Goal: Task Accomplishment & Management: Use online tool/utility

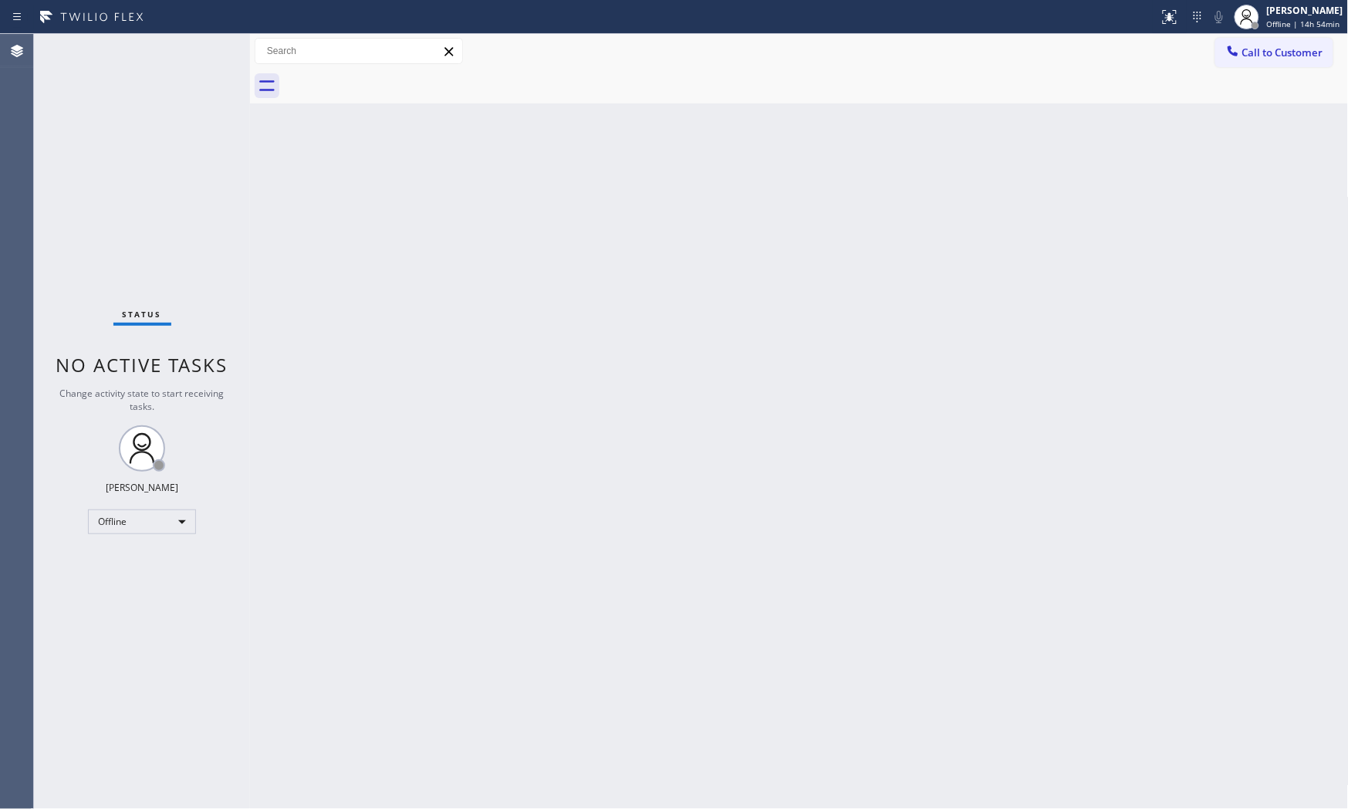
drag, startPoint x: 866, startPoint y: 162, endPoint x: 855, endPoint y: 160, distance: 11.8
click at [865, 162] on div "Back to Dashboard Change Sender ID Customers Technicians Select a contact Outbo…" at bounding box center [799, 421] width 1099 height 775
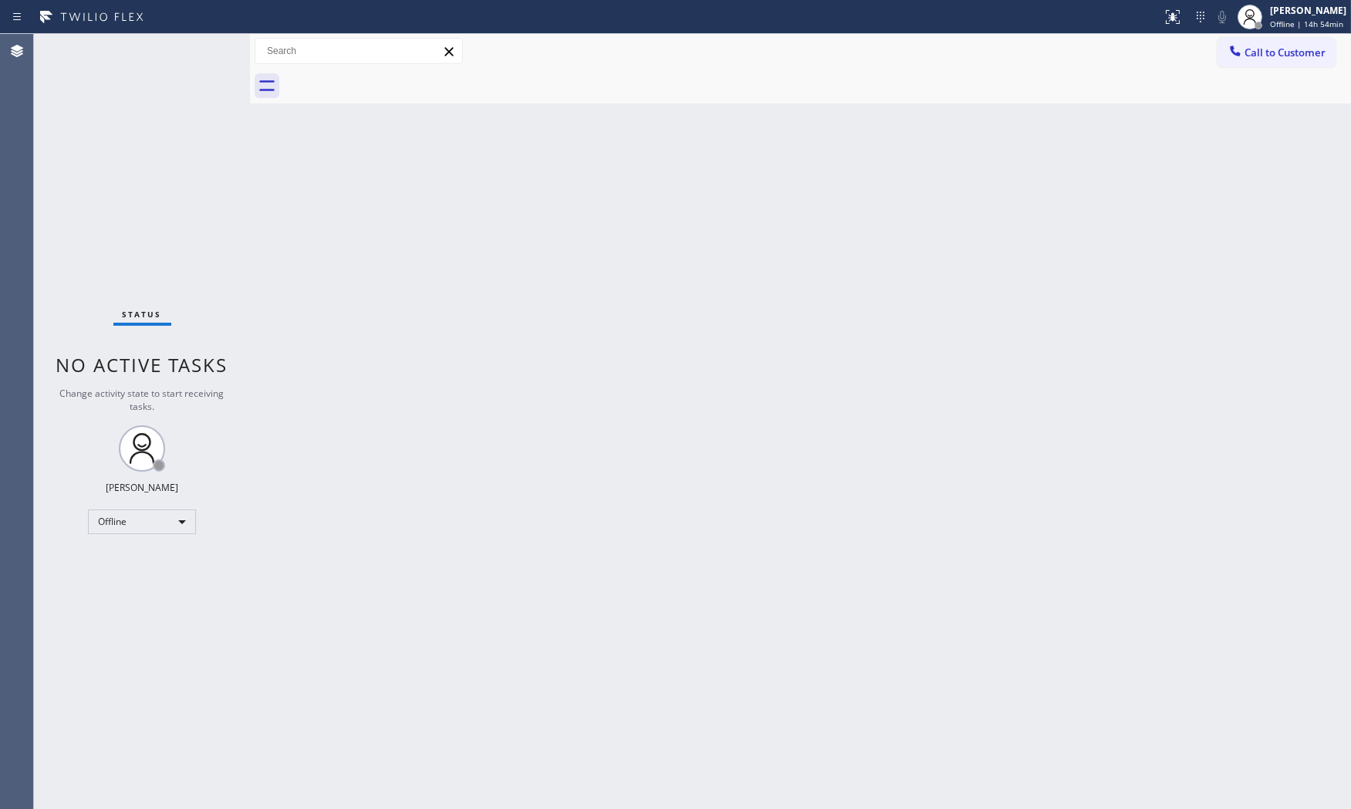
click at [832, 373] on div "Back to Dashboard Change Sender ID Customers Technicians Select a contact Outbo…" at bounding box center [800, 421] width 1101 height 775
click at [690, 140] on div "Back to Dashboard Change Sender ID Customers Technicians Select a contact Outbo…" at bounding box center [800, 421] width 1101 height 775
click at [1213, 6] on div "[PERSON_NAME]" at bounding box center [1308, 10] width 76 height 13
click at [1213, 77] on button "Available" at bounding box center [1274, 82] width 154 height 20
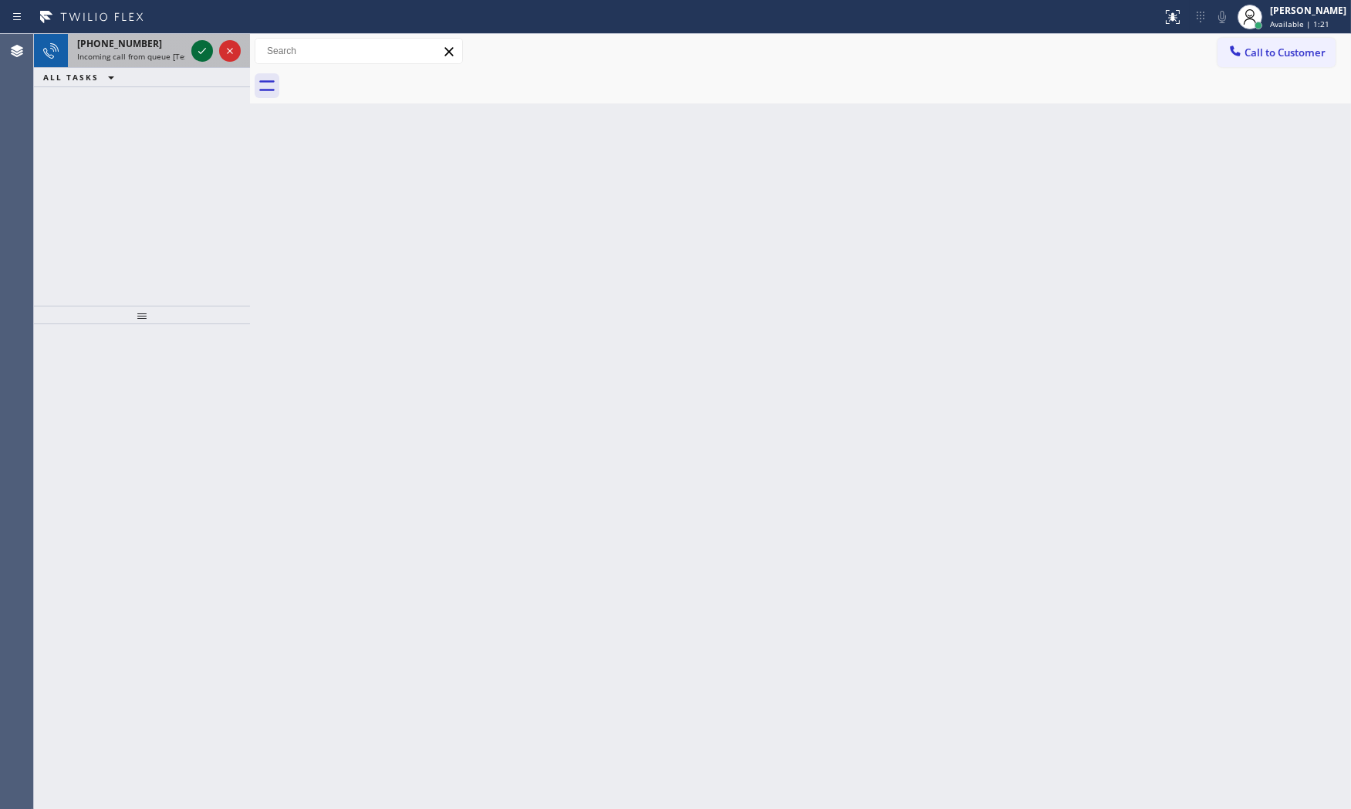
click at [204, 59] on icon at bounding box center [202, 51] width 19 height 19
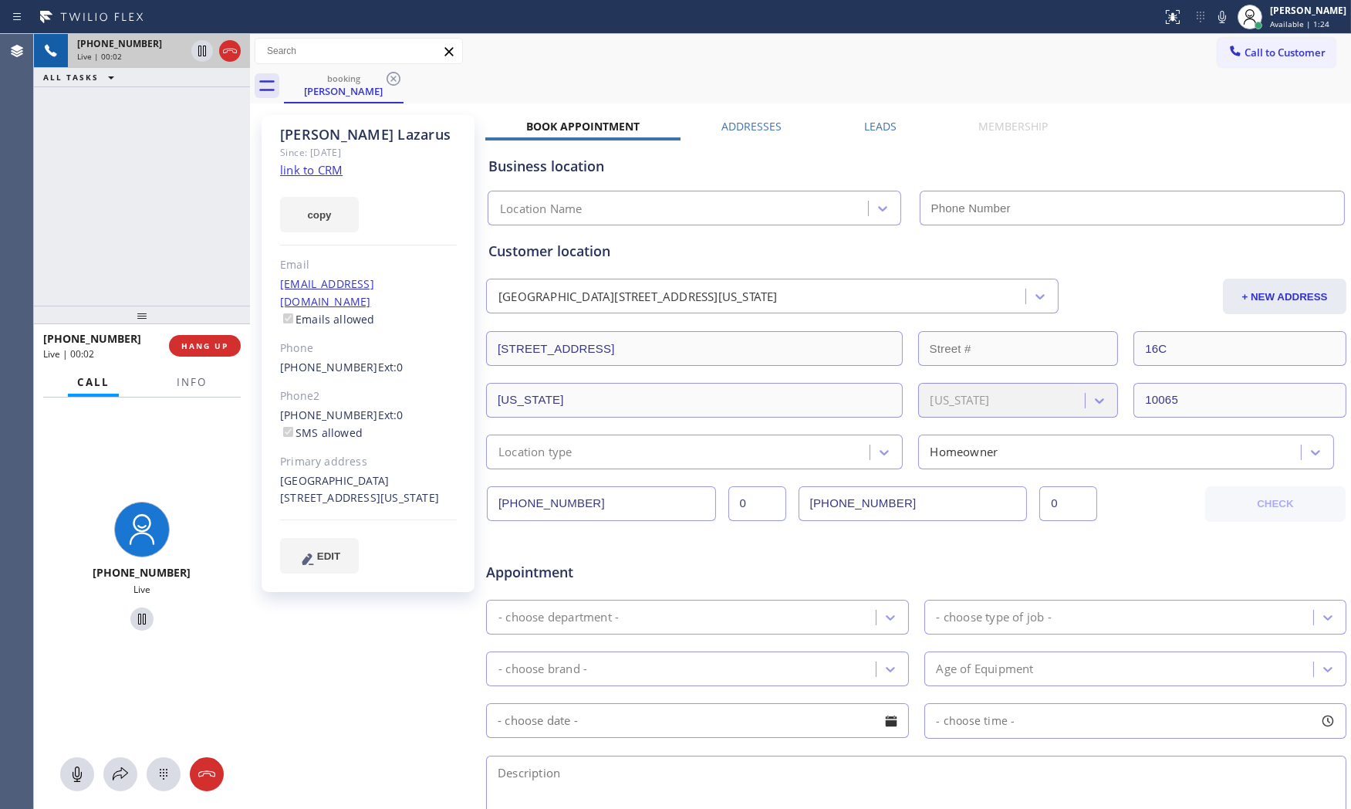
type input "[PHONE_NUMBER]"
click at [206, 386] on span "Info" at bounding box center [192, 382] width 30 height 14
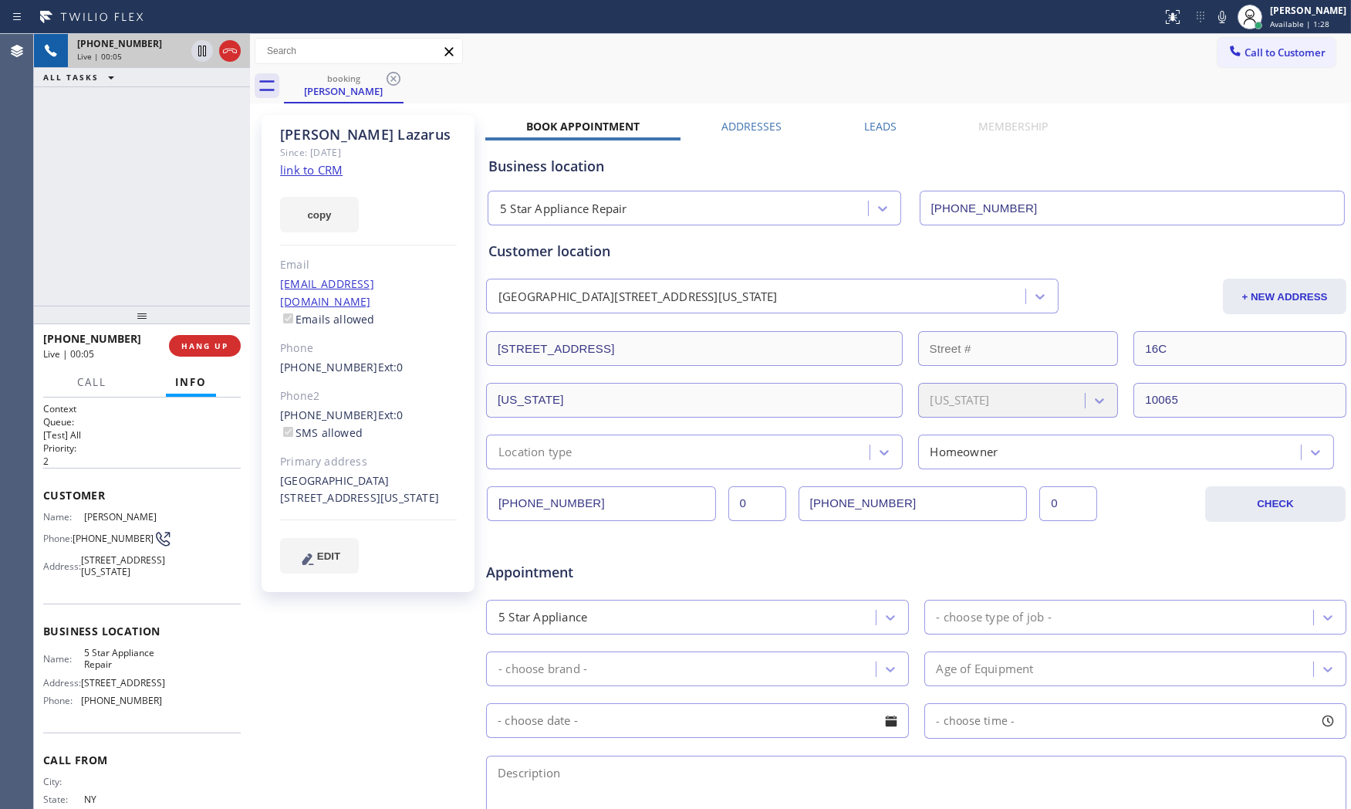
click at [346, 167] on div "Arlene Lazarus Since: 20 may 2020 link to CRM copy Email alaz13@aol.com Emails …" at bounding box center [368, 353] width 213 height 477
drag, startPoint x: 332, startPoint y: 166, endPoint x: 340, endPoint y: 160, distance: 10.1
click at [332, 167] on link "link to CRM" at bounding box center [311, 169] width 62 height 15
click at [224, 349] on span "HANG UP" at bounding box center [204, 345] width 47 height 11
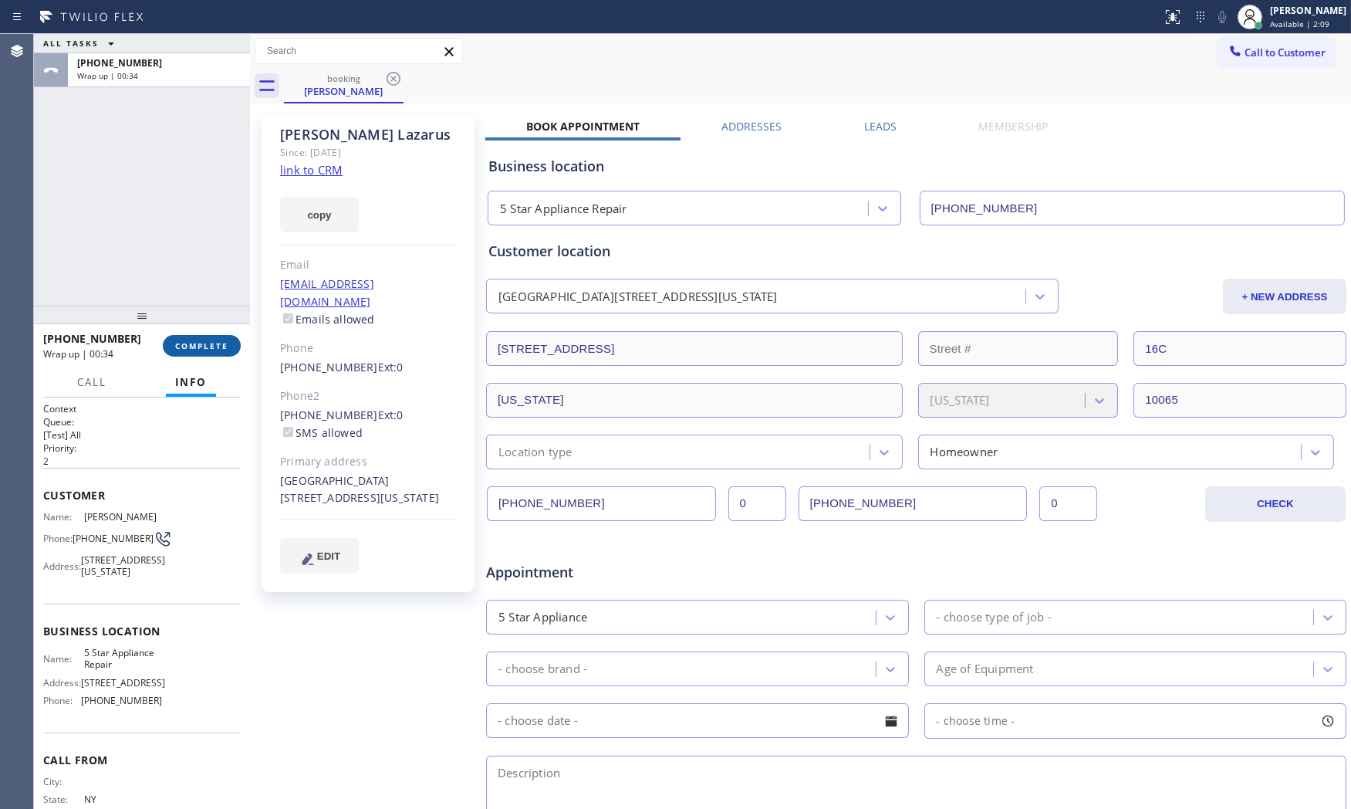
click at [195, 336] on button "COMPLETE" at bounding box center [202, 346] width 78 height 22
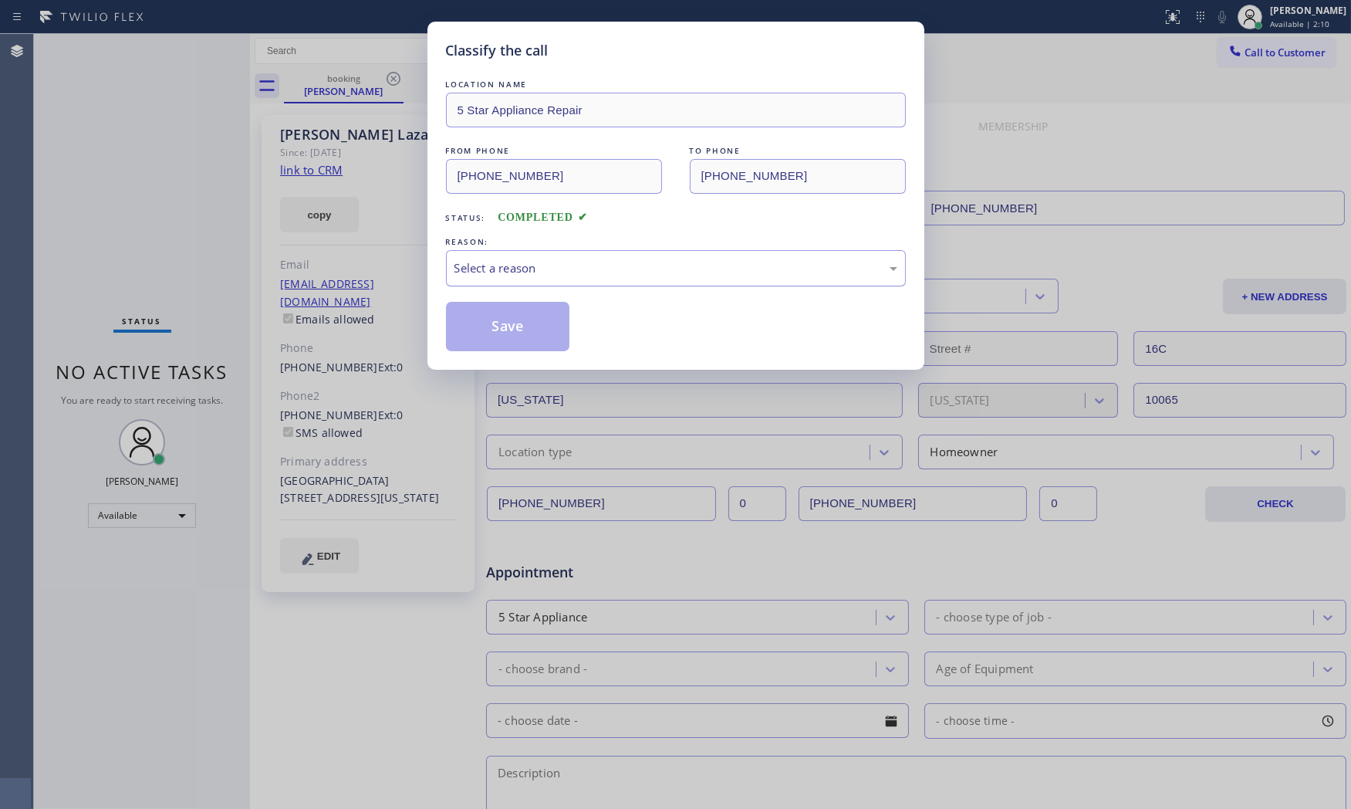
click at [528, 274] on div "Select a reason" at bounding box center [675, 268] width 443 height 18
click at [520, 322] on button "Save" at bounding box center [508, 326] width 124 height 49
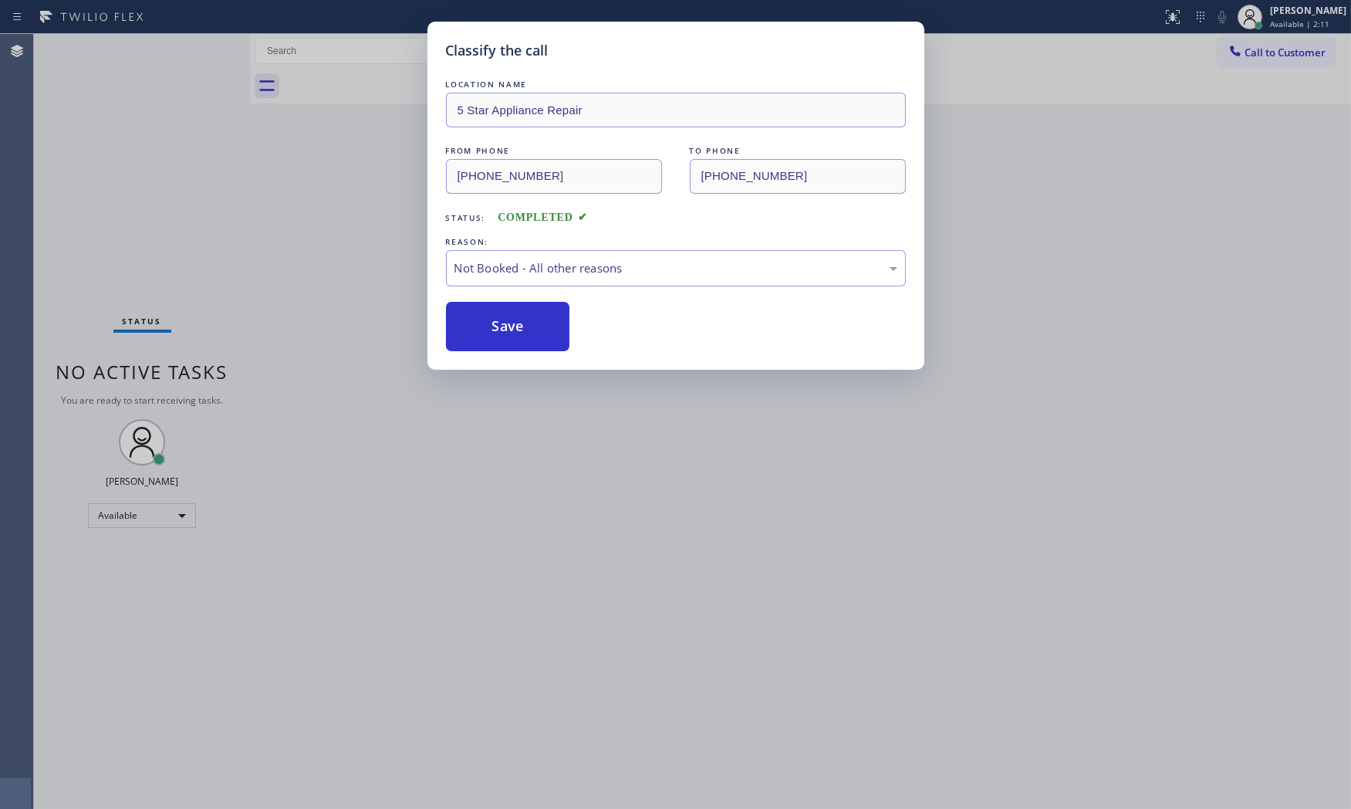
click at [520, 322] on button "Save" at bounding box center [508, 326] width 124 height 49
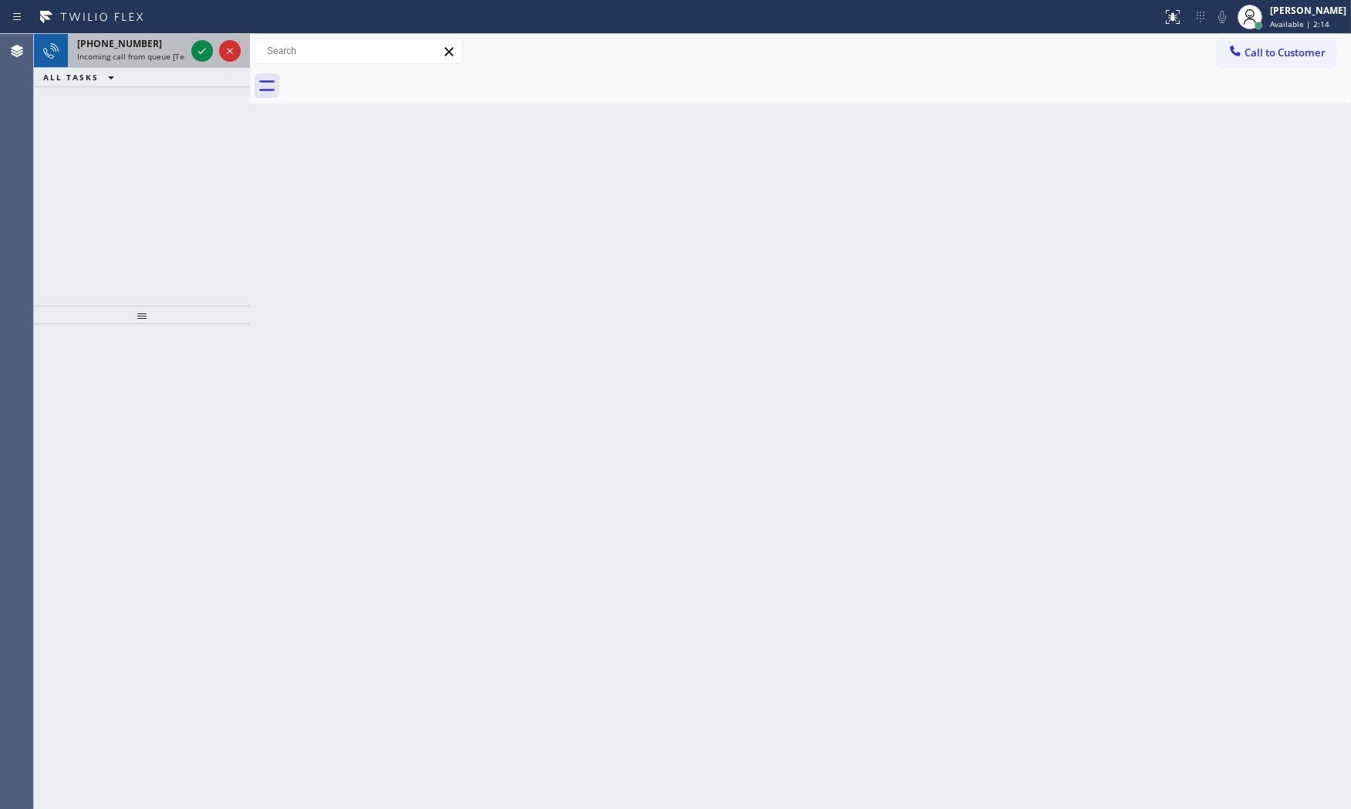
click at [159, 60] on span "Incoming call from queue [Test] All" at bounding box center [141, 56] width 128 height 11
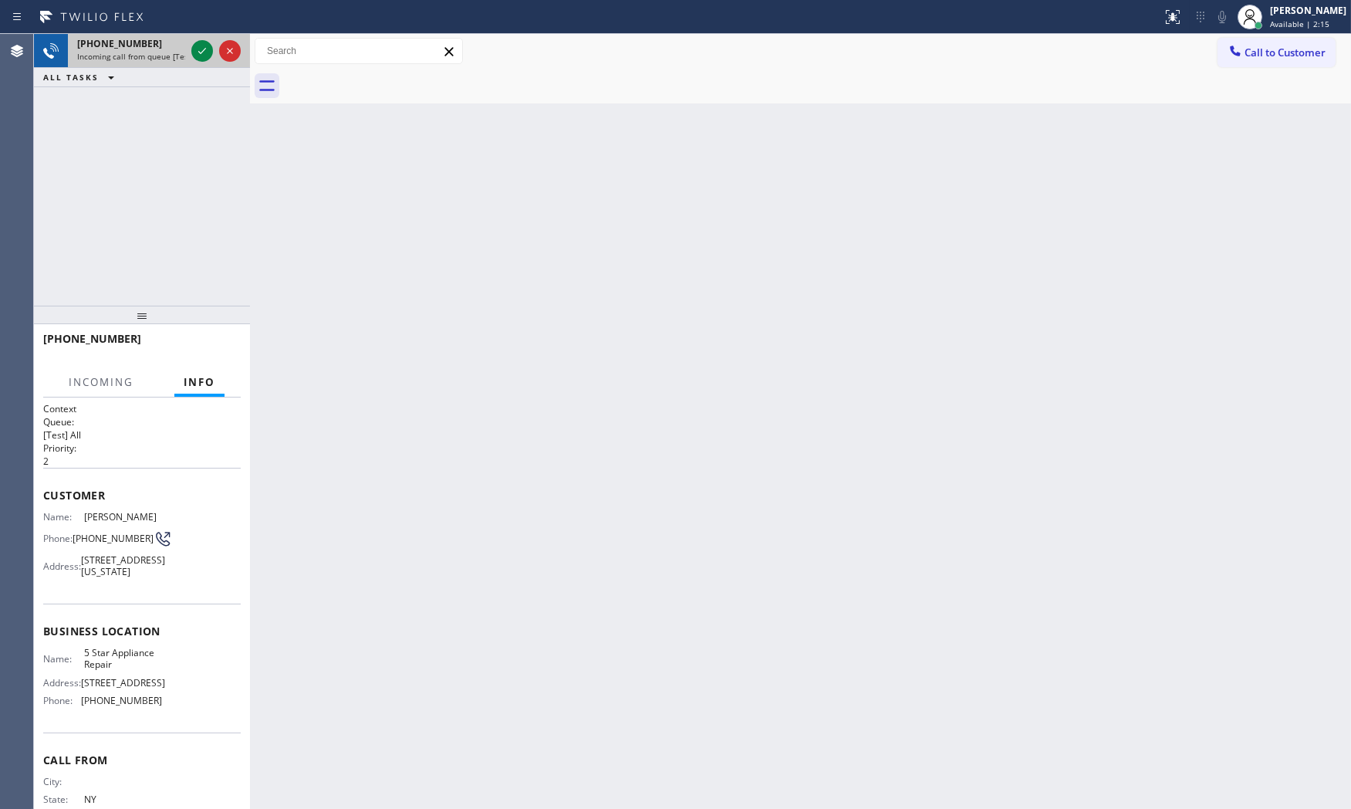
click at [188, 49] on div at bounding box center [216, 51] width 56 height 34
click at [193, 51] on div at bounding box center [216, 51] width 56 height 34
click at [194, 54] on icon at bounding box center [202, 51] width 19 height 19
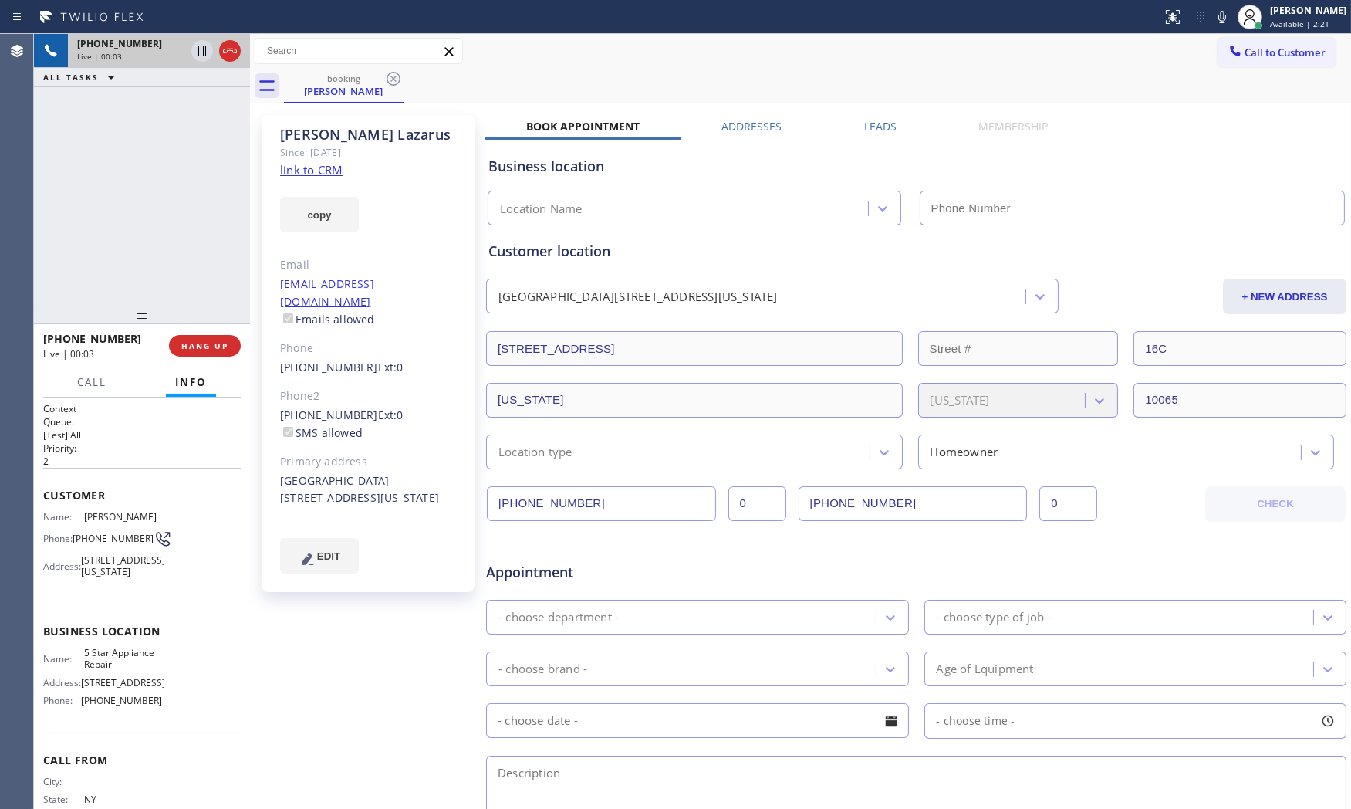
type input "[PHONE_NUMBER]"
click at [1213, 19] on icon at bounding box center [1222, 17] width 19 height 19
drag, startPoint x: 148, startPoint y: 186, endPoint x: 214, endPoint y: 105, distance: 104.7
click at [160, 167] on div "+16468500136 Live | 00:22 ALL TASKS ALL TASKS ACTIVE TASKS TASKS IN WRAP UP" at bounding box center [142, 170] width 216 height 272
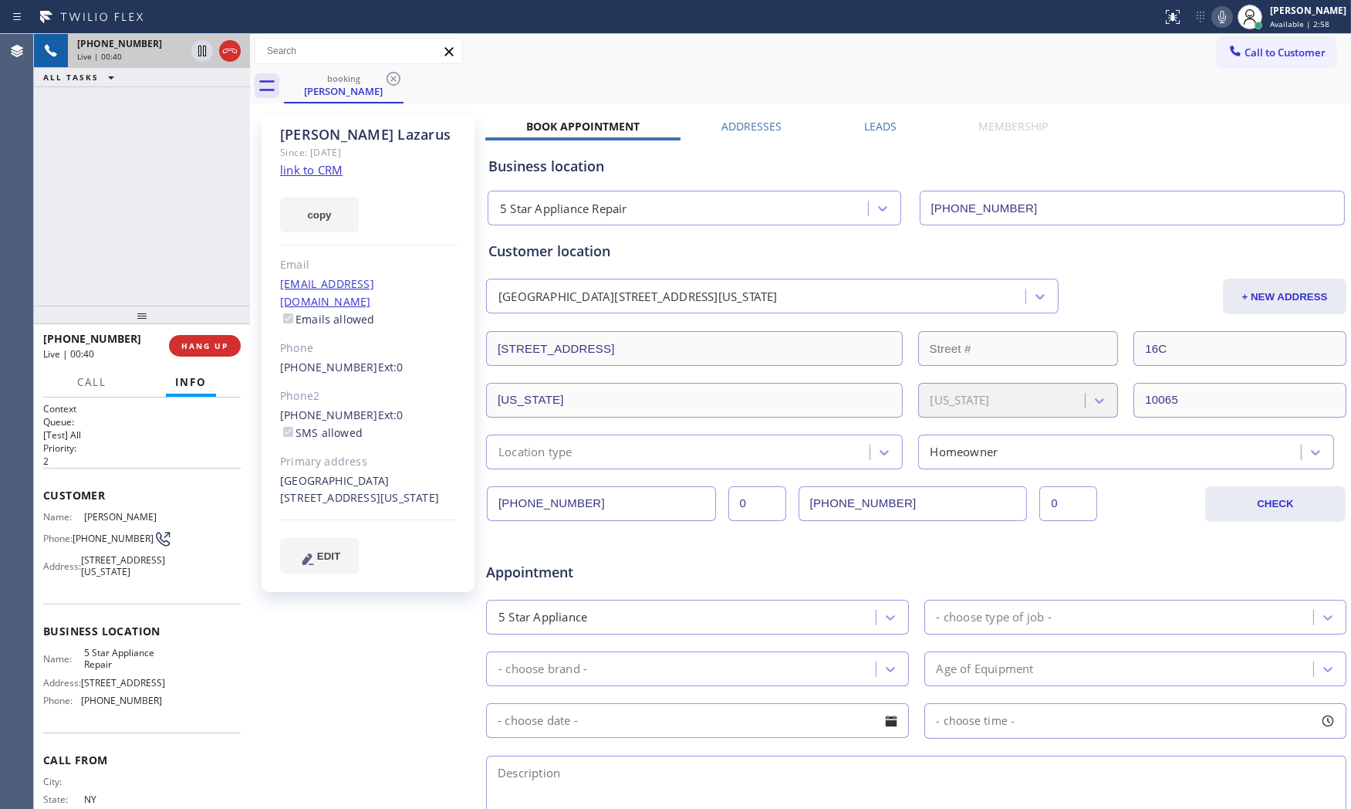
click at [160, 186] on div "+16468500136 Live | 00:40 ALL TASKS ALL TASKS ACTIVE TASKS TASKS IN WRAP UP" at bounding box center [142, 170] width 216 height 272
click at [1213, 12] on icon at bounding box center [1222, 17] width 8 height 12
click at [1213, 21] on icon at bounding box center [1222, 17] width 19 height 19
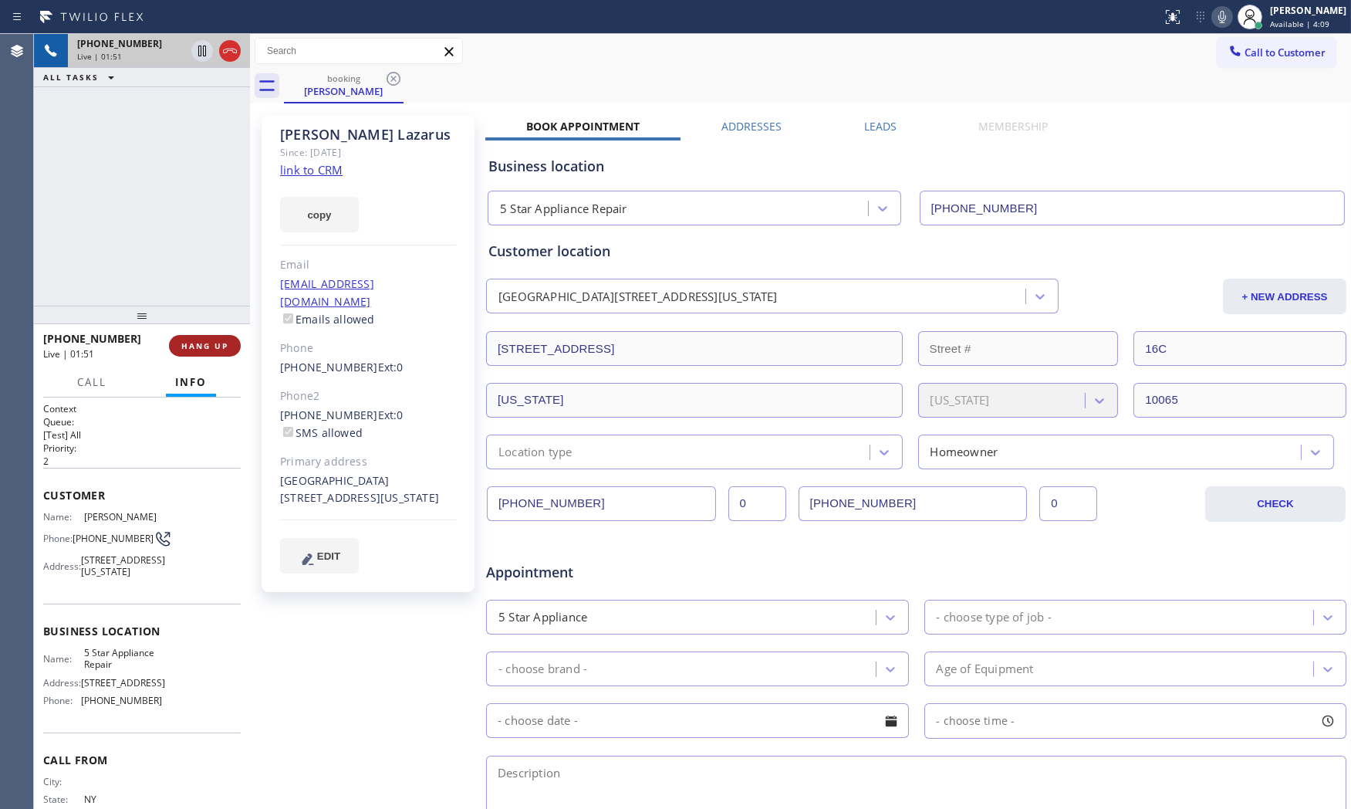
click at [198, 343] on span "HANG UP" at bounding box center [204, 345] width 47 height 11
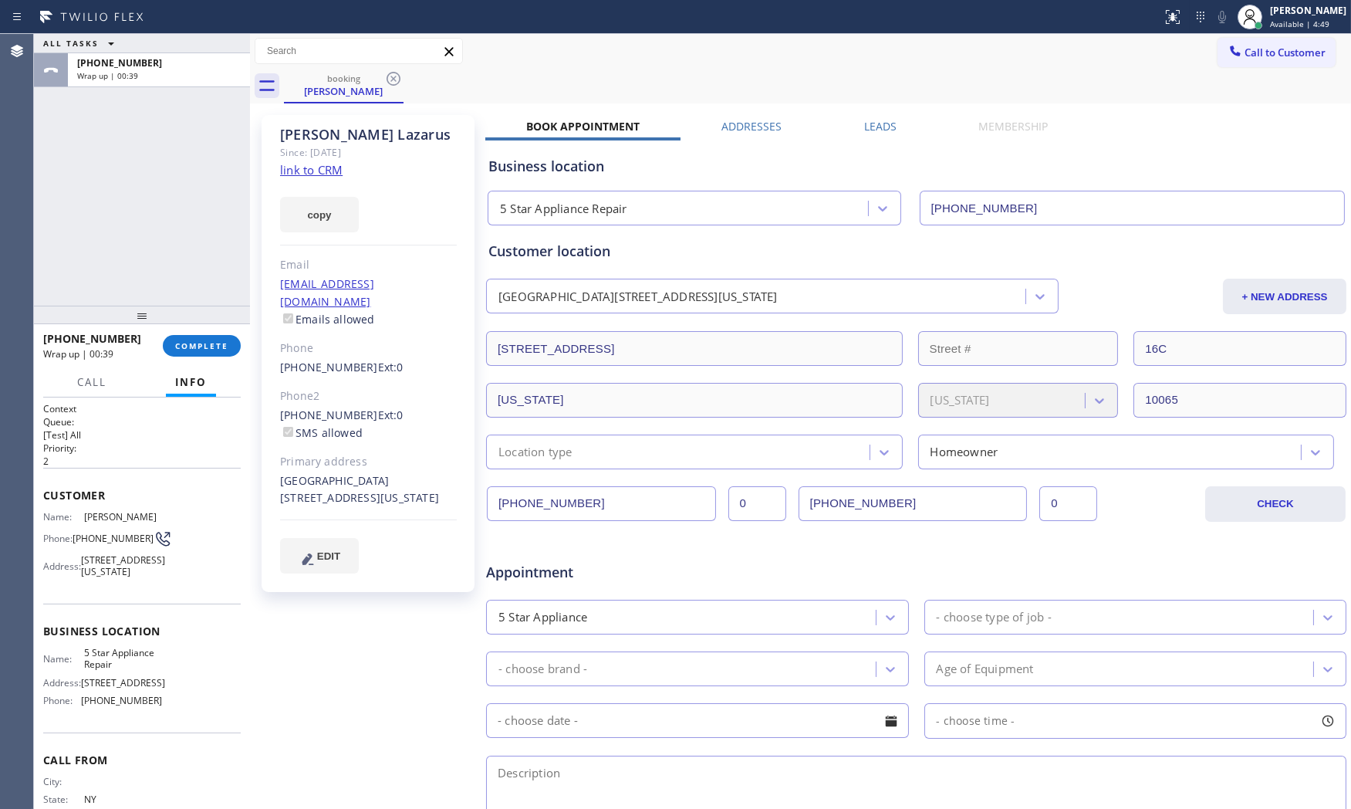
click at [156, 312] on div at bounding box center [142, 315] width 216 height 19
click at [184, 341] on button "COMPLETE" at bounding box center [202, 347] width 78 height 22
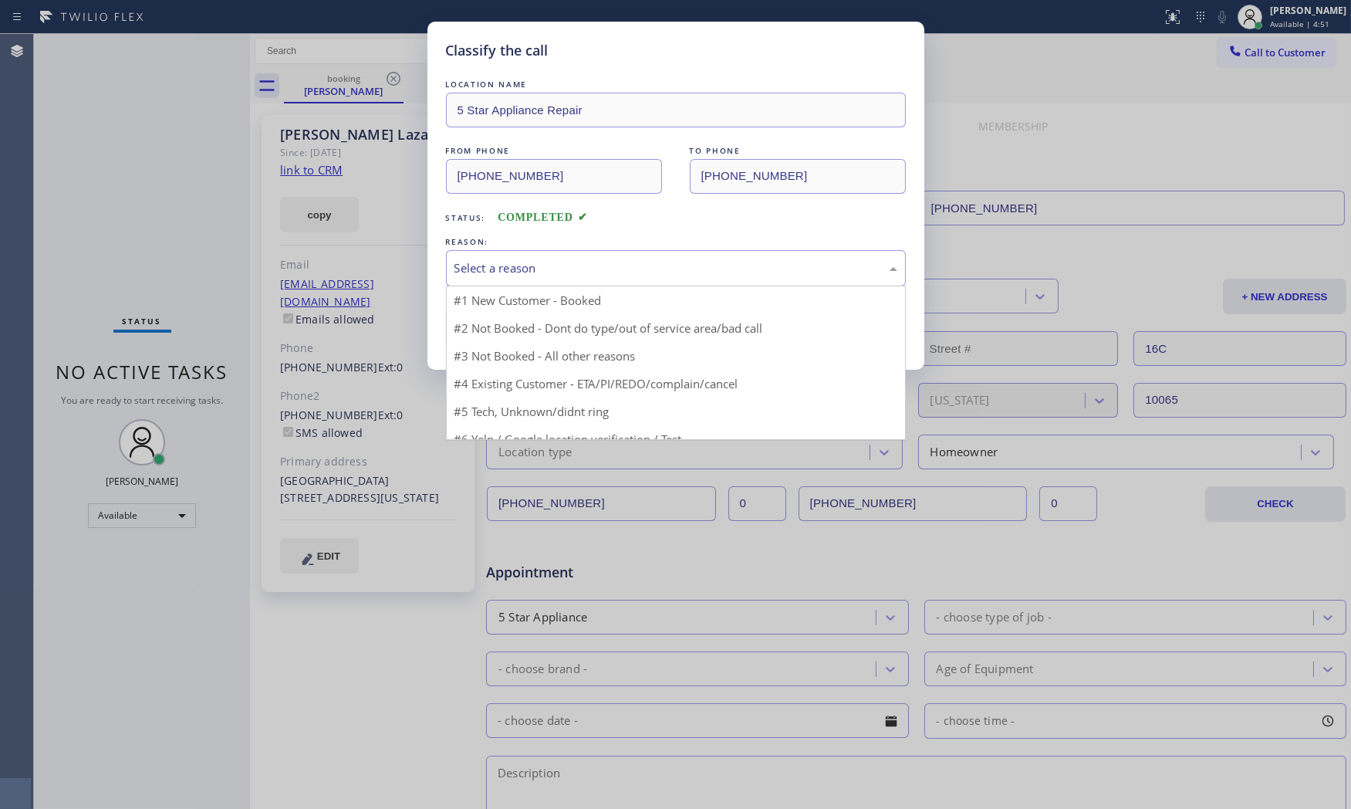
click at [496, 268] on div "Select a reason" at bounding box center [675, 268] width 443 height 18
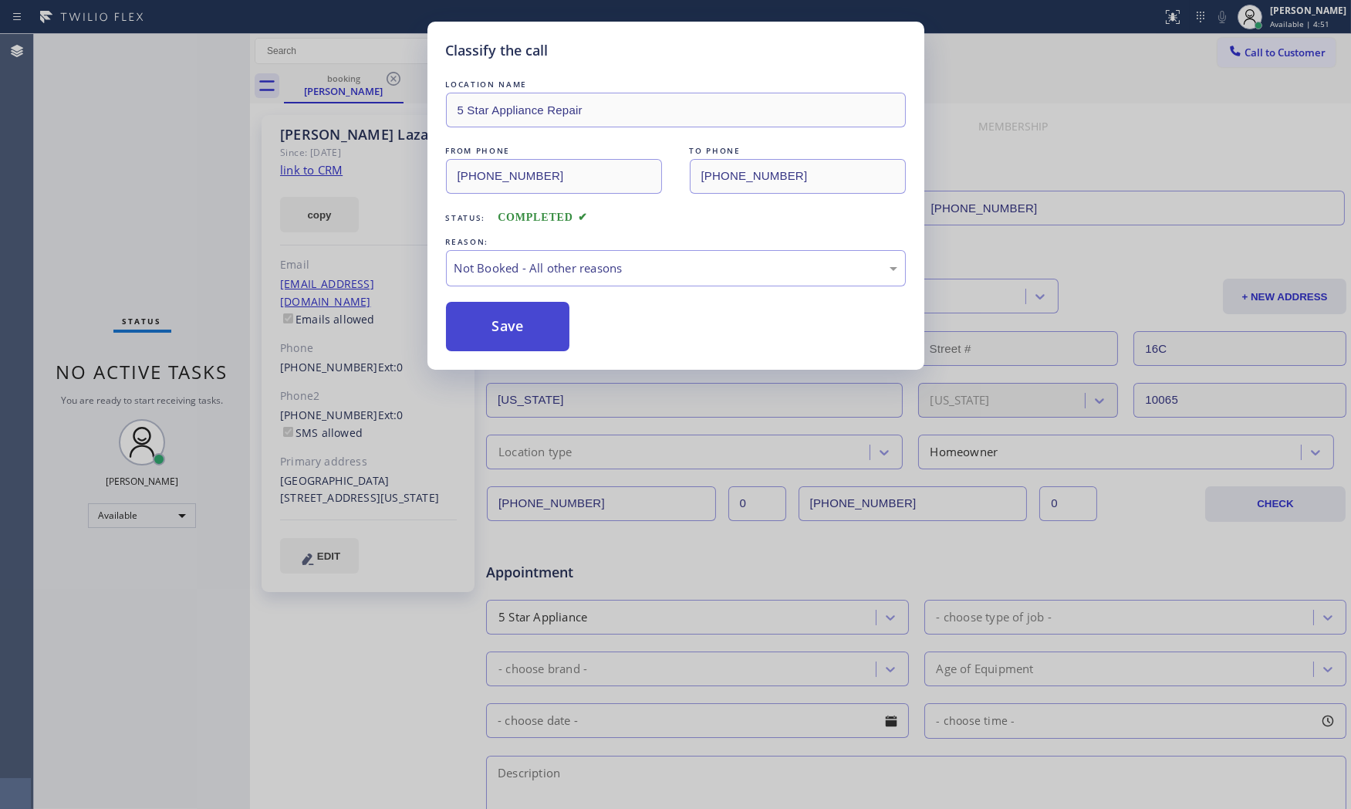
click at [517, 335] on button "Save" at bounding box center [508, 326] width 124 height 49
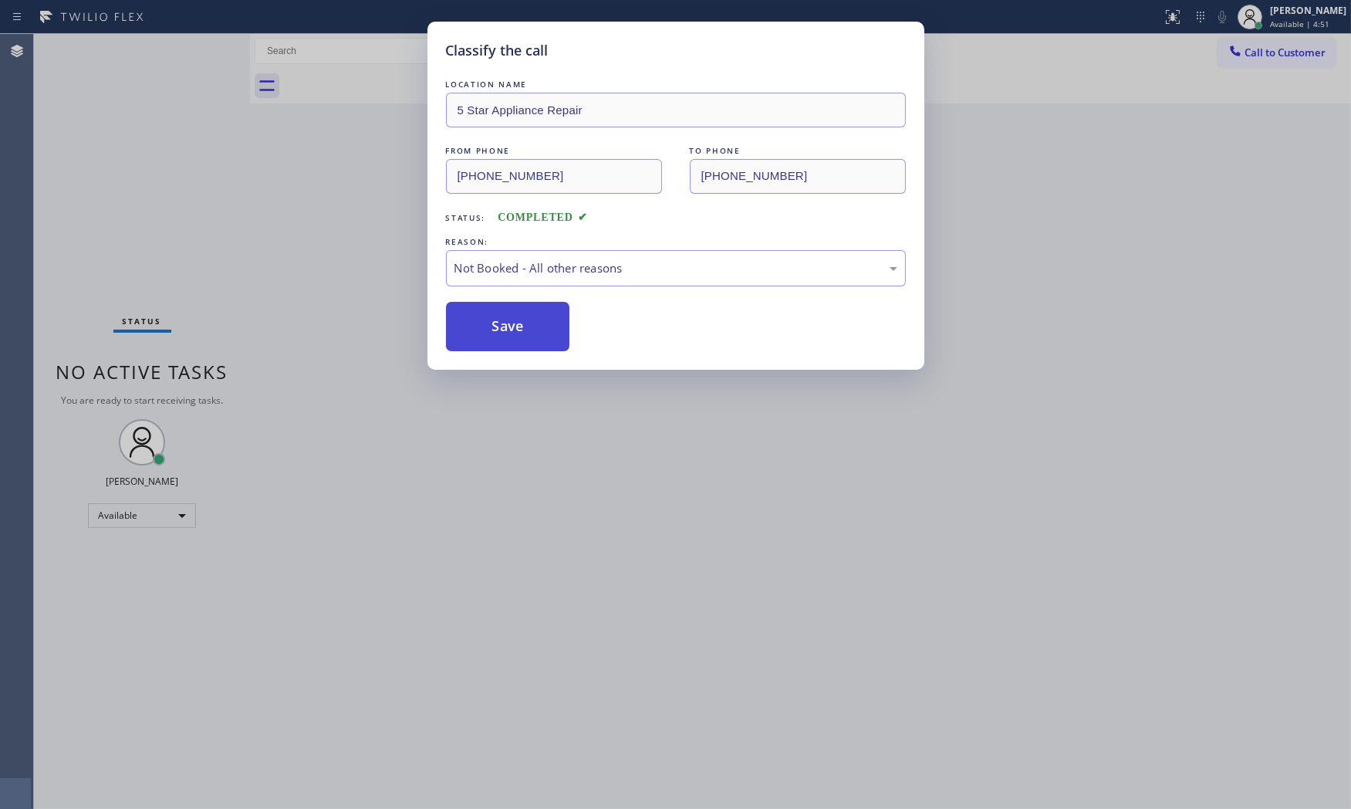
click at [517, 333] on button "Save" at bounding box center [508, 326] width 124 height 49
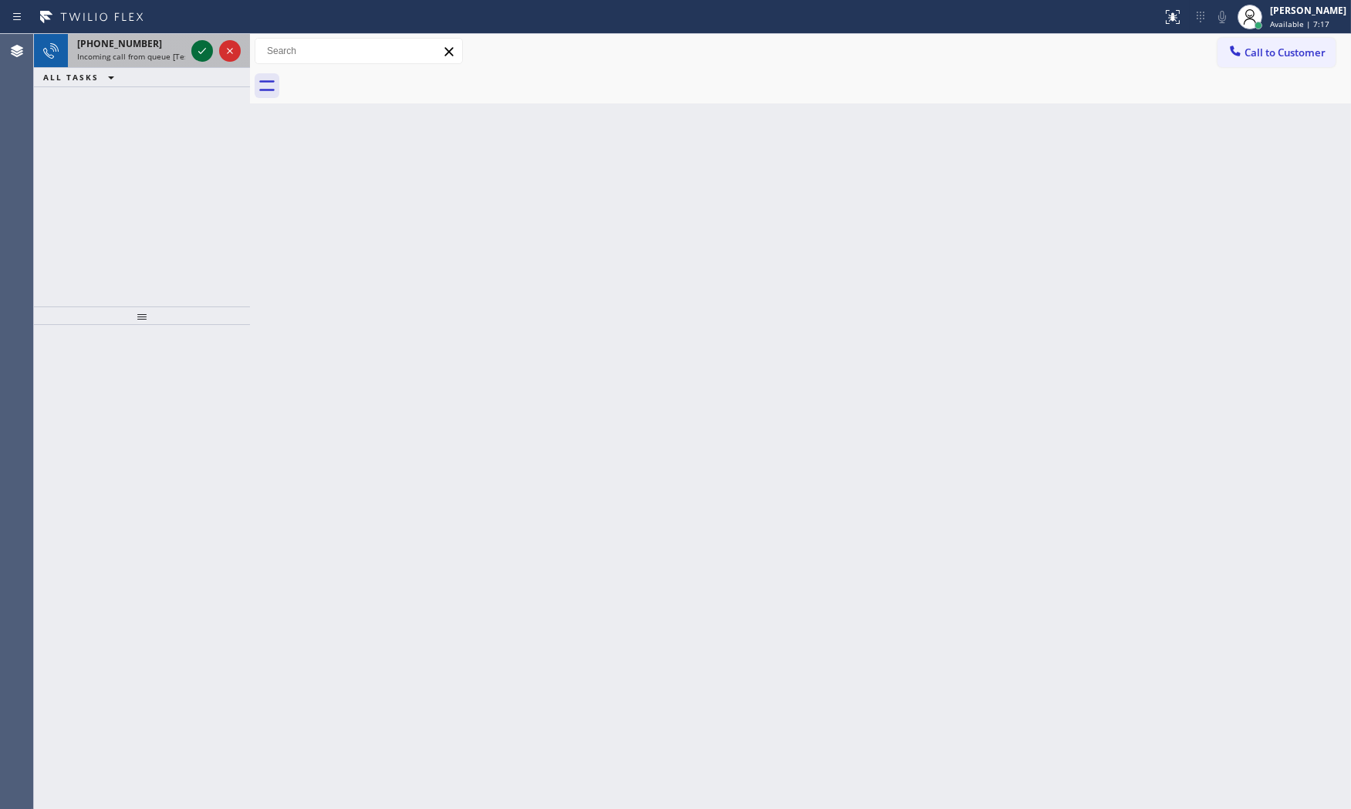
click at [203, 42] on icon at bounding box center [202, 51] width 19 height 19
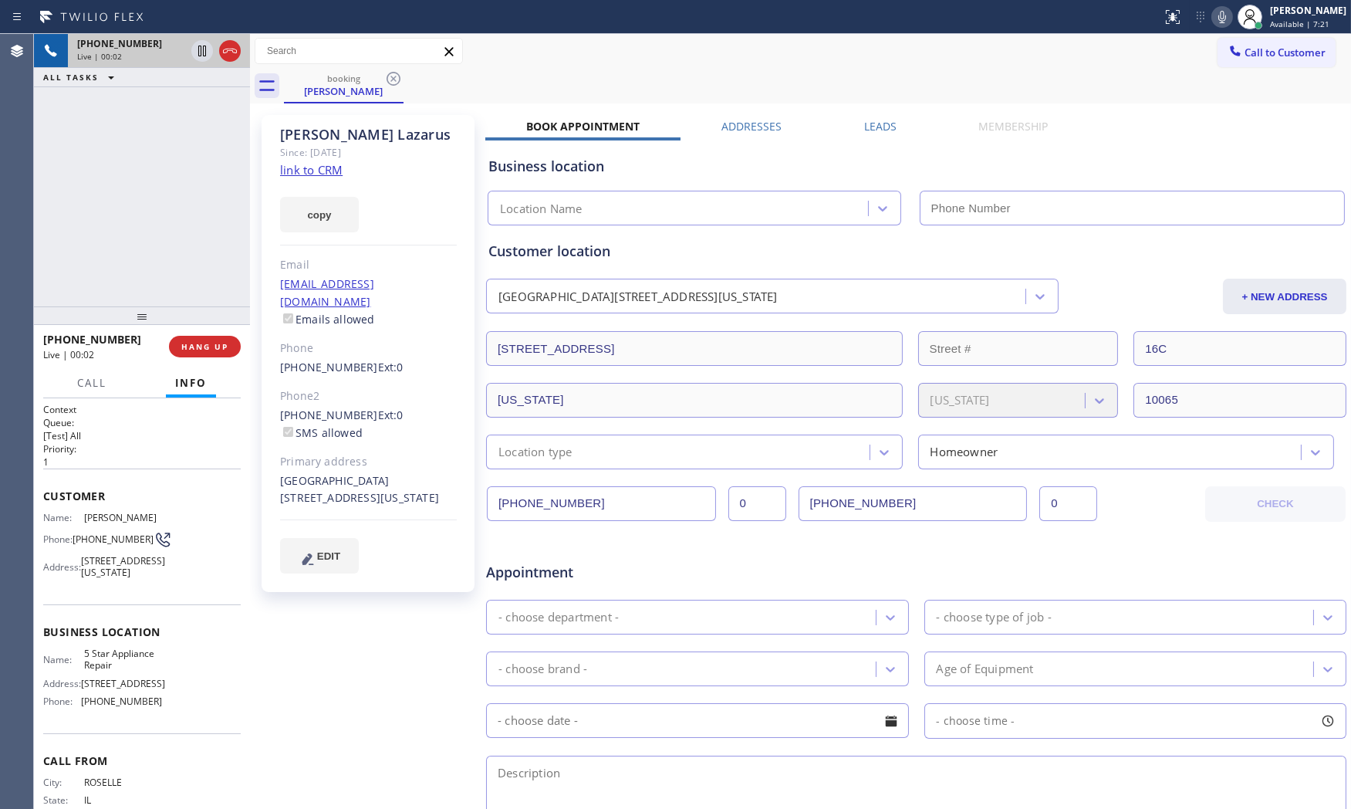
type input "[PHONE_NUMBER]"
click at [207, 341] on span "HANG UP" at bounding box center [204, 346] width 47 height 11
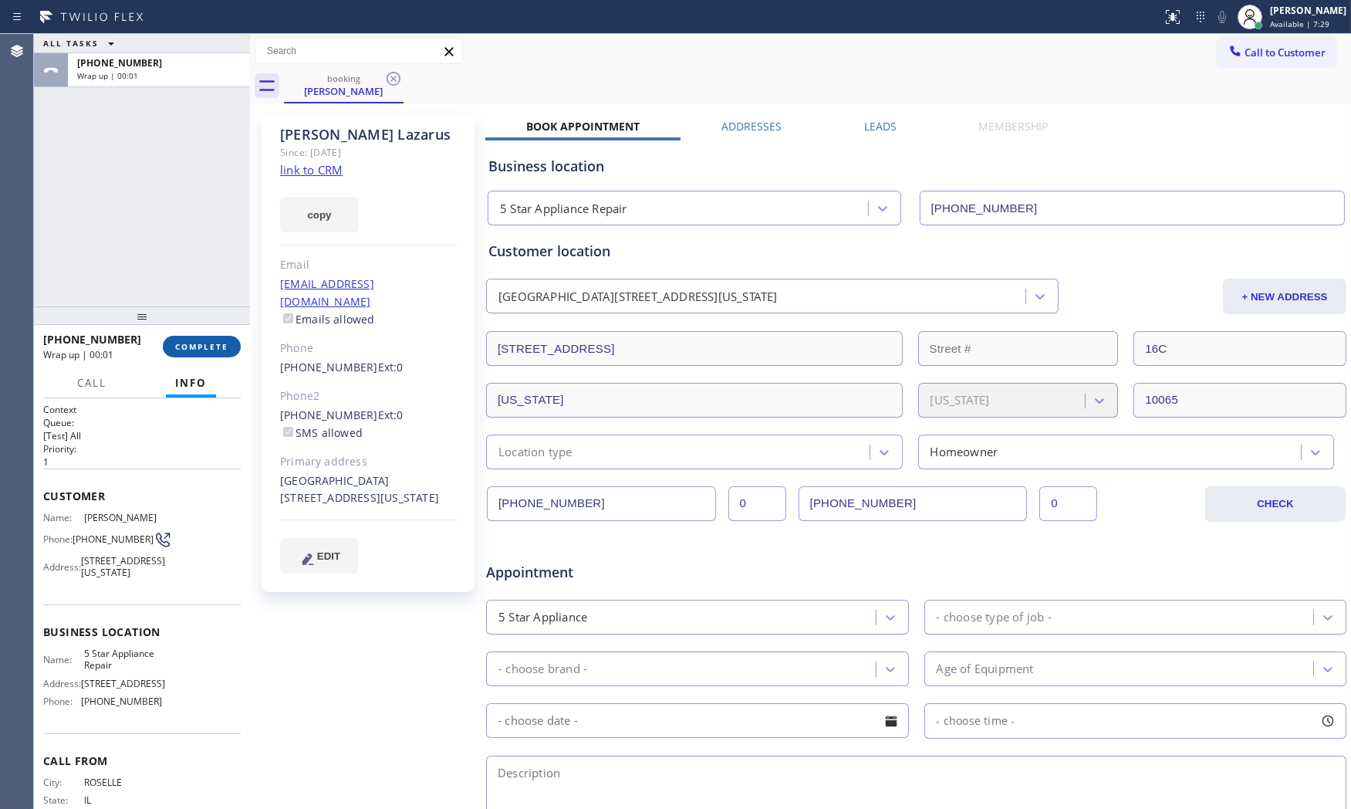
click at [207, 341] on span "COMPLETE" at bounding box center [201, 346] width 53 height 11
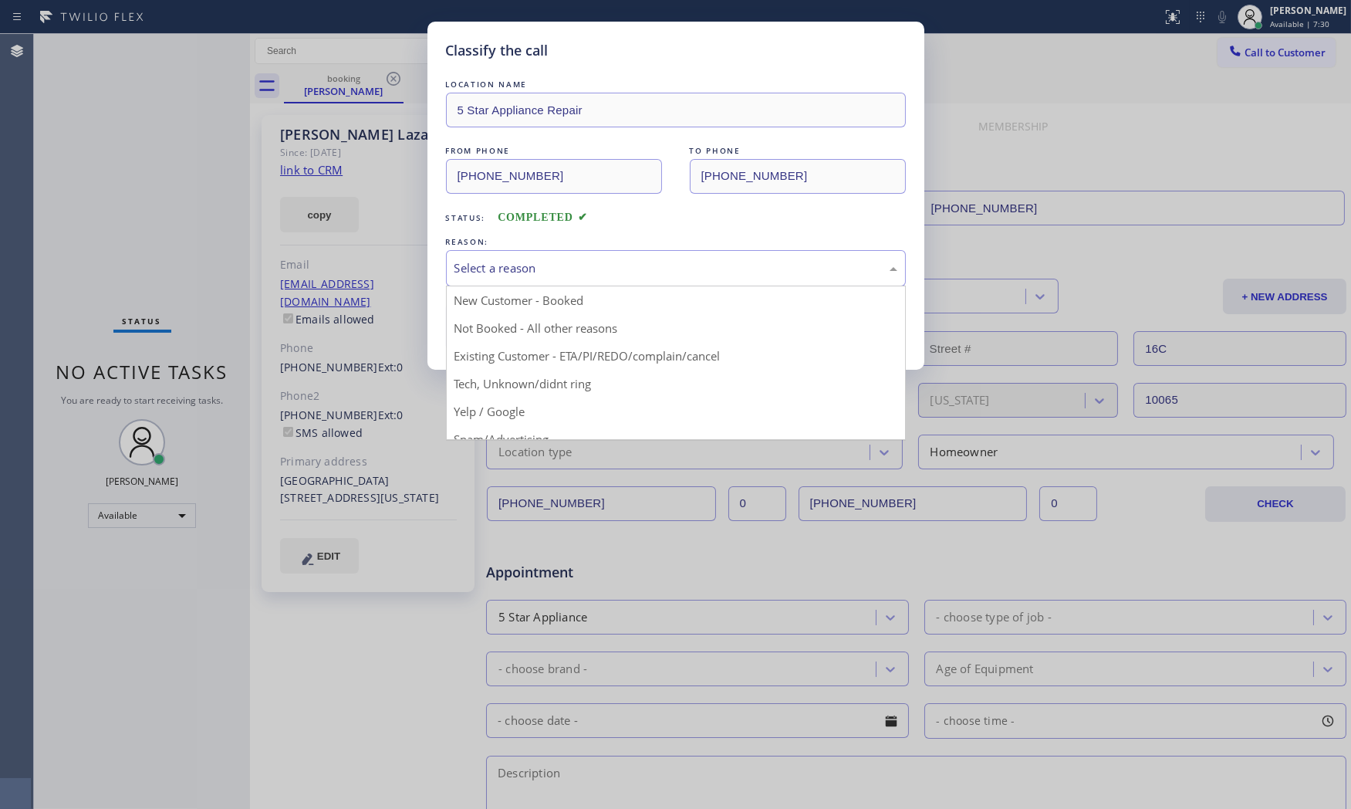
click at [571, 268] on div "Select a reason" at bounding box center [675, 268] width 443 height 18
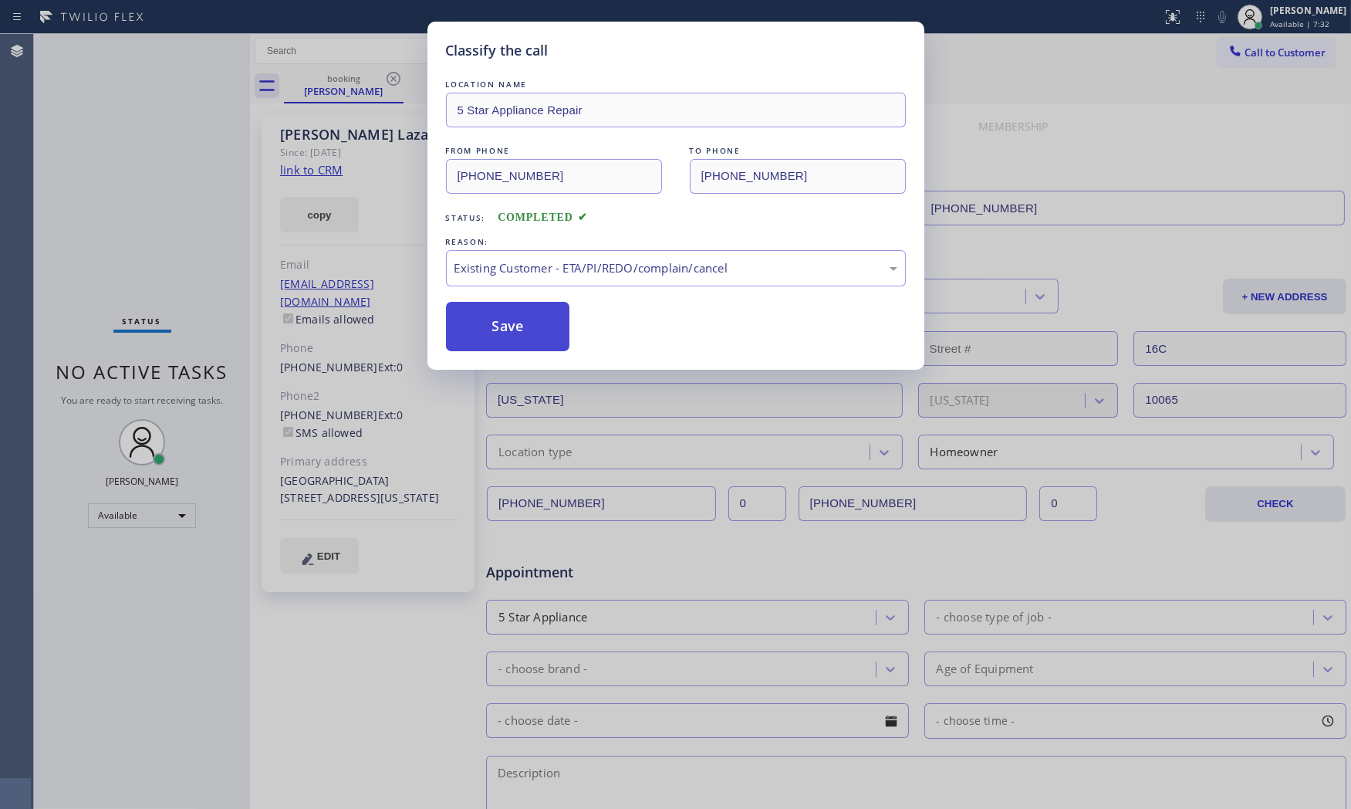
click at [518, 337] on button "Save" at bounding box center [508, 326] width 124 height 49
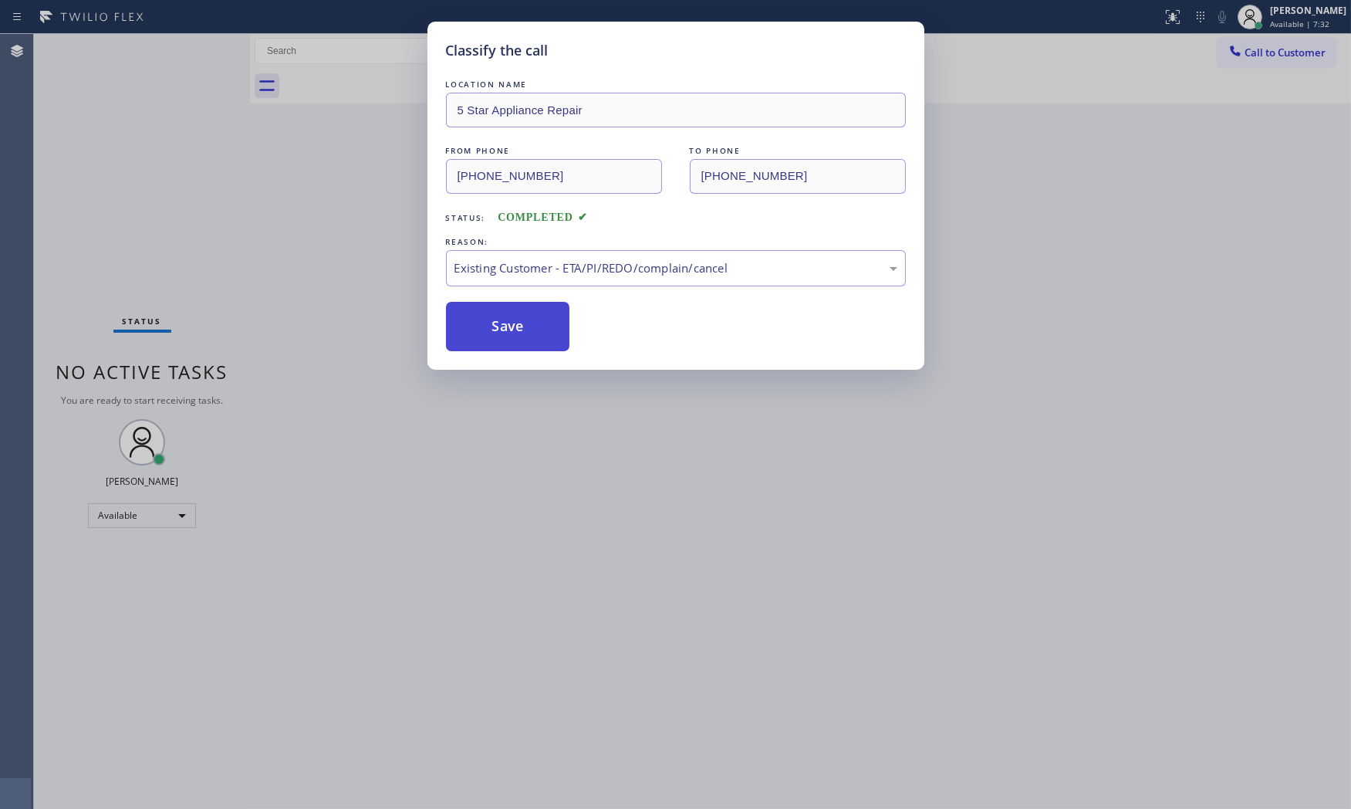
click at [518, 337] on button "Save" at bounding box center [508, 326] width 124 height 49
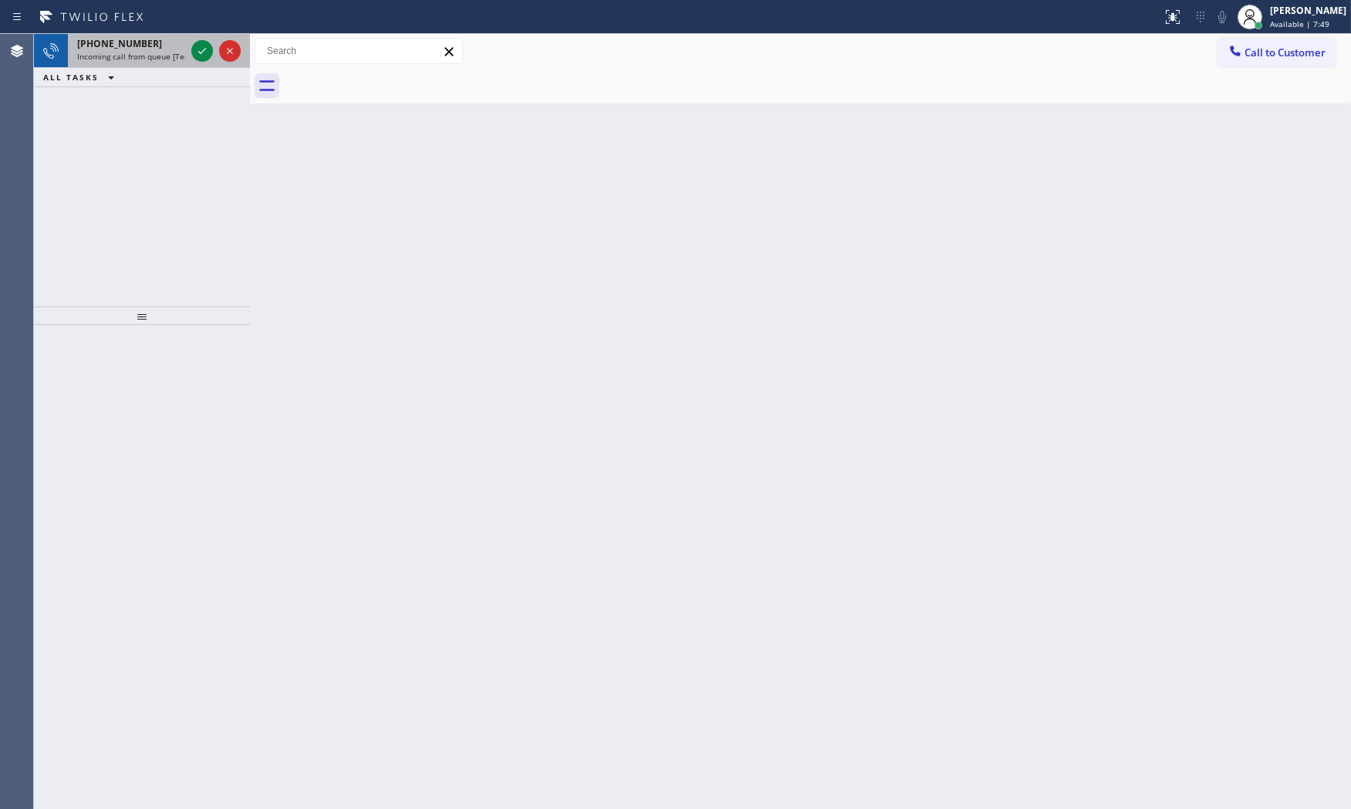
click at [170, 51] on span "Incoming call from queue [Test] All" at bounding box center [141, 56] width 128 height 11
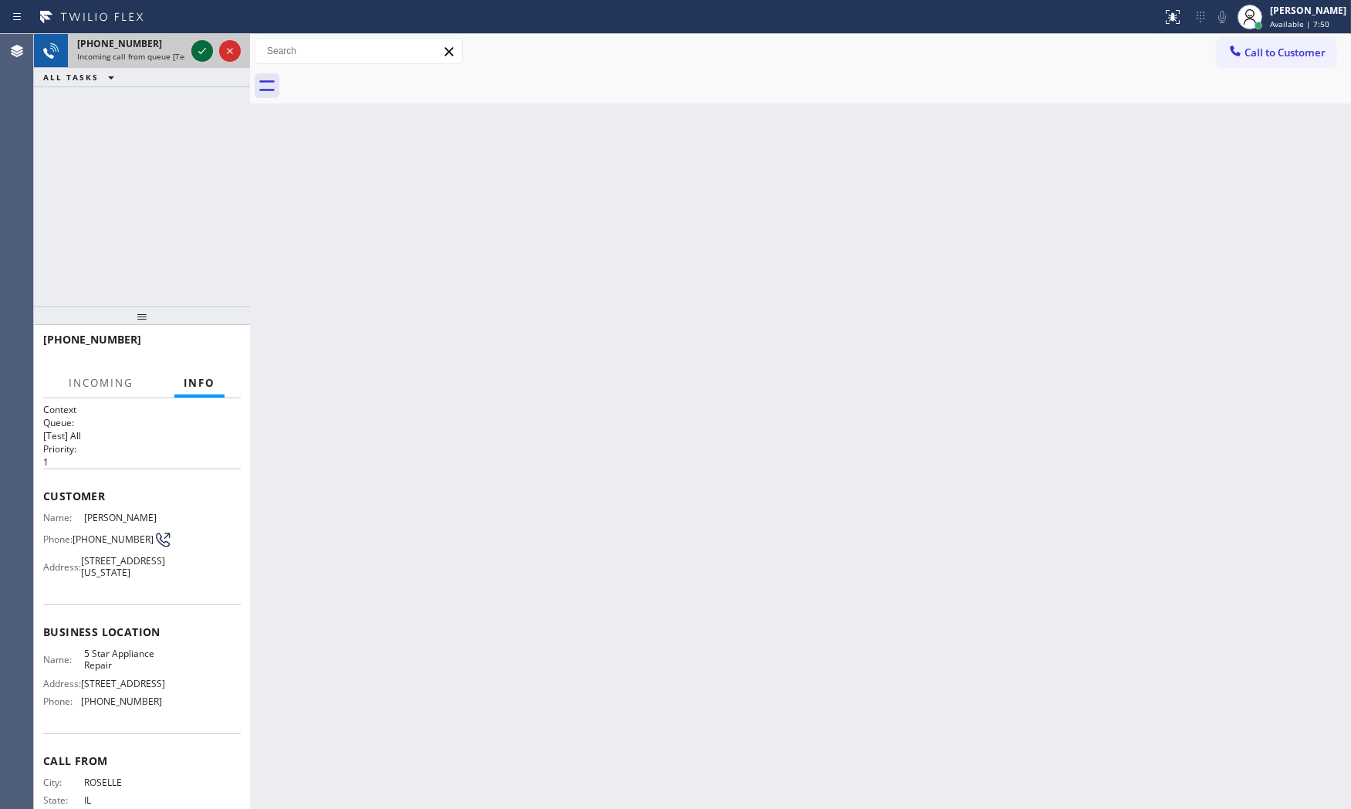
click at [194, 50] on icon at bounding box center [202, 51] width 19 height 19
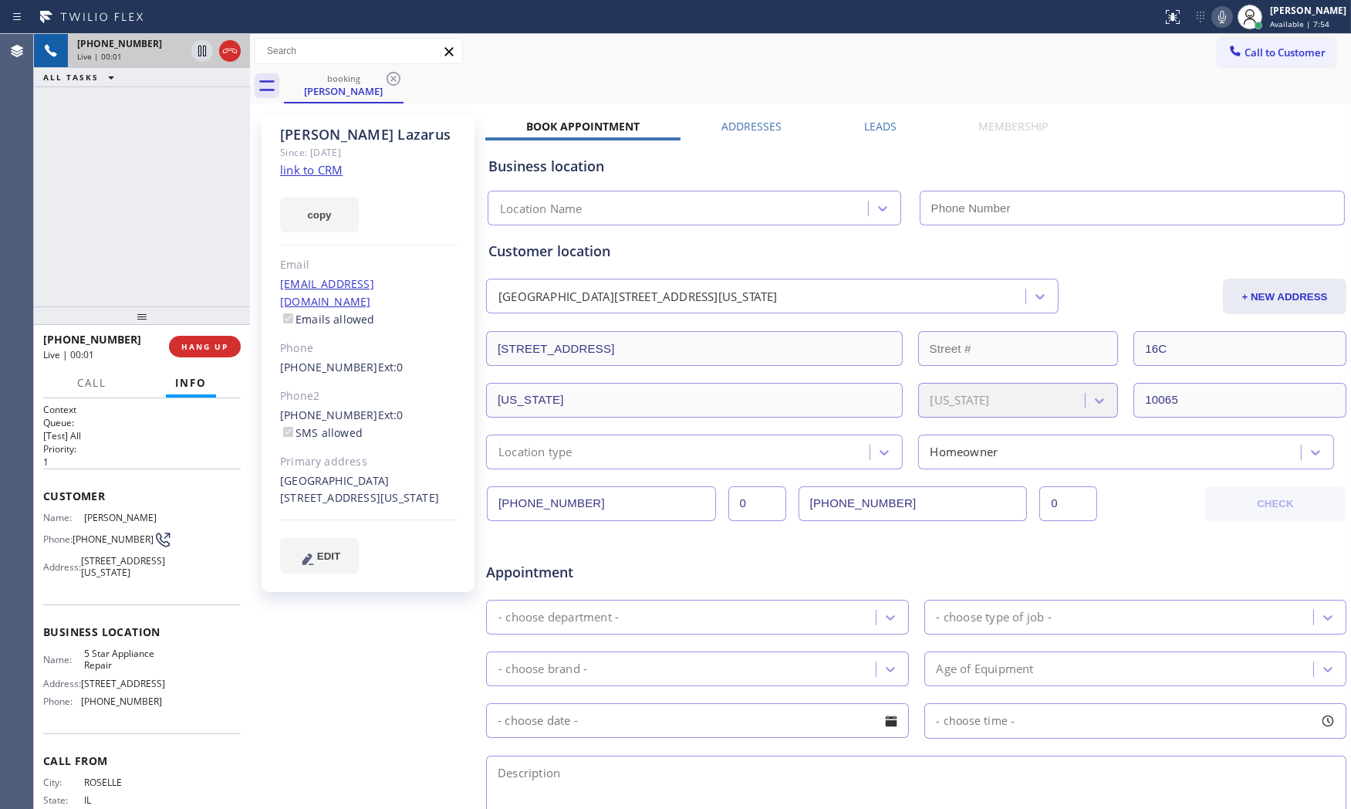
type input "[PHONE_NUMBER]"
click at [1213, 18] on icon at bounding box center [1222, 17] width 19 height 19
click at [1213, 19] on icon at bounding box center [1222, 17] width 19 height 19
click at [210, 349] on span "HANG UP" at bounding box center [204, 346] width 47 height 11
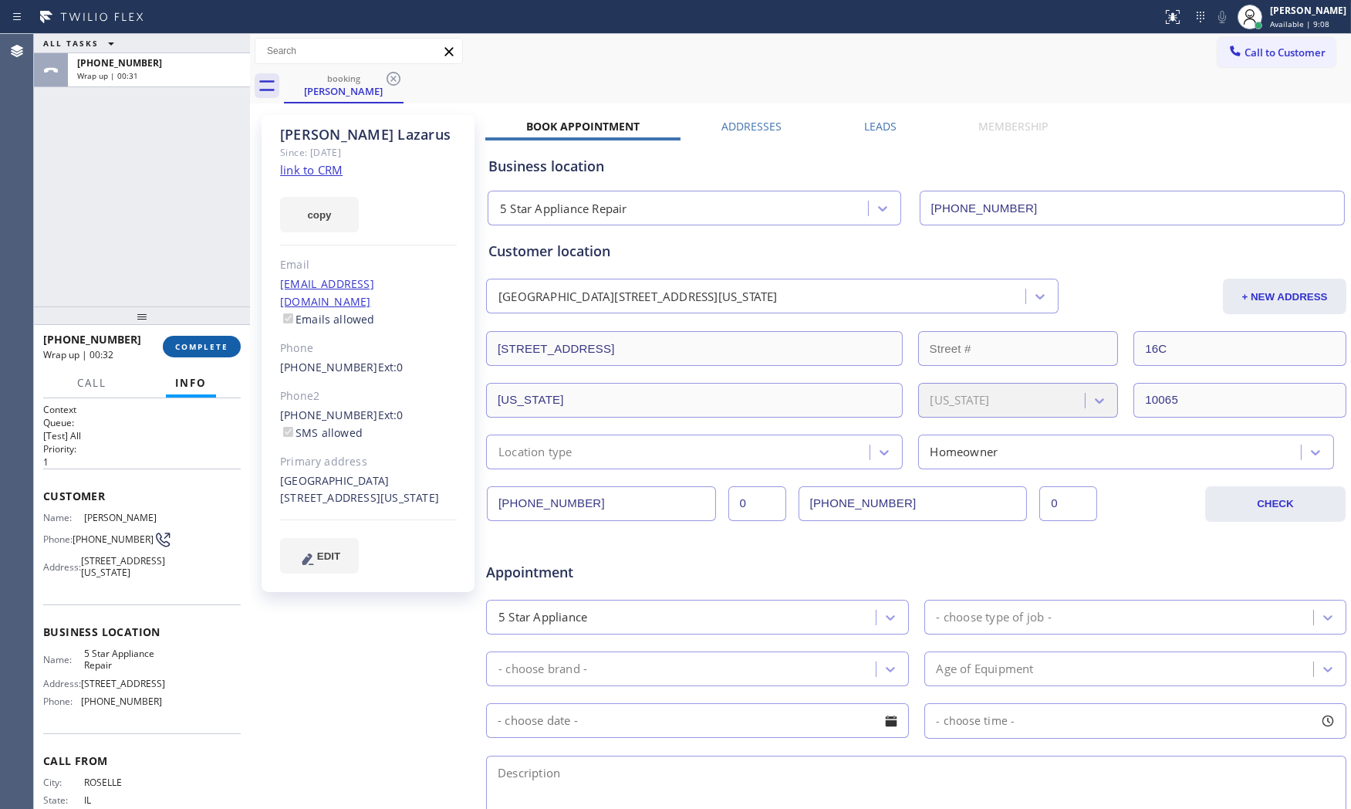
click at [197, 348] on span "COMPLETE" at bounding box center [201, 346] width 53 height 11
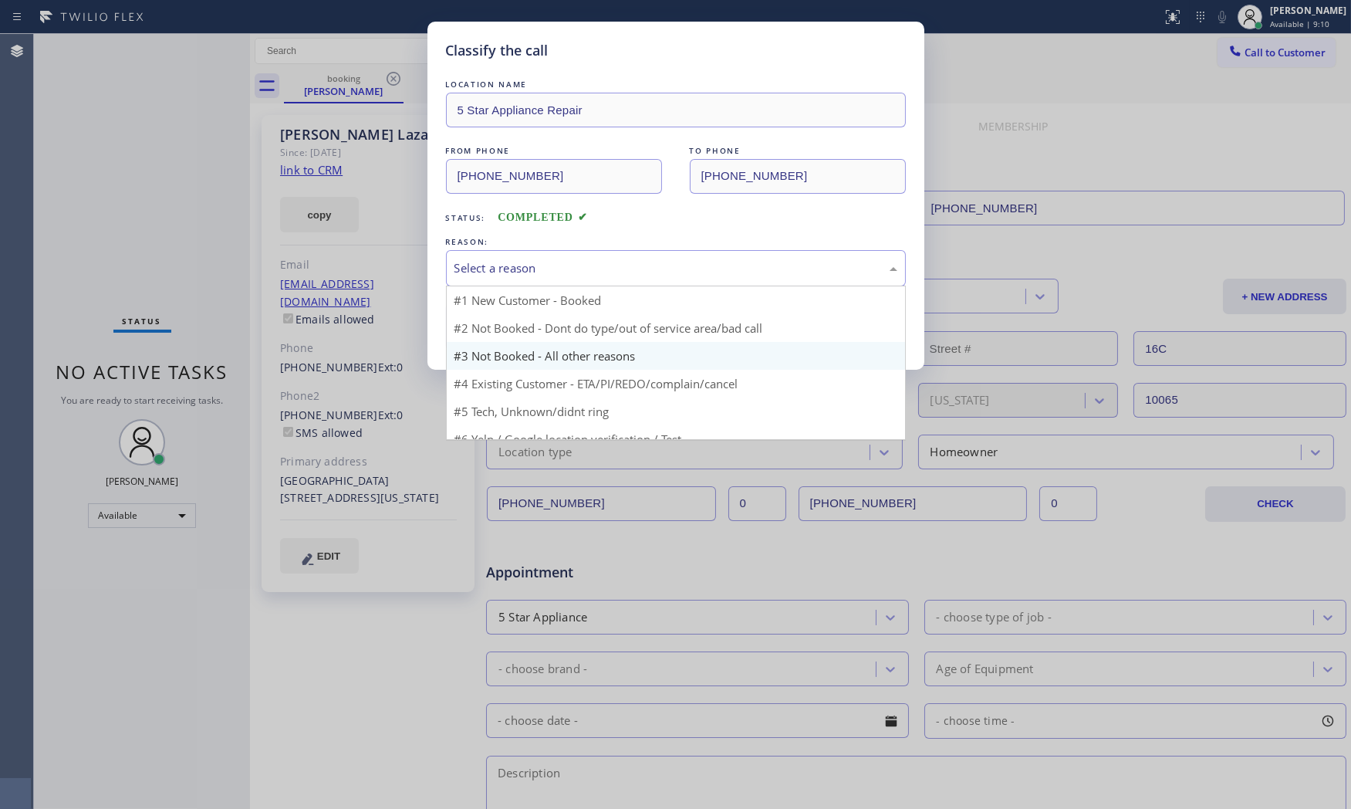
drag, startPoint x: 599, startPoint y: 272, endPoint x: 499, endPoint y: 314, distance: 108.9
click at [598, 272] on div "Select a reason" at bounding box center [675, 268] width 443 height 18
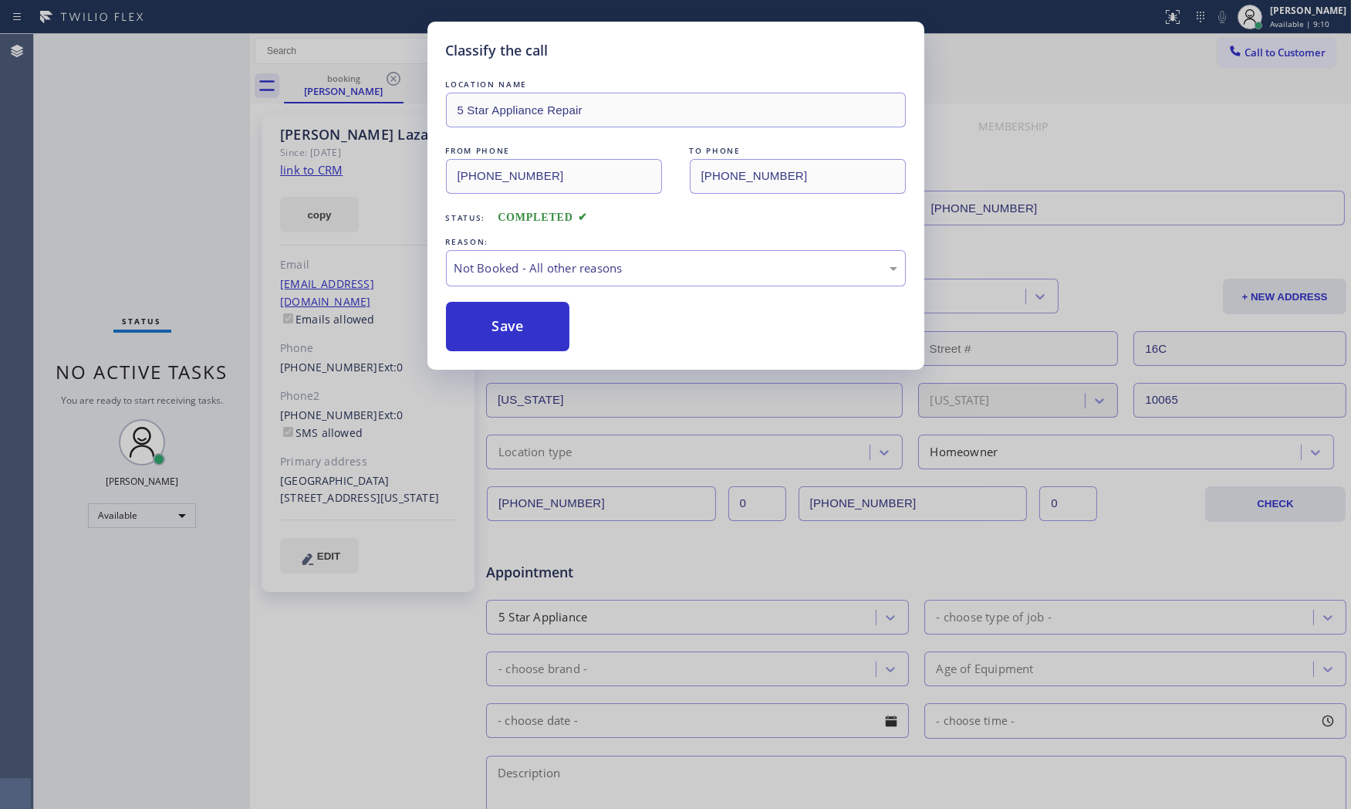
click at [491, 314] on button "Save" at bounding box center [508, 326] width 124 height 49
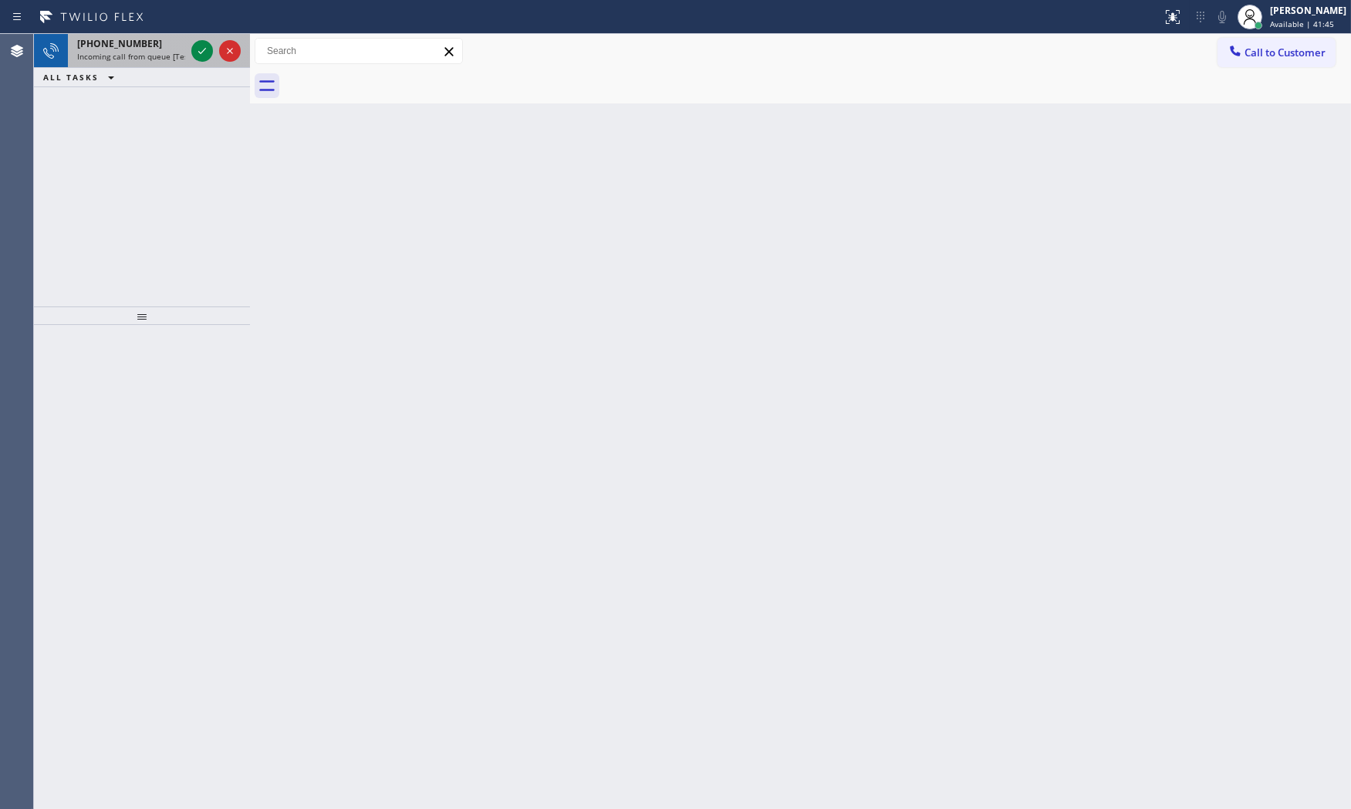
click at [180, 62] on div "+13476438779 Incoming call from queue [Test] All" at bounding box center [128, 51] width 120 height 34
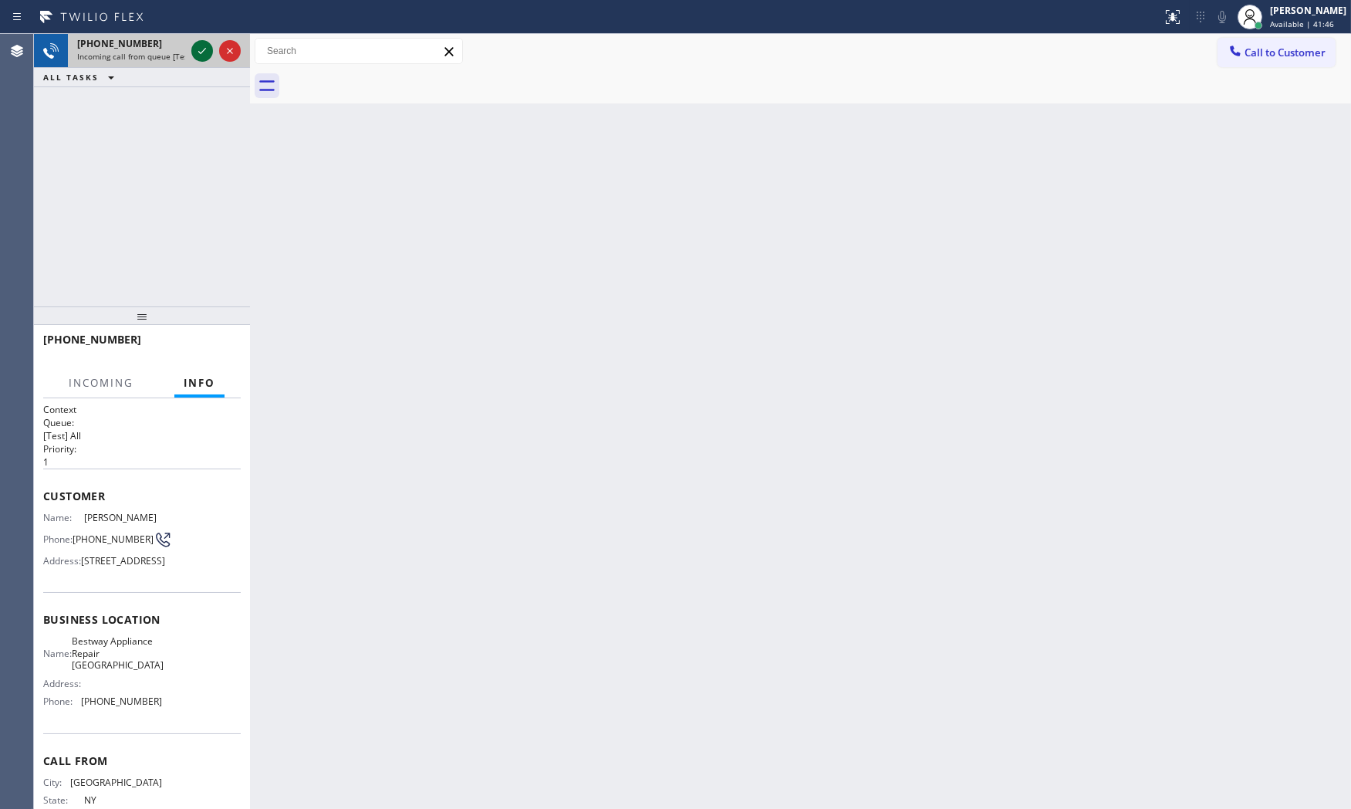
click at [198, 49] on icon at bounding box center [202, 51] width 19 height 19
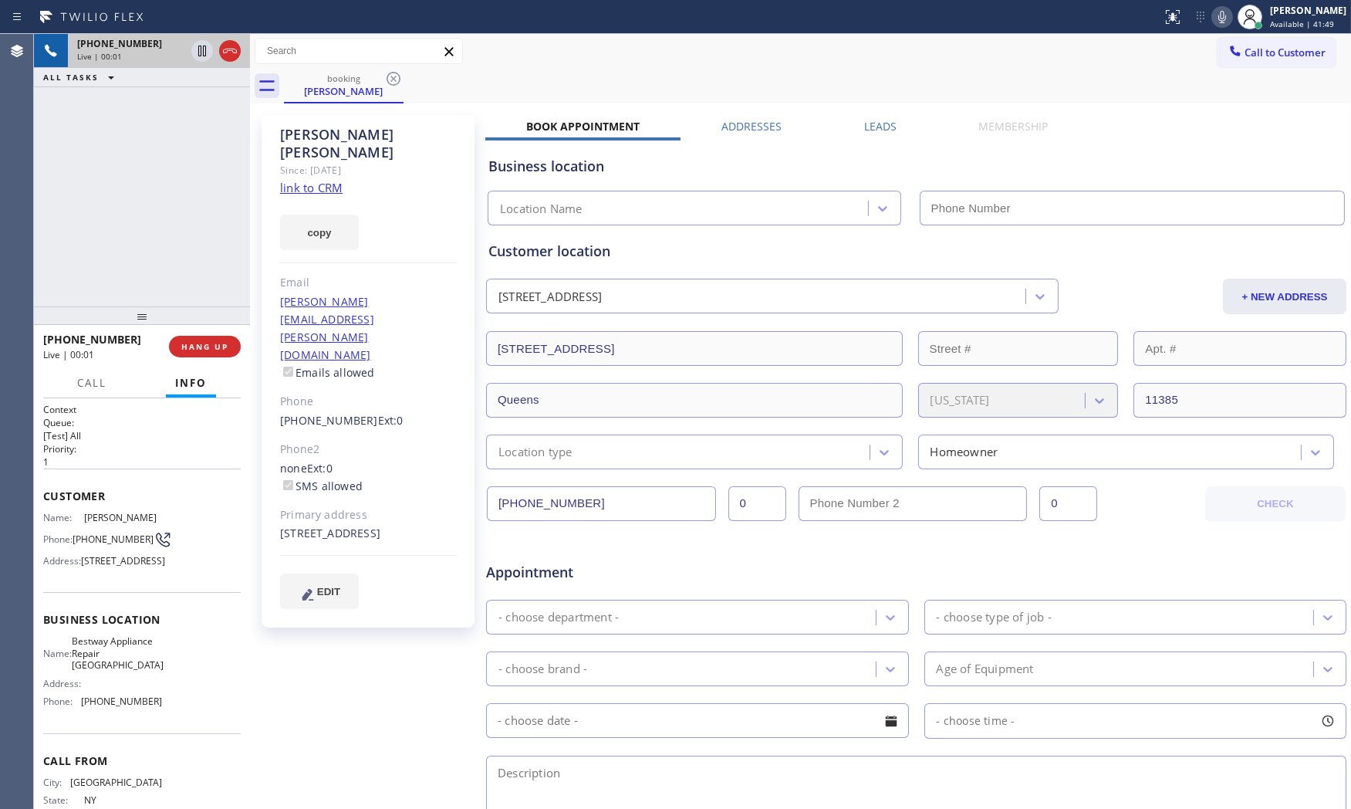
type input "(917) 540-0256"
click at [330, 161] on div "Since: [DATE]" at bounding box center [368, 170] width 177 height 18
click at [329, 180] on link "link to CRM" at bounding box center [311, 187] width 62 height 15
click at [198, 343] on span "HANG UP" at bounding box center [204, 346] width 47 height 11
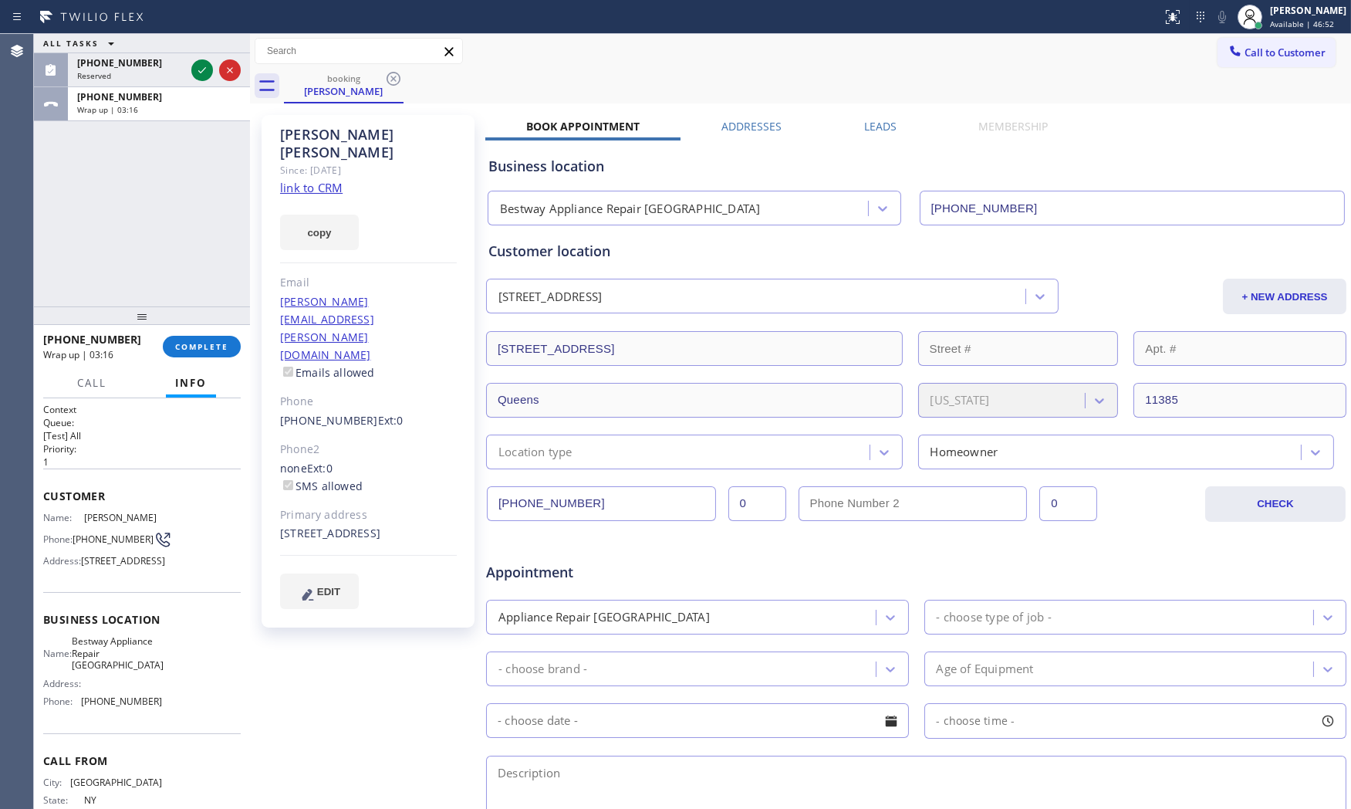
click at [189, 322] on div at bounding box center [142, 315] width 216 height 19
click at [197, 340] on div "+13476438779 Wrap up | 03:16 COMPLETE" at bounding box center [142, 346] width 198 height 40
click at [216, 338] on button "COMPLETE" at bounding box center [202, 347] width 78 height 22
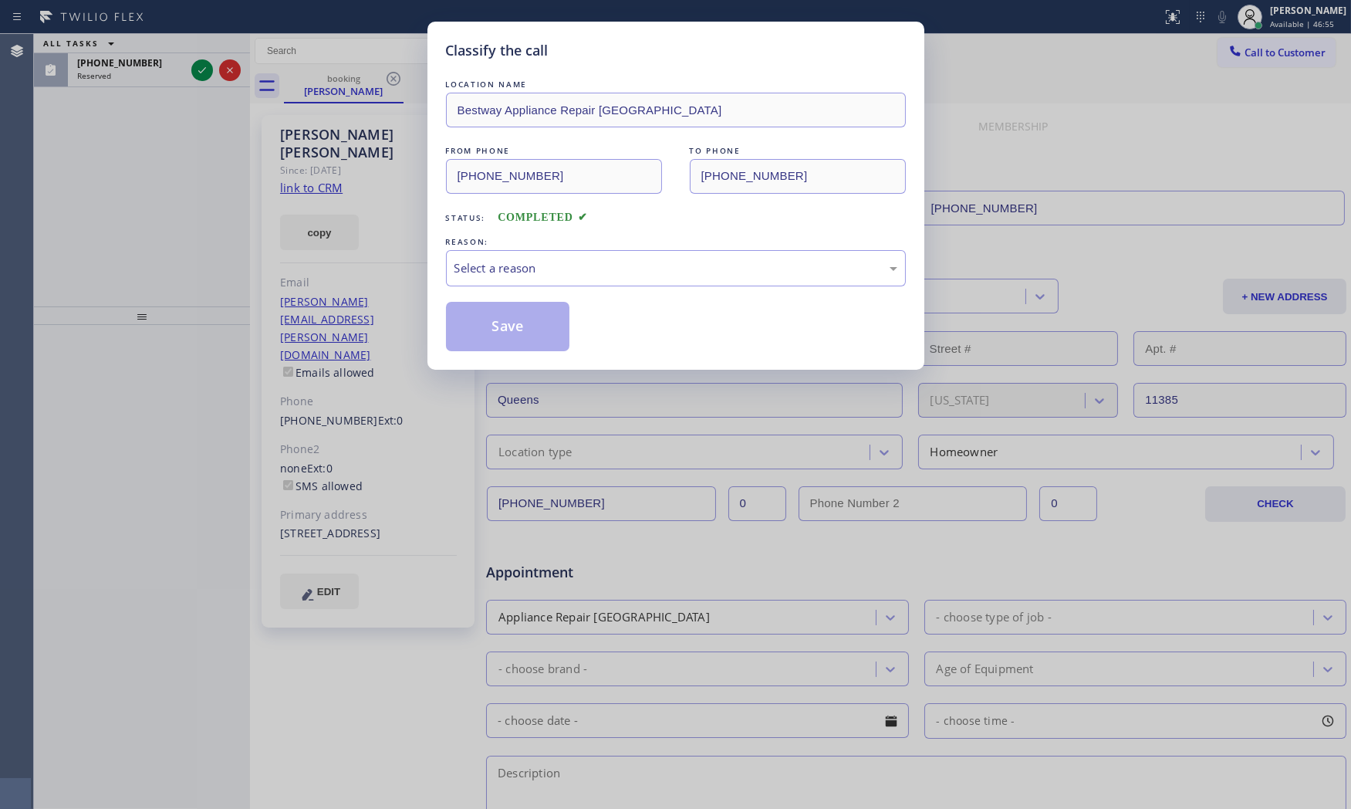
click at [459, 290] on div "LOCATION NAME Bestway Appliance Repair Queens FROM PHONE (347) 643-8779 TO PHON…" at bounding box center [676, 213] width 460 height 275
click at [469, 275] on div "Select a reason" at bounding box center [675, 268] width 443 height 18
click at [480, 333] on button "Save" at bounding box center [508, 326] width 124 height 49
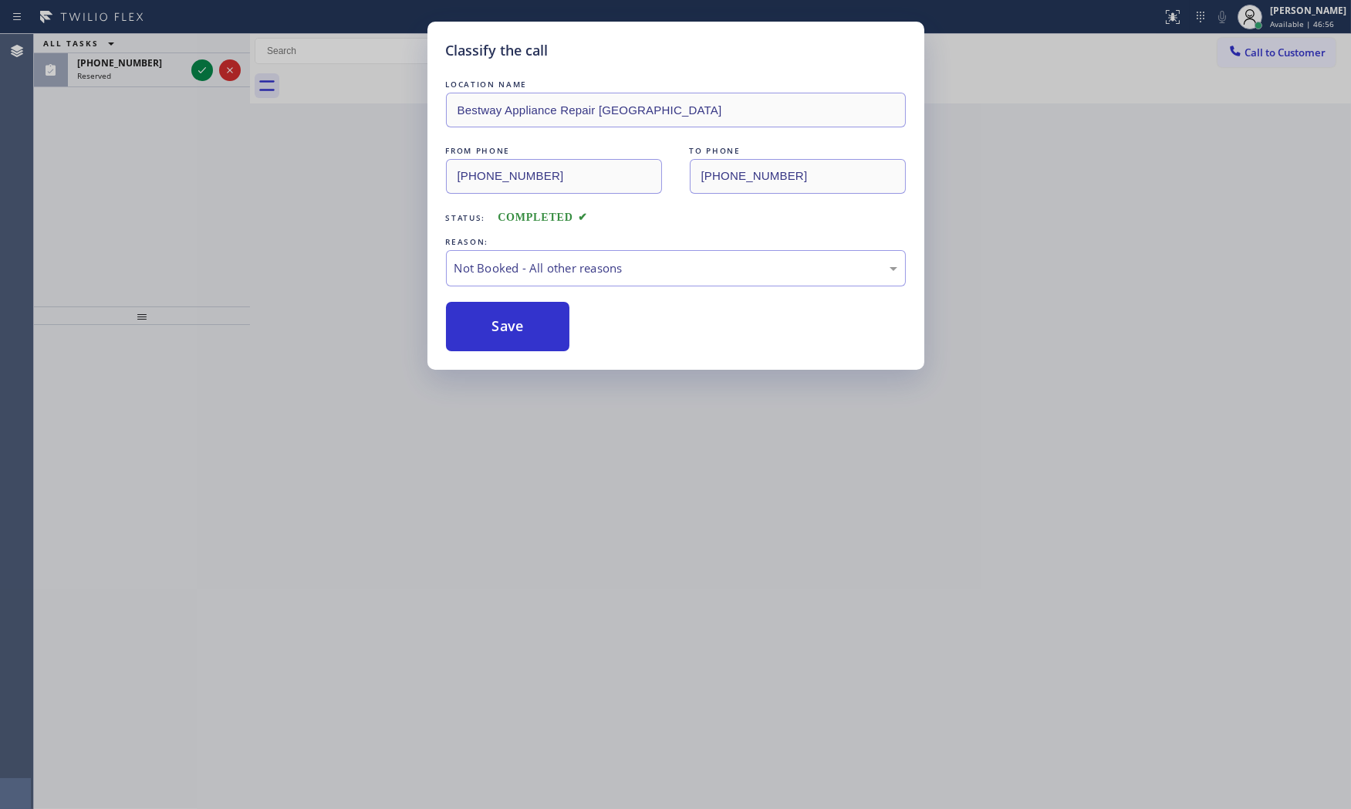
click at [480, 333] on button "Save" at bounding box center [508, 326] width 124 height 49
click at [195, 64] on icon at bounding box center [202, 70] width 19 height 19
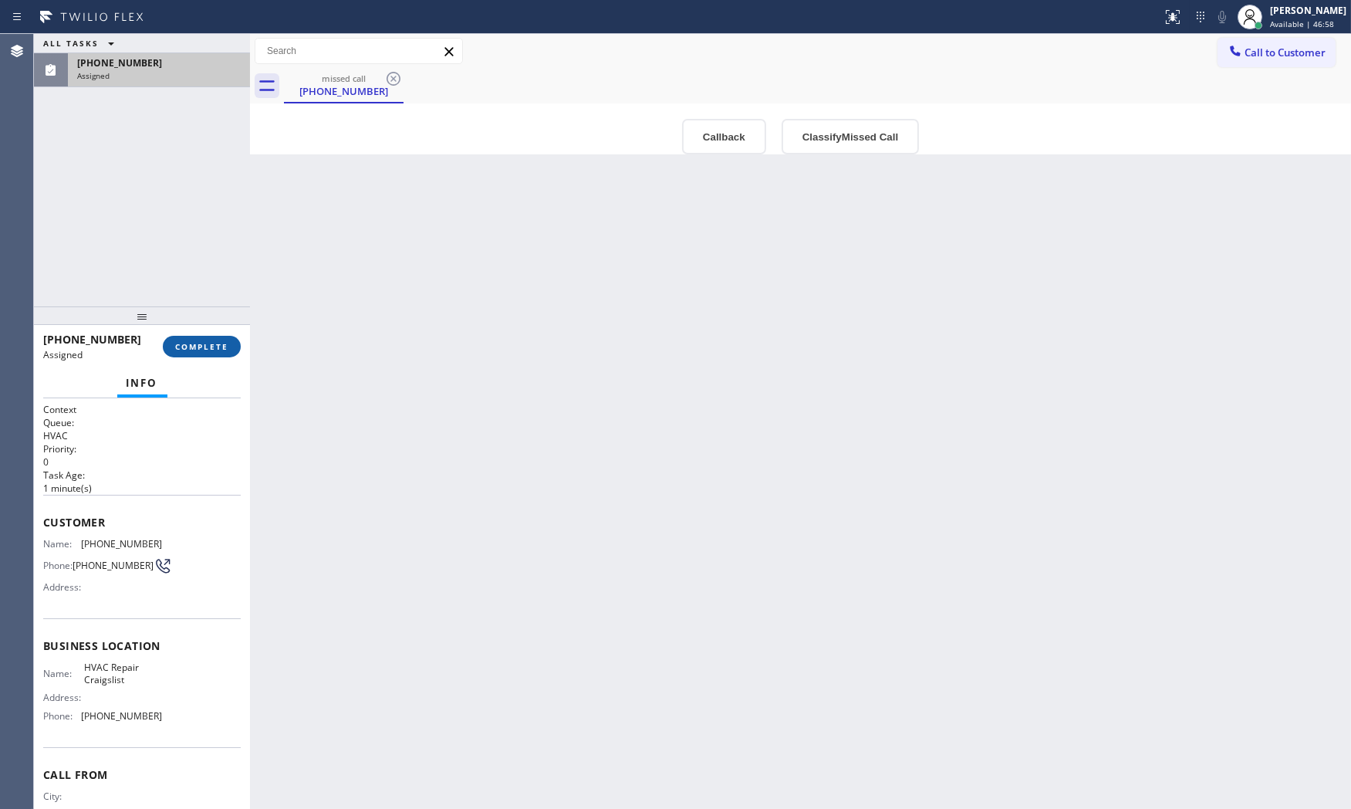
click at [235, 352] on button "COMPLETE" at bounding box center [202, 347] width 78 height 22
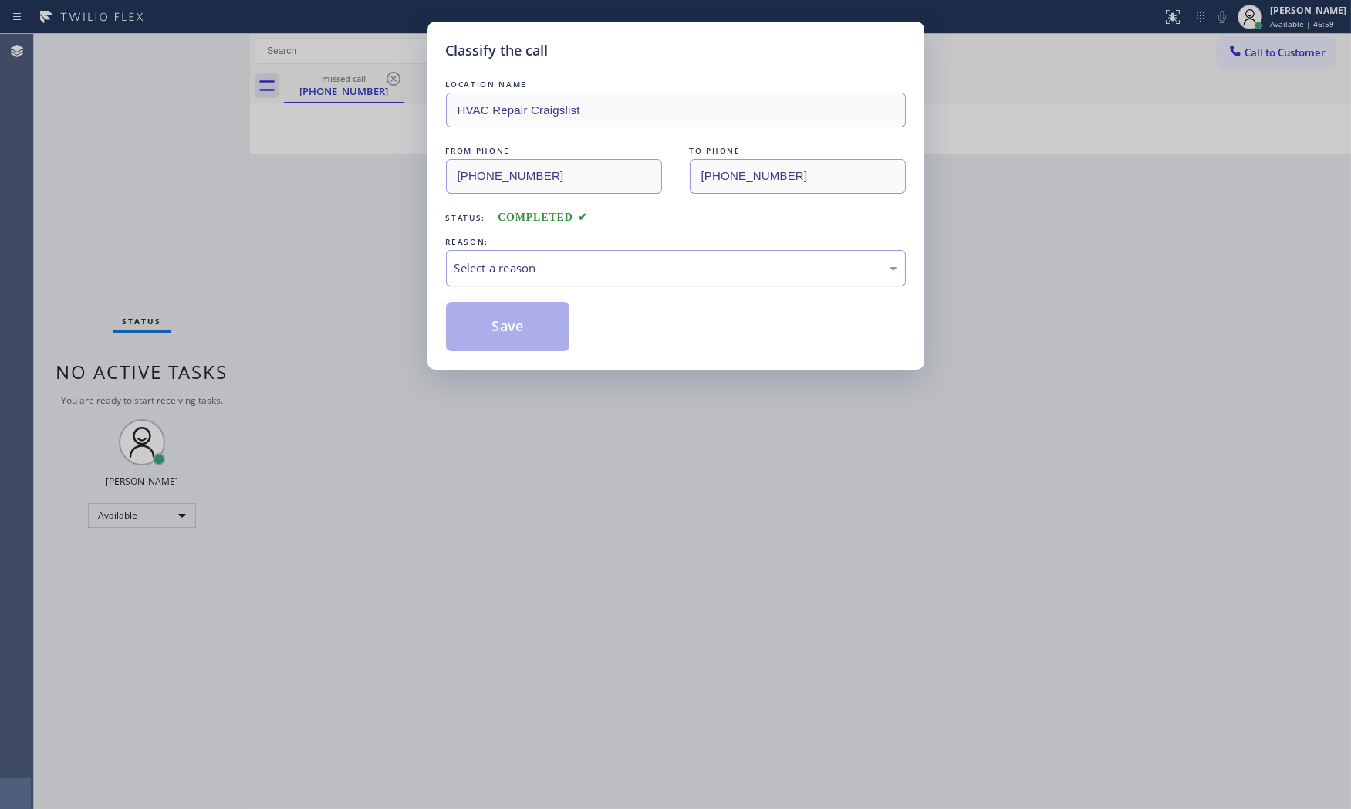
click at [507, 285] on div "Select a reason" at bounding box center [676, 268] width 460 height 36
click at [508, 329] on button "Save" at bounding box center [508, 326] width 124 height 49
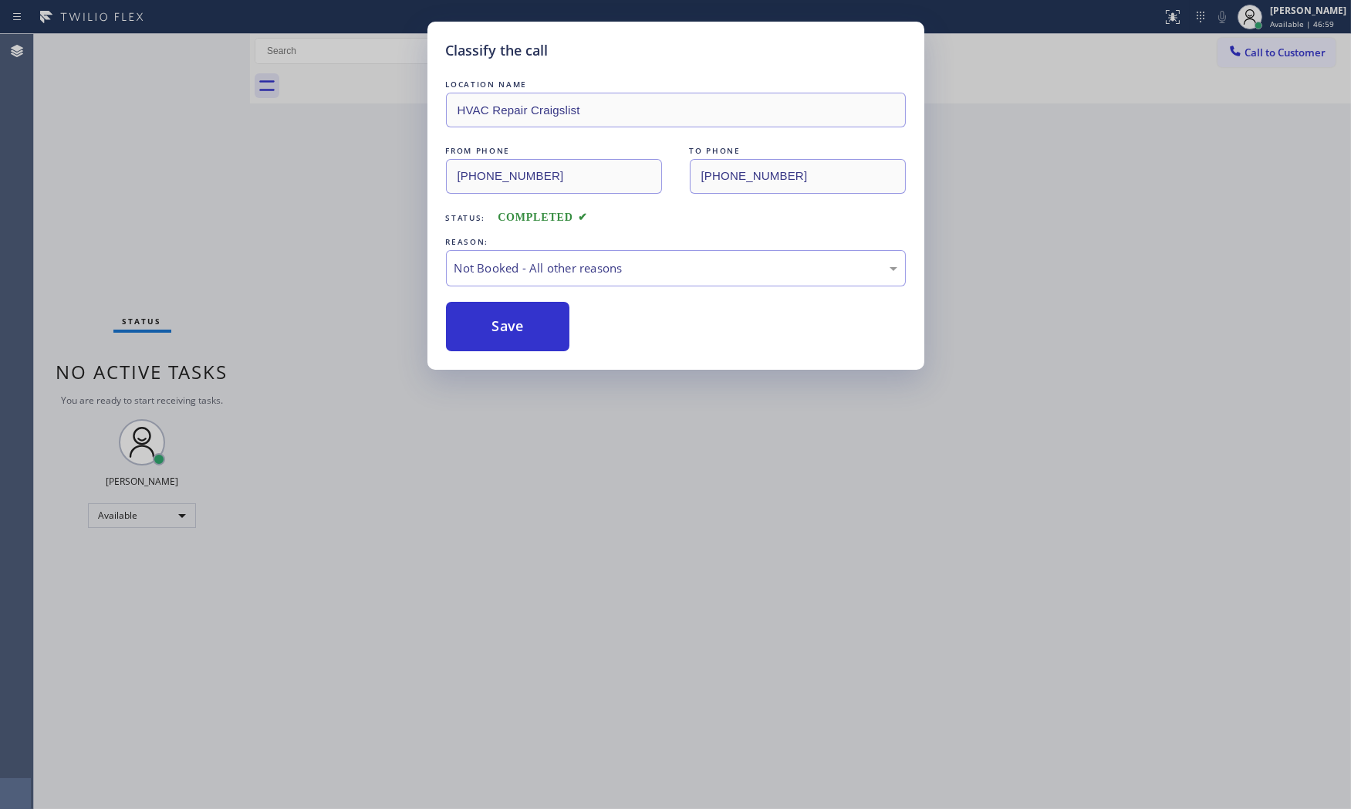
click at [508, 329] on button "Save" at bounding box center [508, 326] width 124 height 49
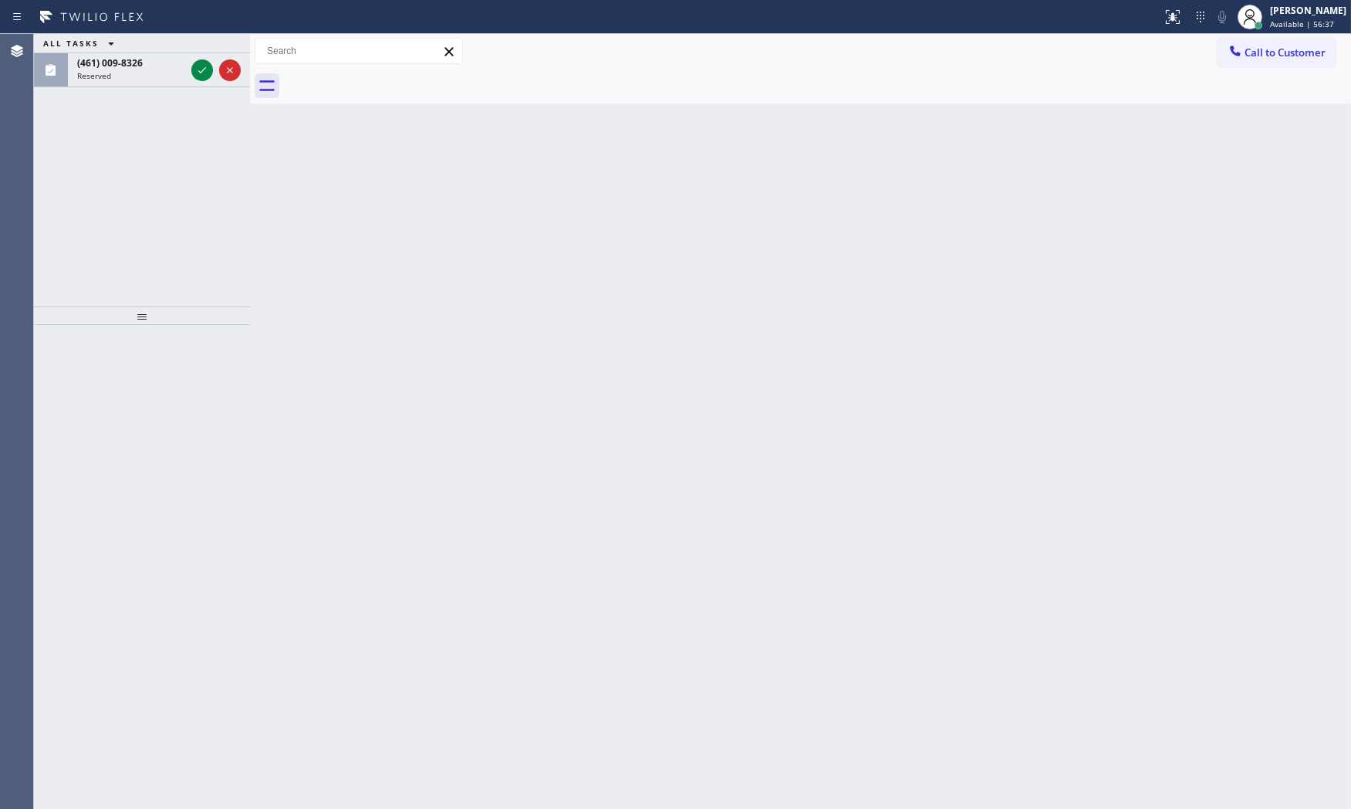
click at [143, 49] on div "ALL TASKS ALL TASKS ACTIVE TASKS TASKS IN WRAP UP" at bounding box center [142, 43] width 216 height 19
click at [147, 57] on div "(461) 009-8326" at bounding box center [131, 62] width 108 height 13
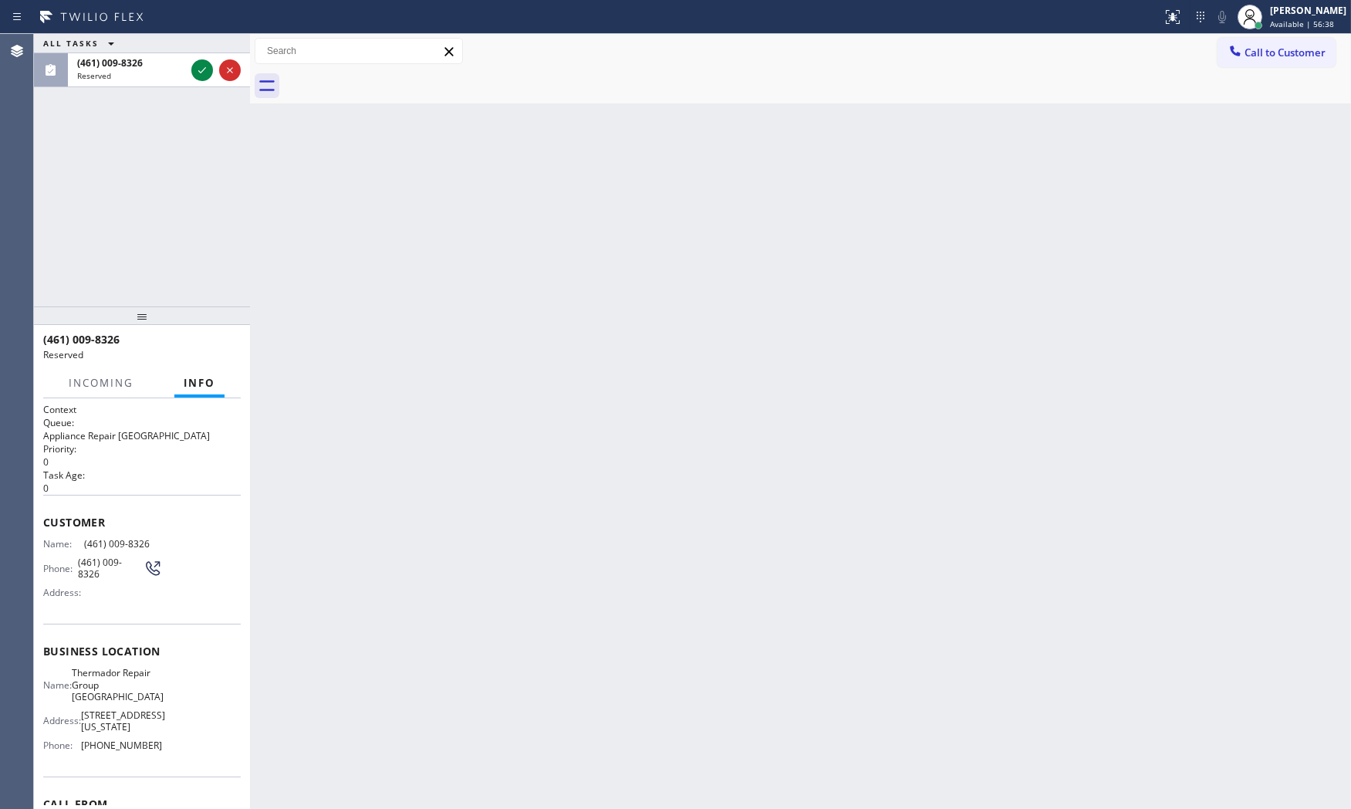
scroll to position [62, 0]
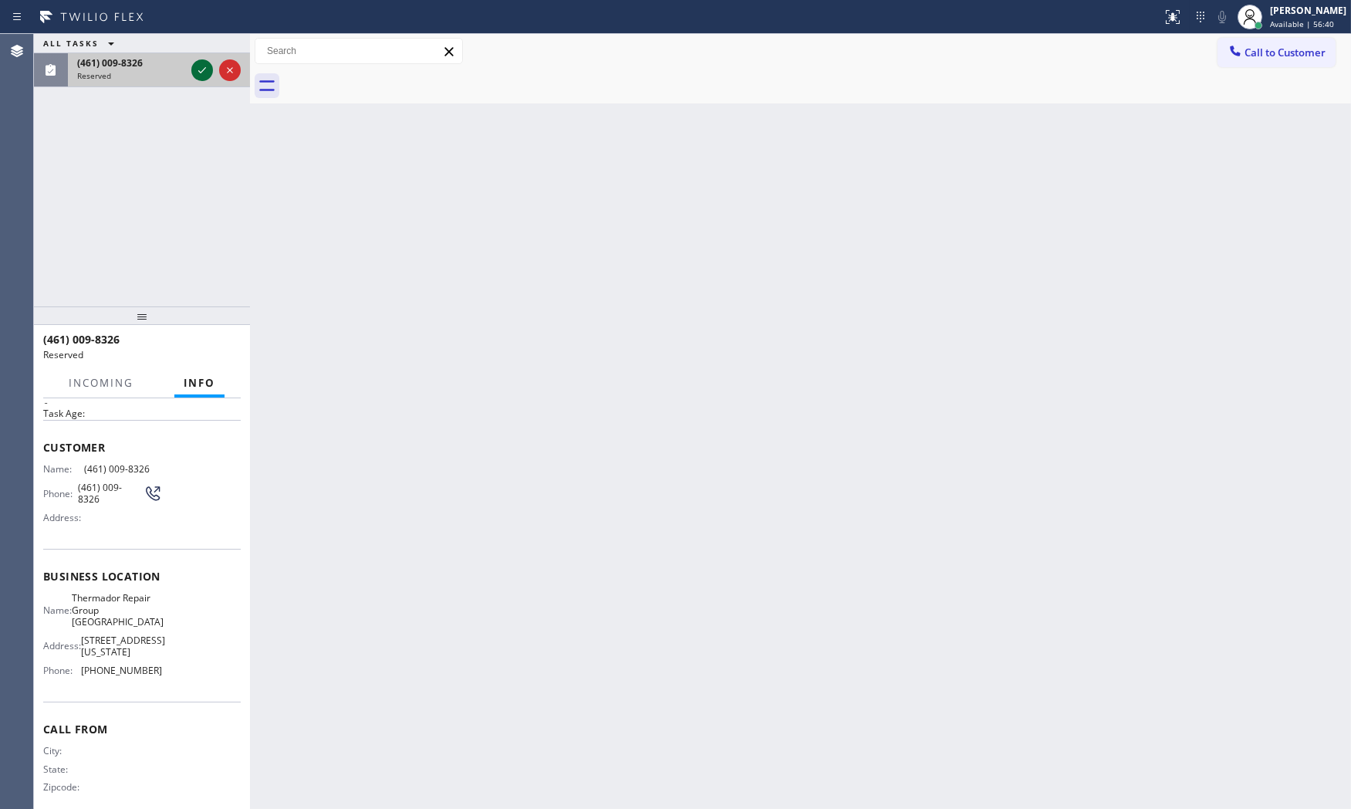
click at [199, 68] on icon at bounding box center [202, 70] width 19 height 19
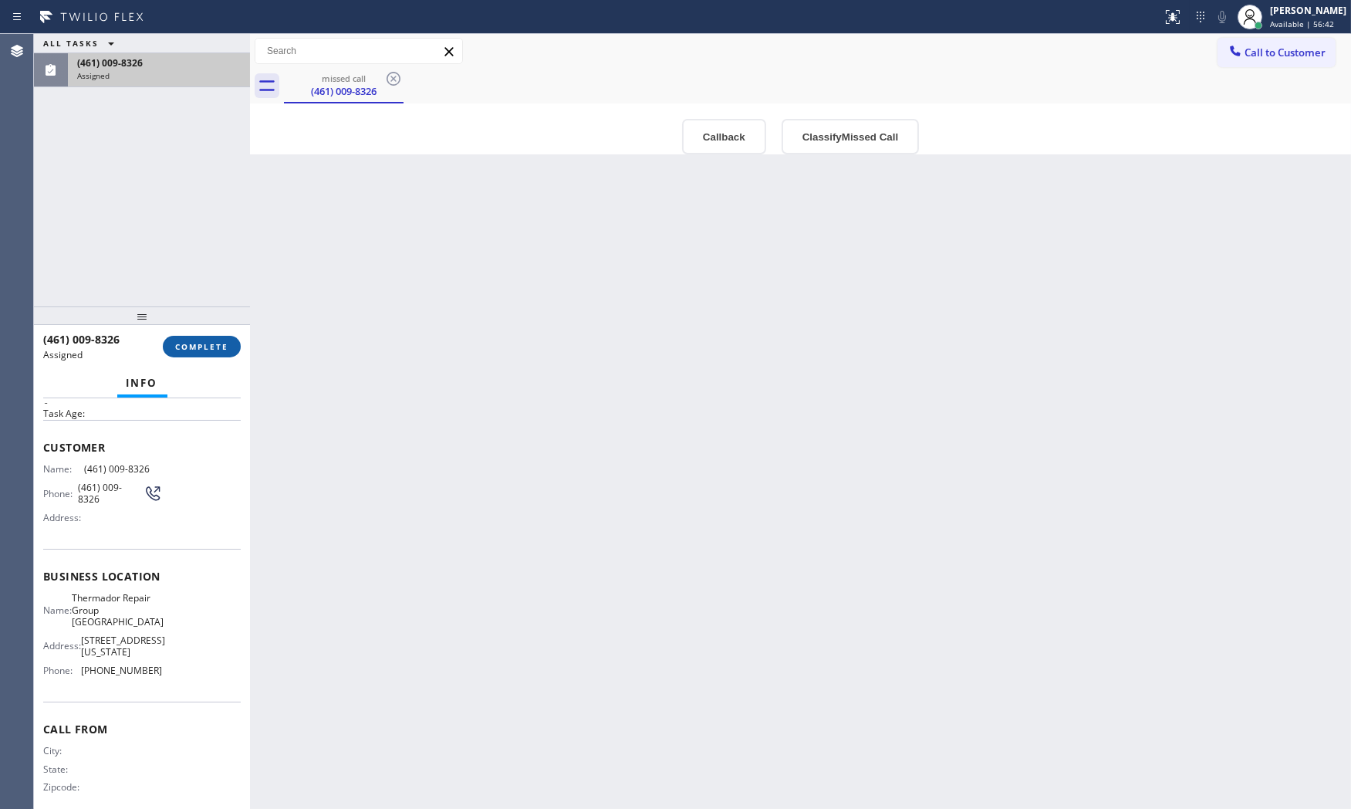
click at [229, 339] on button "COMPLETE" at bounding box center [202, 347] width 78 height 22
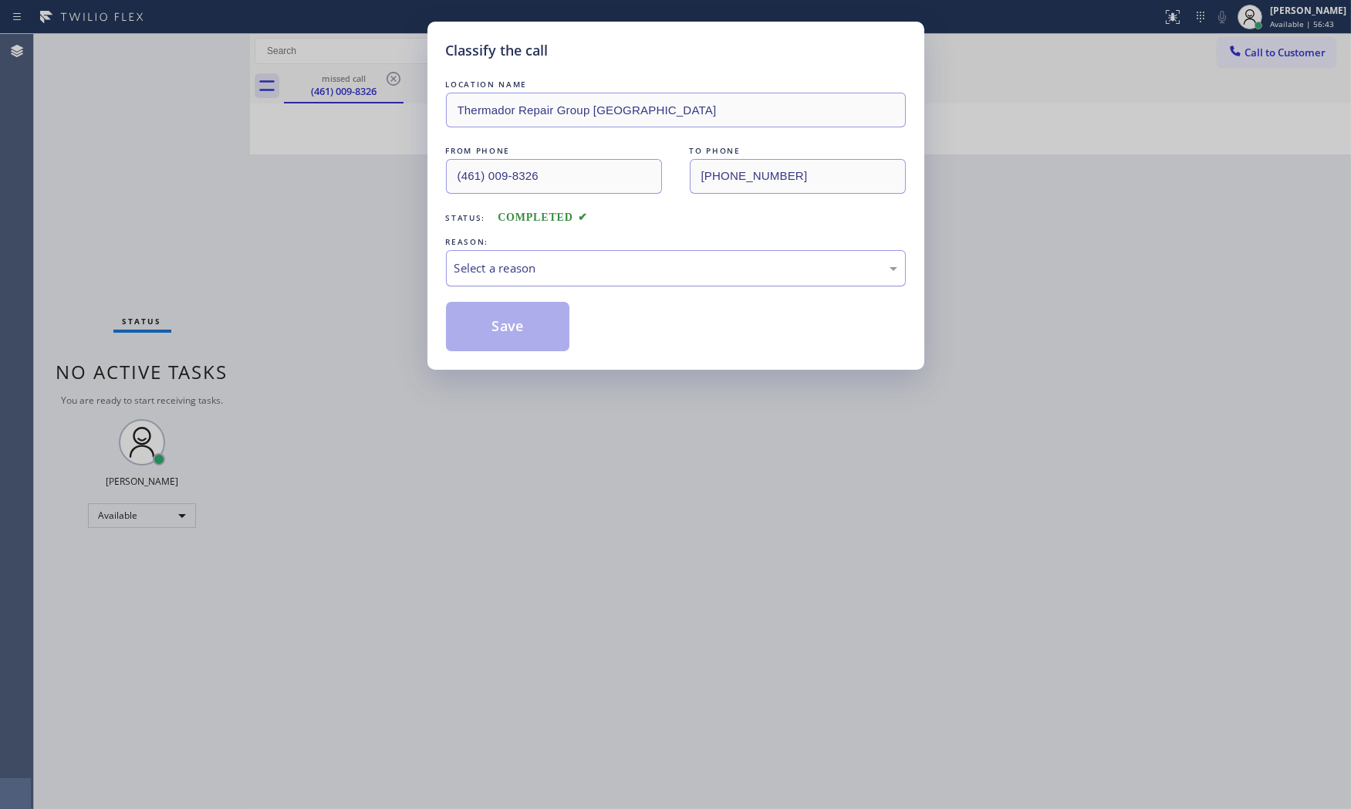
drag, startPoint x: 522, startPoint y: 264, endPoint x: 522, endPoint y: 282, distance: 17.7
click at [522, 268] on div "Select a reason" at bounding box center [675, 268] width 443 height 18
click at [512, 319] on button "Save" at bounding box center [508, 326] width 124 height 49
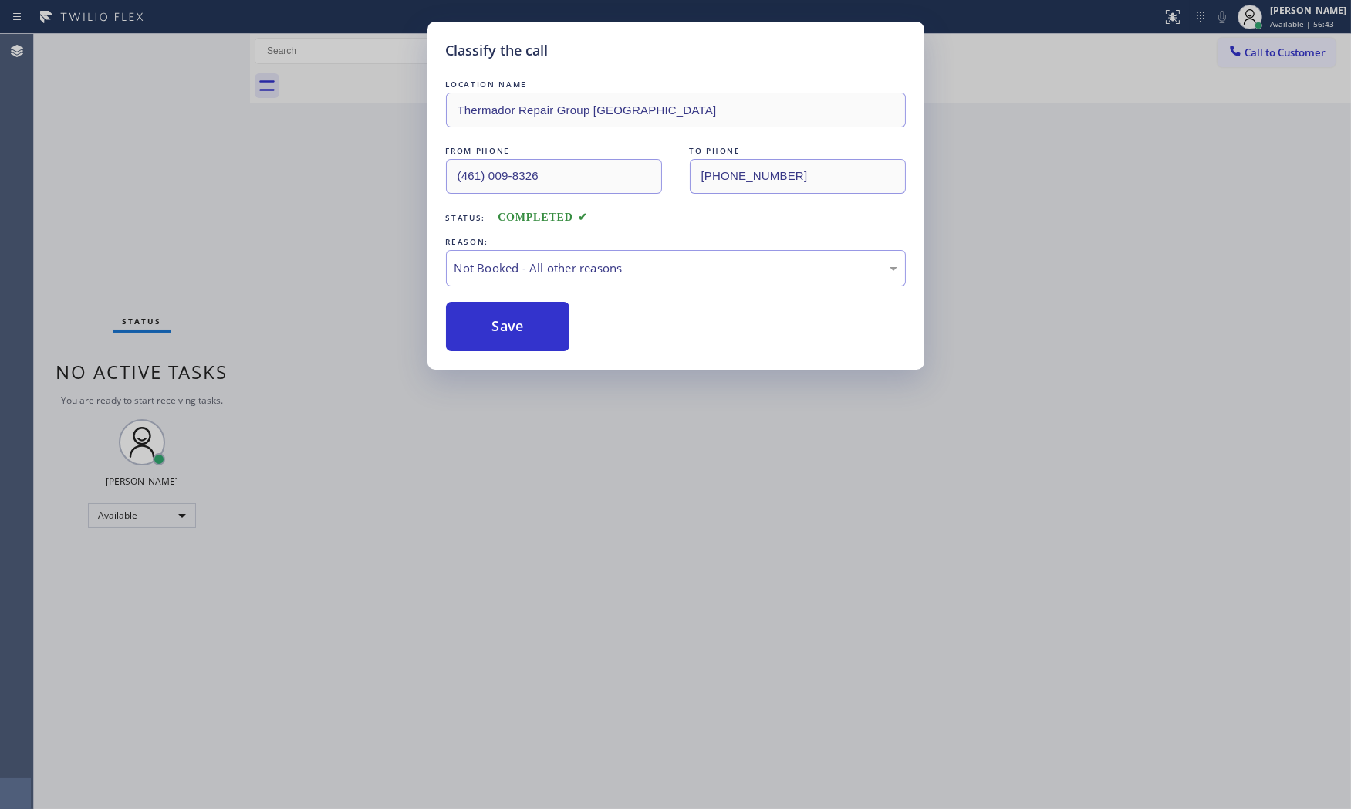
click at [512, 319] on button "Save" at bounding box center [508, 326] width 124 height 49
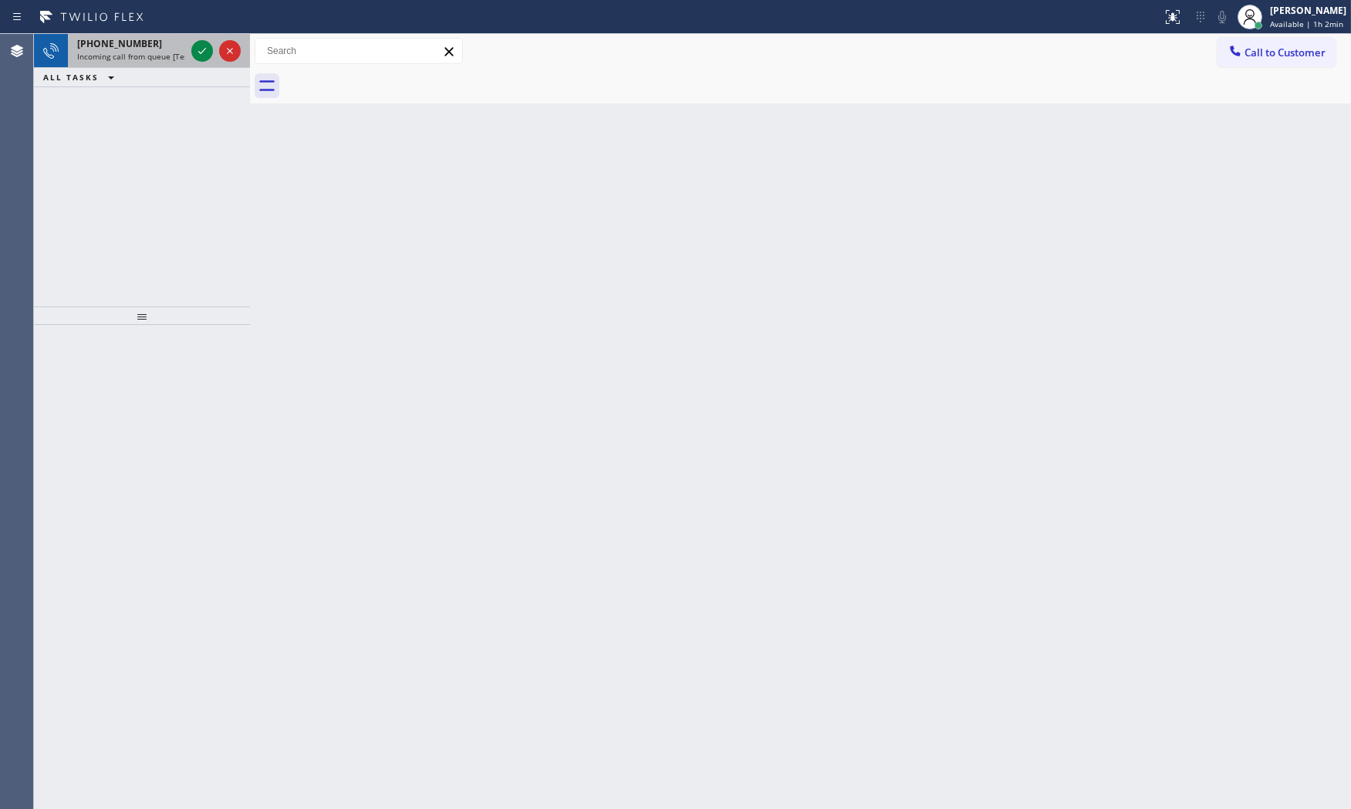
click at [145, 62] on span "Incoming call from queue [Test] All" at bounding box center [141, 56] width 128 height 11
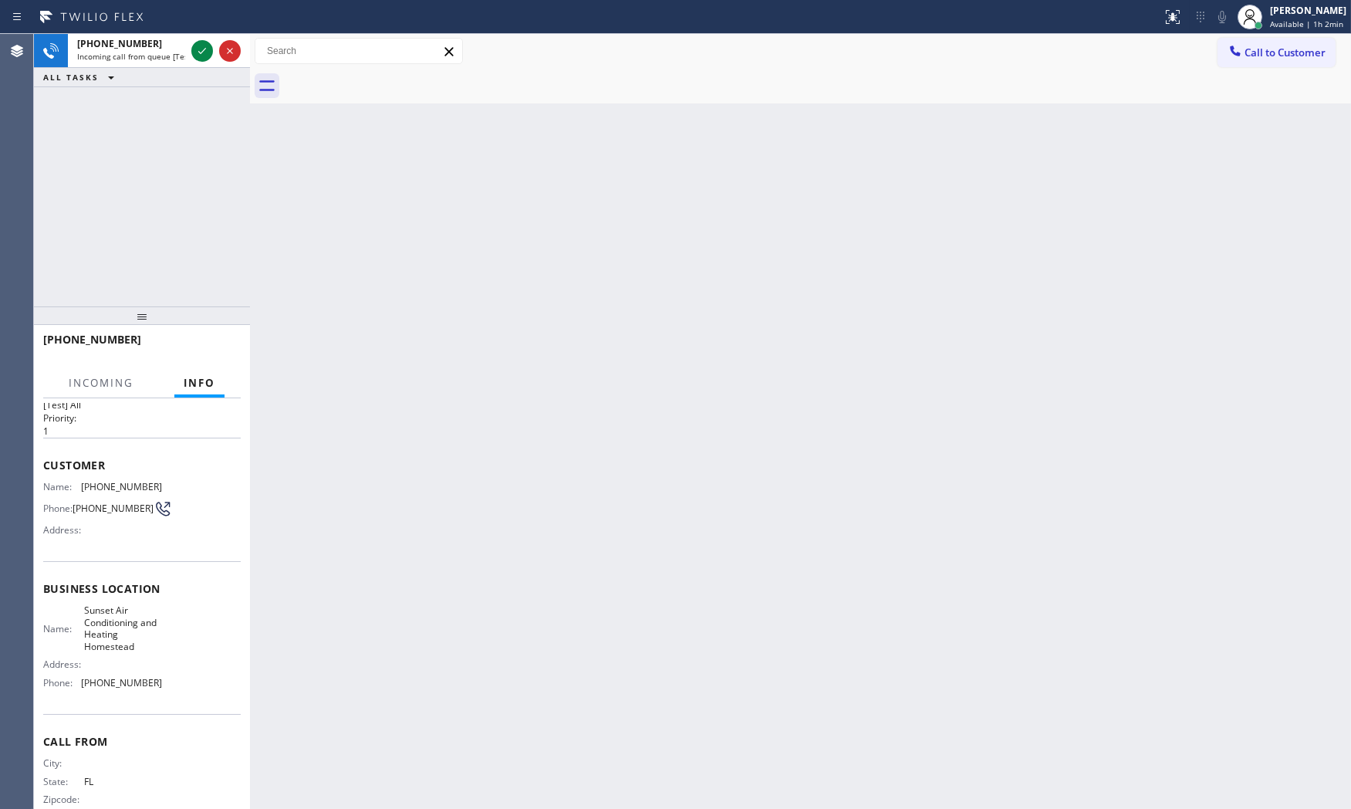
scroll to position [60, 0]
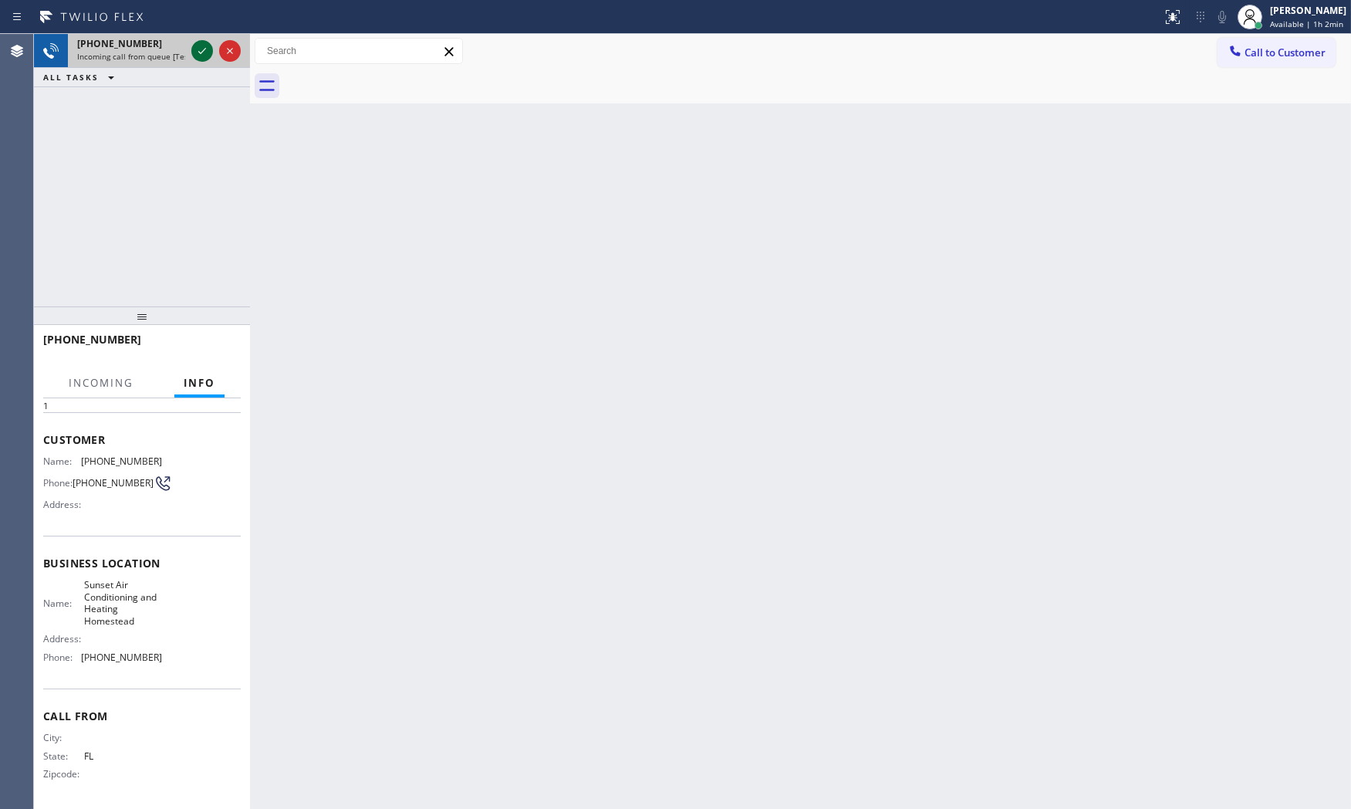
click at [199, 56] on icon at bounding box center [202, 51] width 19 height 19
click at [213, 349] on div at bounding box center [136, 354] width 187 height 13
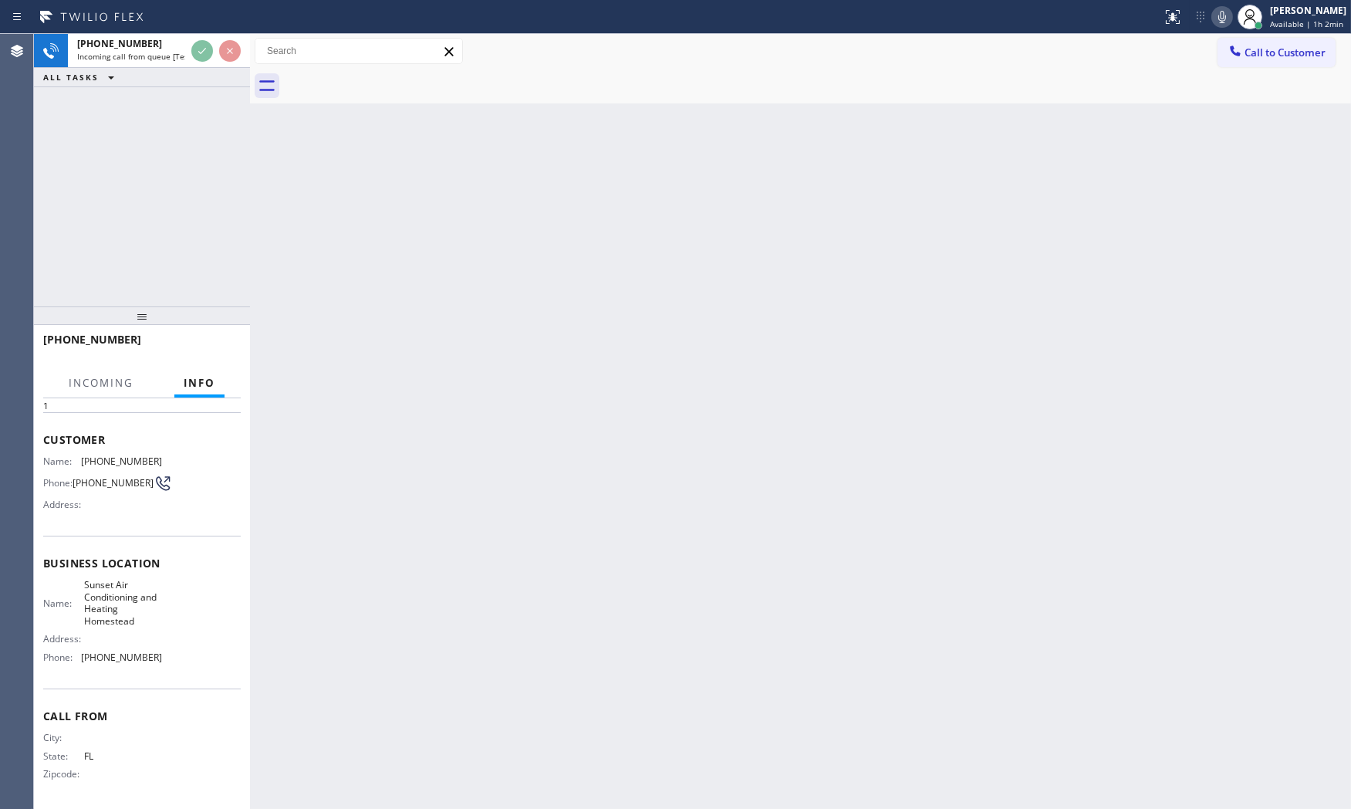
click at [213, 346] on div "[PHONE_NUMBER]" at bounding box center [142, 346] width 198 height 40
click at [204, 361] on div "[PHONE_NUMBER]" at bounding box center [142, 346] width 198 height 40
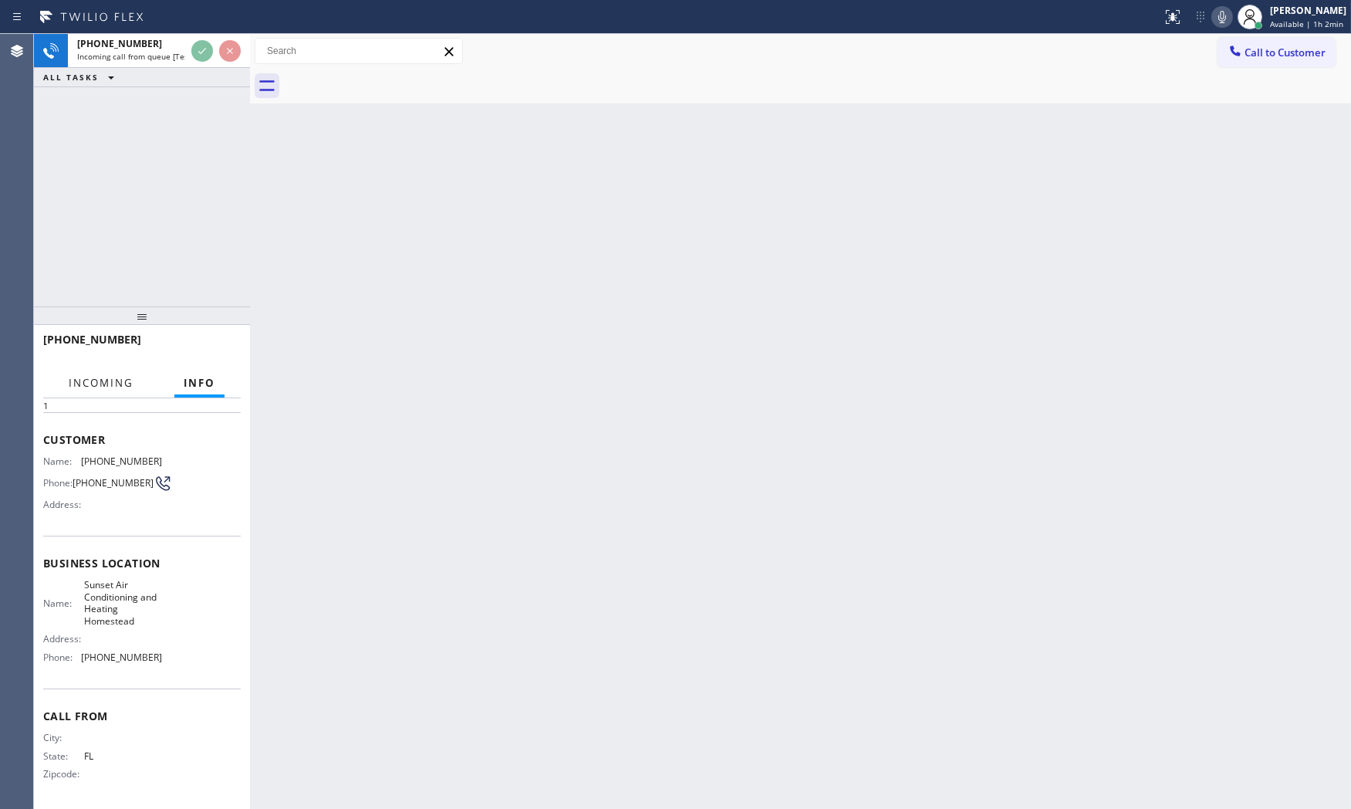
click at [118, 390] on button "Incoming" at bounding box center [100, 383] width 83 height 30
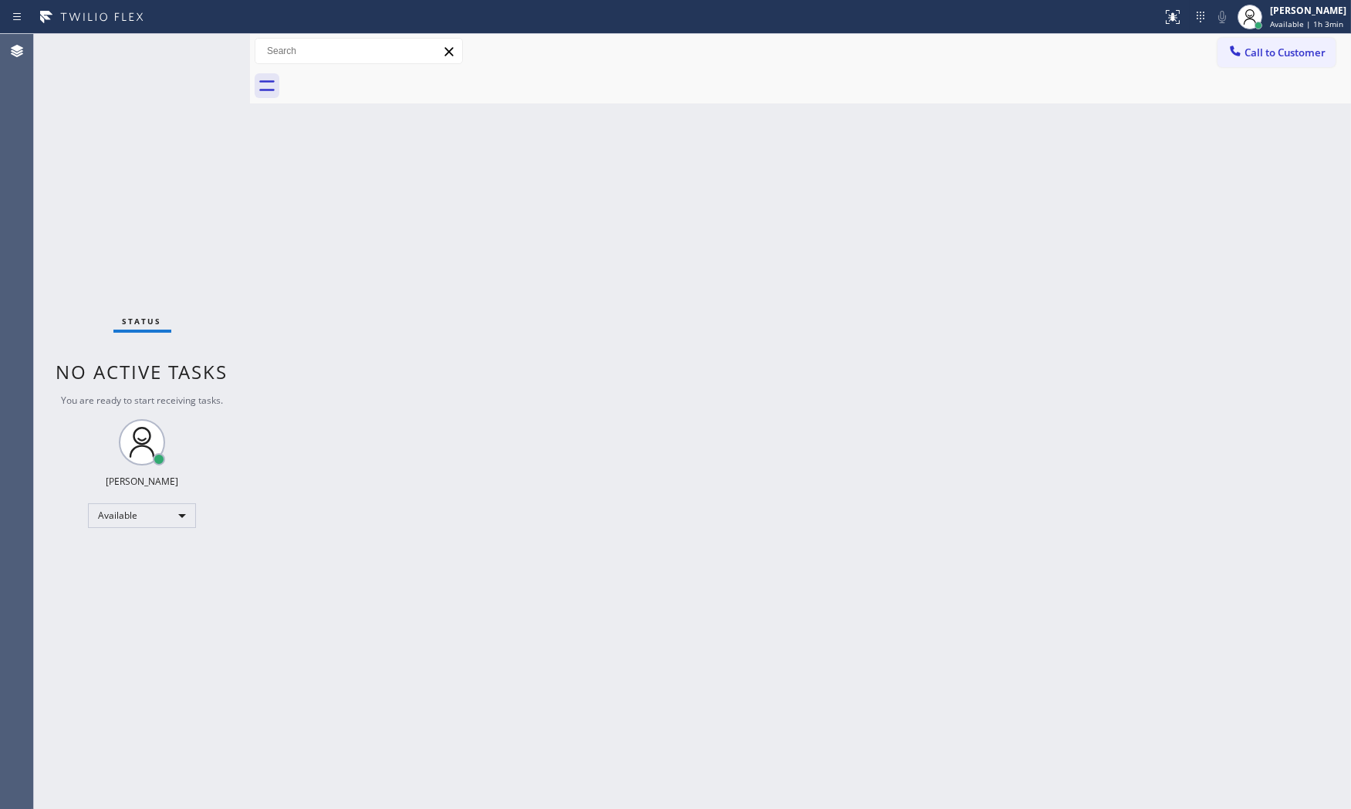
click at [136, 54] on div "Status No active tasks You are ready to start receiving tasks. [PERSON_NAME] Av…" at bounding box center [142, 421] width 216 height 775
click at [838, 351] on div "Back to Dashboard Change Sender ID Customers Technicians Select a contact Outbo…" at bounding box center [800, 421] width 1101 height 775
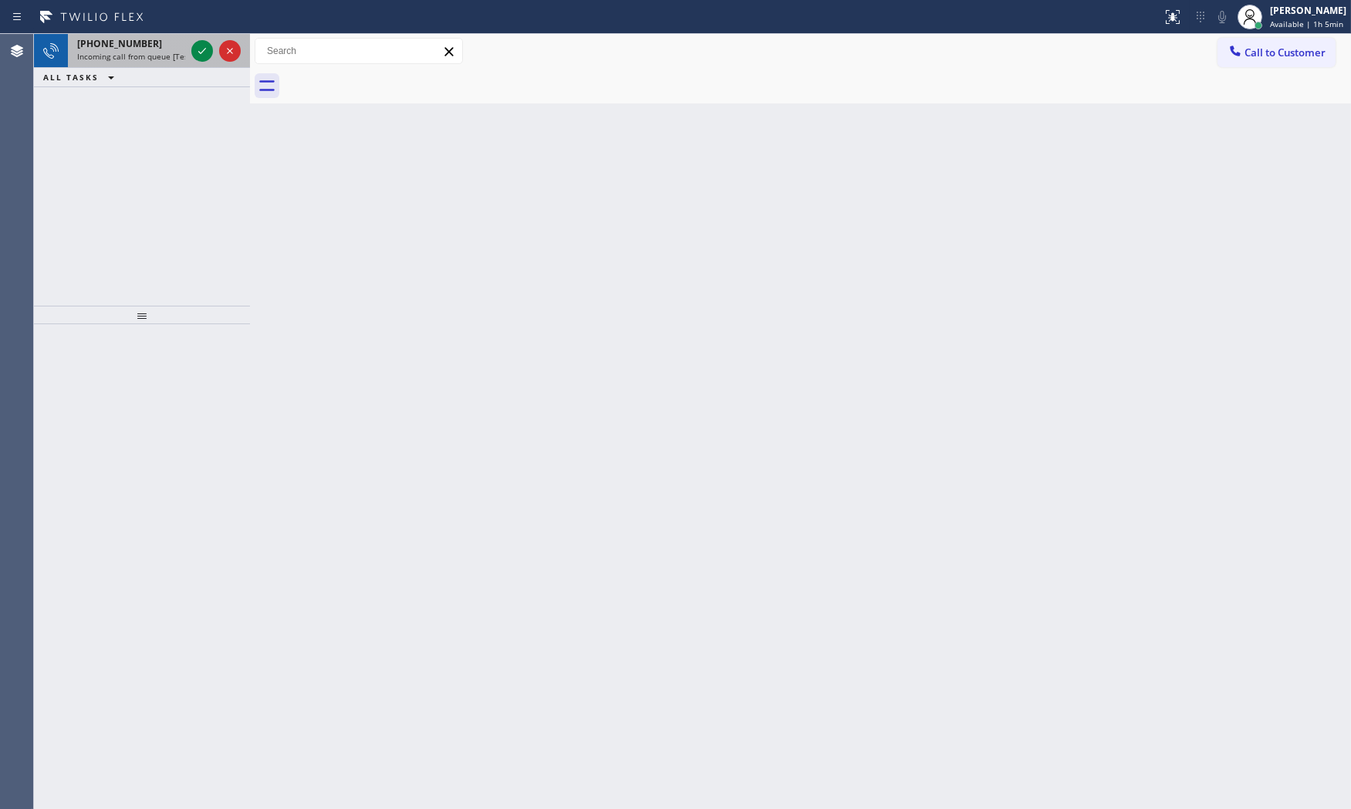
click at [155, 55] on span "Incoming call from queue [Test] All" at bounding box center [141, 56] width 128 height 11
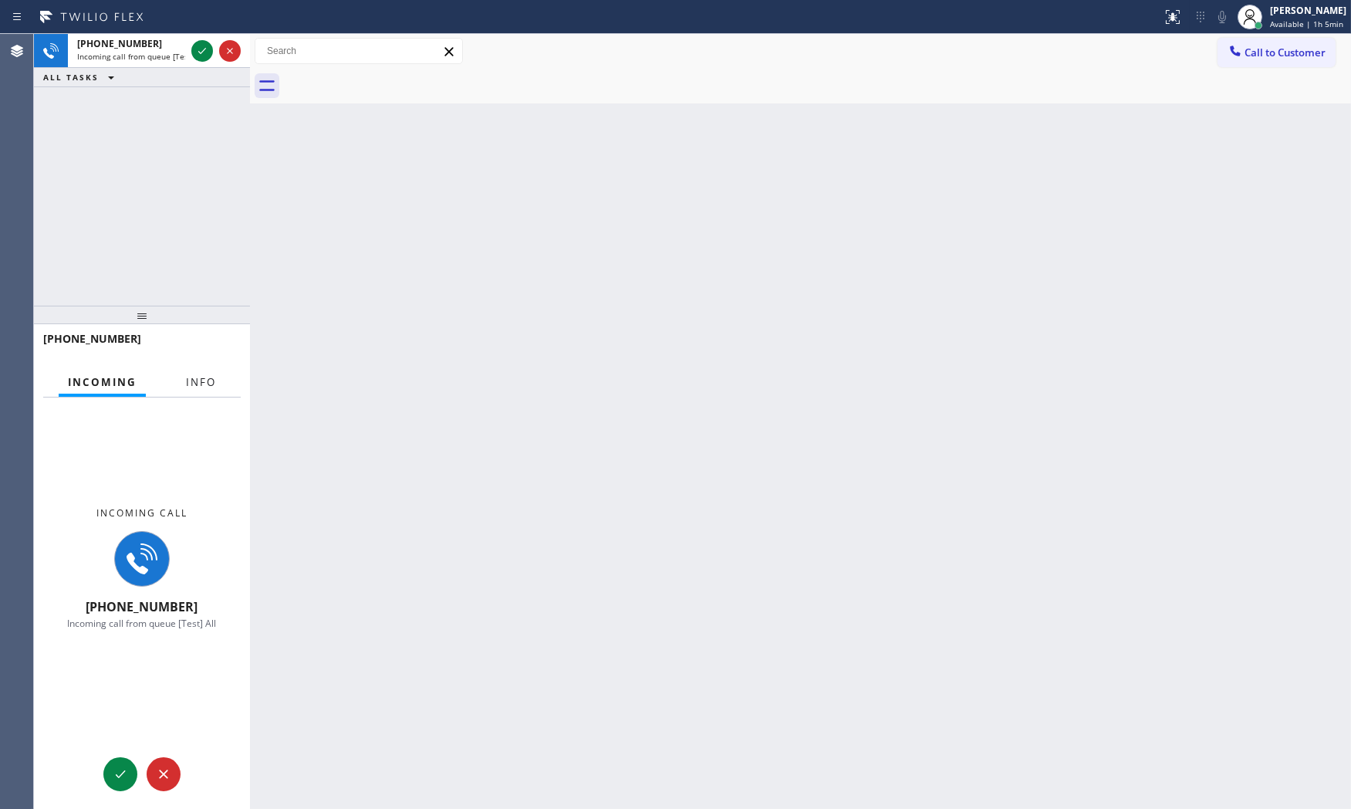
click at [211, 383] on span "Info" at bounding box center [201, 382] width 30 height 14
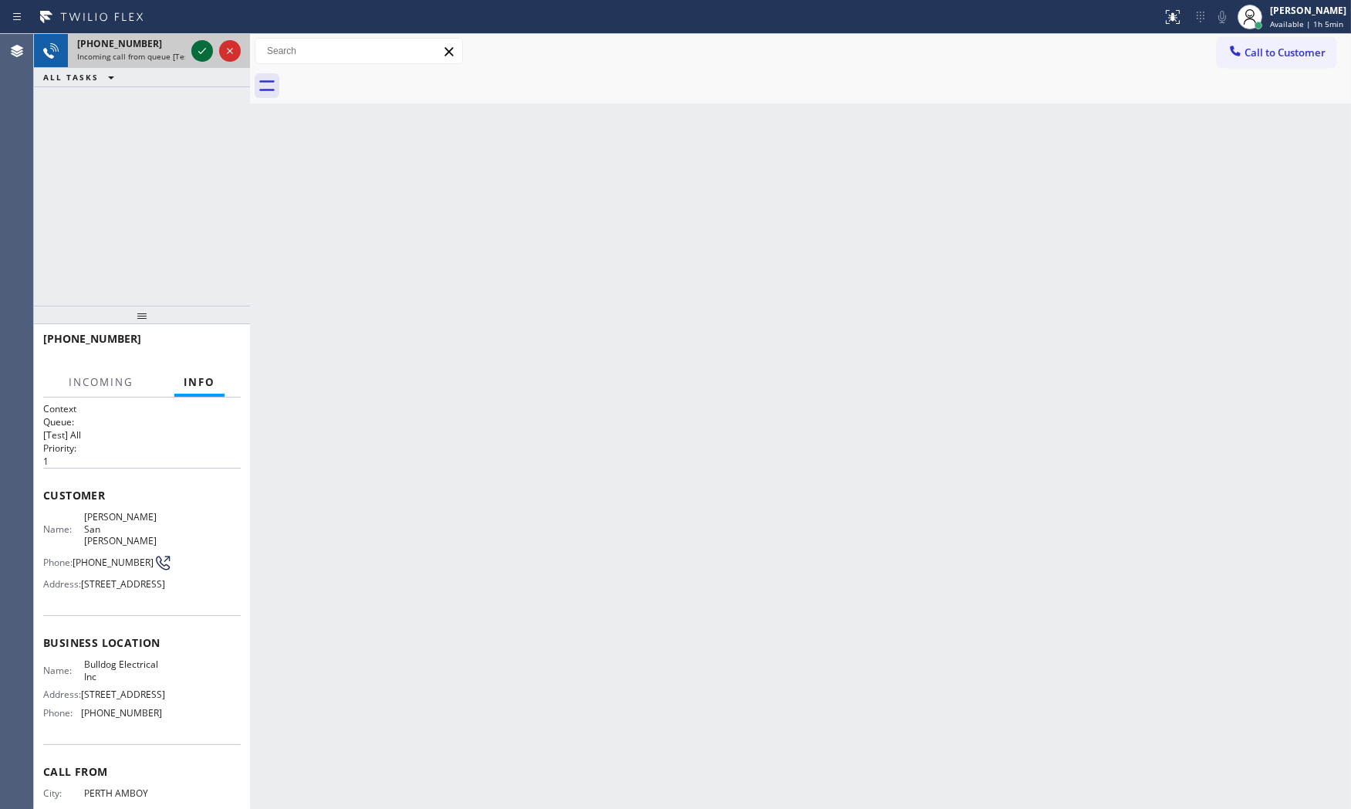
click at [201, 48] on icon at bounding box center [202, 51] width 19 height 19
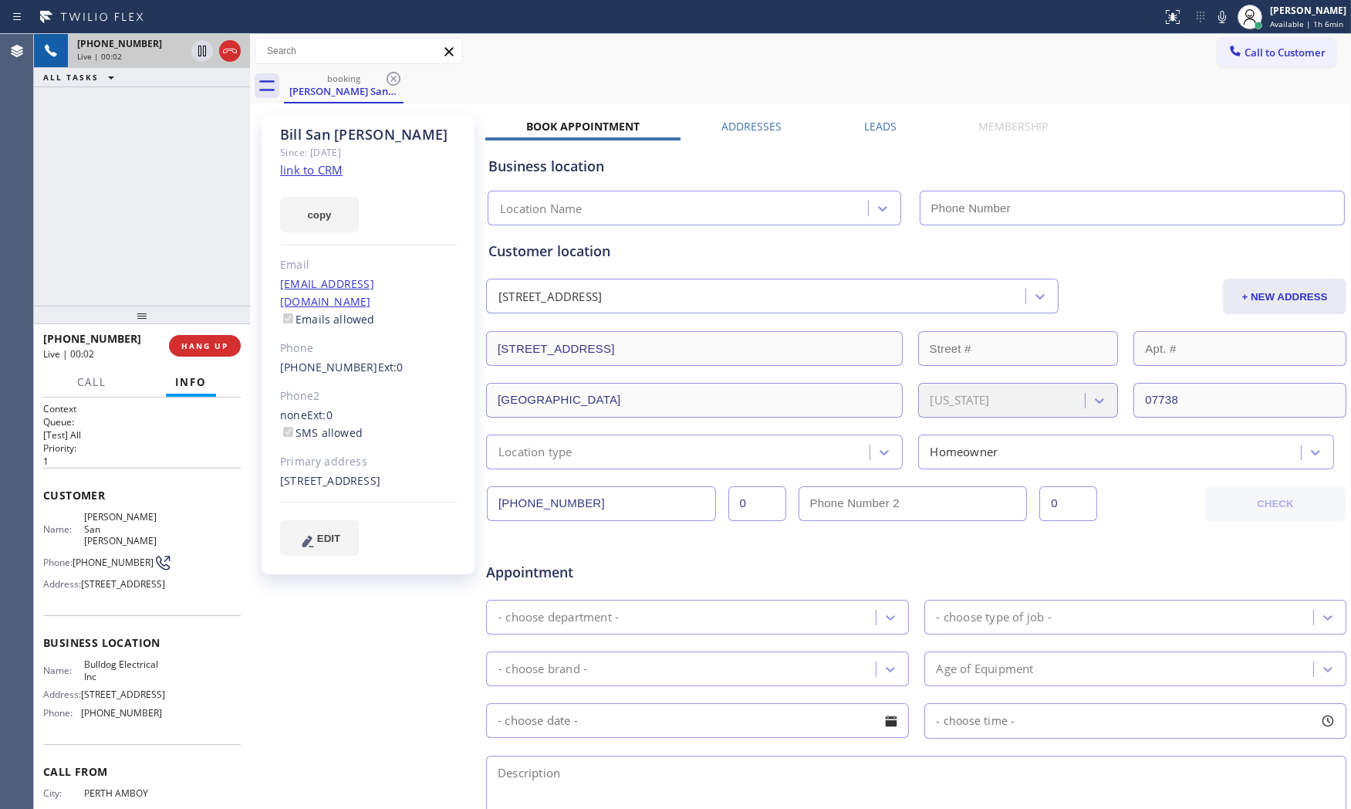
type input "[PHONE_NUMBER]"
click at [306, 172] on link "link to CRM" at bounding box center [311, 169] width 62 height 15
click at [1233, 17] on div at bounding box center [1250, 17] width 34 height 34
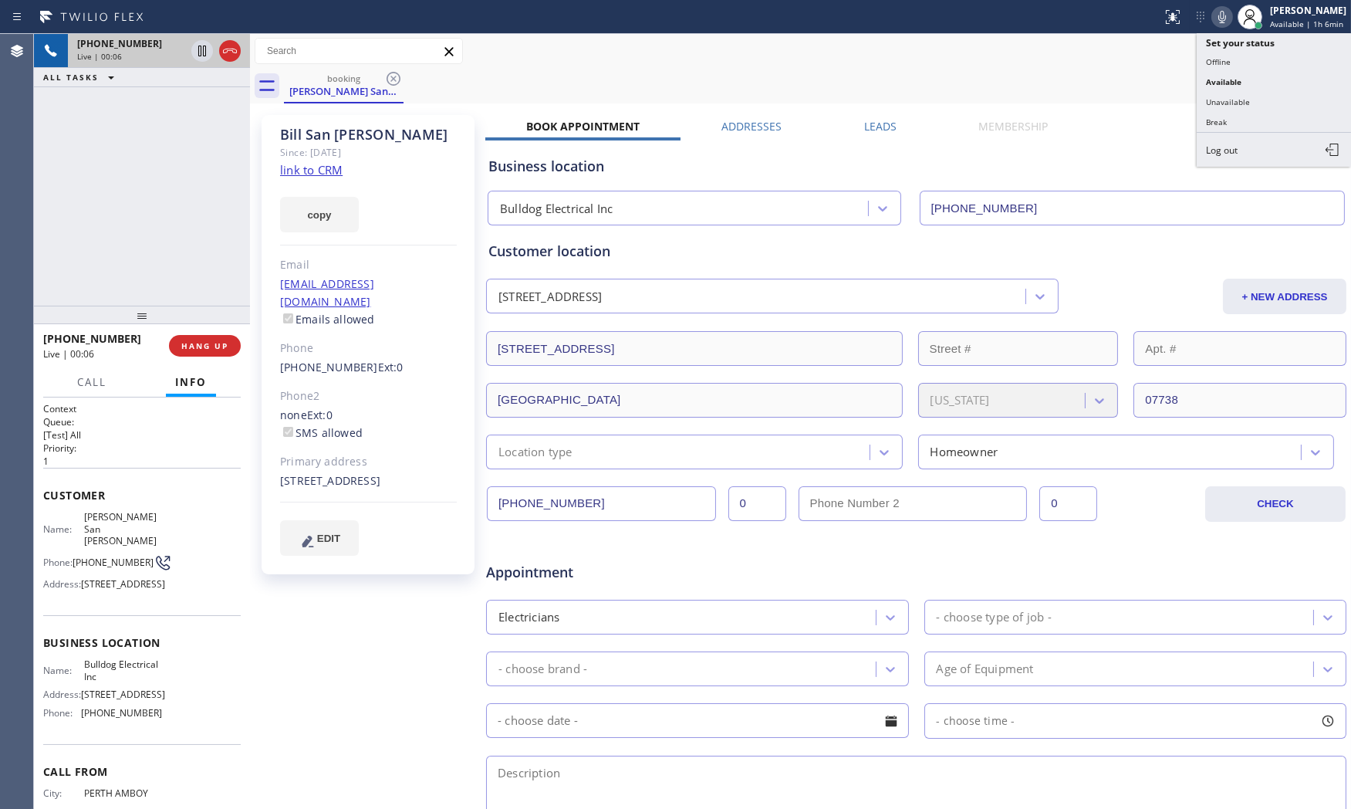
drag, startPoint x: 1219, startPoint y: 19, endPoint x: 1207, endPoint y: 19, distance: 12.3
click at [1217, 19] on icon at bounding box center [1222, 17] width 19 height 19
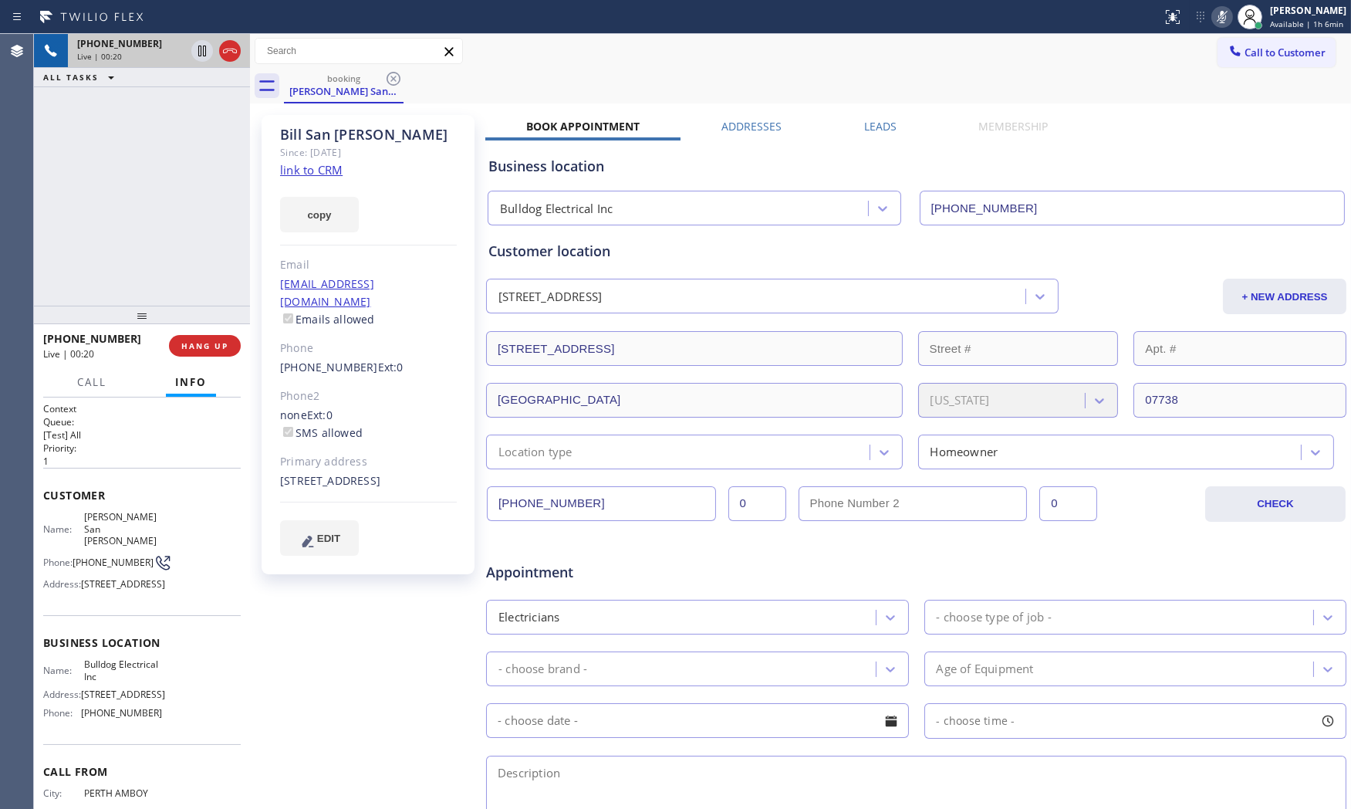
click at [1214, 19] on icon at bounding box center [1222, 17] width 19 height 19
click at [499, 127] on div "Book Appointment" at bounding box center [582, 130] width 195 height 22
click at [1218, 17] on icon at bounding box center [1222, 17] width 8 height 12
click at [204, 55] on icon at bounding box center [202, 51] width 19 height 19
drag, startPoint x: 1222, startPoint y: 19, endPoint x: 1106, endPoint y: 16, distance: 115.8
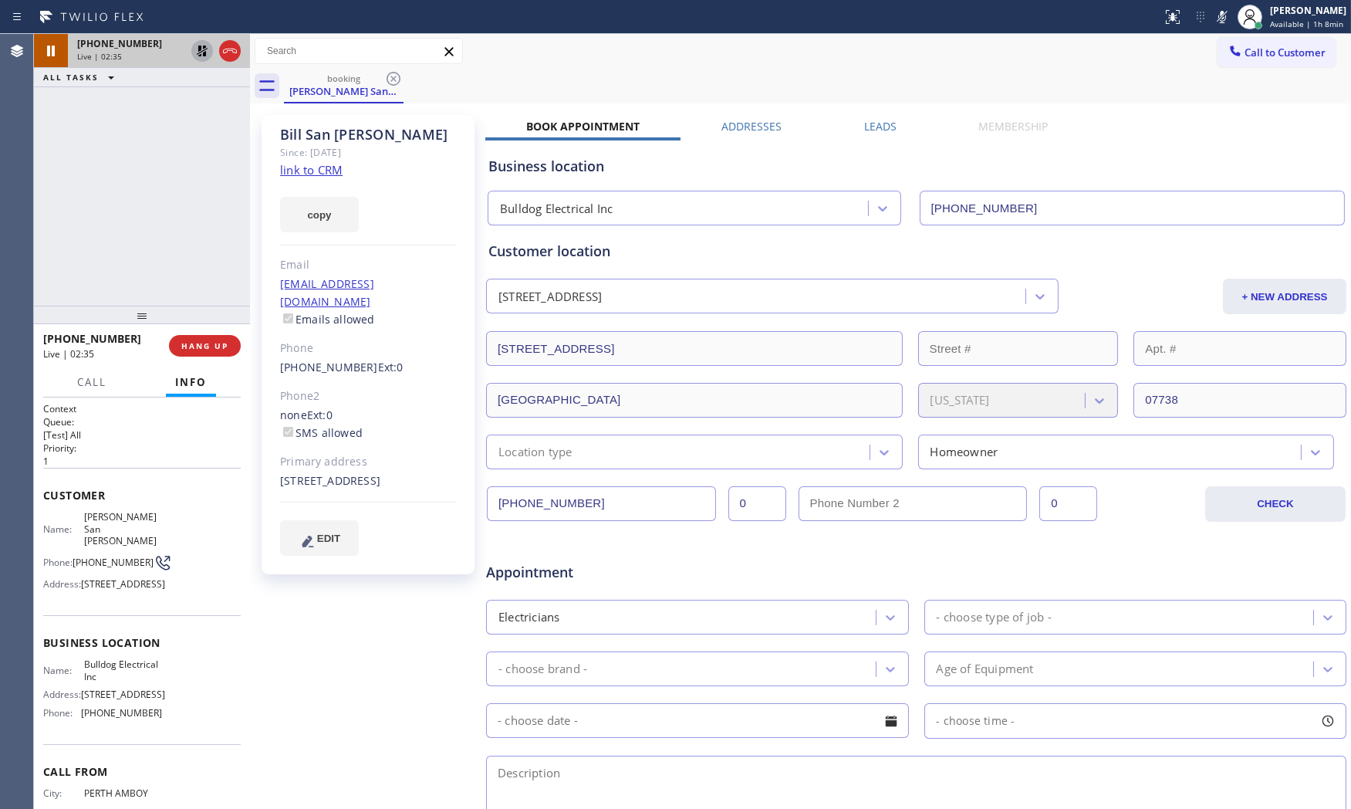
click at [1221, 19] on icon at bounding box center [1222, 17] width 19 height 19
click at [199, 49] on icon at bounding box center [202, 51] width 11 height 11
click at [1219, 16] on icon at bounding box center [1222, 17] width 19 height 19
click at [207, 50] on icon at bounding box center [202, 51] width 19 height 19
click at [183, 231] on div "[PHONE_NUMBER] Live | 04:56 ALL TASKS ALL TASKS ACTIVE TASKS TASKS IN WRAP UP" at bounding box center [142, 170] width 216 height 272
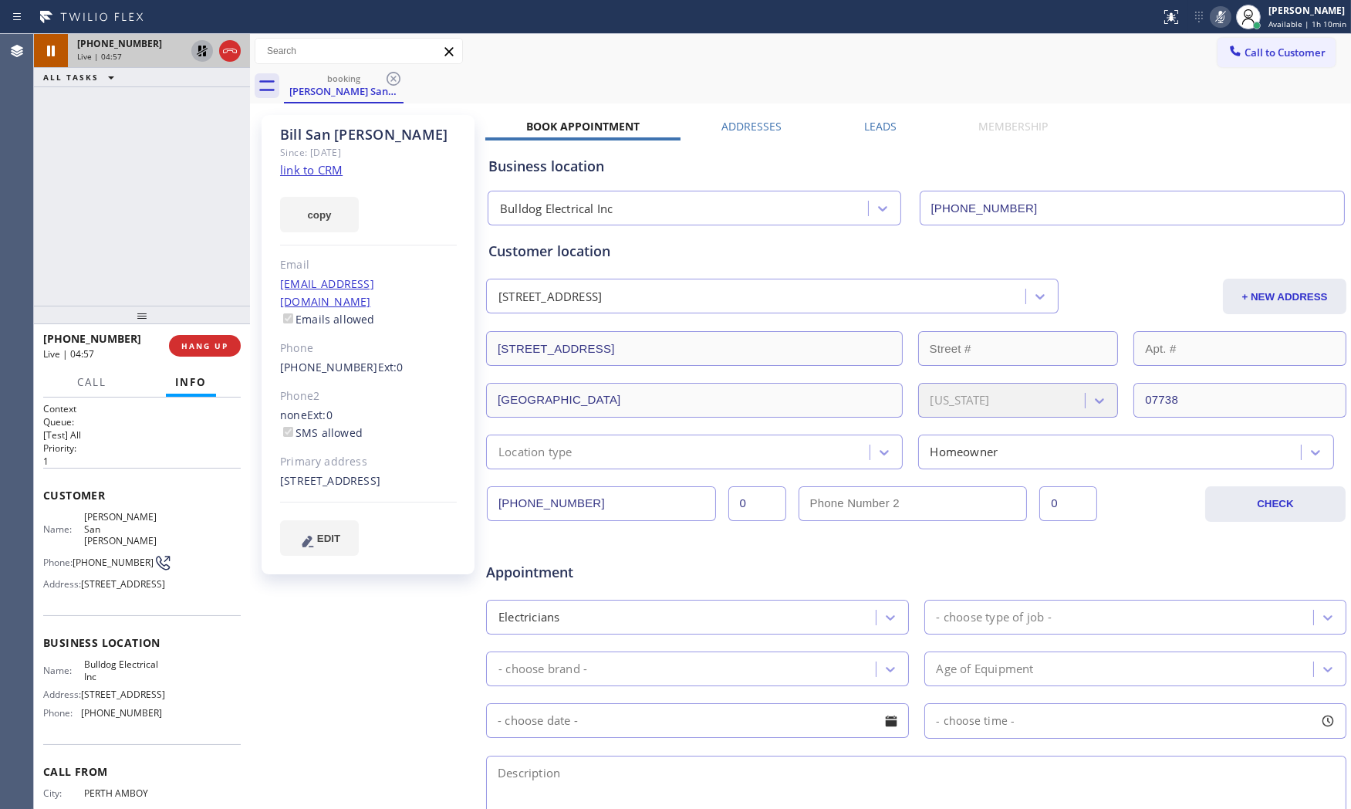
click at [1211, 16] on icon at bounding box center [1220, 17] width 19 height 19
click at [198, 48] on icon at bounding box center [202, 51] width 19 height 19
click at [208, 340] on span "HANG UP" at bounding box center [204, 345] width 47 height 11
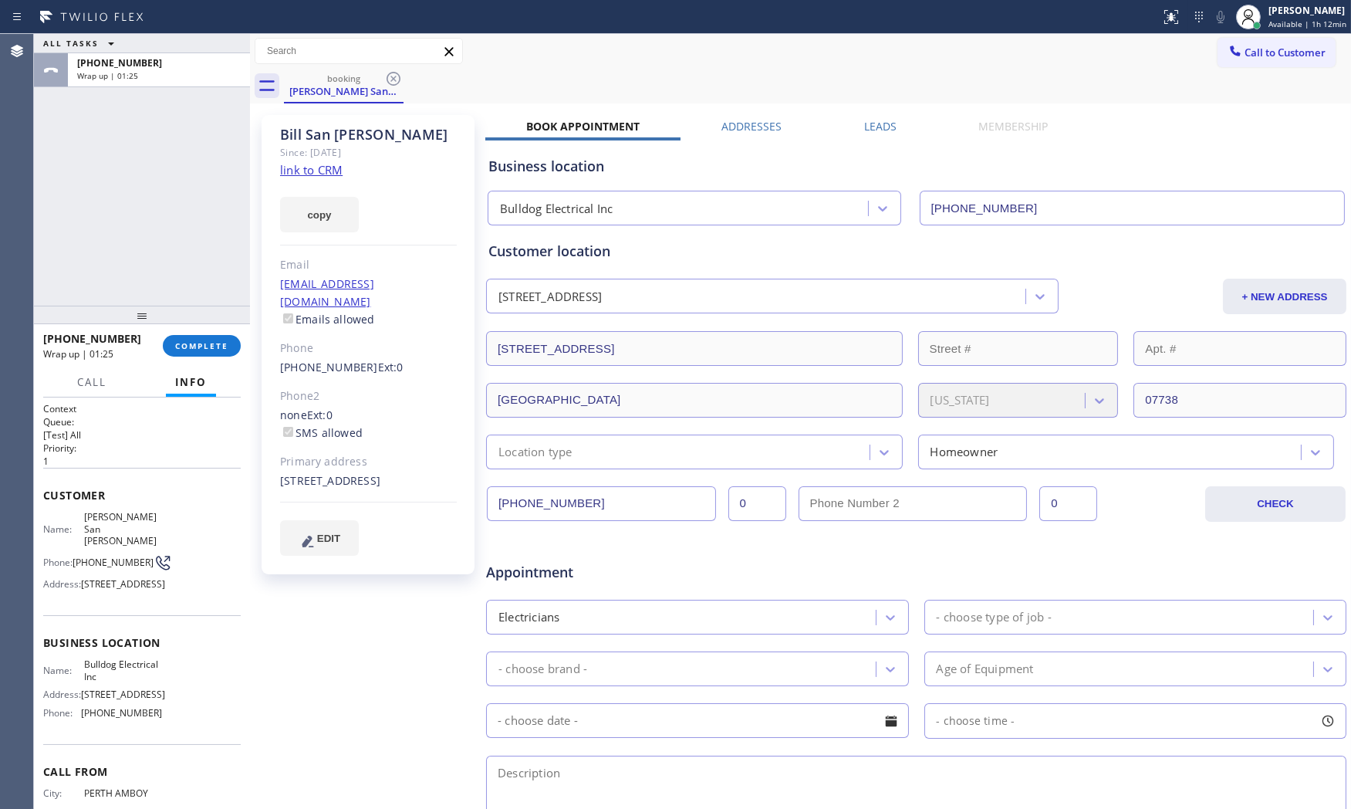
click at [128, 309] on div at bounding box center [142, 315] width 216 height 19
click at [190, 344] on span "COMPLETE" at bounding box center [201, 345] width 53 height 11
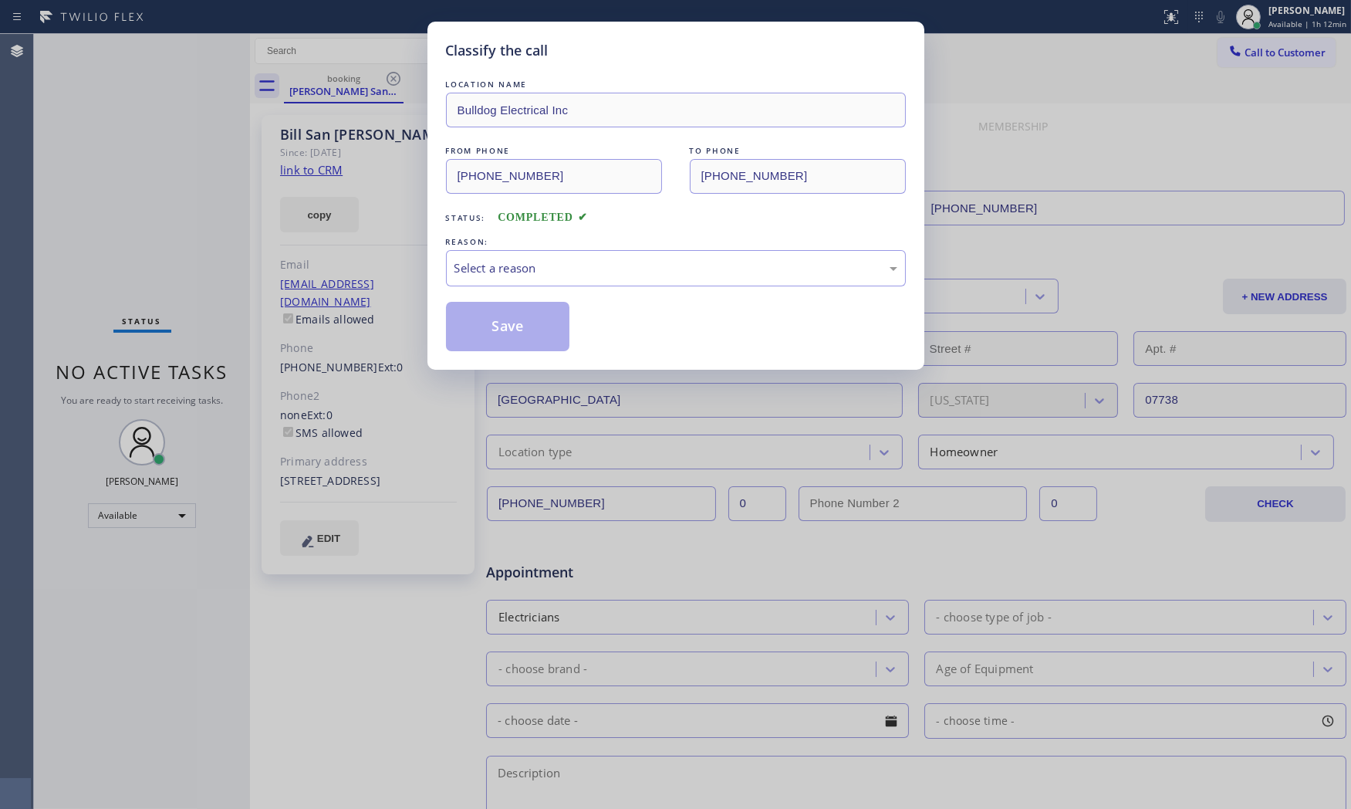
click at [504, 268] on div "Select a reason" at bounding box center [675, 268] width 443 height 18
click at [515, 343] on button "Save" at bounding box center [508, 326] width 124 height 49
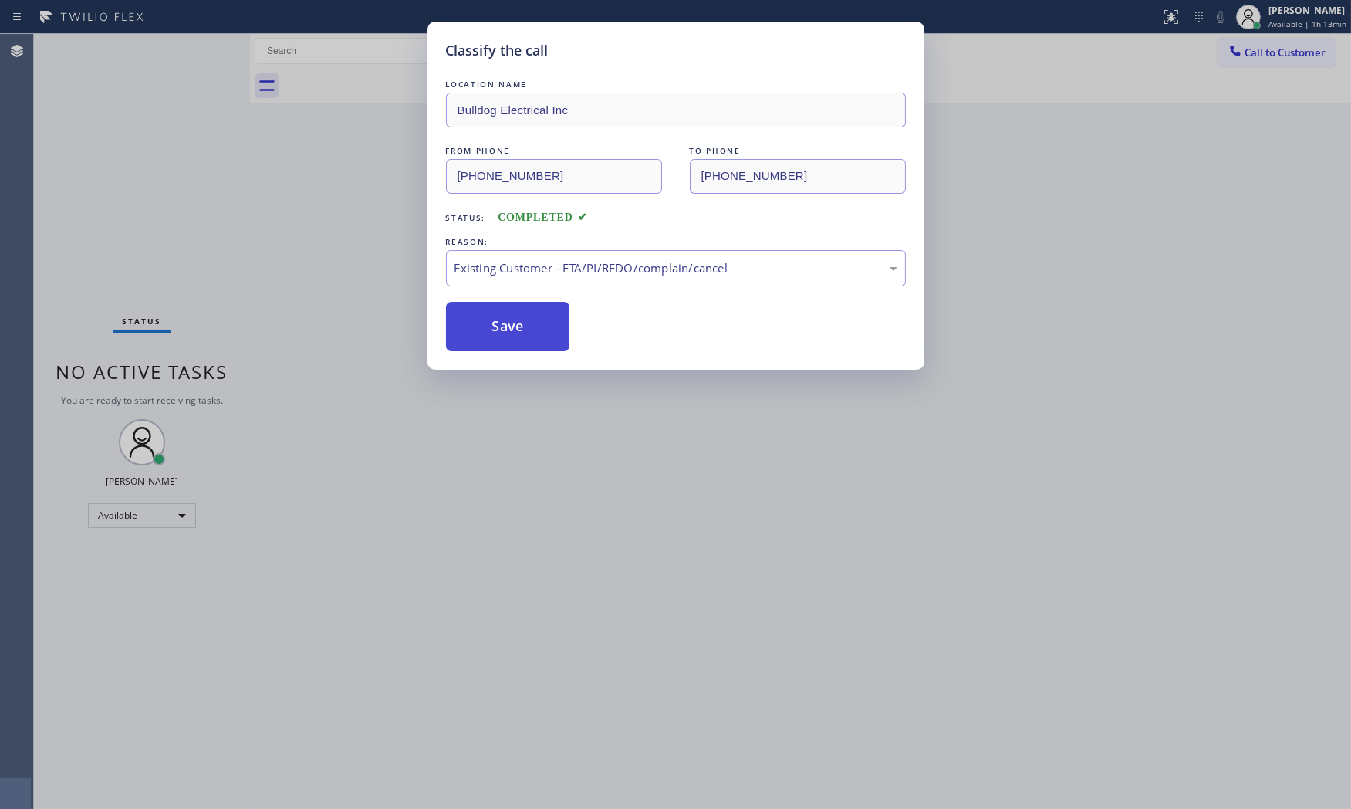
click at [515, 343] on button "Save" at bounding box center [508, 326] width 124 height 49
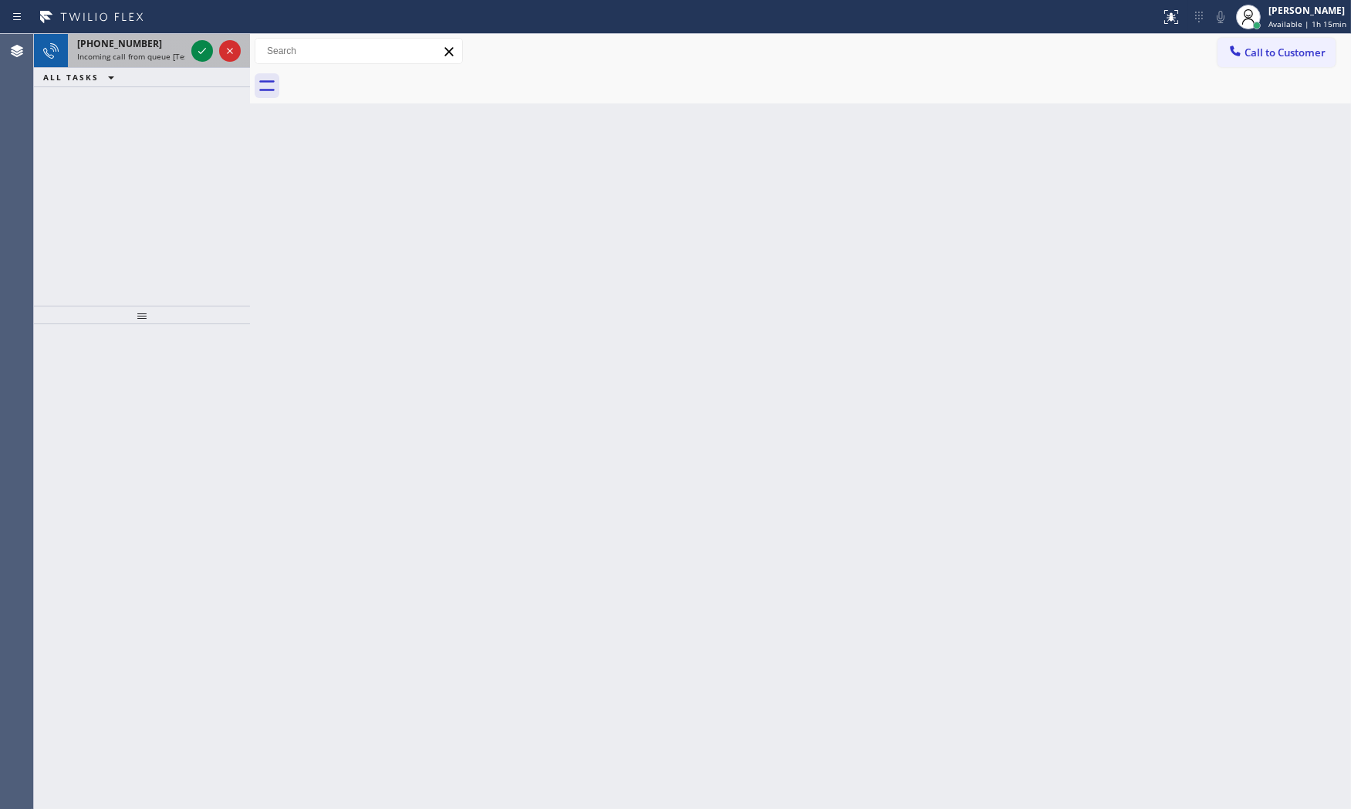
click at [150, 58] on span "Incoming call from queue [Test] All" at bounding box center [141, 56] width 128 height 11
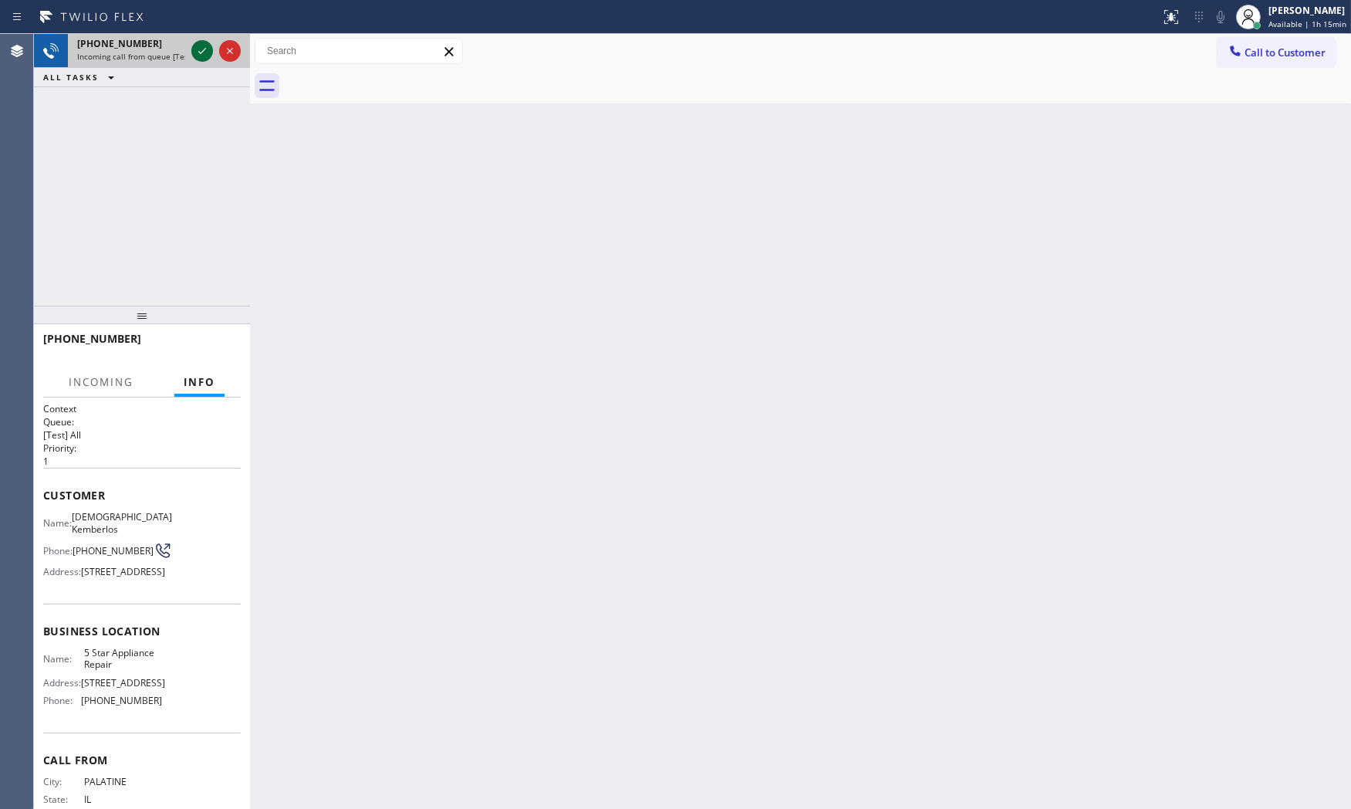
click at [197, 50] on icon at bounding box center [202, 51] width 19 height 19
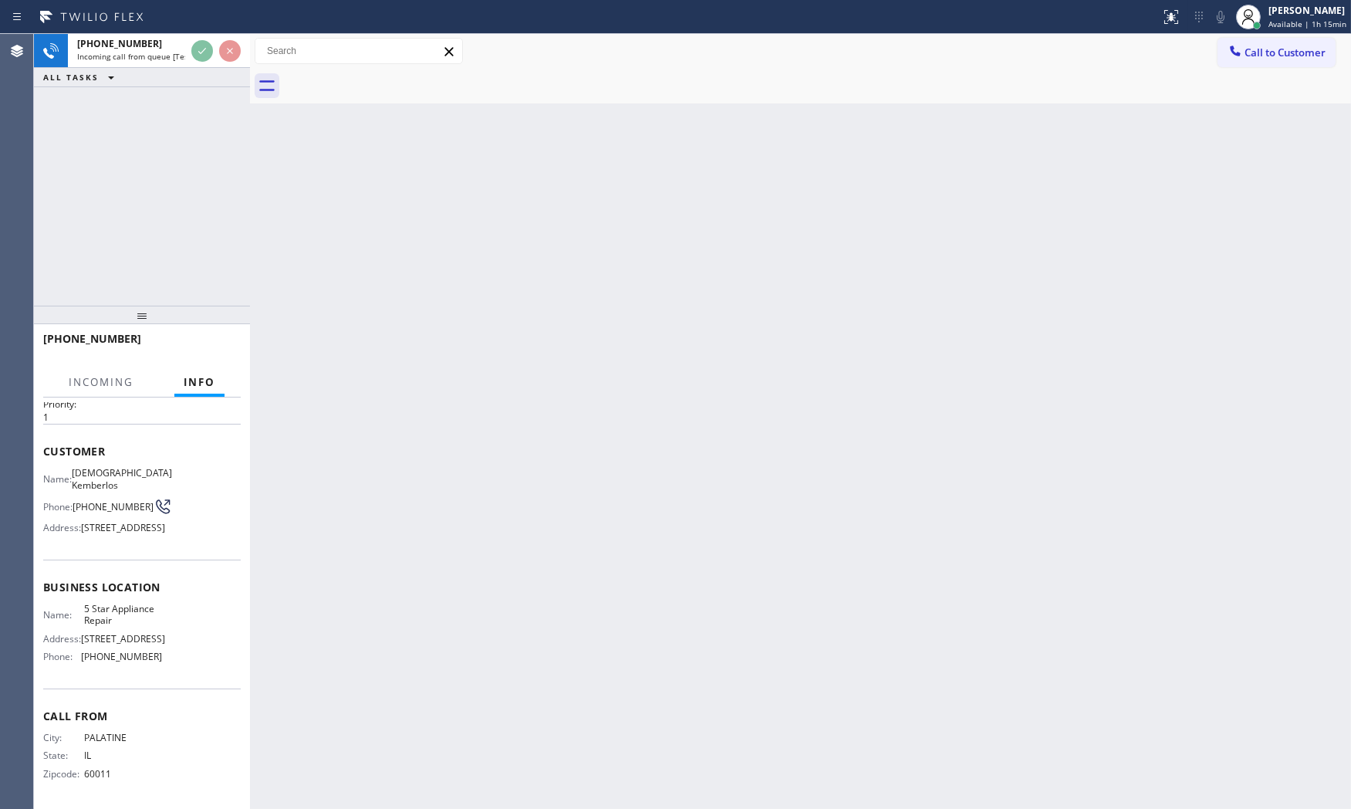
scroll to position [72, 0]
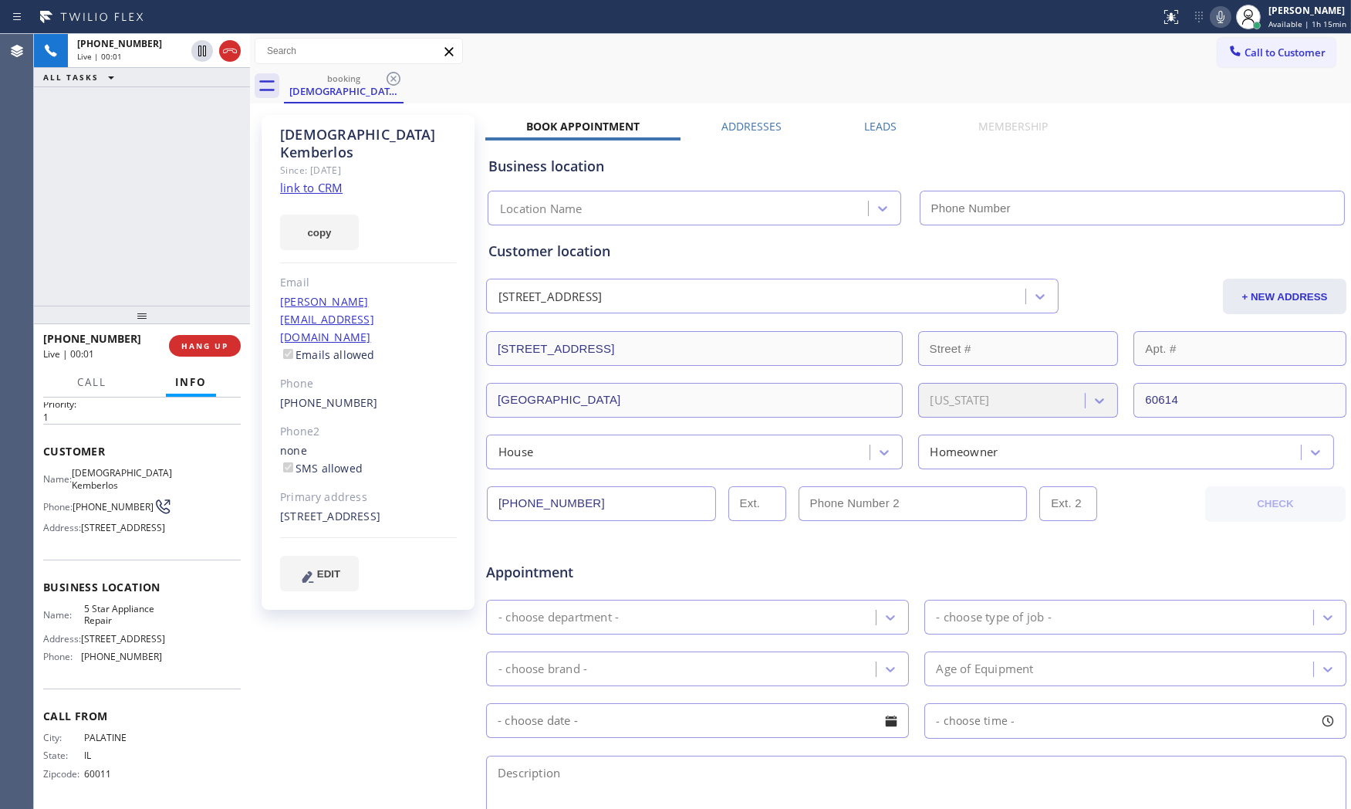
type input "[PHONE_NUMBER]"
click at [332, 180] on link "link to CRM" at bounding box center [311, 187] width 62 height 15
click at [1214, 17] on icon at bounding box center [1220, 17] width 19 height 19
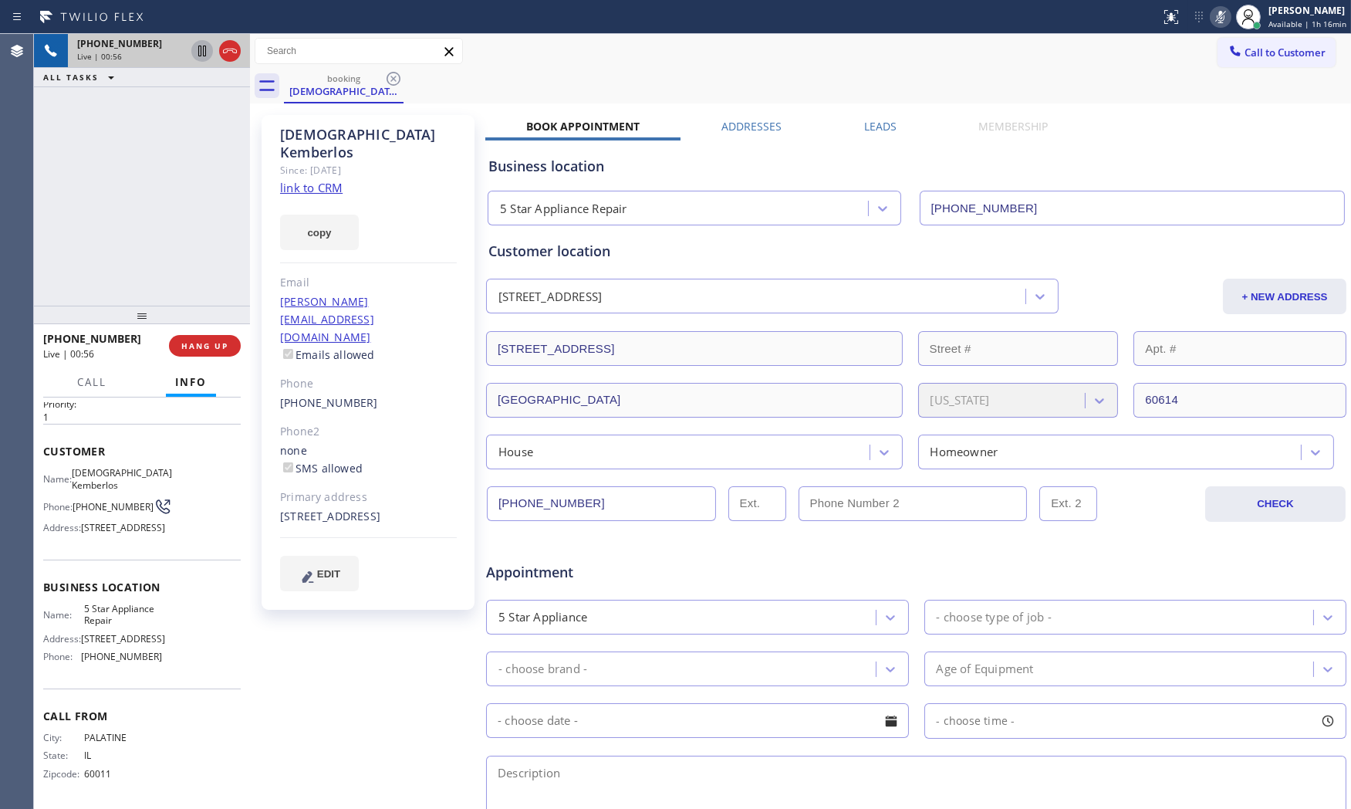
click at [203, 49] on icon at bounding box center [202, 51] width 8 height 11
click at [1227, 12] on div "Status report No issues detected If you experience an issue, please download th…" at bounding box center [1252, 17] width 197 height 34
click at [1219, 14] on rect at bounding box center [1220, 15] width 11 height 11
click at [195, 56] on icon at bounding box center [202, 51] width 19 height 19
click at [167, 163] on div "[PHONE_NUMBER] Live | 05:25 ALL TASKS ALL TASKS ACTIVE TASKS TASKS IN WRAP UP" at bounding box center [142, 170] width 216 height 272
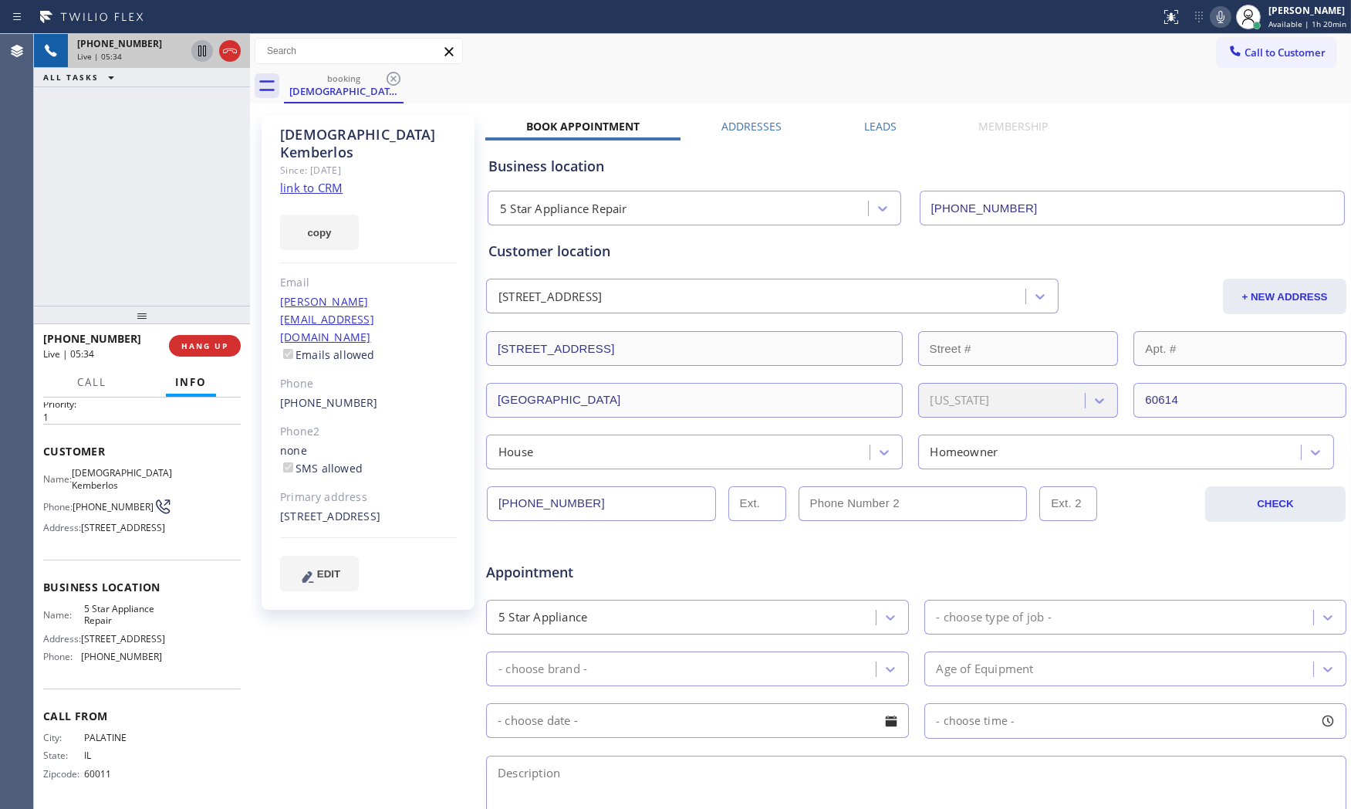
click at [1214, 9] on icon at bounding box center [1220, 17] width 19 height 19
click at [1214, 12] on icon at bounding box center [1220, 17] width 19 height 19
click at [225, 347] on span "HANG UP" at bounding box center [204, 345] width 47 height 11
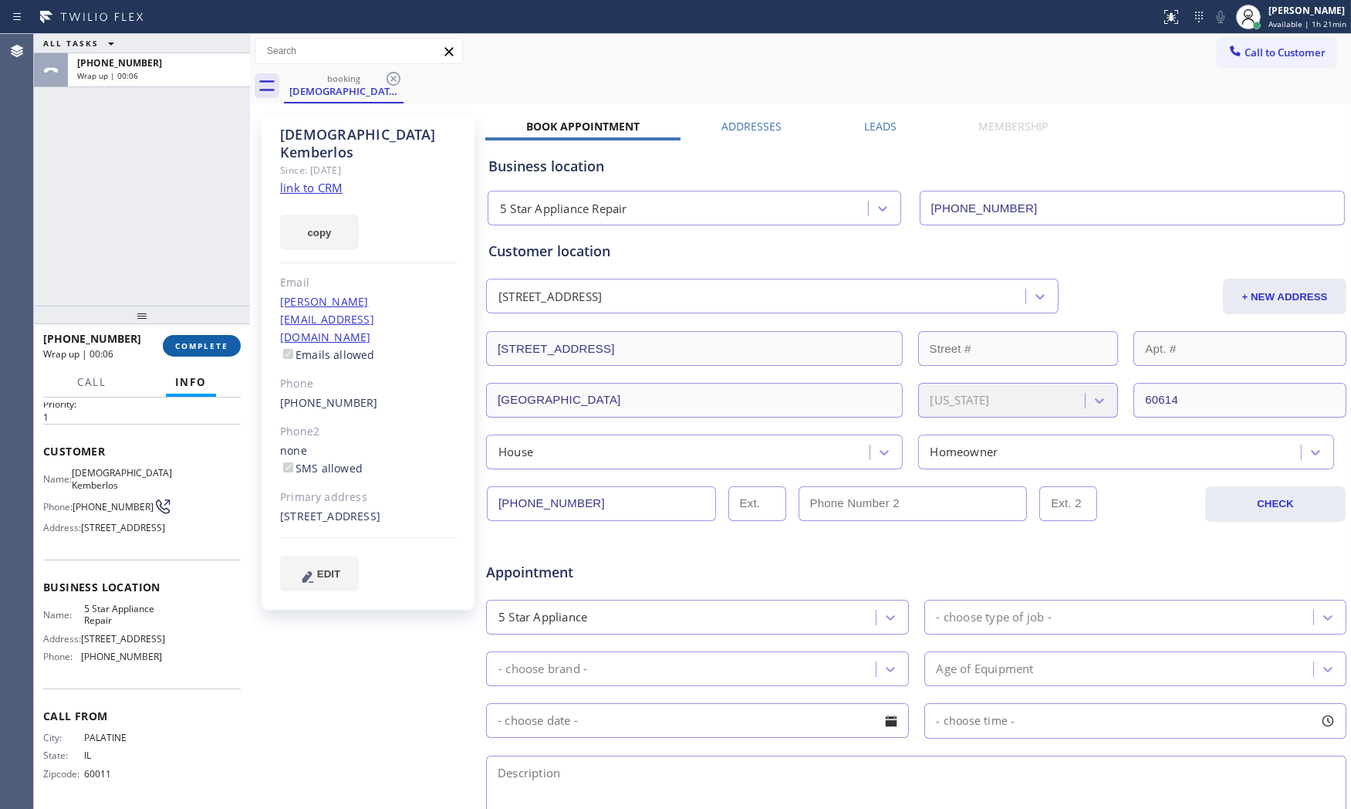
click at [220, 341] on span "COMPLETE" at bounding box center [201, 345] width 53 height 11
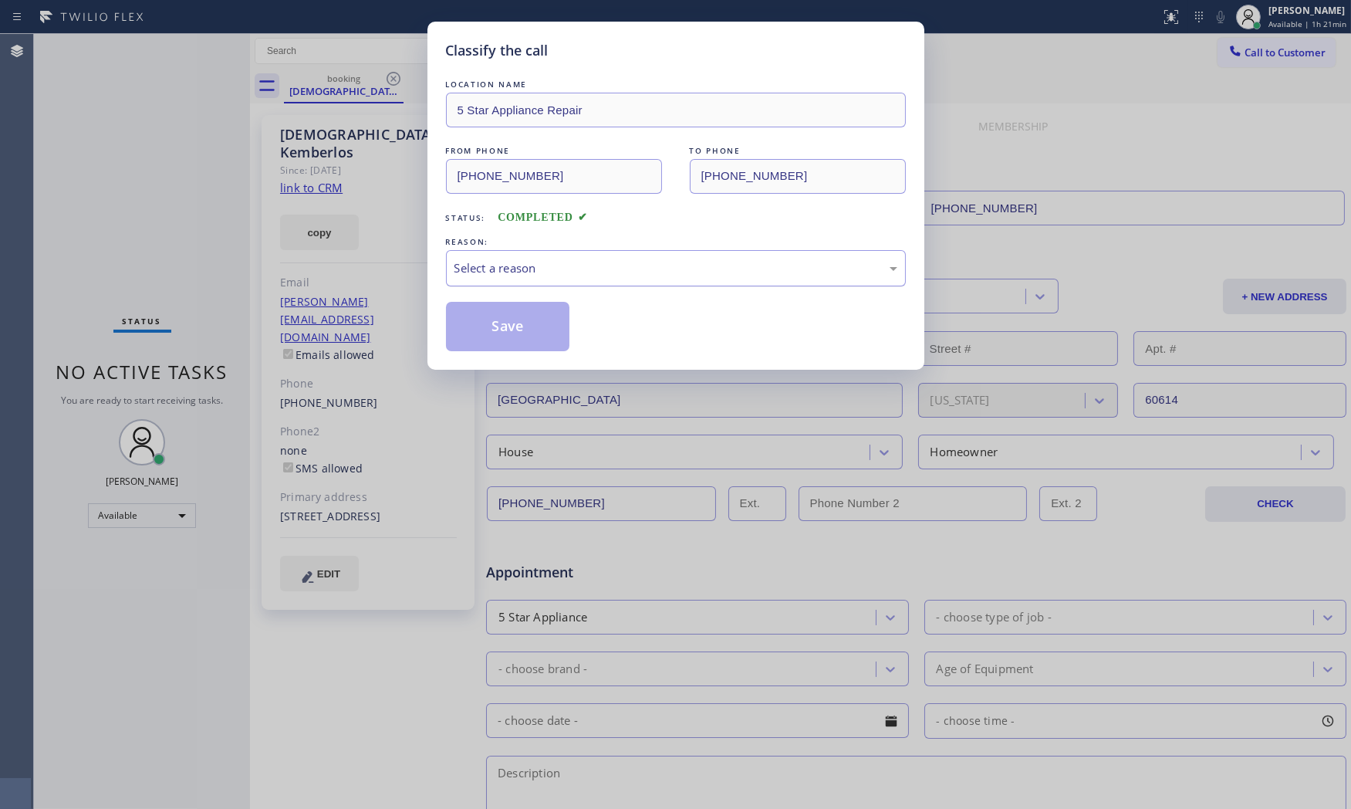
click at [568, 255] on div "Select a reason" at bounding box center [676, 268] width 460 height 36
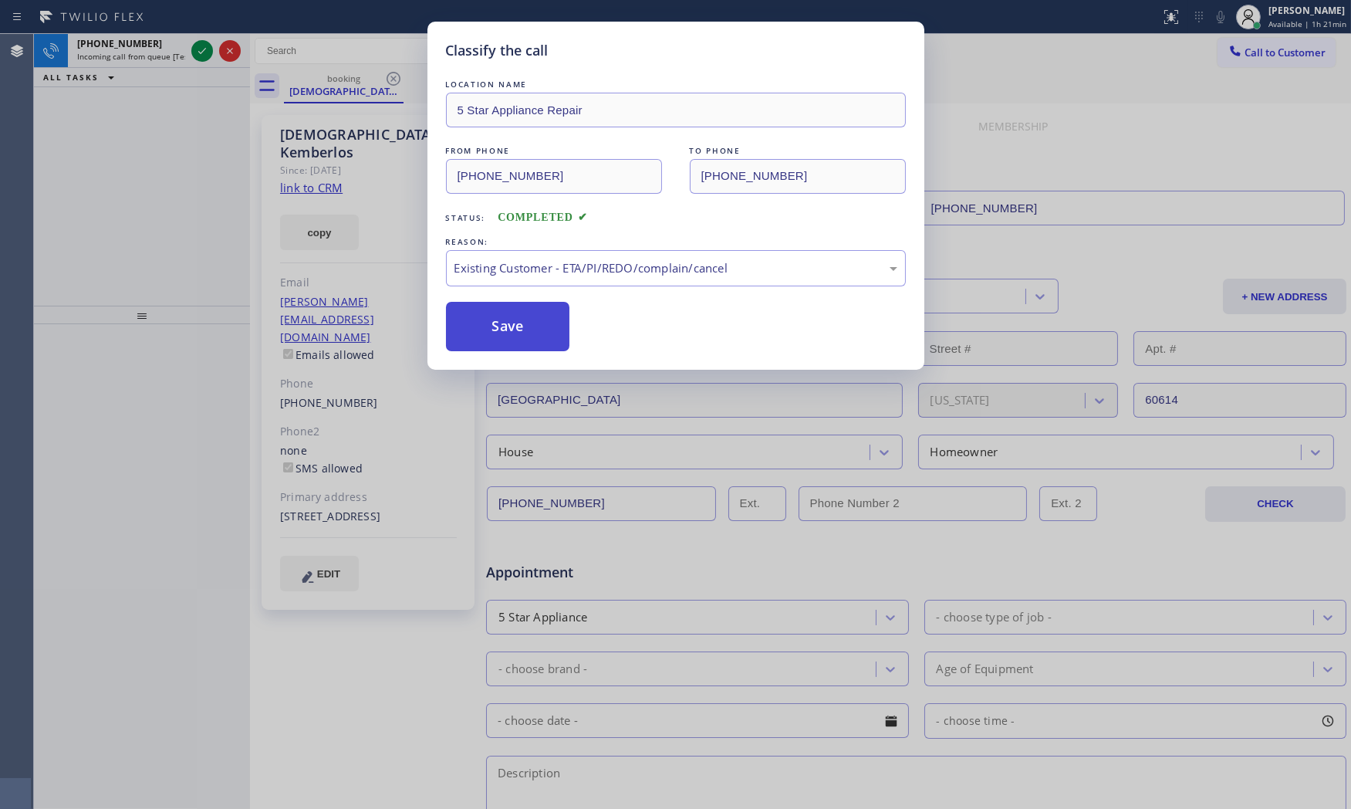
click at [523, 328] on button "Save" at bounding box center [508, 326] width 124 height 49
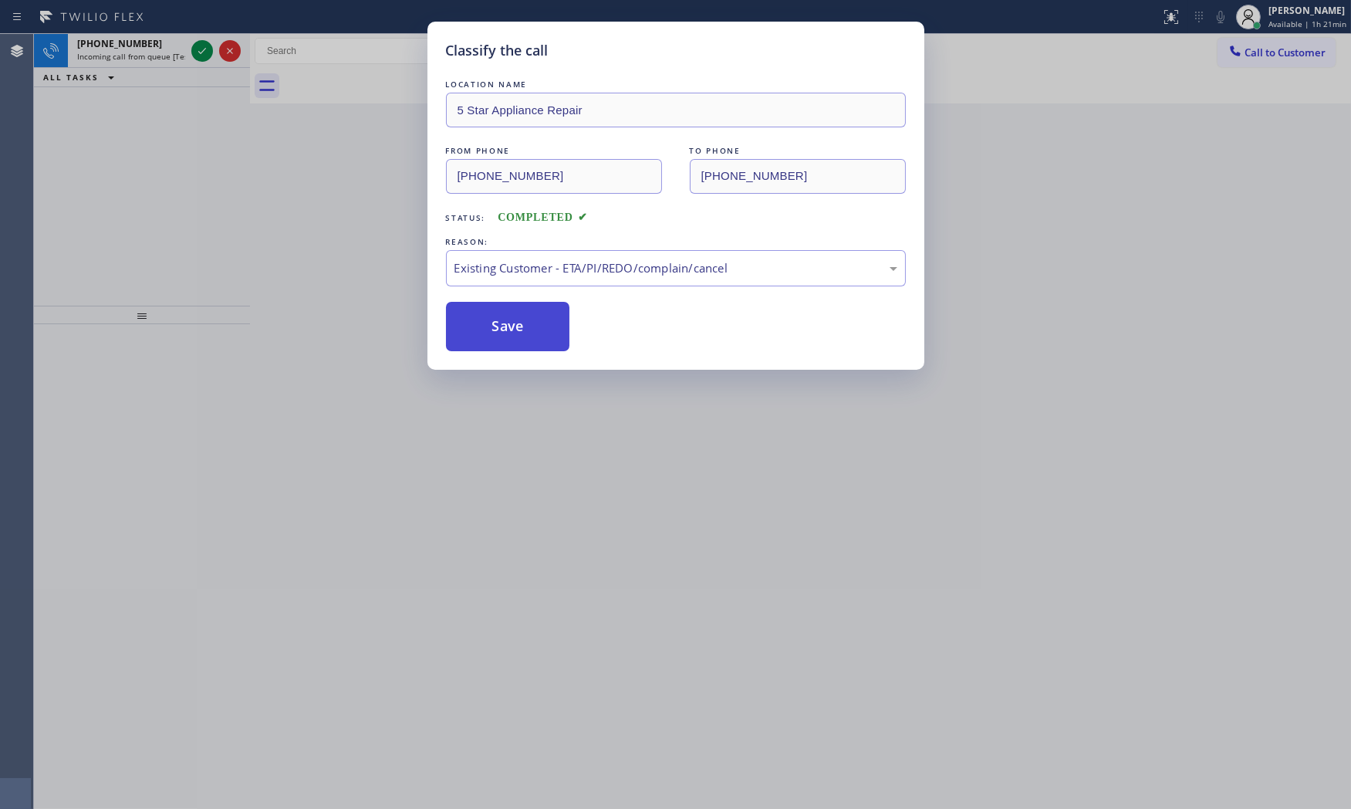
click at [523, 328] on button "Save" at bounding box center [508, 326] width 124 height 49
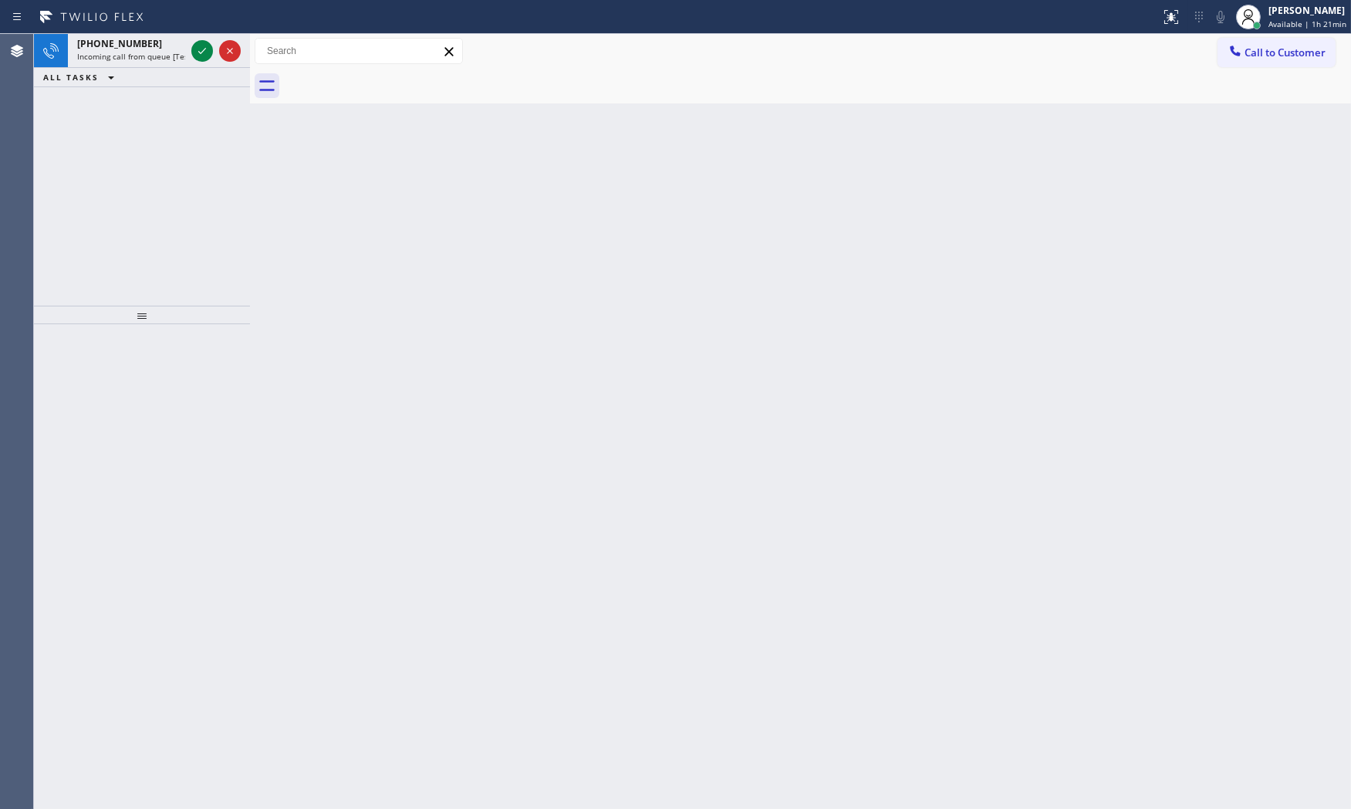
click at [164, 49] on div "[PHONE_NUMBER]" at bounding box center [131, 43] width 108 height 13
click at [163, 49] on div "[PHONE_NUMBER]" at bounding box center [131, 43] width 108 height 13
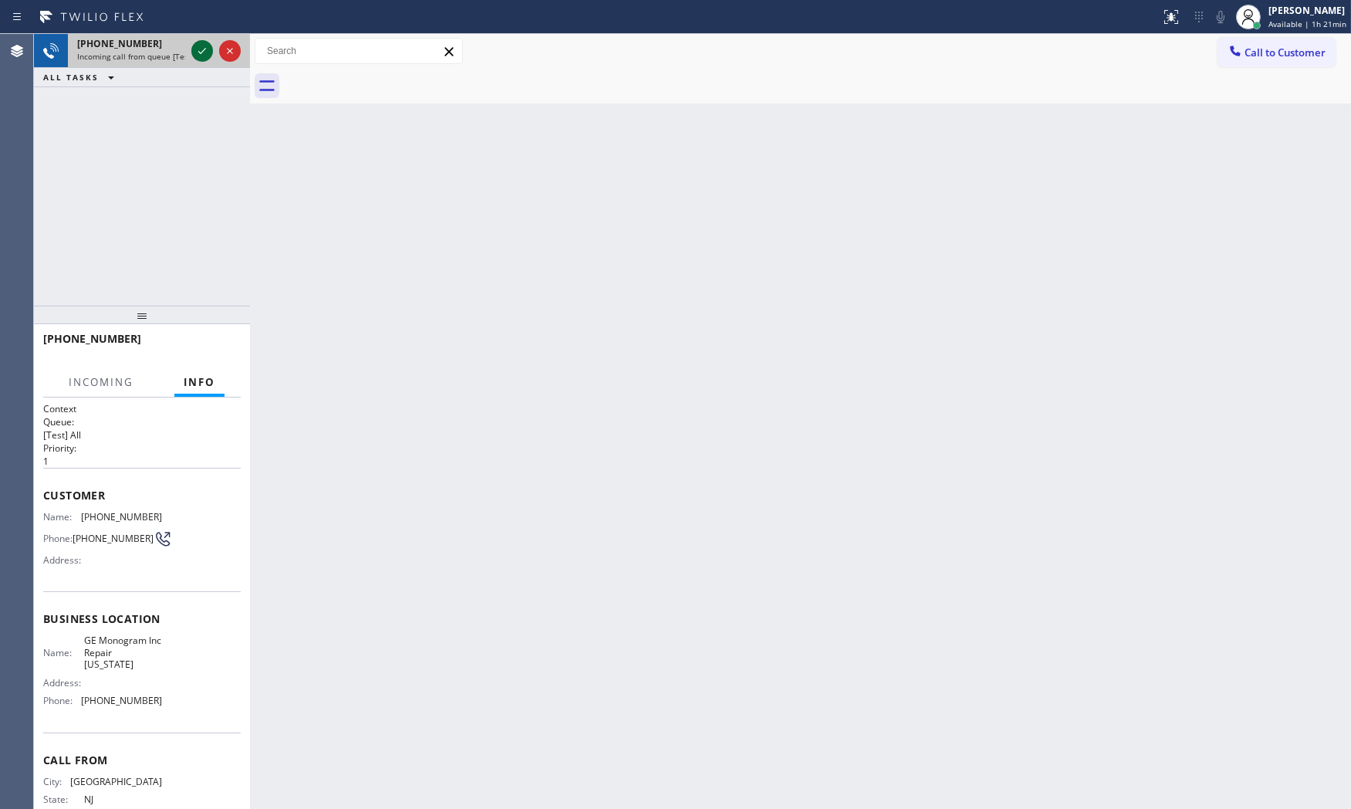
click at [204, 49] on icon at bounding box center [202, 51] width 19 height 19
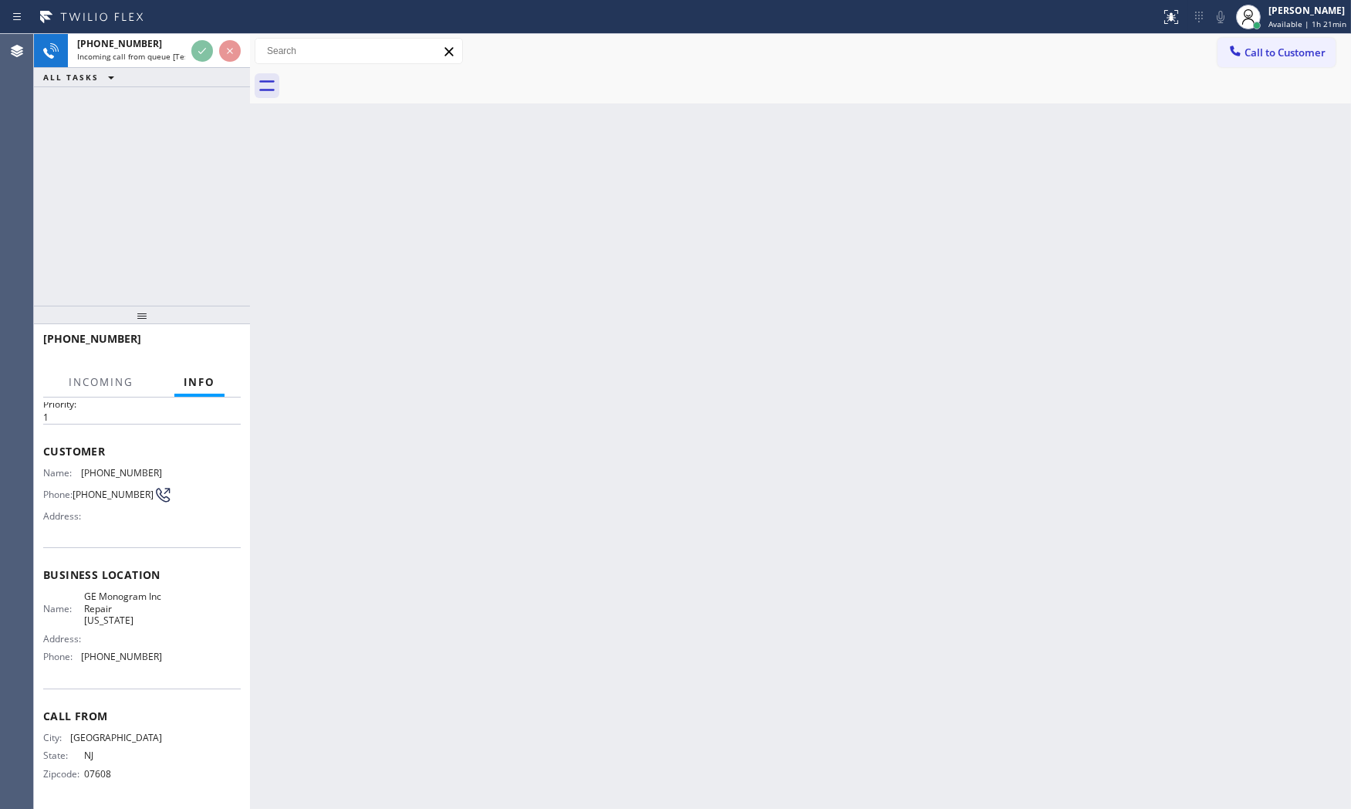
scroll to position [48, 0]
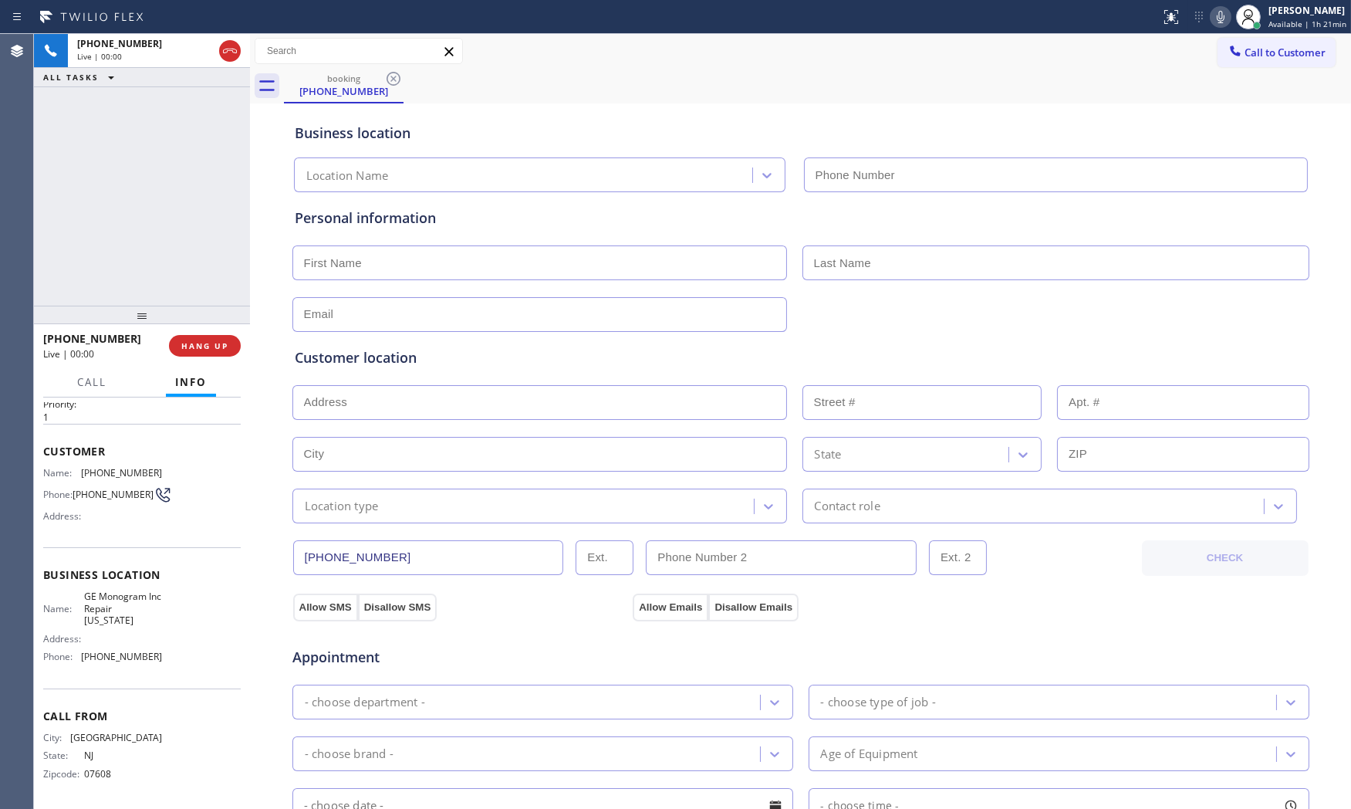
type input "[PHONE_NUMBER]"
click at [1222, 17] on icon at bounding box center [1220, 17] width 19 height 19
click at [1223, 17] on icon at bounding box center [1220, 17] width 19 height 19
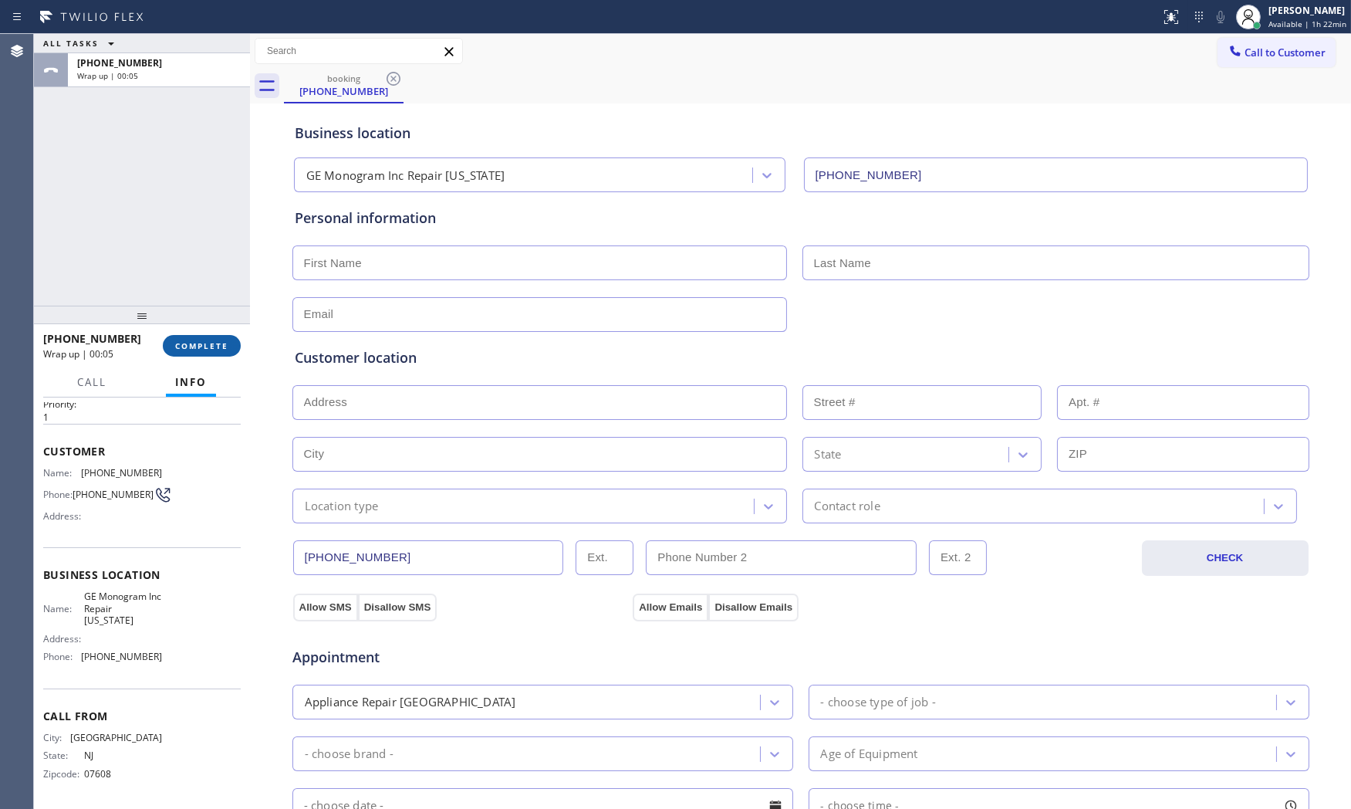
click at [226, 350] on span "COMPLETE" at bounding box center [201, 345] width 53 height 11
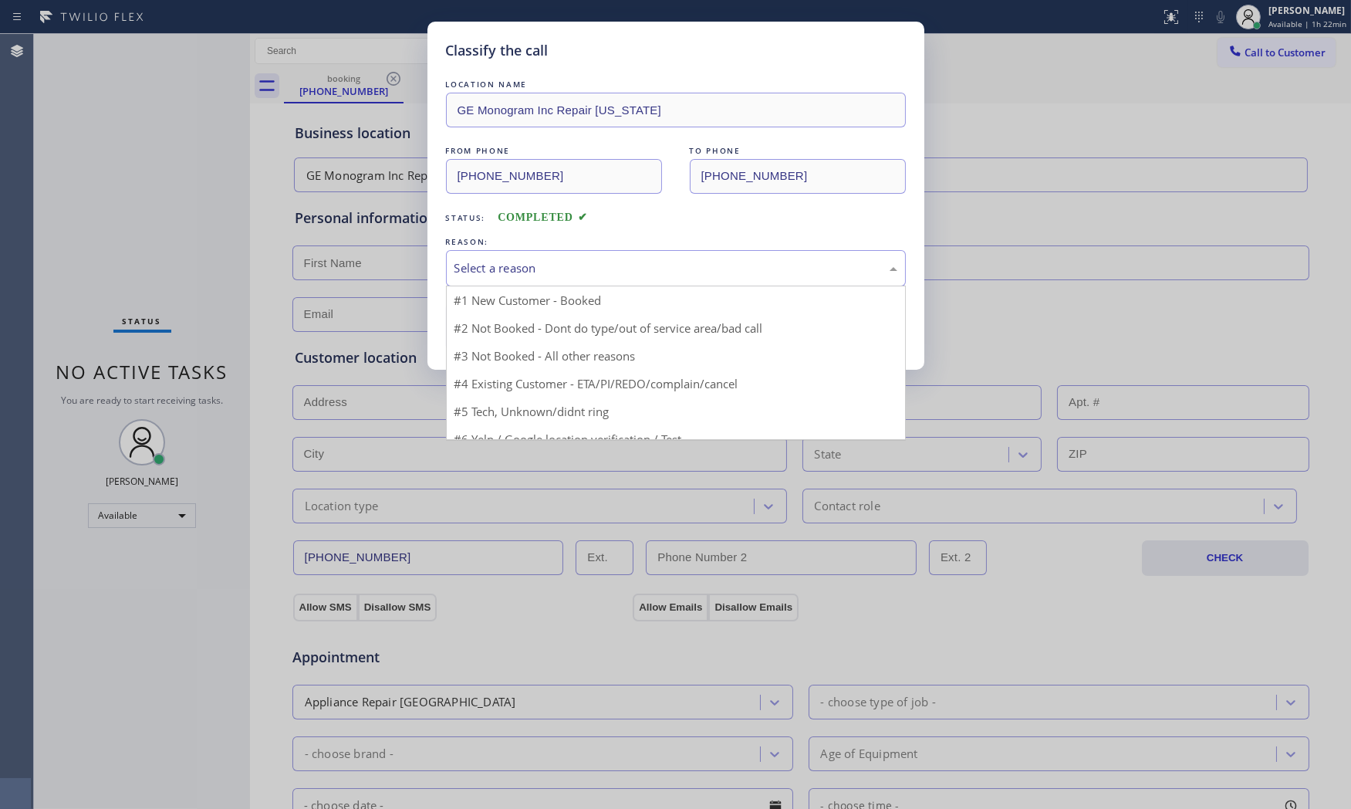
drag, startPoint x: 488, startPoint y: 260, endPoint x: 488, endPoint y: 316, distance: 56.3
click at [488, 265] on div "Select a reason" at bounding box center [675, 268] width 443 height 18
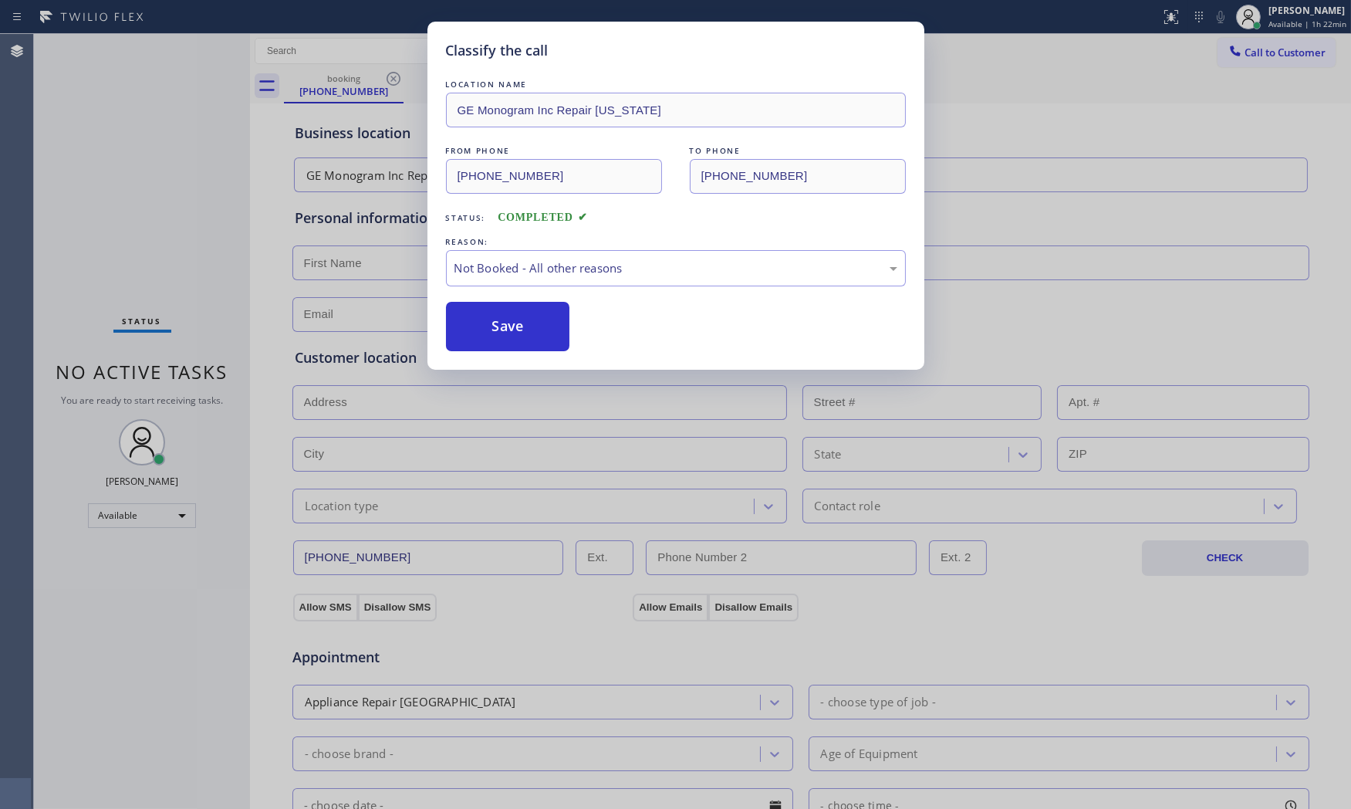
click at [489, 317] on button "Save" at bounding box center [508, 326] width 124 height 49
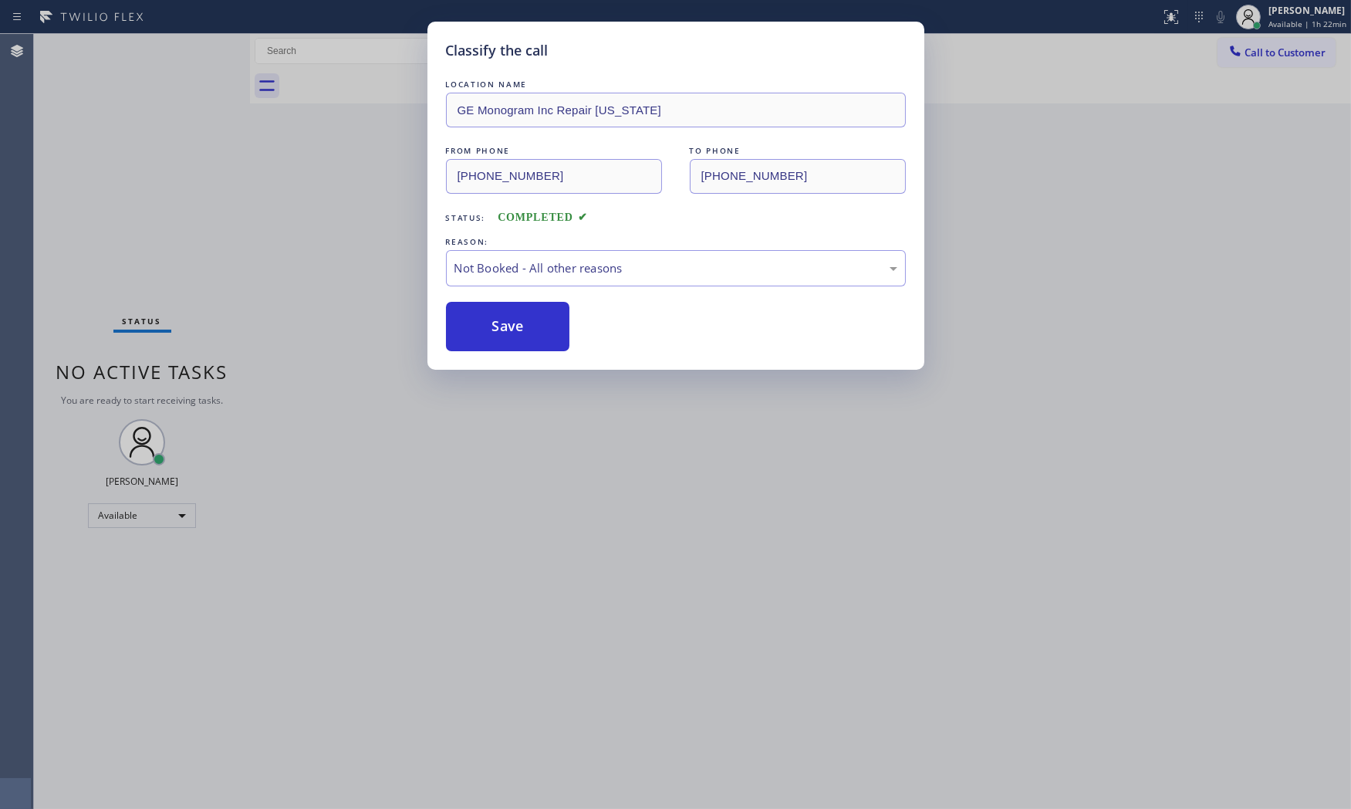
click at [489, 317] on button "Save" at bounding box center [508, 326] width 124 height 49
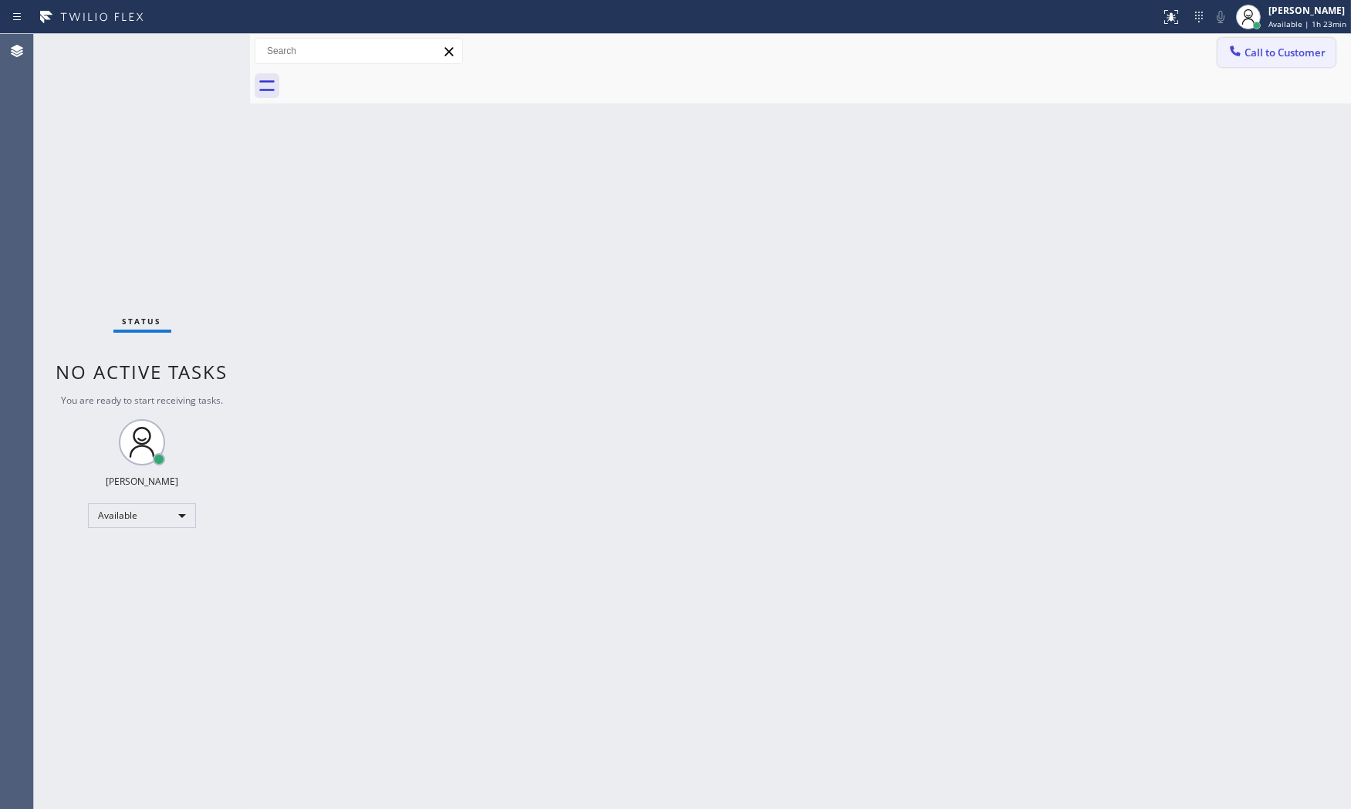
click at [1251, 47] on span "Call to Customer" at bounding box center [1284, 53] width 81 height 14
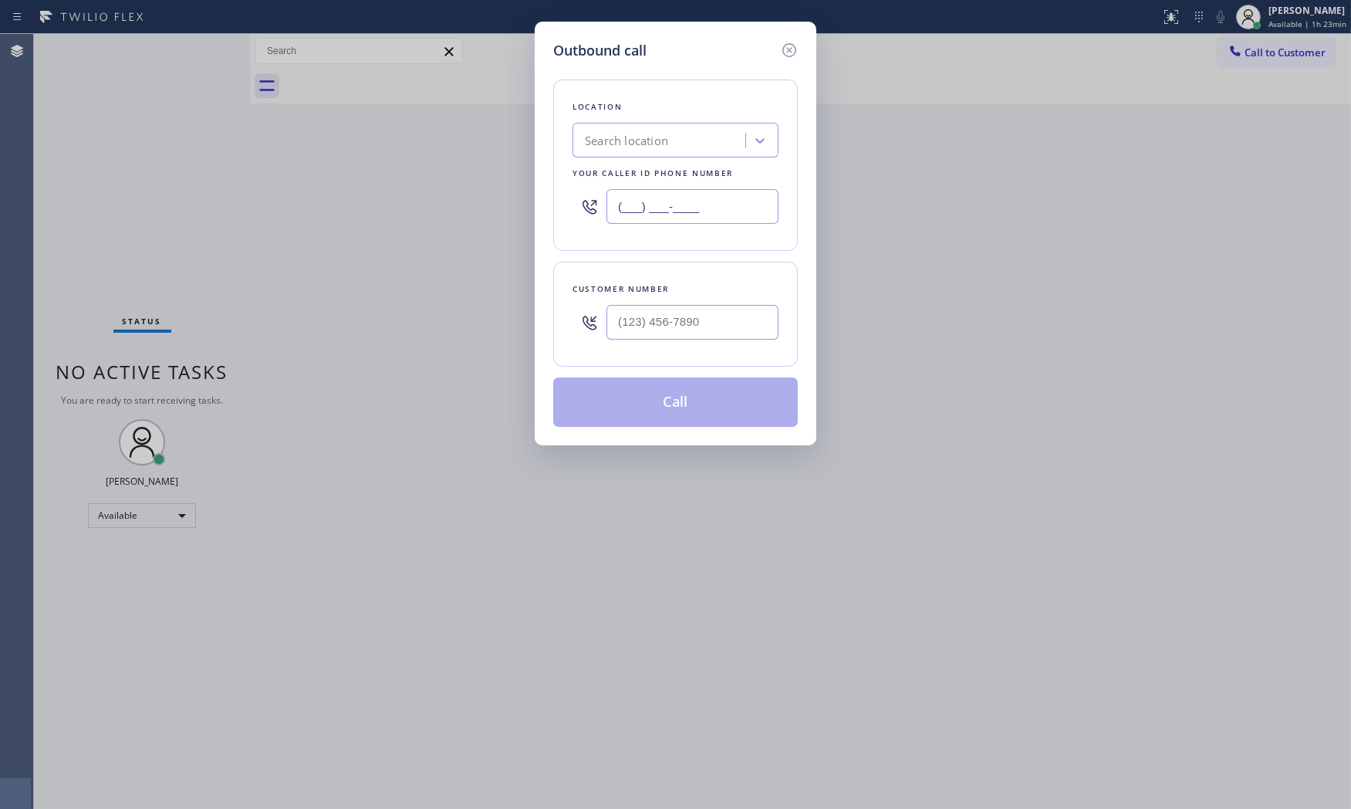
click at [667, 207] on input "(___) ___-____" at bounding box center [692, 206] width 172 height 35
paste input "201) 736-2246"
type input "[PHONE_NUMBER]"
click at [674, 333] on input "(___) ___-____" at bounding box center [692, 322] width 172 height 35
paste input "201) 736-2246"
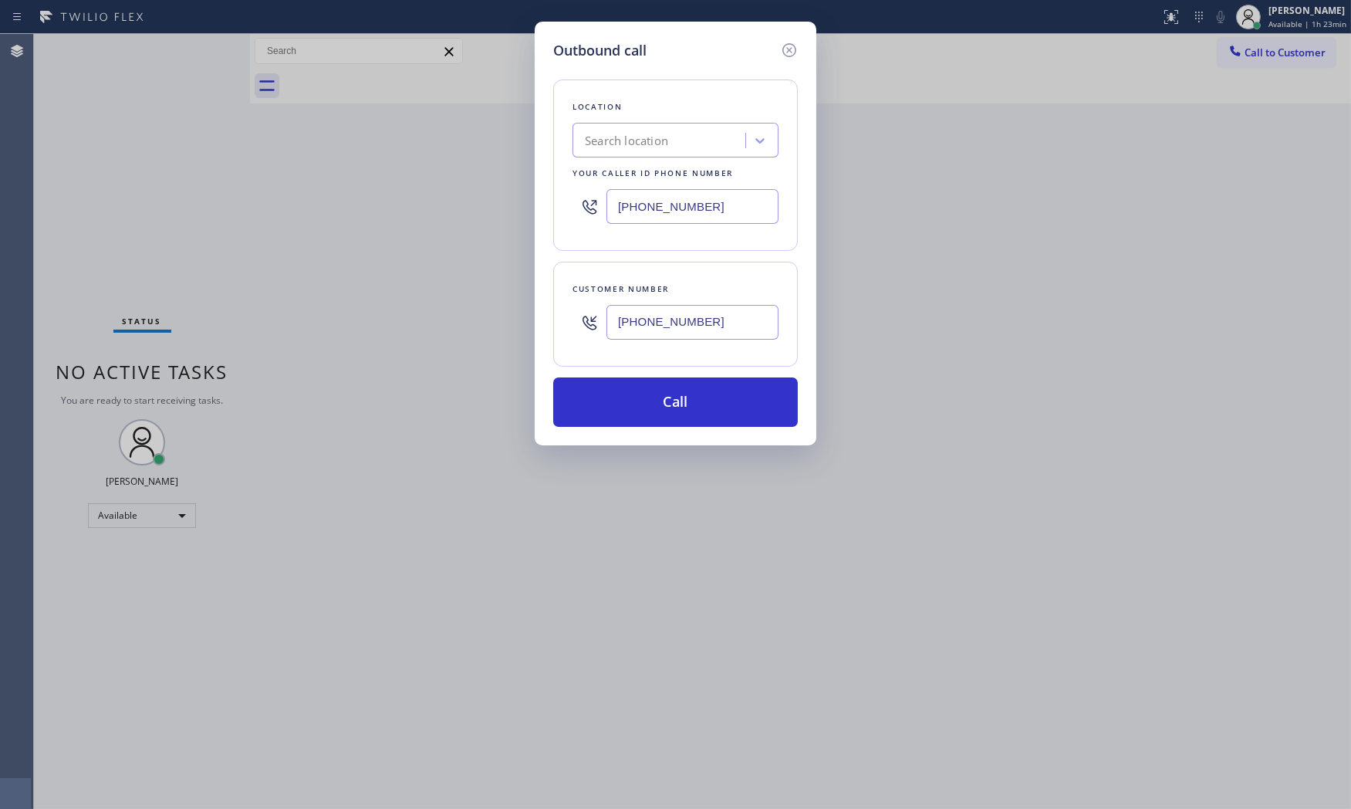
type input "[PHONE_NUMBER]"
click at [704, 211] on input "[PHONE_NUMBER]" at bounding box center [692, 206] width 172 height 35
paste input "332) 456-0495"
type input "[PHONE_NUMBER]"
click at [662, 403] on button "Call" at bounding box center [675, 401] width 245 height 49
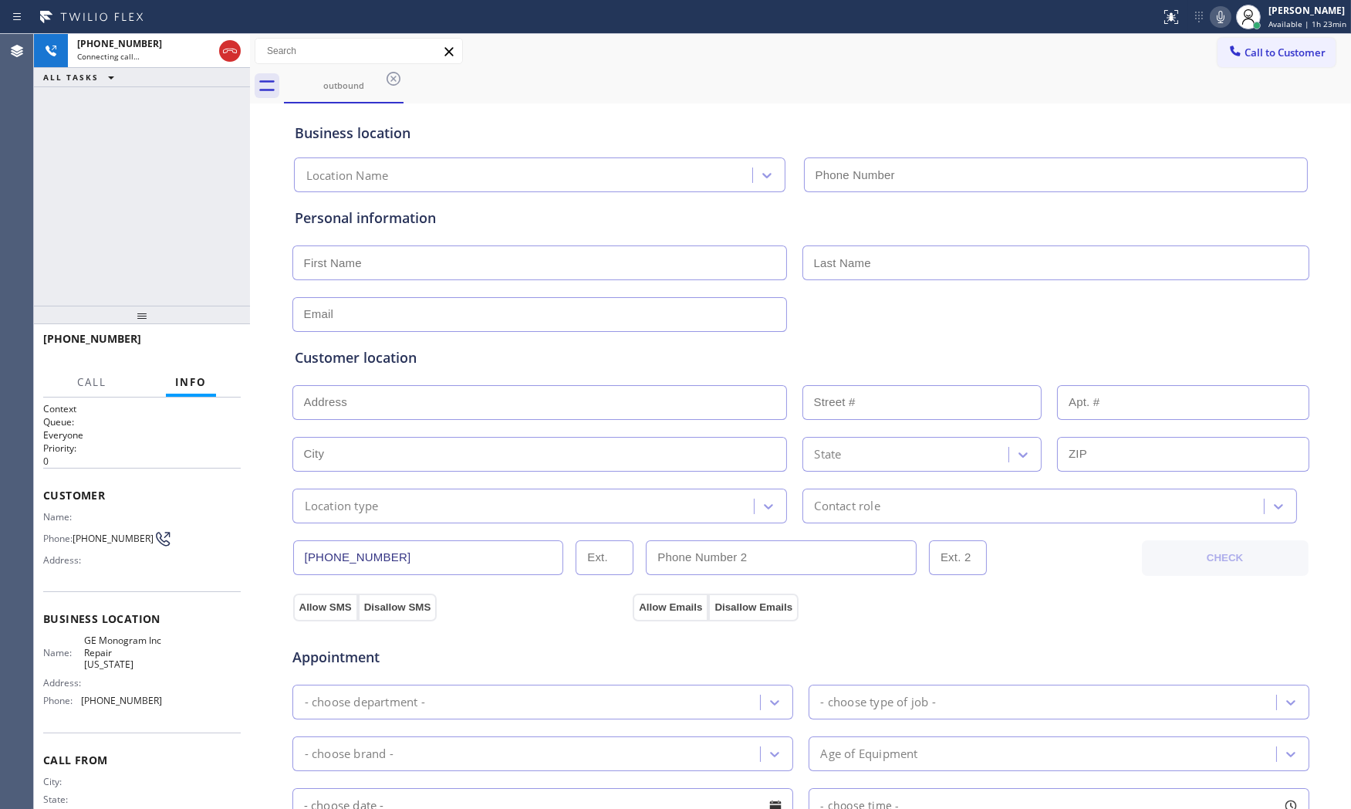
type input "[PHONE_NUMBER]"
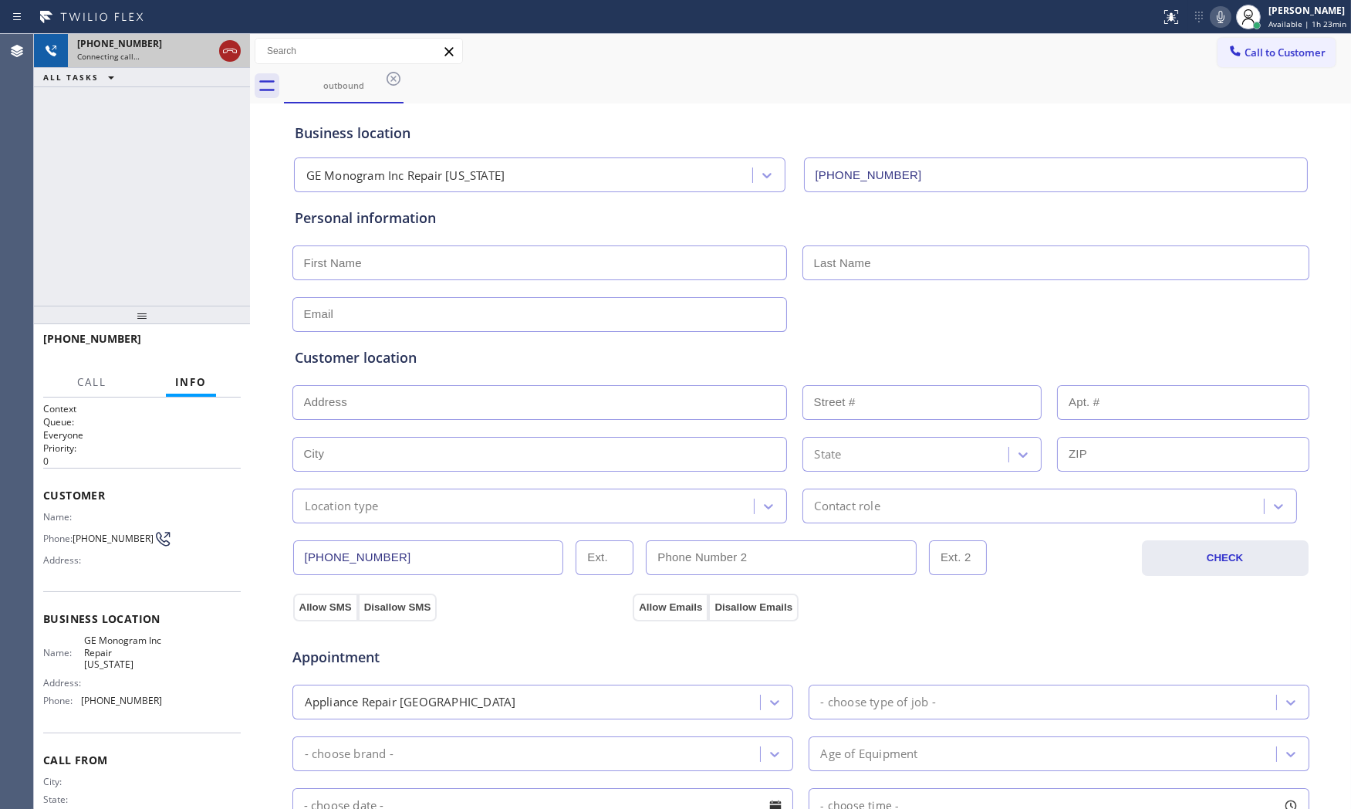
click at [229, 52] on icon at bounding box center [230, 51] width 19 height 19
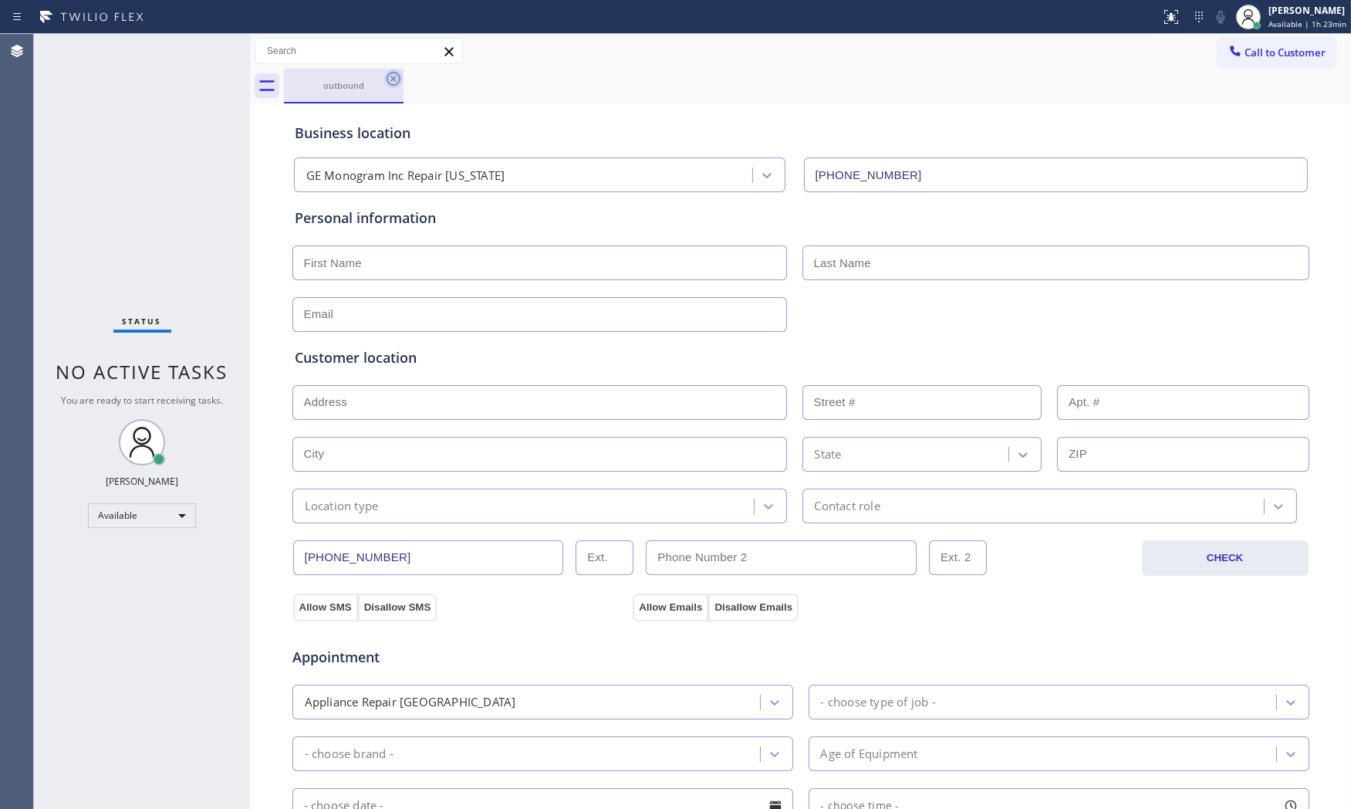
click at [389, 75] on icon at bounding box center [393, 78] width 19 height 19
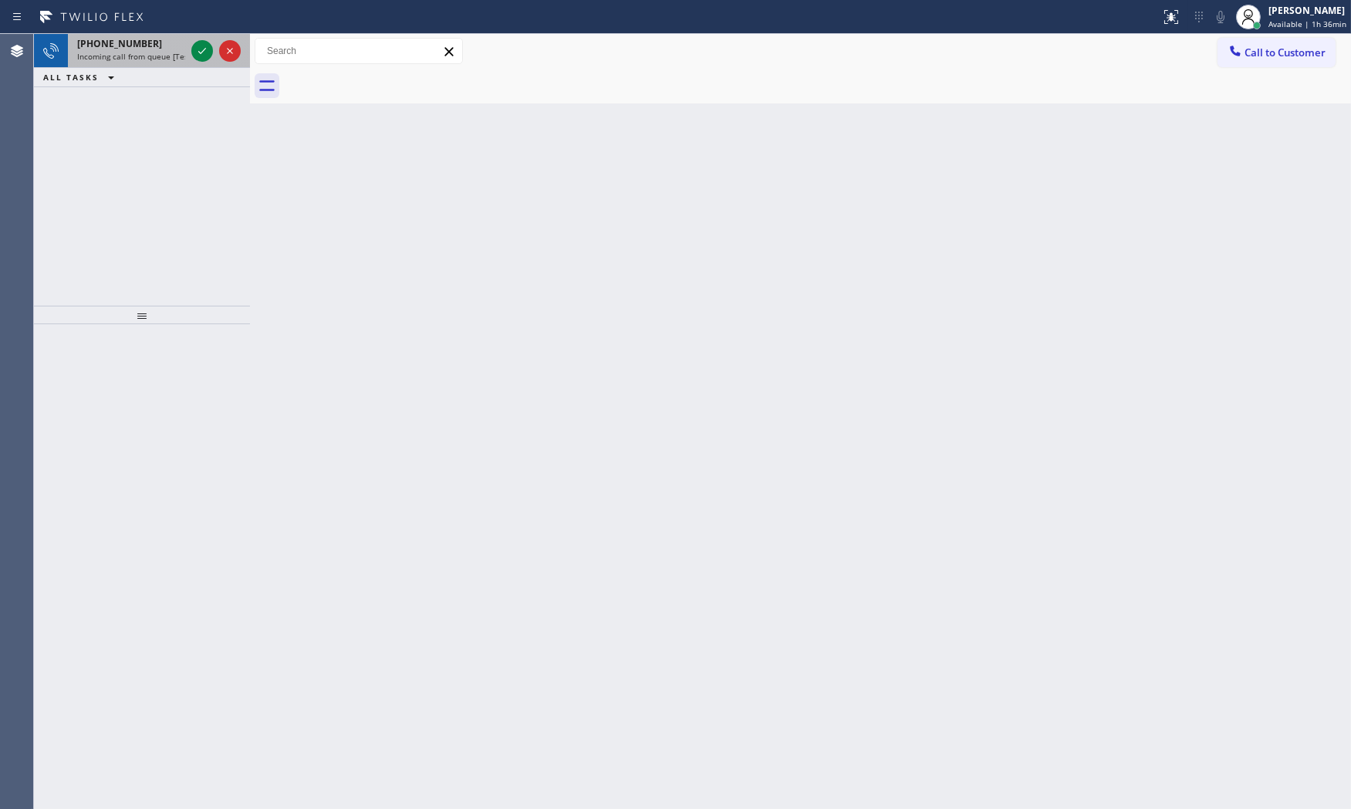
click at [157, 64] on div "[PHONE_NUMBER] Incoming call from queue [Test] All" at bounding box center [128, 51] width 120 height 34
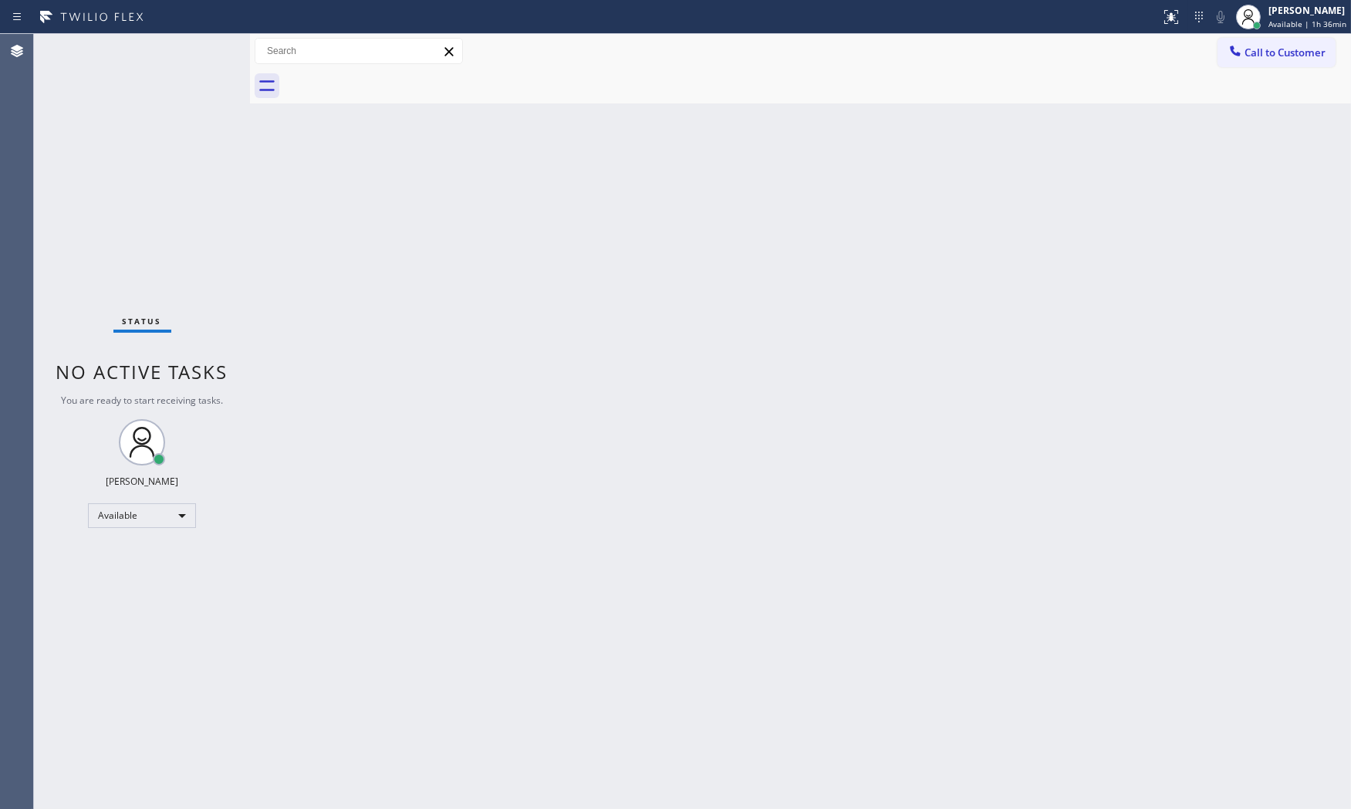
click at [167, 60] on div "Status No active tasks You are ready to start receiving tasks. [PERSON_NAME] Av…" at bounding box center [142, 421] width 216 height 775
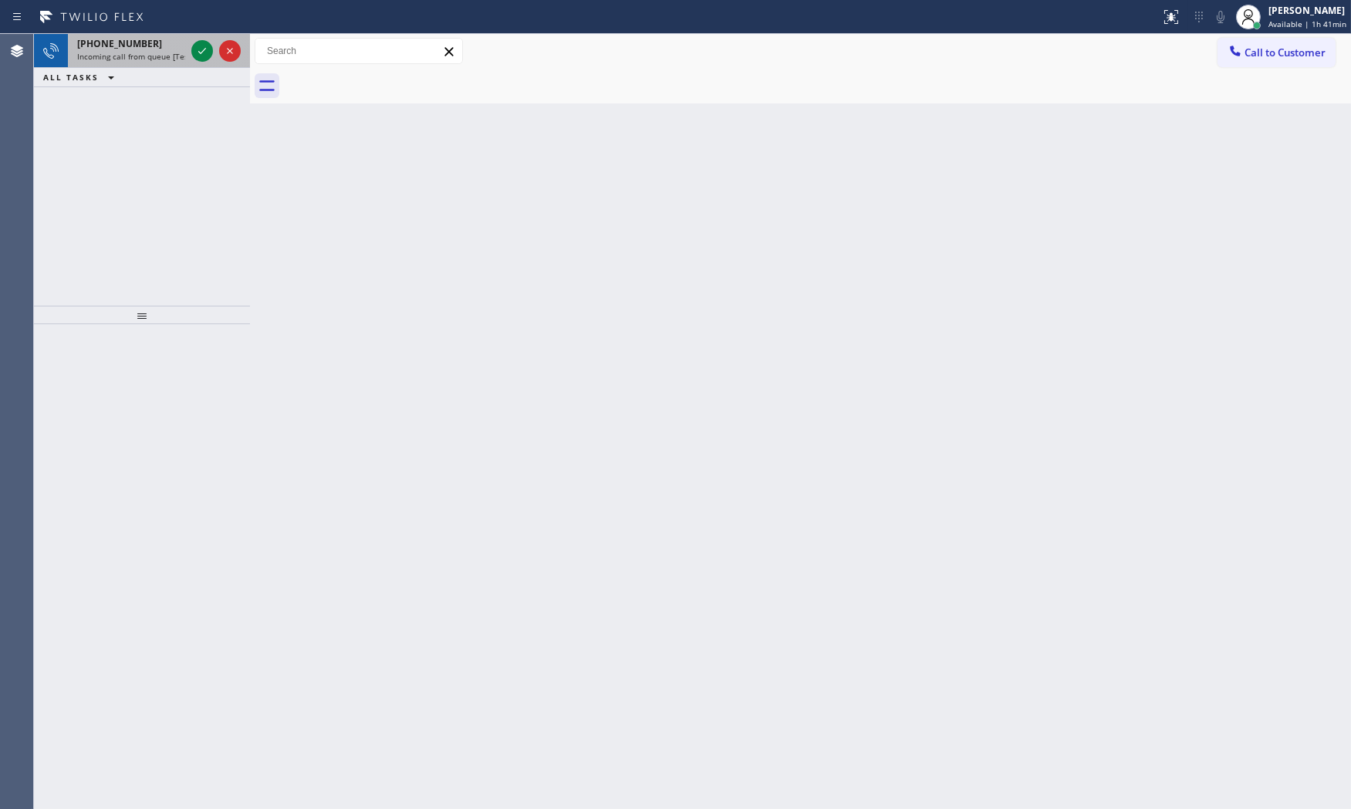
click at [143, 51] on span "Incoming call from queue [Test] All" at bounding box center [141, 56] width 128 height 11
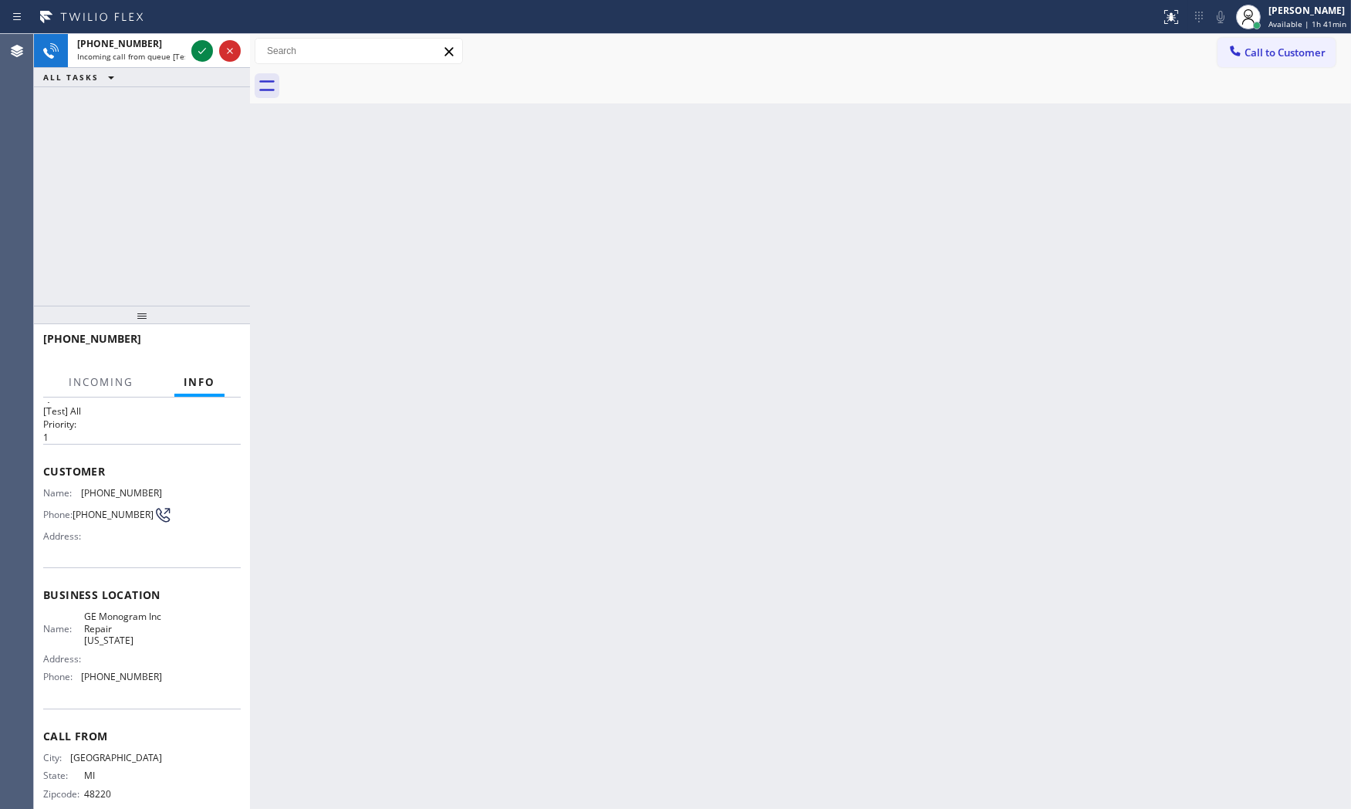
scroll to position [48, 0]
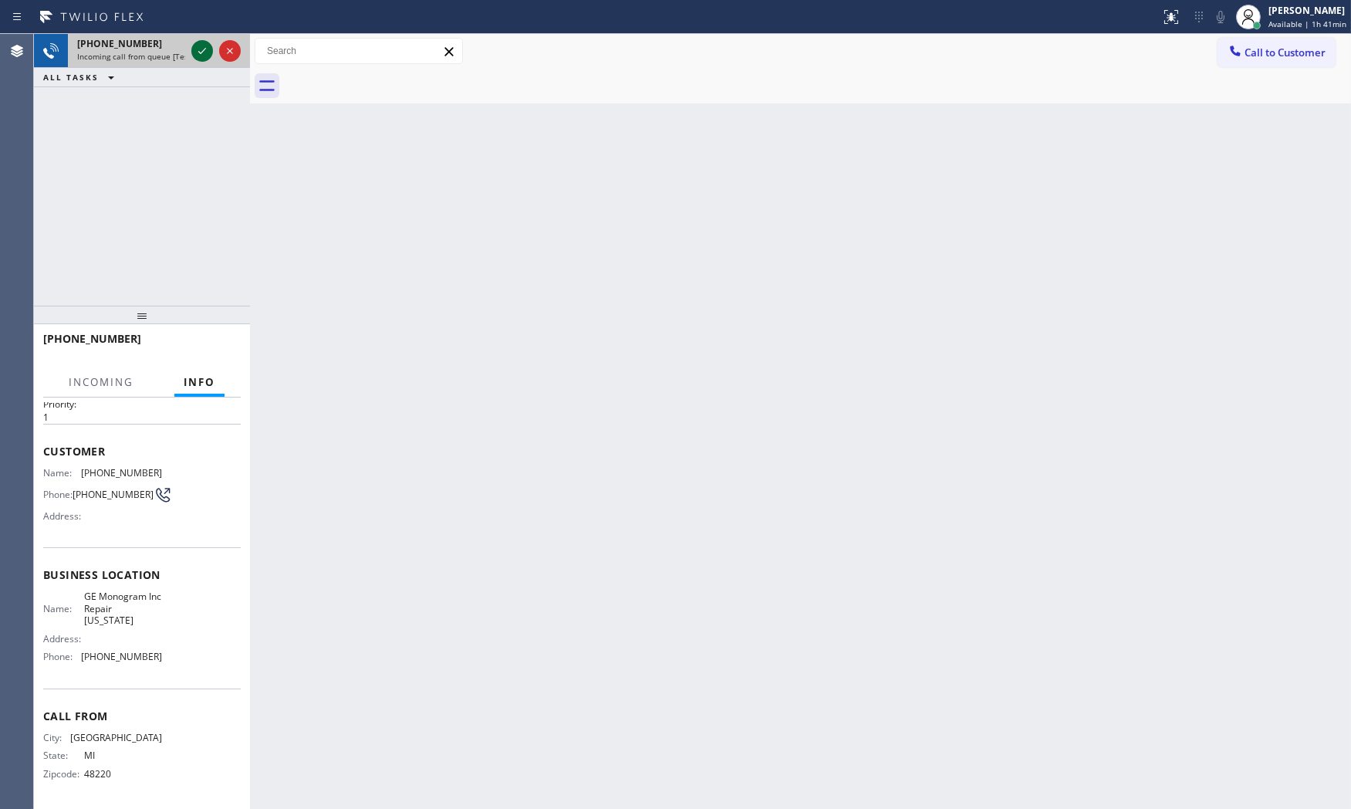
click at [201, 52] on icon at bounding box center [202, 51] width 8 height 6
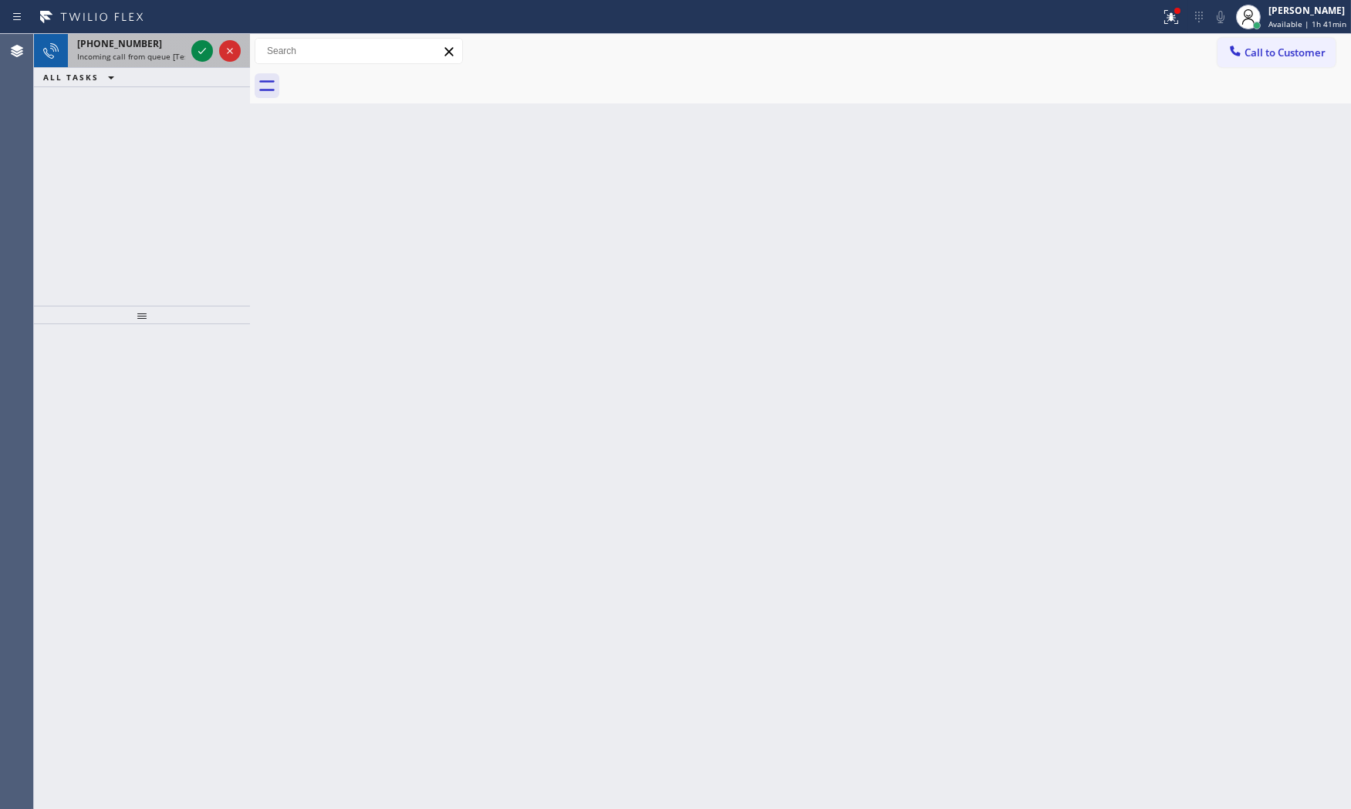
click at [148, 59] on span "Incoming call from queue [Test] All" at bounding box center [141, 56] width 128 height 11
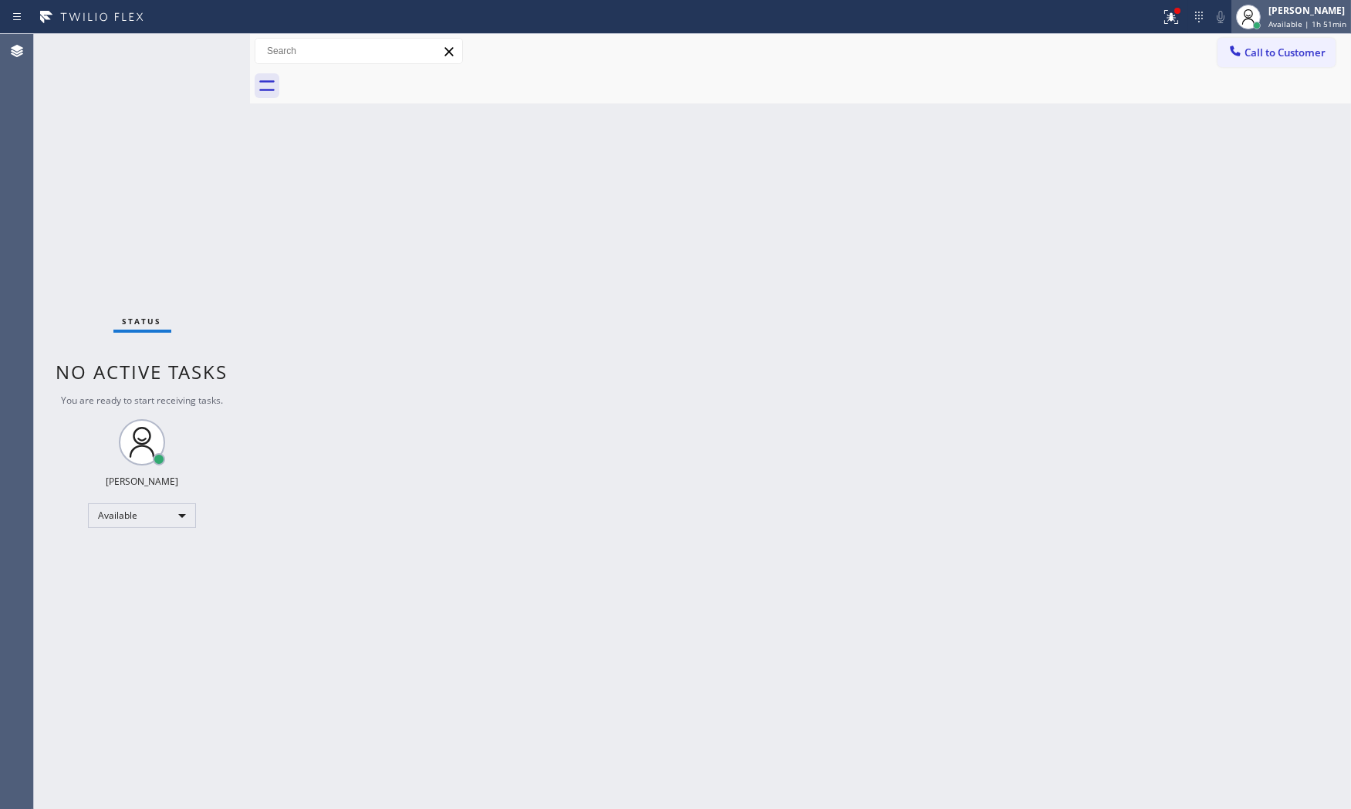
click at [1273, 25] on span "Available | 1h 51min" at bounding box center [1307, 24] width 78 height 11
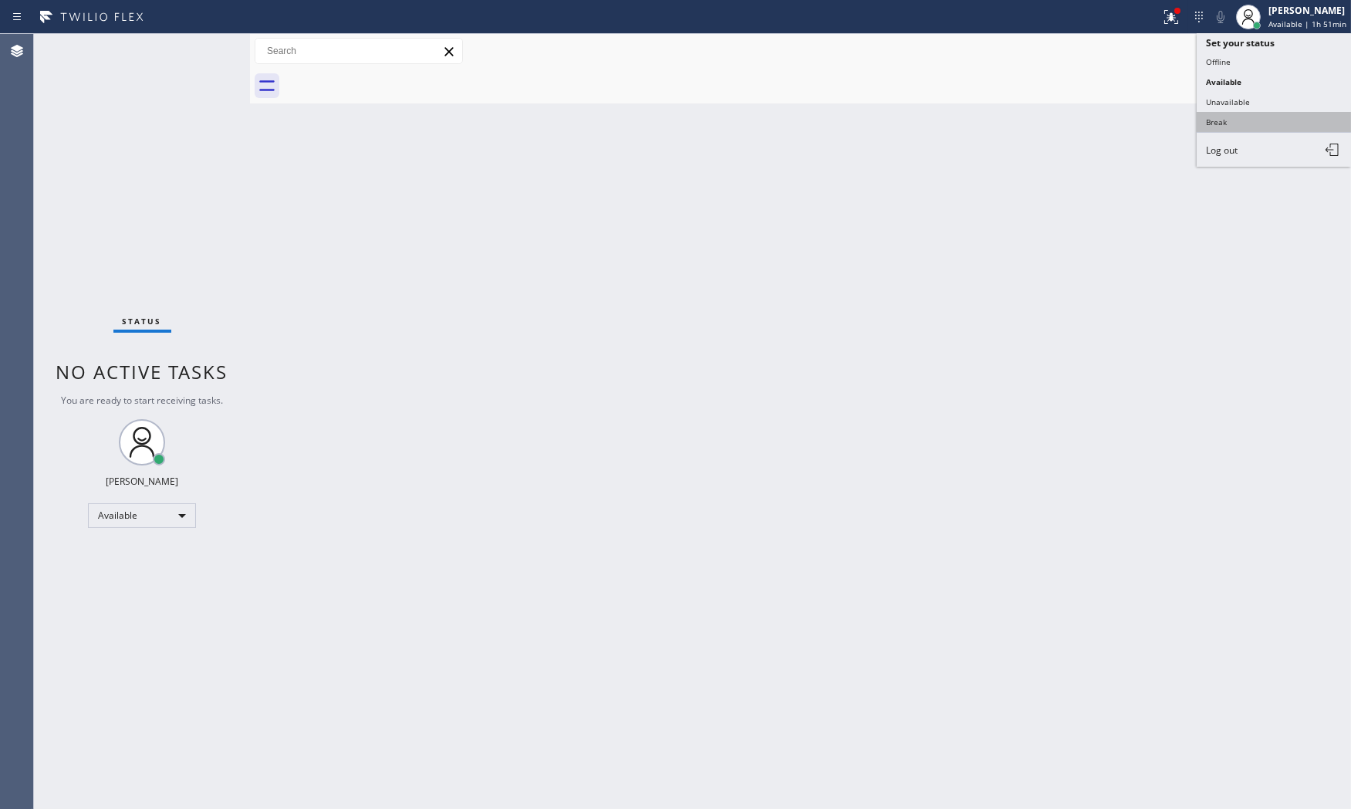
click at [1247, 116] on button "Break" at bounding box center [1274, 122] width 154 height 20
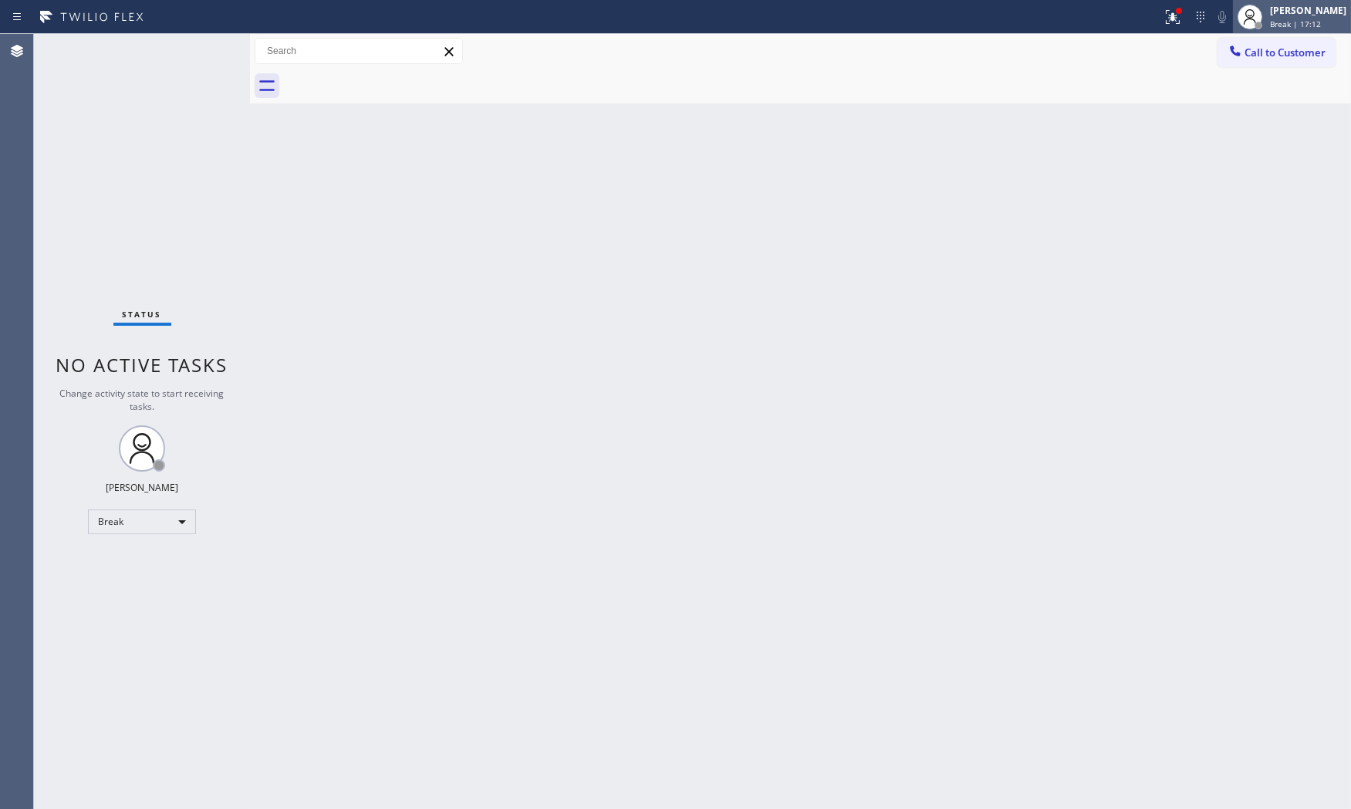
click at [1317, 22] on div "Break | 17:12" at bounding box center [1308, 24] width 76 height 11
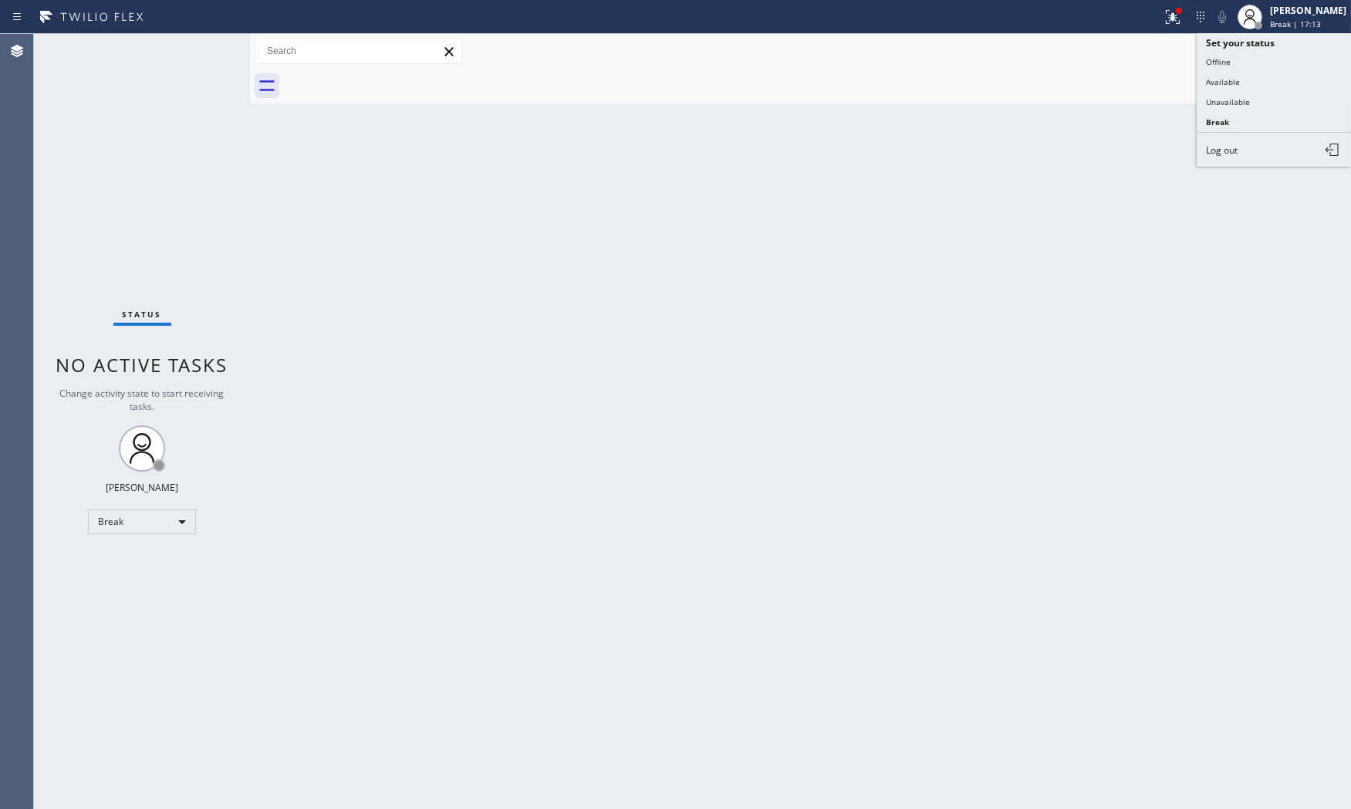
click at [1231, 89] on button "Available" at bounding box center [1274, 82] width 154 height 20
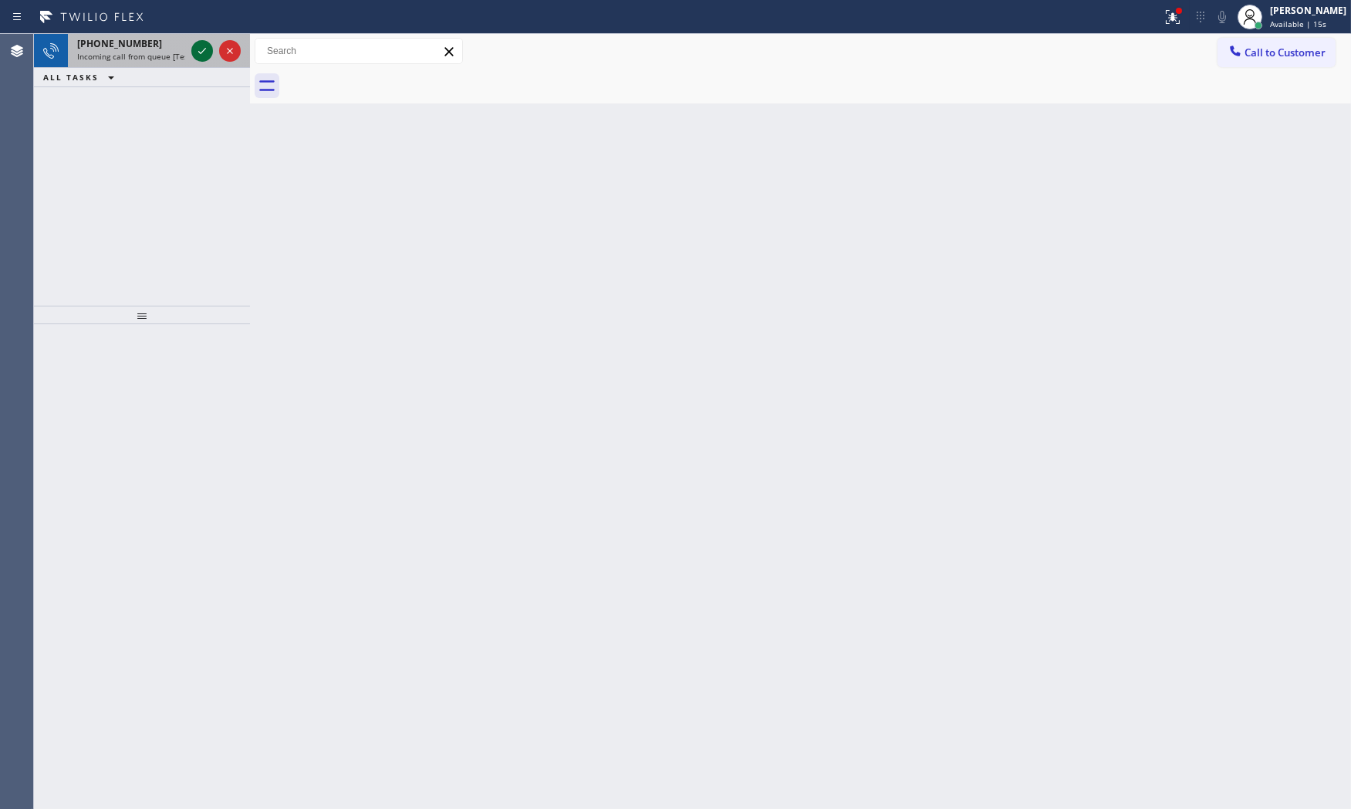
click at [199, 55] on icon at bounding box center [202, 51] width 19 height 19
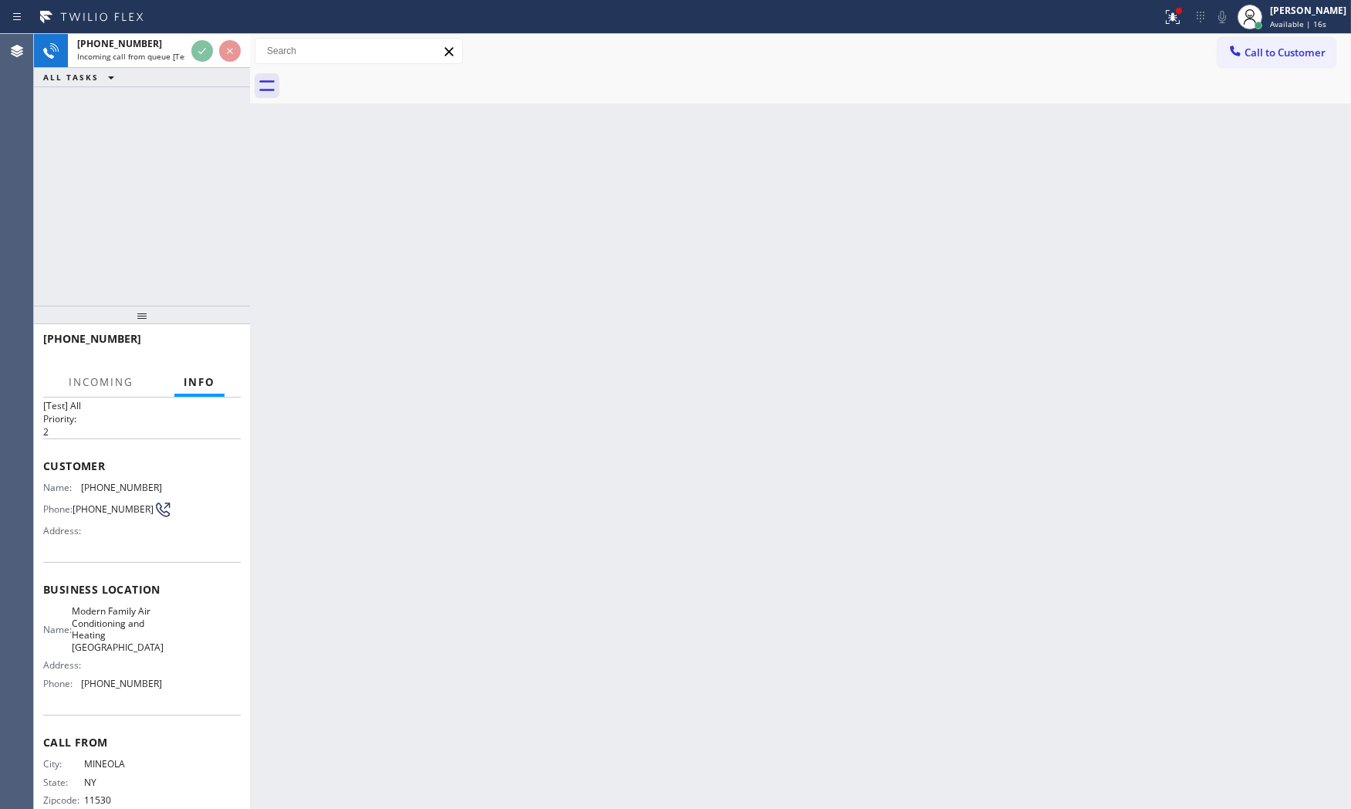
scroll to position [59, 0]
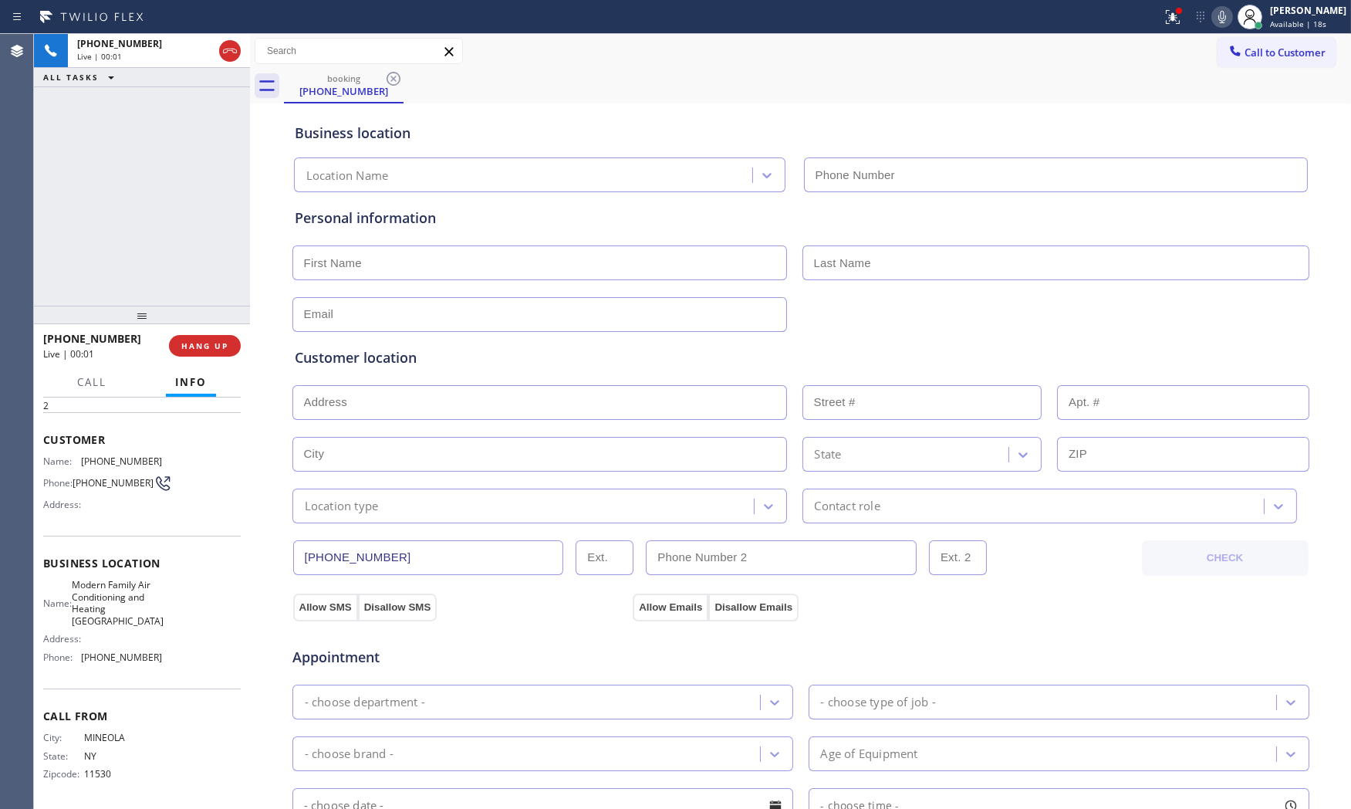
type input "[PHONE_NUMBER]"
click at [199, 344] on span "HANG UP" at bounding box center [204, 345] width 47 height 11
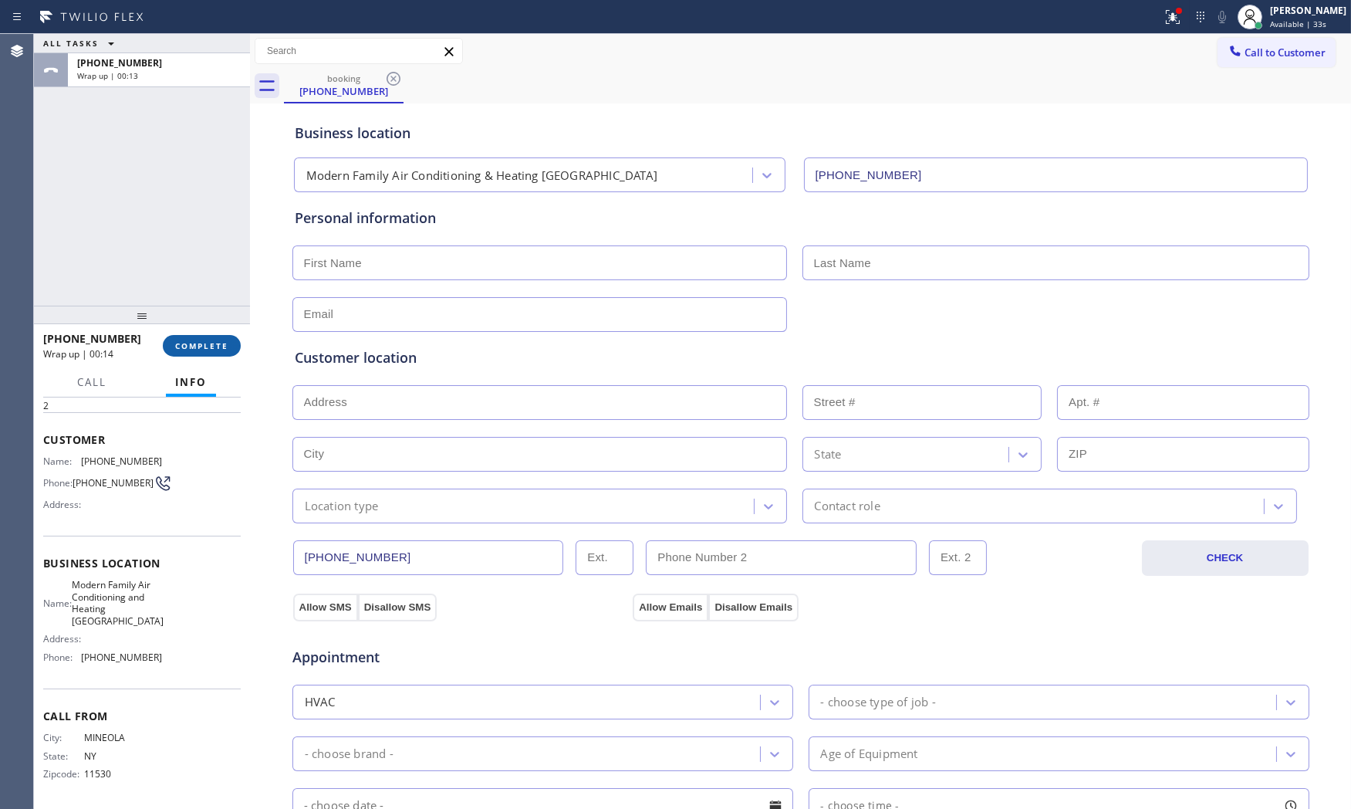
click at [182, 348] on span "COMPLETE" at bounding box center [201, 345] width 53 height 11
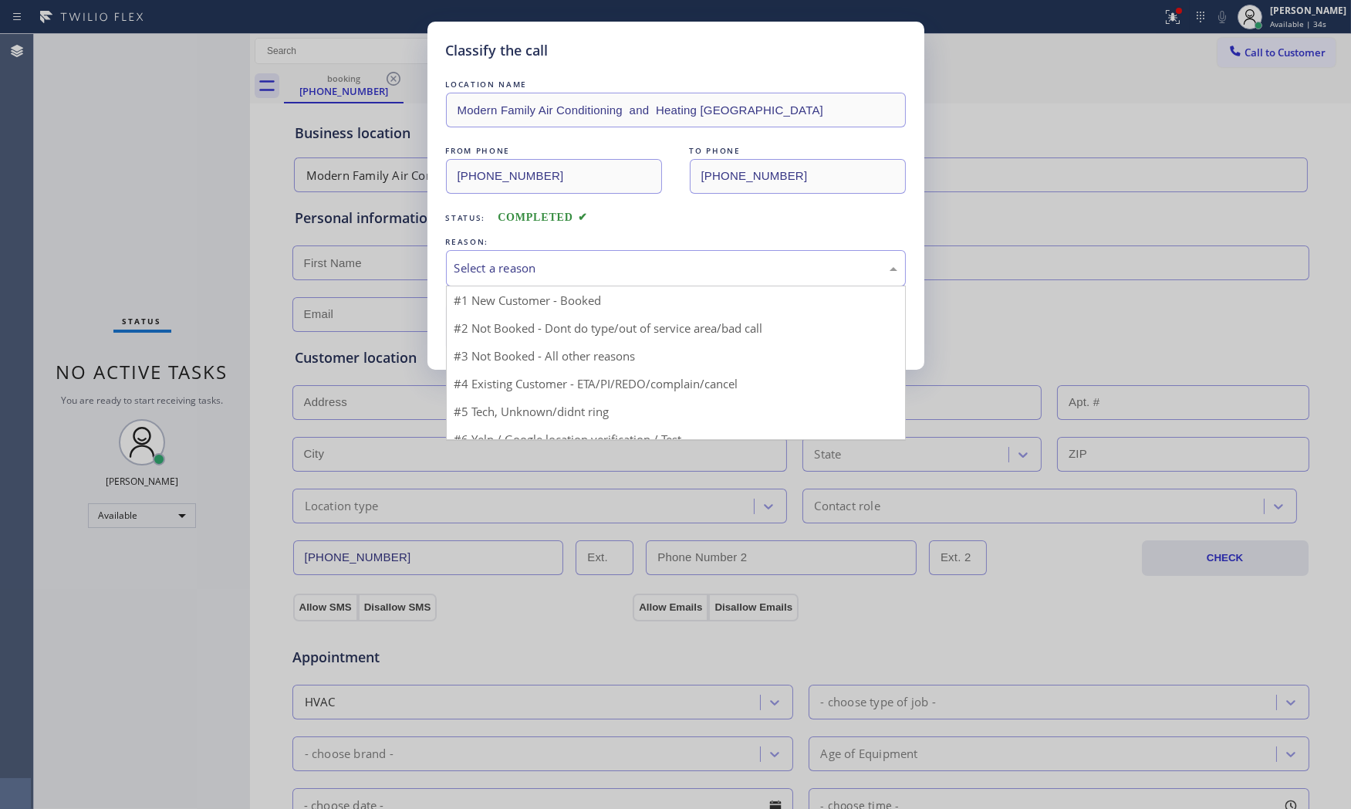
click at [557, 272] on div "Select a reason" at bounding box center [675, 268] width 443 height 18
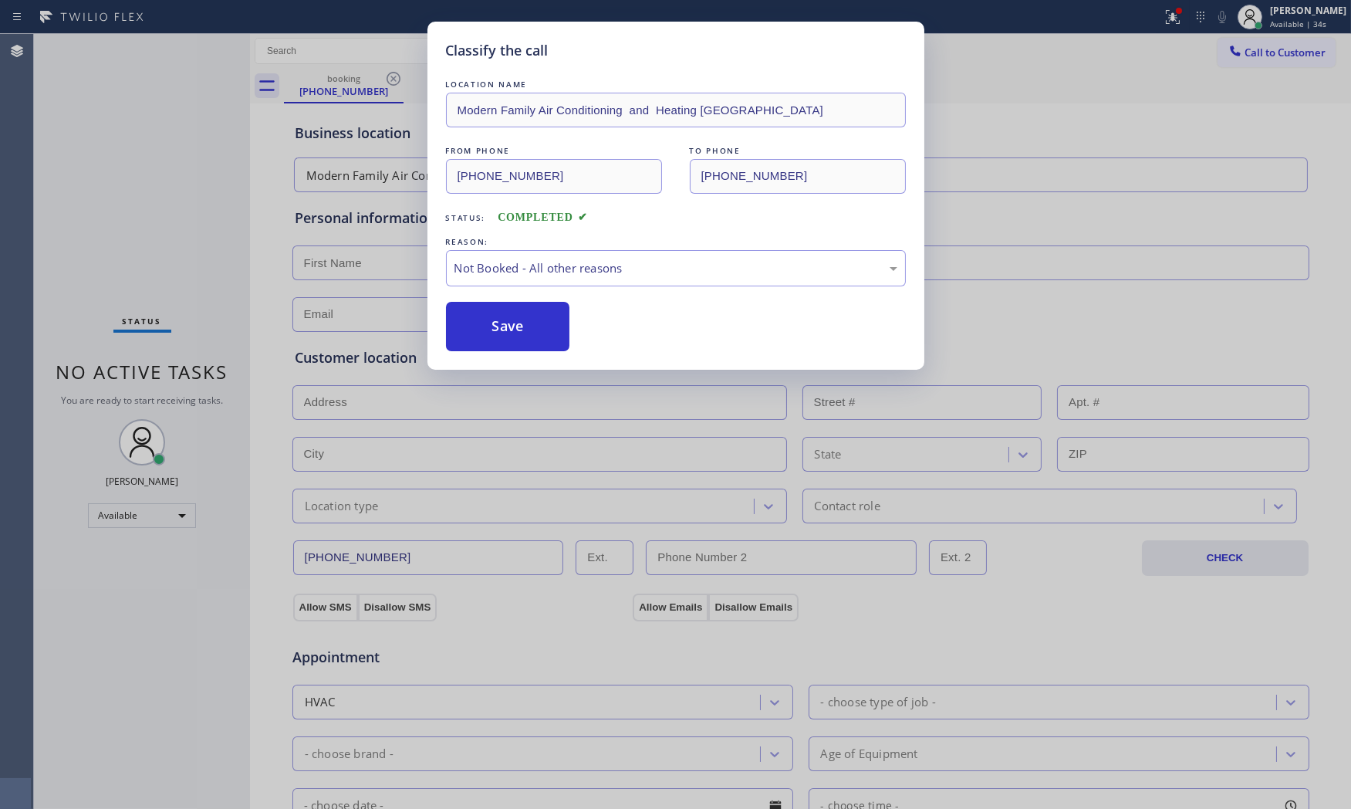
click at [522, 329] on button "Save" at bounding box center [508, 326] width 124 height 49
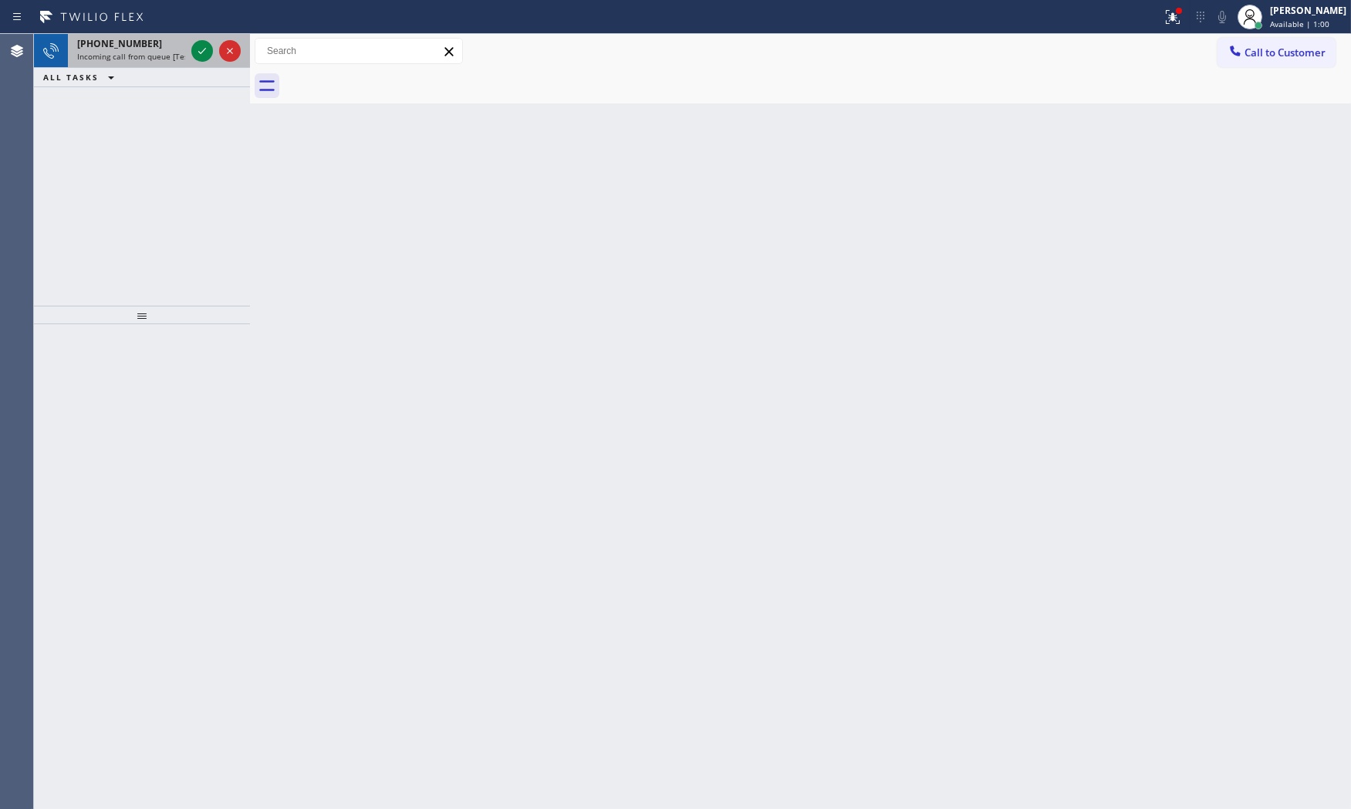
drag, startPoint x: 124, startPoint y: 48, endPoint x: 133, endPoint y: 49, distance: 8.6
click at [124, 48] on span "[PHONE_NUMBER]" at bounding box center [119, 43] width 85 height 13
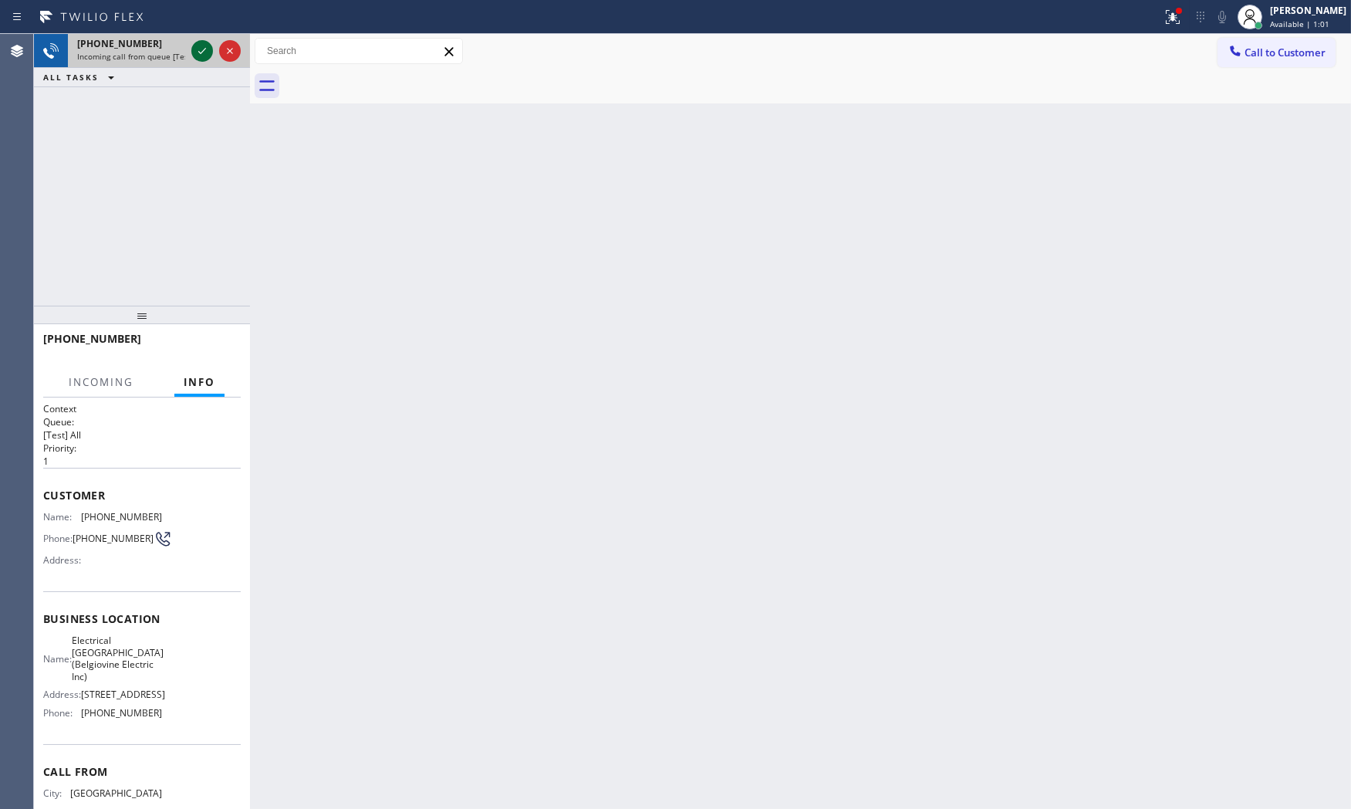
click at [206, 52] on icon at bounding box center [202, 51] width 19 height 19
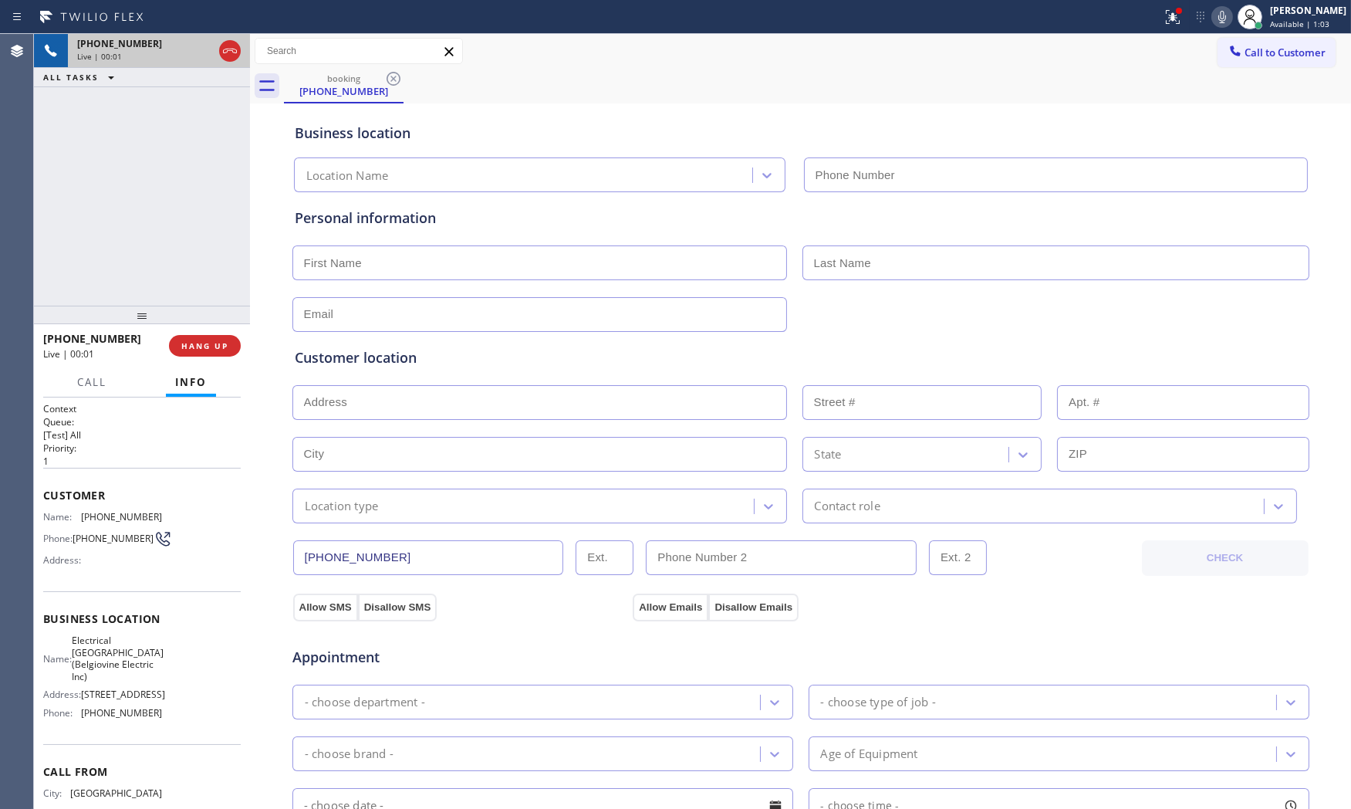
type input "[PHONE_NUMBER]"
click at [210, 353] on button "HANG UP" at bounding box center [205, 346] width 72 height 22
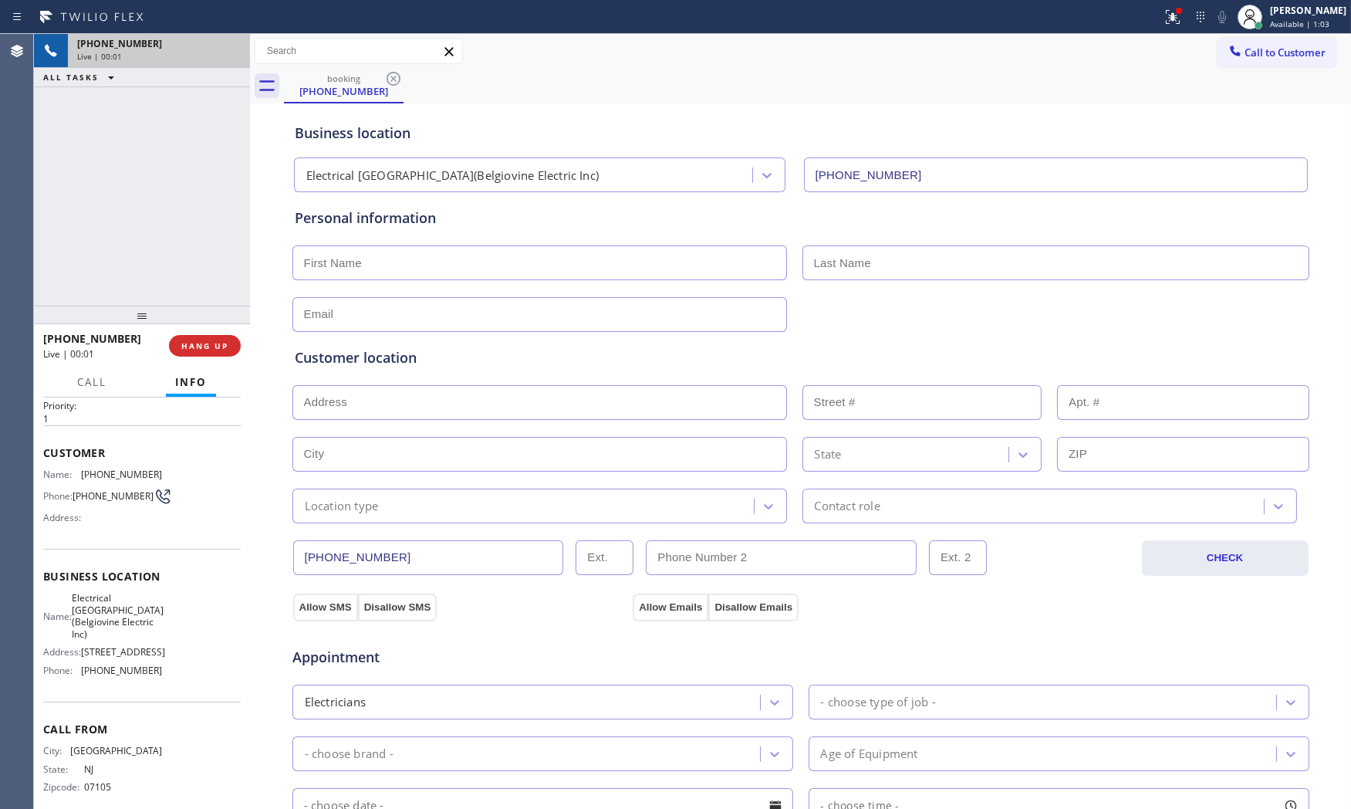
scroll to position [83, 0]
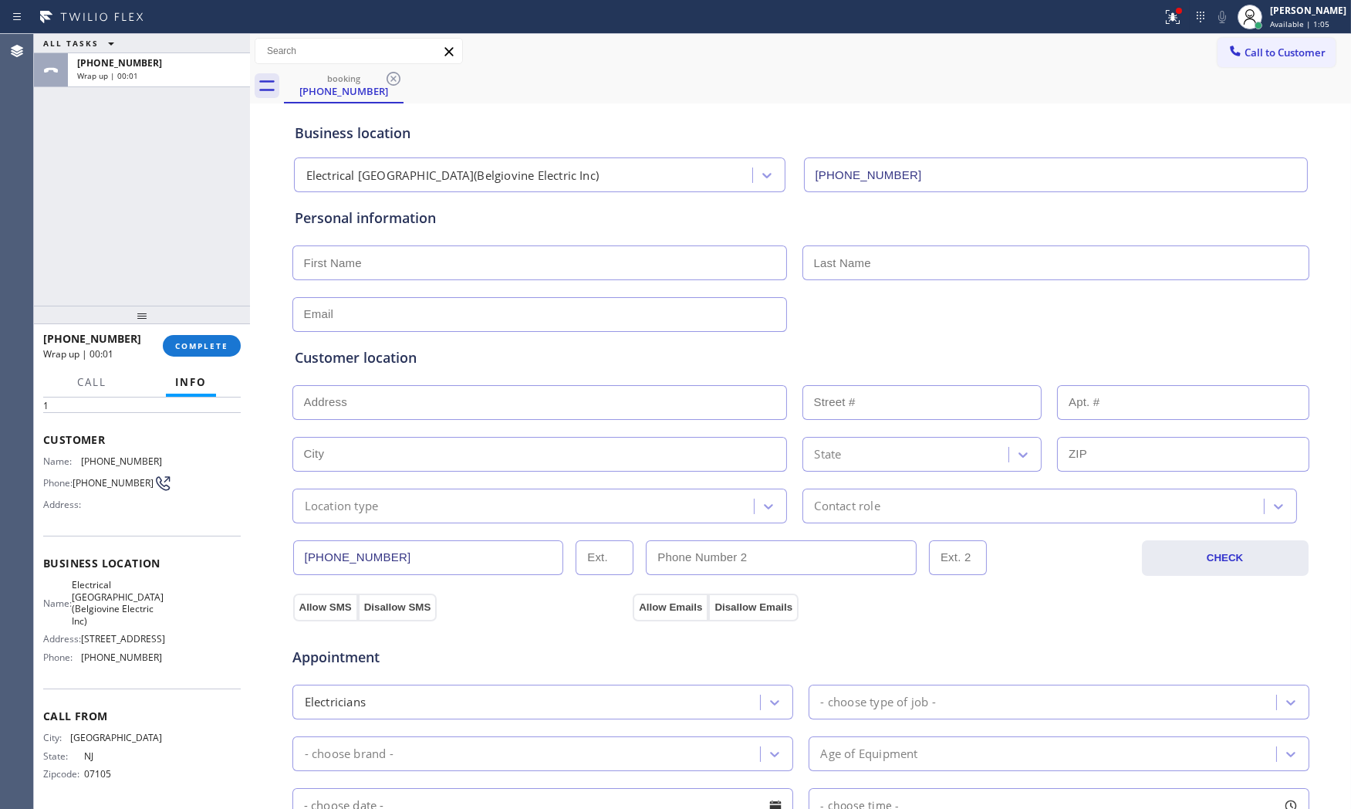
click at [222, 367] on div "Call Info" at bounding box center [142, 382] width 198 height 31
click at [218, 355] on button "COMPLETE" at bounding box center [202, 346] width 78 height 22
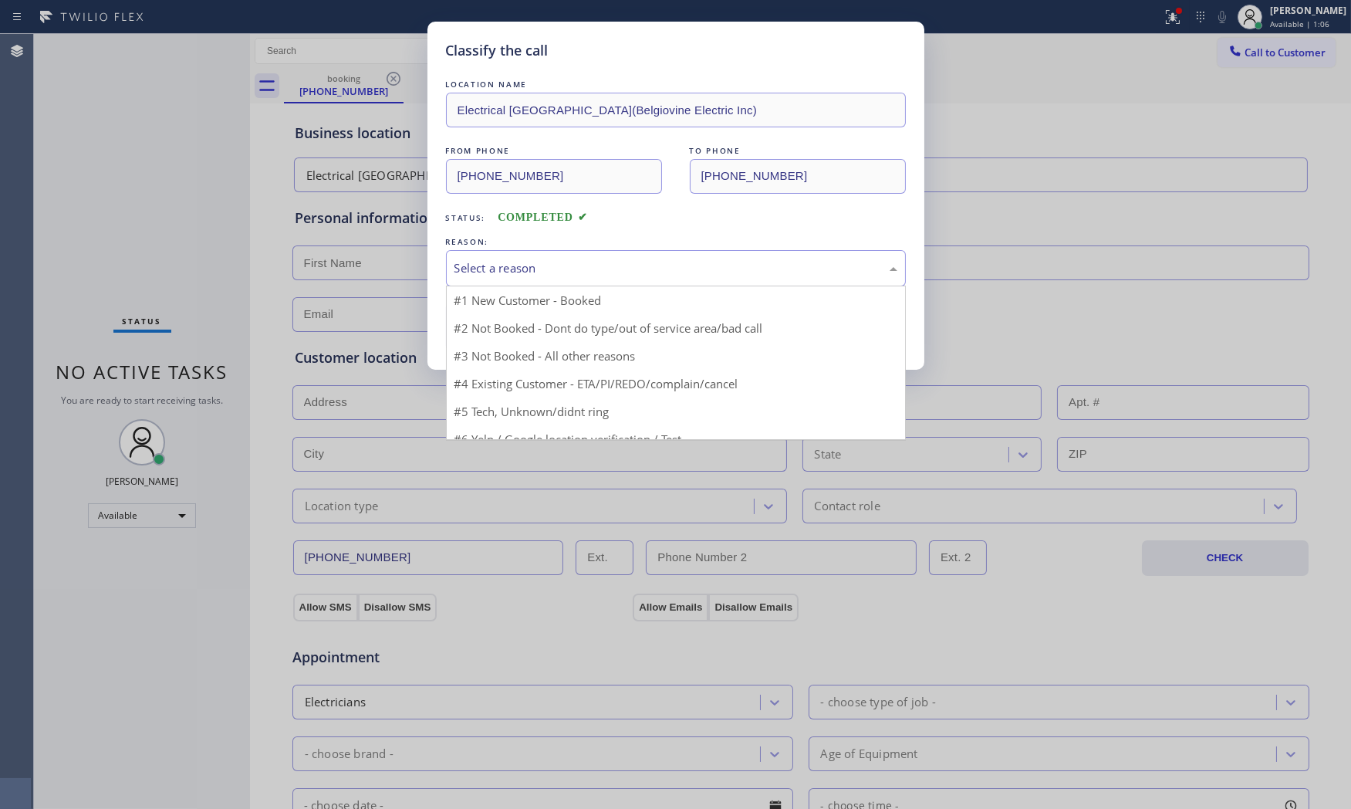
click at [523, 261] on div "Select a reason" at bounding box center [675, 268] width 443 height 18
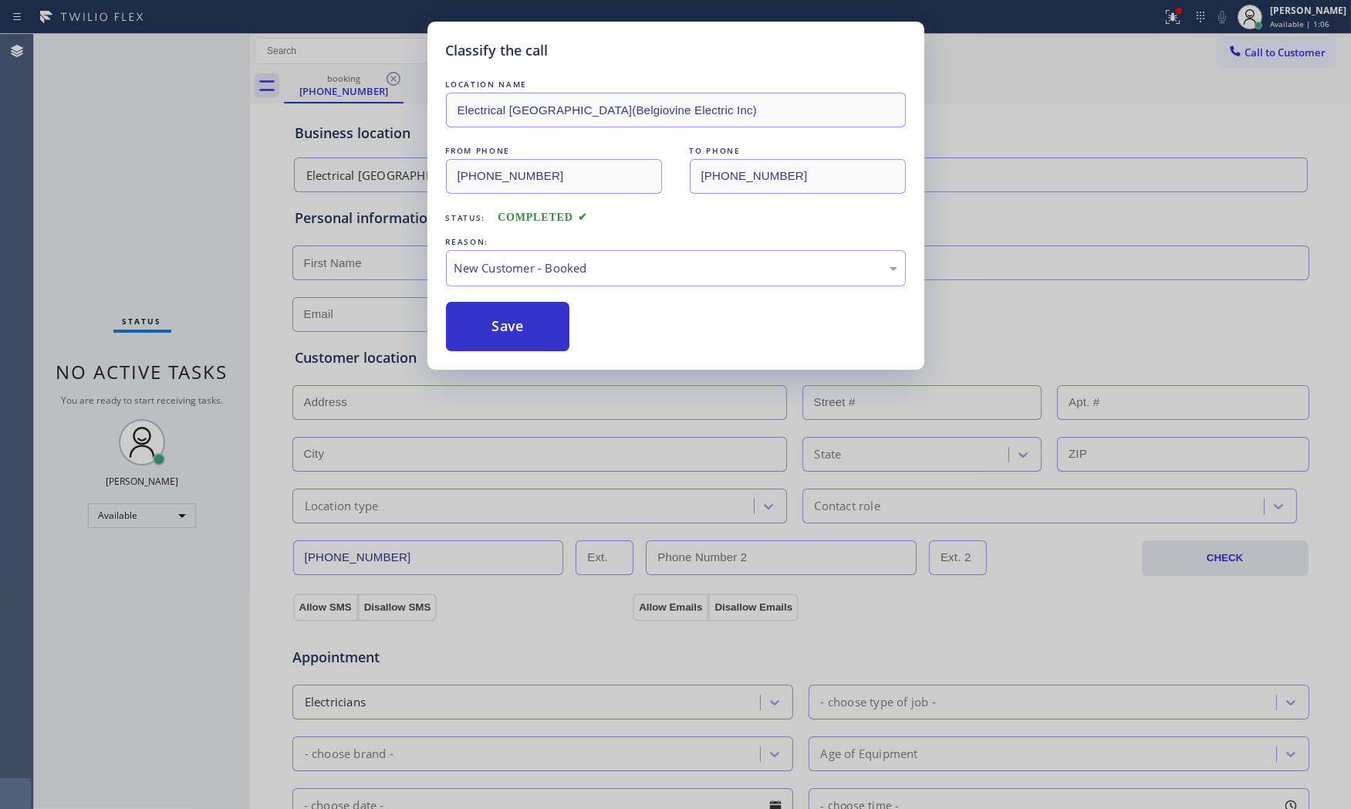
click at [515, 312] on button "Save" at bounding box center [508, 326] width 124 height 49
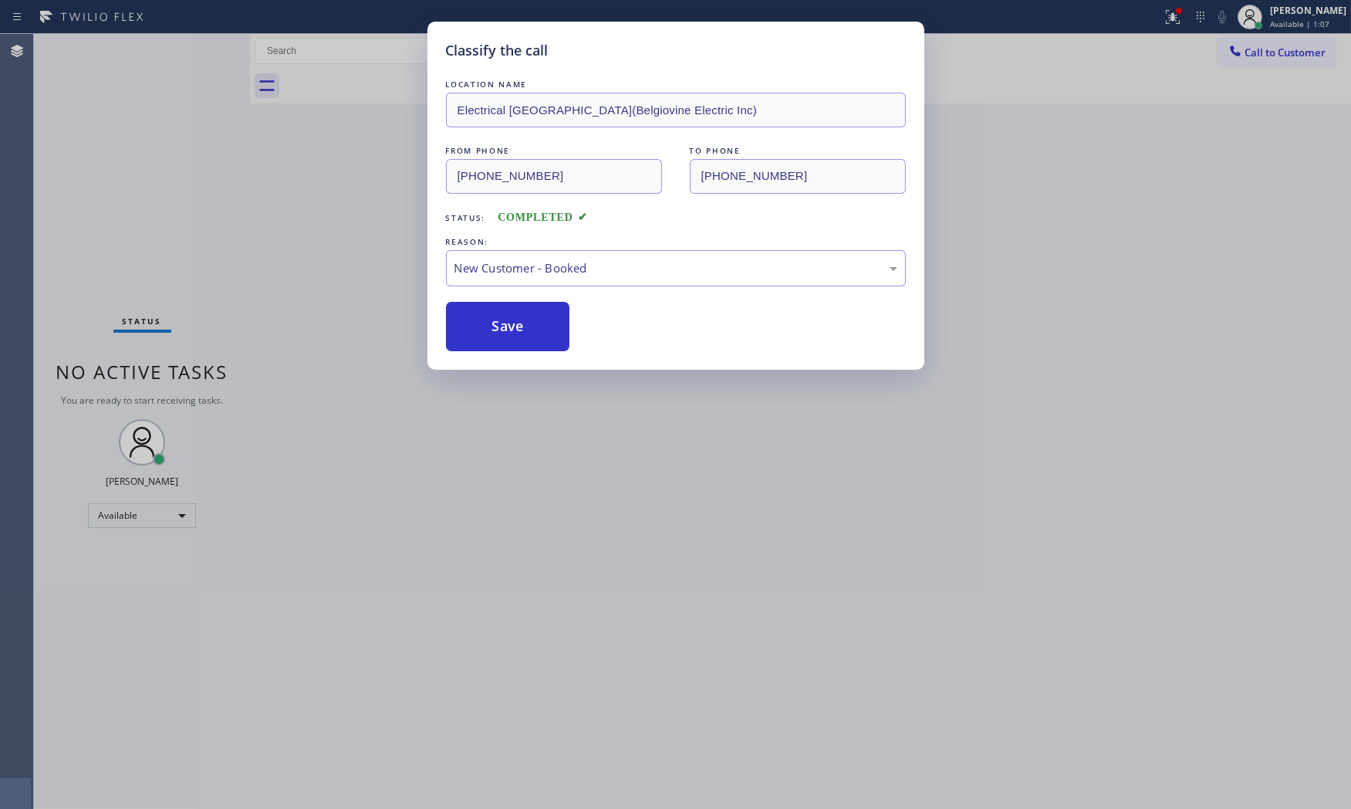
click at [515, 312] on button "Save" at bounding box center [508, 326] width 124 height 49
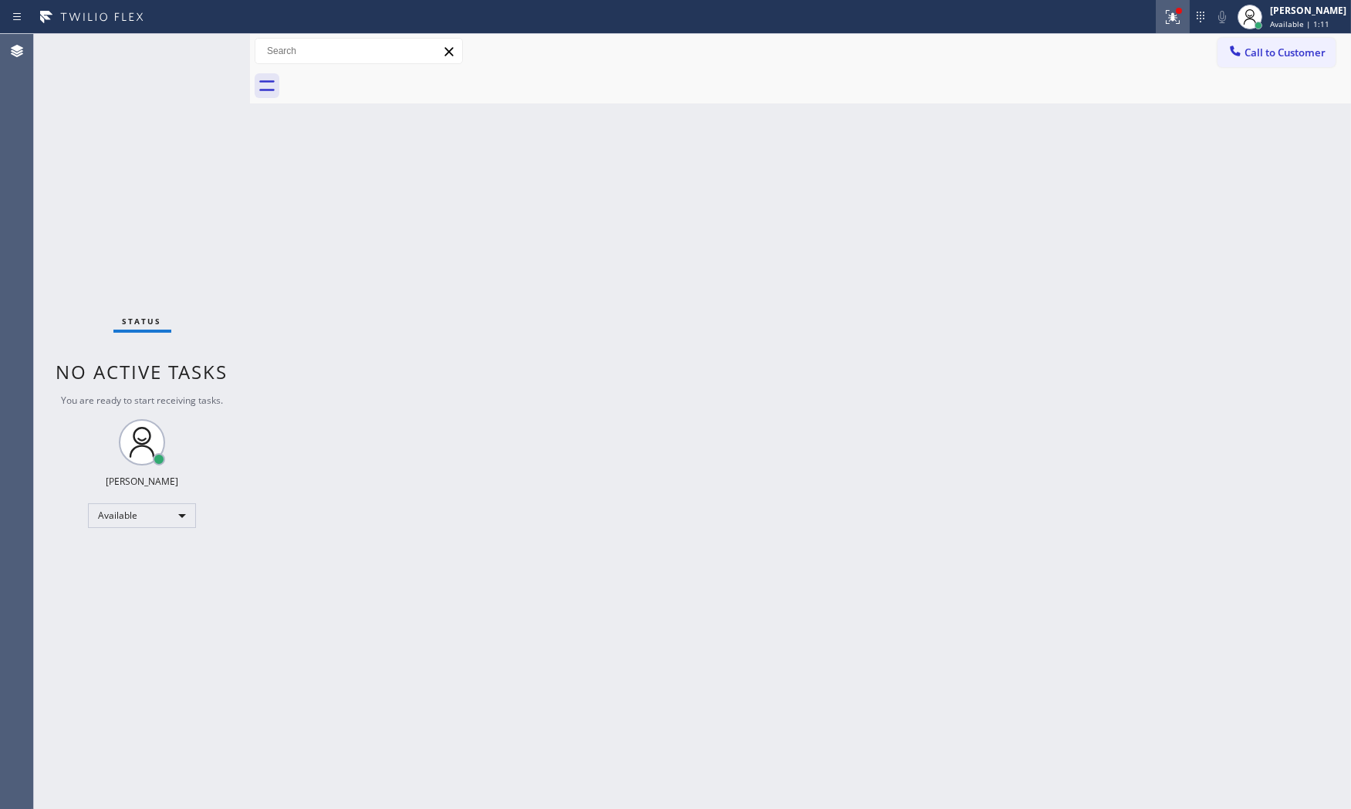
click at [1156, 23] on div at bounding box center [1173, 17] width 34 height 19
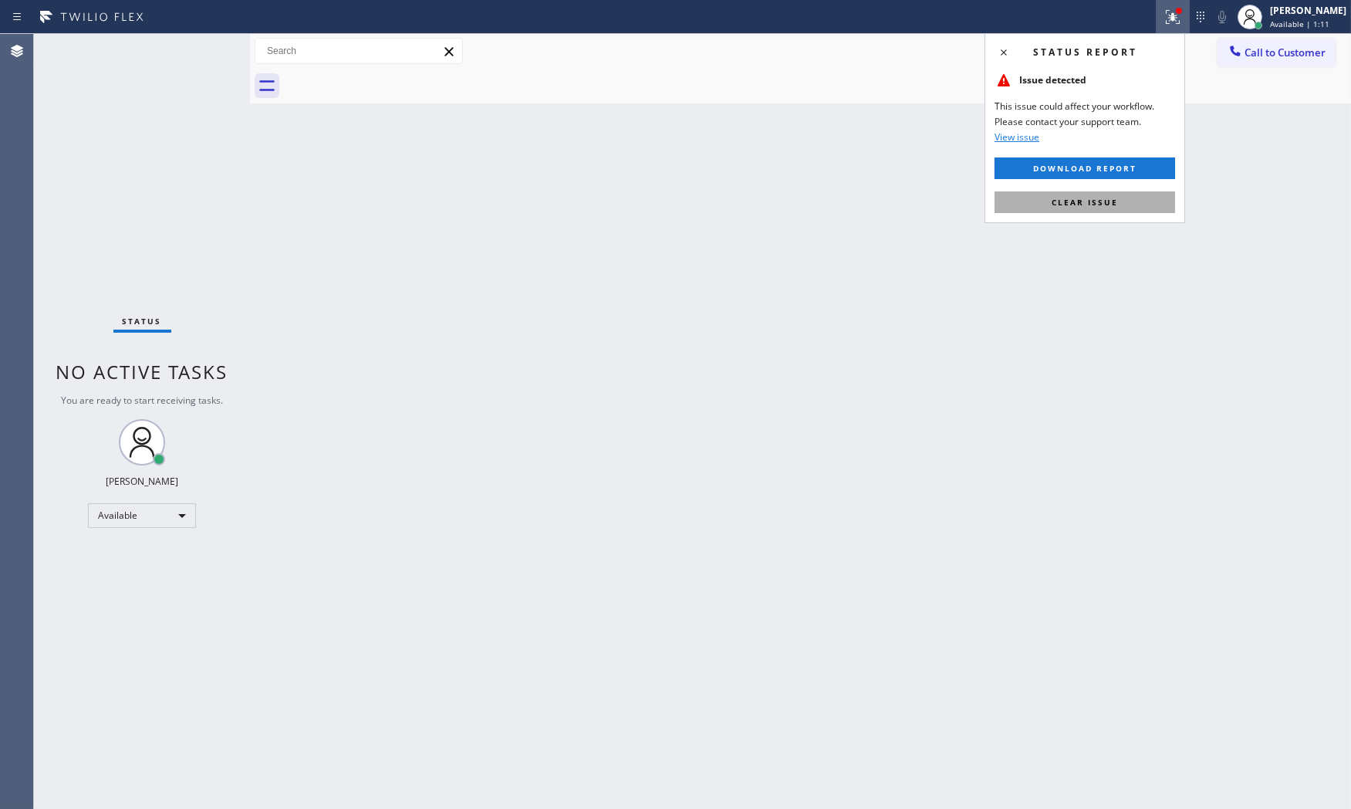
click at [1099, 209] on button "Clear issue" at bounding box center [1084, 202] width 181 height 22
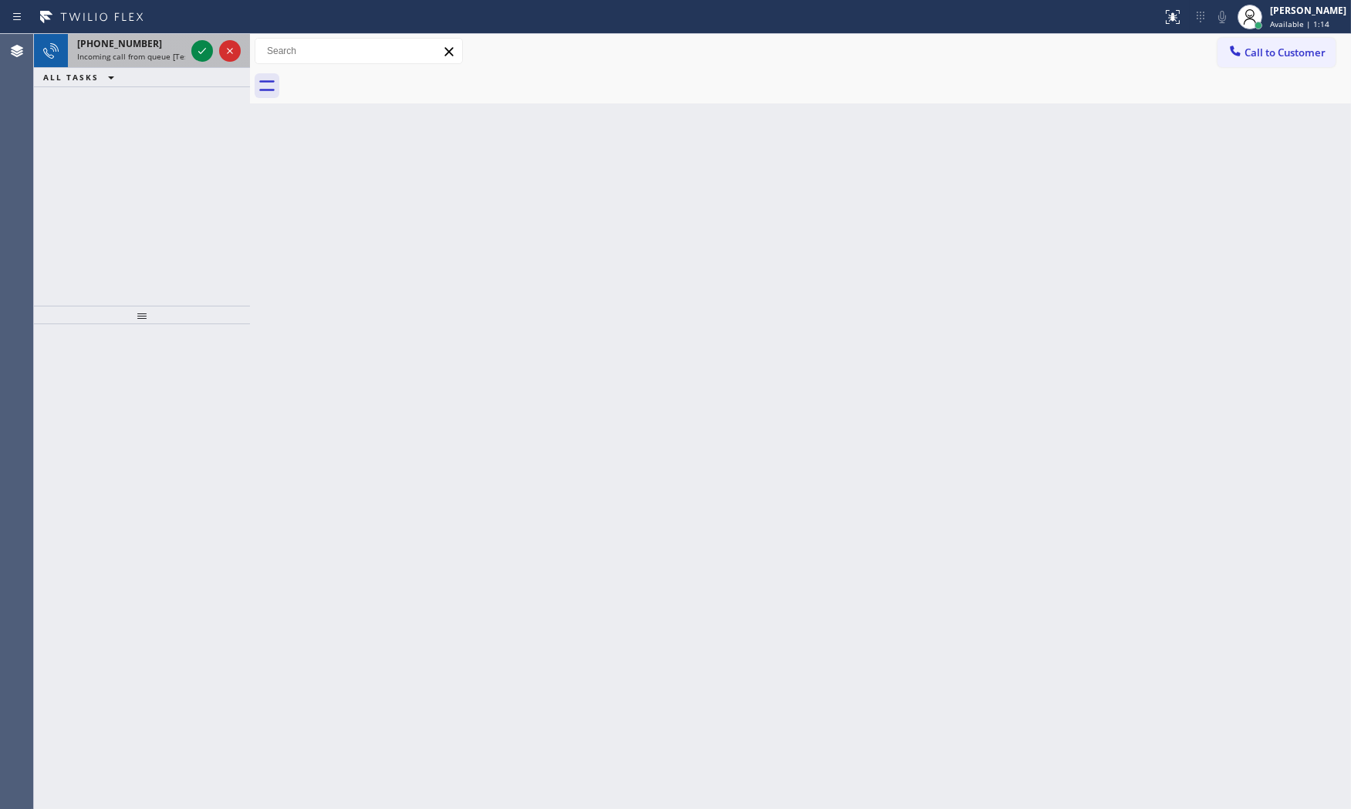
click at [134, 40] on span "[PHONE_NUMBER]" at bounding box center [119, 43] width 85 height 13
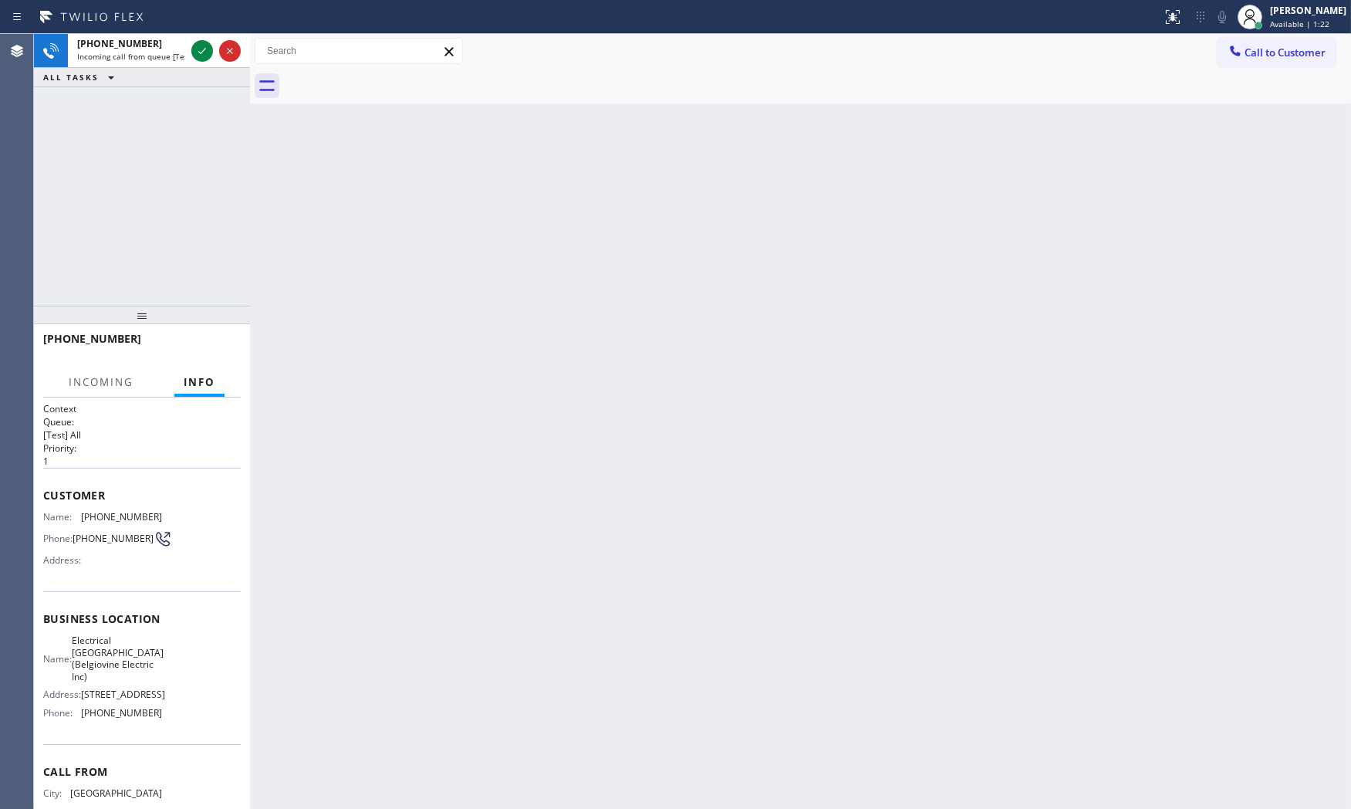
click at [156, 288] on div "[PHONE_NUMBER] Incoming call from queue [Test] All ALL TASKS ALL TASKS ACTIVE T…" at bounding box center [142, 170] width 216 height 272
click at [175, 49] on div "[PHONE_NUMBER]" at bounding box center [131, 43] width 108 height 13
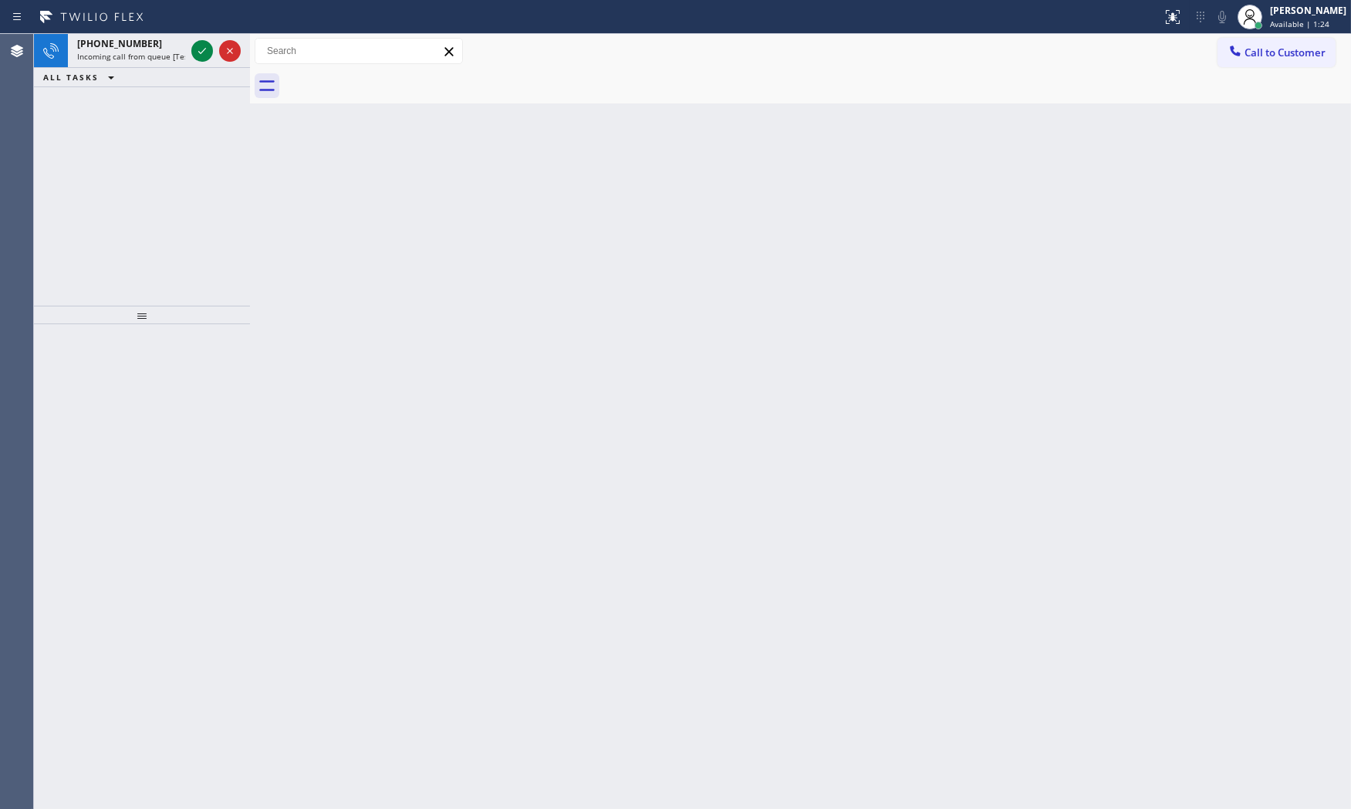
click at [196, 50] on icon at bounding box center [202, 51] width 19 height 19
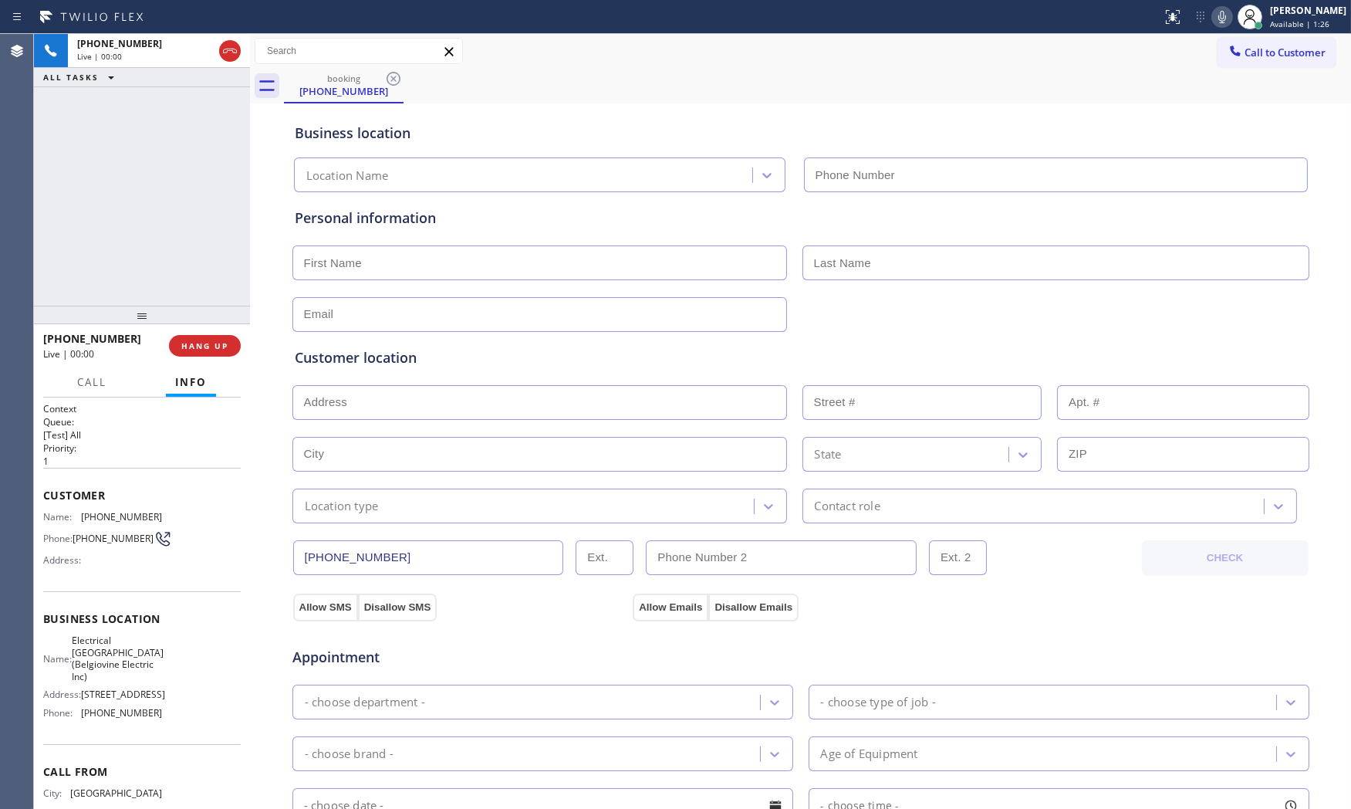
scroll to position [83, 0]
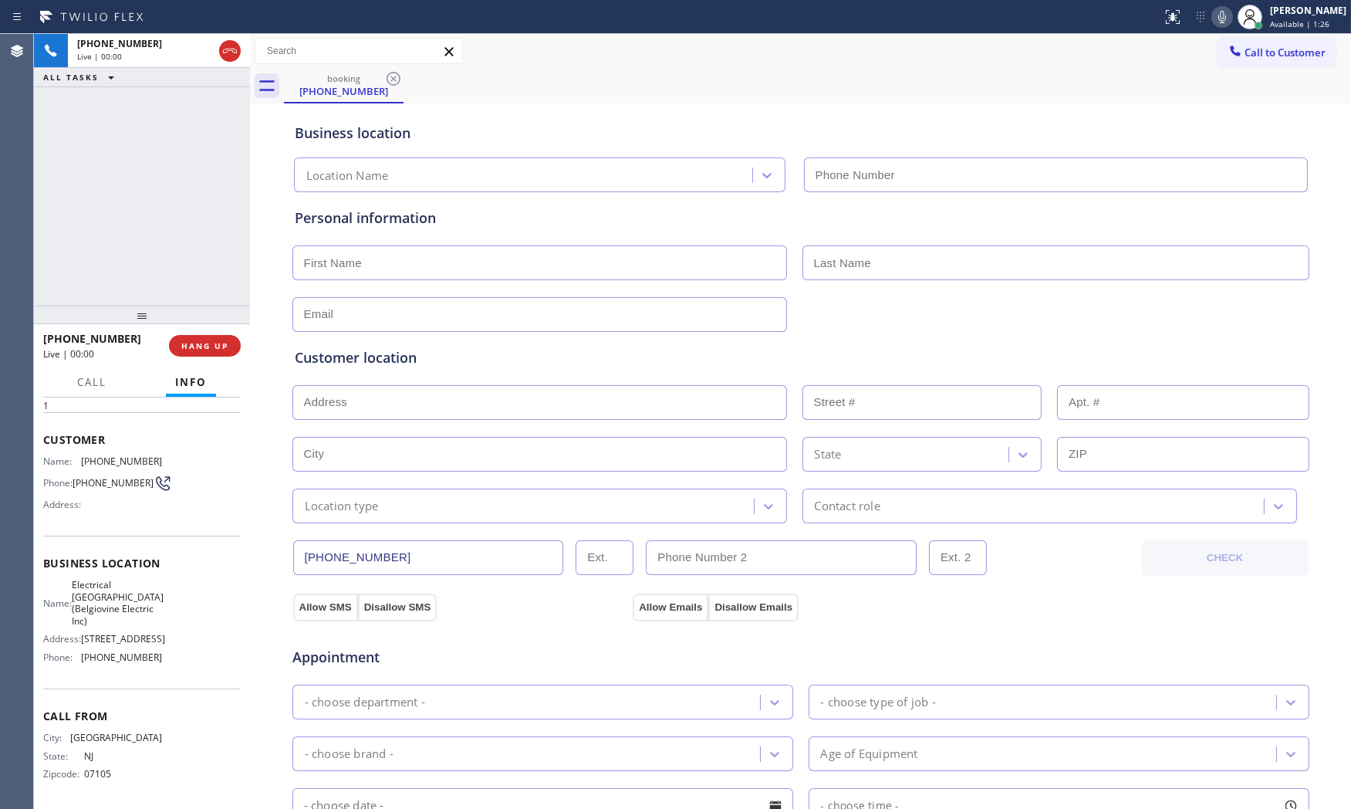
type input "[PHONE_NUMBER]"
click at [1218, 16] on icon at bounding box center [1222, 17] width 8 height 12
click at [1213, 16] on icon at bounding box center [1222, 17] width 19 height 19
click at [1213, 24] on icon at bounding box center [1222, 17] width 19 height 19
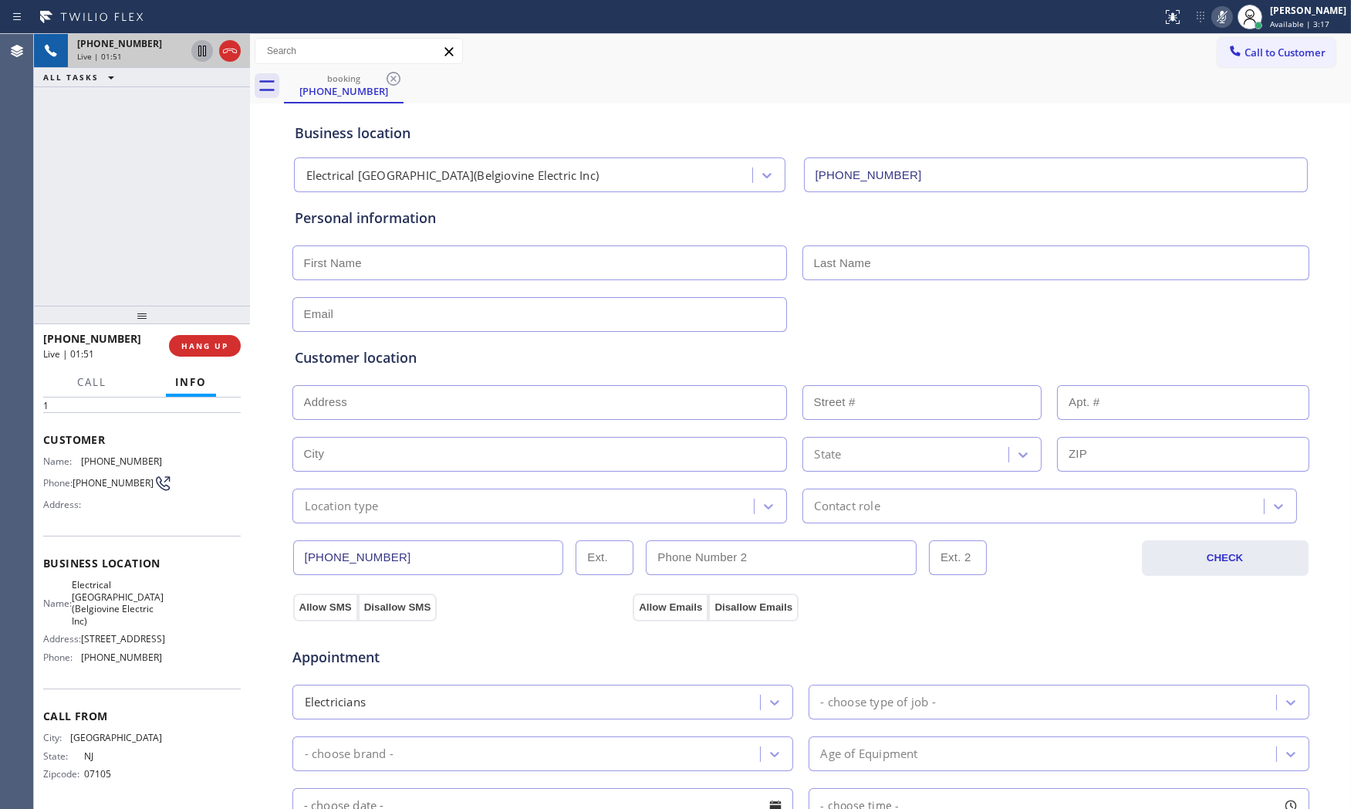
click at [201, 54] on icon at bounding box center [202, 51] width 19 height 19
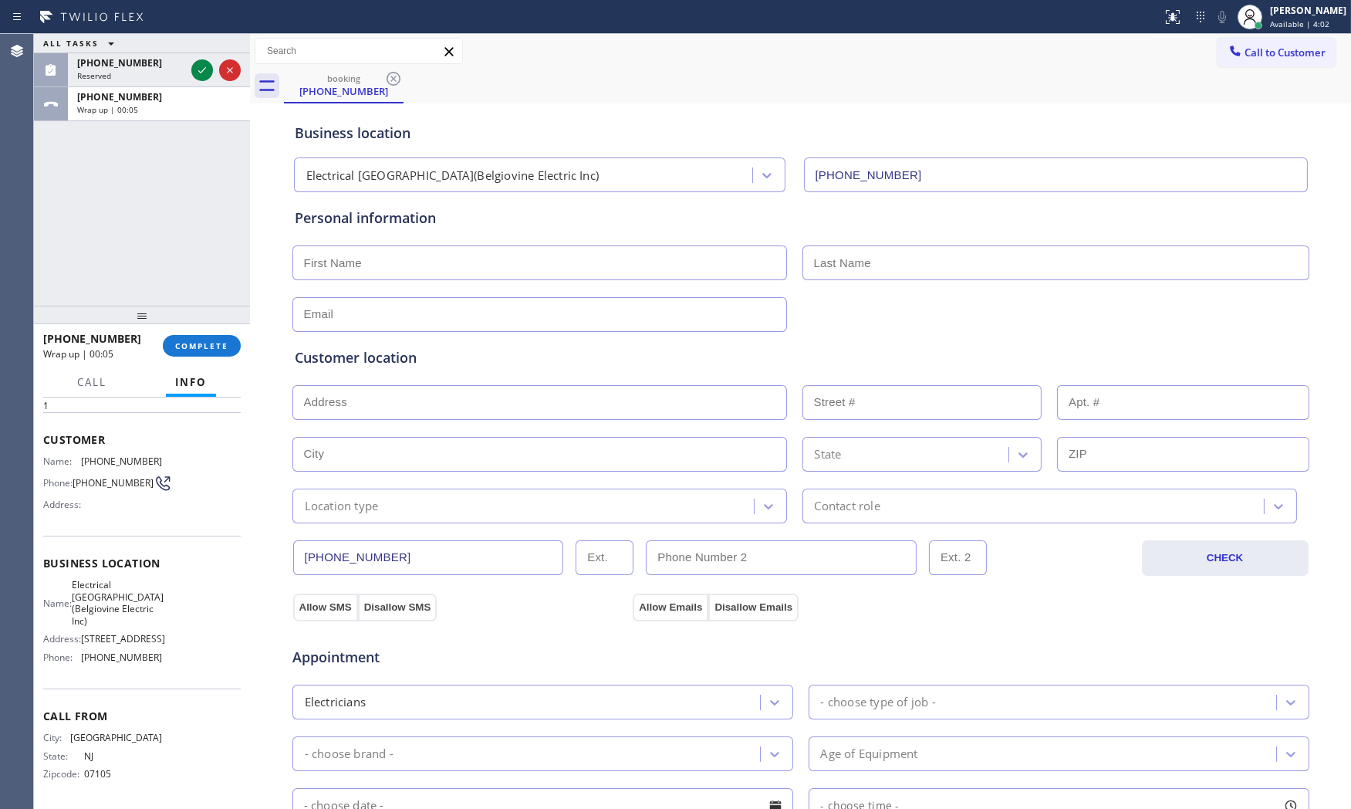
click at [191, 265] on div "ALL TASKS ALL TASKS ACTIVE TASKS TASKS IN WRAP UP [PHONE_NUMBER] Reserved [PHON…" at bounding box center [142, 170] width 216 height 272
click at [157, 119] on div "[PHONE_NUMBER] Wrap up | 00:06" at bounding box center [156, 104] width 176 height 34
click at [129, 79] on div "Reserved" at bounding box center [131, 75] width 108 height 11
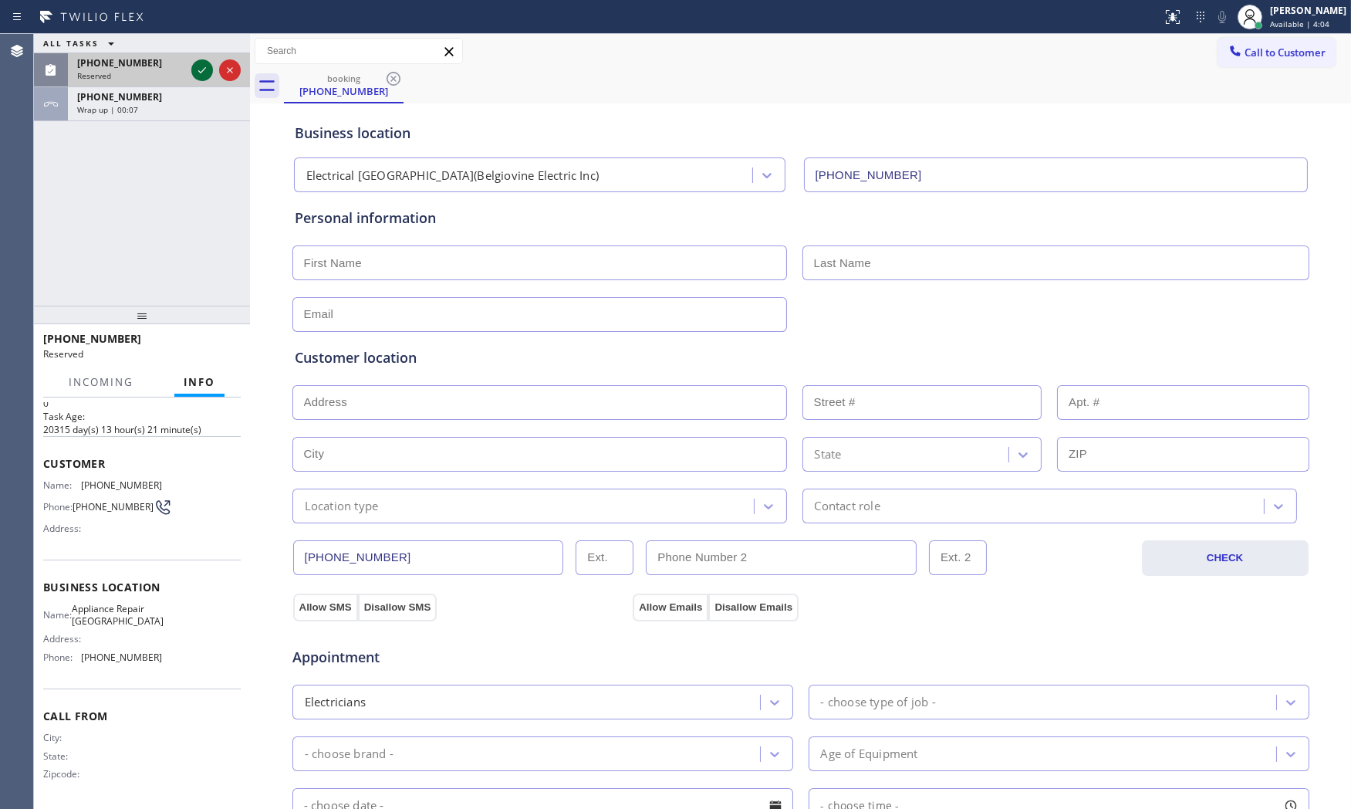
scroll to position [60, 0]
click at [202, 75] on icon at bounding box center [202, 70] width 19 height 19
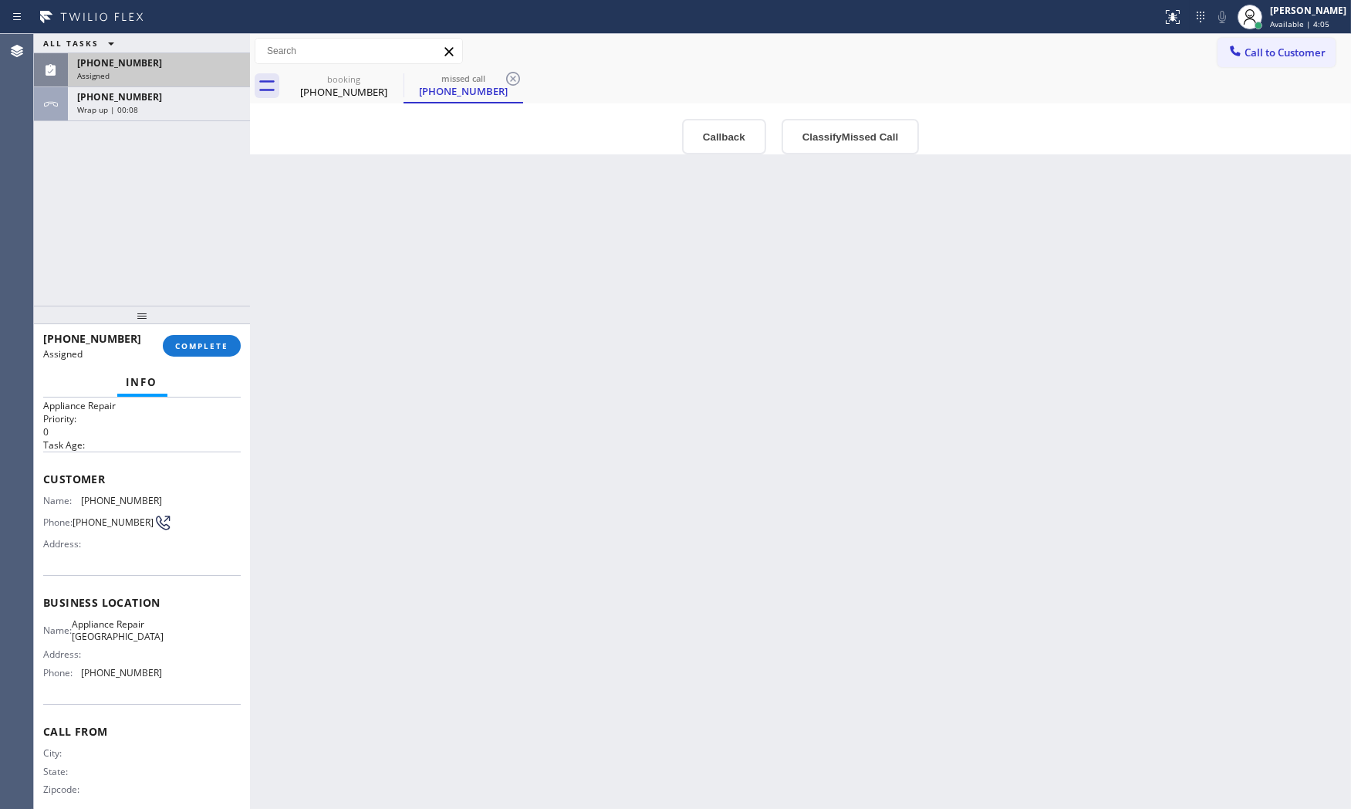
scroll to position [0, 0]
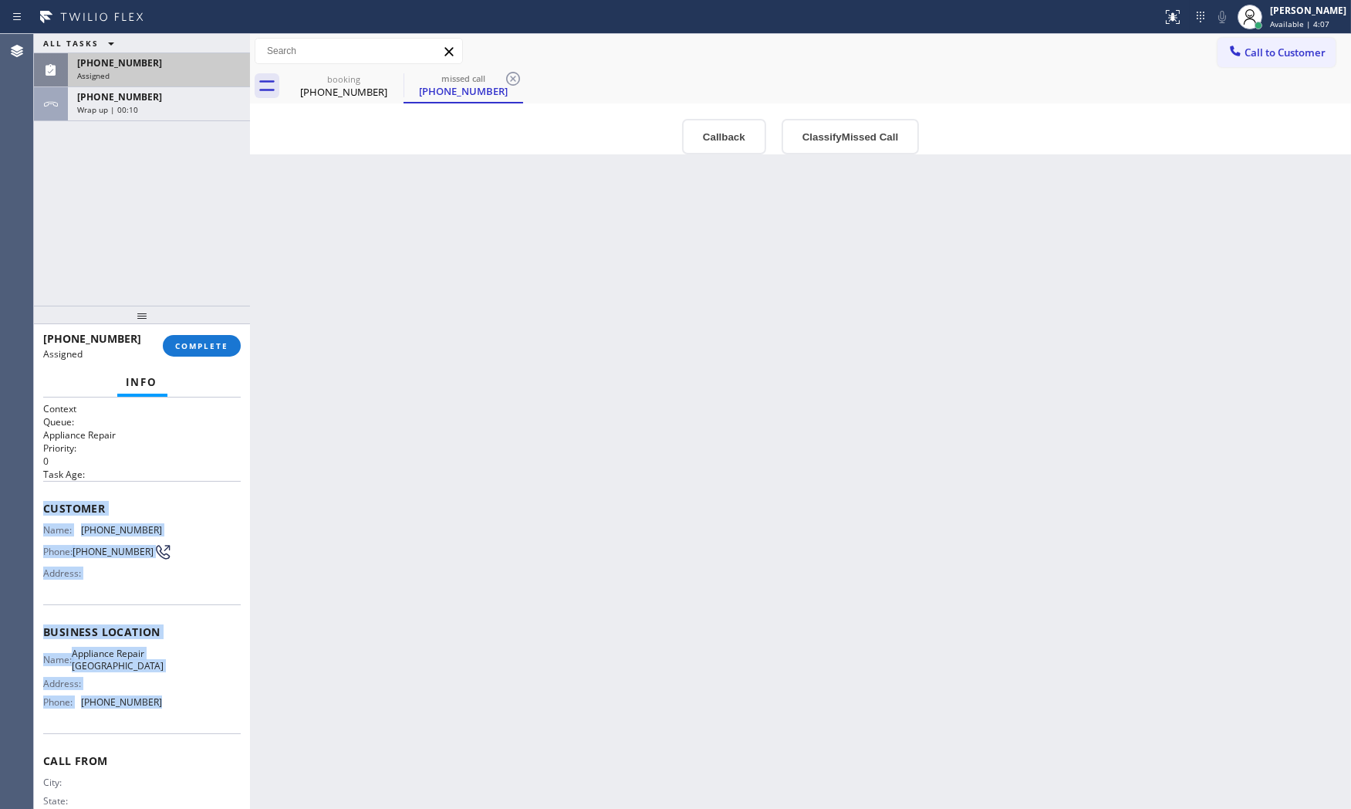
drag, startPoint x: 42, startPoint y: 498, endPoint x: 168, endPoint y: 720, distance: 255.3
click at [168, 720] on div "Context Queue: Appliance Repair Priority: 0 Task Age: Customer Name: [PHONE_NUM…" at bounding box center [142, 625] width 198 height 447
copy div "Customer Name: [PHONE_NUMBER] Phone: [PHONE_NUMBER] Address: Business location …"
click at [1236, 59] on div at bounding box center [1235, 52] width 19 height 19
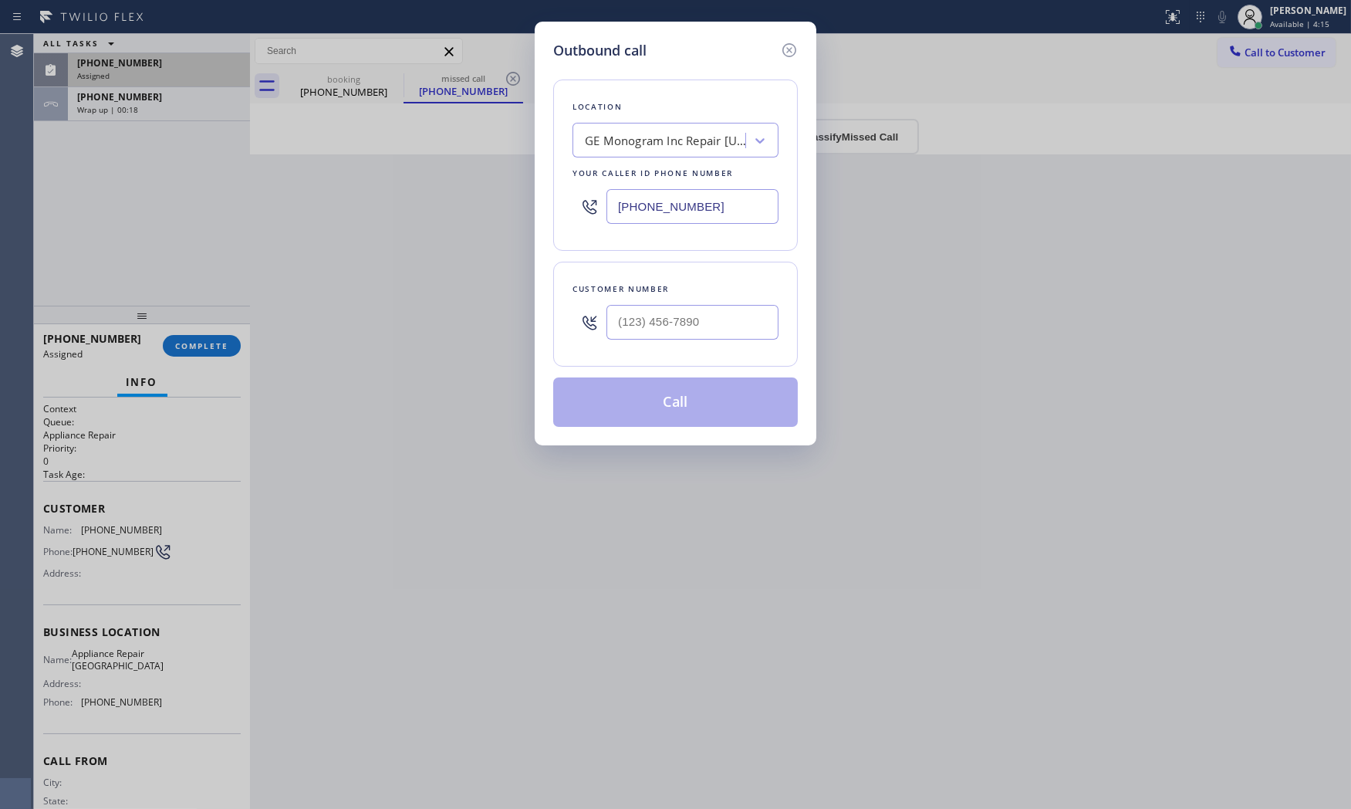
click at [736, 201] on input "[PHONE_NUMBER]" at bounding box center [692, 206] width 172 height 35
paste input "text"
paste input "05) 930-8174"
type input "[PHONE_NUMBER]"
click at [704, 328] on input "(___) ___-____" at bounding box center [692, 322] width 172 height 35
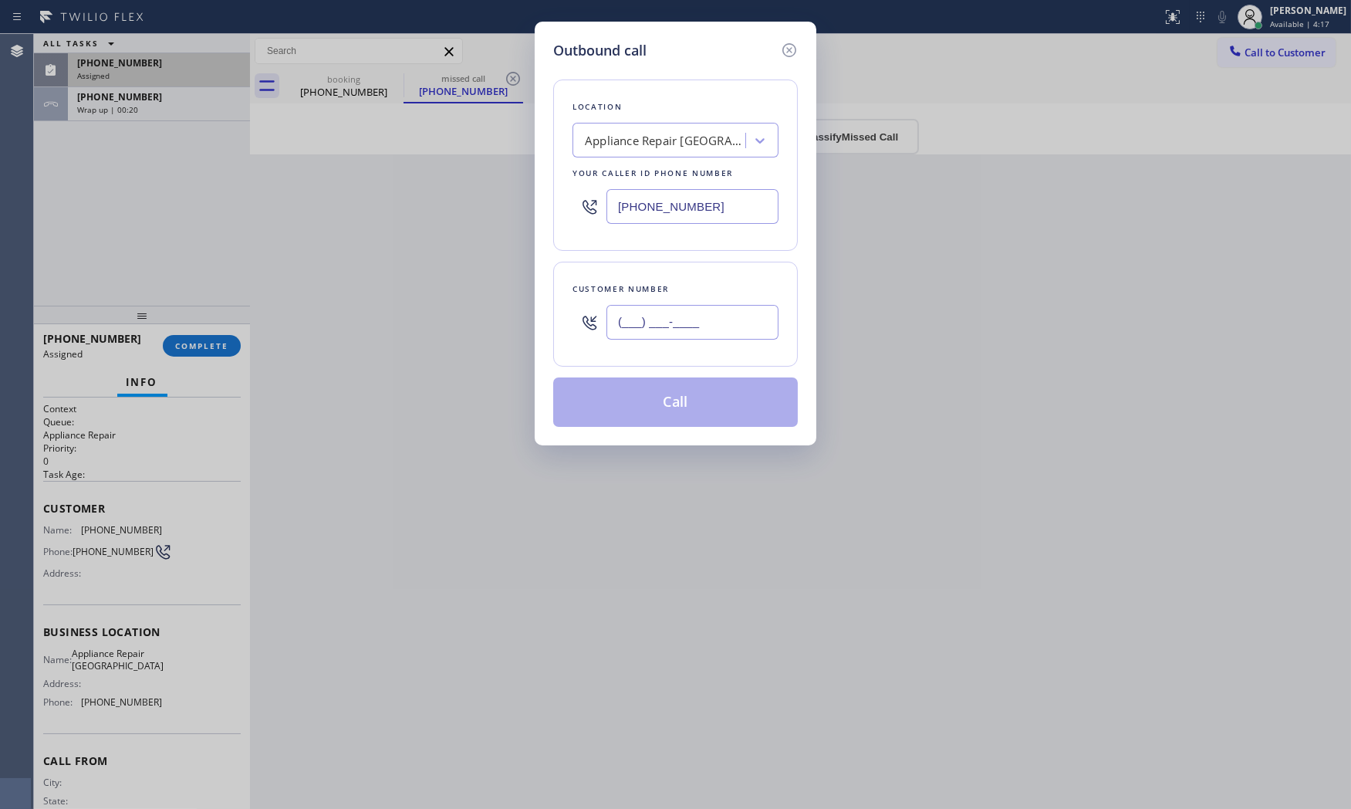
paste input "305) 462-0176"
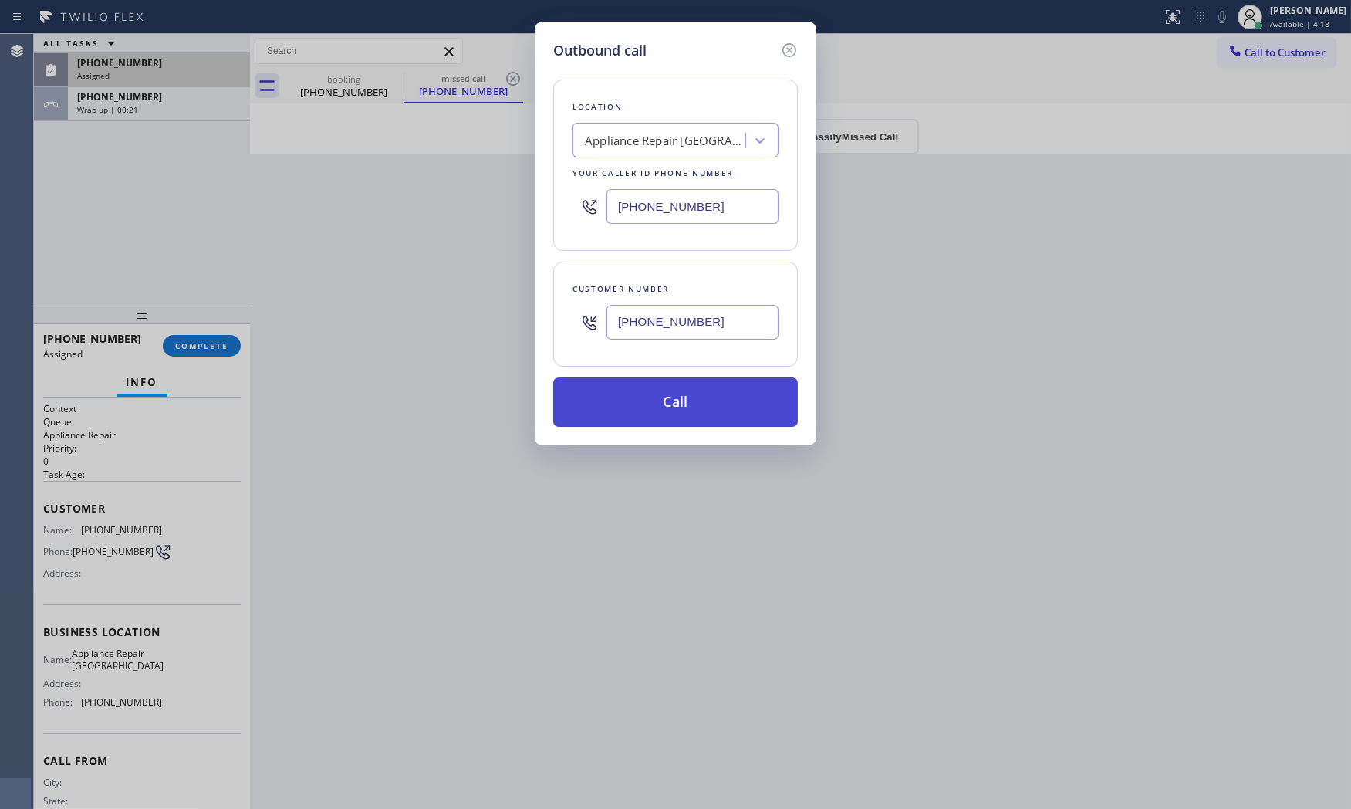
type input "[PHONE_NUMBER]"
click at [684, 417] on button "Call" at bounding box center [675, 401] width 245 height 49
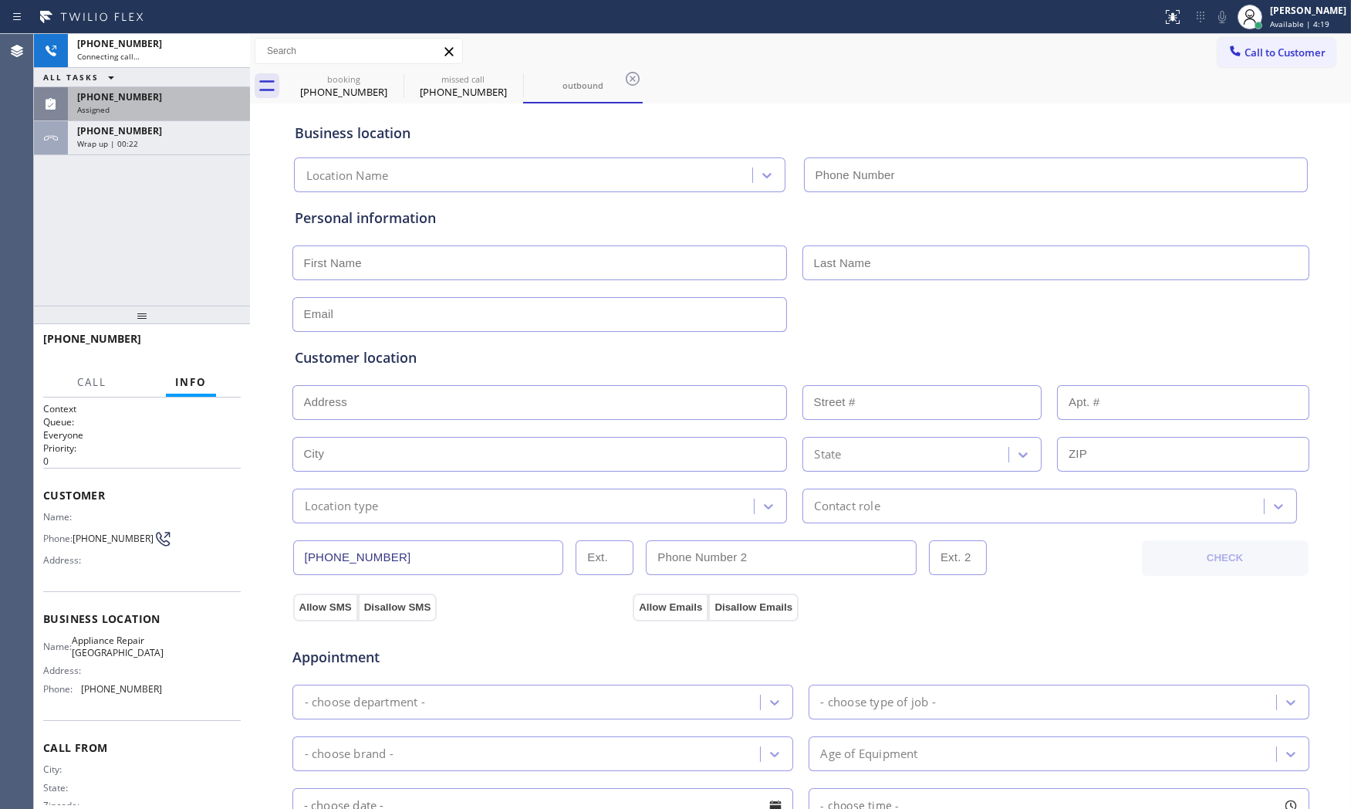
type input "[PHONE_NUMBER]"
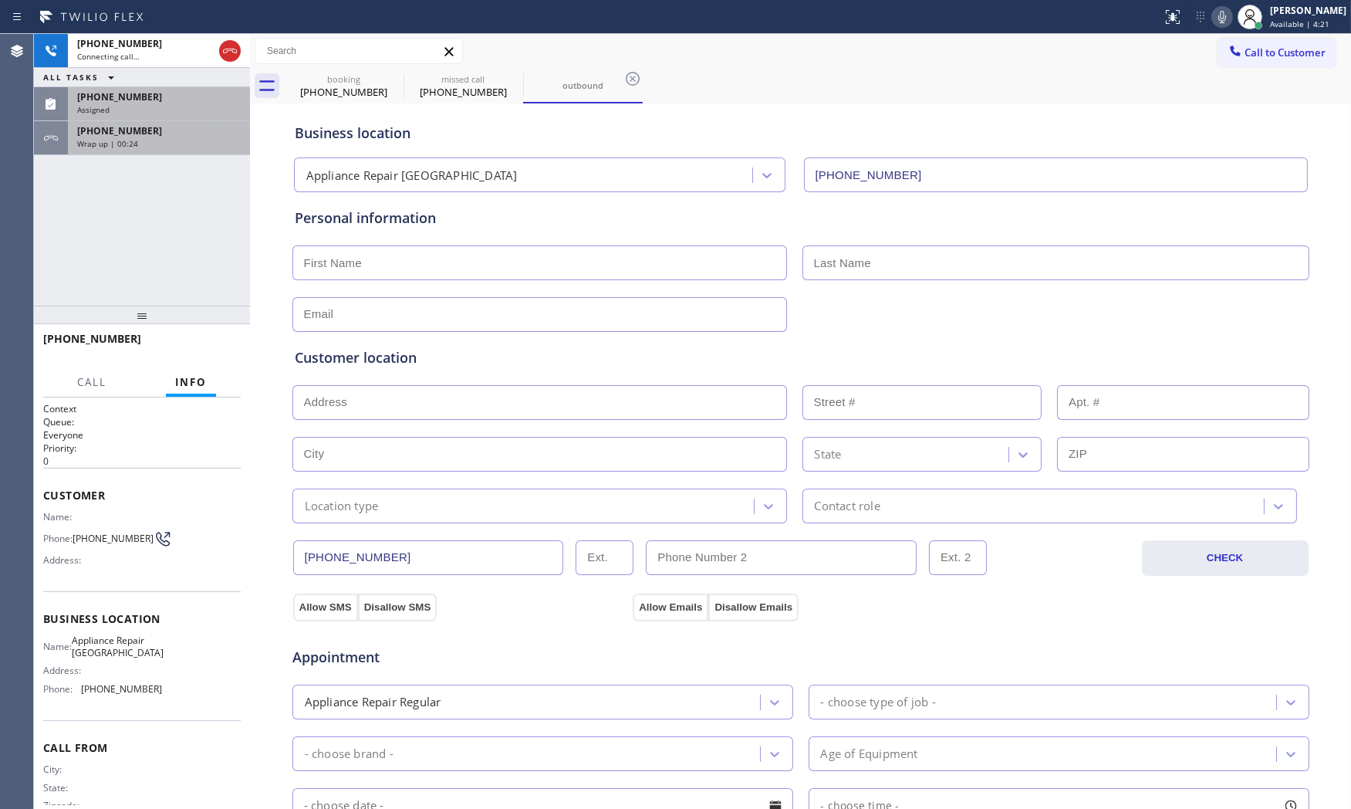
click at [163, 147] on div "Wrap up | 00:24" at bounding box center [159, 143] width 164 height 11
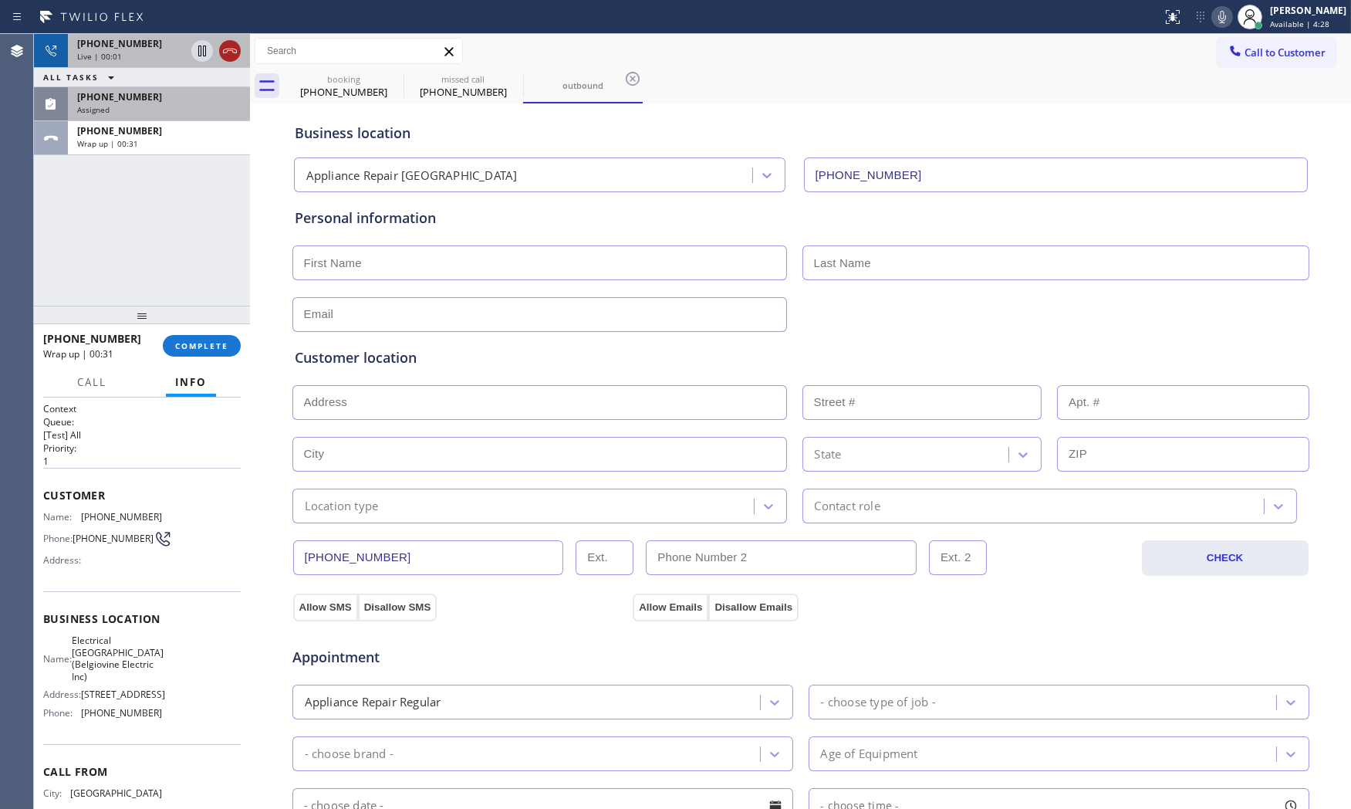
click at [239, 51] on icon at bounding box center [230, 51] width 19 height 19
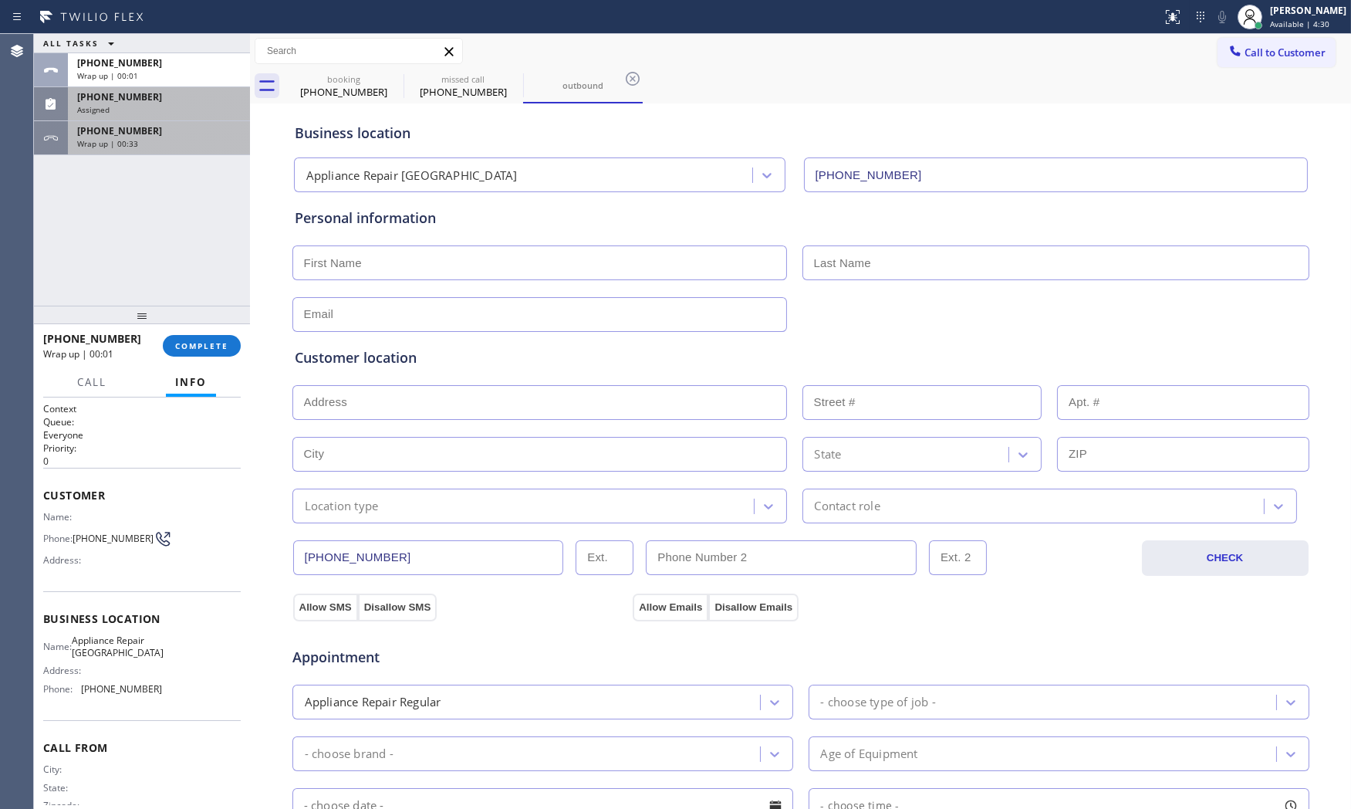
click at [116, 140] on span "Wrap up | 00:33" at bounding box center [107, 143] width 61 height 11
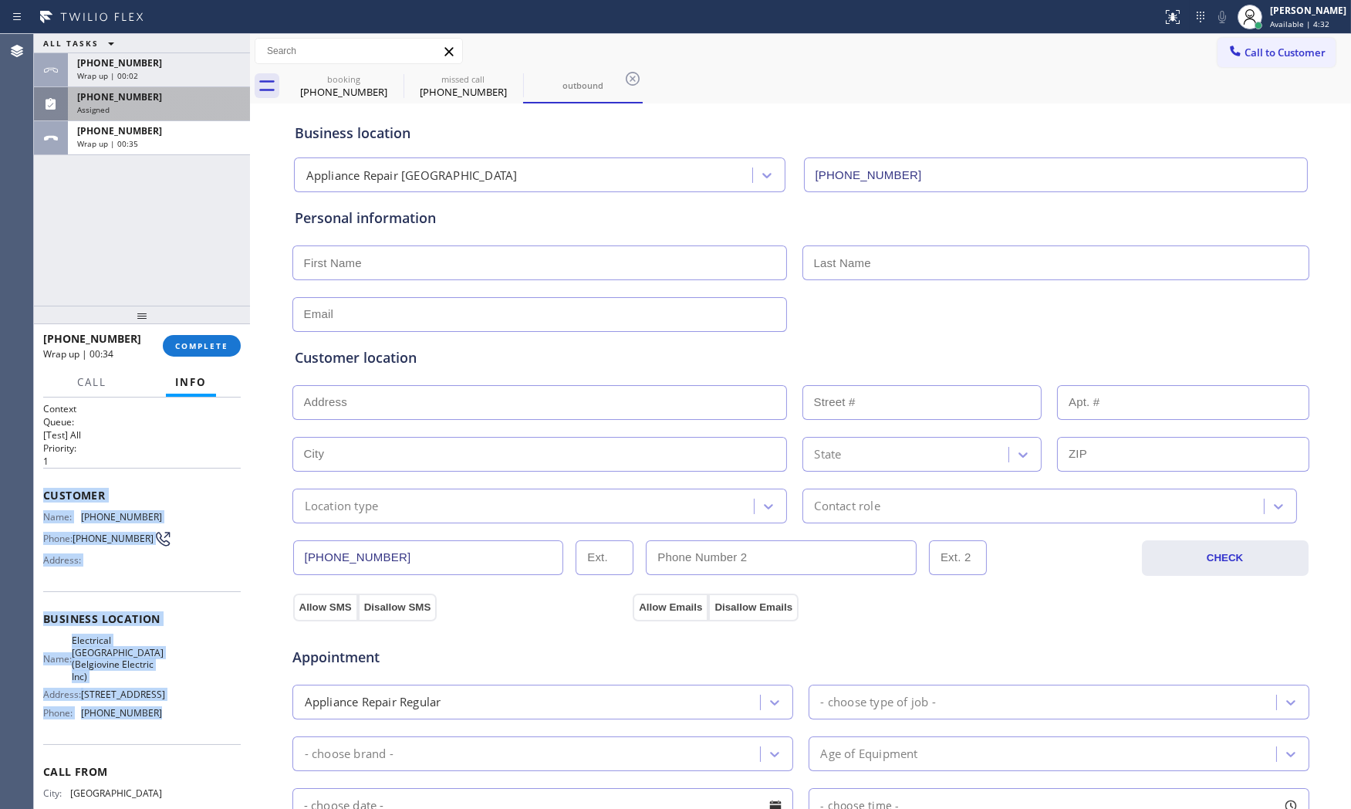
drag, startPoint x: 45, startPoint y: 494, endPoint x: 171, endPoint y: 736, distance: 272.9
click at [171, 736] on div "Context Queue: [Test] All Priority: 1 Customer Name: [PHONE_NUMBER] Phone: [PHO…" at bounding box center [142, 631] width 198 height 458
copy div "Customer Name: [PHONE_NUMBER] Phone: [PHONE_NUMBER] Address: Business location …"
click at [144, 80] on div "Wrap up | 00:05" at bounding box center [159, 75] width 164 height 11
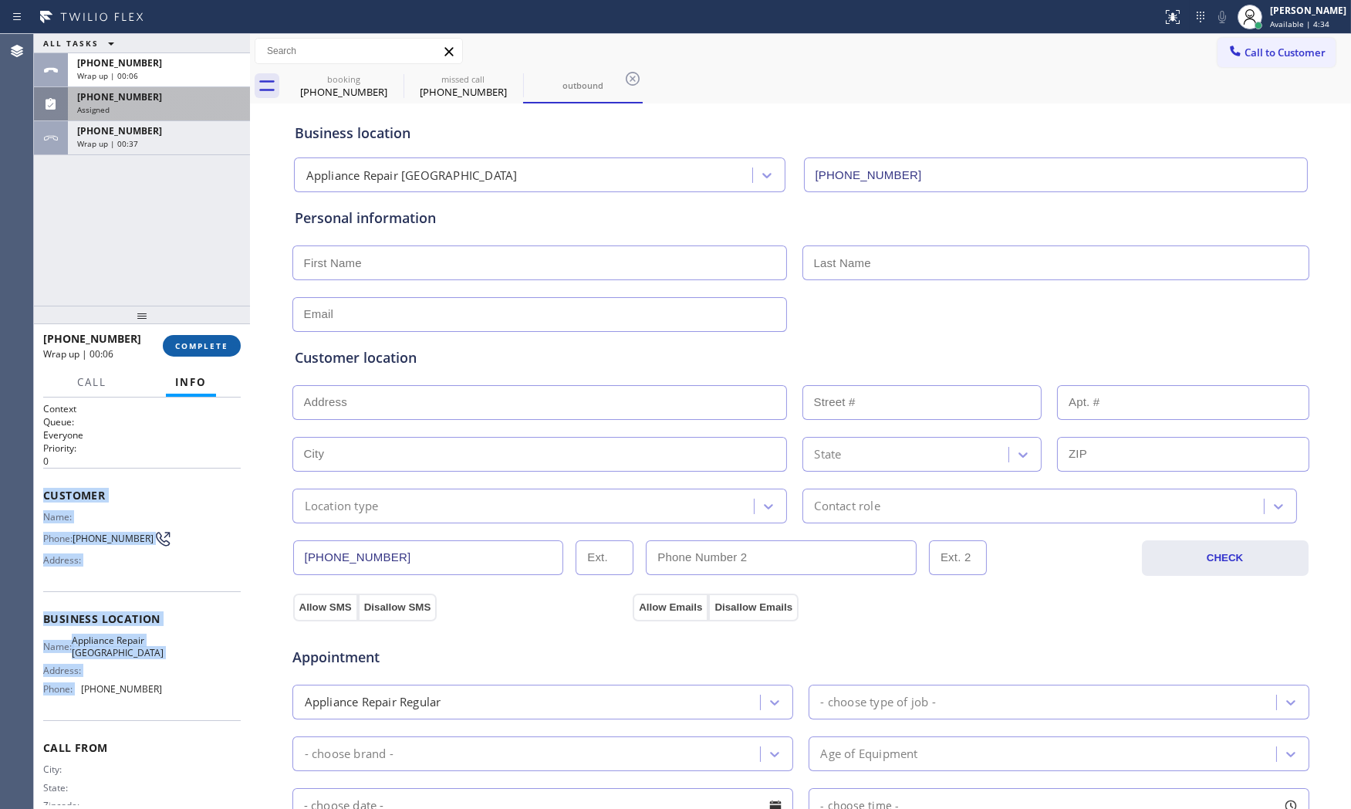
click at [194, 353] on button "COMPLETE" at bounding box center [202, 346] width 78 height 22
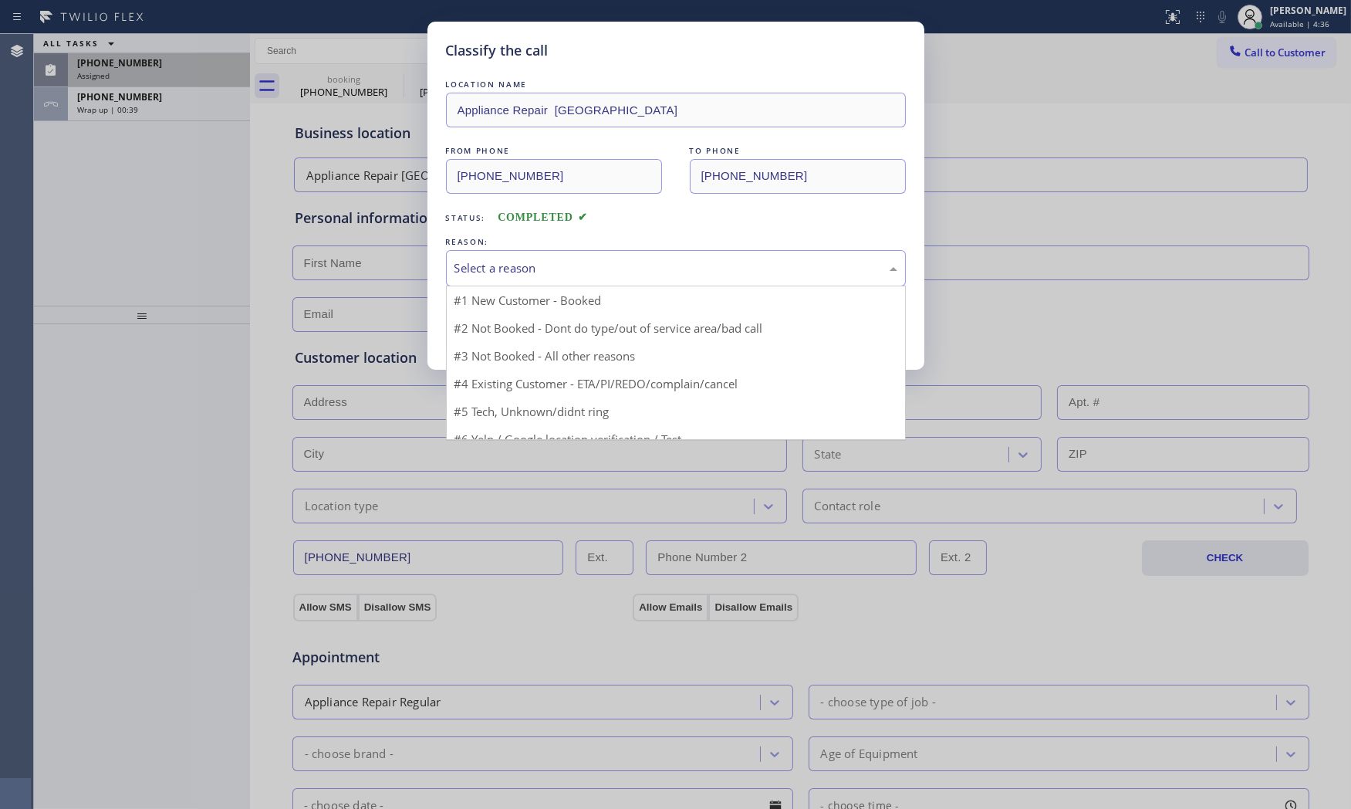
click at [511, 265] on div "Select a reason" at bounding box center [675, 268] width 443 height 18
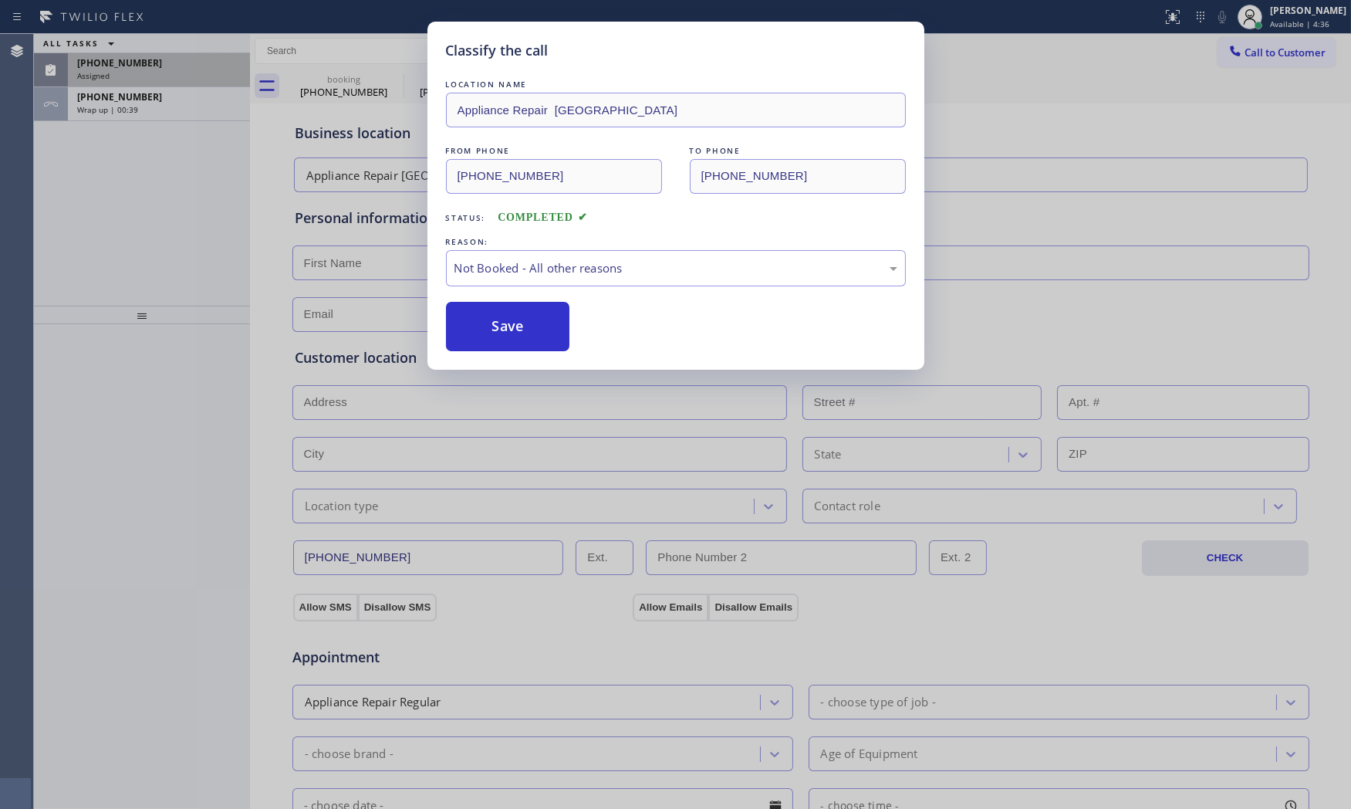
click at [506, 324] on button "Save" at bounding box center [508, 326] width 124 height 49
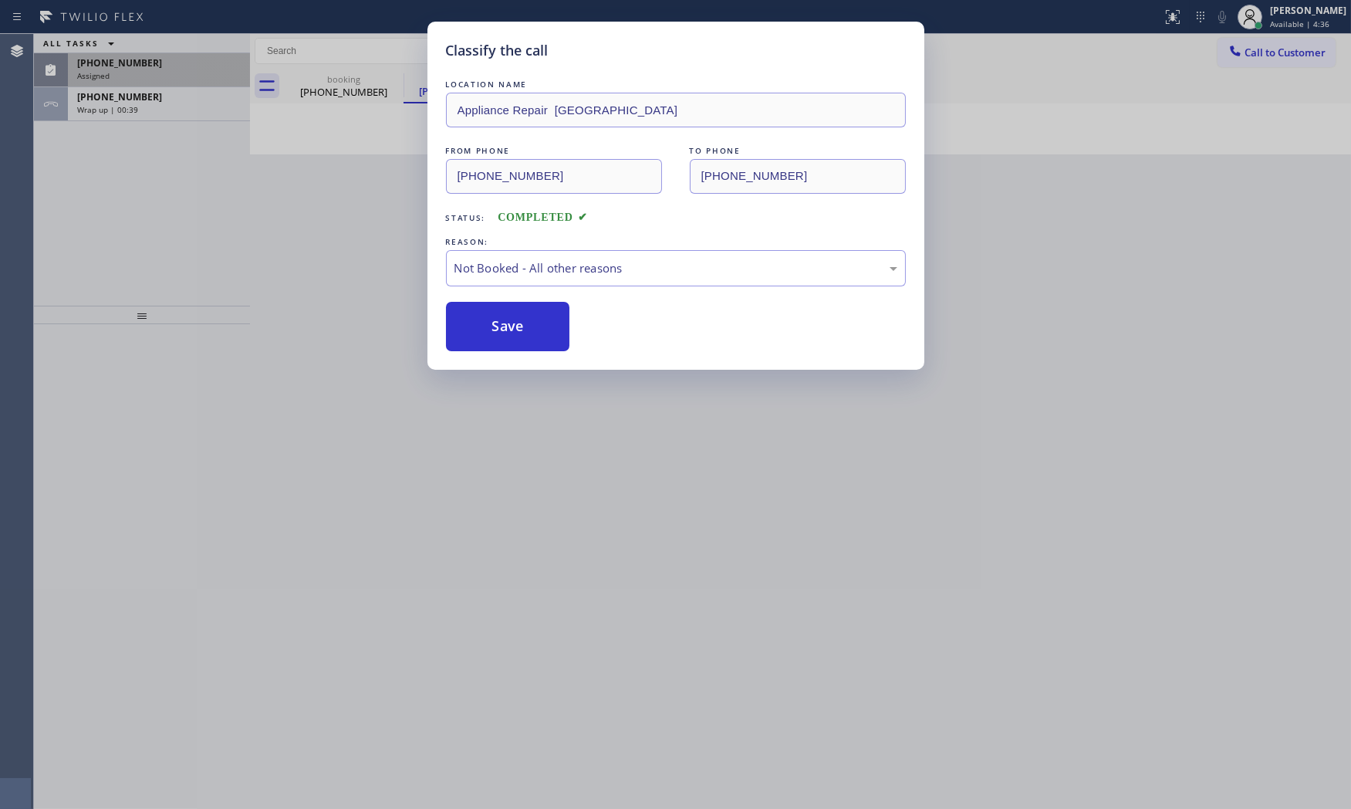
click at [506, 324] on button "Save" at bounding box center [508, 326] width 124 height 49
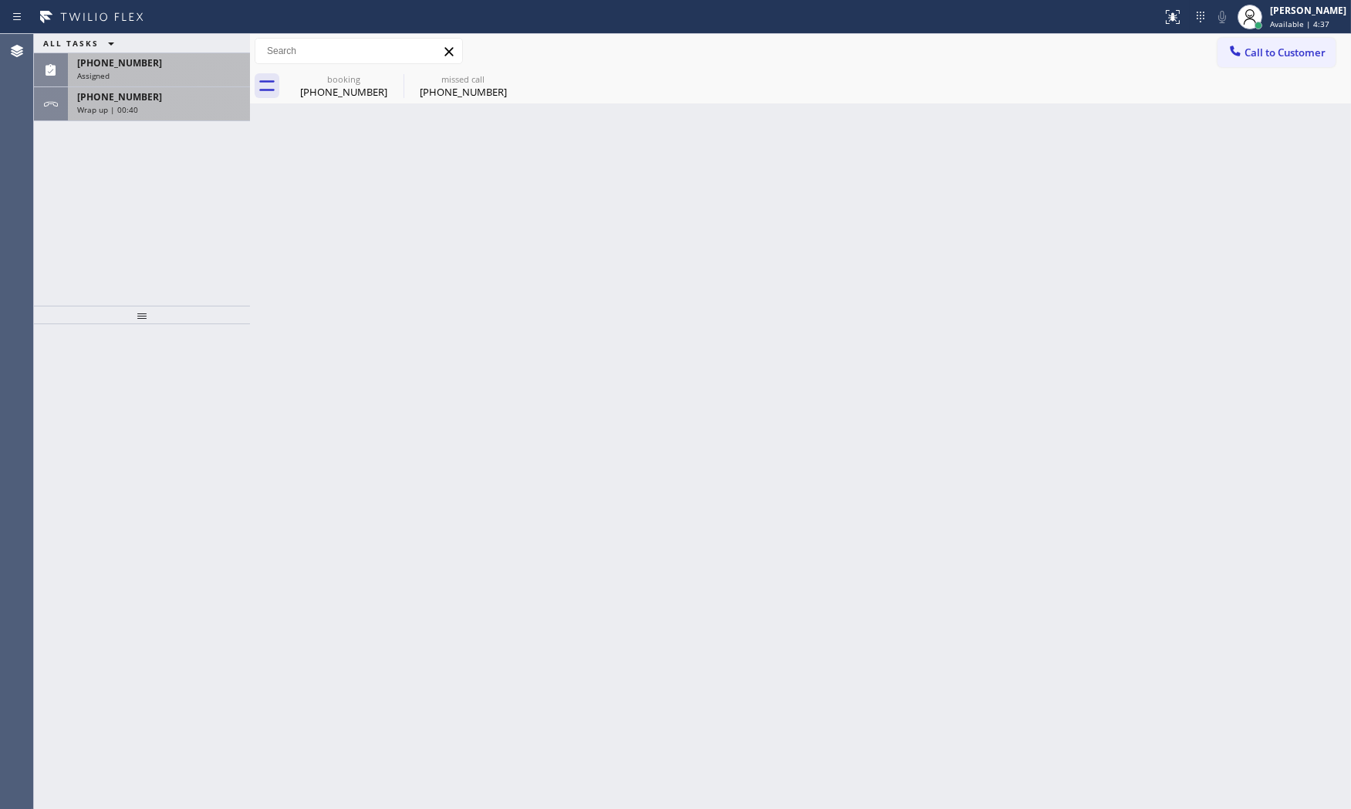
click at [160, 104] on div "Wrap up | 00:40" at bounding box center [159, 109] width 164 height 11
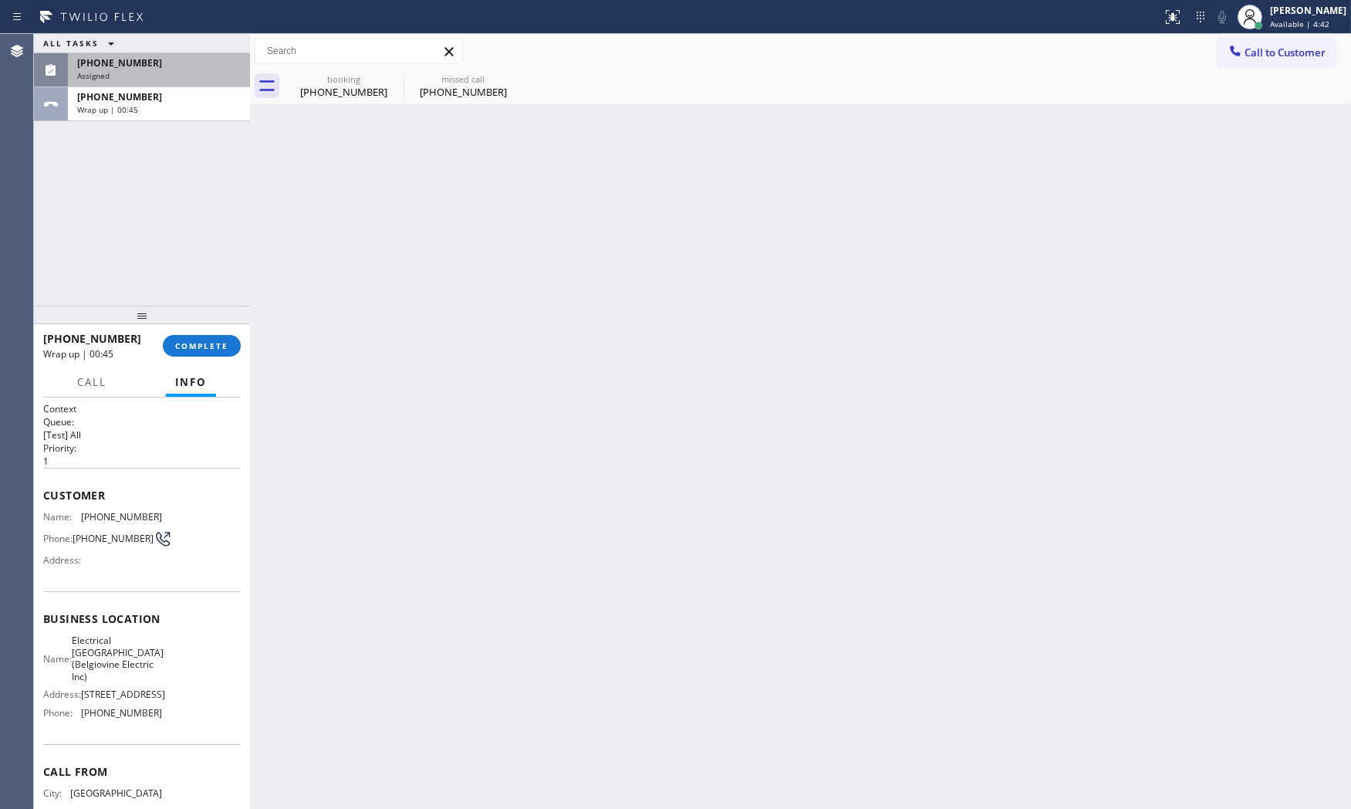
click at [73, 211] on div "ALL TASKS ALL TASKS ACTIVE TASKS TASKS IN WRAP UP [PHONE_NUMBER] Assigned [PHON…" at bounding box center [142, 170] width 216 height 272
click at [145, 208] on div "ALL TASKS ALL TASKS ACTIVE TASKS TASKS IN WRAP UP [PHONE_NUMBER] Assigned [PHON…" at bounding box center [142, 170] width 216 height 272
click at [319, 57] on input "text" at bounding box center [358, 51] width 207 height 25
click at [317, 89] on div "[PHONE_NUMBER]" at bounding box center [343, 92] width 116 height 14
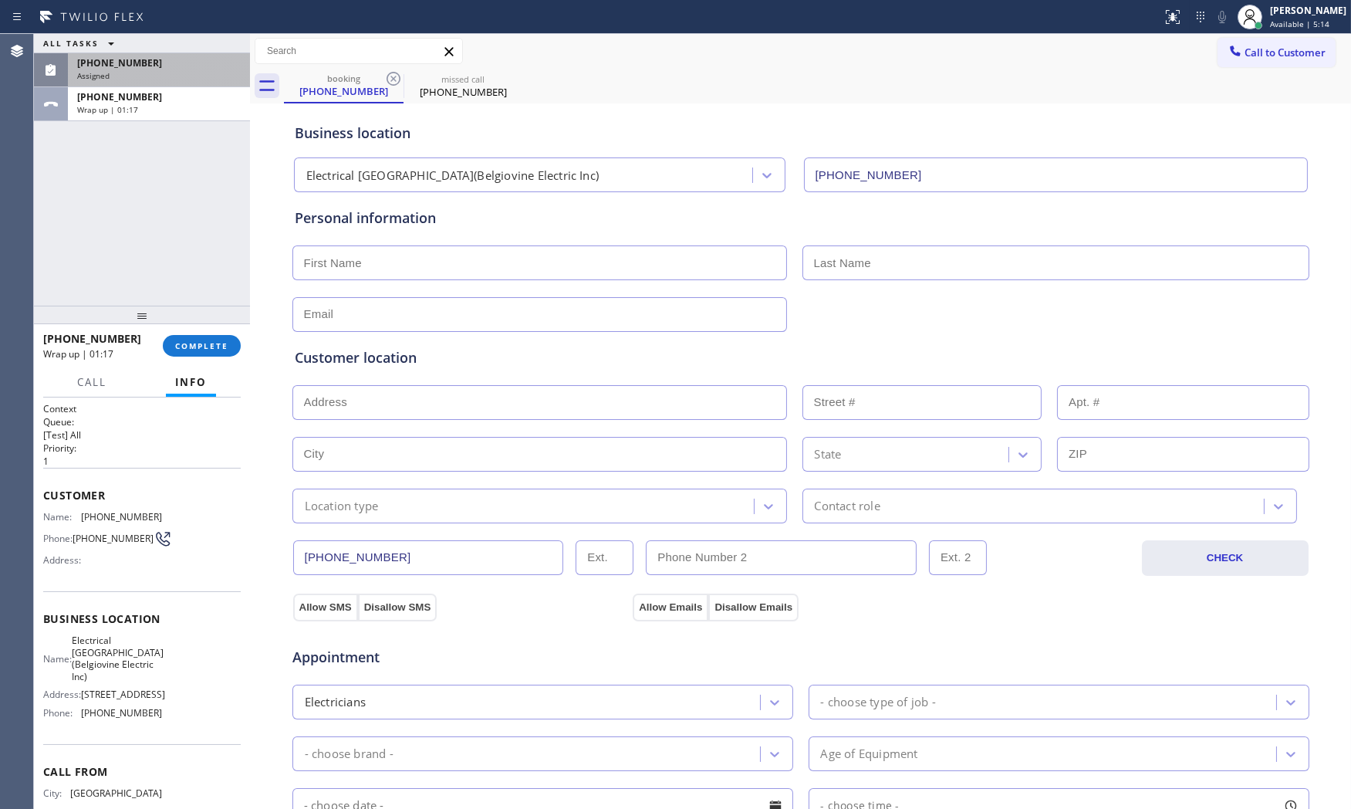
click at [467, 265] on input "text" at bounding box center [539, 262] width 495 height 35
type input "Mr"
type input "[PERSON_NAME]"
type input "[EMAIL_ADDRESS][DOMAIN_NAME]"
click at [468, 417] on input "text" at bounding box center [539, 402] width 495 height 35
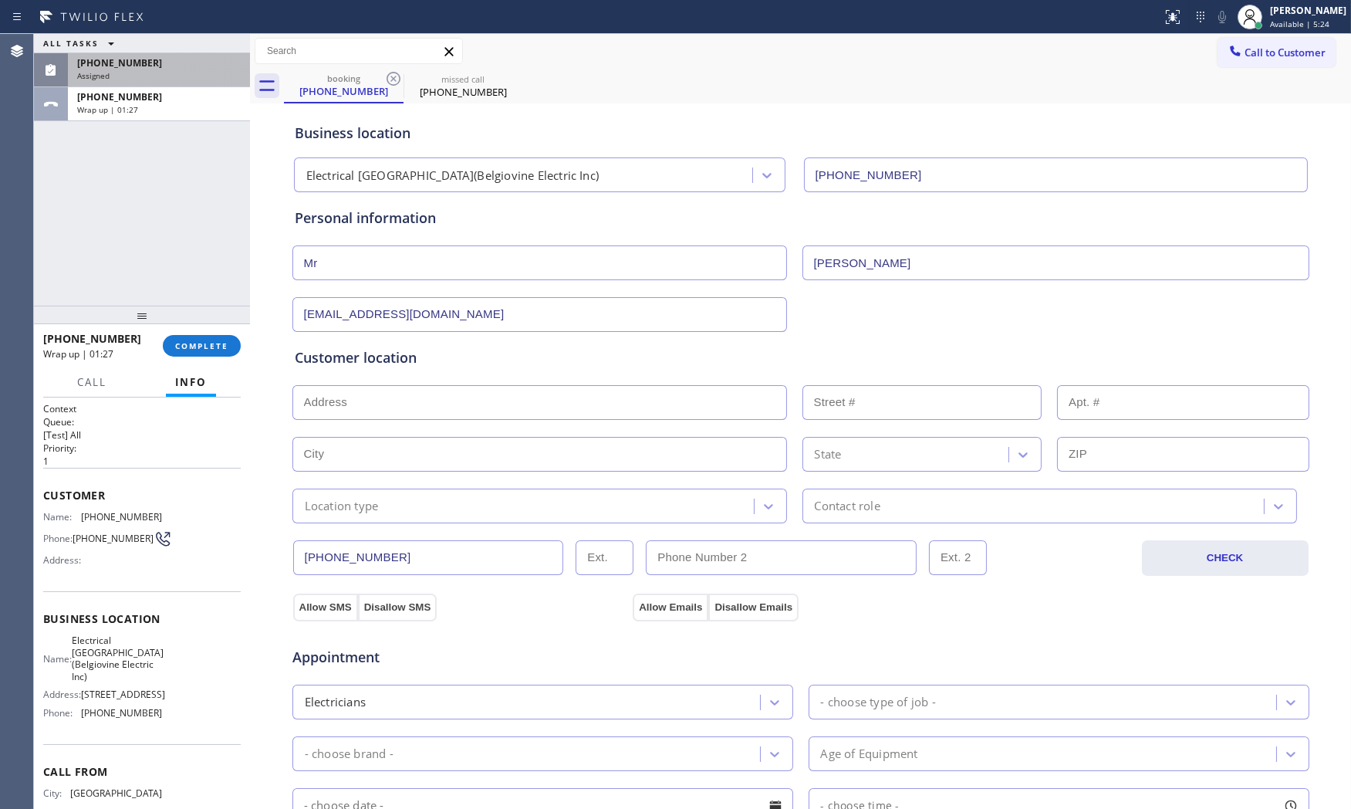
paste input "[GEOGRAPHIC_DATA]"
type input "[GEOGRAPHIC_DATA], [GEOGRAPHIC_DATA]"
type input "Little Ferry"
type input "07643"
click at [370, 508] on div "Location type" at bounding box center [342, 506] width 74 height 18
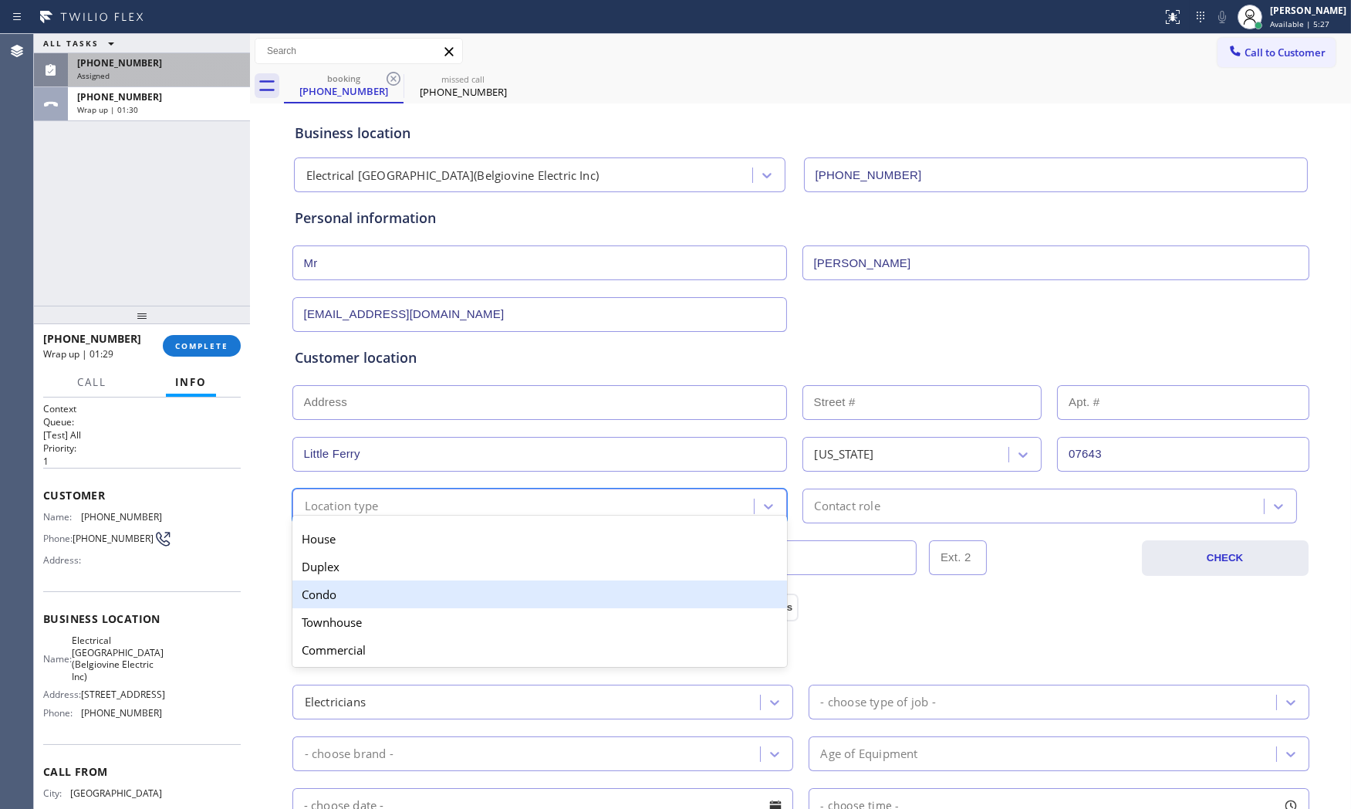
click at [363, 595] on div "Condo" at bounding box center [539, 594] width 495 height 28
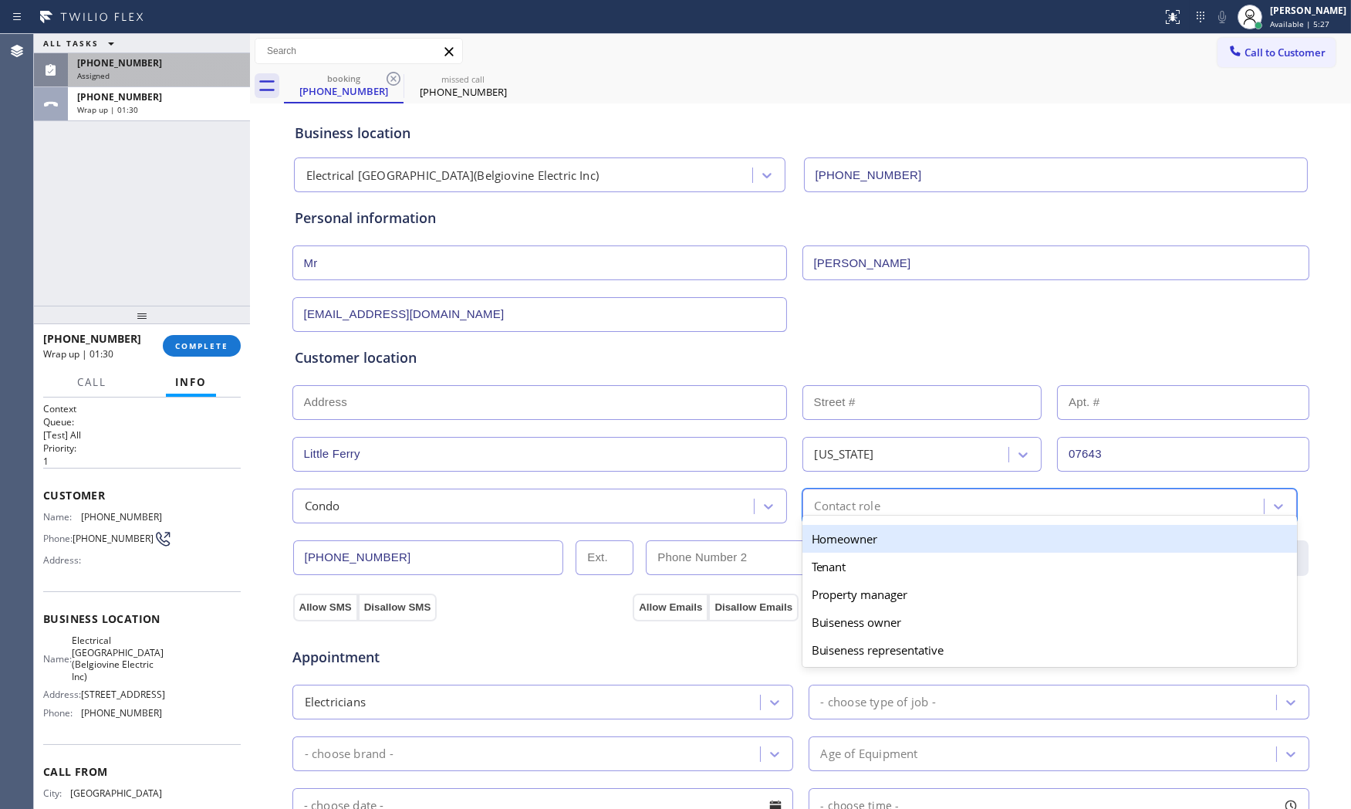
drag, startPoint x: 880, startPoint y: 506, endPoint x: 847, endPoint y: 551, distance: 55.2
click at [878, 506] on div "Contact role" at bounding box center [1035, 505] width 457 height 27
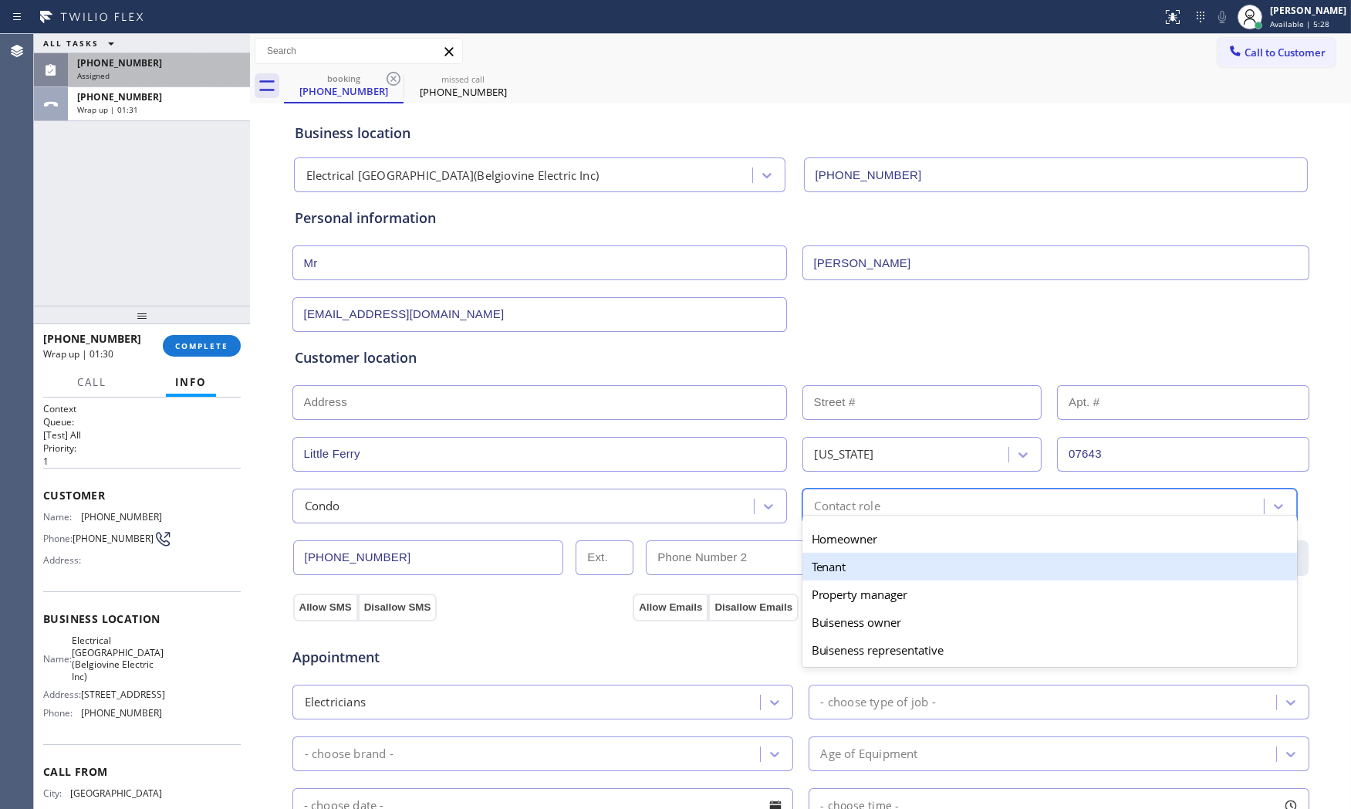
click at [842, 569] on div "Tenant" at bounding box center [1049, 566] width 495 height 28
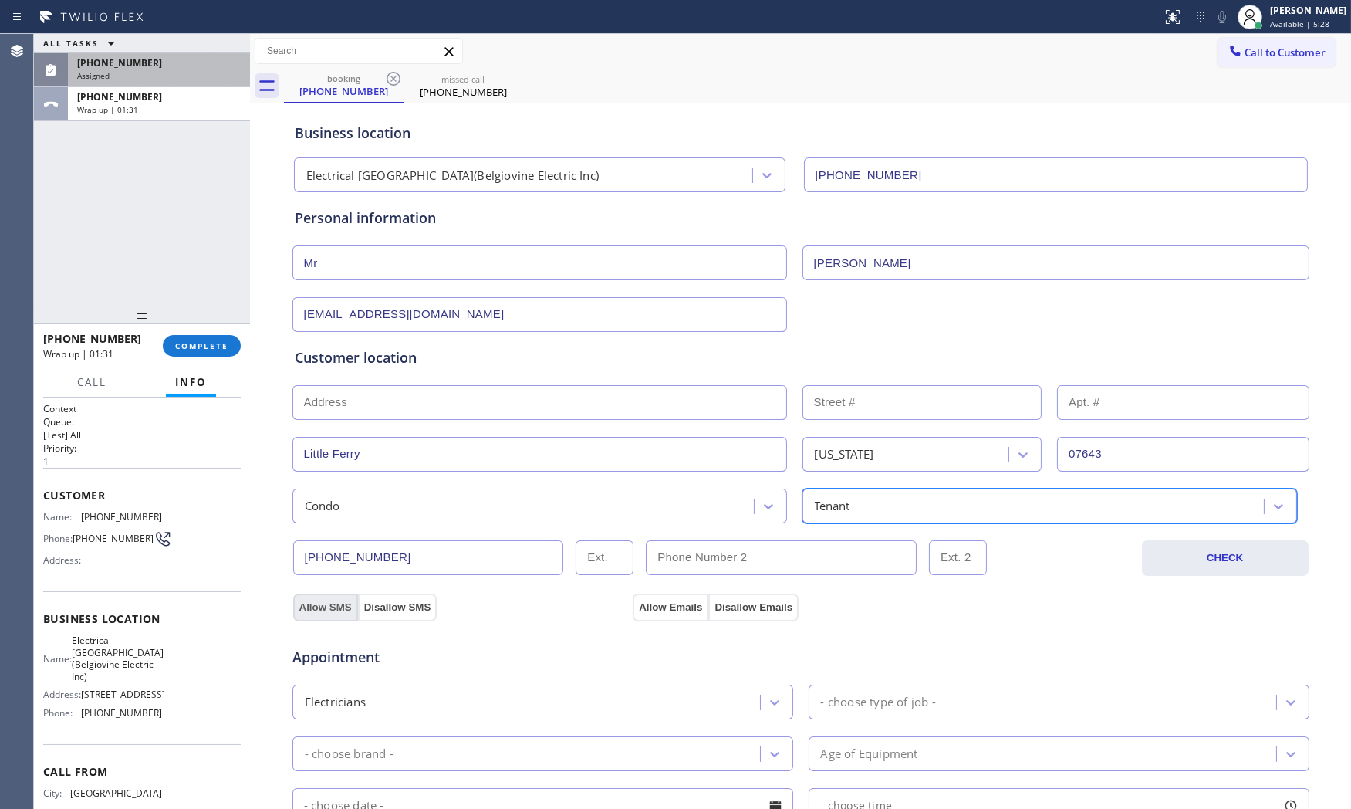
click at [333, 604] on button "Allow SMS" at bounding box center [325, 607] width 65 height 28
click at [664, 618] on div "Appointment Electricians - choose type of job - - choose brand - Age of Equipme…" at bounding box center [801, 765] width 1018 height 302
click at [661, 615] on div "Appointment Electricians - choose type of job - - choose brand - Age of Equipme…" at bounding box center [801, 765] width 1018 height 302
click at [657, 606] on button "Allow Emails" at bounding box center [671, 607] width 76 height 28
click at [873, 690] on div "- choose type of job -" at bounding box center [1044, 701] width 463 height 27
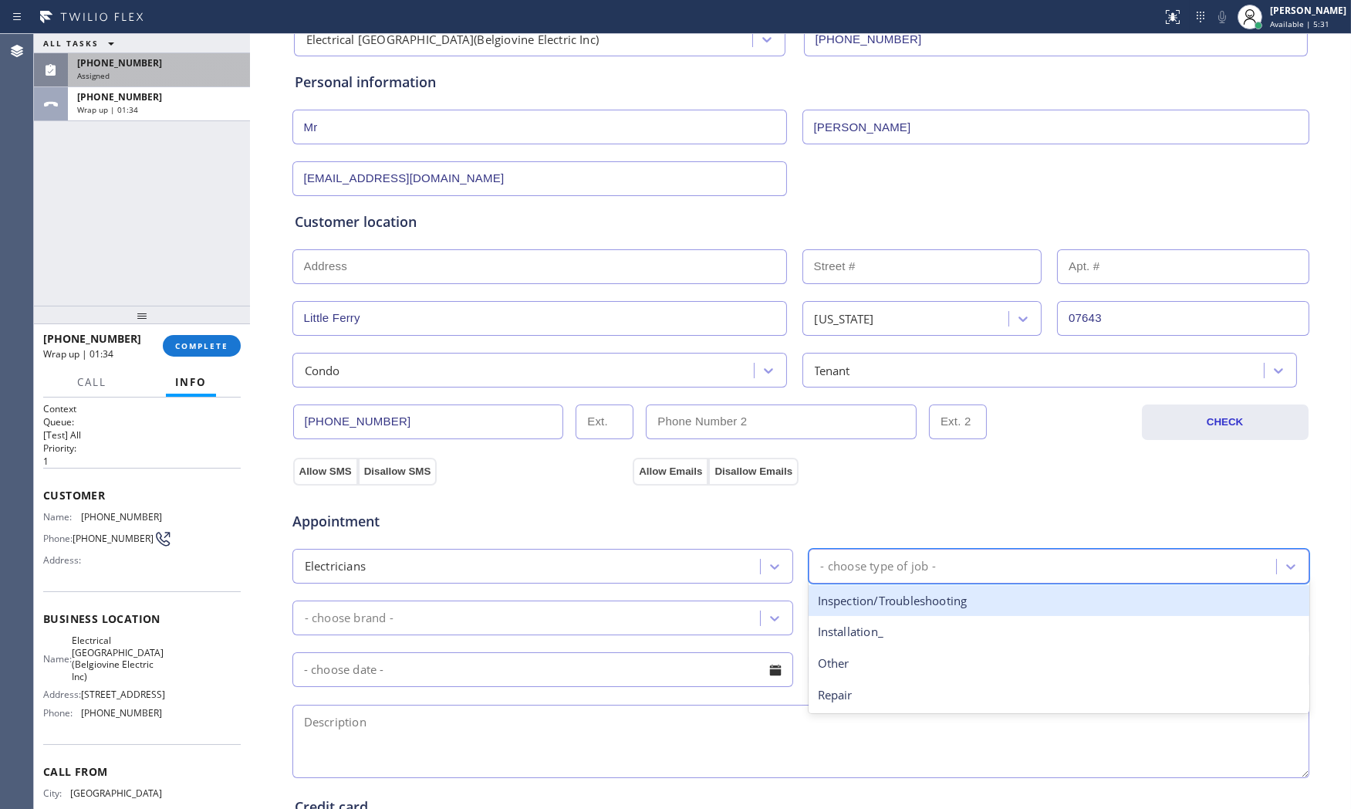
scroll to position [171, 0]
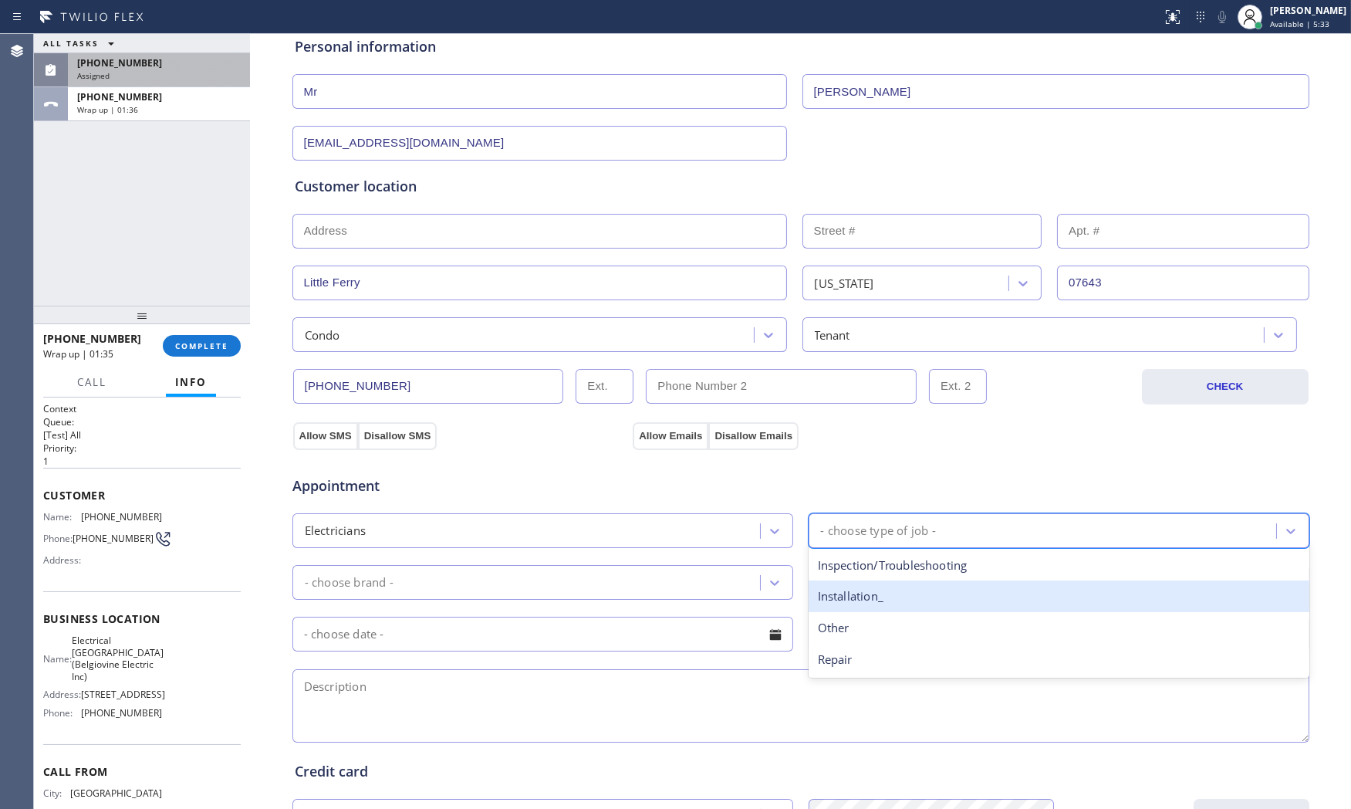
click at [873, 593] on div "Installation_" at bounding box center [1059, 596] width 501 height 32
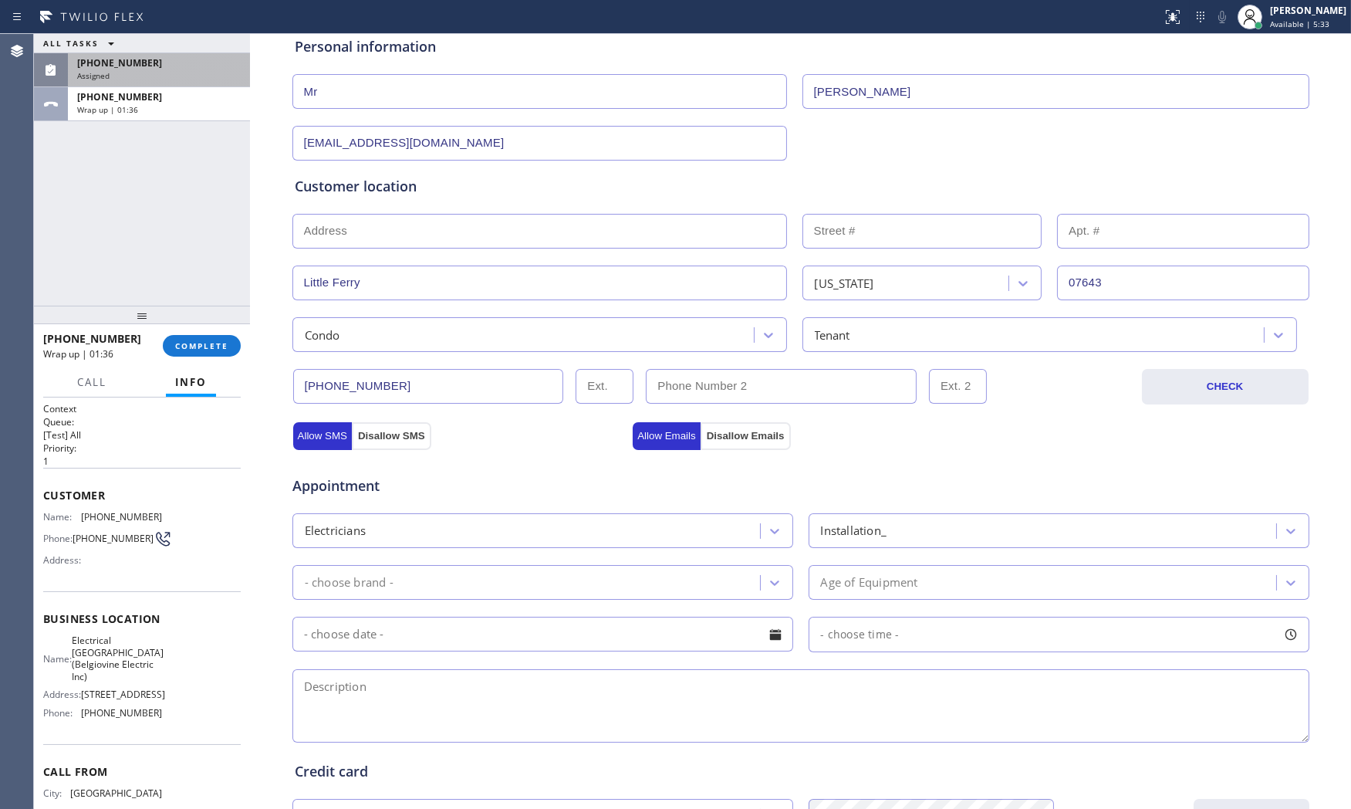
click at [536, 556] on div "Appointment Electricians Installation_ - choose brand - Age of Equipment - choo…" at bounding box center [801, 601] width 1012 height 289
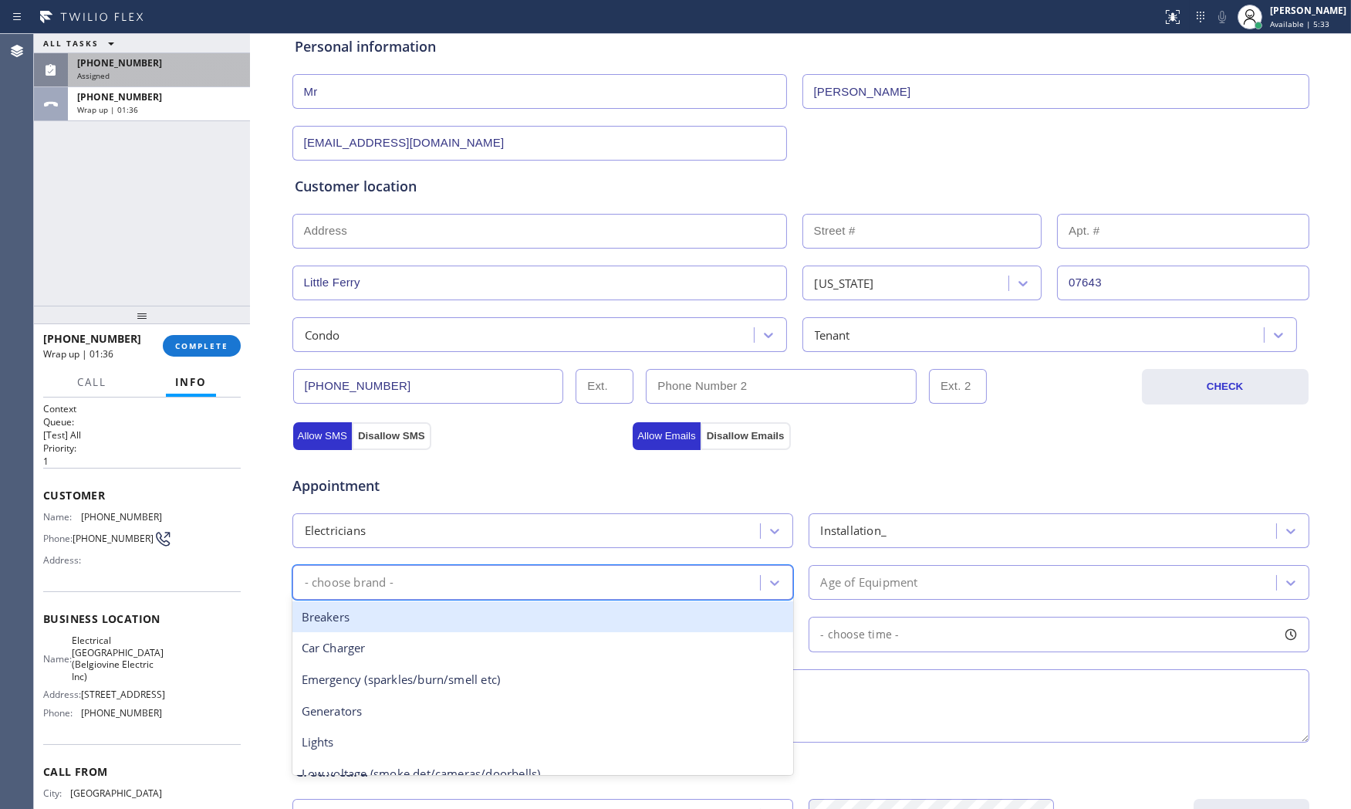
click at [531, 569] on div "- choose brand -" at bounding box center [528, 582] width 463 height 27
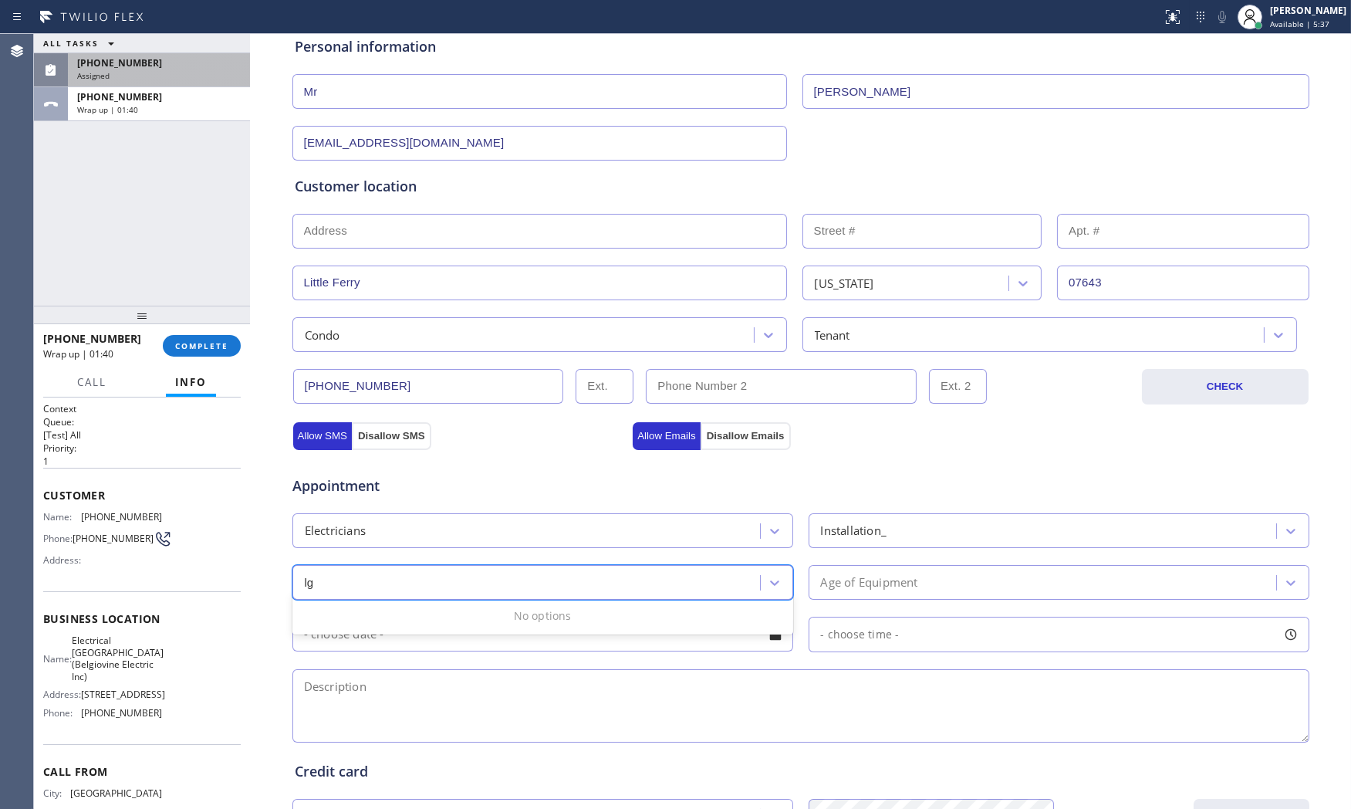
type input "l"
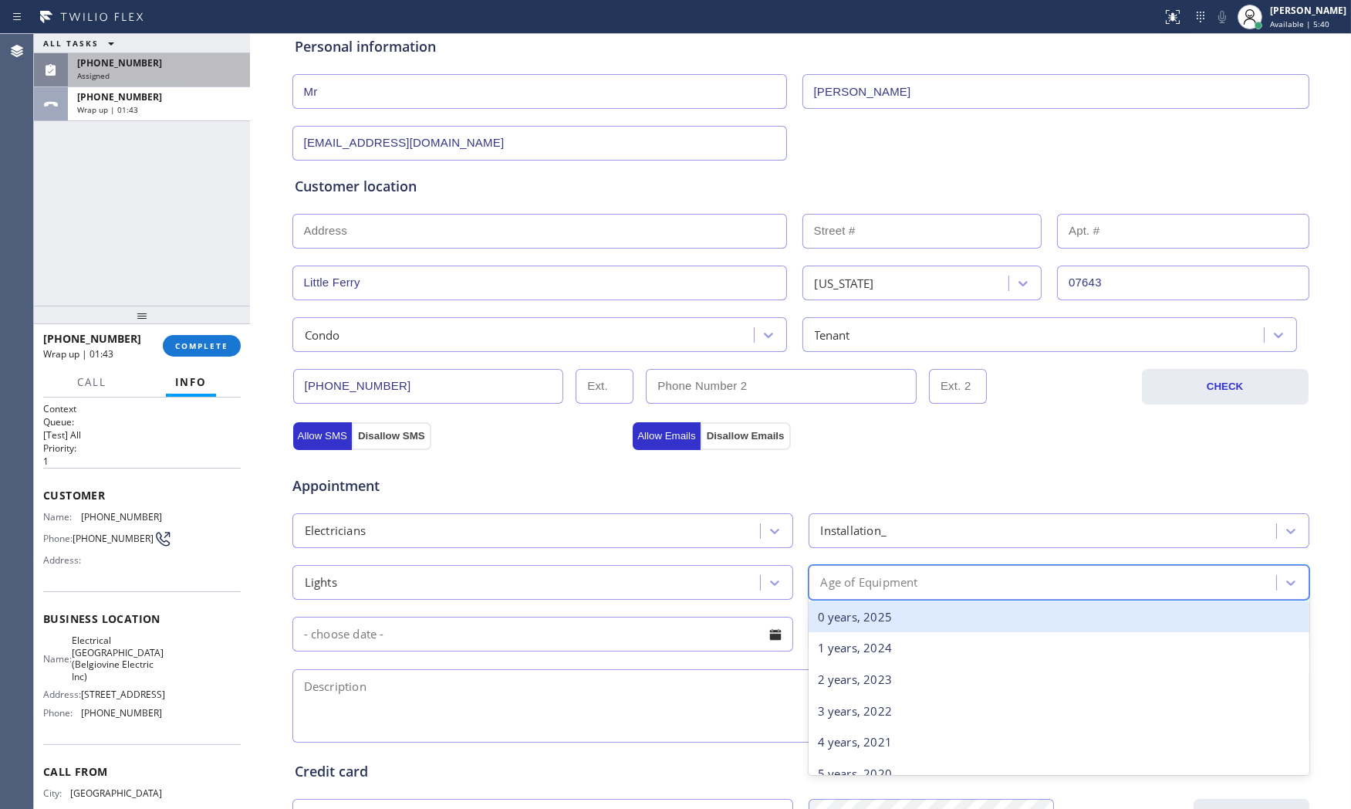
click at [1003, 571] on div "Age of Equipment" at bounding box center [1044, 582] width 463 height 27
click at [916, 606] on div "0 years, 2025" at bounding box center [1059, 617] width 501 height 32
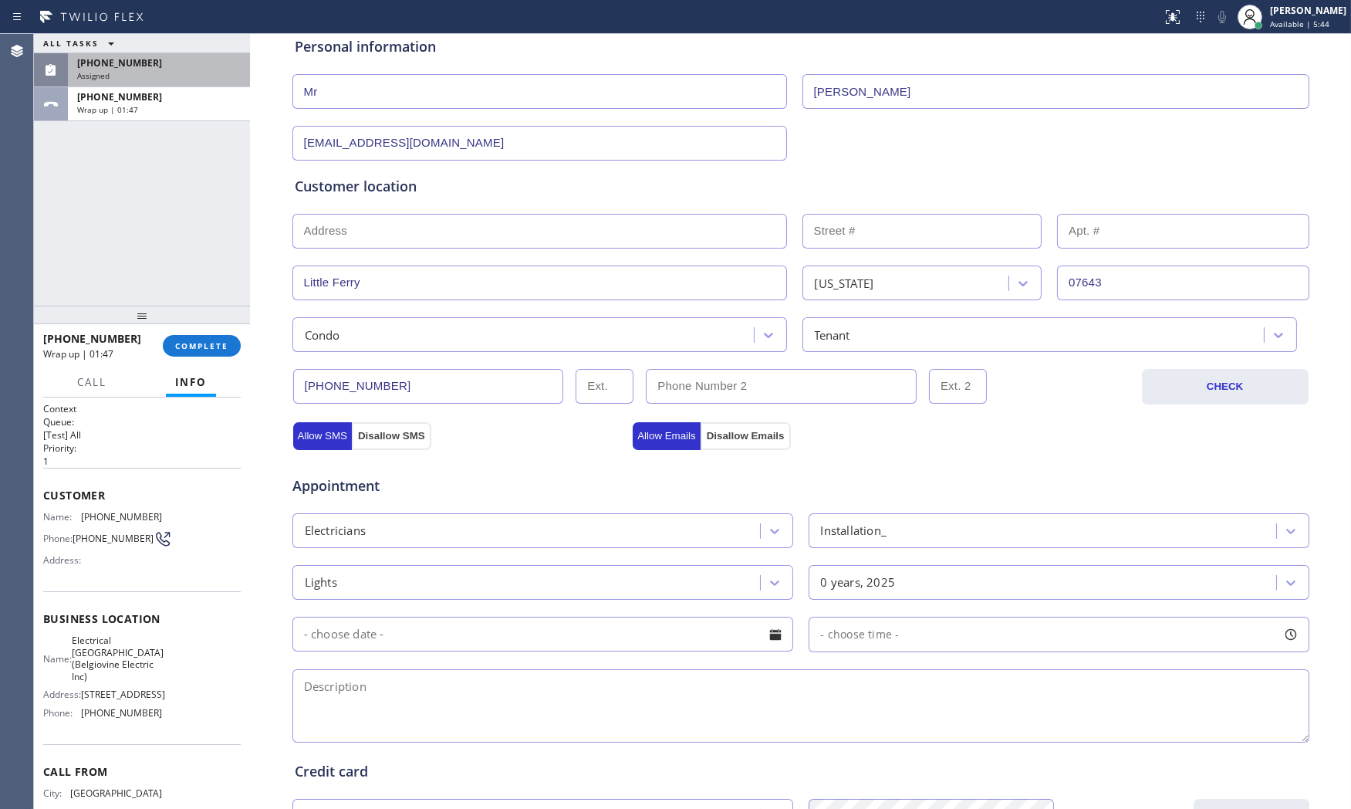
click at [380, 713] on textarea at bounding box center [800, 705] width 1017 height 73
paste textarea "have 2 light in the bathroom having light switch is not working anymore need to…"
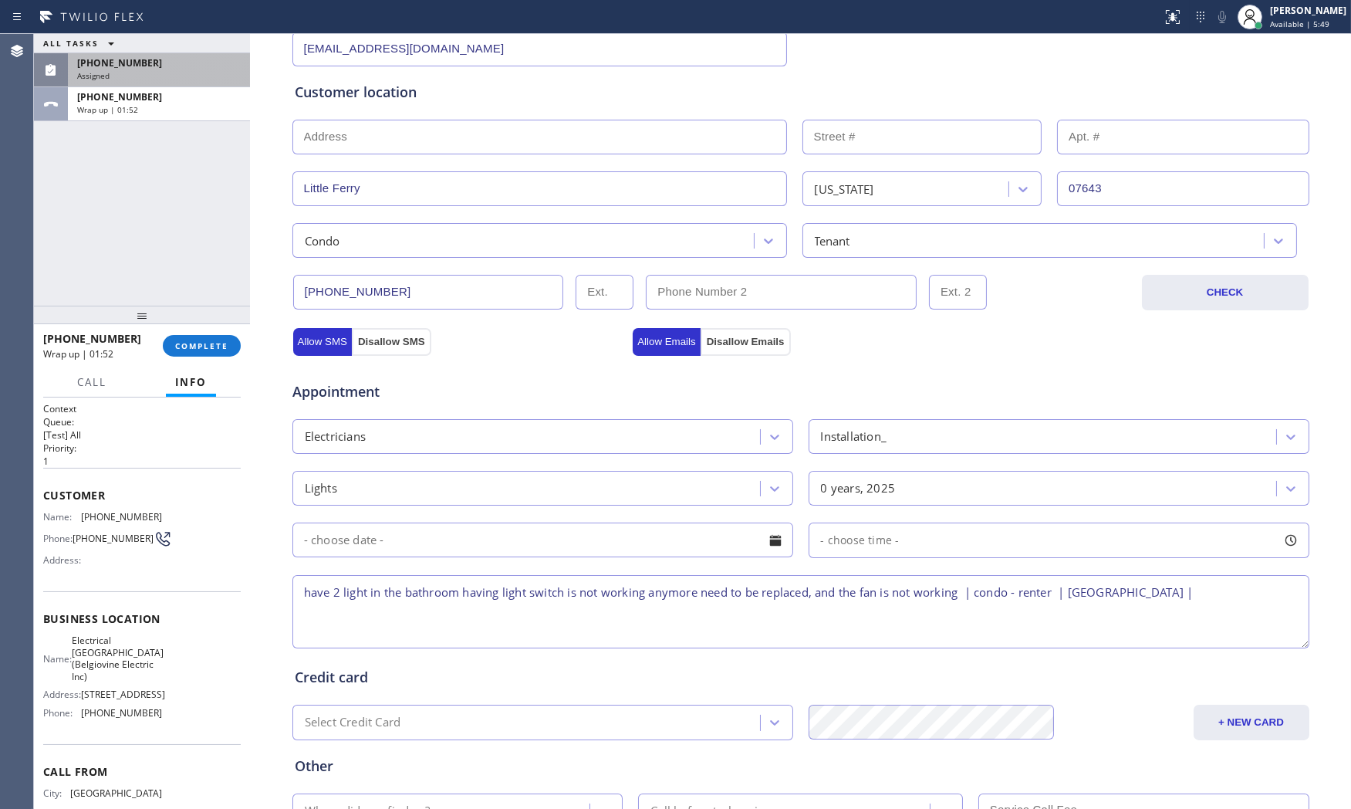
scroll to position [387, 0]
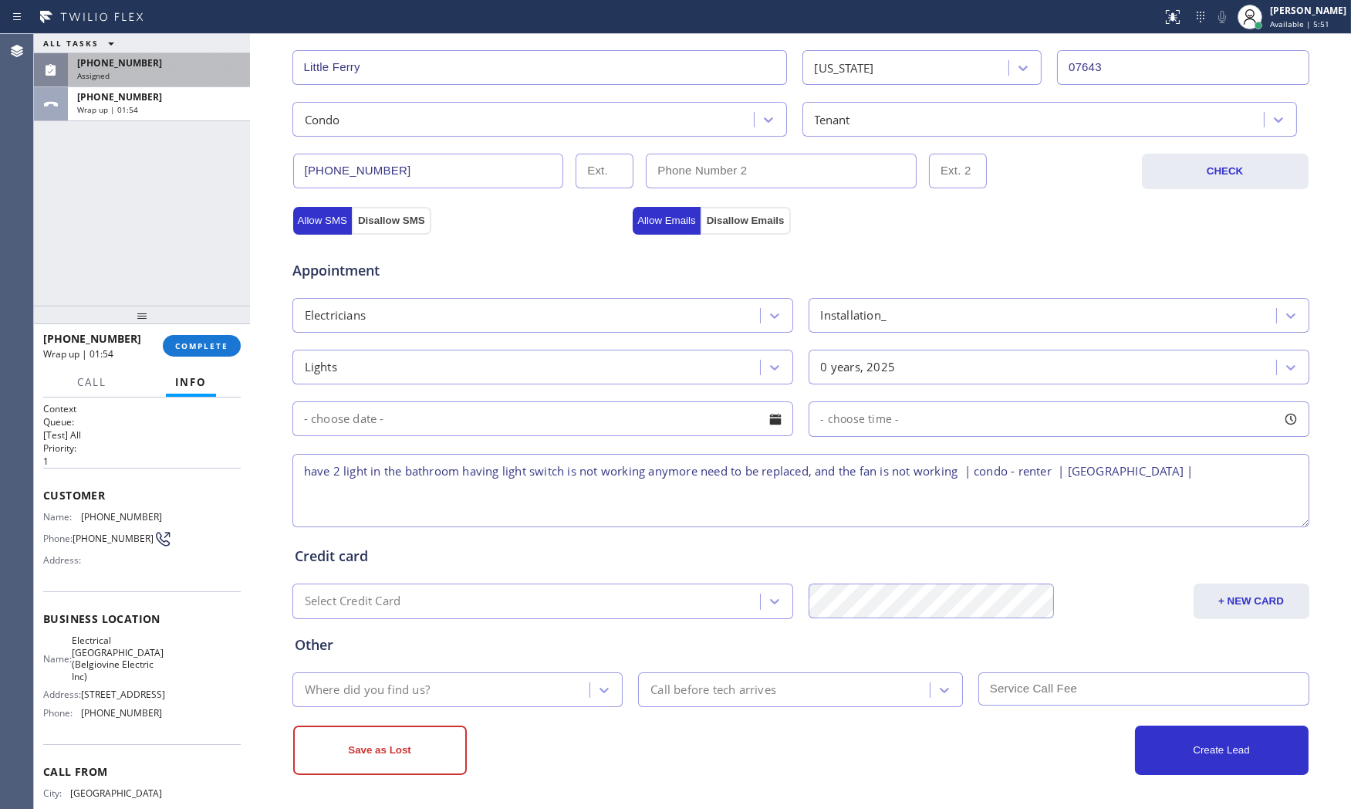
click at [1230, 471] on textarea "have 2 light in the bathroom having light switch is not working anymore need to…" at bounding box center [800, 490] width 1017 height 73
click at [131, 124] on div "ALL TASKS ALL TASKS ACTIVE TASKS TASKS IN WRAP UP [PHONE_NUMBER] Assigned [PHON…" at bounding box center [142, 170] width 216 height 272
click at [1220, 472] on textarea "have 2 light in the bathroom having light switch is not working anymore need to…" at bounding box center [800, 490] width 1017 height 73
type textarea "have 2 light in the bathroom having light switch is not working anymore need to…"
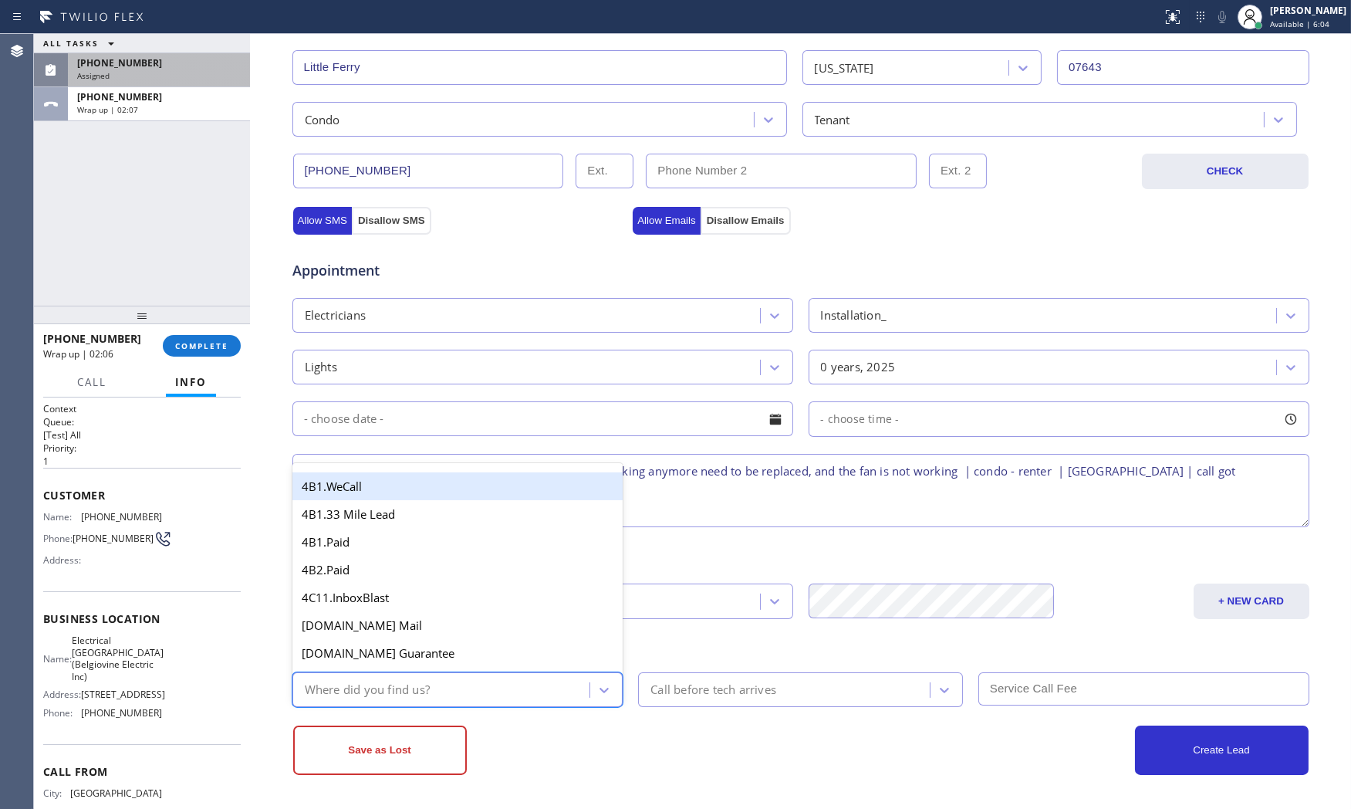
click at [458, 687] on div "Where did you find us?" at bounding box center [443, 689] width 293 height 27
type input "goo"
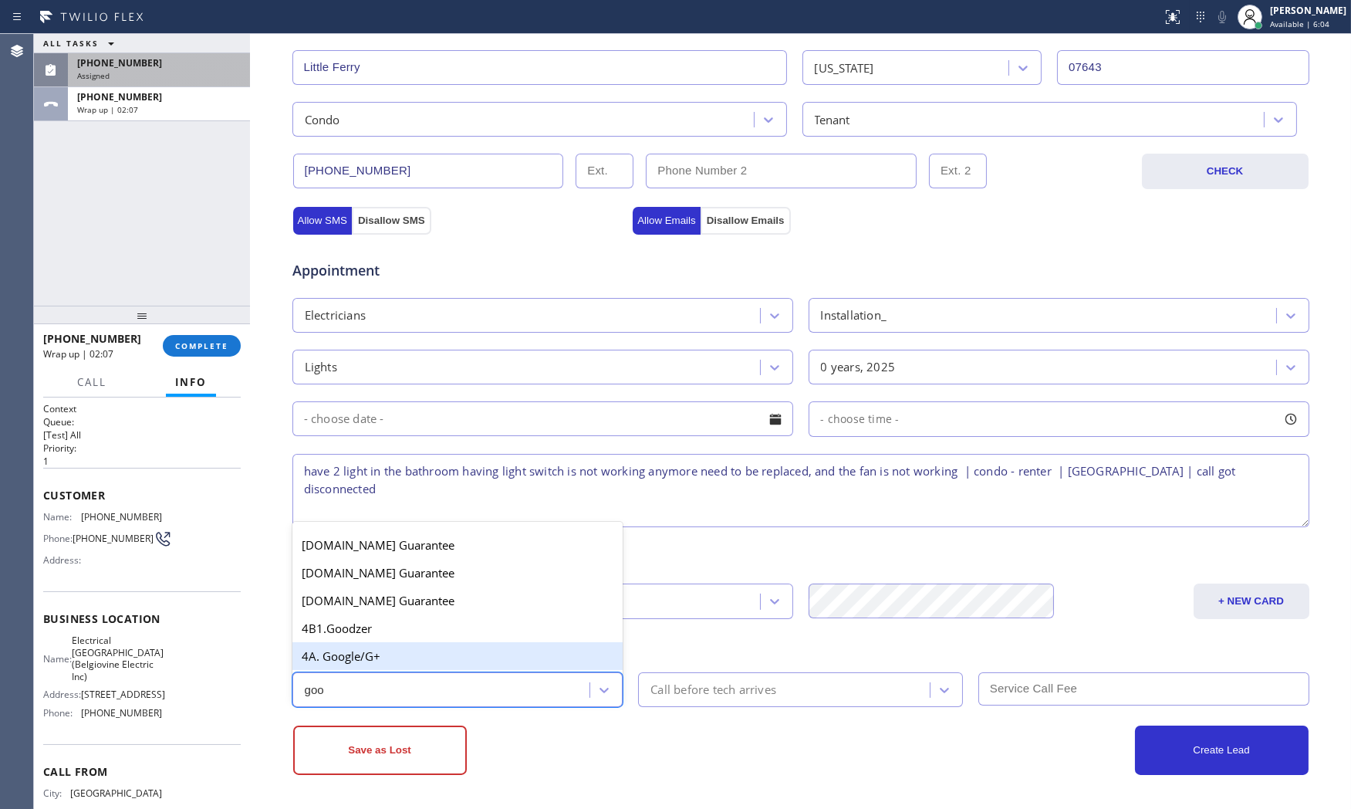
click at [455, 663] on div "4A. Google/G+" at bounding box center [457, 656] width 331 height 28
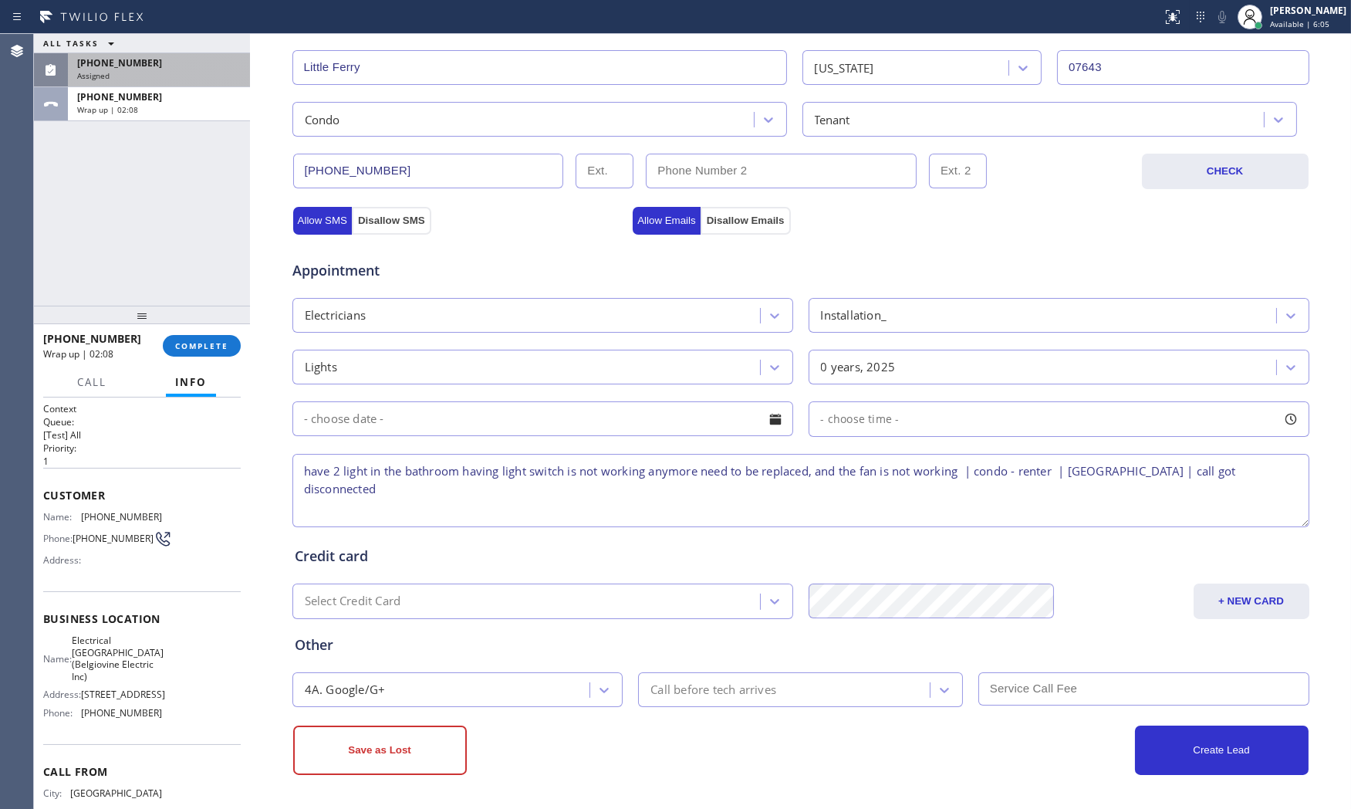
click at [574, 749] on div "Save as Lost" at bounding box center [547, 749] width 508 height 49
click at [444, 760] on button "Save as Lost" at bounding box center [380, 749] width 174 height 49
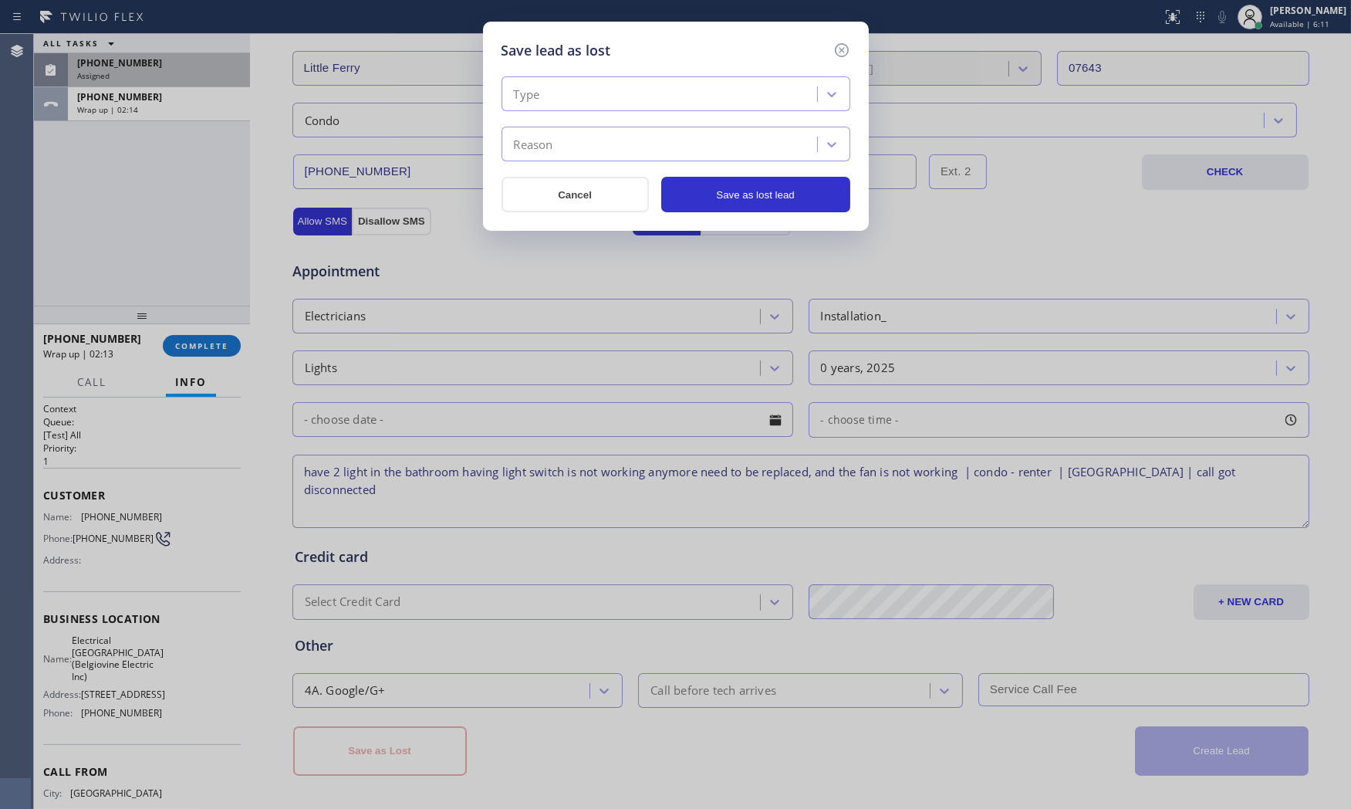
click at [615, 81] on div "Type" at bounding box center [661, 94] width 311 height 27
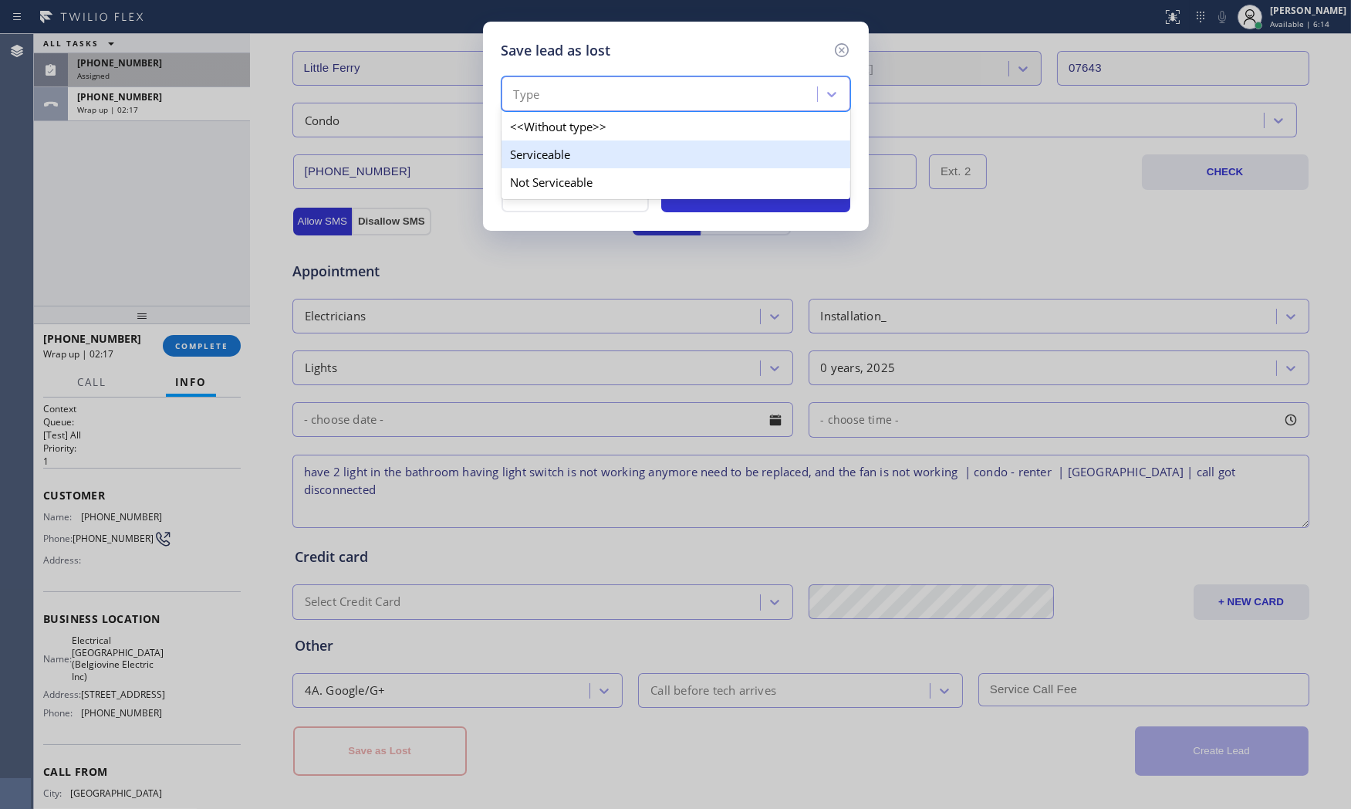
click at [576, 137] on div "<<Without type>>" at bounding box center [675, 127] width 349 height 28
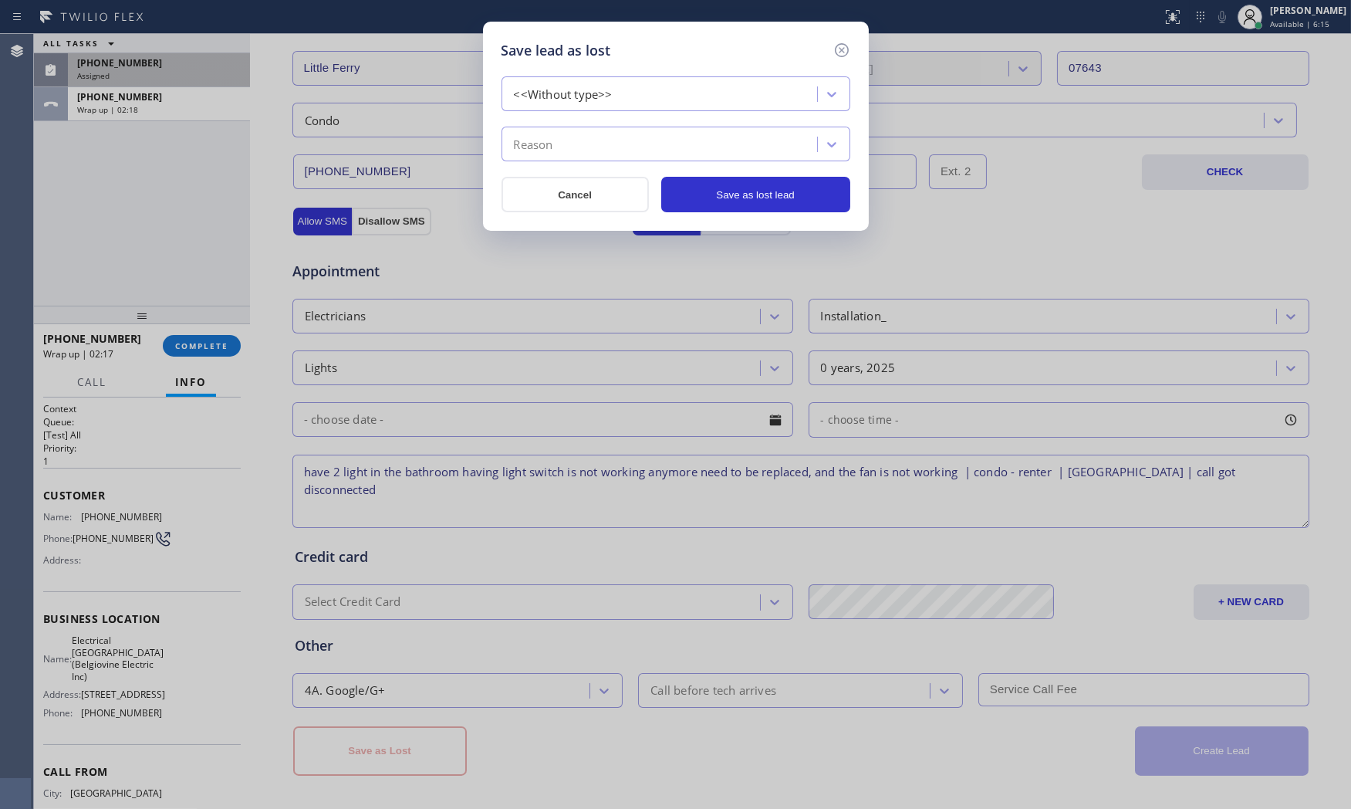
click at [589, 116] on div "<<Without type>> Reason" at bounding box center [675, 118] width 349 height 85
drag, startPoint x: 576, startPoint y: 112, endPoint x: 576, endPoint y: 143, distance: 30.9
click at [576, 128] on div "<<Without type>> Reason" at bounding box center [675, 118] width 349 height 85
drag, startPoint x: 584, startPoint y: 96, endPoint x: 582, endPoint y: 109, distance: 12.6
click at [584, 98] on div "<<Without type>>" at bounding box center [563, 95] width 99 height 18
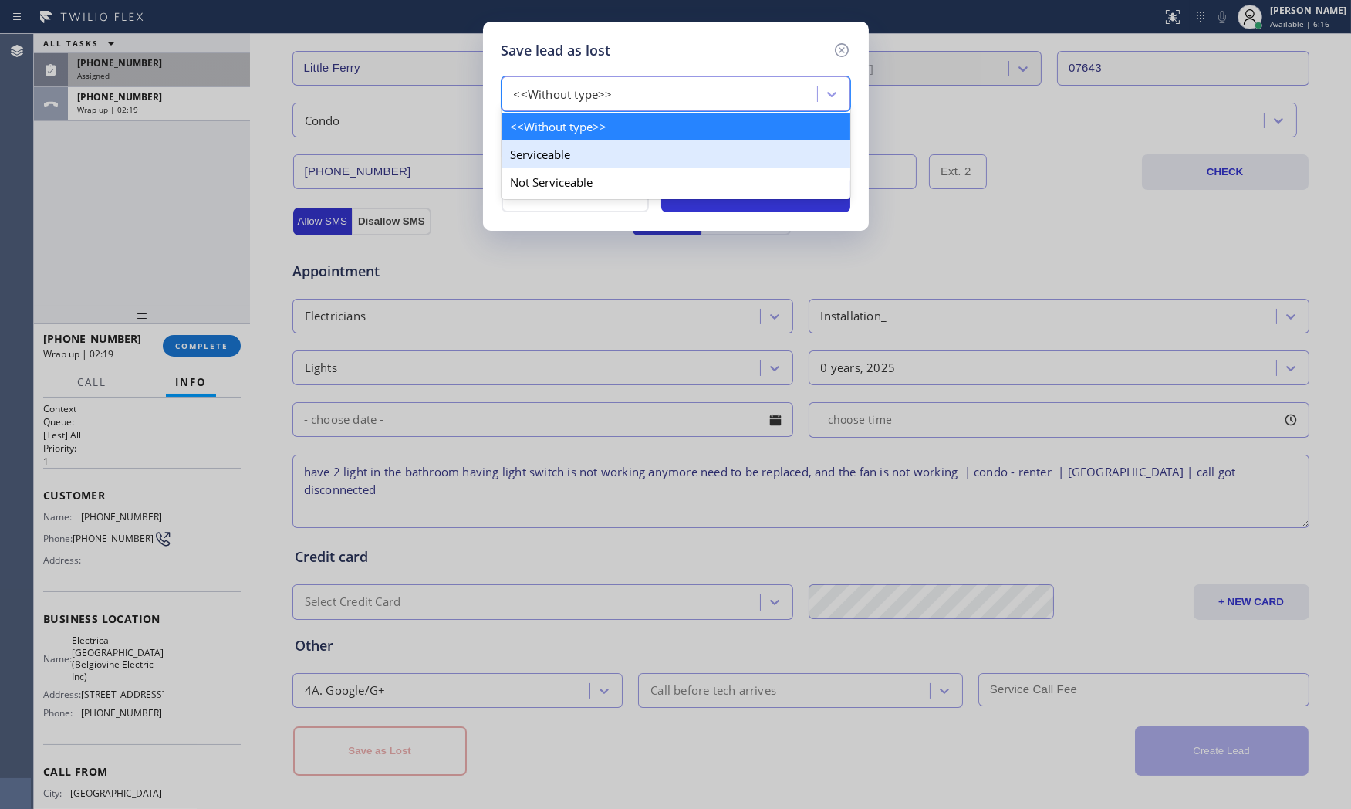
click at [569, 156] on div "Serviceable" at bounding box center [675, 154] width 349 height 28
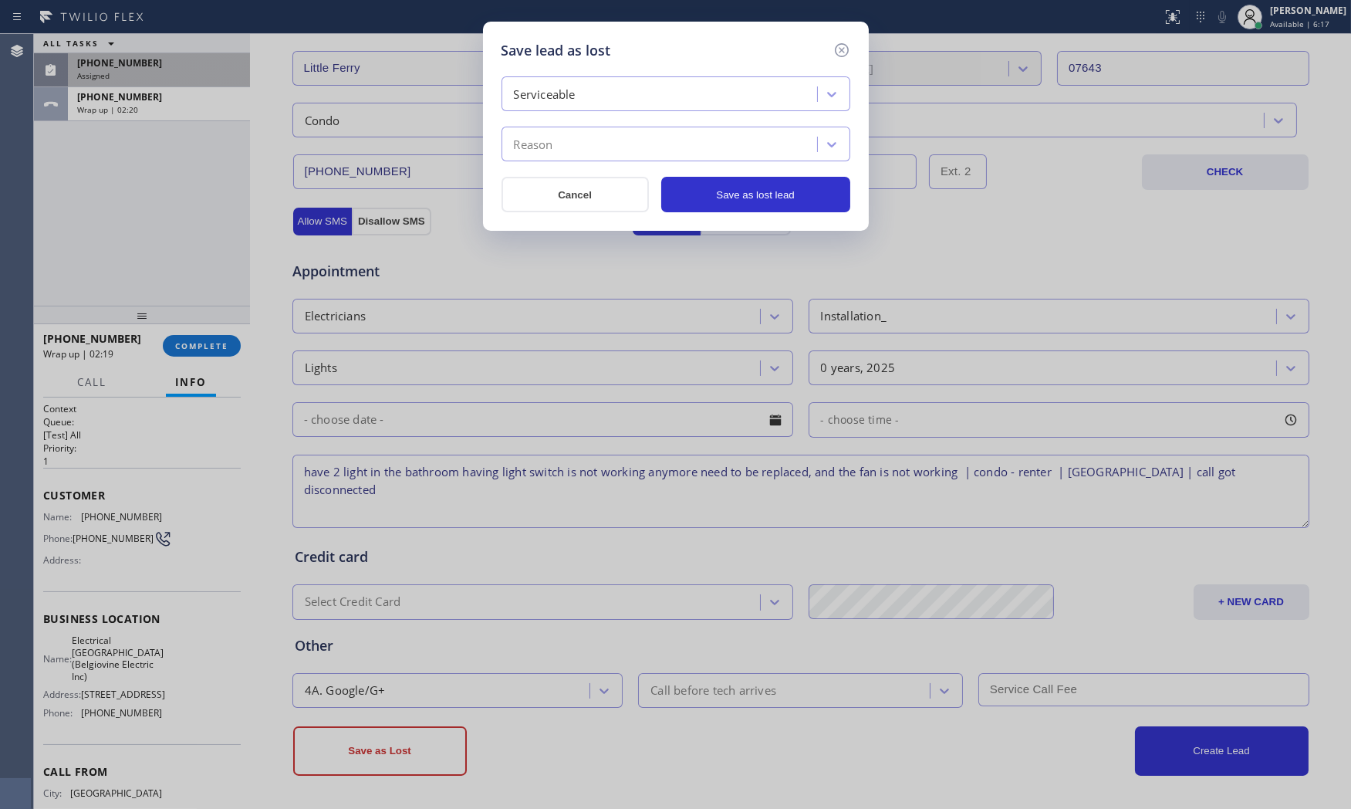
click at [574, 150] on div "Reason" at bounding box center [661, 144] width 311 height 27
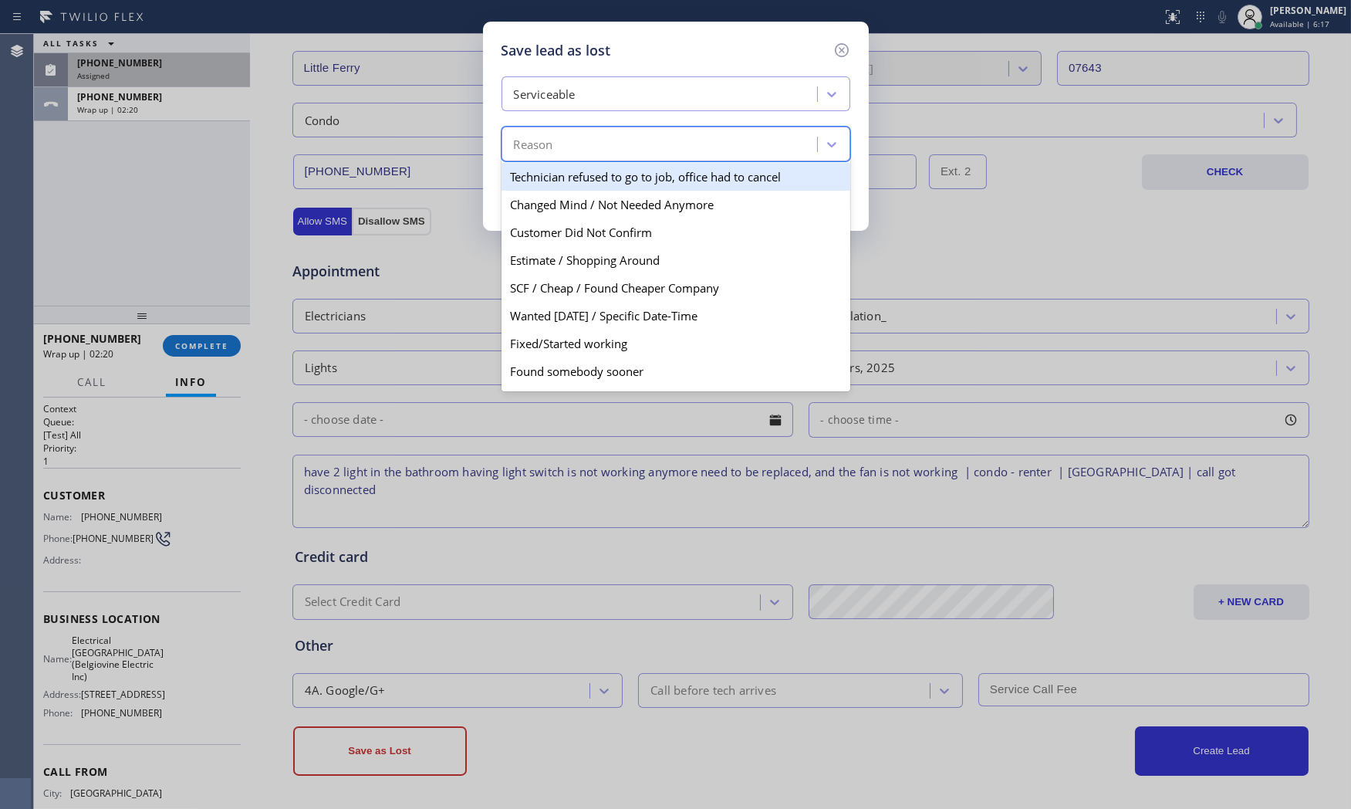
click at [589, 94] on div "Serviceable" at bounding box center [661, 94] width 311 height 27
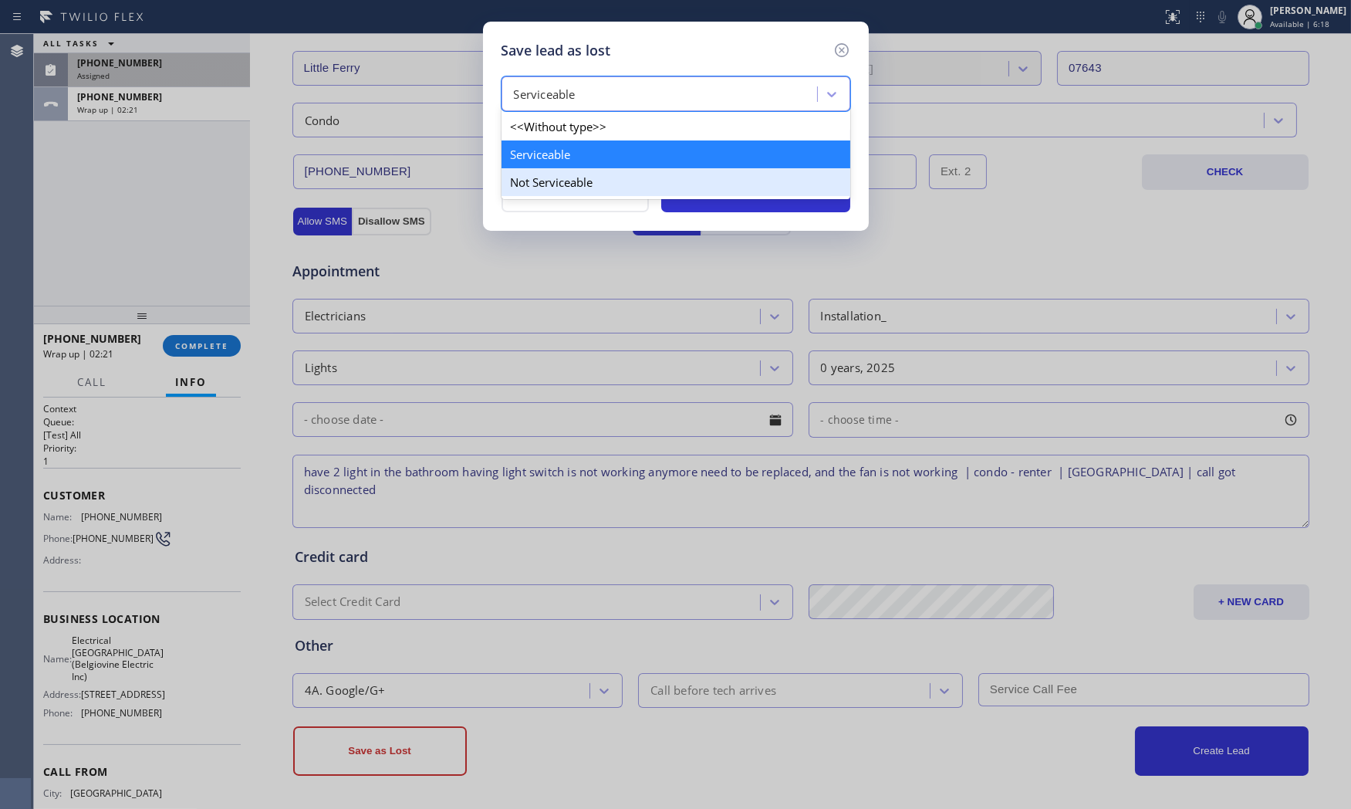
click at [558, 184] on div "Not Serviceable" at bounding box center [675, 182] width 349 height 28
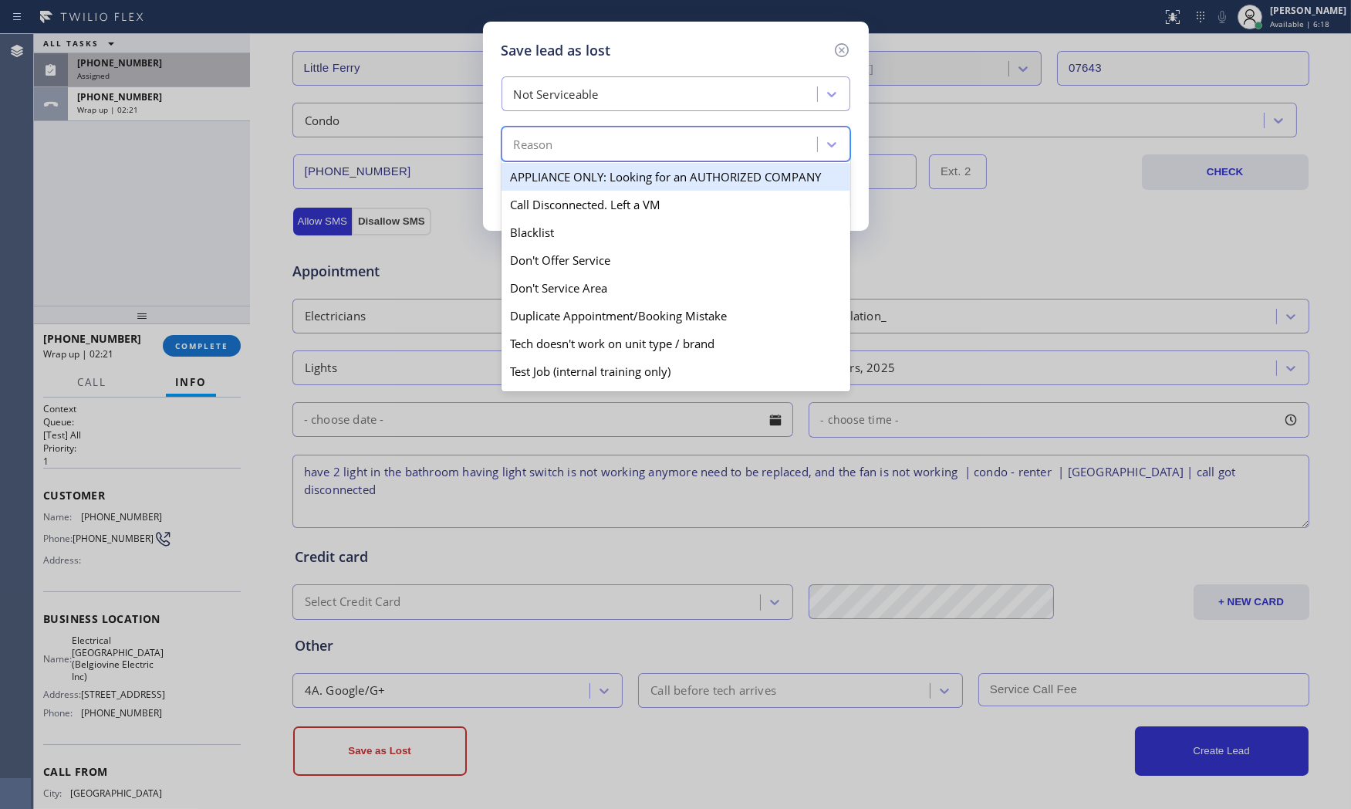
click at [560, 140] on div "Reason" at bounding box center [661, 144] width 311 height 27
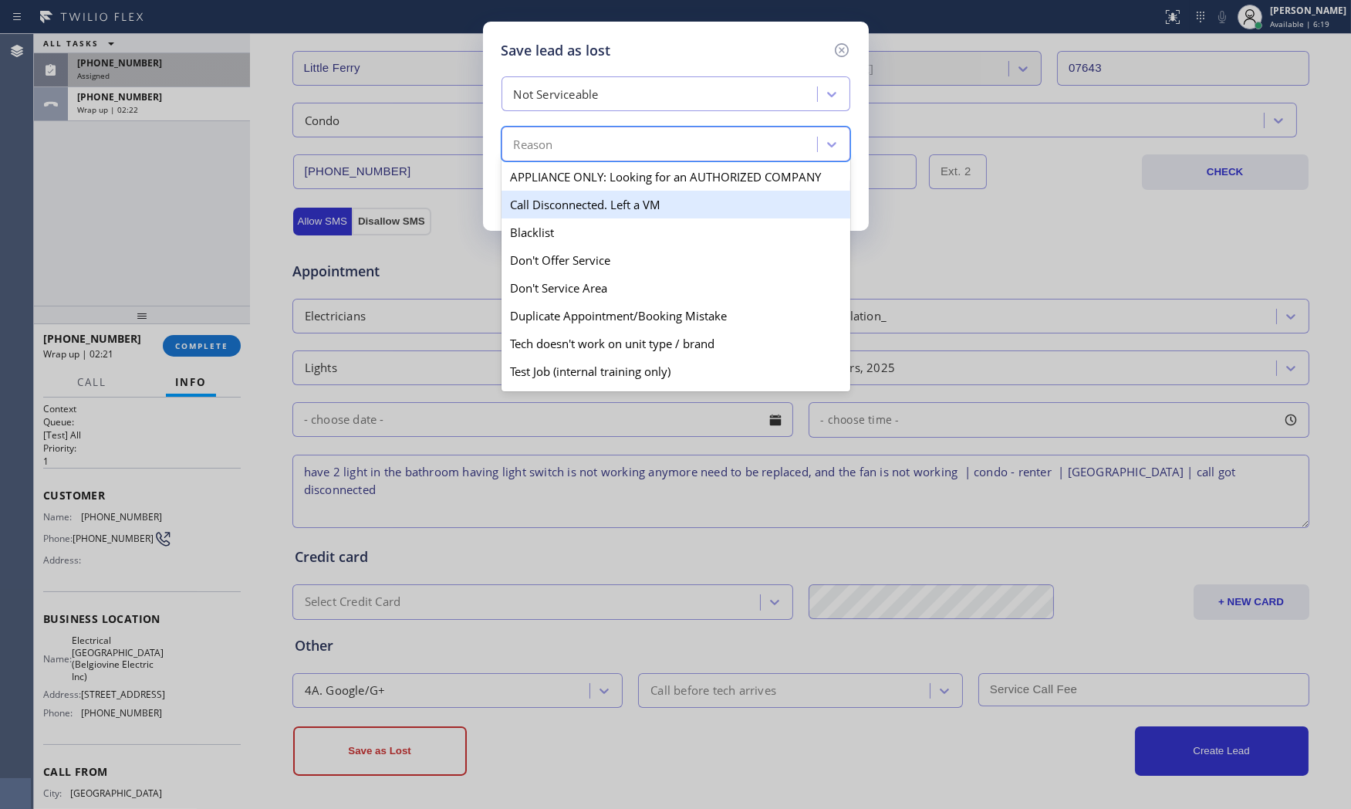
click at [558, 203] on div "Call Disconnected. Left a VM" at bounding box center [675, 205] width 349 height 28
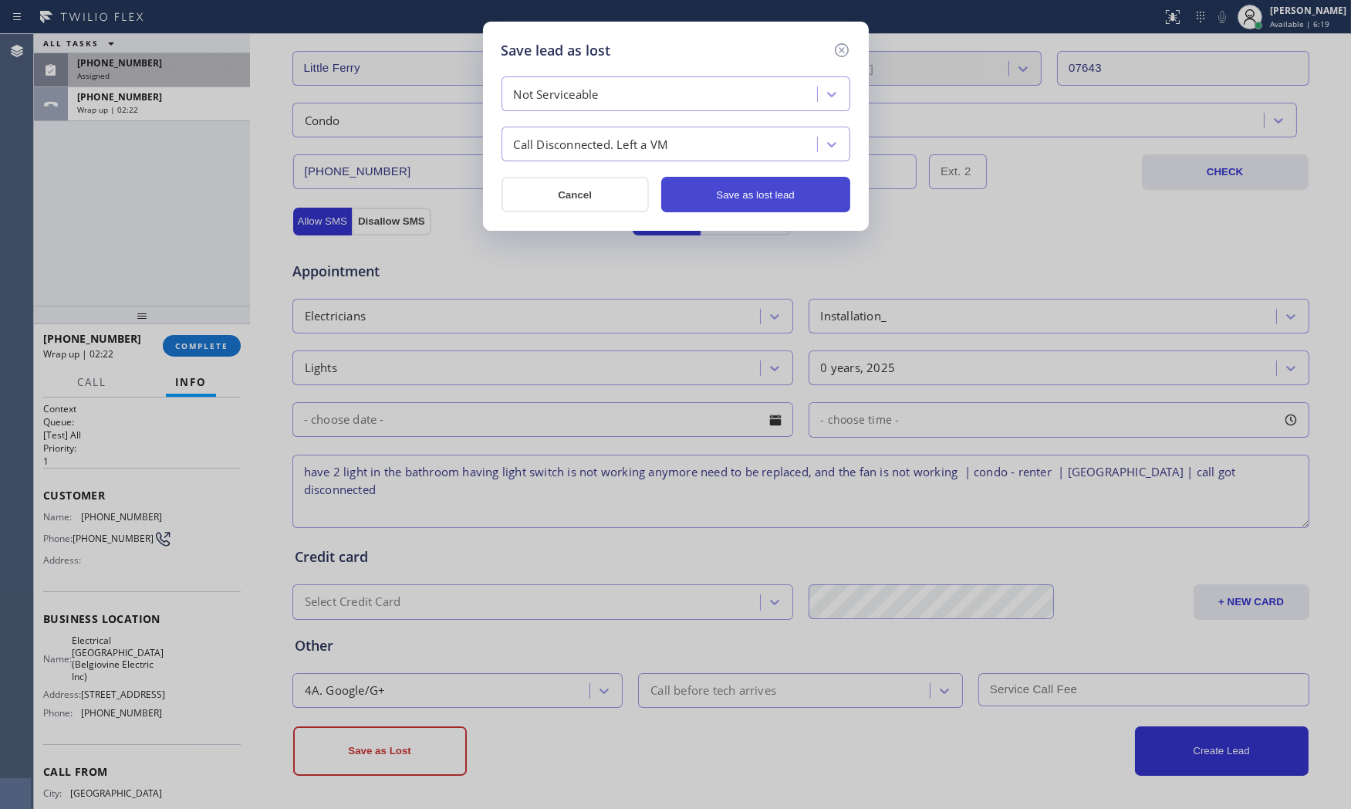
click at [731, 198] on button "Save as lost lead" at bounding box center [755, 194] width 189 height 35
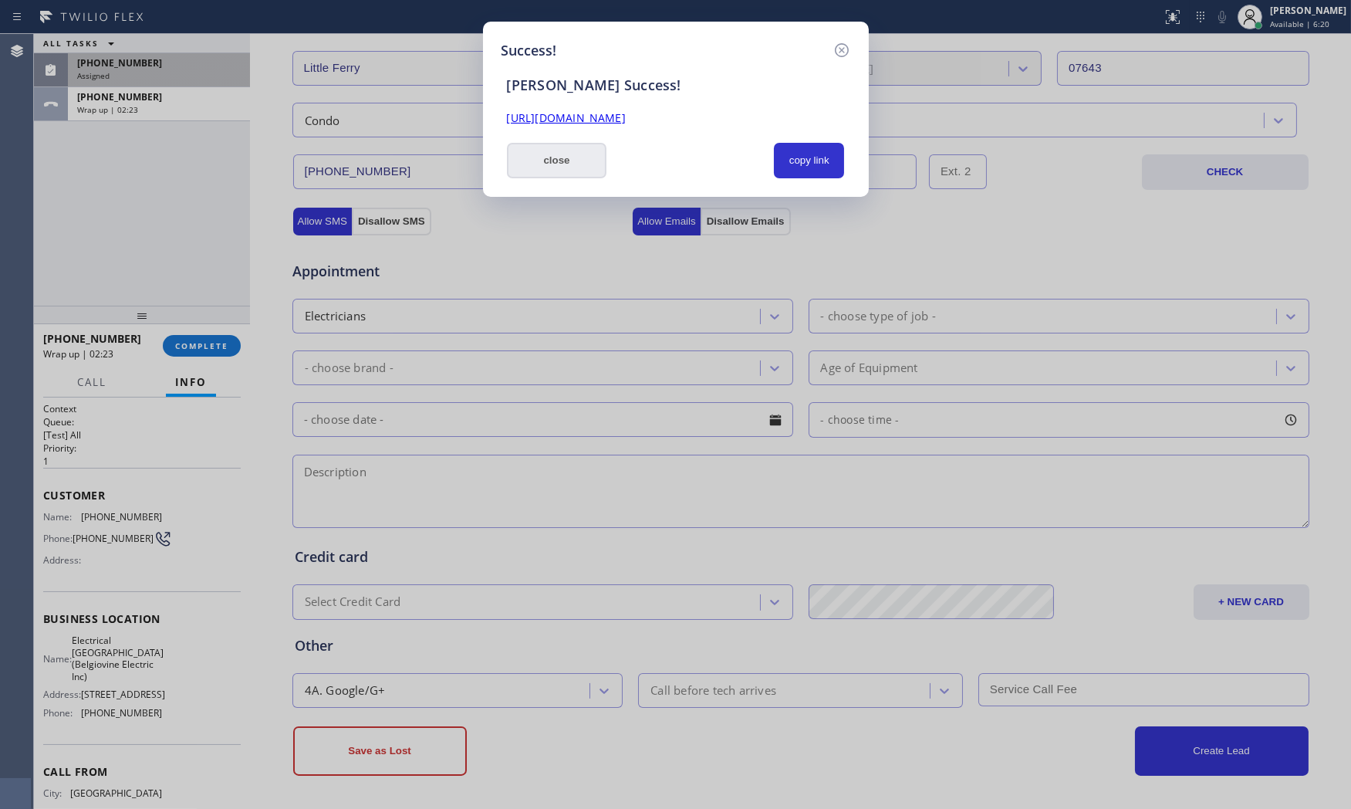
click at [572, 163] on button "close" at bounding box center [557, 160] width 100 height 35
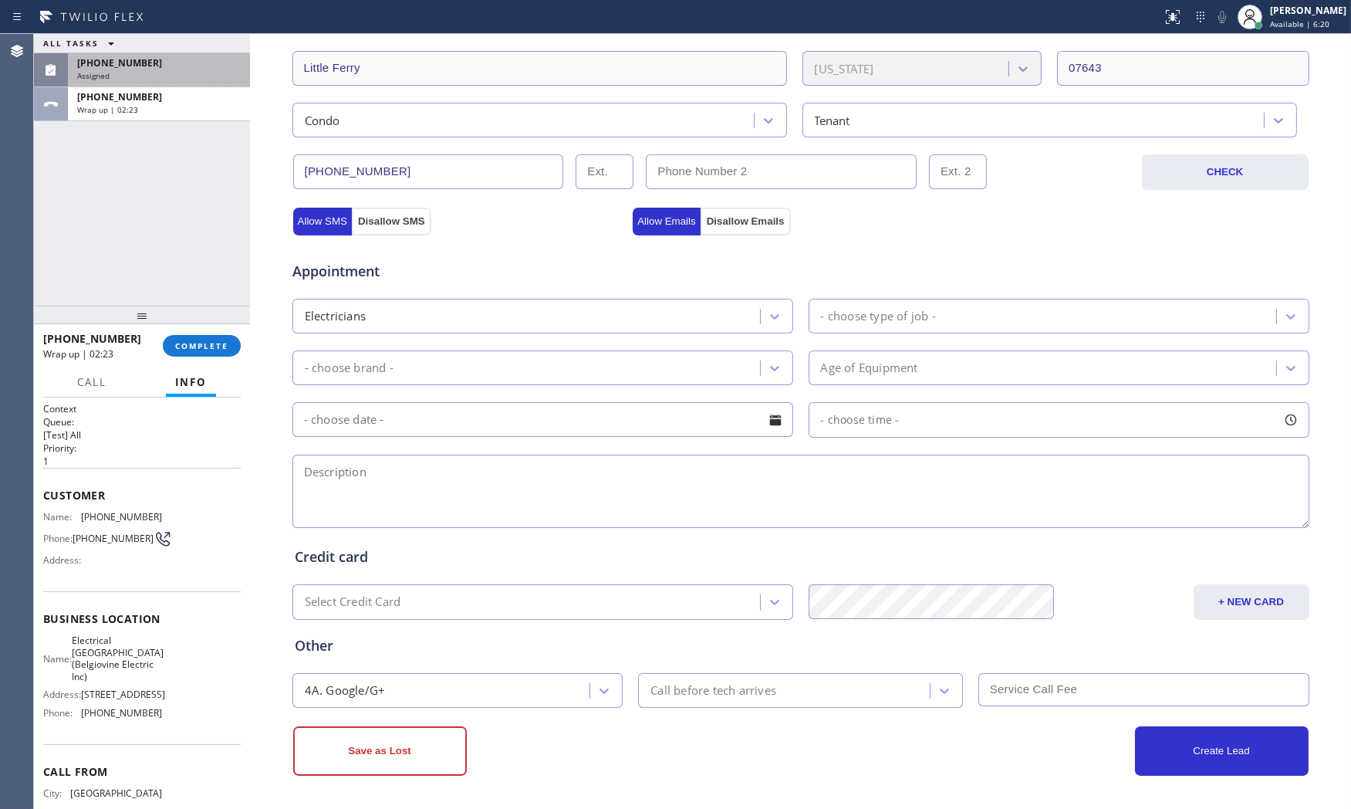
click at [250, 336] on div at bounding box center [250, 421] width 0 height 775
click at [235, 343] on button "COMPLETE" at bounding box center [199, 346] width 78 height 22
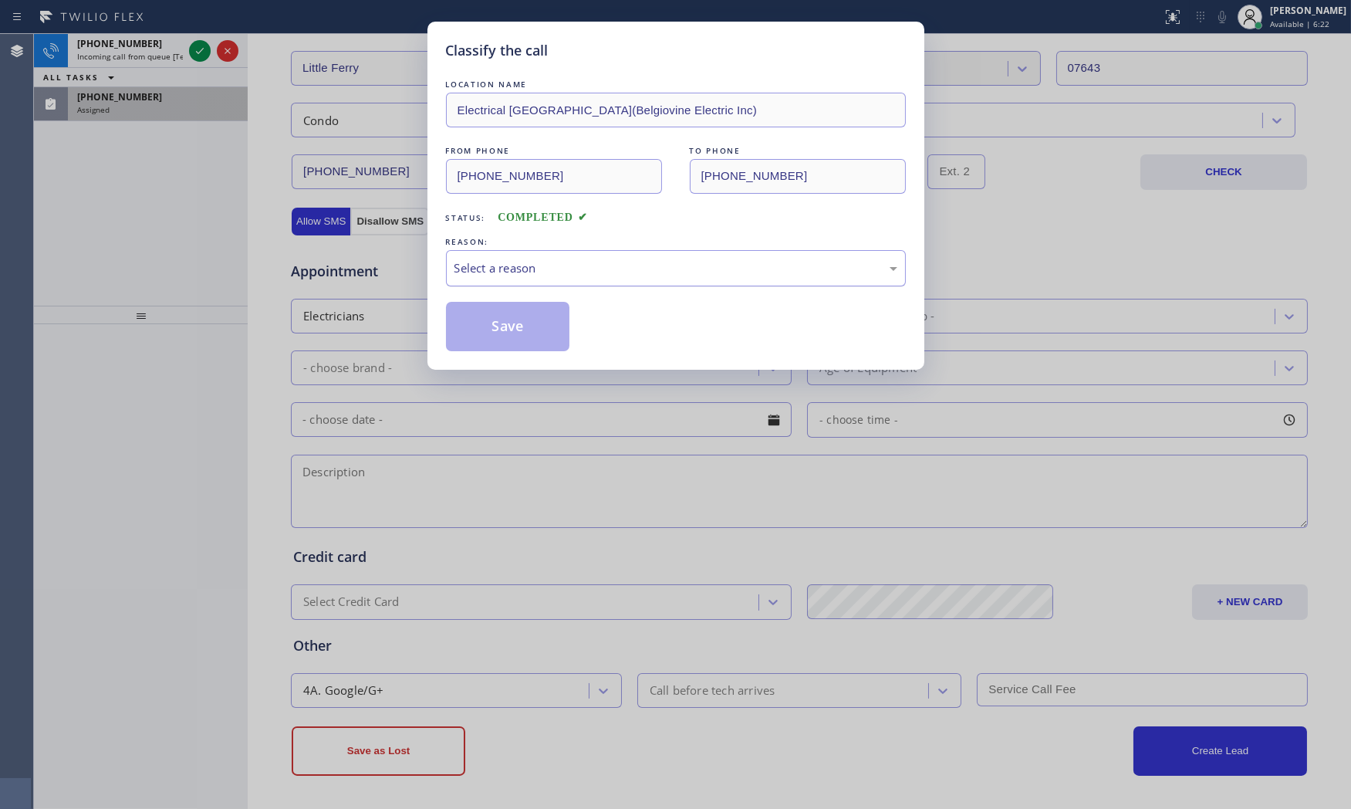
drag, startPoint x: 428, startPoint y: 281, endPoint x: 457, endPoint y: 284, distance: 29.5
click at [446, 275] on div "Select a reason" at bounding box center [676, 268] width 460 height 36
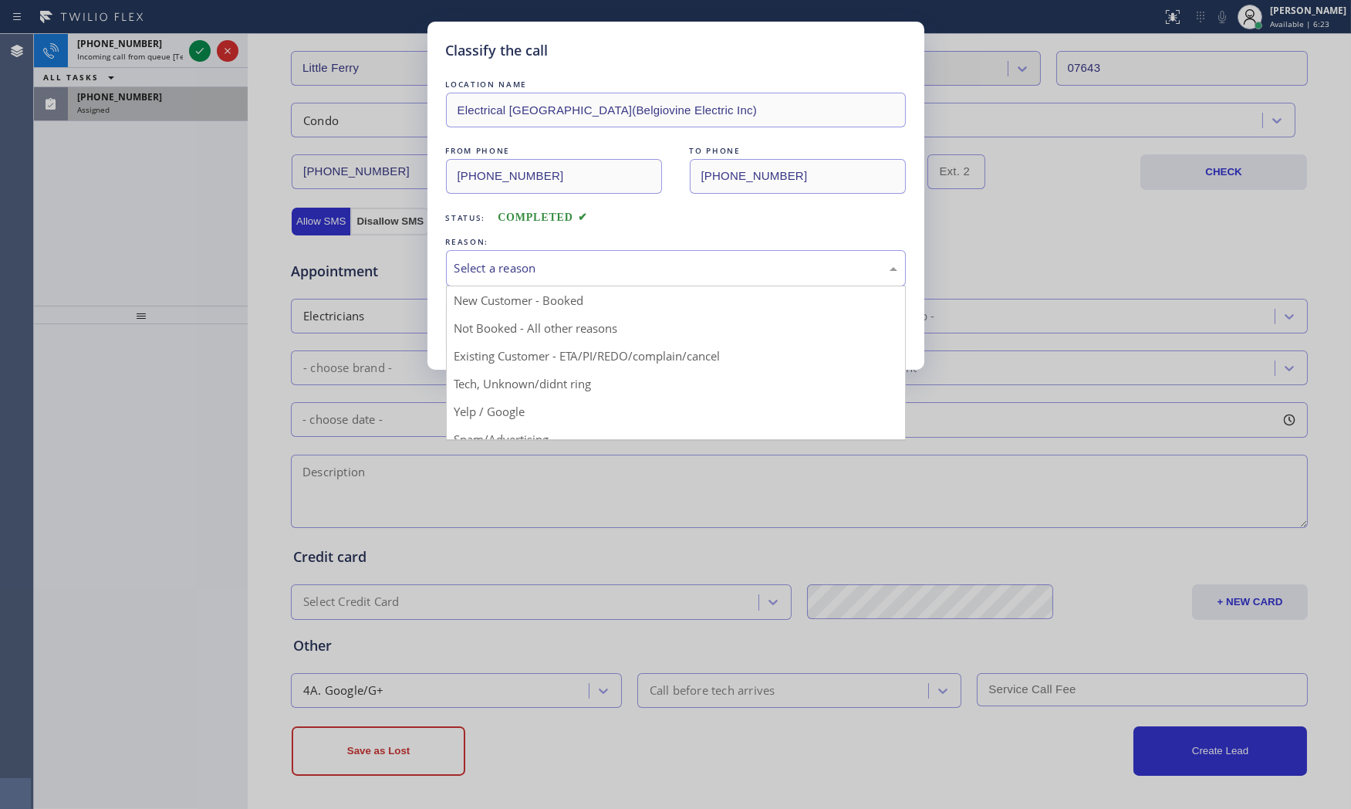
click at [481, 272] on div "Select a reason" at bounding box center [675, 268] width 443 height 18
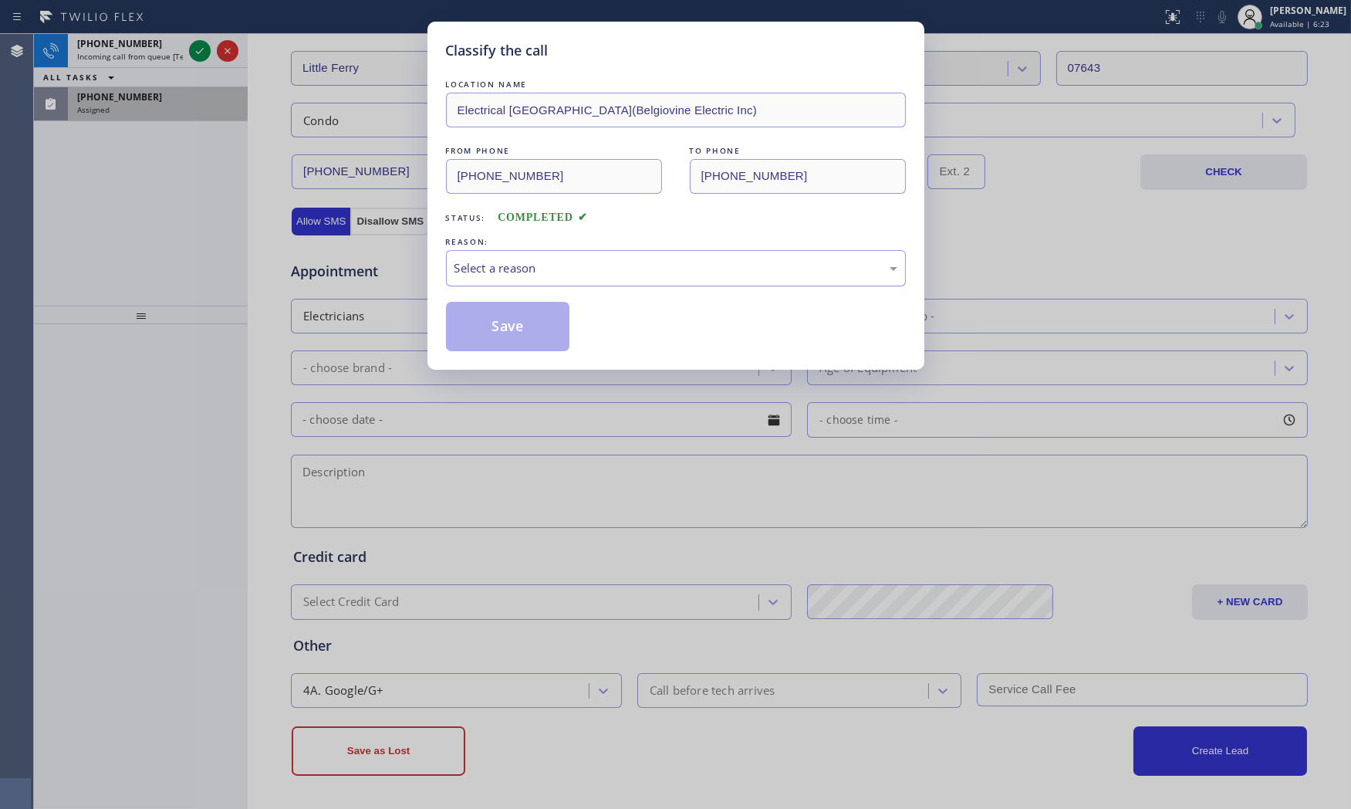
click at [485, 281] on div "Select a reason" at bounding box center [676, 268] width 460 height 36
click at [485, 316] on button "Save" at bounding box center [508, 326] width 124 height 49
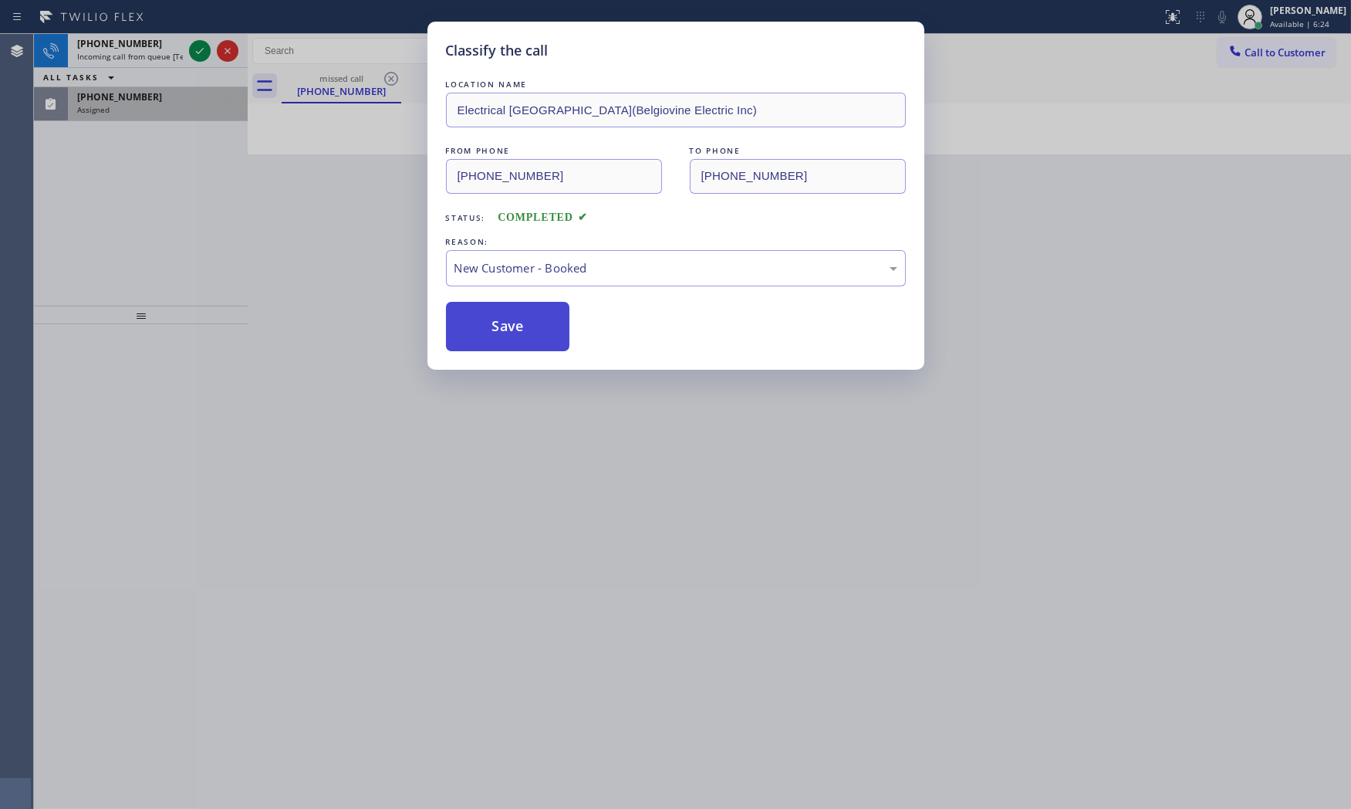
click at [485, 316] on button "Save" at bounding box center [508, 326] width 124 height 49
drag, startPoint x: 485, startPoint y: 316, endPoint x: 464, endPoint y: 301, distance: 25.9
click at [483, 316] on button "Save" at bounding box center [508, 326] width 124 height 49
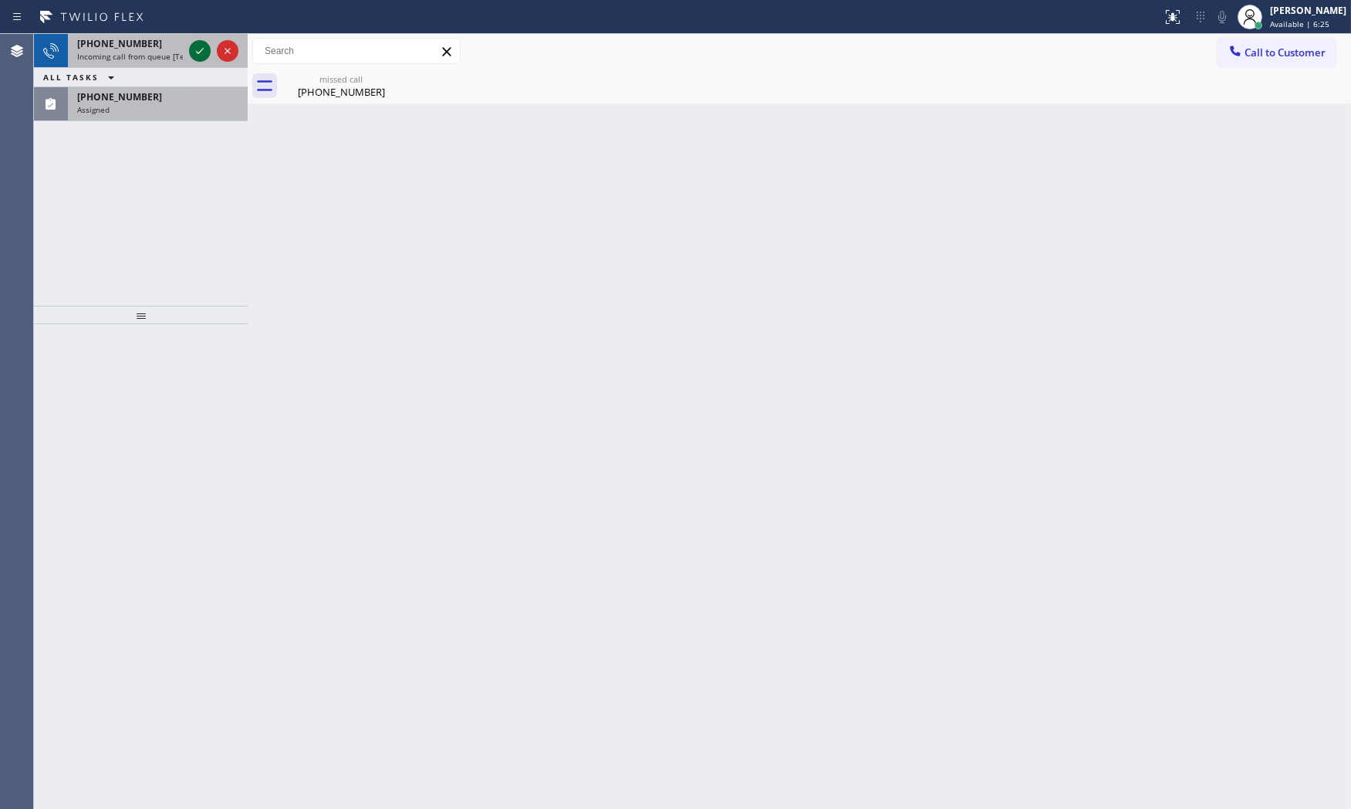
click at [189, 52] on div at bounding box center [200, 51] width 22 height 19
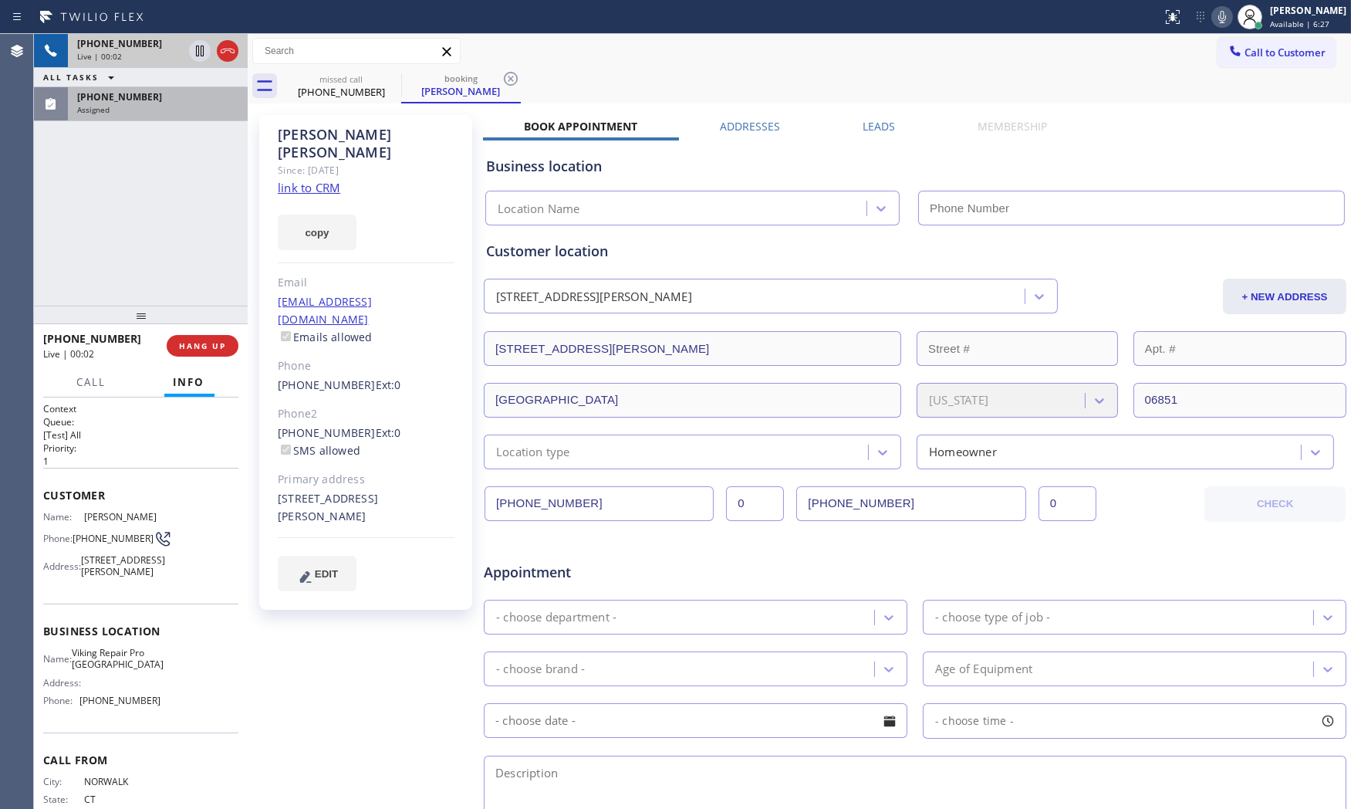
type input "[PHONE_NUMBER]"
click at [154, 110] on div "Assigned" at bounding box center [157, 109] width 161 height 11
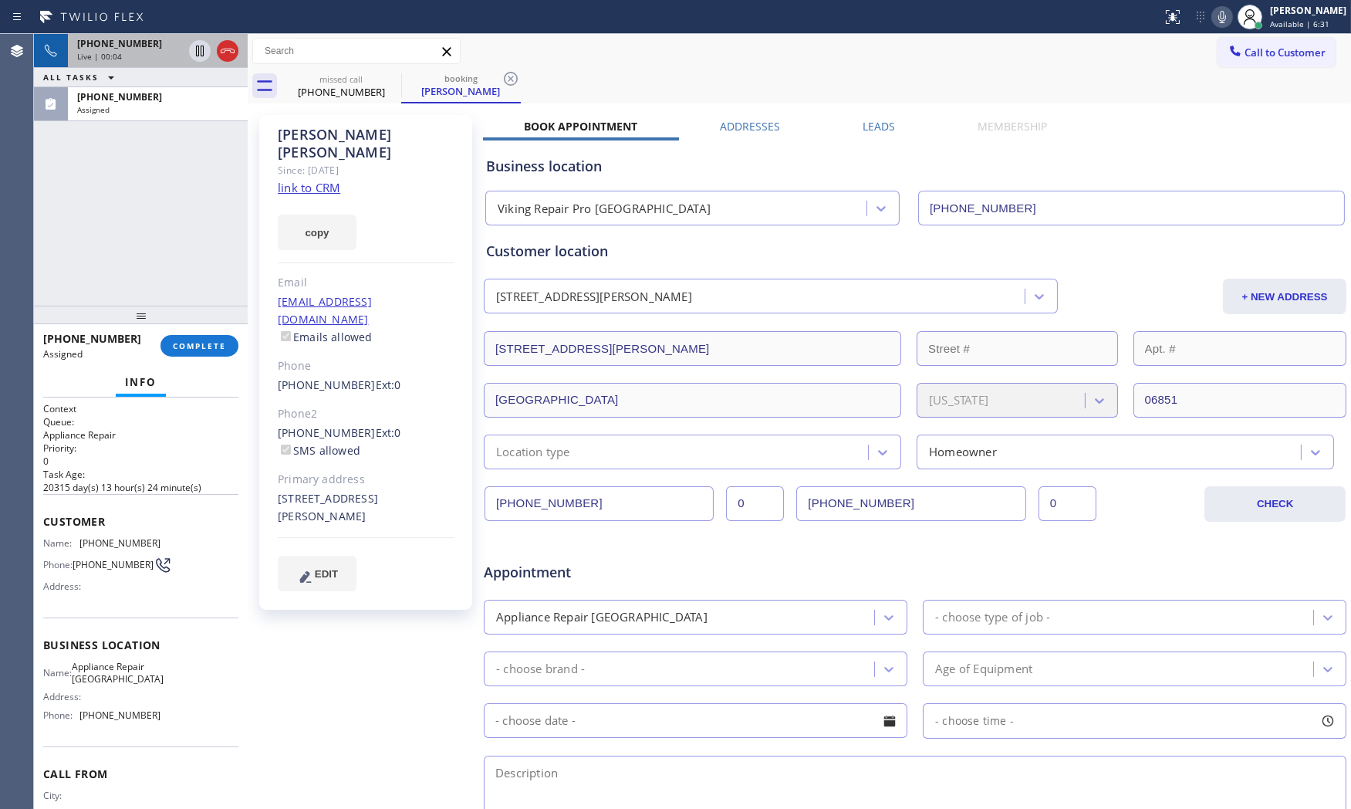
click at [326, 180] on link "link to CRM" at bounding box center [309, 187] width 62 height 15
click at [1218, 22] on icon at bounding box center [1222, 17] width 8 height 12
click at [1213, 19] on icon at bounding box center [1222, 17] width 19 height 19
click at [174, 106] on div "Assigned" at bounding box center [157, 109] width 161 height 11
click at [195, 346] on span "COMPLETE" at bounding box center [199, 345] width 53 height 11
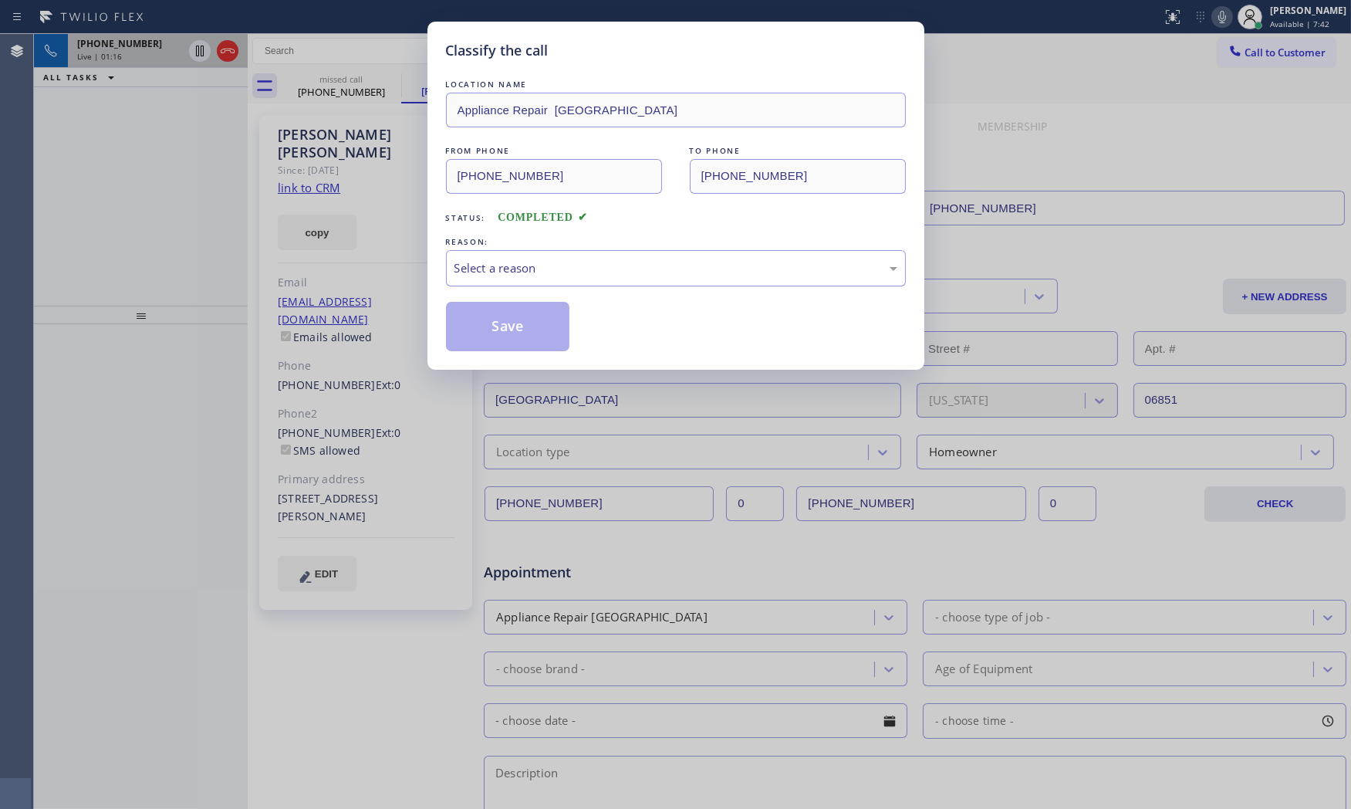
drag, startPoint x: 460, startPoint y: 275, endPoint x: 465, endPoint y: 282, distance: 8.8
click at [461, 275] on div "Select a reason" at bounding box center [675, 268] width 443 height 18
click at [482, 318] on button "Save" at bounding box center [508, 326] width 124 height 49
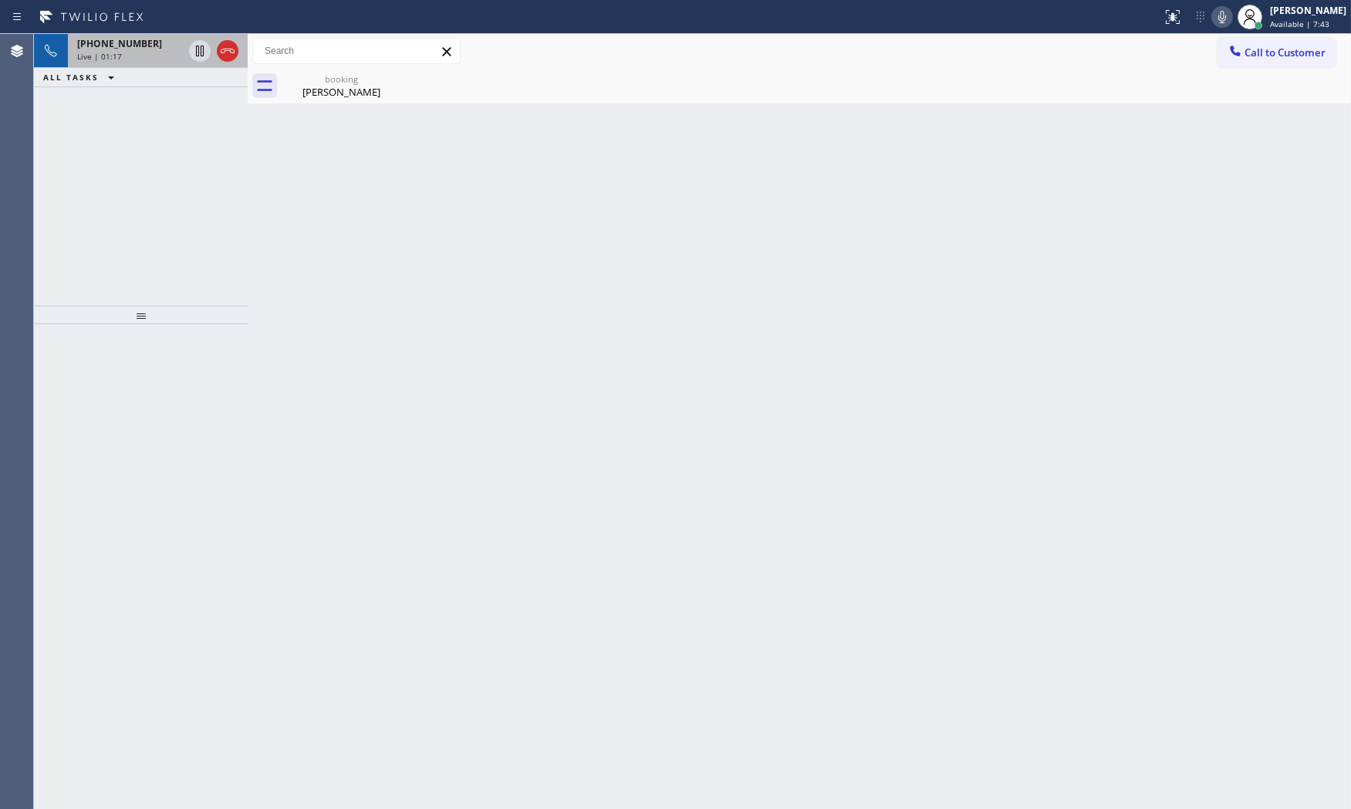
click at [224, 52] on div "Classify the call LOCATION NAME Bulldog Electrical Inc FROM PHONE [PHONE_NUMBER…" at bounding box center [692, 421] width 1317 height 775
click at [224, 52] on icon at bounding box center [227, 51] width 19 height 19
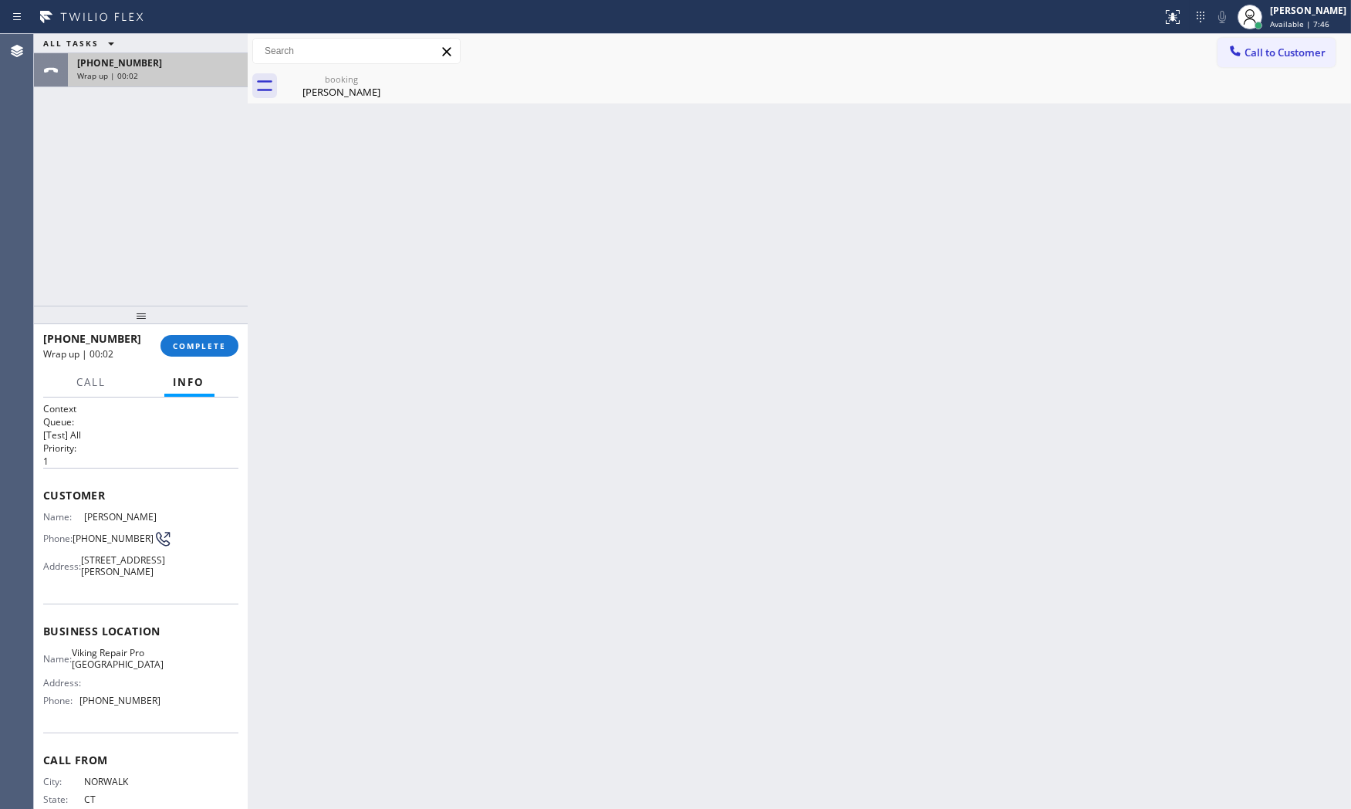
click at [113, 62] on span "[PHONE_NUMBER]" at bounding box center [119, 62] width 85 height 13
click at [363, 106] on div "Back to Dashboard Change Sender ID Customers Technicians Select a contact Outbo…" at bounding box center [799, 421] width 1103 height 775
click at [353, 96] on div "[PERSON_NAME]" at bounding box center [341, 92] width 116 height 14
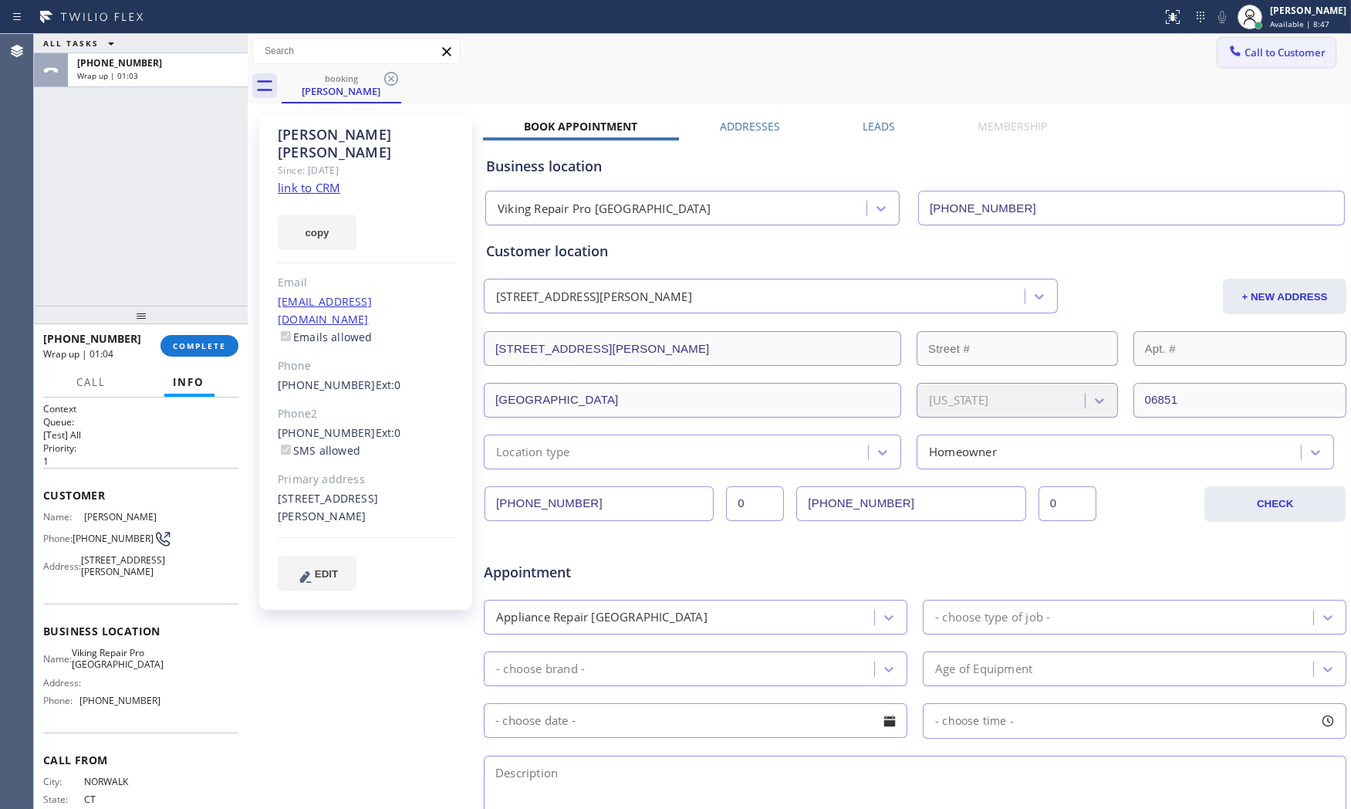
click at [1276, 55] on span "Call to Customer" at bounding box center [1284, 53] width 81 height 14
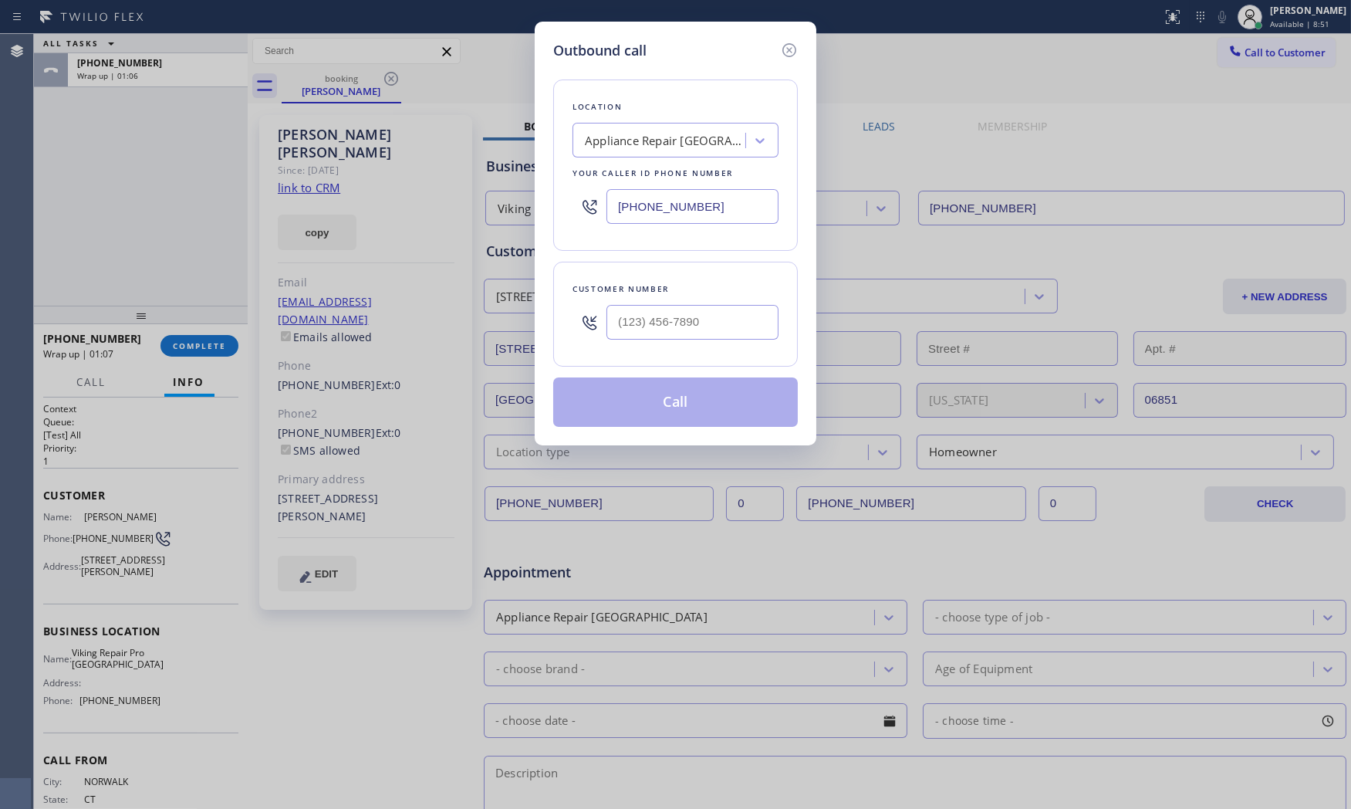
click at [685, 199] on input "[PHONE_NUMBER]" at bounding box center [692, 206] width 172 height 35
paste input "551) 550-9365"
type input "[PHONE_NUMBER]"
click at [712, 322] on input "(___) ___-____" at bounding box center [692, 322] width 172 height 35
paste input "201) 407-7137"
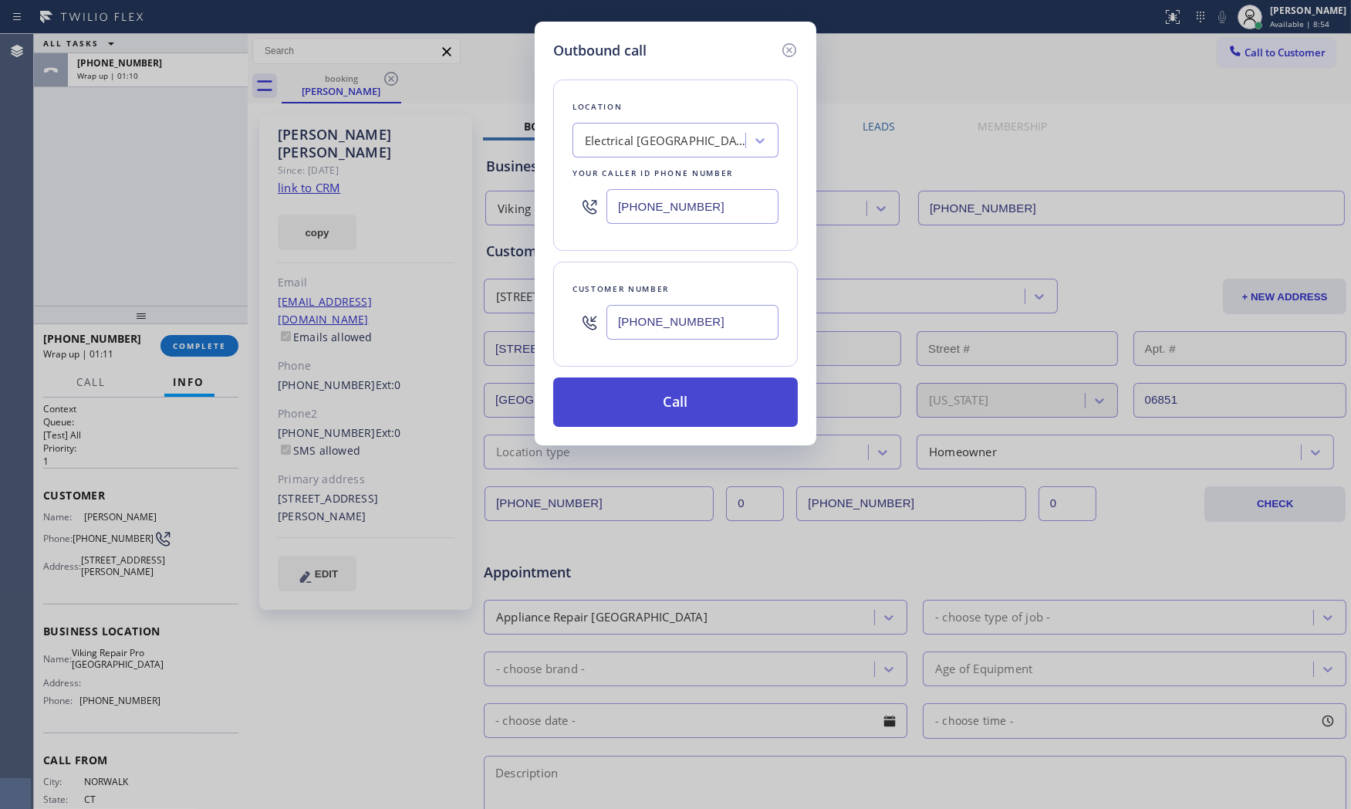
type input "[PHONE_NUMBER]"
click at [682, 407] on button "Call" at bounding box center [675, 401] width 245 height 49
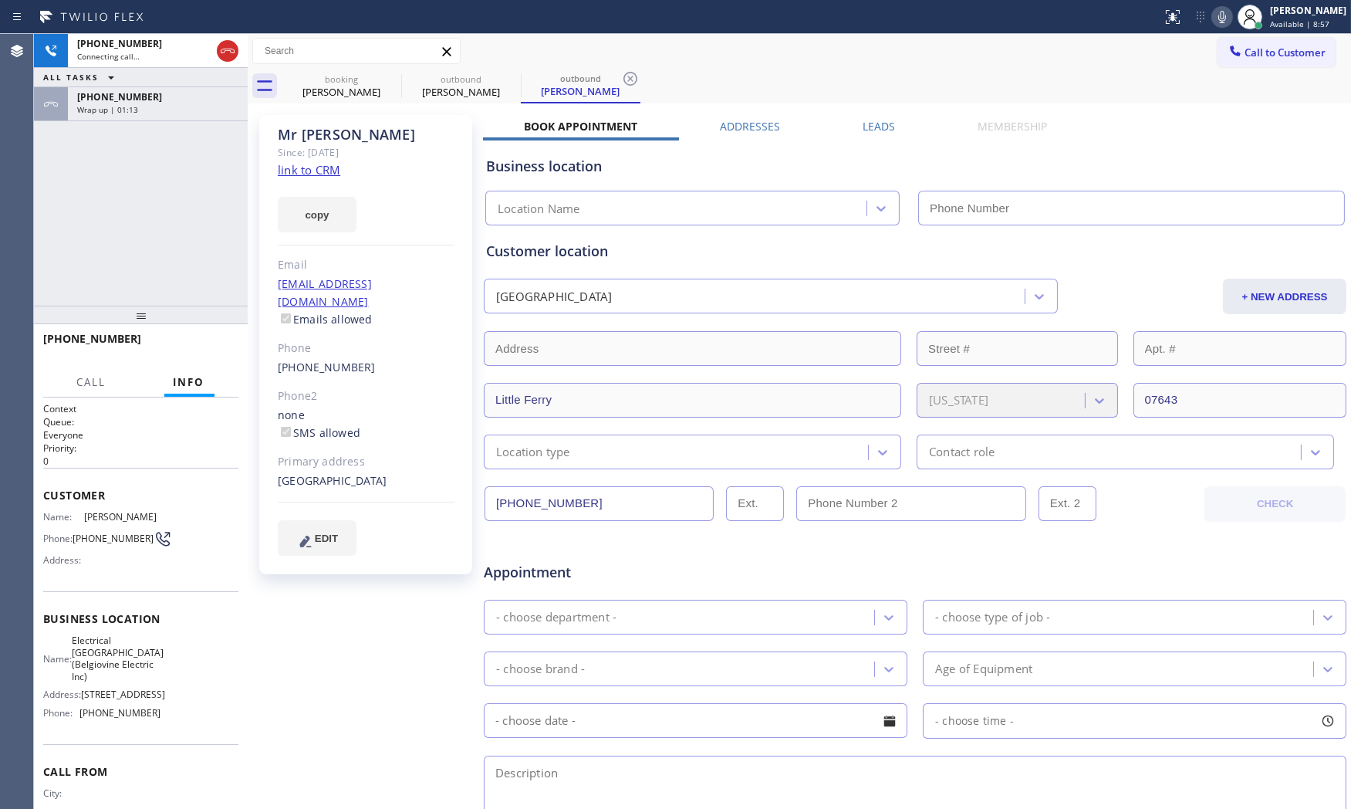
click at [1224, 13] on icon at bounding box center [1222, 17] width 19 height 19
type input "[PHONE_NUMBER]"
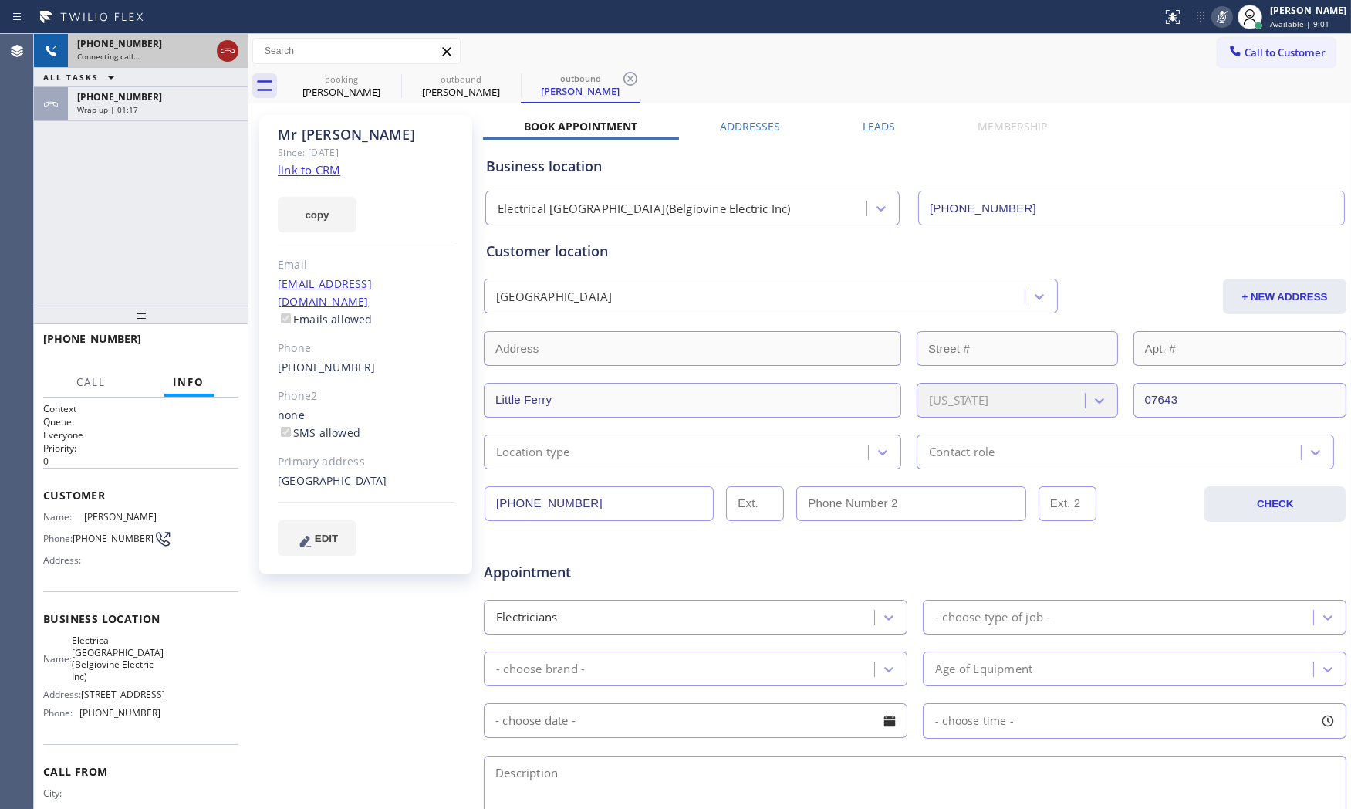
click at [235, 49] on icon at bounding box center [227, 51] width 19 height 19
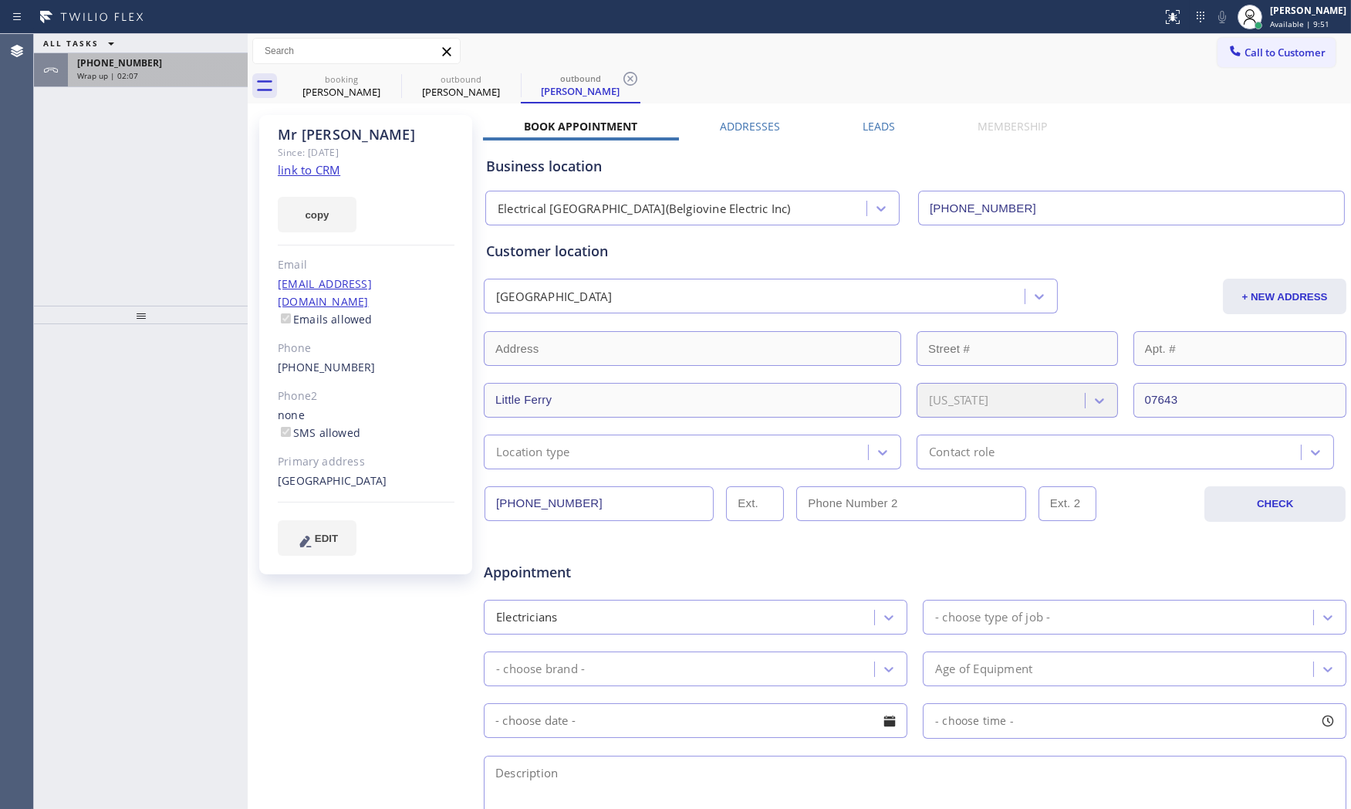
click at [141, 68] on div "[PHONE_NUMBER]" at bounding box center [157, 62] width 161 height 13
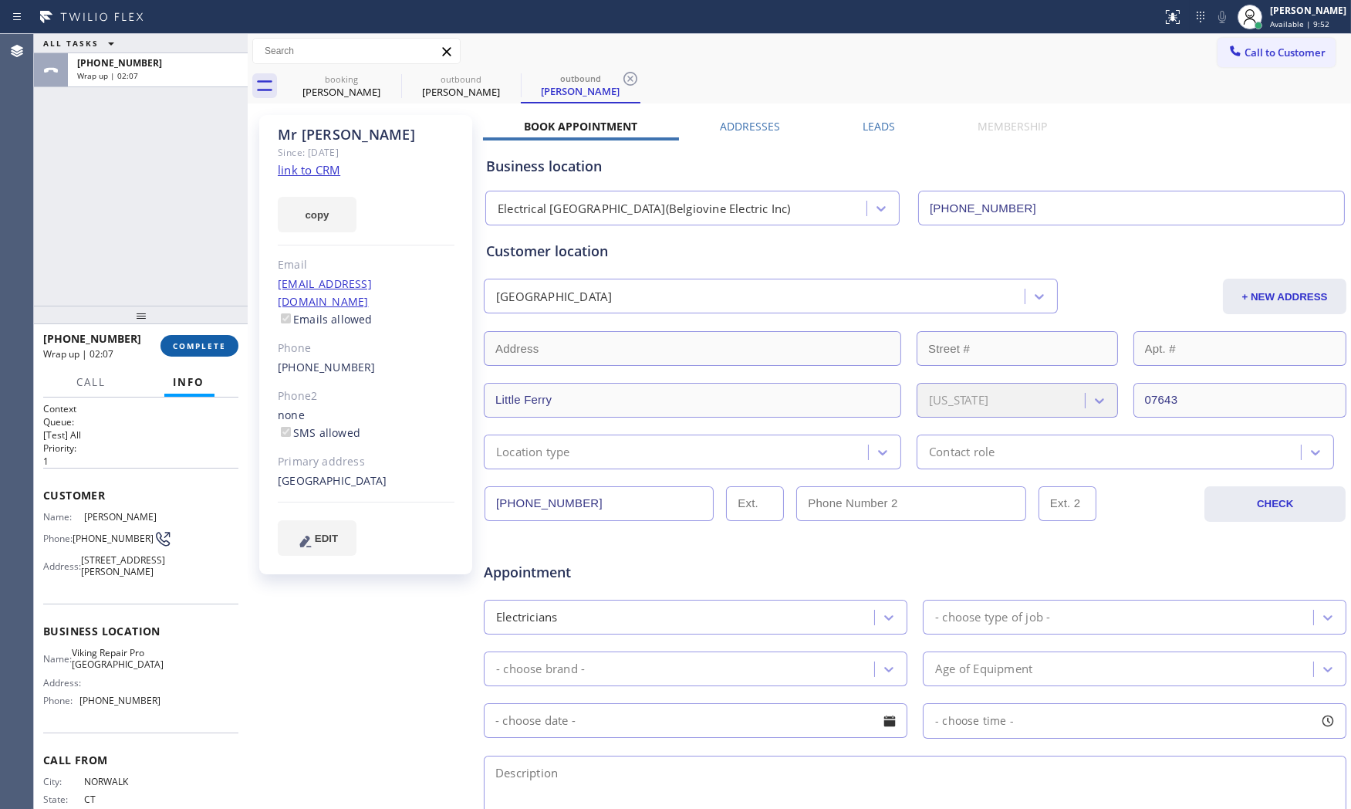
click at [221, 352] on button "COMPLETE" at bounding box center [199, 346] width 78 height 22
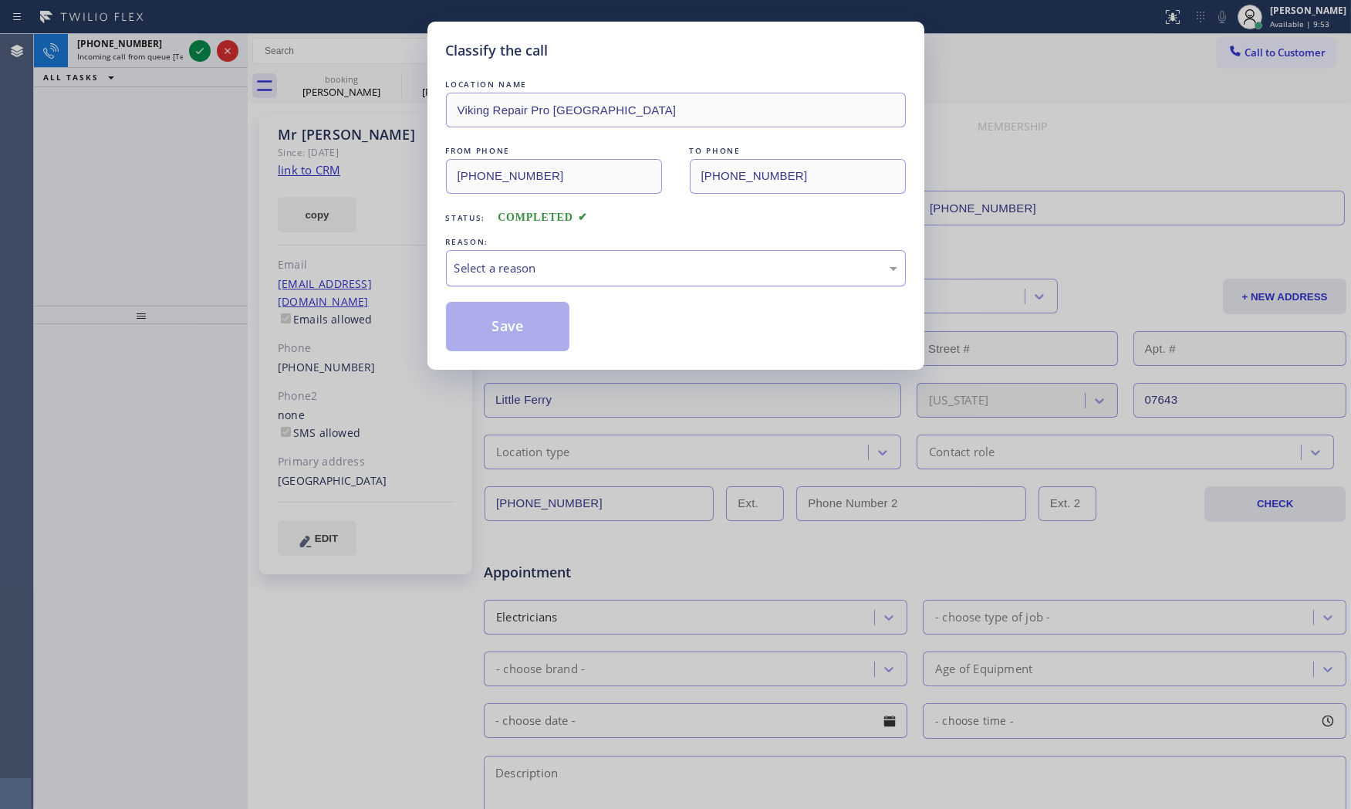
click at [535, 275] on div "Select a reason" at bounding box center [675, 268] width 443 height 18
click at [527, 325] on button "Save" at bounding box center [508, 326] width 124 height 49
click at [181, 58] on span "Incoming call from queue [Test] All" at bounding box center [141, 56] width 128 height 11
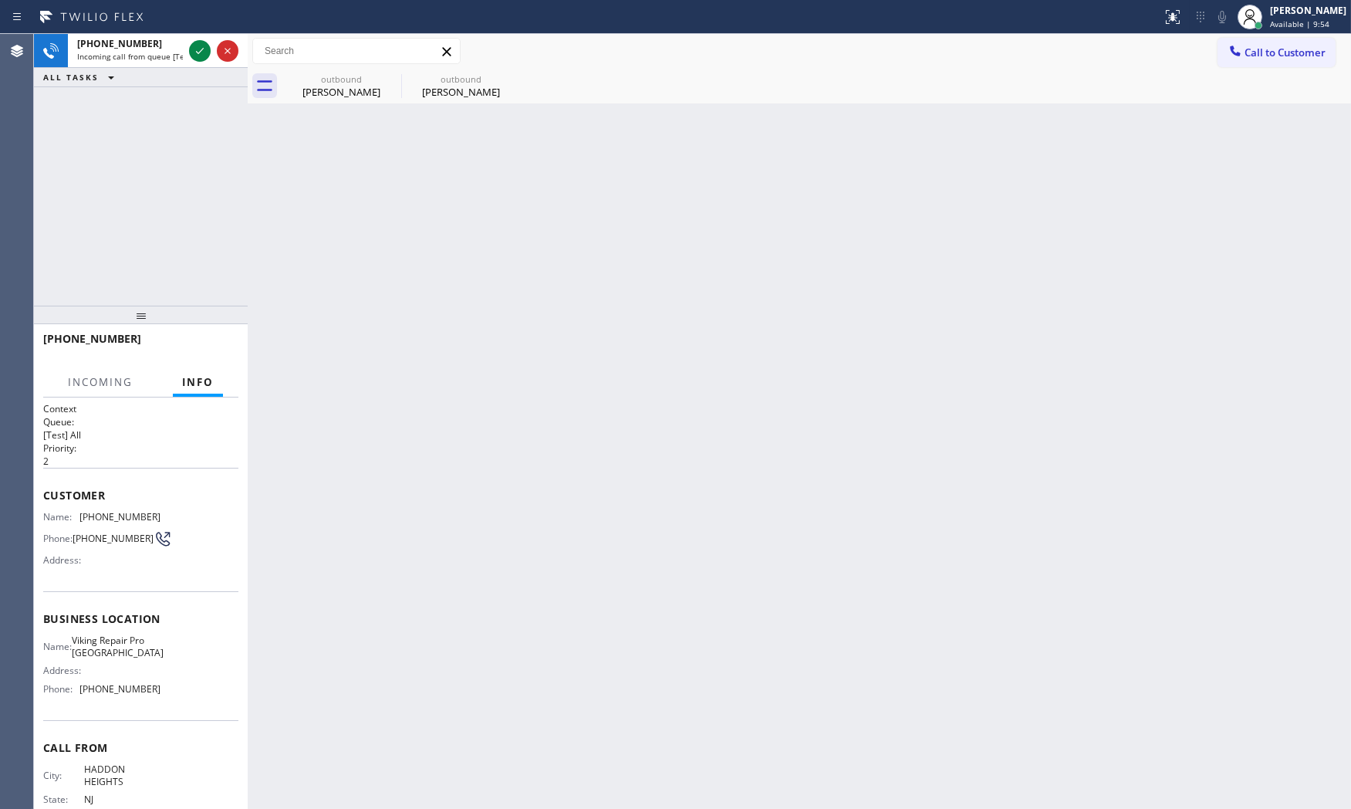
click at [181, 58] on span "Incoming call from queue [Test] All" at bounding box center [141, 56] width 128 height 11
click at [194, 52] on icon at bounding box center [200, 51] width 19 height 19
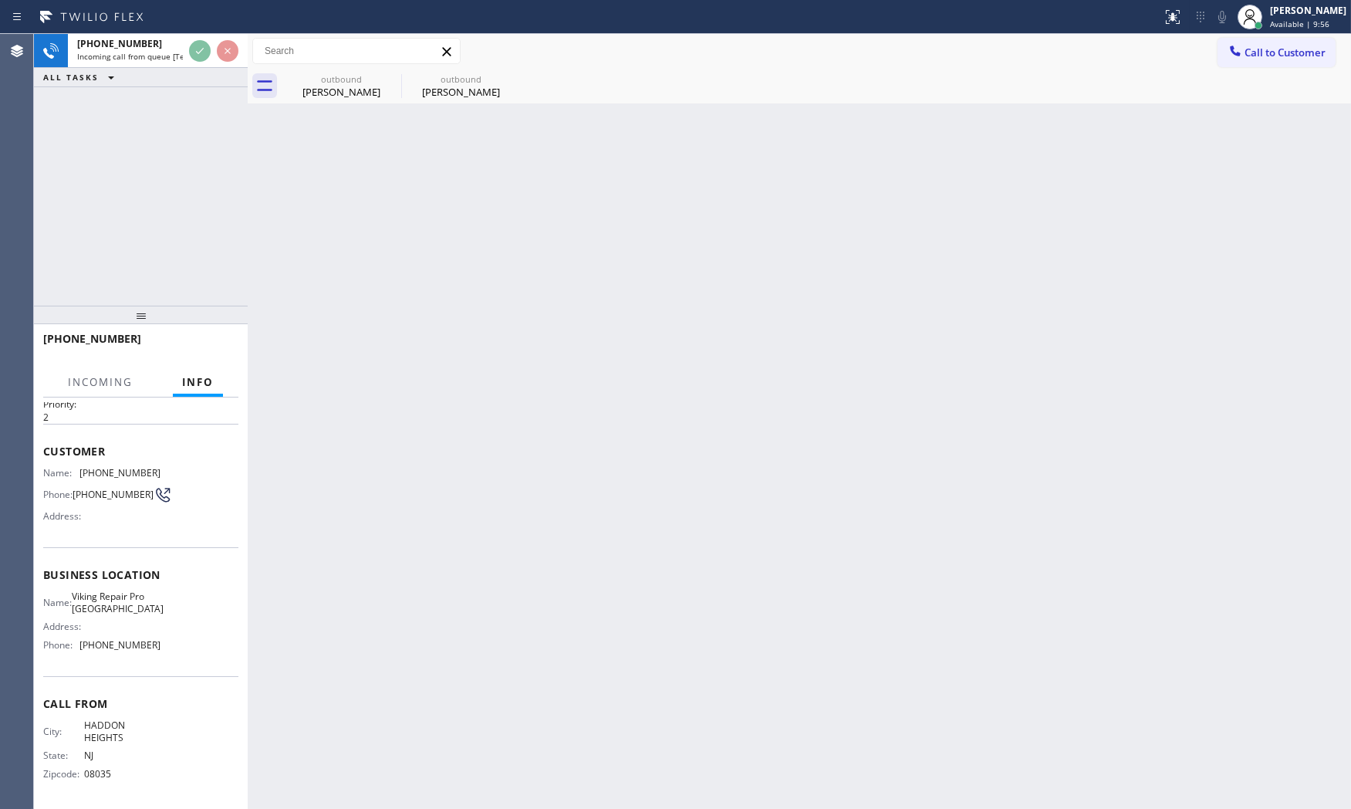
scroll to position [48, 0]
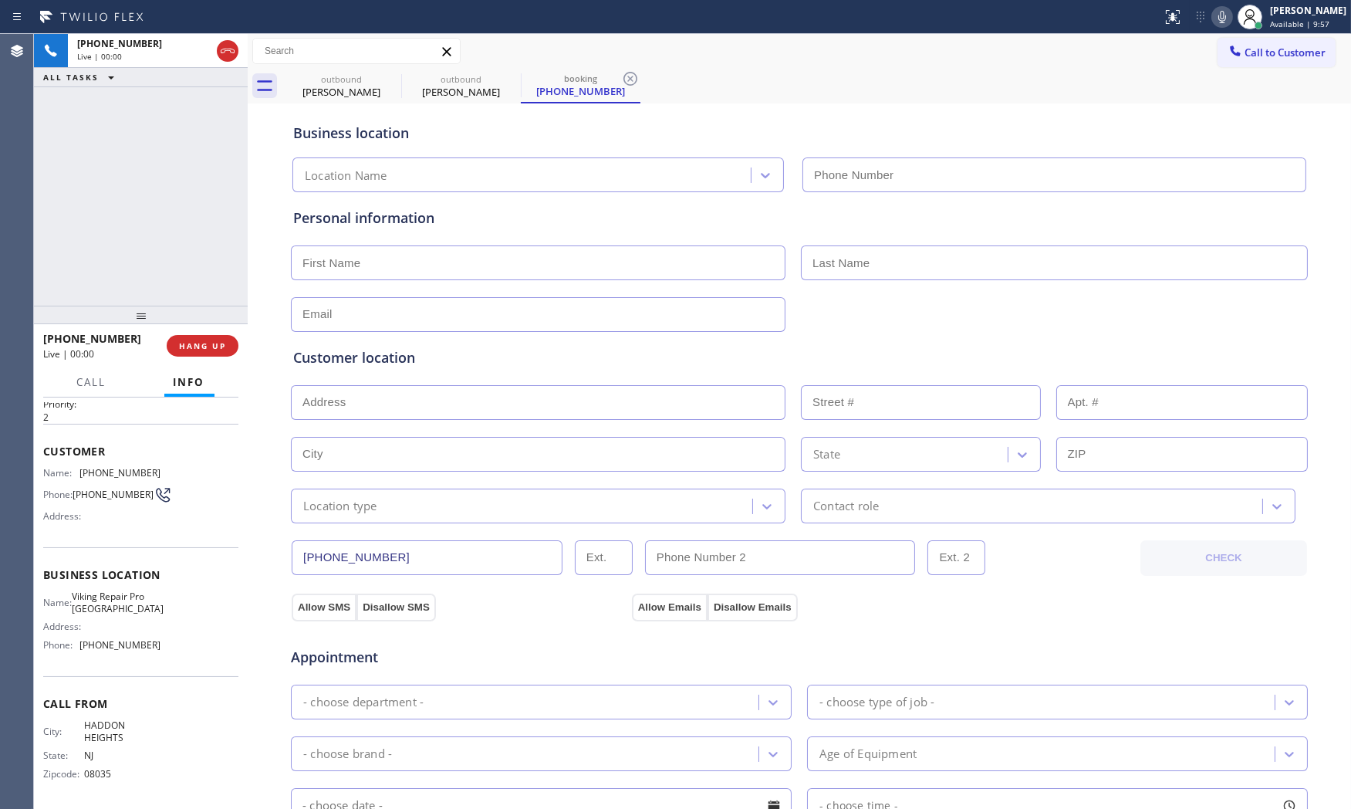
type input "[PHONE_NUMBER]"
drag, startPoint x: 252, startPoint y: 339, endPoint x: 225, endPoint y: 340, distance: 27.0
click at [251, 339] on div "[PHONE_NUMBER] Live | 00:01 ALL TASKS ALL TASKS ACTIVE TASKS TASKS IN WRAP UP […" at bounding box center [692, 421] width 1317 height 775
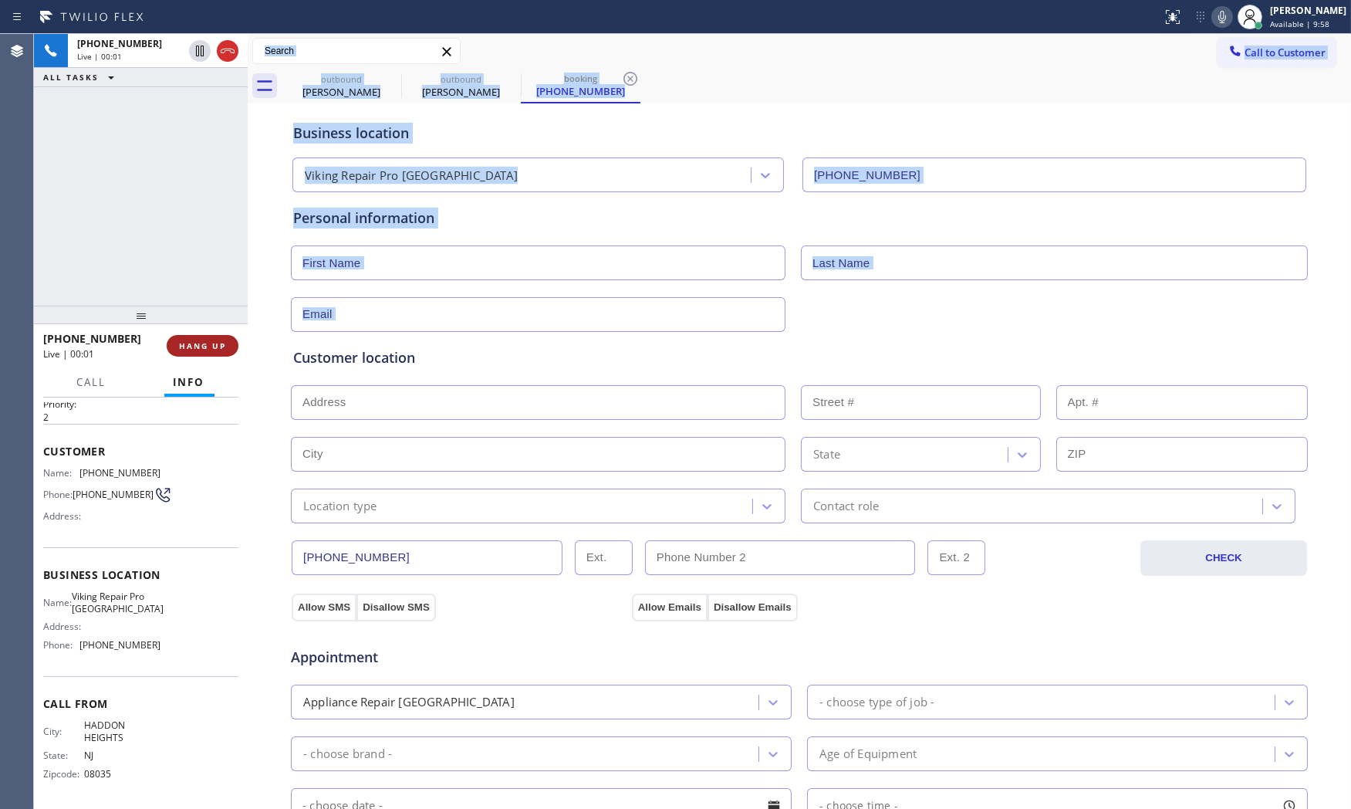
click at [225, 340] on span "HANG UP" at bounding box center [202, 345] width 47 height 11
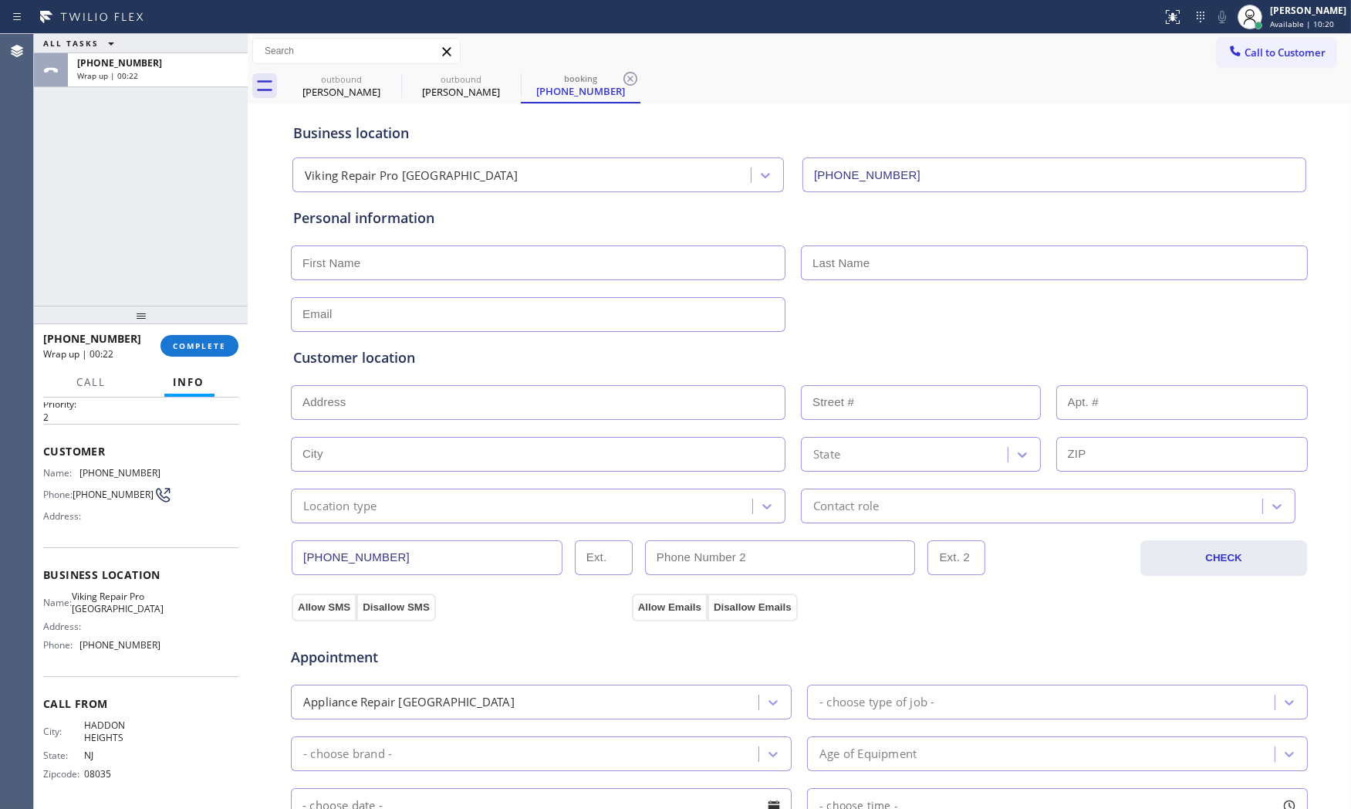
click at [191, 360] on div "[PHONE_NUMBER] Wrap up | 00:22 COMPLETE" at bounding box center [140, 346] width 195 height 40
click at [202, 324] on div at bounding box center [141, 315] width 214 height 19
click at [184, 340] on span "COMPLETE" at bounding box center [199, 344] width 53 height 11
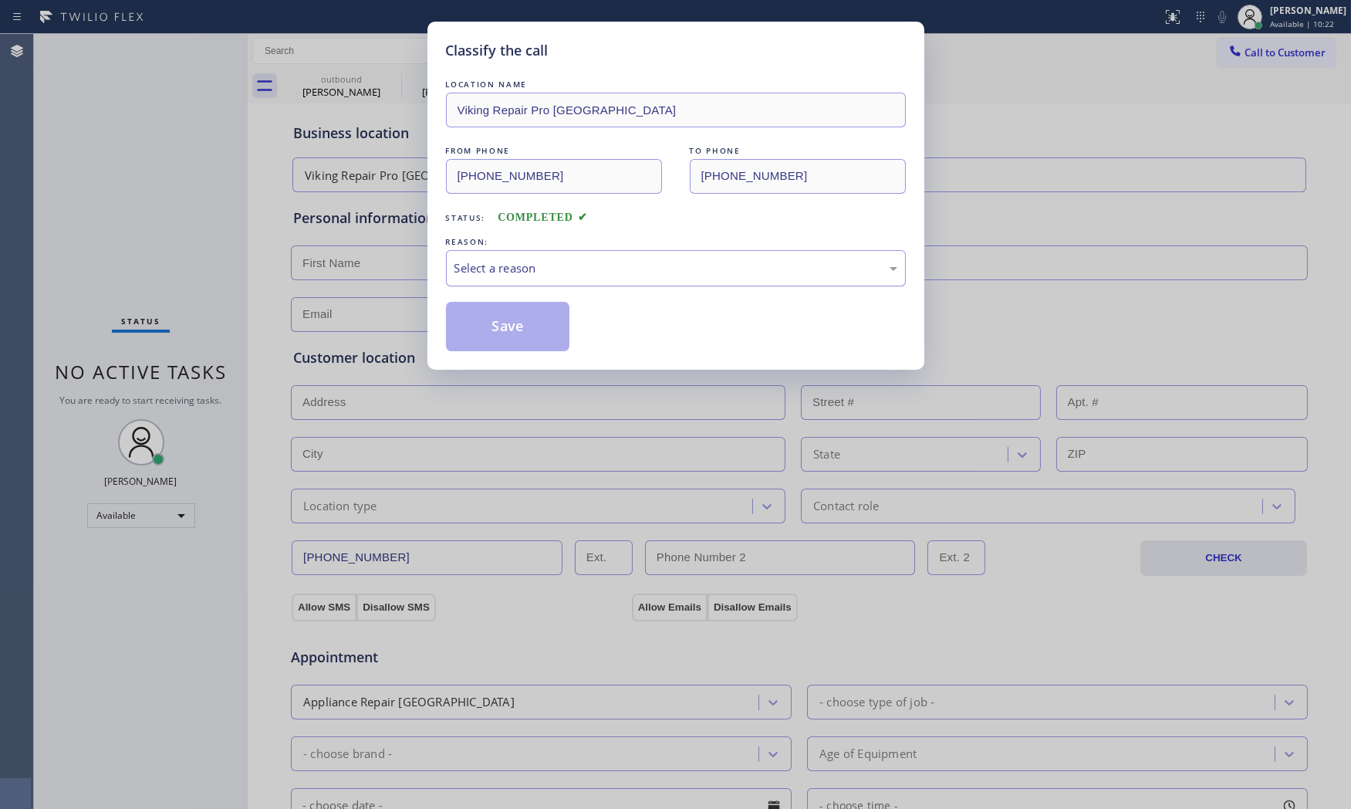
drag, startPoint x: 518, startPoint y: 272, endPoint x: 518, endPoint y: 281, distance: 9.3
click at [518, 274] on div "Select a reason" at bounding box center [675, 268] width 443 height 18
click at [510, 314] on button "Save" at bounding box center [508, 326] width 124 height 49
type input "[PHONE_NUMBER]"
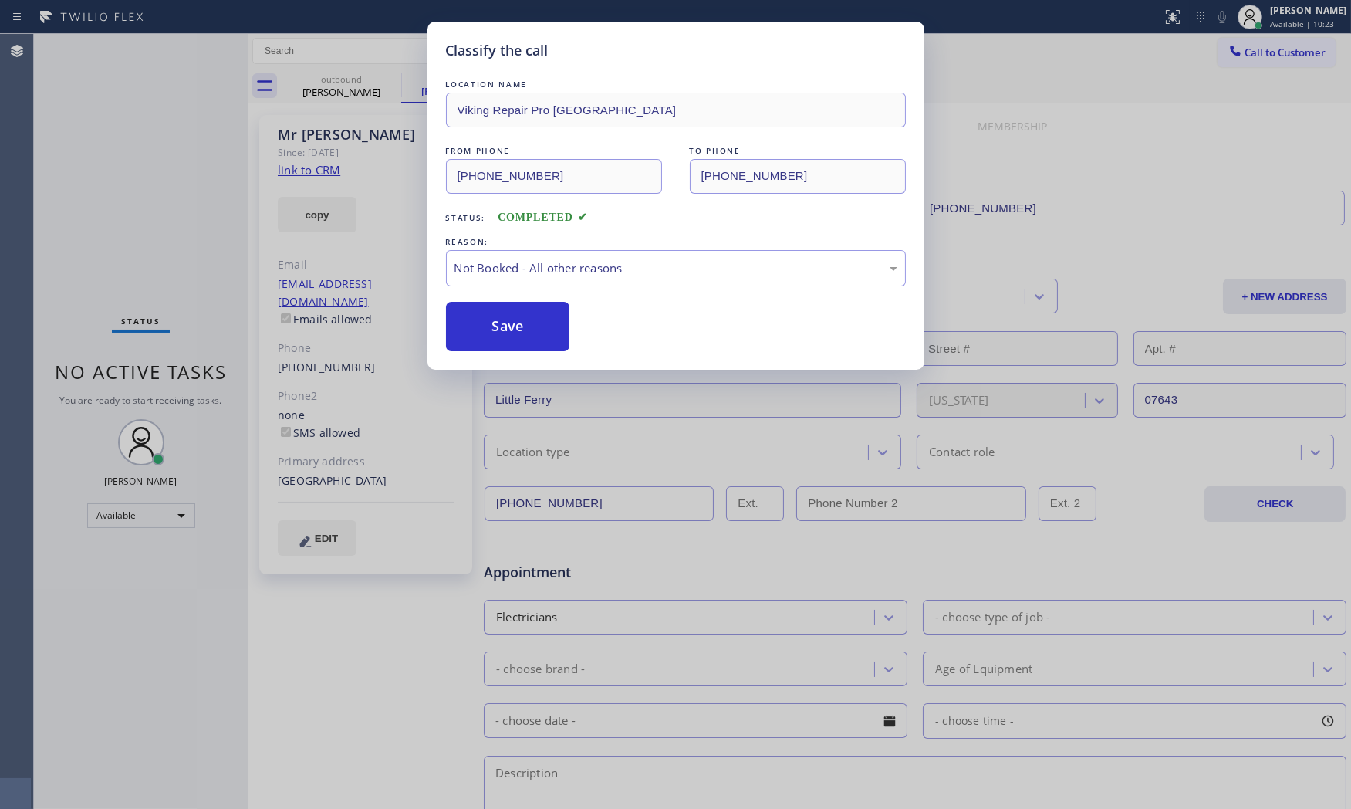
click at [510, 314] on button "Save" at bounding box center [508, 326] width 124 height 49
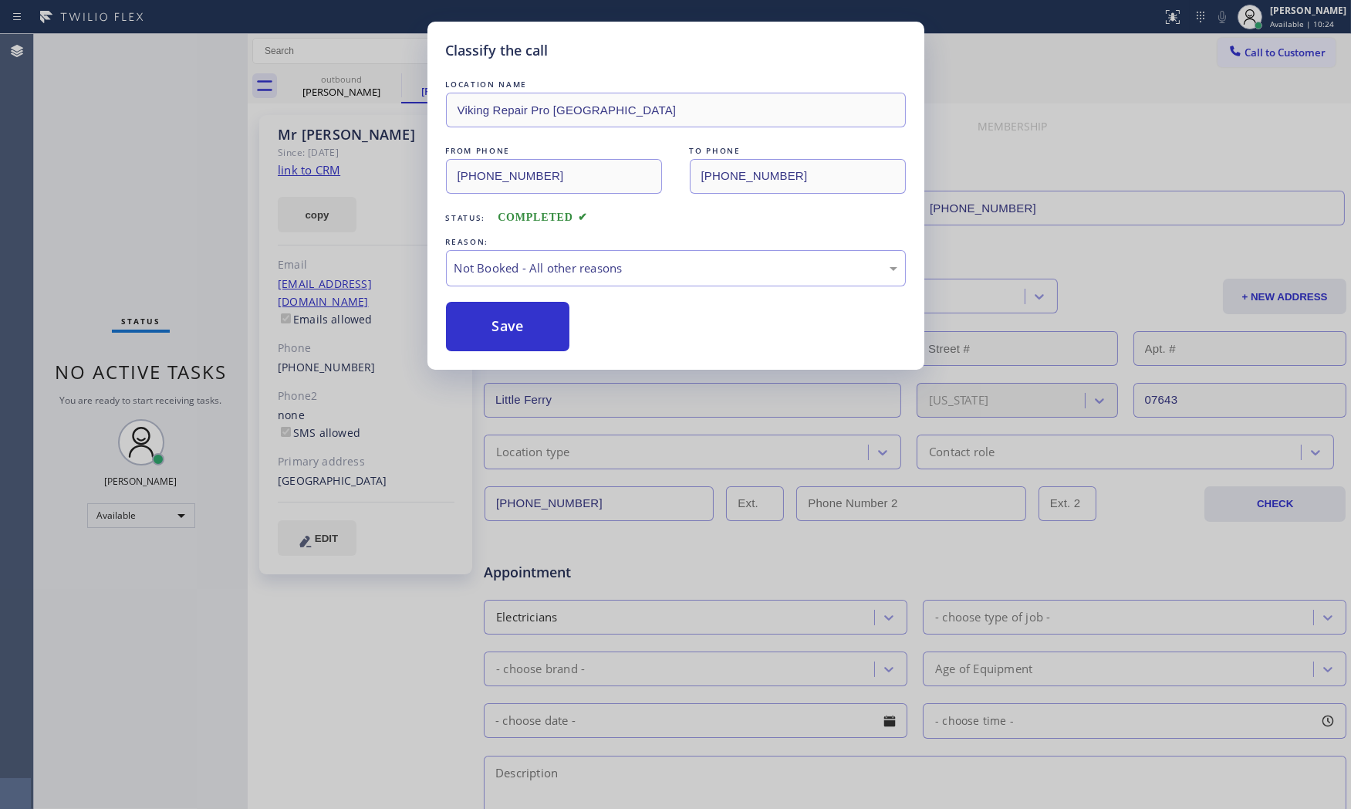
click at [510, 314] on div "Classify the call LOCATION NAME Bulldog Electrical Inc FROM PHONE [PHONE_NUMBER…" at bounding box center [692, 421] width 1317 height 775
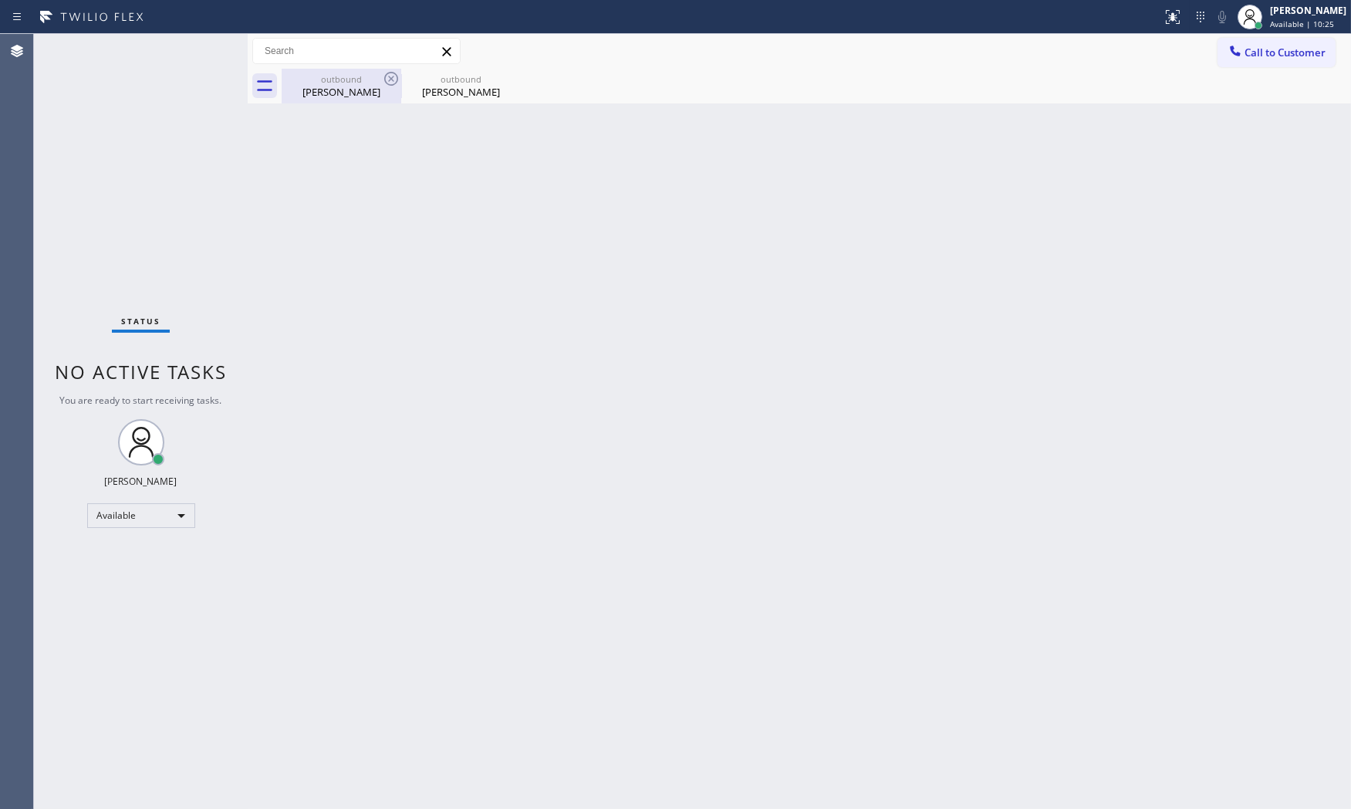
click at [334, 91] on div "[PERSON_NAME]" at bounding box center [341, 92] width 116 height 14
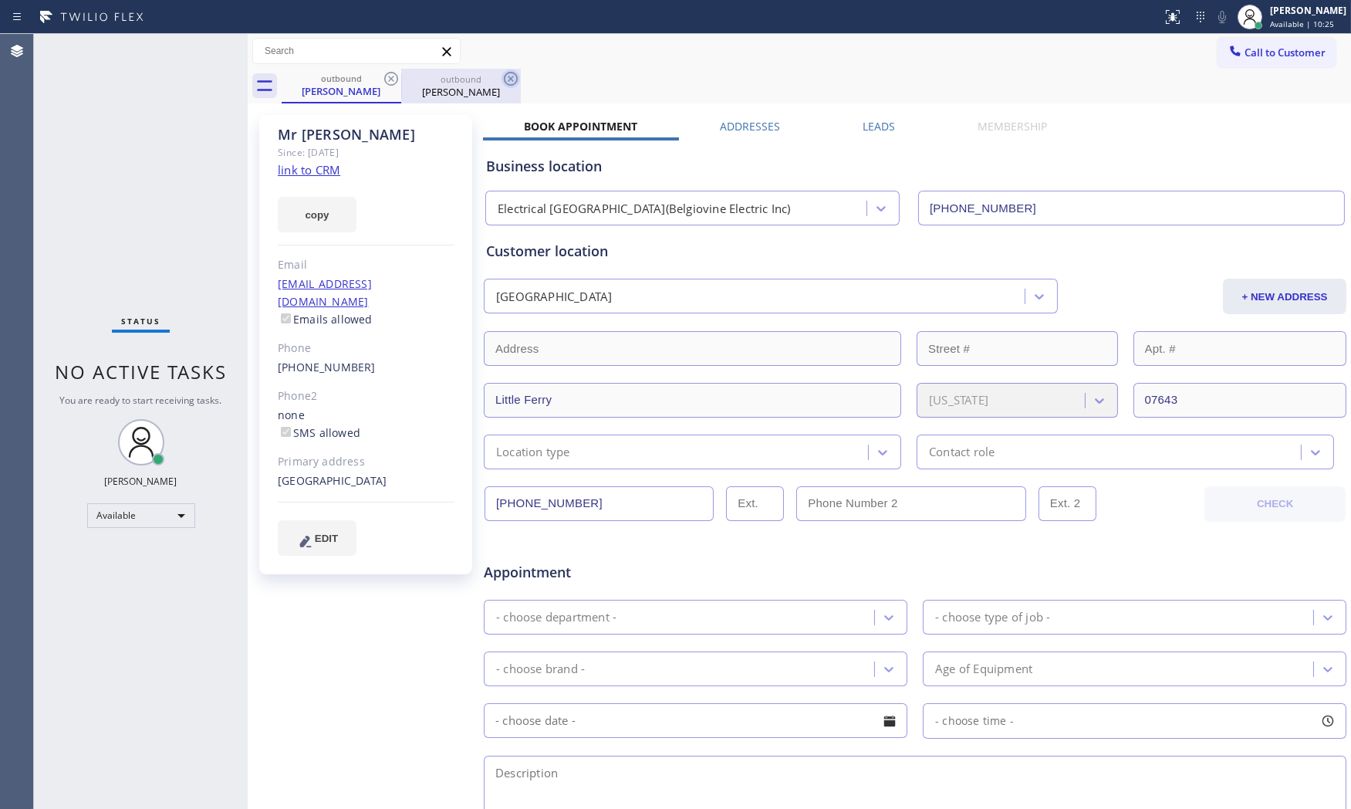
click at [392, 82] on icon at bounding box center [391, 78] width 19 height 19
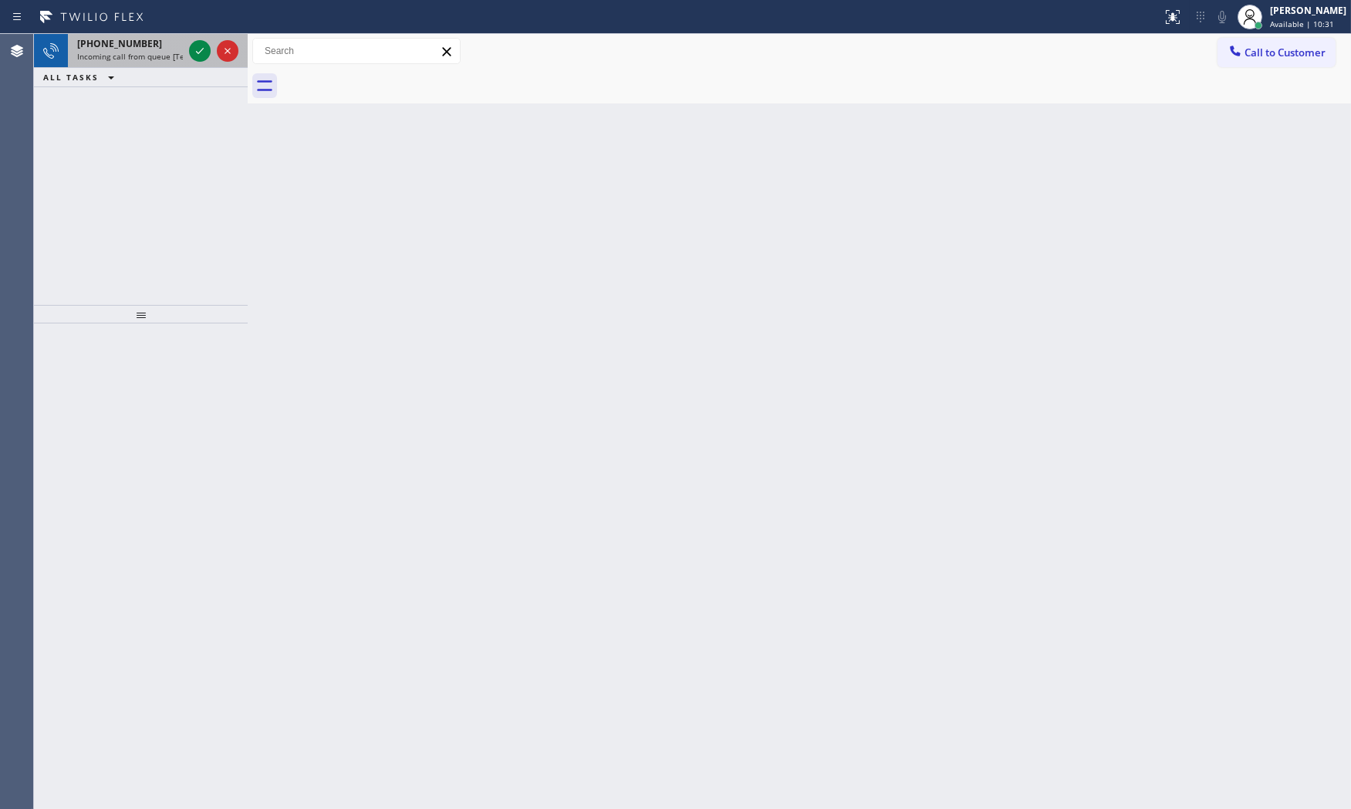
click at [159, 56] on span "Incoming call from queue [Test] All" at bounding box center [141, 56] width 128 height 11
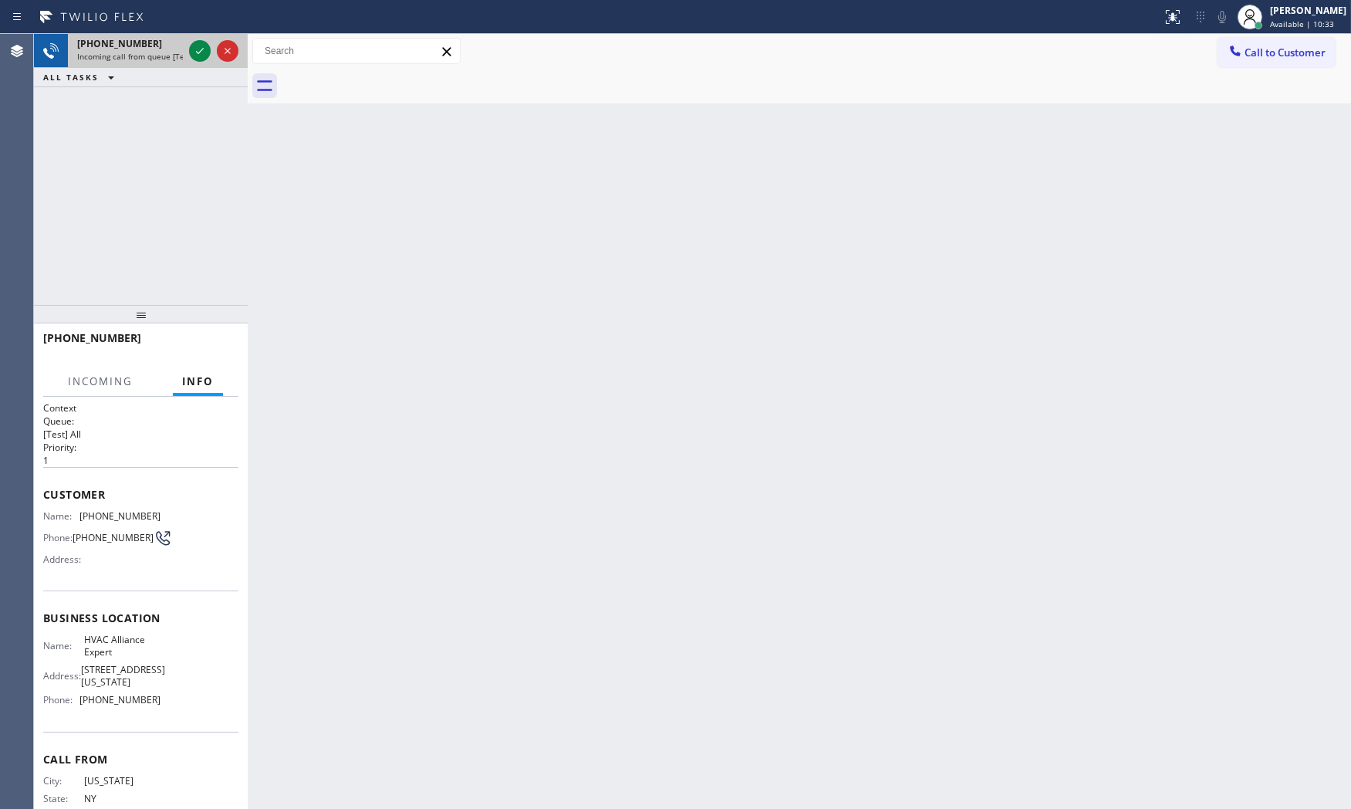
click at [171, 55] on span "Incoming call from queue [Test] All" at bounding box center [141, 56] width 128 height 11
click at [198, 52] on icon at bounding box center [200, 51] width 19 height 19
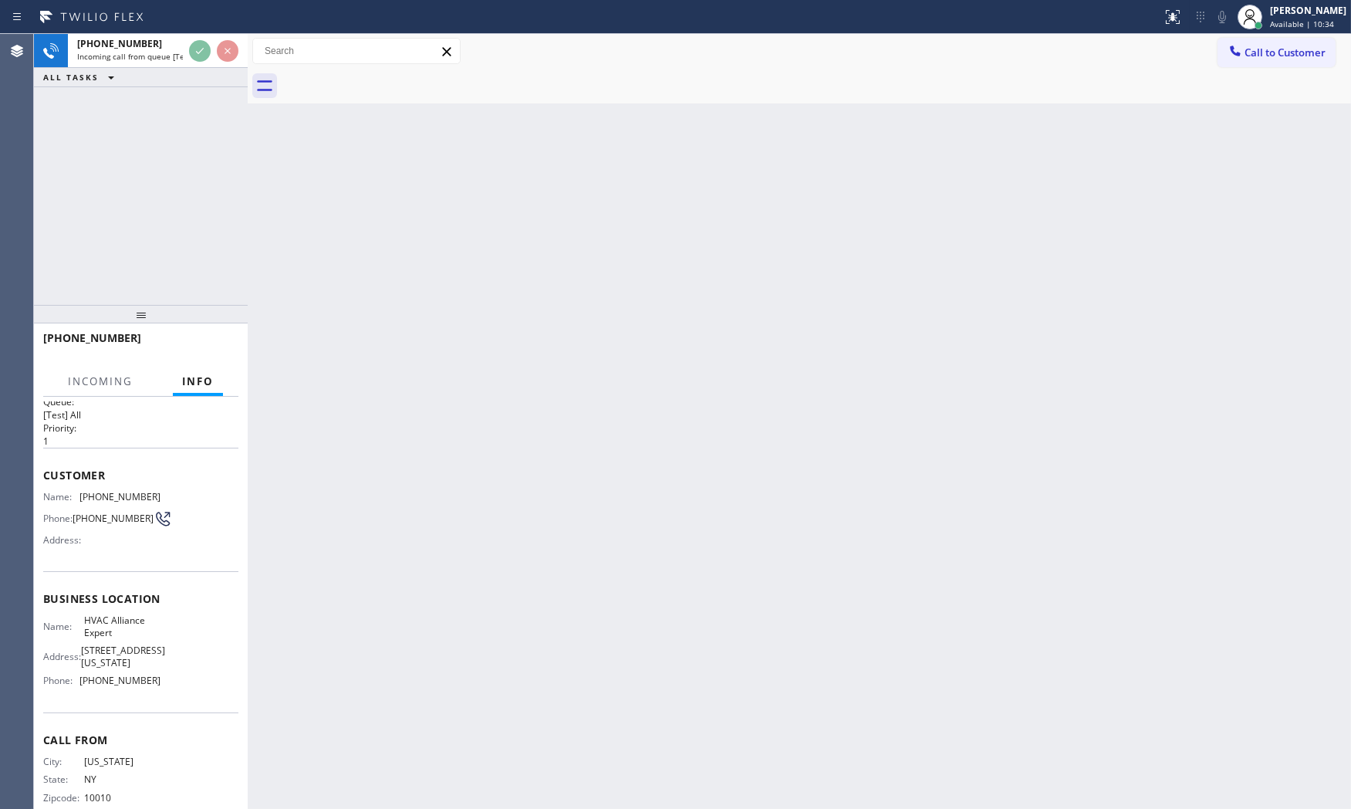
scroll to position [59, 0]
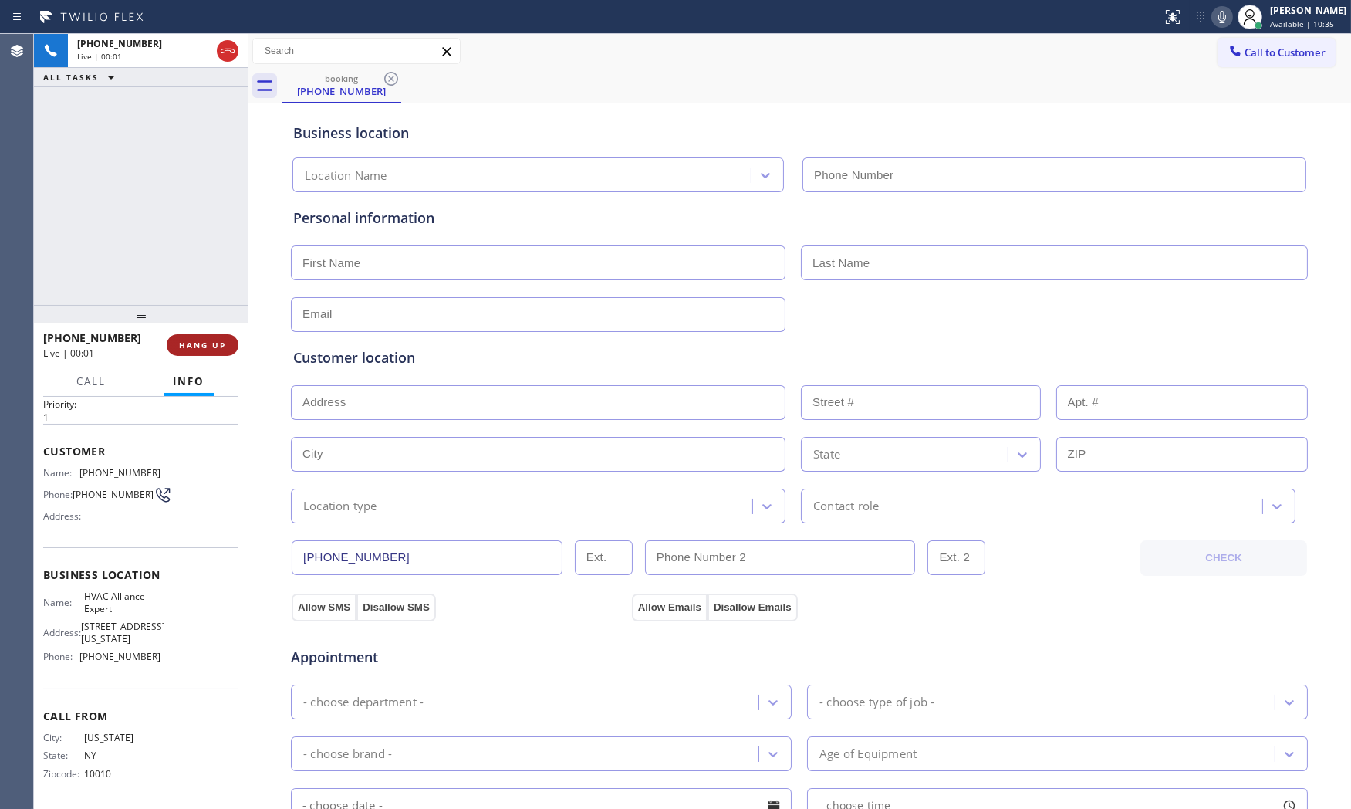
type input "[PHONE_NUMBER]"
click at [211, 347] on span "HANG UP" at bounding box center [202, 344] width 47 height 11
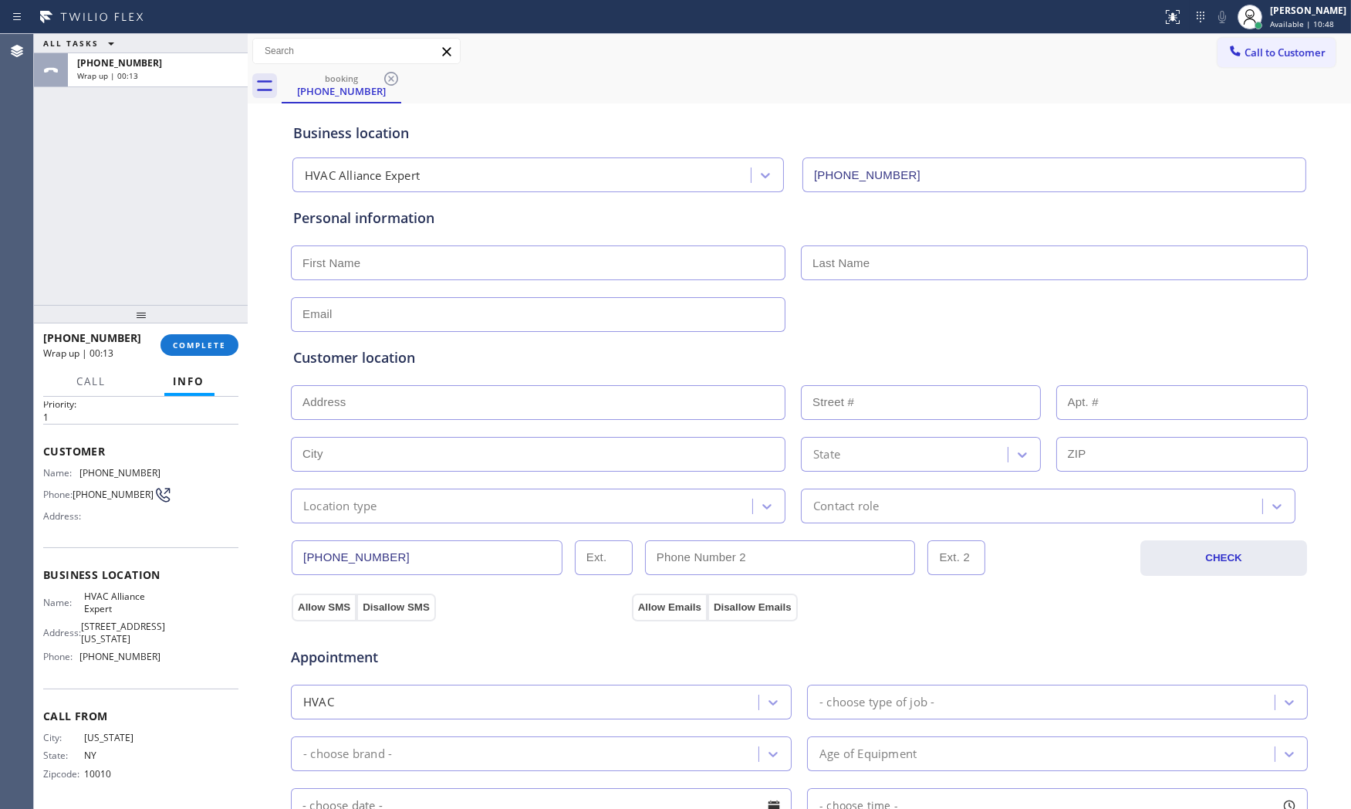
click at [248, 296] on div at bounding box center [248, 421] width 0 height 775
drag, startPoint x: 218, startPoint y: 318, endPoint x: 218, endPoint y: 329, distance: 11.6
click at [218, 319] on div at bounding box center [141, 314] width 214 height 19
click at [219, 355] on button "COMPLETE" at bounding box center [199, 346] width 78 height 22
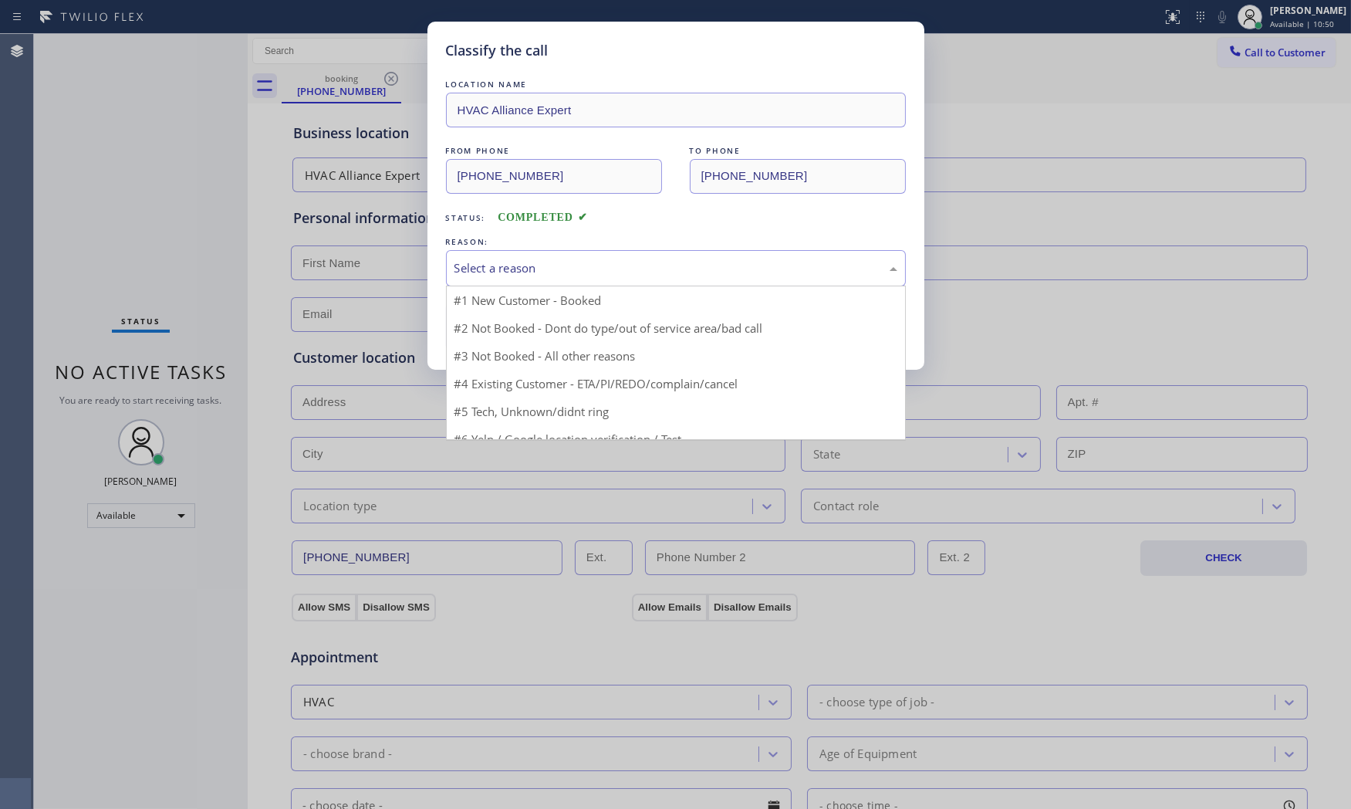
drag, startPoint x: 650, startPoint y: 264, endPoint x: 550, endPoint y: 311, distance: 110.8
click at [650, 265] on div "Select a reason" at bounding box center [675, 268] width 443 height 18
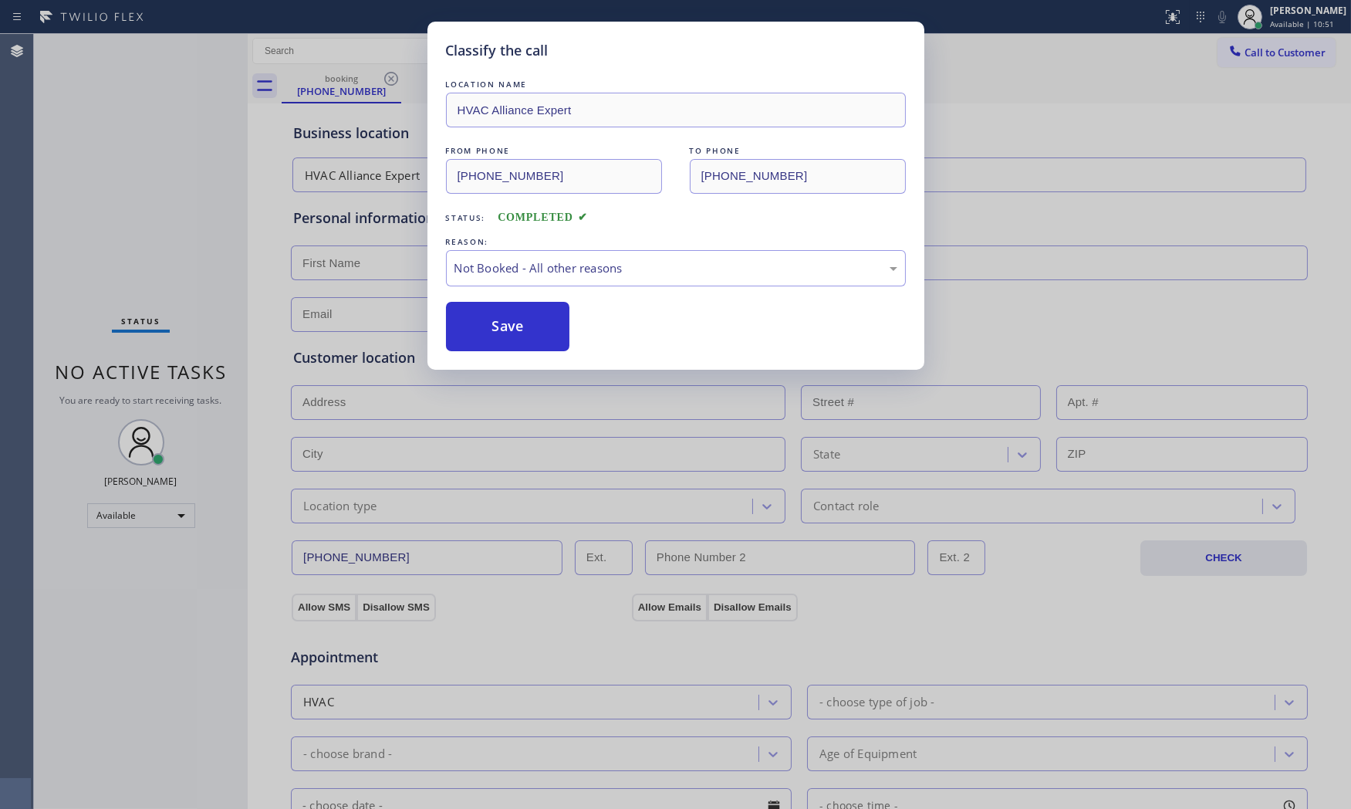
click at [503, 327] on button "Save" at bounding box center [508, 326] width 124 height 49
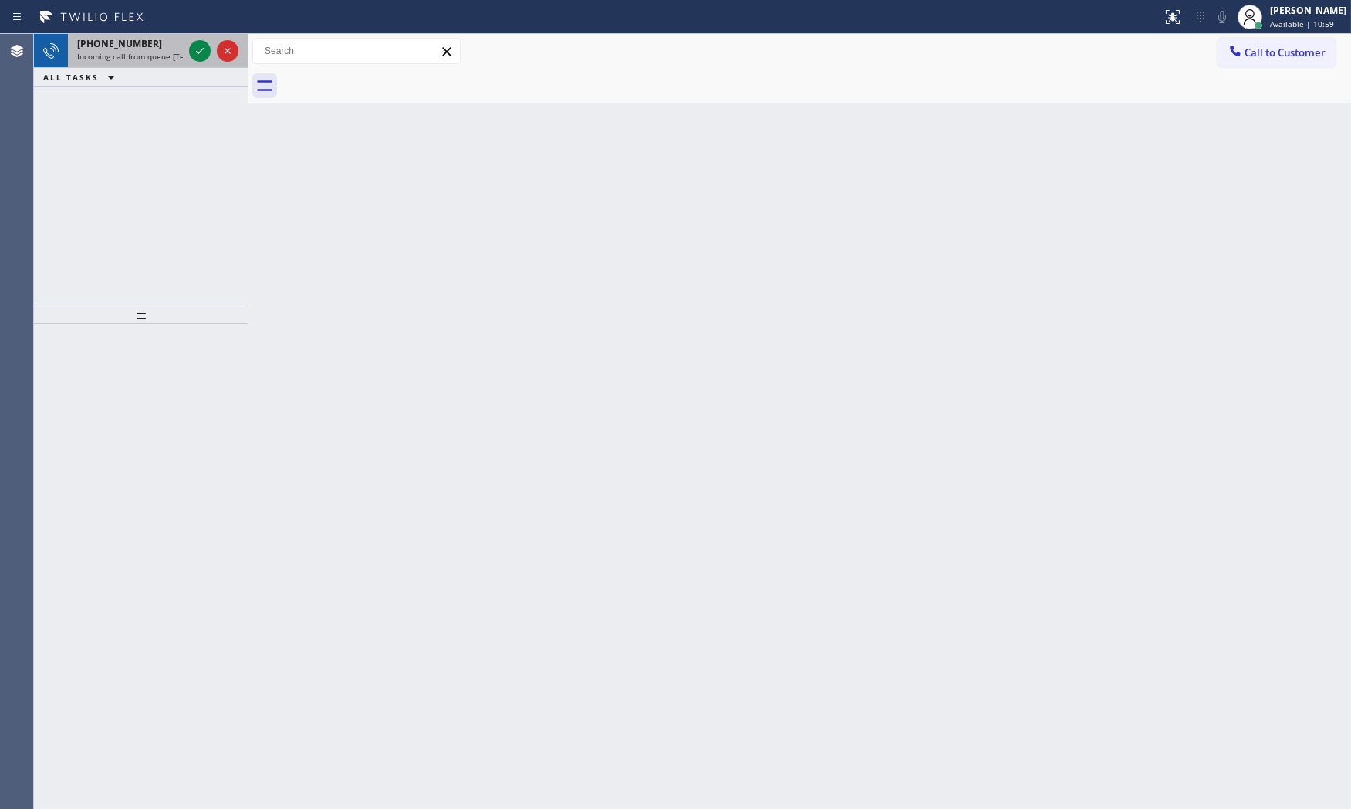
click at [154, 56] on span "Incoming call from queue [Test] All" at bounding box center [141, 56] width 128 height 11
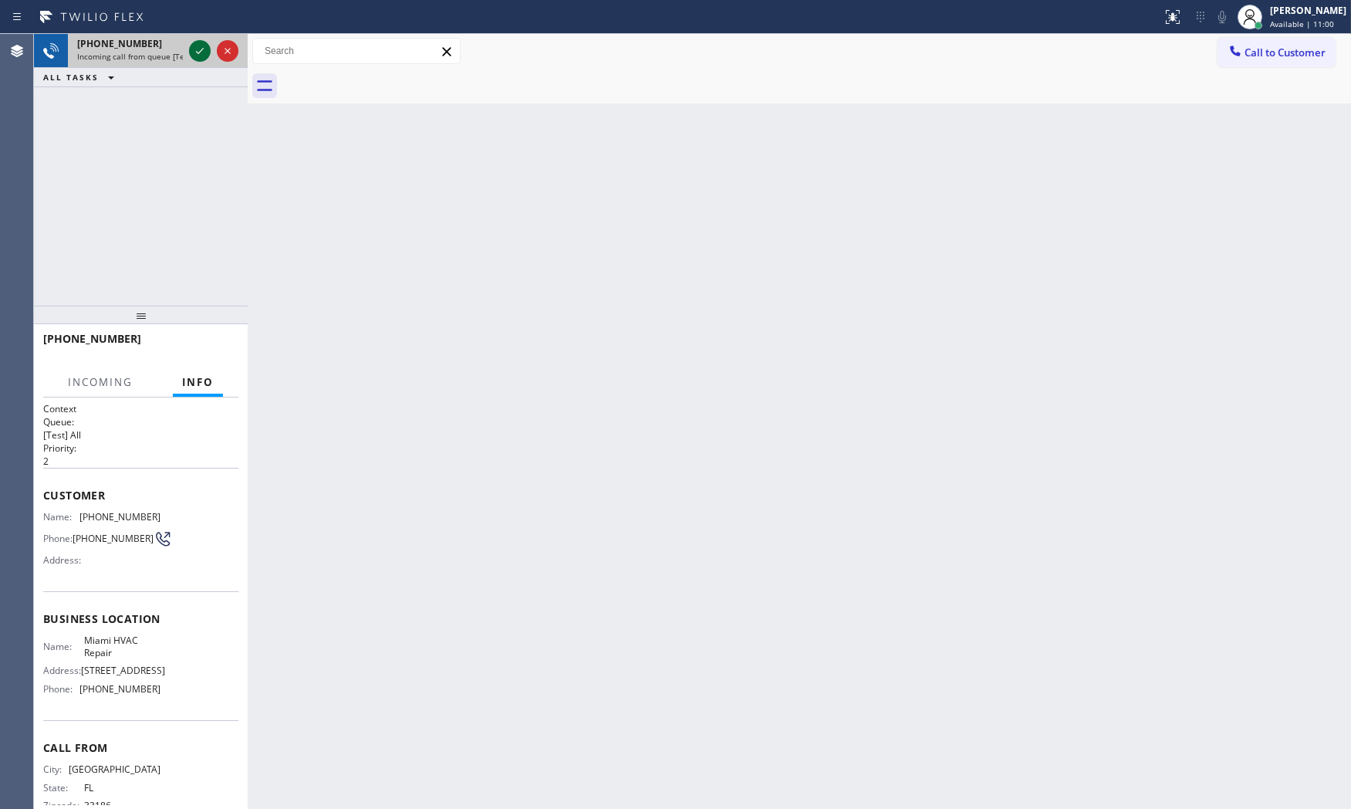
click at [193, 51] on icon at bounding box center [200, 51] width 19 height 19
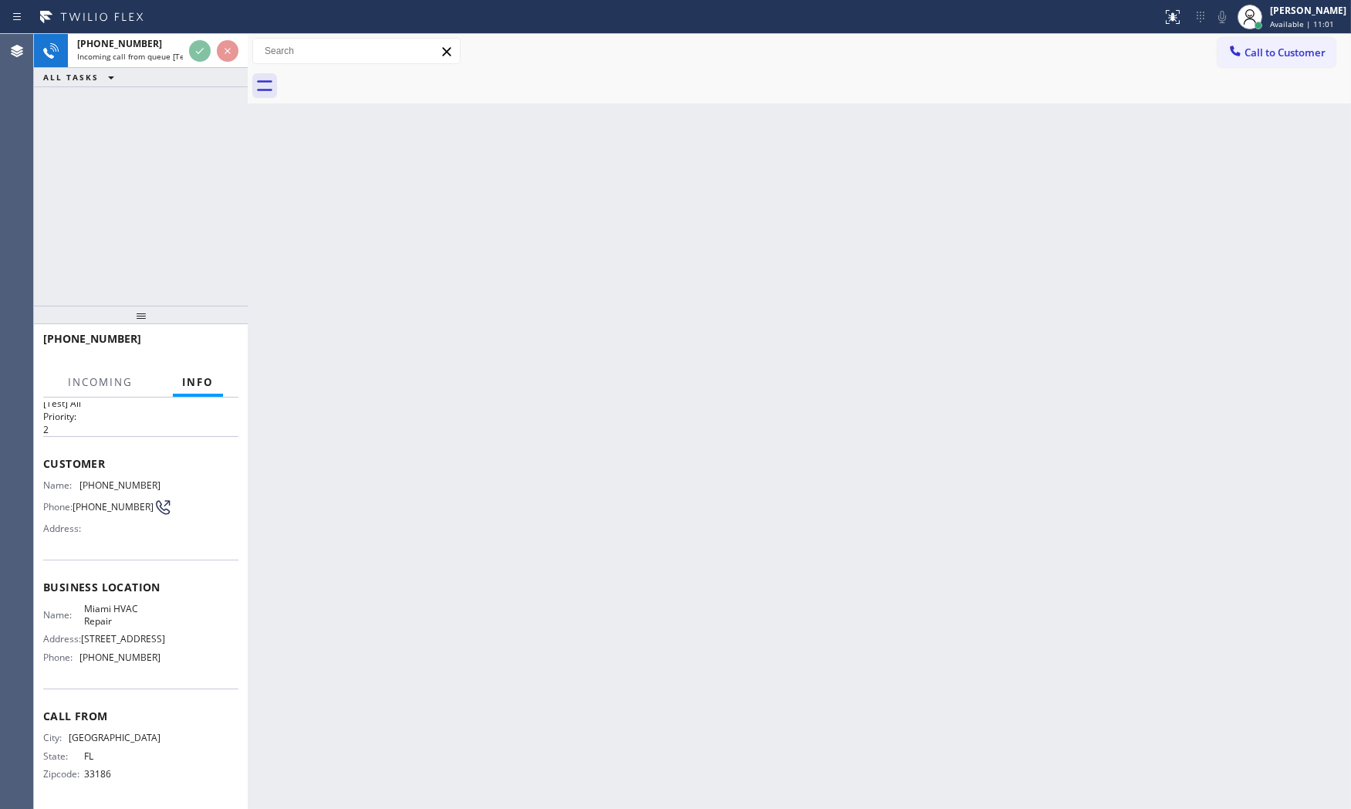
scroll to position [48, 0]
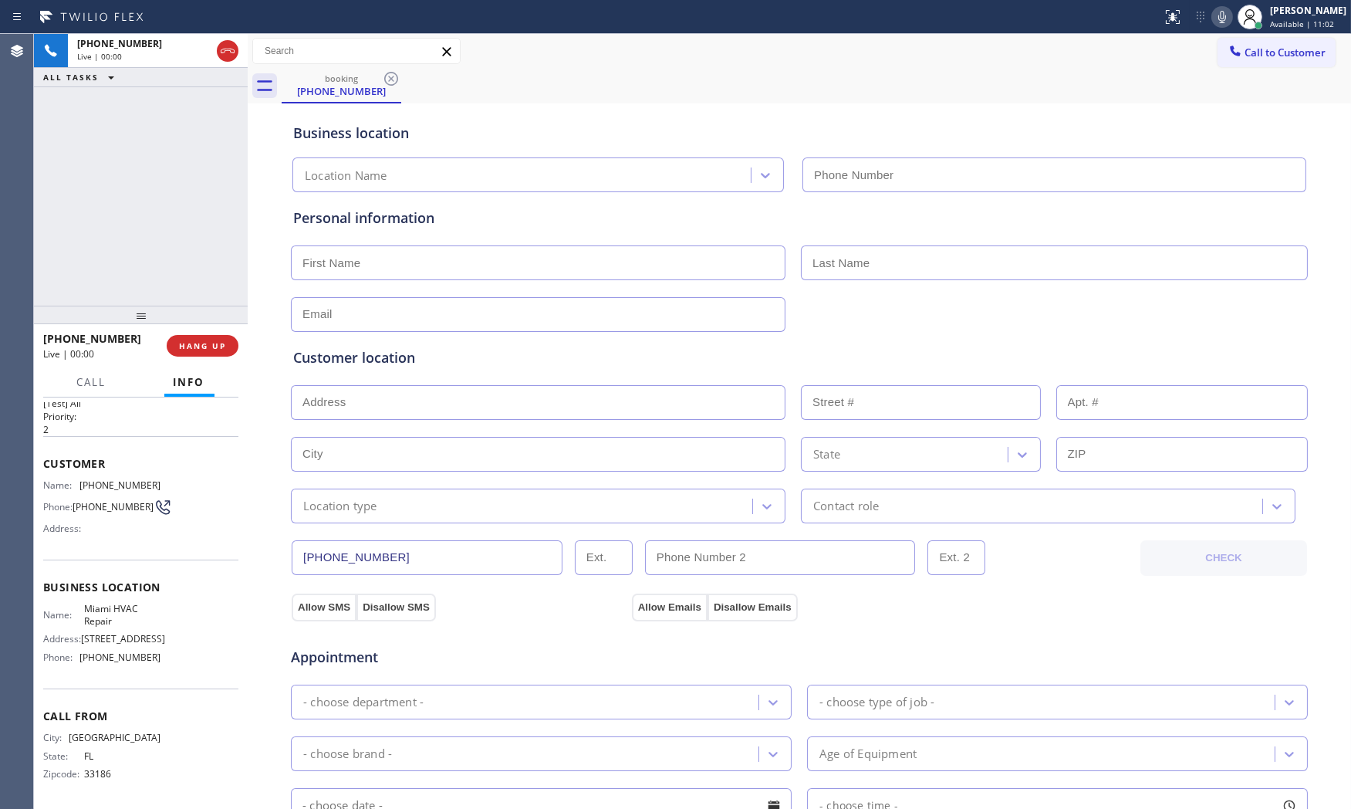
type input "[PHONE_NUMBER]"
click at [1221, 21] on icon at bounding box center [1222, 17] width 19 height 19
click at [1213, 19] on icon at bounding box center [1222, 17] width 19 height 19
click at [1220, 19] on icon at bounding box center [1222, 17] width 19 height 19
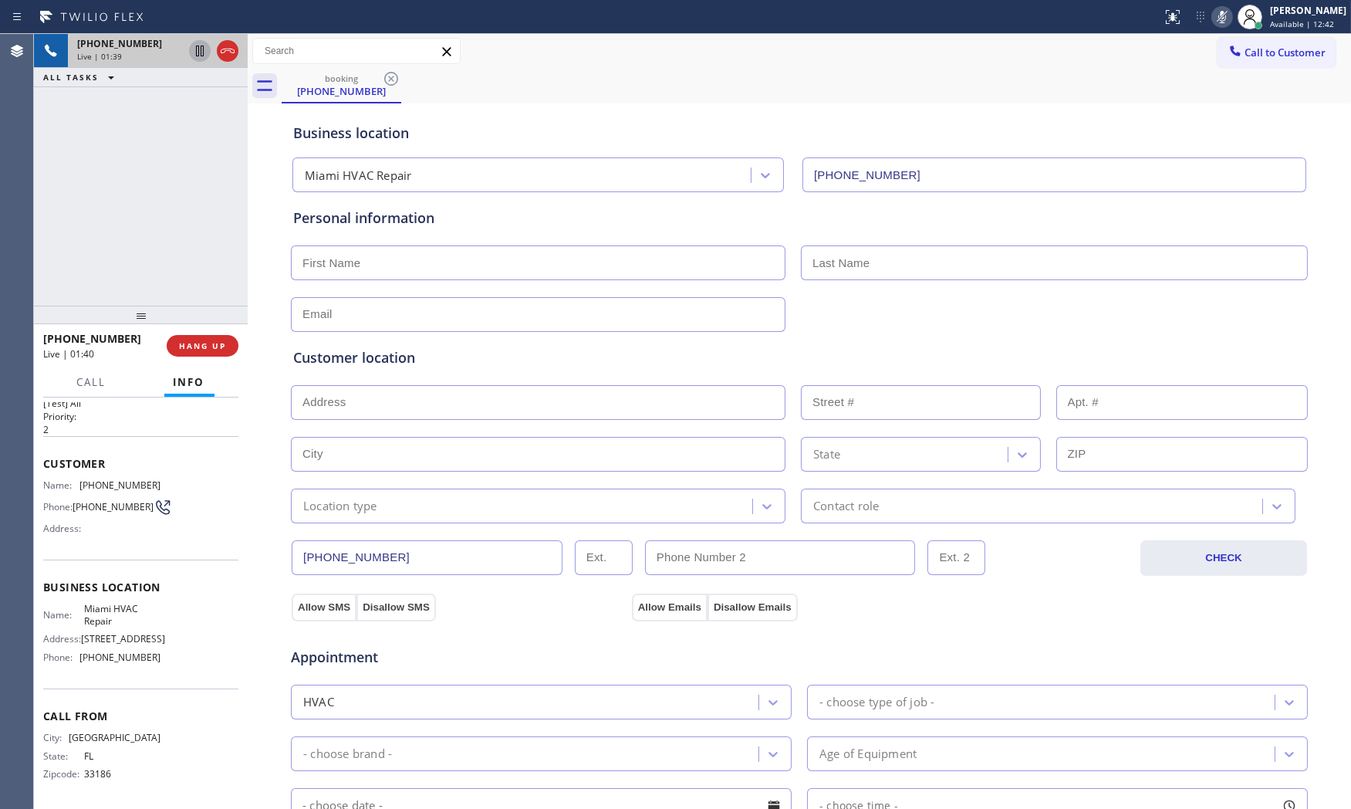
click at [193, 50] on icon at bounding box center [200, 51] width 19 height 19
drag, startPoint x: 147, startPoint y: 204, endPoint x: 168, endPoint y: 201, distance: 21.8
click at [158, 202] on div "[PHONE_NUMBER] Live | 03:33 ALL TASKS ALL TASKS ACTIVE TASKS TASKS IN WRAP UP" at bounding box center [141, 170] width 214 height 272
click at [1224, 26] on div "Status report No issues detected If you experience an issue, please download th…" at bounding box center [1253, 17] width 195 height 34
click at [1218, 22] on icon at bounding box center [1222, 17] width 8 height 12
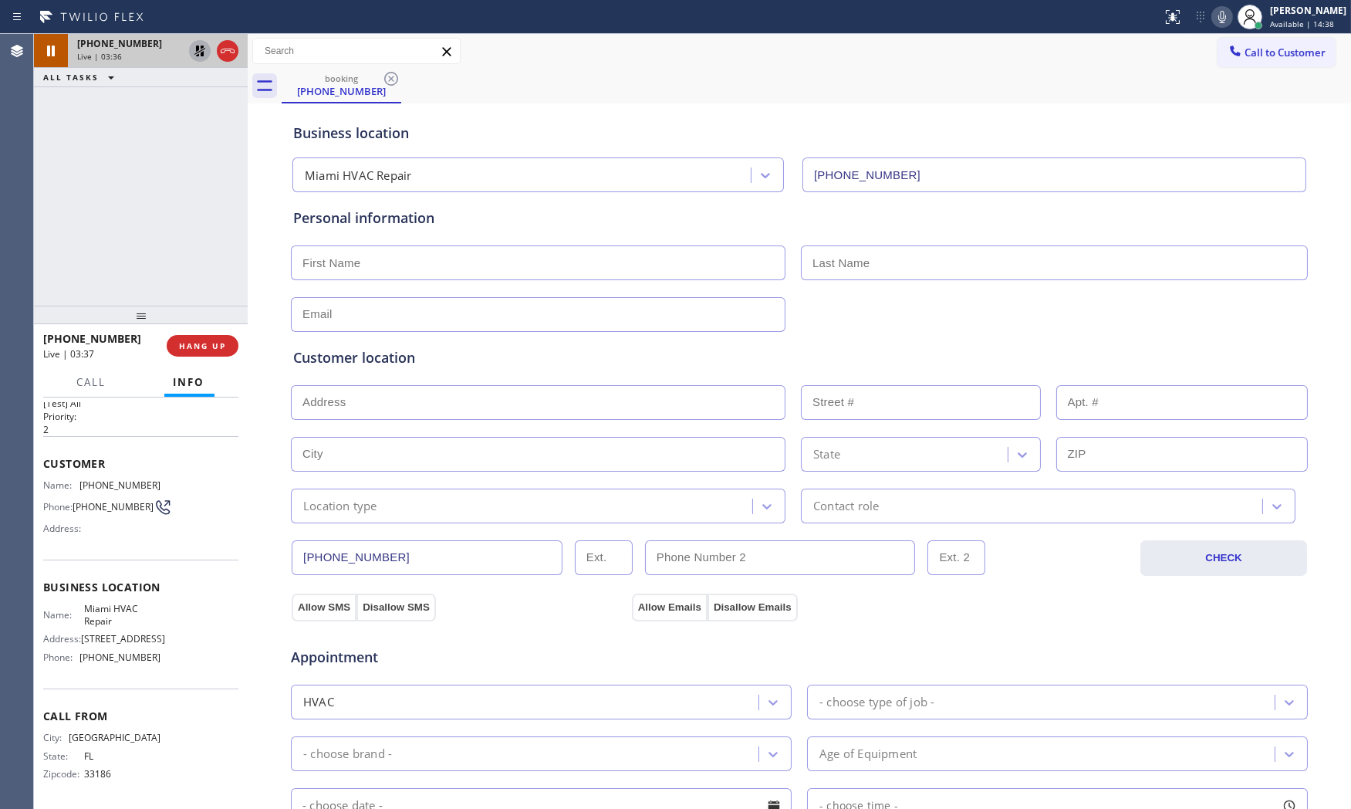
click at [204, 56] on icon at bounding box center [200, 51] width 19 height 19
click at [211, 343] on span "HANG UP" at bounding box center [202, 345] width 47 height 11
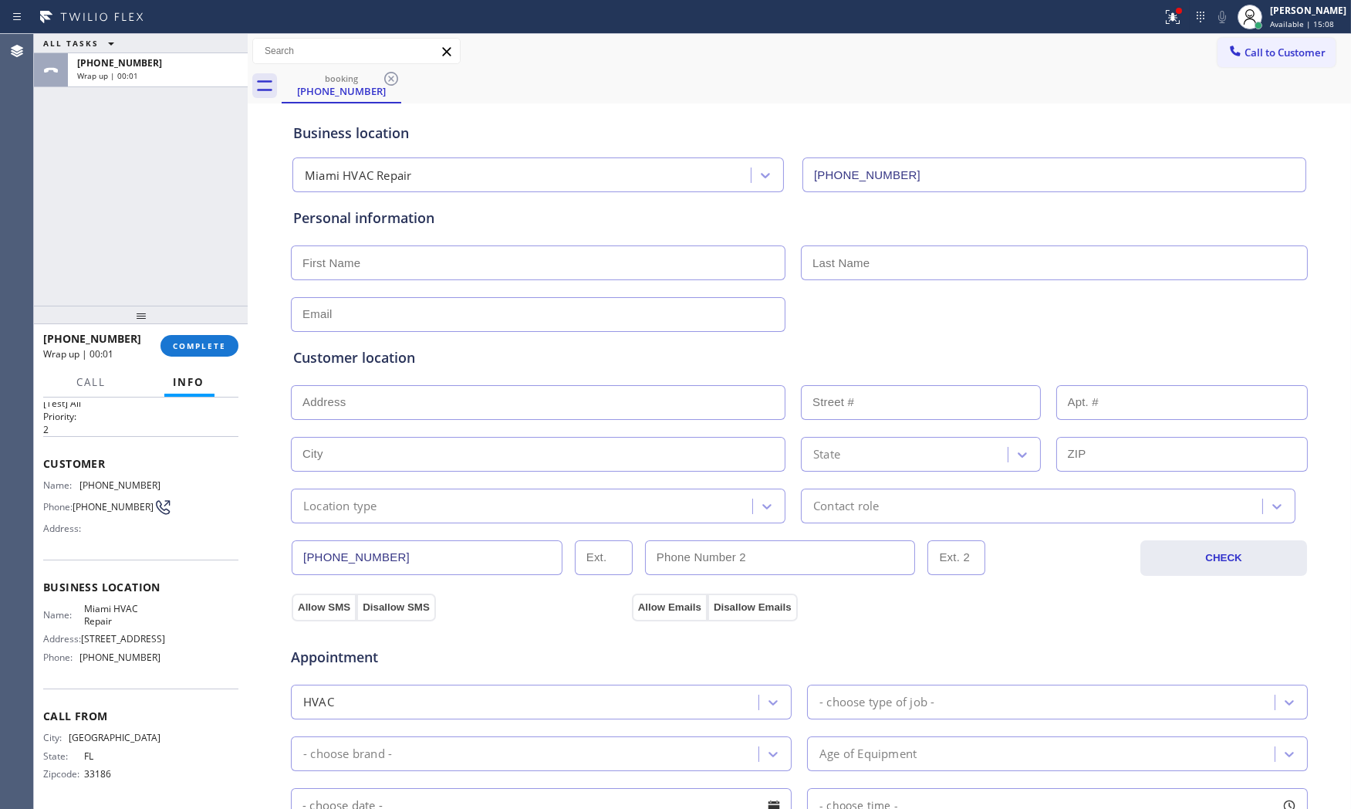
click at [434, 252] on input "text" at bounding box center [538, 262] width 495 height 35
click at [506, 265] on input "text" at bounding box center [538, 262] width 495 height 35
paste input "Mario"
type input "Mario"
click at [947, 263] on input "text" at bounding box center [1054, 262] width 507 height 35
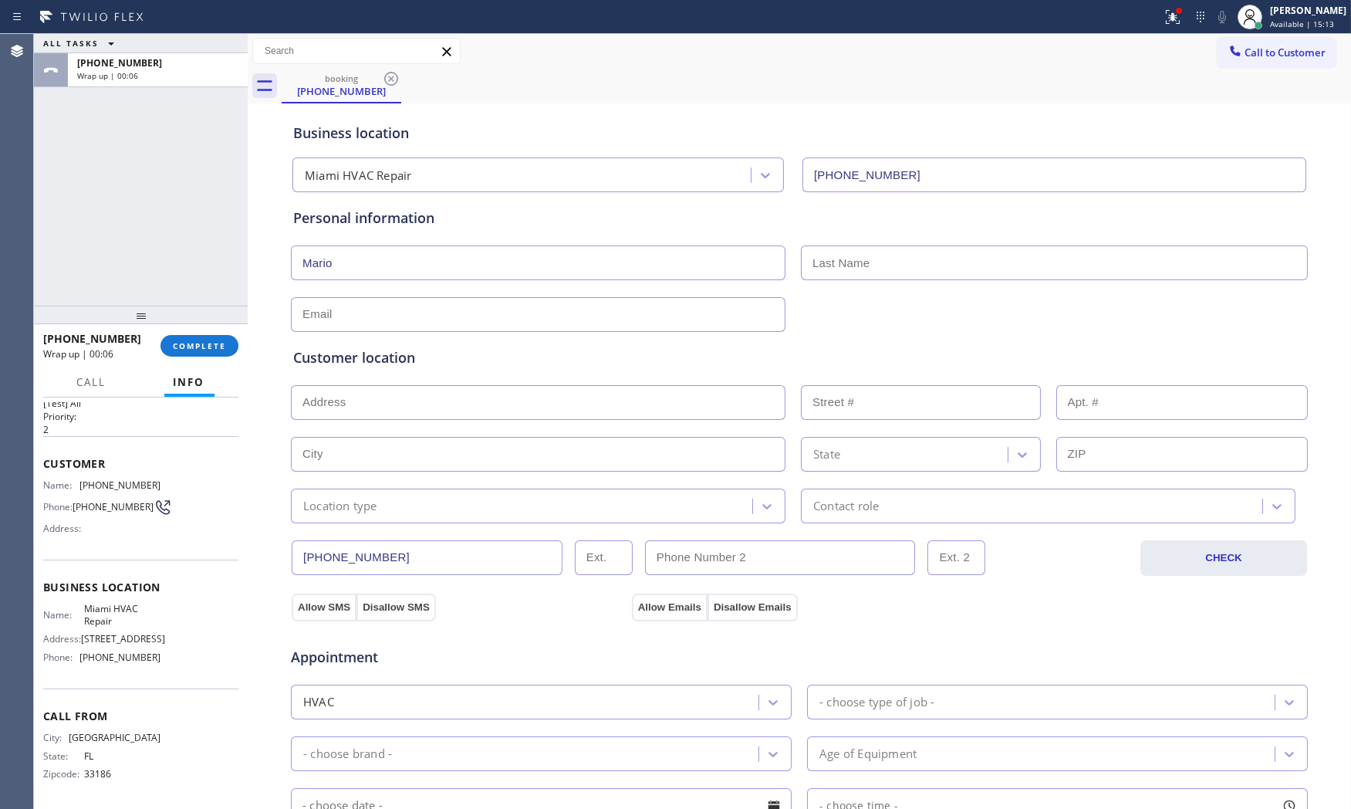
paste input "Bosch"
type input "Bosch"
click at [640, 299] on input "text" at bounding box center [538, 314] width 495 height 35
type input "[EMAIL_ADDRESS][DOMAIN_NAME]"
click at [449, 397] on input "text" at bounding box center [538, 402] width 495 height 35
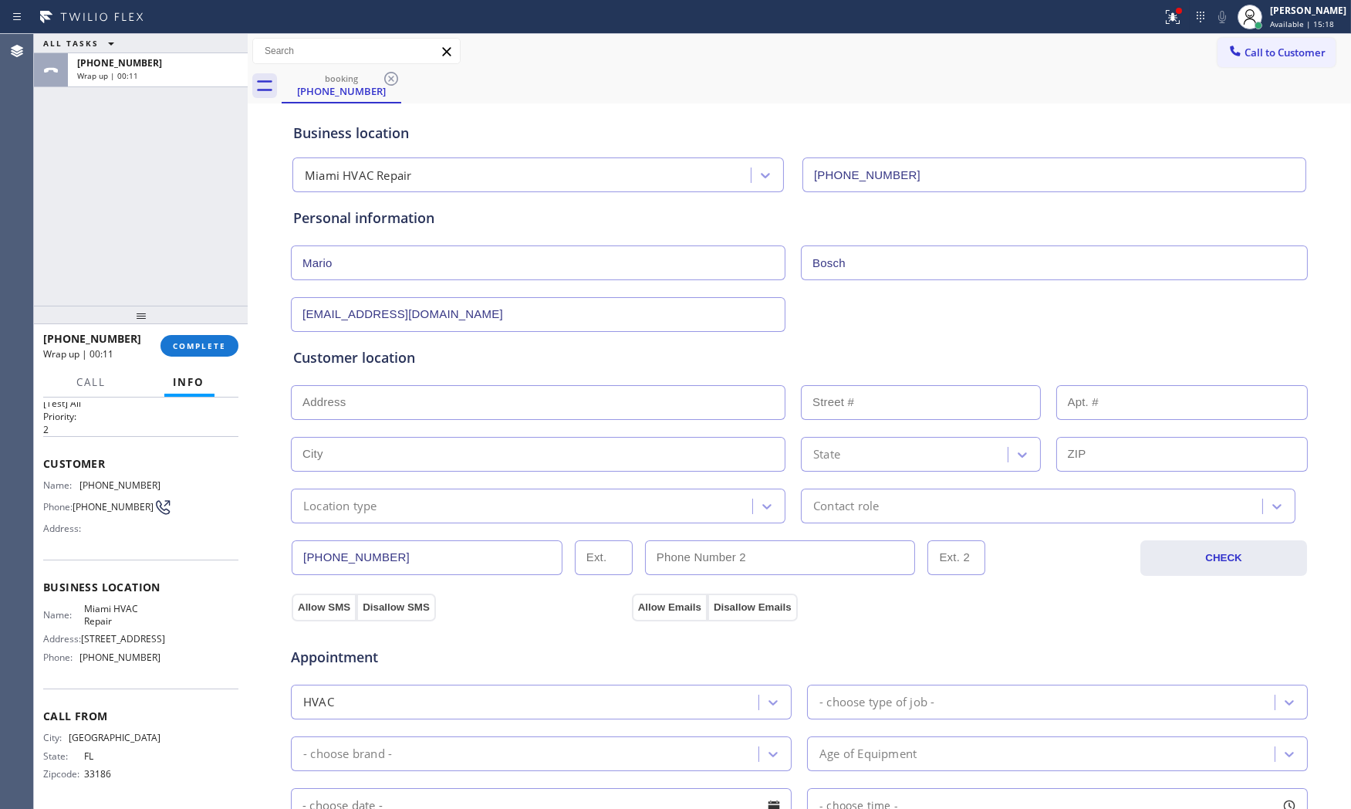
paste input "[GEOGRAPHIC_DATA]"
type input "[GEOGRAPHIC_DATA], [GEOGRAPHIC_DATA]"
type input "[GEOGRAPHIC_DATA]"
type input "33158"
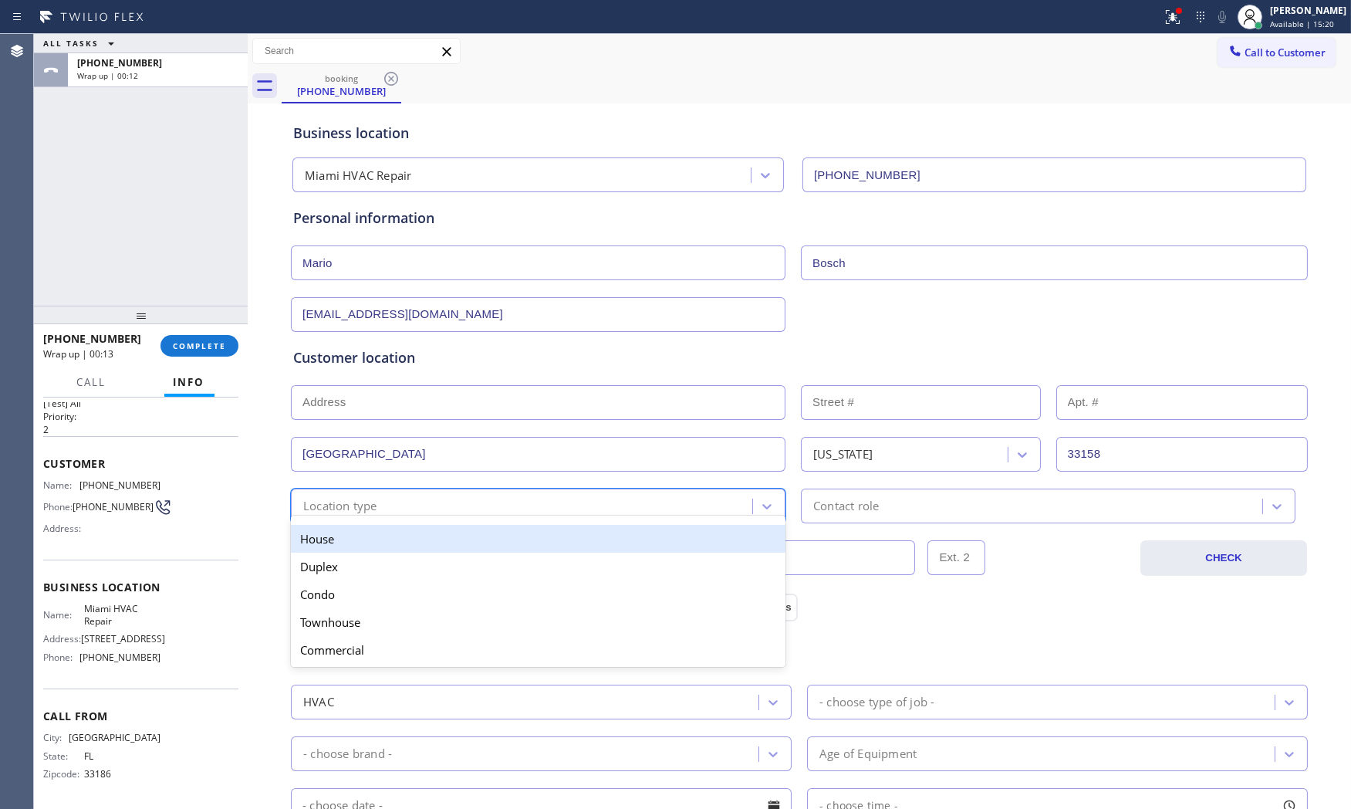
drag, startPoint x: 337, startPoint y: 508, endPoint x: 334, endPoint y: 520, distance: 12.7
click at [336, 508] on div "Location type" at bounding box center [340, 506] width 74 height 18
click at [336, 537] on div "House" at bounding box center [538, 539] width 495 height 28
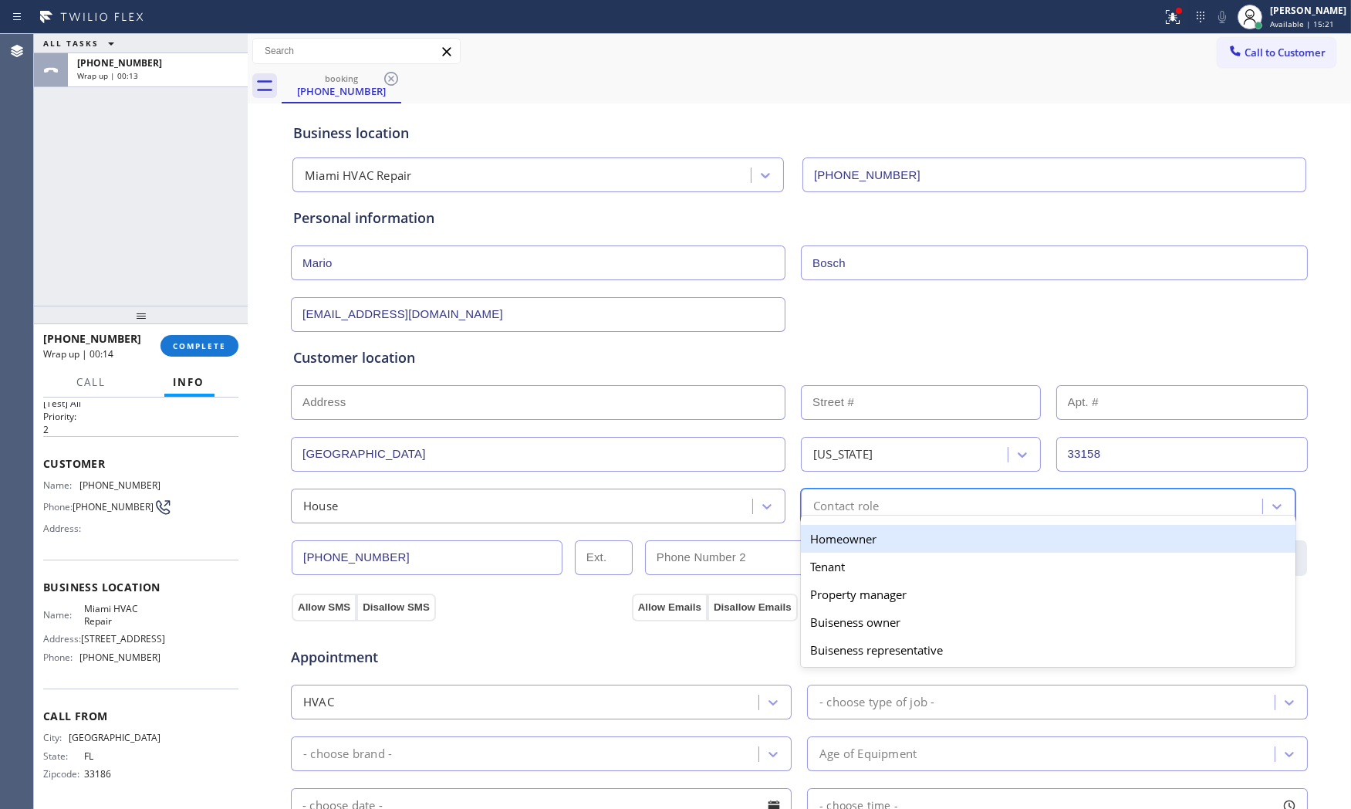
click at [857, 497] on div "Contact role" at bounding box center [846, 506] width 66 height 18
drag, startPoint x: 859, startPoint y: 544, endPoint x: 496, endPoint y: 577, distance: 364.1
click at [853, 544] on div "Homeowner" at bounding box center [1048, 539] width 495 height 28
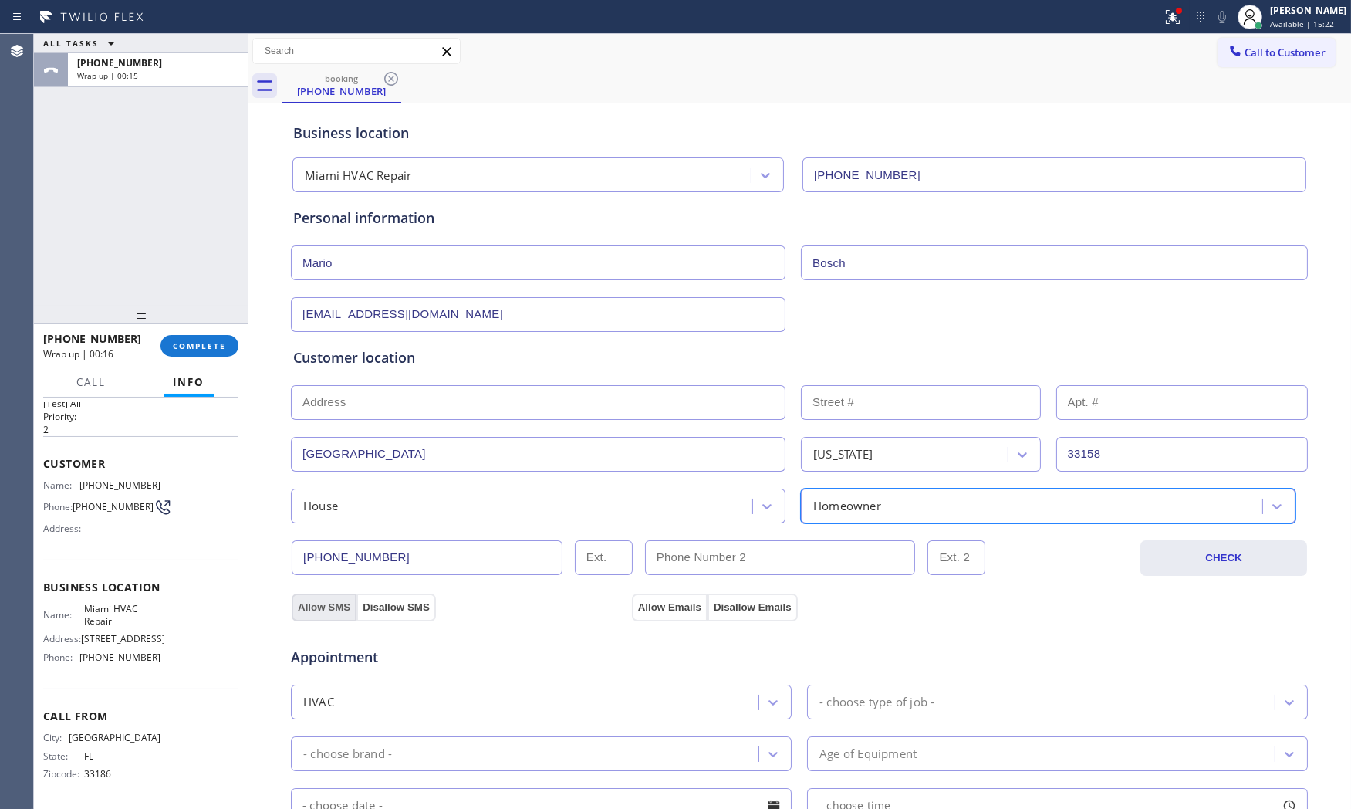
click at [318, 607] on button "Allow SMS" at bounding box center [324, 607] width 65 height 28
drag, startPoint x: 634, startPoint y: 605, endPoint x: 769, endPoint y: 658, distance: 145.1
click at [636, 605] on button "Allow Emails" at bounding box center [670, 607] width 76 height 28
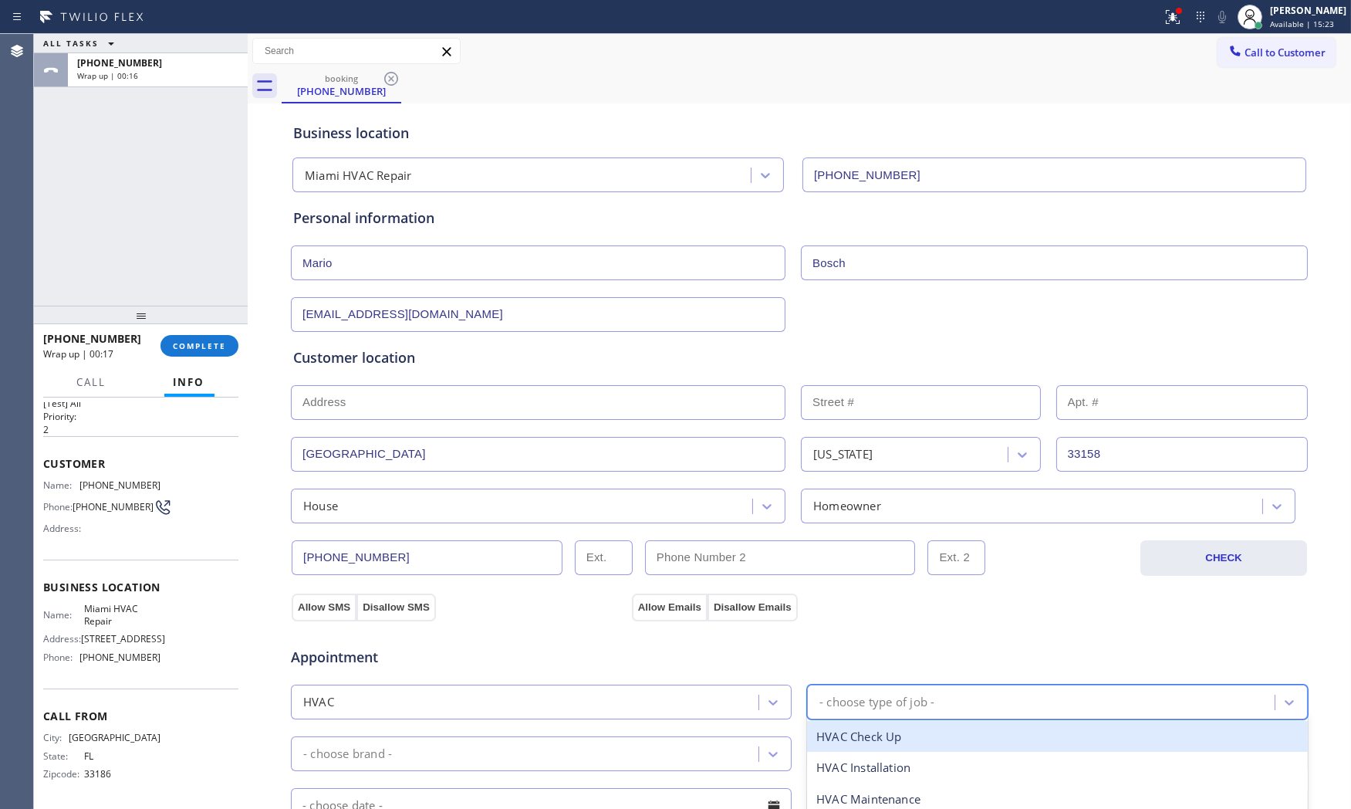
click at [827, 693] on div "- choose type of job -" at bounding box center [876, 702] width 115 height 18
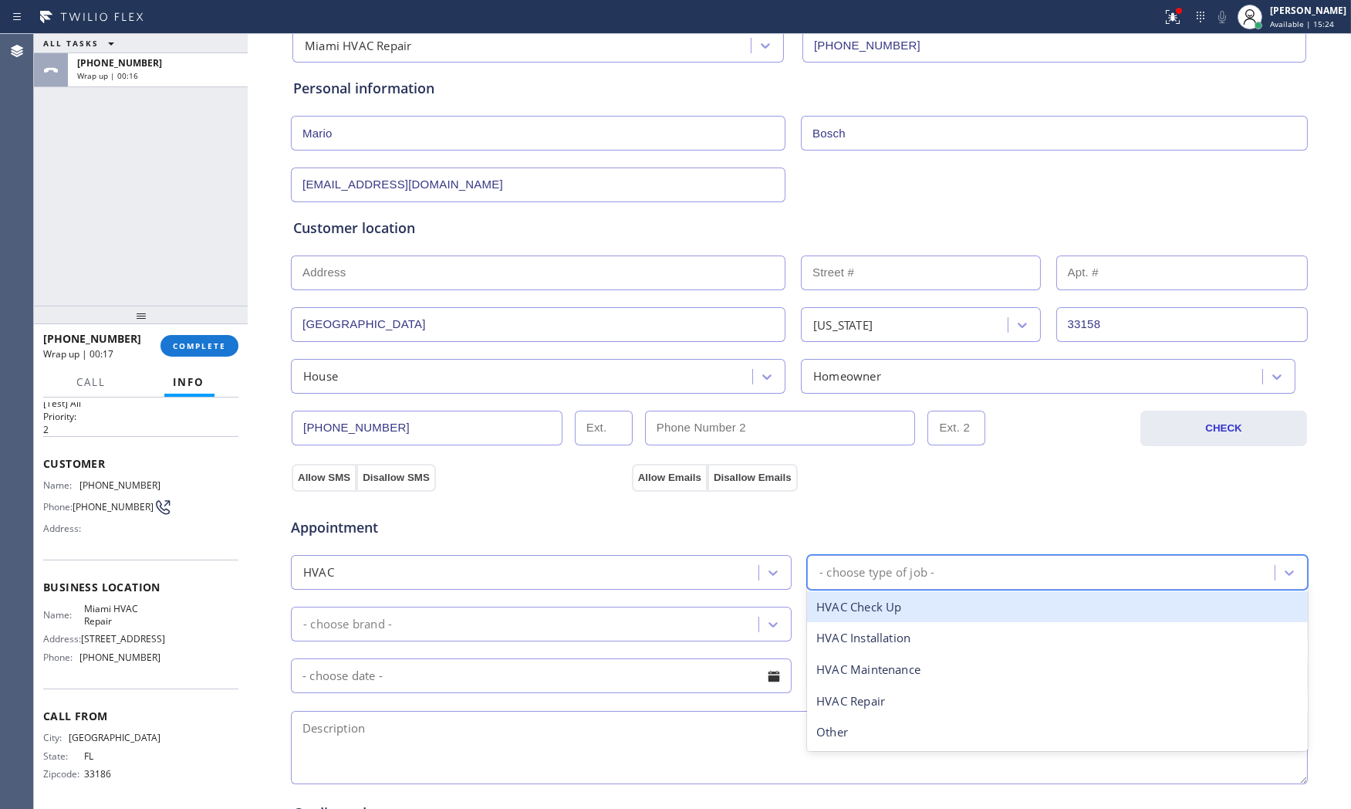
scroll to position [171, 0]
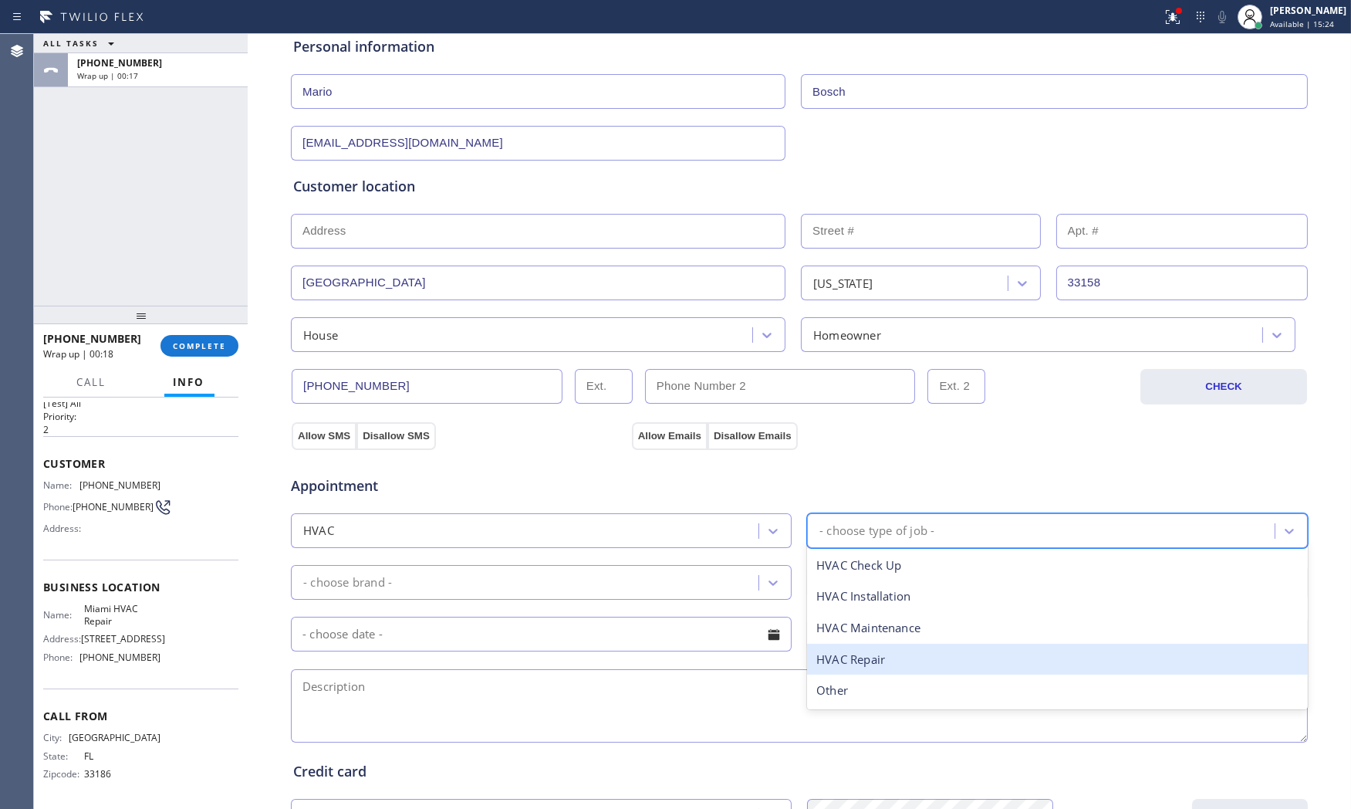
click at [880, 653] on div "HVAC Repair" at bounding box center [1057, 659] width 501 height 32
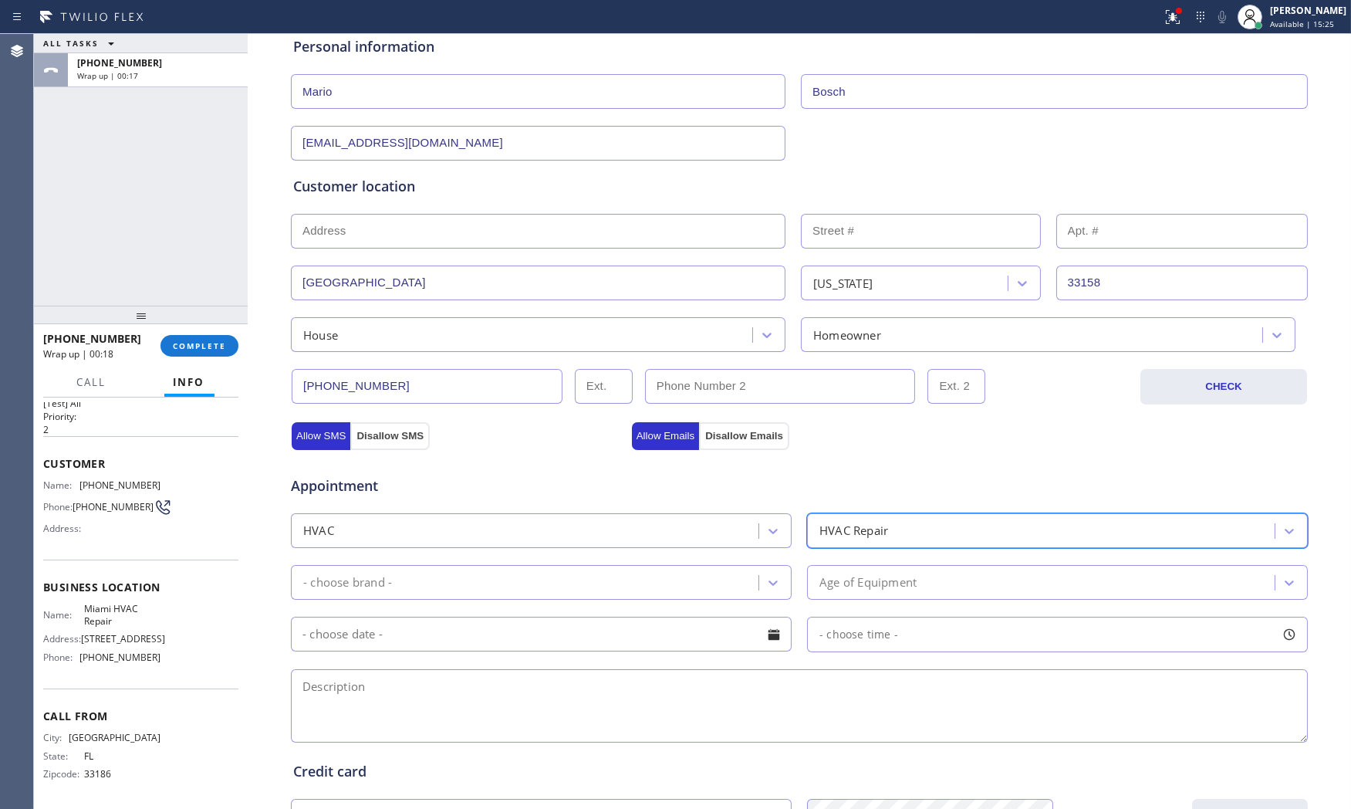
click at [471, 594] on div "- choose brand -" at bounding box center [526, 582] width 463 height 27
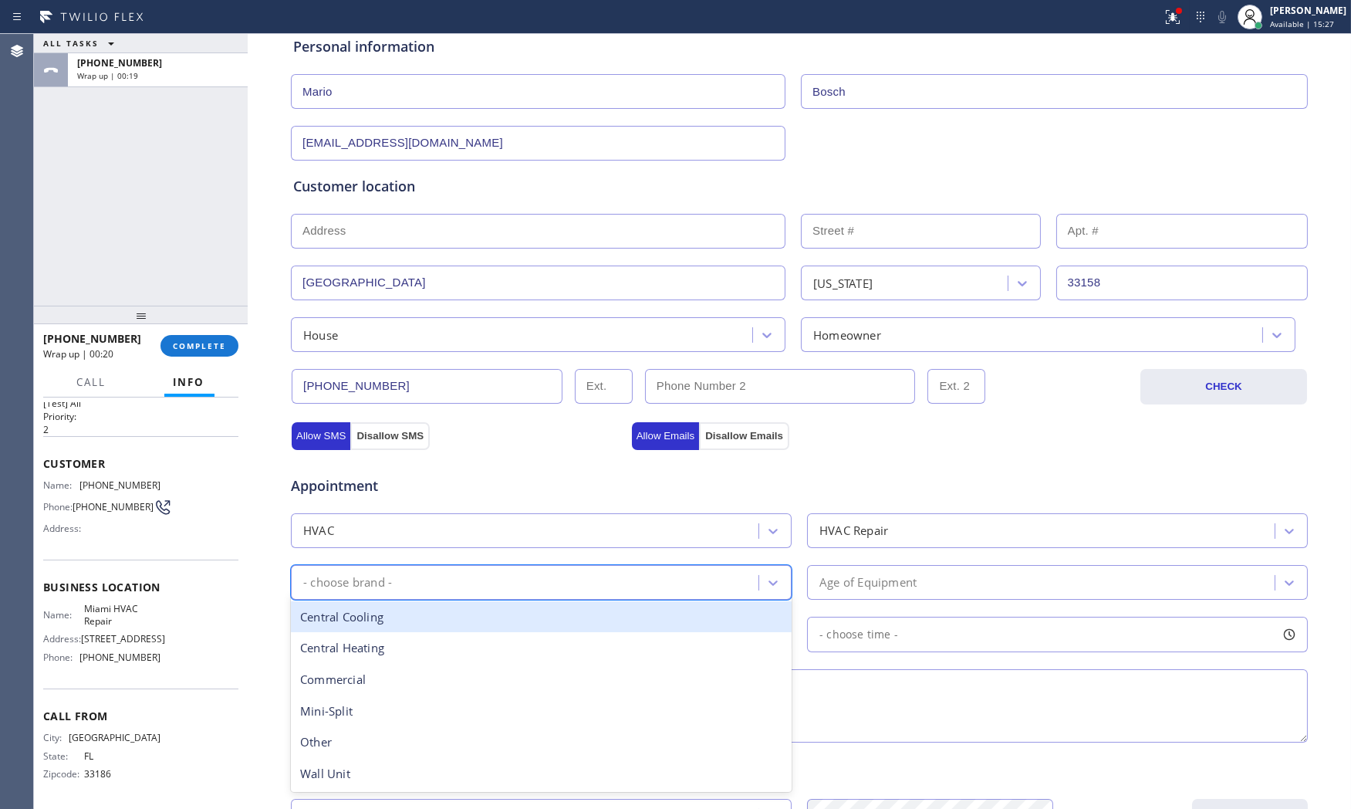
click at [434, 623] on div "Central Cooling" at bounding box center [541, 617] width 501 height 32
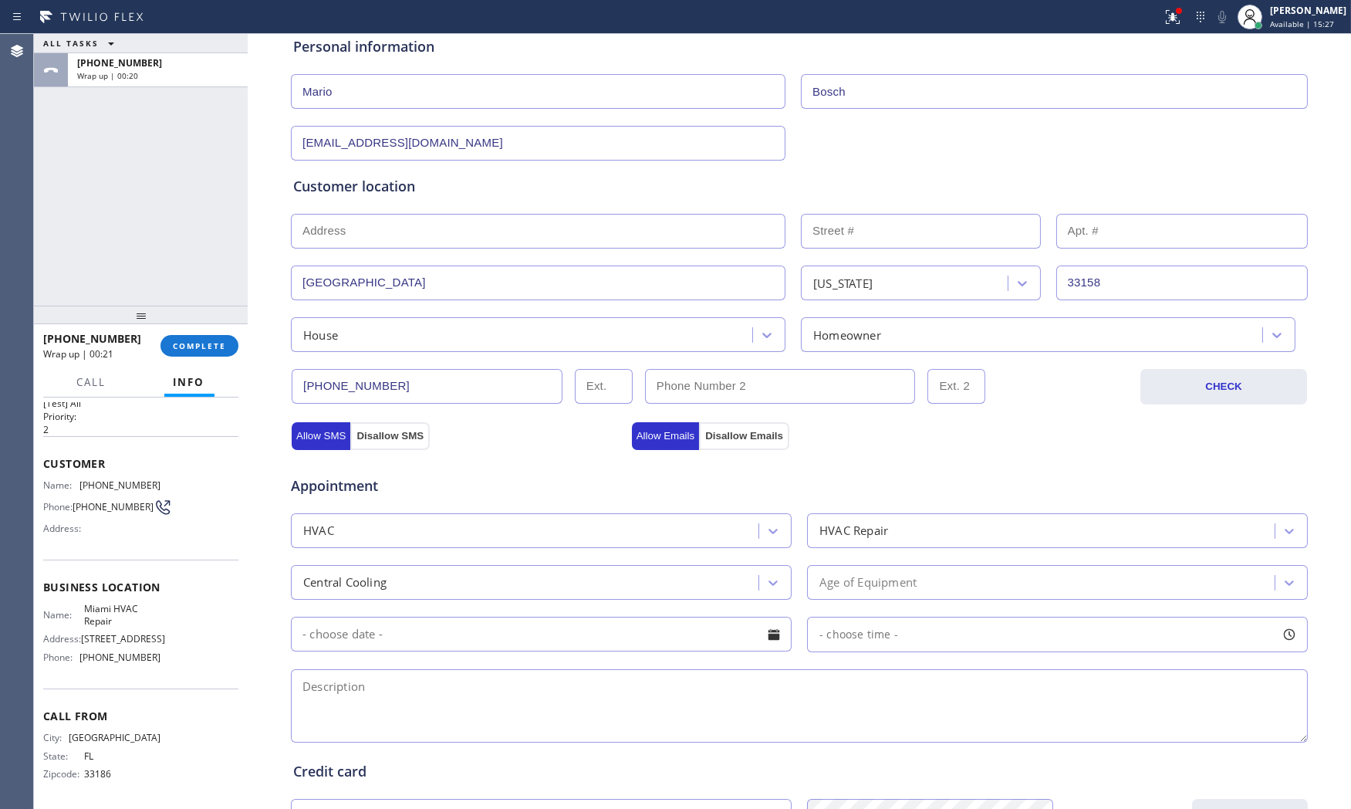
click at [835, 605] on div "Appointment HVAC HVAC Repair Central Cooling Age of Equipment - choose time -" at bounding box center [799, 601] width 1012 height 289
click at [841, 589] on div "Age of Equipment" at bounding box center [867, 582] width 97 height 18
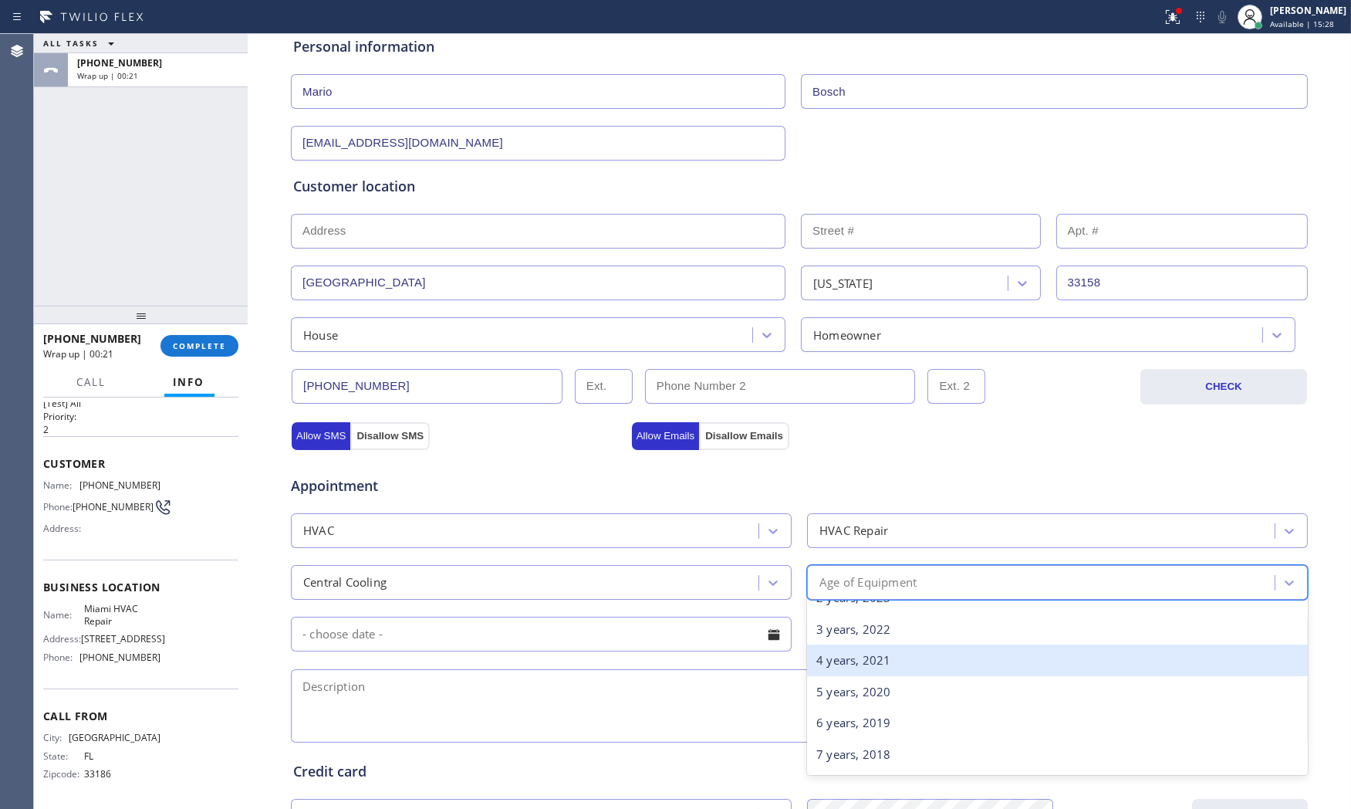
scroll to position [86, 0]
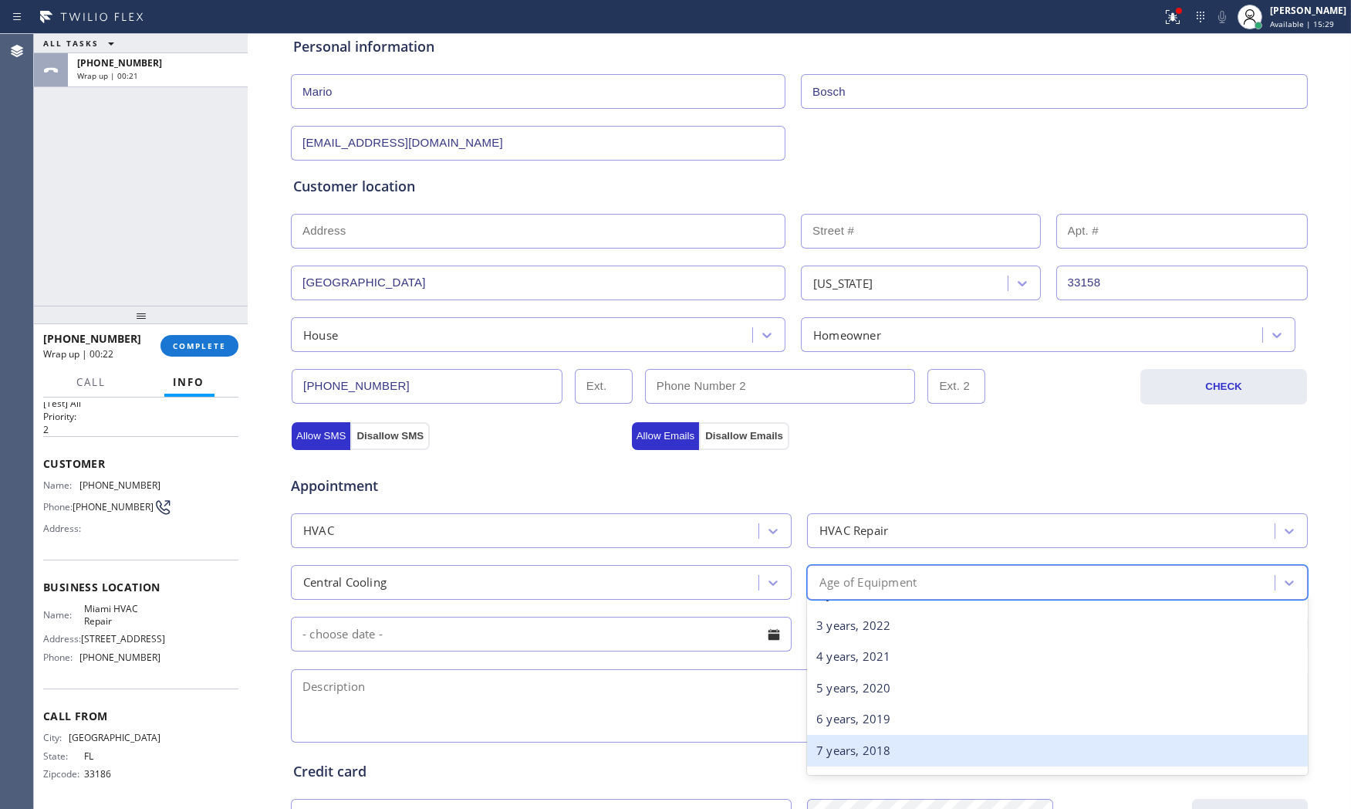
click at [842, 741] on div "7 years, 2018" at bounding box center [1057, 750] width 501 height 32
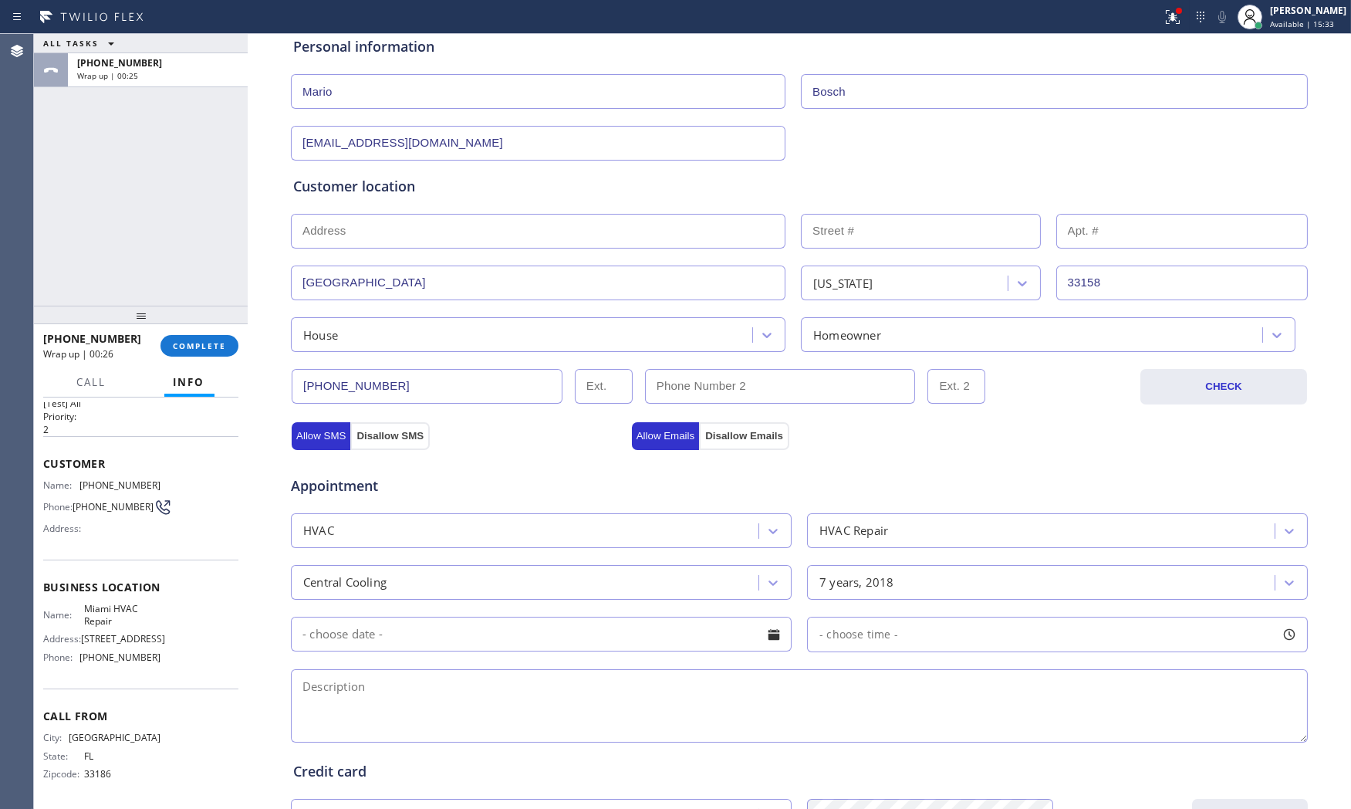
click at [569, 708] on textarea at bounding box center [799, 705] width 1017 height 73
paste textarea "Central AC | Air handler in the garage | there mold like black stains want to h…"
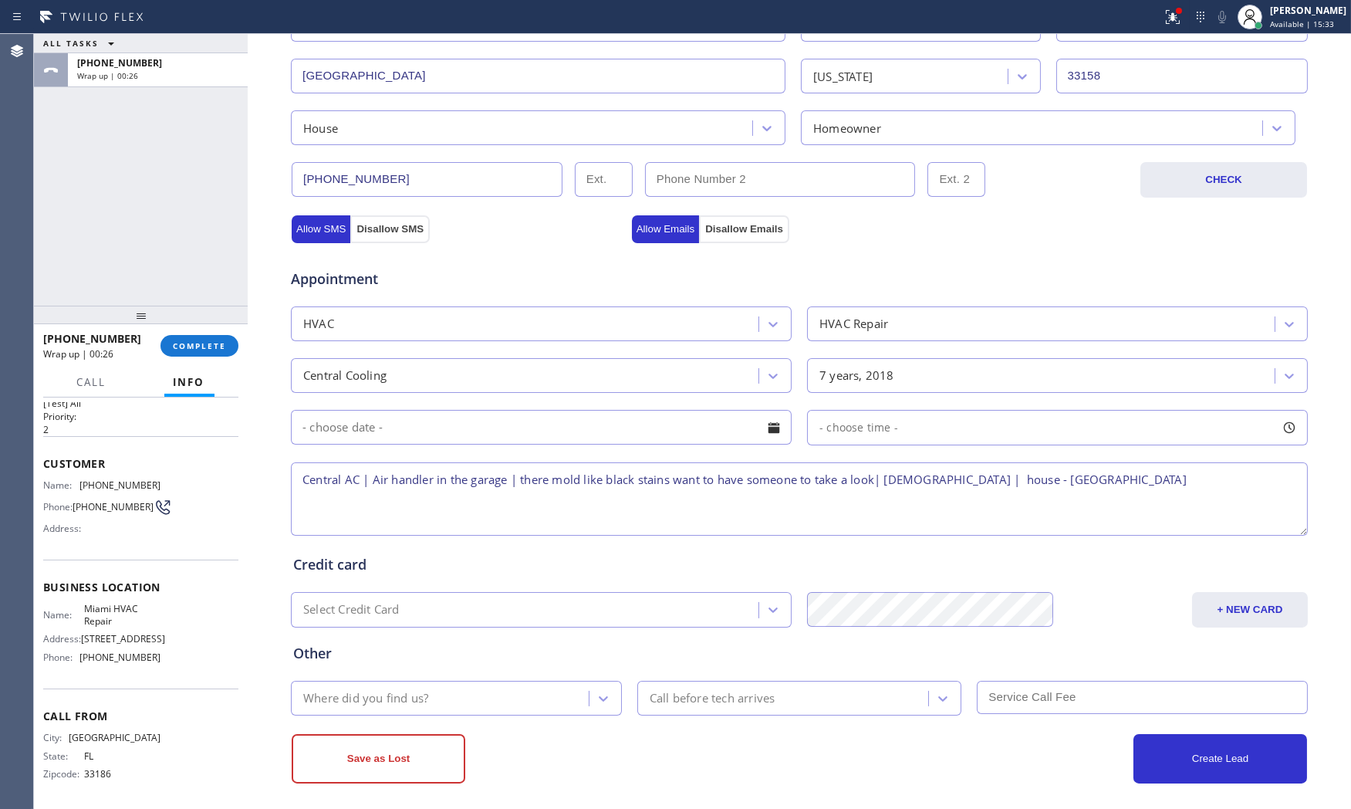
scroll to position [387, 0]
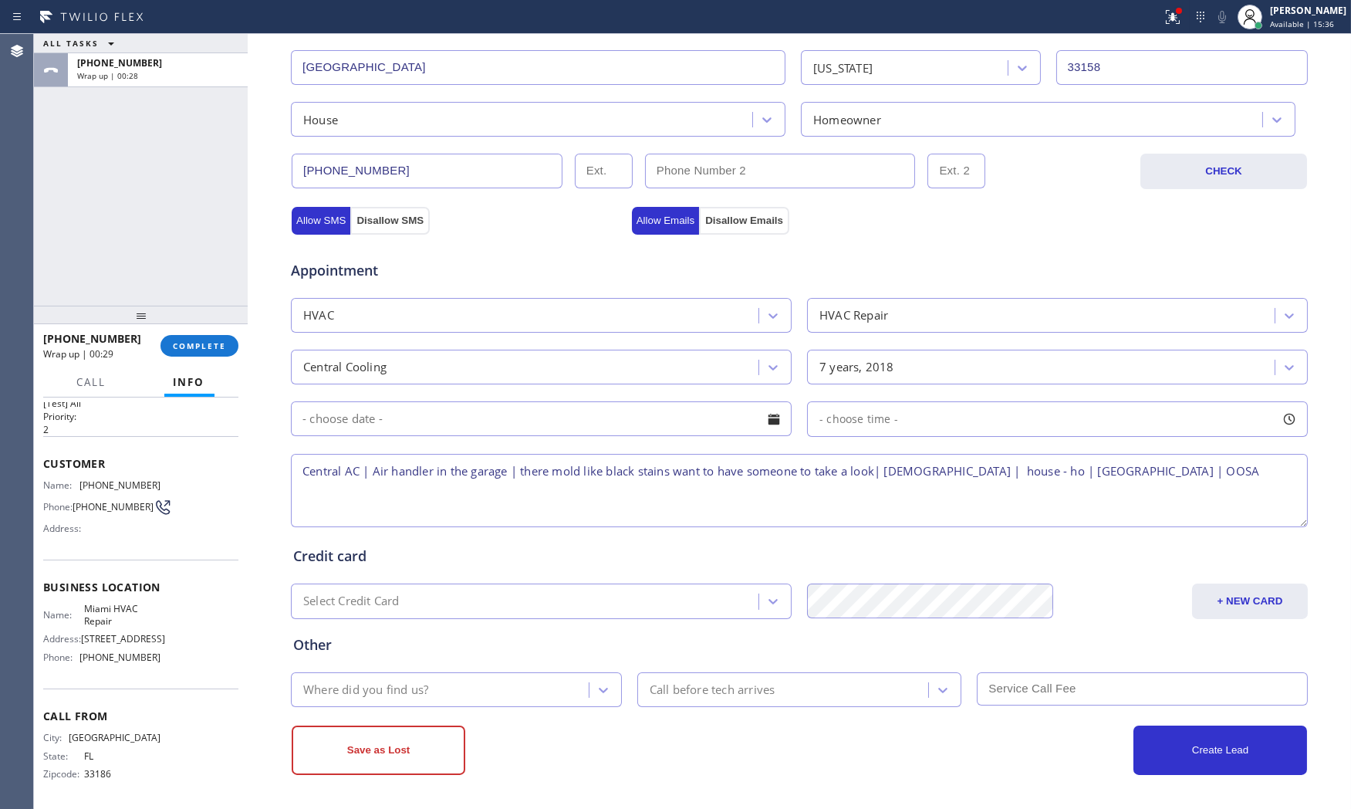
type textarea "Central AC | Air handler in the garage | there mold like black stains want to h…"
click at [488, 685] on div "Where did you find us?" at bounding box center [441, 689] width 293 height 27
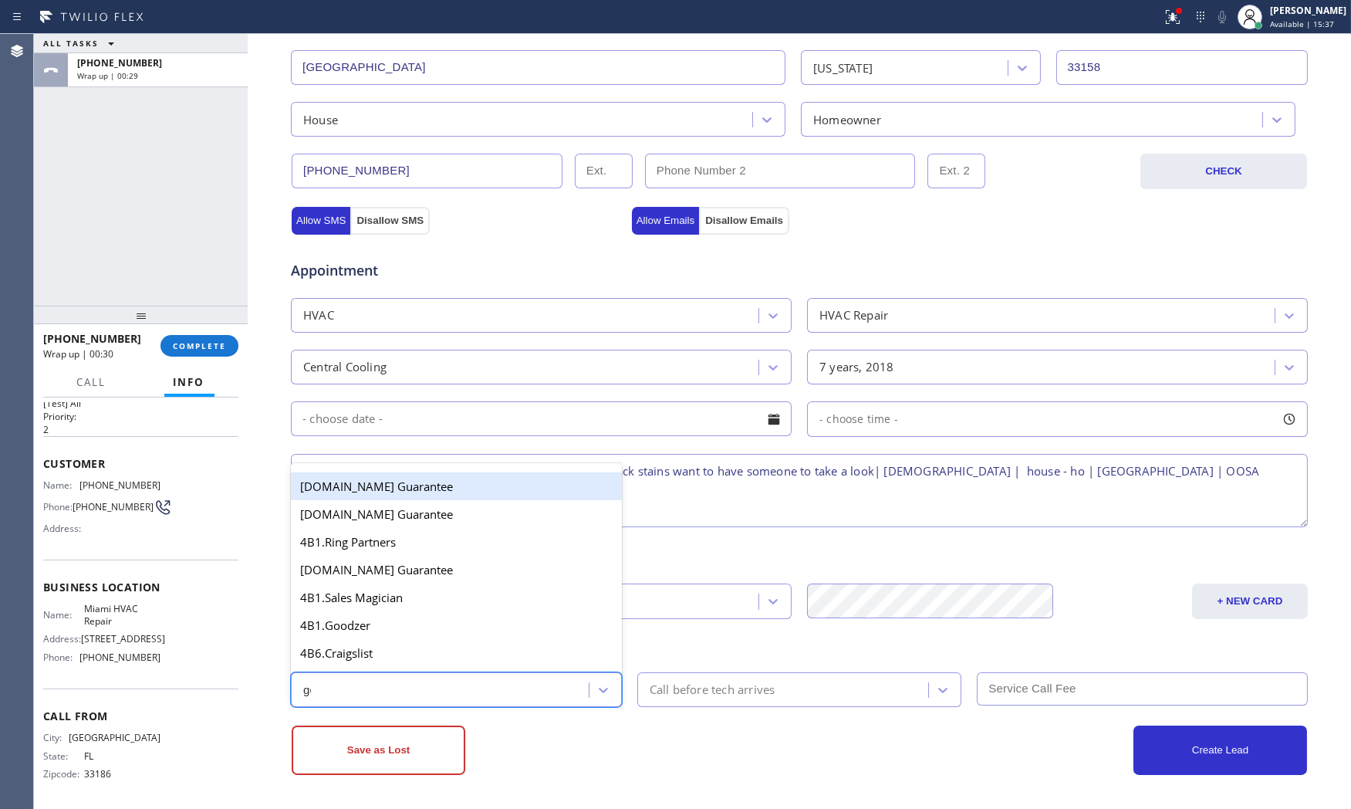
type input "goo"
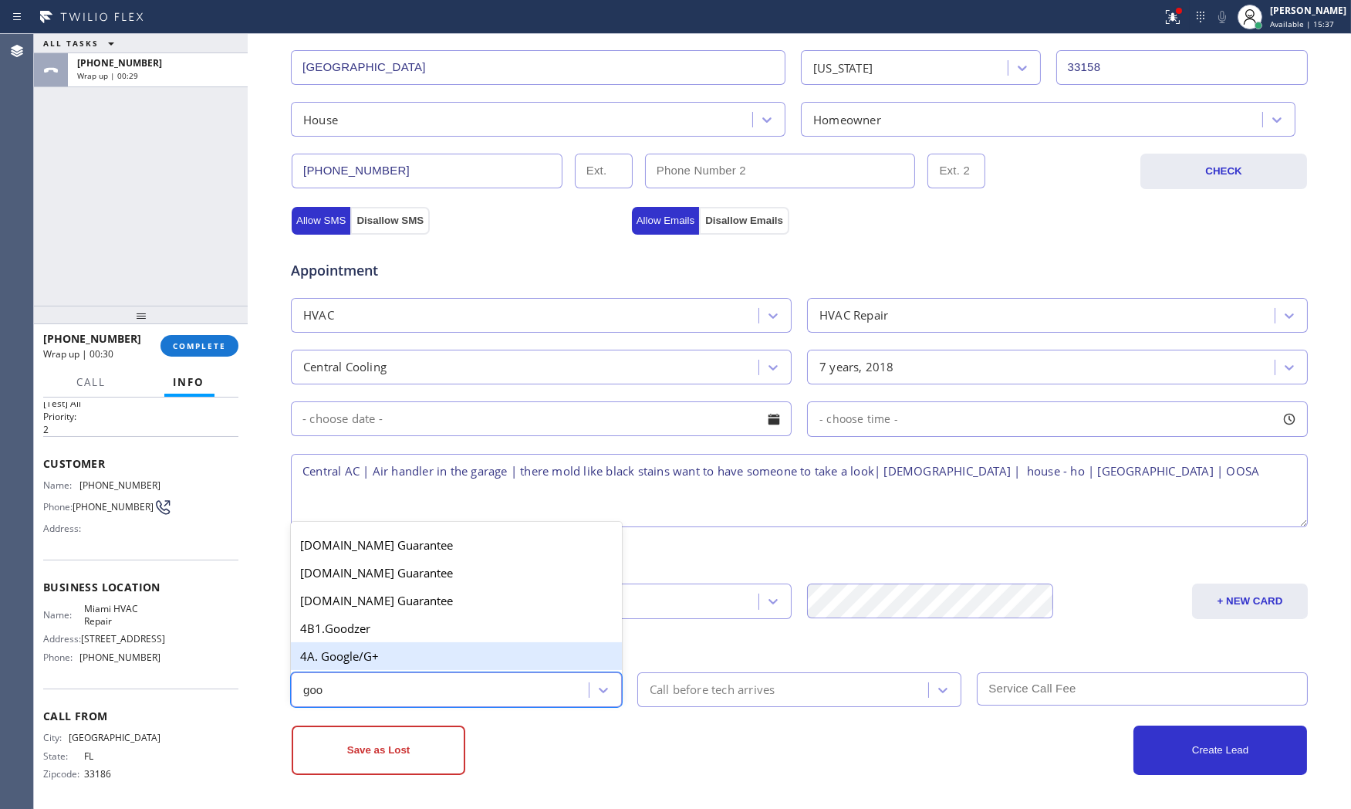
click at [518, 648] on div "4A. Google/G+" at bounding box center [456, 656] width 331 height 28
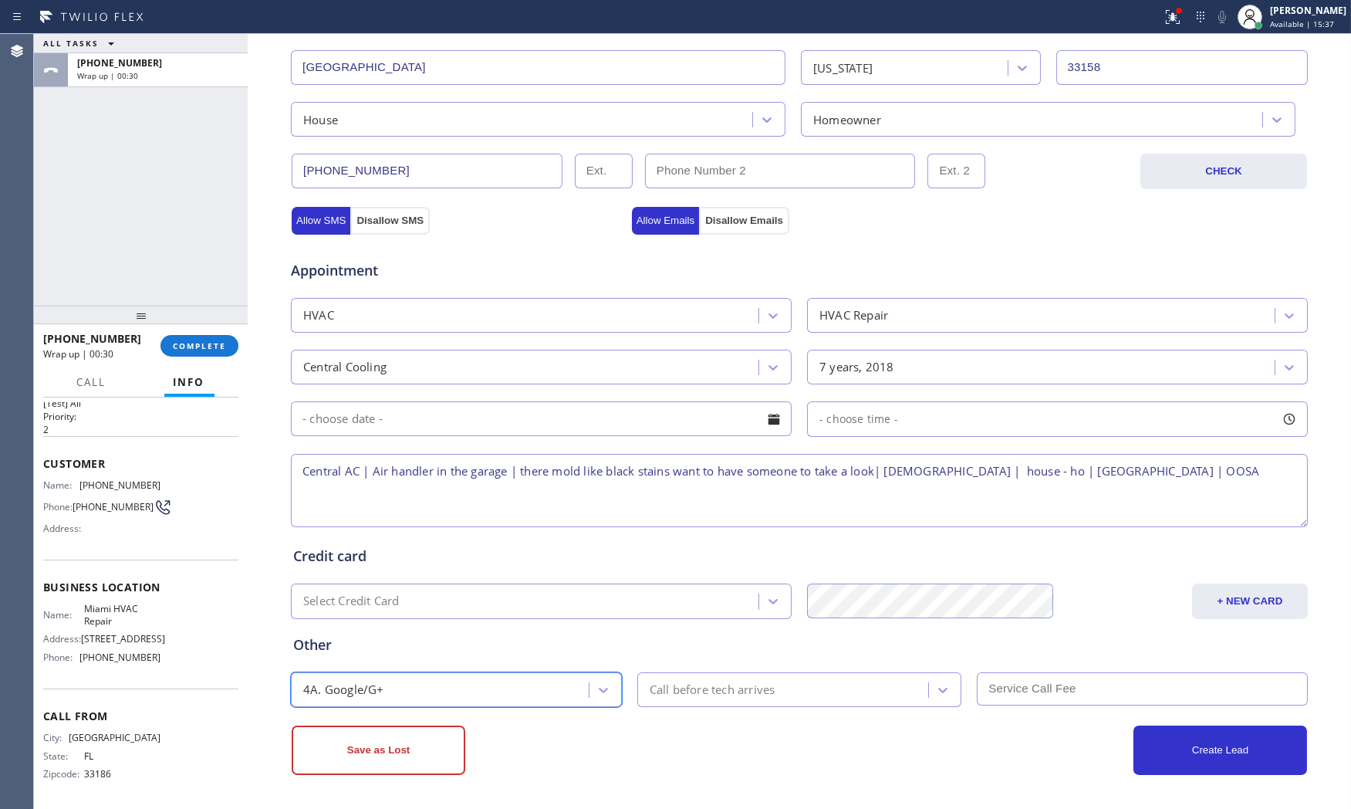
click at [689, 681] on div "Call before tech arrives" at bounding box center [713, 689] width 126 height 18
click at [684, 748] on div "Save as Lost" at bounding box center [546, 749] width 508 height 49
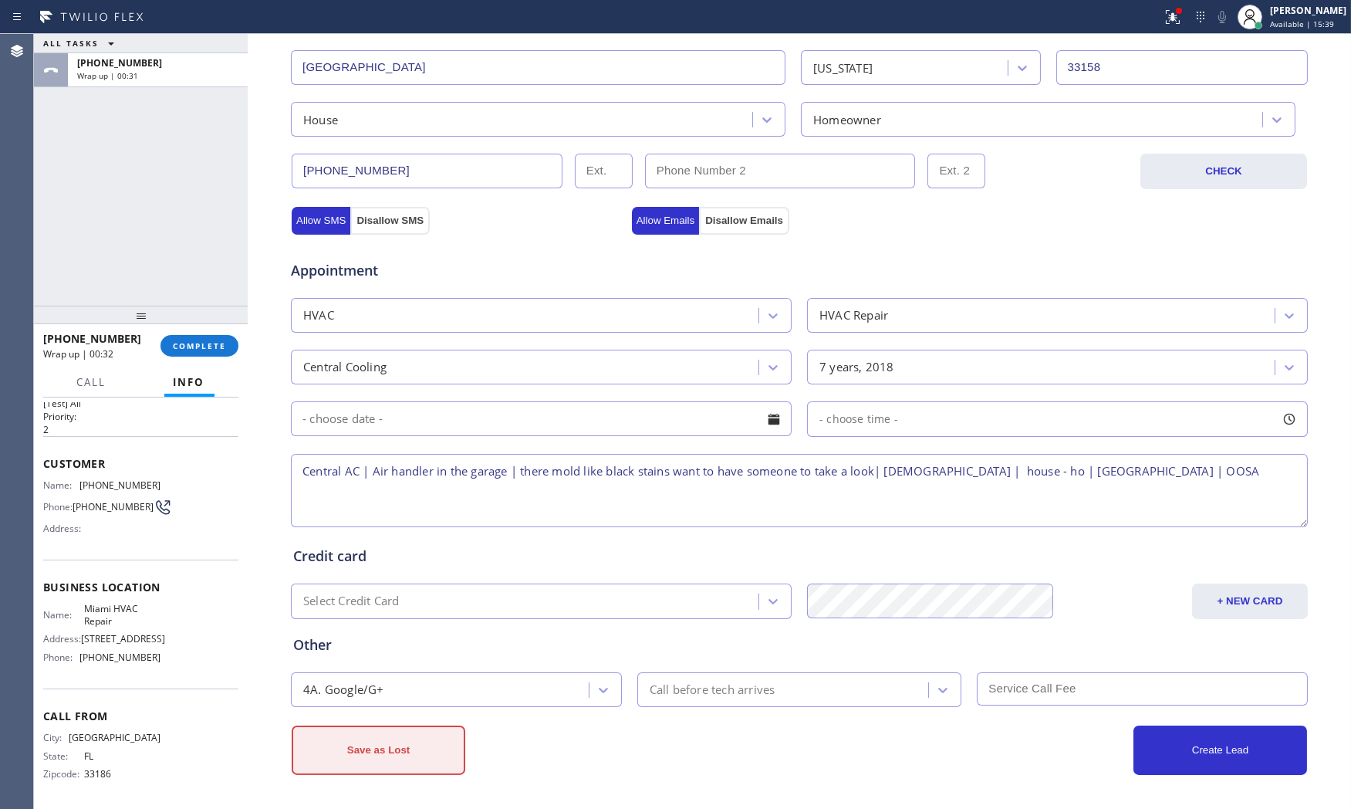
click at [412, 748] on button "Save as Lost" at bounding box center [379, 749] width 174 height 49
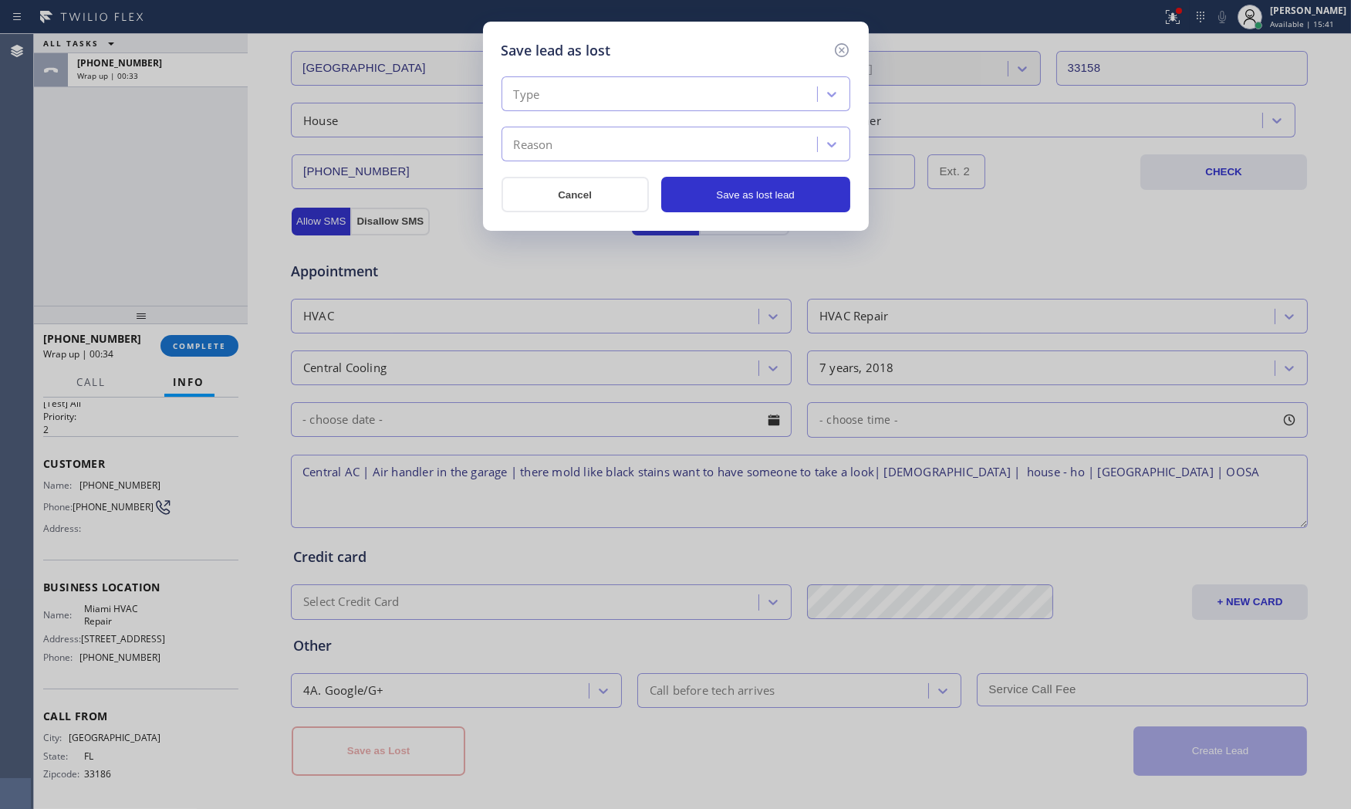
drag, startPoint x: 581, startPoint y: 86, endPoint x: 581, endPoint y: 96, distance: 10.0
click at [581, 88] on div "Type" at bounding box center [661, 94] width 311 height 27
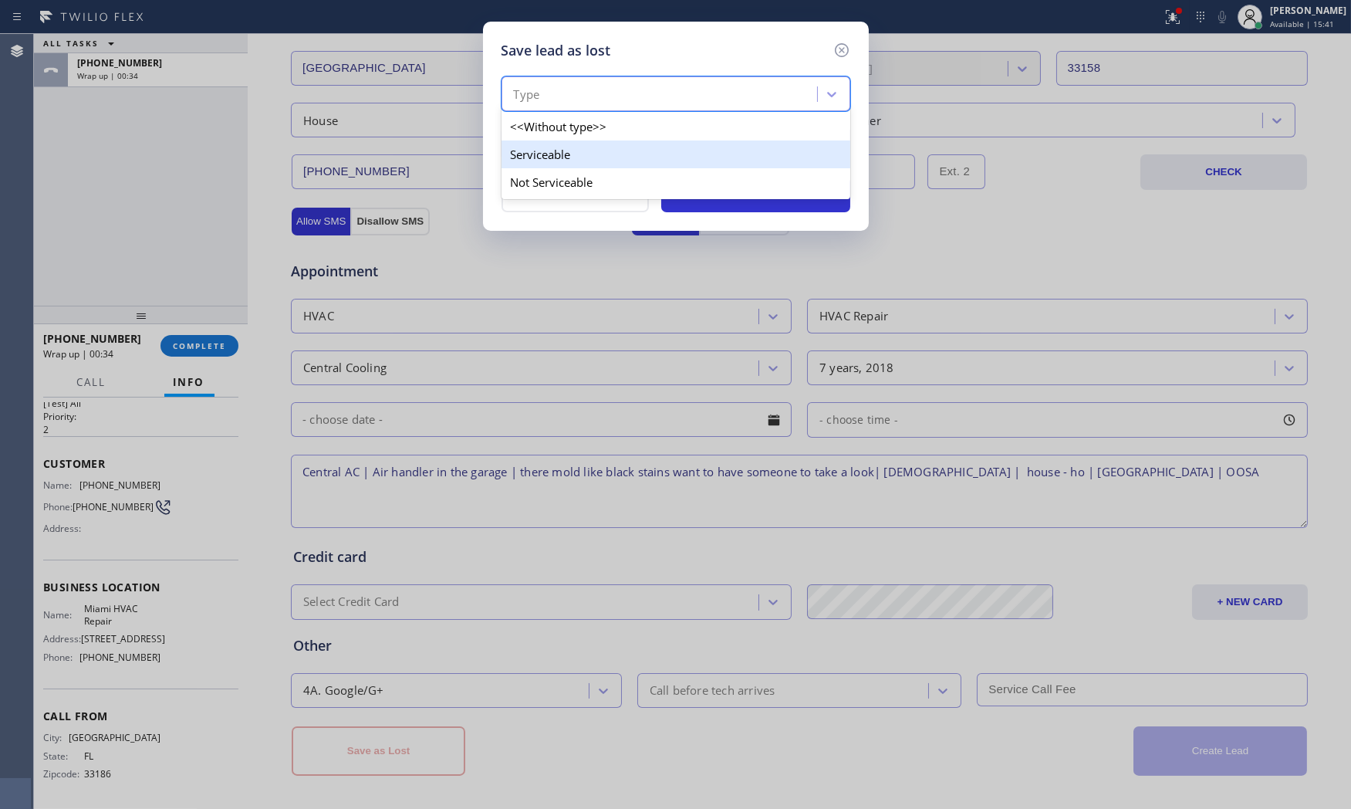
click at [579, 144] on div "Serviceable" at bounding box center [675, 154] width 349 height 28
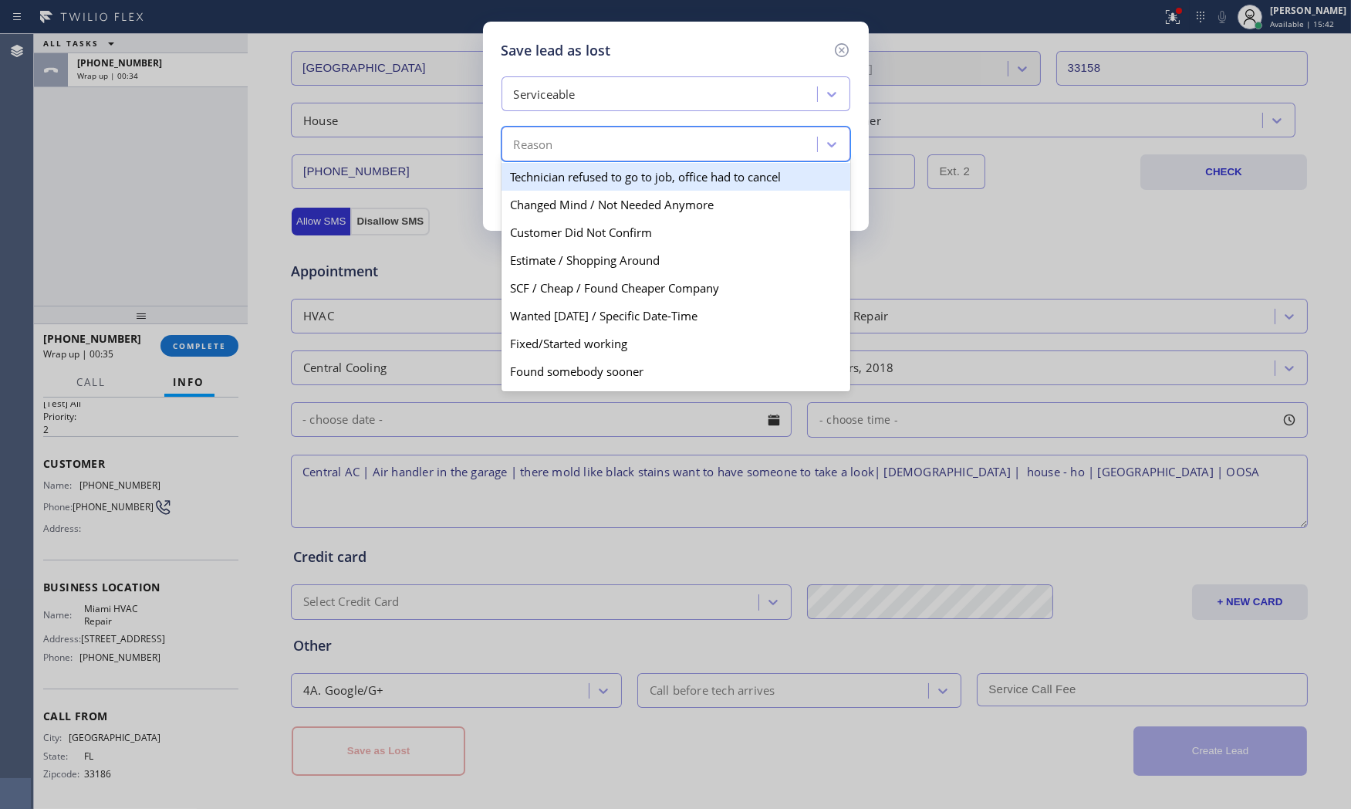
click at [579, 147] on div "Reason" at bounding box center [661, 144] width 311 height 27
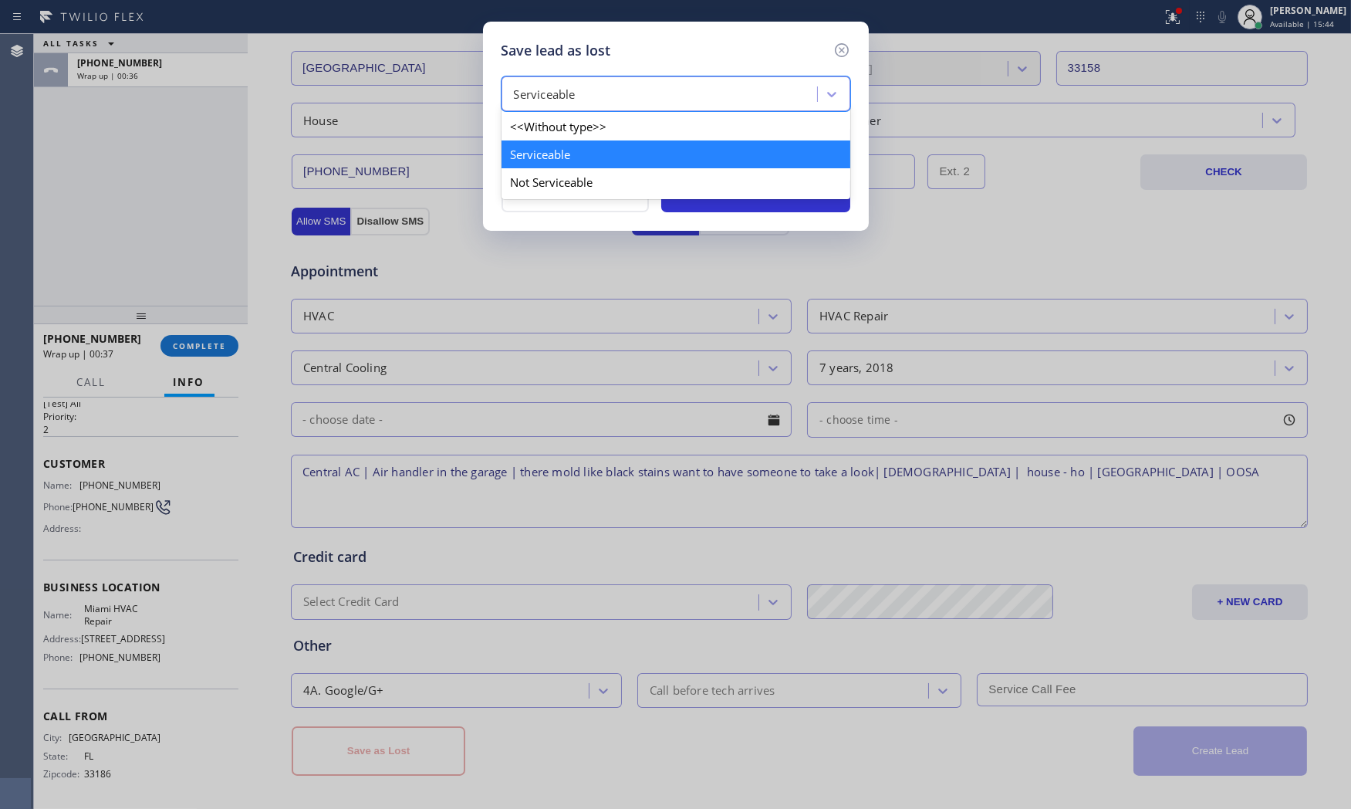
click at [602, 87] on div "Serviceable" at bounding box center [661, 94] width 311 height 27
click at [557, 171] on div "Not Serviceable" at bounding box center [675, 182] width 349 height 28
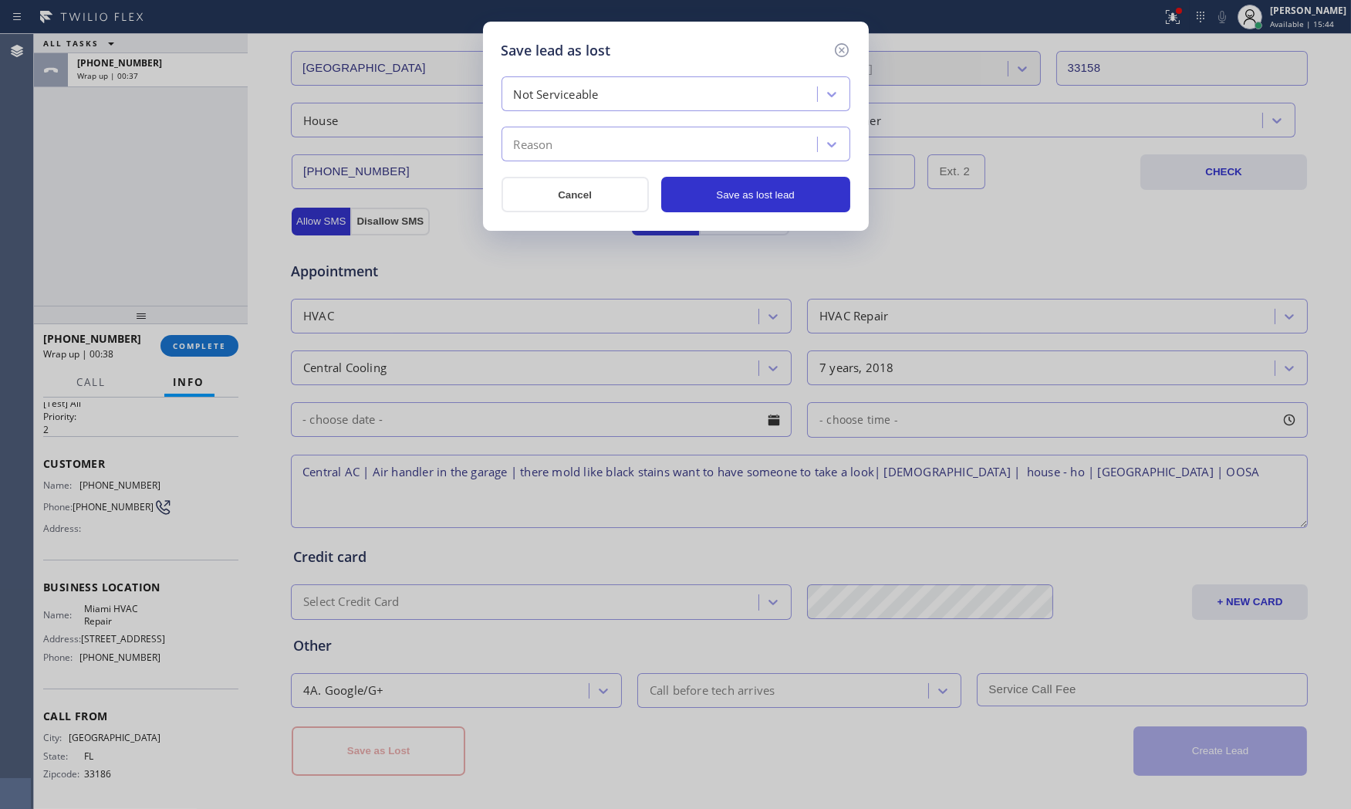
click at [559, 150] on div "Reason" at bounding box center [661, 144] width 311 height 27
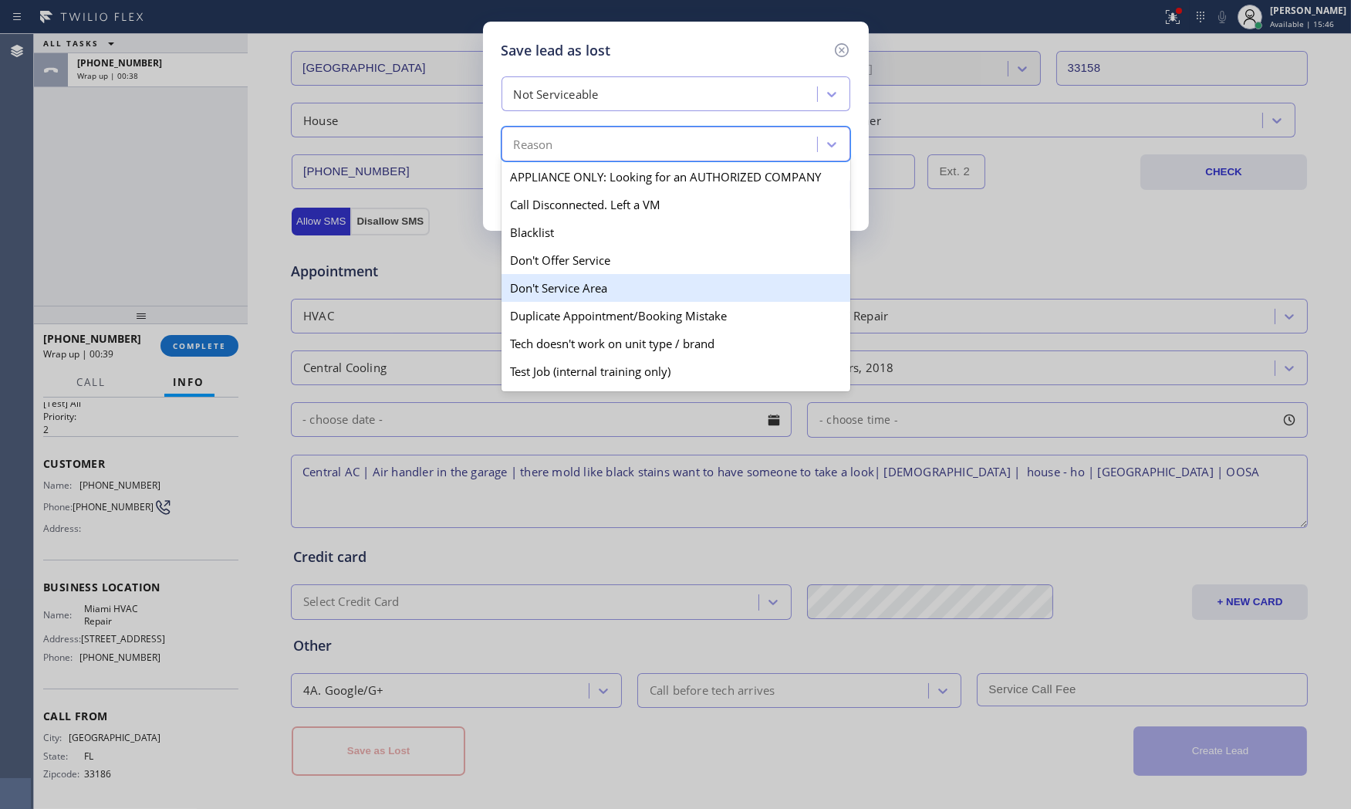
drag, startPoint x: 566, startPoint y: 280, endPoint x: 674, endPoint y: 226, distance: 120.1
click at [567, 280] on div "Don't Service Area" at bounding box center [675, 288] width 349 height 28
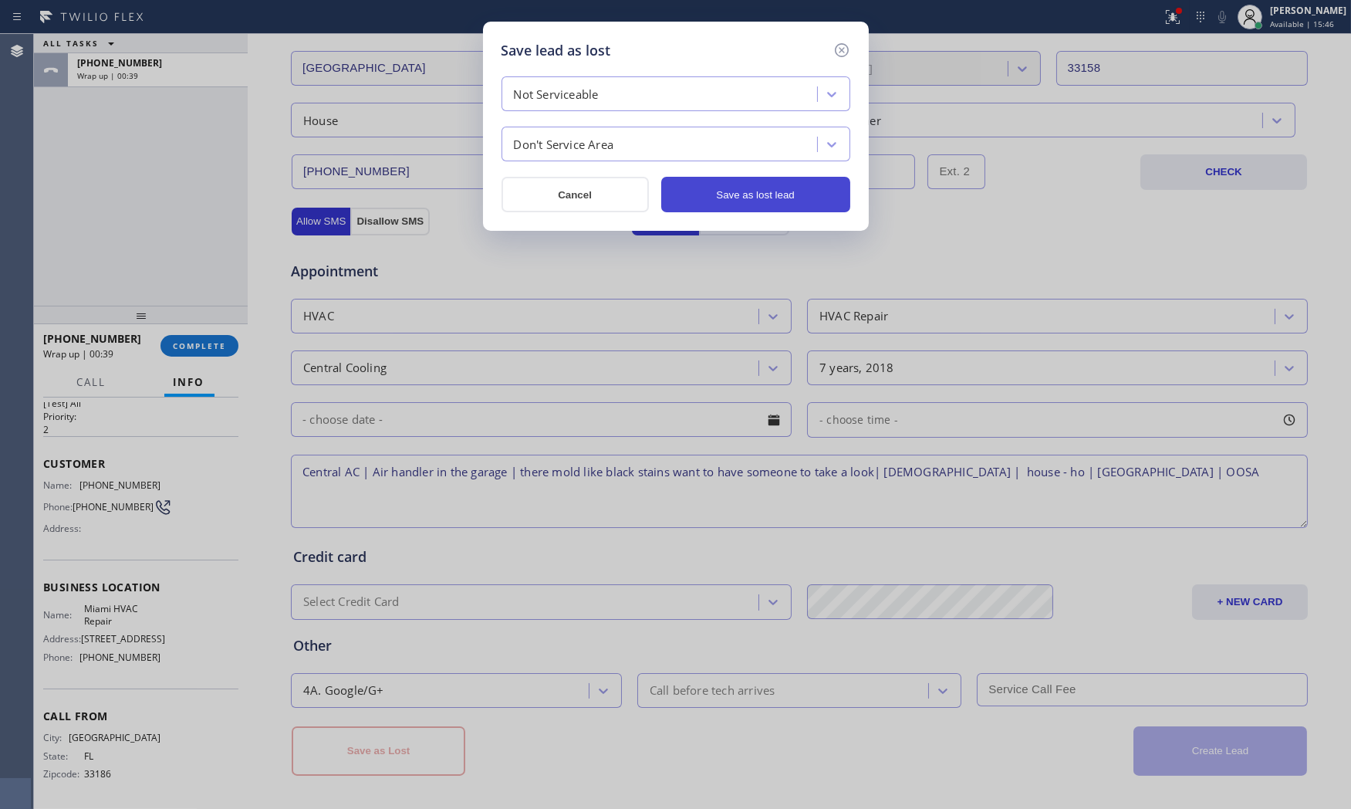
click at [747, 196] on button "Save as lost lead" at bounding box center [755, 194] width 189 height 35
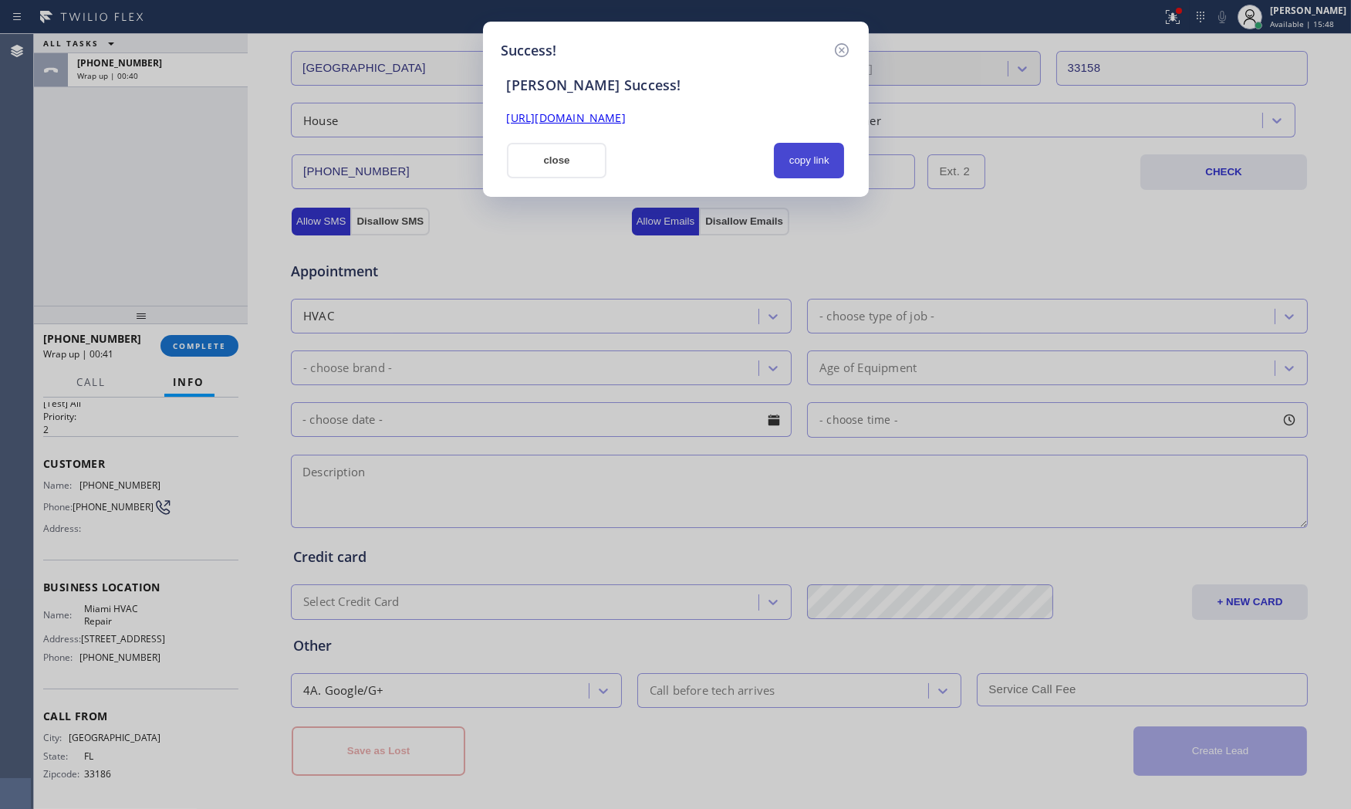
click at [814, 158] on button "copy link" at bounding box center [809, 160] width 71 height 35
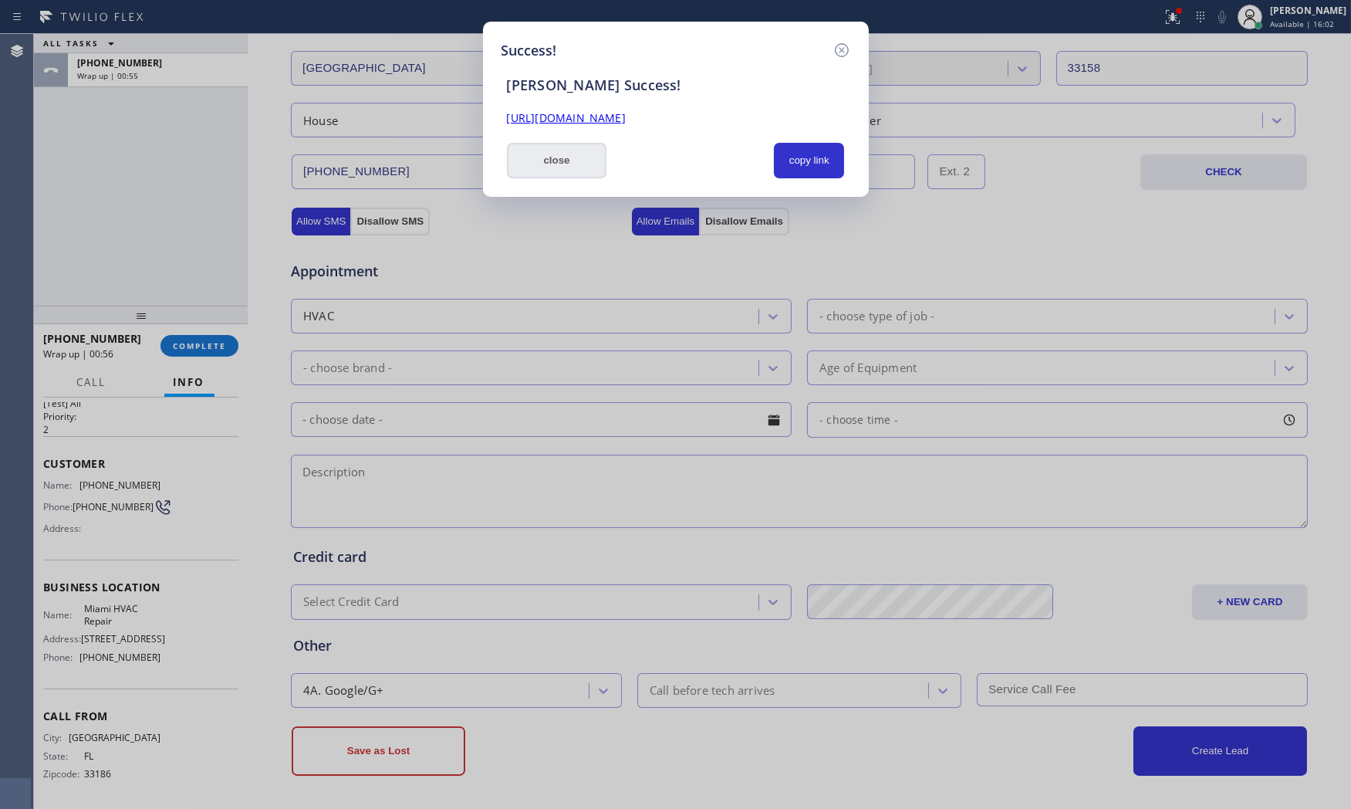
click at [528, 164] on button "close" at bounding box center [557, 160] width 100 height 35
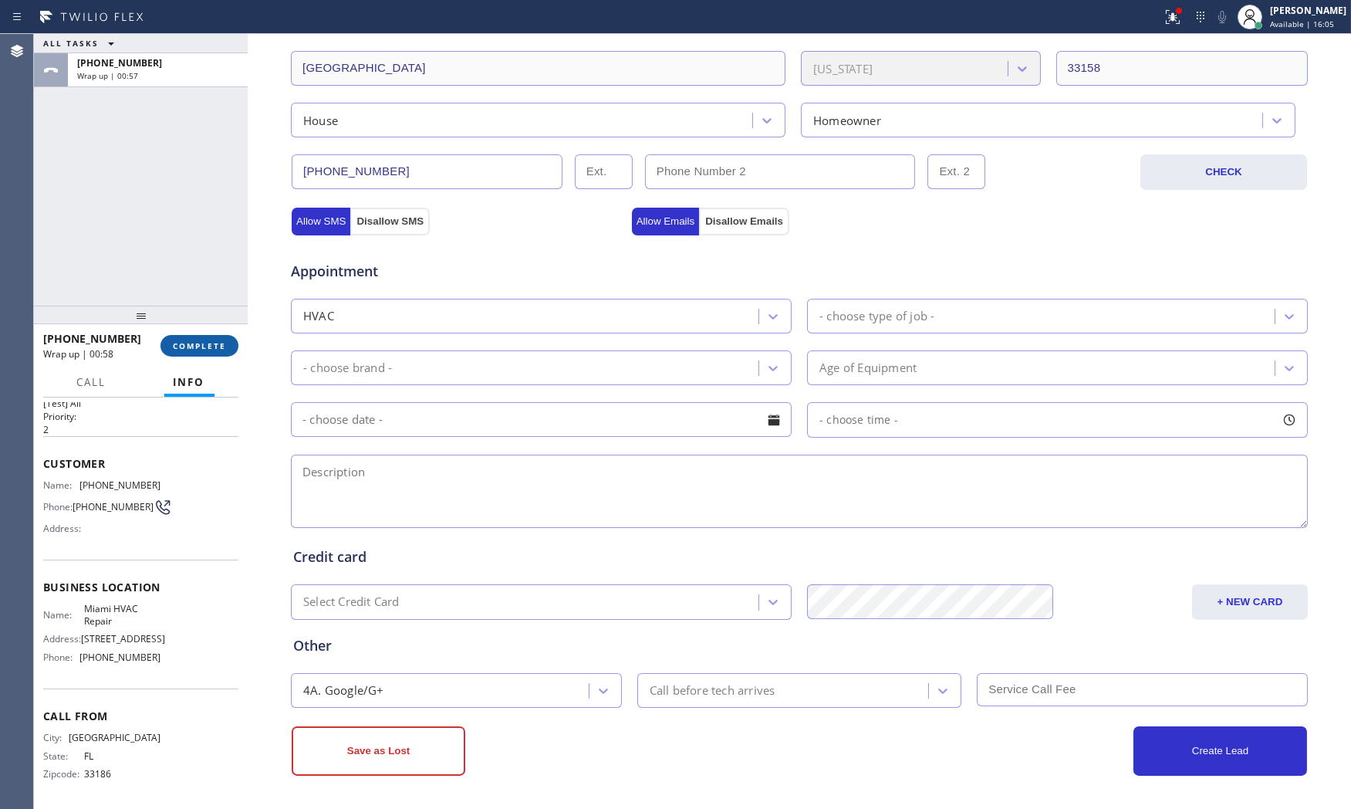
click at [207, 348] on span "COMPLETE" at bounding box center [199, 345] width 53 height 11
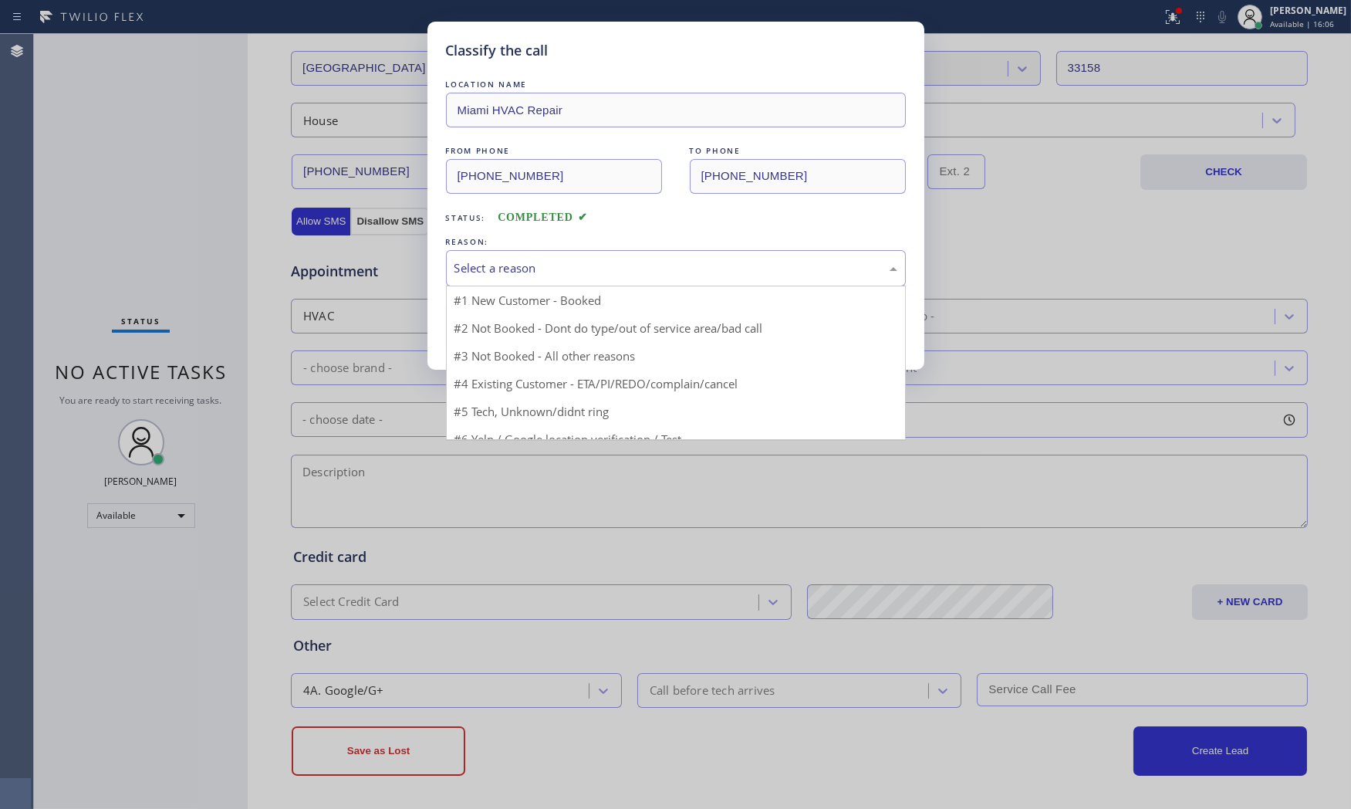
click at [488, 279] on div "Select a reason" at bounding box center [676, 268] width 460 height 36
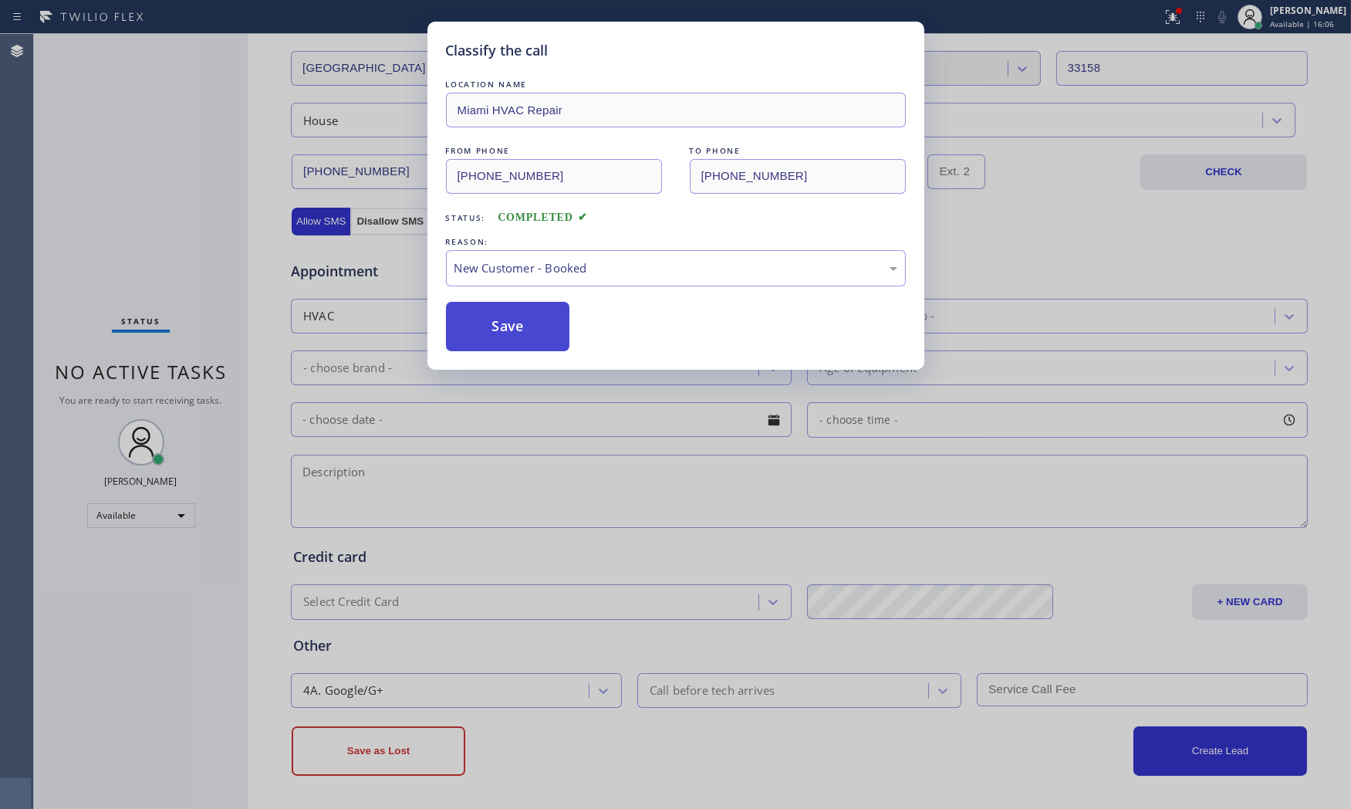
click at [490, 324] on button "Save" at bounding box center [508, 326] width 124 height 49
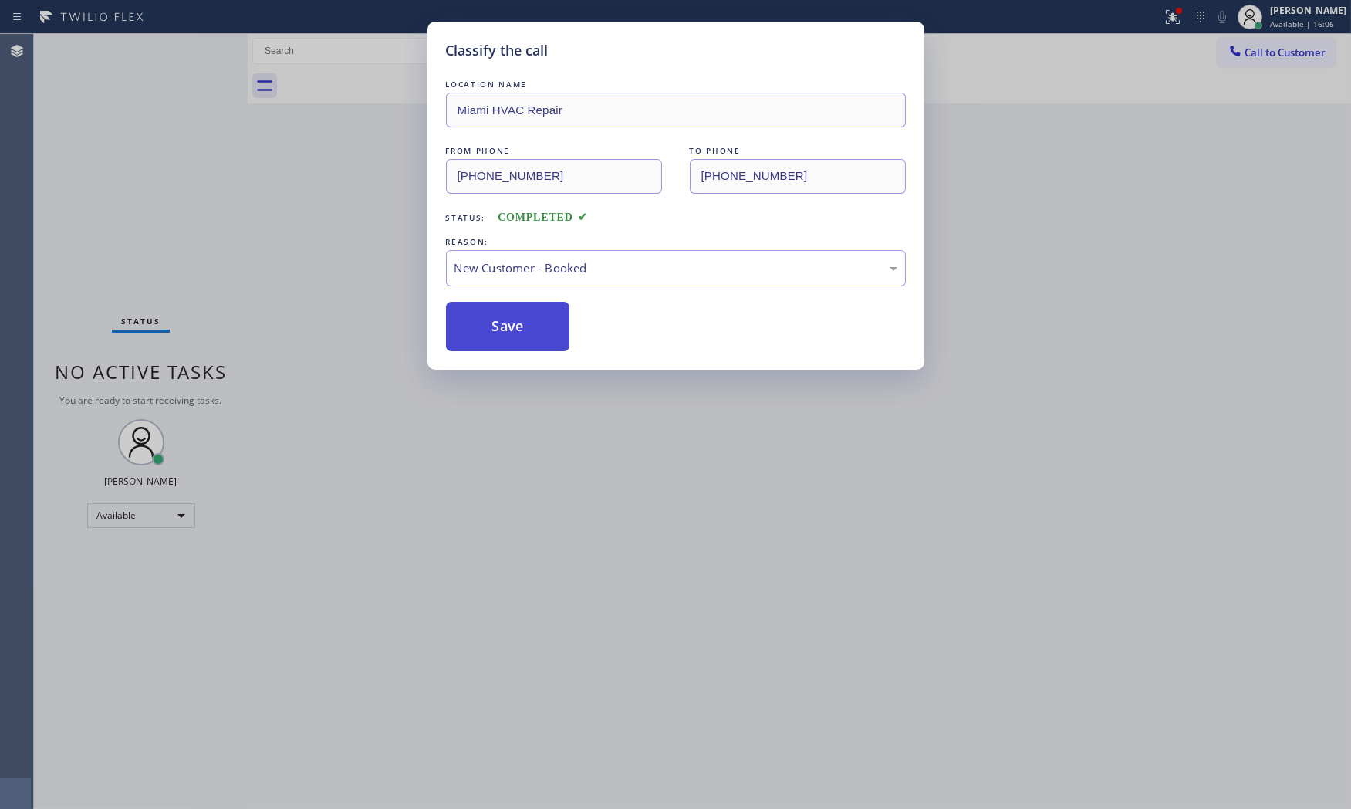
click at [490, 324] on button "Save" at bounding box center [508, 326] width 124 height 49
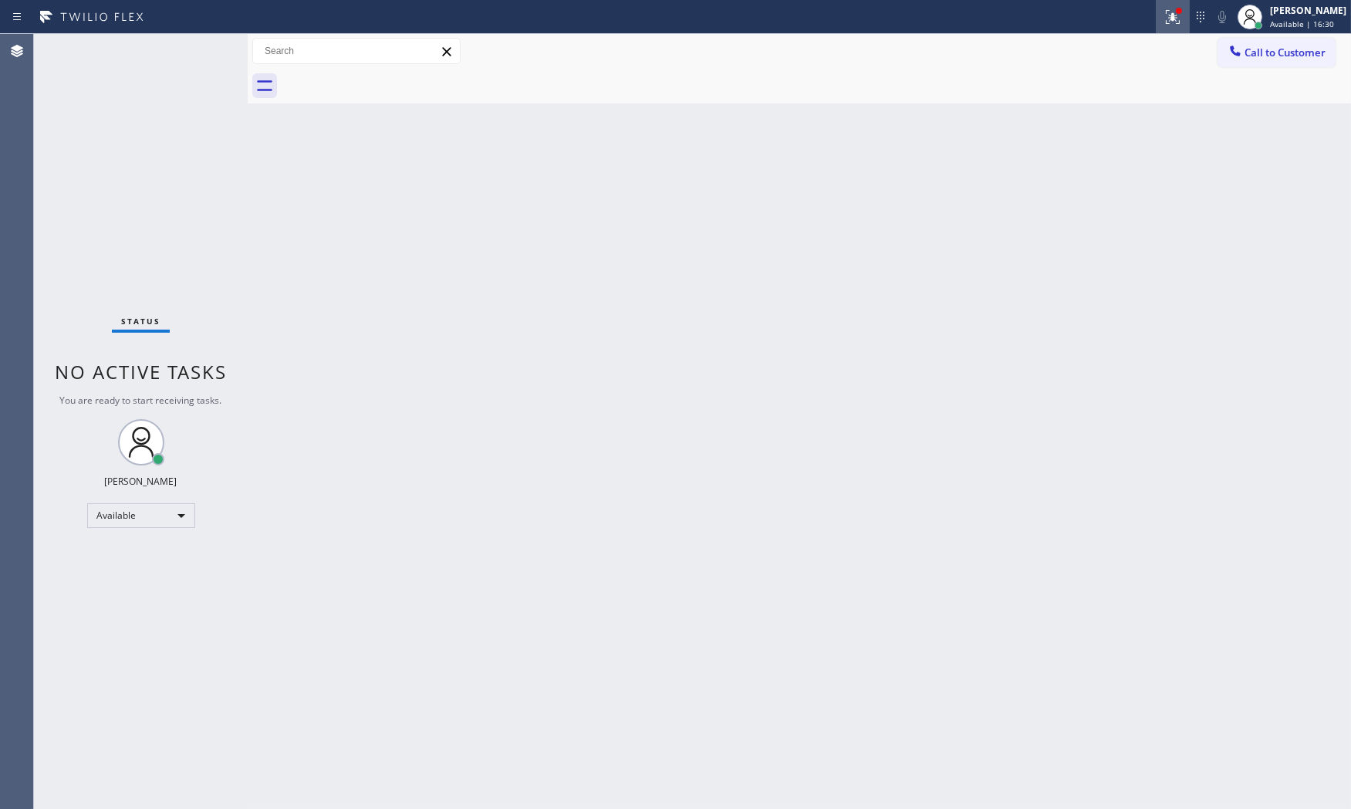
click at [1168, 22] on icon at bounding box center [1172, 17] width 19 height 19
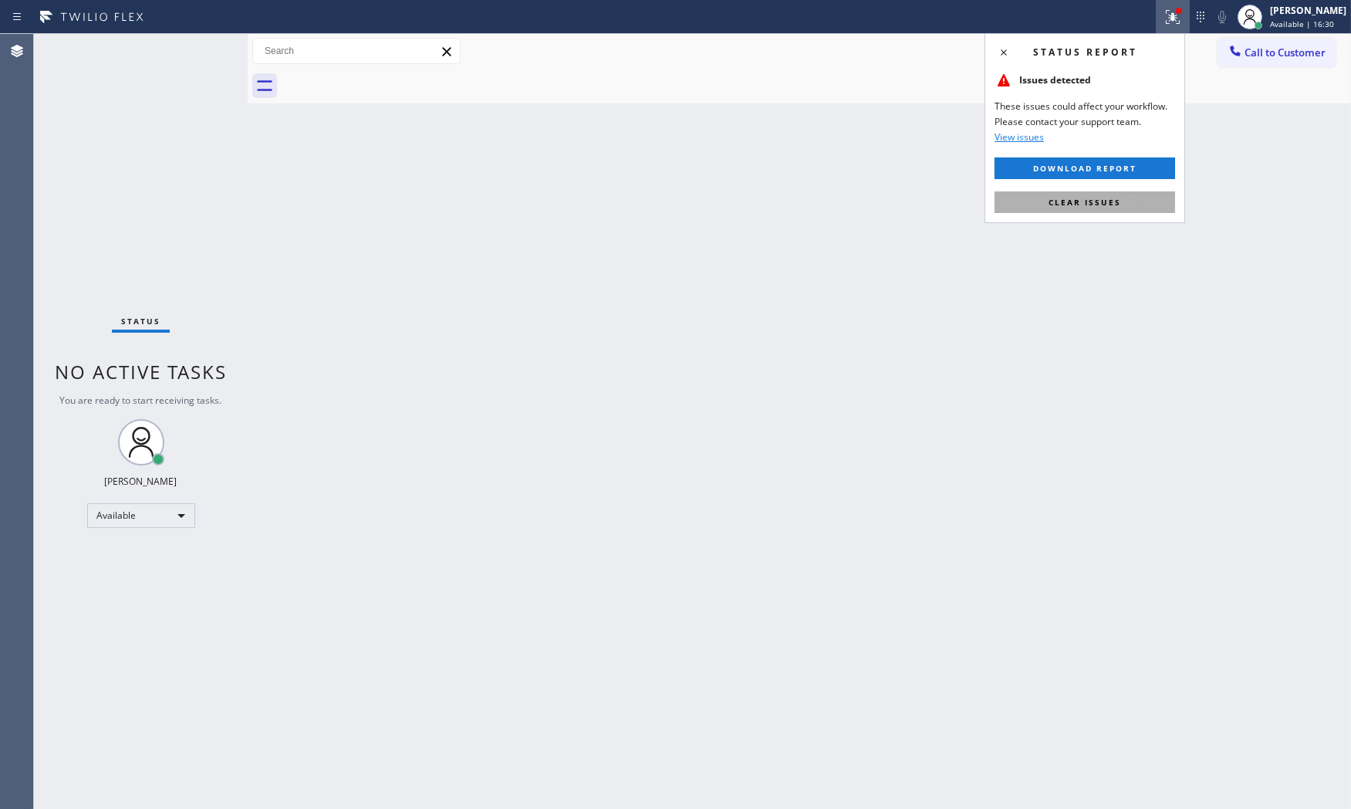
click at [1136, 194] on button "Clear issues" at bounding box center [1084, 202] width 181 height 22
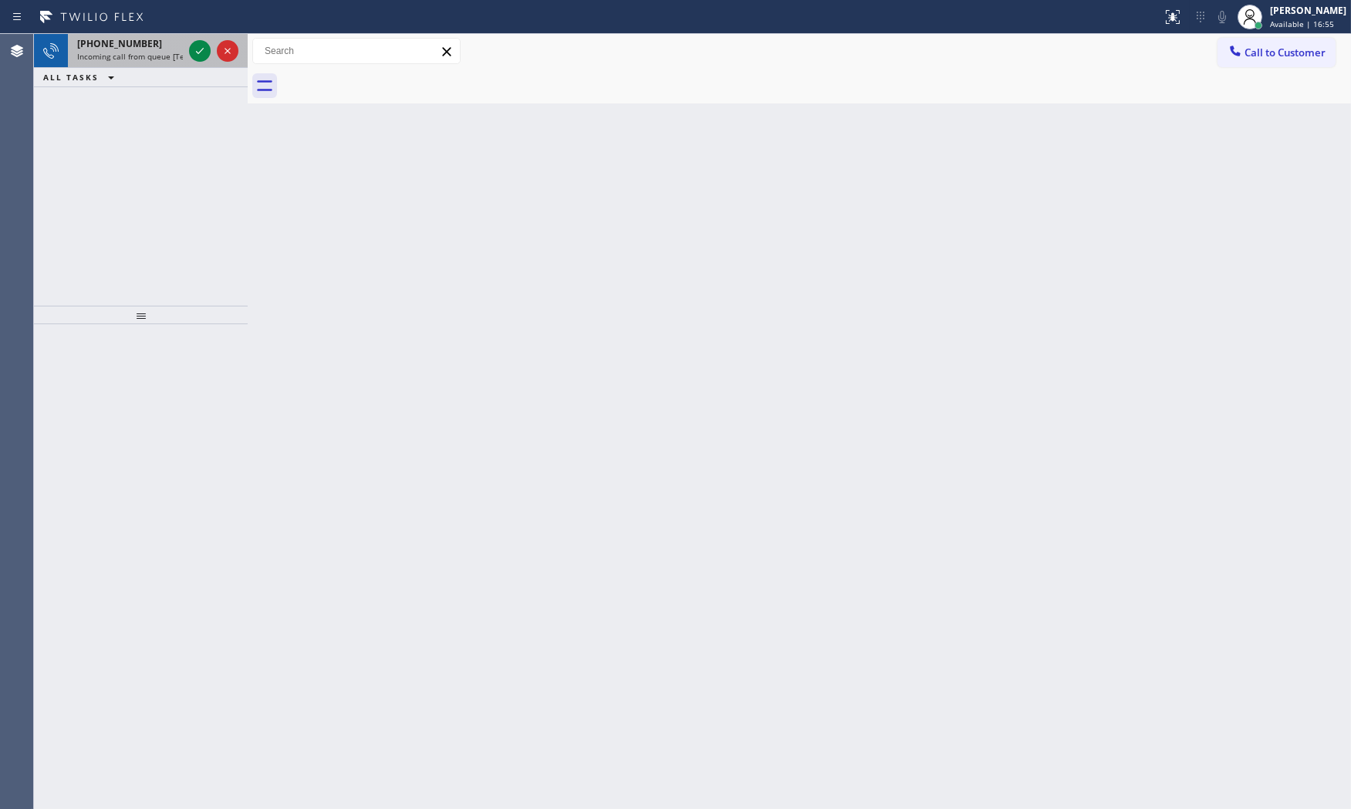
click at [170, 49] on div "[PHONE_NUMBER]" at bounding box center [130, 43] width 106 height 13
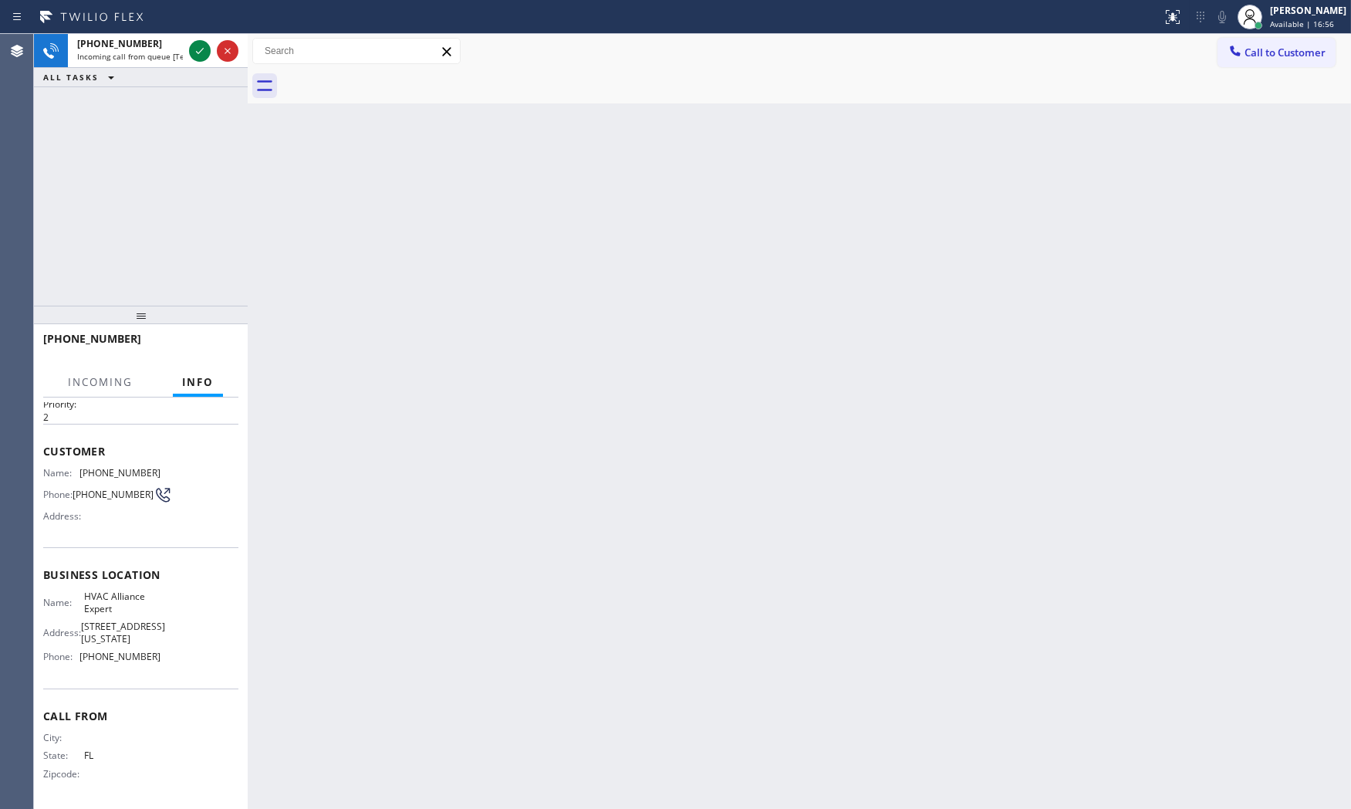
scroll to position [59, 0]
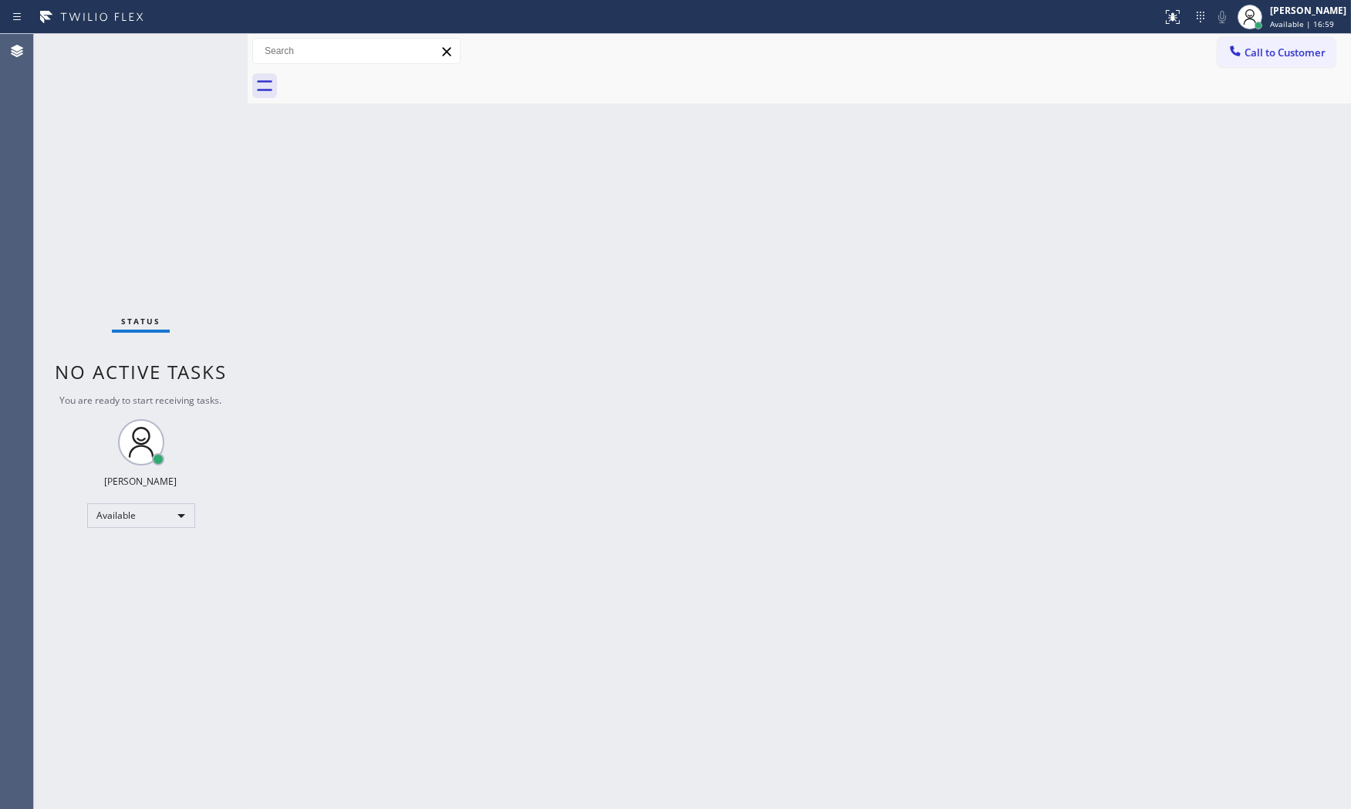
click at [168, 44] on div "Status No active tasks You are ready to start receiving tasks. [PERSON_NAME] Av…" at bounding box center [141, 421] width 214 height 775
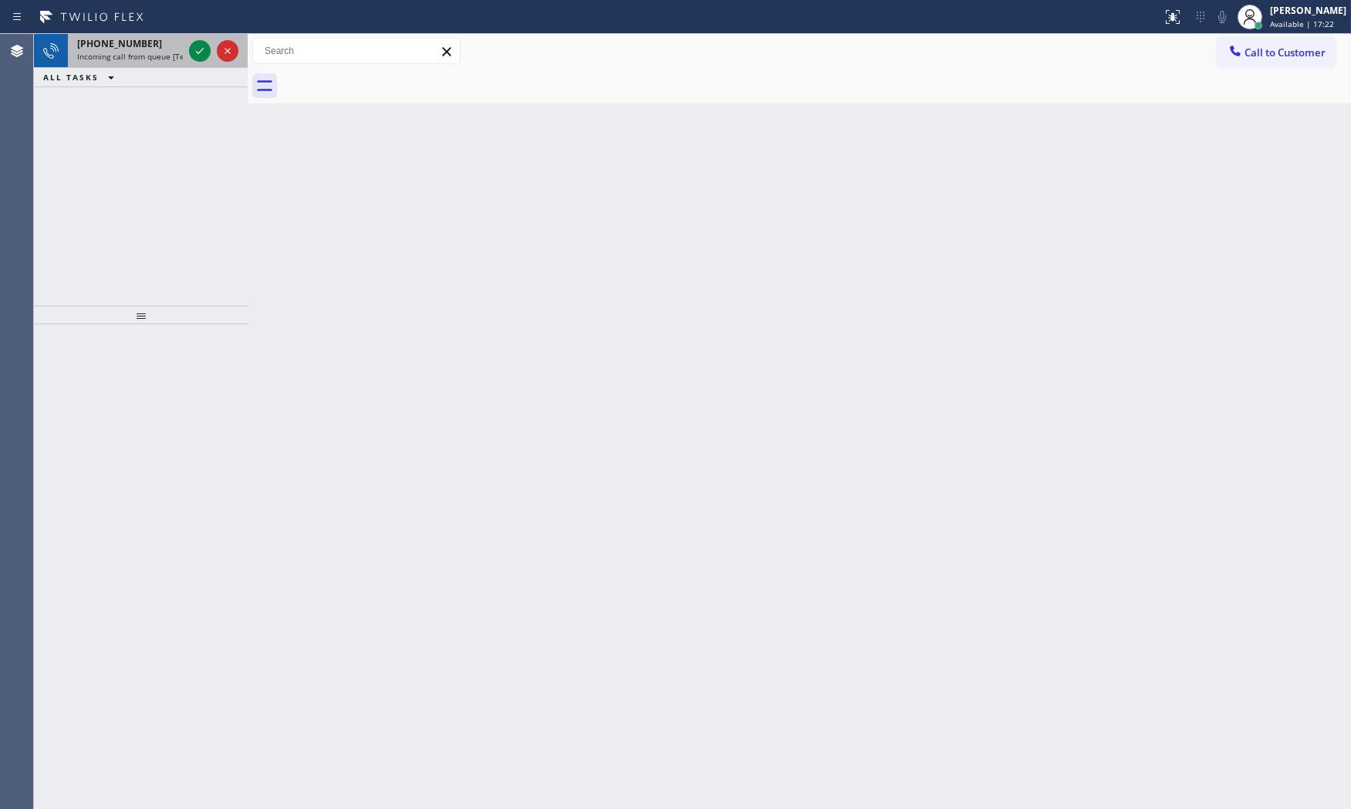
click at [136, 42] on span "[PHONE_NUMBER]" at bounding box center [119, 43] width 85 height 13
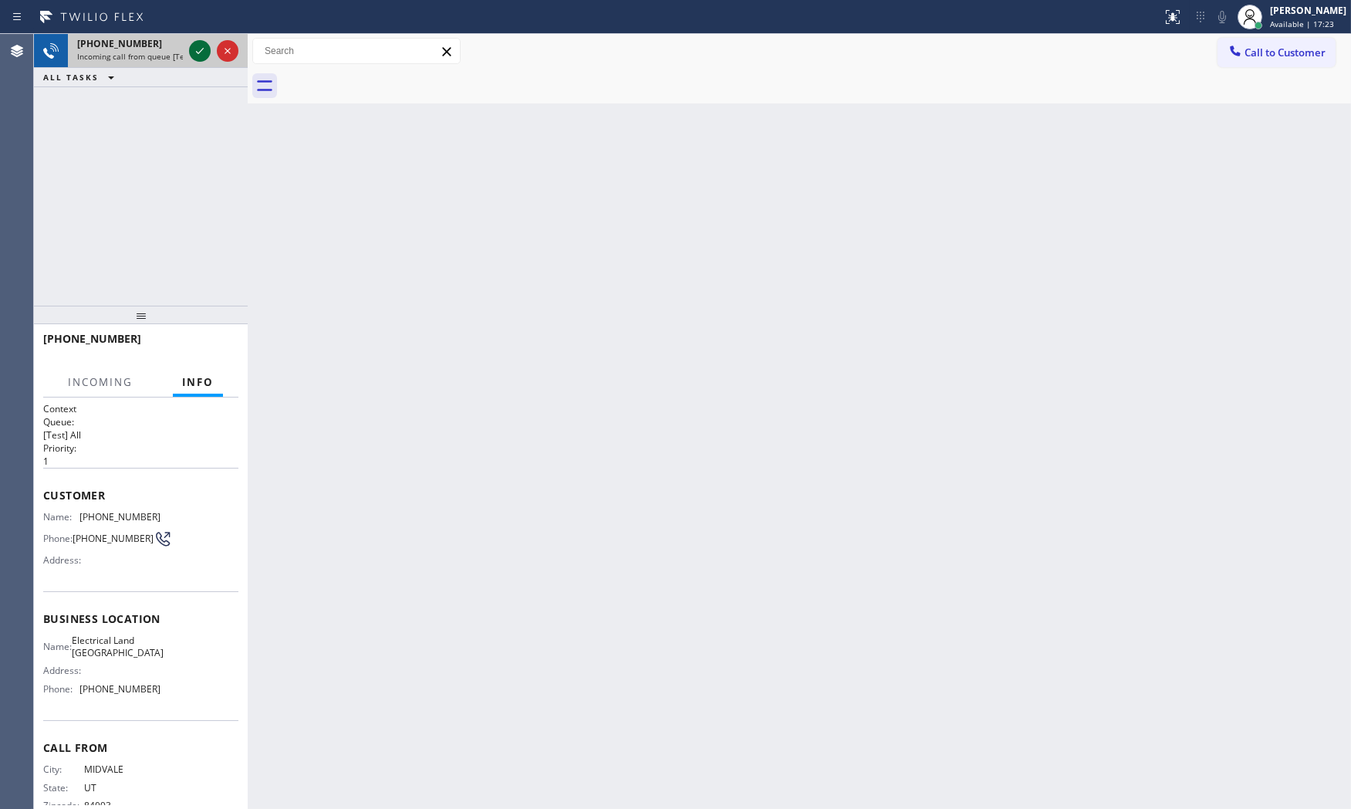
click at [194, 52] on icon at bounding box center [200, 51] width 19 height 19
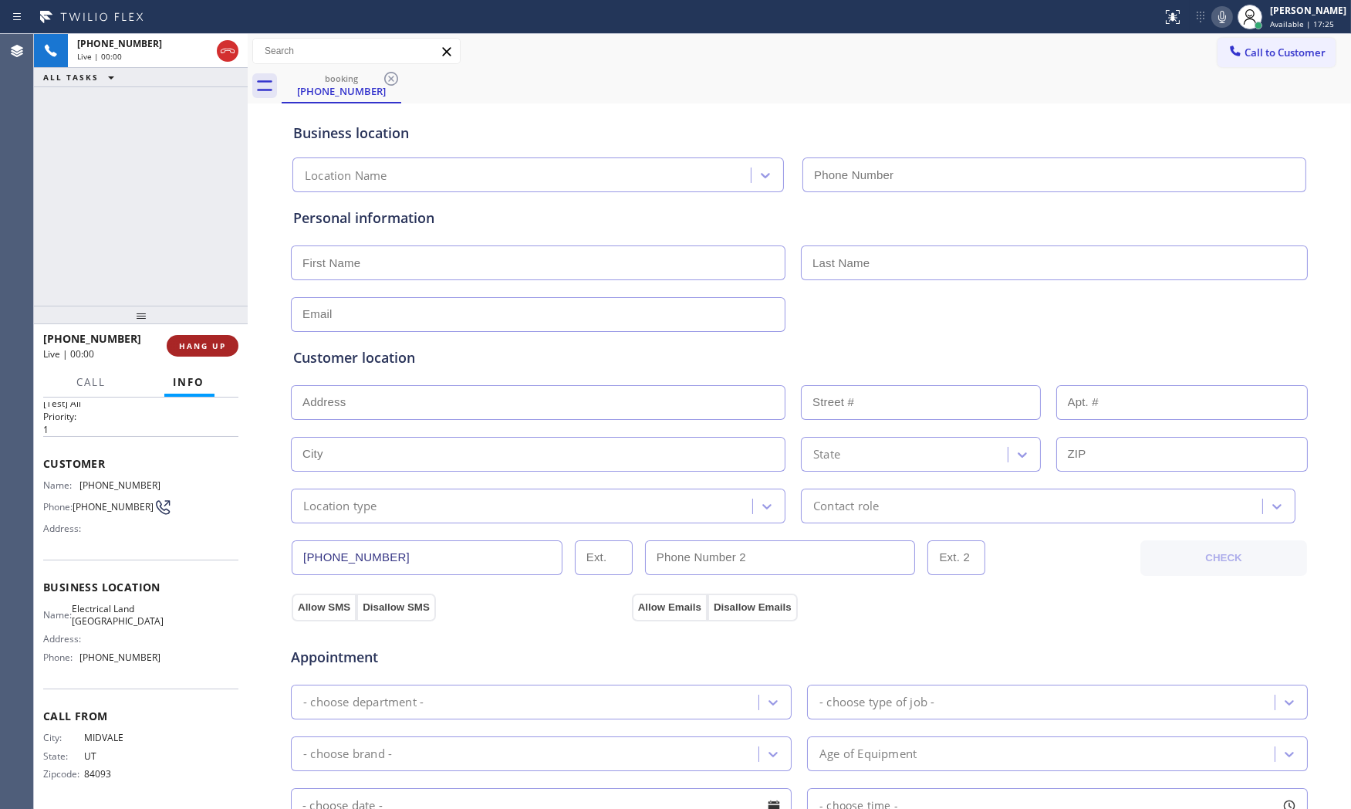
type input "[PHONE_NUMBER]"
click at [212, 351] on button "HANG UP" at bounding box center [203, 346] width 72 height 22
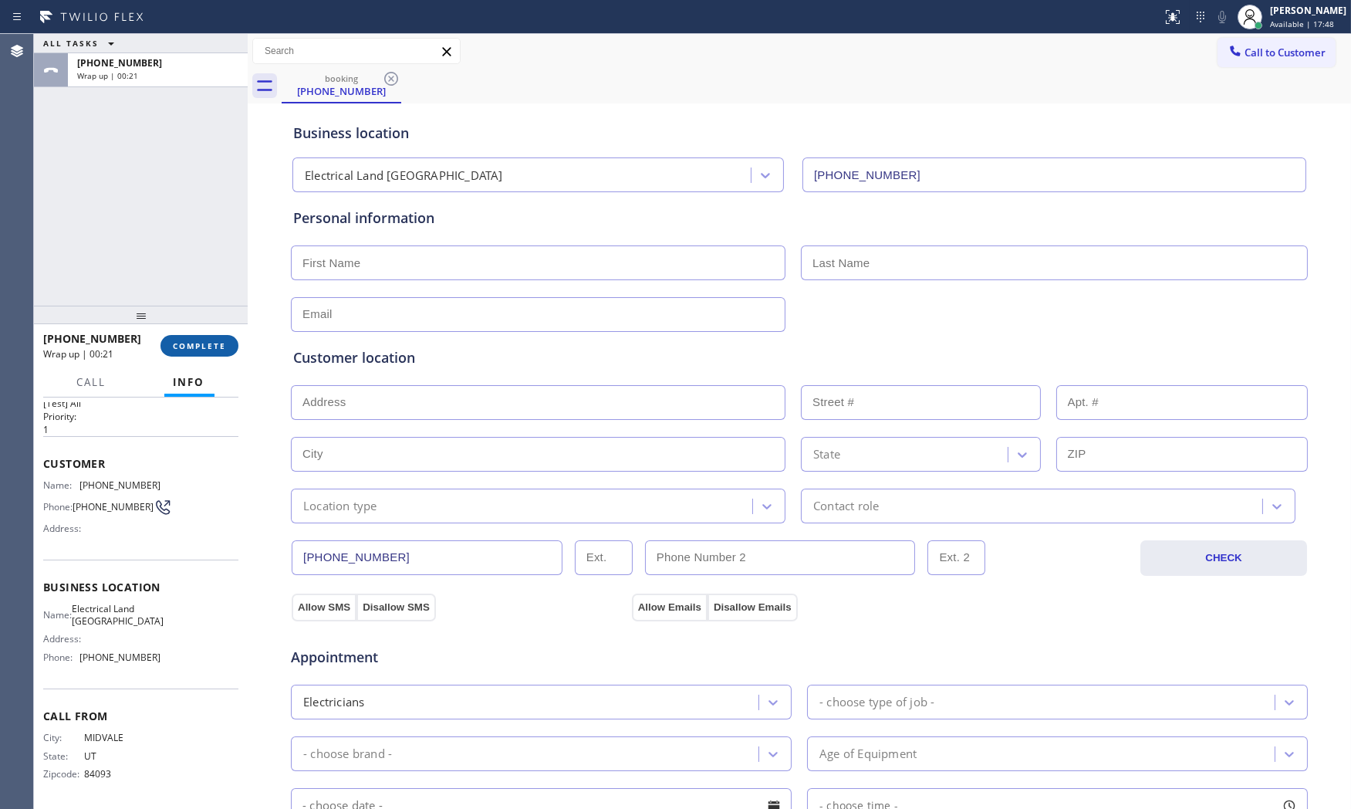
click at [193, 335] on button "COMPLETE" at bounding box center [199, 346] width 78 height 22
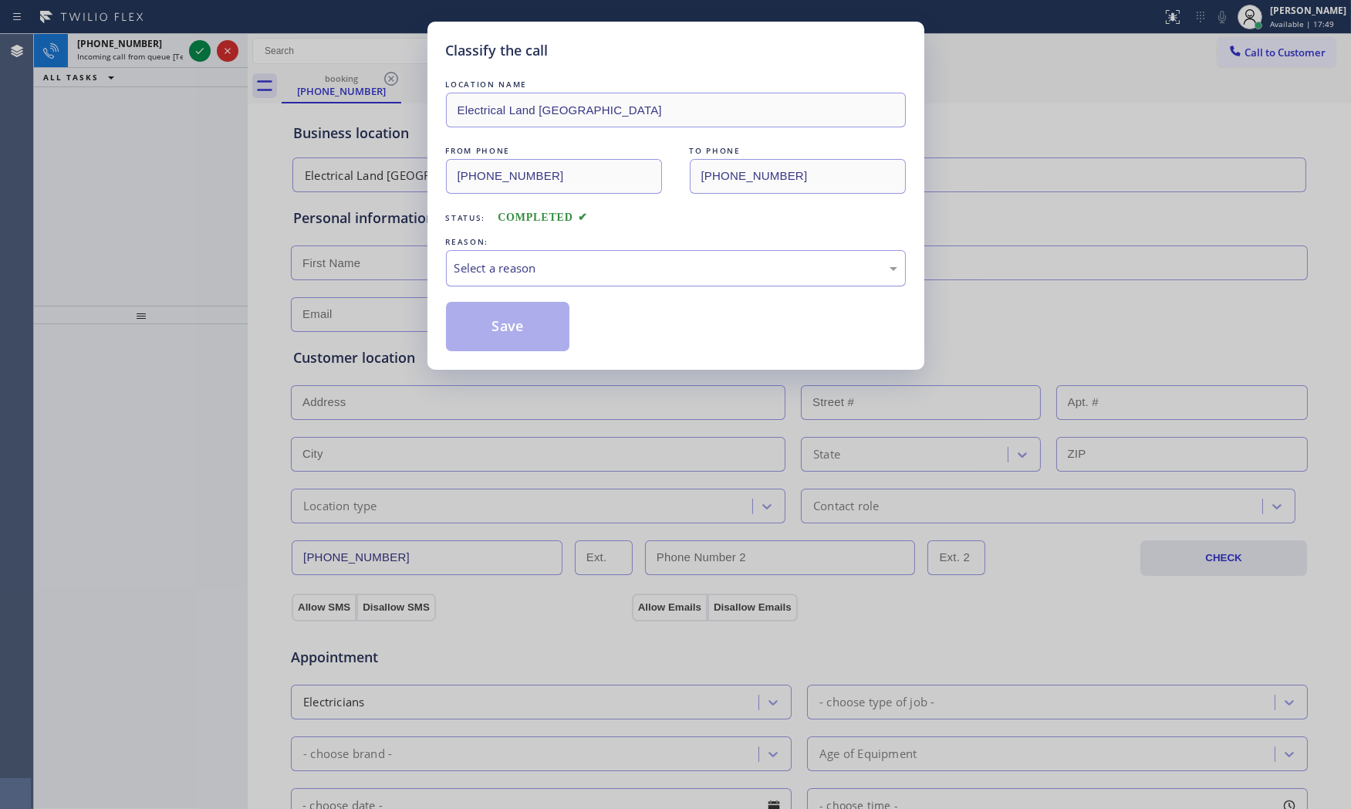
click at [530, 264] on div "Select a reason" at bounding box center [675, 268] width 443 height 18
click at [508, 330] on button "Save" at bounding box center [508, 326] width 124 height 49
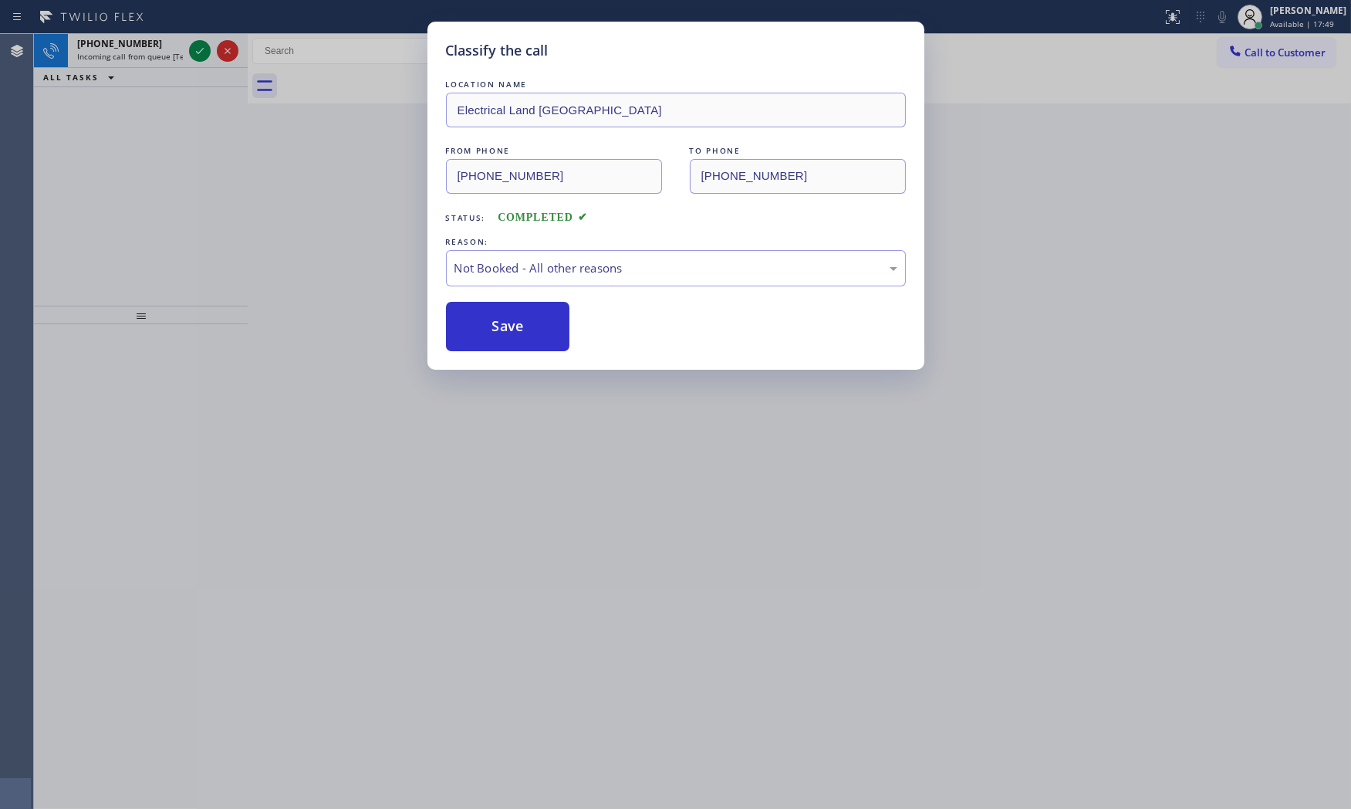
click at [508, 330] on button "Save" at bounding box center [508, 326] width 124 height 49
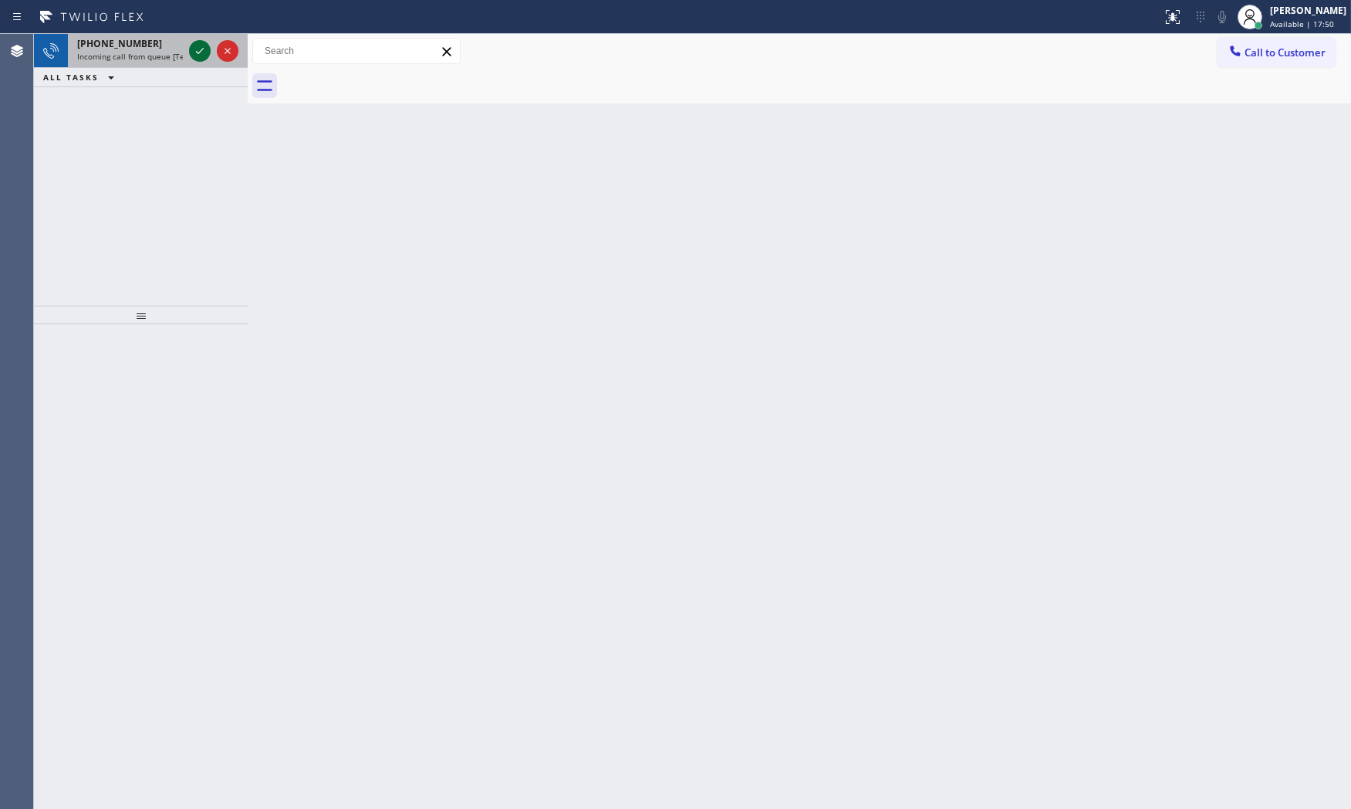
click at [195, 49] on icon at bounding box center [200, 51] width 19 height 19
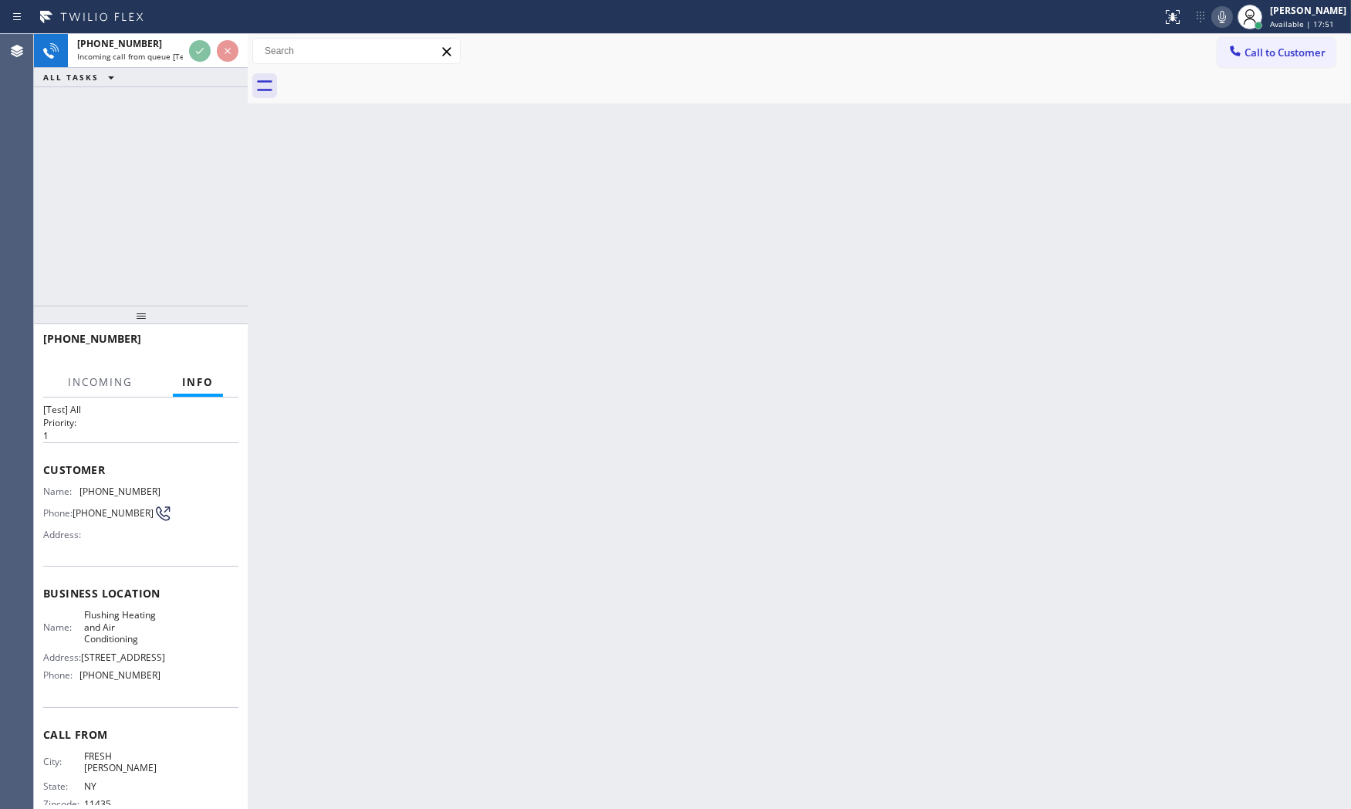
scroll to position [59, 0]
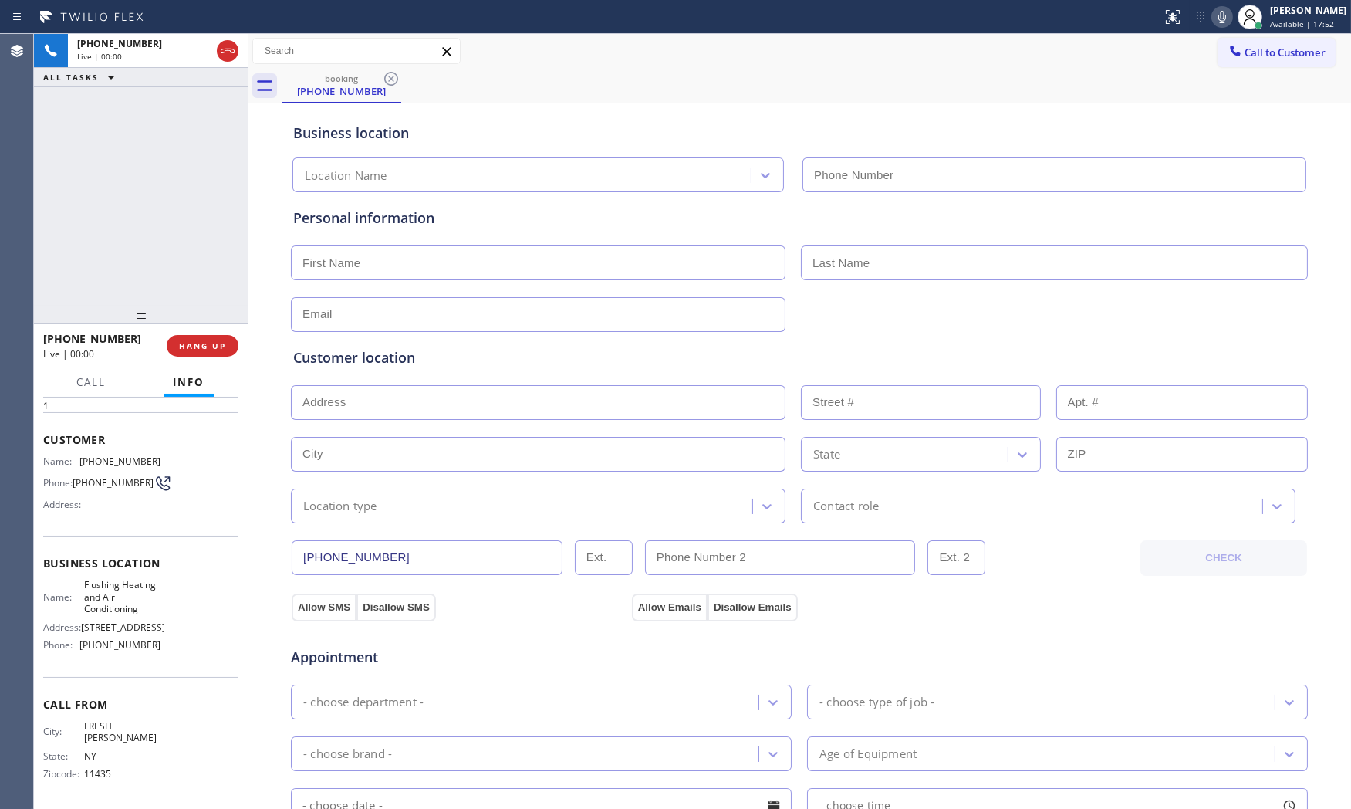
type input "[PHONE_NUMBER]"
click at [1213, 17] on icon at bounding box center [1222, 17] width 19 height 19
click at [1221, 14] on icon at bounding box center [1222, 17] width 19 height 19
click at [1213, 17] on icon at bounding box center [1222, 17] width 19 height 19
click at [1213, 16] on icon at bounding box center [1222, 17] width 19 height 19
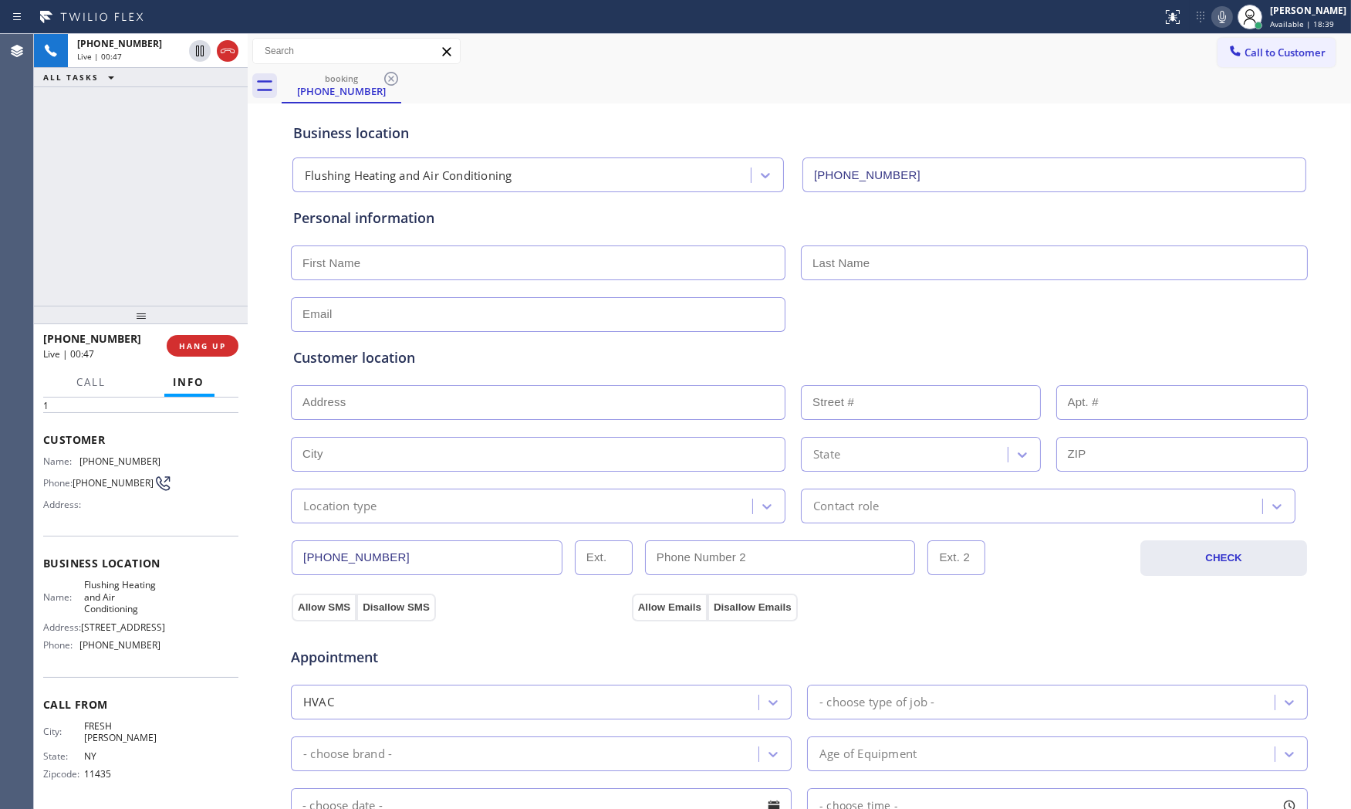
click at [1218, 20] on icon at bounding box center [1222, 17] width 8 height 12
click at [1216, 26] on button at bounding box center [1222, 17] width 22 height 22
click at [1213, 16] on icon at bounding box center [1222, 17] width 19 height 19
click at [201, 54] on icon at bounding box center [200, 51] width 19 height 19
click at [1213, 14] on icon at bounding box center [1222, 17] width 19 height 19
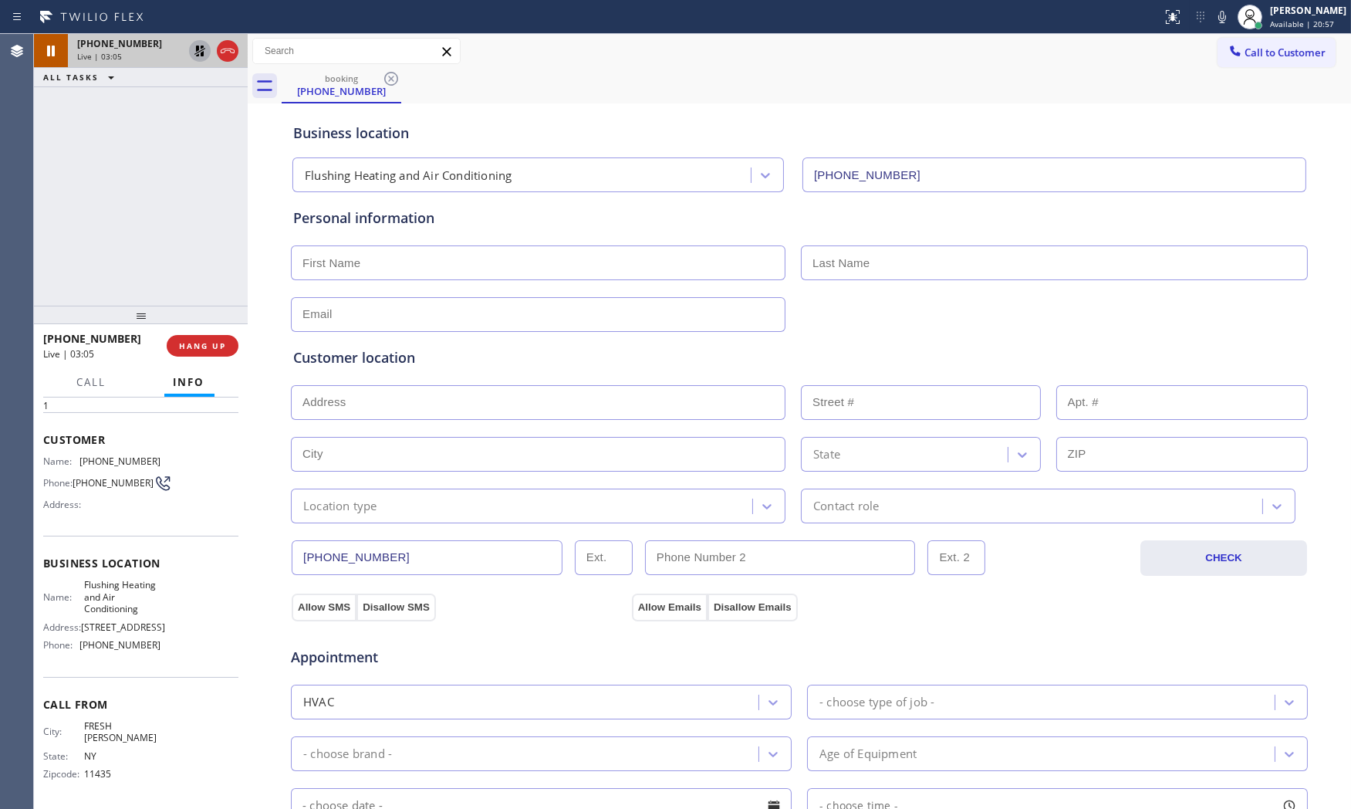
click at [198, 50] on icon at bounding box center [199, 51] width 11 height 11
click at [203, 351] on button "HANG UP" at bounding box center [203, 346] width 72 height 22
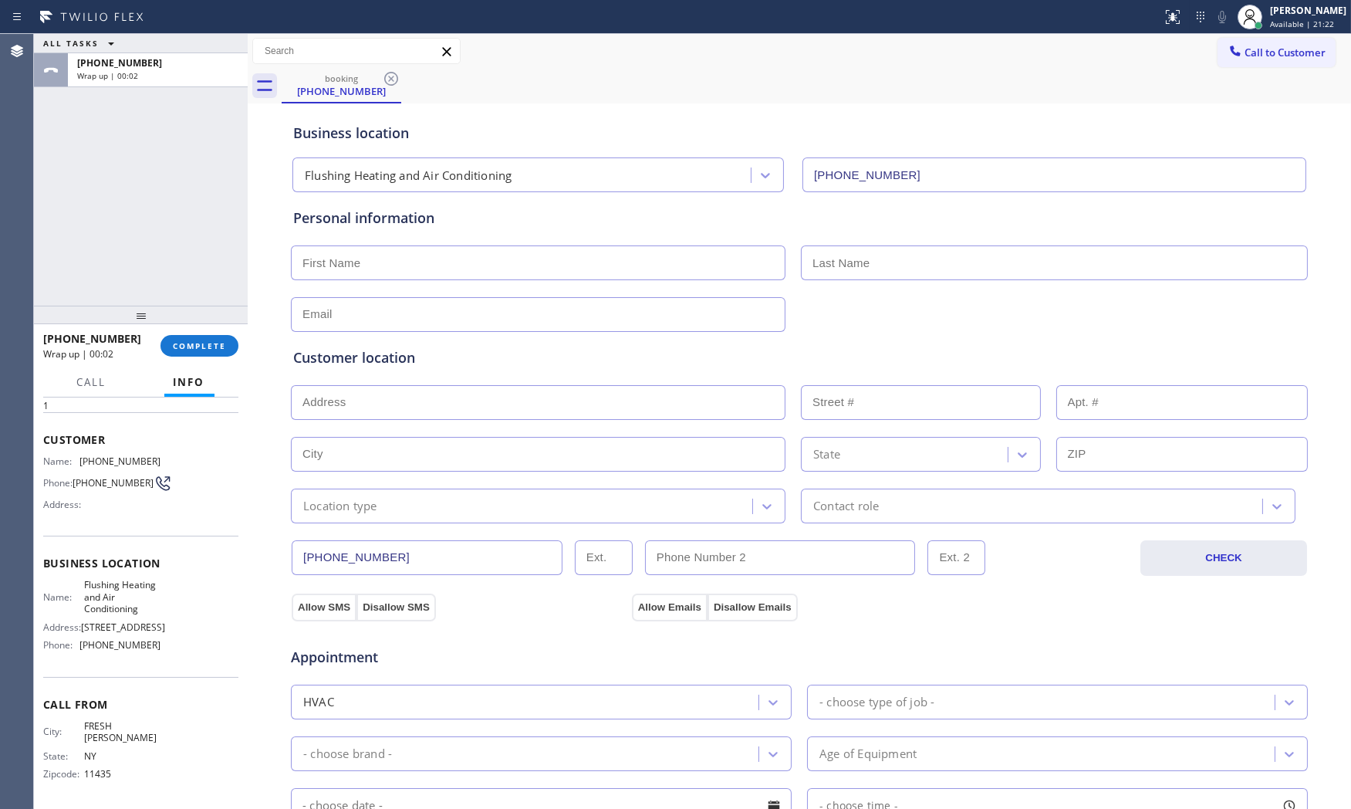
click at [444, 261] on input "text" at bounding box center [538, 262] width 495 height 35
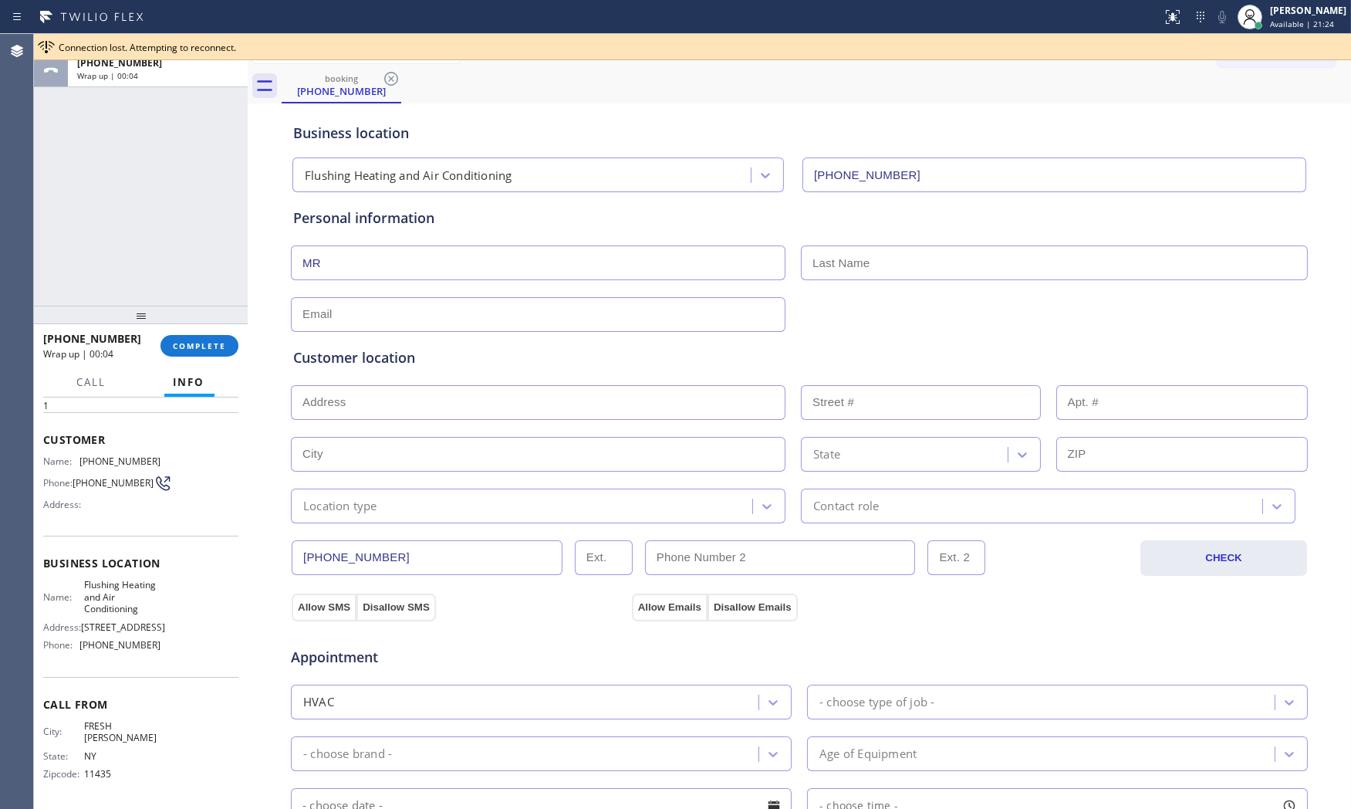
click at [437, 258] on input "MR" at bounding box center [538, 262] width 495 height 35
type input "Mr"
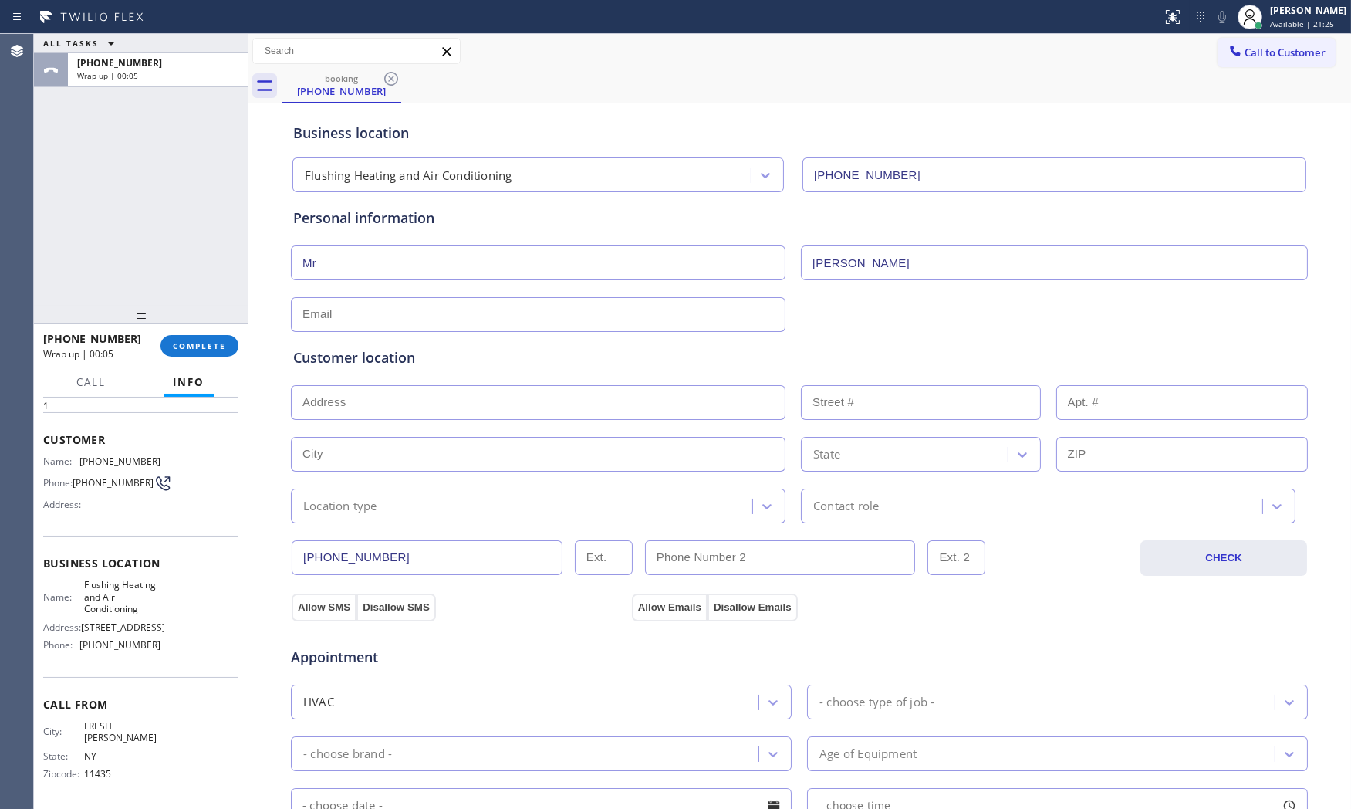
type input "[PERSON_NAME]"
type input "[EMAIL_ADDRESS][DOMAIN_NAME]"
drag, startPoint x: 561, startPoint y: 411, endPoint x: 537, endPoint y: 422, distance: 26.2
click at [559, 412] on input "text" at bounding box center [538, 402] width 495 height 35
paste input "Flushing, NY 11356"
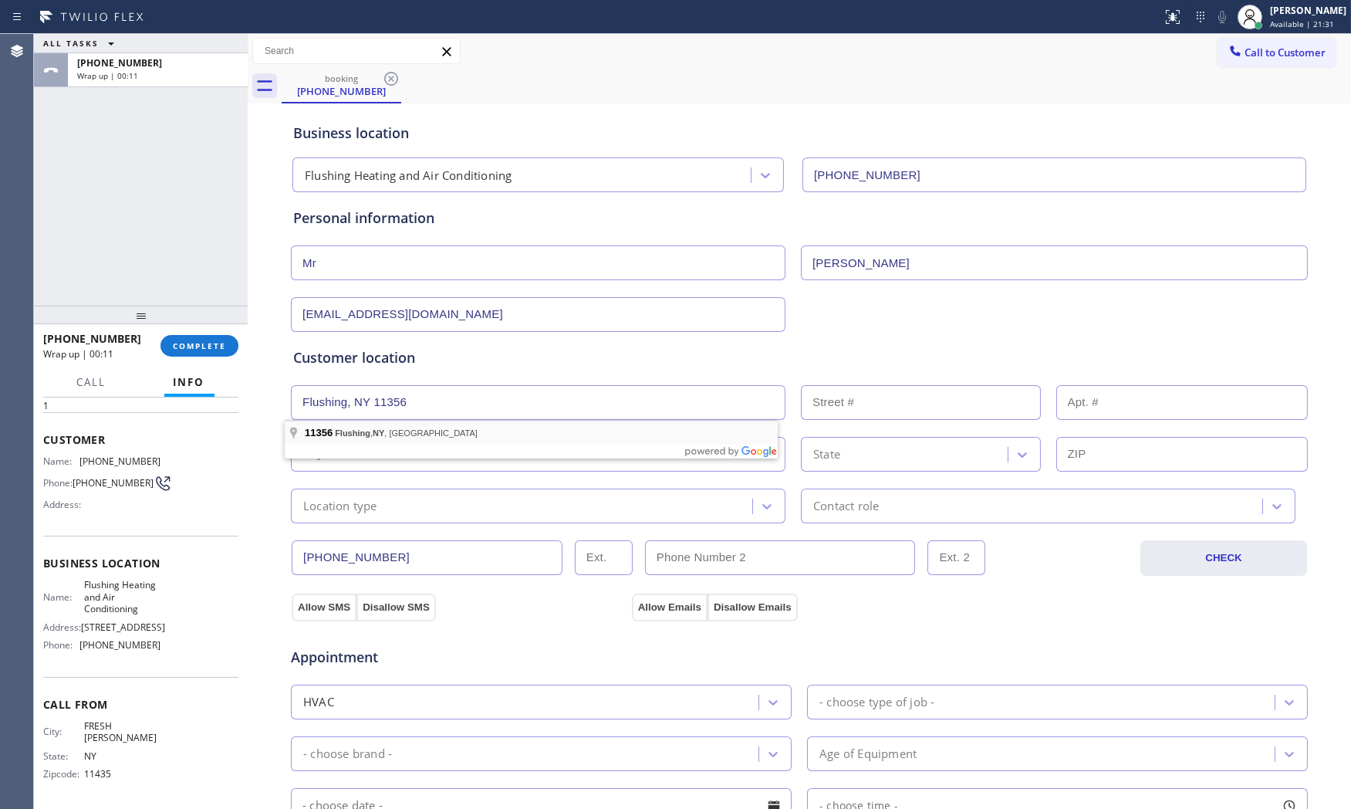
type input "Flushing, NY 11356, [GEOGRAPHIC_DATA]"
type input "Queens"
type input "11356"
click at [343, 518] on div "Location type" at bounding box center [538, 505] width 495 height 35
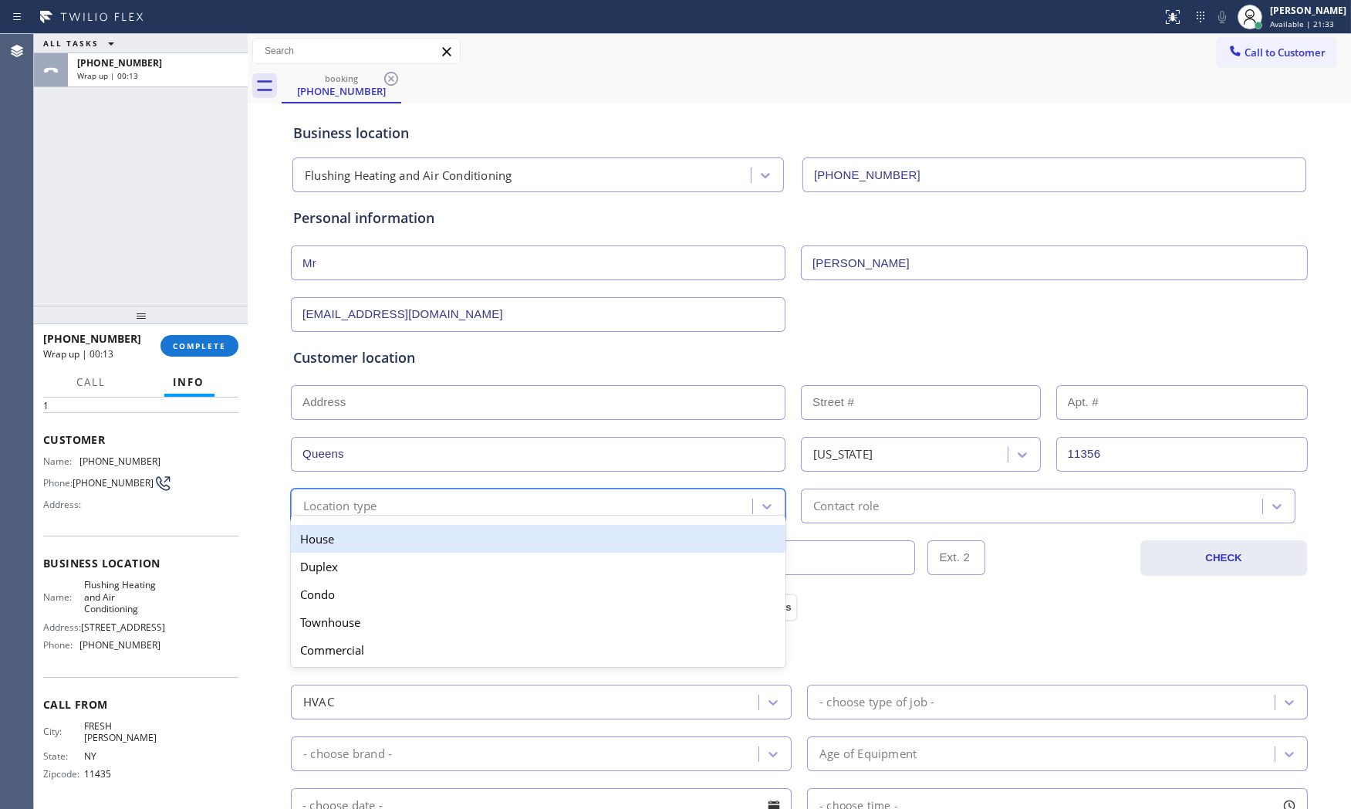
drag, startPoint x: 339, startPoint y: 543, endPoint x: 667, endPoint y: 522, distance: 328.5
click at [349, 543] on div "House" at bounding box center [538, 539] width 495 height 28
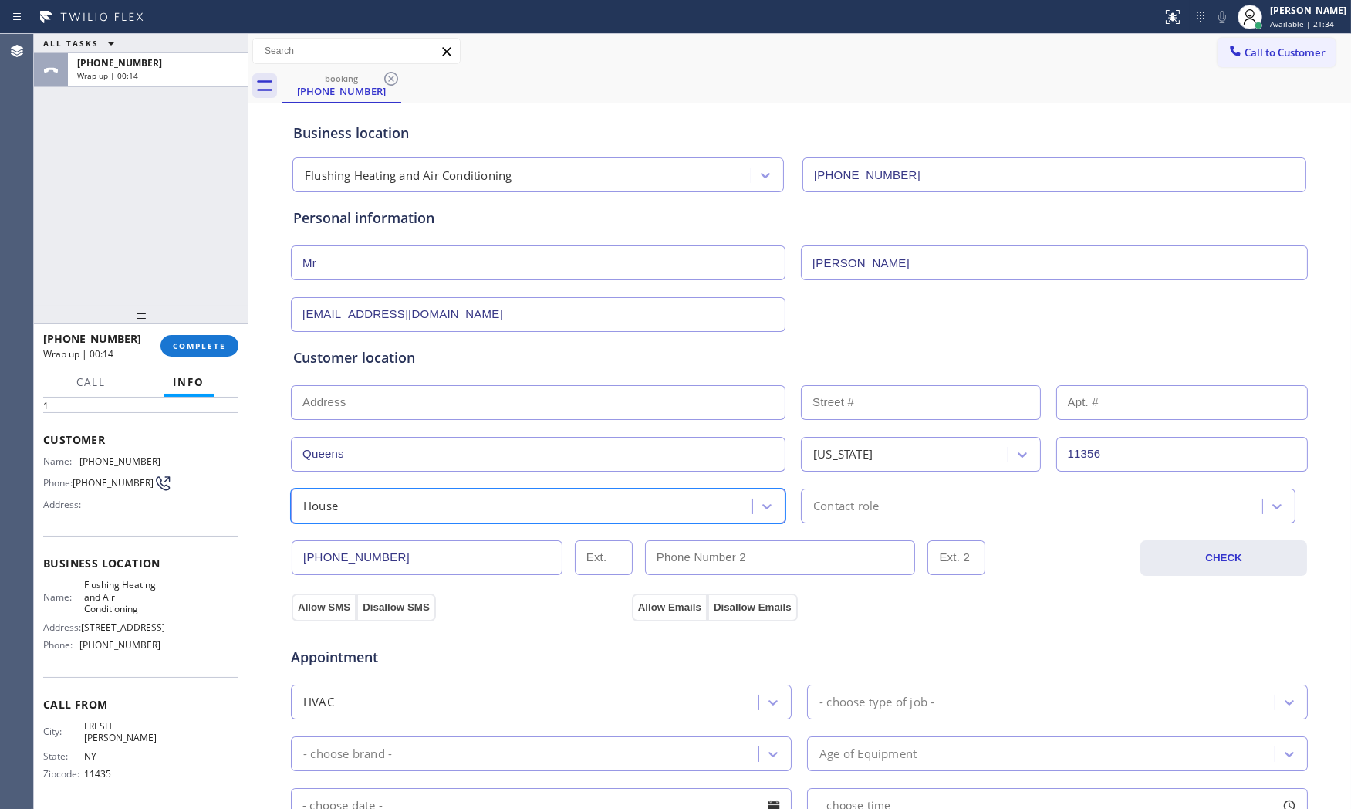
click at [819, 512] on div "Contact role" at bounding box center [846, 506] width 66 height 18
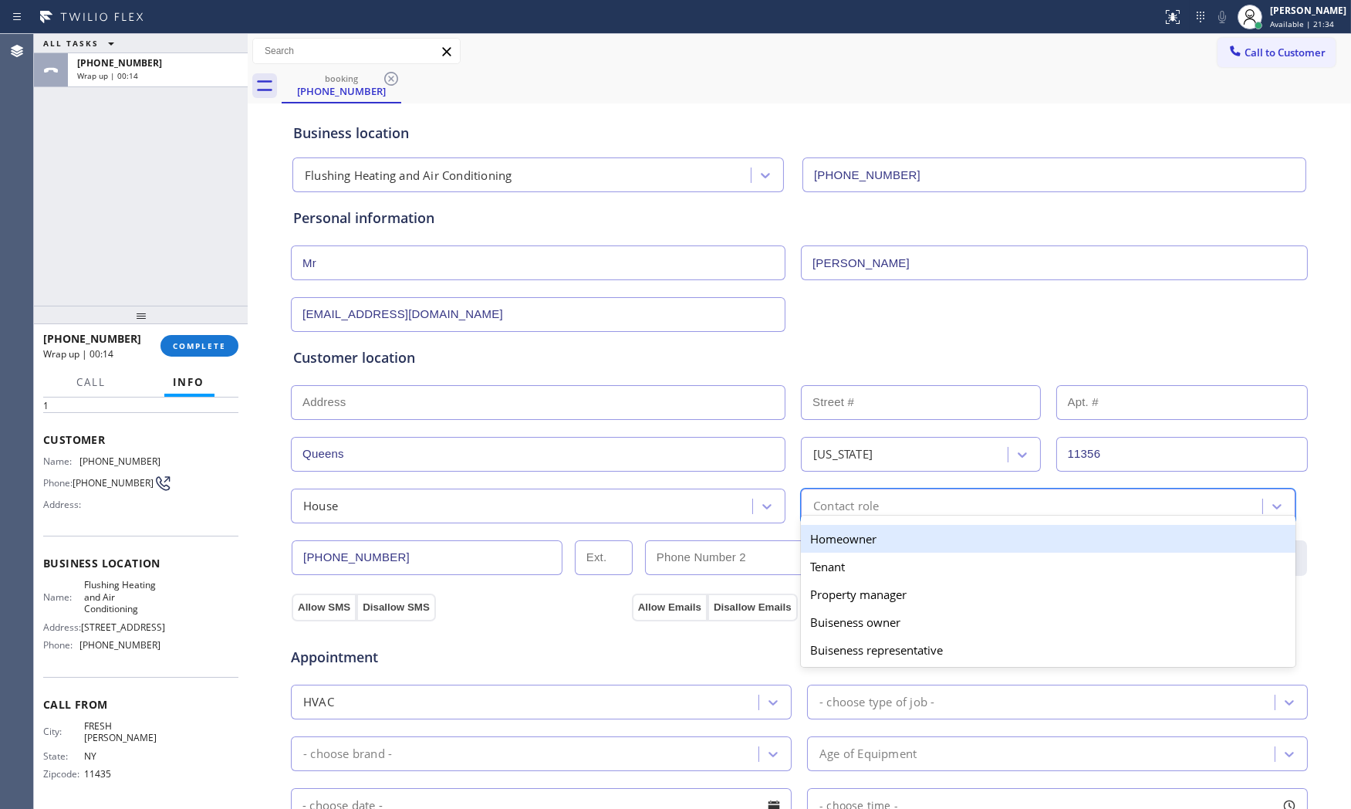
drag, startPoint x: 812, startPoint y: 539, endPoint x: 781, endPoint y: 548, distance: 32.2
click at [812, 540] on div "Homeowner" at bounding box center [1048, 539] width 495 height 28
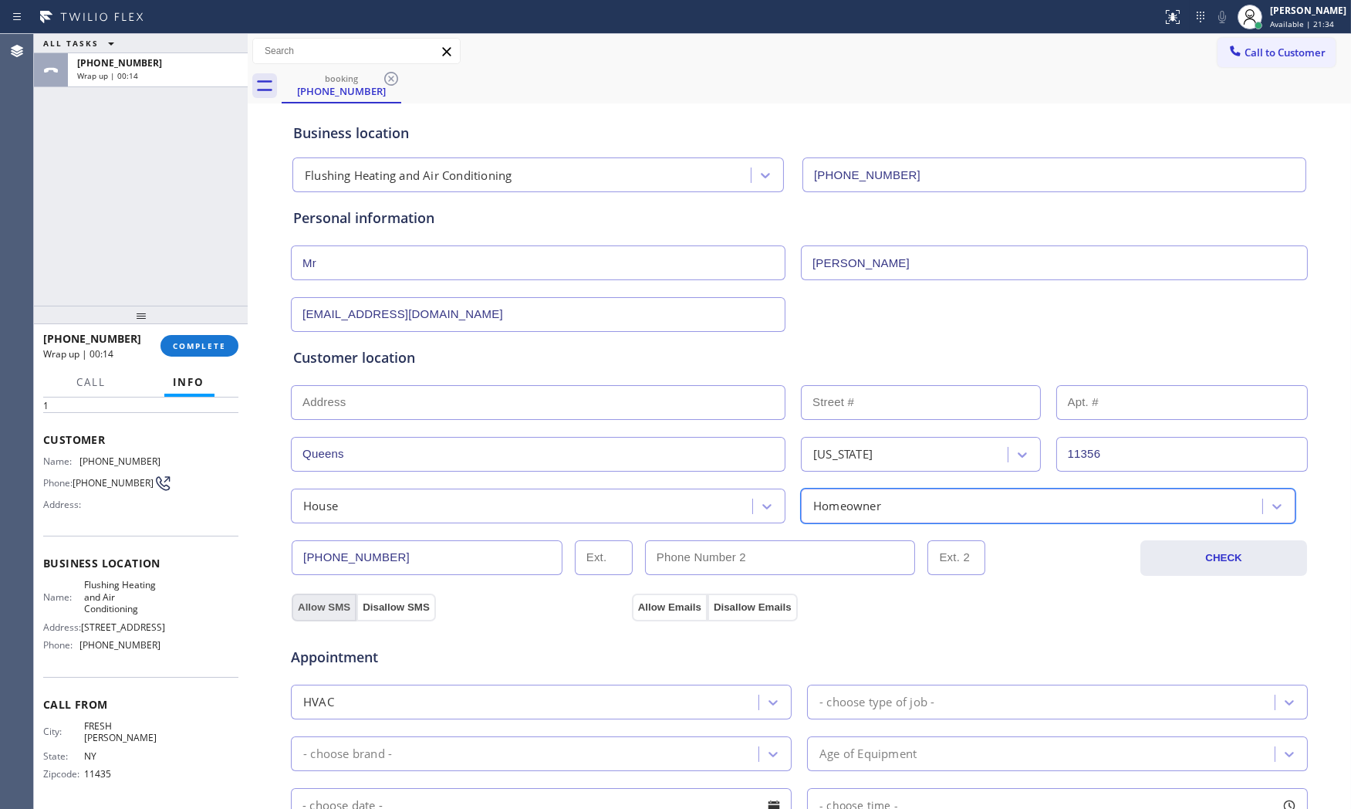
click at [326, 613] on button "Allow SMS" at bounding box center [324, 607] width 65 height 28
click at [606, 607] on div "Allow SMS Disallow SMS" at bounding box center [459, 607] width 340 height 28
click at [633, 607] on button "Allow Emails" at bounding box center [670, 607] width 76 height 28
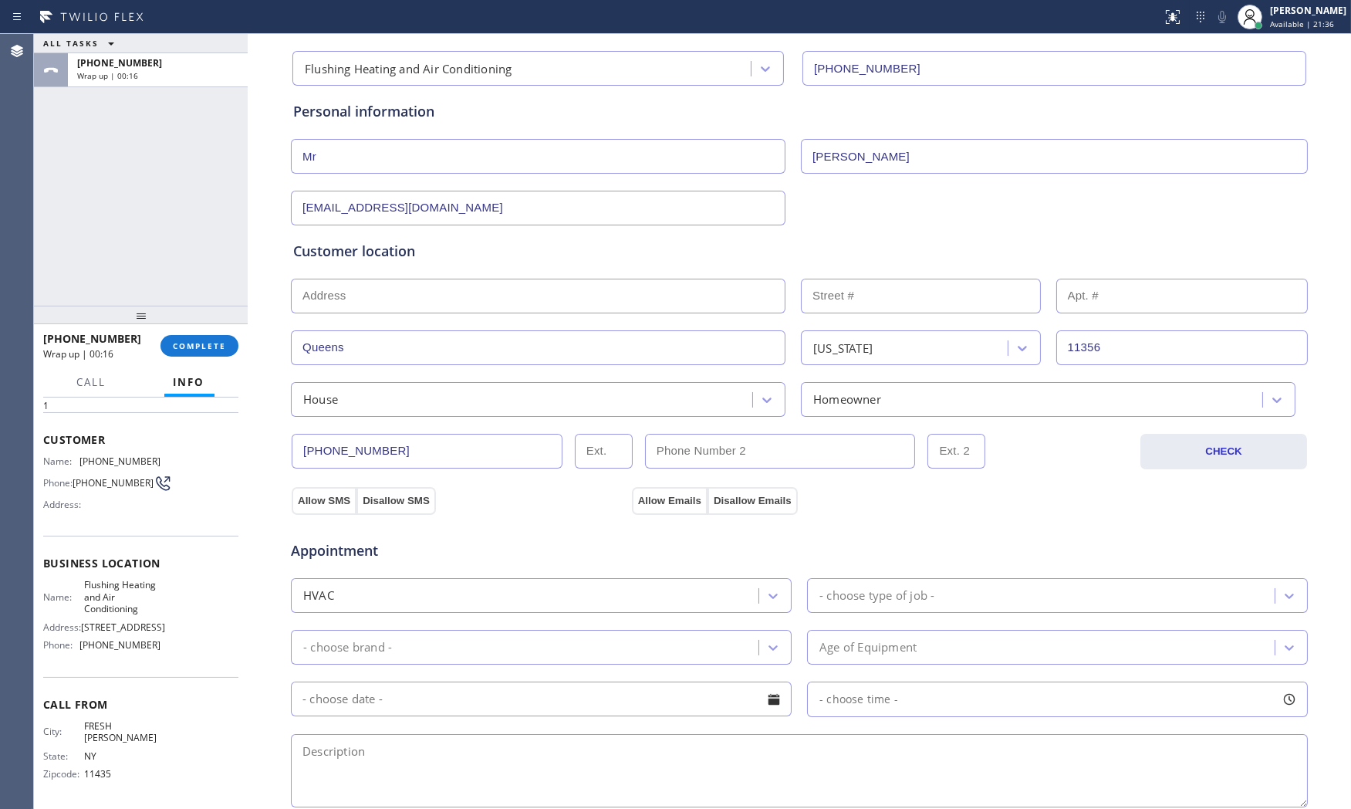
scroll to position [343, 0]
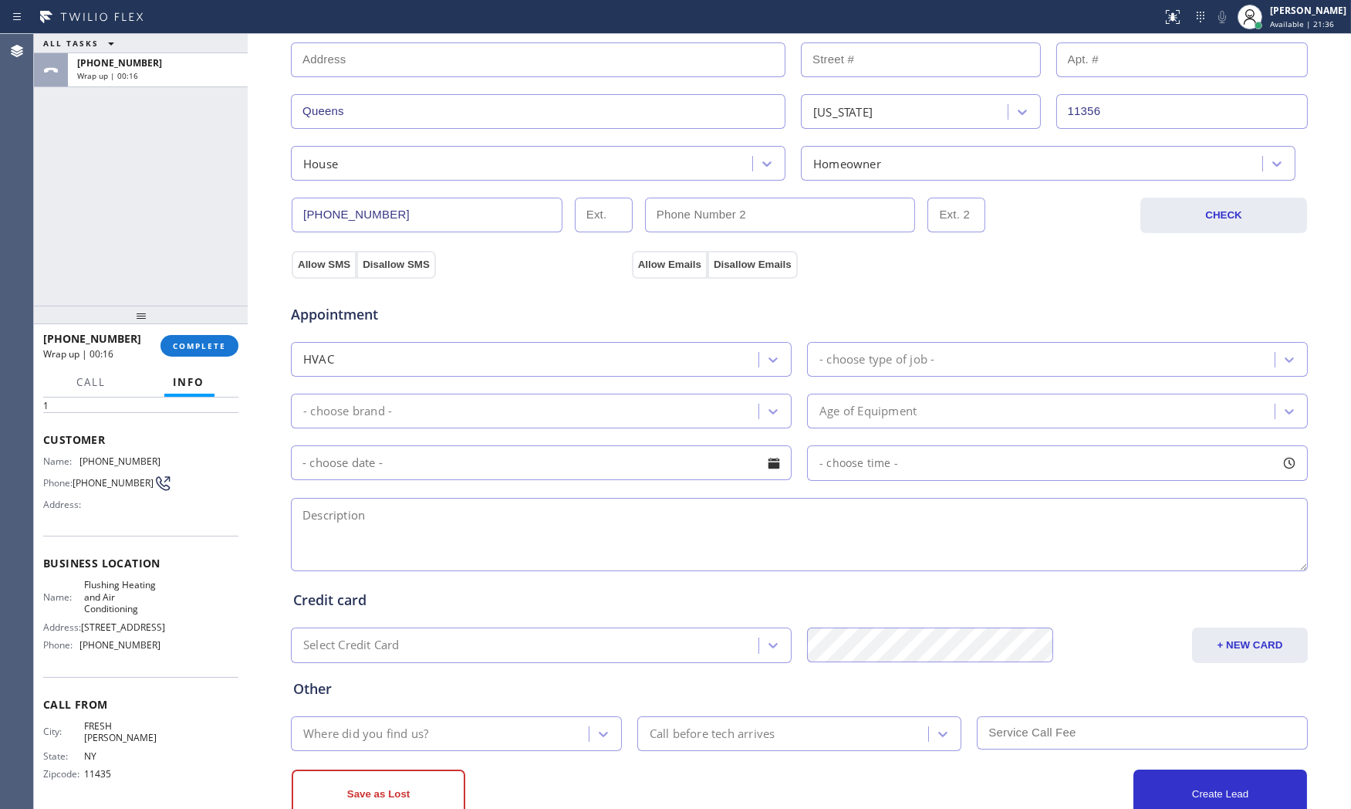
click at [891, 376] on div "Appointment HVAC - choose type of job - - choose brand - Age of Equipment - cho…" at bounding box center [799, 429] width 1012 height 289
click at [899, 363] on div "- choose type of job -" at bounding box center [876, 359] width 115 height 18
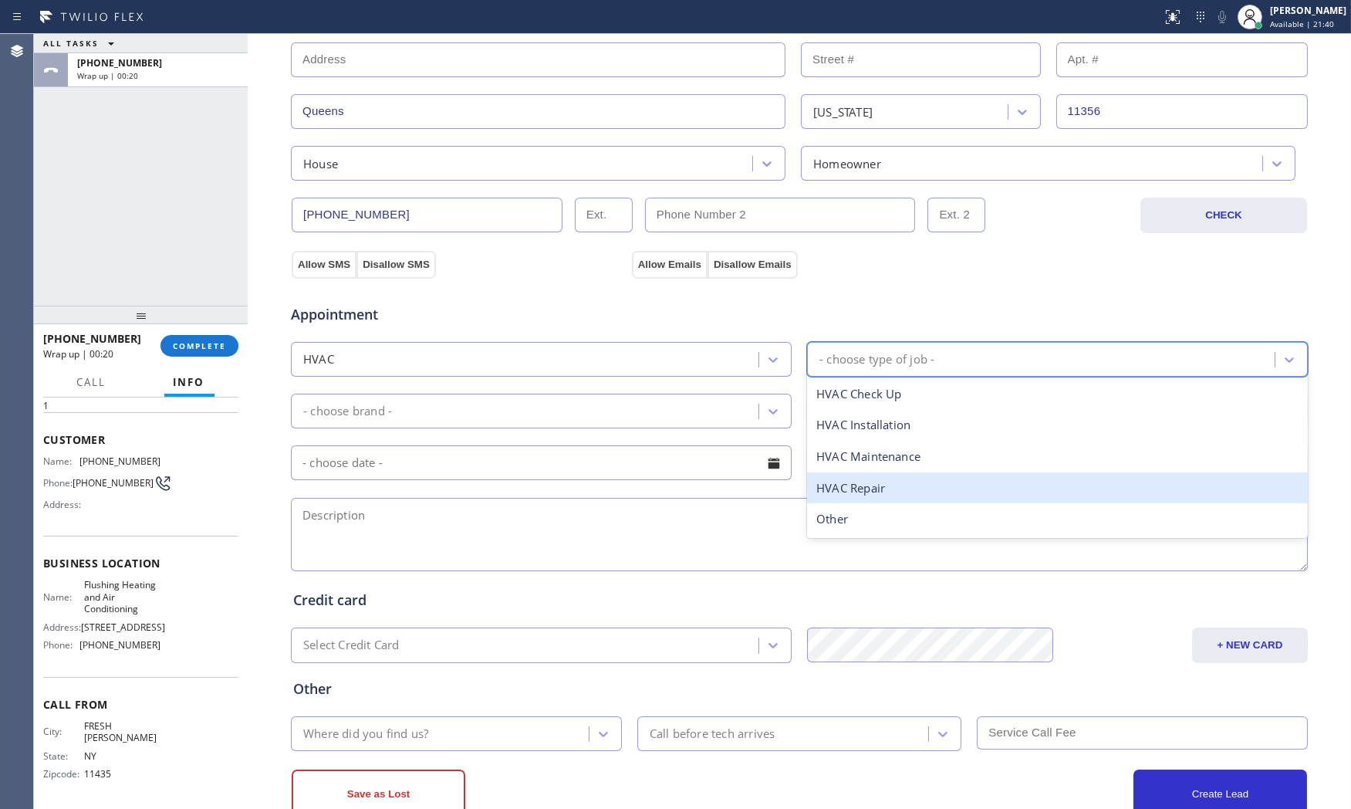
drag, startPoint x: 851, startPoint y: 487, endPoint x: 685, endPoint y: 464, distance: 167.5
click at [845, 487] on div "HVAC Repair" at bounding box center [1057, 488] width 501 height 32
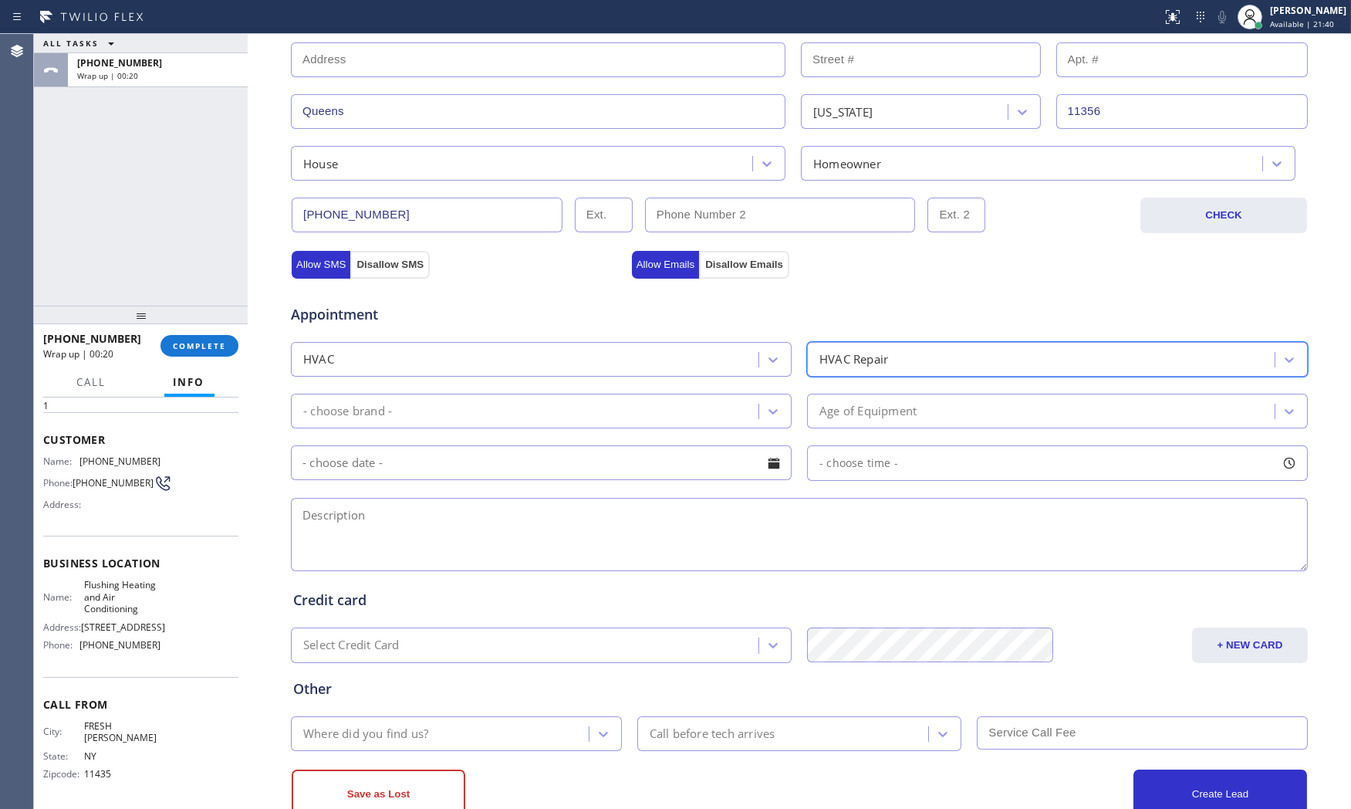
click at [541, 405] on div "- choose brand -" at bounding box center [526, 410] width 463 height 27
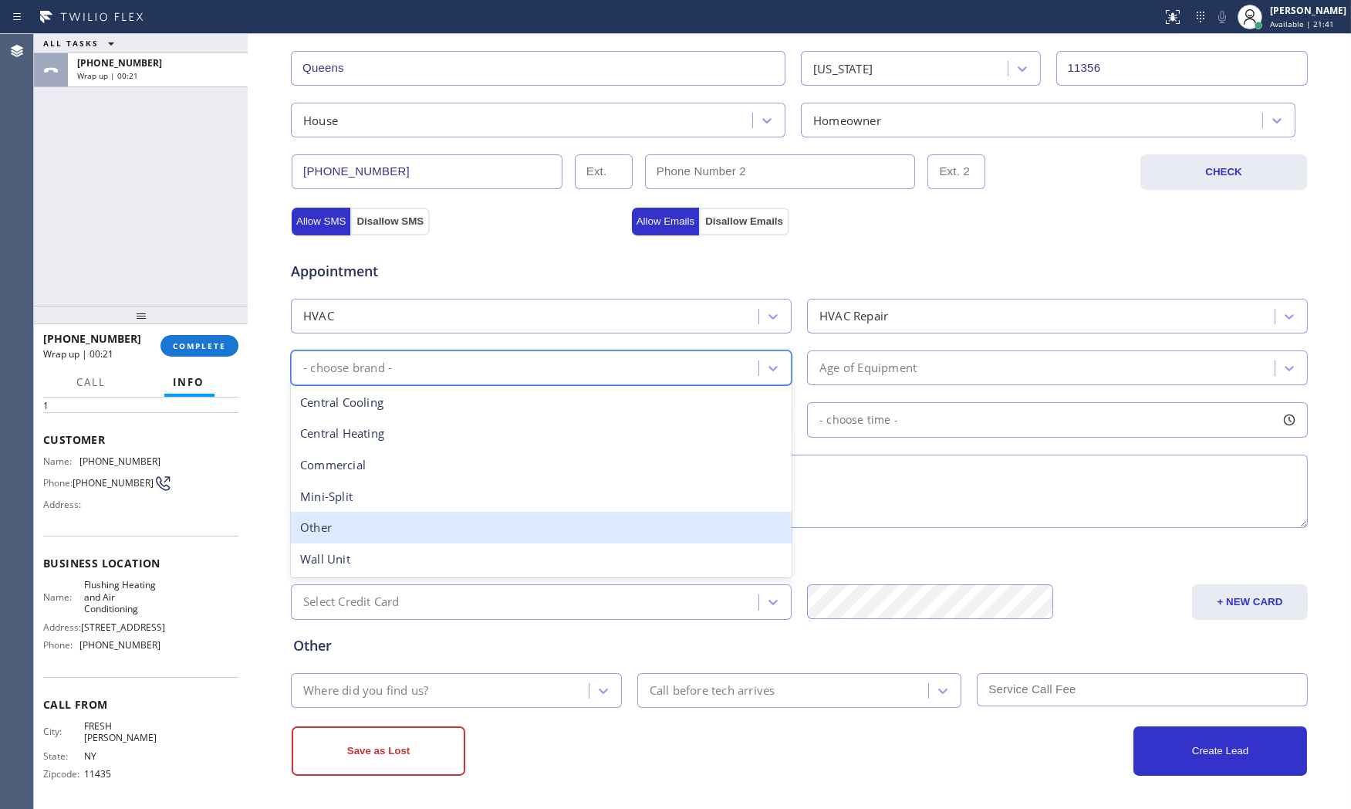
scroll to position [387, 0]
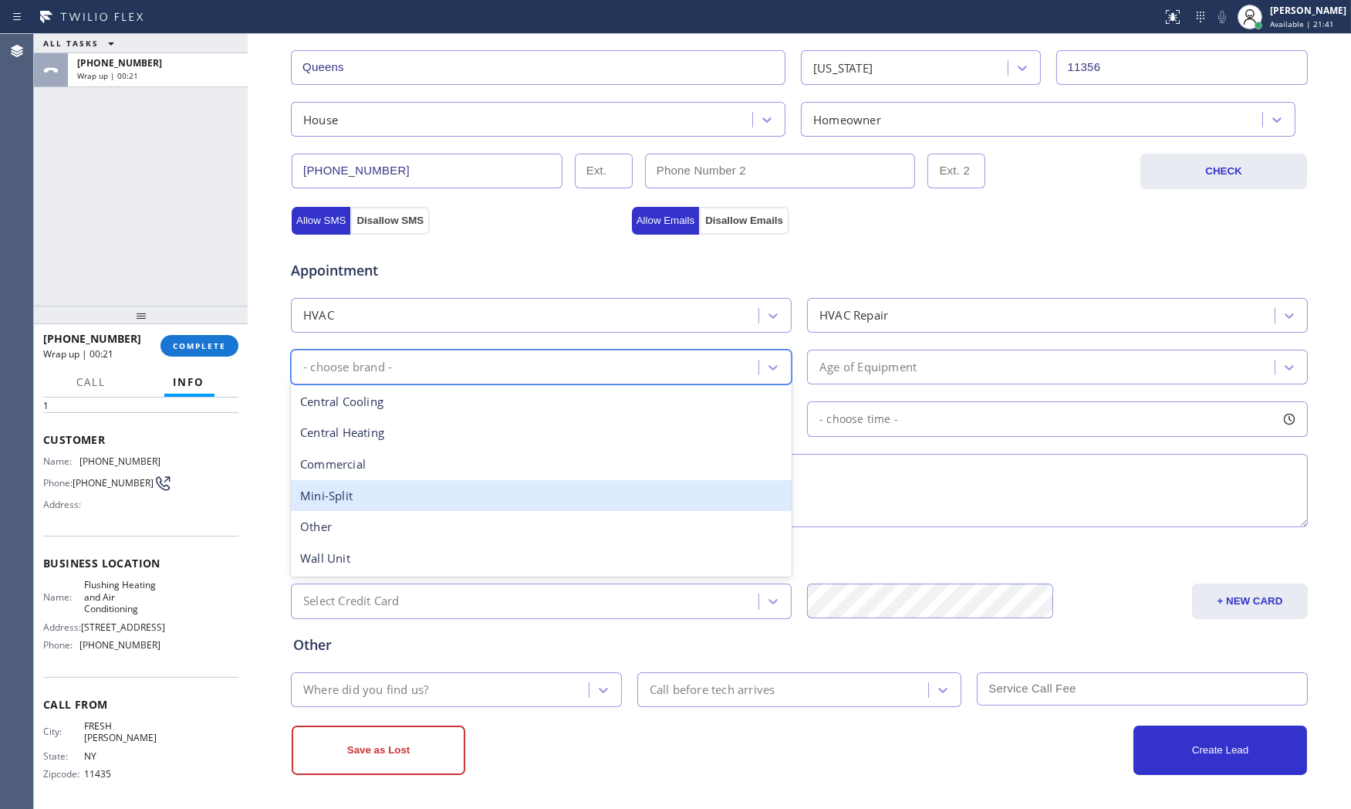
click at [397, 492] on div "Mini-Split" at bounding box center [541, 496] width 501 height 32
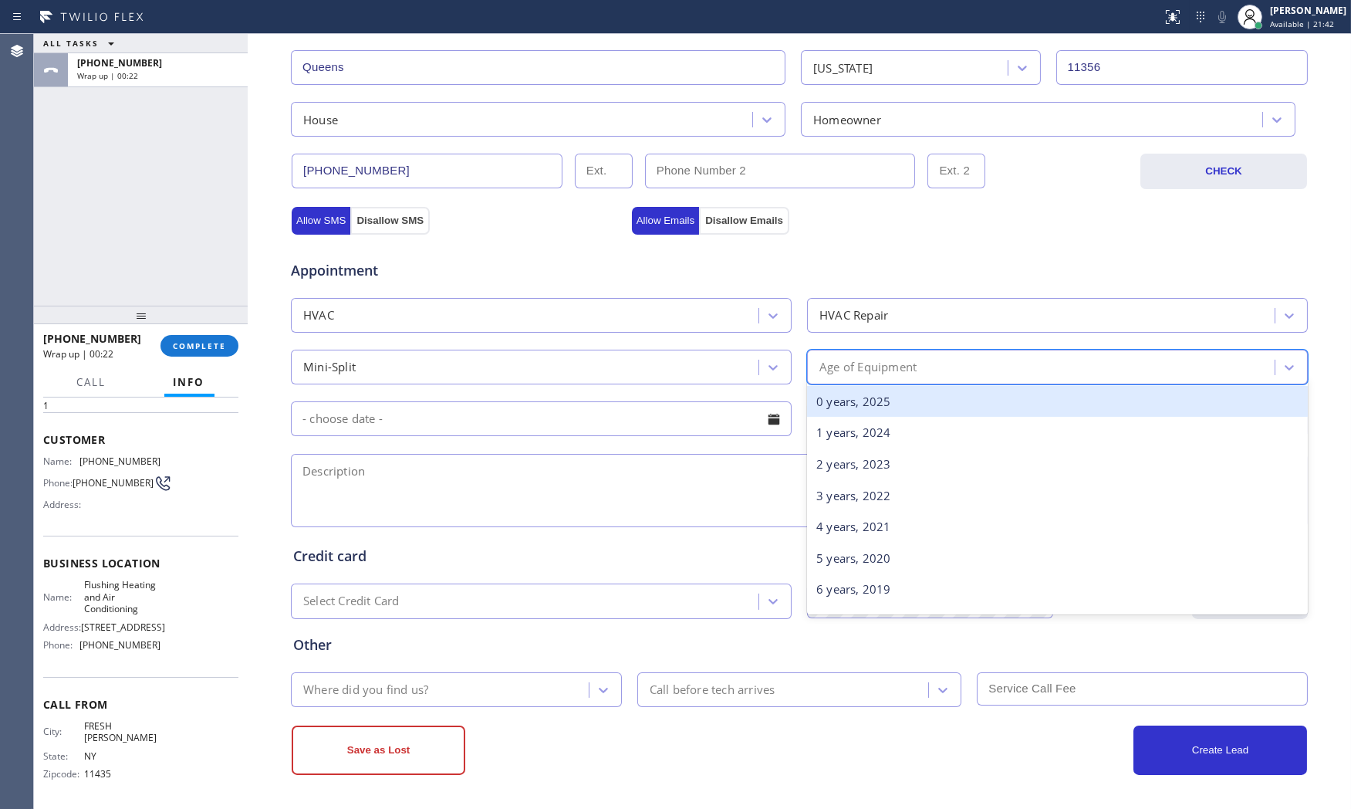
click at [895, 375] on div "Age of Equipment" at bounding box center [867, 367] width 97 height 18
click at [877, 409] on div "0 years, 2025" at bounding box center [1057, 402] width 501 height 32
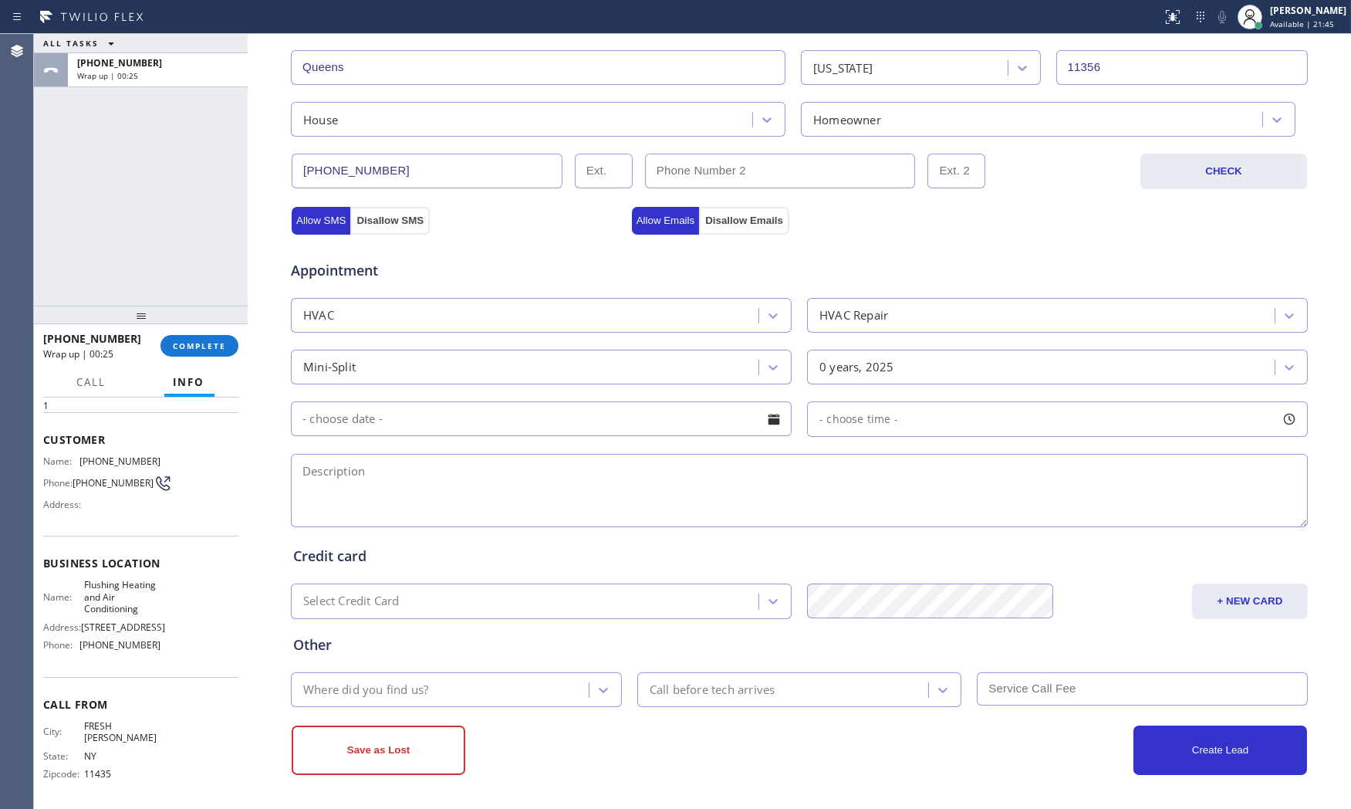
click at [575, 491] on textarea at bounding box center [799, 490] width 1017 height 73
paste textarea "Split unit | its leaking inside, condenser is located in back yard and accessib…"
click at [1036, 477] on textarea "Split unit | its leaking inside, condenser is located in back yard and accessib…" at bounding box center [799, 490] width 1017 height 73
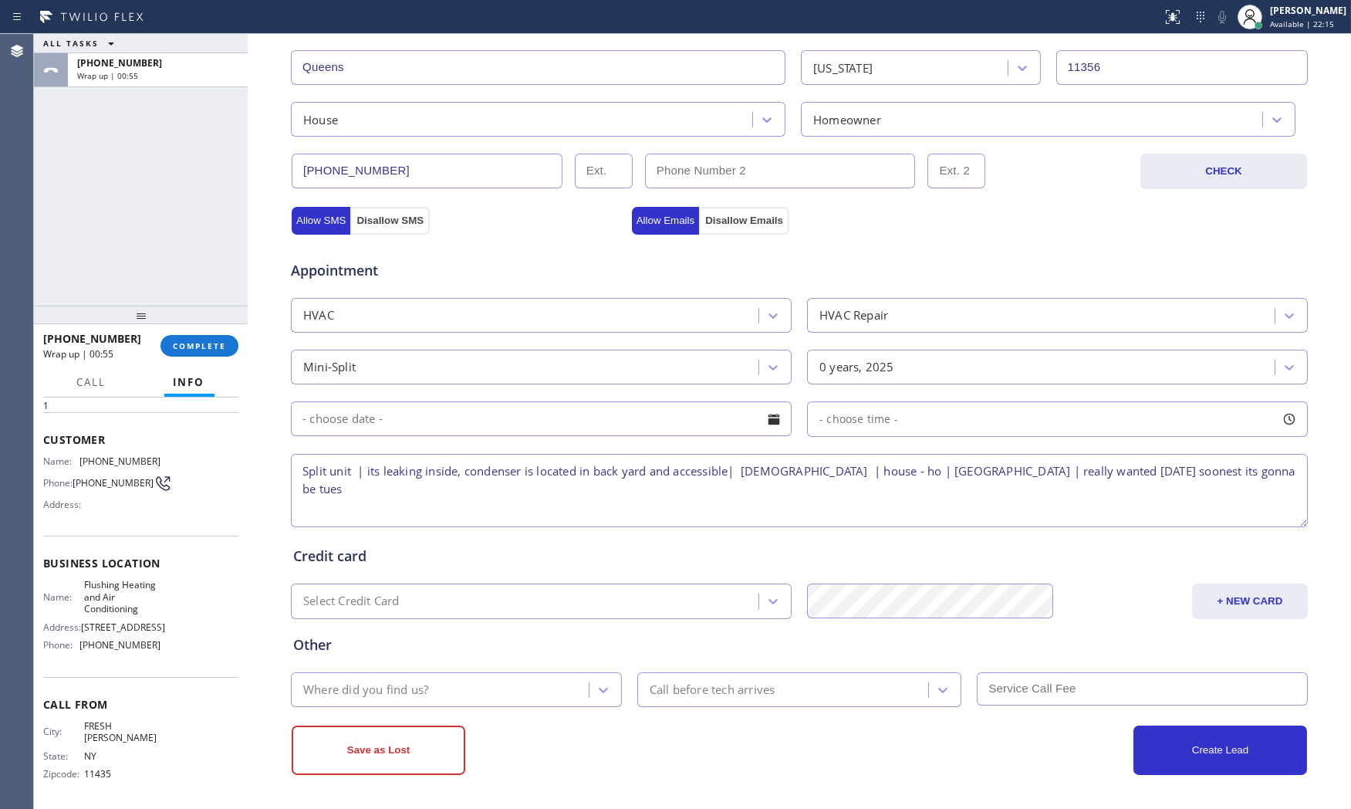
type textarea "Split unit | its leaking inside, condenser is located in back yard and accessib…"
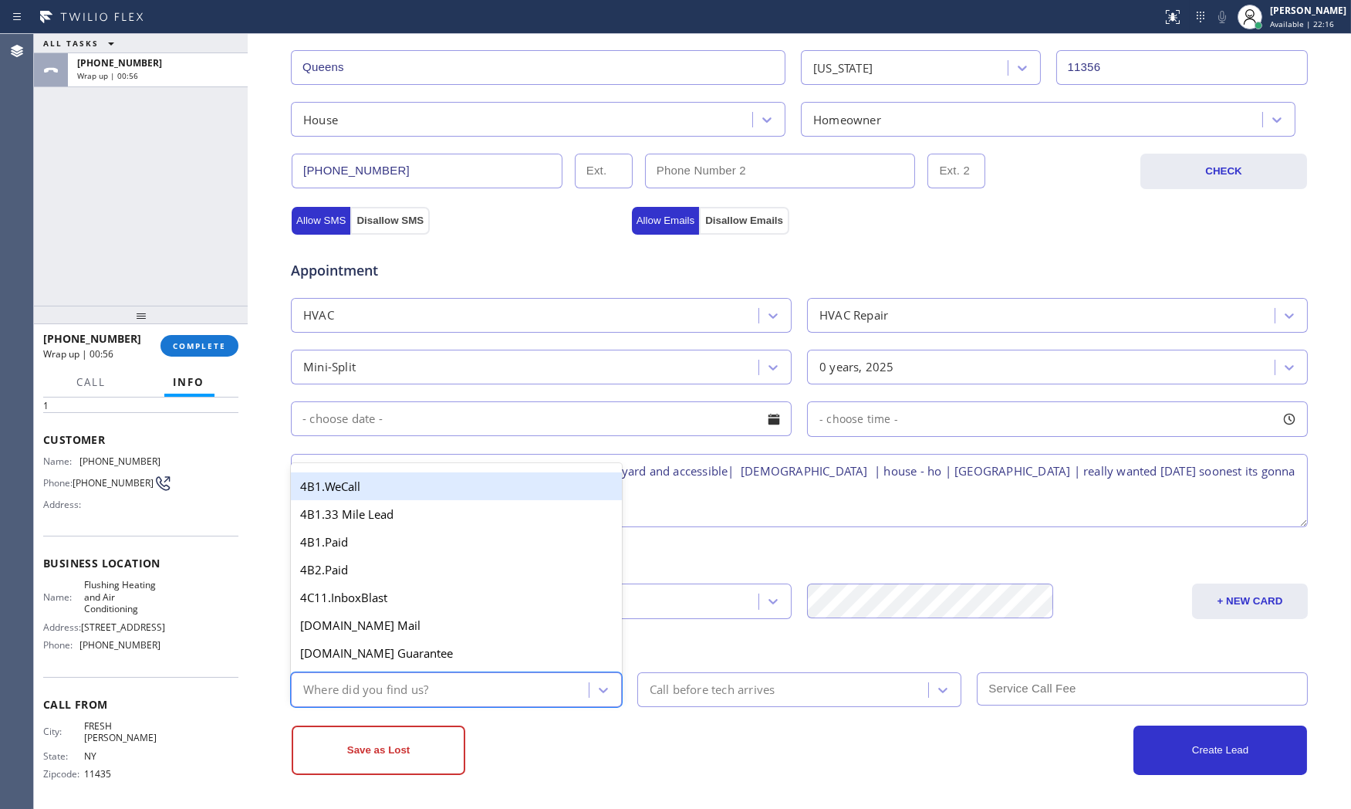
click at [532, 694] on div "Where did you find us?" at bounding box center [441, 689] width 293 height 27
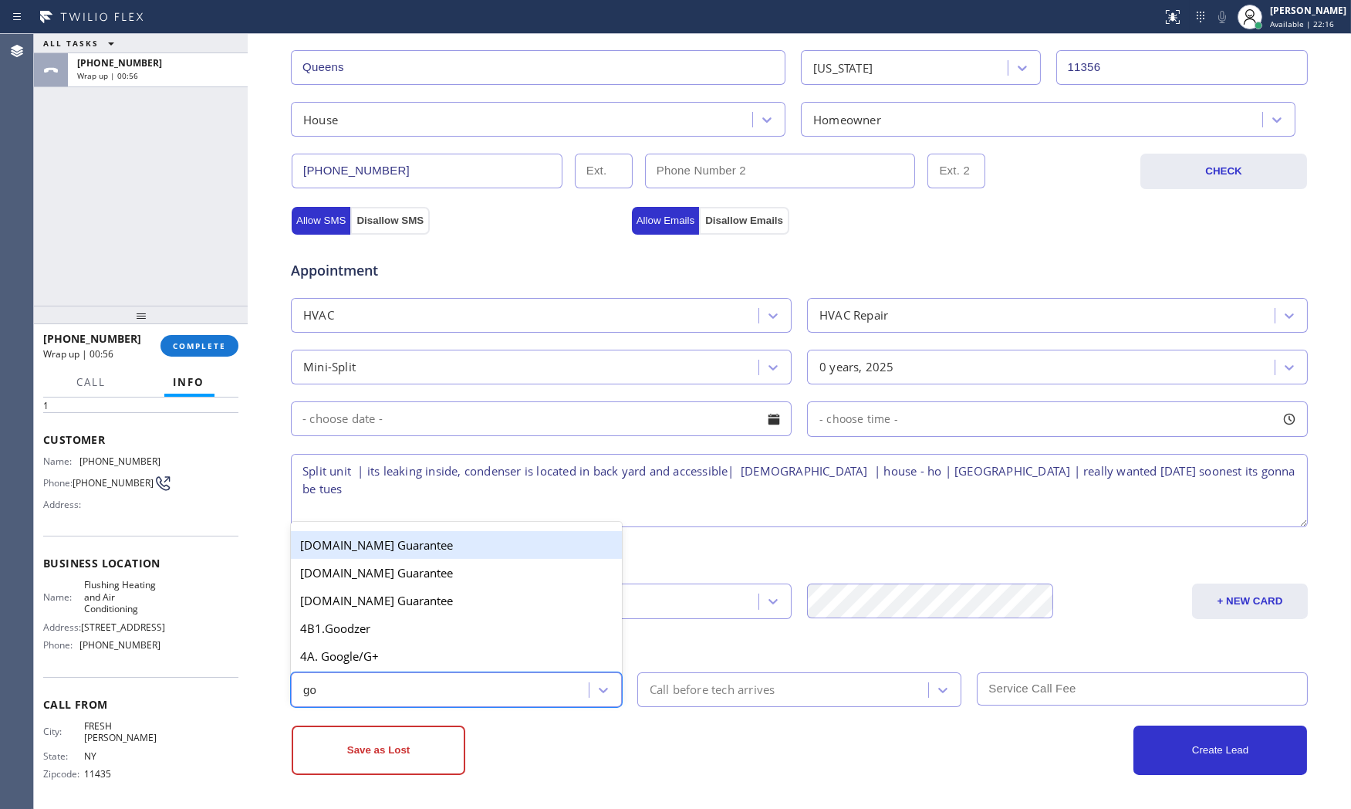
type input "goo"
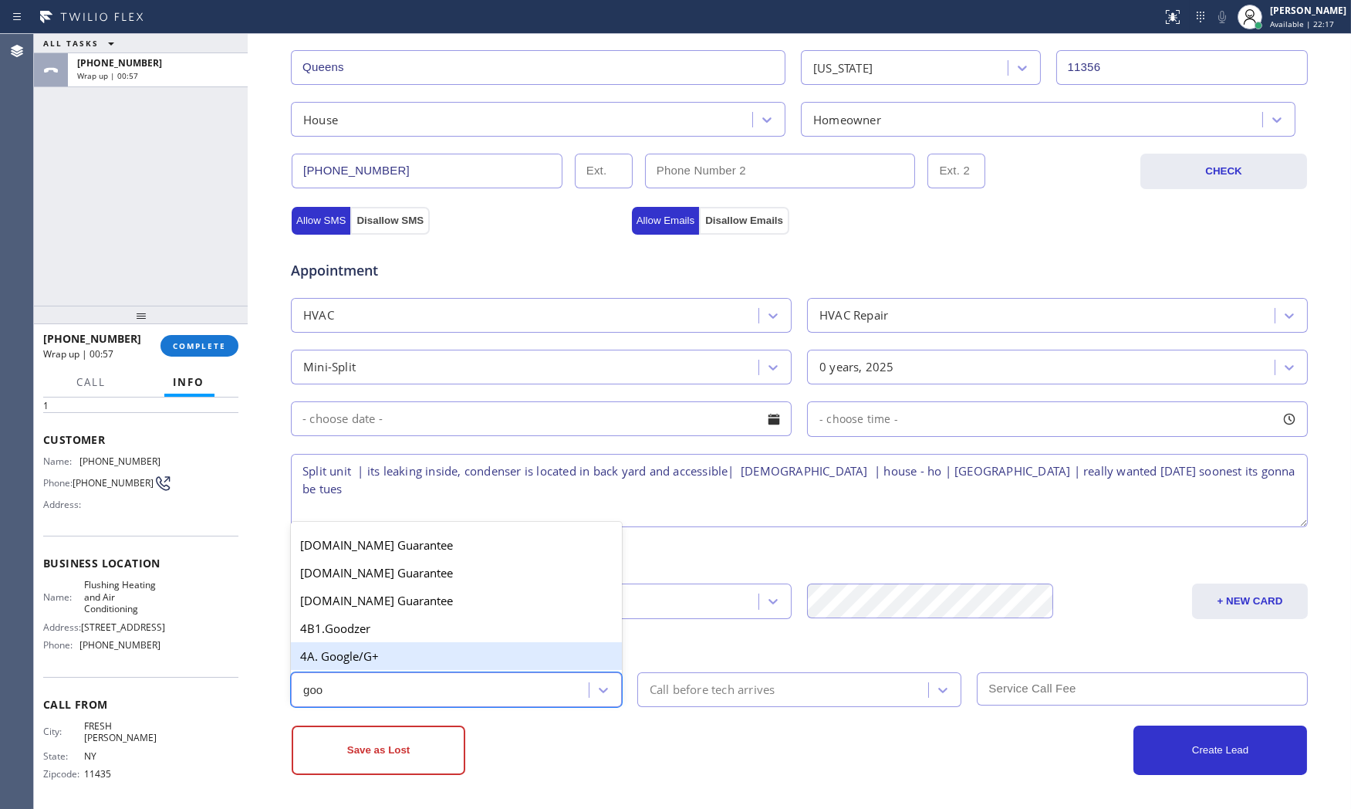
click at [514, 653] on div "4A. Google/G+" at bounding box center [456, 656] width 331 height 28
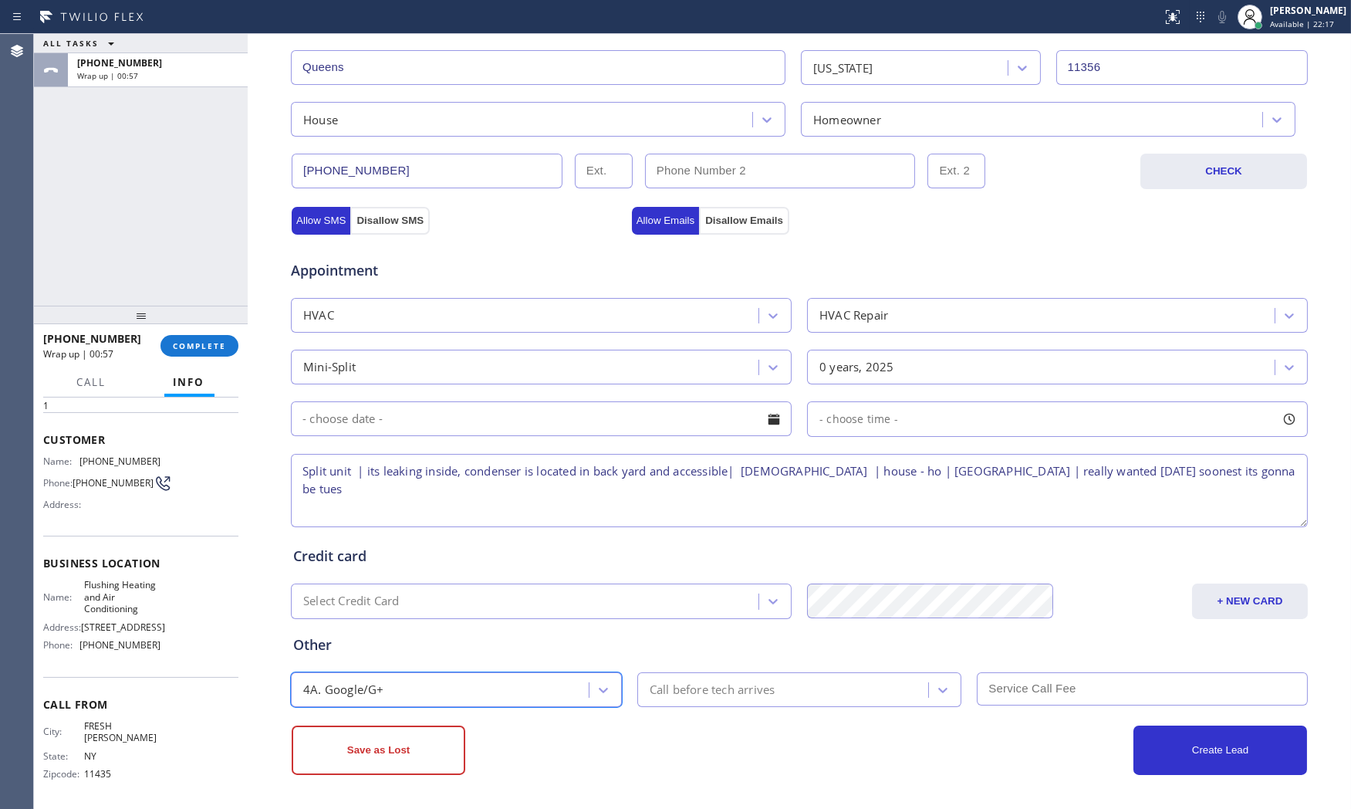
click at [606, 741] on div "Save as Lost" at bounding box center [546, 749] width 508 height 49
drag, startPoint x: 181, startPoint y: 252, endPoint x: 187, endPoint y: 258, distance: 9.3
click at [181, 252] on div "ALL TASKS ALL TASKS ACTIVE TASKS TASKS IN WRAP UP [PHONE_NUMBER] Wrap up | 01:20" at bounding box center [141, 170] width 214 height 272
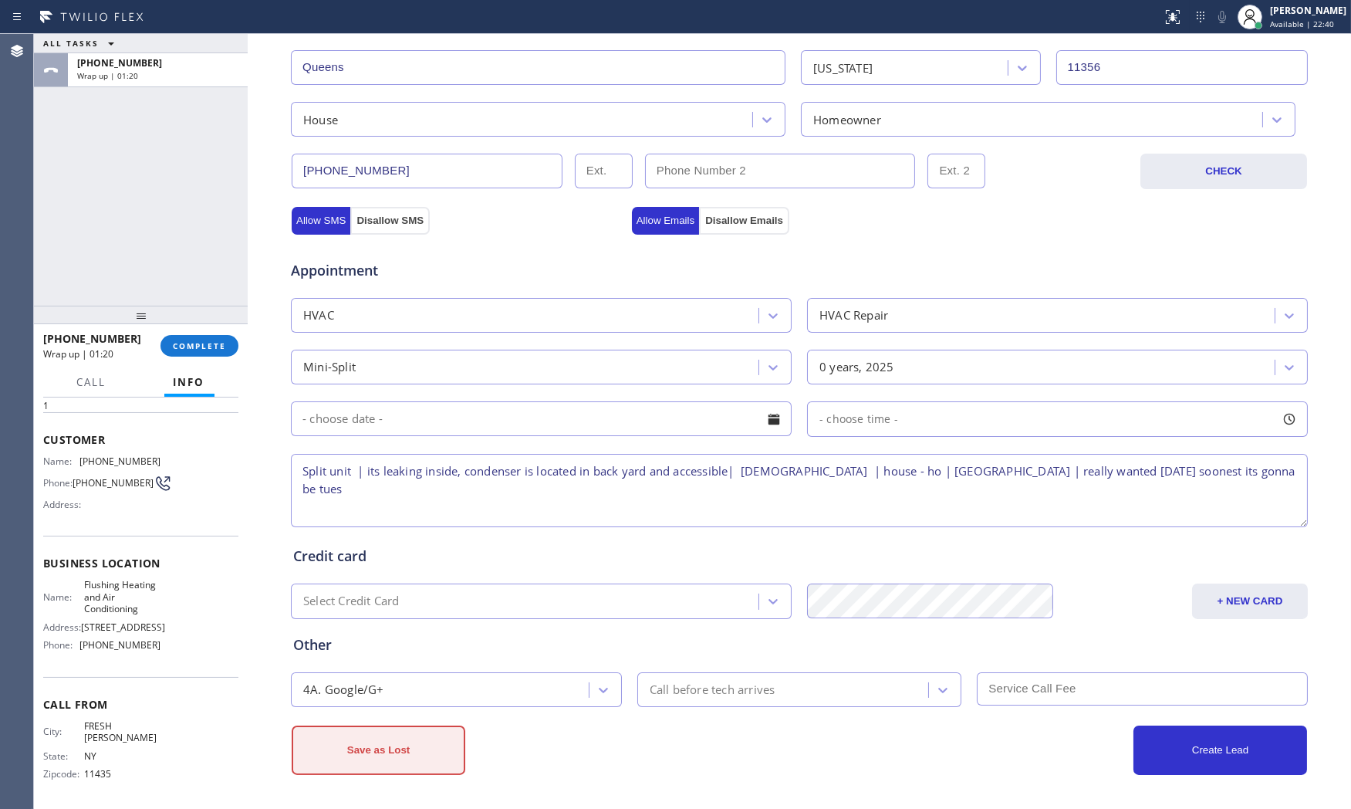
click at [382, 765] on button "Save as Lost" at bounding box center [379, 749] width 174 height 49
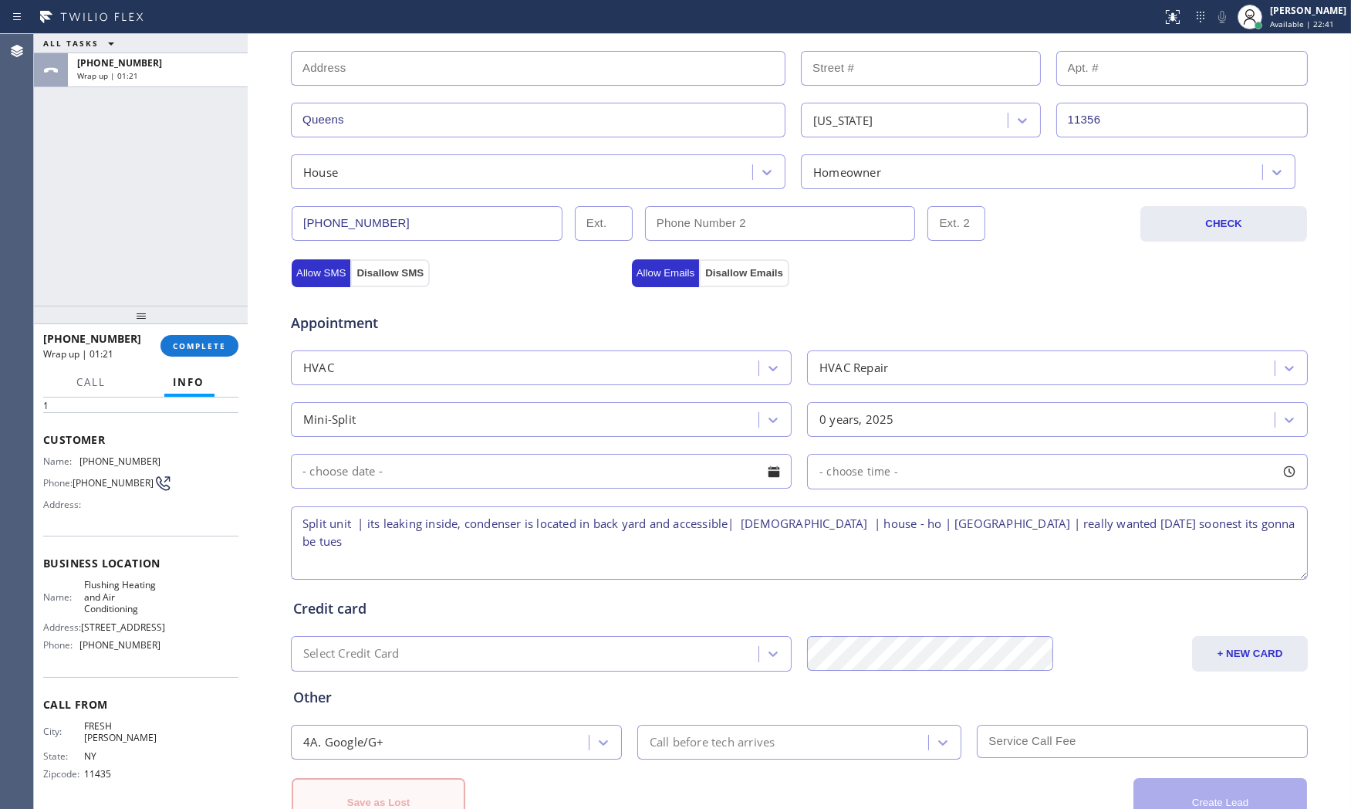
scroll to position [438, 0]
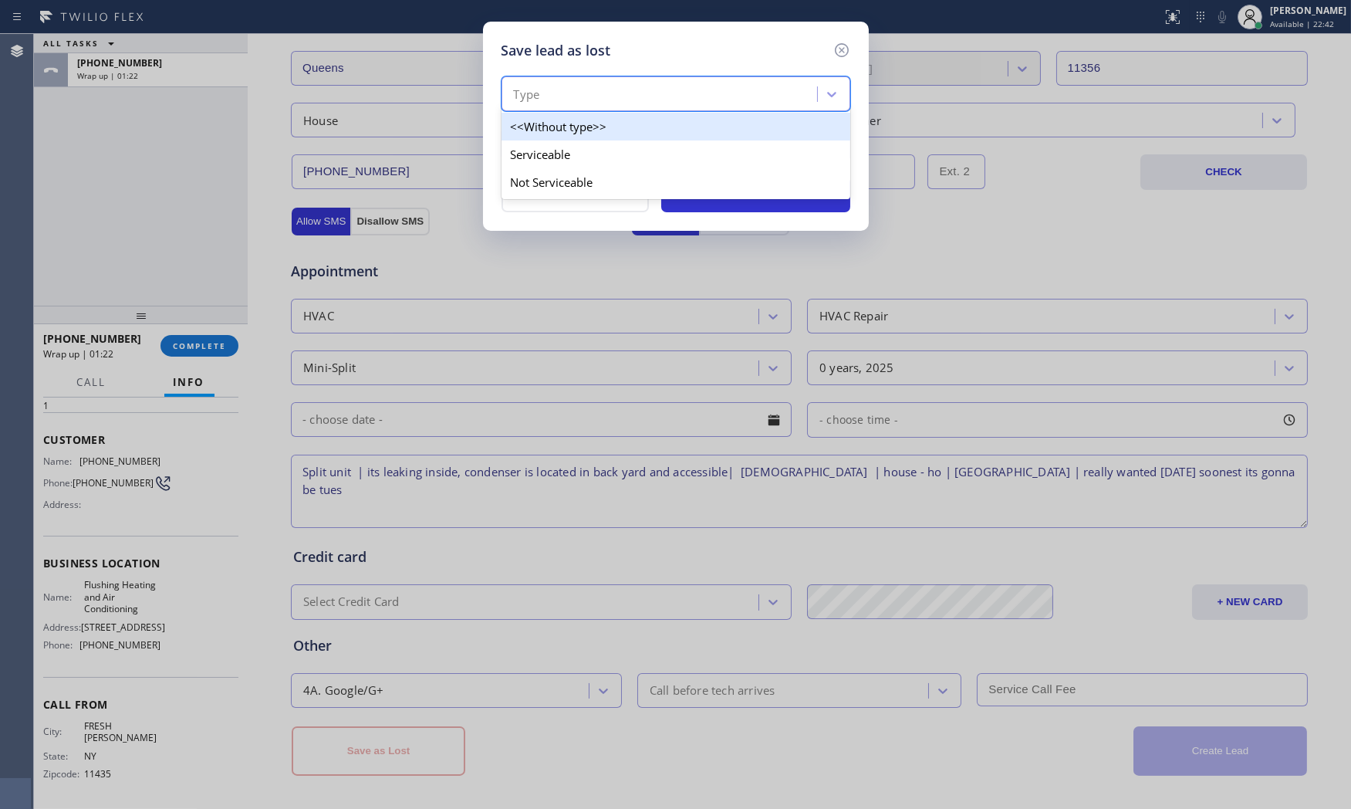
click at [577, 87] on div "Type" at bounding box center [661, 94] width 311 height 27
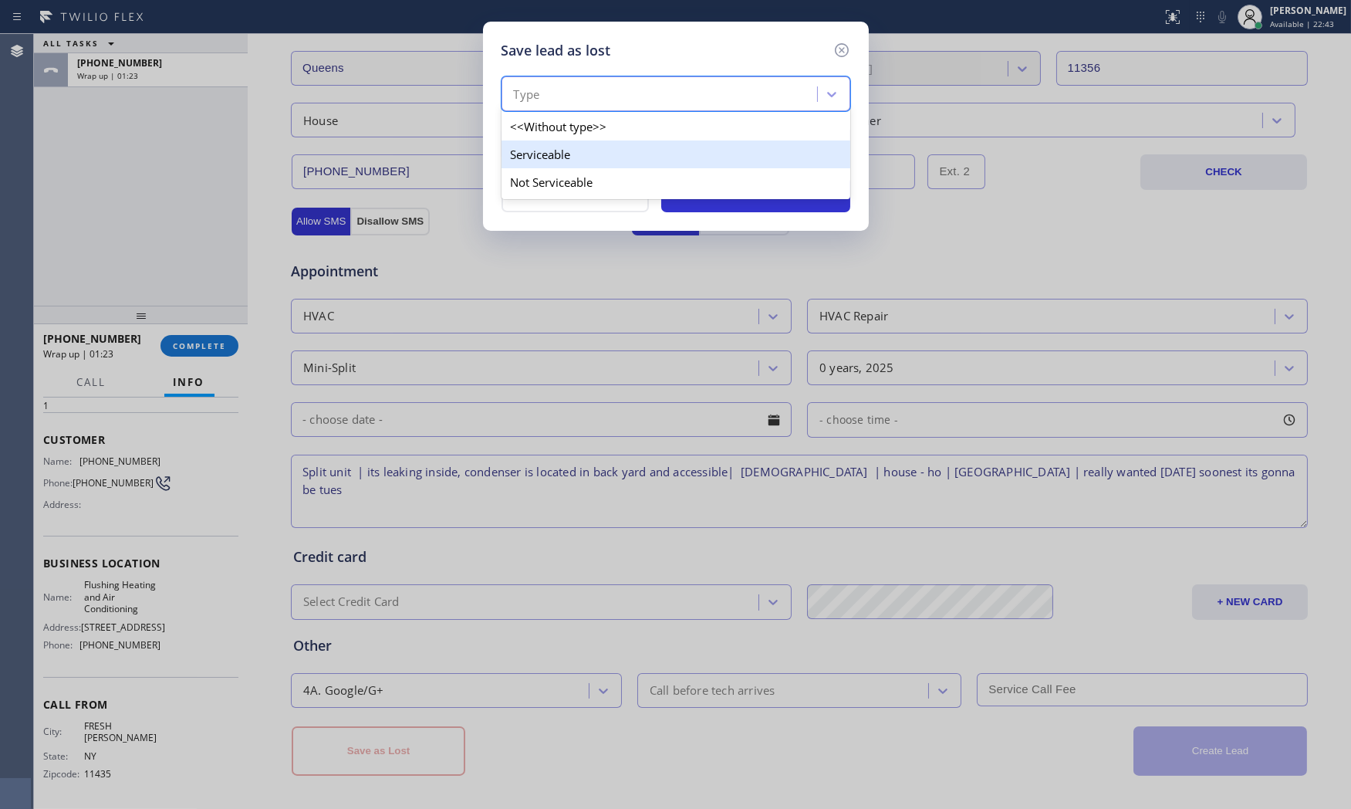
click at [558, 158] on div "Serviceable" at bounding box center [675, 154] width 349 height 28
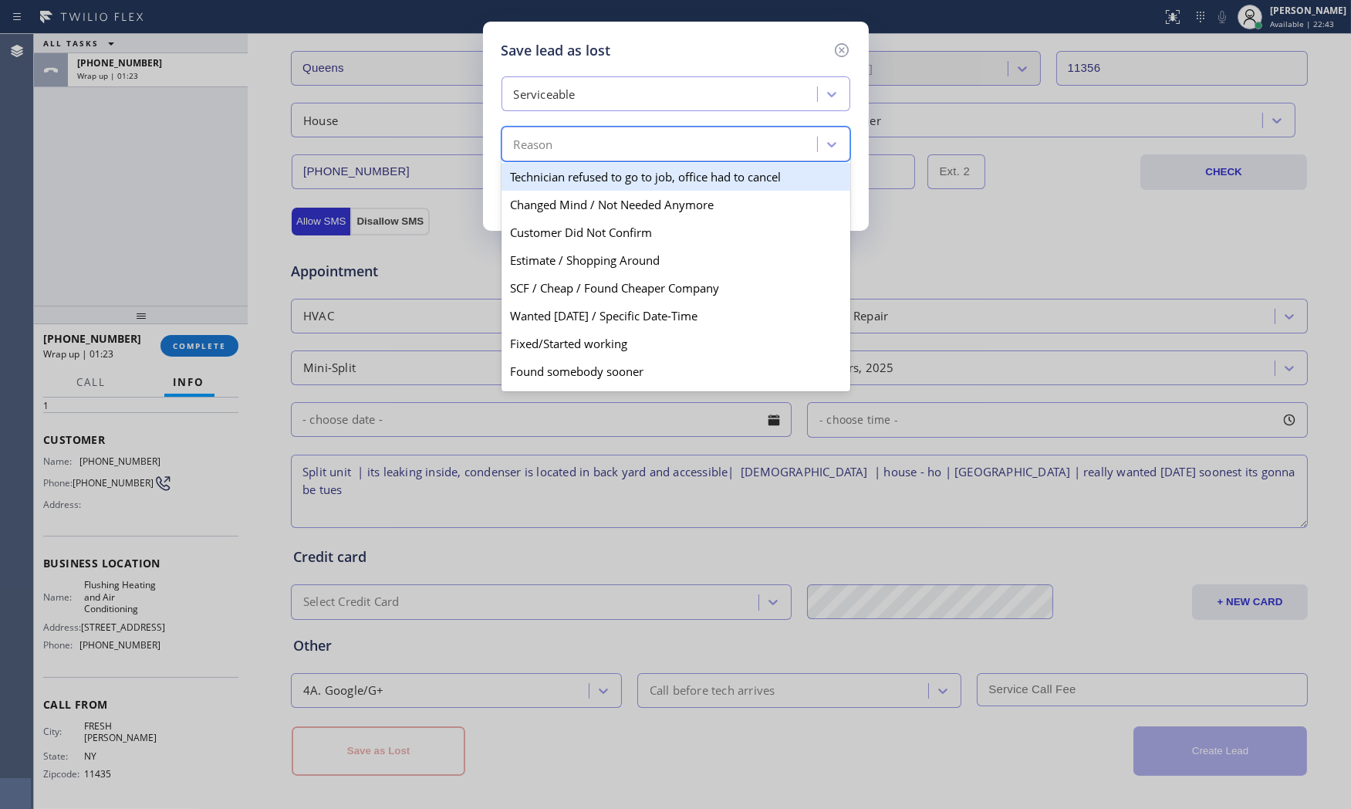
click at [558, 158] on div "Reason" at bounding box center [675, 144] width 349 height 35
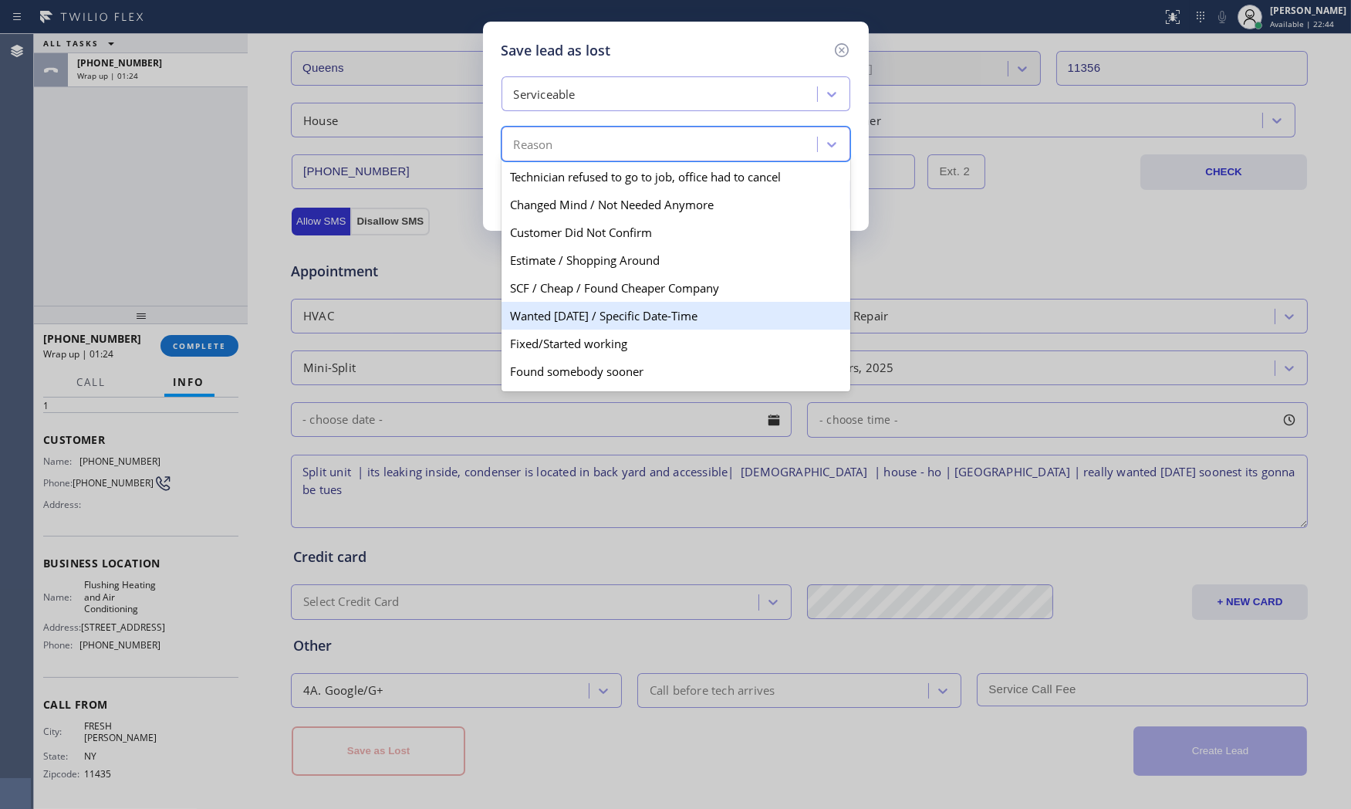
scroll to position [79, 0]
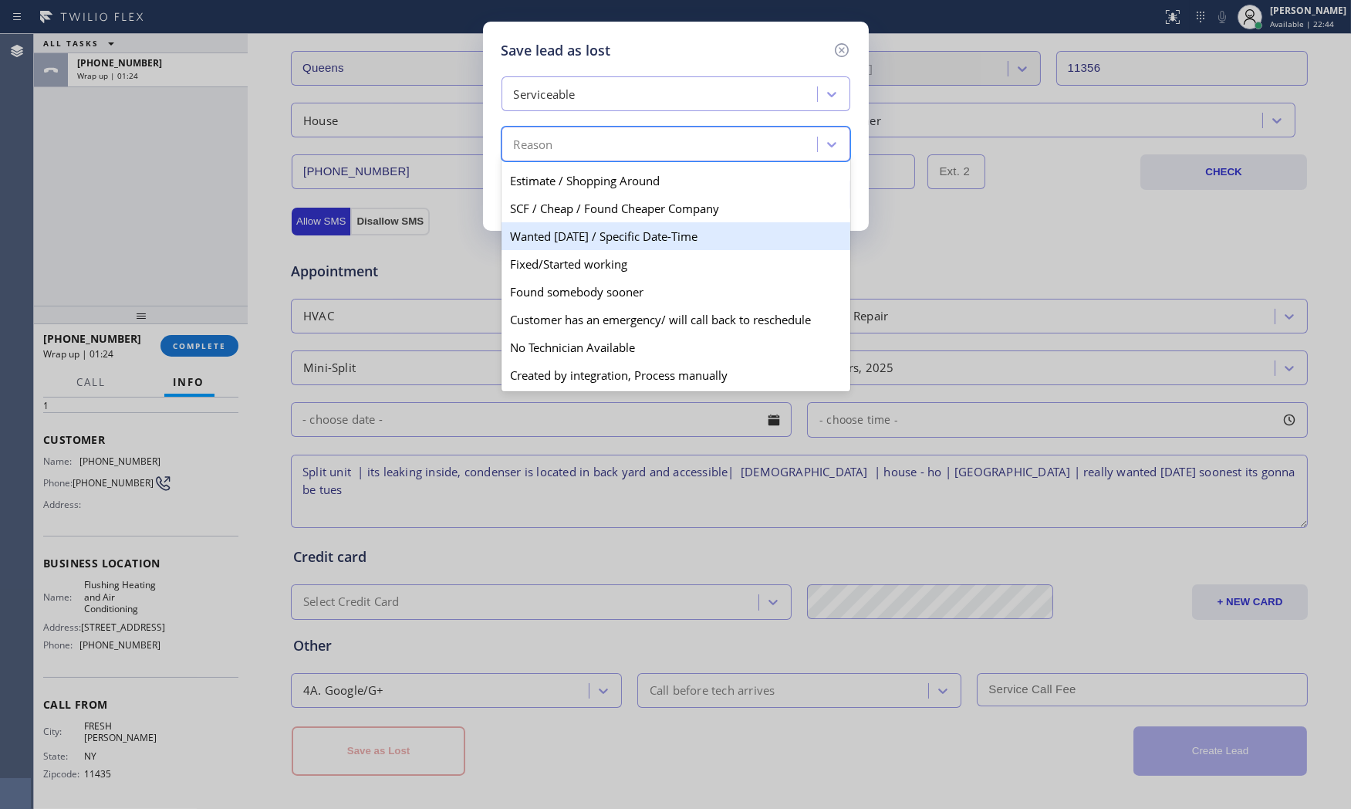
click at [588, 238] on div "Wanted [DATE] / Specific Date-Time" at bounding box center [675, 236] width 349 height 28
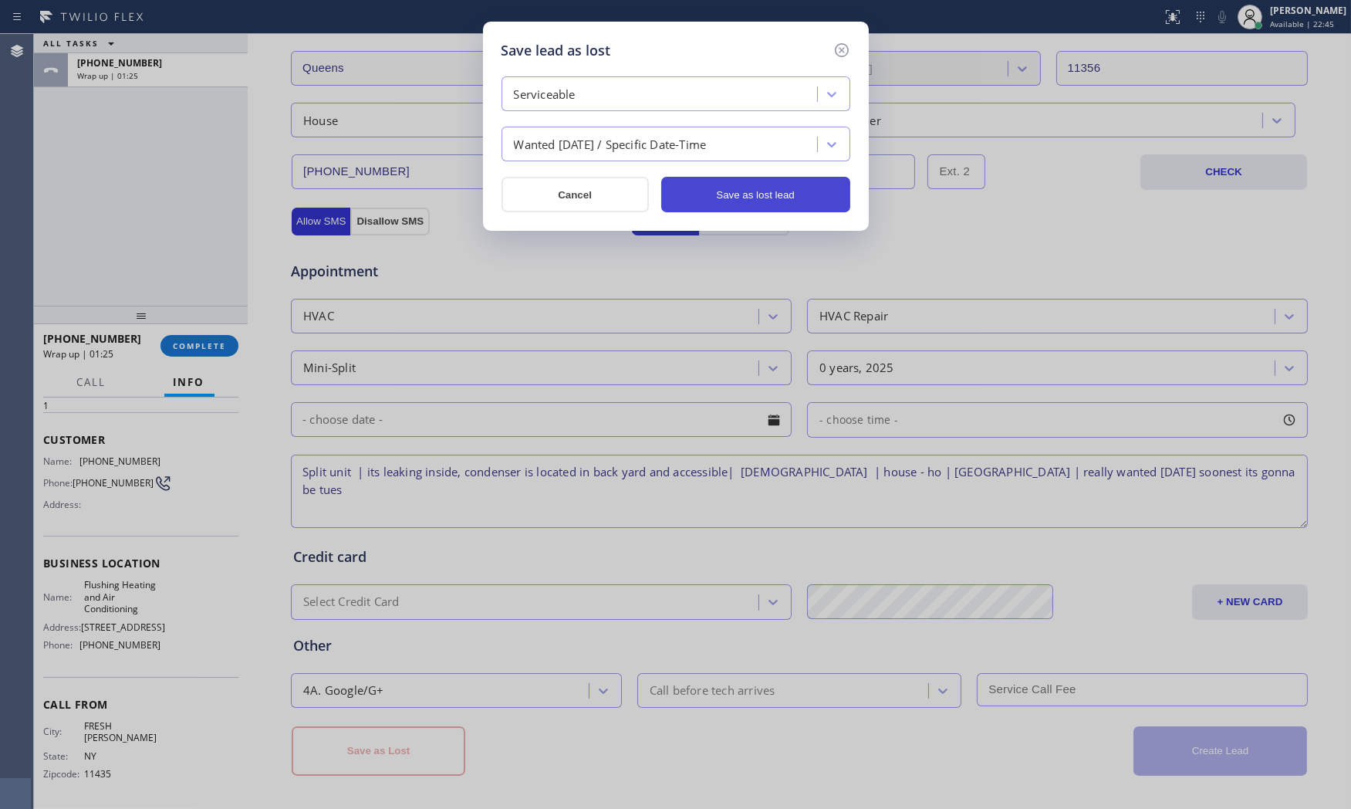
click at [768, 191] on button "Save as lost lead" at bounding box center [755, 194] width 189 height 35
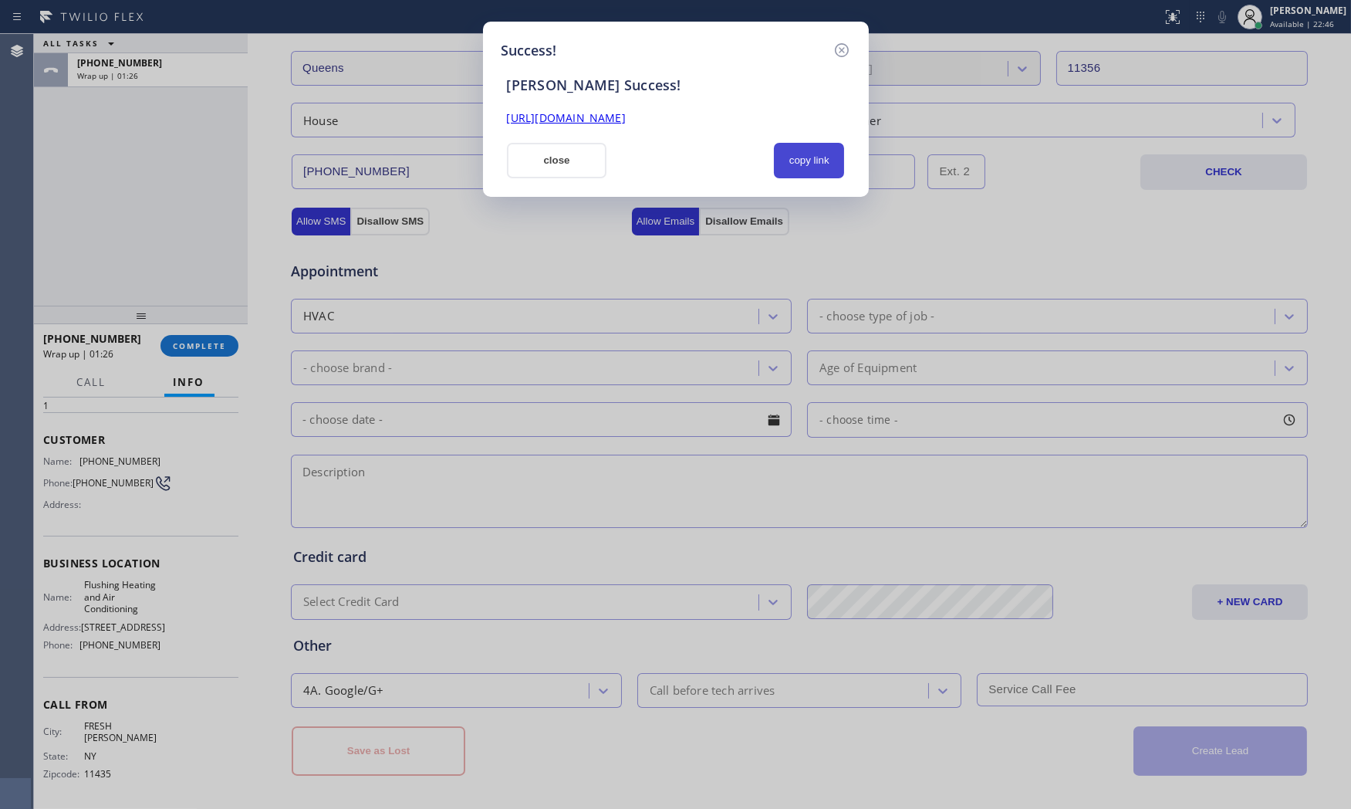
click at [789, 152] on button "copy link" at bounding box center [809, 160] width 71 height 35
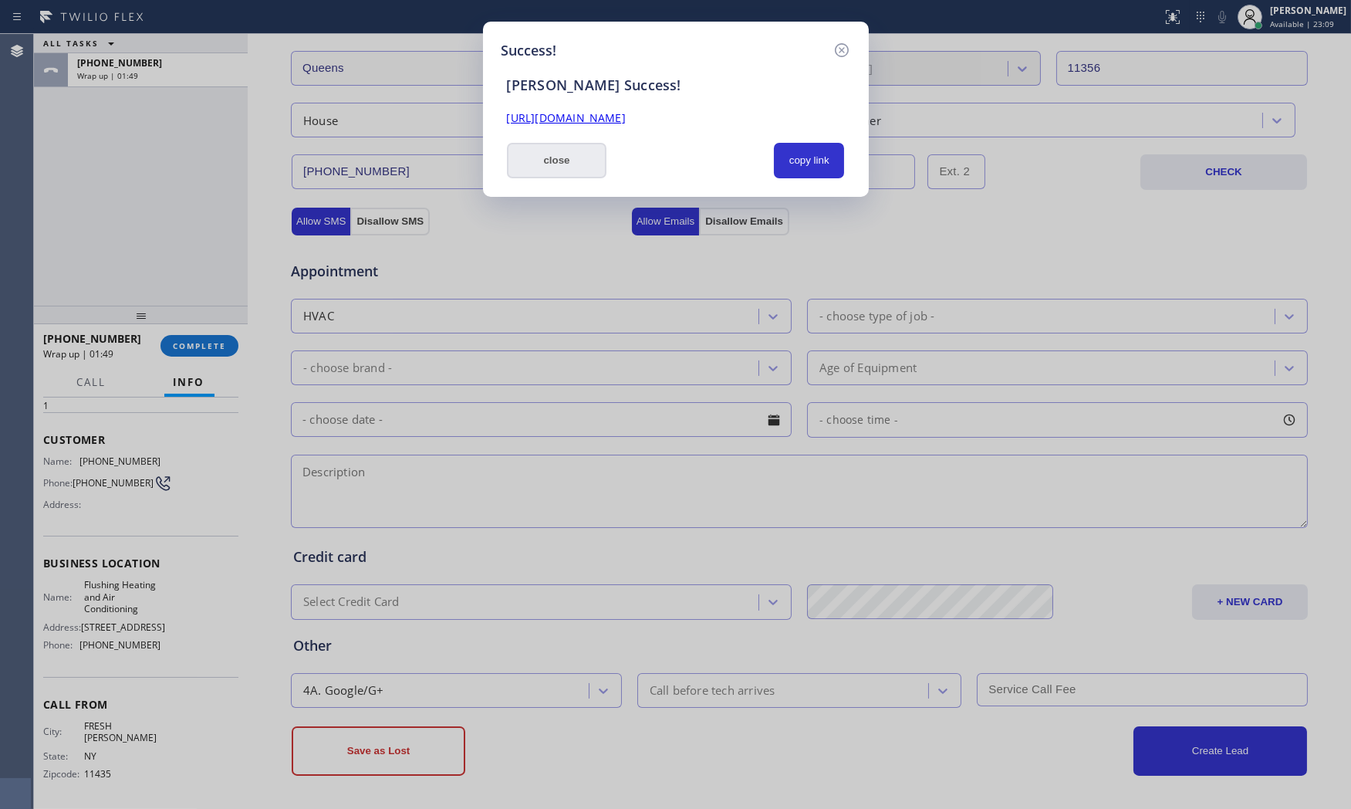
click at [537, 171] on button "close" at bounding box center [557, 160] width 100 height 35
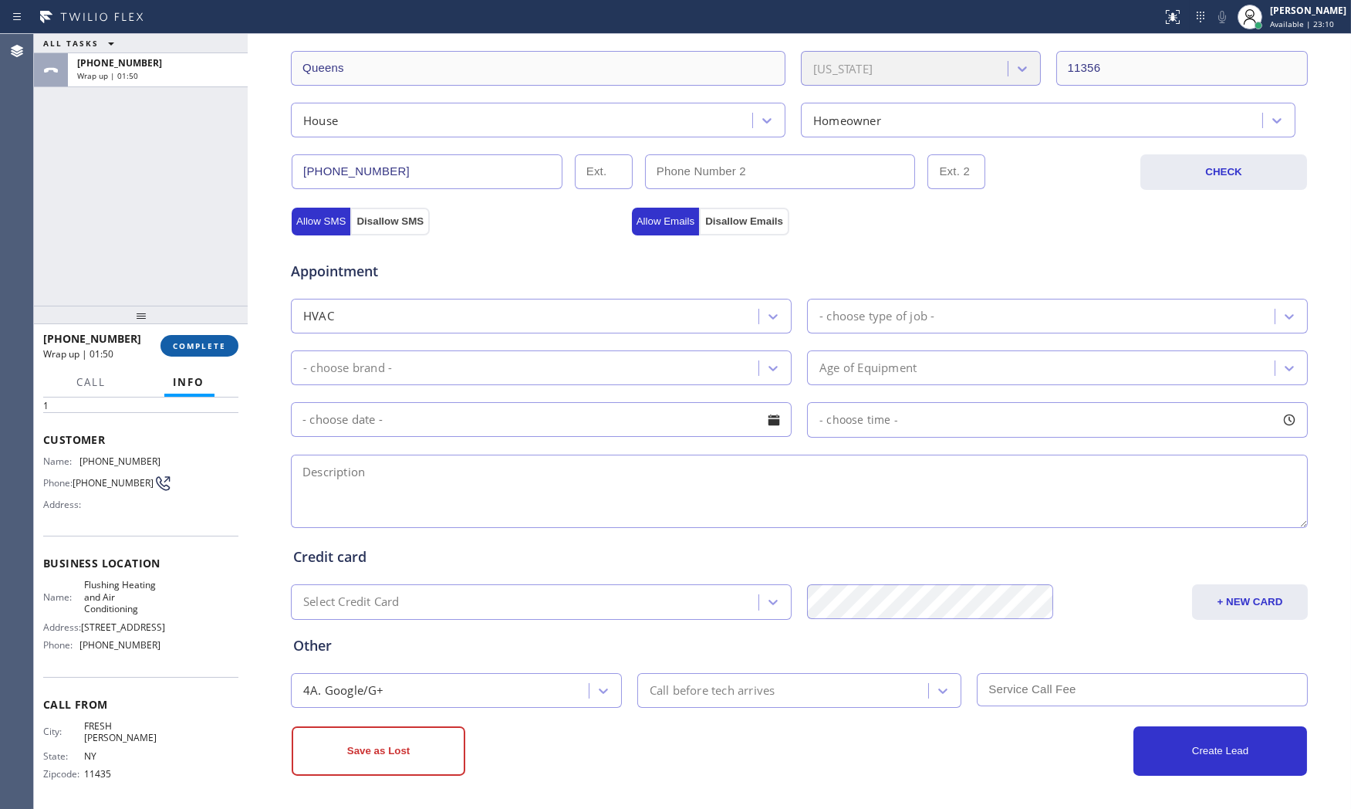
click at [208, 343] on span "COMPLETE" at bounding box center [199, 345] width 53 height 11
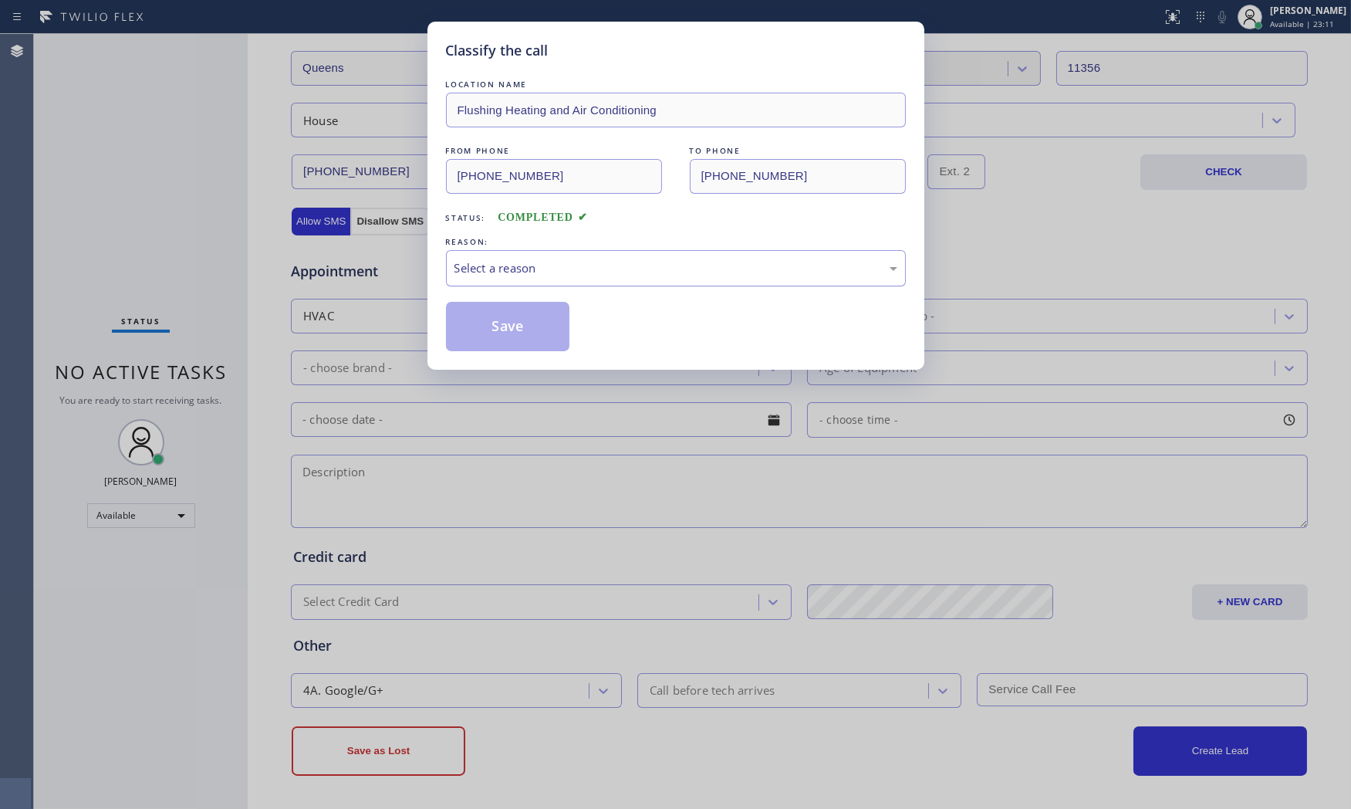
click at [451, 264] on div "Select a reason" at bounding box center [676, 268] width 460 height 36
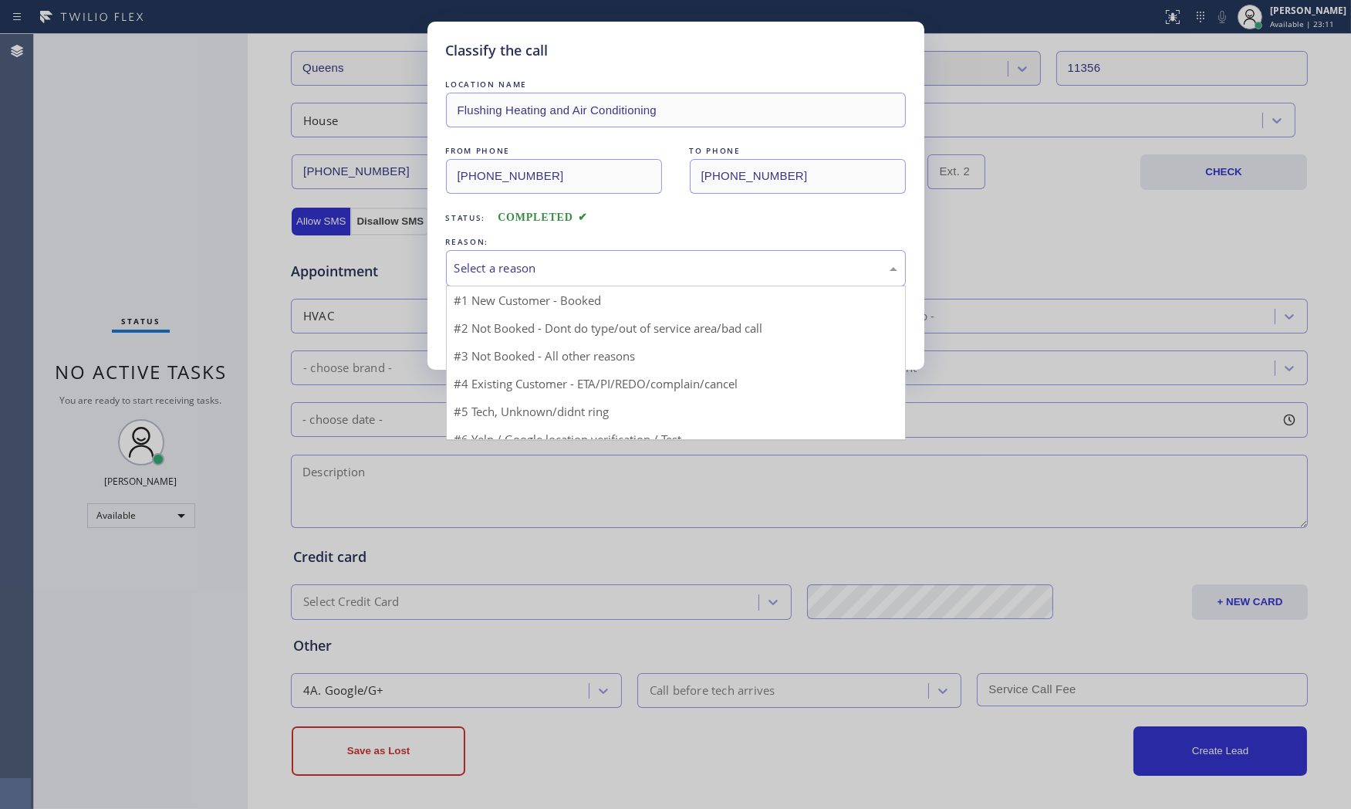
drag, startPoint x: 496, startPoint y: 286, endPoint x: 502, endPoint y: 298, distance: 13.1
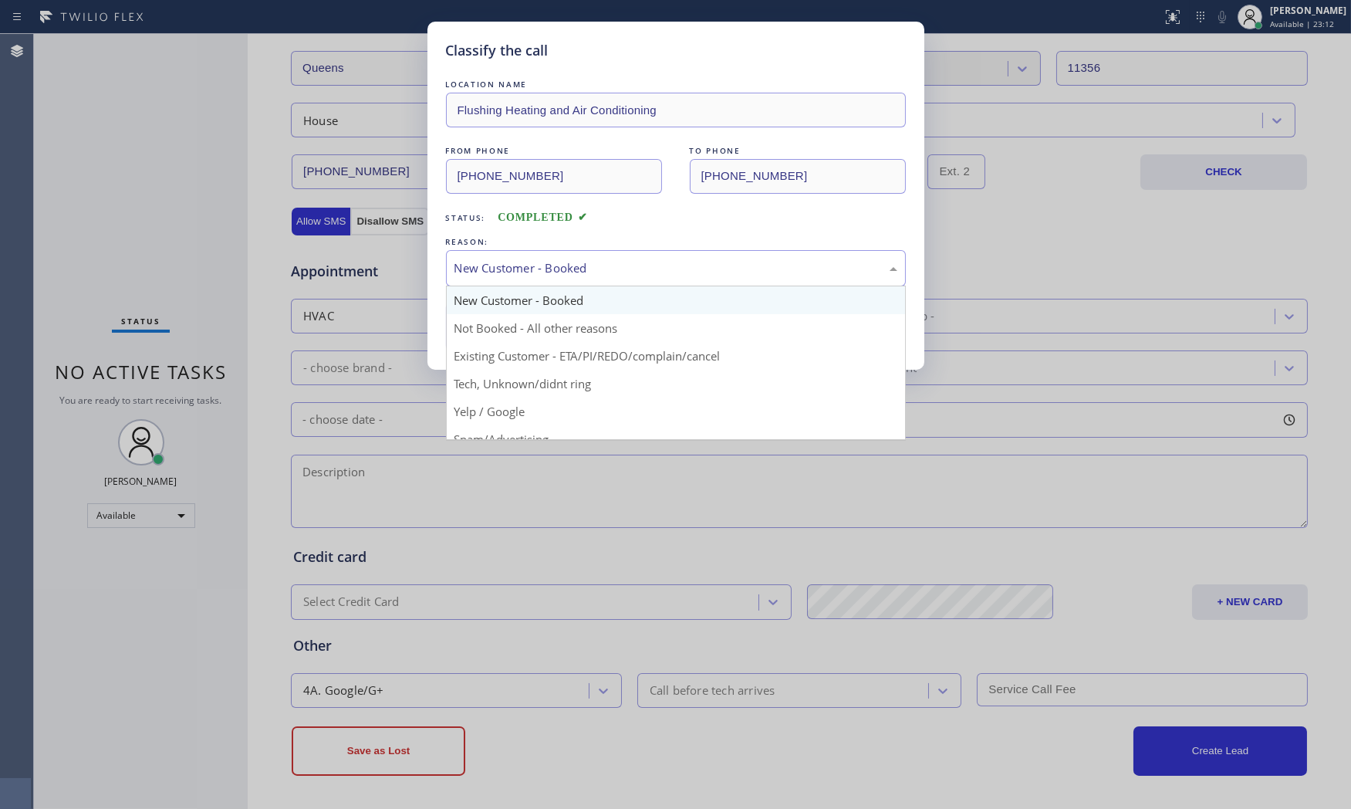
click at [506, 279] on div "New Customer - Booked" at bounding box center [676, 268] width 460 height 36
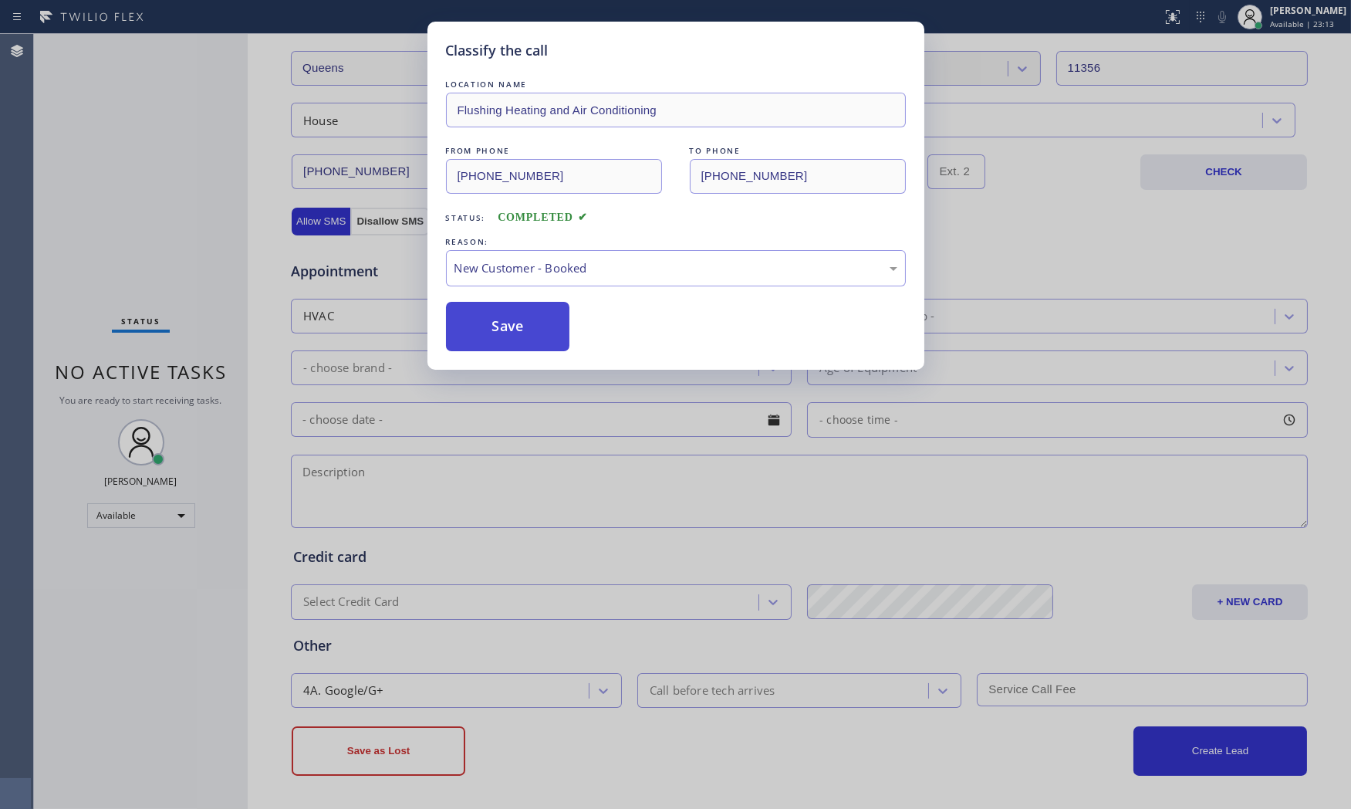
click at [498, 319] on button "Save" at bounding box center [508, 326] width 124 height 49
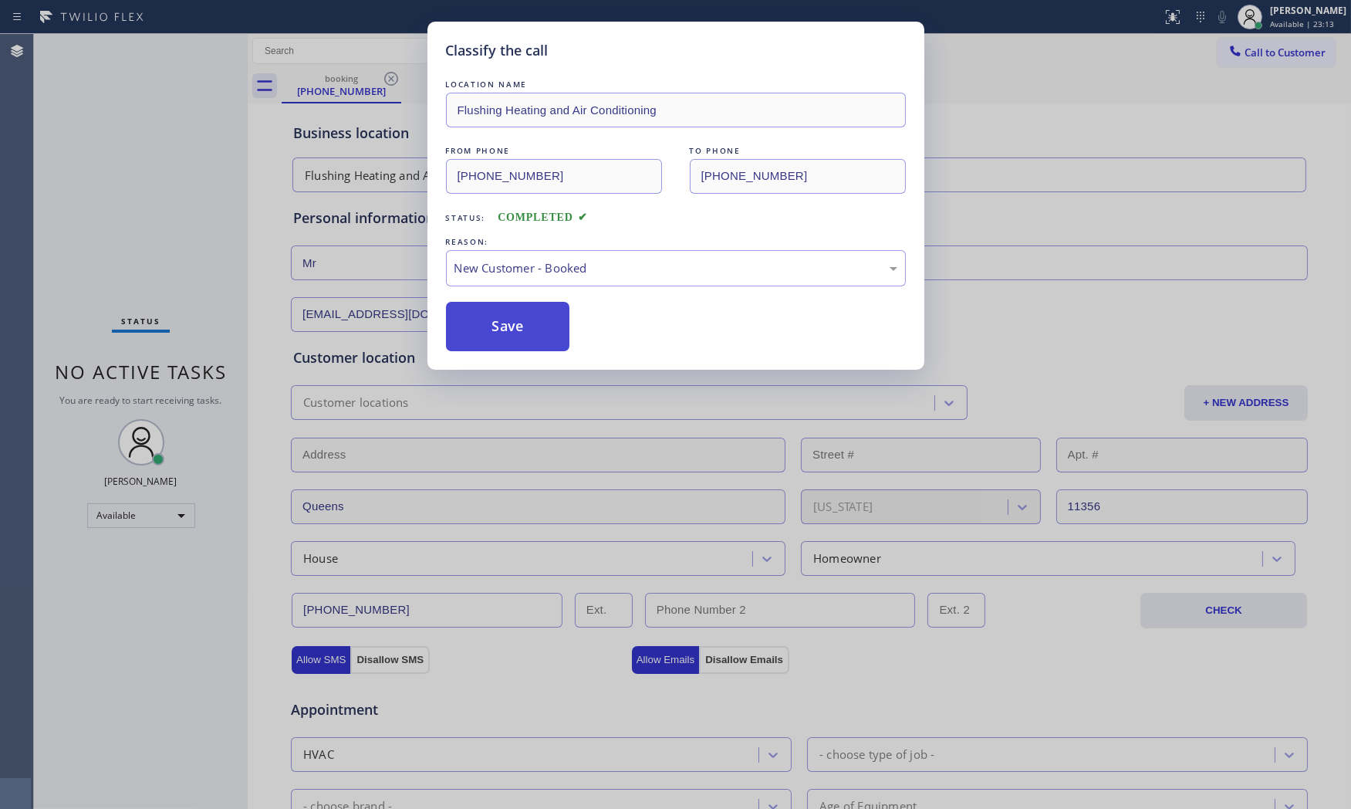
click at [498, 319] on button "Save" at bounding box center [508, 326] width 124 height 49
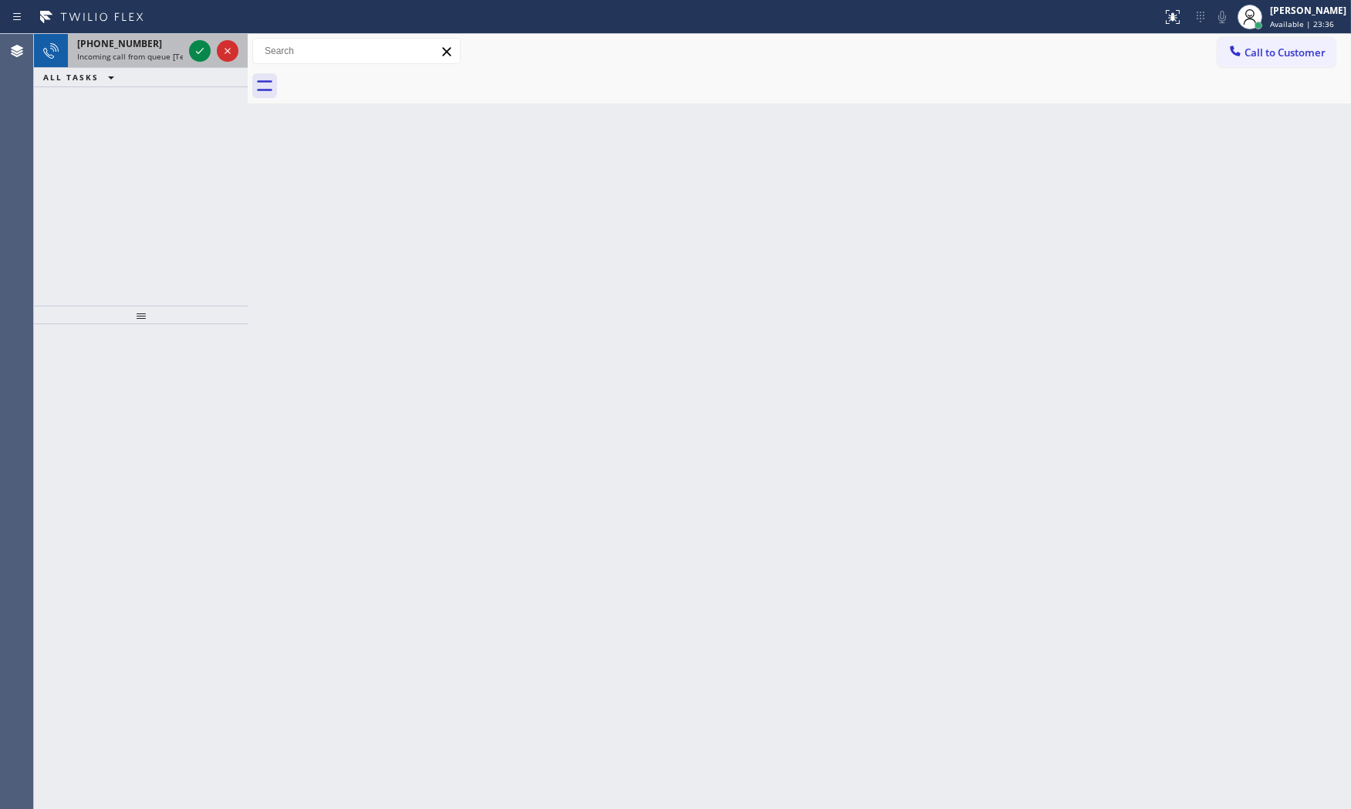
click at [150, 46] on div "[PHONE_NUMBER]" at bounding box center [130, 43] width 106 height 13
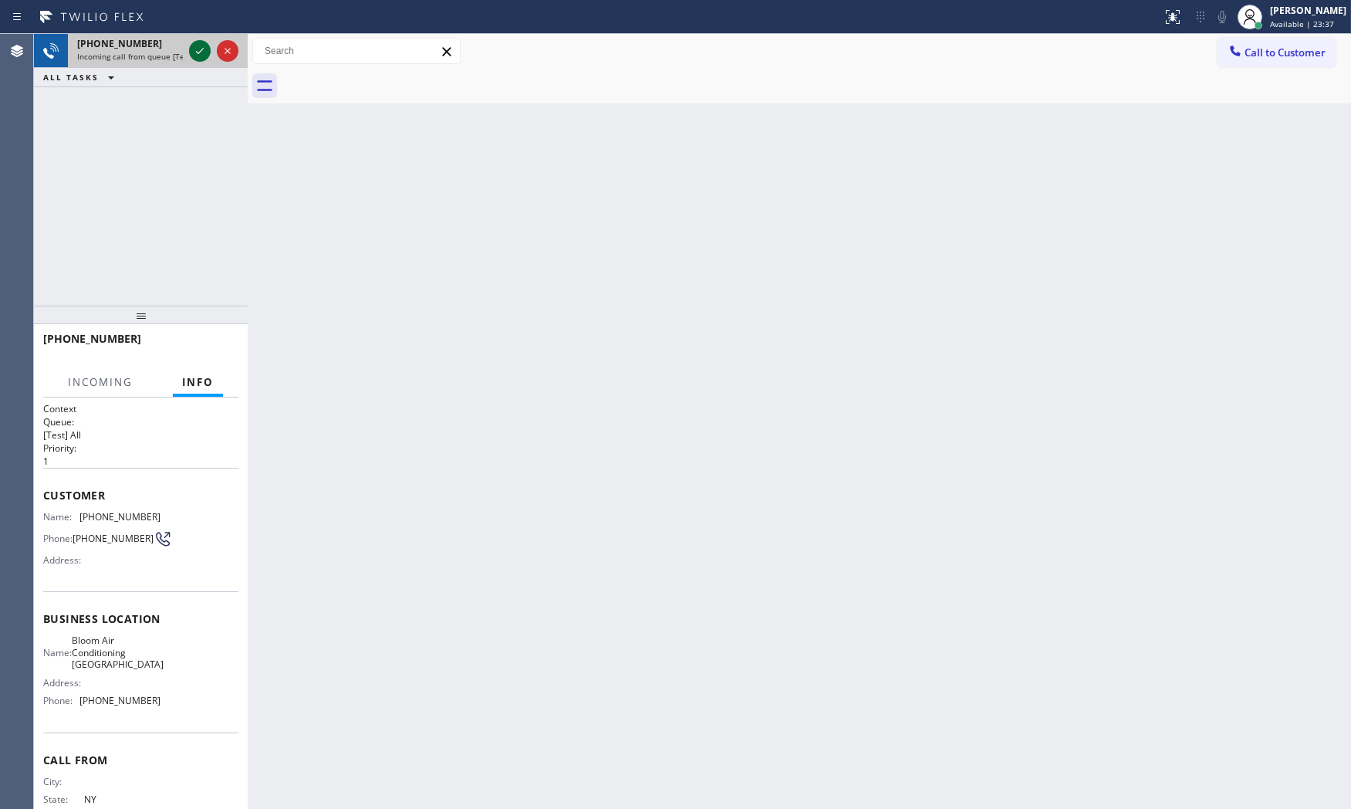
click at [206, 57] on icon at bounding box center [200, 51] width 19 height 19
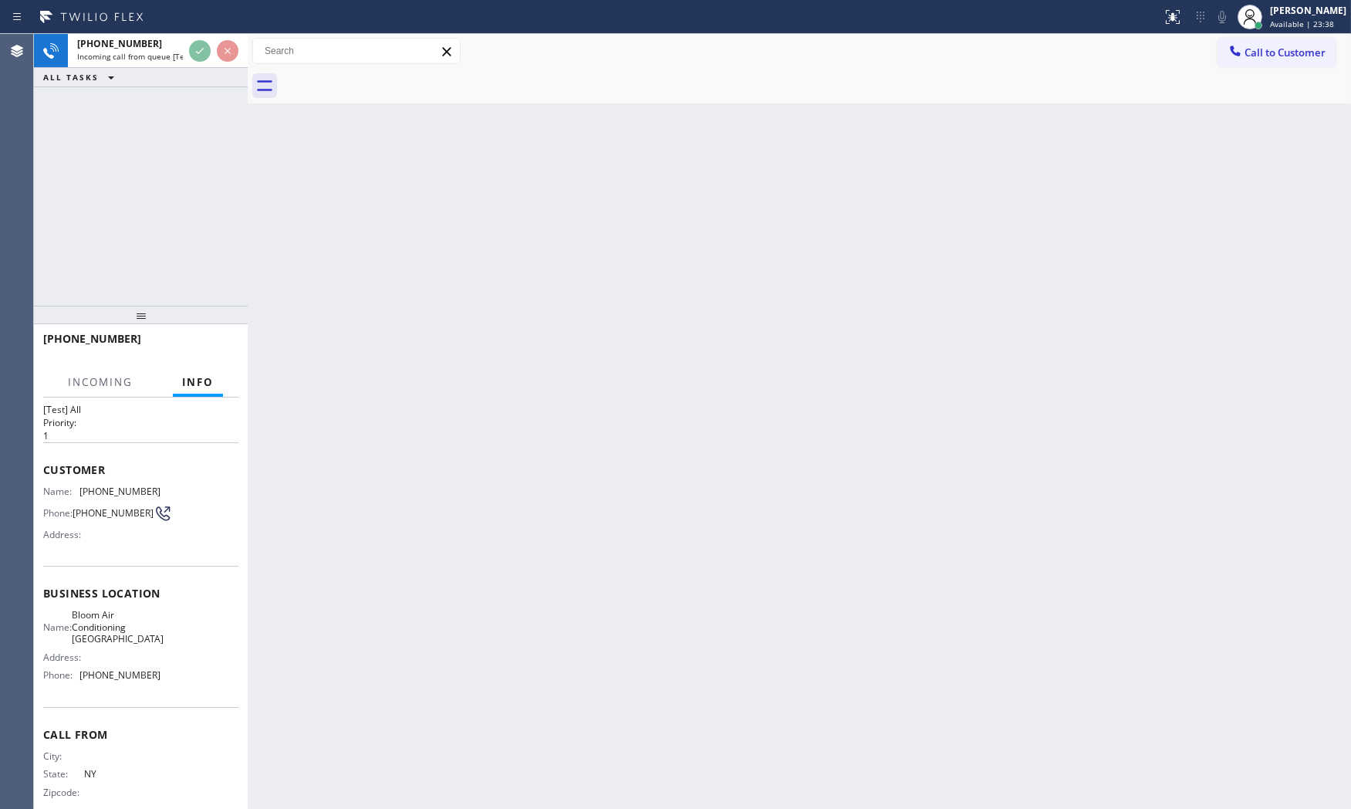
scroll to position [48, 0]
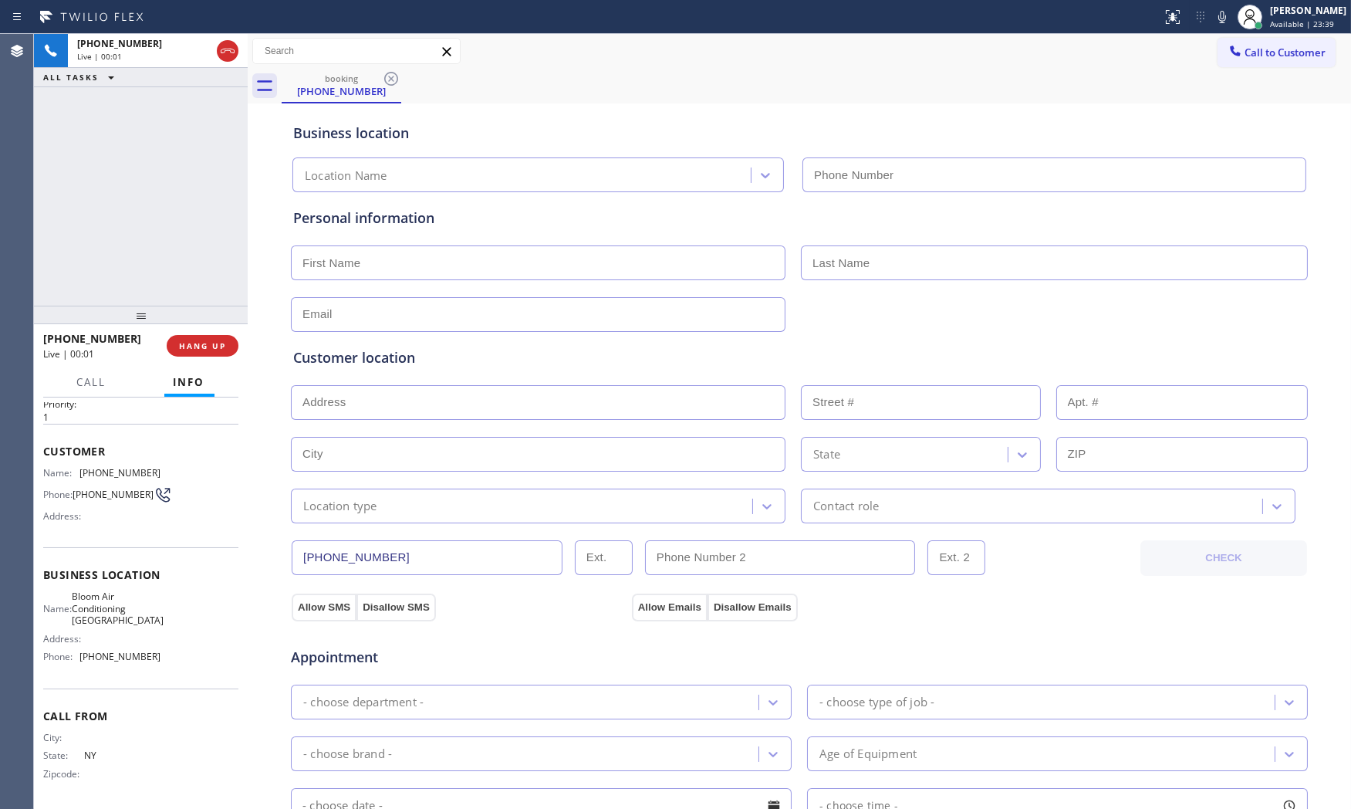
type input "[PHONE_NUMBER]"
click at [211, 333] on div "[PHONE_NUMBER] Live | 00:01 HANG UP" at bounding box center [140, 346] width 195 height 40
click at [210, 336] on button "HANG UP" at bounding box center [203, 346] width 72 height 22
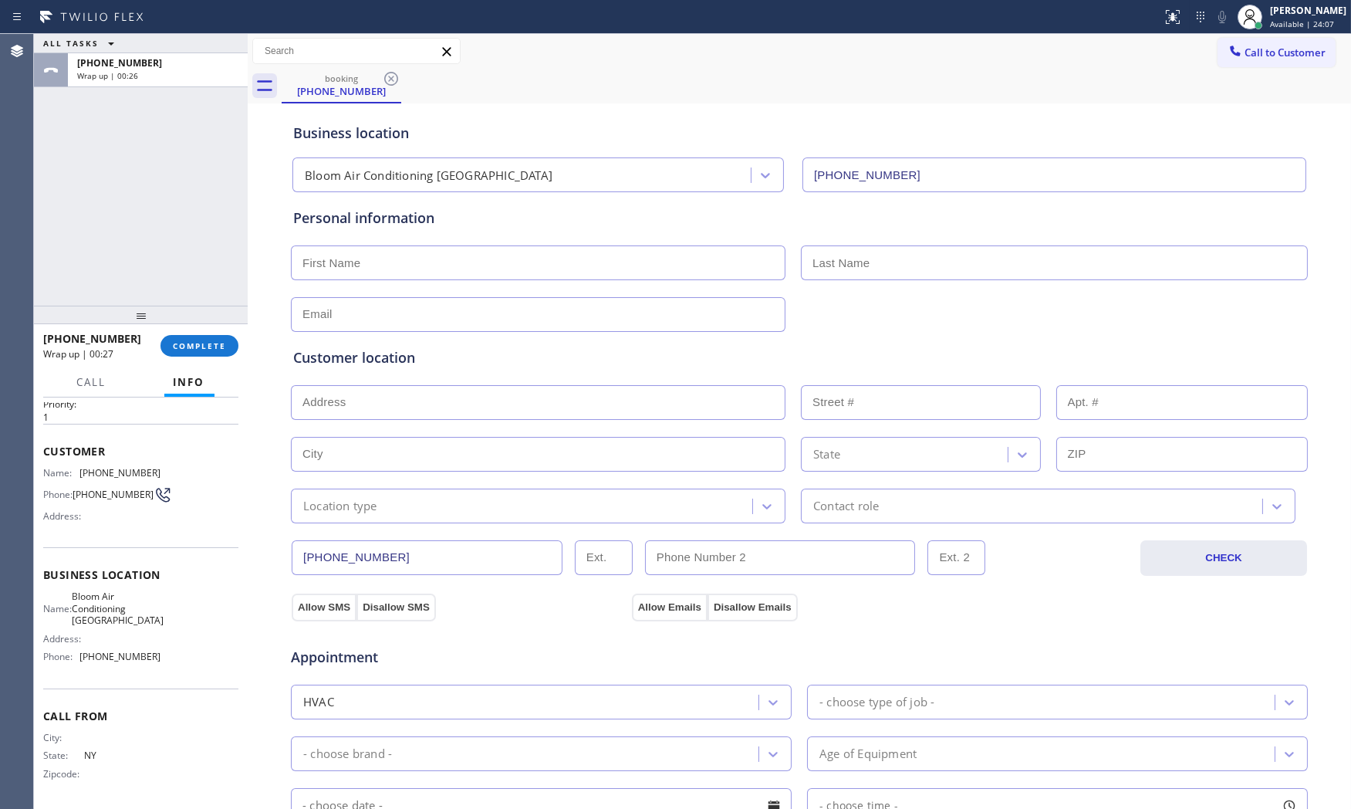
click at [141, 228] on div "ALL TASKS ALL TASKS ACTIVE TASKS TASKS IN WRAP UP [PHONE_NUMBER] Wrap up | 00:26" at bounding box center [141, 170] width 214 height 272
click at [213, 340] on span "COMPLETE" at bounding box center [199, 345] width 53 height 11
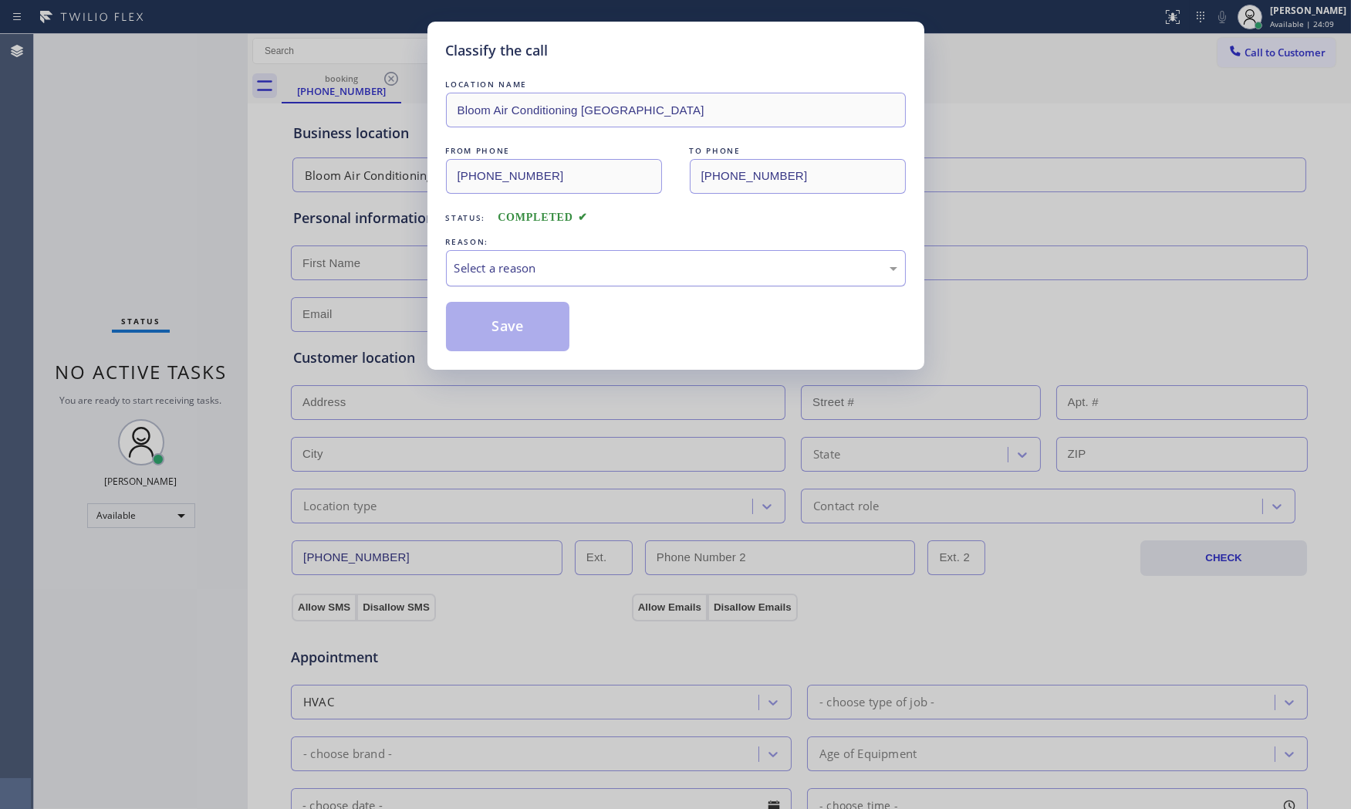
click at [488, 267] on div "Select a reason" at bounding box center [675, 268] width 443 height 18
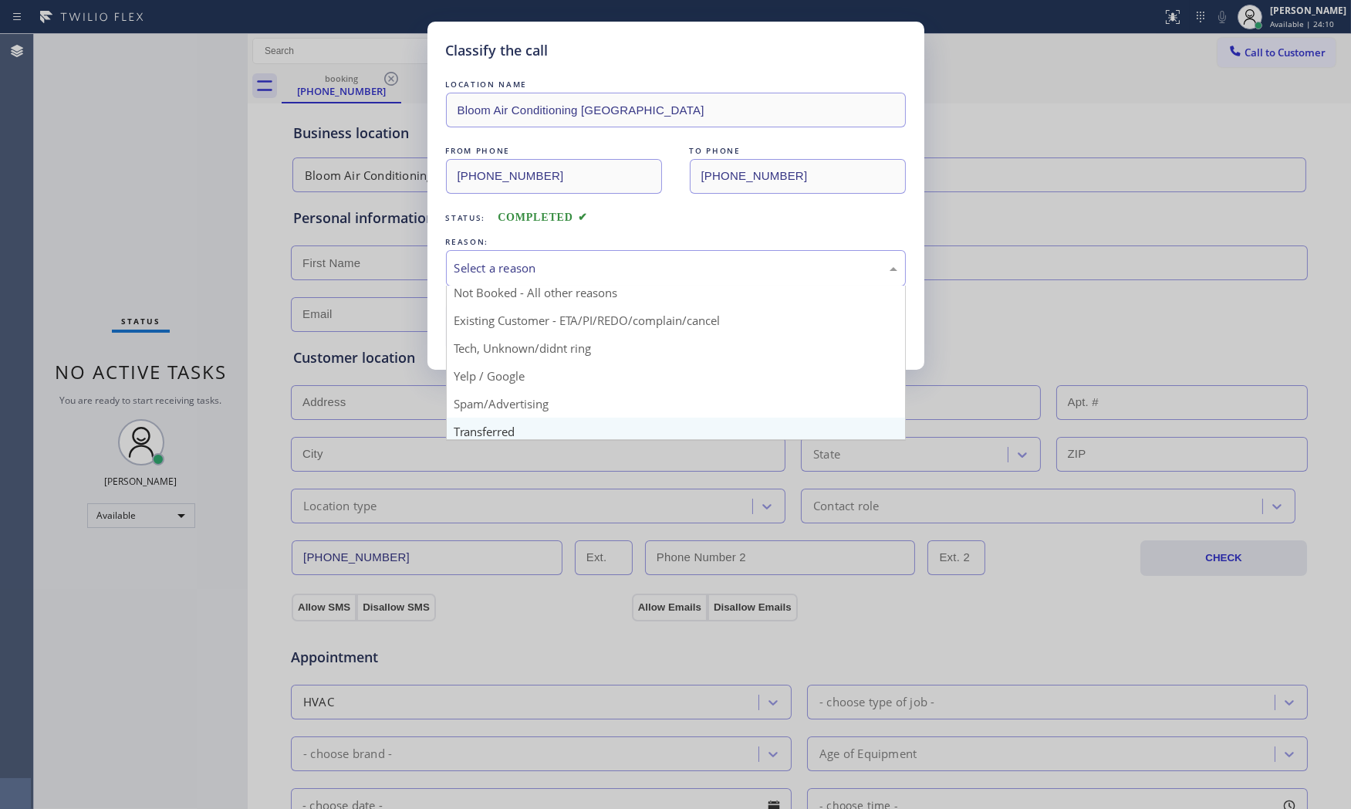
scroll to position [96, 0]
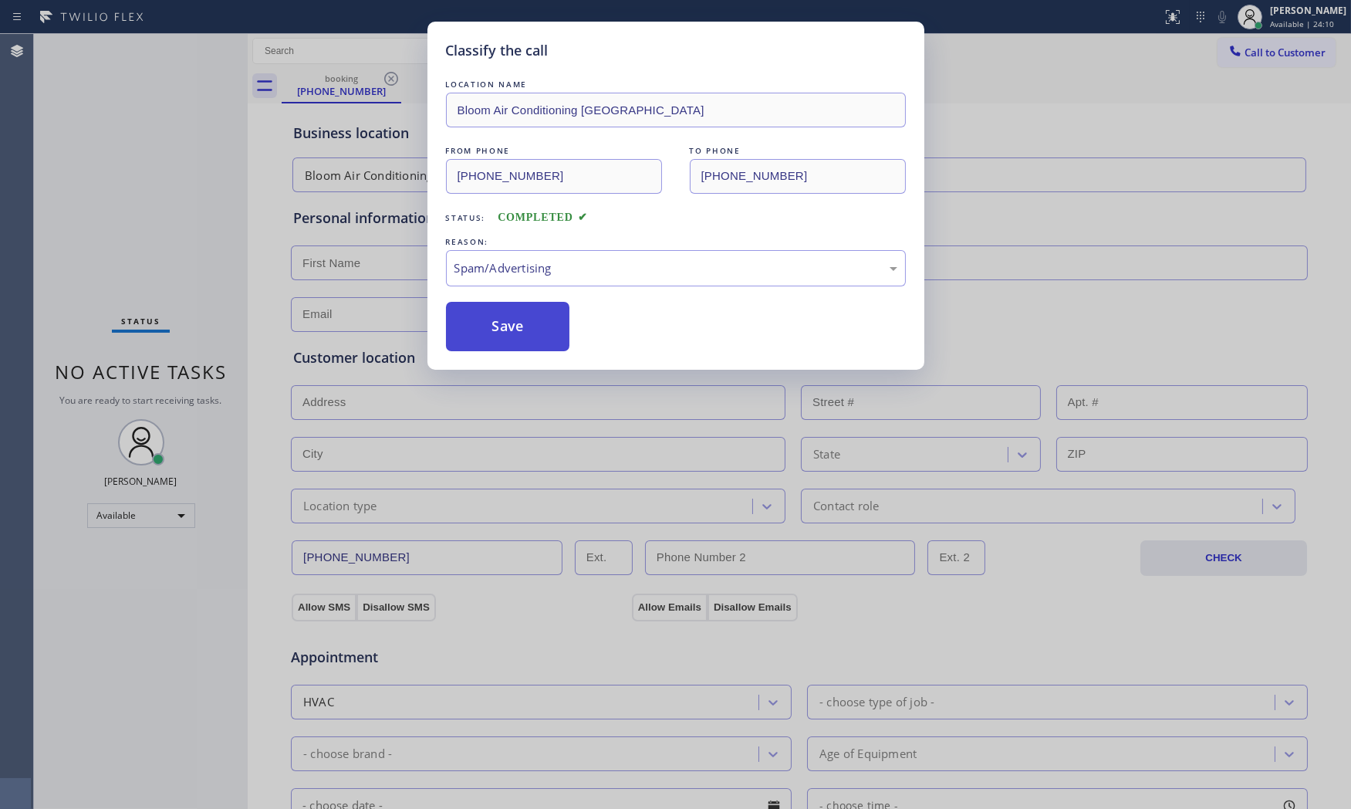
click at [512, 343] on button "Save" at bounding box center [508, 326] width 124 height 49
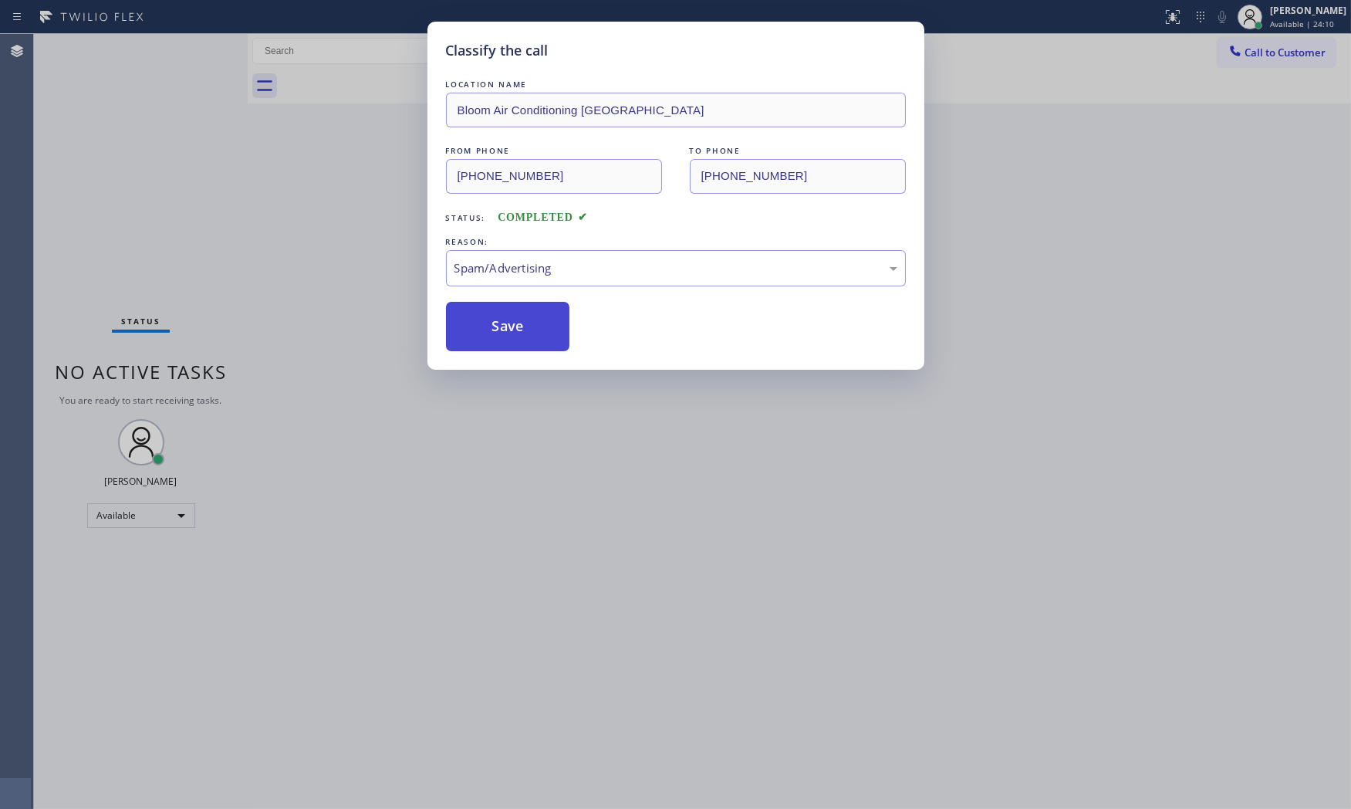
click at [511, 339] on button "Save" at bounding box center [508, 326] width 124 height 49
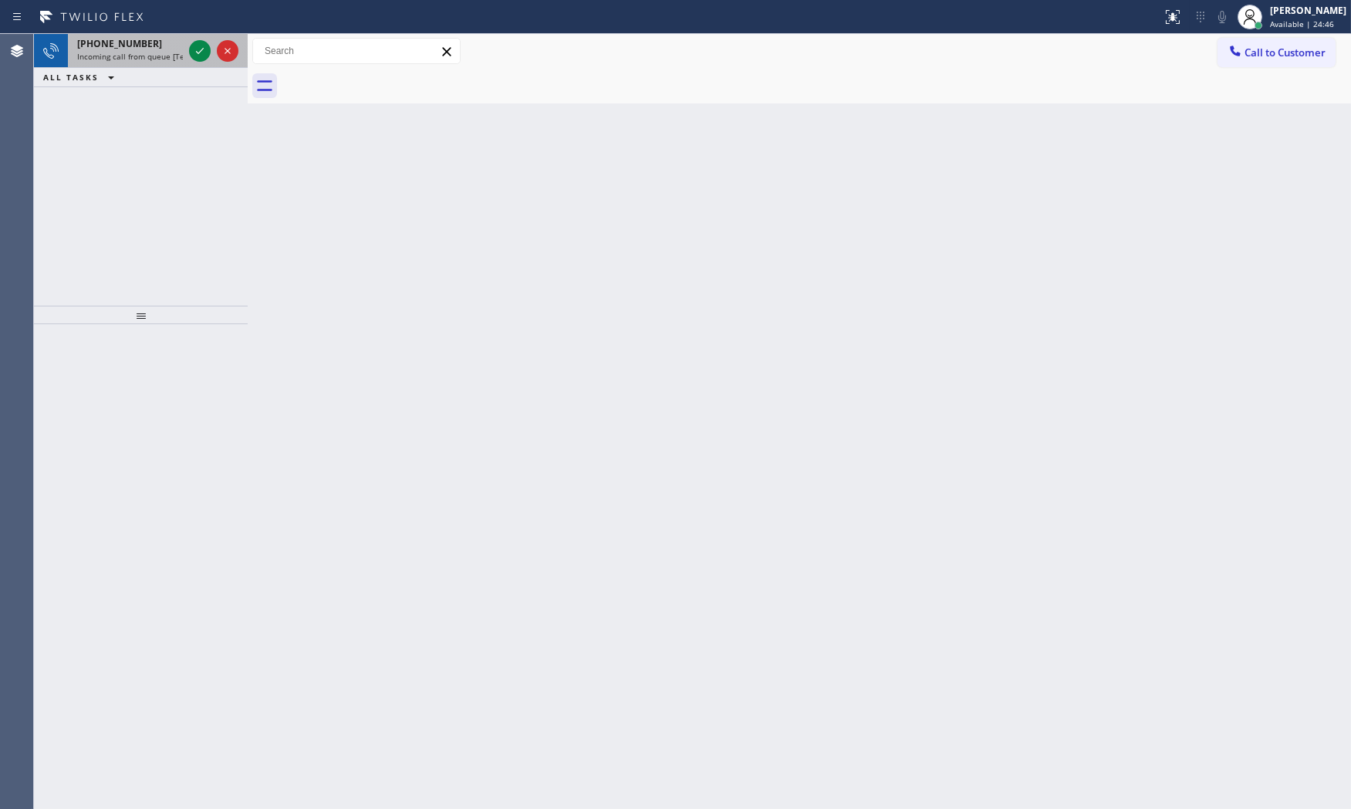
click at [167, 59] on span "Incoming call from queue [Test] All" at bounding box center [141, 56] width 128 height 11
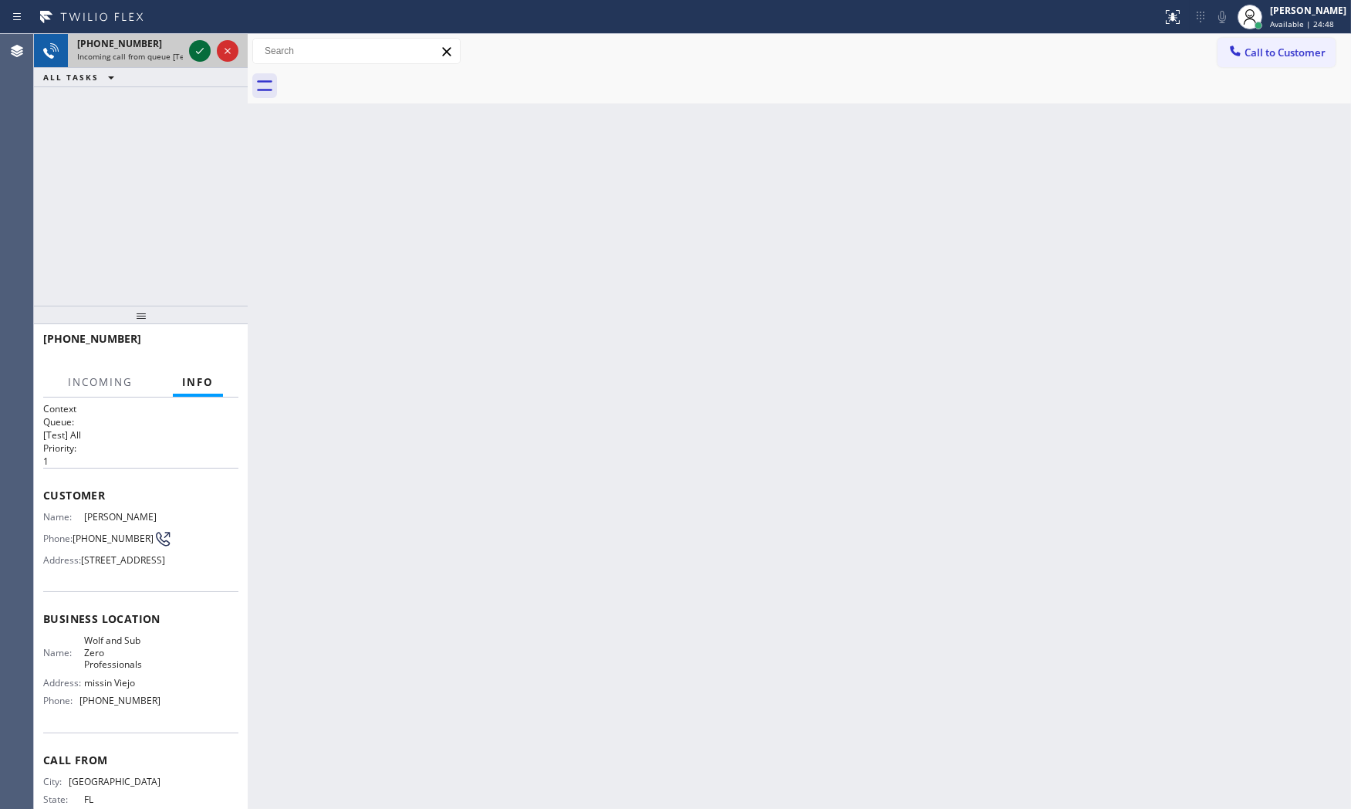
click at [195, 43] on icon at bounding box center [200, 51] width 19 height 19
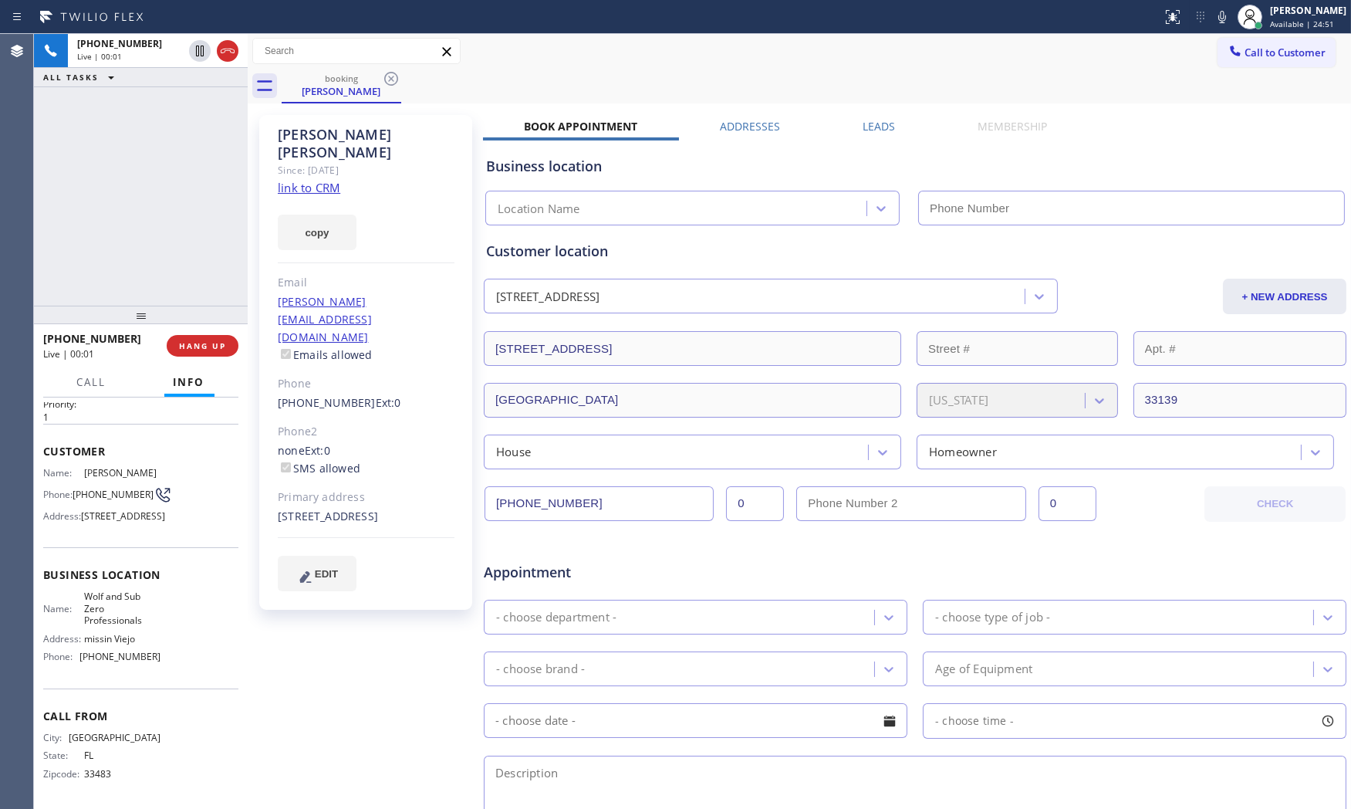
type input "[PHONE_NUMBER]"
click at [310, 180] on link "link to CRM" at bounding box center [309, 187] width 62 height 15
click at [1224, 9] on icon at bounding box center [1222, 17] width 19 height 19
click at [1224, 12] on icon at bounding box center [1222, 17] width 19 height 19
click at [1213, 14] on icon at bounding box center [1222, 17] width 19 height 19
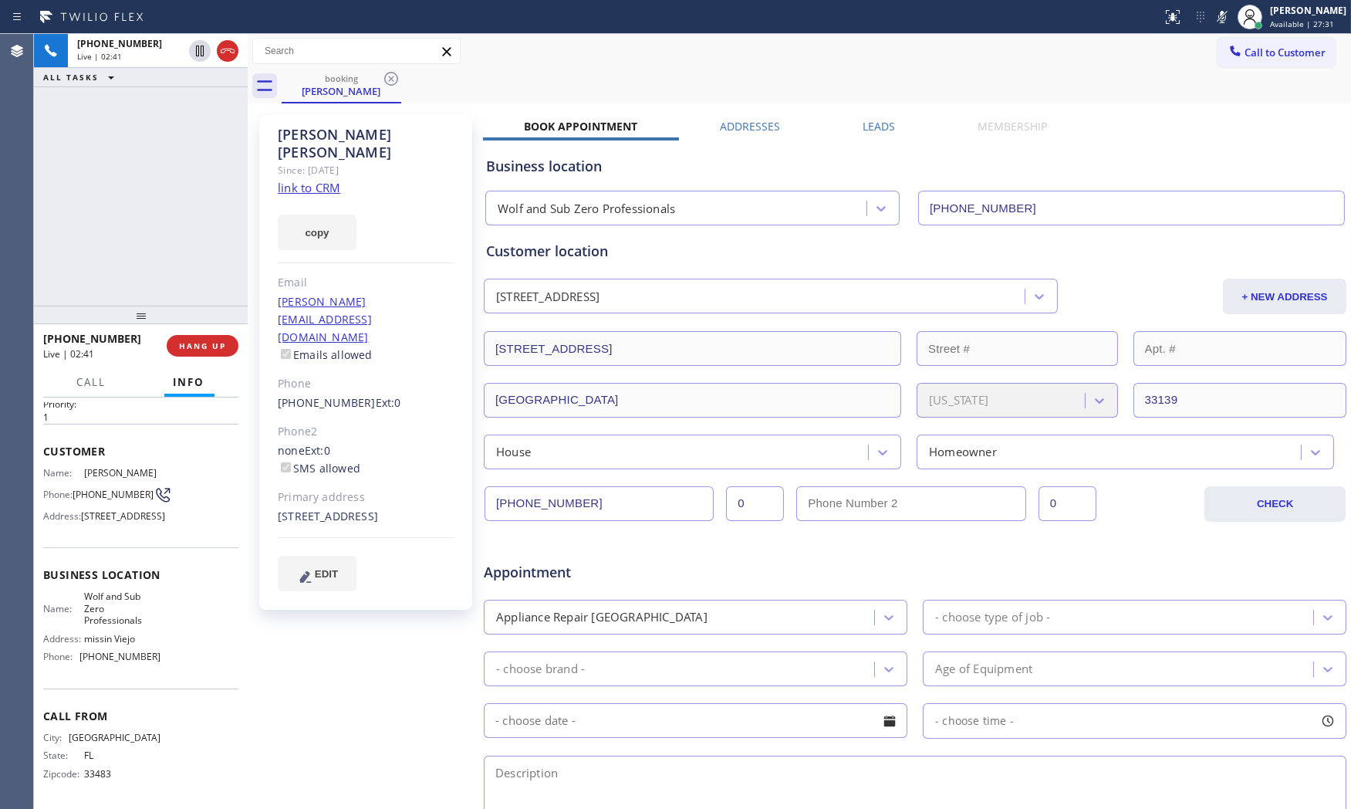
click at [1213, 14] on icon at bounding box center [1222, 17] width 19 height 19
click at [1224, 19] on icon at bounding box center [1222, 17] width 19 height 19
click at [1224, 18] on icon at bounding box center [1222, 17] width 19 height 19
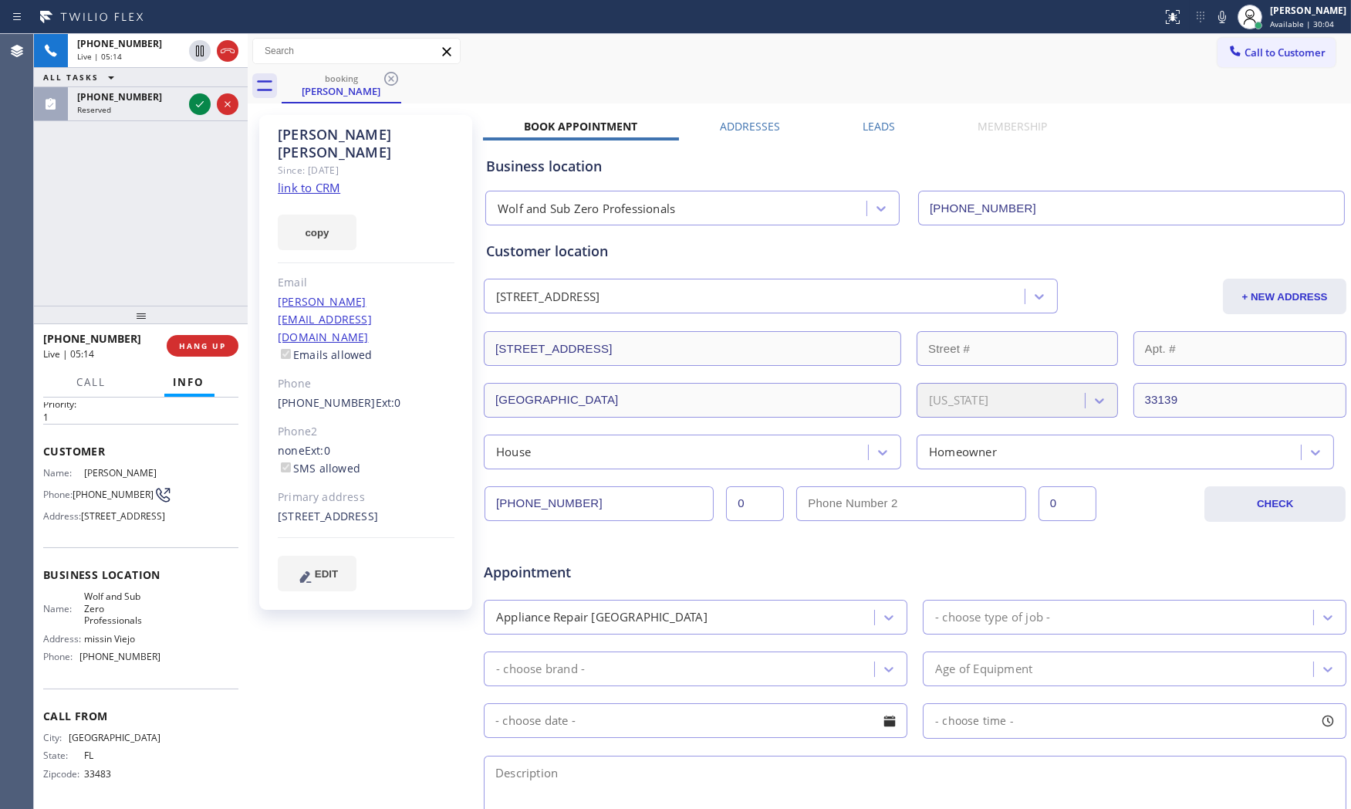
click at [1213, 19] on icon at bounding box center [1222, 17] width 19 height 19
click at [221, 351] on button "HANG UP" at bounding box center [203, 346] width 72 height 22
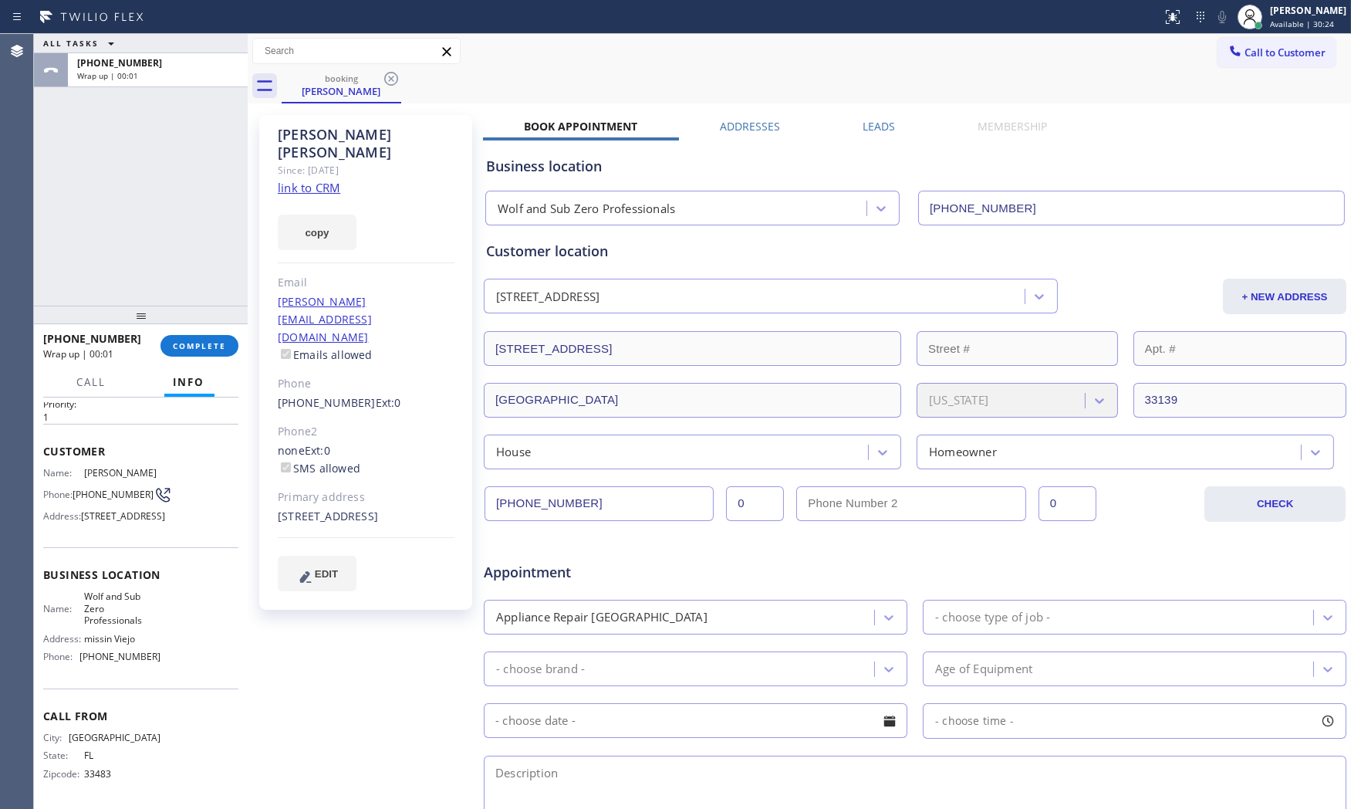
click at [966, 619] on div "- choose type of job -" at bounding box center [992, 617] width 115 height 18
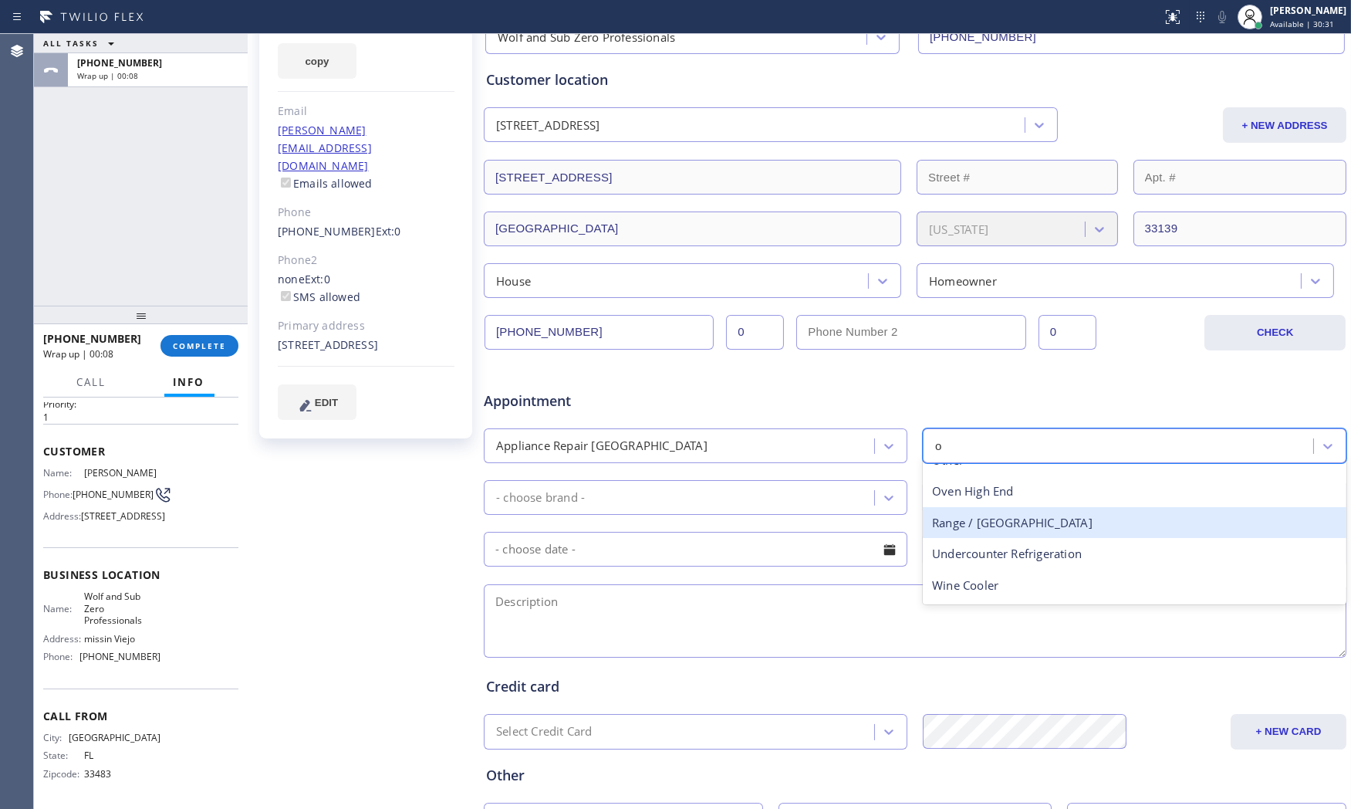
scroll to position [0, 0]
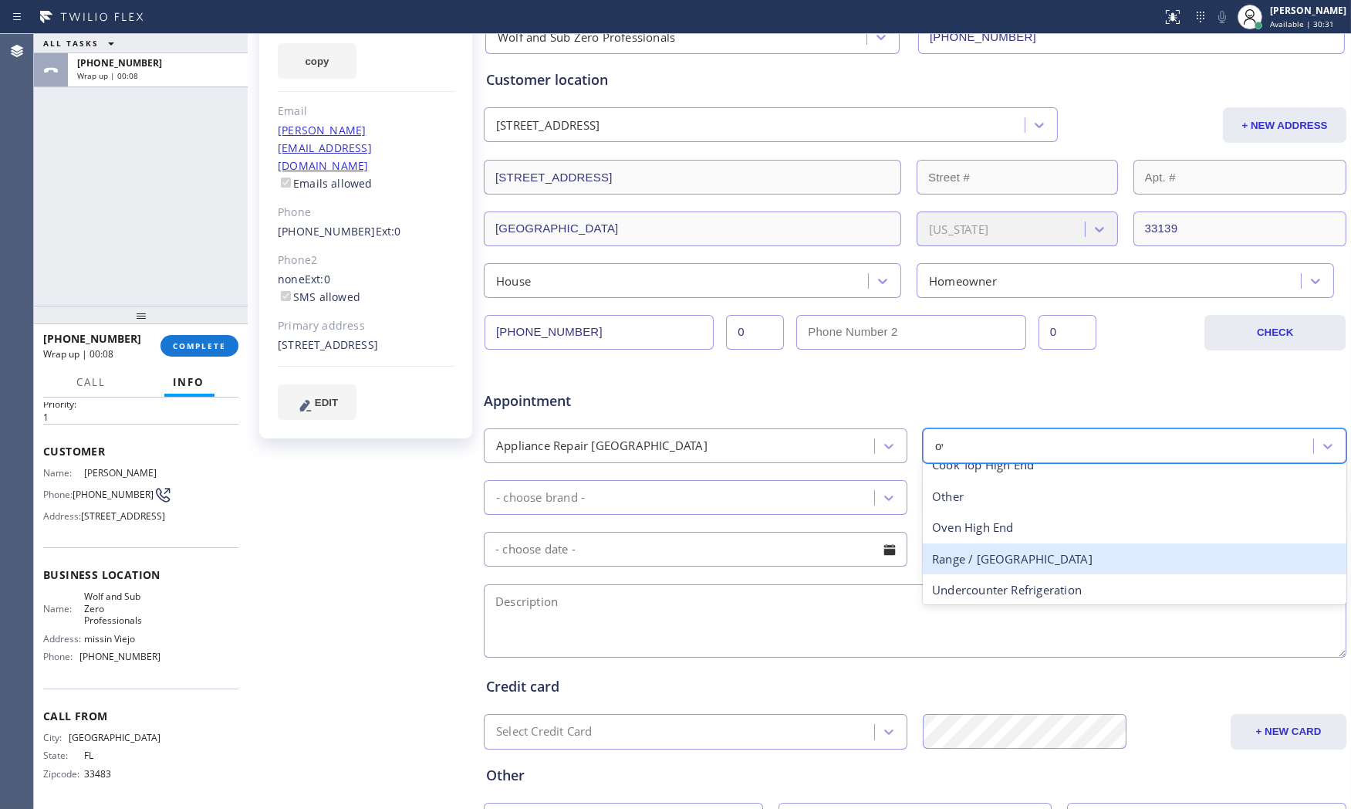
type input "ove"
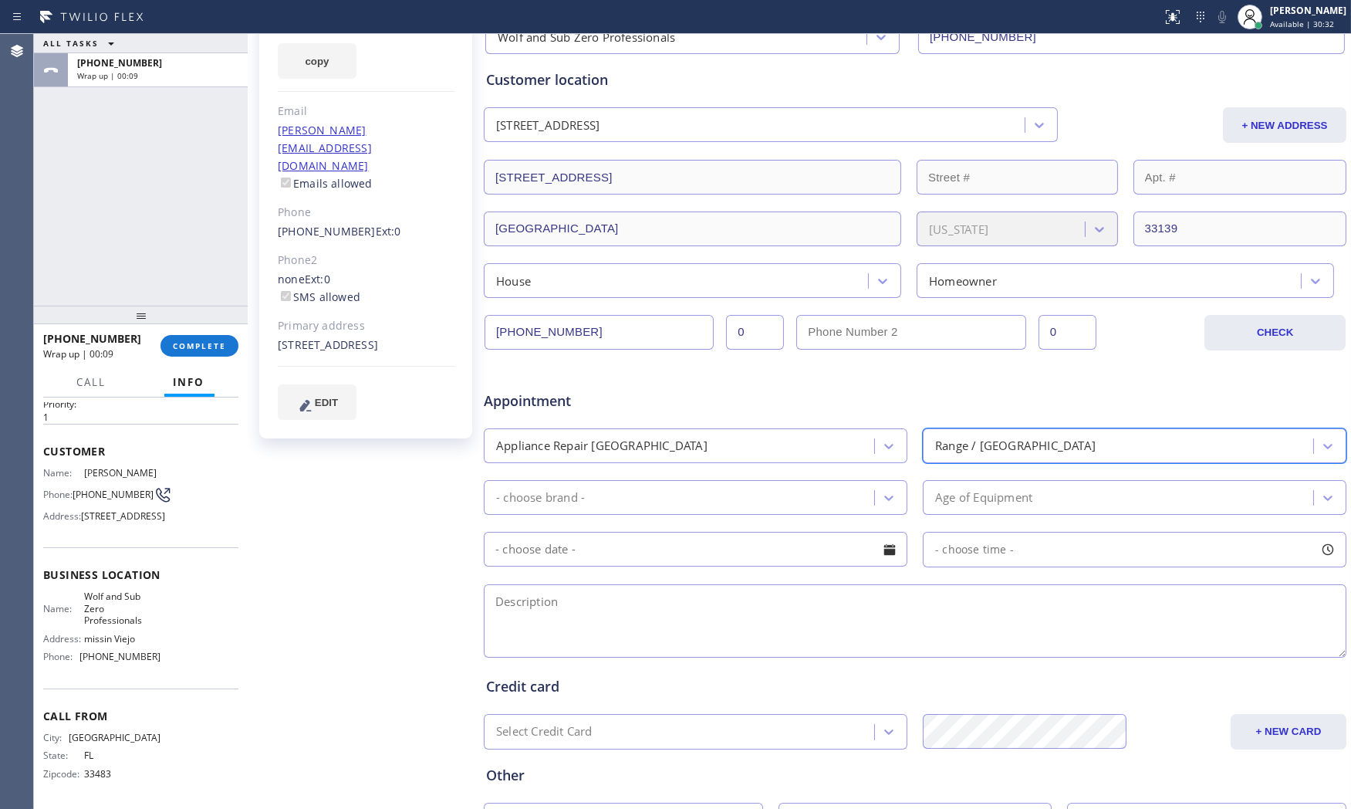
click at [1015, 443] on div "Range / [GEOGRAPHIC_DATA]" at bounding box center [1015, 446] width 160 height 18
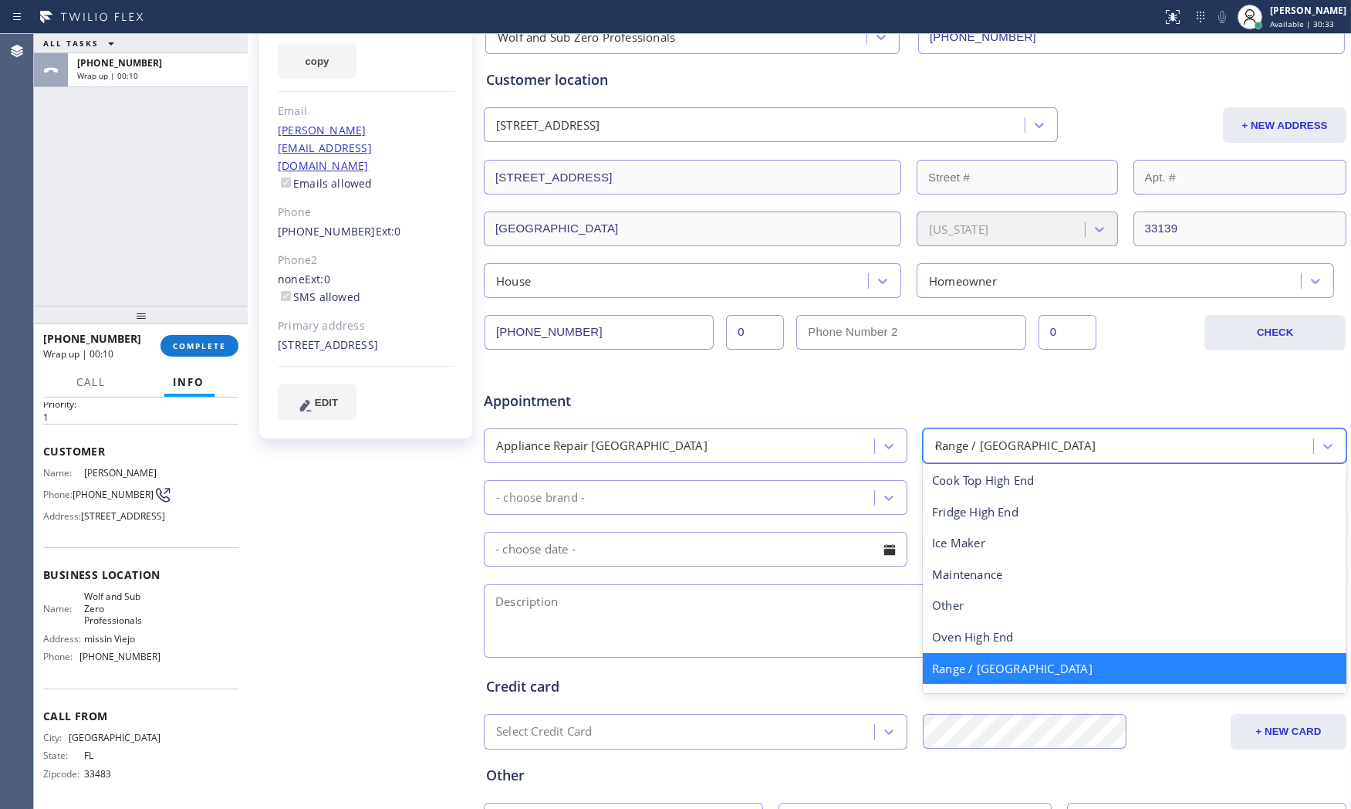
type input "ove"
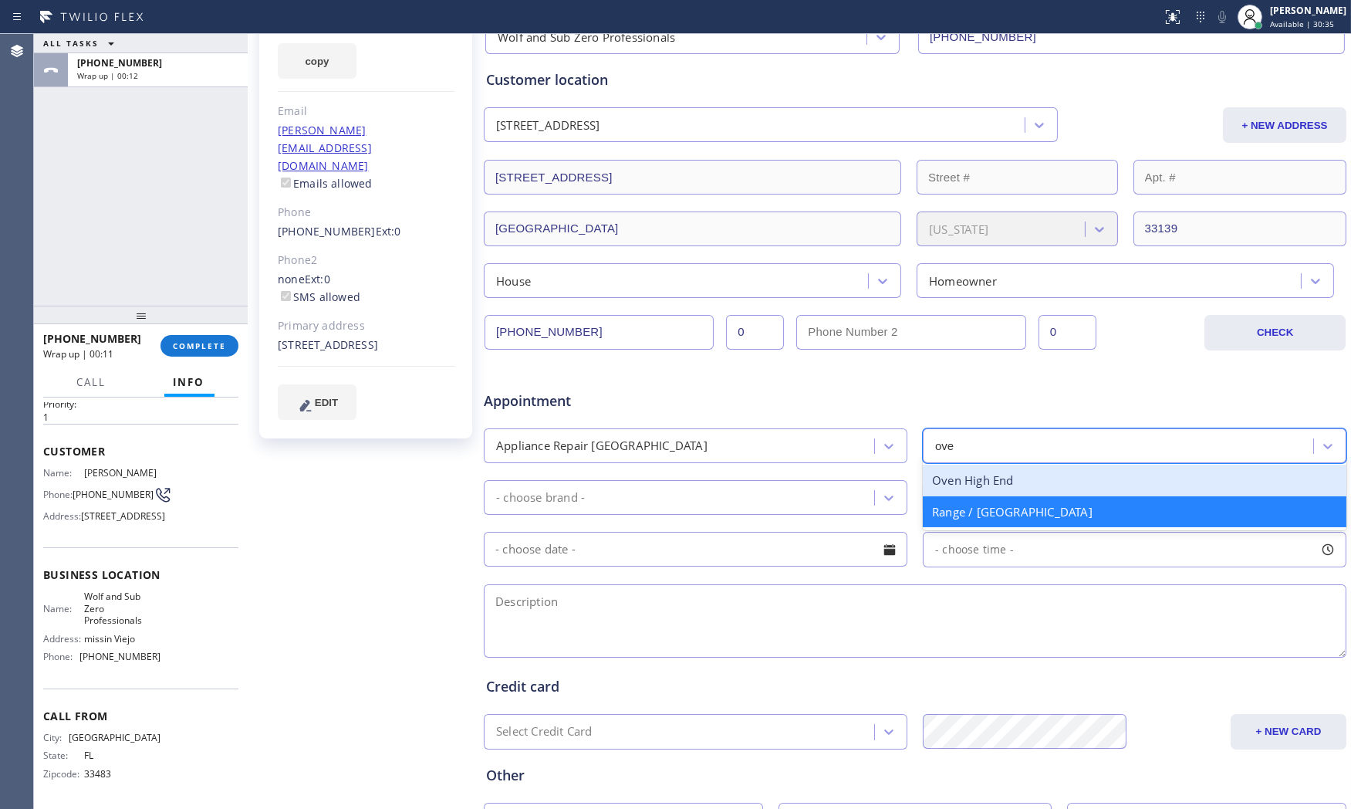
drag, startPoint x: 1013, startPoint y: 481, endPoint x: 1001, endPoint y: 483, distance: 12.4
click at [1009, 482] on div "Oven High End" at bounding box center [1135, 480] width 424 height 32
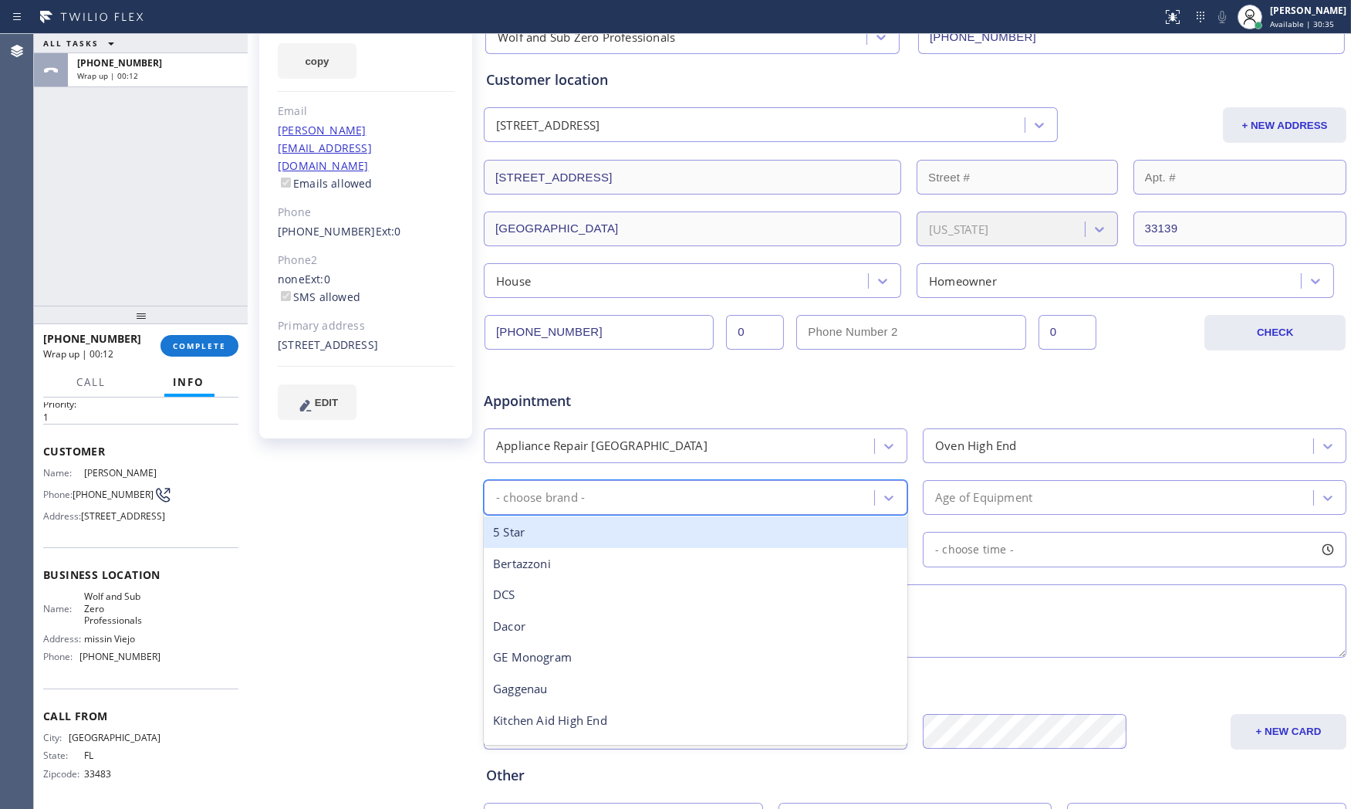
click at [730, 488] on div "- choose brand -" at bounding box center [681, 497] width 386 height 27
type input "w"
drag, startPoint x: 666, startPoint y: 541, endPoint x: 684, endPoint y: 538, distance: 18.8
click at [666, 540] on div "Wolf" at bounding box center [696, 532] width 424 height 32
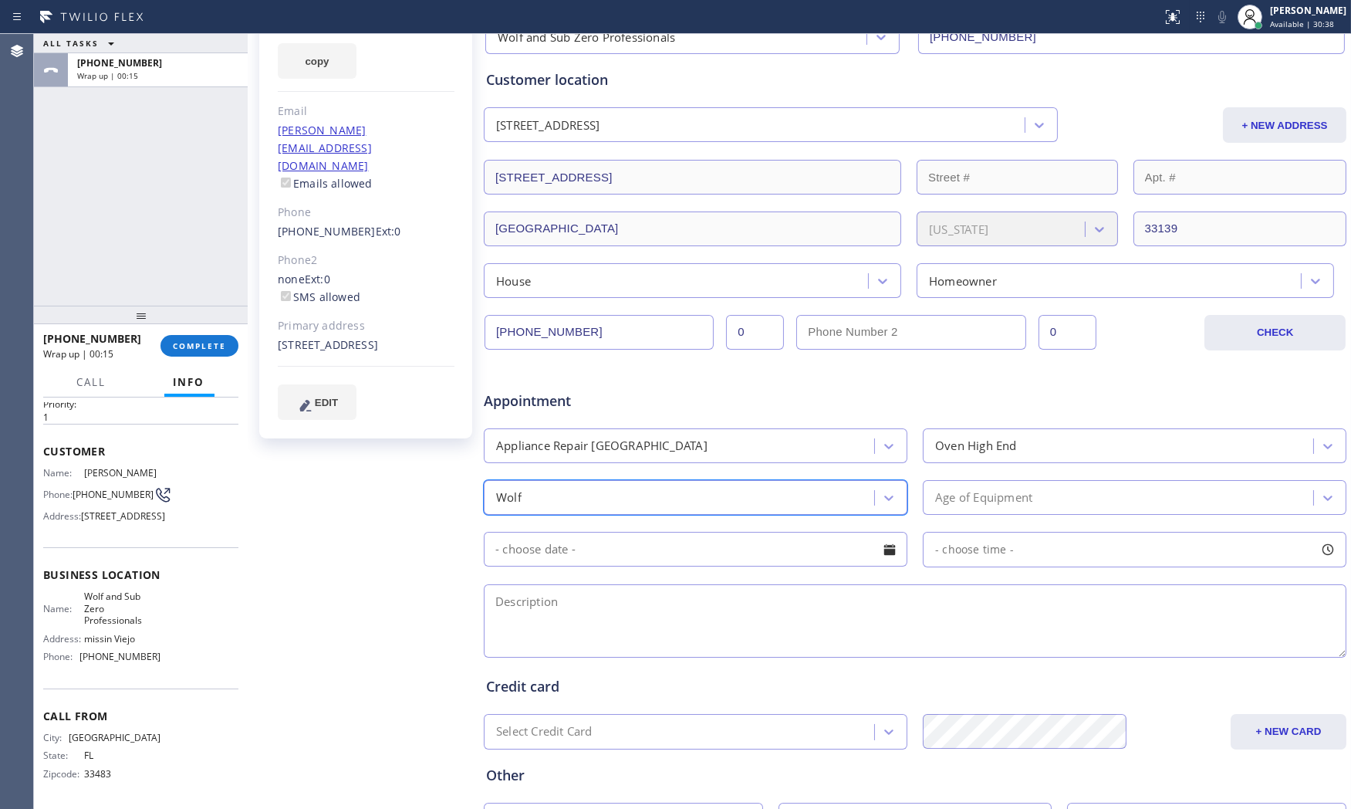
click at [998, 498] on div "Age of Equipment" at bounding box center [983, 497] width 97 height 18
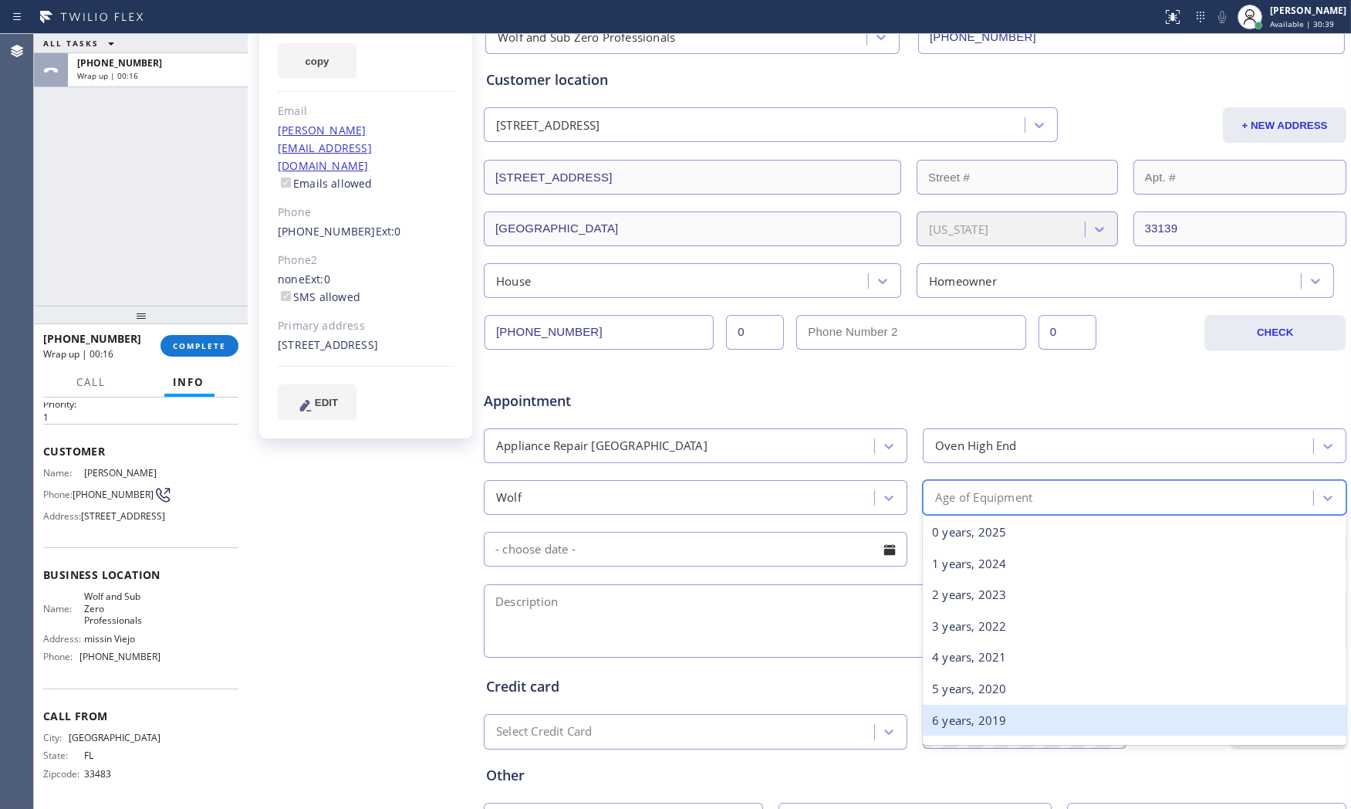
click at [974, 708] on div "6 years, 2019" at bounding box center [1135, 720] width 424 height 32
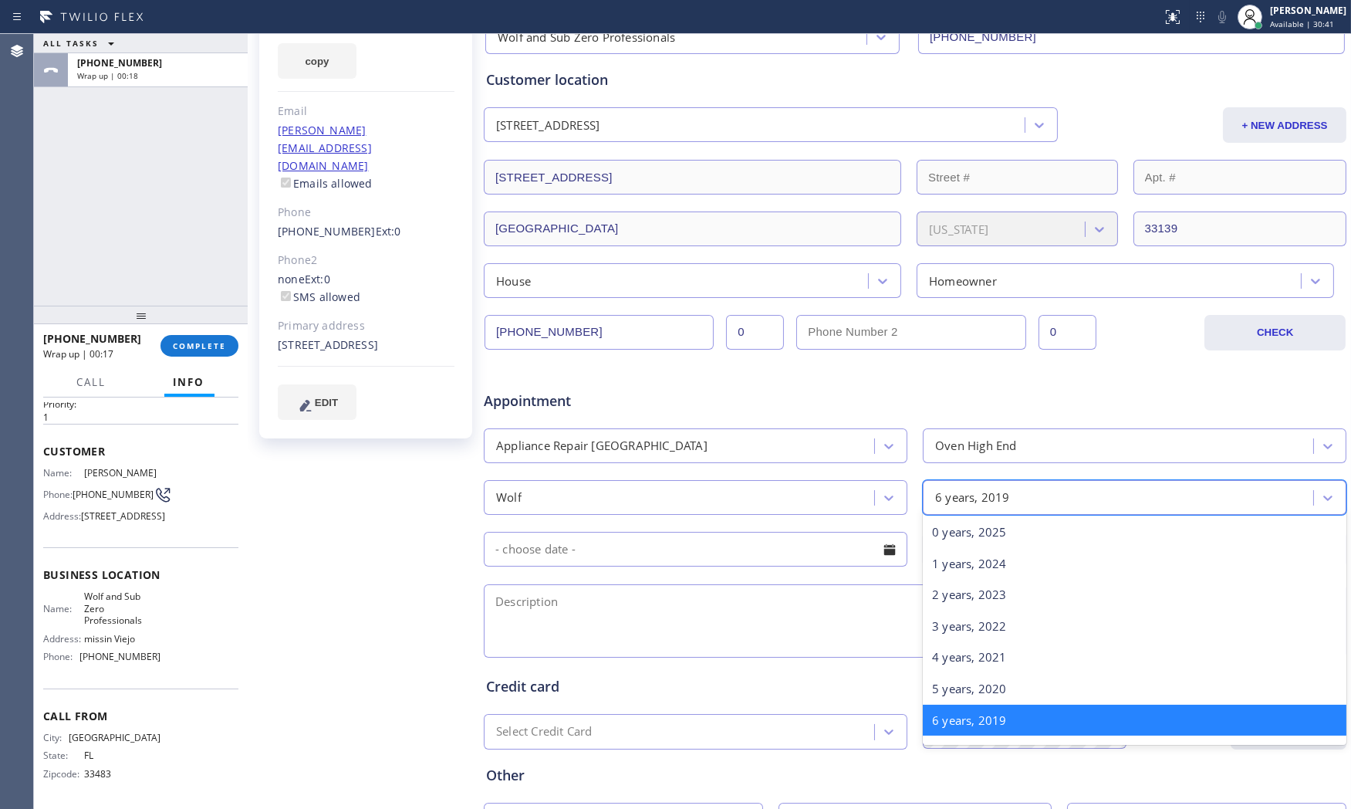
click at [1028, 495] on div "6 years, 2019" at bounding box center [1120, 497] width 386 height 27
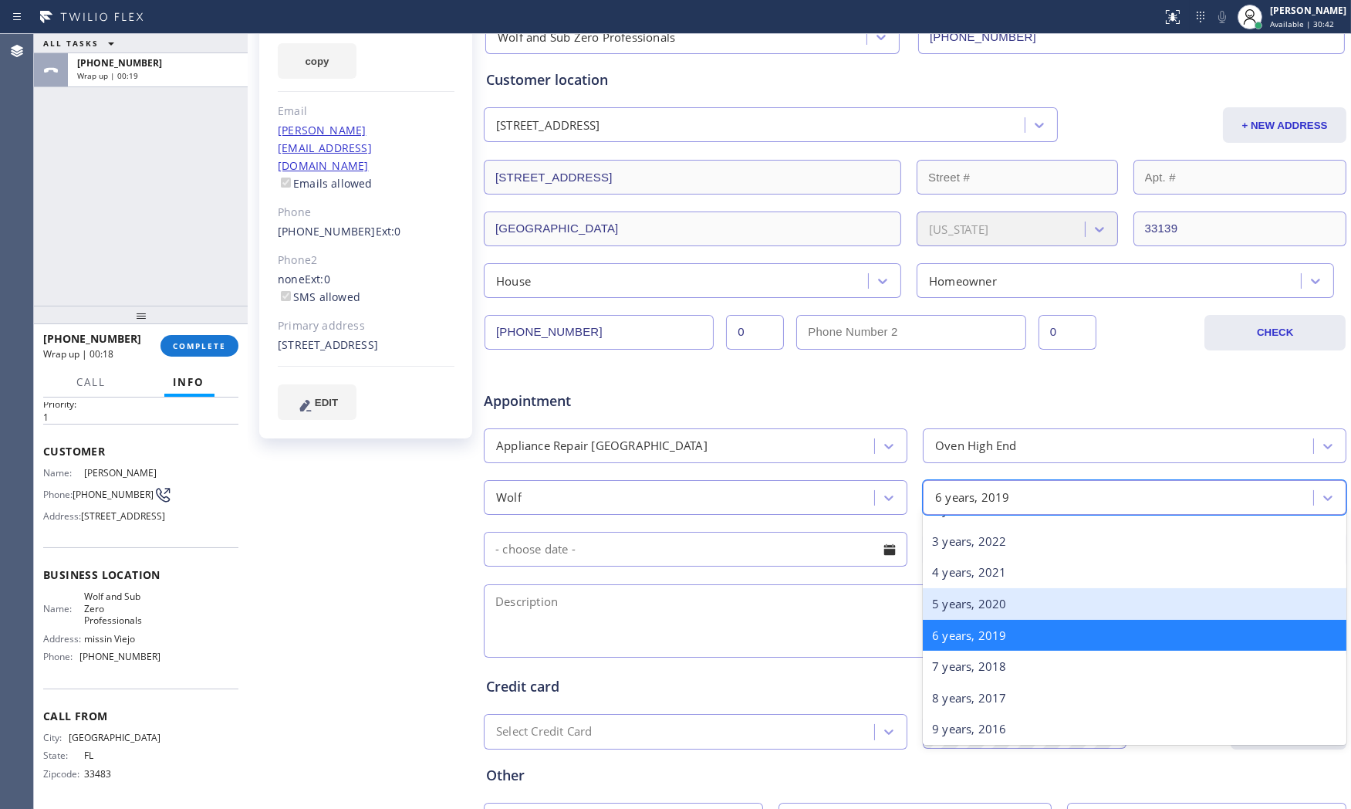
scroll to position [86, 0]
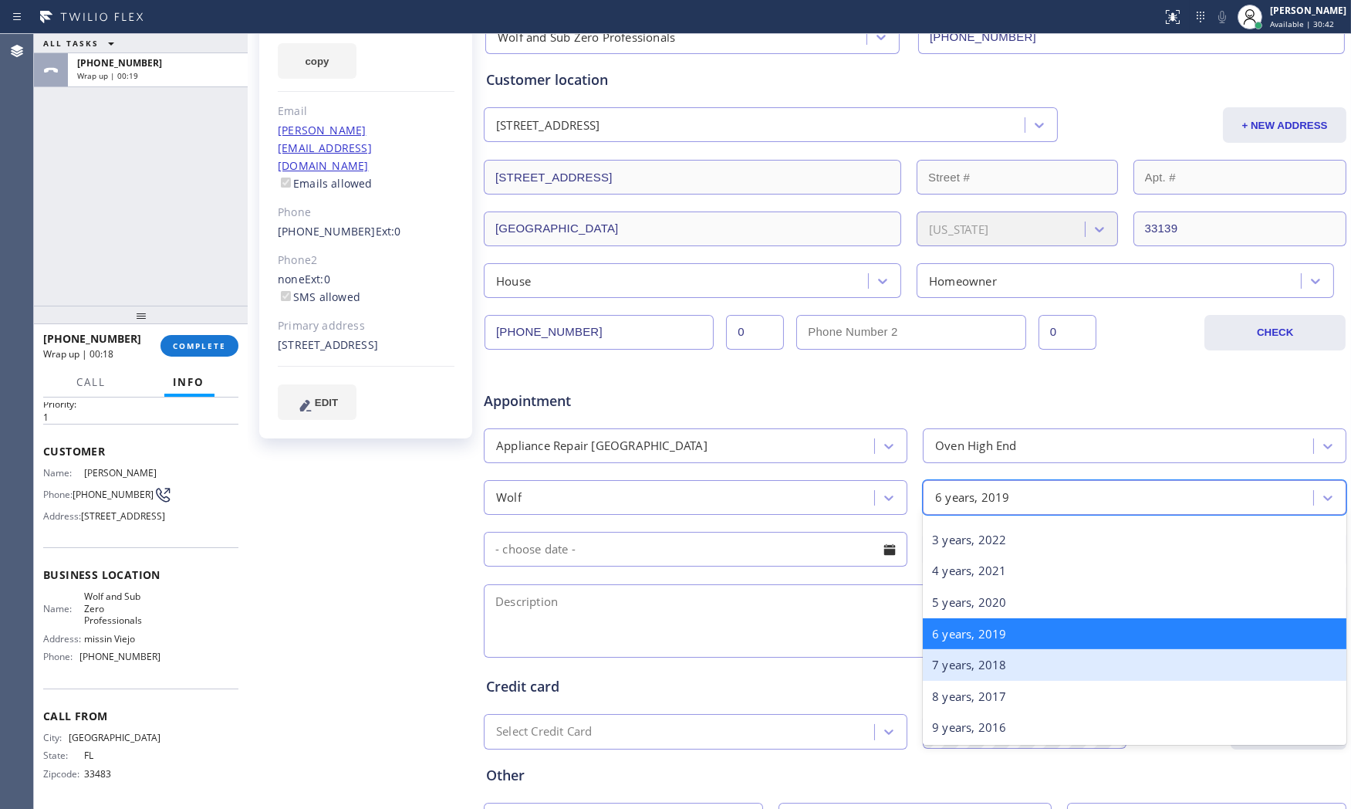
click at [950, 662] on div "7 years, 2018" at bounding box center [1135, 665] width 424 height 32
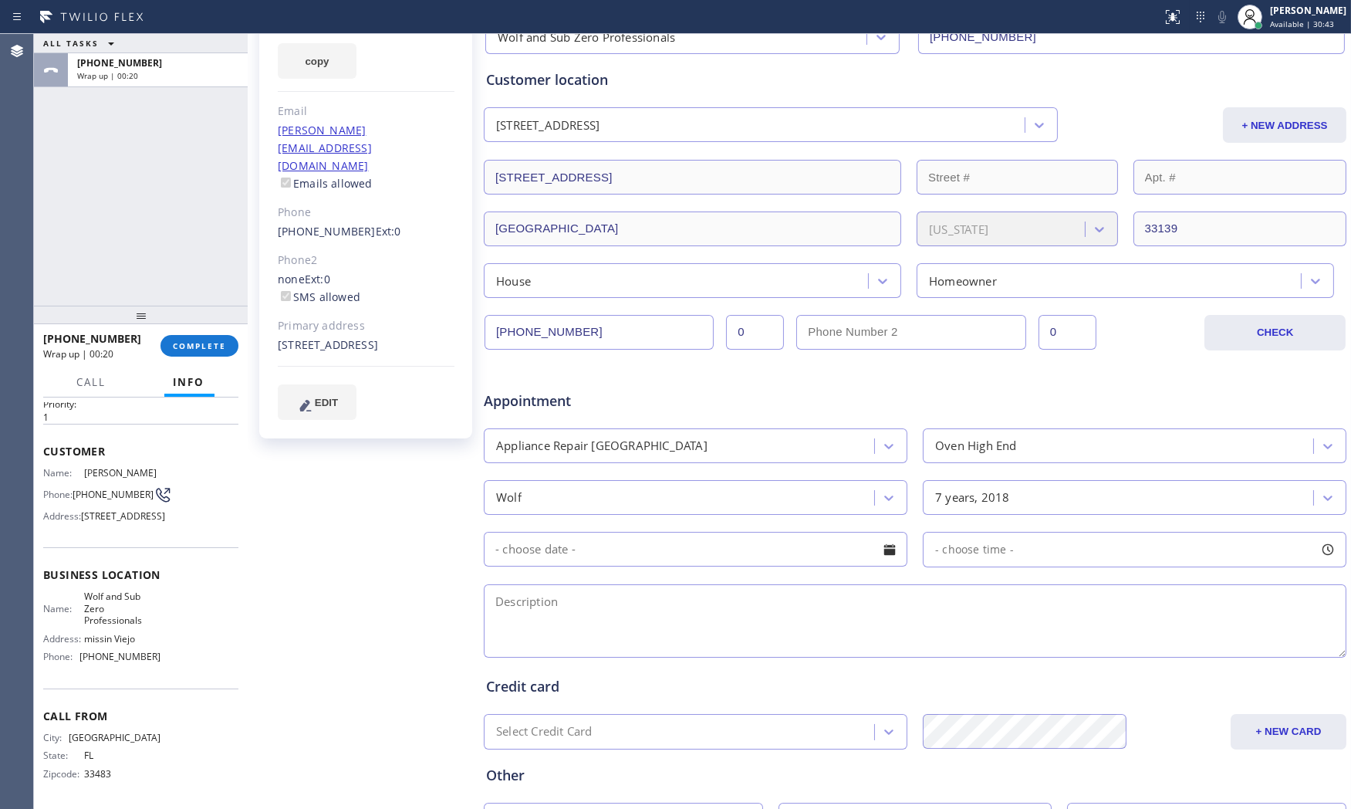
click at [628, 542] on input "text" at bounding box center [696, 549] width 424 height 35
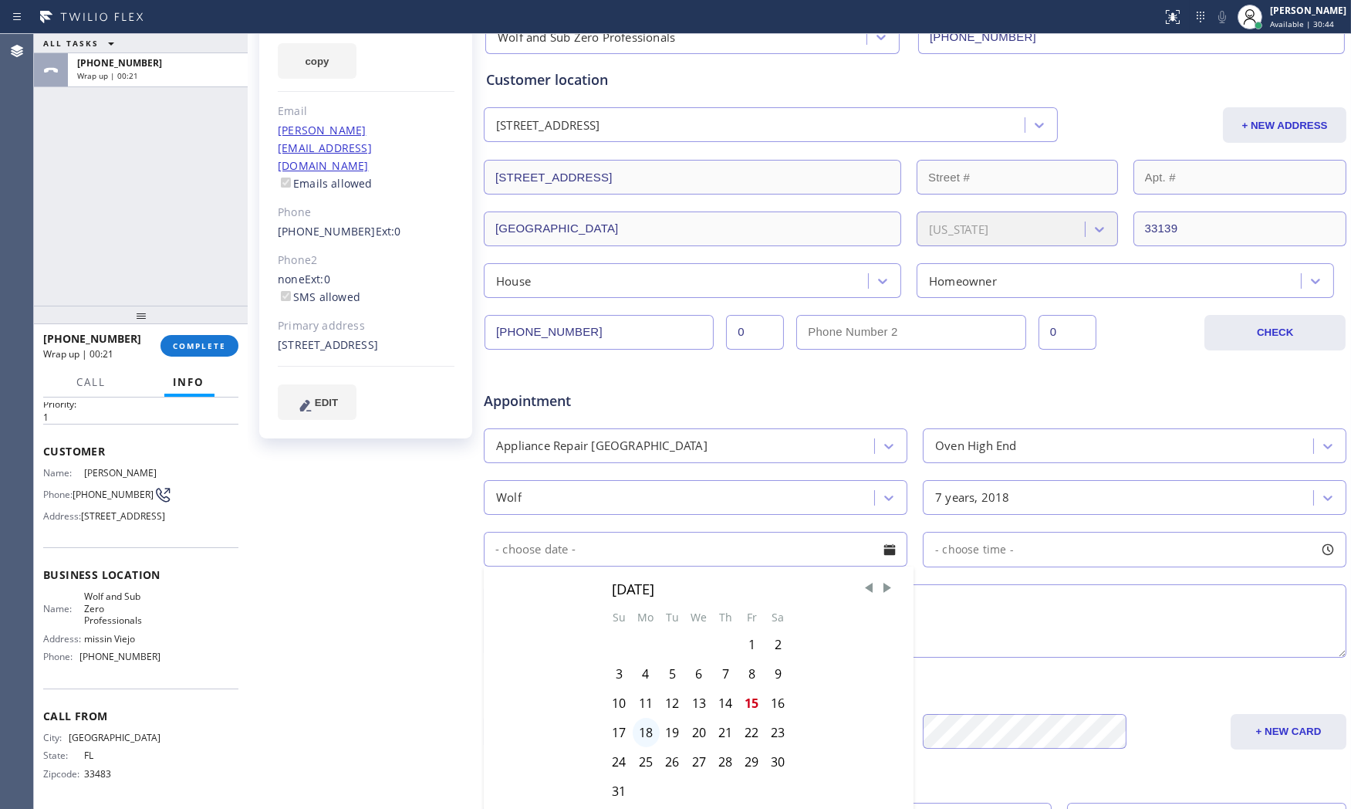
click at [642, 729] on div "18" at bounding box center [646, 731] width 27 height 29
type input "[DATE]"
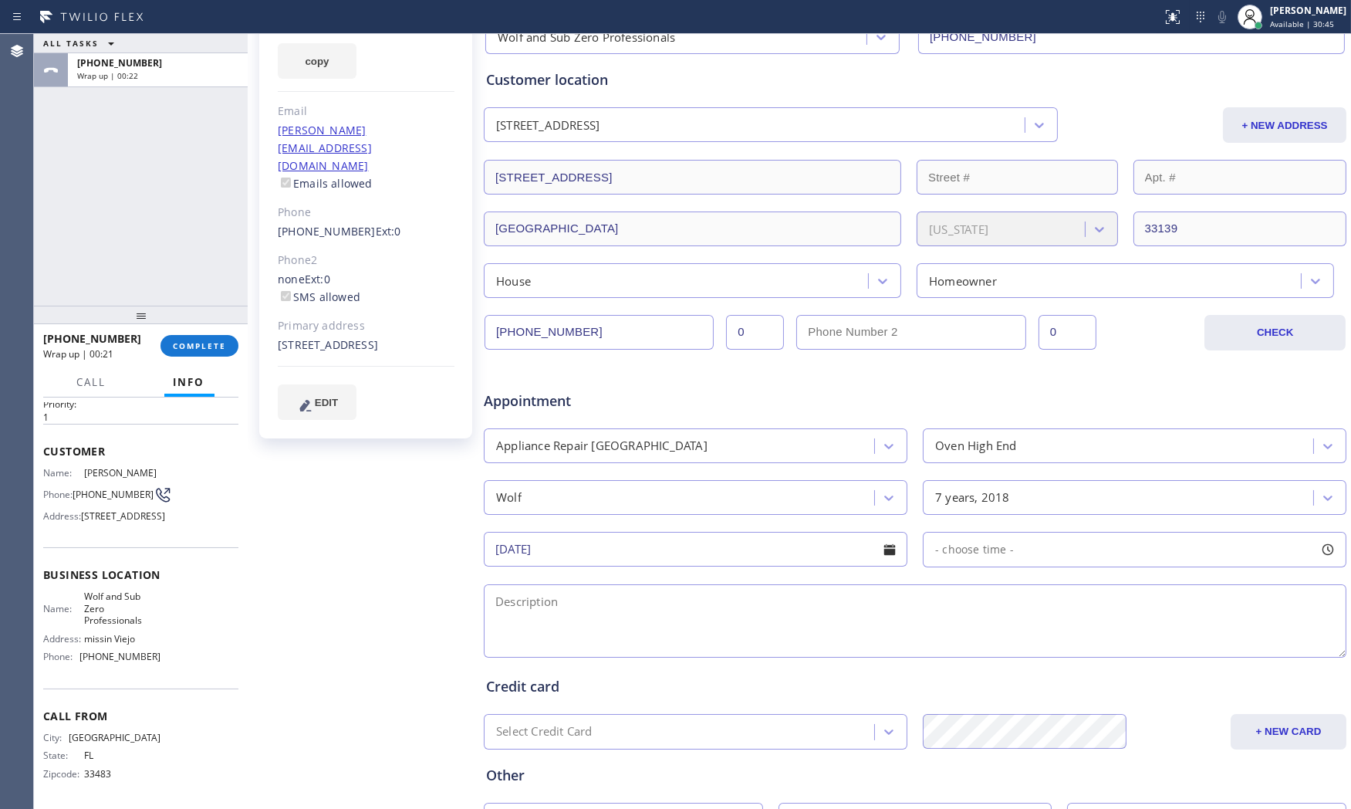
click at [1026, 546] on div "- choose time -" at bounding box center [1135, 549] width 424 height 35
drag, startPoint x: 923, startPoint y: 648, endPoint x: 1130, endPoint y: 639, distance: 207.7
click at [1130, 639] on div at bounding box center [1136, 643] width 19 height 32
click at [1143, 642] on div at bounding box center [1152, 643] width 19 height 32
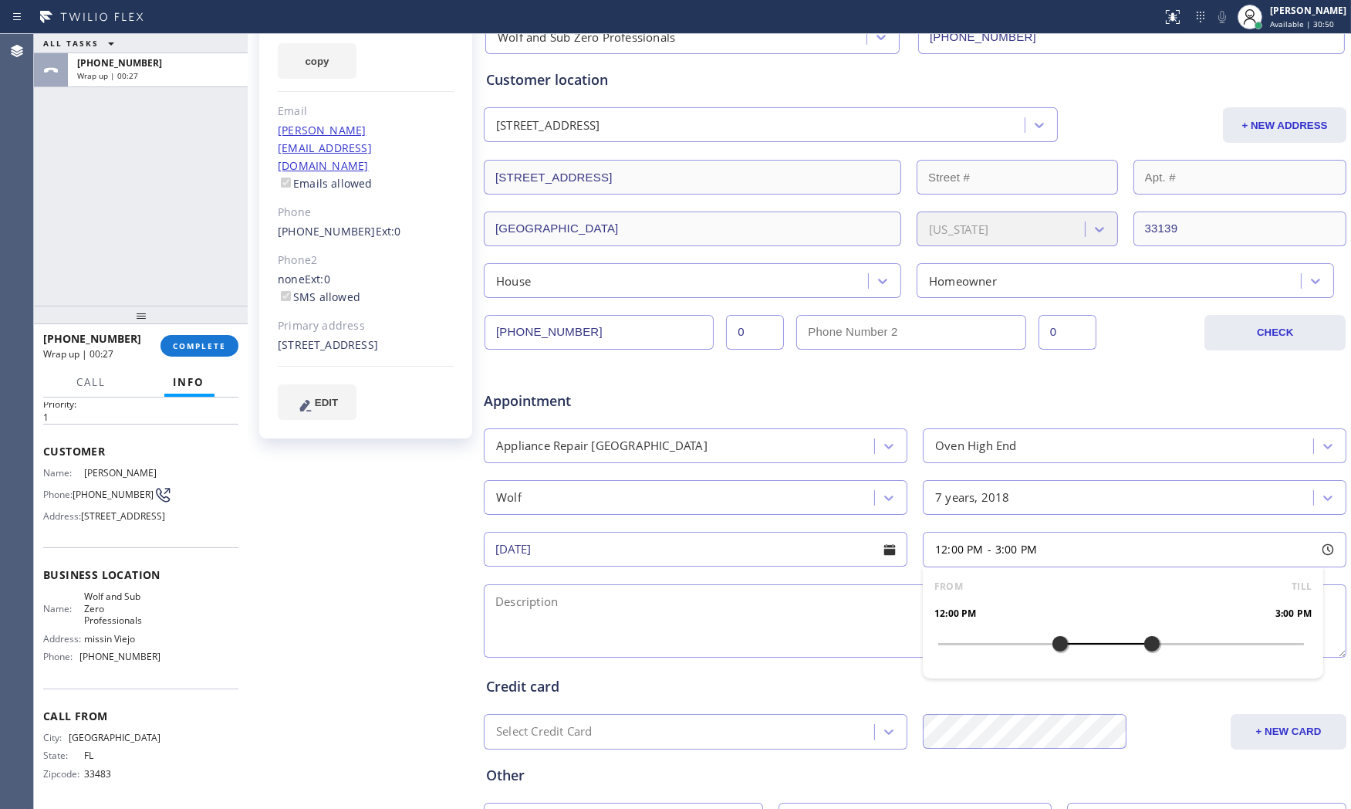
drag, startPoint x: 937, startPoint y: 646, endPoint x: 1047, endPoint y: 646, distance: 110.3
click at [1051, 646] on div at bounding box center [1060, 643] width 19 height 32
drag, startPoint x: 826, startPoint y: 634, endPoint x: 1099, endPoint y: 432, distance: 339.8
click at [829, 633] on textarea at bounding box center [915, 620] width 863 height 73
drag, startPoint x: 275, startPoint y: 289, endPoint x: 379, endPoint y: 315, distance: 107.2
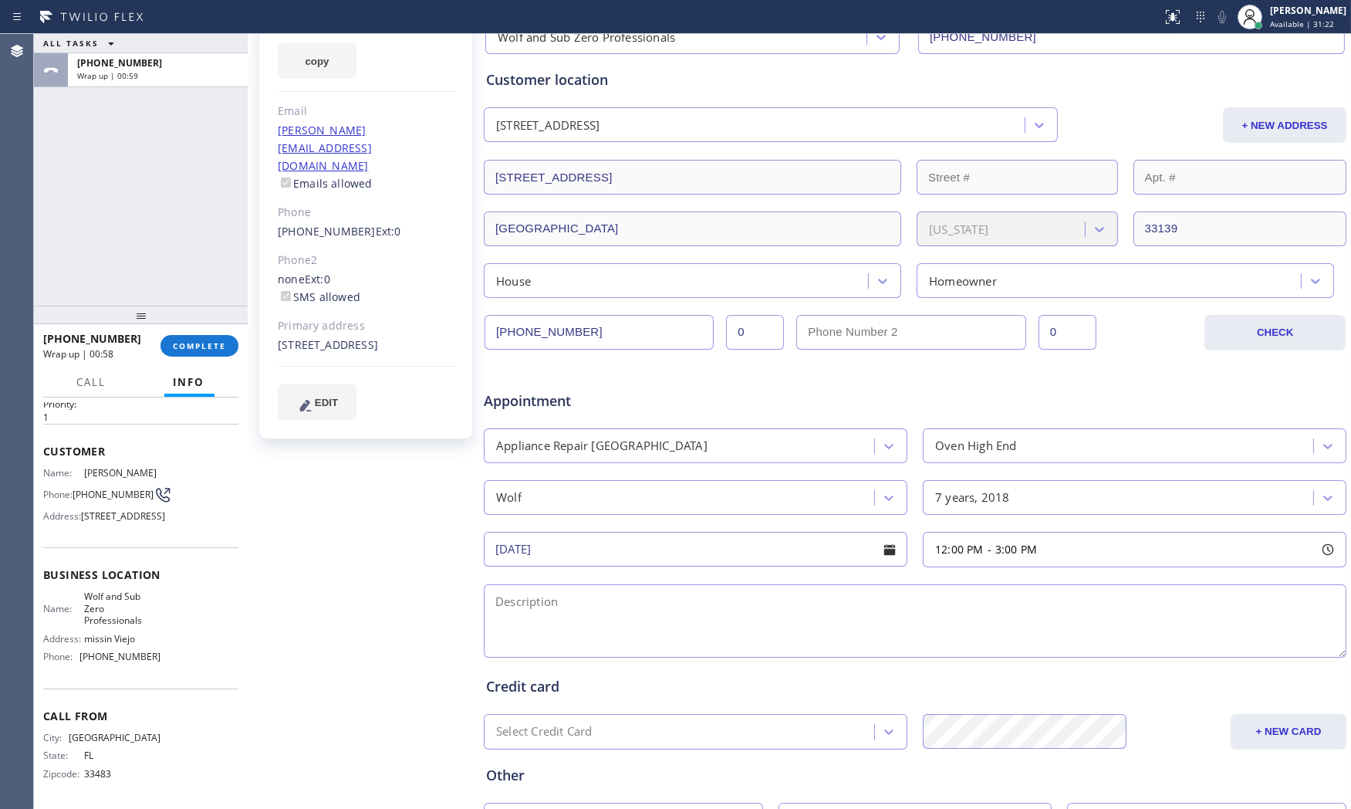
click at [379, 315] on div "[PERSON_NAME] Since: [DATE] link to CRM copy Email [PERSON_NAME][EMAIL_ADDRESS]…" at bounding box center [365, 191] width 213 height 495
copy div "[STREET_ADDRESS]"
click at [110, 613] on span "Wolf and Sub Zero Professionals" at bounding box center [122, 607] width 76 height 35
click at [111, 612] on span "Wolf and Sub Zero Professionals" at bounding box center [122, 607] width 76 height 35
click at [111, 611] on span "Wolf and Sub Zero Professionals" at bounding box center [122, 607] width 76 height 35
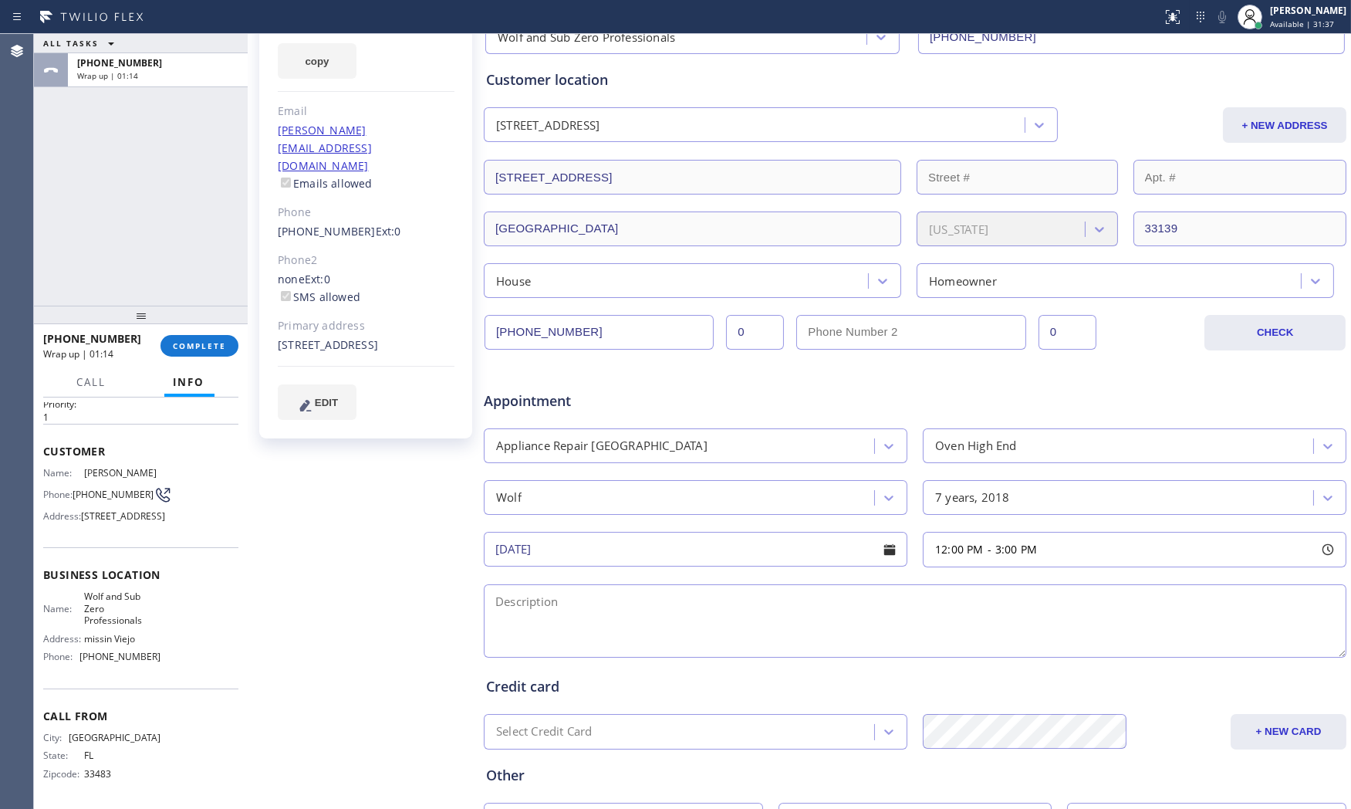
click at [111, 606] on span "Wolf and Sub Zero Professionals" at bounding box center [122, 607] width 76 height 35
copy span "Wolf and Sub Zero Professionals"
click at [594, 648] on textarea at bounding box center [915, 620] width 863 height 73
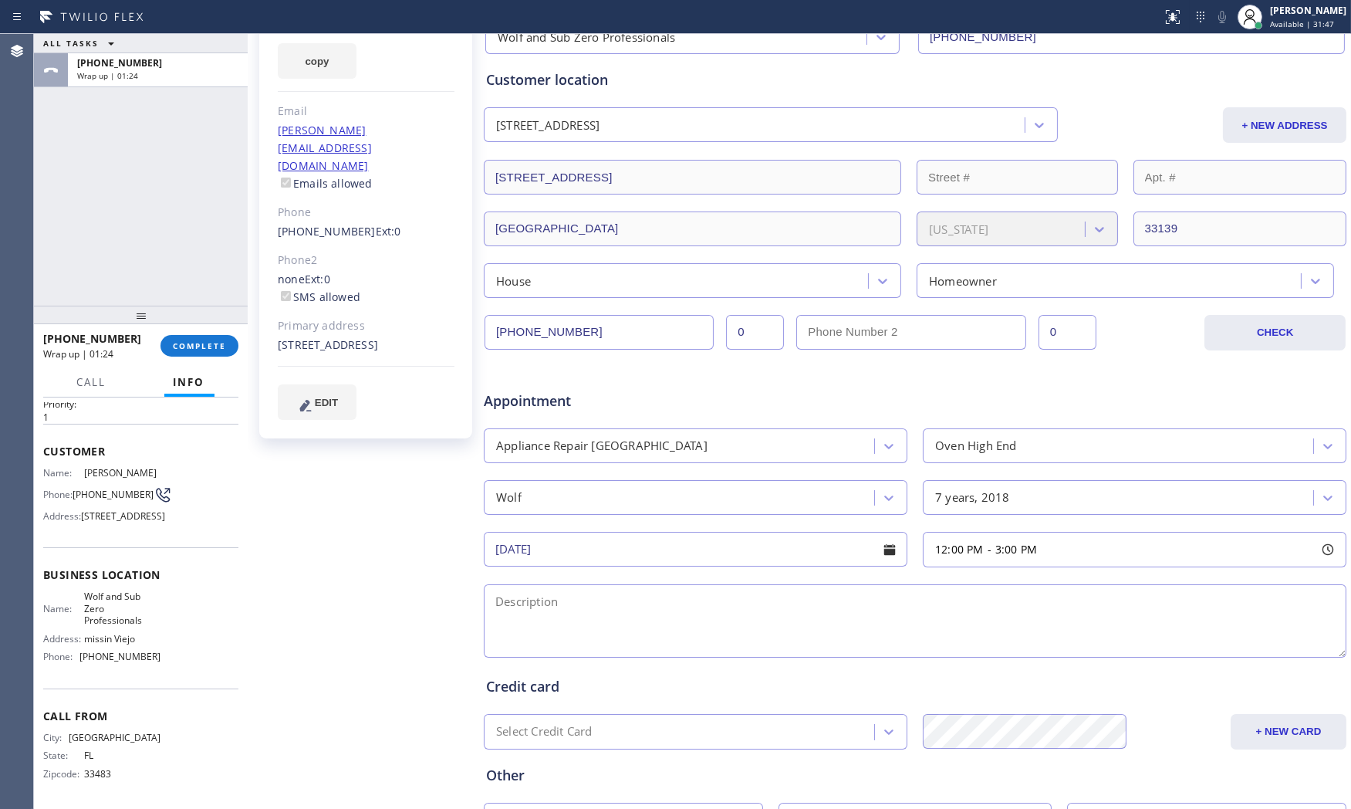
paste textarea "12-3 $79 The oven the sheet circulation has some bad spot and the heat temp is …"
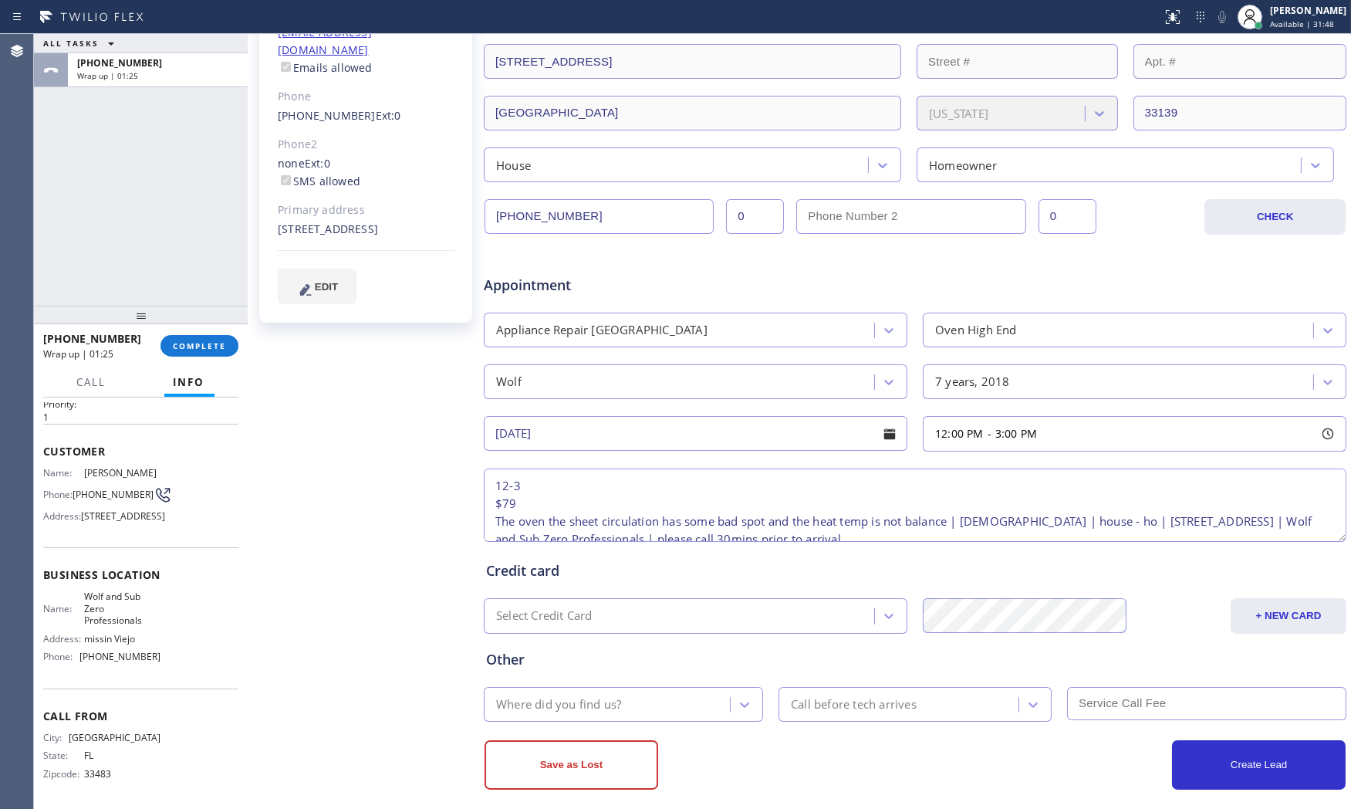
scroll to position [301, 0]
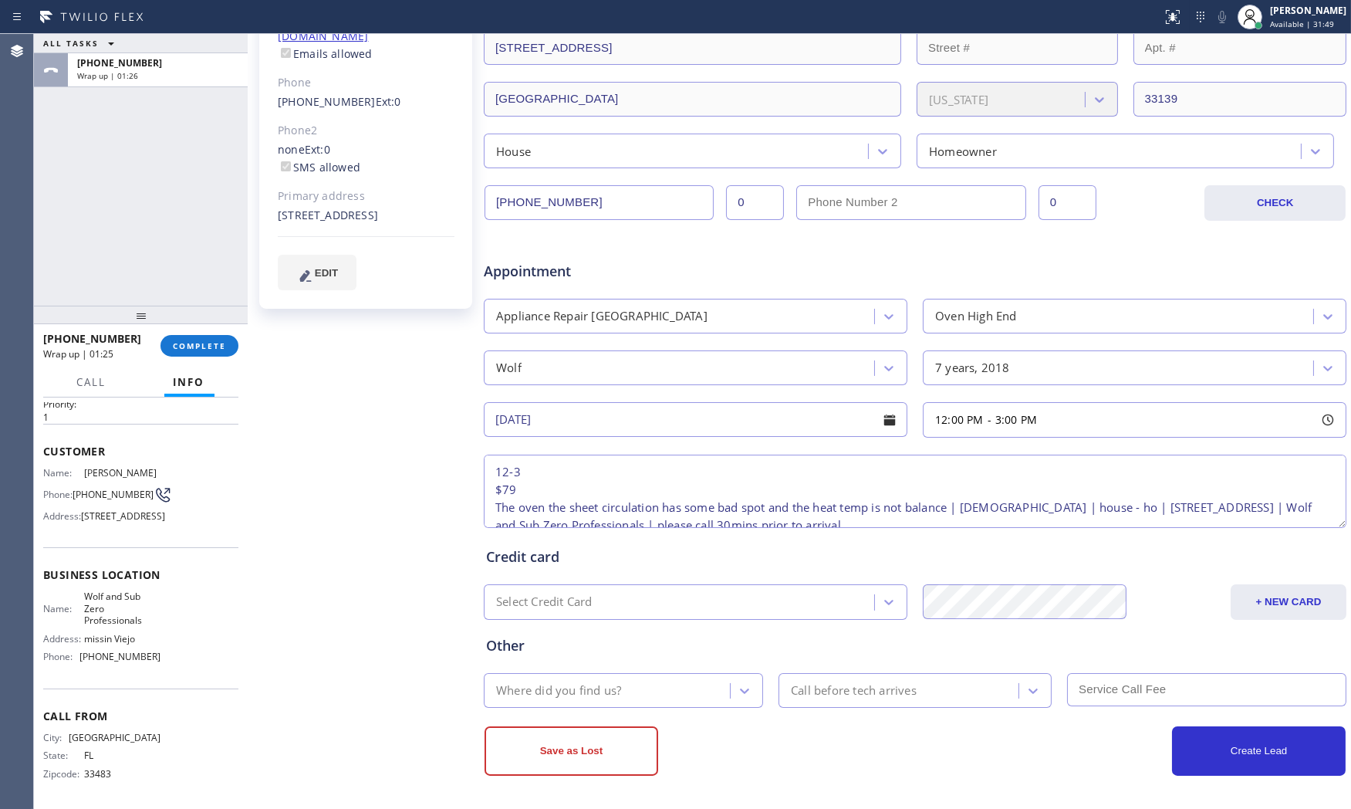
type textarea "12-3 $79 The oven the sheet circulation has some bad spot and the heat temp is …"
click at [620, 681] on div "Where did you find us?" at bounding box center [558, 690] width 125 height 18
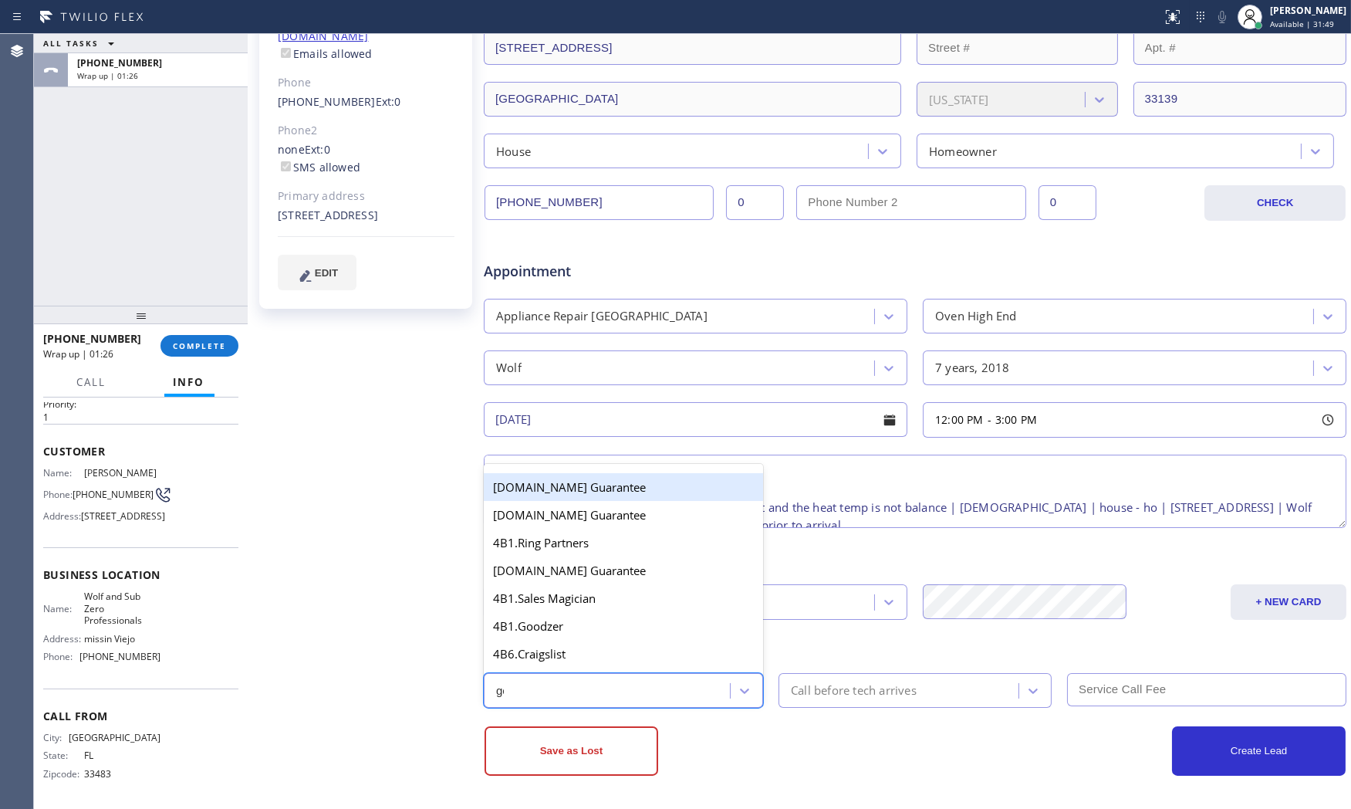
type input "goo"
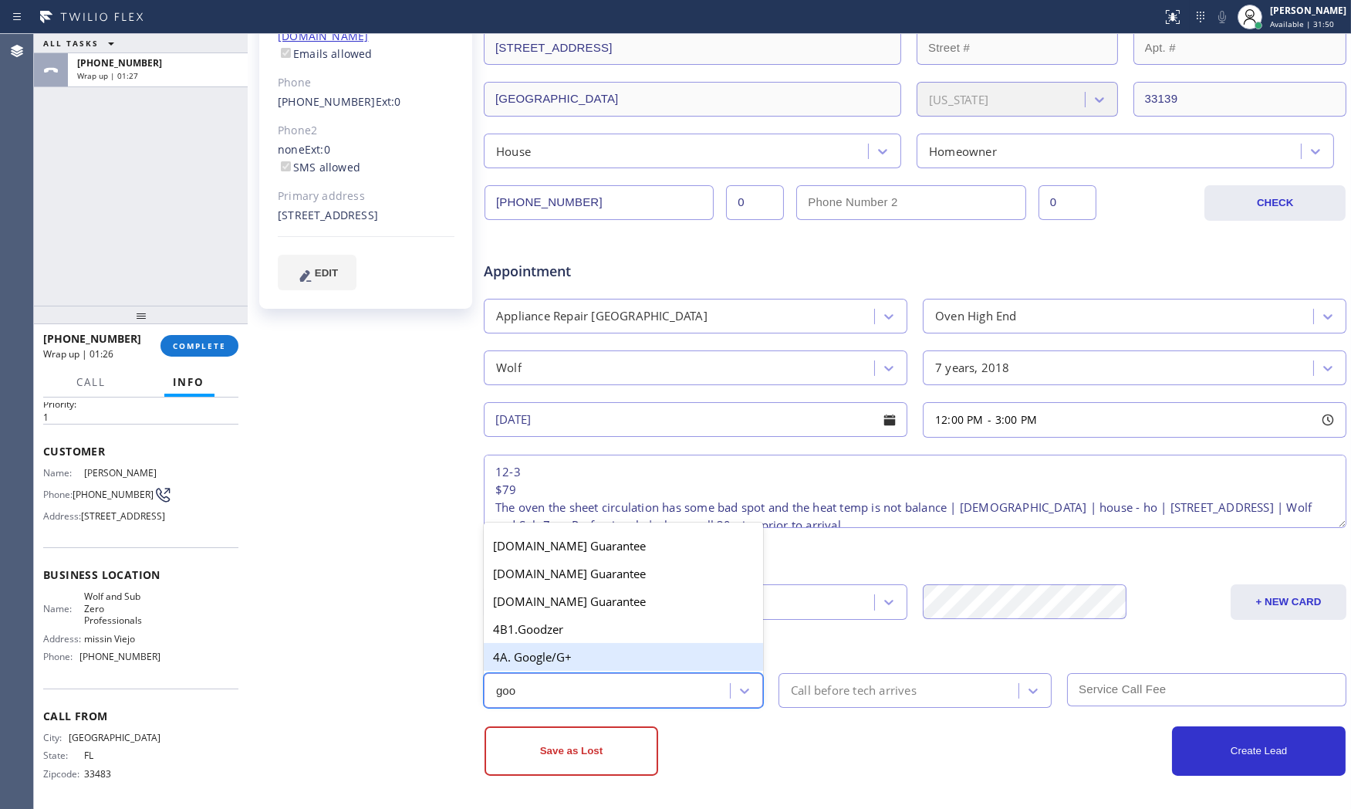
click at [622, 658] on div "4A. Google/G+" at bounding box center [623, 657] width 279 height 28
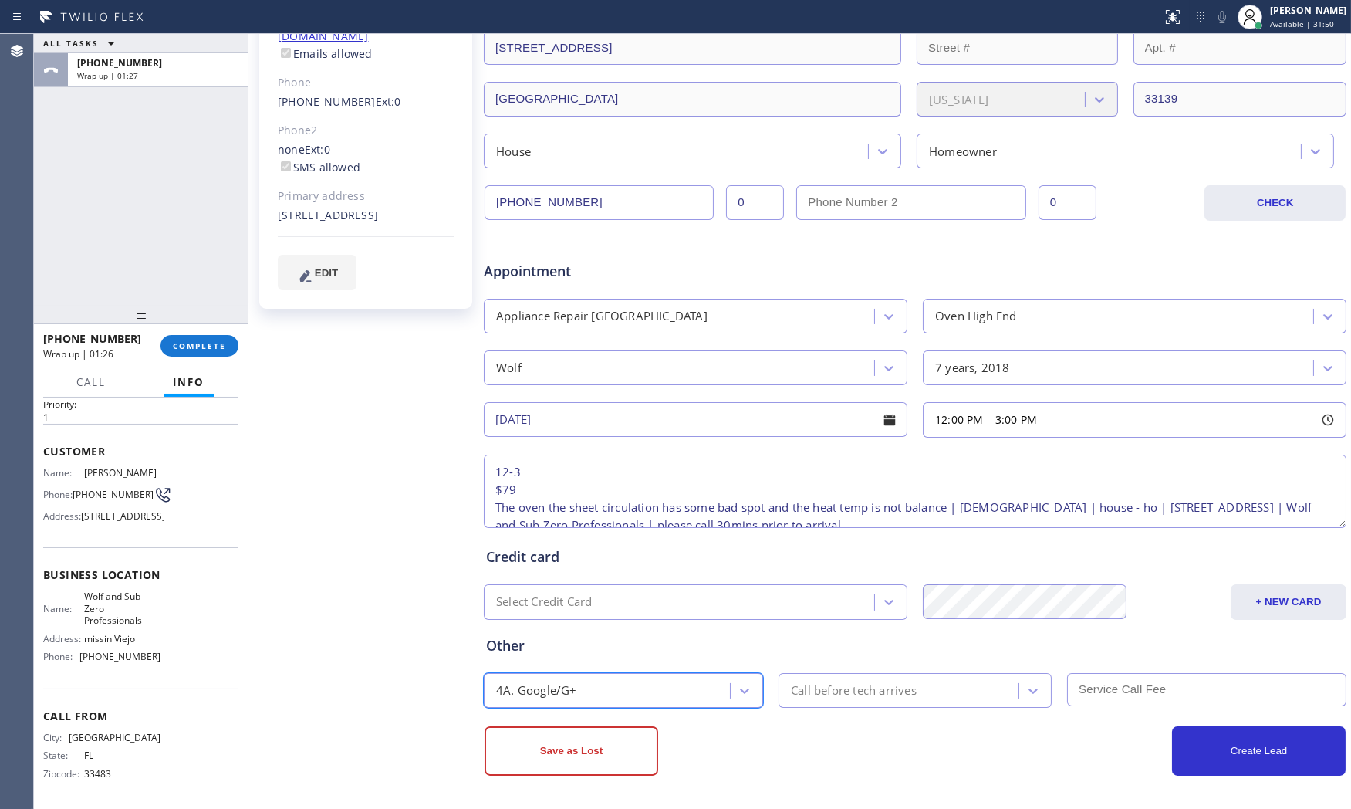
click at [873, 704] on div "Call before tech arrives" at bounding box center [914, 690] width 273 height 35
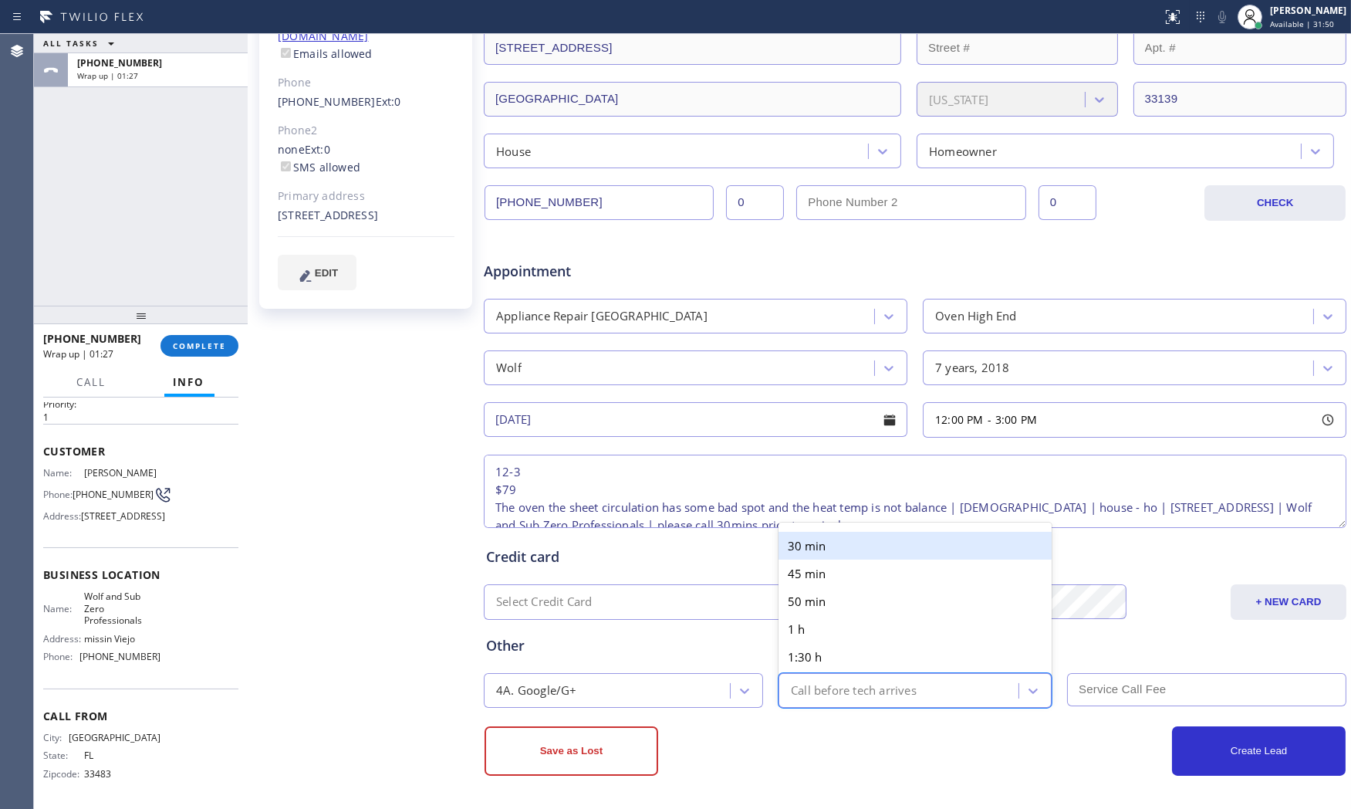
click at [838, 522] on div "30 min 45 min 50 min 1 h 1:30 h 2 h" at bounding box center [914, 611] width 273 height 179
click at [854, 553] on div "30 min" at bounding box center [914, 546] width 273 height 28
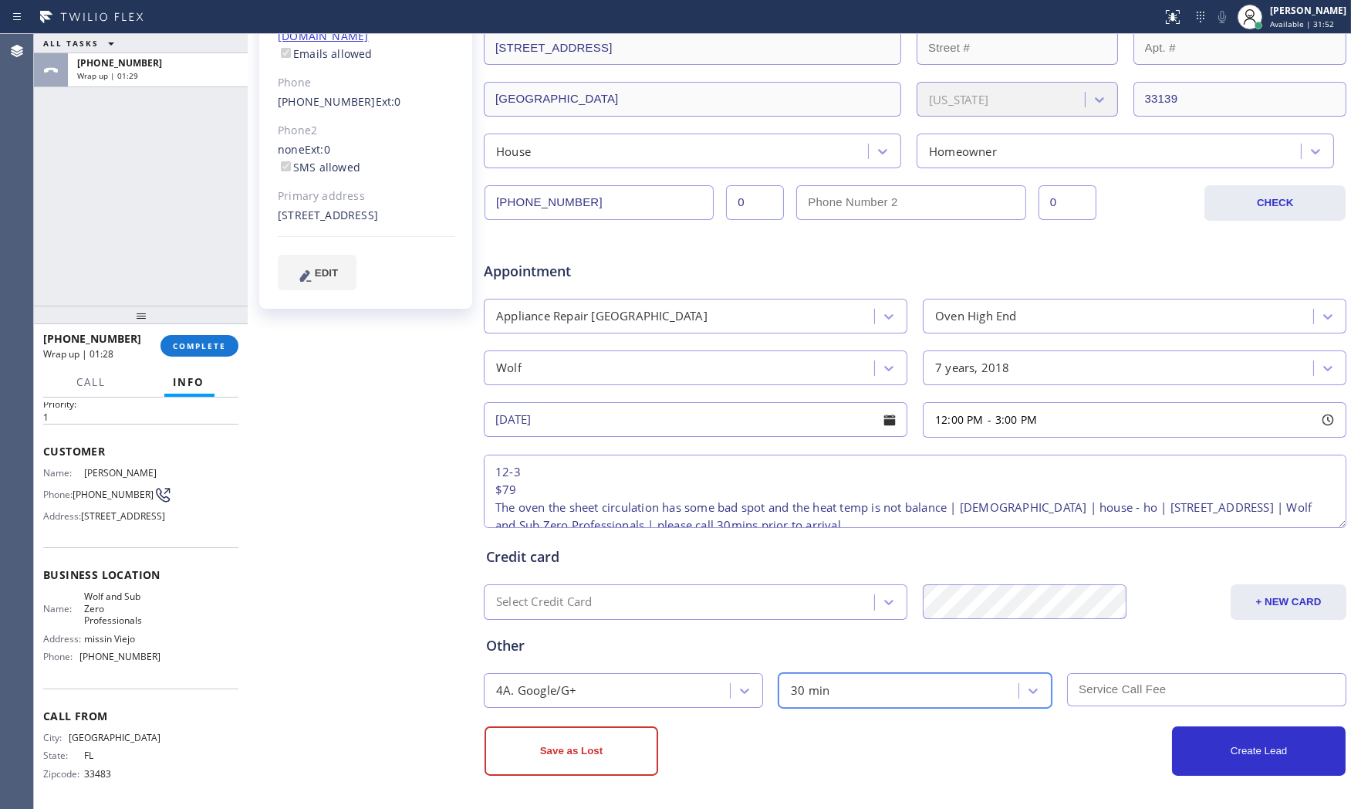
click at [1113, 688] on input "text" at bounding box center [1206, 689] width 279 height 33
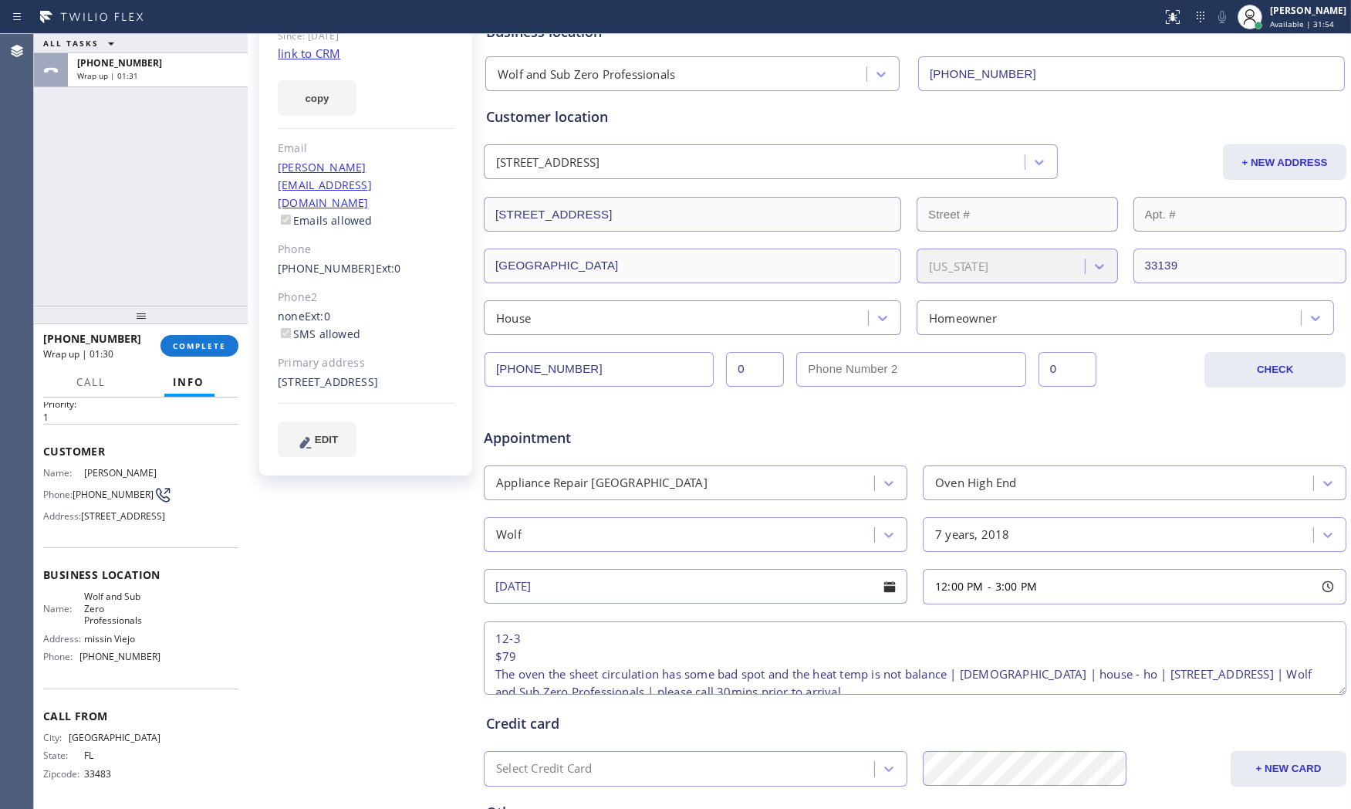
scroll to position [129, 0]
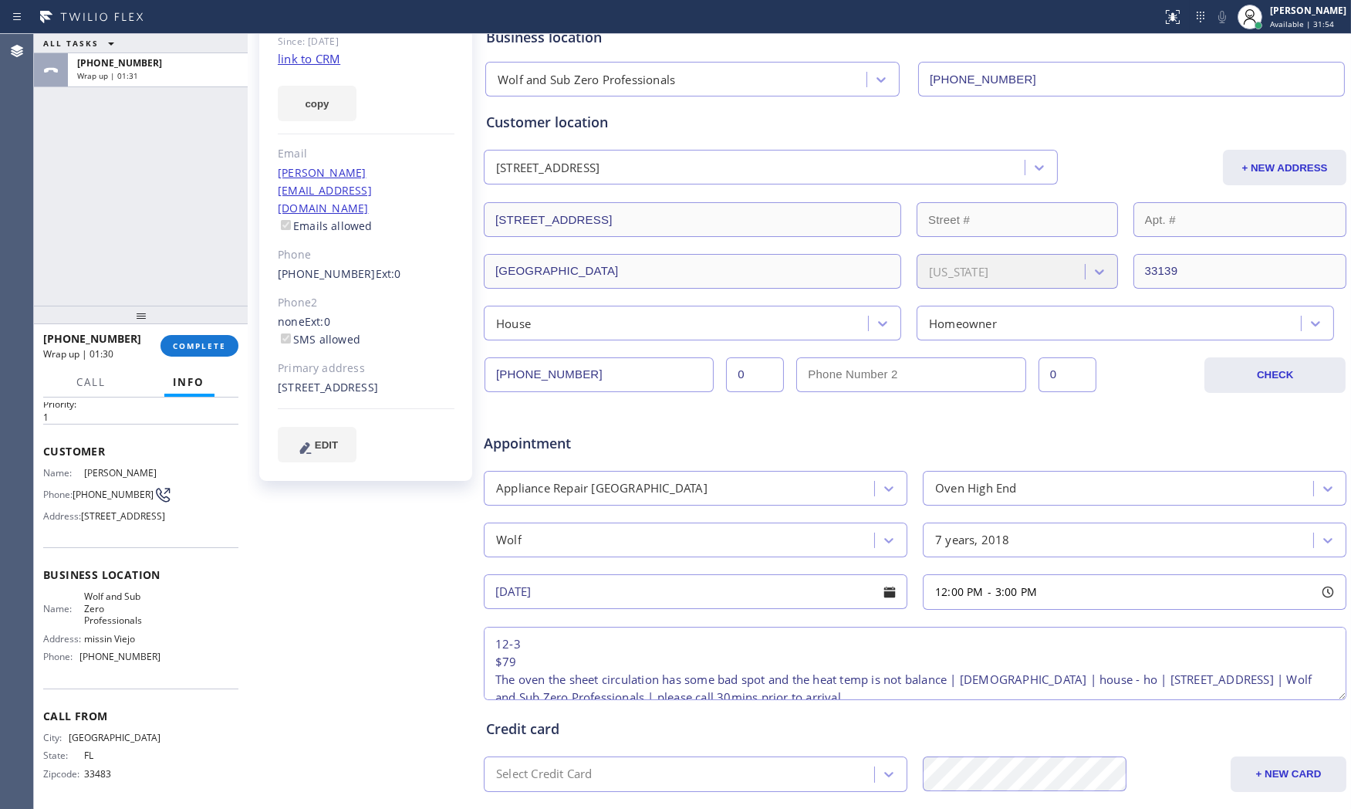
type input "79"
click at [923, 430] on div "Appointment" at bounding box center [915, 433] width 866 height 39
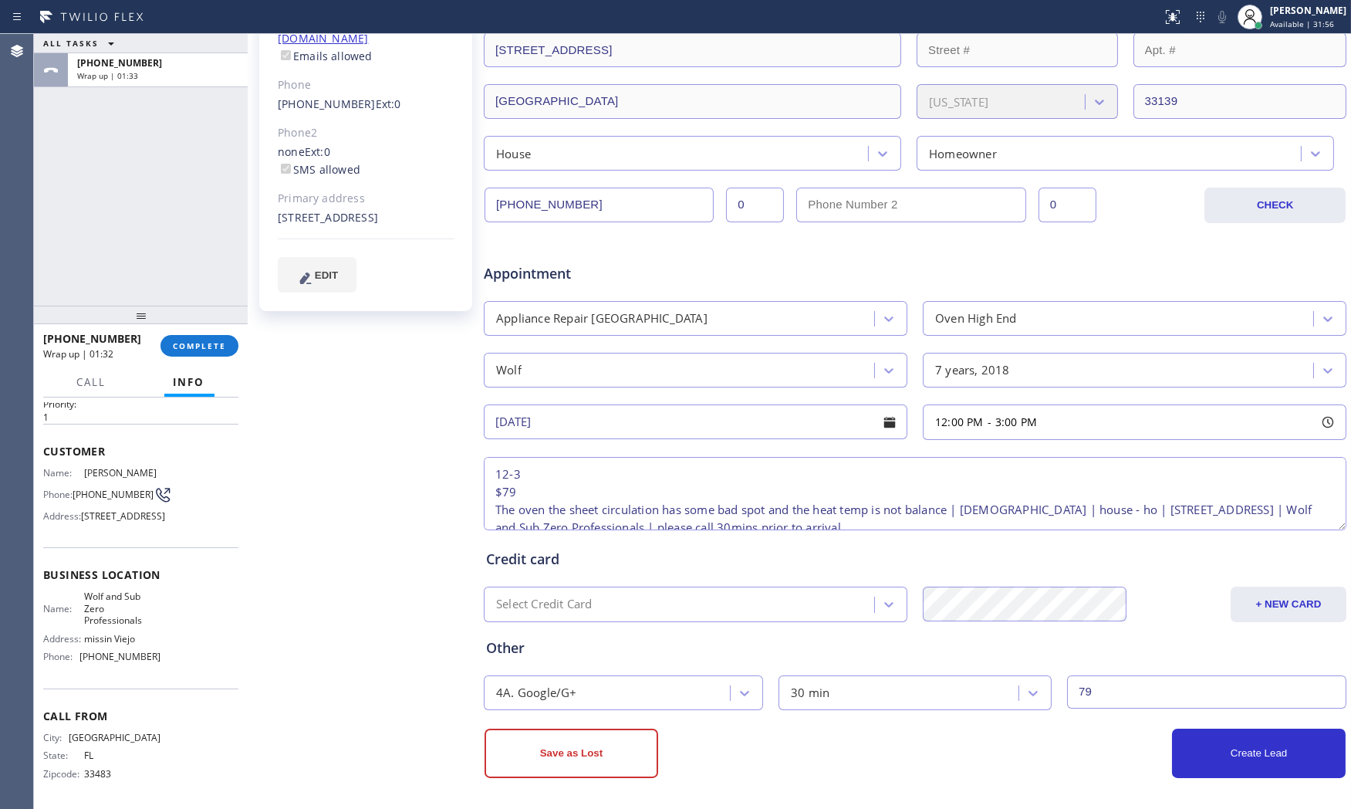
scroll to position [301, 0]
click at [1200, 756] on button "Create Lead" at bounding box center [1259, 750] width 174 height 49
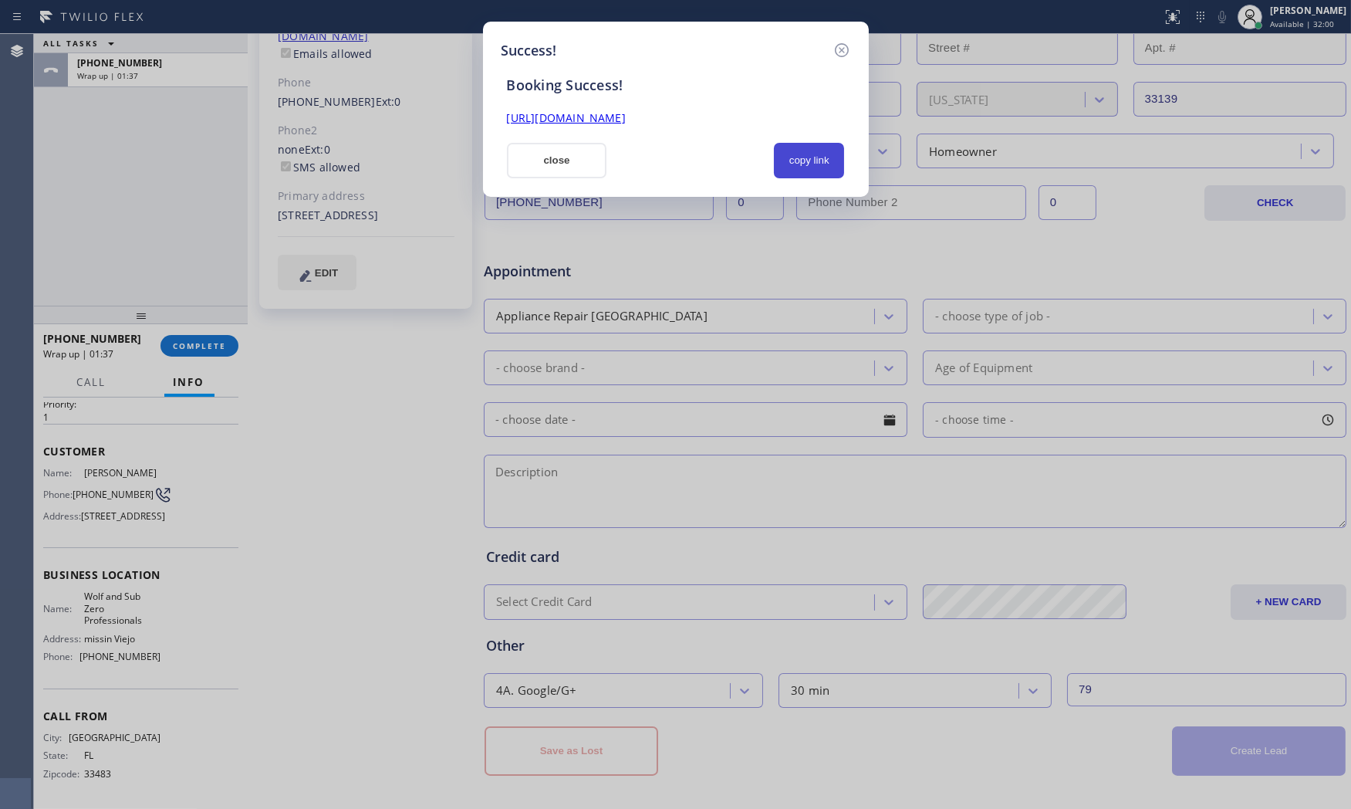
click at [788, 160] on button "copy link" at bounding box center [809, 160] width 71 height 35
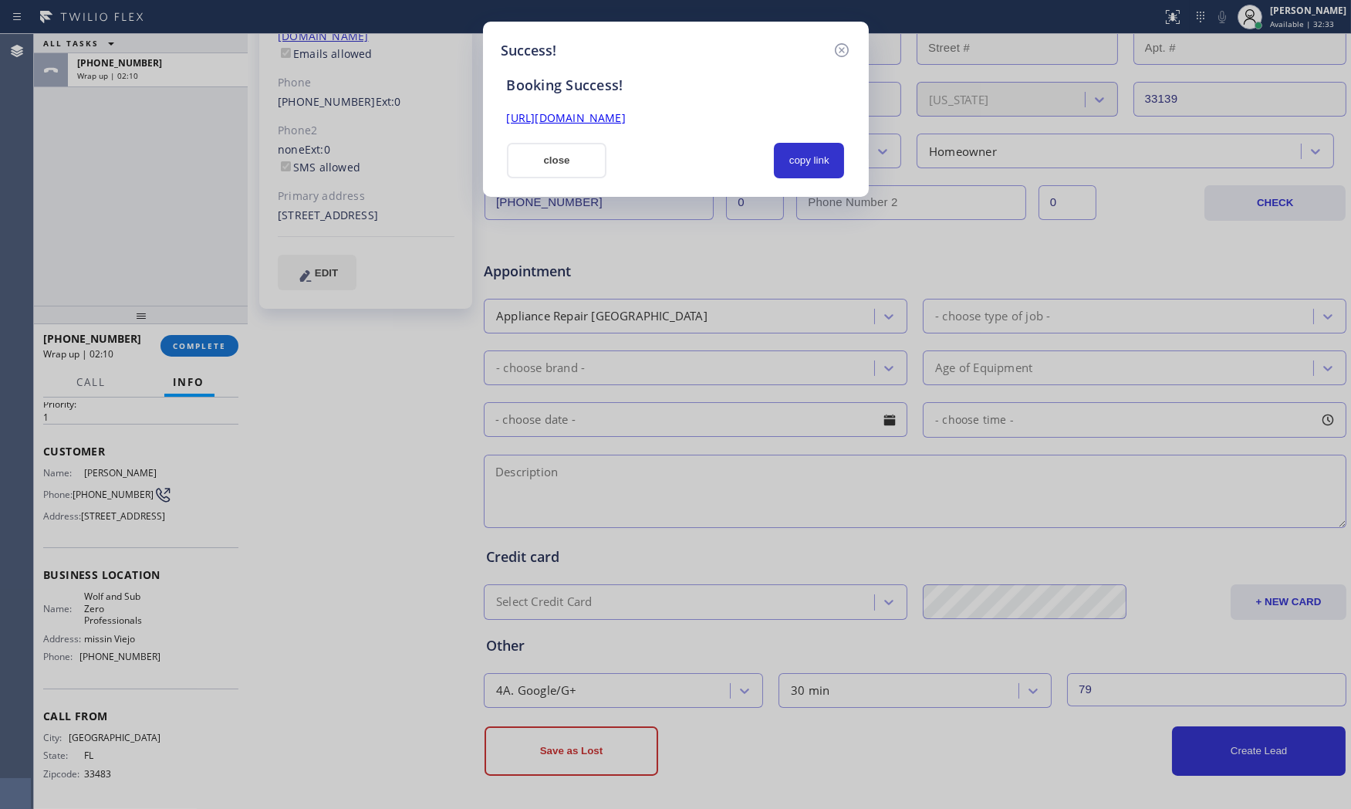
click at [561, 167] on button "close" at bounding box center [557, 160] width 100 height 35
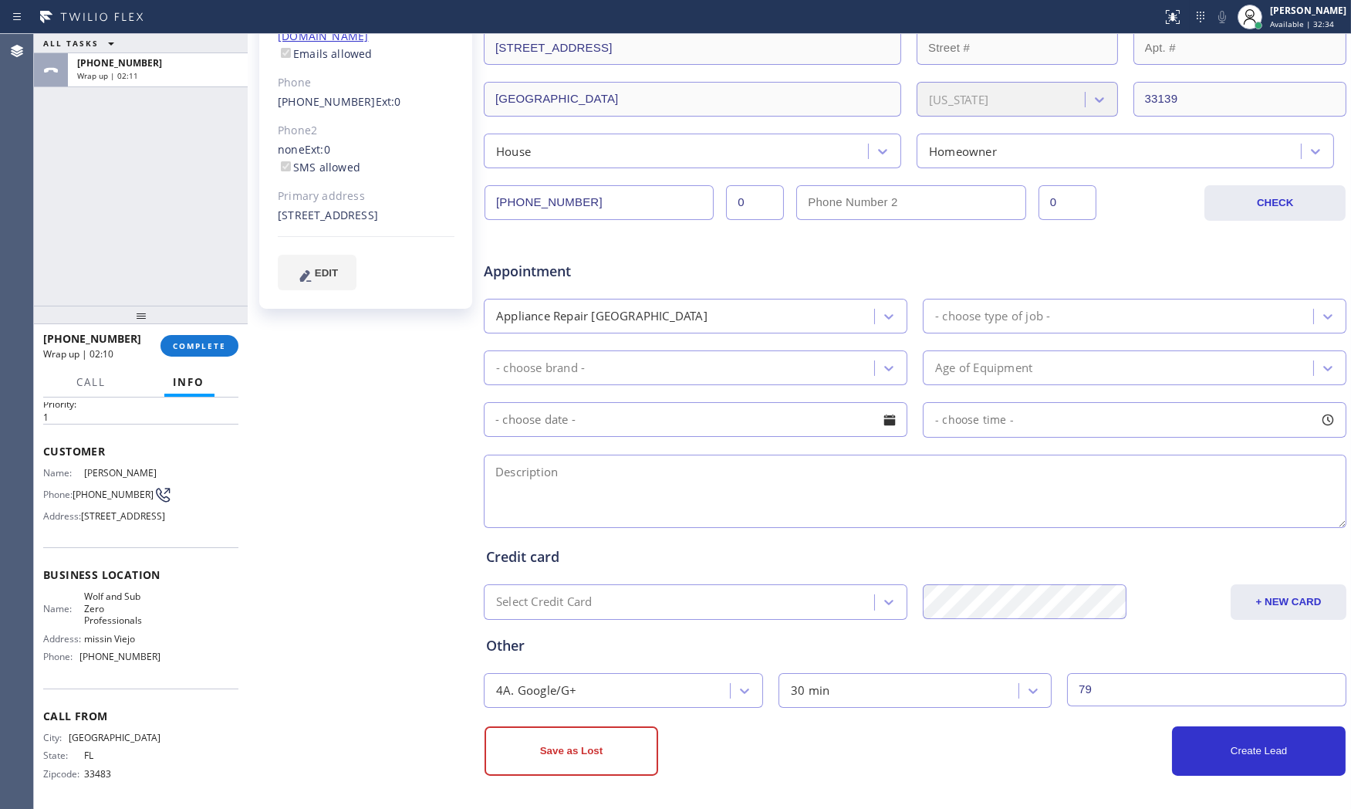
click at [234, 329] on div "[PHONE_NUMBER] Wrap up | 02:10 COMPLETE" at bounding box center [140, 346] width 195 height 40
click at [231, 340] on button "COMPLETE" at bounding box center [199, 346] width 78 height 22
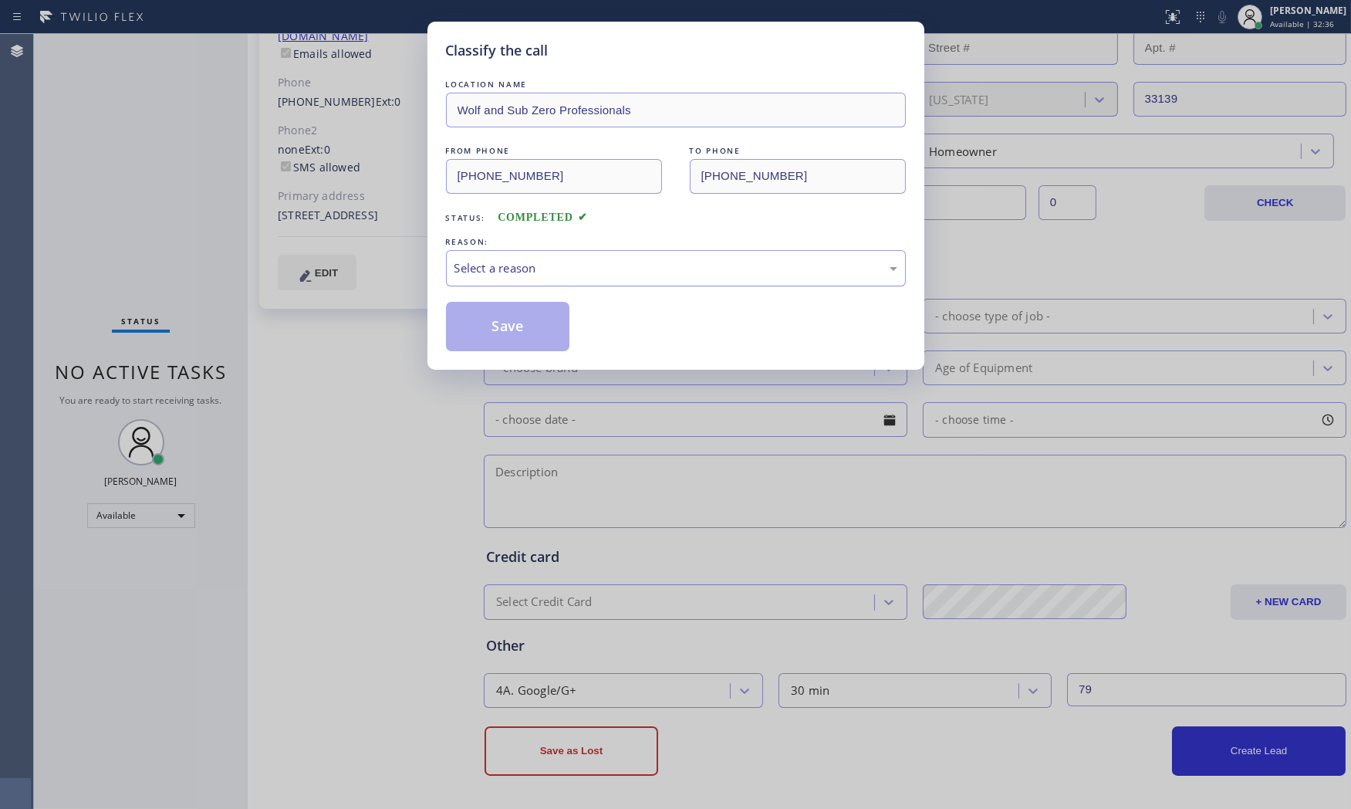
click at [579, 270] on div "Select a reason" at bounding box center [675, 268] width 443 height 18
click at [525, 320] on button "Save" at bounding box center [508, 326] width 124 height 49
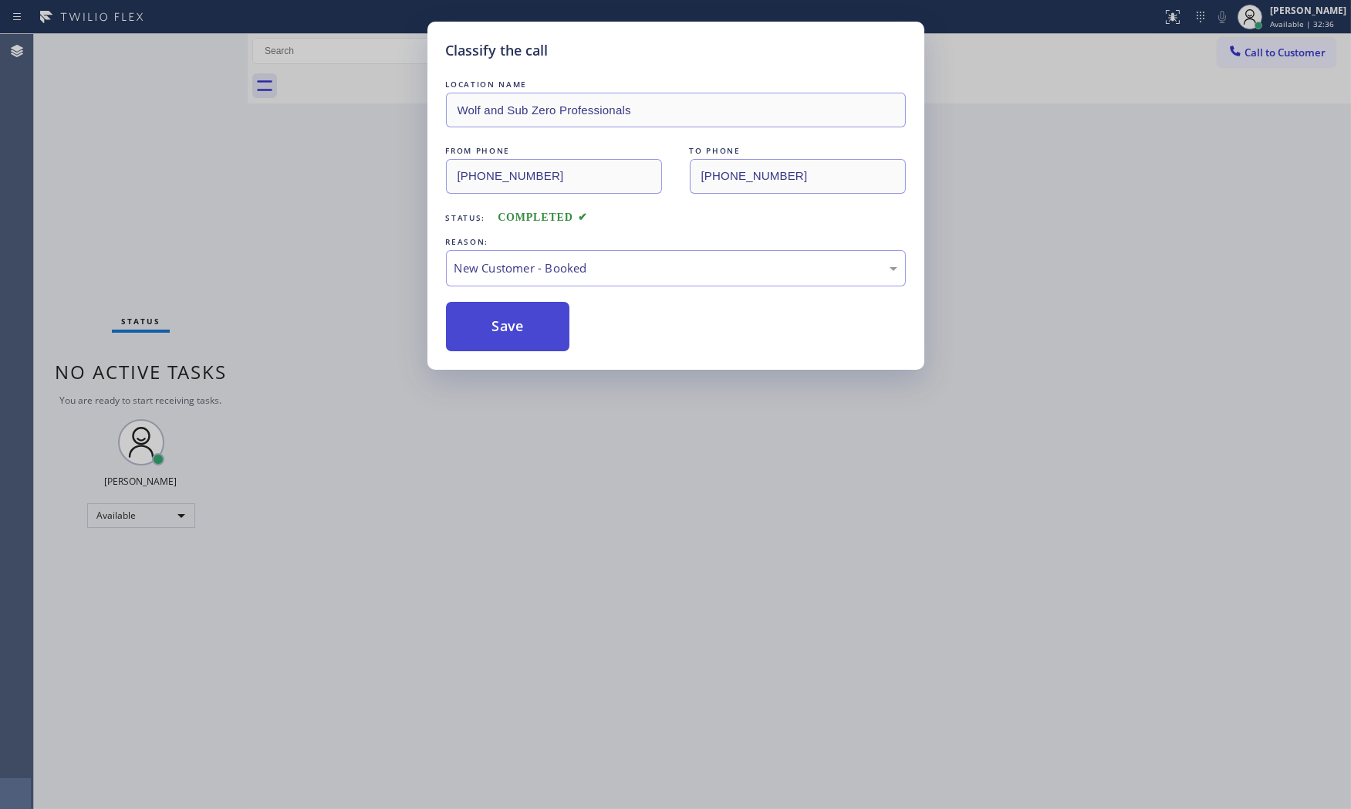
click at [525, 320] on button "Save" at bounding box center [508, 326] width 124 height 49
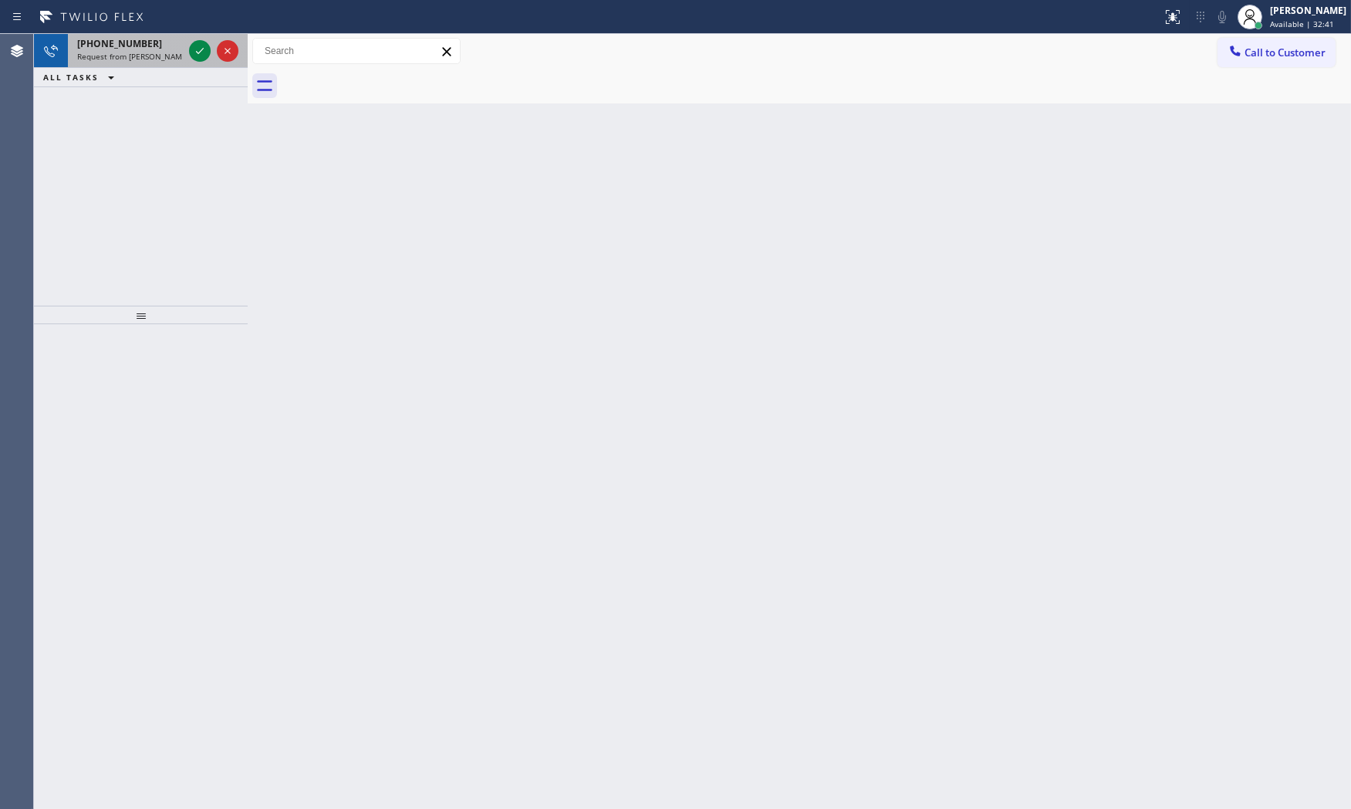
click at [148, 51] on span "Request from [PERSON_NAME] (direct)" at bounding box center [147, 56] width 140 height 11
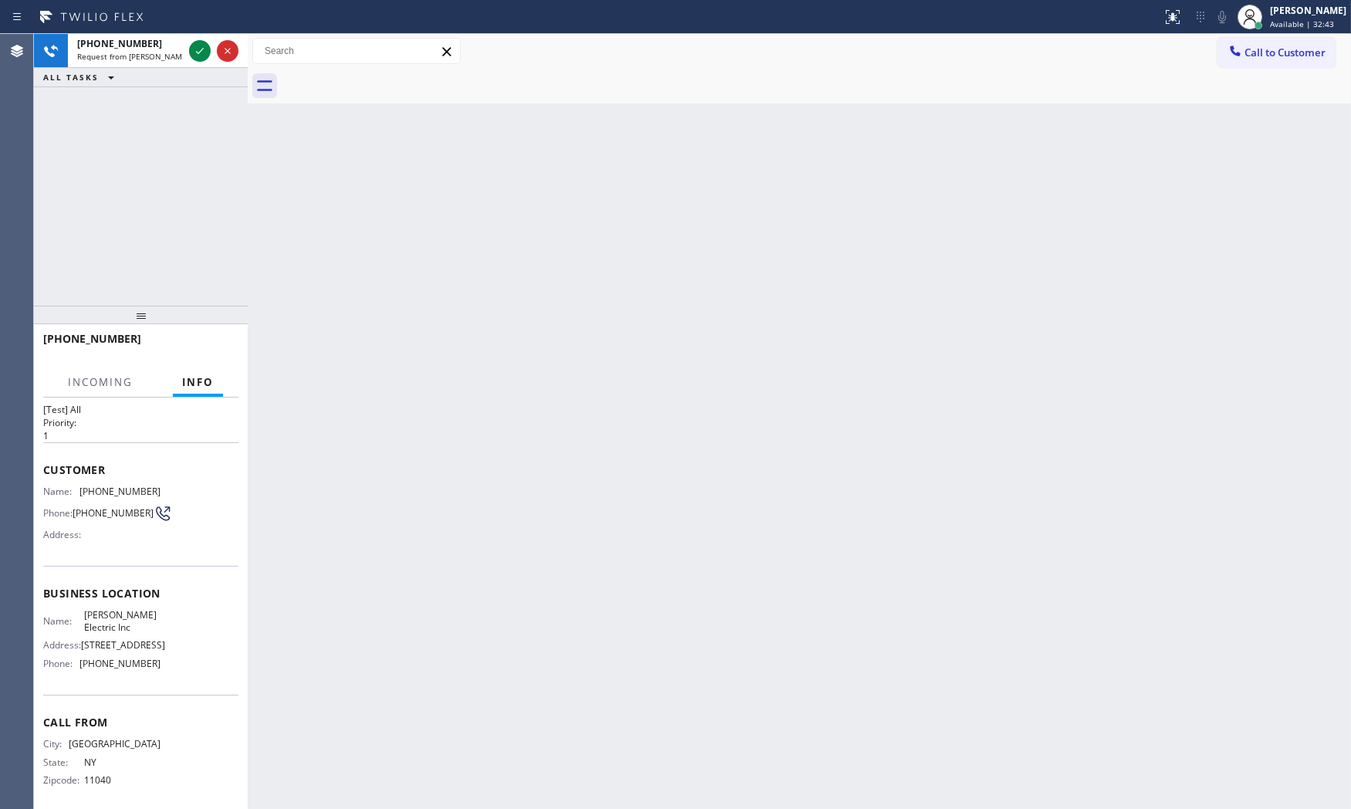
scroll to position [59, 0]
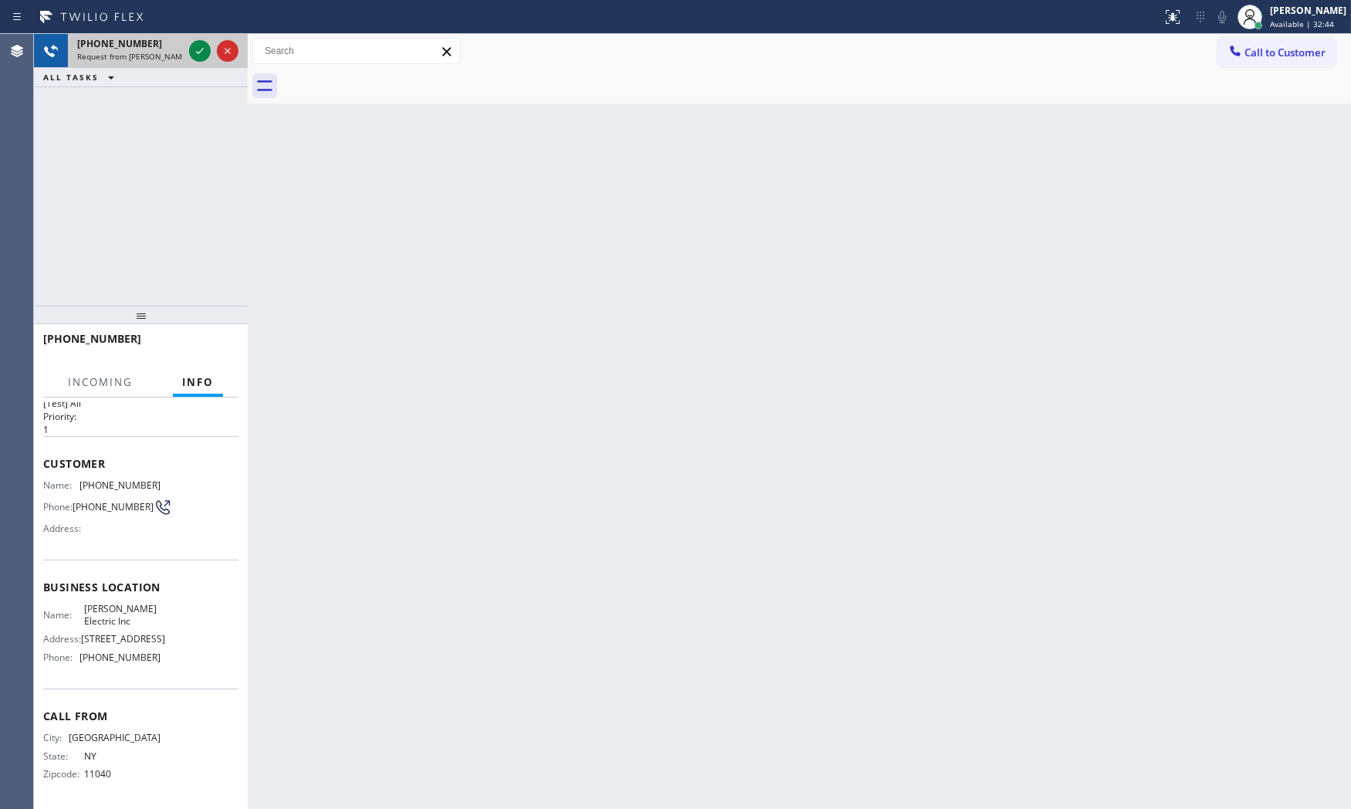
click at [180, 52] on span "Request from [PERSON_NAME] (direct)" at bounding box center [147, 56] width 140 height 11
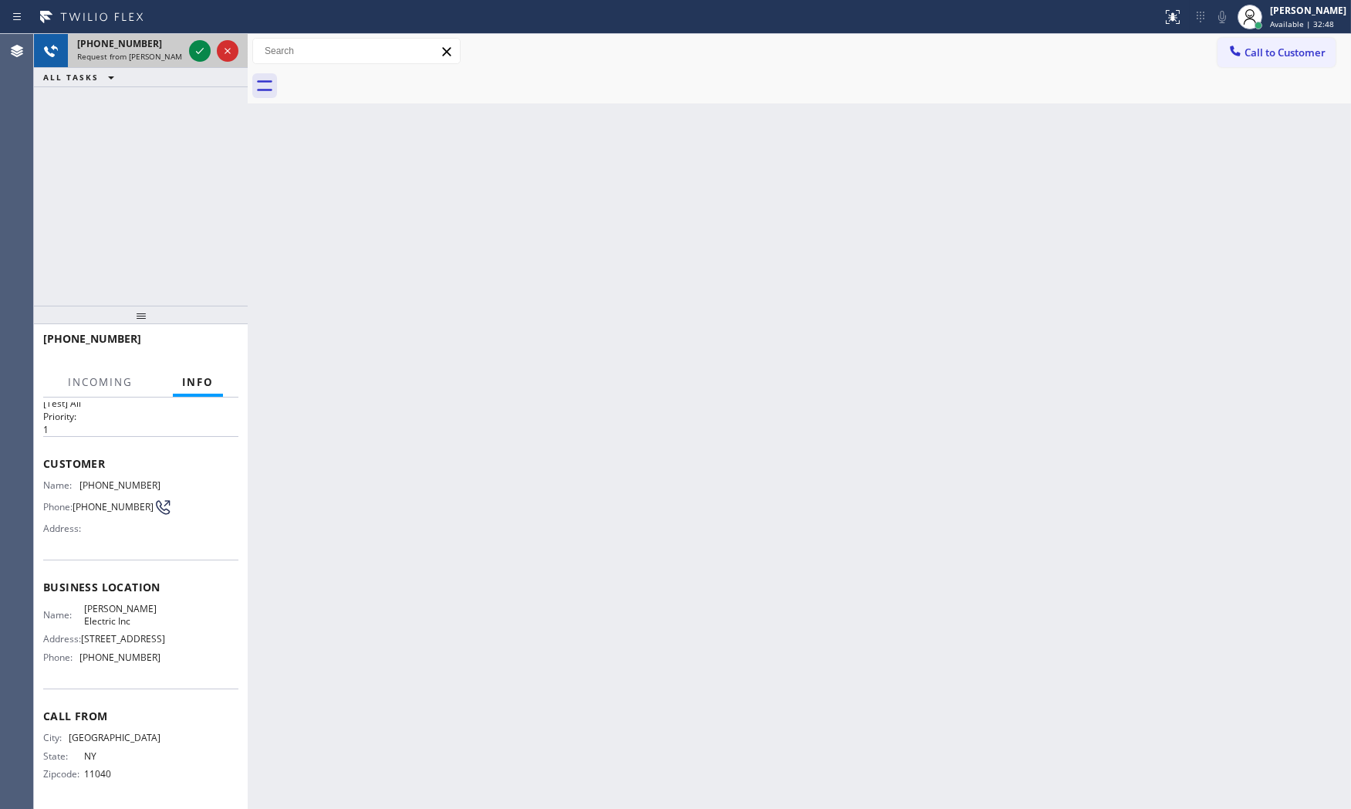
click at [180, 52] on span "Request from [PERSON_NAME] (direct)" at bounding box center [147, 56] width 140 height 11
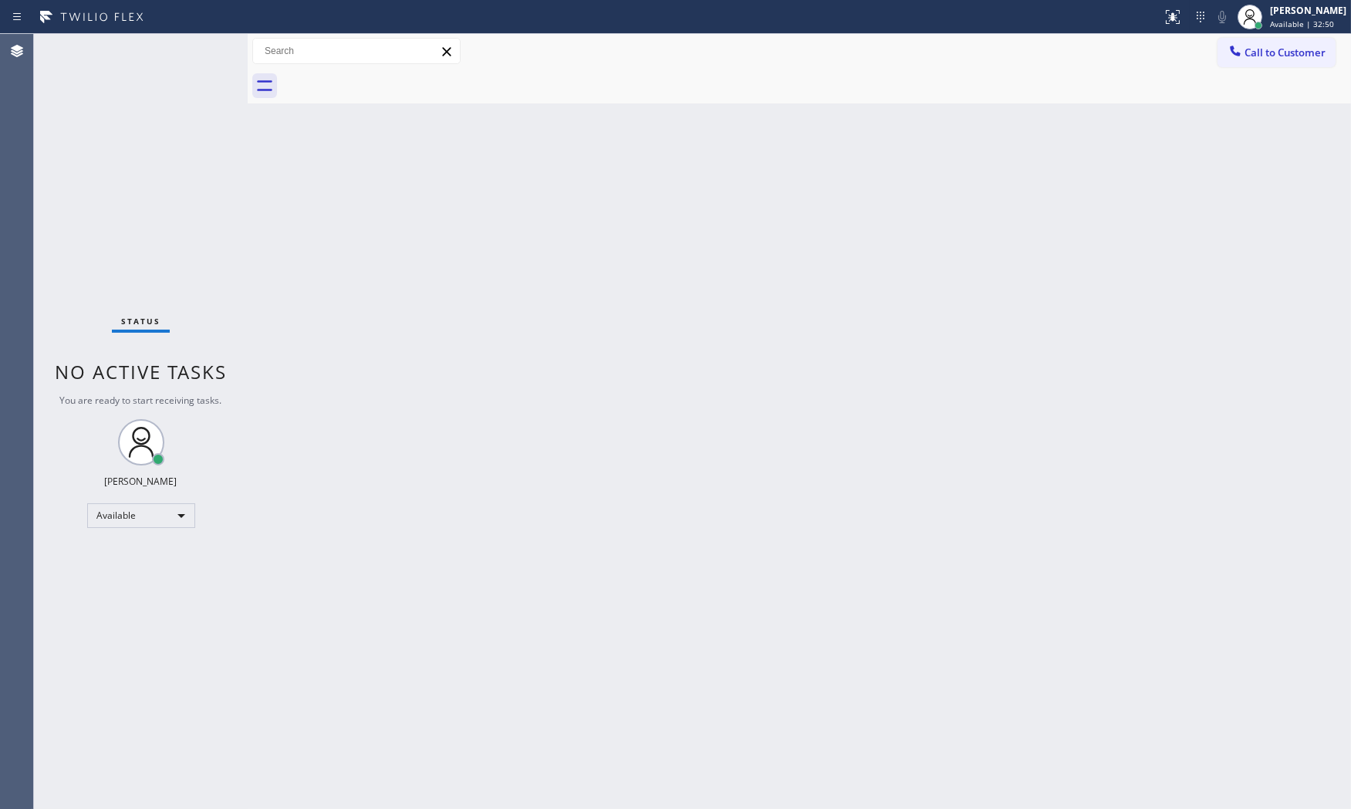
click at [186, 52] on div "Status No active tasks You are ready to start receiving tasks. [PERSON_NAME] Av…" at bounding box center [141, 421] width 214 height 775
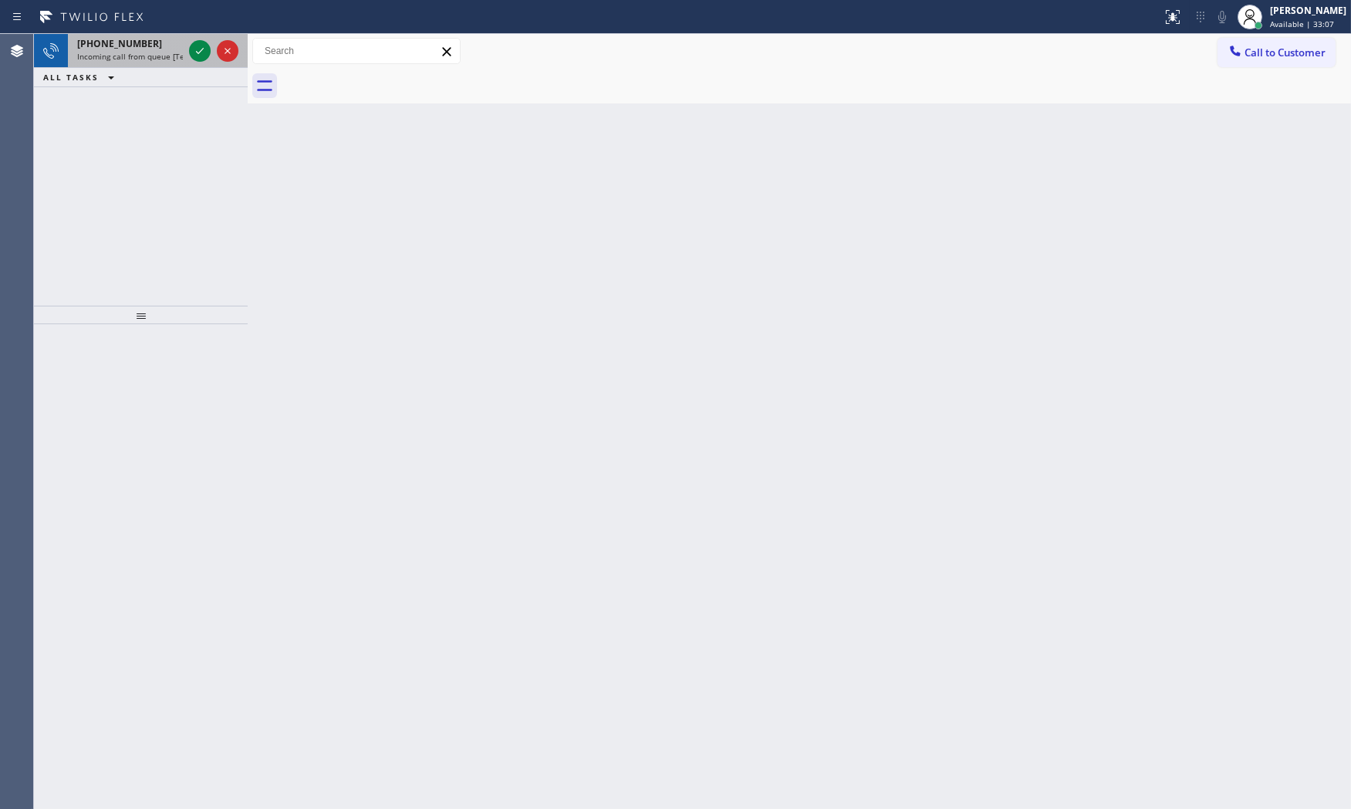
click at [132, 45] on span "[PHONE_NUMBER]" at bounding box center [119, 43] width 85 height 13
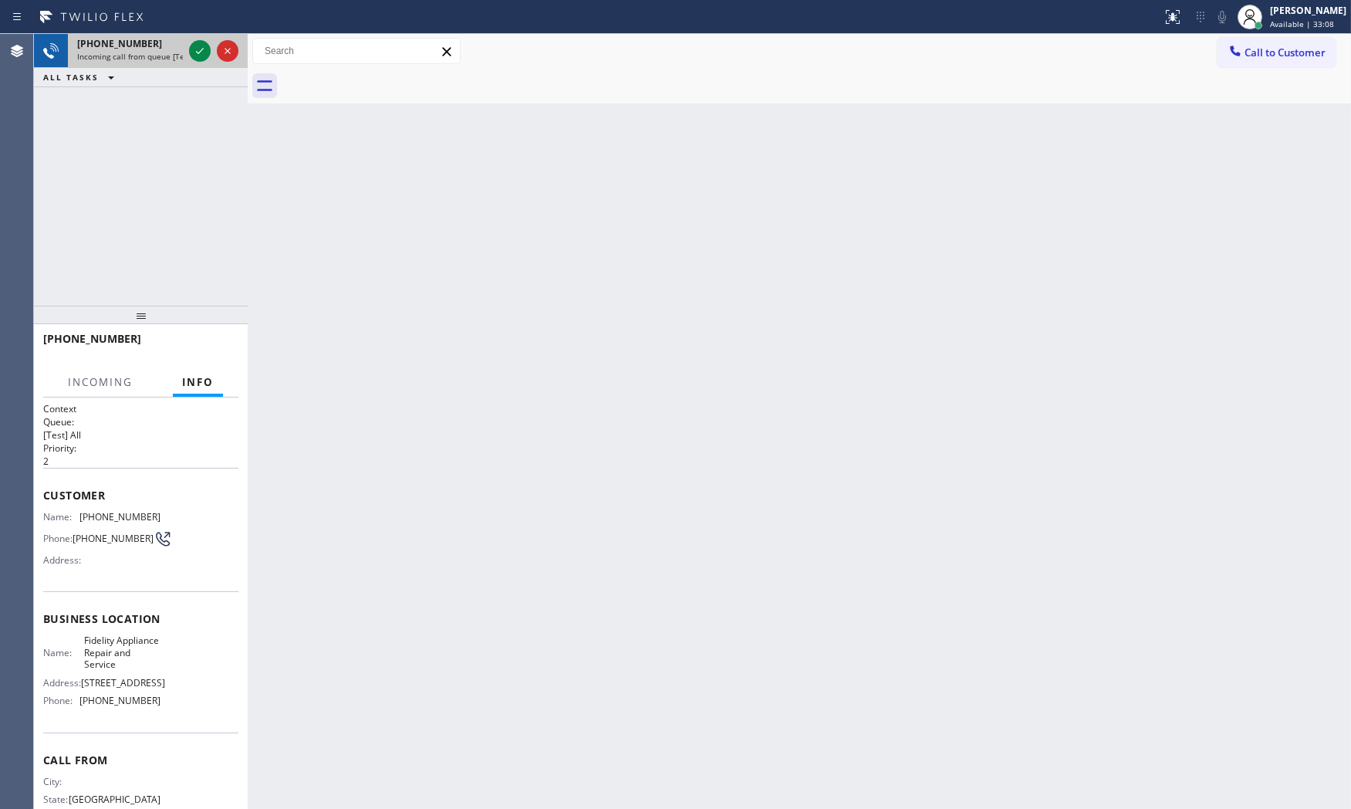
click at [177, 56] on span "Incoming call from queue [Test] All" at bounding box center [141, 56] width 128 height 11
drag, startPoint x: 191, startPoint y: 52, endPoint x: 189, endPoint y: 210, distance: 158.2
click at [191, 52] on icon at bounding box center [200, 51] width 19 height 19
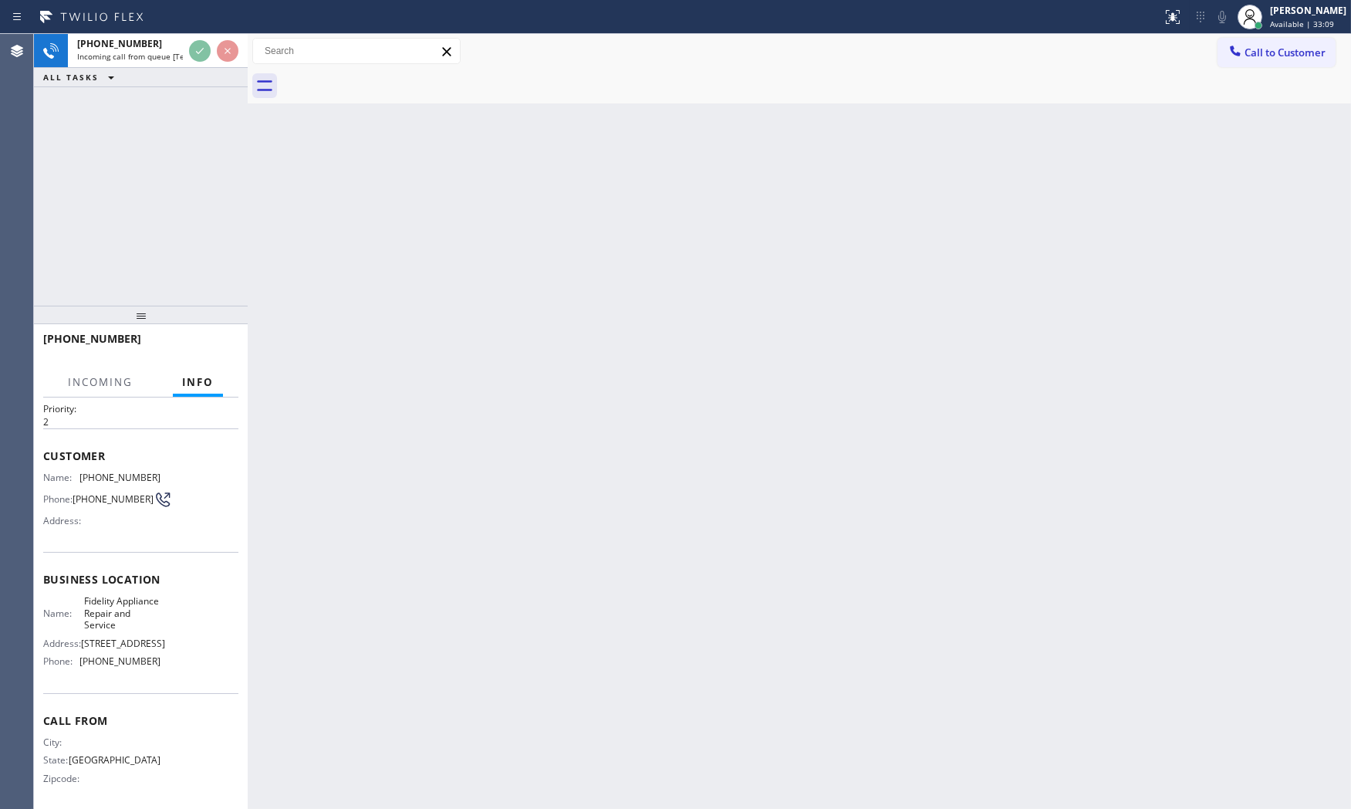
scroll to position [95, 0]
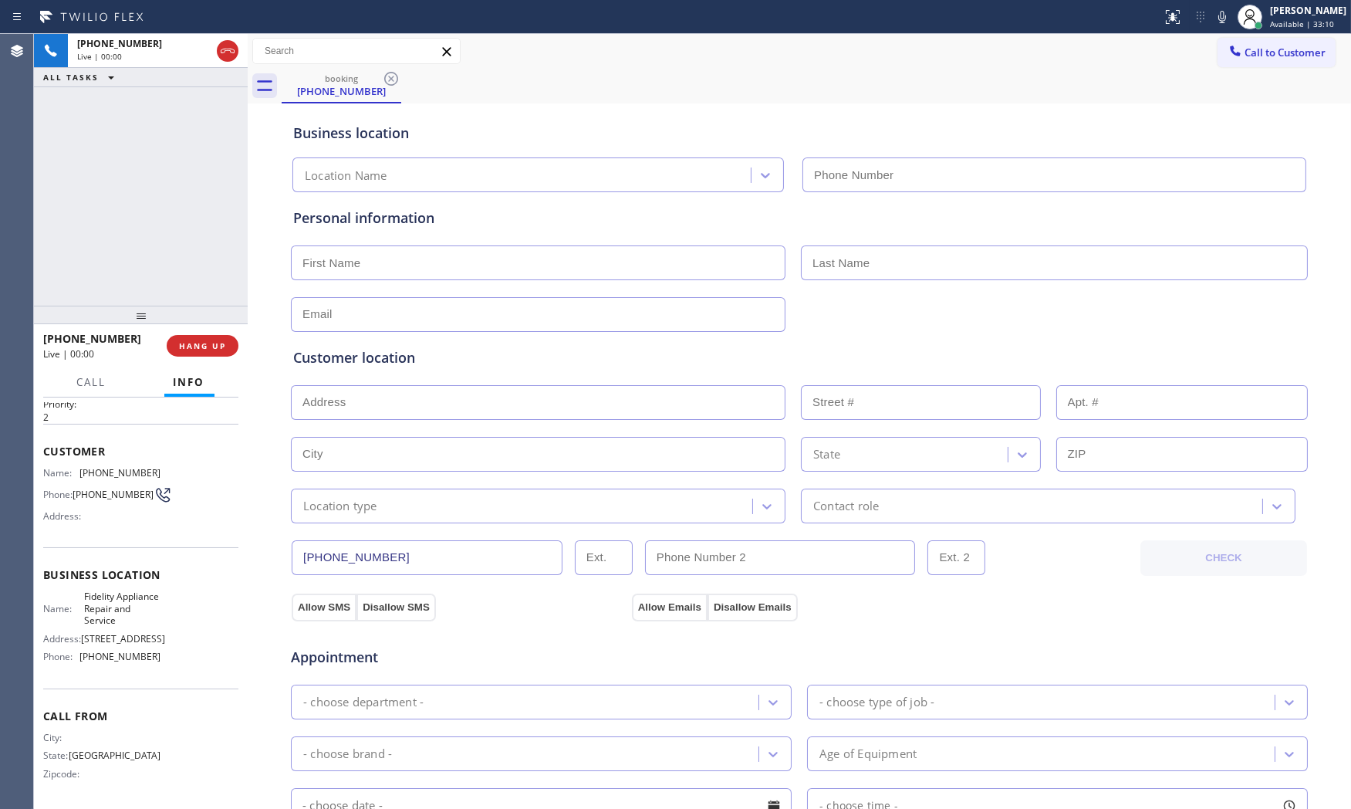
type input "[PHONE_NUMBER]"
click at [1214, 14] on icon at bounding box center [1222, 17] width 19 height 19
click at [1221, 16] on icon at bounding box center [1222, 17] width 8 height 12
click at [248, 351] on div at bounding box center [248, 421] width 0 height 775
click at [229, 351] on button "HANG UP" at bounding box center [203, 346] width 72 height 22
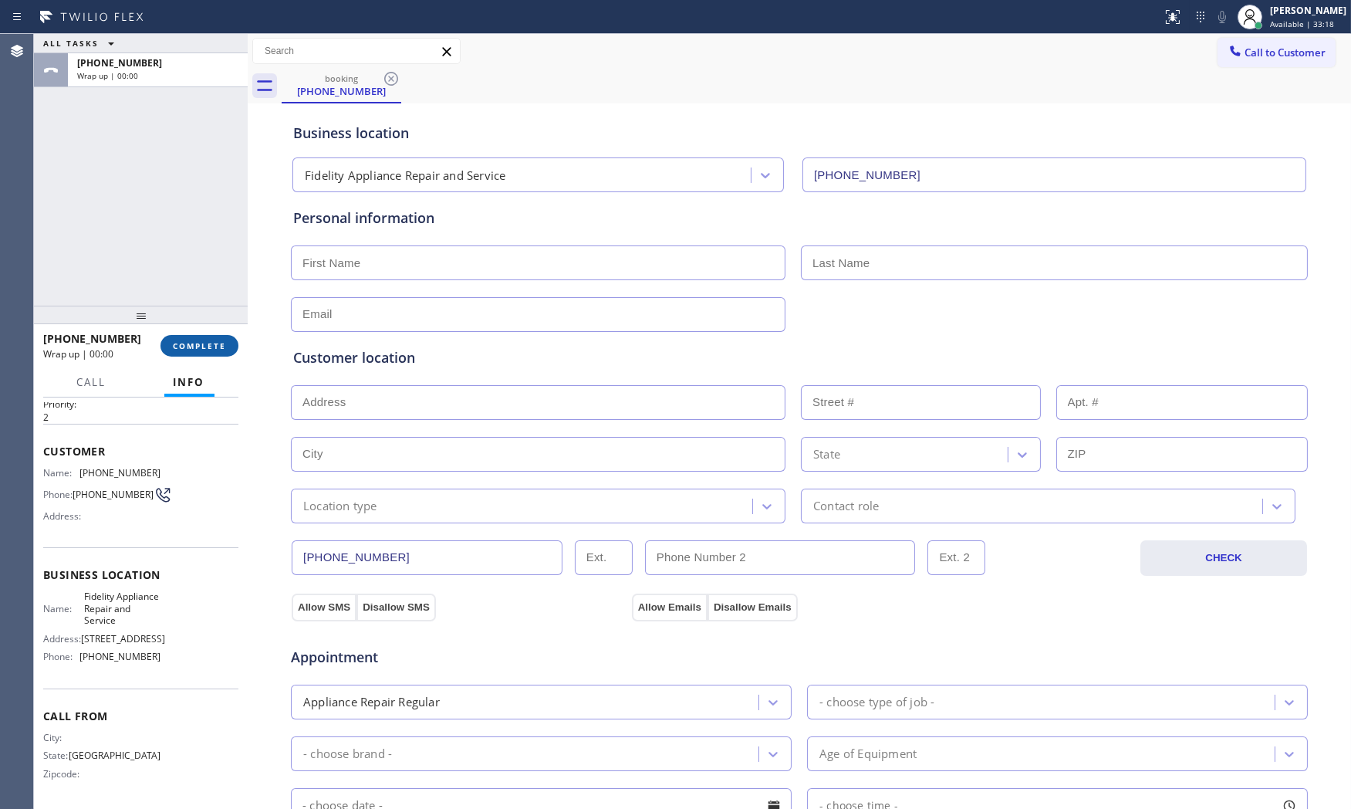
click at [229, 351] on button "COMPLETE" at bounding box center [199, 346] width 78 height 22
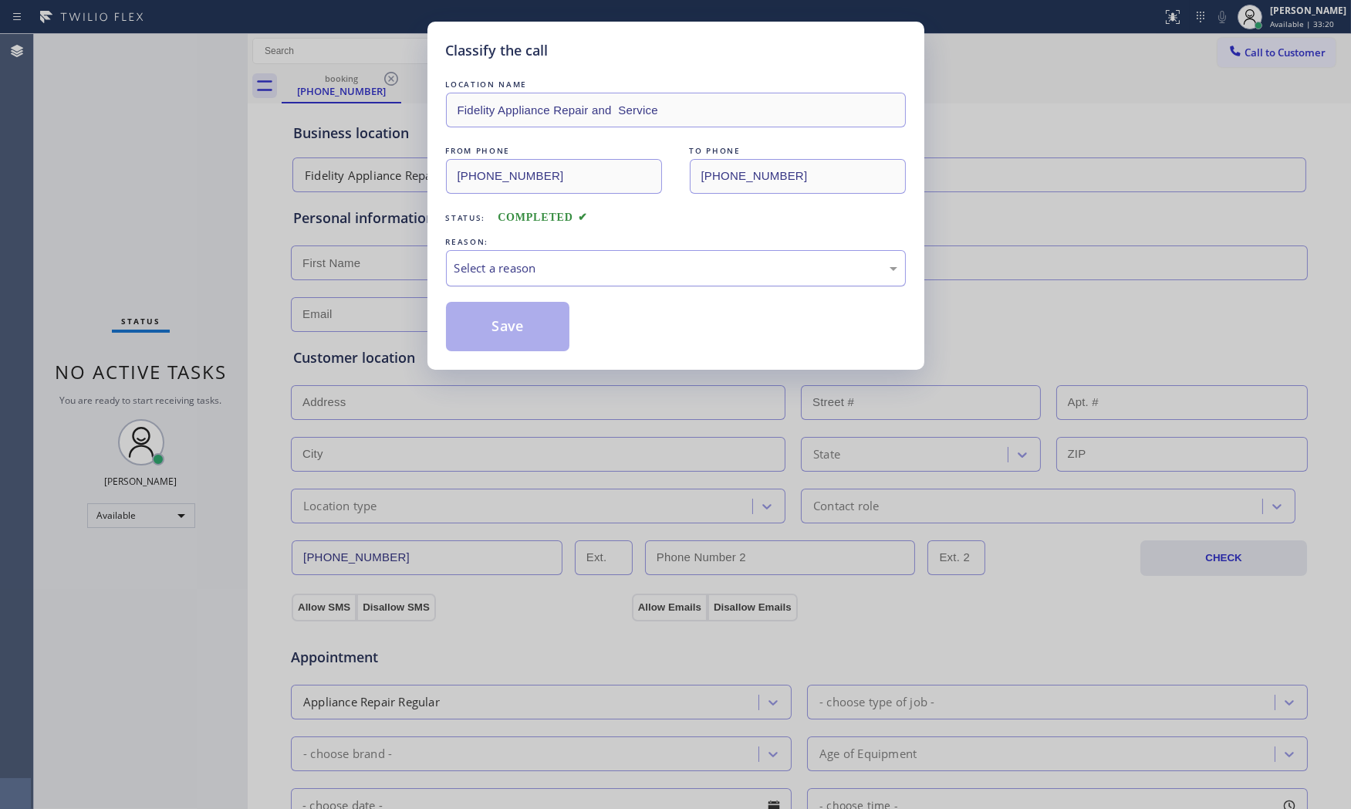
click at [582, 281] on div "Select a reason" at bounding box center [676, 268] width 460 height 36
click at [498, 337] on button "Save" at bounding box center [508, 326] width 124 height 49
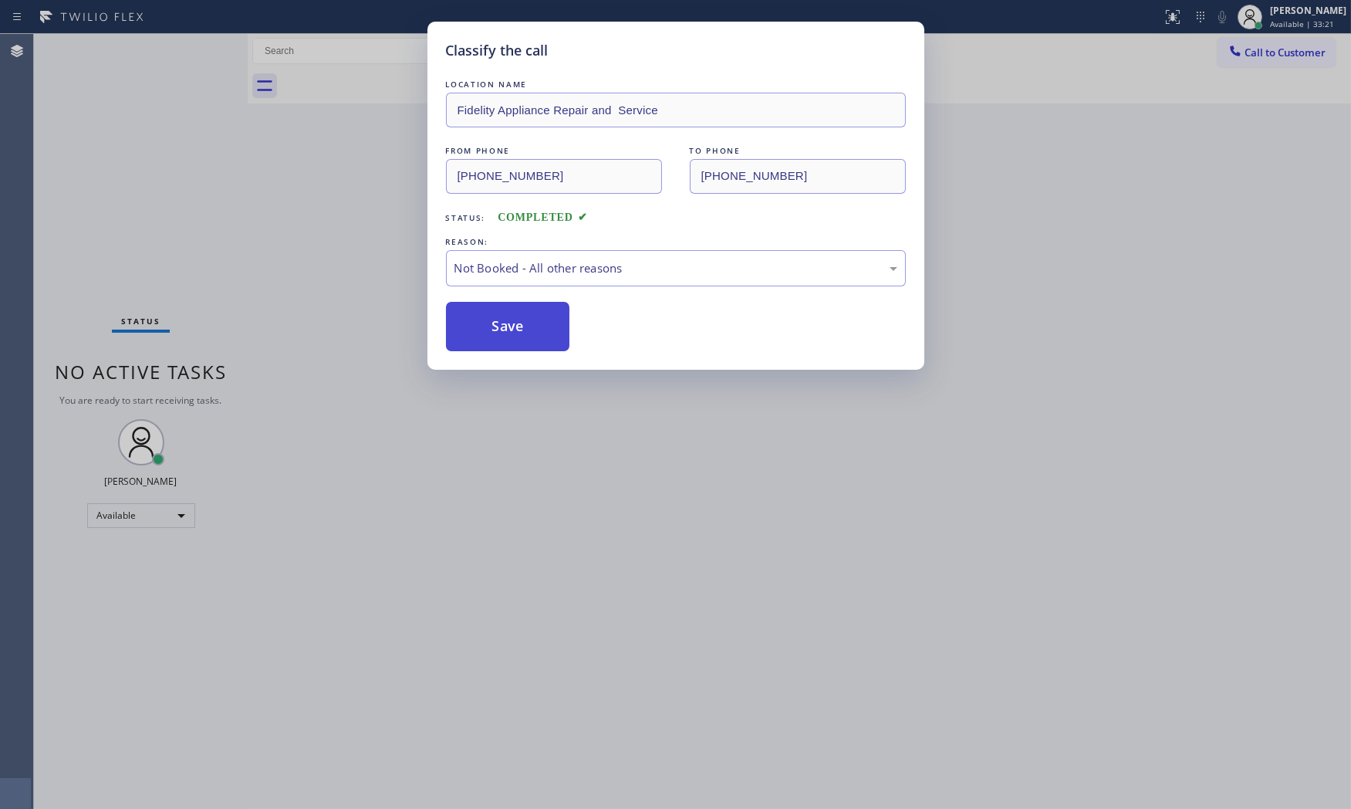
click at [499, 337] on button "Save" at bounding box center [508, 326] width 124 height 49
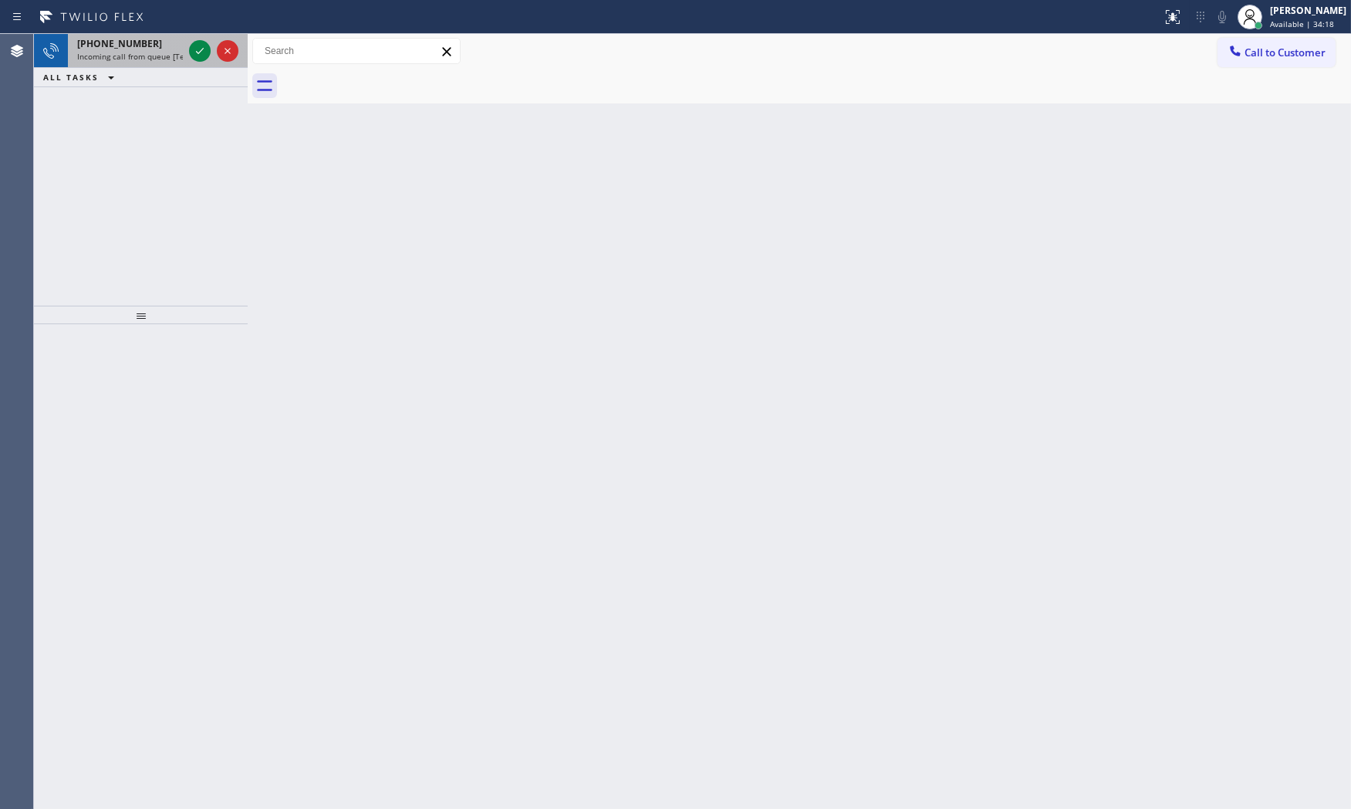
click at [132, 47] on span "[PHONE_NUMBER]" at bounding box center [119, 43] width 85 height 13
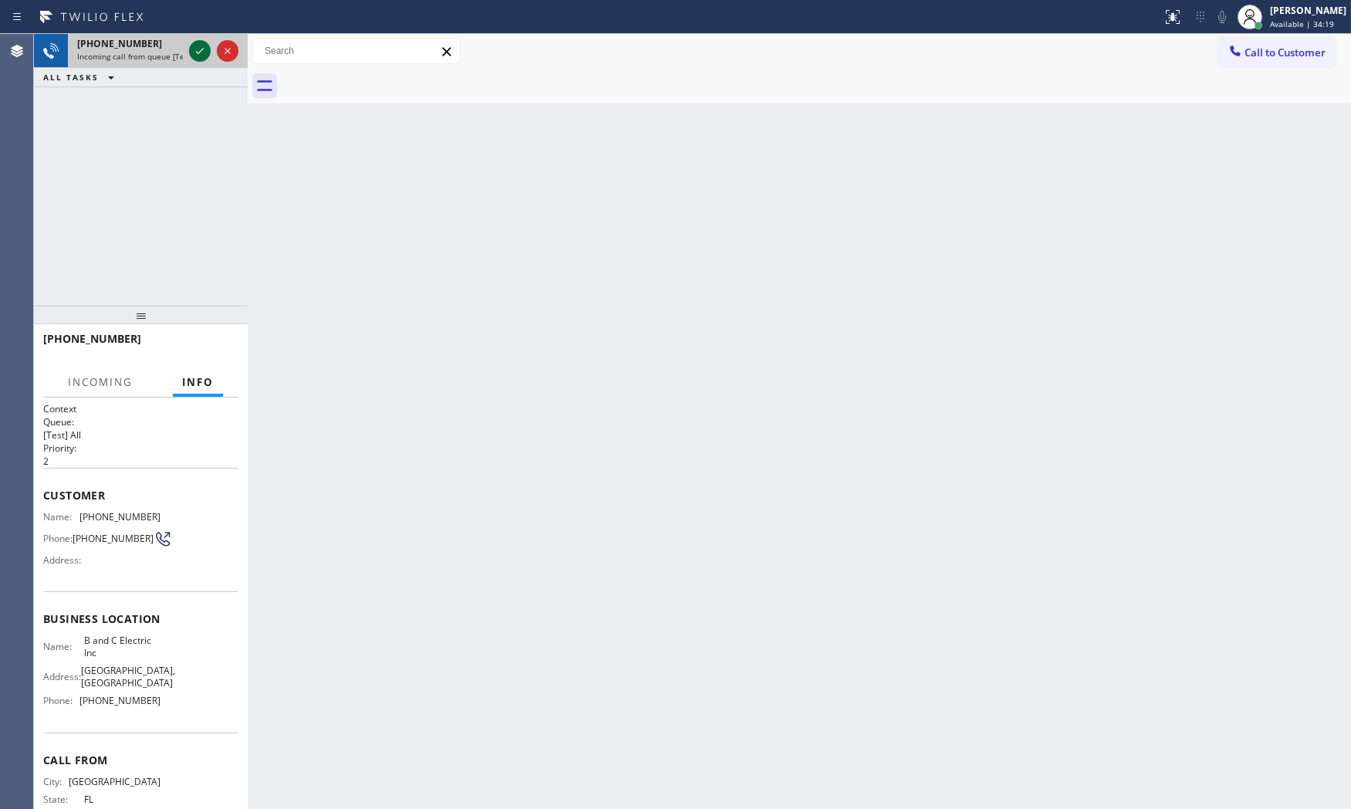
click at [189, 51] on div at bounding box center [200, 51] width 22 height 19
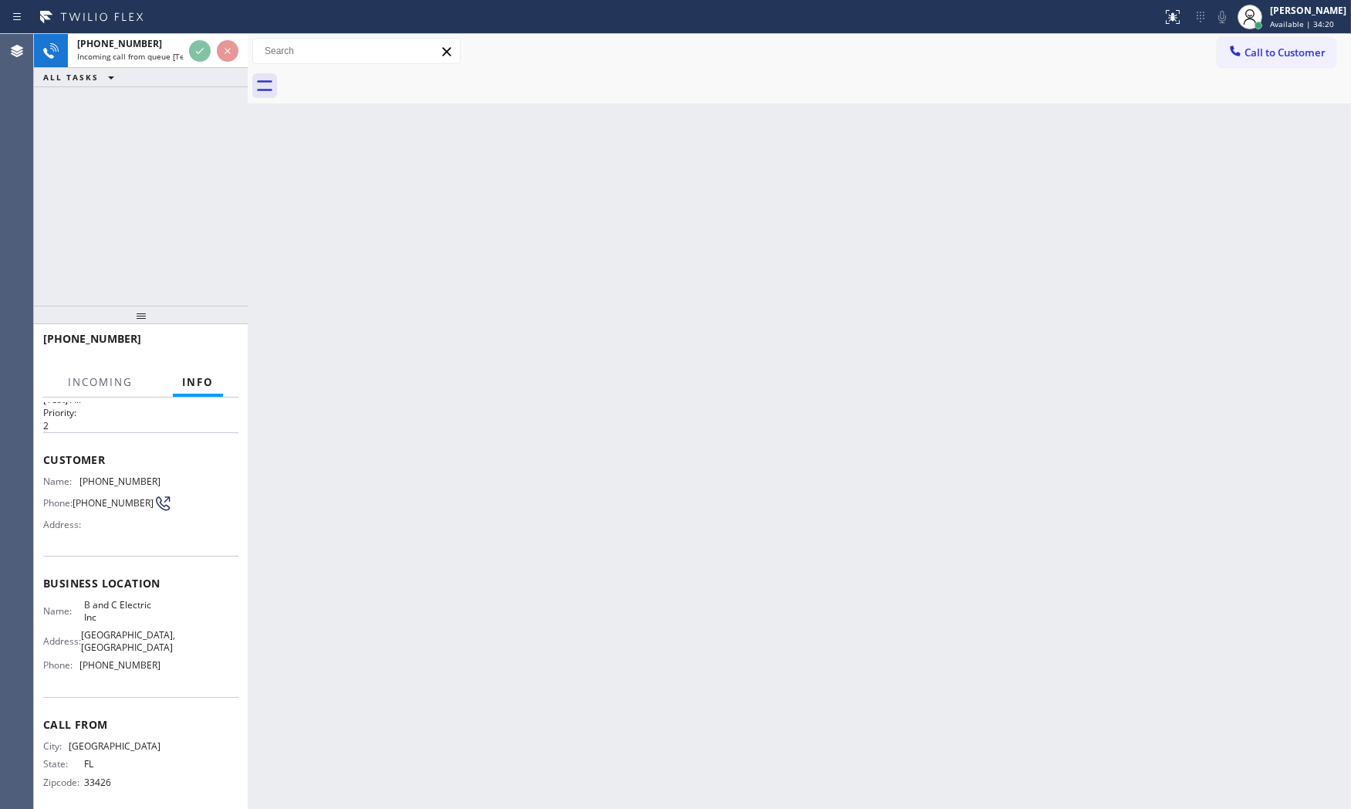
scroll to position [72, 0]
click at [394, 477] on div "Back to Dashboard Change Sender ID Customers Technicians Select a contact Outbo…" at bounding box center [799, 421] width 1103 height 775
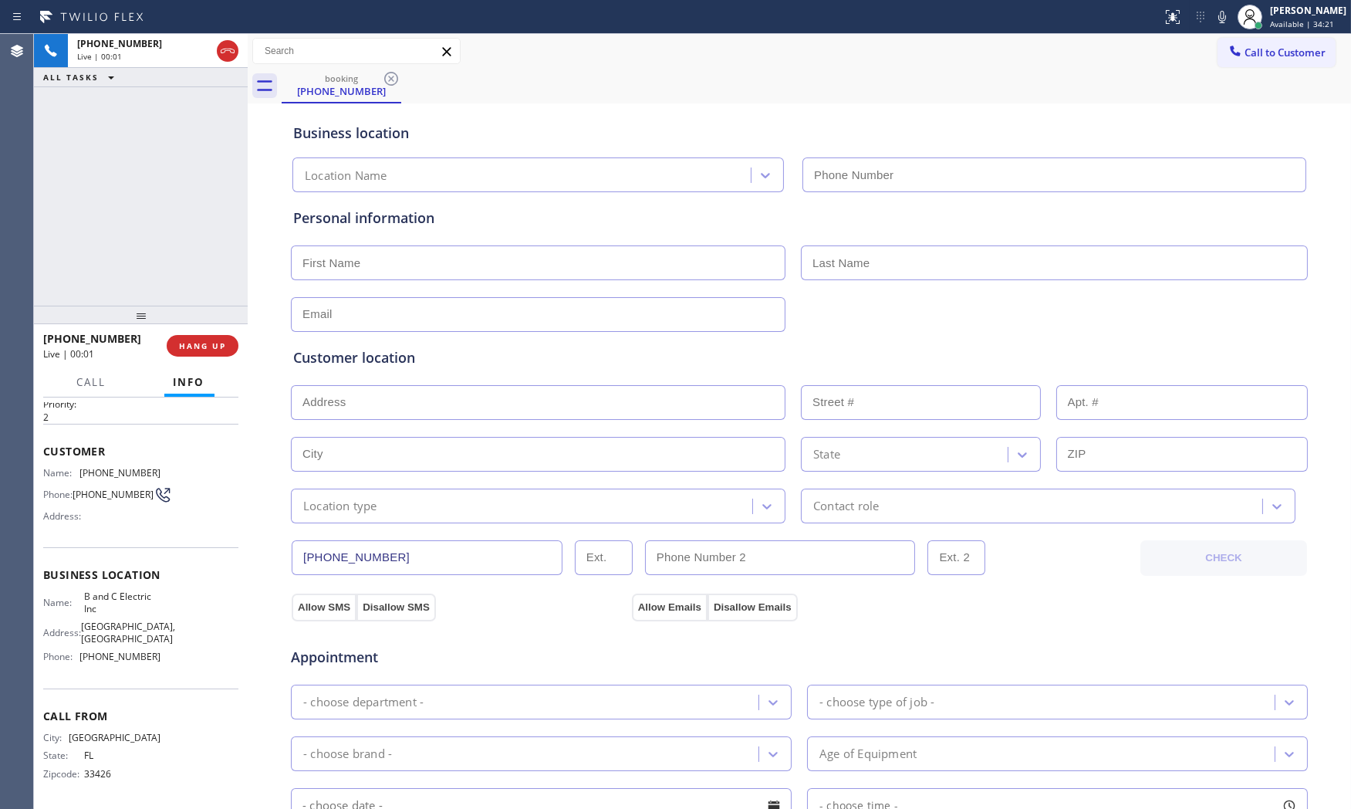
type input "[PHONE_NUMBER]"
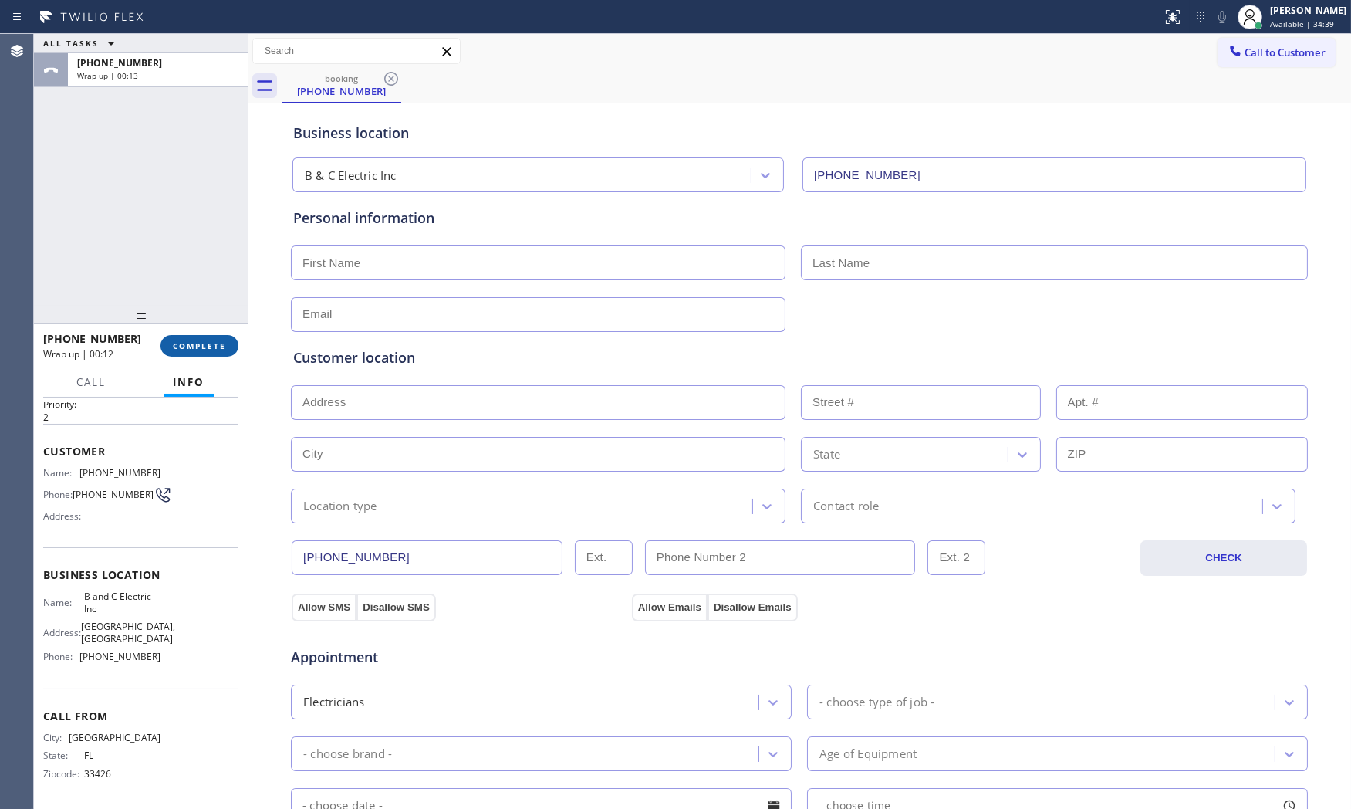
click at [174, 344] on span "COMPLETE" at bounding box center [199, 345] width 53 height 11
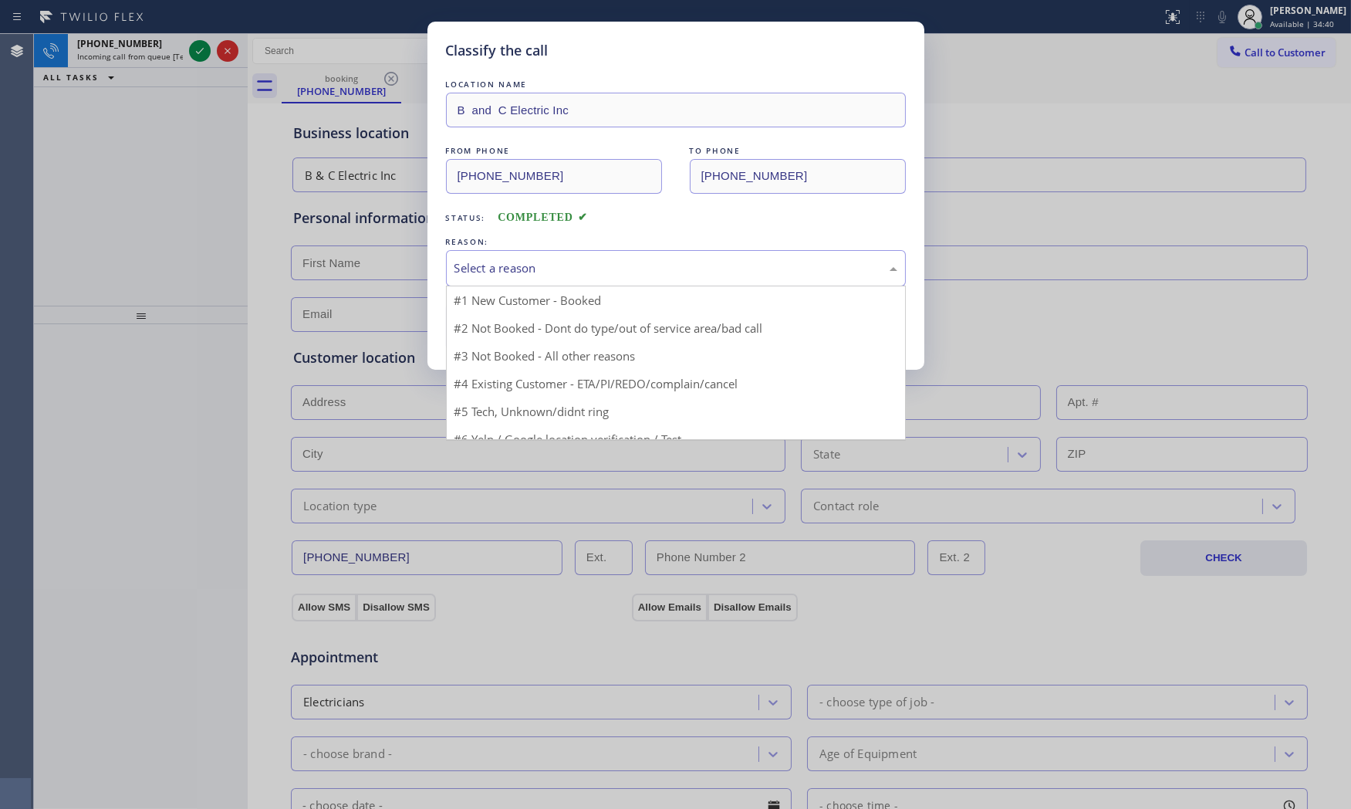
click at [494, 285] on div "Select a reason #1 New Customer - Booked #2 Not Booked - Dont do type/out of se…" at bounding box center [676, 268] width 460 height 36
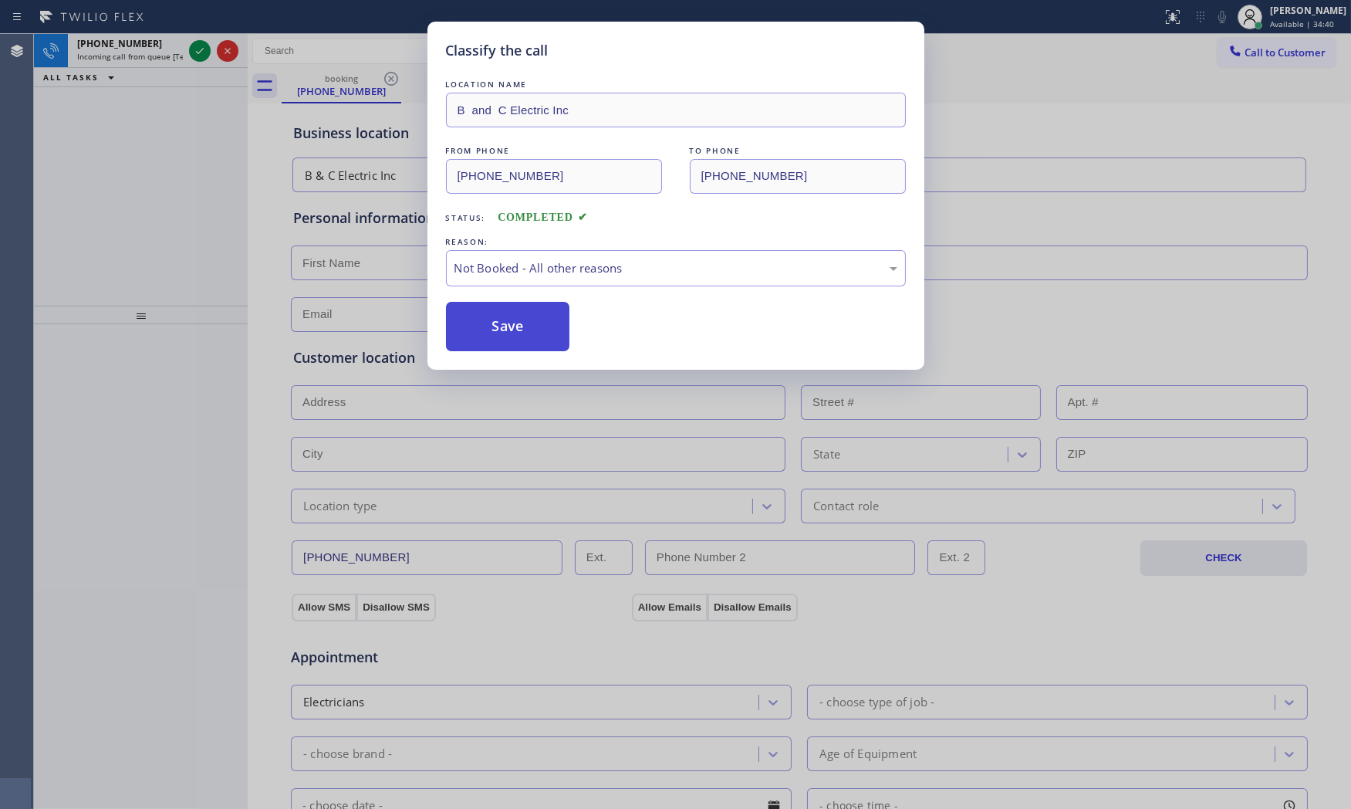
click at [494, 322] on button "Save" at bounding box center [508, 326] width 124 height 49
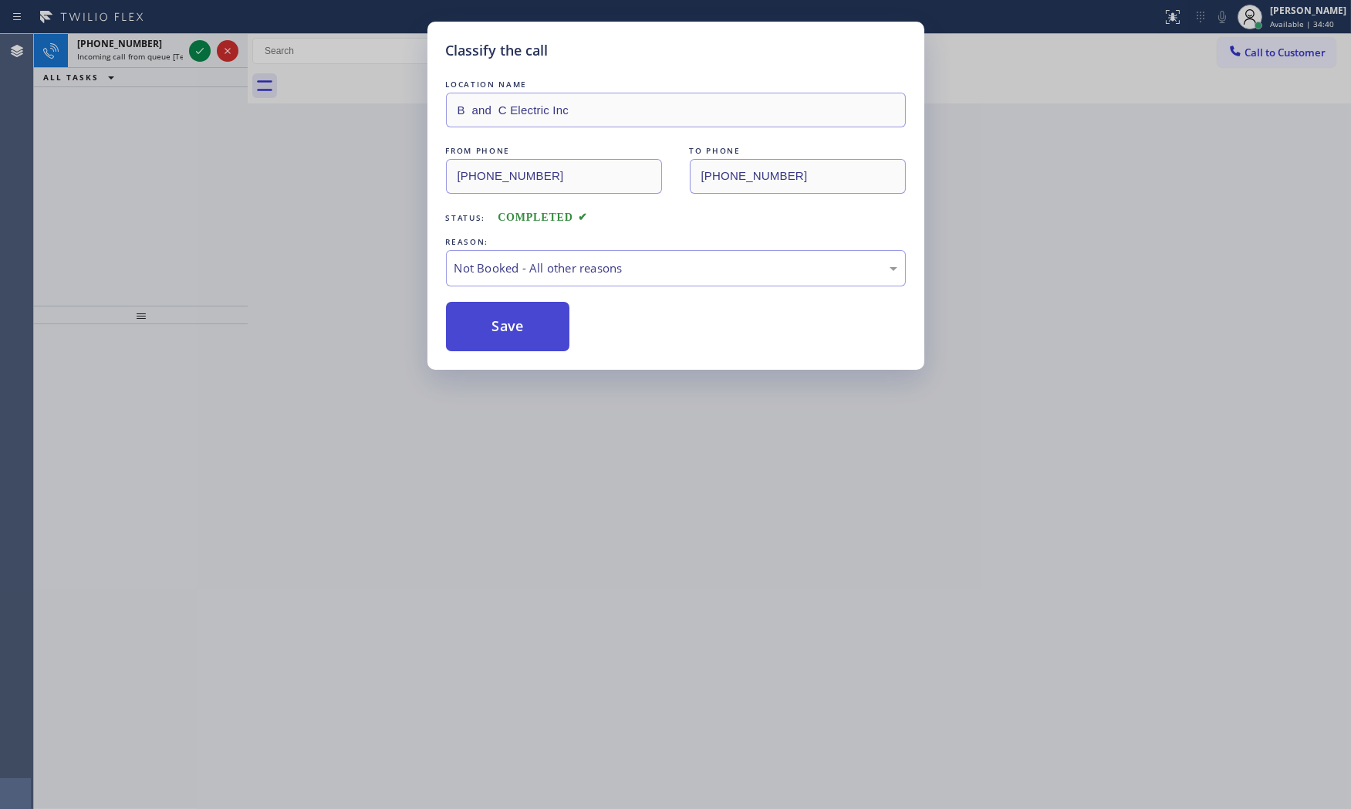
click at [494, 322] on button "Save" at bounding box center [508, 326] width 124 height 49
click at [147, 56] on div "Classify the call LOCATION NAME Bulldog Electrical Inc FROM PHONE [PHONE_NUMBER…" at bounding box center [692, 421] width 1317 height 775
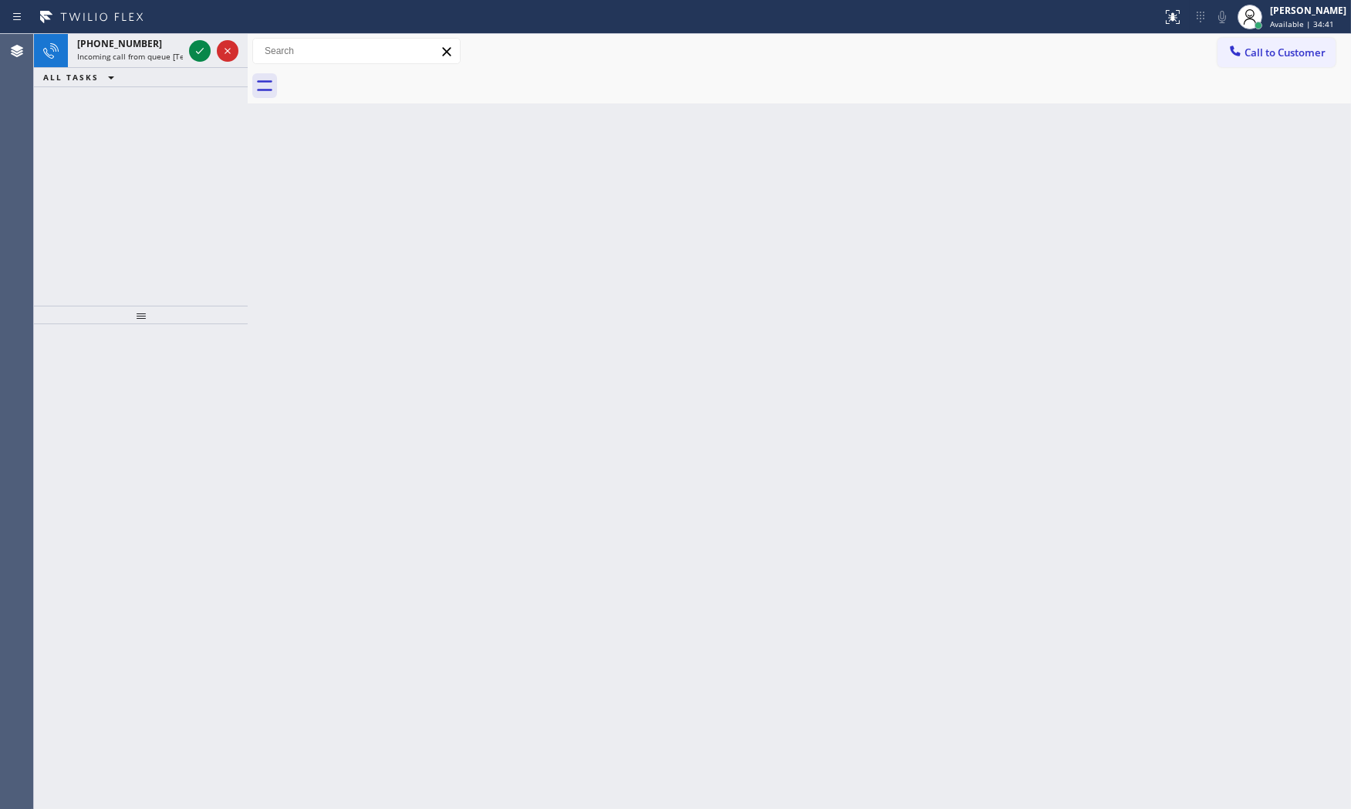
click at [147, 56] on span "Incoming call from queue [Test] All" at bounding box center [141, 56] width 128 height 11
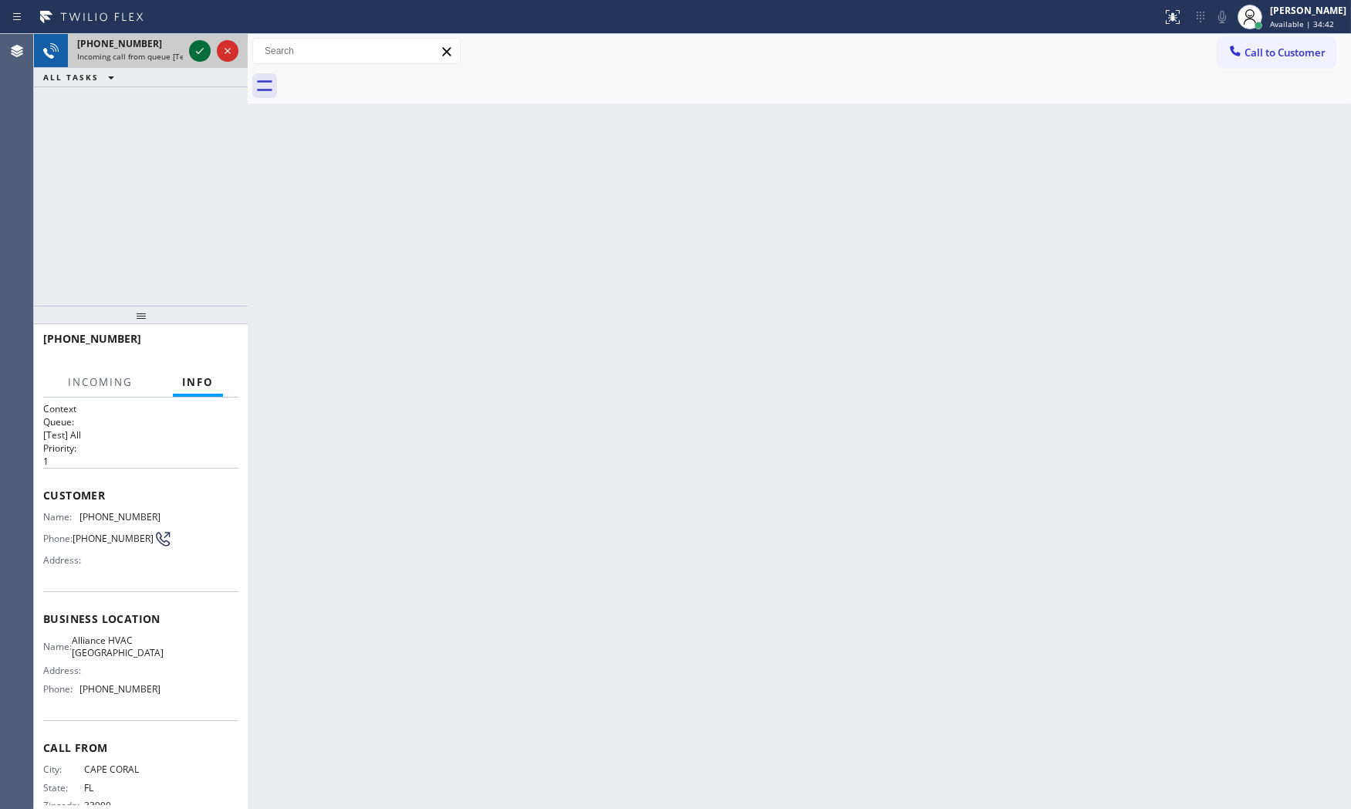
click at [198, 48] on icon at bounding box center [200, 51] width 19 height 19
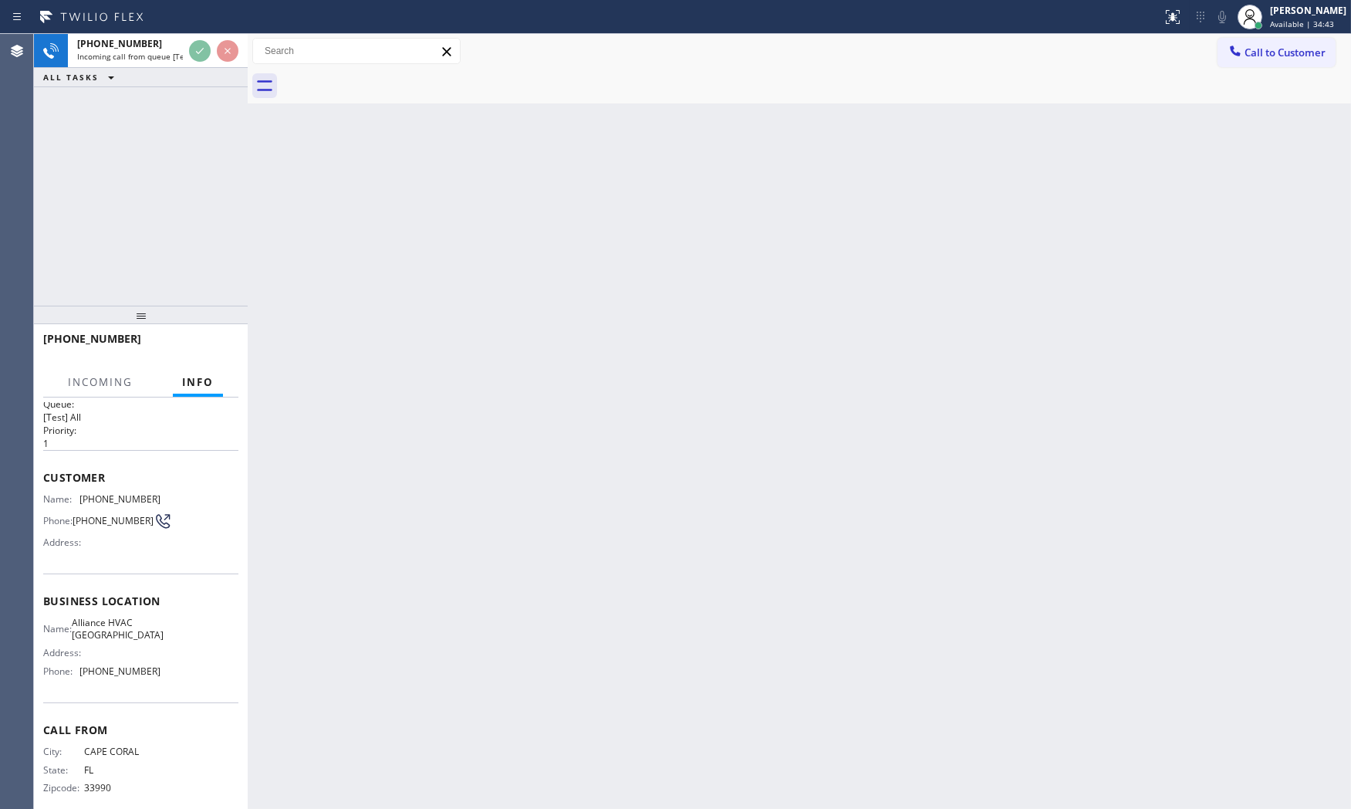
scroll to position [35, 0]
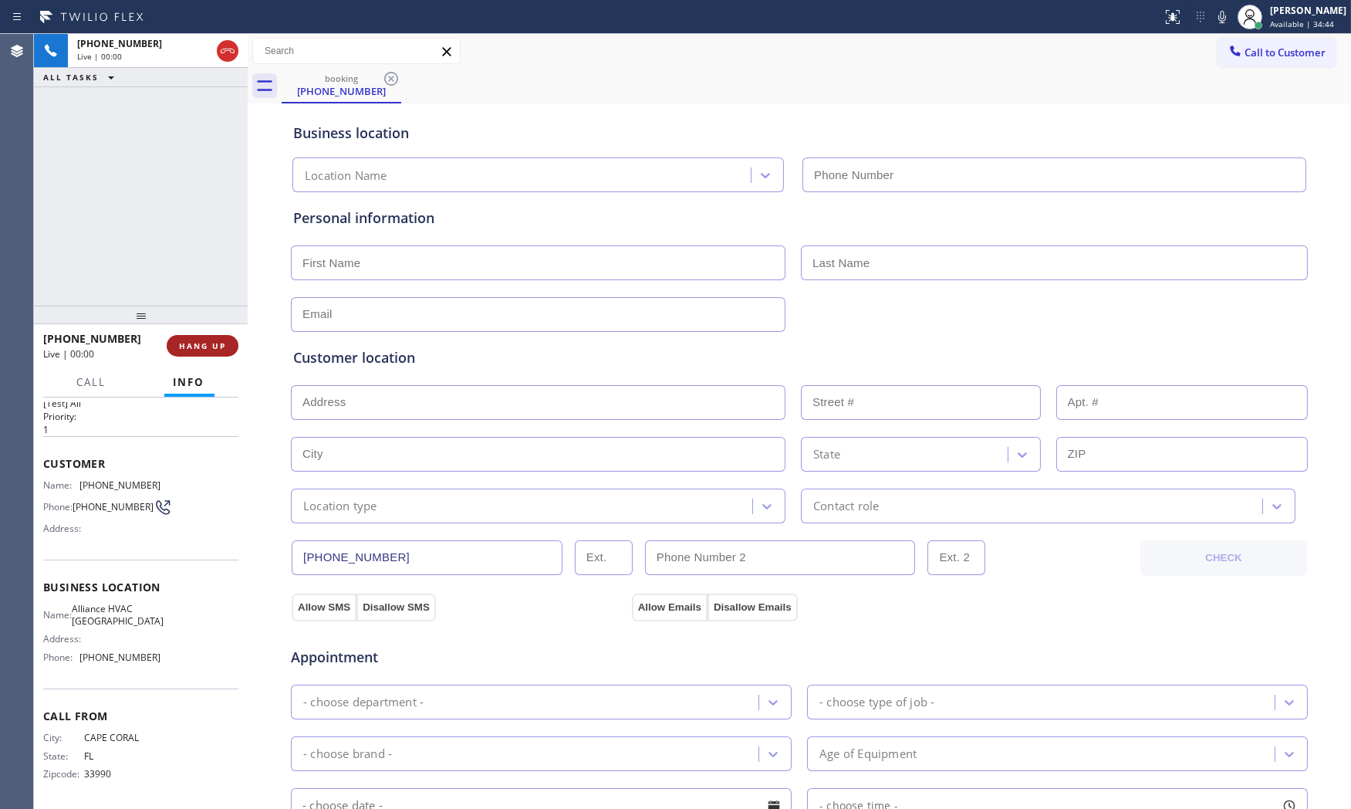
type input "[PHONE_NUMBER]"
click at [214, 348] on span "HANG UP" at bounding box center [202, 345] width 47 height 11
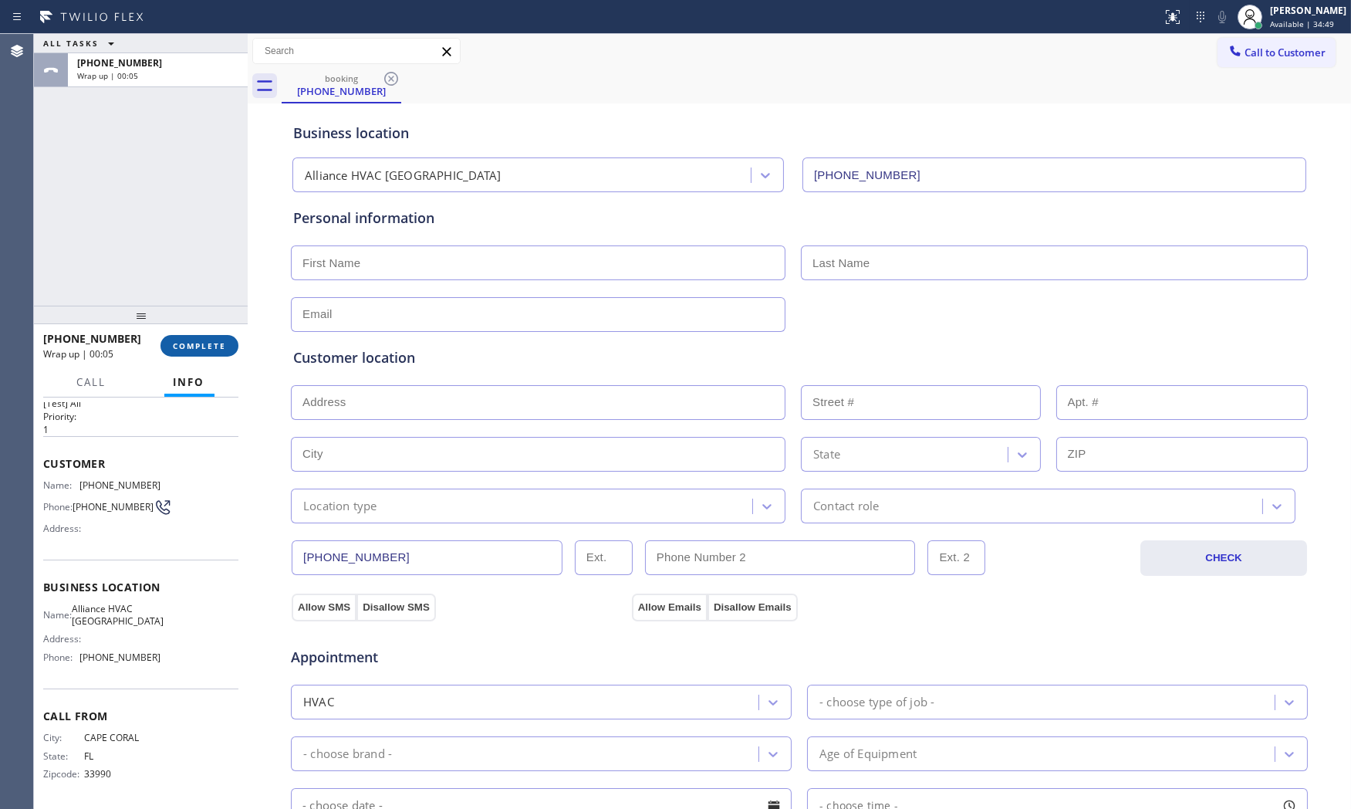
click at [214, 348] on span "COMPLETE" at bounding box center [199, 345] width 53 height 11
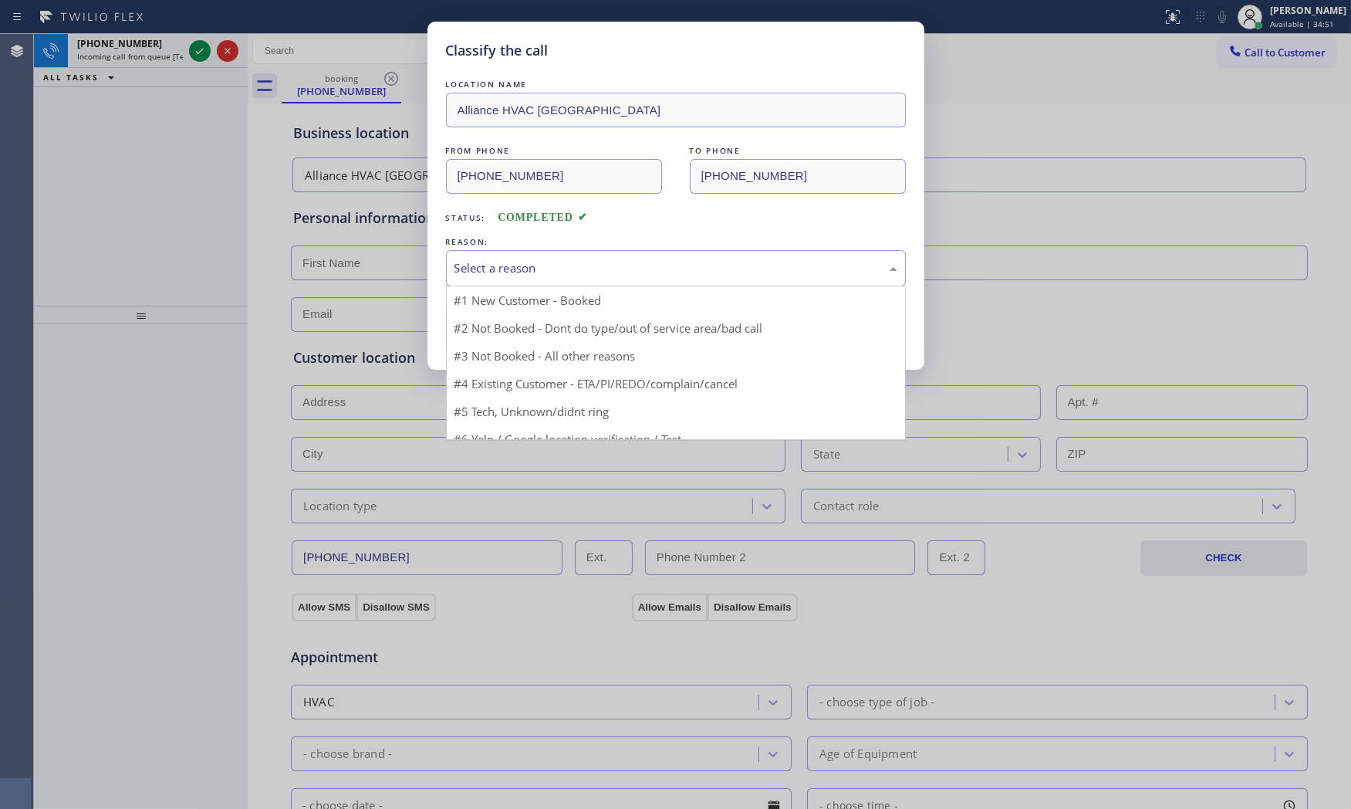
click at [523, 276] on div "Select a reason" at bounding box center [675, 268] width 443 height 18
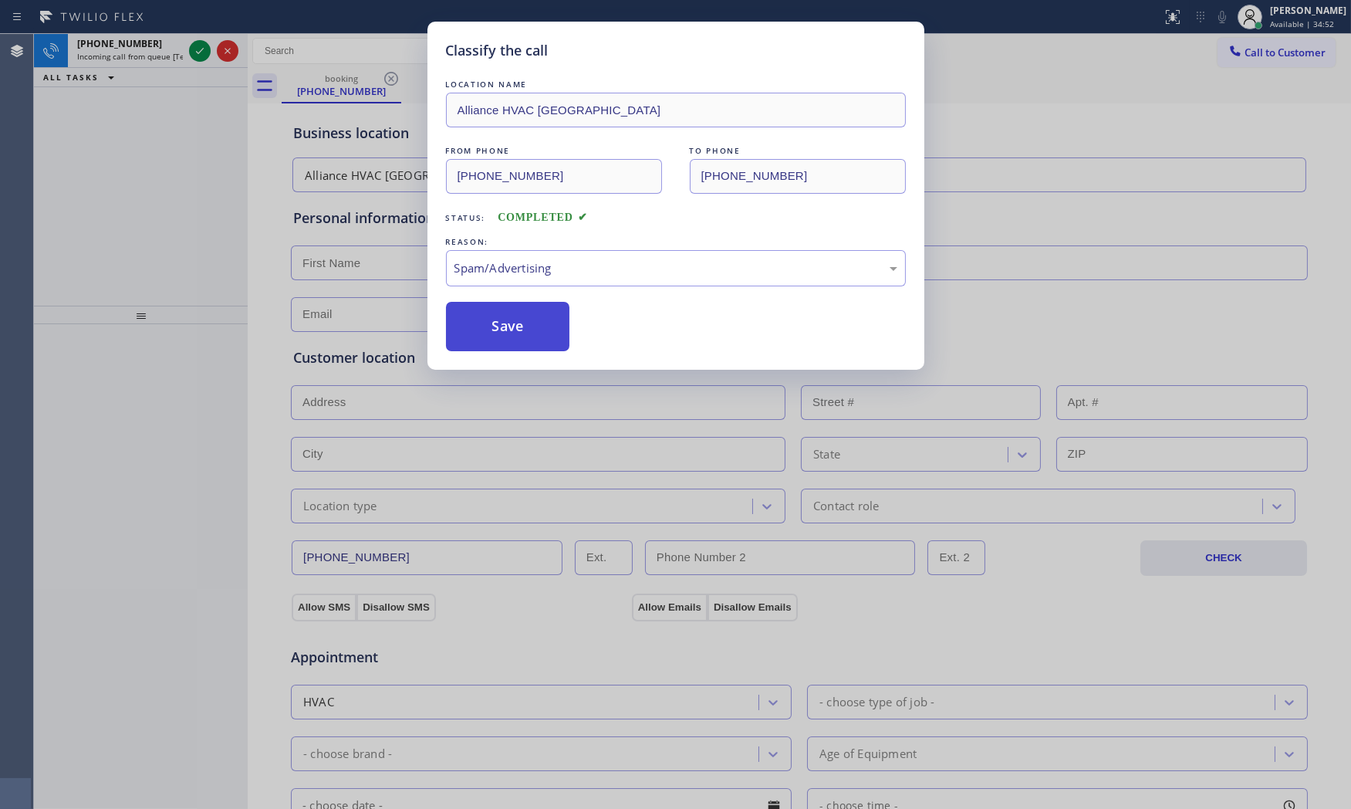
click at [501, 324] on button "Save" at bounding box center [508, 326] width 124 height 49
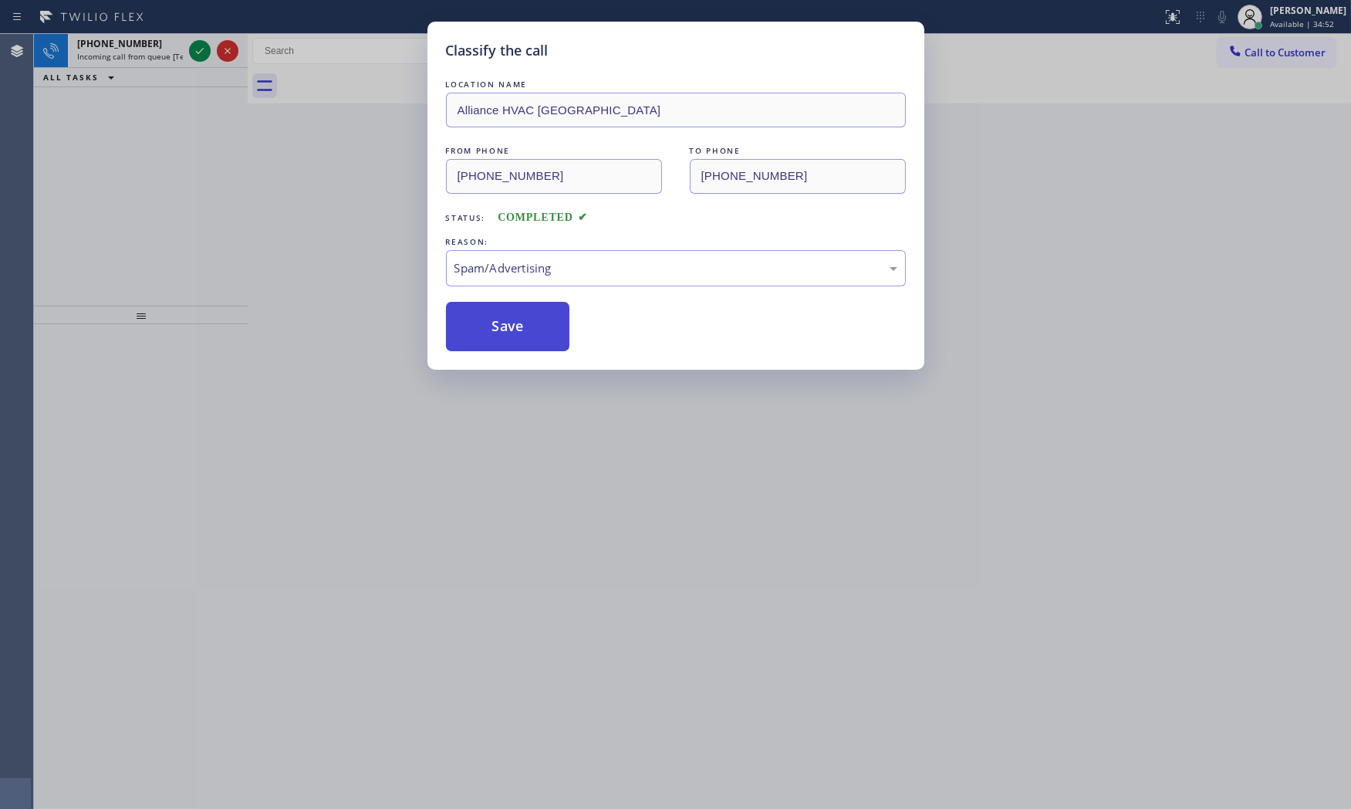
click at [501, 324] on button "Save" at bounding box center [508, 326] width 124 height 49
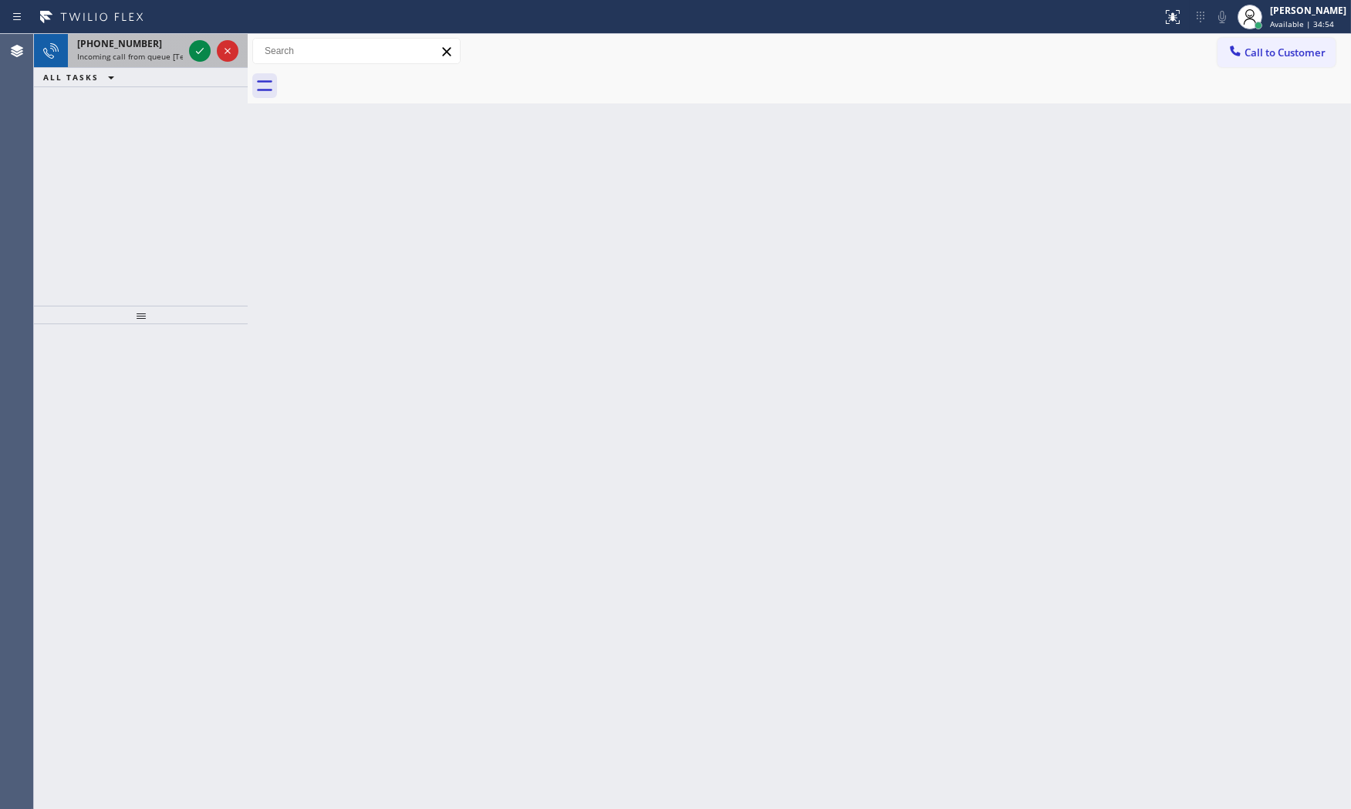
click at [167, 46] on div "[PHONE_NUMBER]" at bounding box center [130, 43] width 106 height 13
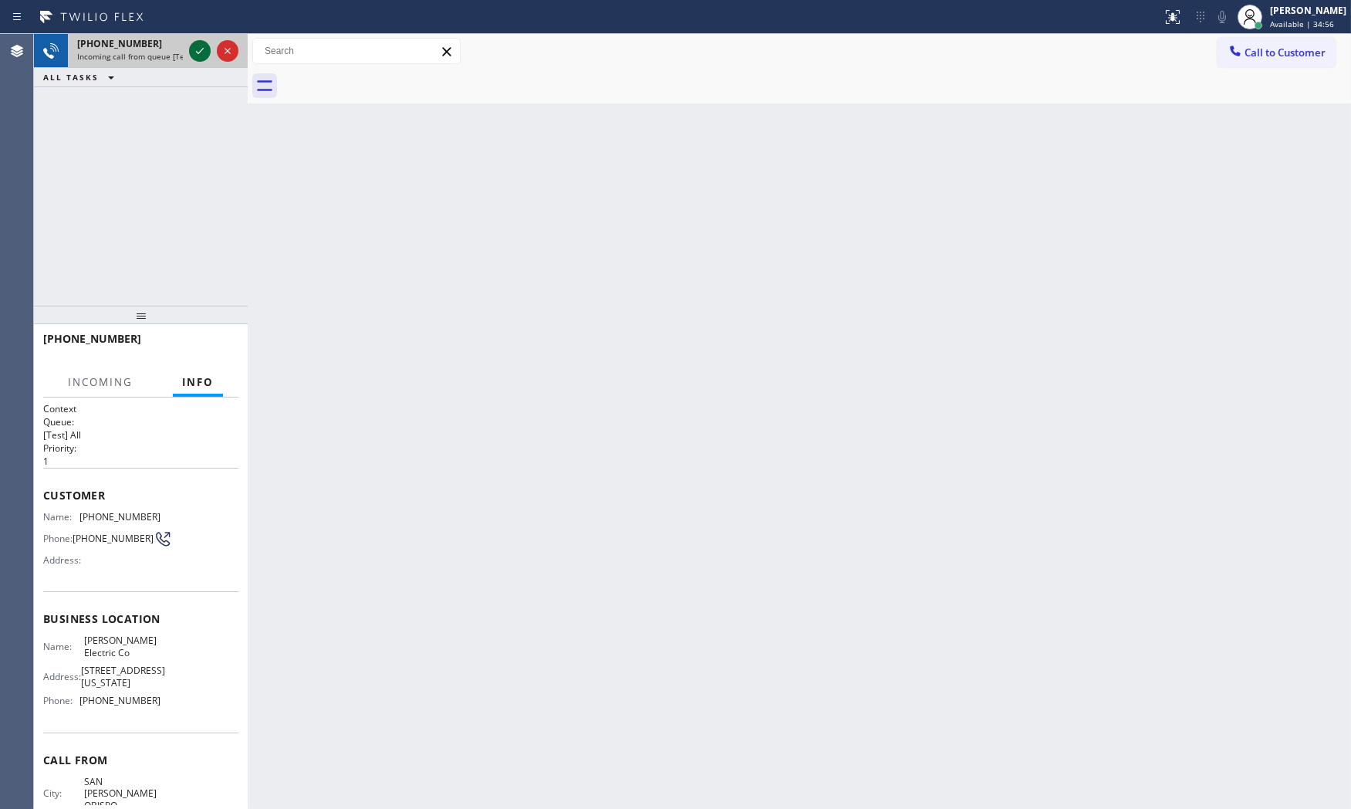
click at [199, 47] on icon at bounding box center [200, 51] width 19 height 19
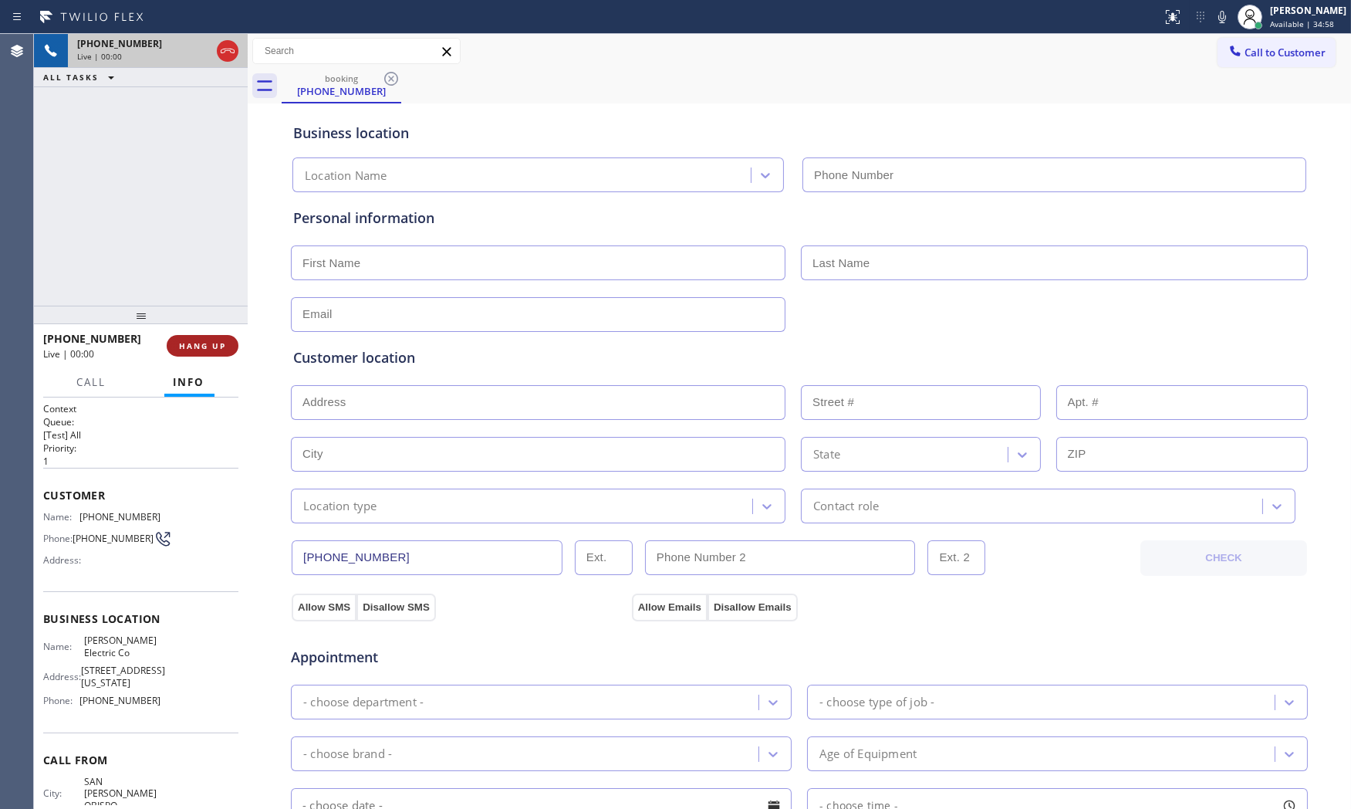
type input "[PHONE_NUMBER]"
click at [198, 340] on span "HANG UP" at bounding box center [202, 345] width 47 height 11
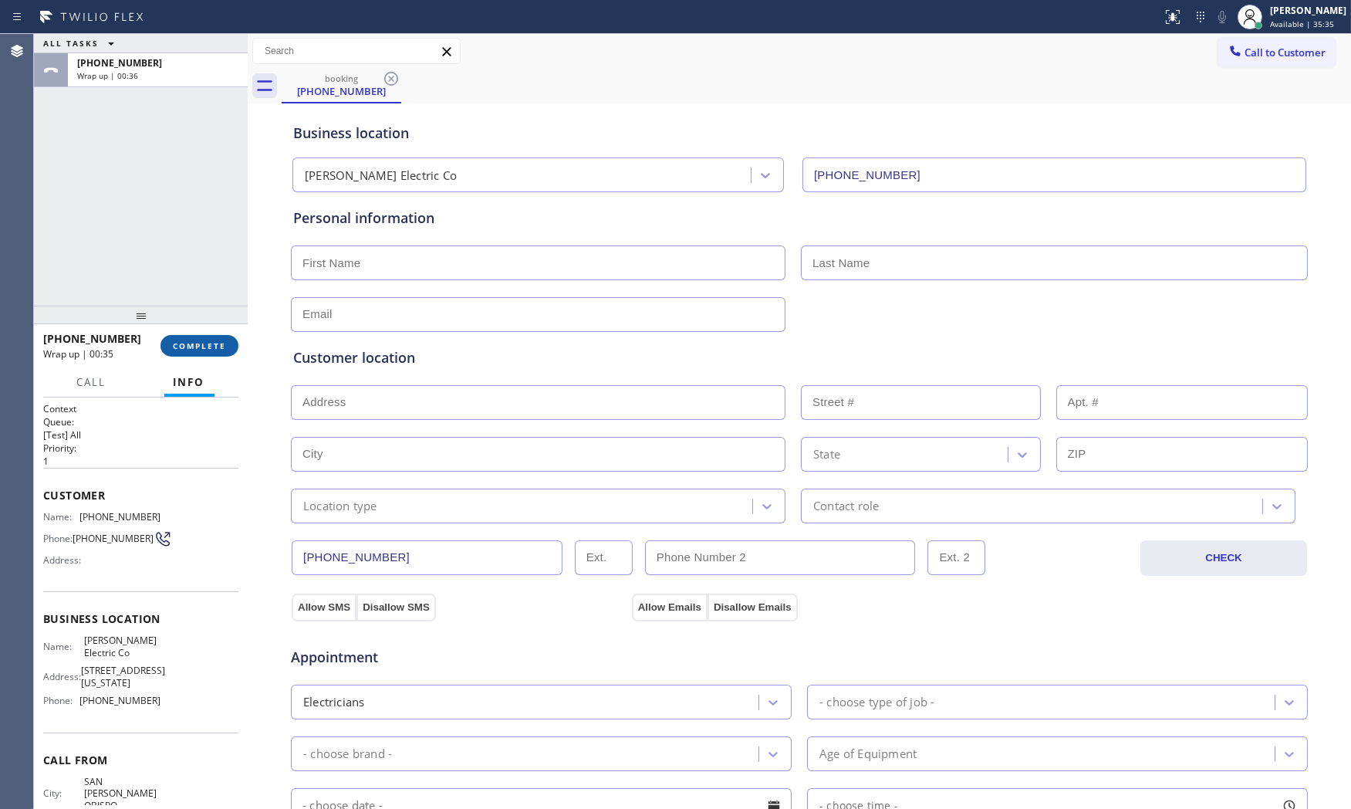
click at [181, 343] on span "COMPLETE" at bounding box center [199, 345] width 53 height 11
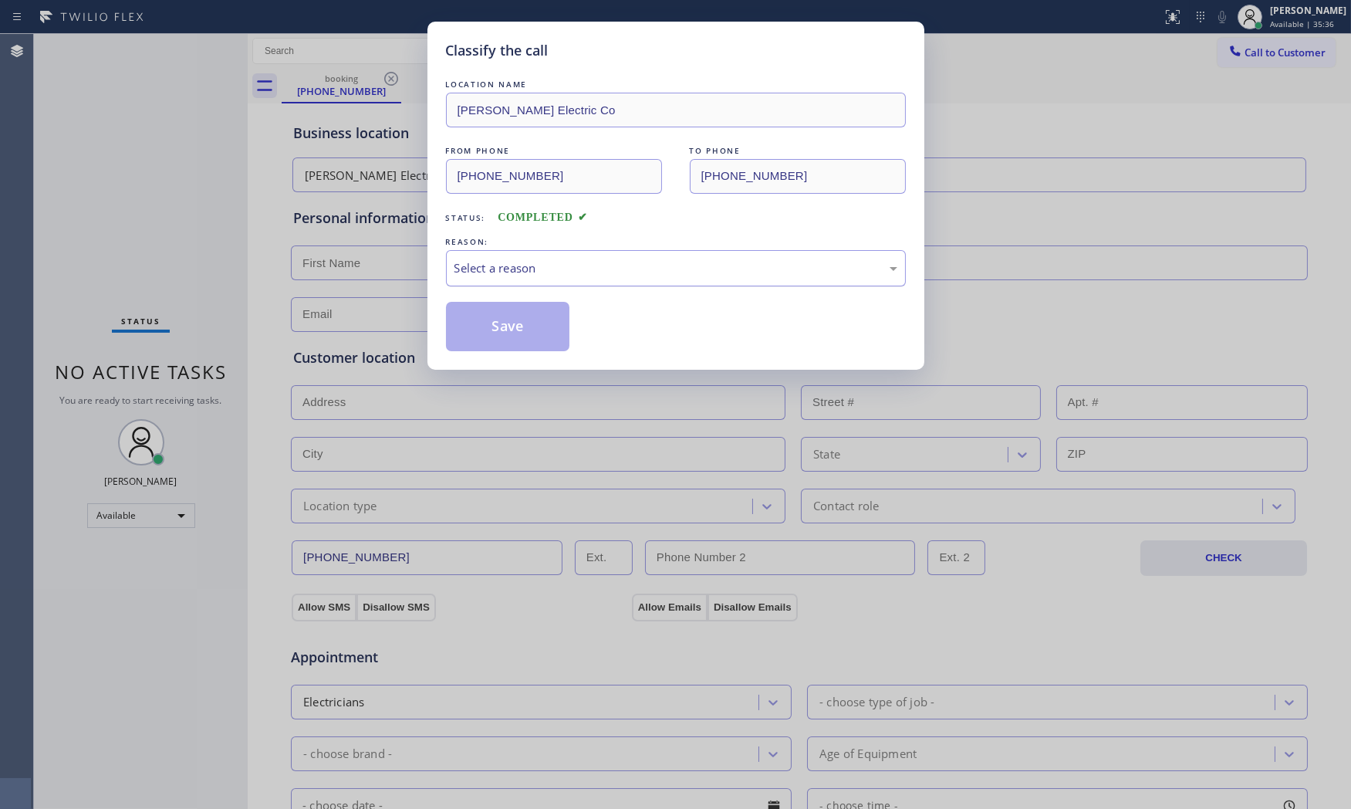
drag, startPoint x: 562, startPoint y: 251, endPoint x: 556, endPoint y: 268, distance: 17.8
click at [560, 258] on div "Select a reason" at bounding box center [676, 268] width 460 height 36
click at [528, 320] on button "Save" at bounding box center [508, 326] width 124 height 49
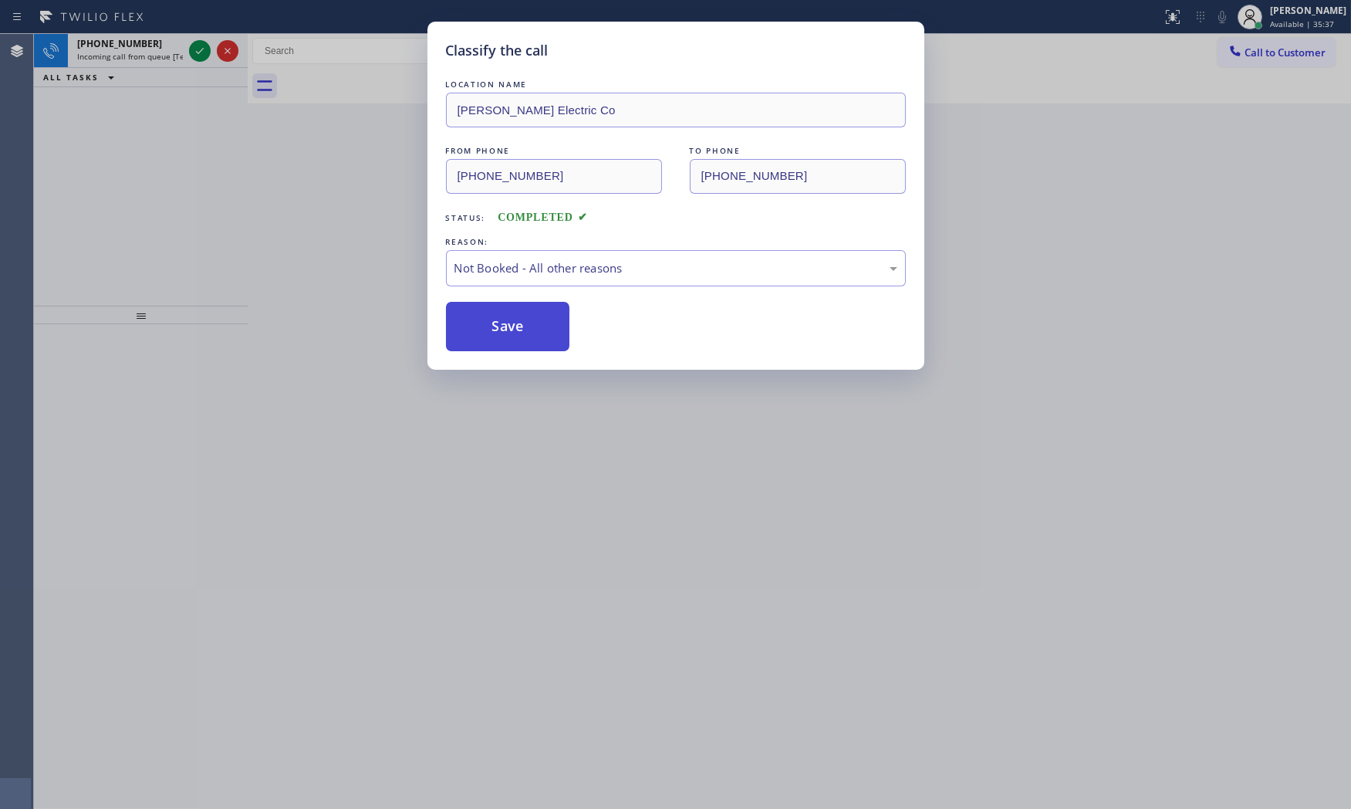
click at [528, 320] on button "Save" at bounding box center [508, 326] width 124 height 49
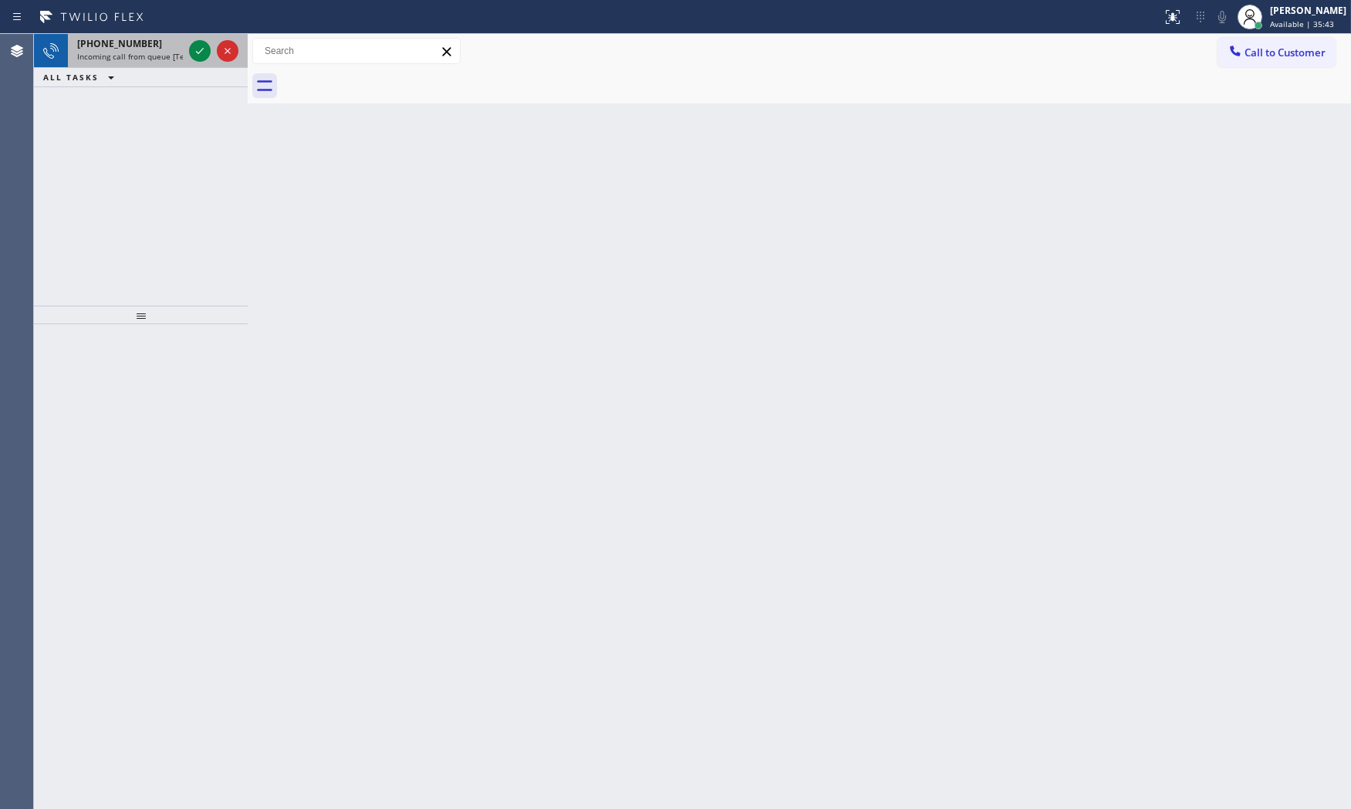
click at [131, 49] on div "[PHONE_NUMBER] Incoming call from queue [Test] All" at bounding box center [127, 51] width 118 height 34
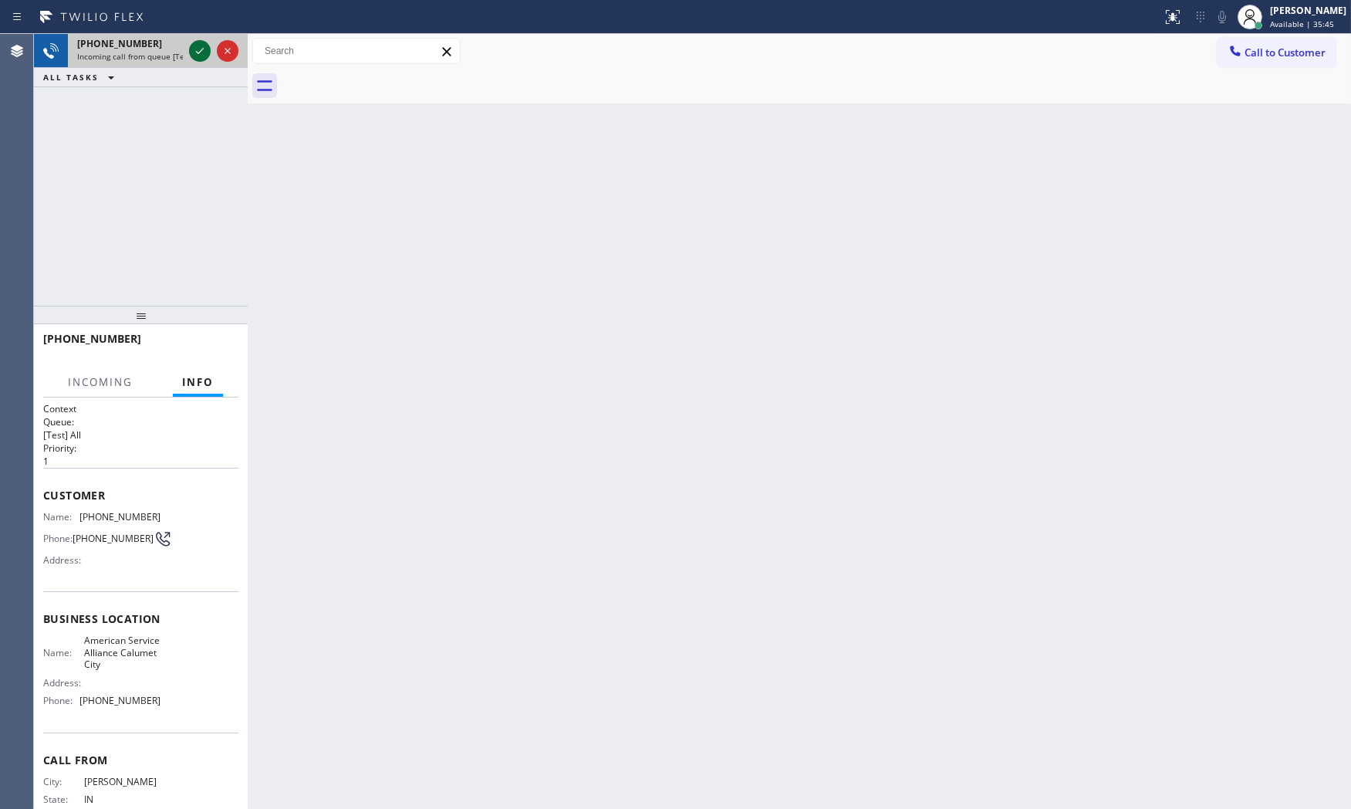
click at [208, 46] on icon at bounding box center [200, 51] width 19 height 19
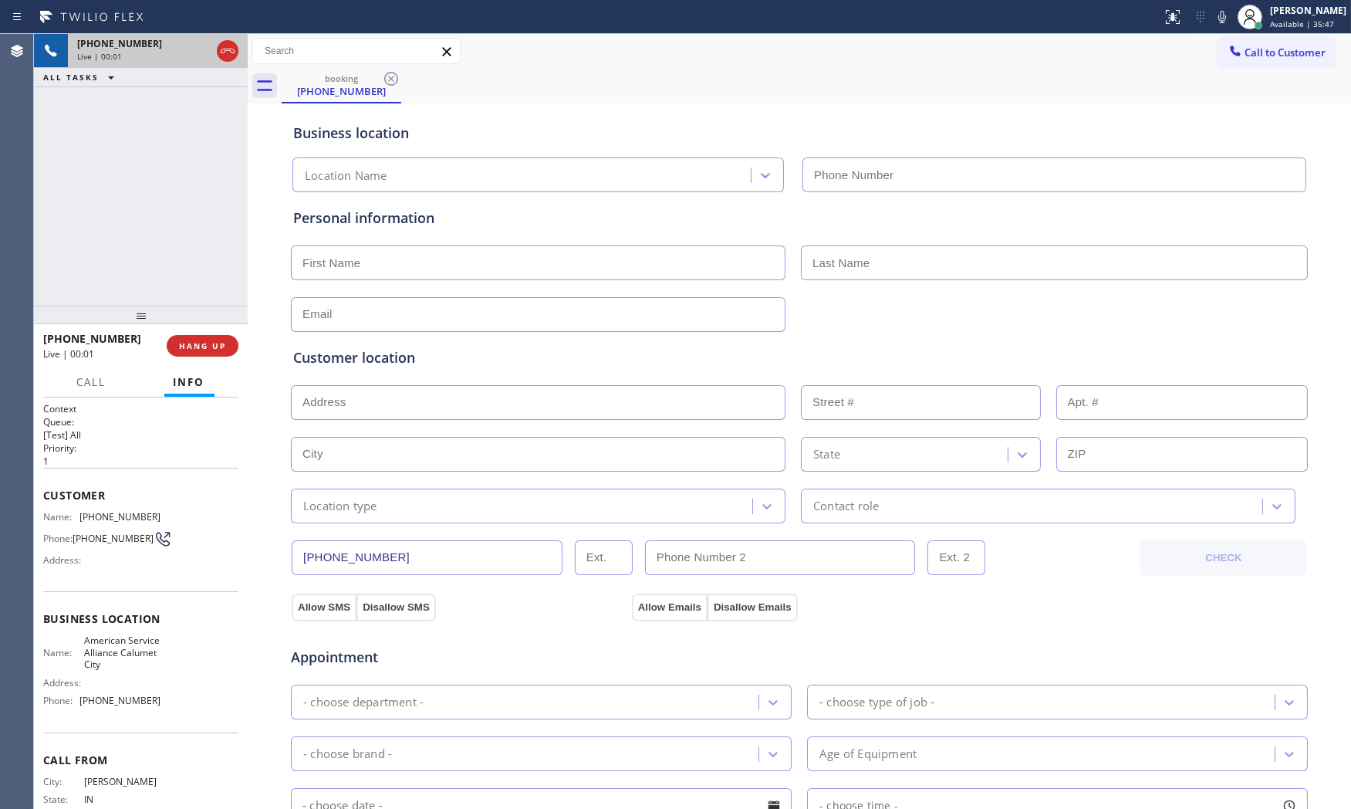
type input "[PHONE_NUMBER]"
click at [103, 378] on span "Call" at bounding box center [91, 382] width 29 height 14
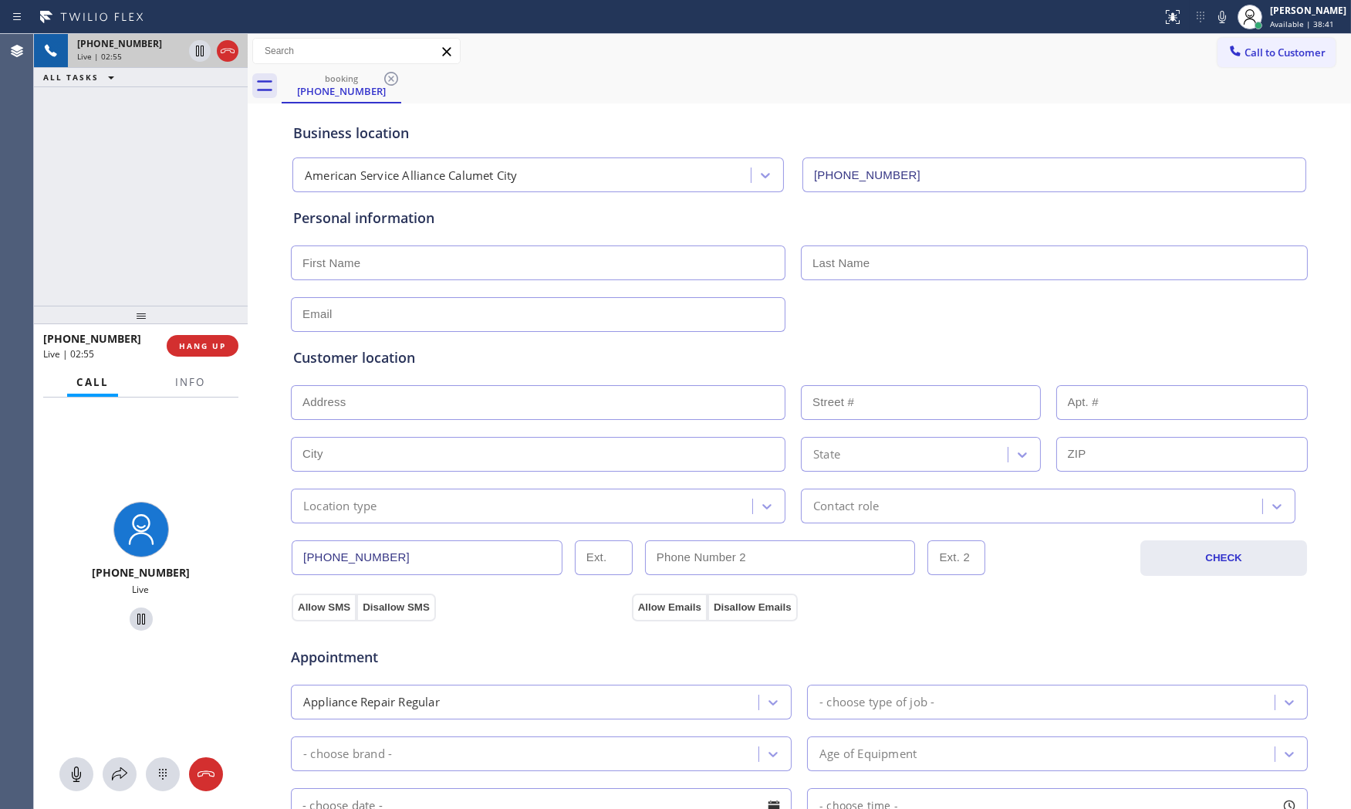
click at [197, 396] on div "Call Info [PHONE_NUMBER] Live Context Queue: [Test] All Priority: 1 Customer Na…" at bounding box center [141, 588] width 214 height 442
click at [108, 787] on button at bounding box center [120, 774] width 34 height 34
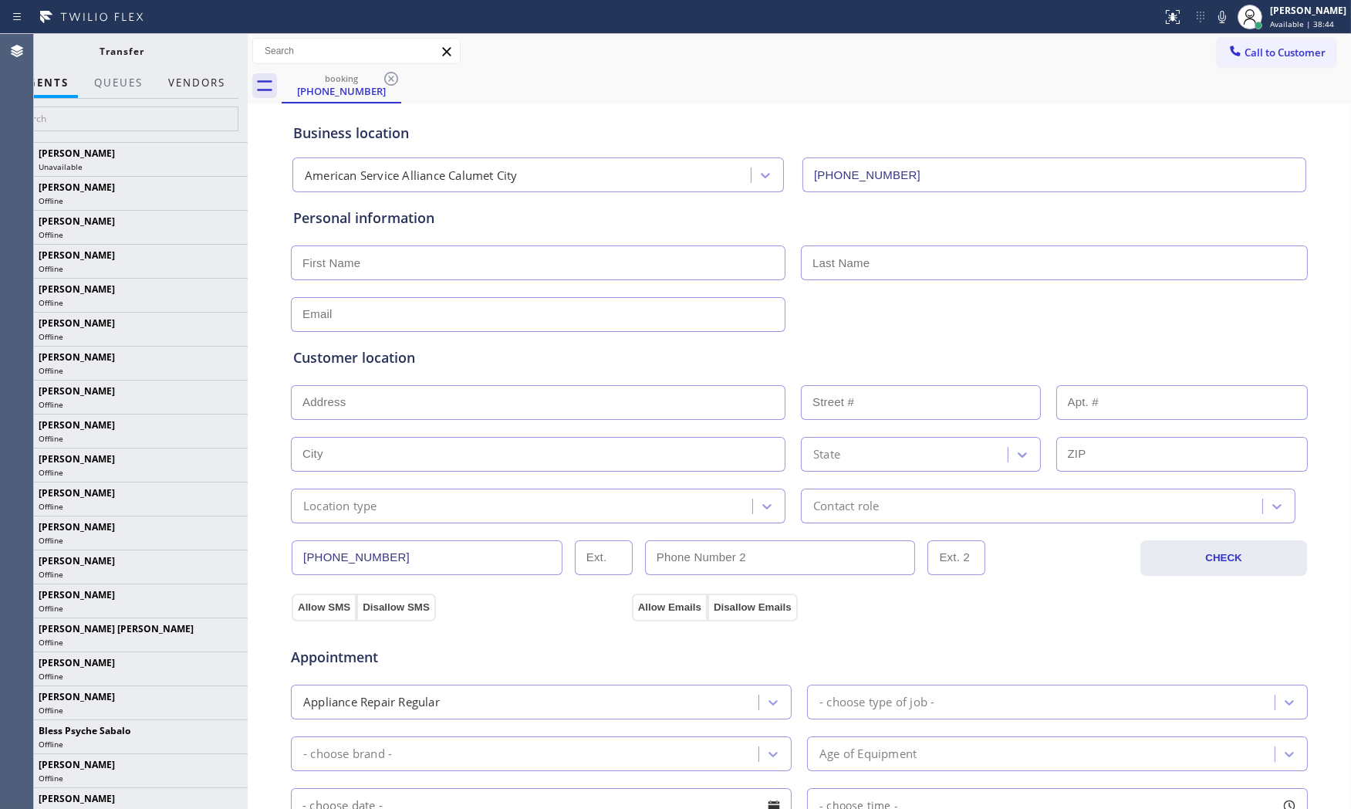
click at [191, 89] on button "Vendors" at bounding box center [197, 83] width 76 height 30
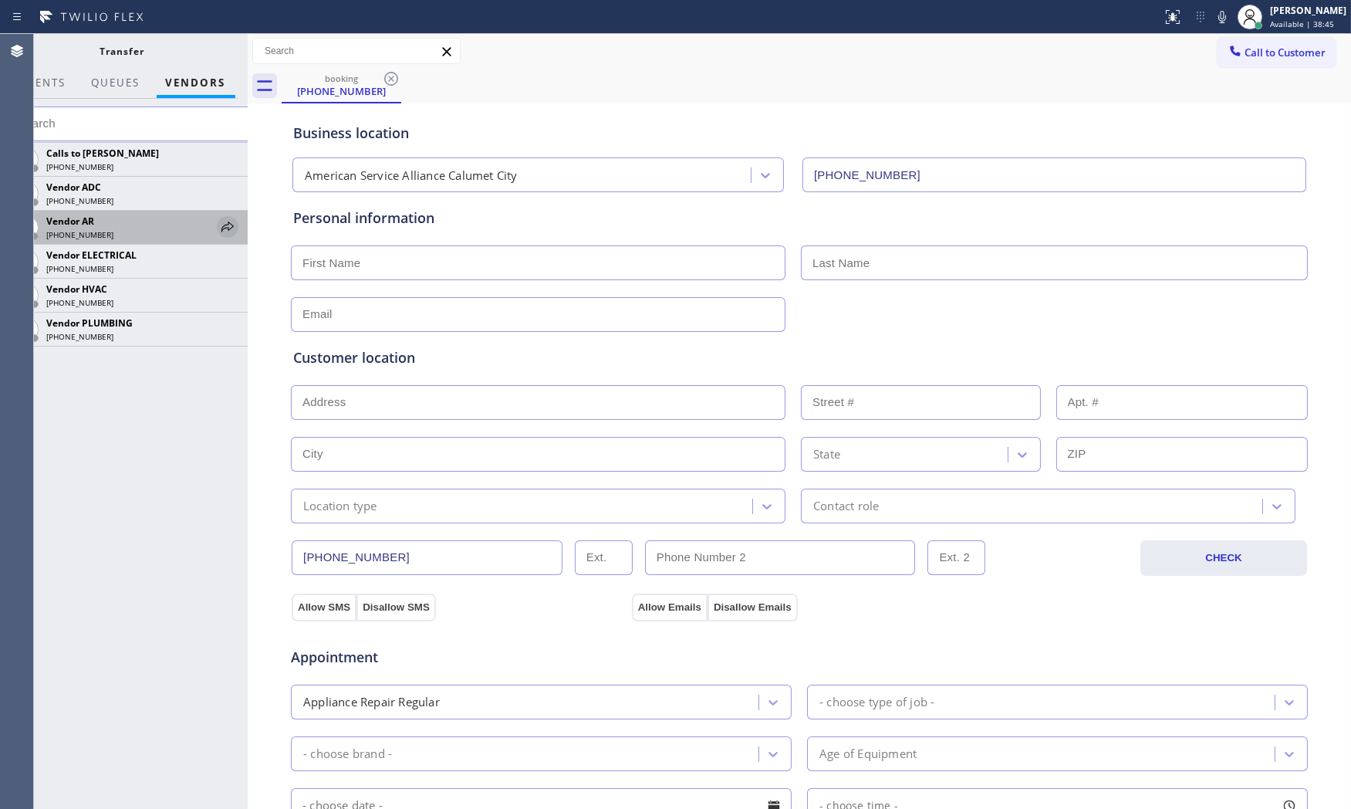
click at [225, 230] on icon at bounding box center [227, 227] width 19 height 19
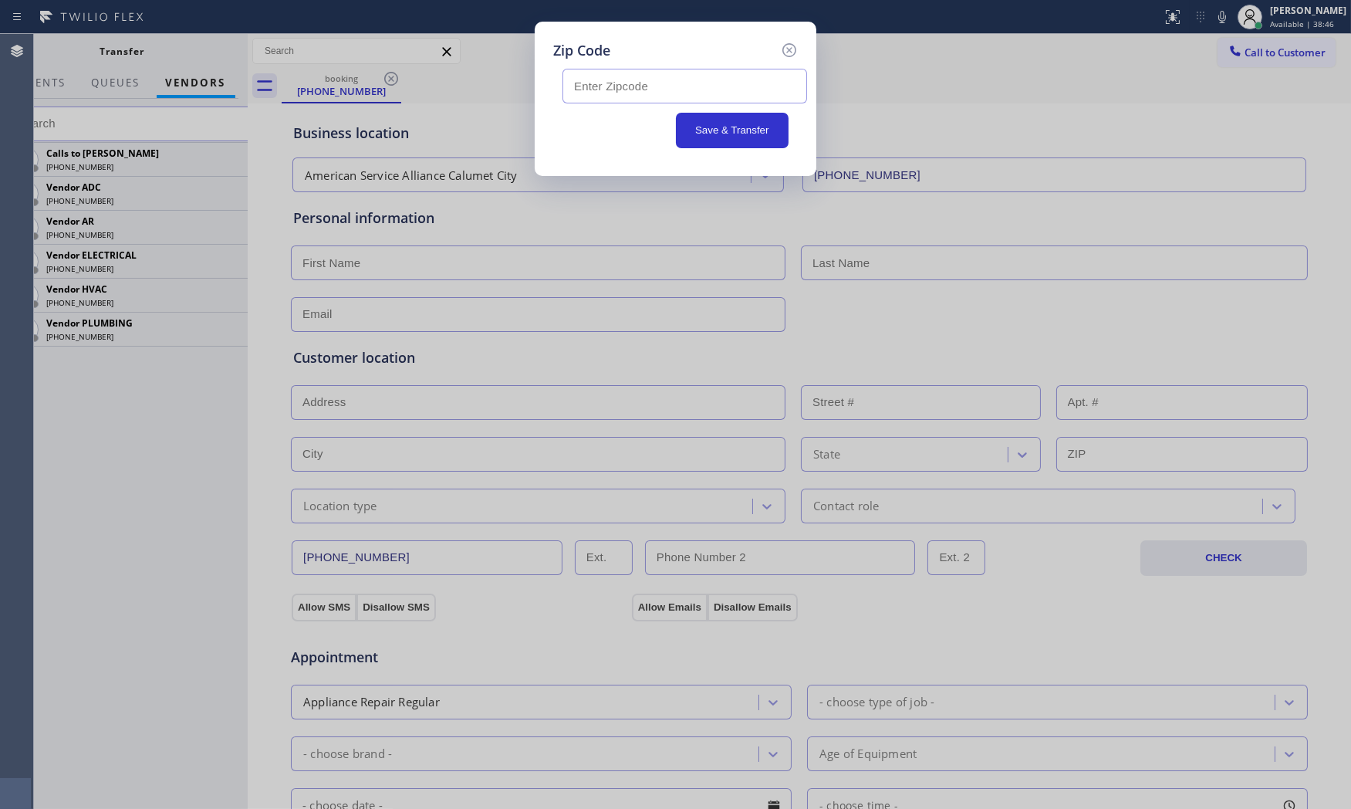
click at [650, 93] on input "text" at bounding box center [684, 86] width 245 height 35
paste input "46321"
type input "46321"
click at [710, 121] on button "Save & Transfer" at bounding box center [732, 130] width 113 height 35
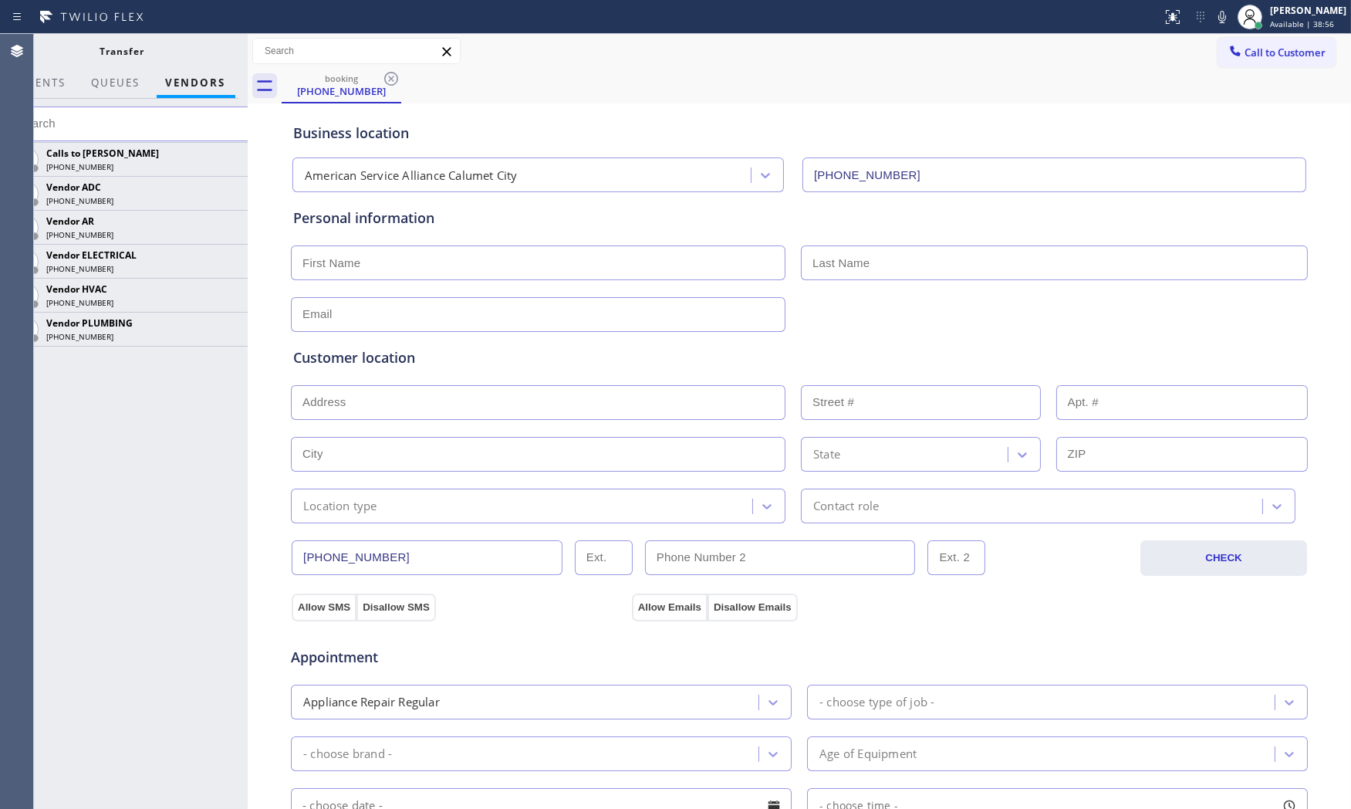
click at [1221, 17] on icon at bounding box center [1222, 17] width 19 height 19
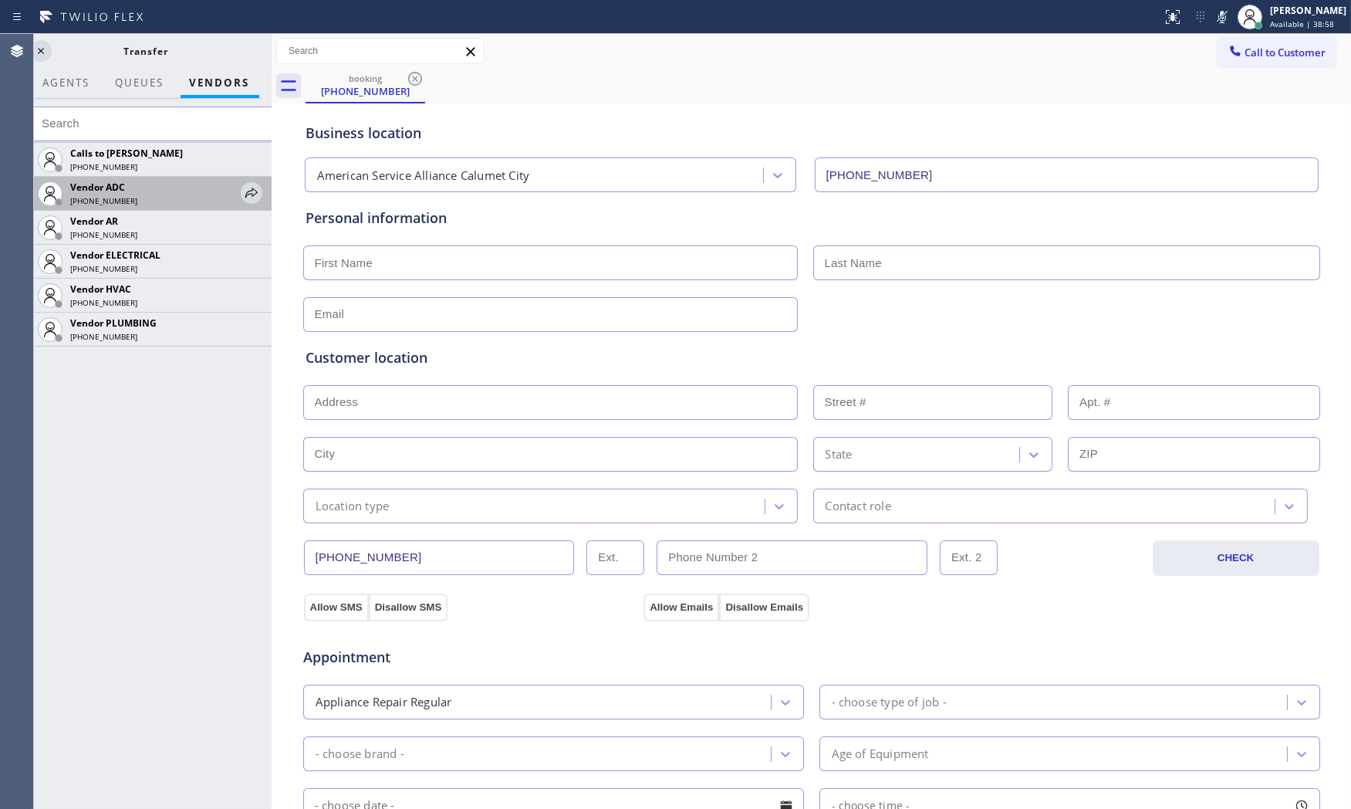
drag, startPoint x: 272, startPoint y: 184, endPoint x: 287, endPoint y: 176, distance: 17.3
click at [272, 181] on div at bounding box center [272, 421] width 0 height 775
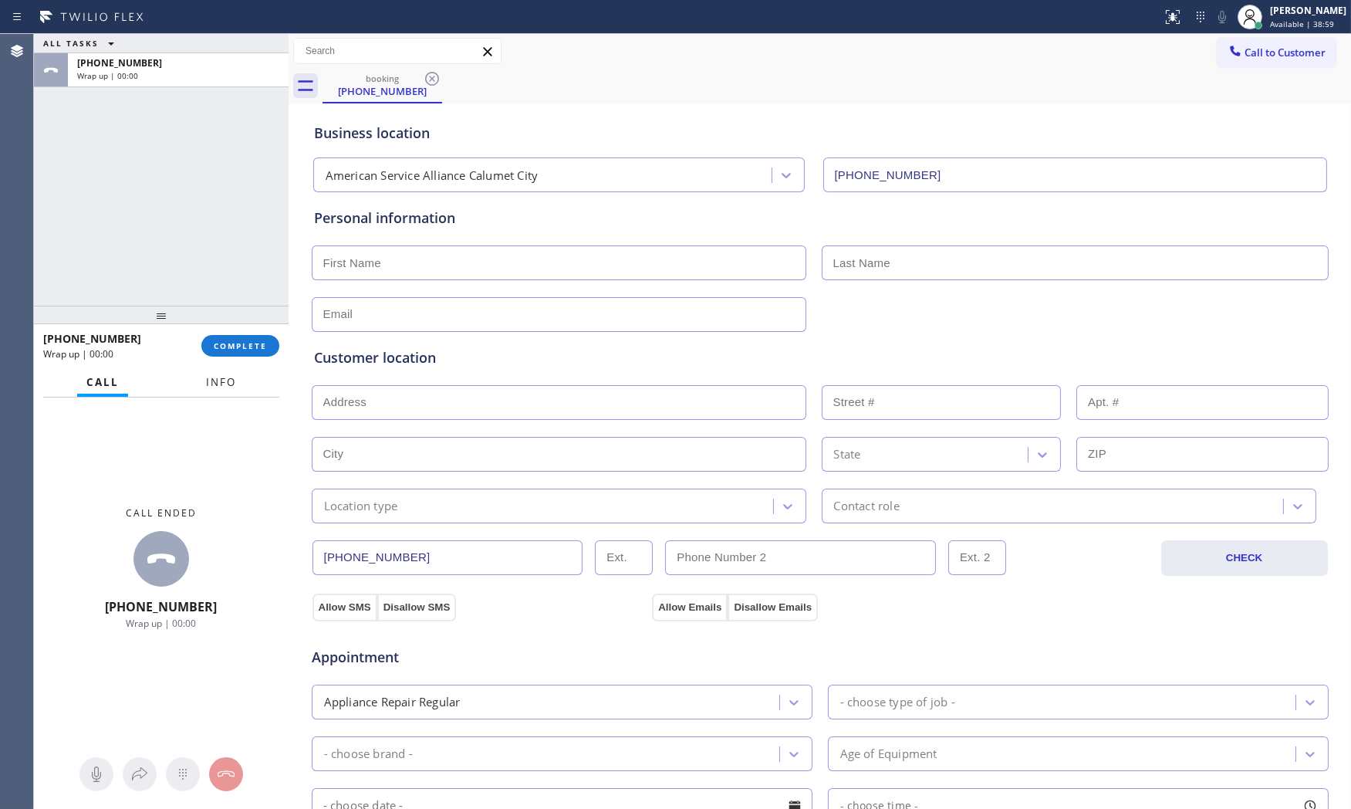
click at [206, 382] on span "Info" at bounding box center [221, 382] width 30 height 14
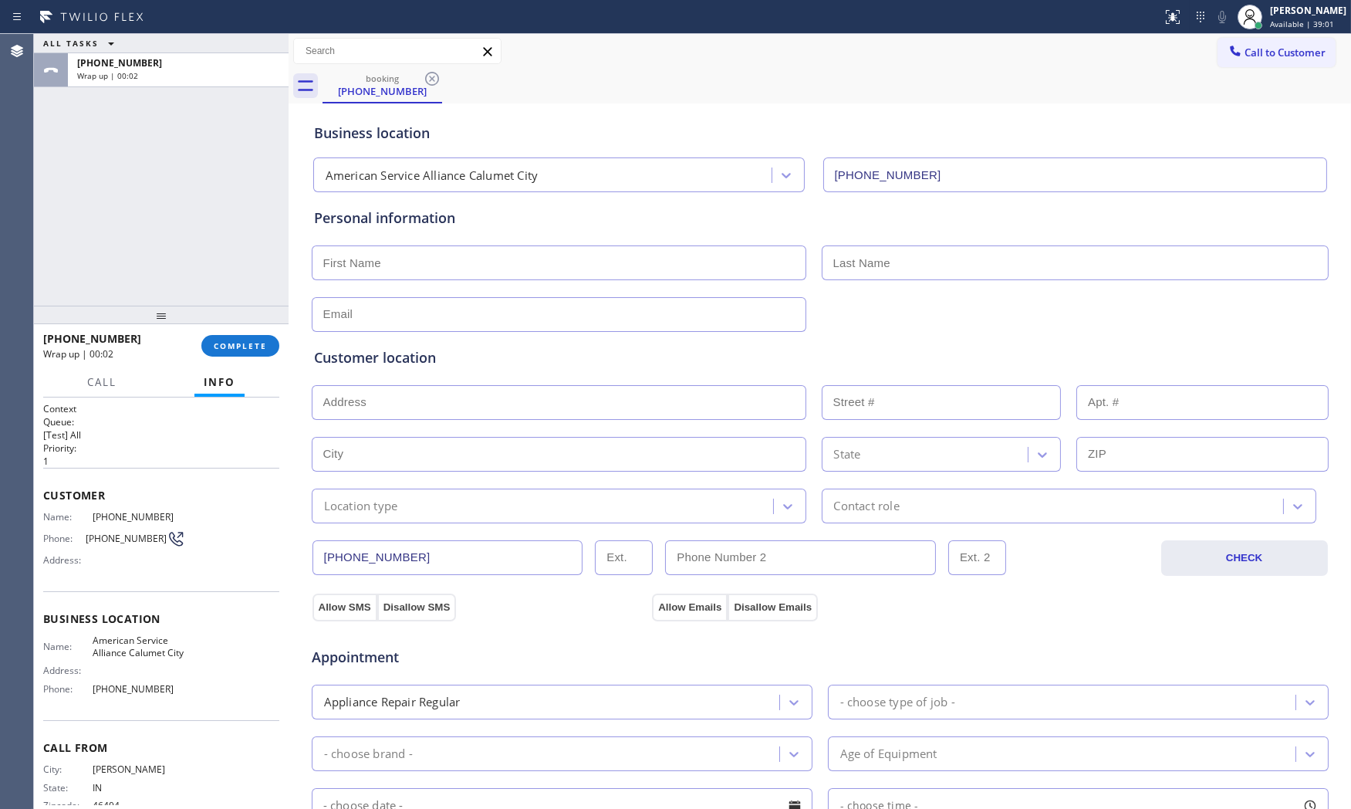
drag, startPoint x: 288, startPoint y: 255, endPoint x: 216, endPoint y: 244, distance: 72.6
click at [216, 244] on div "ALL TASKS ALL TASKS ACTIVE TASKS TASKS IN WRAP UP [PHONE_NUMBER] Wrap up | 00:0…" at bounding box center [692, 421] width 1317 height 775
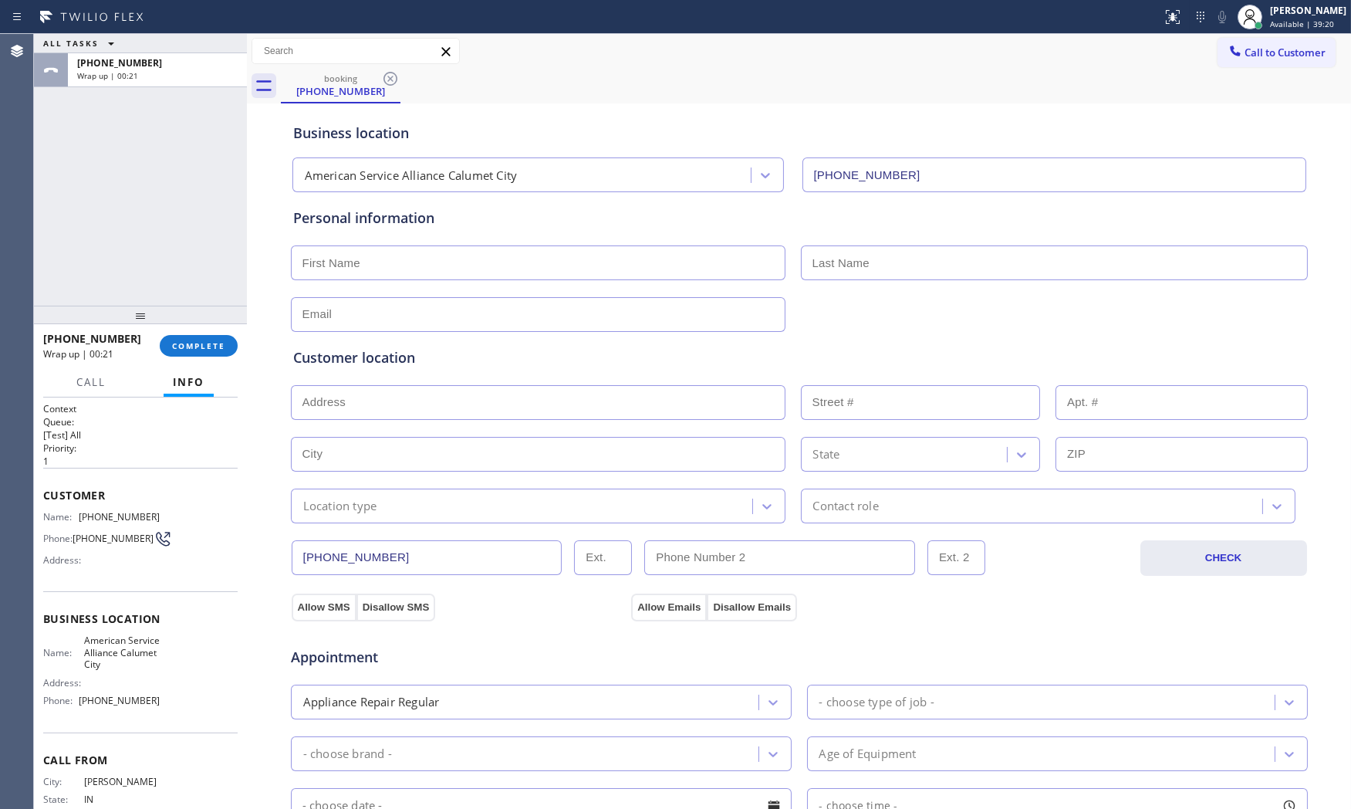
click at [464, 274] on input "text" at bounding box center [538, 262] width 495 height 35
type input "Ms"
drag, startPoint x: 904, startPoint y: 261, endPoint x: 891, endPoint y: 268, distance: 14.8
click at [901, 263] on input "text" at bounding box center [1054, 262] width 507 height 35
paste input "Monyette"
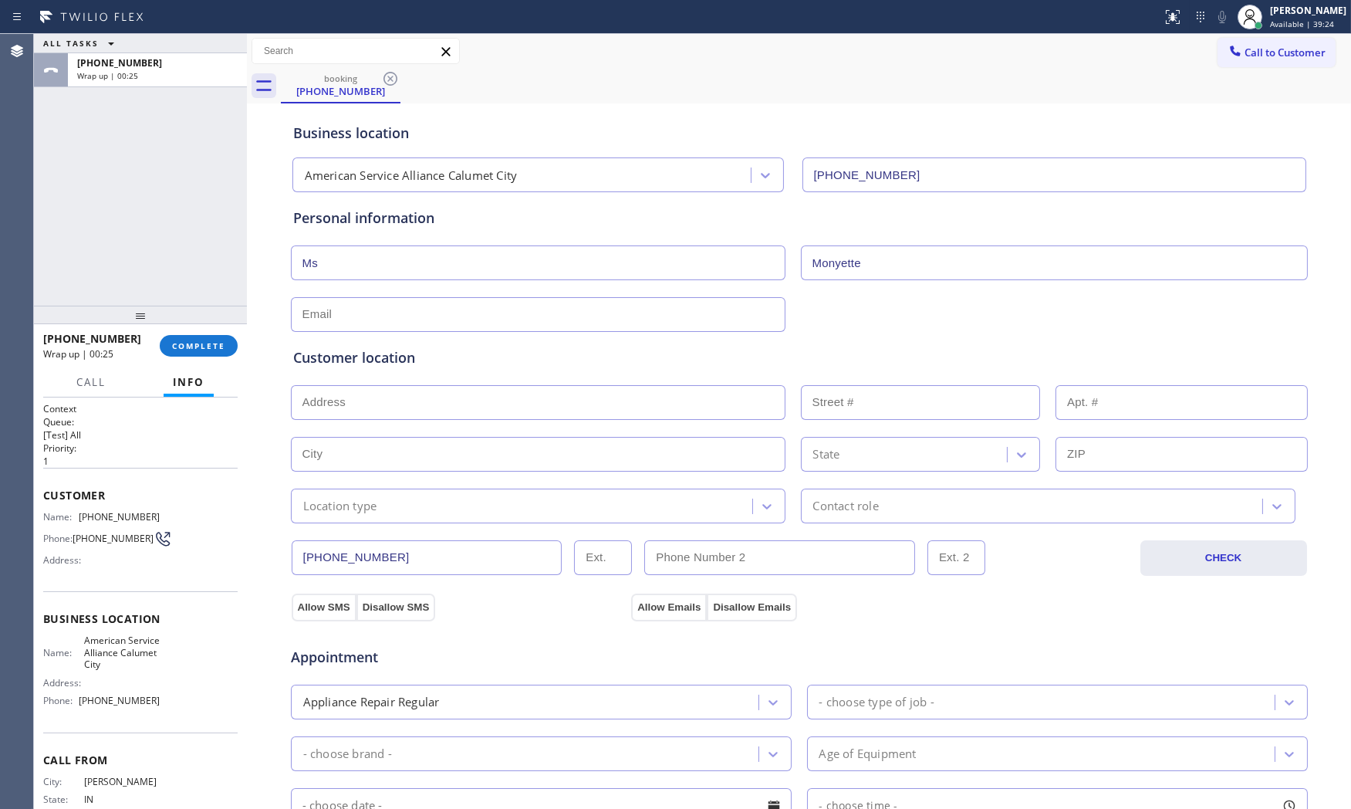
type input "Monyette"
click at [610, 318] on input "text" at bounding box center [538, 314] width 495 height 35
type input "[EMAIL_ADDRESS][DOMAIN_NAME]"
click at [532, 399] on input "text" at bounding box center [538, 402] width 495 height 35
paste input "[GEOGRAPHIC_DATA], IN 46321"
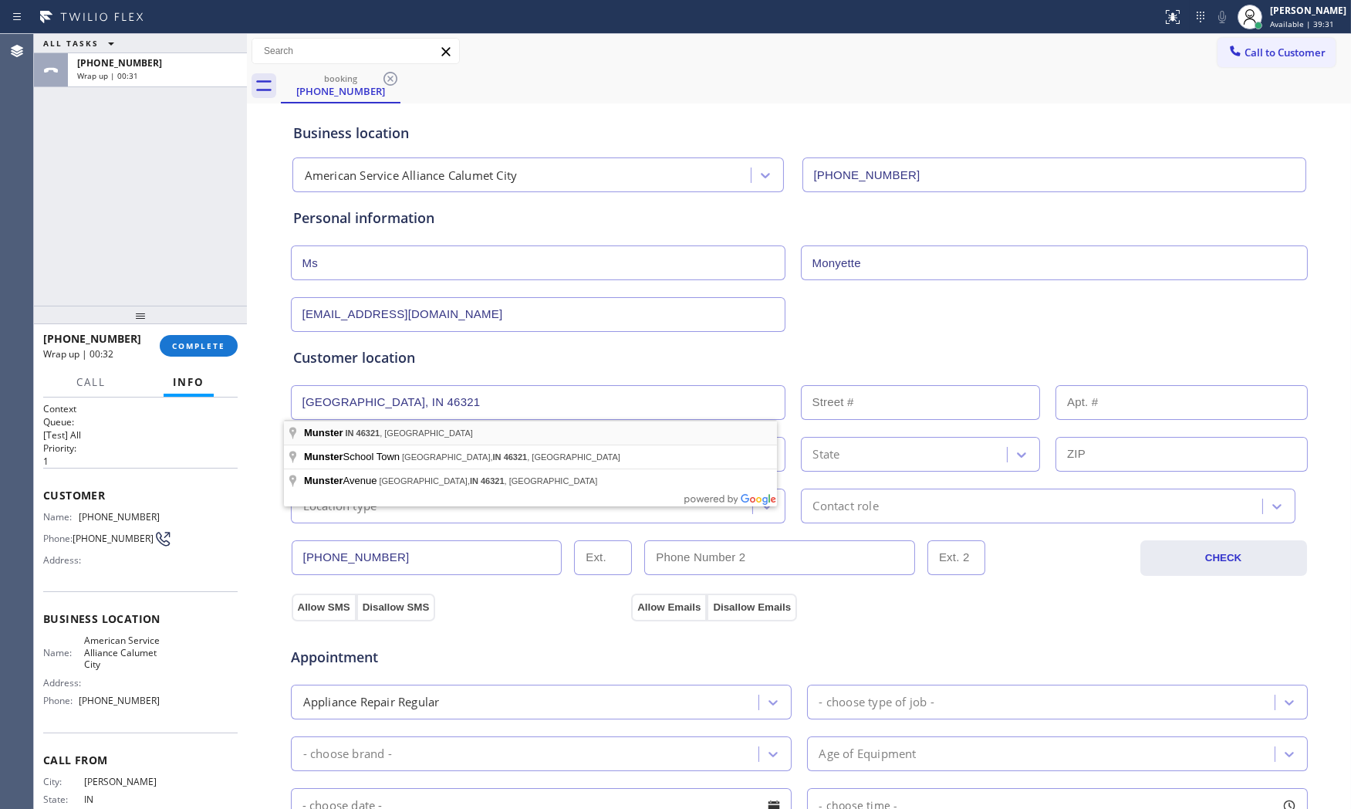
type input "[GEOGRAPHIC_DATA], IN [GEOGRAPHIC_DATA], [GEOGRAPHIC_DATA]"
type input "Munster"
type input "46321"
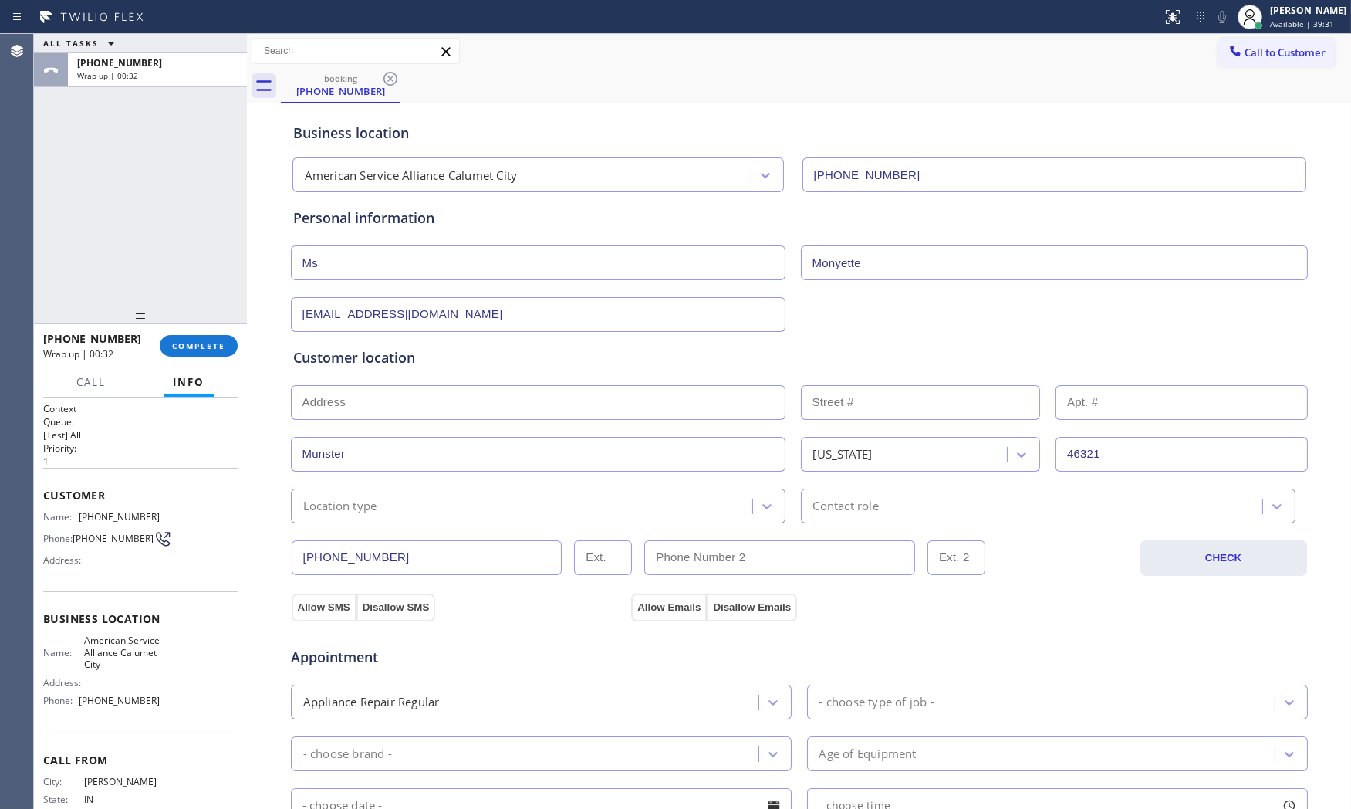
click at [367, 523] on div "[PHONE_NUMBER] CHECK" at bounding box center [799, 549] width 1018 height 52
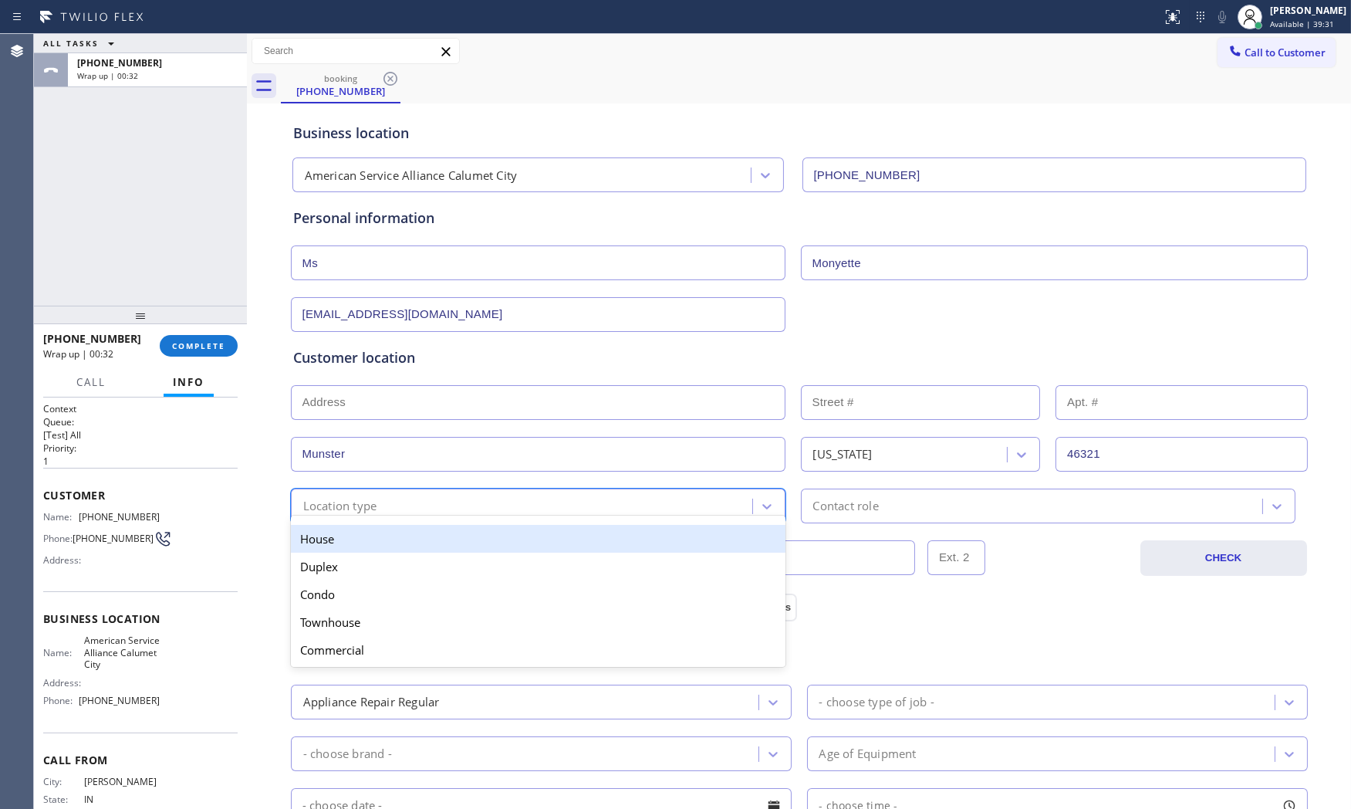
click at [368, 518] on div "option House focused, 1 of 5. 5 results available. Use Up and Down to choose op…" at bounding box center [538, 505] width 495 height 35
drag, startPoint x: 353, startPoint y: 543, endPoint x: 499, endPoint y: 545, distance: 145.8
click at [355, 545] on div "House" at bounding box center [538, 539] width 495 height 28
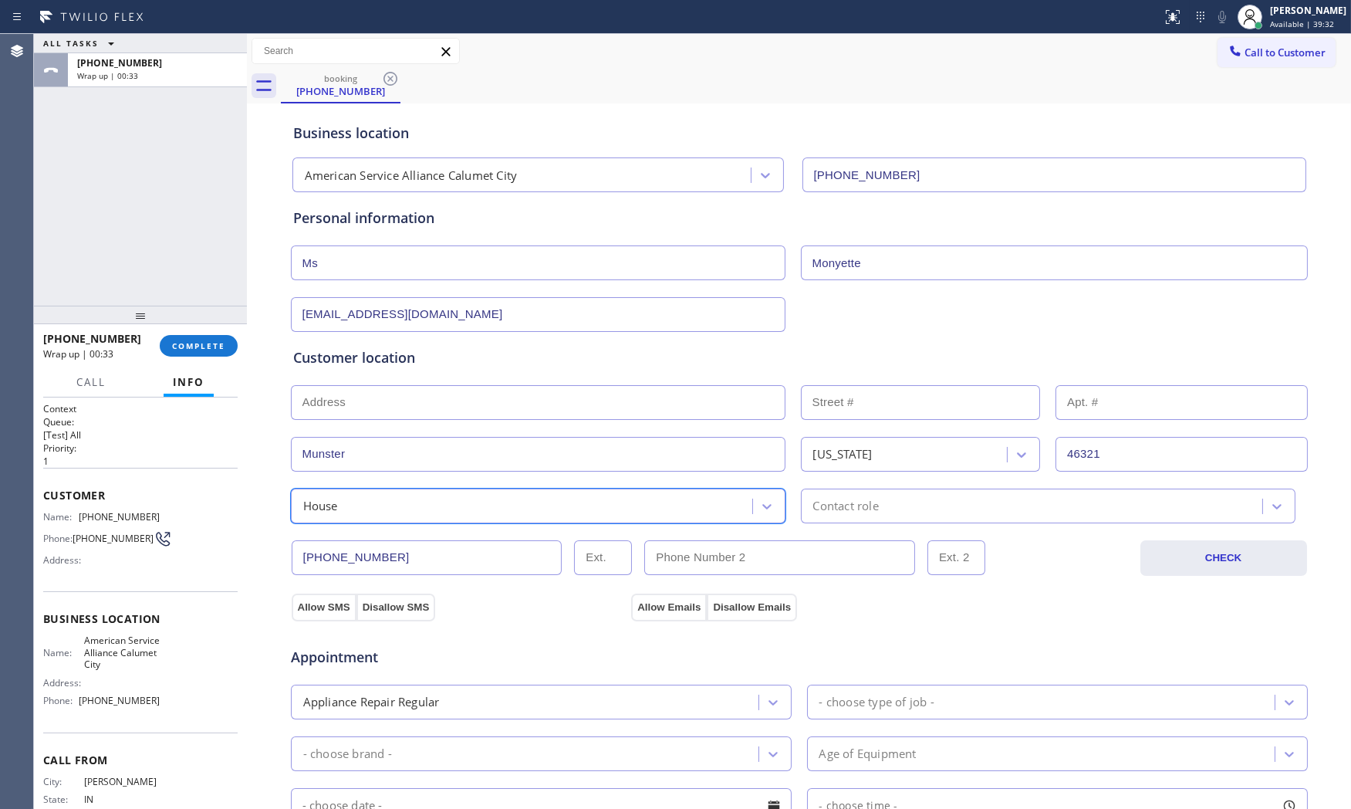
click at [873, 498] on div "Contact role" at bounding box center [846, 506] width 66 height 18
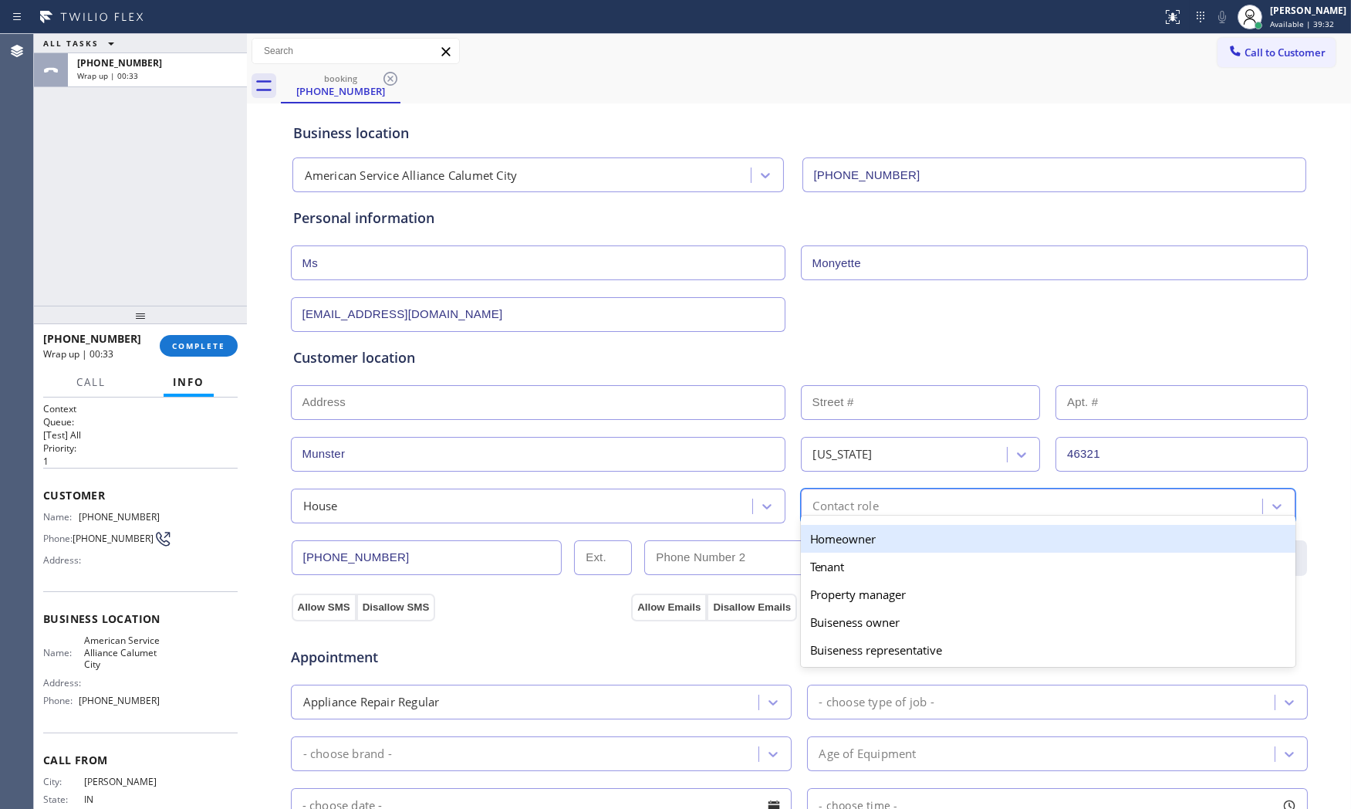
click at [843, 535] on div "Homeowner" at bounding box center [1048, 539] width 495 height 28
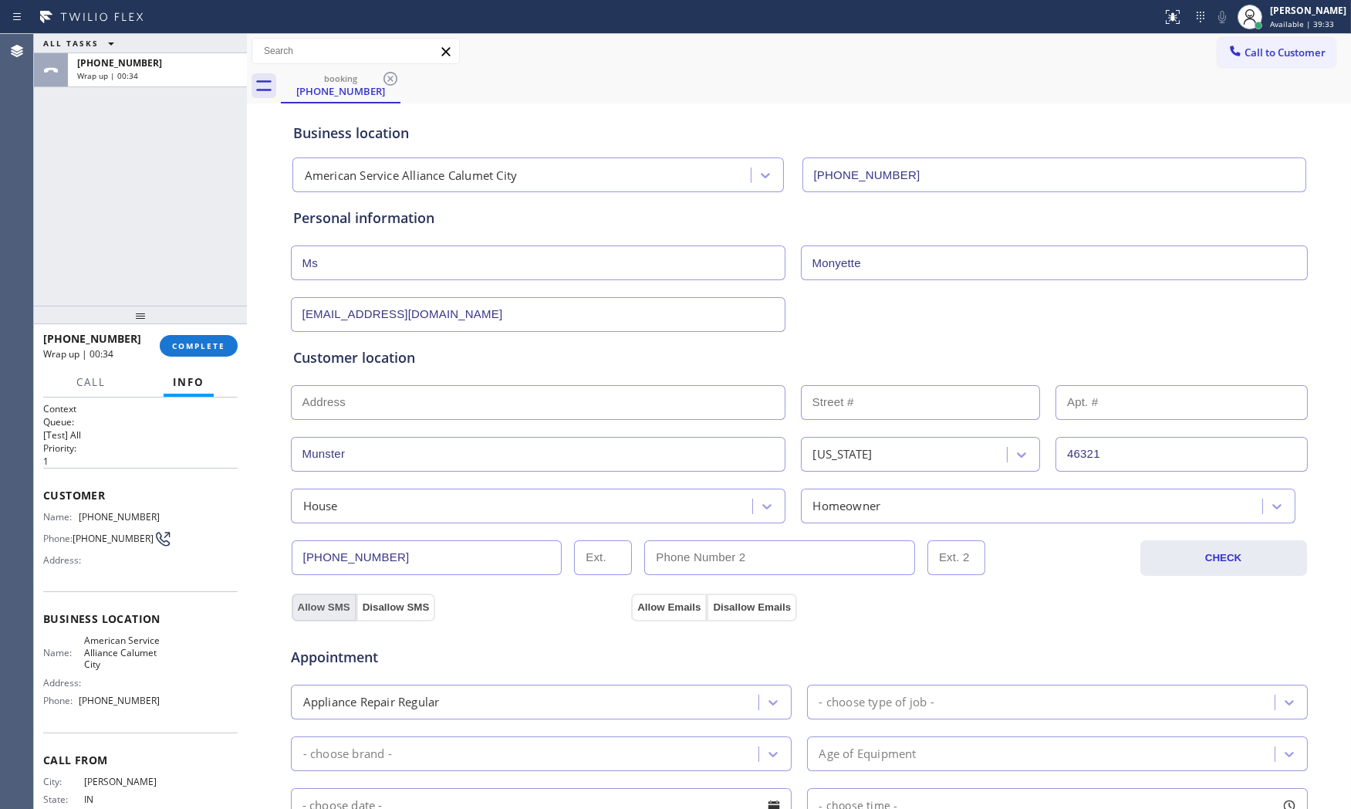
drag, startPoint x: 318, startPoint y: 606, endPoint x: 410, endPoint y: 605, distance: 92.6
click at [319, 606] on button "Allow SMS" at bounding box center [324, 607] width 65 height 28
click at [667, 613] on button "Allow Emails" at bounding box center [669, 607] width 76 height 28
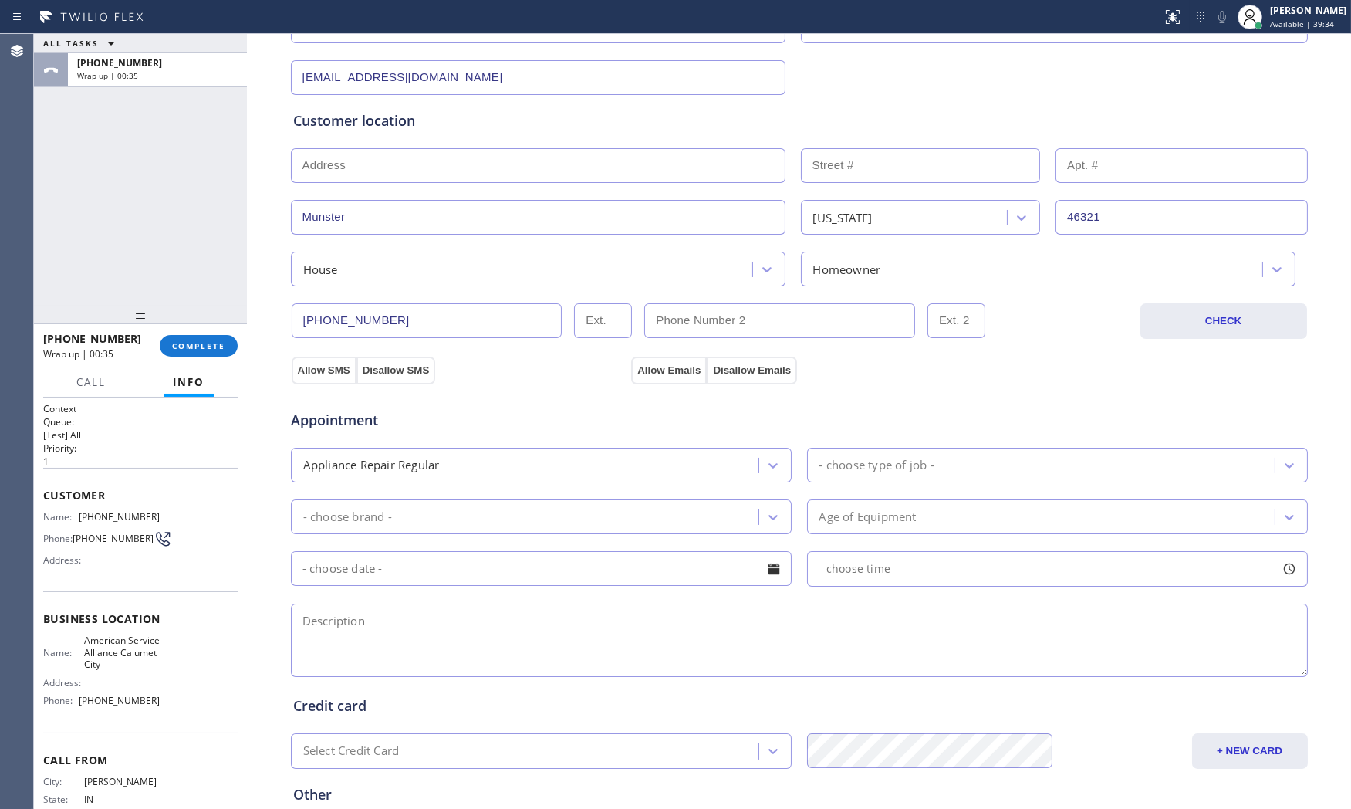
scroll to position [257, 0]
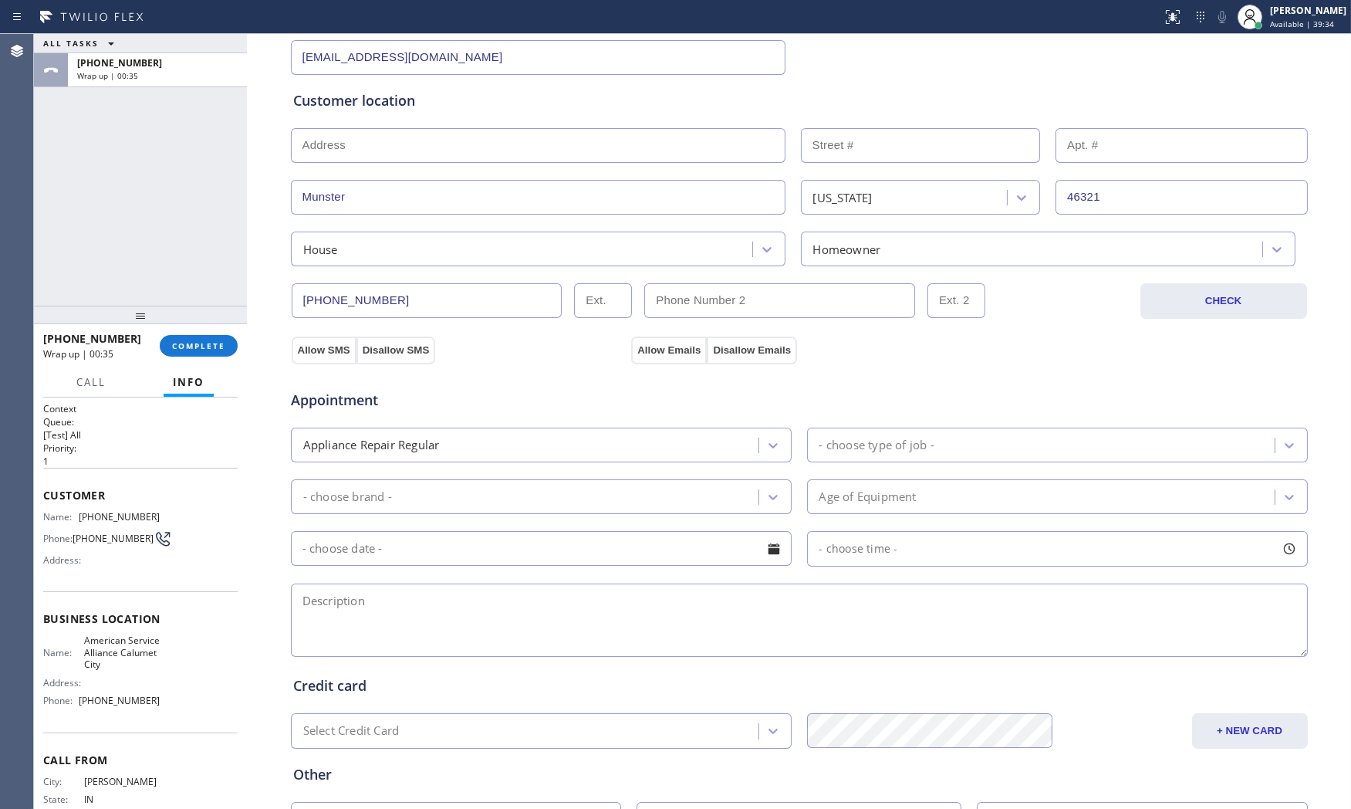
click at [903, 429] on div "- choose type of job -" at bounding box center [1057, 444] width 501 height 35
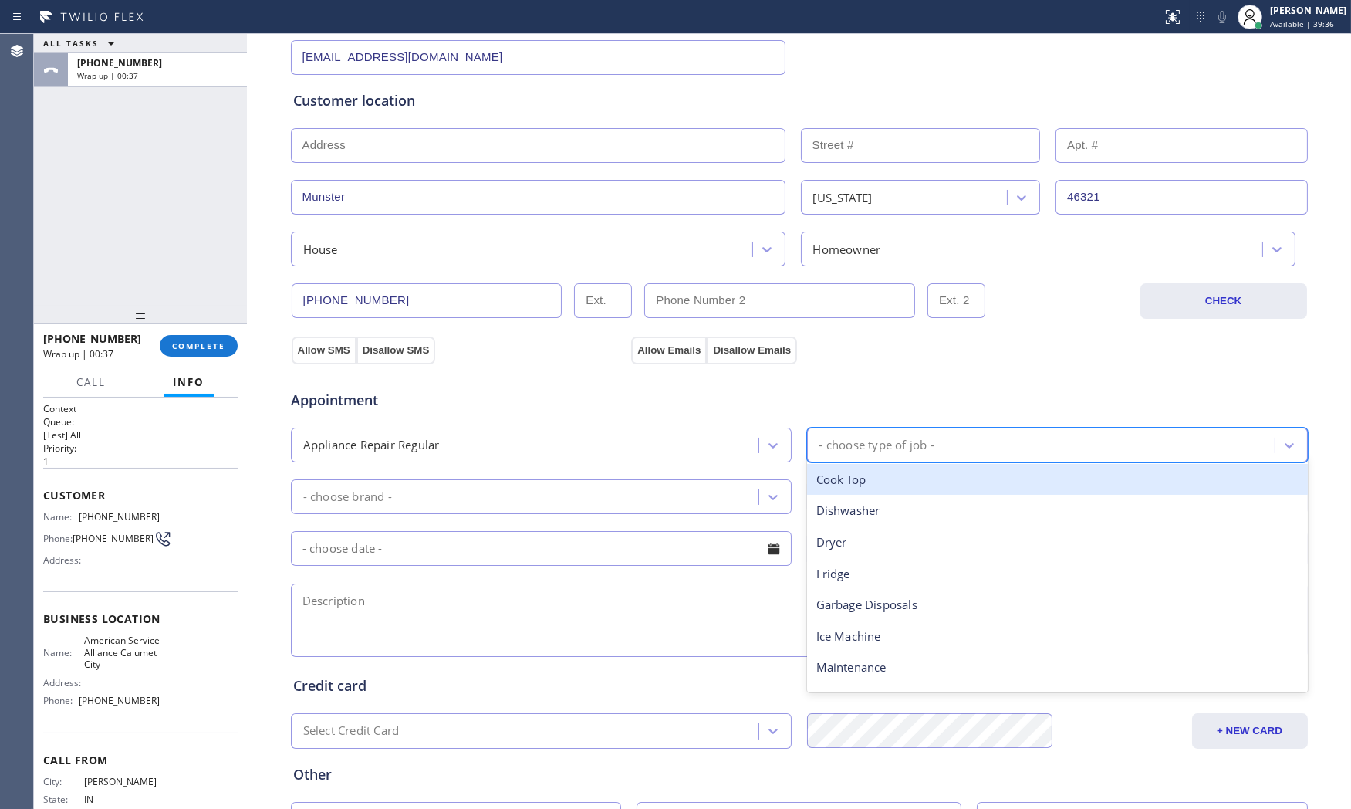
type input "f"
drag, startPoint x: 869, startPoint y: 481, endPoint x: 826, endPoint y: 491, distance: 44.9
click at [862, 485] on div "Fridge" at bounding box center [1057, 480] width 501 height 32
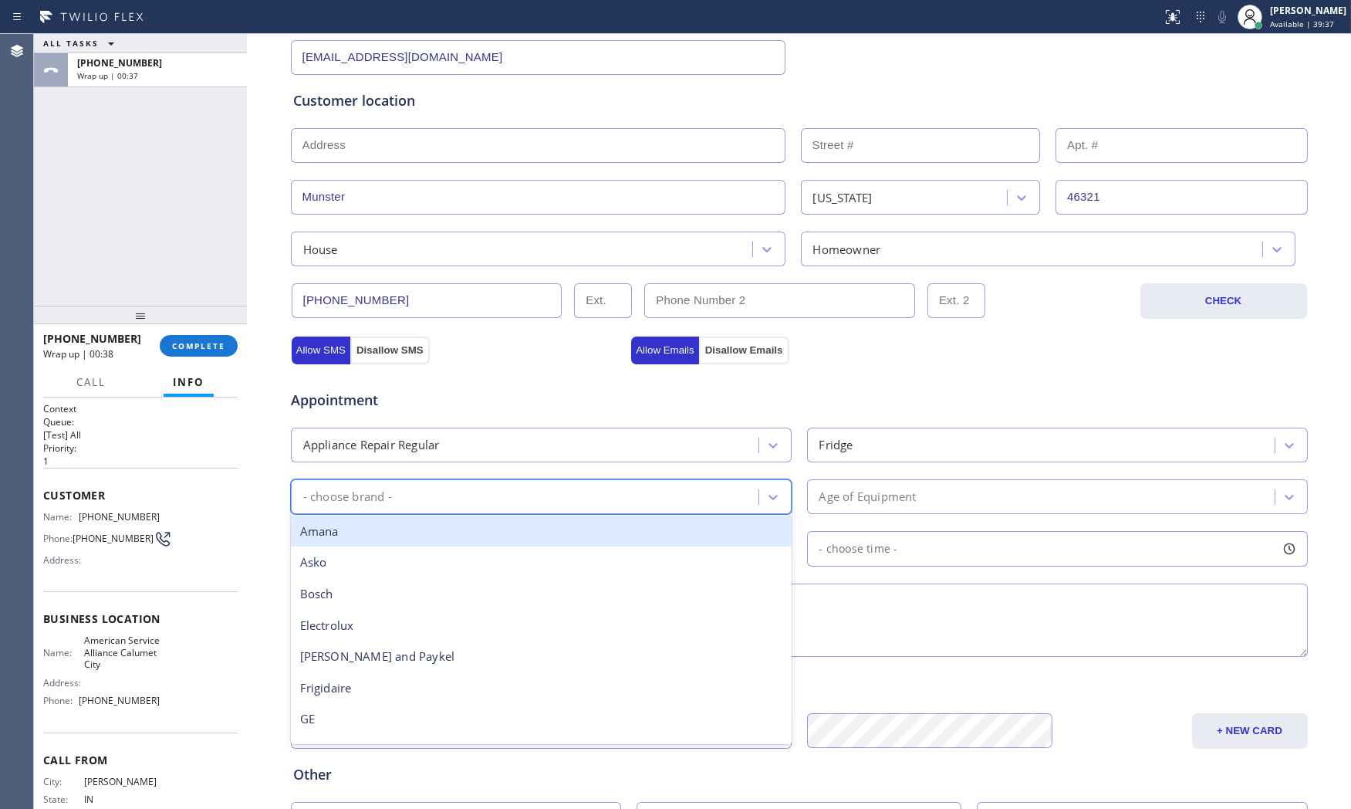
click at [571, 507] on div "- choose brand -" at bounding box center [526, 496] width 463 height 27
type input "GE"
click at [472, 531] on div "GE" at bounding box center [541, 531] width 501 height 32
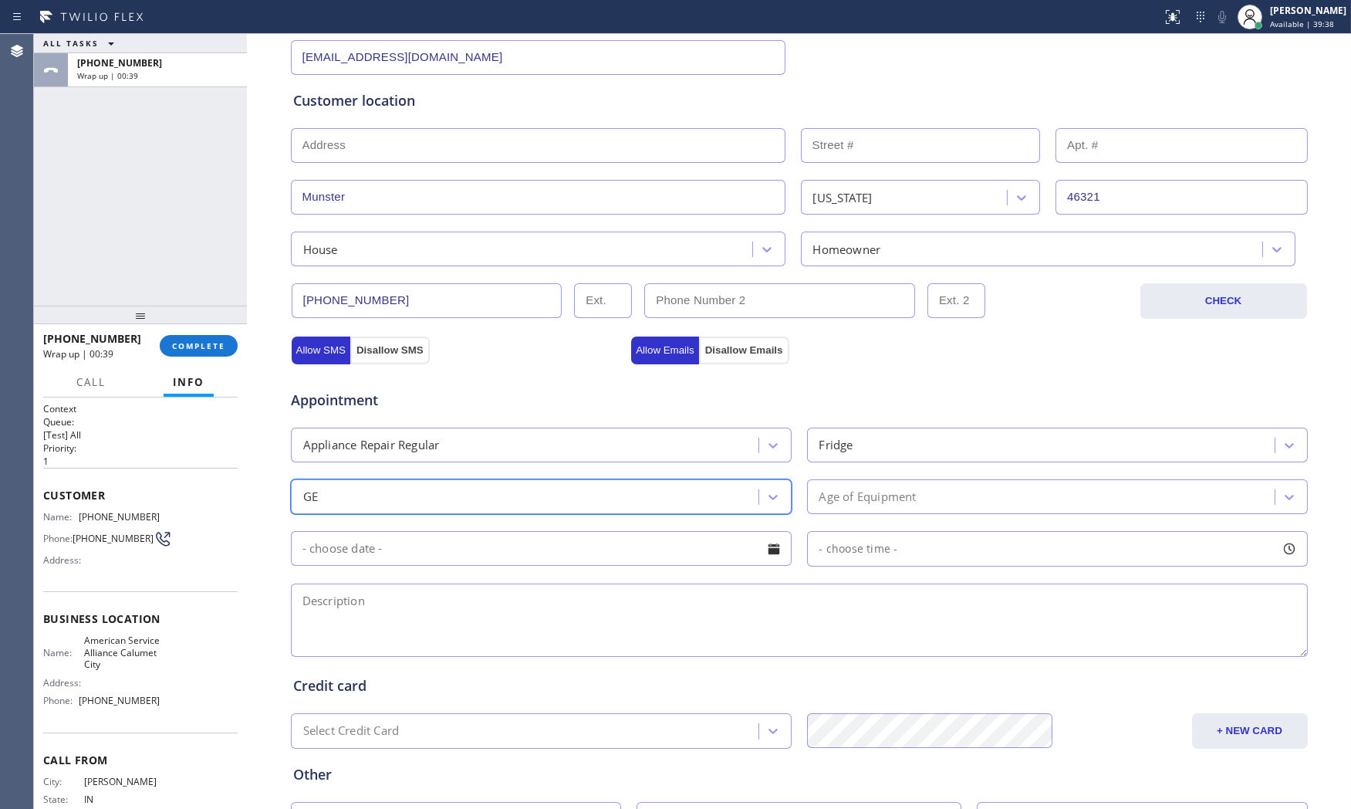
click at [921, 512] on div "Age of Equipment" at bounding box center [1057, 496] width 501 height 35
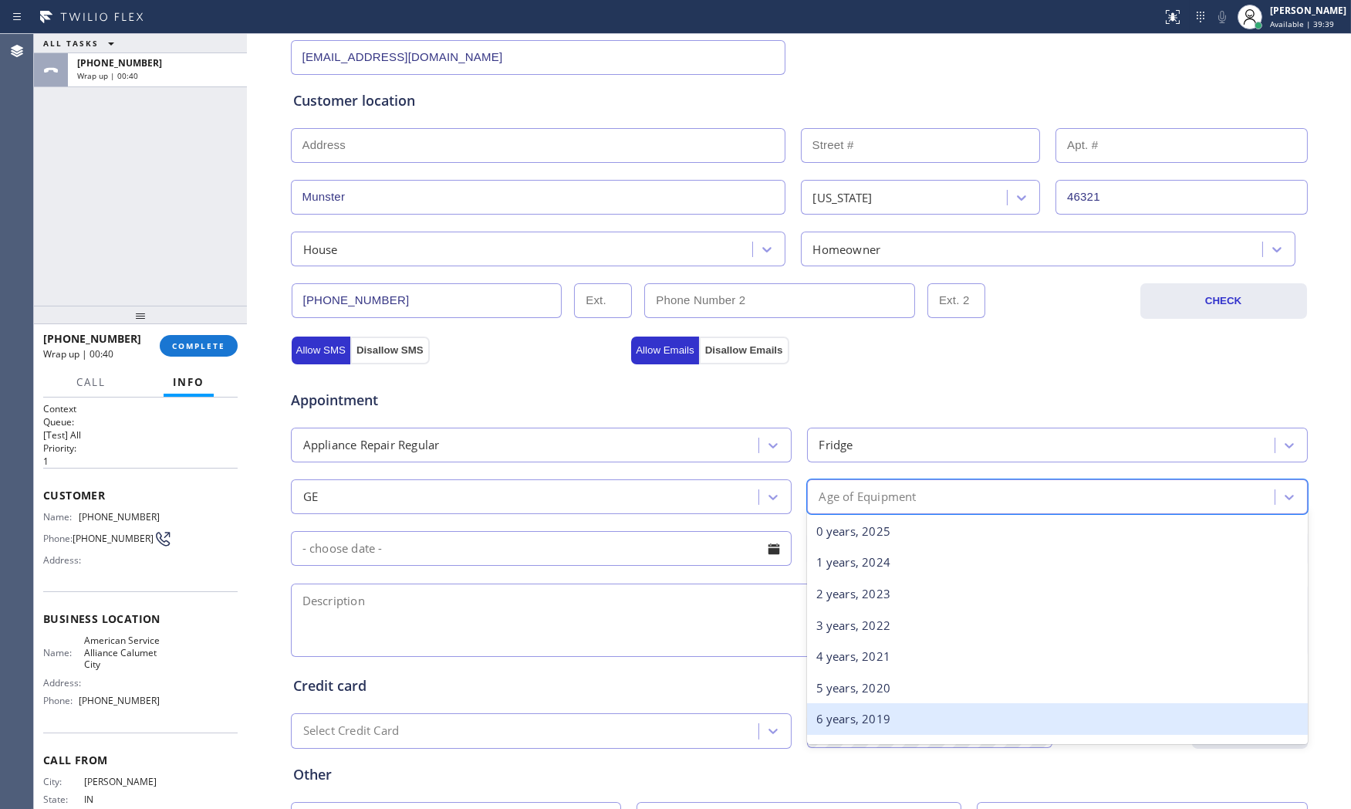
click at [835, 717] on div "6 years, 2019" at bounding box center [1057, 719] width 501 height 32
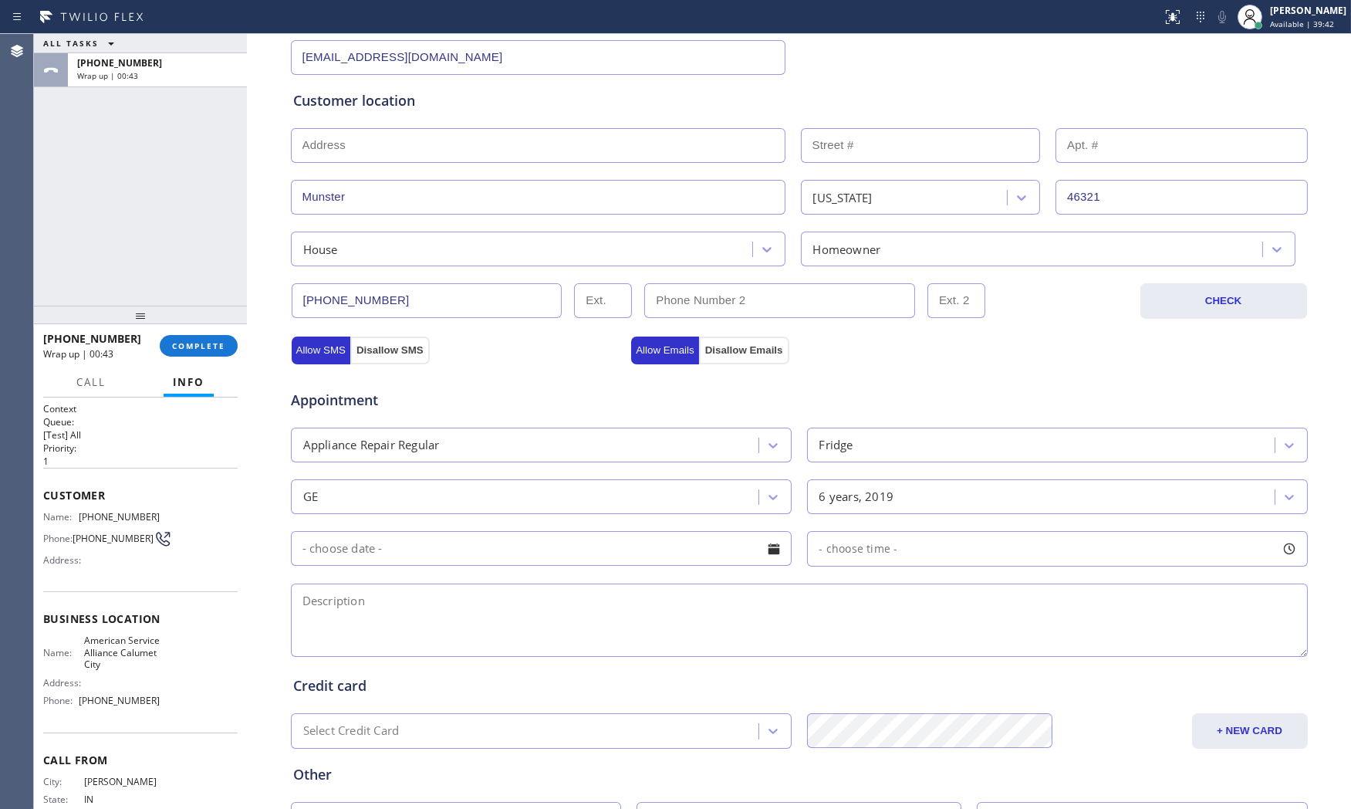
click at [432, 634] on textarea at bounding box center [799, 619] width 1017 height 73
paste textarea "GE | fridgeFS | both side not cooling | [DEMOGRAPHIC_DATA] | house - ho | [GEOG…"
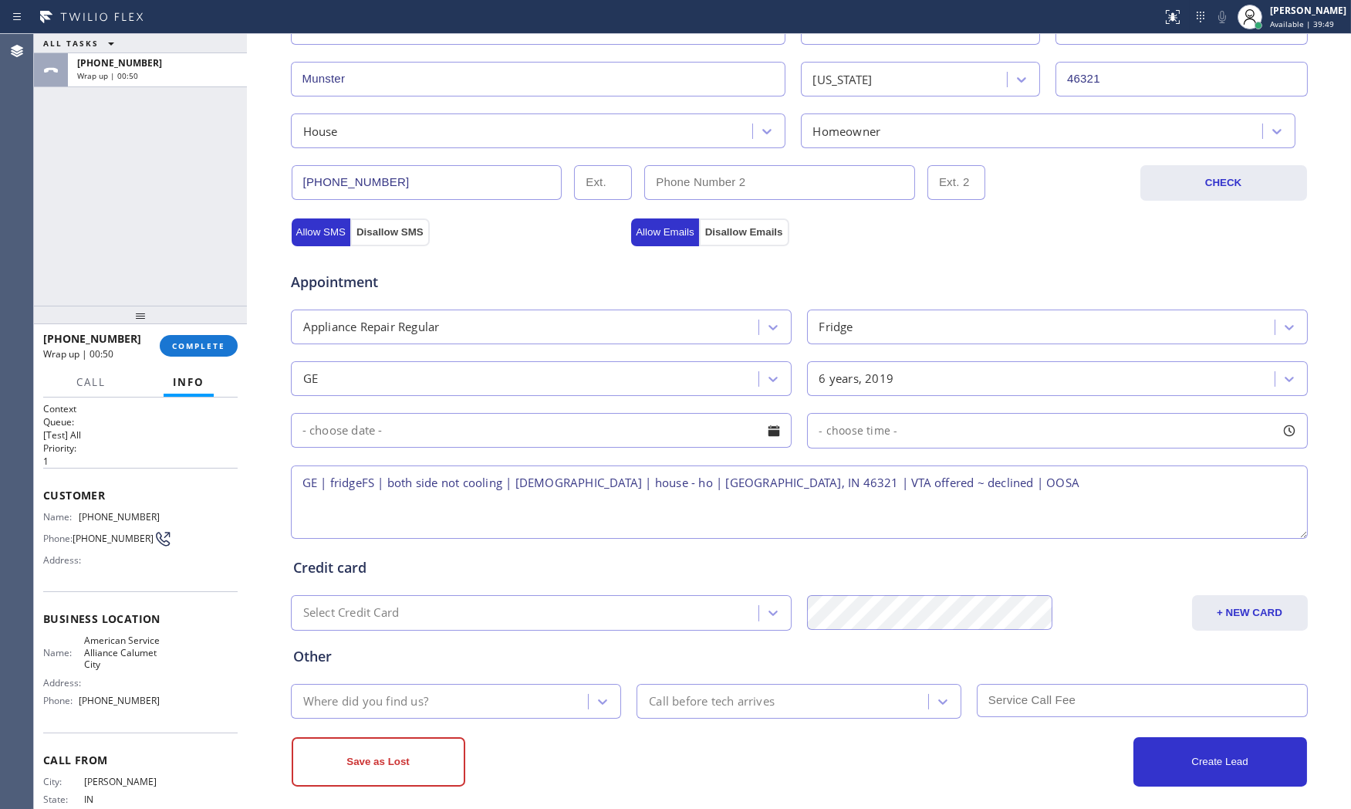
scroll to position [387, 0]
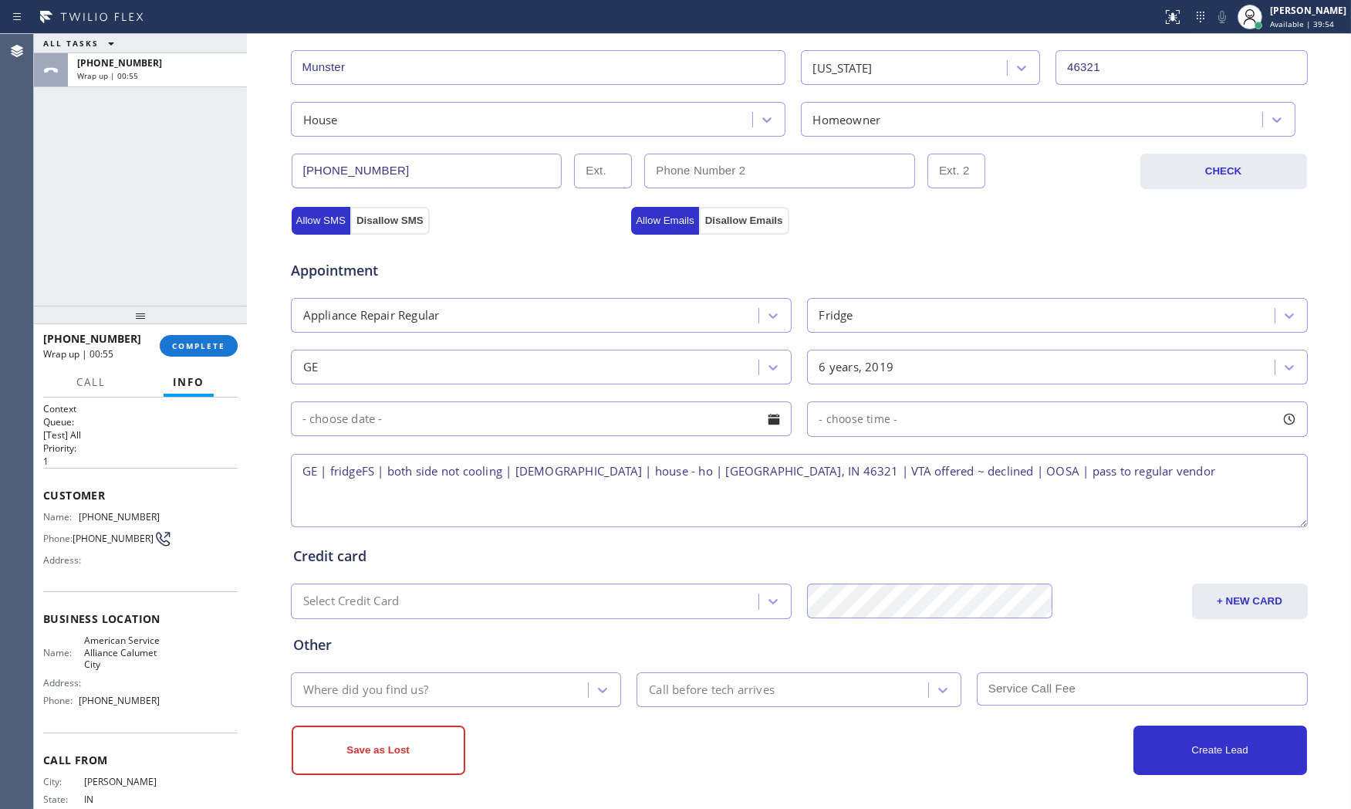
type textarea "GE | fridgeFS | both side not cooling | [DEMOGRAPHIC_DATA] | house - ho | [GEOG…"
click at [413, 704] on div "Where did you find us?" at bounding box center [456, 689] width 331 height 35
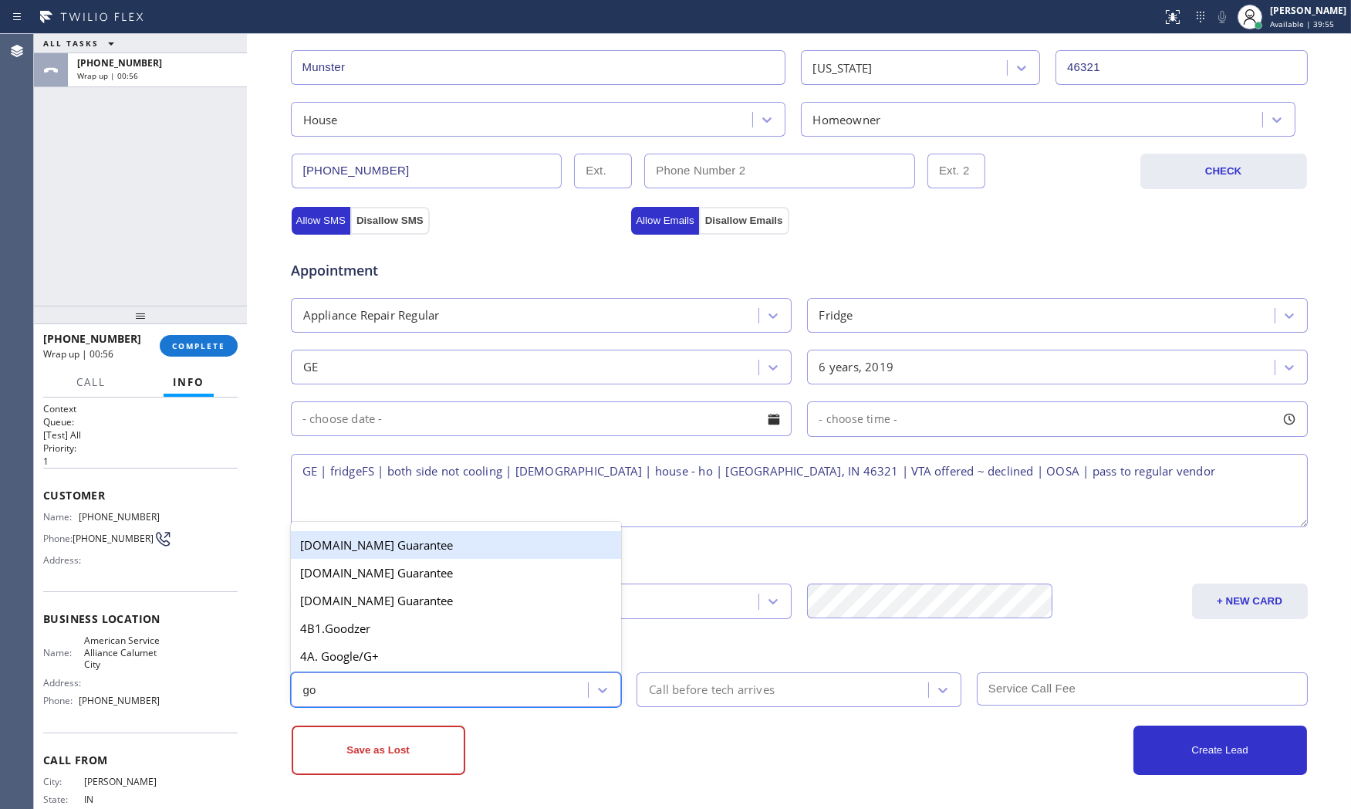
type input "goo"
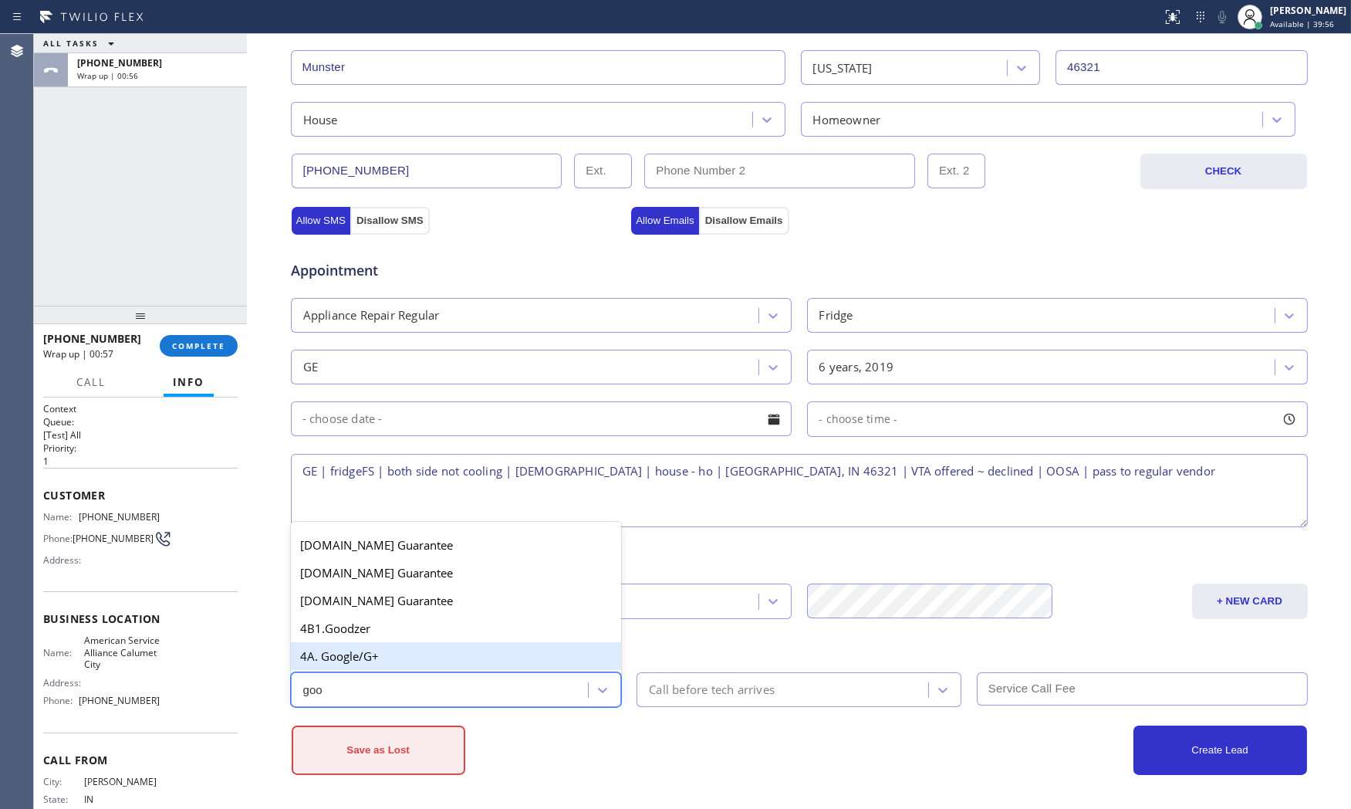
drag, startPoint x: 397, startPoint y: 653, endPoint x: 405, endPoint y: 734, distance: 81.4
click at [397, 656] on div "4A. Google/G+" at bounding box center [456, 656] width 331 height 28
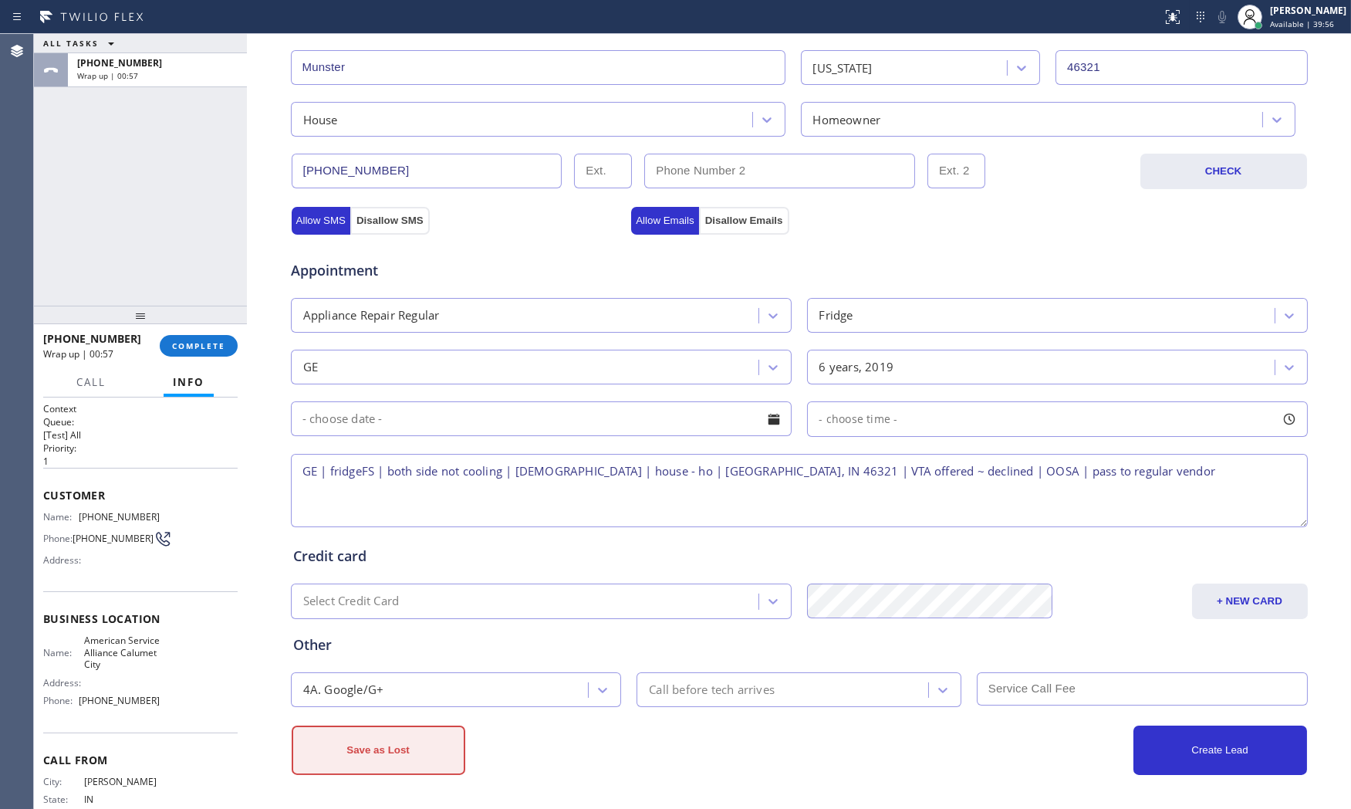
click at [405, 737] on button "Save as Lost" at bounding box center [379, 749] width 174 height 49
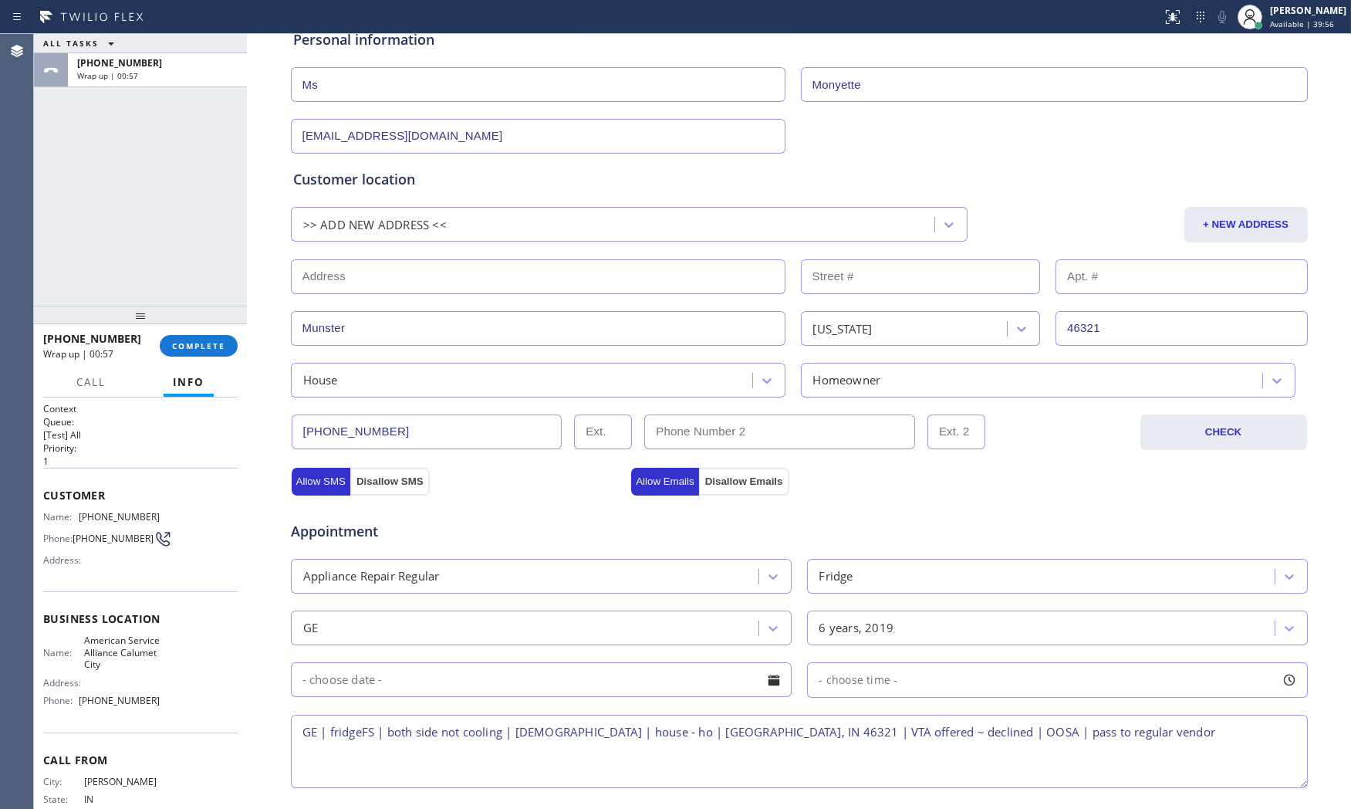
scroll to position [96, 0]
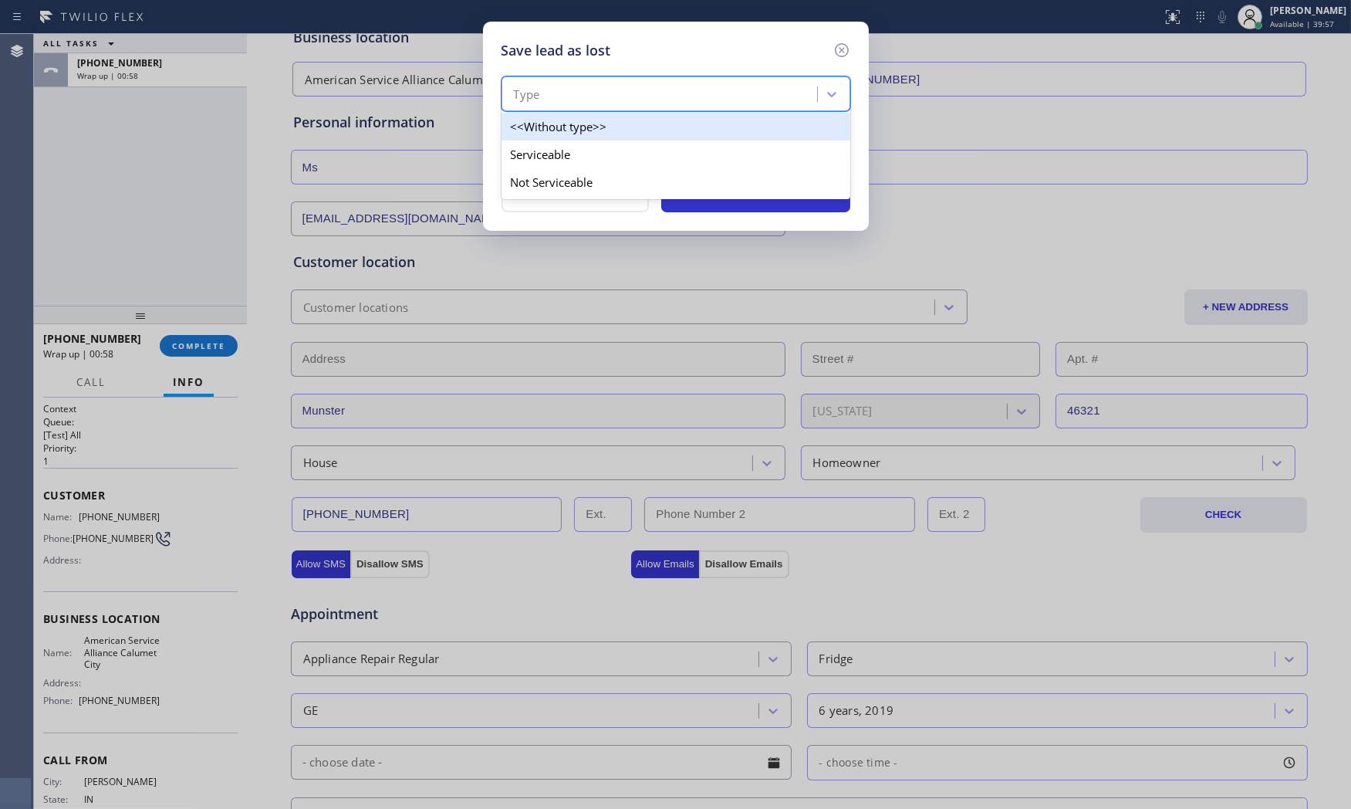
click at [607, 106] on div "Type" at bounding box center [661, 94] width 311 height 27
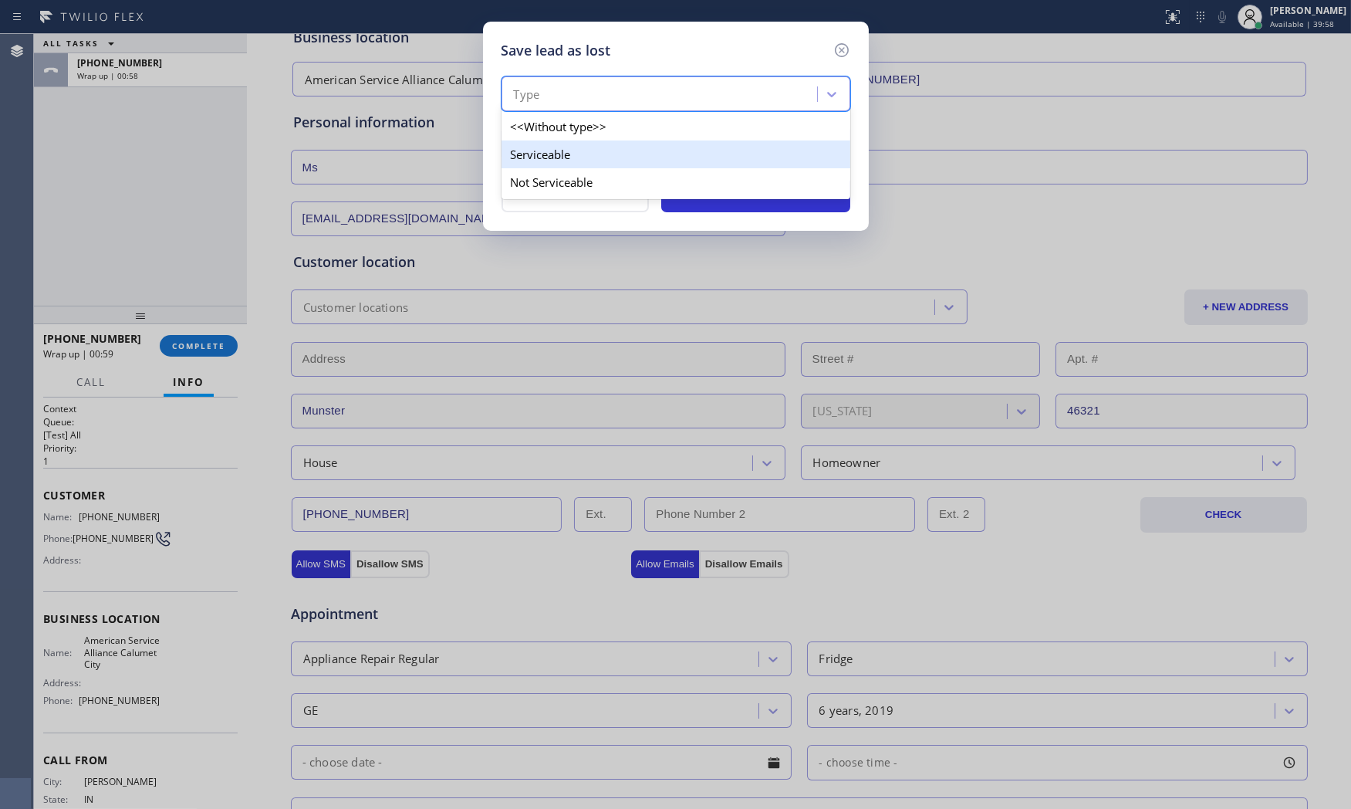
click at [583, 164] on div "Serviceable" at bounding box center [675, 154] width 349 height 28
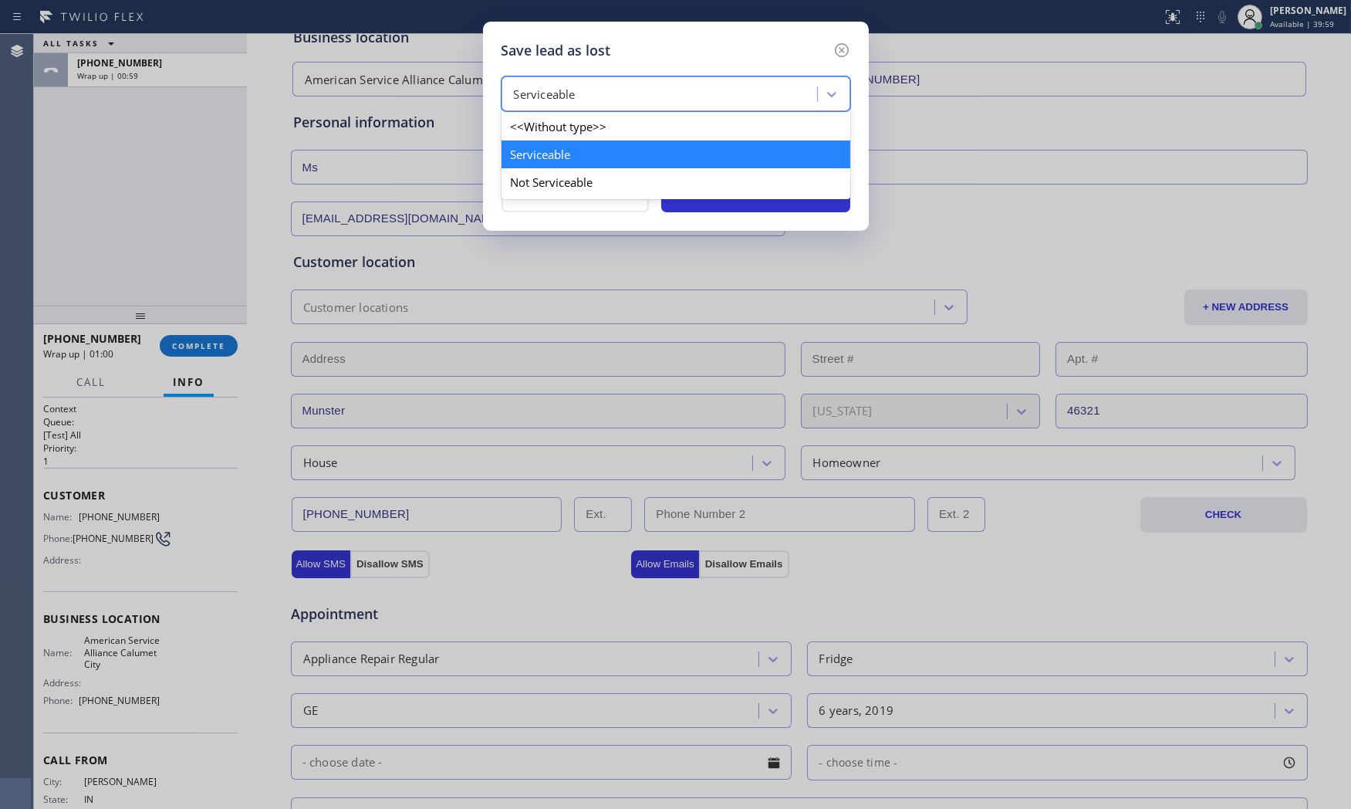
drag, startPoint x: 584, startPoint y: 97, endPoint x: 573, endPoint y: 143, distance: 47.5
click at [583, 97] on div "Serviceable" at bounding box center [661, 94] width 311 height 27
click at [568, 177] on div "Not Serviceable" at bounding box center [675, 182] width 349 height 28
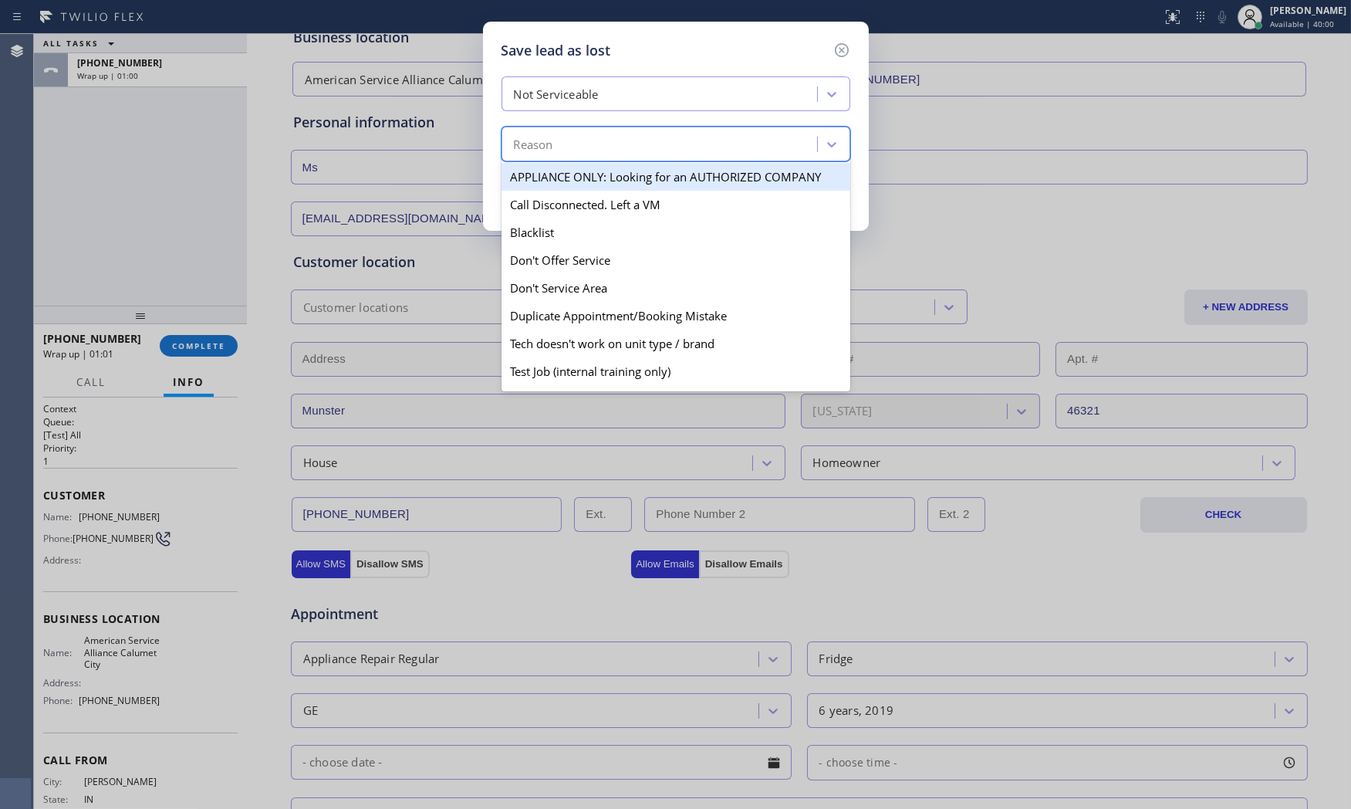
click at [568, 150] on div "Reason" at bounding box center [661, 144] width 311 height 27
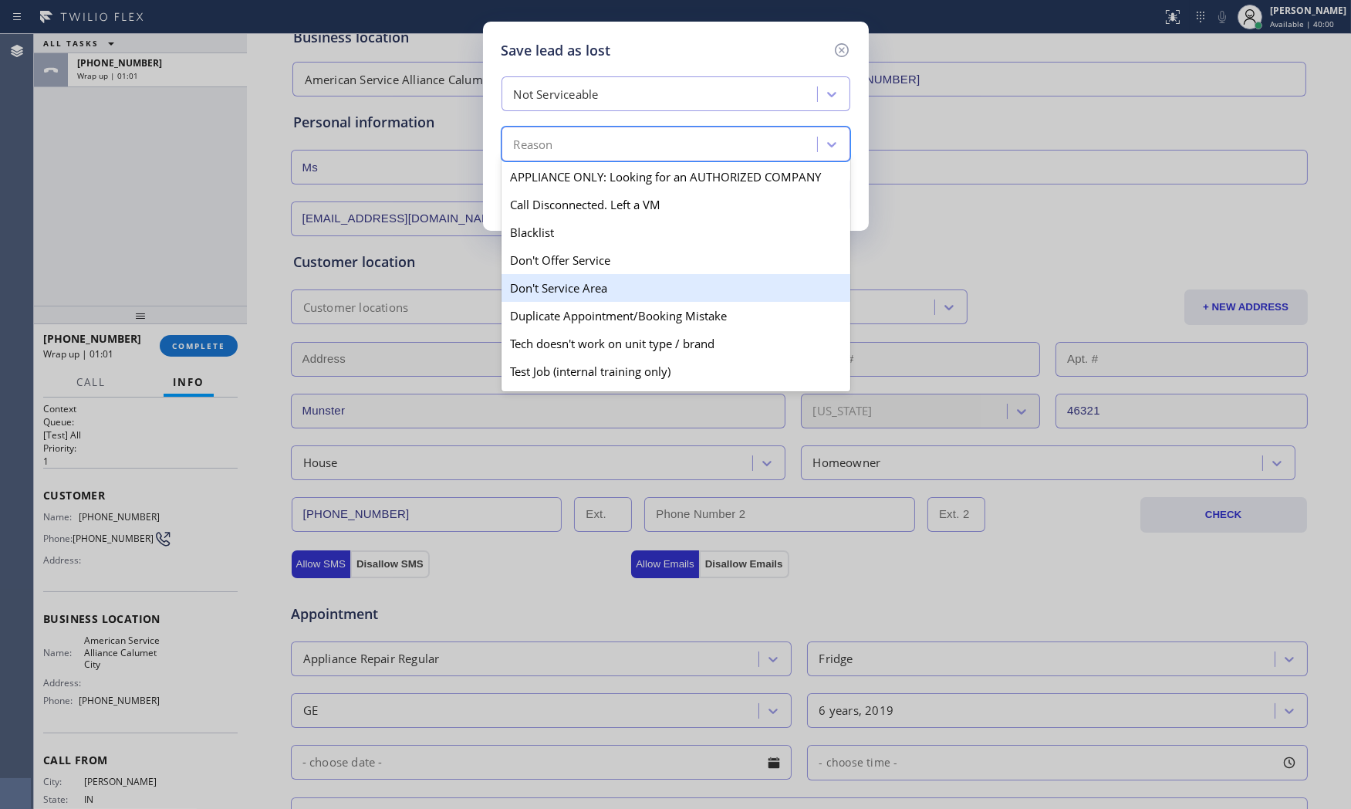
click at [572, 279] on div "Don't Service Area" at bounding box center [675, 288] width 349 height 28
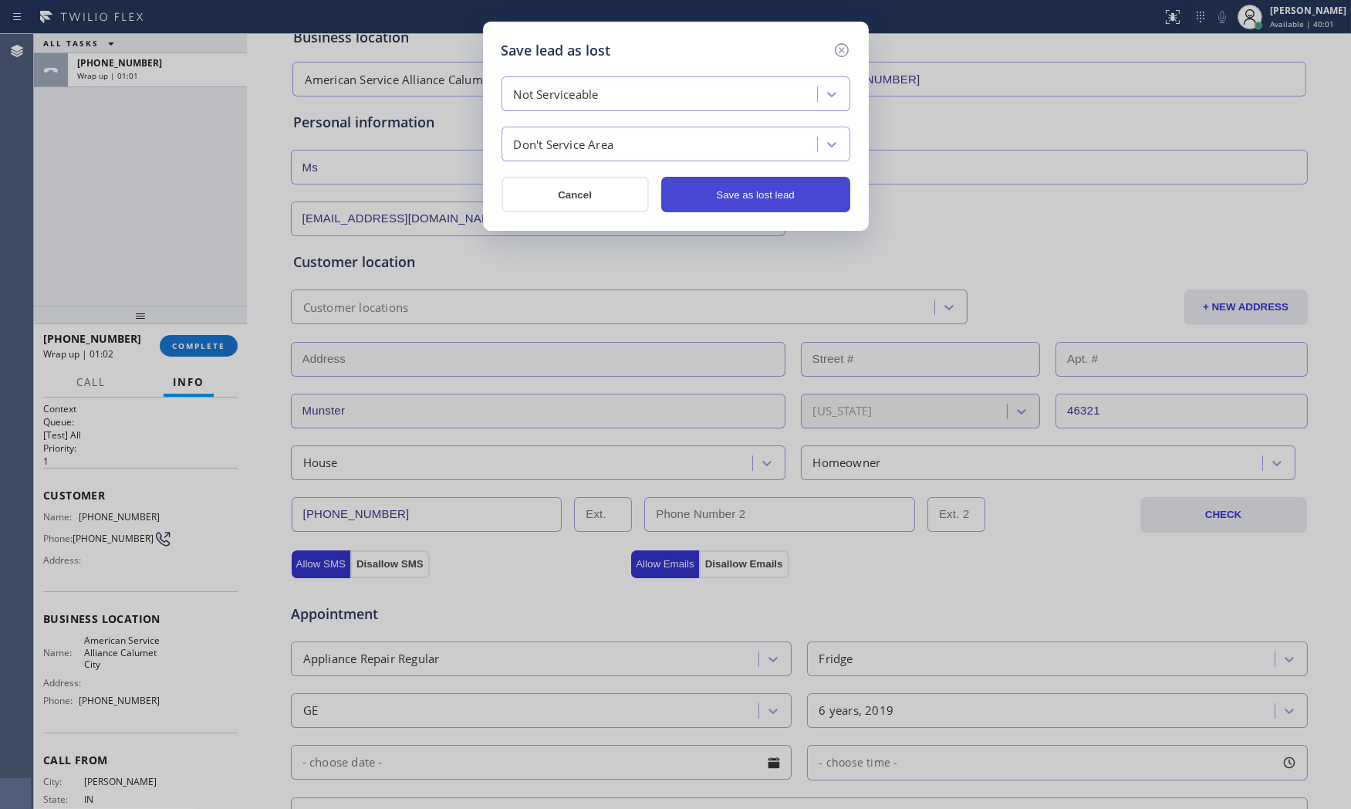
click at [725, 201] on button "Save as lost lead" at bounding box center [755, 194] width 189 height 35
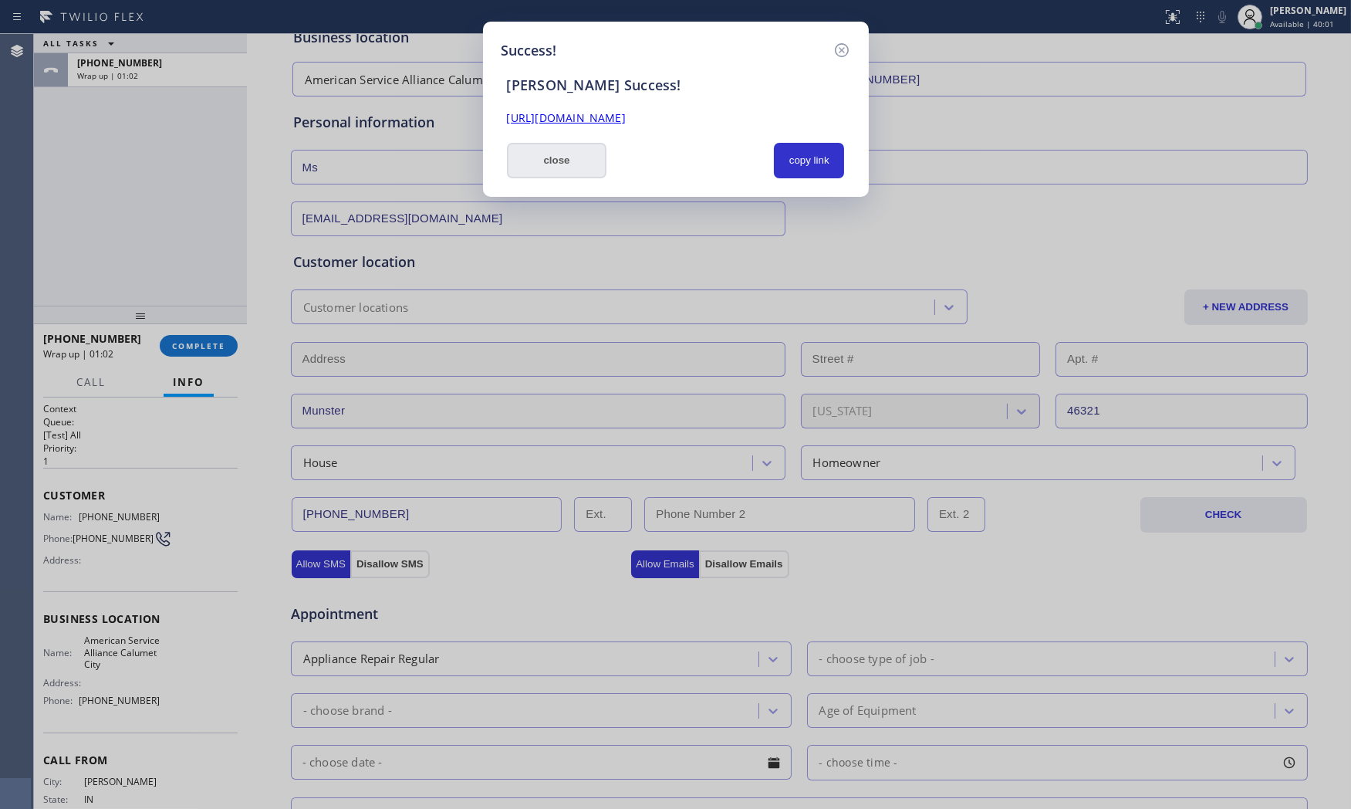
click at [571, 150] on button "close" at bounding box center [557, 160] width 100 height 35
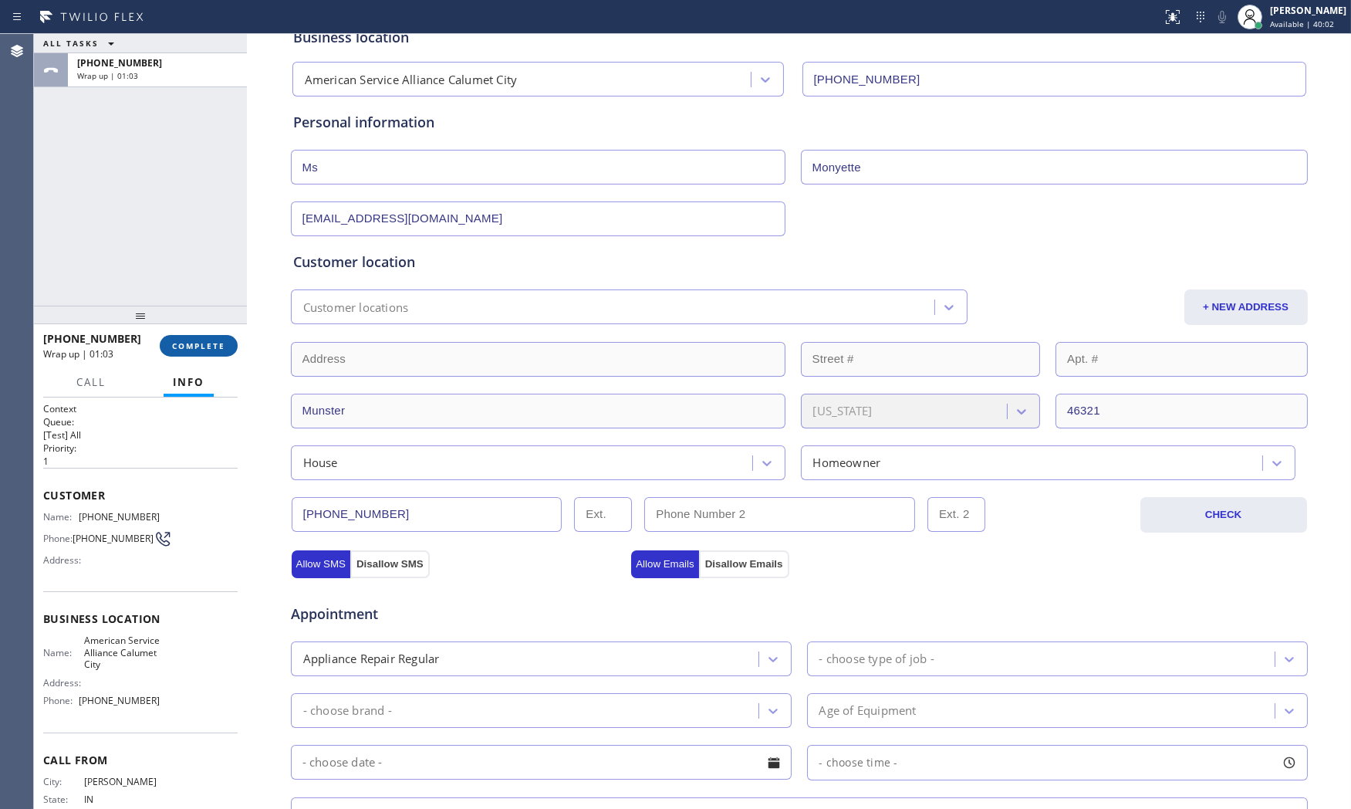
click at [212, 335] on button "COMPLETE" at bounding box center [199, 346] width 78 height 22
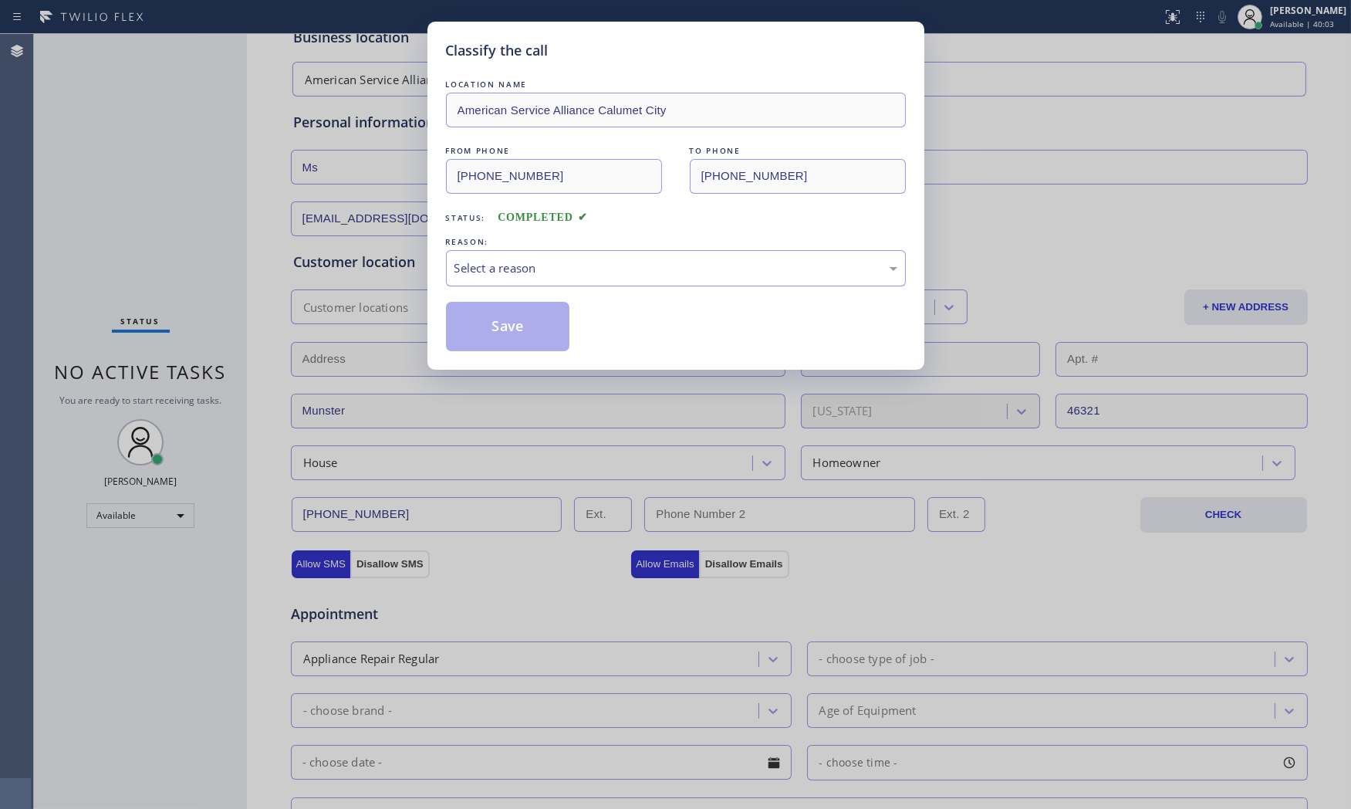
drag, startPoint x: 560, startPoint y: 268, endPoint x: 548, endPoint y: 283, distance: 19.2
click at [556, 274] on div "Select a reason" at bounding box center [675, 268] width 443 height 18
click at [517, 320] on button "Save" at bounding box center [508, 326] width 124 height 49
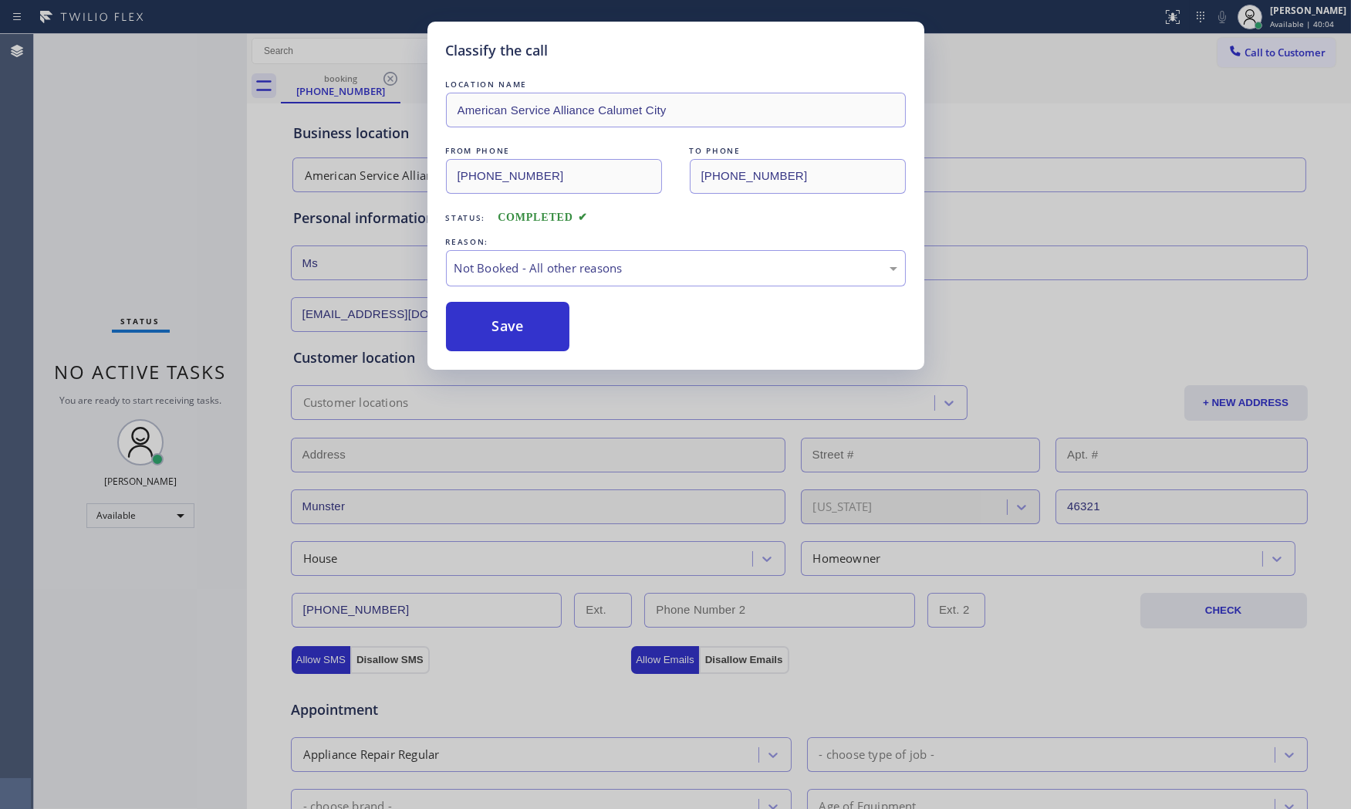
click at [517, 320] on button "Save" at bounding box center [508, 326] width 124 height 49
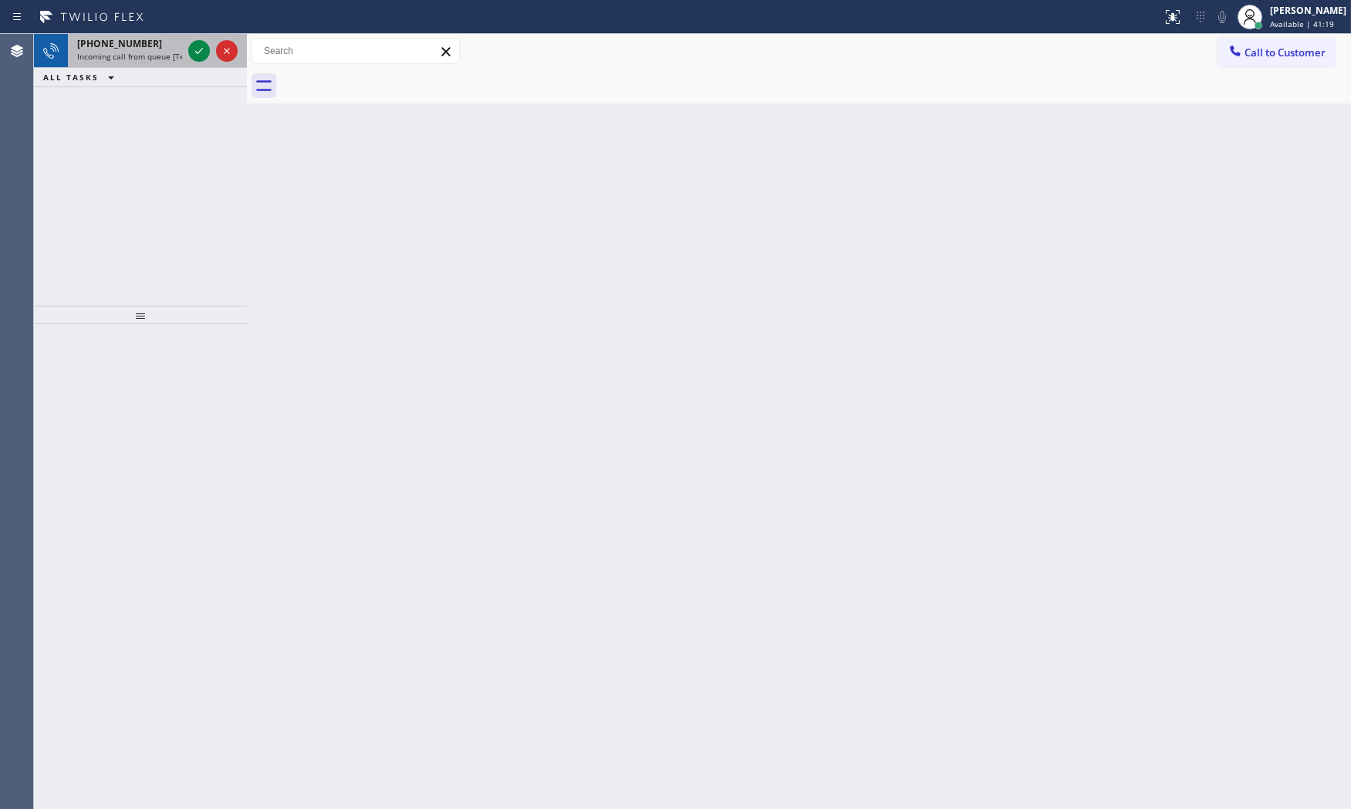
click at [171, 55] on span "Incoming call from queue [Test] All" at bounding box center [141, 56] width 128 height 11
click at [205, 52] on icon at bounding box center [199, 51] width 19 height 19
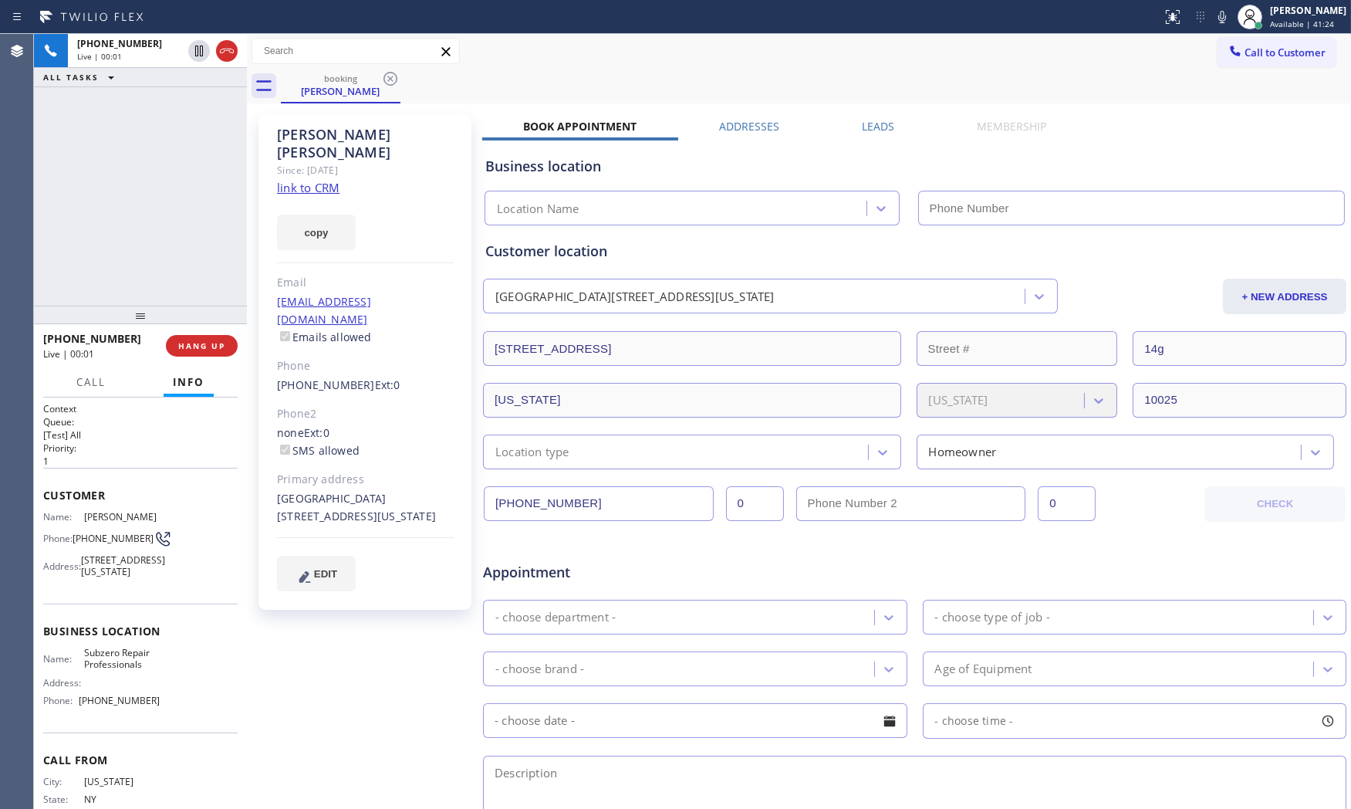
type input "[PHONE_NUMBER]"
click at [319, 180] on link "link to CRM" at bounding box center [308, 187] width 62 height 15
drag, startPoint x: 1208, startPoint y: 21, endPoint x: 1197, endPoint y: 23, distance: 11.8
click at [1213, 21] on icon at bounding box center [1222, 17] width 19 height 19
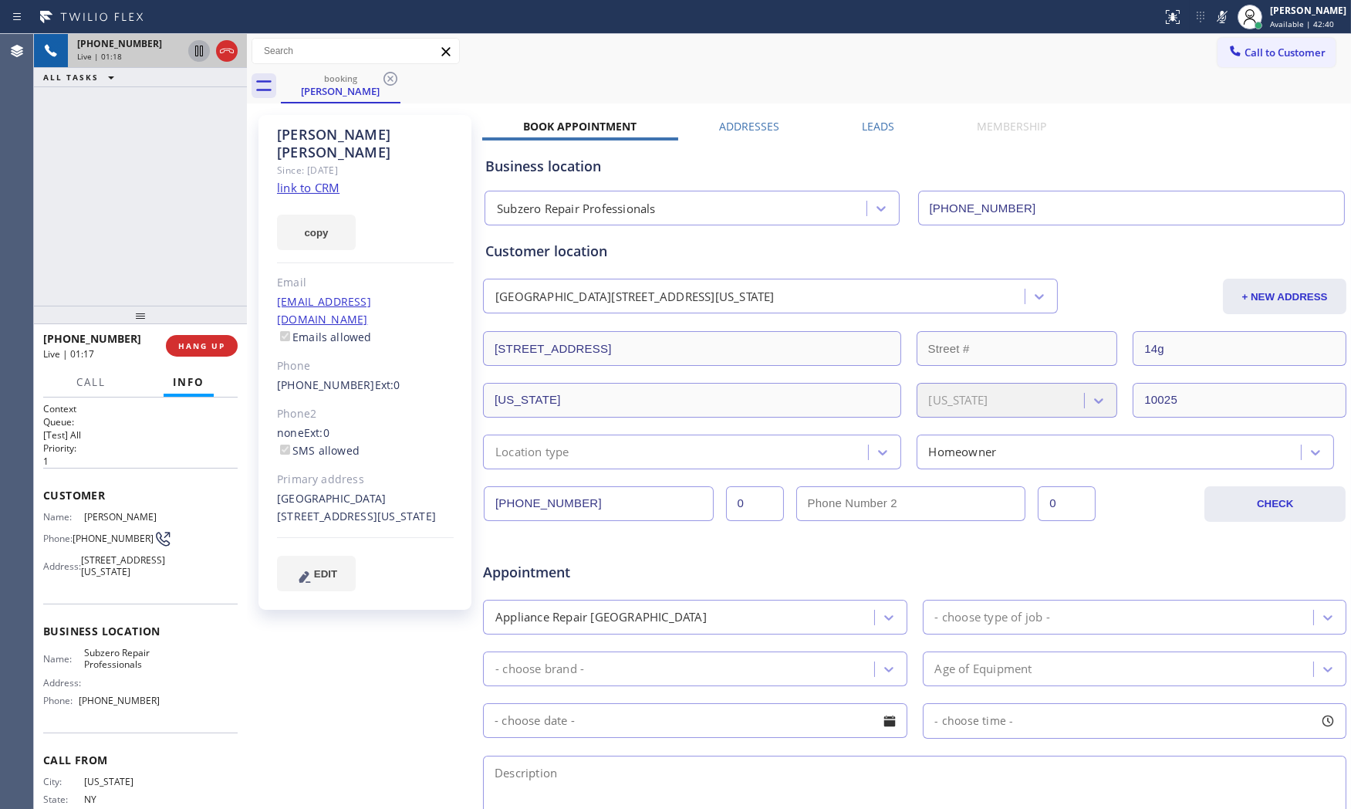
click at [204, 48] on icon at bounding box center [199, 51] width 19 height 19
click at [1217, 19] on icon at bounding box center [1222, 17] width 19 height 19
click at [195, 54] on icon at bounding box center [199, 51] width 19 height 19
click at [1213, 14] on icon at bounding box center [1222, 17] width 19 height 19
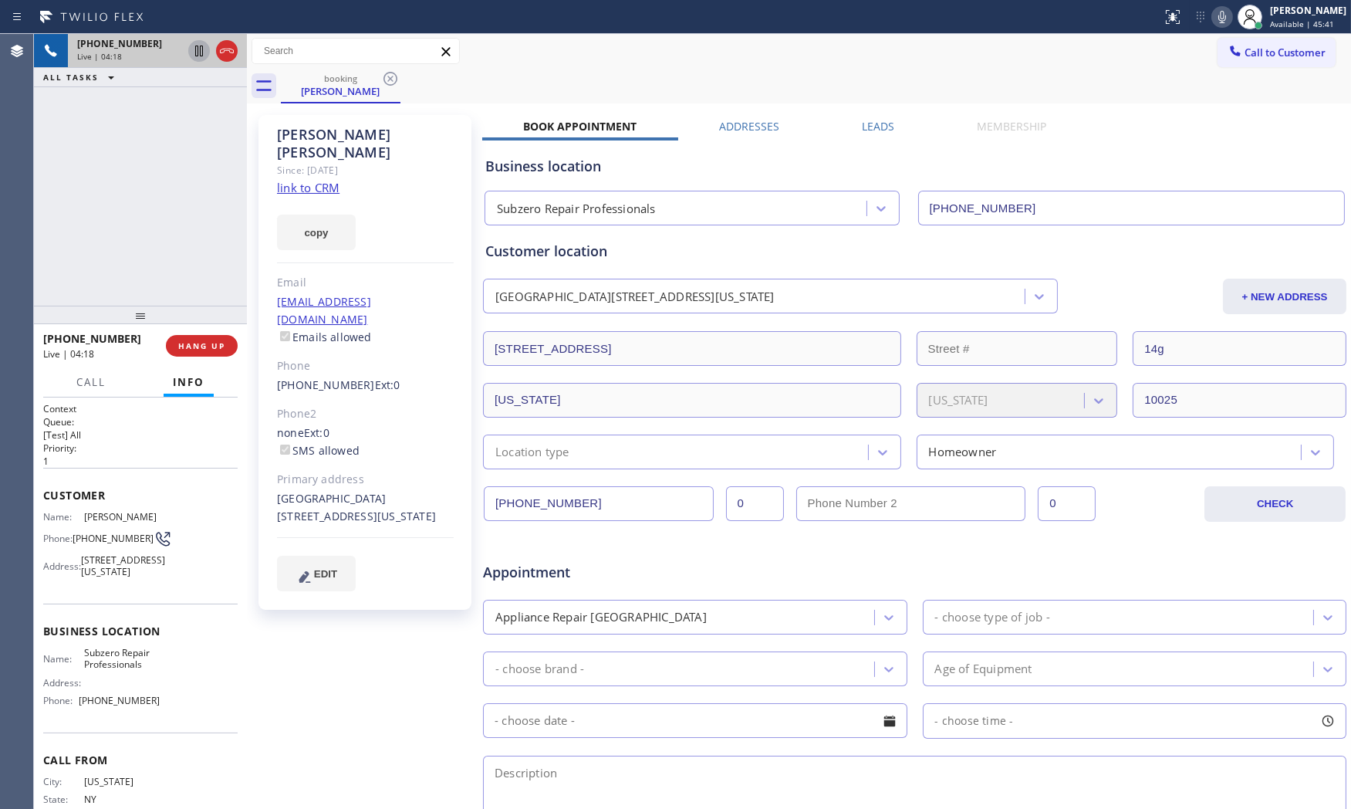
drag, startPoint x: 205, startPoint y: 339, endPoint x: 316, endPoint y: 52, distance: 307.8
click at [209, 336] on button "HANG UP" at bounding box center [202, 346] width 72 height 22
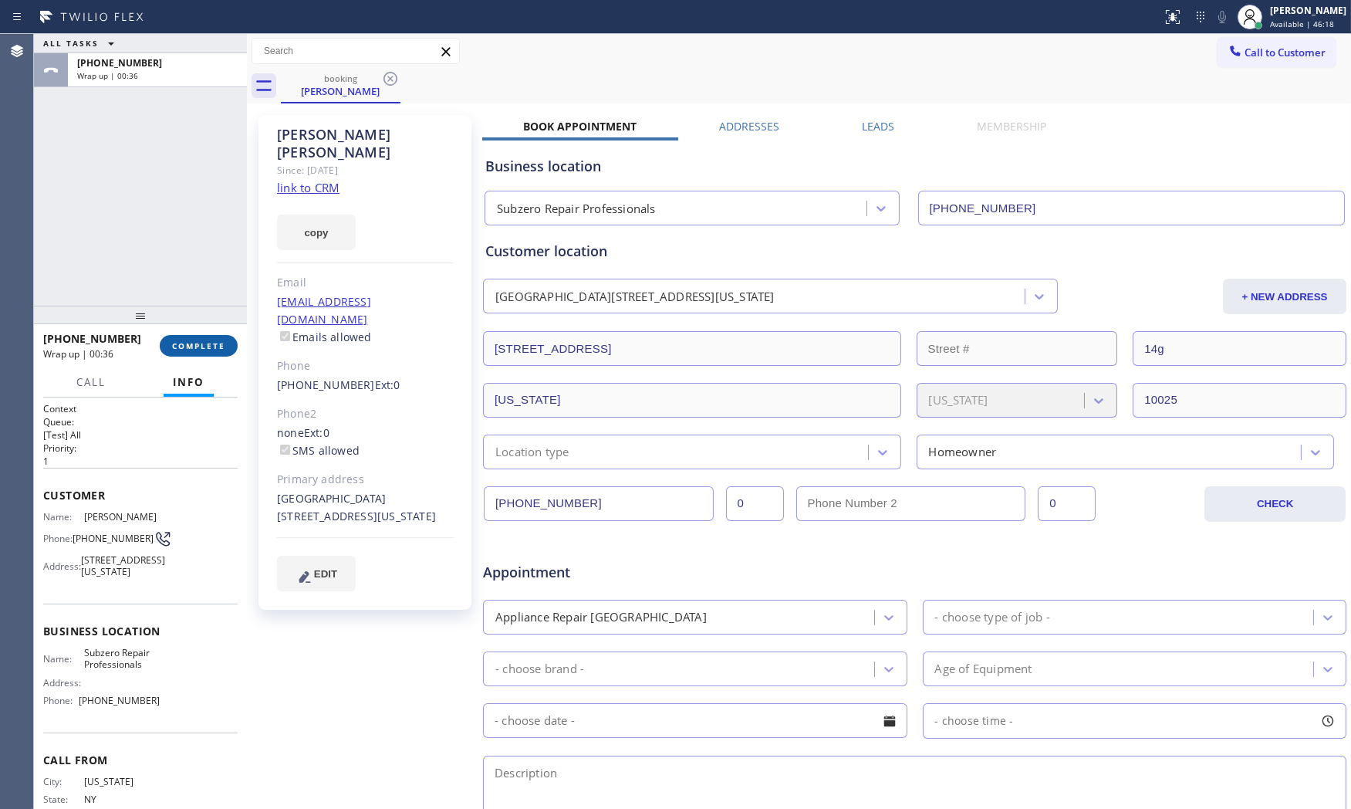
click at [174, 338] on button "COMPLETE" at bounding box center [199, 346] width 78 height 22
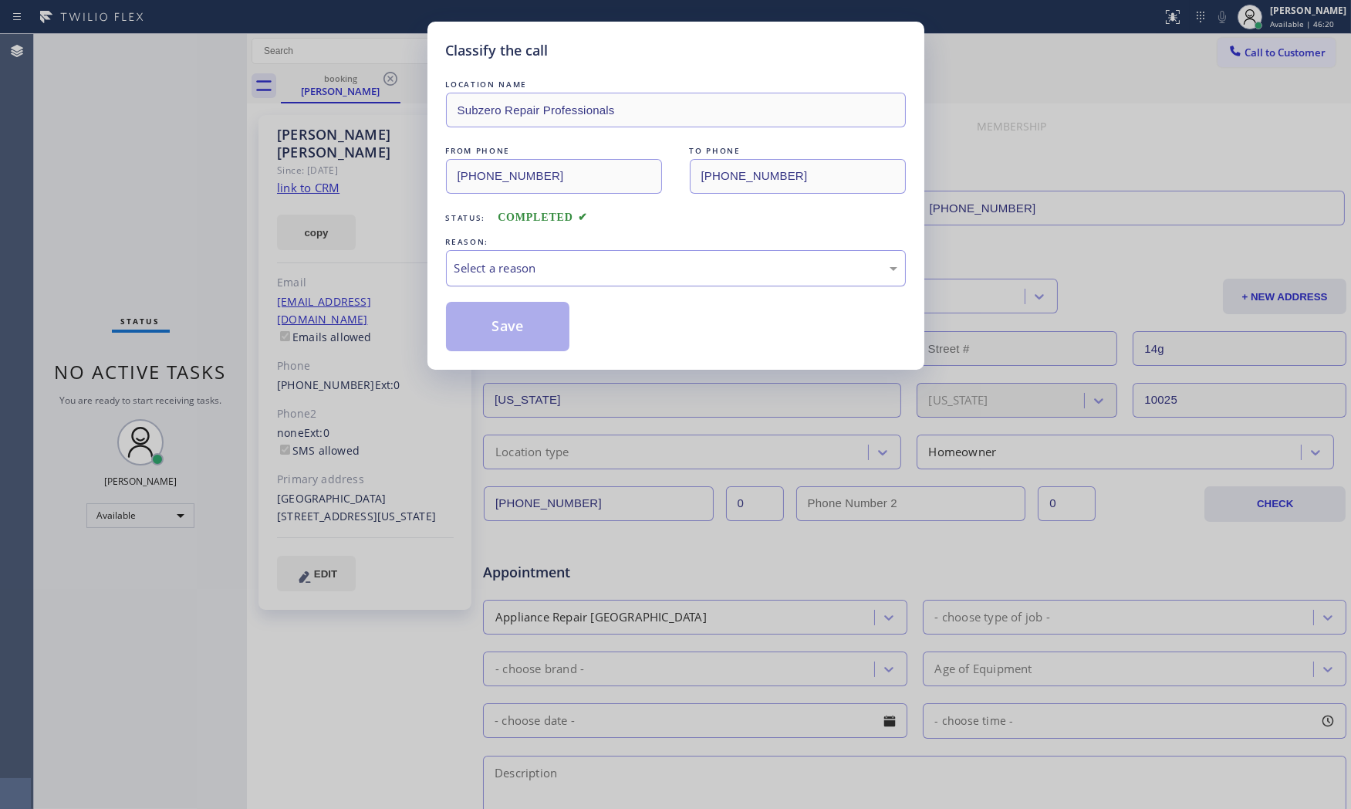
click at [513, 275] on div "Select a reason" at bounding box center [675, 268] width 443 height 18
click at [509, 334] on button "Save" at bounding box center [508, 326] width 124 height 49
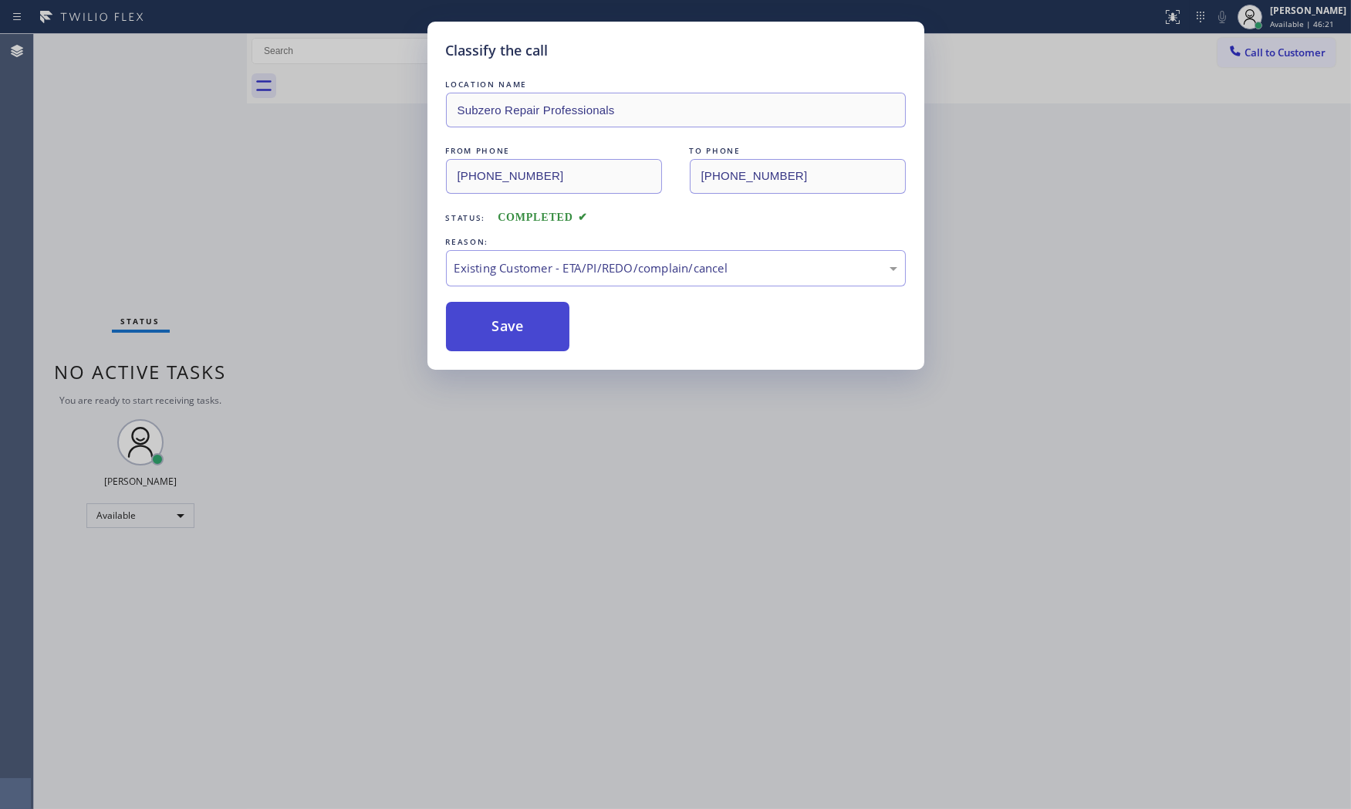
click at [509, 334] on button "Save" at bounding box center [508, 326] width 124 height 49
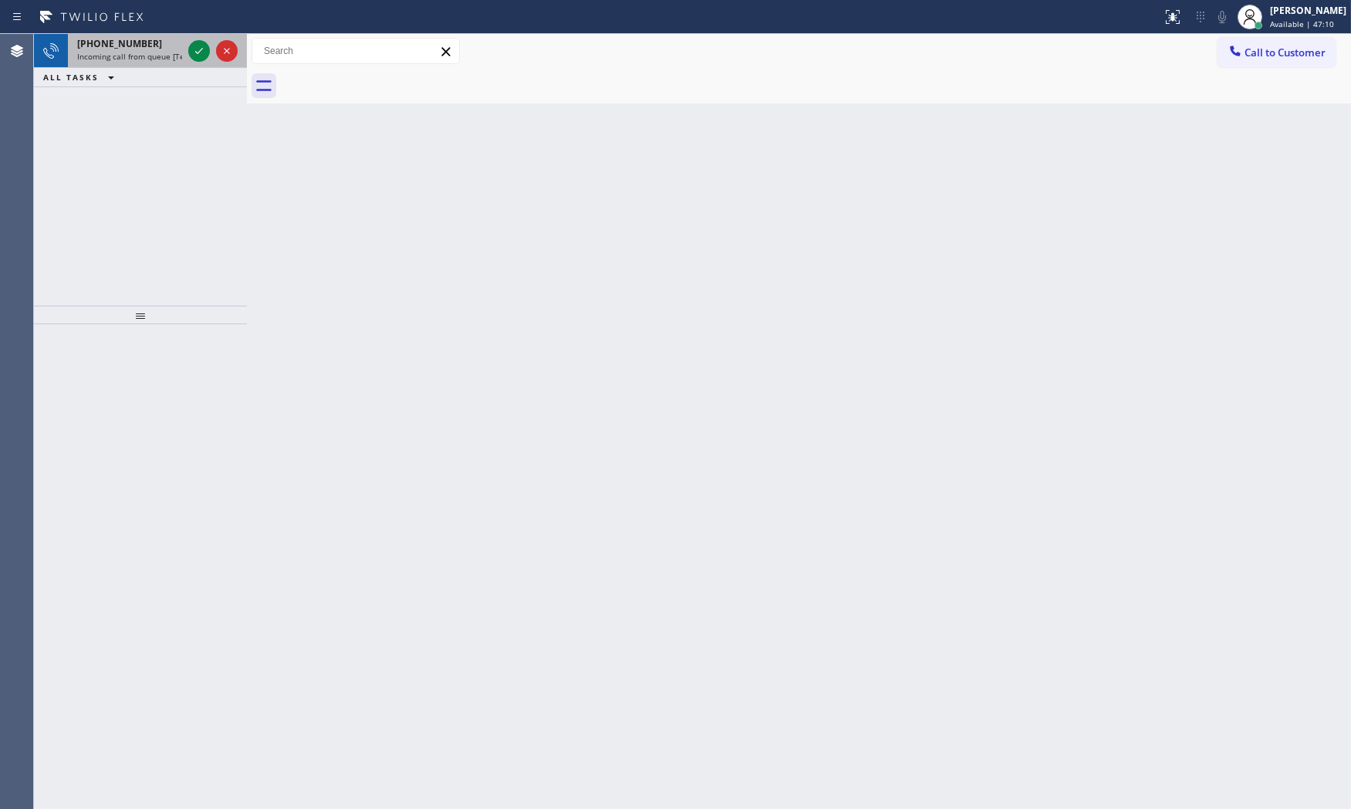
click at [165, 54] on span "Incoming call from queue [Test] All" at bounding box center [141, 56] width 128 height 11
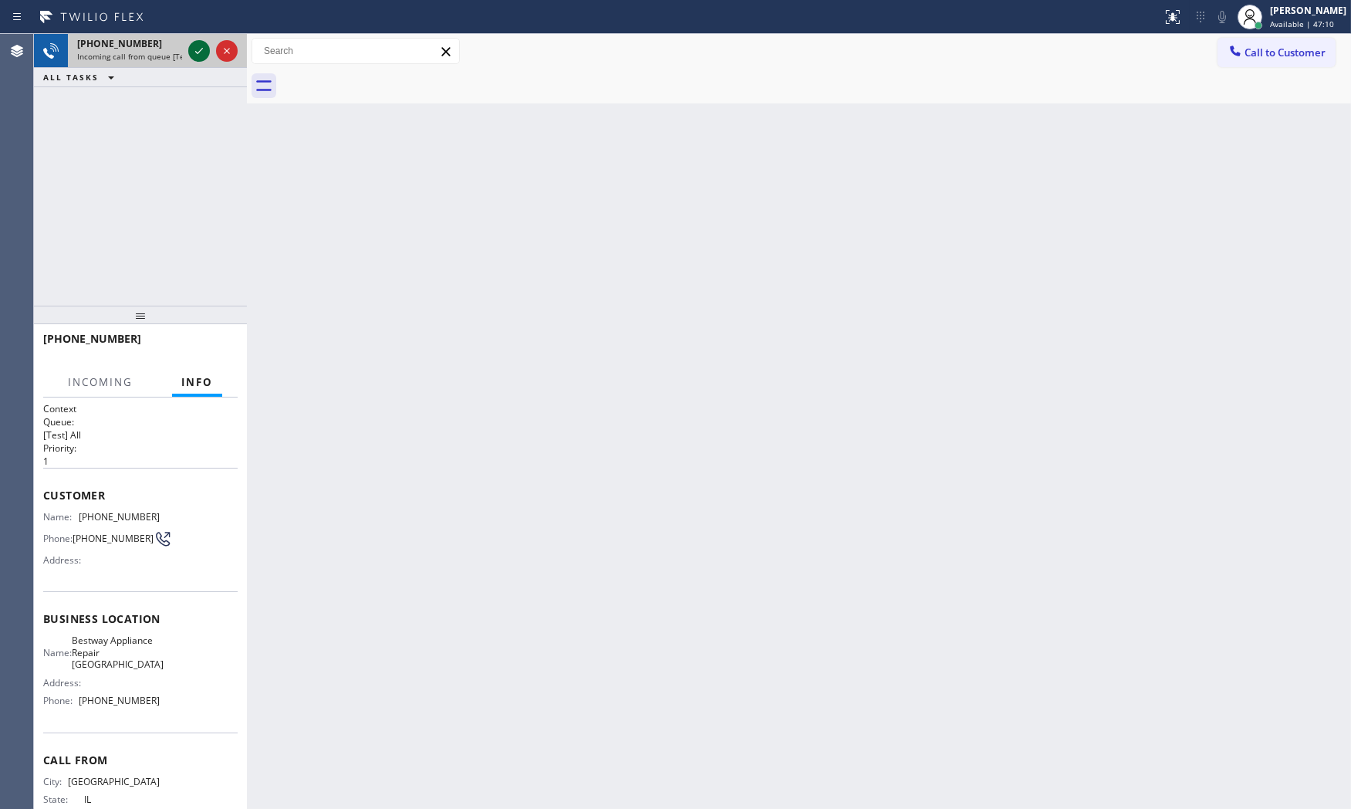
click at [194, 55] on icon at bounding box center [199, 51] width 19 height 19
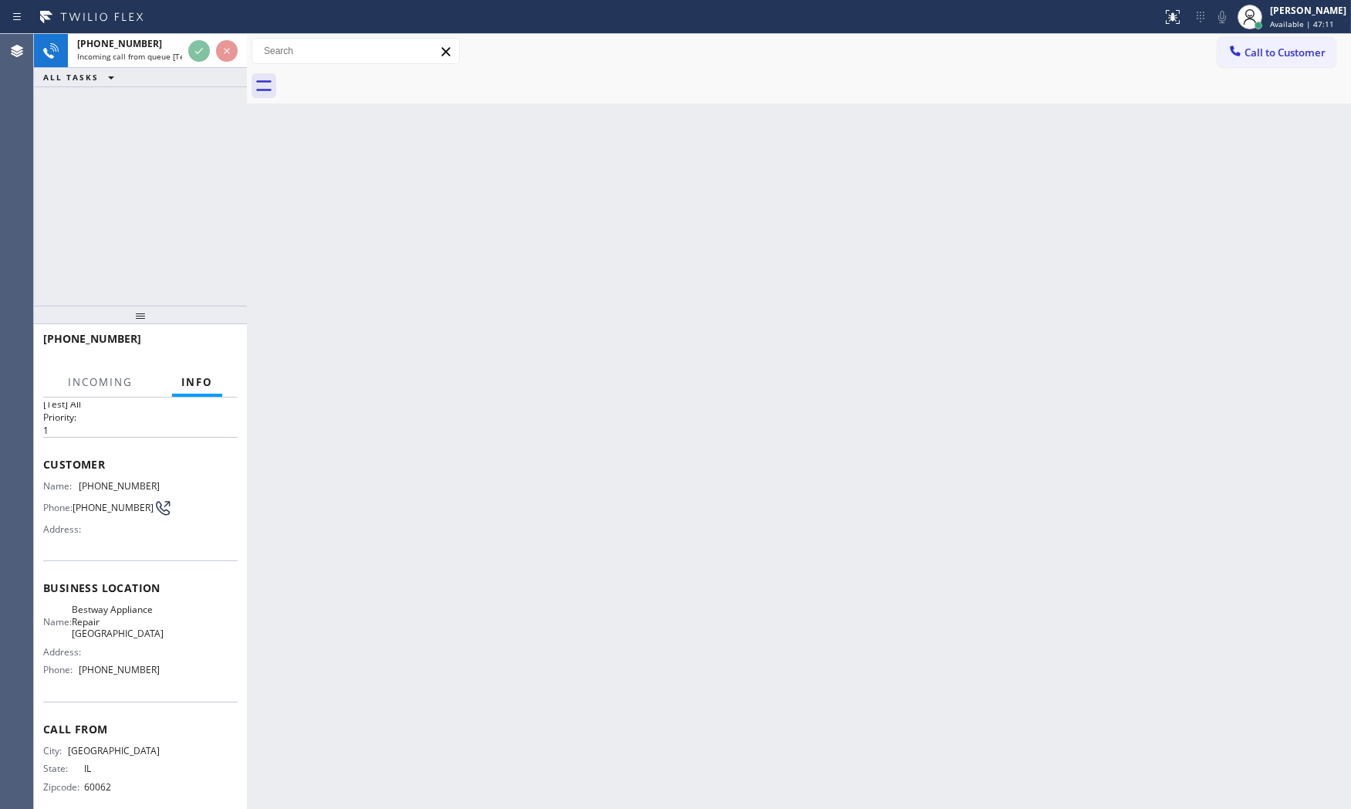
scroll to position [59, 0]
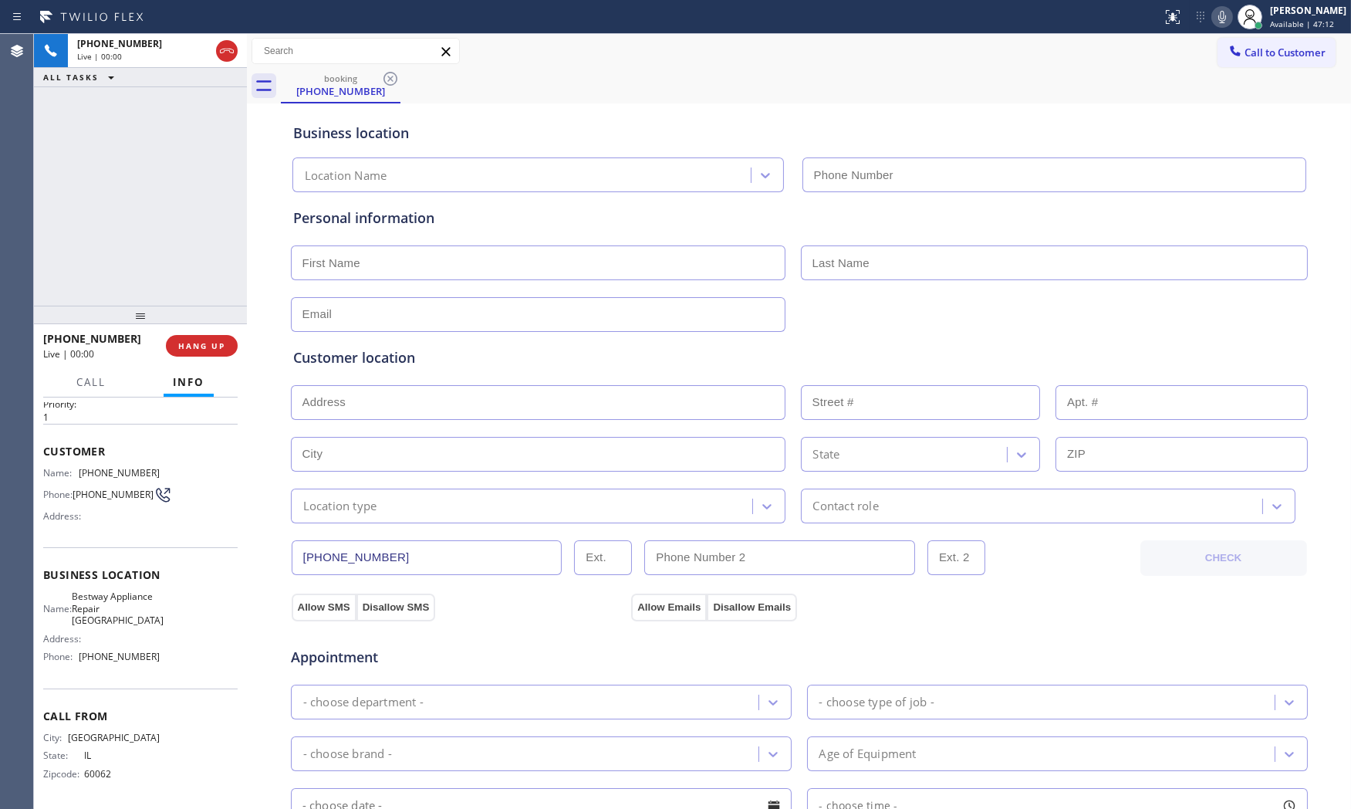
type input "[PHONE_NUMBER]"
click at [1213, 19] on icon at bounding box center [1222, 17] width 19 height 19
click at [205, 343] on span "HANG UP" at bounding box center [201, 345] width 47 height 11
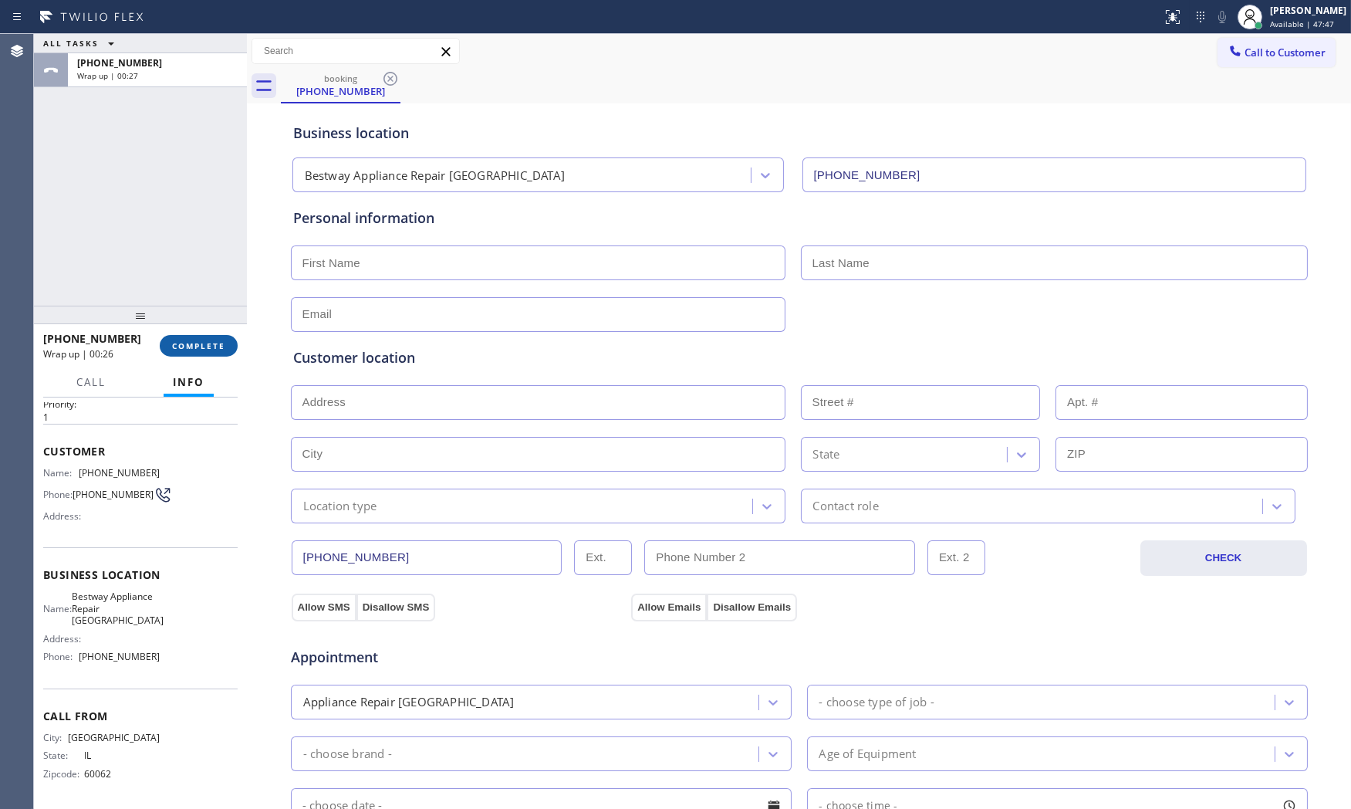
click at [206, 343] on span "COMPLETE" at bounding box center [198, 345] width 53 height 11
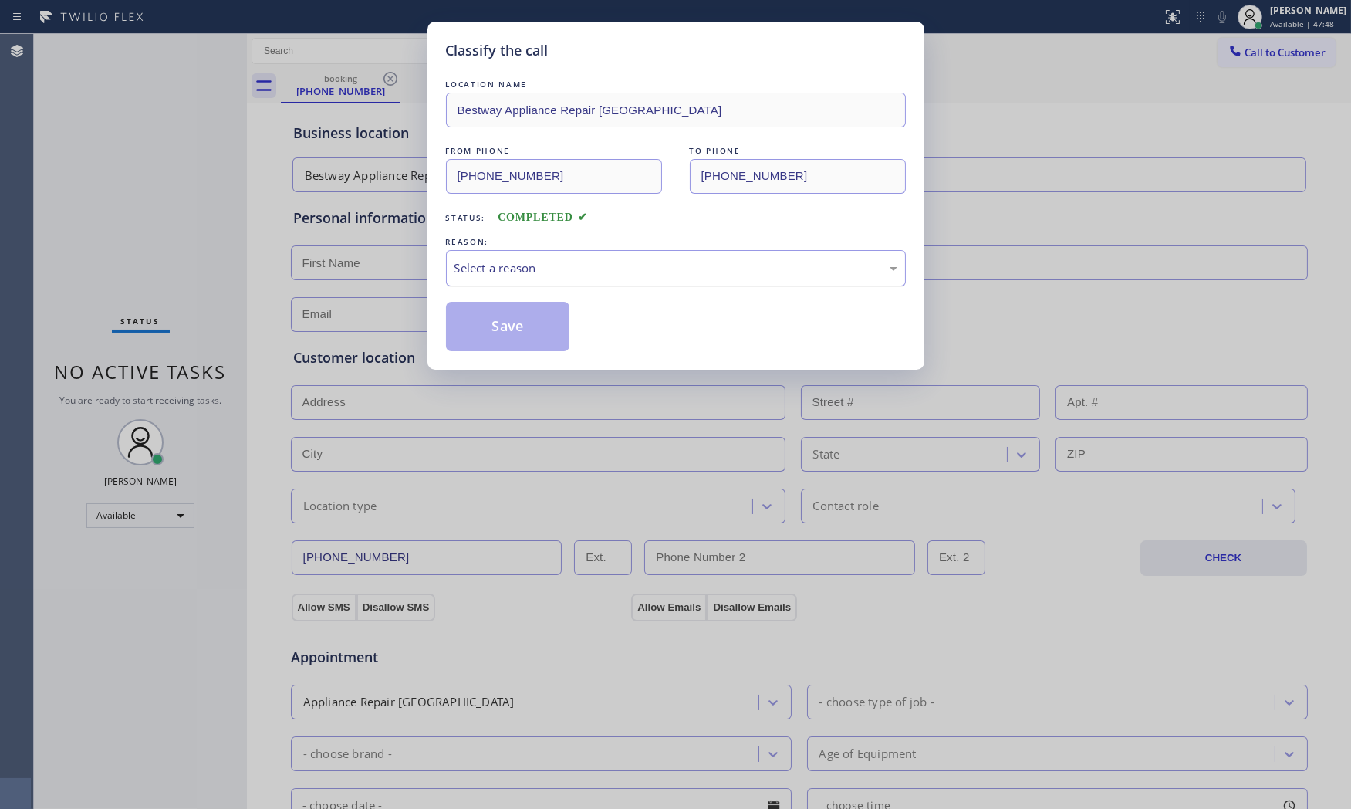
click at [521, 267] on div "Select a reason" at bounding box center [675, 268] width 443 height 18
click at [513, 322] on button "Save" at bounding box center [508, 326] width 124 height 49
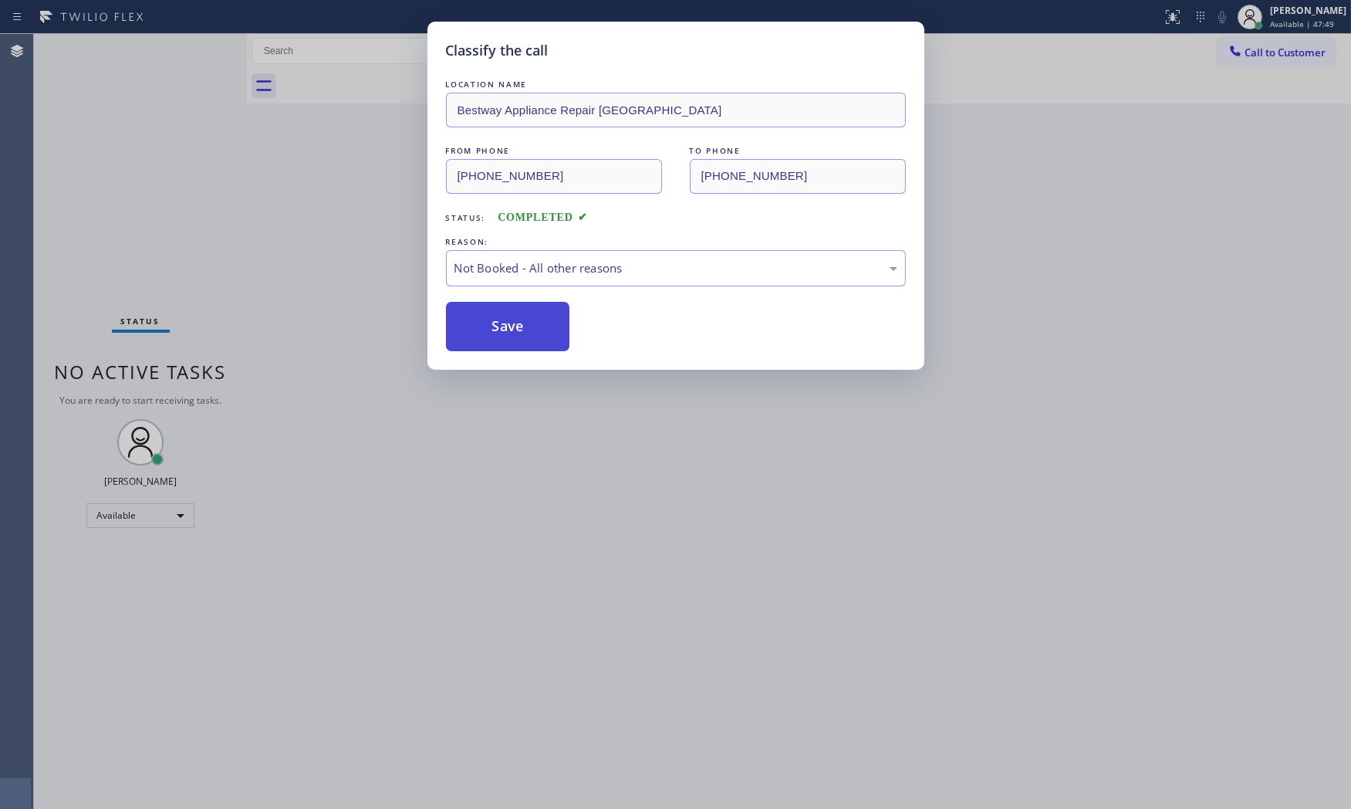
click at [513, 322] on button "Save" at bounding box center [508, 326] width 124 height 49
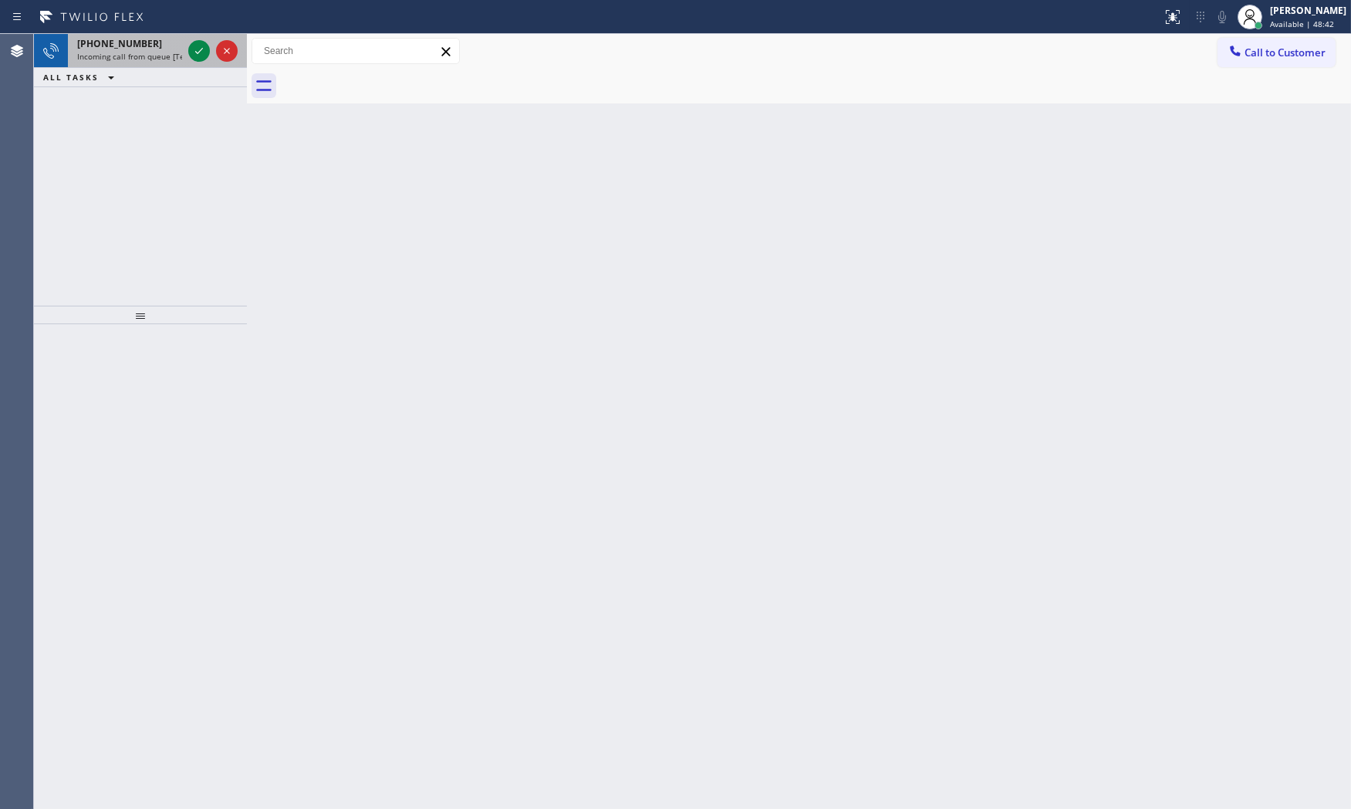
drag, startPoint x: 105, startPoint y: 23, endPoint x: 125, endPoint y: 42, distance: 27.3
click at [110, 28] on icon at bounding box center [92, 17] width 116 height 25
drag, startPoint x: 125, startPoint y: 42, endPoint x: 157, endPoint y: 52, distance: 33.9
click at [126, 42] on span "[PHONE_NUMBER]" at bounding box center [119, 43] width 85 height 13
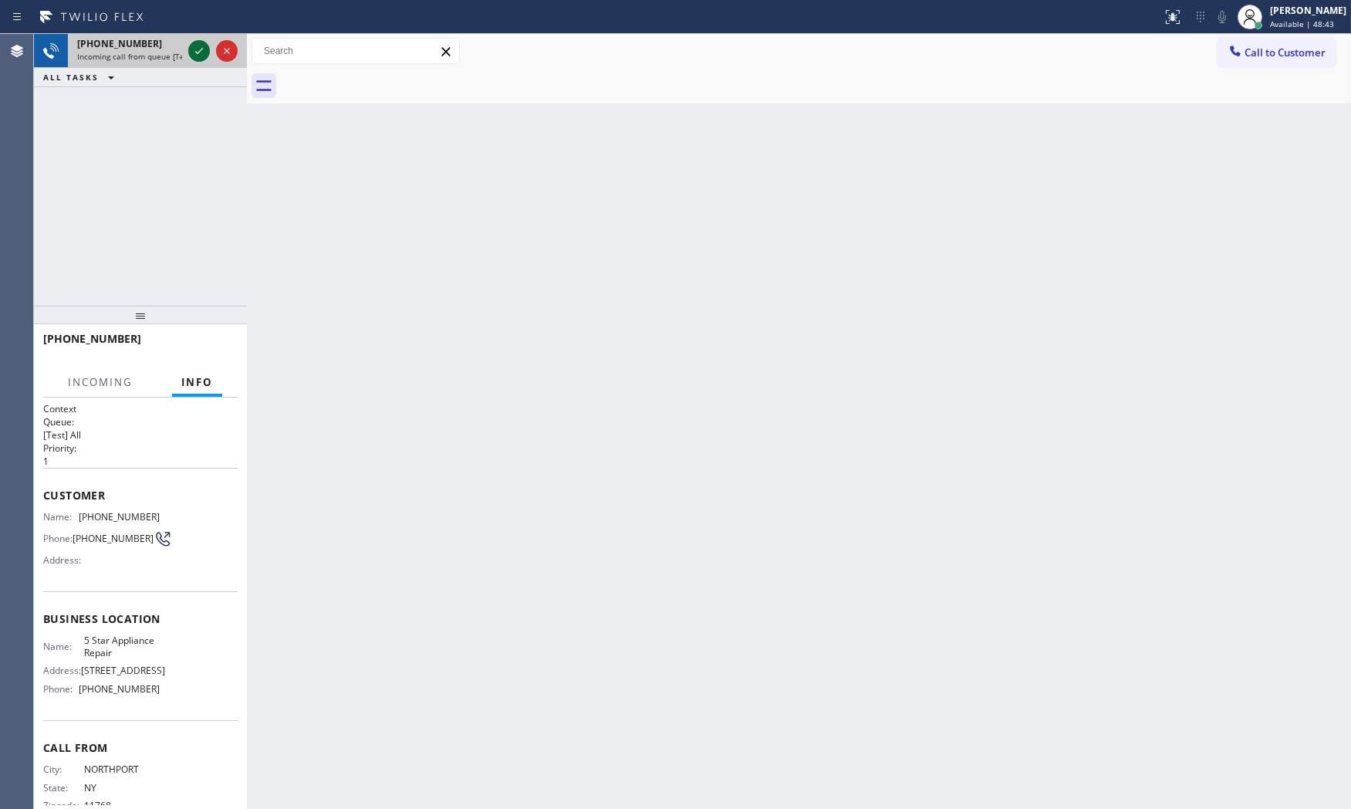
click at [197, 50] on icon at bounding box center [199, 51] width 19 height 19
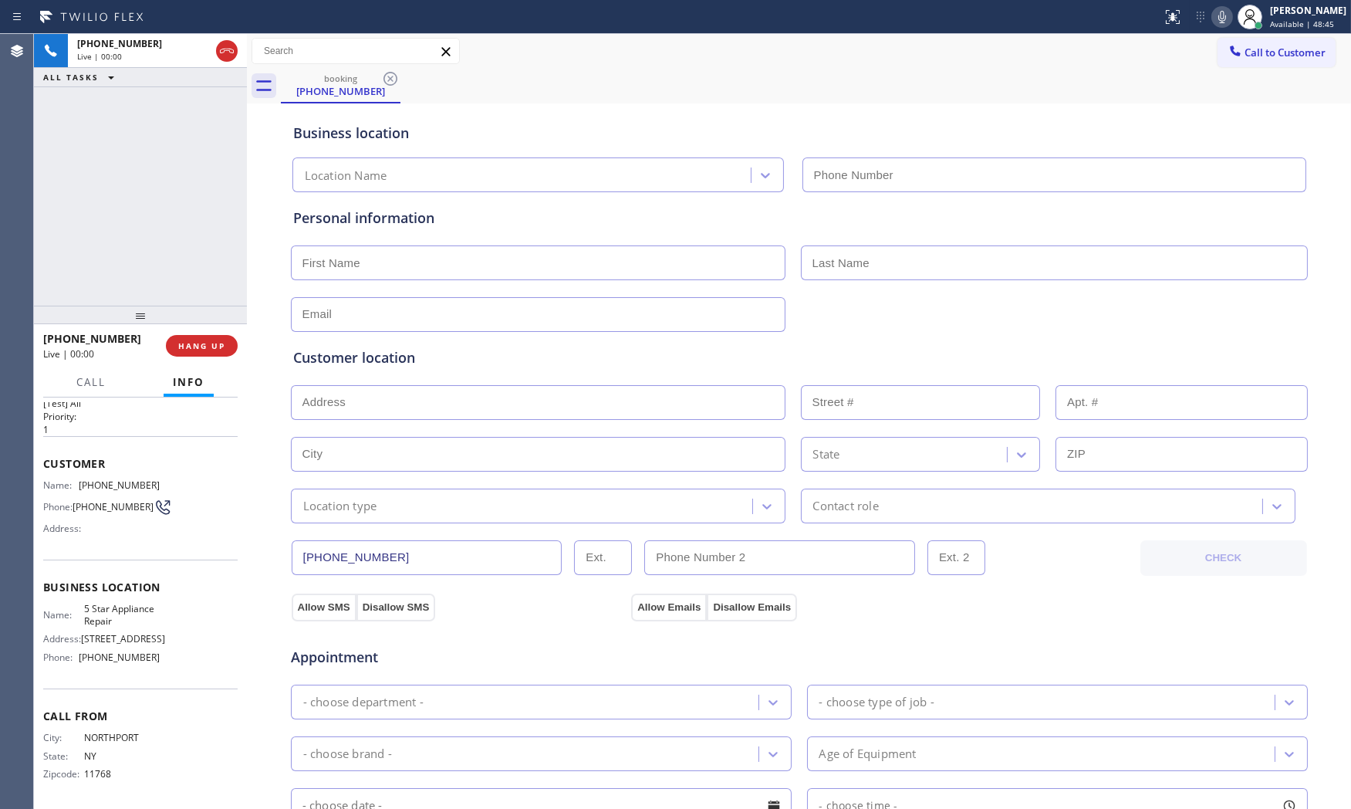
type input "[PHONE_NUMBER]"
click at [1213, 12] on icon at bounding box center [1222, 17] width 19 height 19
click at [1217, 21] on icon at bounding box center [1222, 17] width 19 height 19
click at [1213, 16] on icon at bounding box center [1222, 17] width 19 height 19
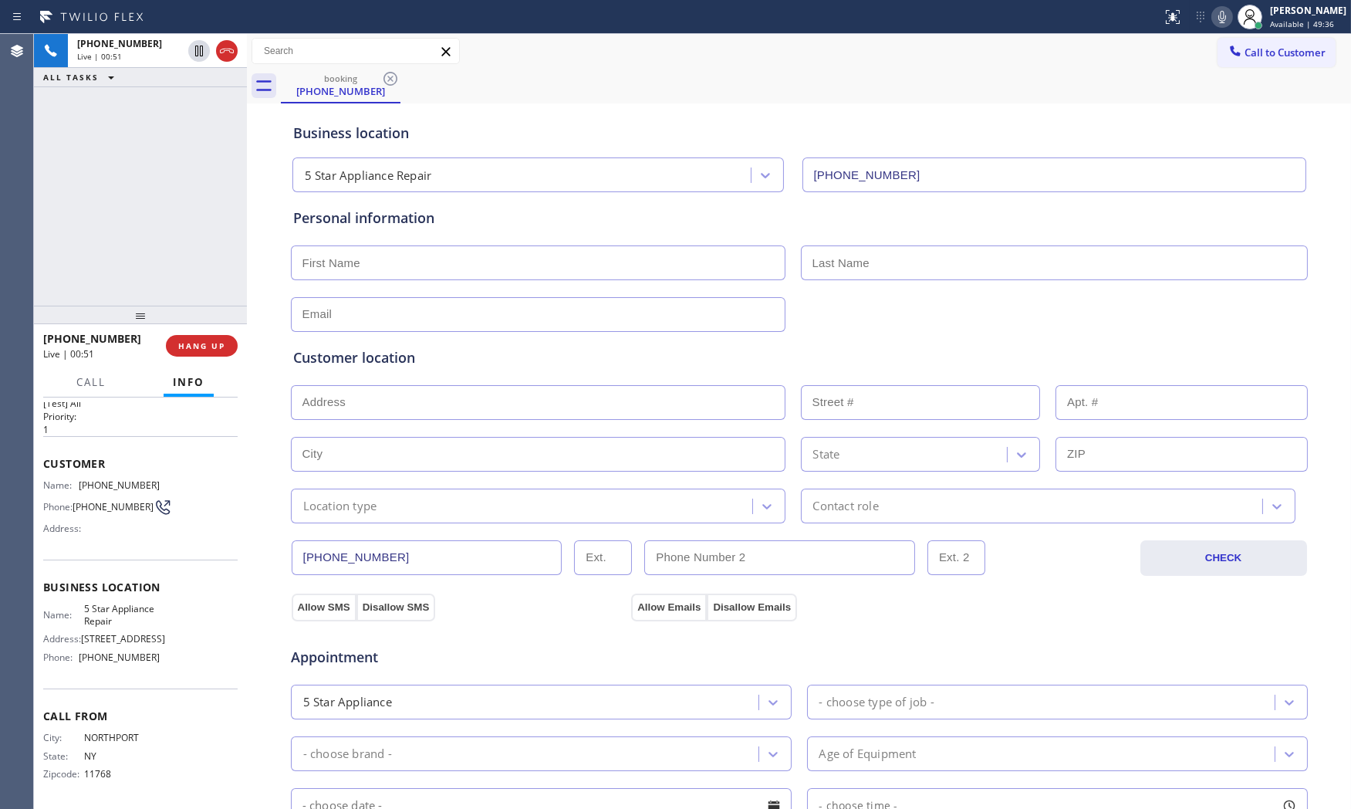
click at [1224, 11] on icon at bounding box center [1222, 17] width 19 height 19
click at [1216, 19] on icon at bounding box center [1222, 17] width 19 height 19
click at [1237, 19] on div at bounding box center [1249, 17] width 25 height 25
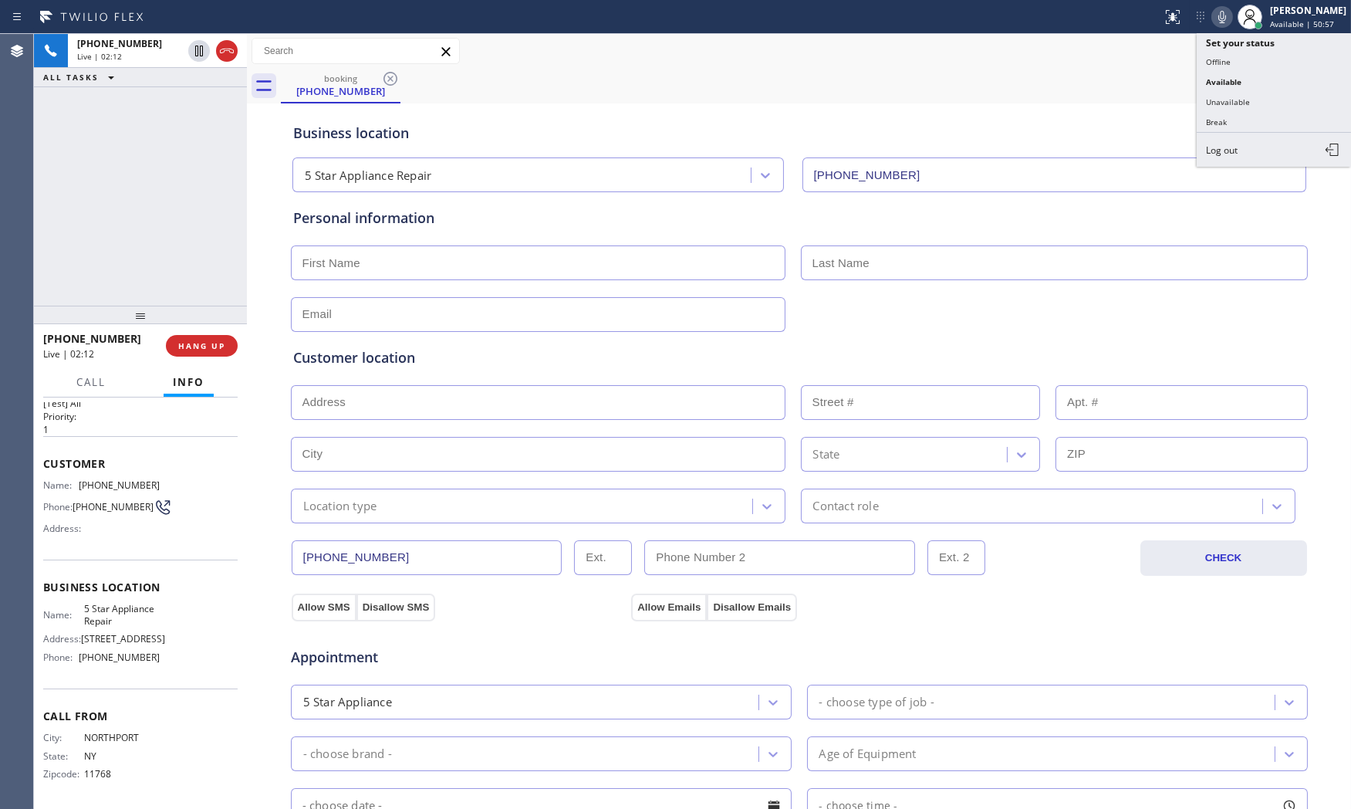
click at [1223, 19] on icon at bounding box center [1222, 17] width 19 height 19
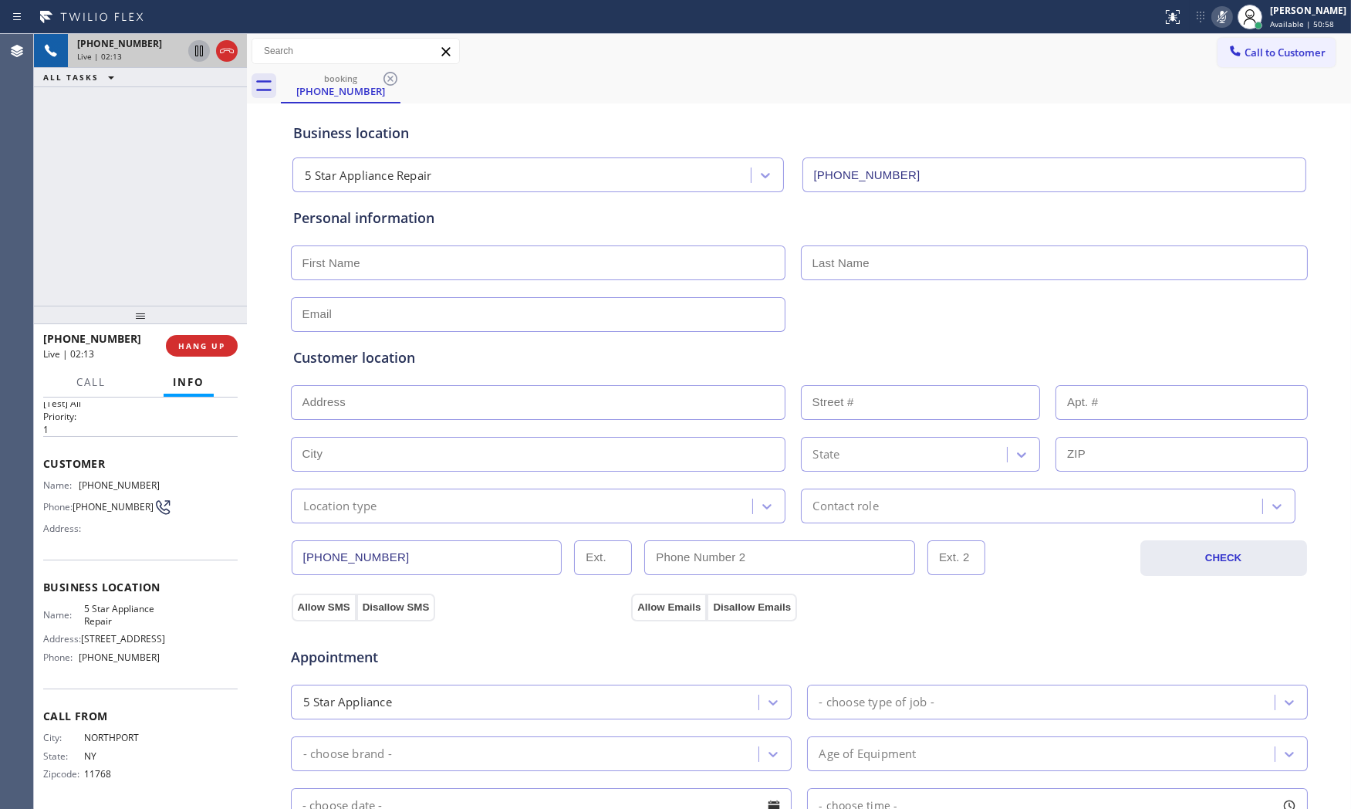
click at [201, 51] on icon at bounding box center [199, 51] width 8 height 11
click at [1219, 18] on icon at bounding box center [1222, 17] width 8 height 12
click at [196, 52] on icon at bounding box center [199, 51] width 19 height 19
click at [356, 255] on input "text" at bounding box center [538, 262] width 495 height 35
type input "Ms"
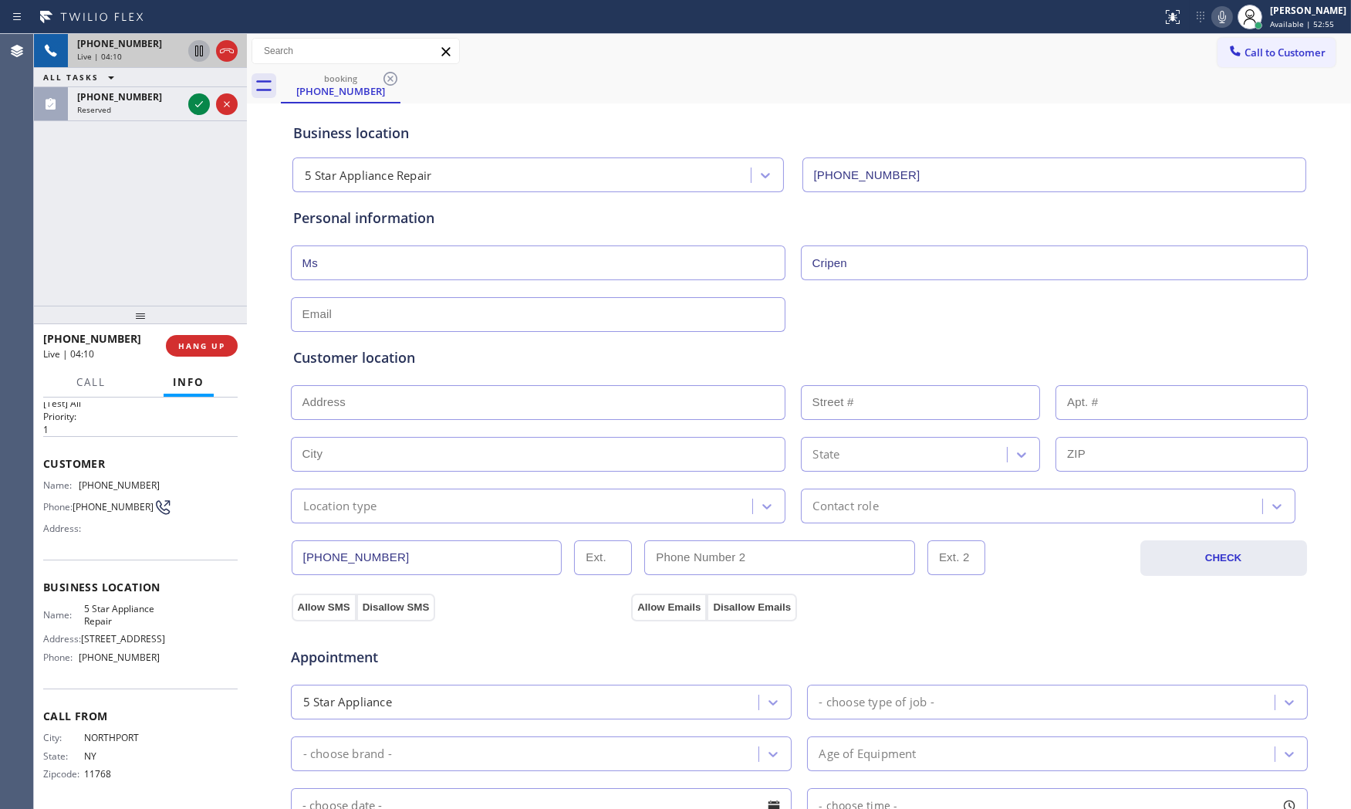
type input "Cripen"
type input "[EMAIL_ADDRESS][DOMAIN_NAME]"
click at [437, 404] on input "text" at bounding box center [538, 402] width 495 height 35
paste input "[GEOGRAPHIC_DATA]"
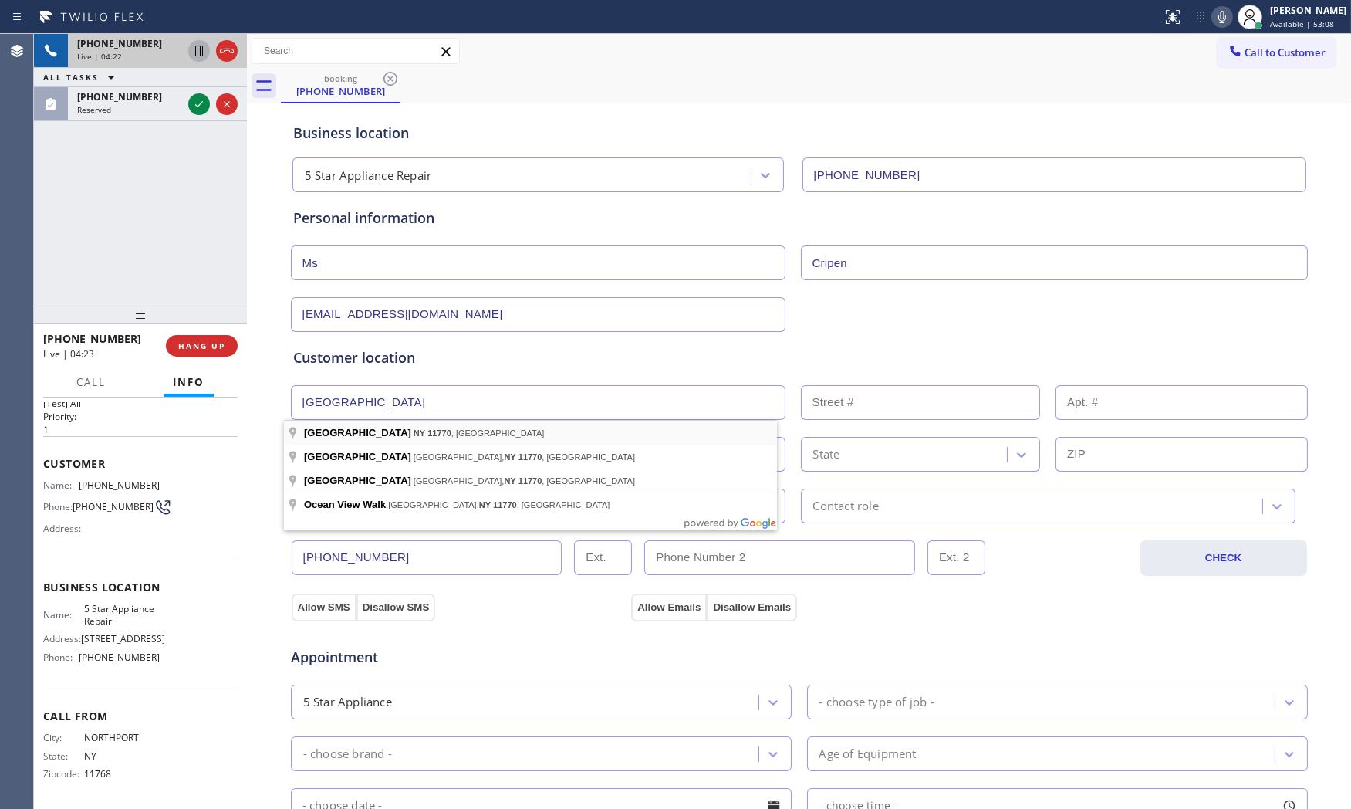
type input "[GEOGRAPHIC_DATA], [GEOGRAPHIC_DATA]"
type input "[GEOGRAPHIC_DATA]"
type input "11770"
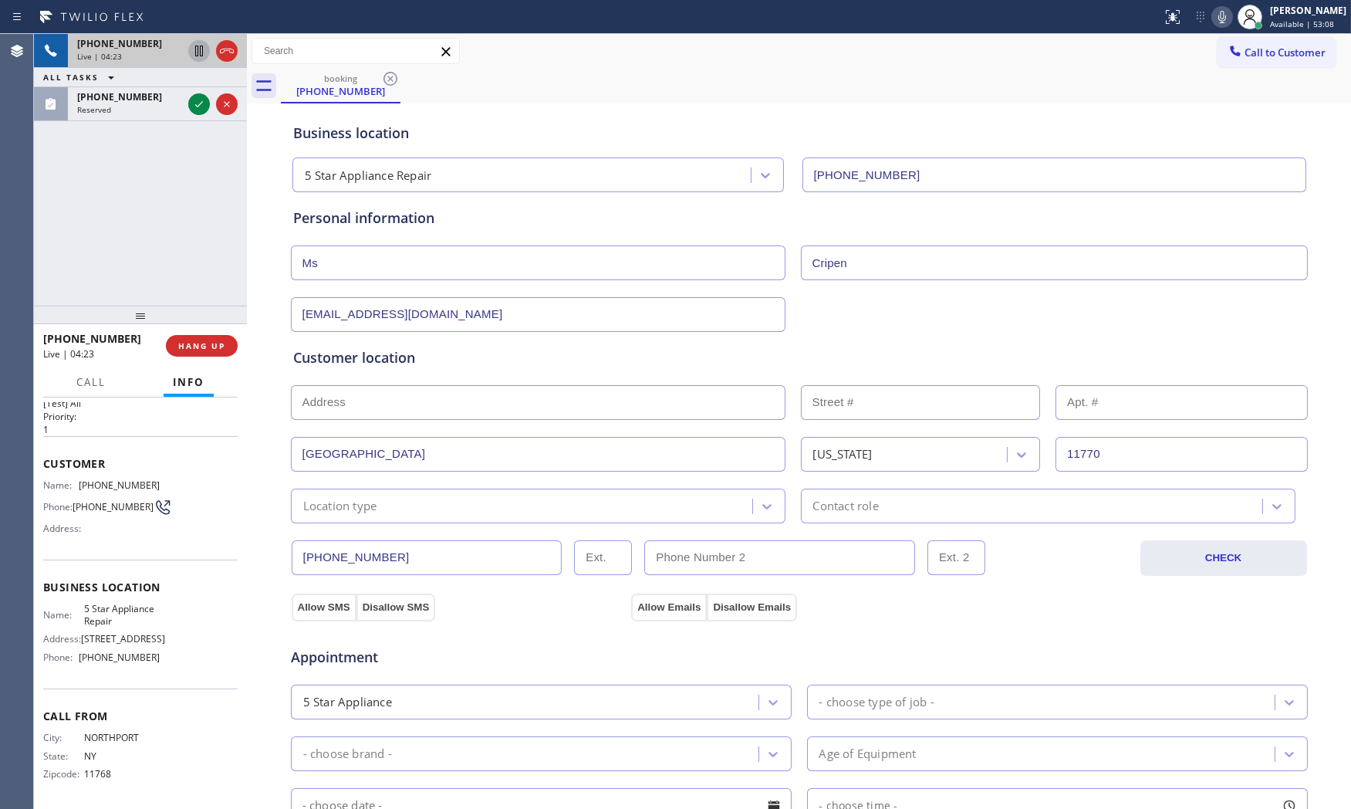
click at [373, 501] on div "Location type" at bounding box center [523, 505] width 457 height 27
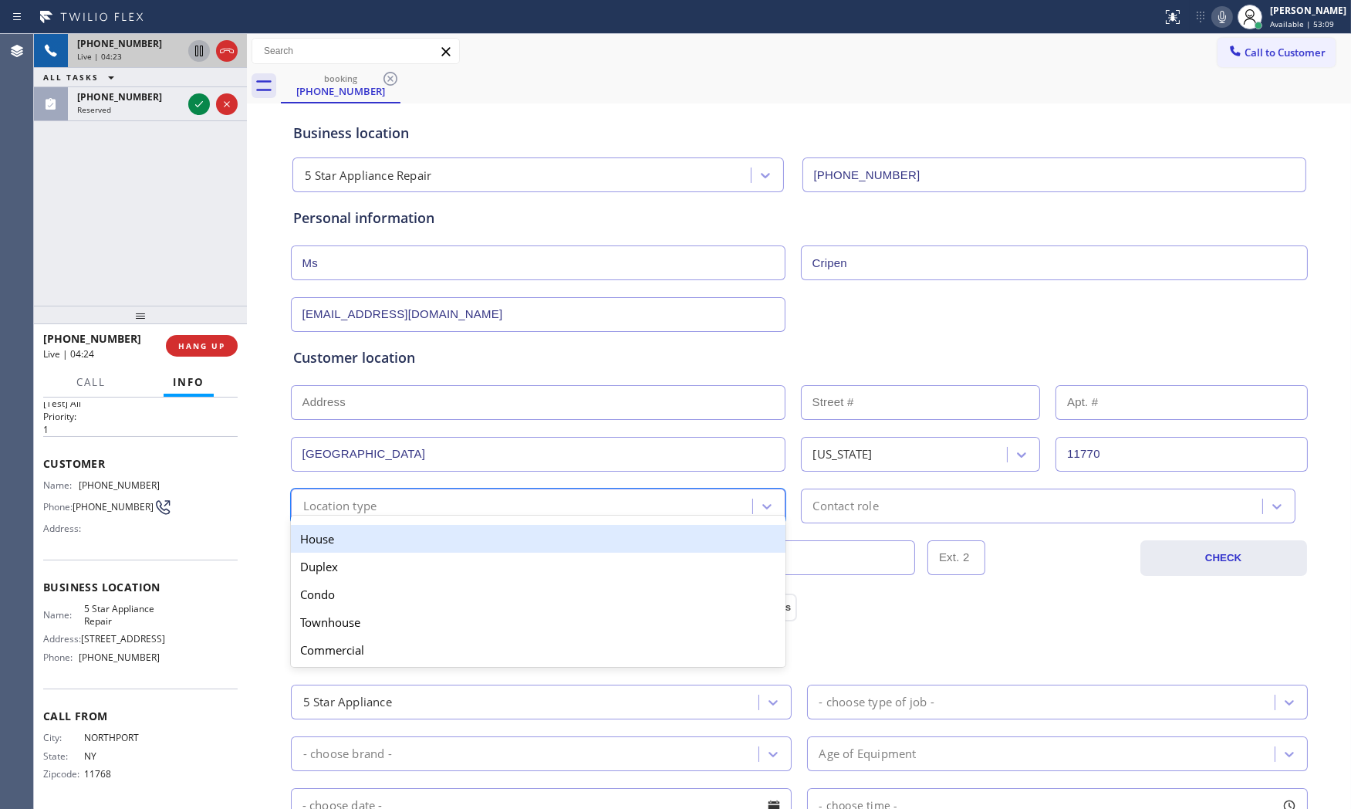
drag, startPoint x: 369, startPoint y: 538, endPoint x: 613, endPoint y: 513, distance: 245.0
click at [371, 538] on div "House" at bounding box center [538, 539] width 495 height 28
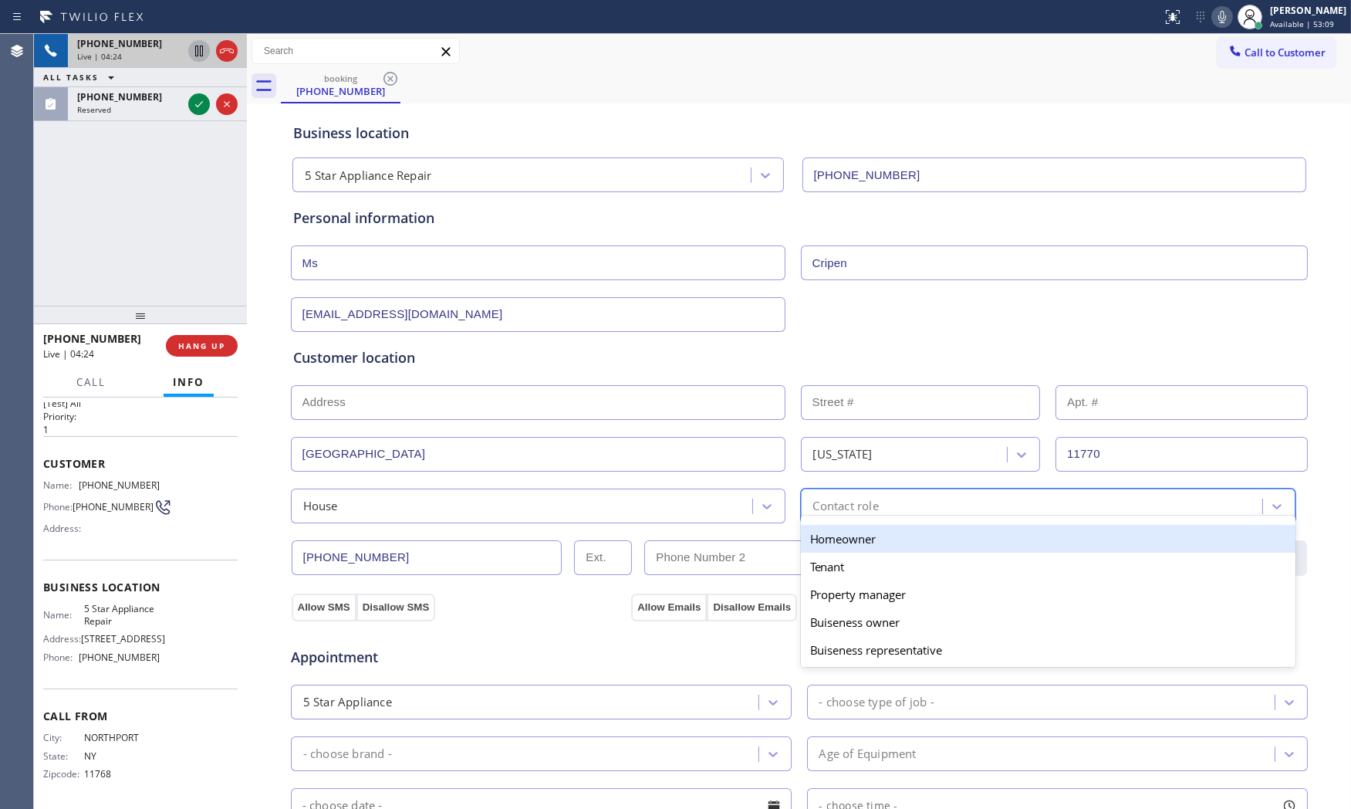
click at [831, 508] on div "Contact role" at bounding box center [846, 506] width 66 height 18
click at [815, 535] on div "Homeowner" at bounding box center [1048, 539] width 495 height 28
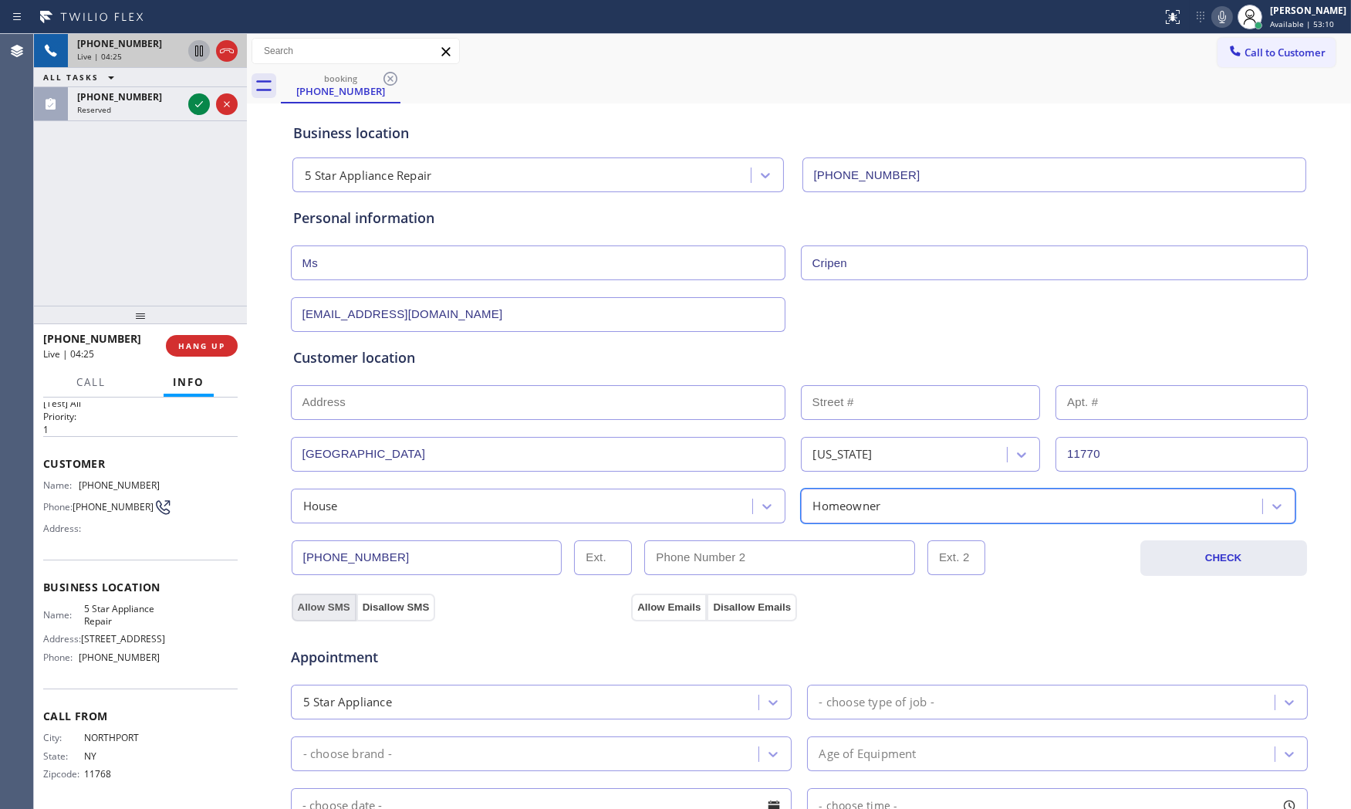
click at [320, 603] on button "Allow SMS" at bounding box center [324, 607] width 65 height 28
click at [645, 611] on button "Allow Emails" at bounding box center [669, 607] width 76 height 28
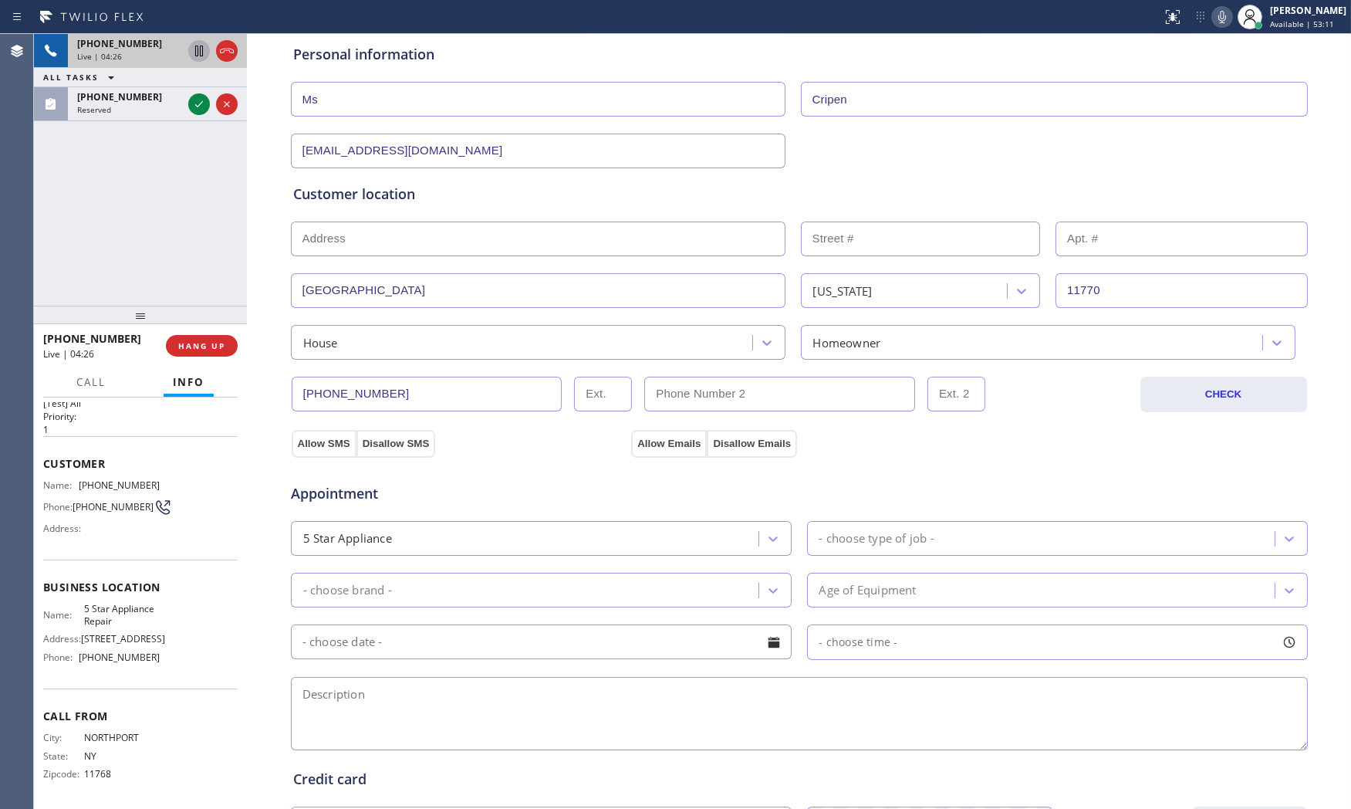
scroll to position [171, 0]
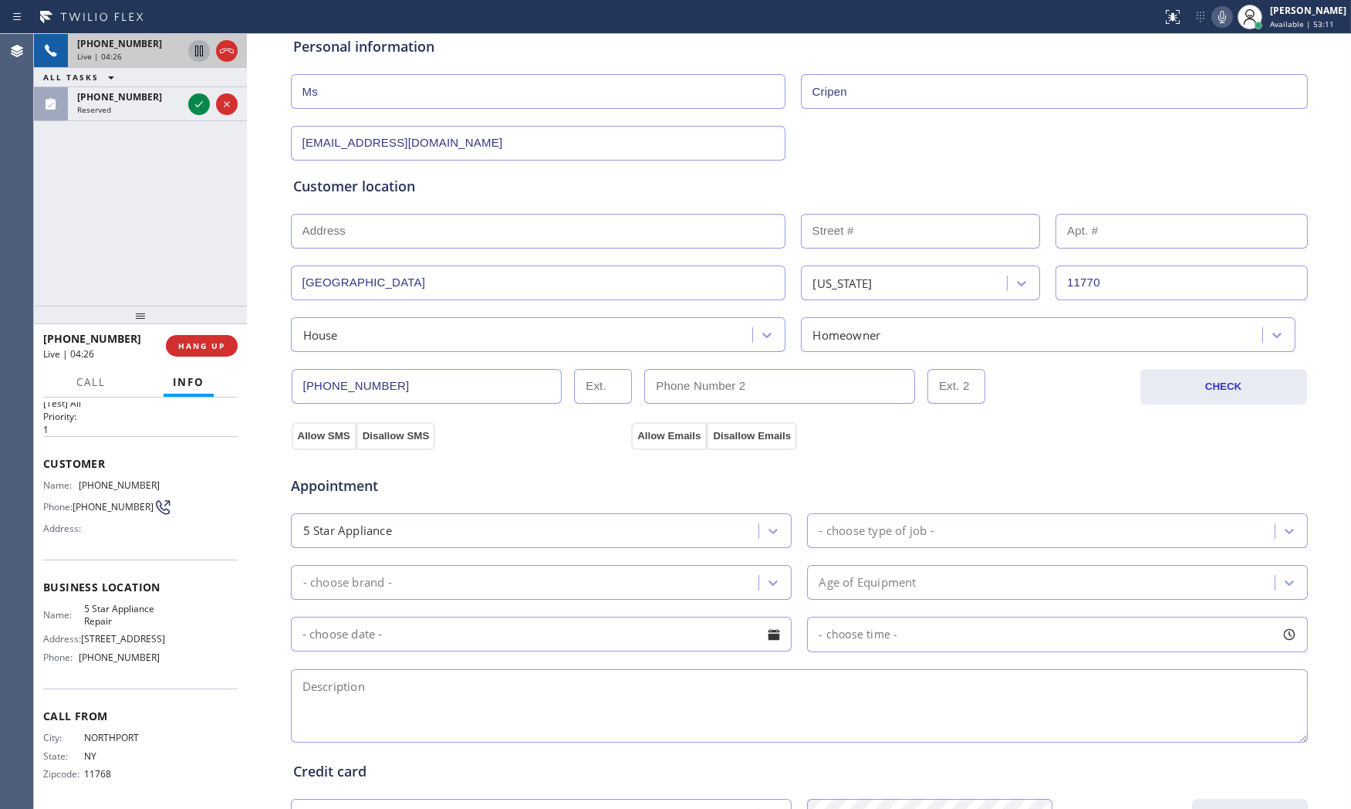
click at [488, 525] on div "5 Star Appliance" at bounding box center [526, 530] width 463 height 27
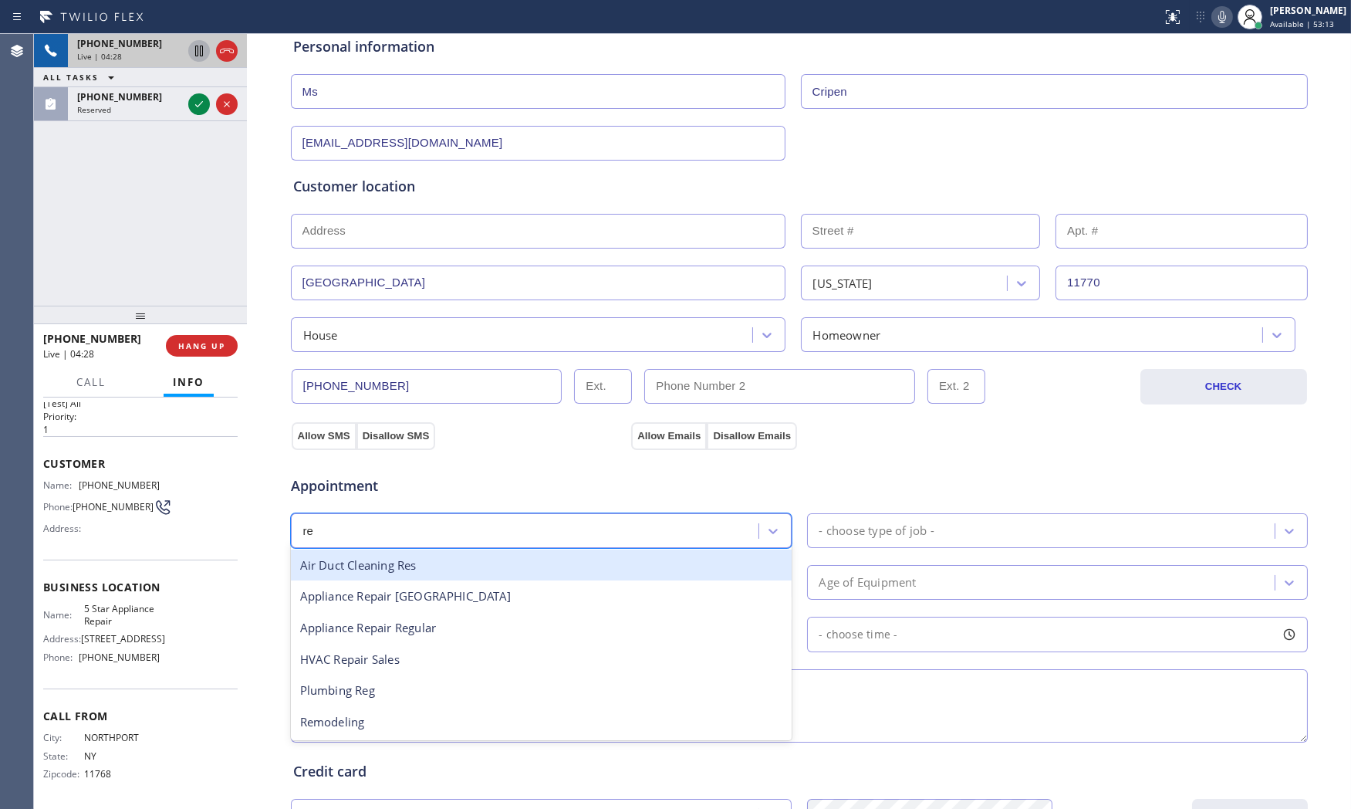
type input "reg"
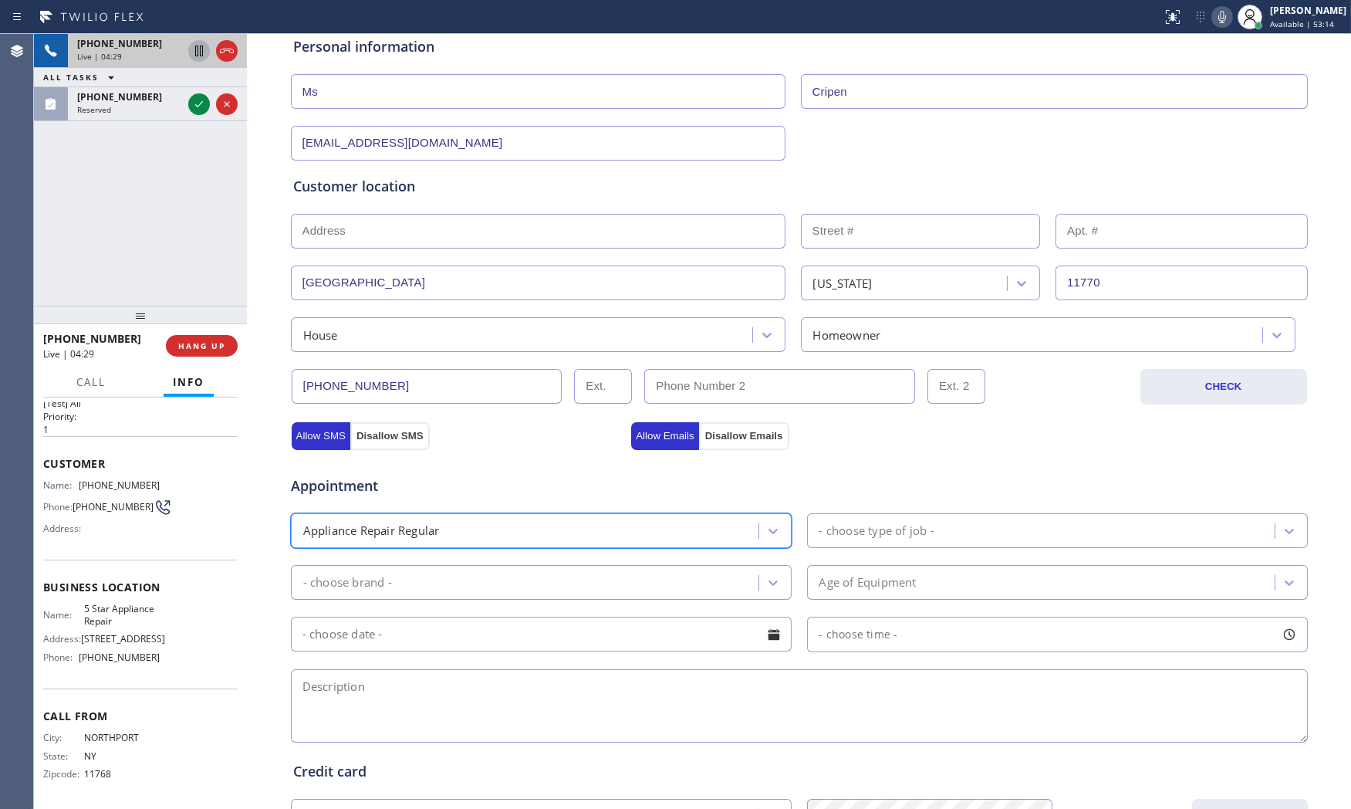
click at [843, 545] on div "- choose type of job -" at bounding box center [1057, 530] width 501 height 35
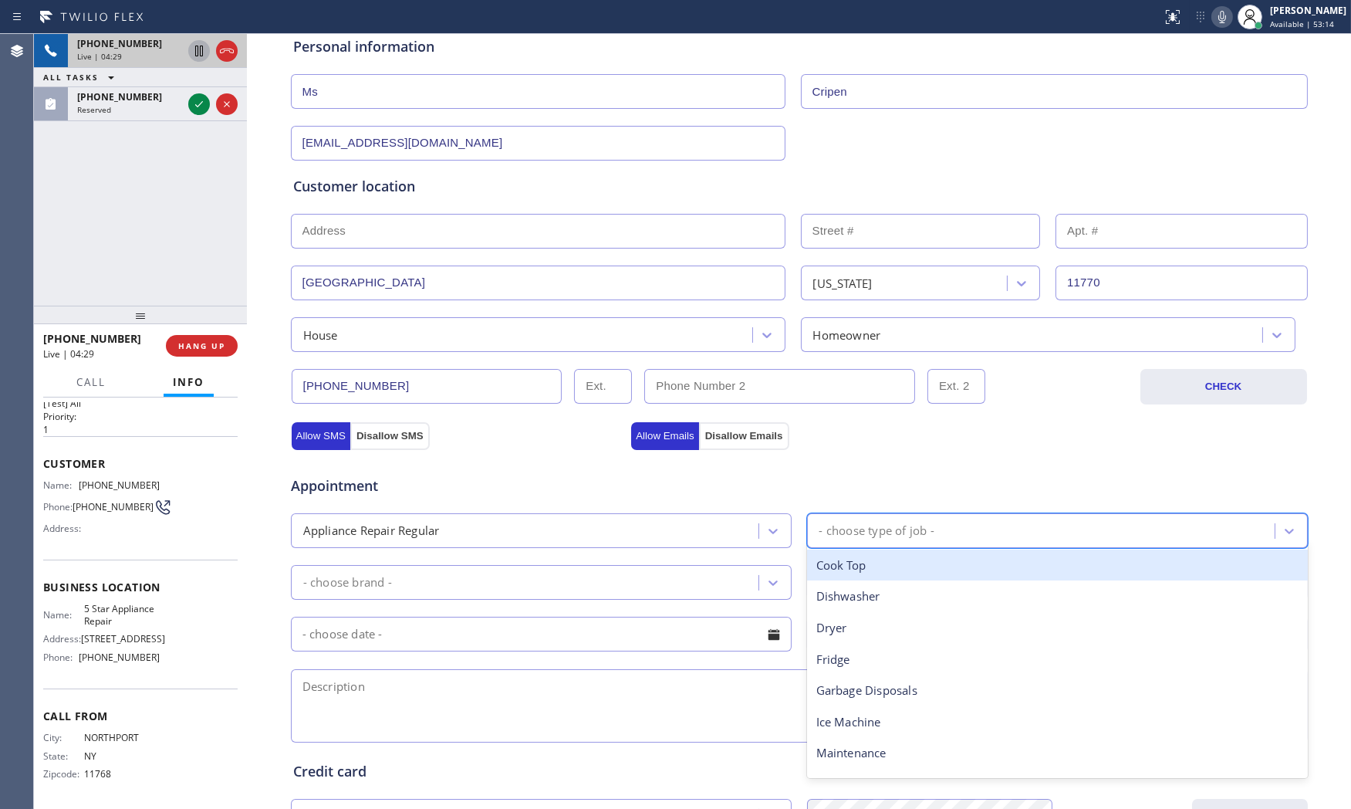
type input "f"
drag, startPoint x: 849, startPoint y: 563, endPoint x: 690, endPoint y: 575, distance: 159.3
click at [847, 564] on div "Fridge" at bounding box center [1057, 565] width 501 height 32
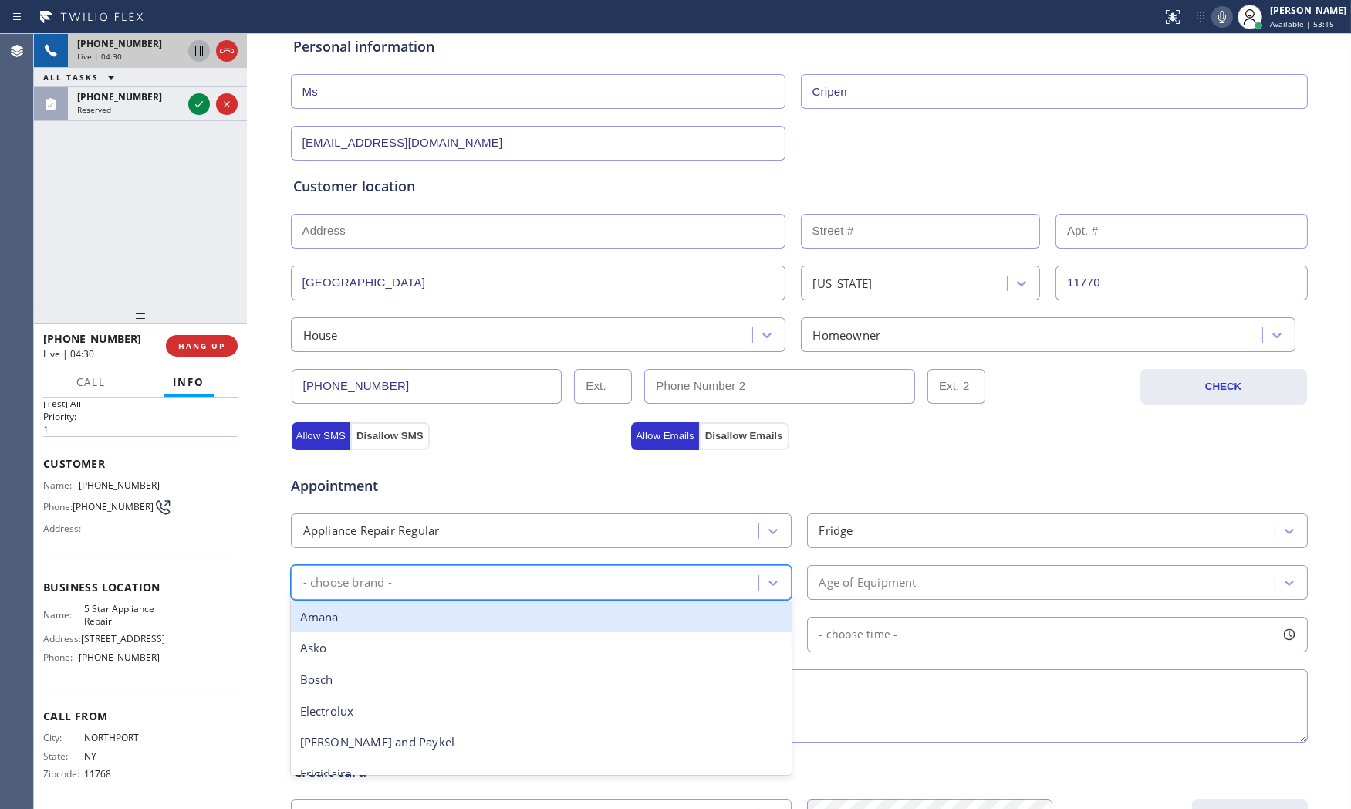
click at [533, 577] on div "- choose brand -" at bounding box center [526, 582] width 463 height 27
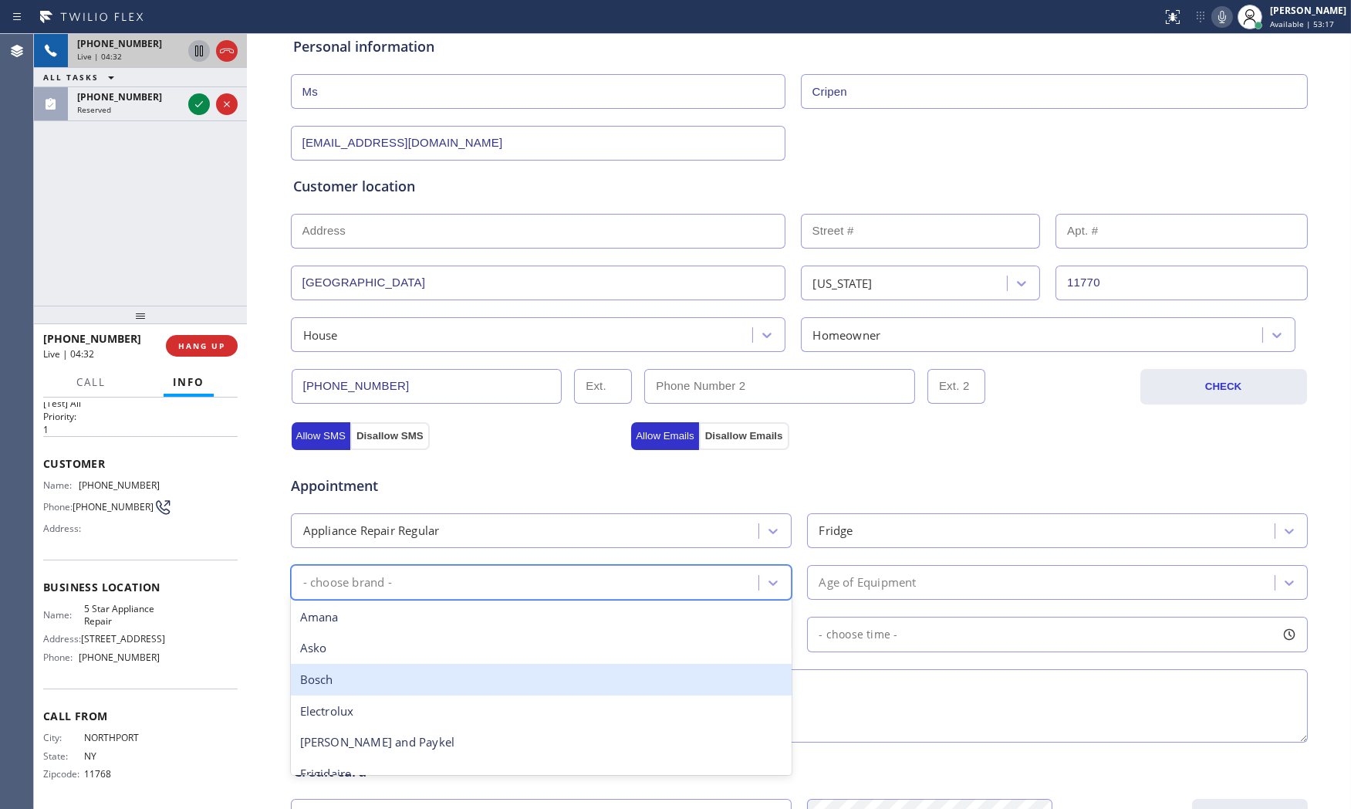
click at [457, 677] on div "Bosch" at bounding box center [541, 679] width 501 height 32
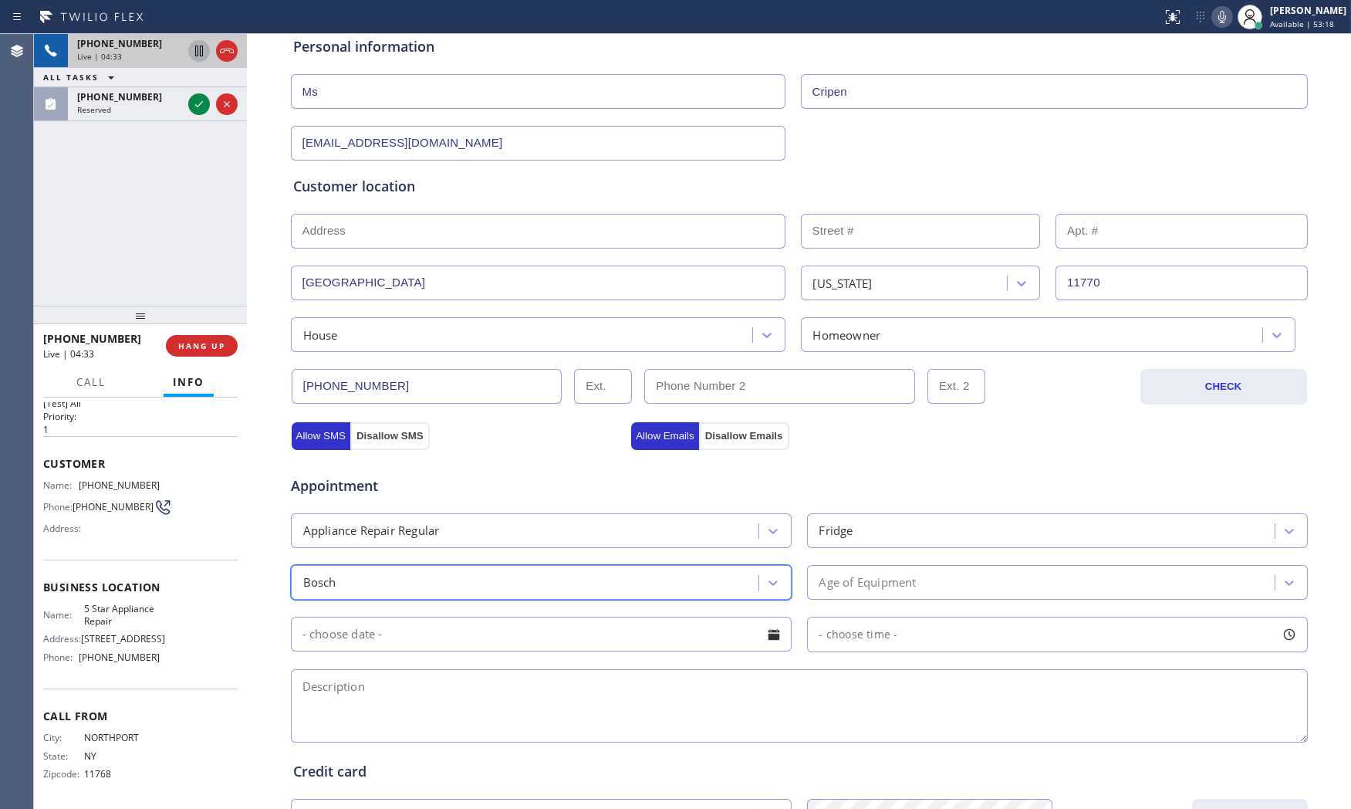
click at [868, 589] on div "Age of Equipment" at bounding box center [867, 582] width 97 height 18
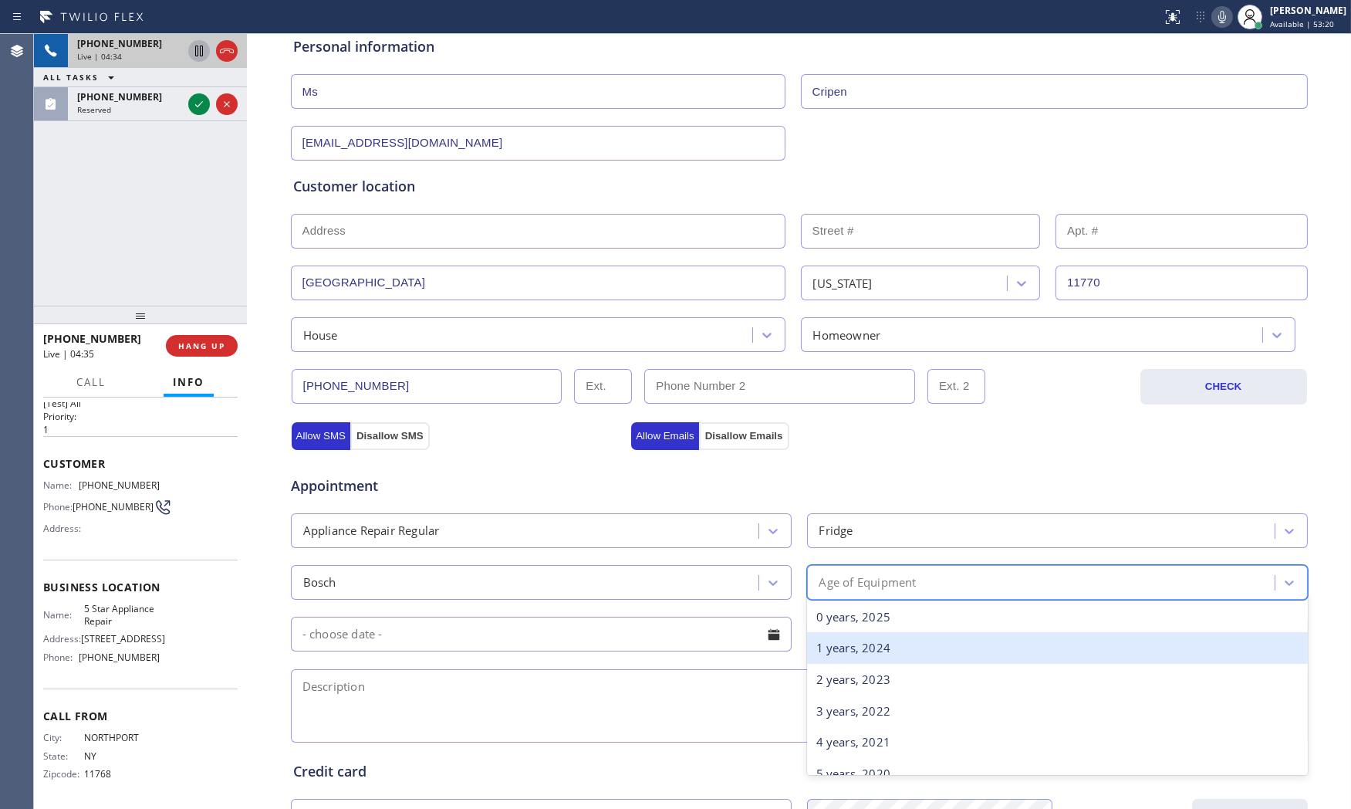
scroll to position [86, 0]
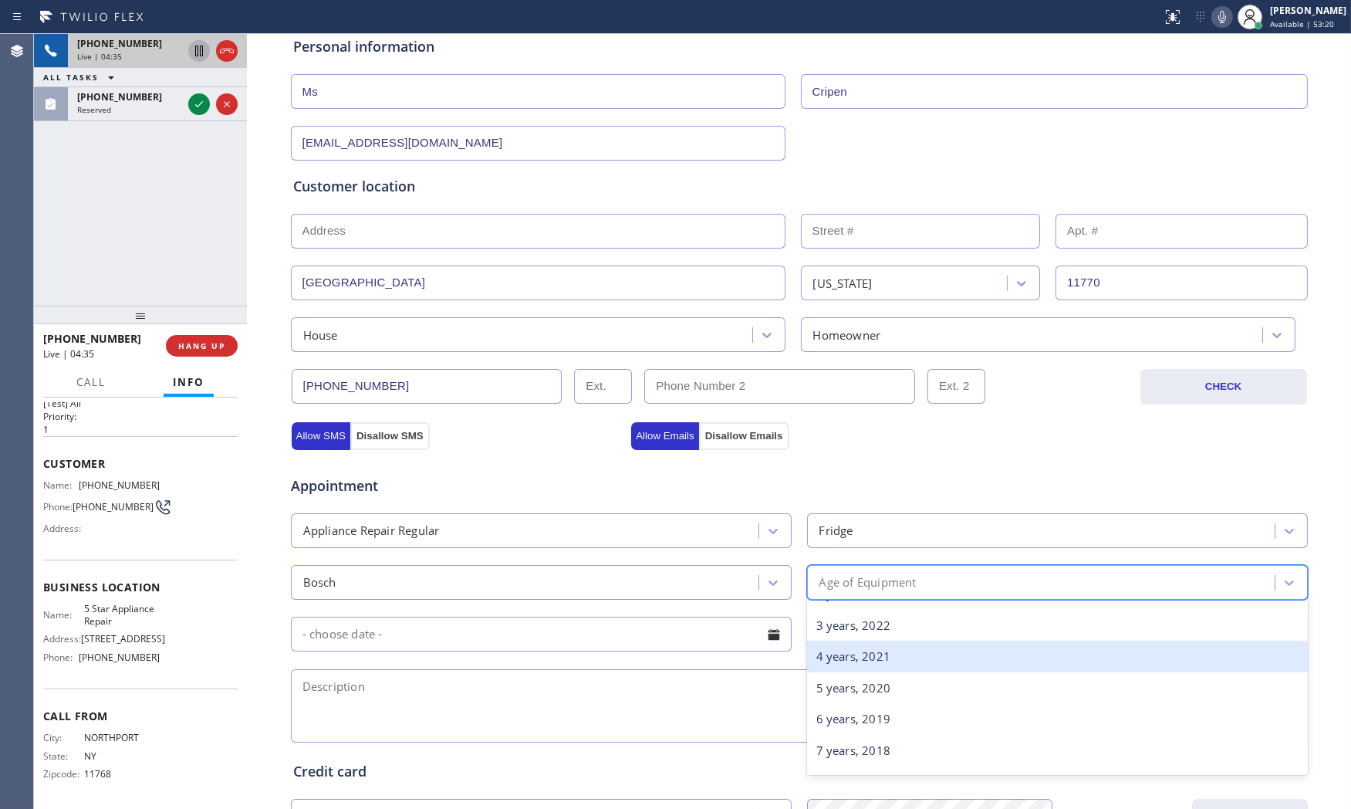
click at [872, 659] on div "4 years, 2021" at bounding box center [1057, 656] width 501 height 32
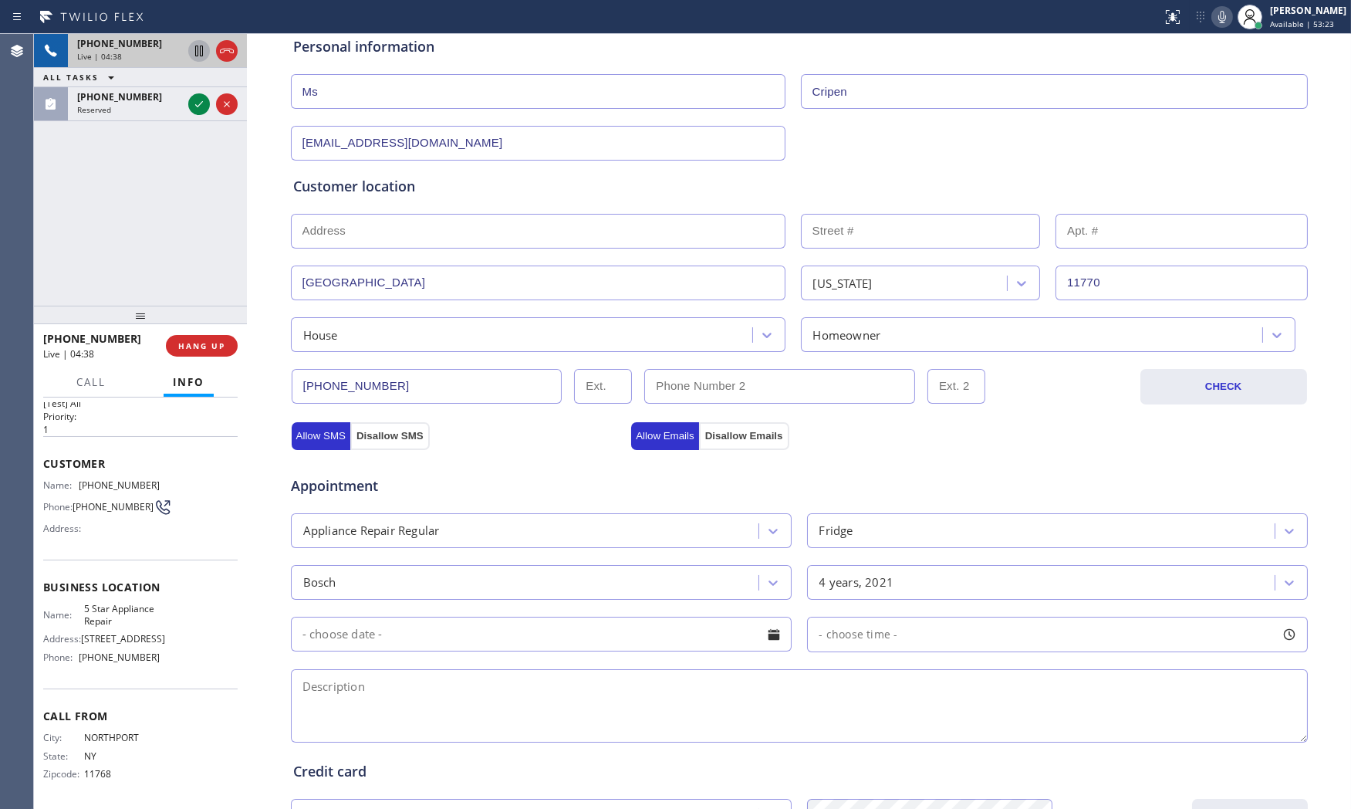
drag, startPoint x: 489, startPoint y: 713, endPoint x: 661, endPoint y: 704, distance: 172.3
click at [494, 713] on textarea at bounding box center [799, 705] width 1017 height 73
paste textarea "bosch | dishwasher | seems not turning on when you hit start botton | [DEMOGRAP…"
click at [981, 685] on textarea "bosch | dishwasher | seems not turning on when you hit start botton | [DEMOGRAP…" at bounding box center [799, 705] width 1017 height 73
click at [1219, 15] on icon at bounding box center [1222, 17] width 8 height 12
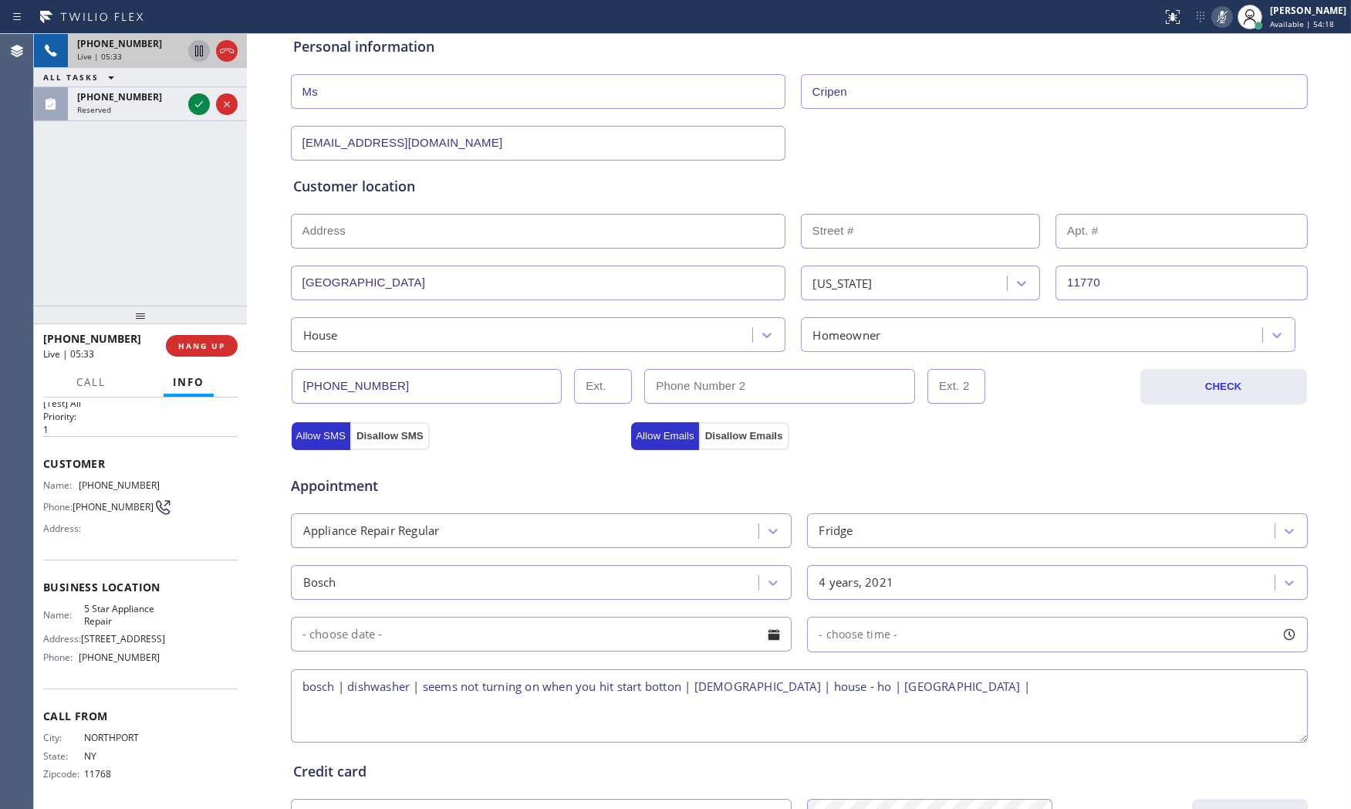
click at [1213, 20] on icon at bounding box center [1222, 17] width 19 height 19
click at [1216, 24] on icon at bounding box center [1222, 17] width 19 height 19
click at [1213, 21] on icon at bounding box center [1222, 17] width 19 height 19
click at [1215, 25] on icon at bounding box center [1222, 17] width 19 height 19
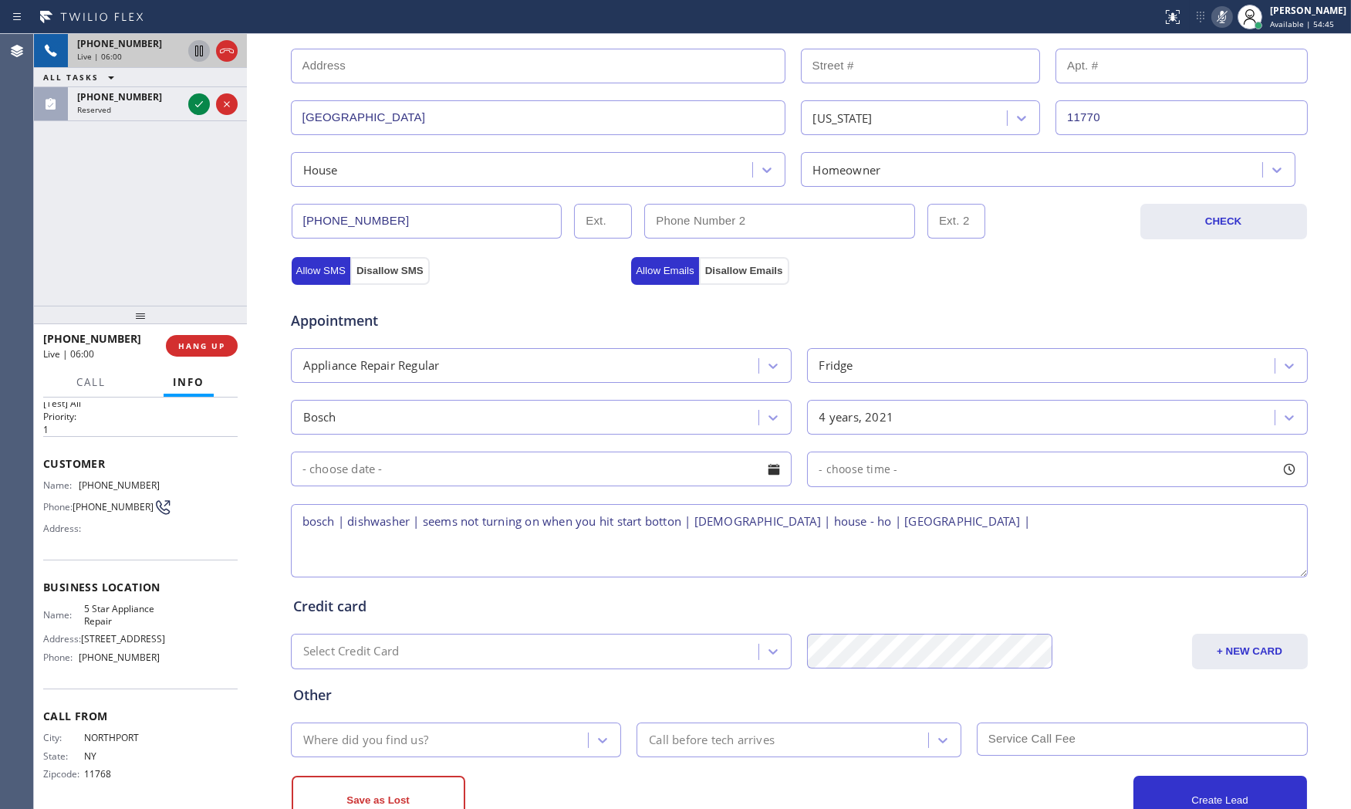
scroll to position [343, 0]
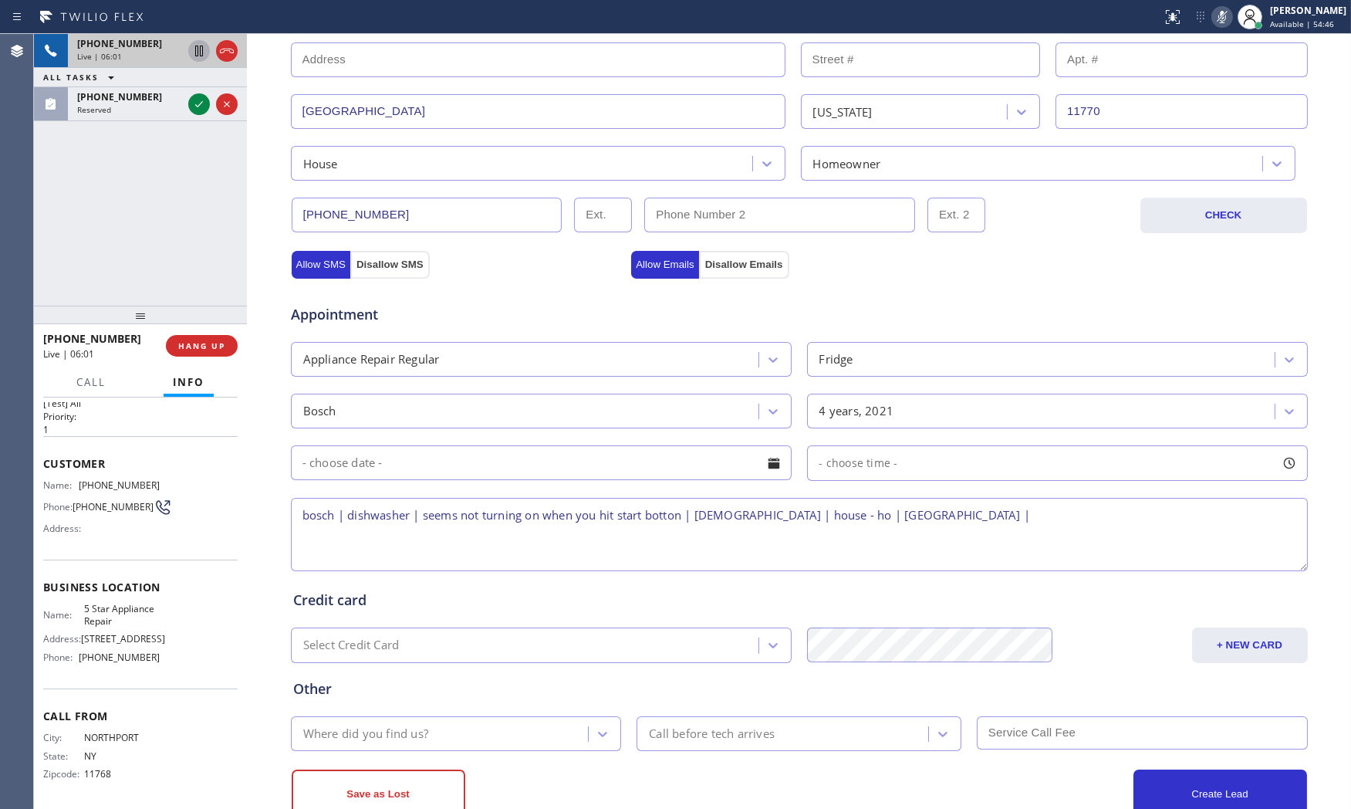
click at [977, 514] on textarea "bosch | dishwasher | seems not turning on when you hit start botton | [DEMOGRAP…" at bounding box center [799, 534] width 1017 height 73
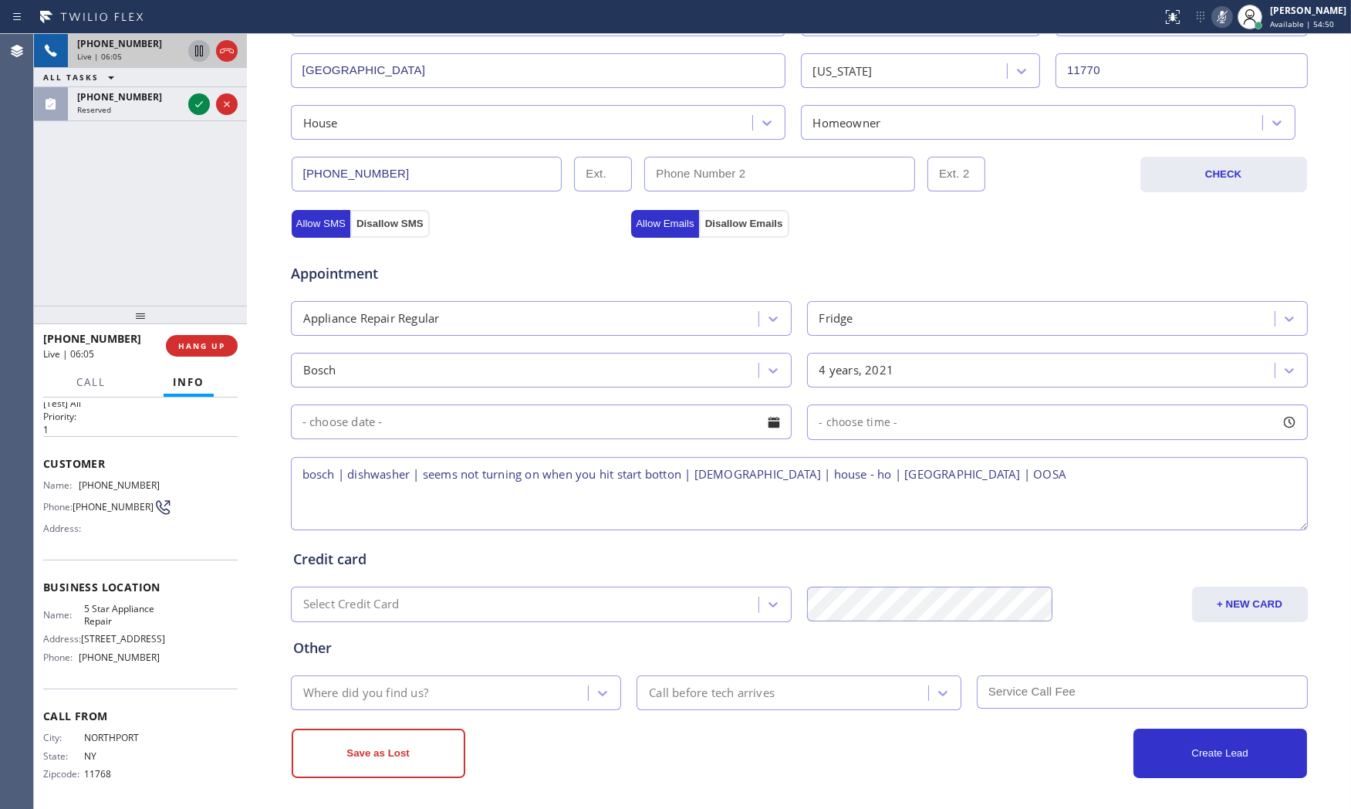
scroll to position [387, 0]
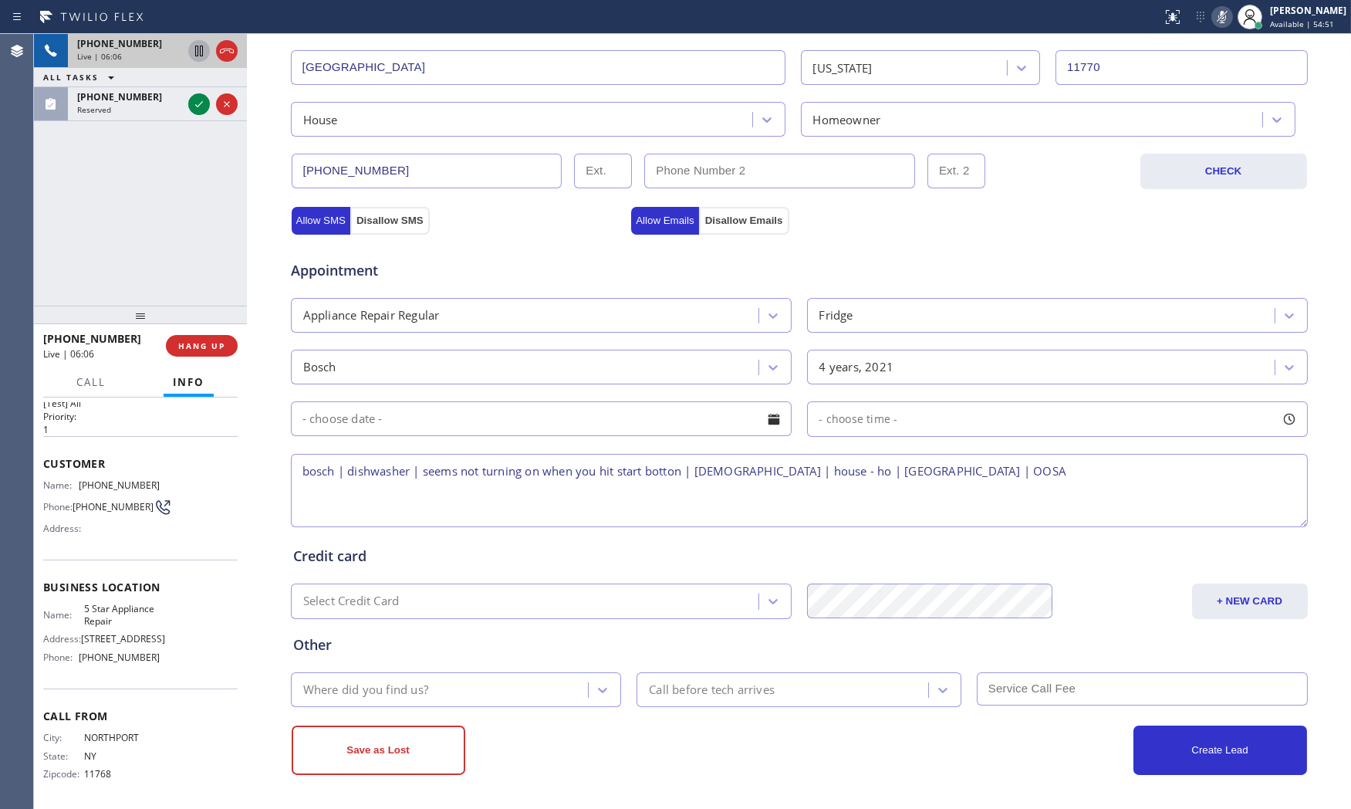
type textarea "bosch | dishwasher | seems not turning on when you hit start botton | [DEMOGRAP…"
click at [531, 758] on div "Save as Lost" at bounding box center [546, 749] width 508 height 49
click at [473, 691] on div "Where did you find us?" at bounding box center [441, 689] width 293 height 27
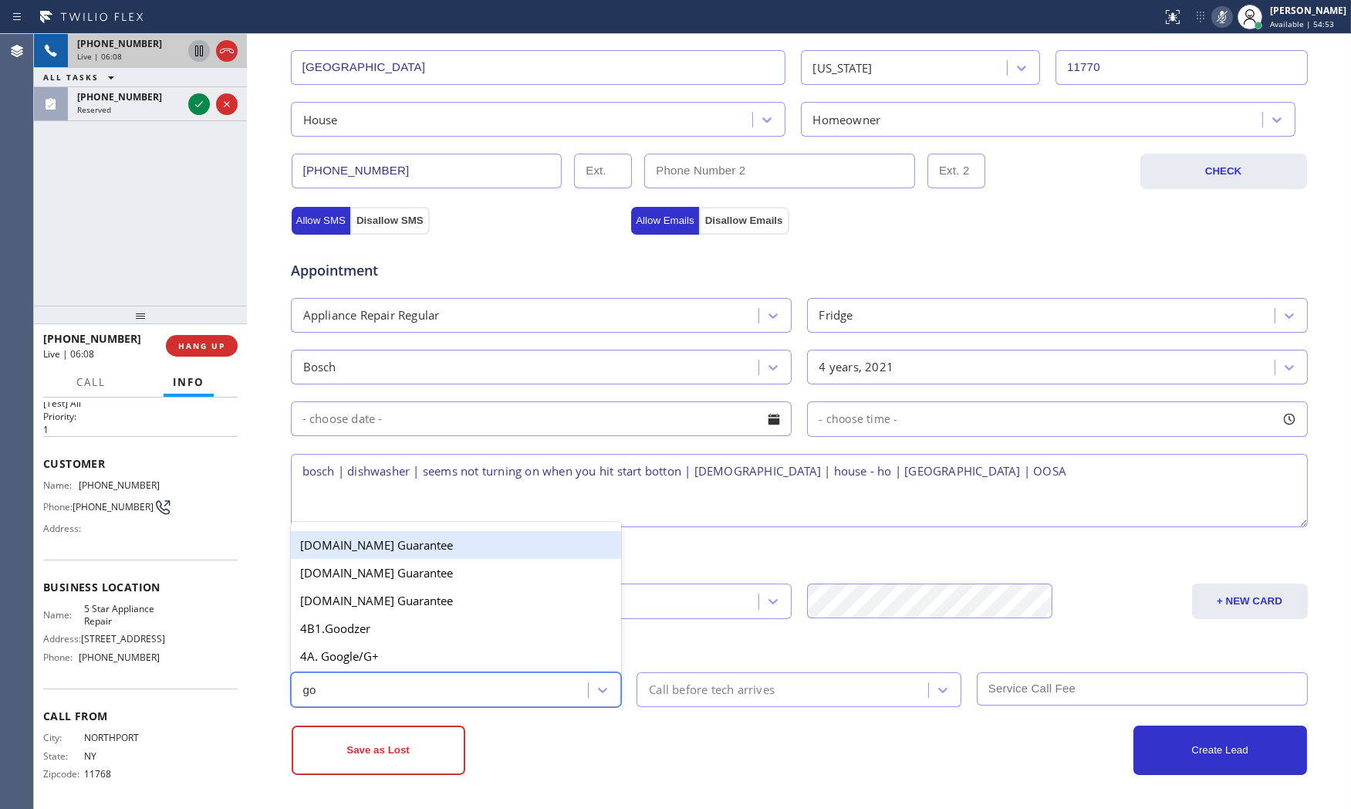
type input "goo"
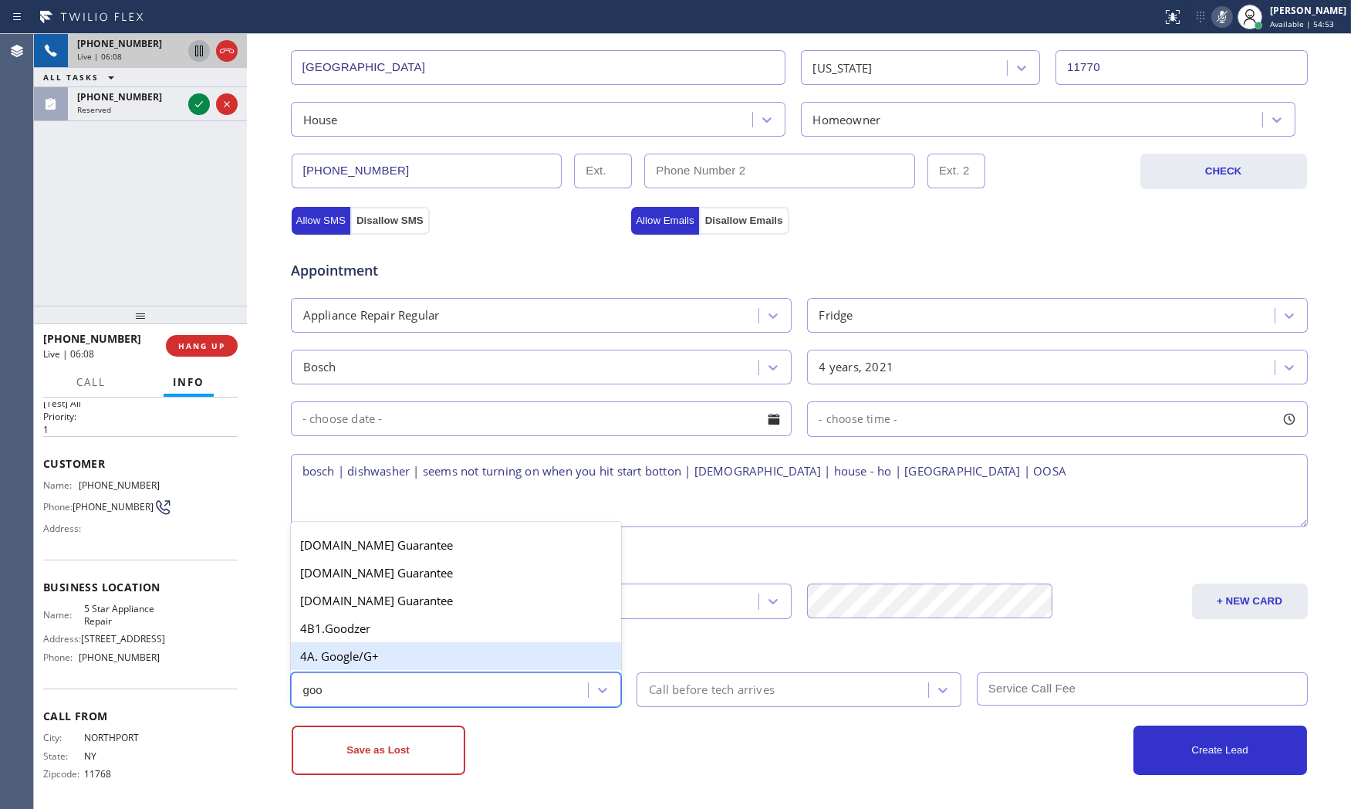
click at [413, 661] on div "4A. Google/G+" at bounding box center [456, 656] width 331 height 28
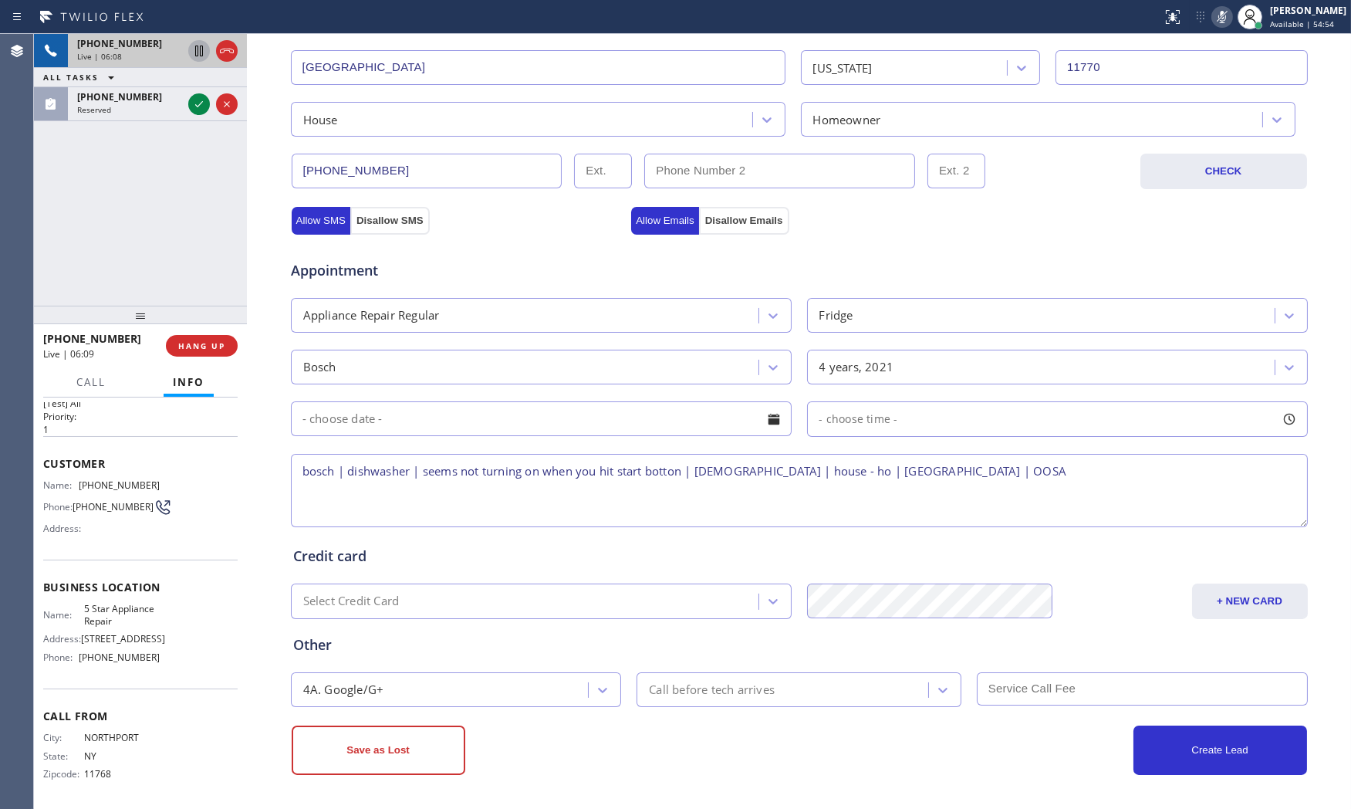
click at [498, 764] on div "Save as Lost" at bounding box center [546, 749] width 508 height 49
click at [444, 746] on button "Save as Lost" at bounding box center [379, 749] width 174 height 49
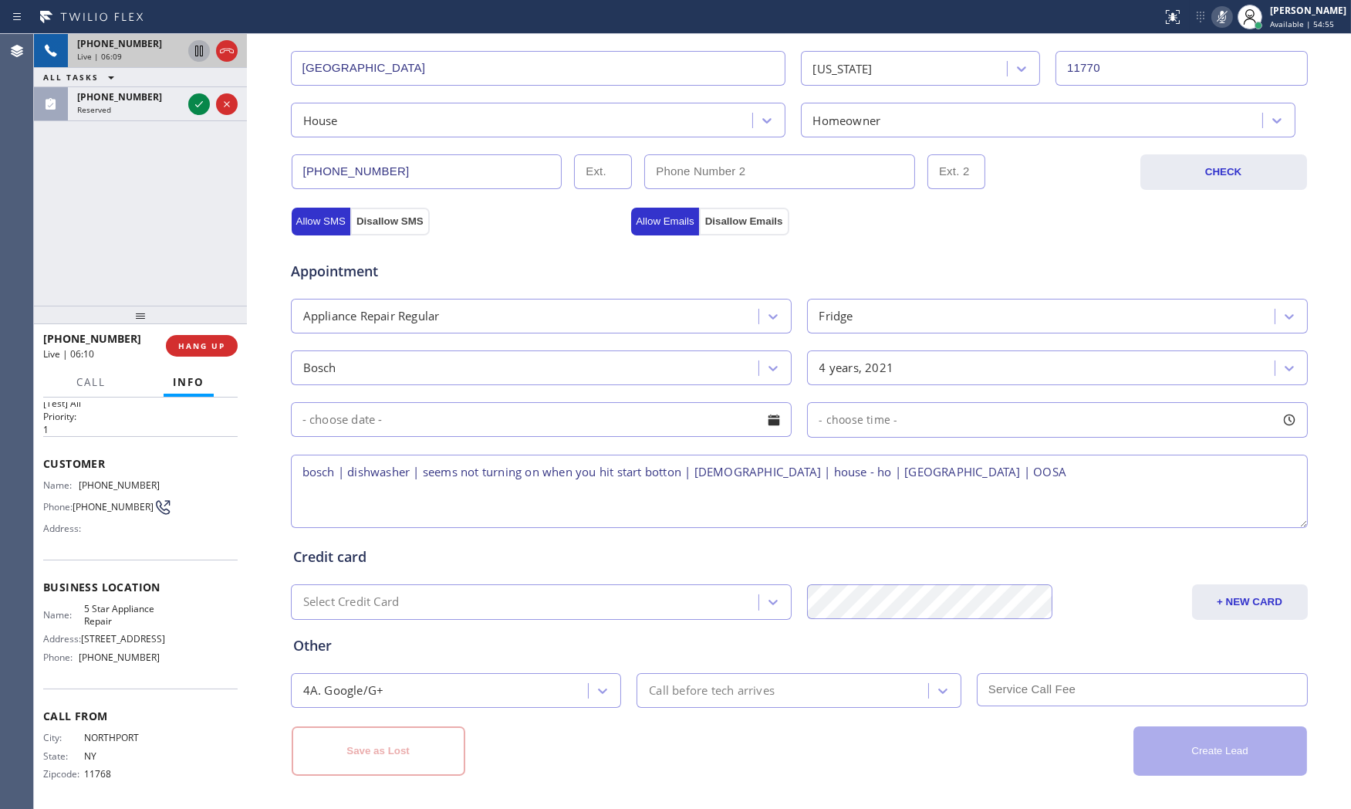
scroll to position [10, 0]
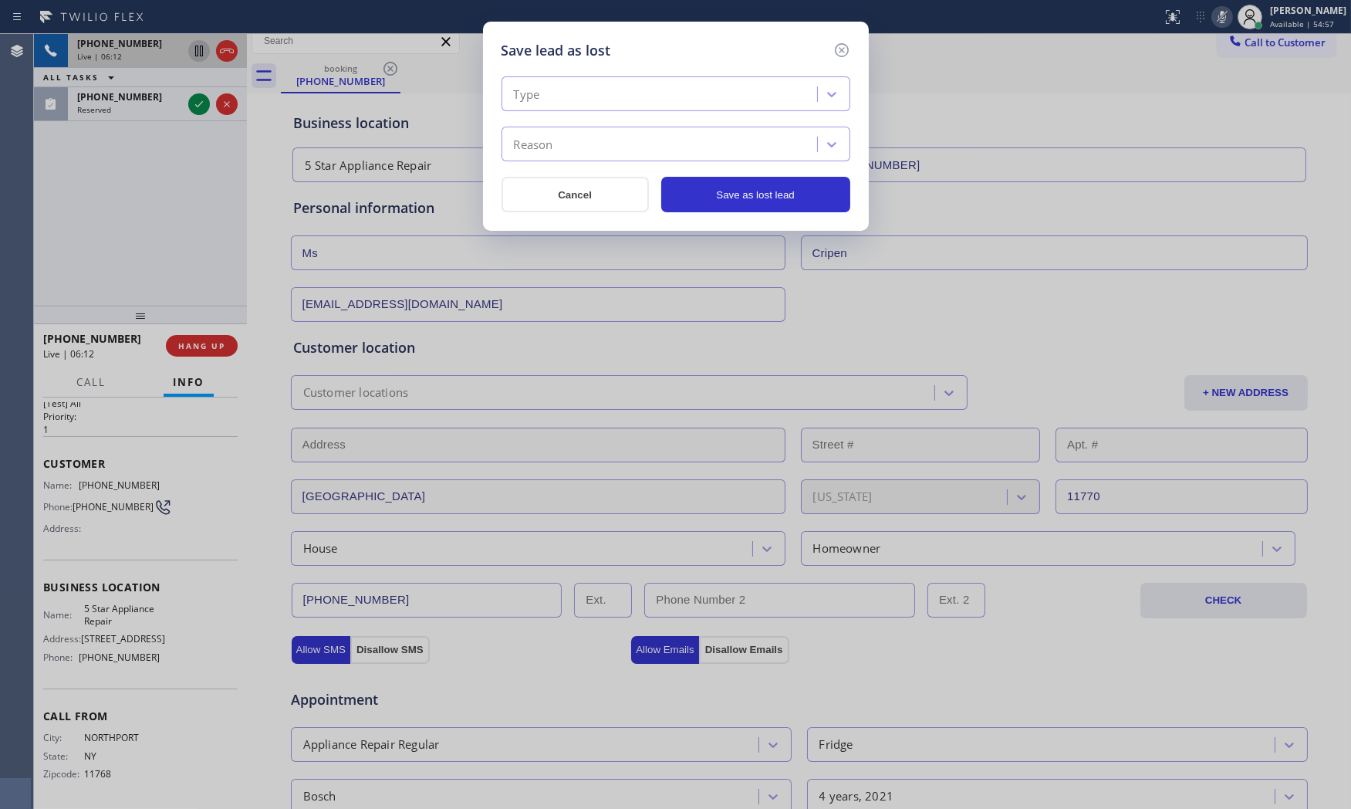
click at [558, 91] on div "Type" at bounding box center [661, 94] width 311 height 27
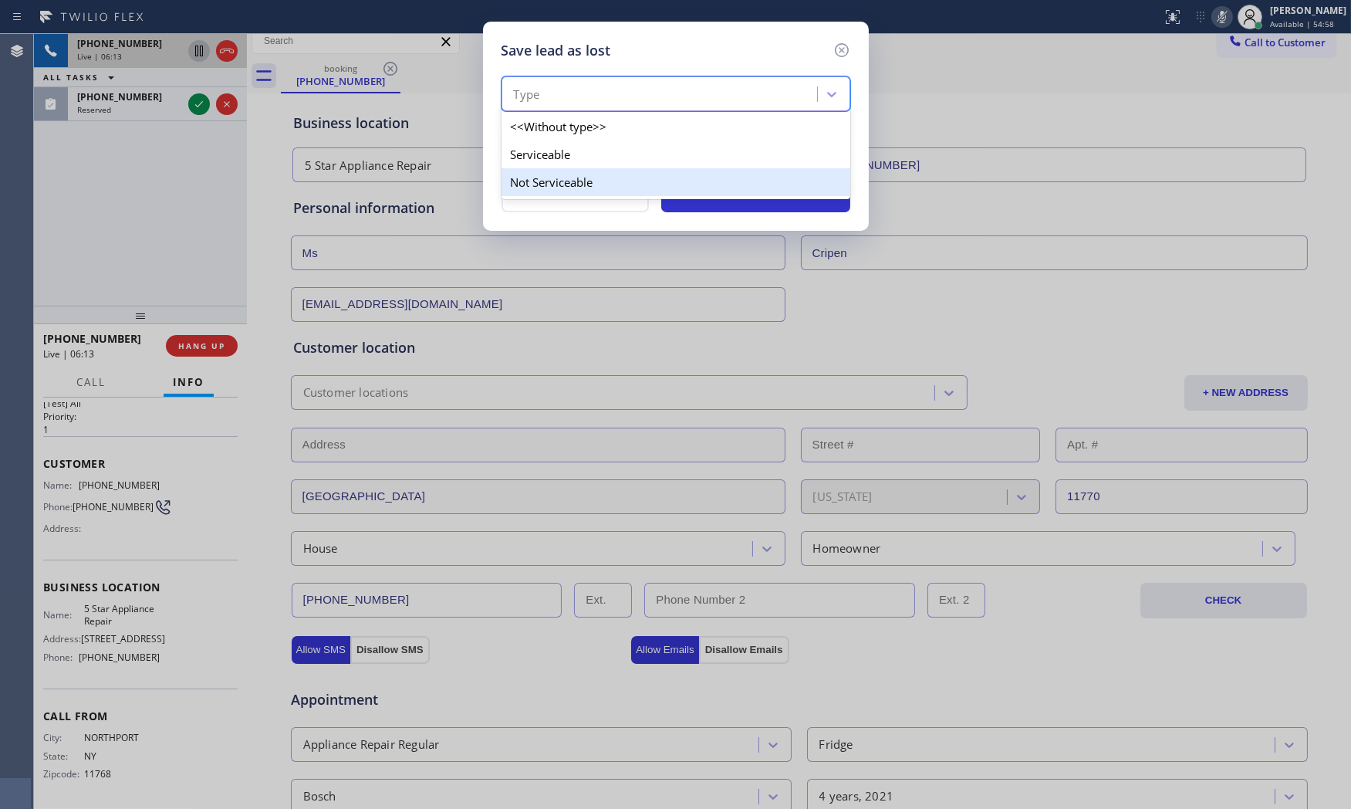
click at [542, 171] on div "Not Serviceable" at bounding box center [675, 182] width 349 height 28
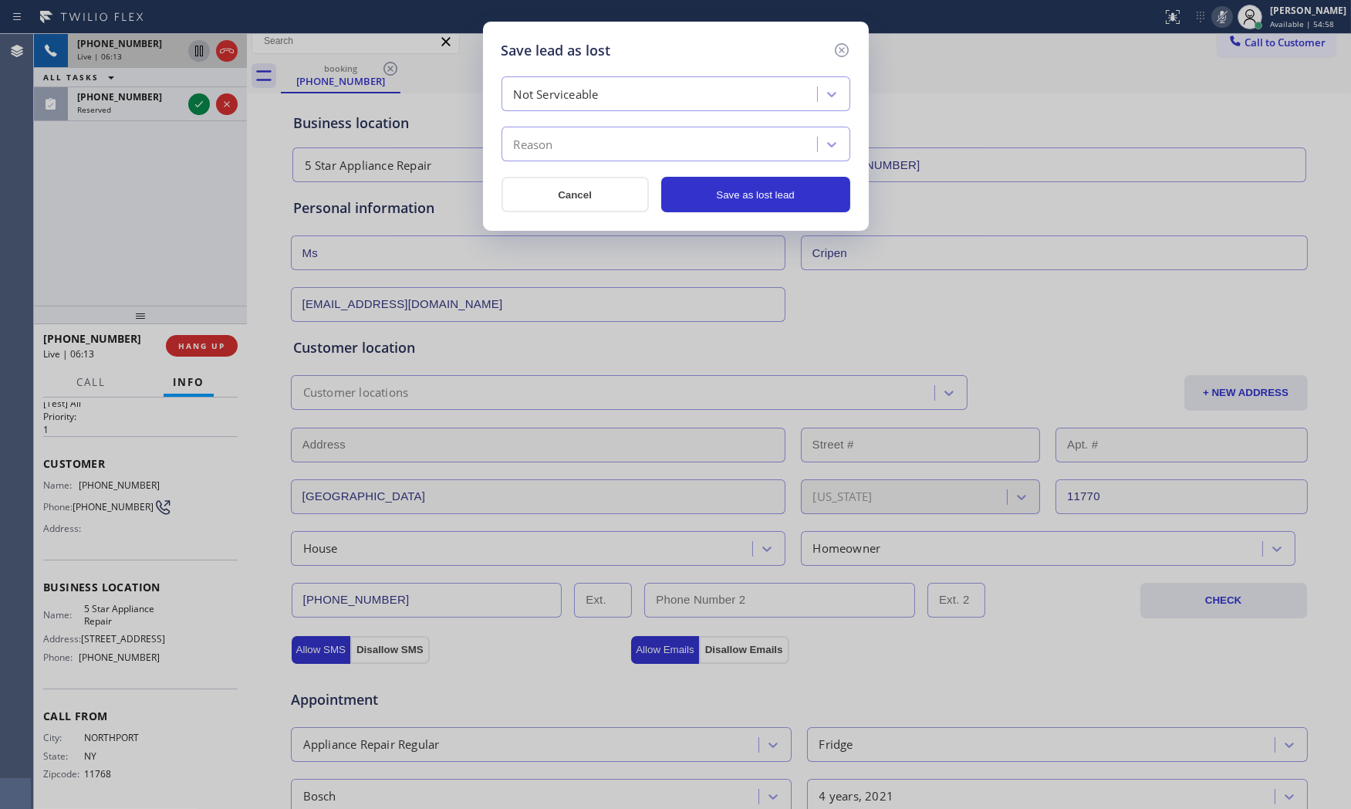
click at [549, 152] on div "Reason" at bounding box center [533, 145] width 39 height 18
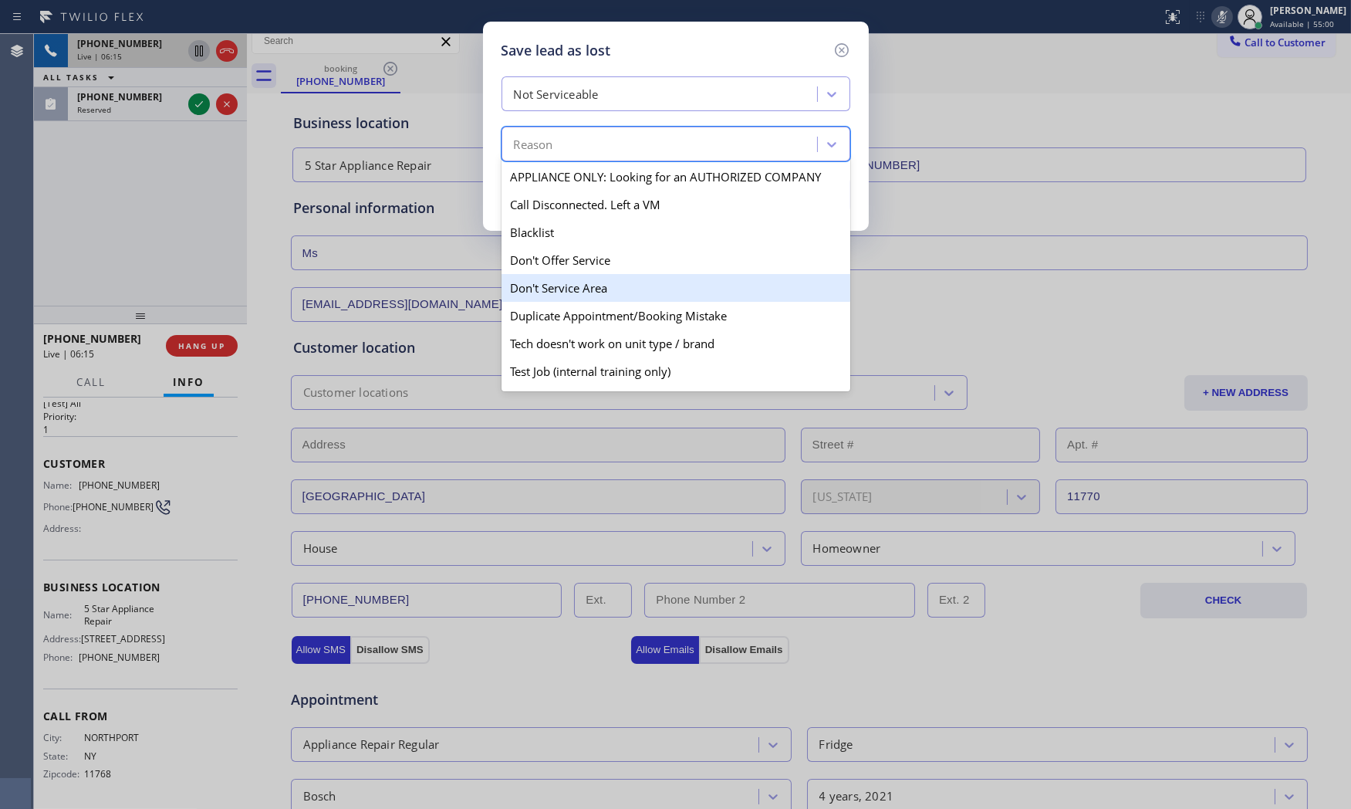
click at [569, 281] on div "Don't Service Area" at bounding box center [675, 288] width 349 height 28
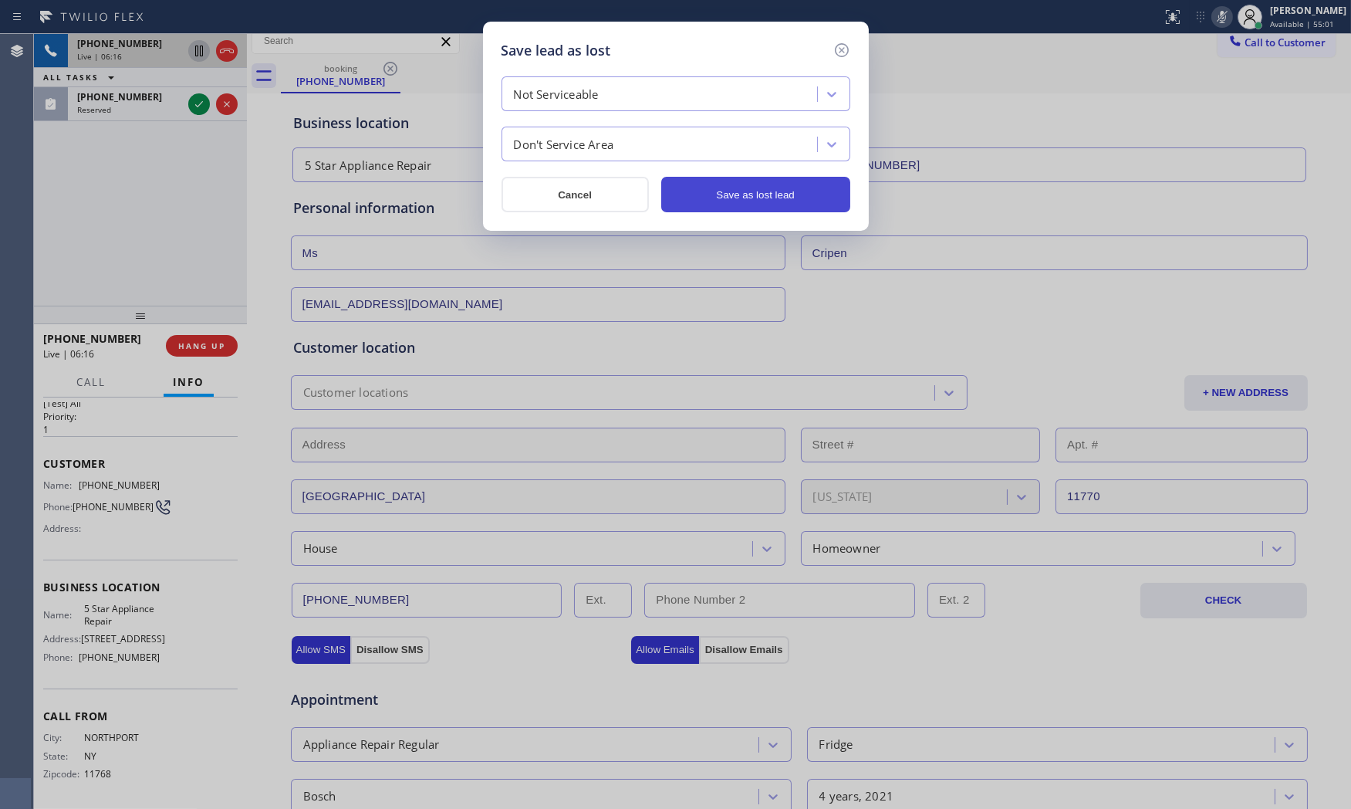
click at [741, 196] on button "Save as lost lead" at bounding box center [755, 194] width 189 height 35
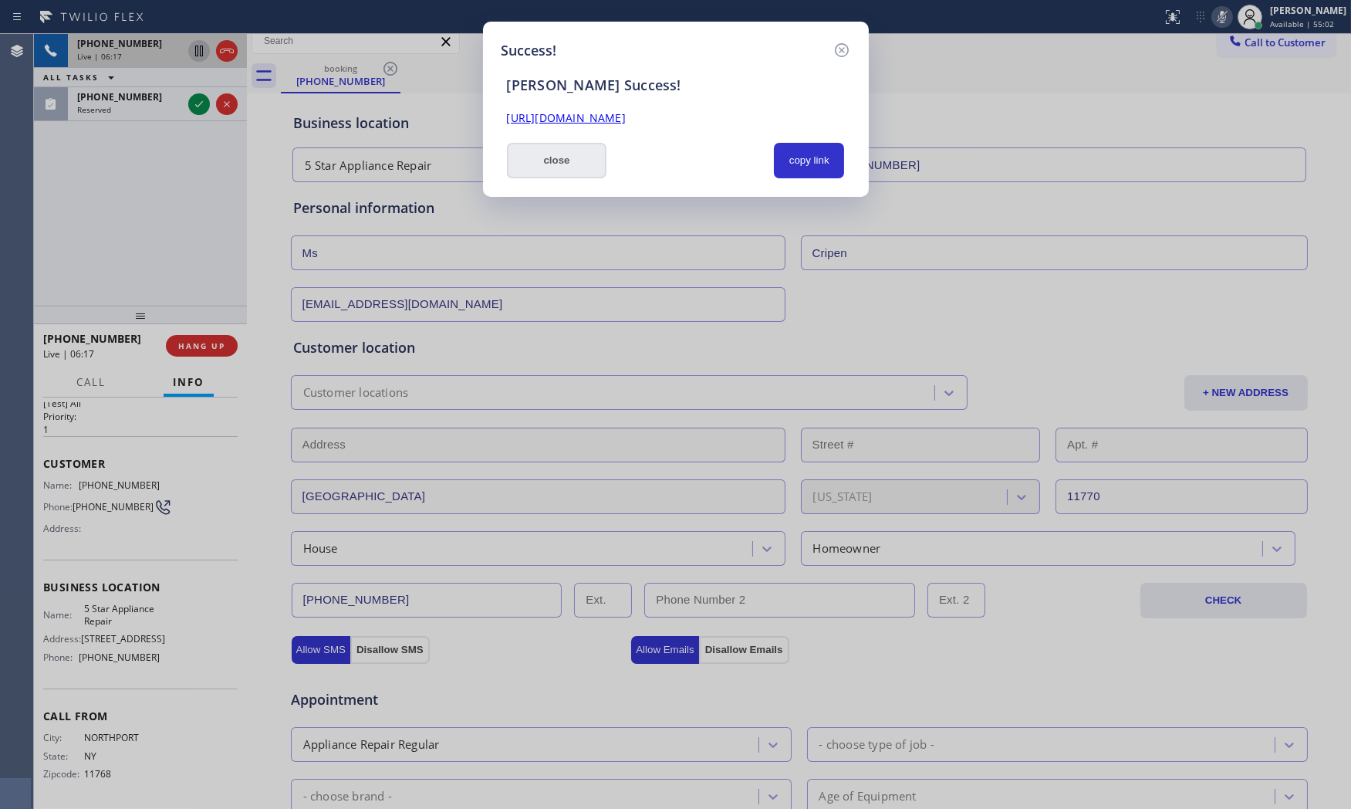
click at [566, 155] on button "close" at bounding box center [557, 160] width 100 height 35
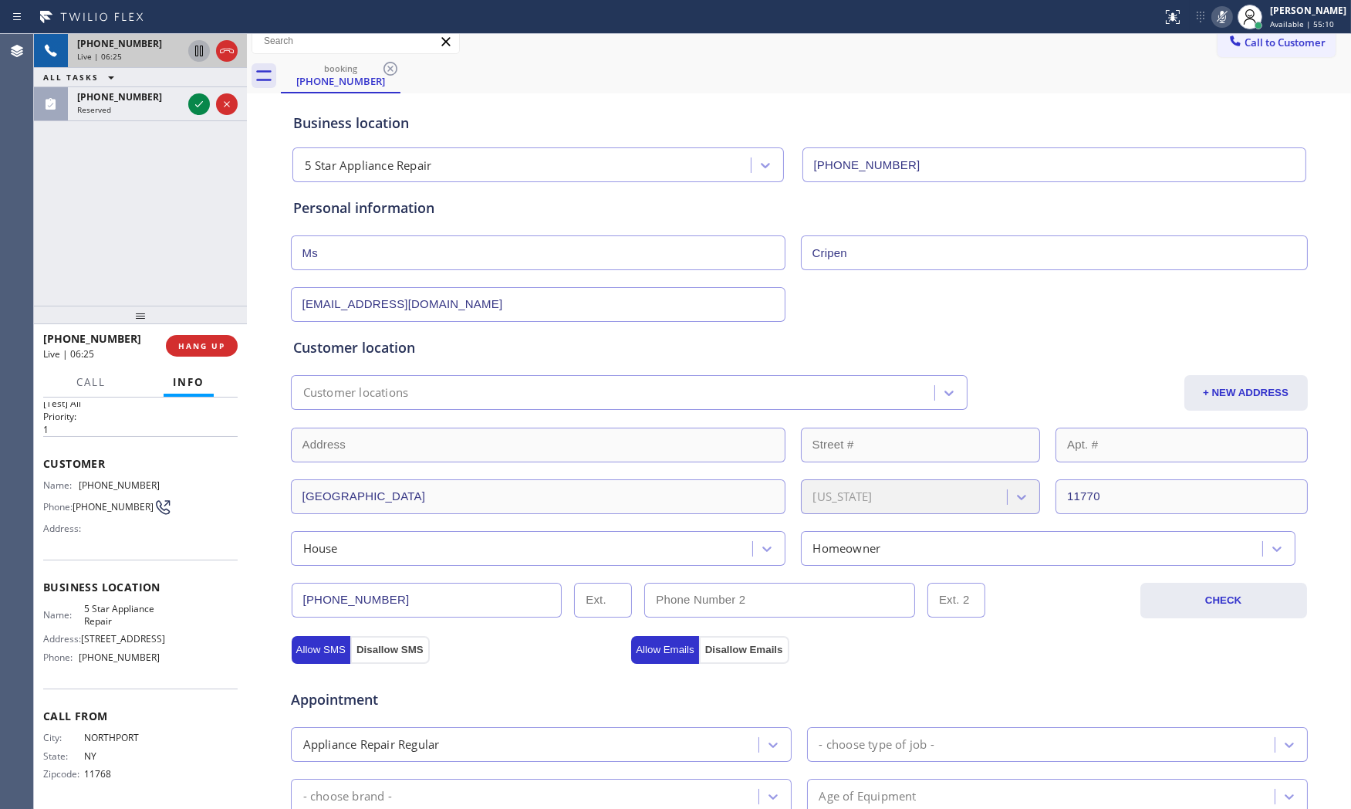
click at [1218, 20] on icon at bounding box center [1222, 17] width 8 height 12
click at [150, 108] on div "Reserved" at bounding box center [129, 109] width 105 height 11
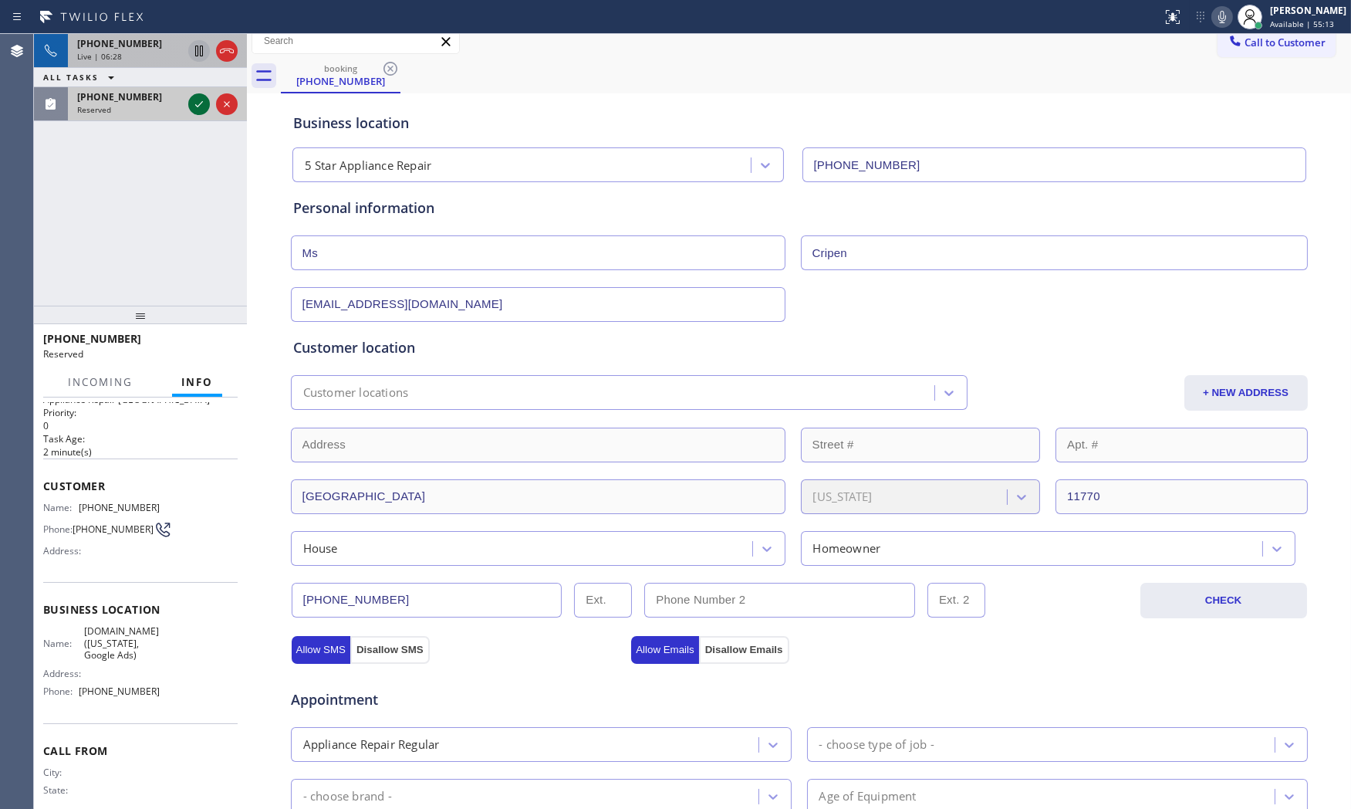
click at [193, 106] on icon at bounding box center [199, 104] width 19 height 19
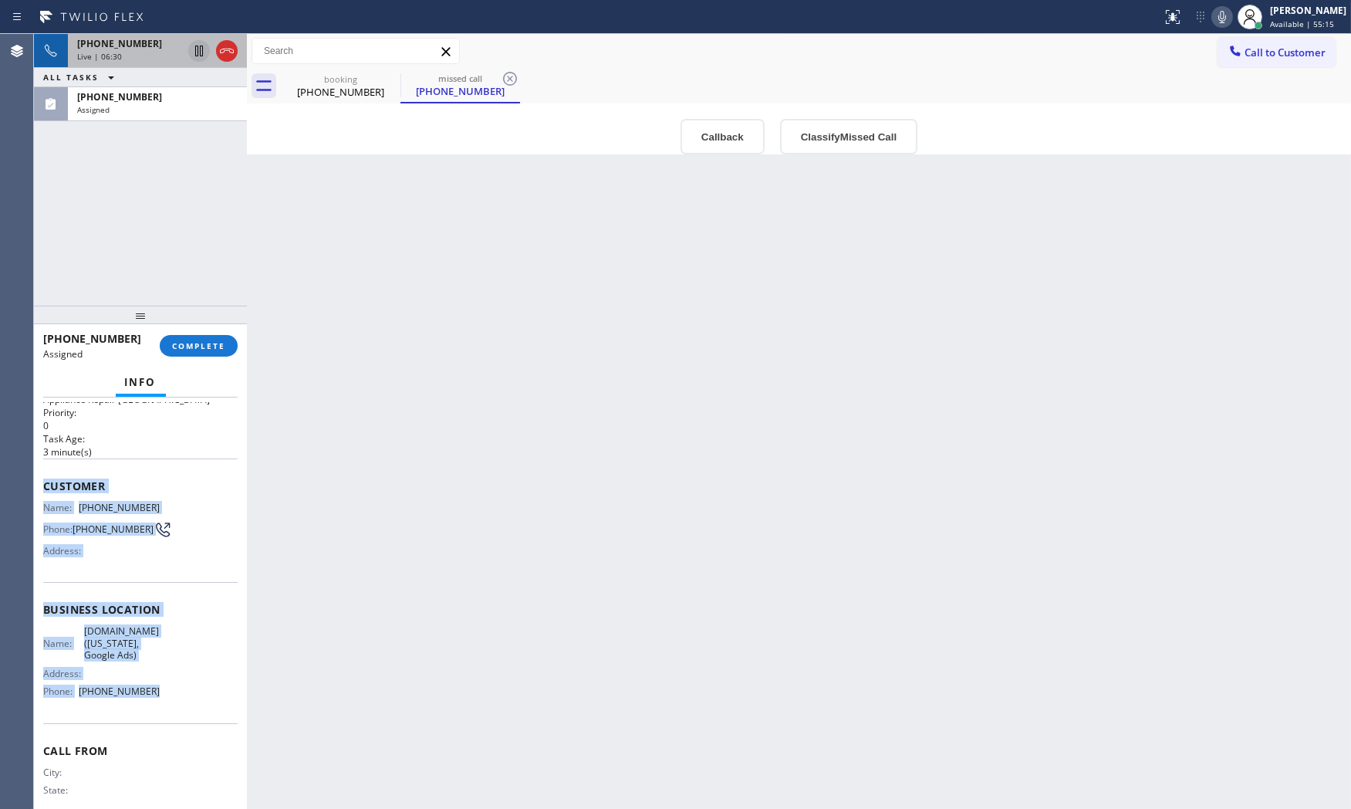
drag, startPoint x: 42, startPoint y: 479, endPoint x: 159, endPoint y: 706, distance: 255.0
click at [159, 706] on div "Context Queue: Appliance Repair High End Priority: 0 Task Age: [DEMOGRAPHIC_DAT…" at bounding box center [140, 602] width 194 height 473
copy div "Customer Name: [PHONE_NUMBER] Phone: [PHONE_NUMBER] Address: Business location …"
click at [1213, 16] on icon at bounding box center [1222, 17] width 19 height 19
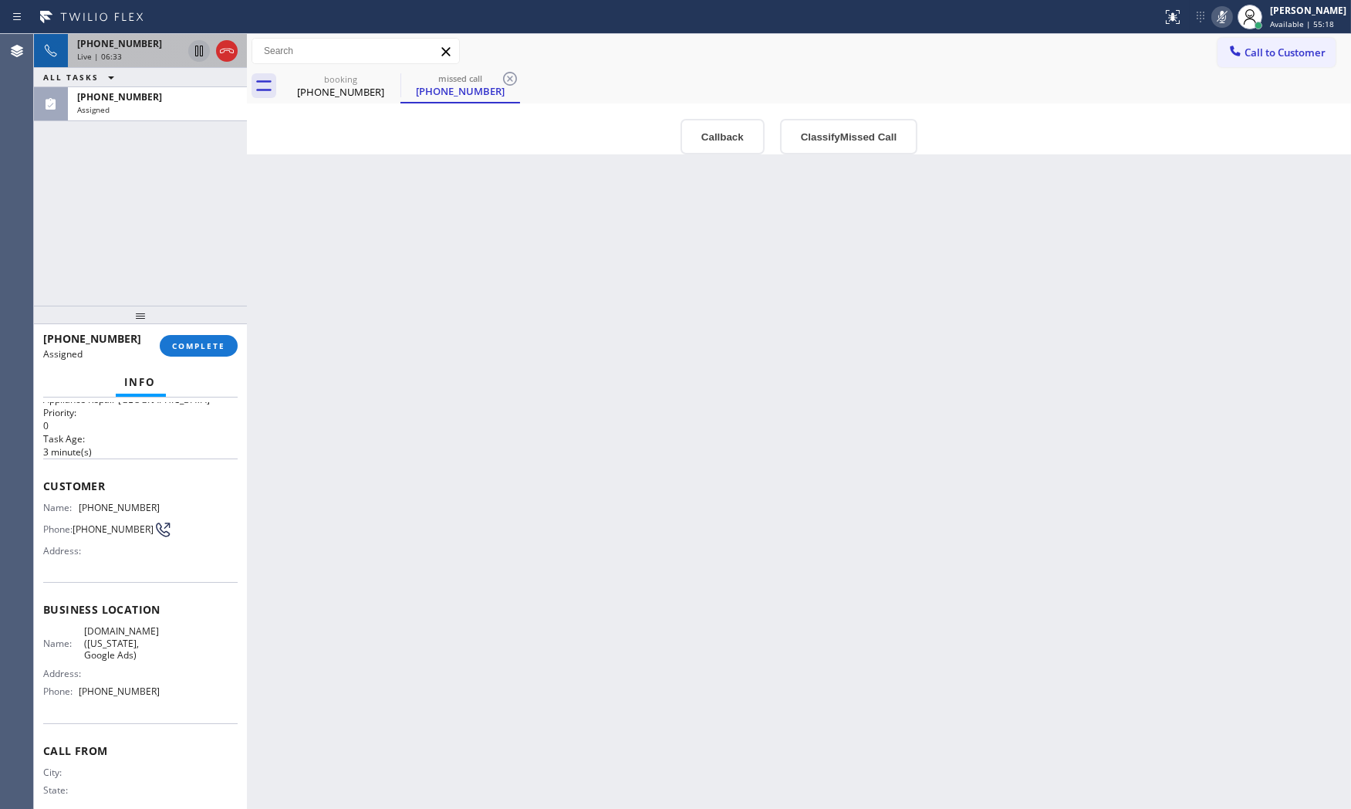
click at [147, 121] on div "[PHONE_NUMBER] Live | 06:33 ALL TASKS ALL TASKS ACTIVE TASKS TASKS IN WRAP UP […" at bounding box center [140, 170] width 213 height 272
click at [147, 112] on div "Assigned" at bounding box center [157, 109] width 160 height 11
click at [343, 265] on div "Back to Dashboard Change Sender ID Customers Technicians Select a contact Outbo…" at bounding box center [799, 421] width 1104 height 775
click at [152, 278] on div "[PHONE_NUMBER] Live | 06:37 ALL TASKS ALL TASKS ACTIVE TASKS TASKS IN WRAP UP […" at bounding box center [140, 170] width 213 height 272
click at [133, 101] on span "[PHONE_NUMBER]" at bounding box center [119, 96] width 85 height 13
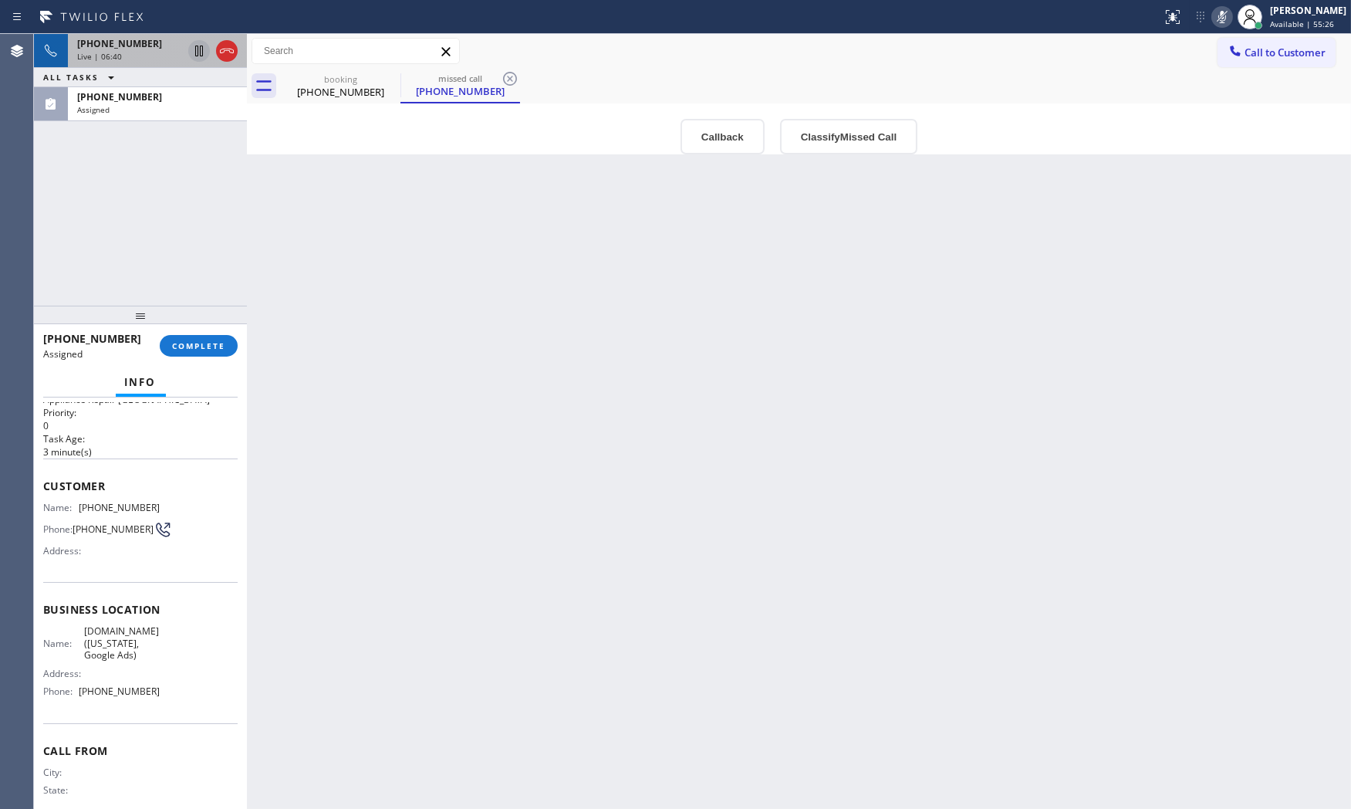
click at [113, 58] on span "Live | 06:40" at bounding box center [99, 56] width 45 height 11
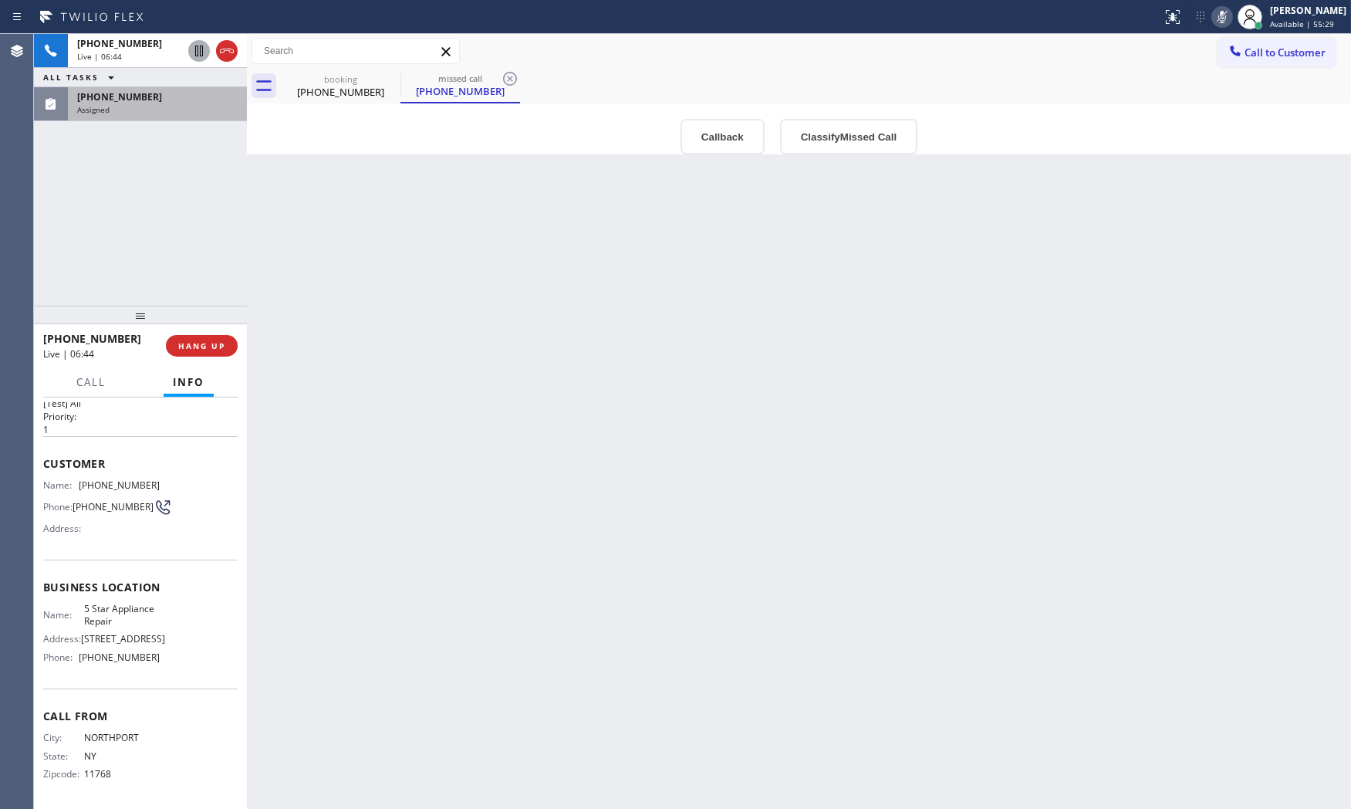
click at [114, 116] on div "[PHONE_NUMBER] Assigned" at bounding box center [154, 104] width 173 height 34
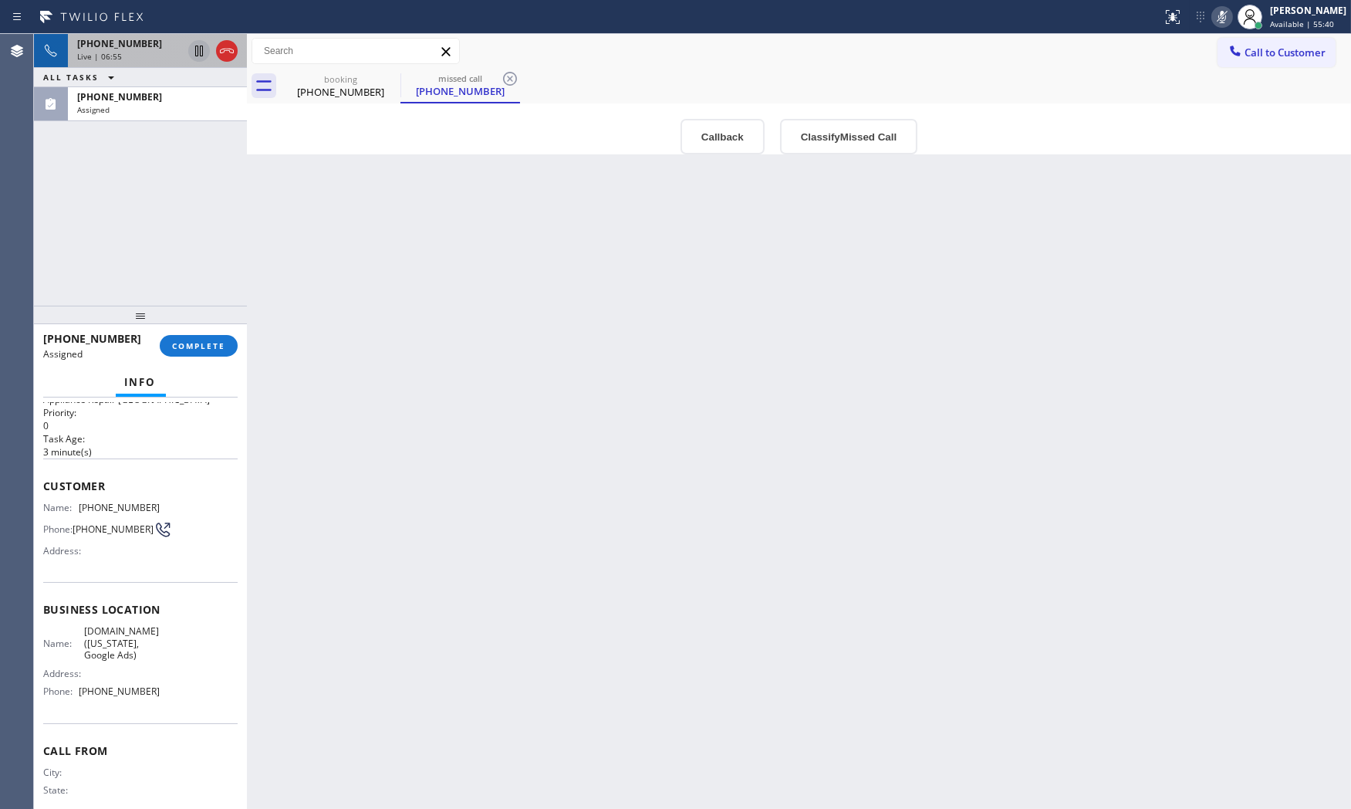
click at [121, 49] on span "[PHONE_NUMBER]" at bounding box center [119, 43] width 85 height 13
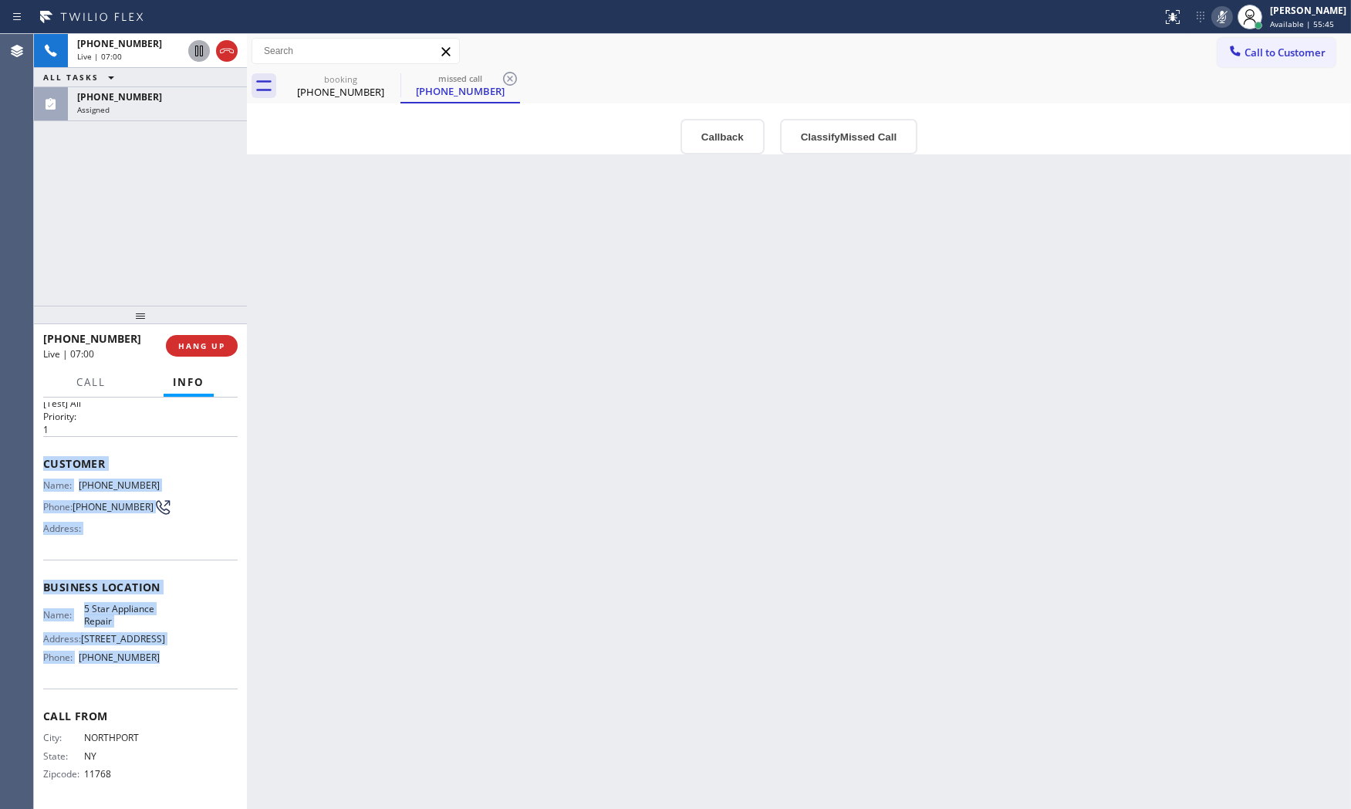
drag, startPoint x: 42, startPoint y: 450, endPoint x: 175, endPoint y: 650, distance: 240.9
click at [175, 650] on div "Context Queue: [Test] All Priority: 1 Customer Name: [PHONE_NUMBER] Phone: [PHO…" at bounding box center [140, 603] width 213 height 412
copy div "Customer Name: [PHONE_NUMBER] Phone: [PHONE_NUMBER] Address: Business location …"
click at [1220, 22] on icon at bounding box center [1222, 17] width 8 height 12
click at [1211, 14] on div at bounding box center [1222, 17] width 22 height 19
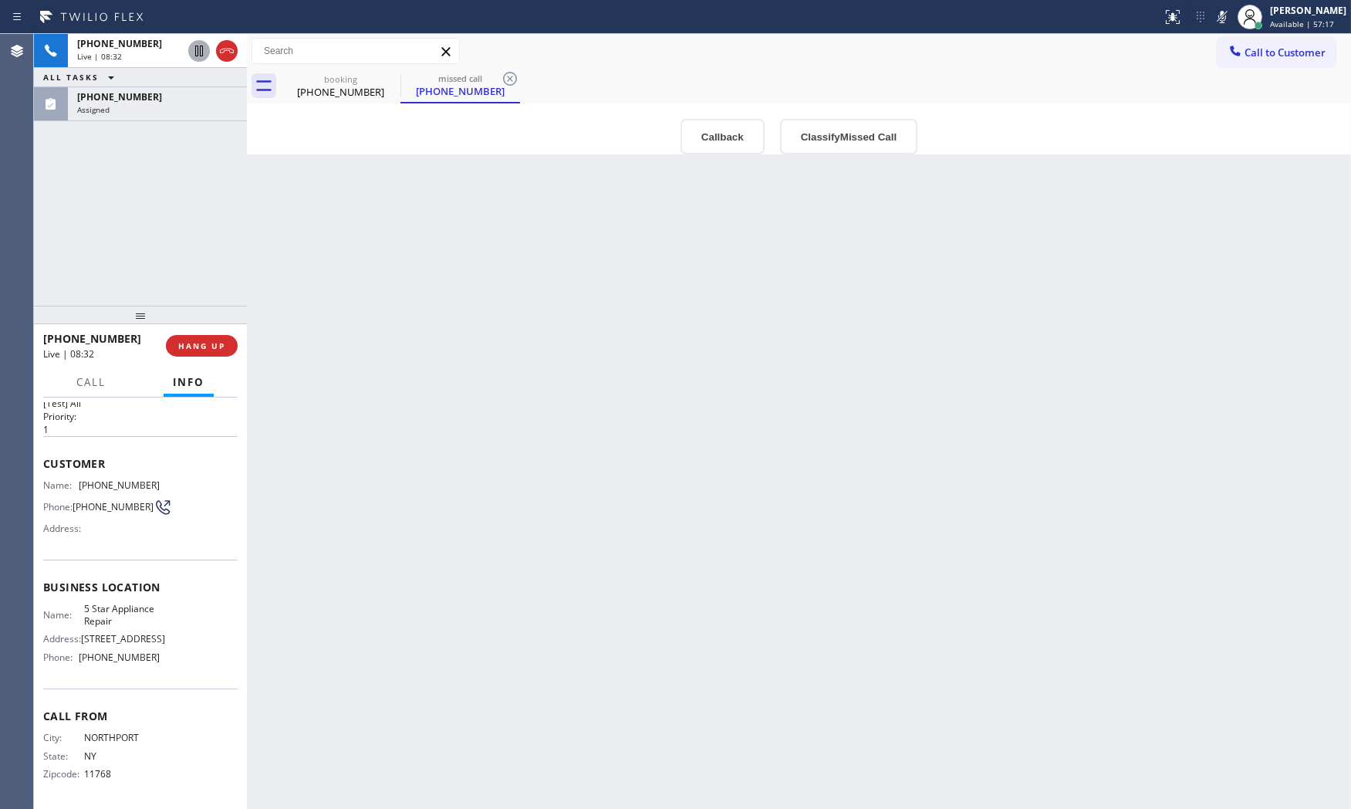
click at [206, 214] on div "[PHONE_NUMBER] Live | 08:32 ALL TASKS ALL TASKS ACTIVE TASKS TASKS IN WRAP UP […" at bounding box center [140, 170] width 213 height 272
click at [1218, 13] on icon at bounding box center [1222, 17] width 8 height 12
click at [1218, 20] on icon at bounding box center [1222, 17] width 8 height 12
click at [1217, 16] on icon at bounding box center [1222, 17] width 19 height 19
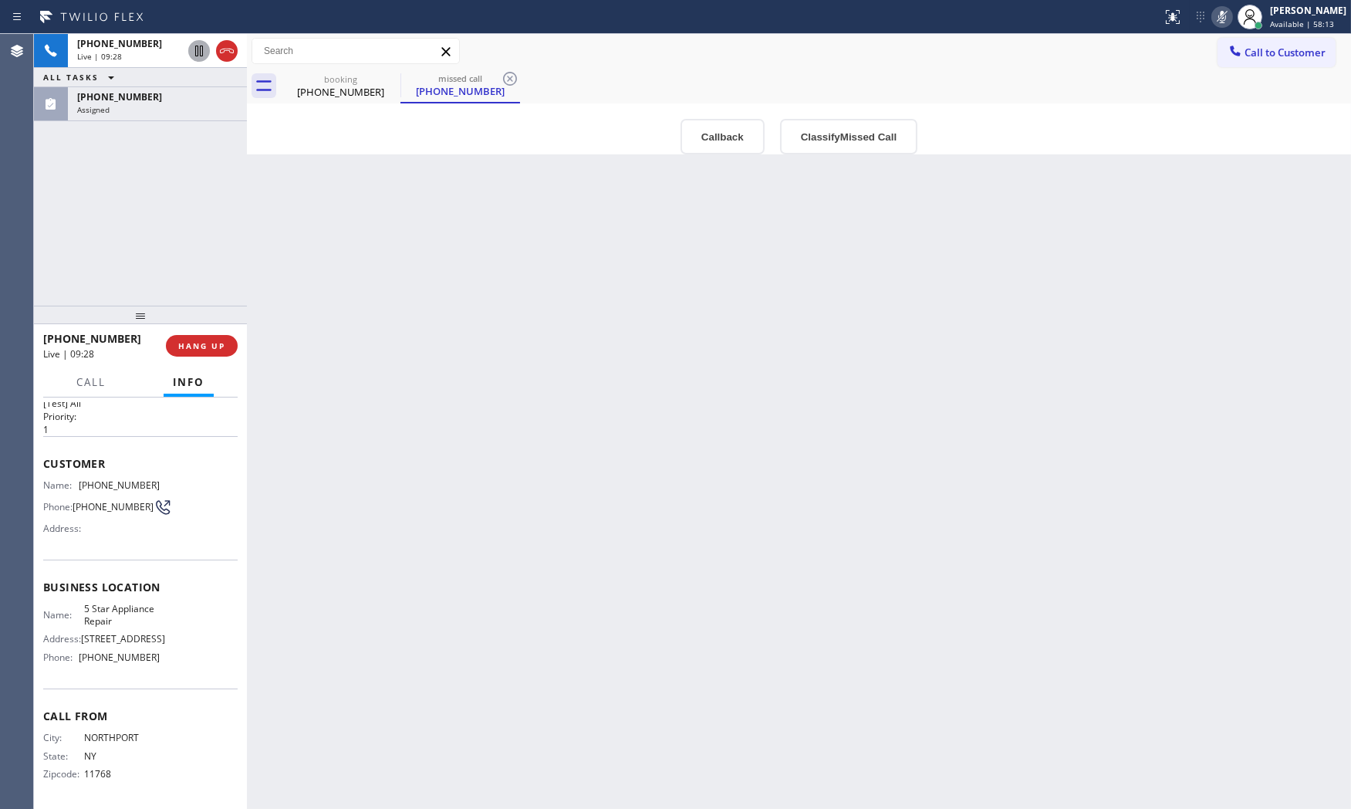
click at [1218, 16] on icon at bounding box center [1222, 17] width 8 height 12
click at [1213, 24] on icon at bounding box center [1222, 17] width 19 height 19
click at [103, 90] on span "[PHONE_NUMBER]" at bounding box center [119, 96] width 85 height 13
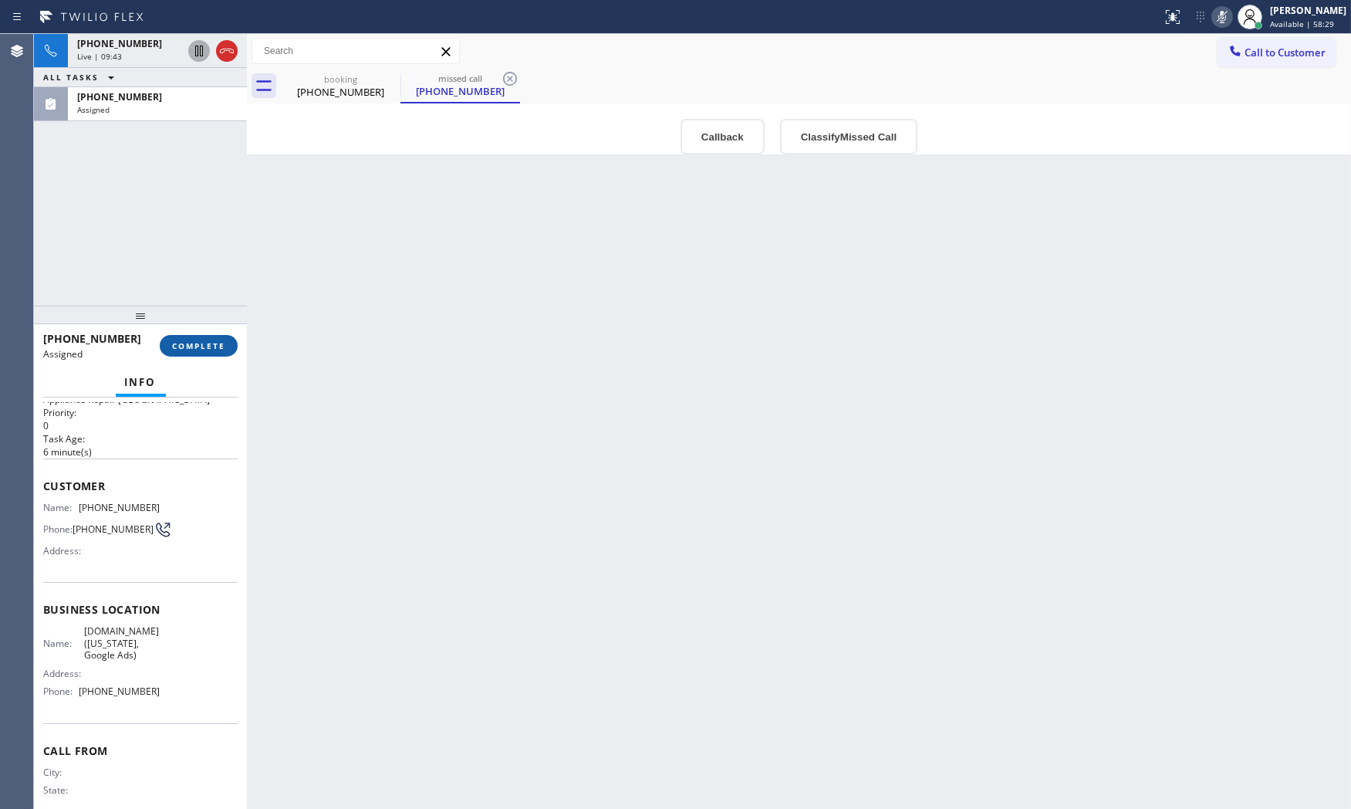
click at [198, 344] on span "COMPLETE" at bounding box center [198, 345] width 53 height 11
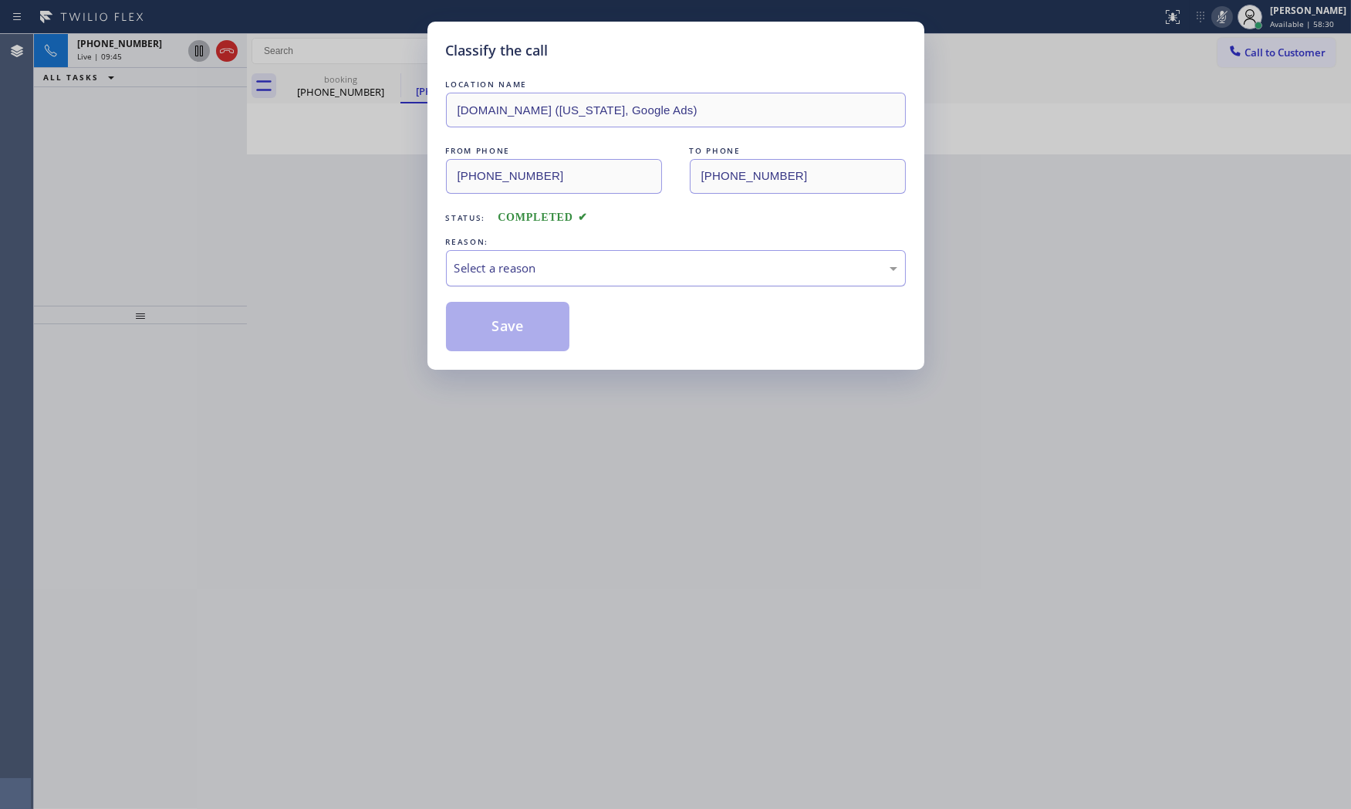
click at [512, 281] on div "Select a reason" at bounding box center [676, 268] width 460 height 36
click at [505, 324] on button "Save" at bounding box center [508, 326] width 124 height 49
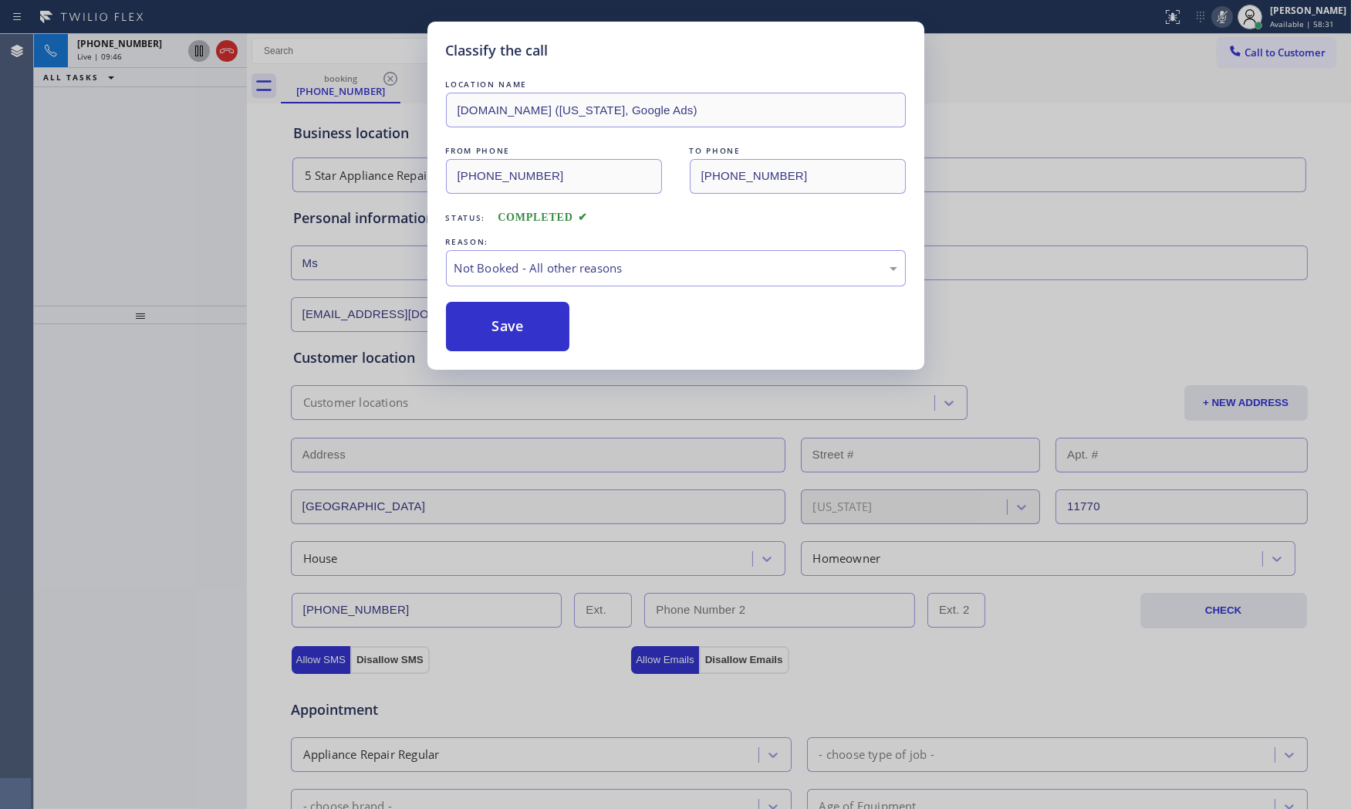
click at [505, 324] on button "Save" at bounding box center [508, 326] width 124 height 49
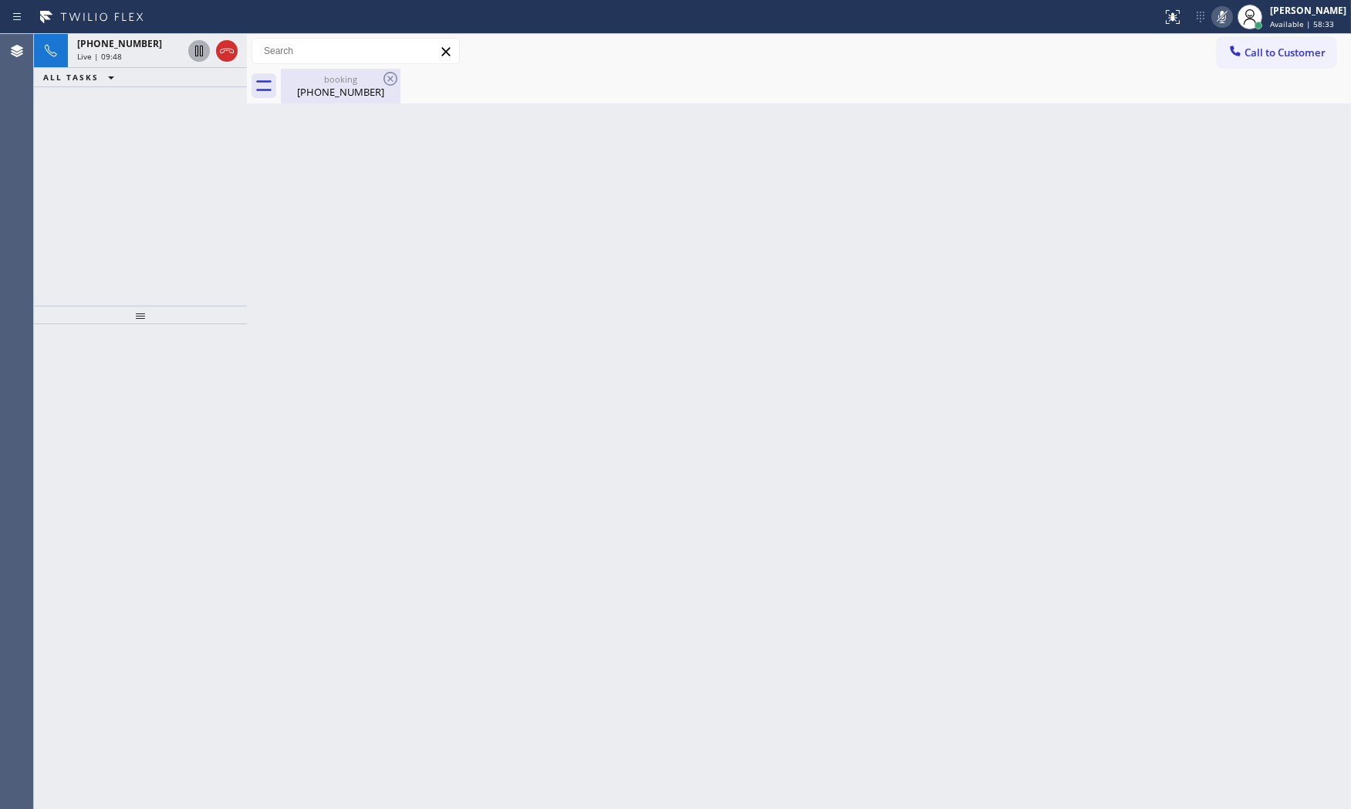
click at [335, 96] on div "[PHONE_NUMBER]" at bounding box center [340, 92] width 116 height 14
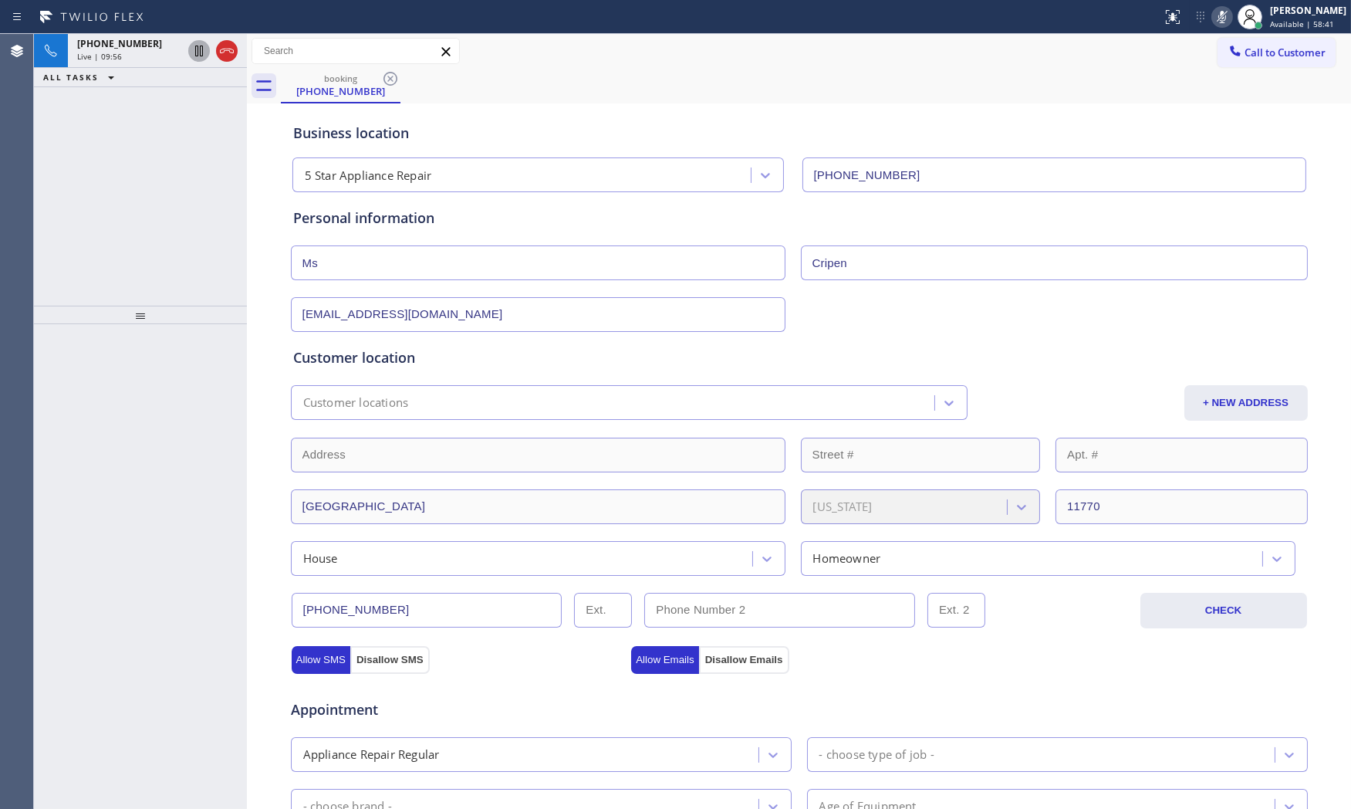
click at [1220, 19] on icon at bounding box center [1222, 17] width 19 height 19
click at [1213, 25] on icon at bounding box center [1222, 17] width 19 height 19
click at [159, 52] on div "Live | 10:12" at bounding box center [129, 56] width 105 height 11
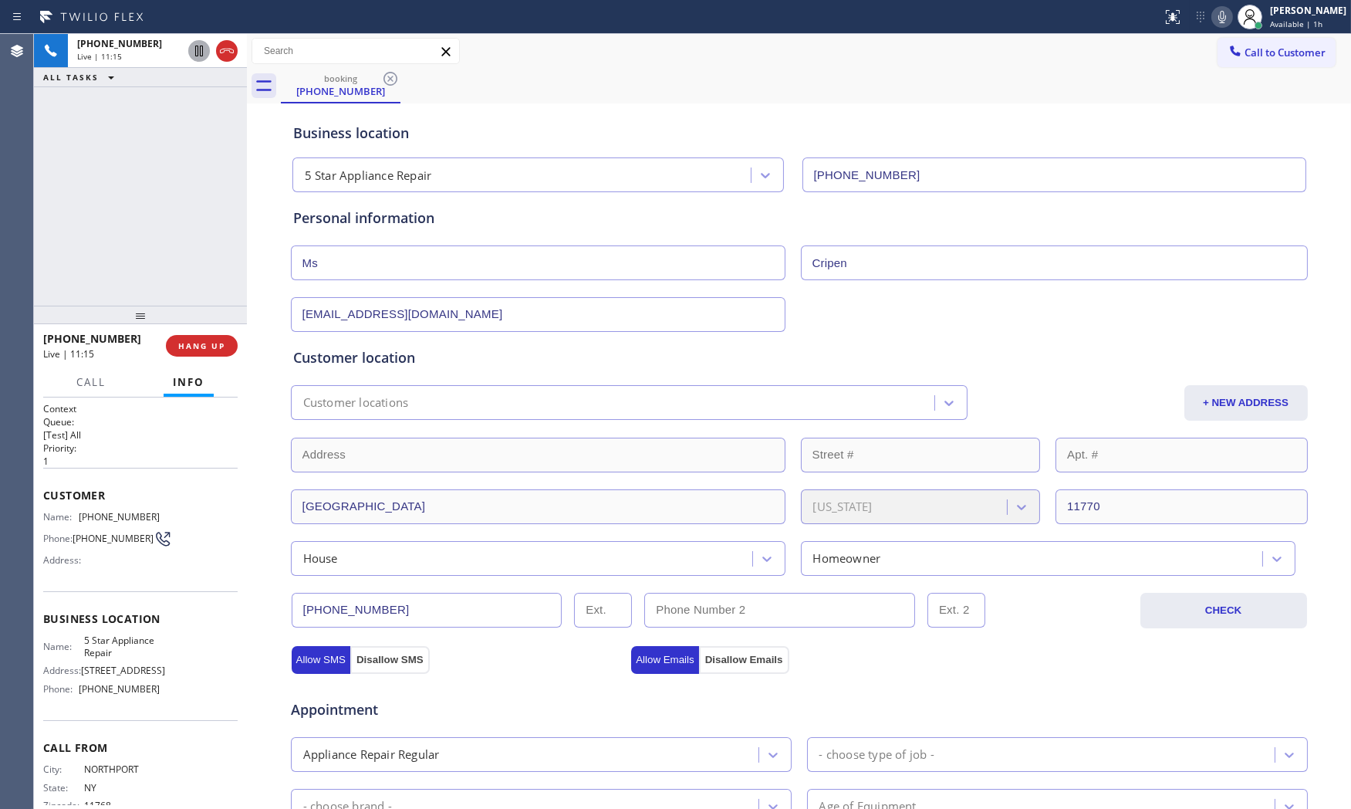
click at [1213, 12] on icon at bounding box center [1222, 17] width 19 height 19
click at [1214, 19] on icon at bounding box center [1222, 17] width 19 height 19
click at [1216, 19] on icon at bounding box center [1222, 17] width 19 height 19
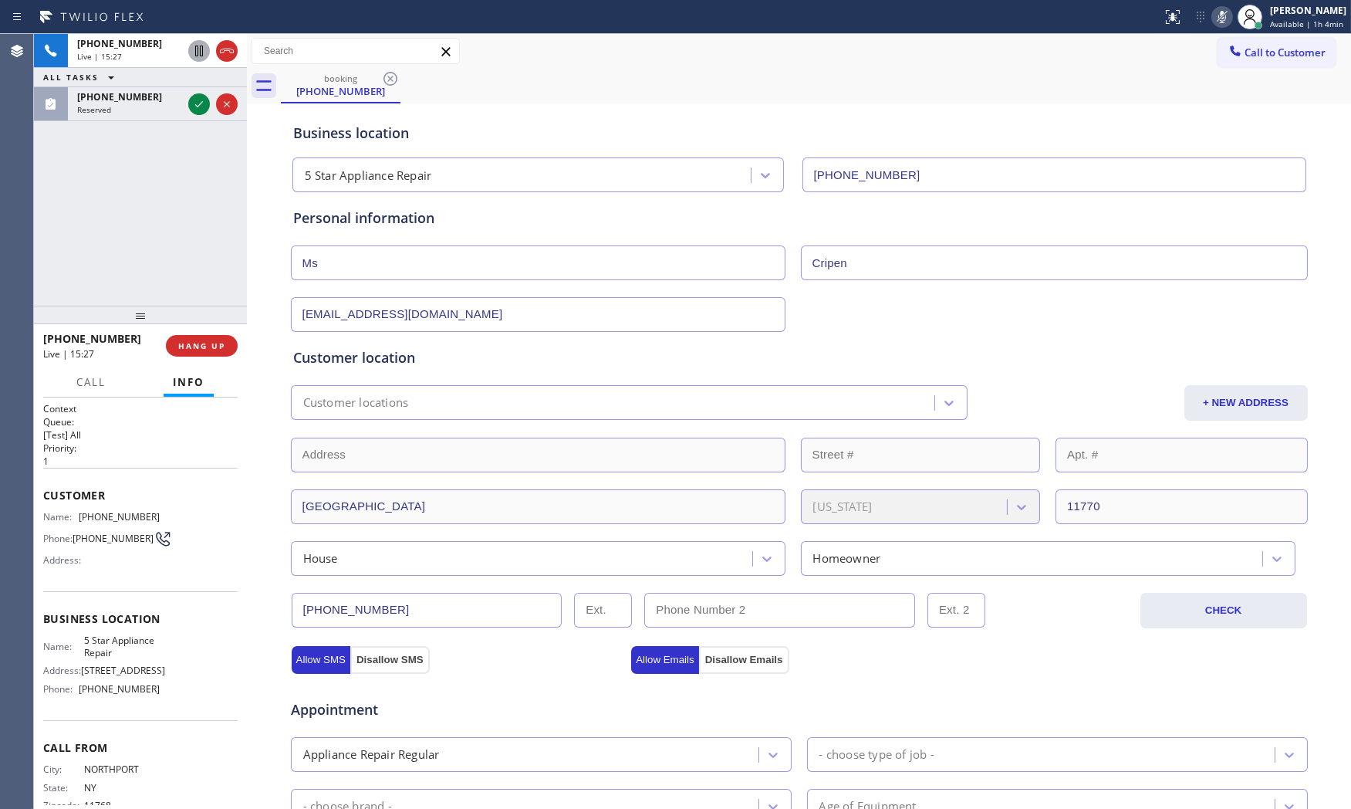
click at [201, 54] on icon at bounding box center [199, 51] width 19 height 19
click at [103, 505] on div "Customer Name: [PHONE_NUMBER] Phone: [PHONE_NUMBER] Address:" at bounding box center [140, 529] width 194 height 123
click at [106, 505] on div "Customer Name: [PHONE_NUMBER] Phone: [PHONE_NUMBER] Address:" at bounding box center [140, 529] width 194 height 123
click at [108, 511] on span "[PHONE_NUMBER]" at bounding box center [119, 517] width 81 height 12
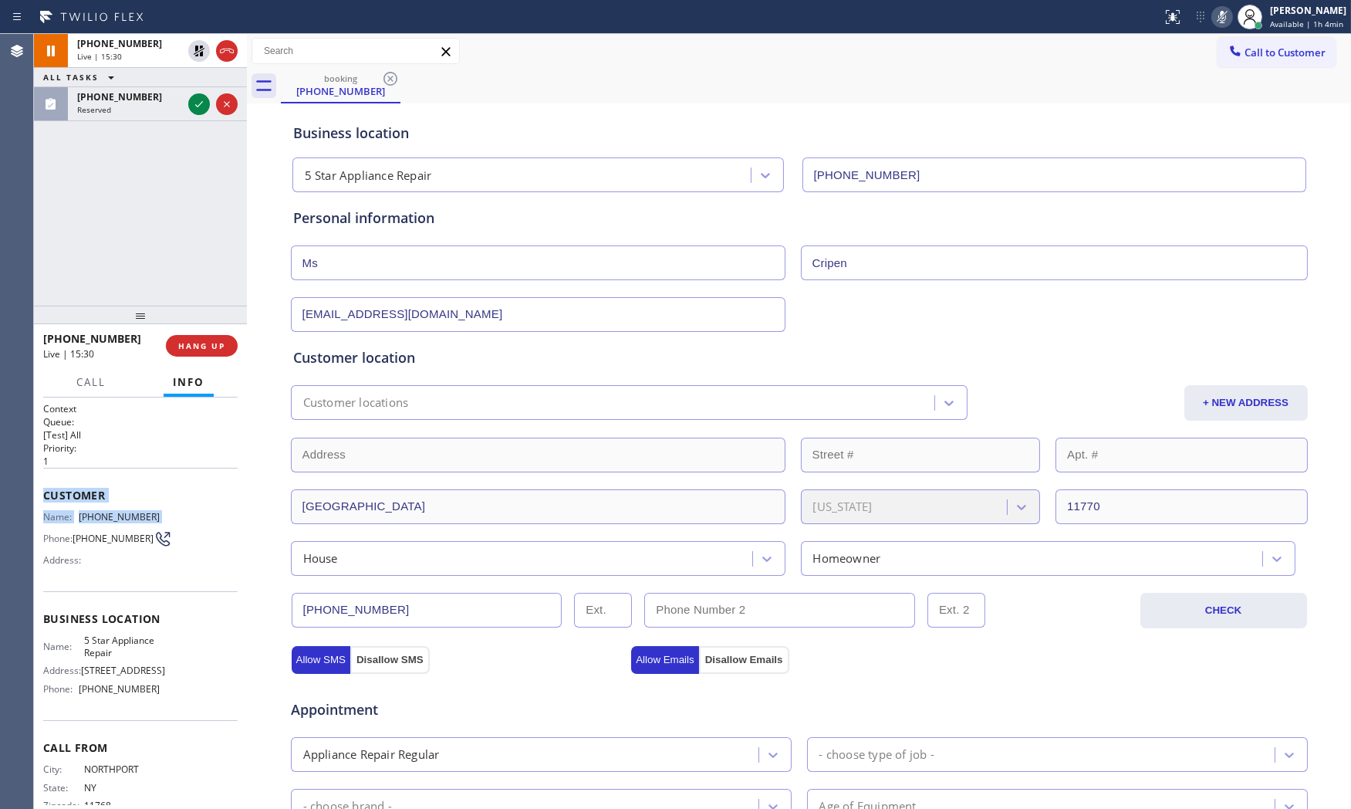
drag, startPoint x: 108, startPoint y: 511, endPoint x: 116, endPoint y: 513, distance: 8.1
click at [109, 511] on span "[PHONE_NUMBER]" at bounding box center [119, 517] width 81 height 12
click at [143, 518] on span "[PHONE_NUMBER]" at bounding box center [119, 517] width 81 height 12
click at [122, 515] on span "[PHONE_NUMBER]" at bounding box center [119, 517] width 81 height 12
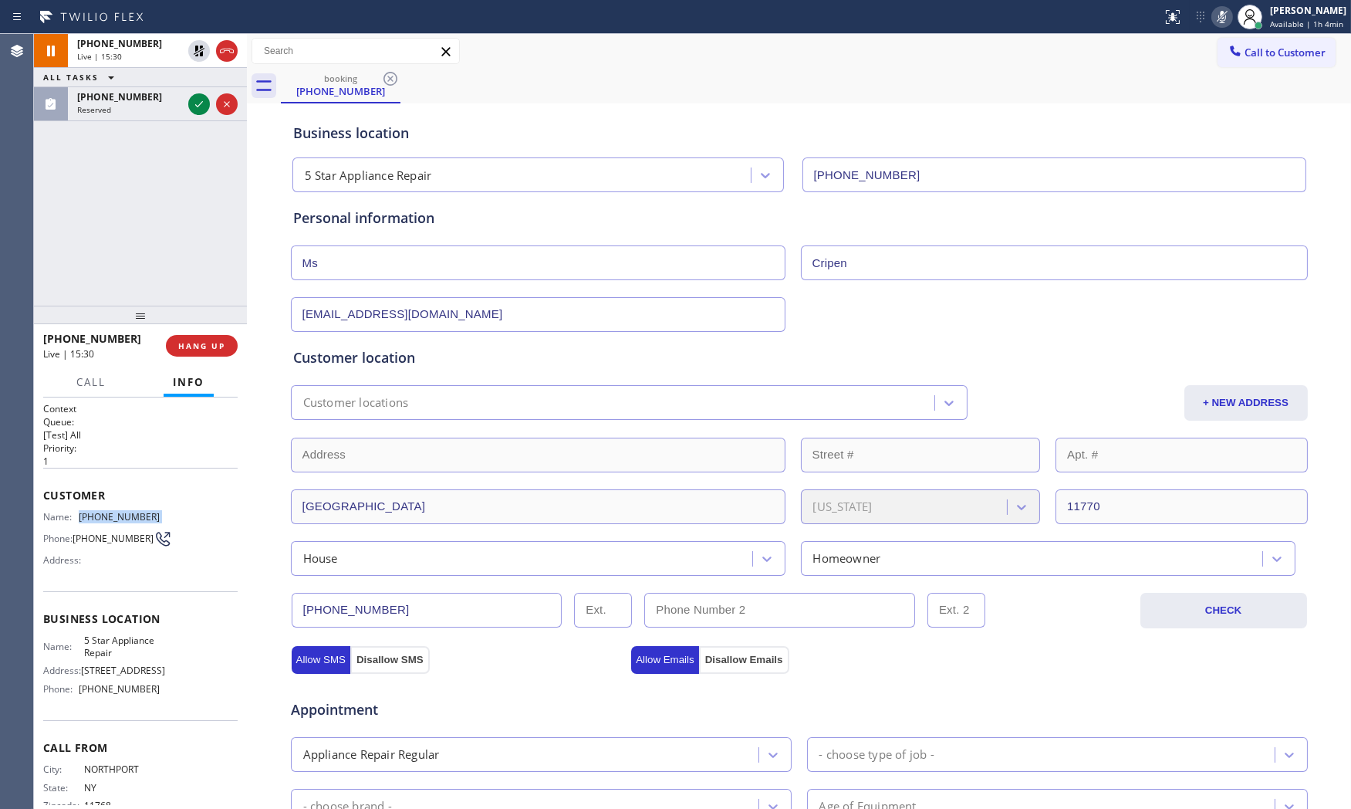
click at [124, 514] on span "[PHONE_NUMBER]" at bounding box center [119, 517] width 81 height 12
copy span "[PHONE_NUMBER]"
click at [1233, 18] on div at bounding box center [1250, 17] width 34 height 34
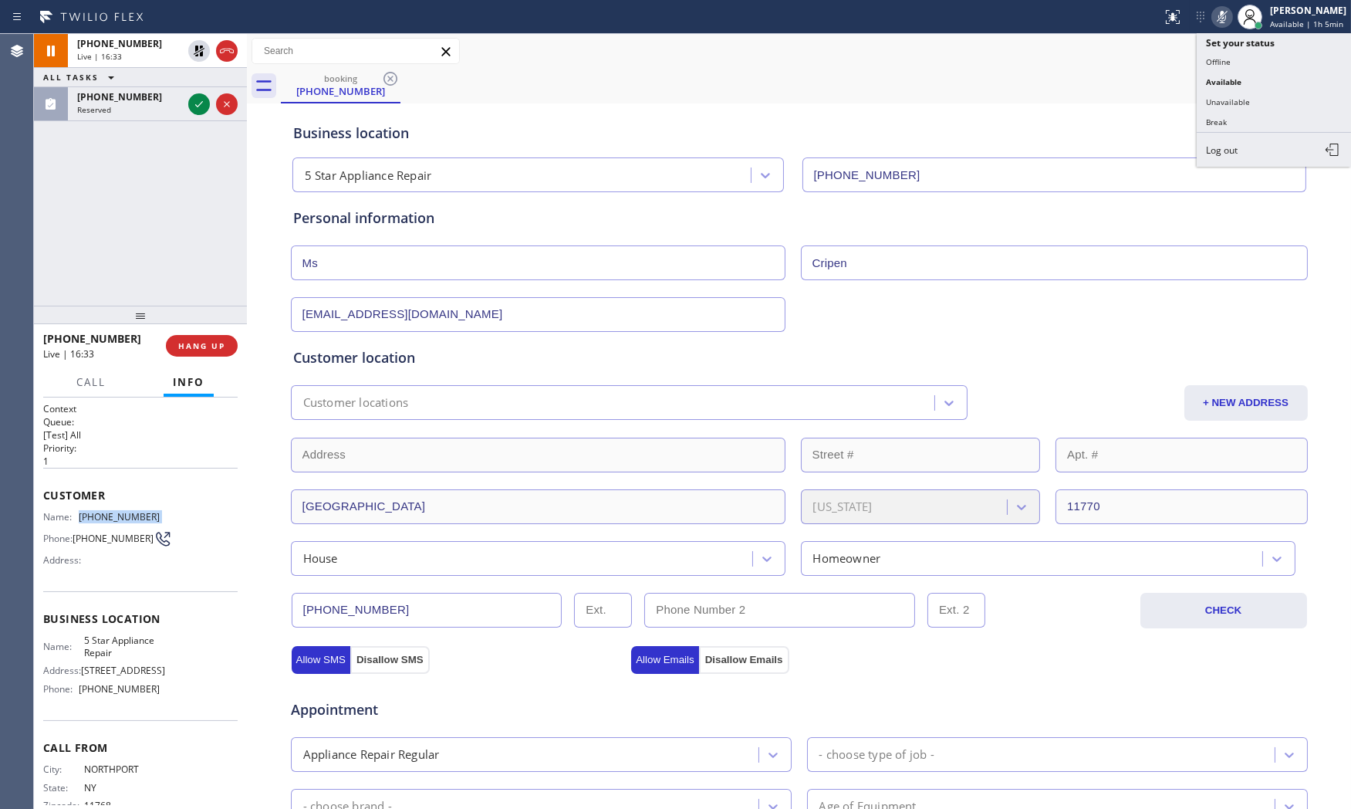
click at [1222, 17] on icon at bounding box center [1222, 17] width 19 height 19
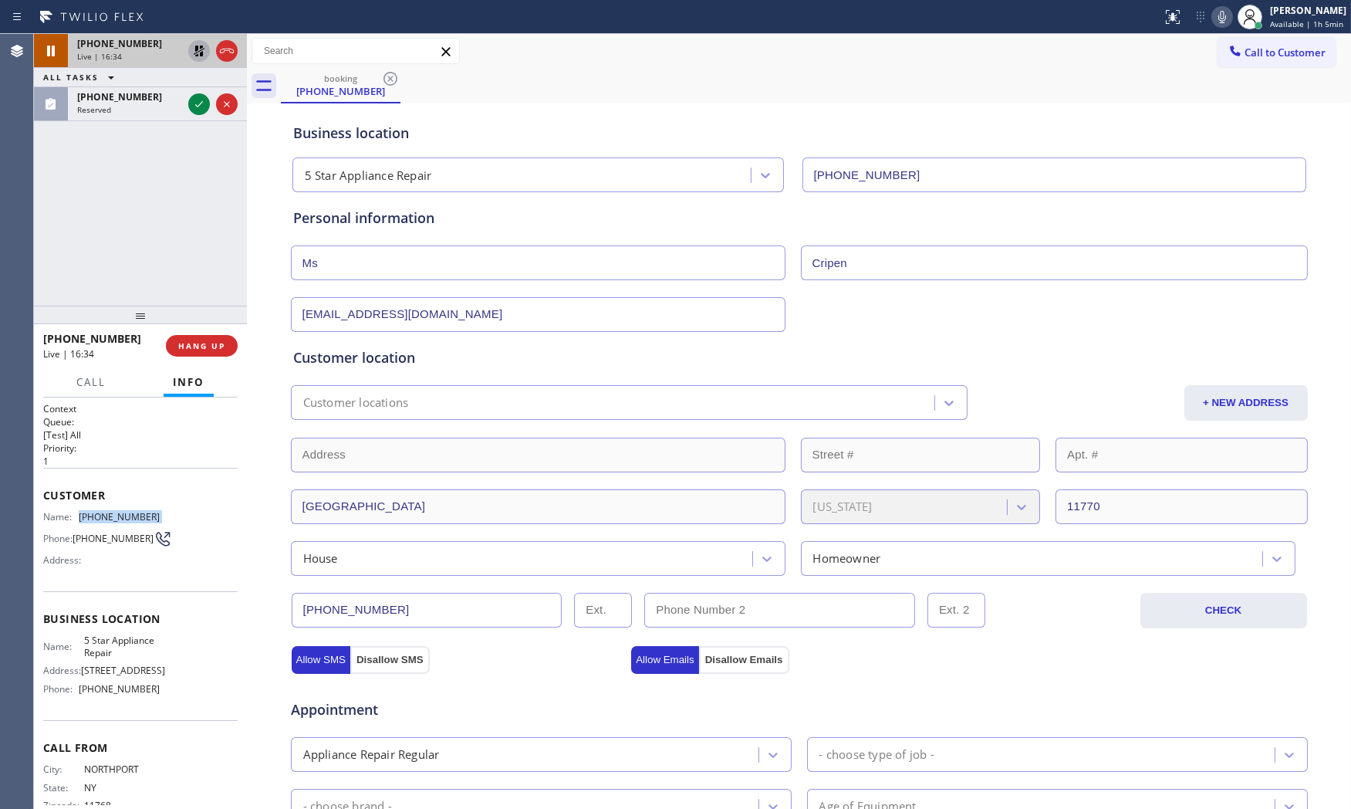
click at [202, 54] on icon at bounding box center [199, 51] width 11 height 11
click at [1213, 19] on icon at bounding box center [1222, 17] width 19 height 19
click at [1218, 20] on icon at bounding box center [1222, 17] width 8 height 12
click at [212, 343] on span "HANG UP" at bounding box center [201, 345] width 47 height 11
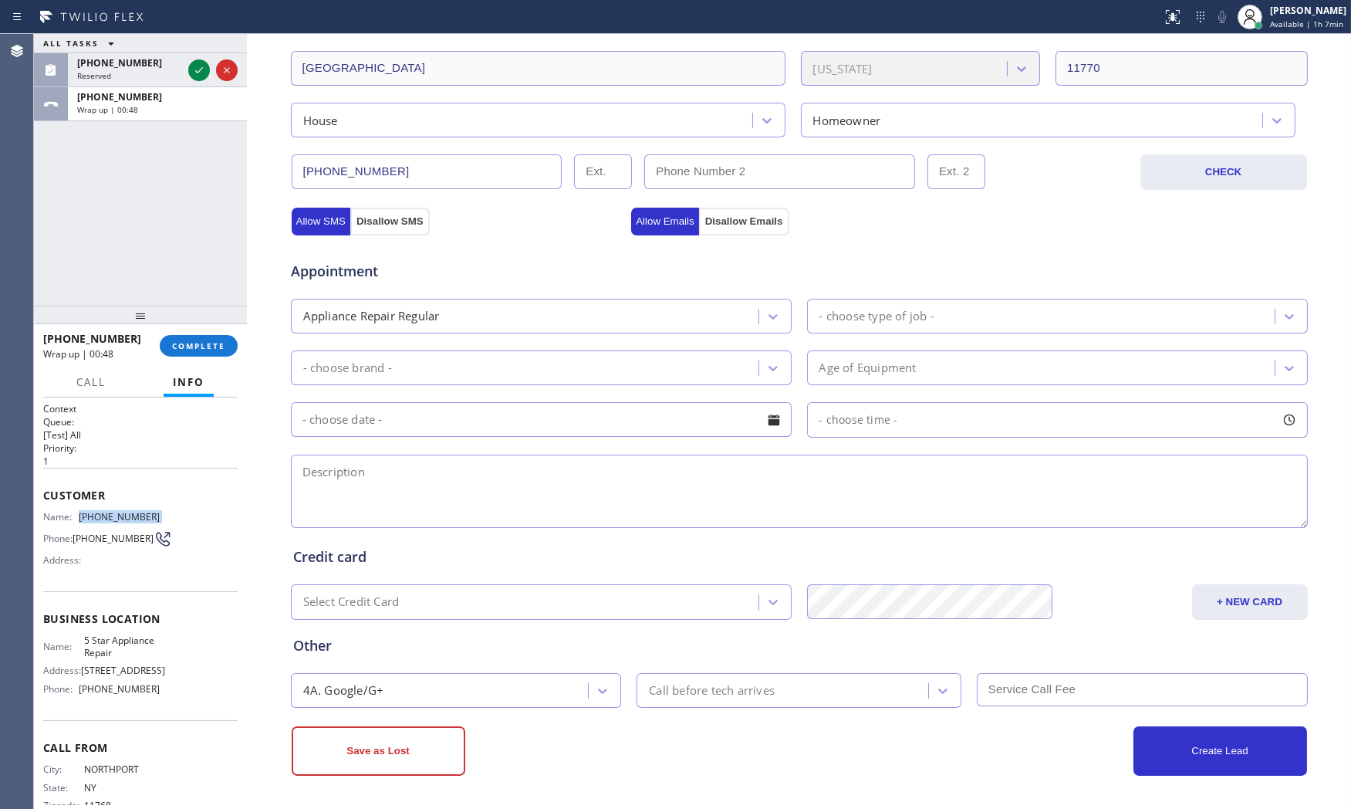
scroll to position [440, 0]
click at [198, 321] on div at bounding box center [140, 315] width 213 height 19
click at [201, 336] on button "COMPLETE" at bounding box center [199, 347] width 78 height 22
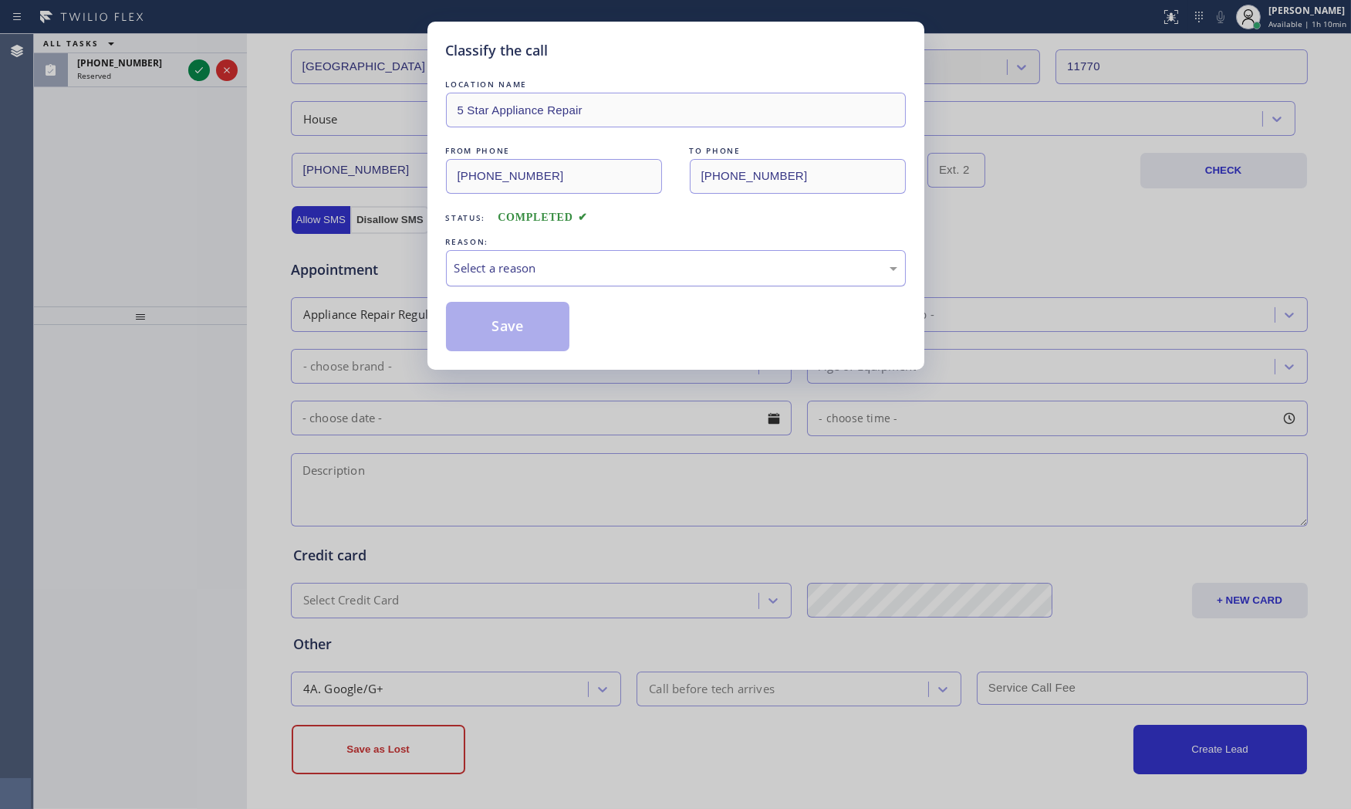
click at [480, 273] on div "Select a reason" at bounding box center [675, 268] width 443 height 18
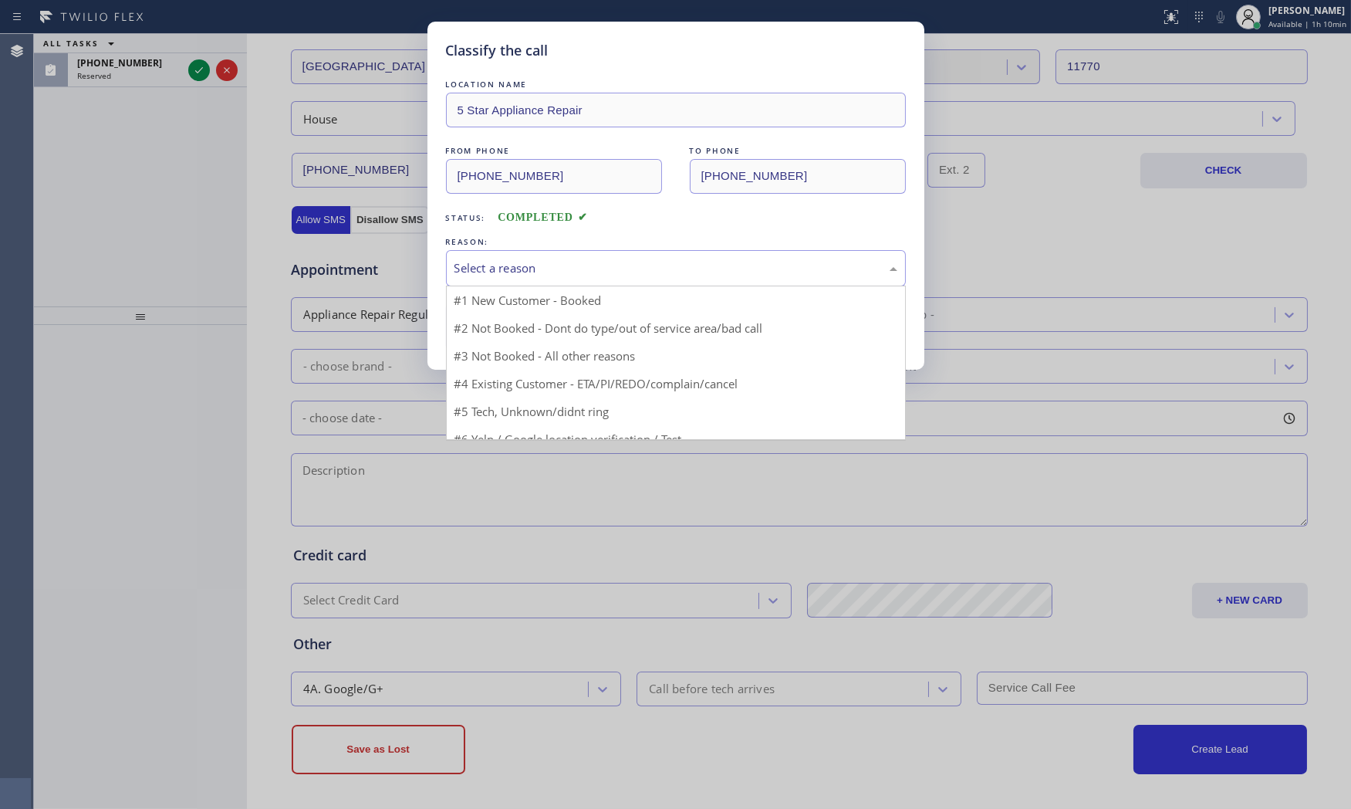
drag, startPoint x: 491, startPoint y: 306, endPoint x: 495, endPoint y: 318, distance: 12.2
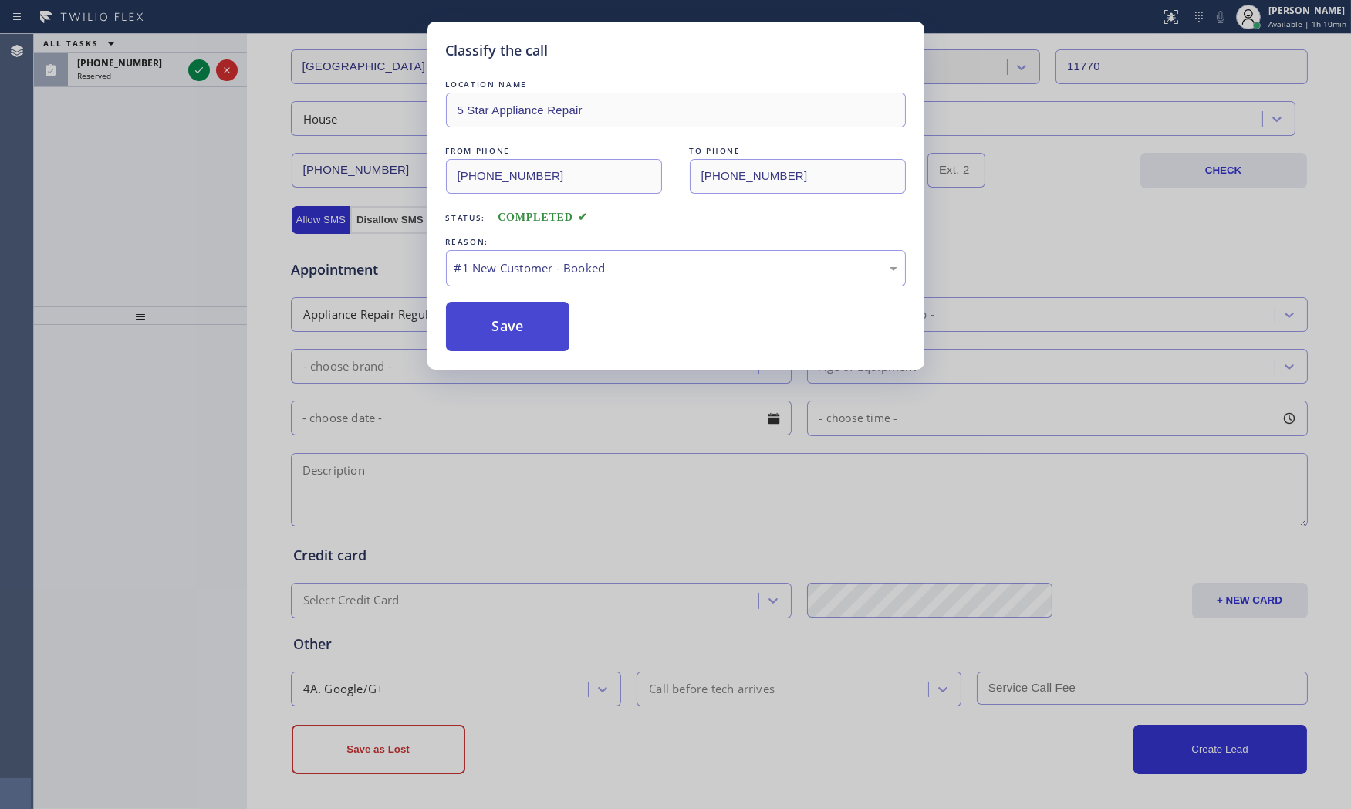
click at [498, 327] on button "Save" at bounding box center [508, 326] width 124 height 49
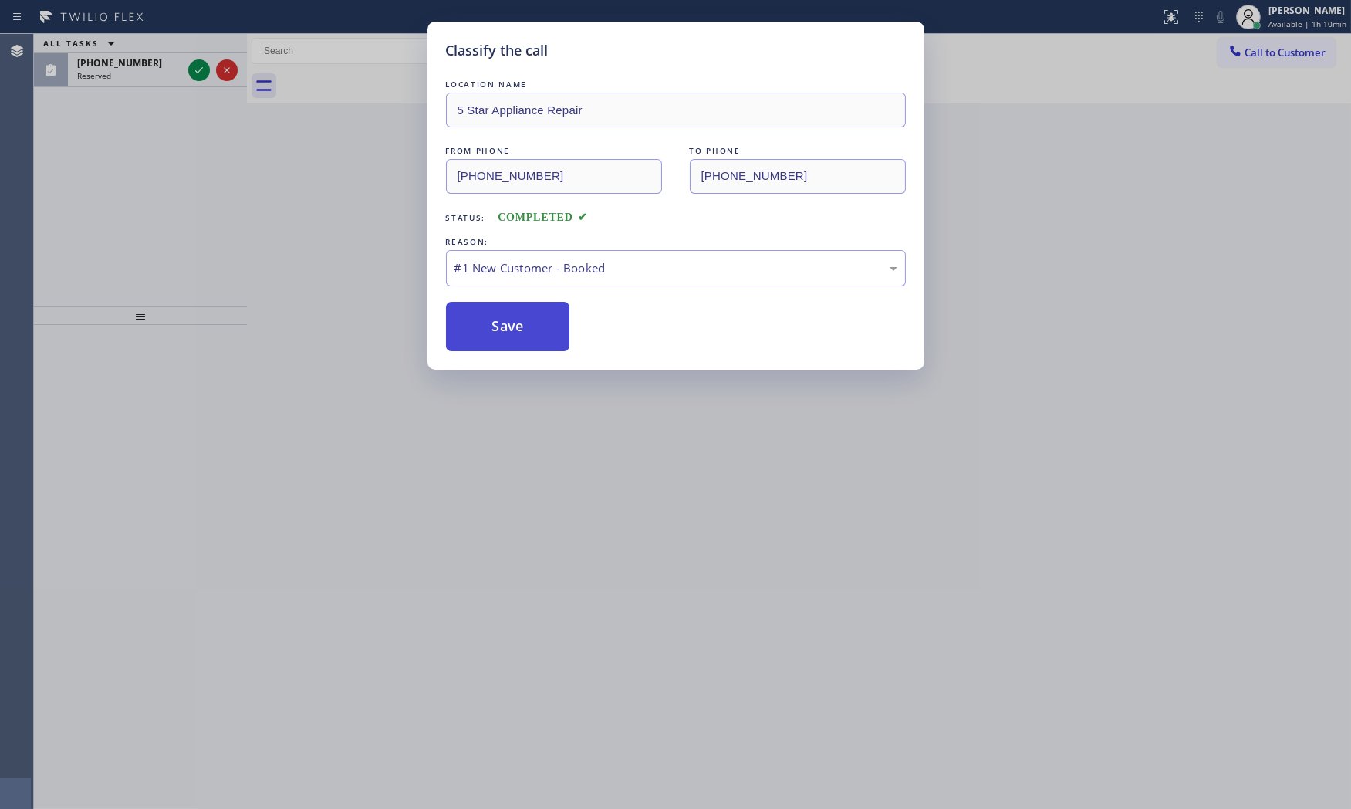
click at [498, 329] on button "Save" at bounding box center [508, 326] width 124 height 49
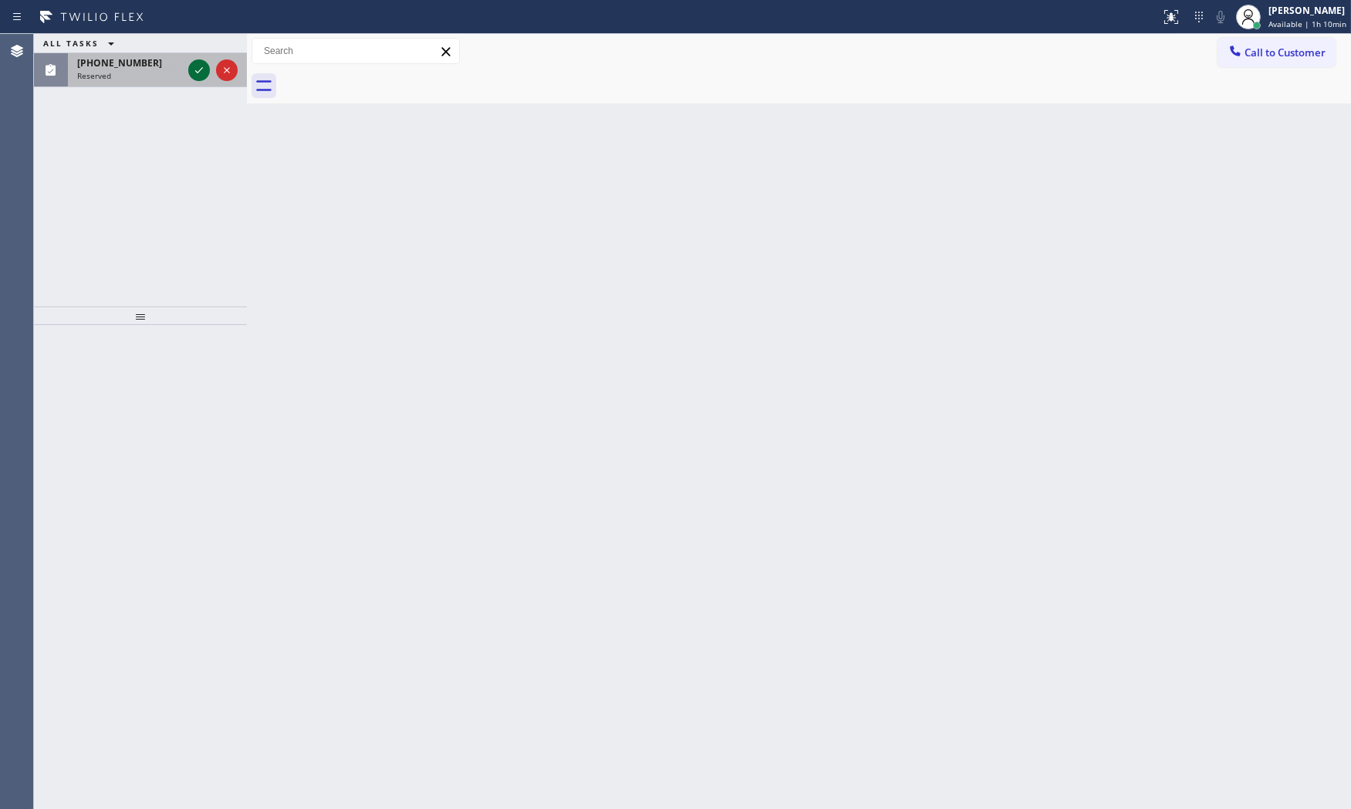
click at [198, 69] on icon at bounding box center [199, 70] width 19 height 19
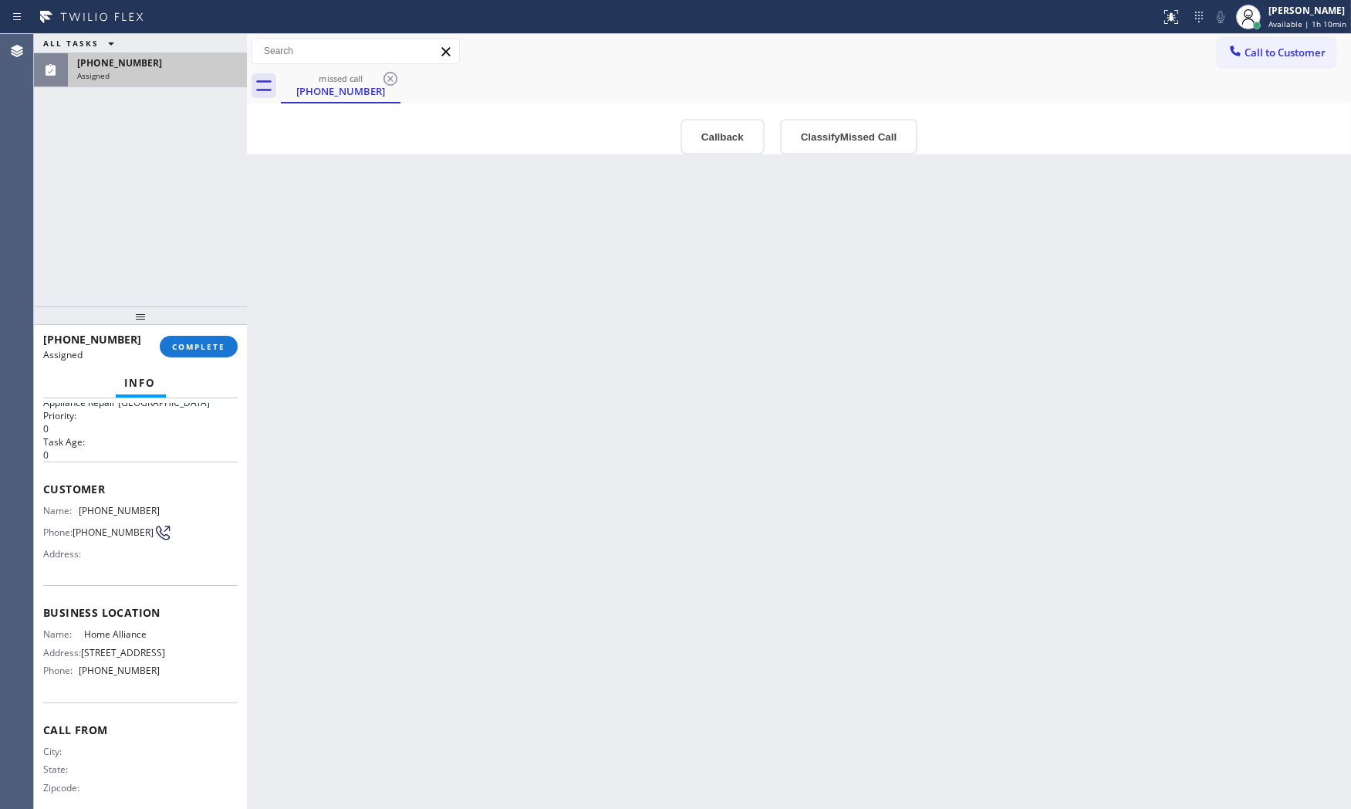
scroll to position [62, 0]
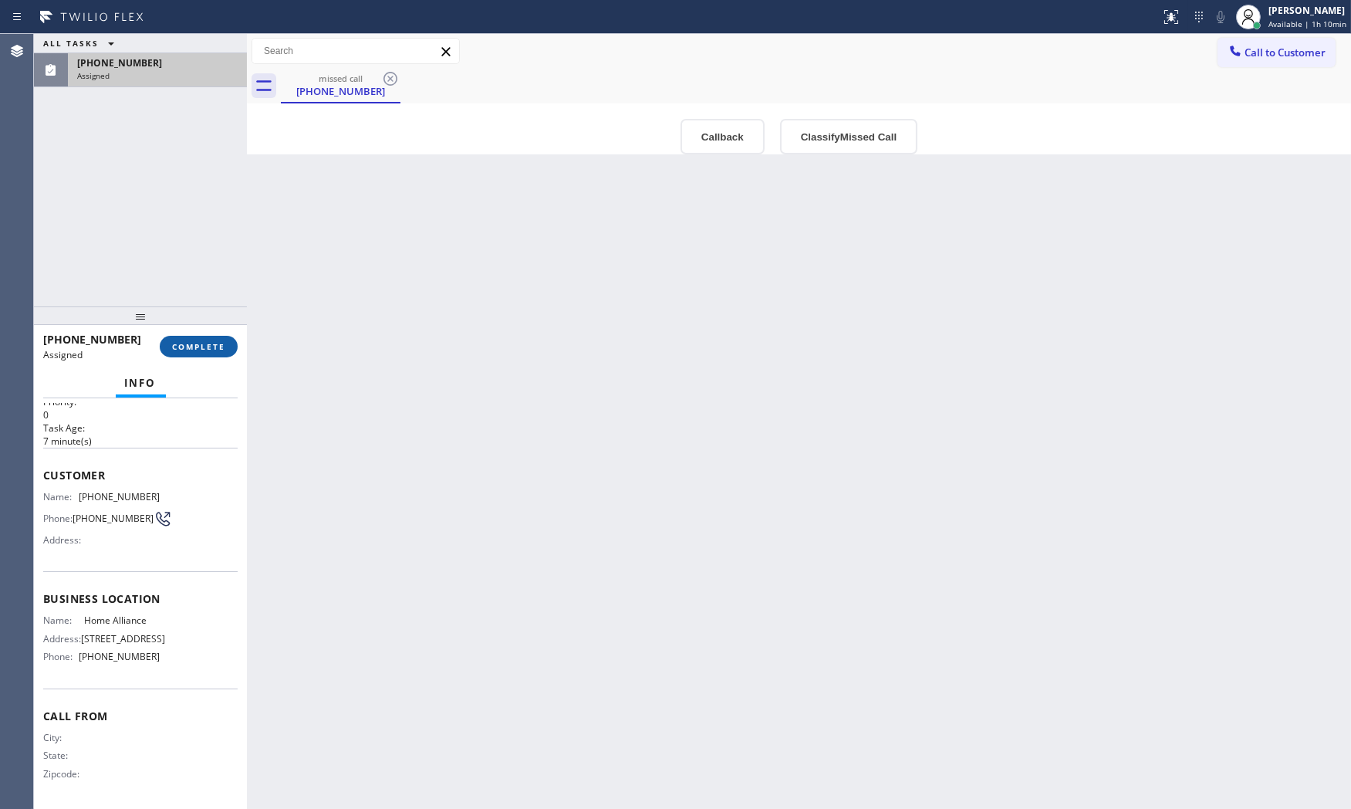
click at [181, 352] on button "COMPLETE" at bounding box center [199, 347] width 78 height 22
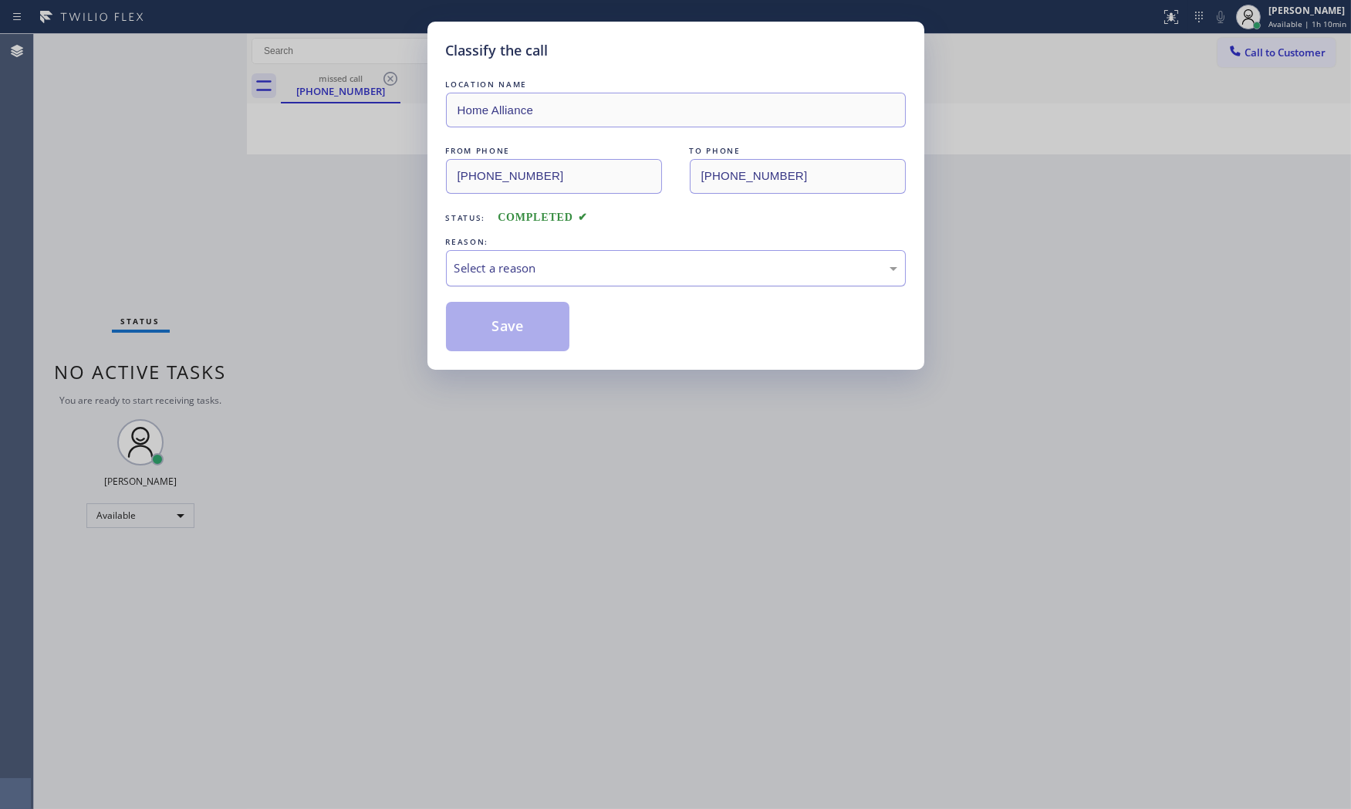
click at [472, 266] on div "Select a reason" at bounding box center [675, 268] width 443 height 18
click at [490, 328] on button "Save" at bounding box center [508, 326] width 124 height 49
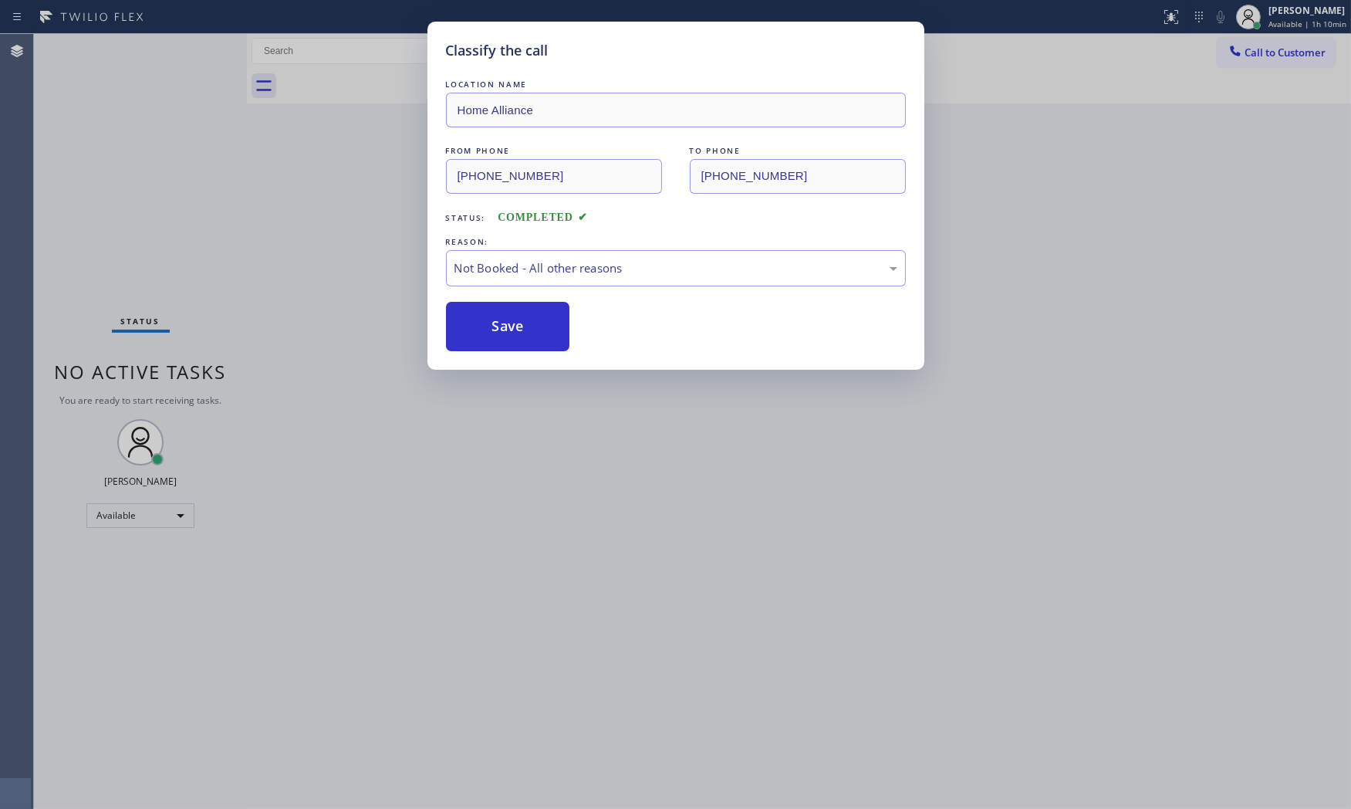
click at [490, 328] on button "Save" at bounding box center [508, 326] width 124 height 49
drag, startPoint x: 490, startPoint y: 328, endPoint x: 485, endPoint y: 314, distance: 14.9
click at [490, 324] on button "Save" at bounding box center [508, 326] width 124 height 49
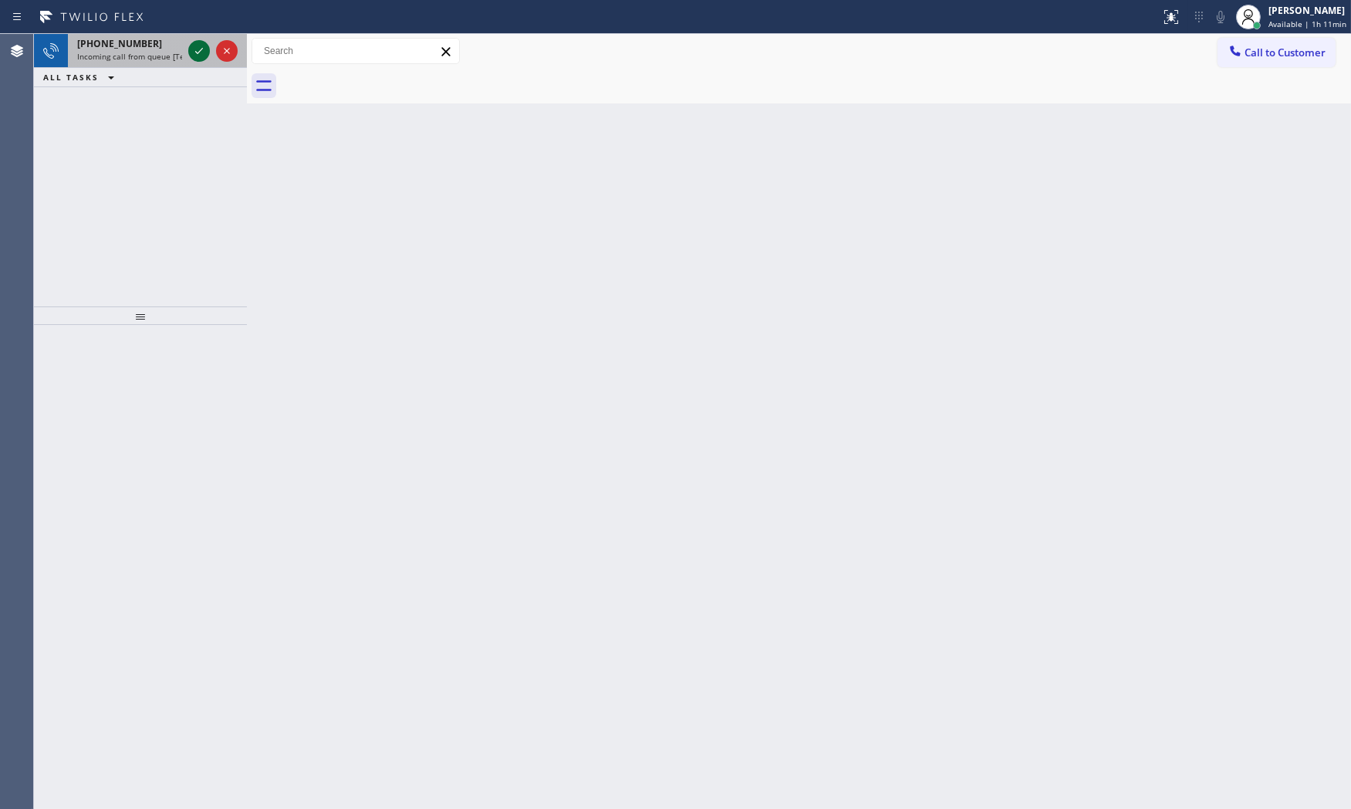
click at [198, 51] on icon at bounding box center [199, 51] width 19 height 19
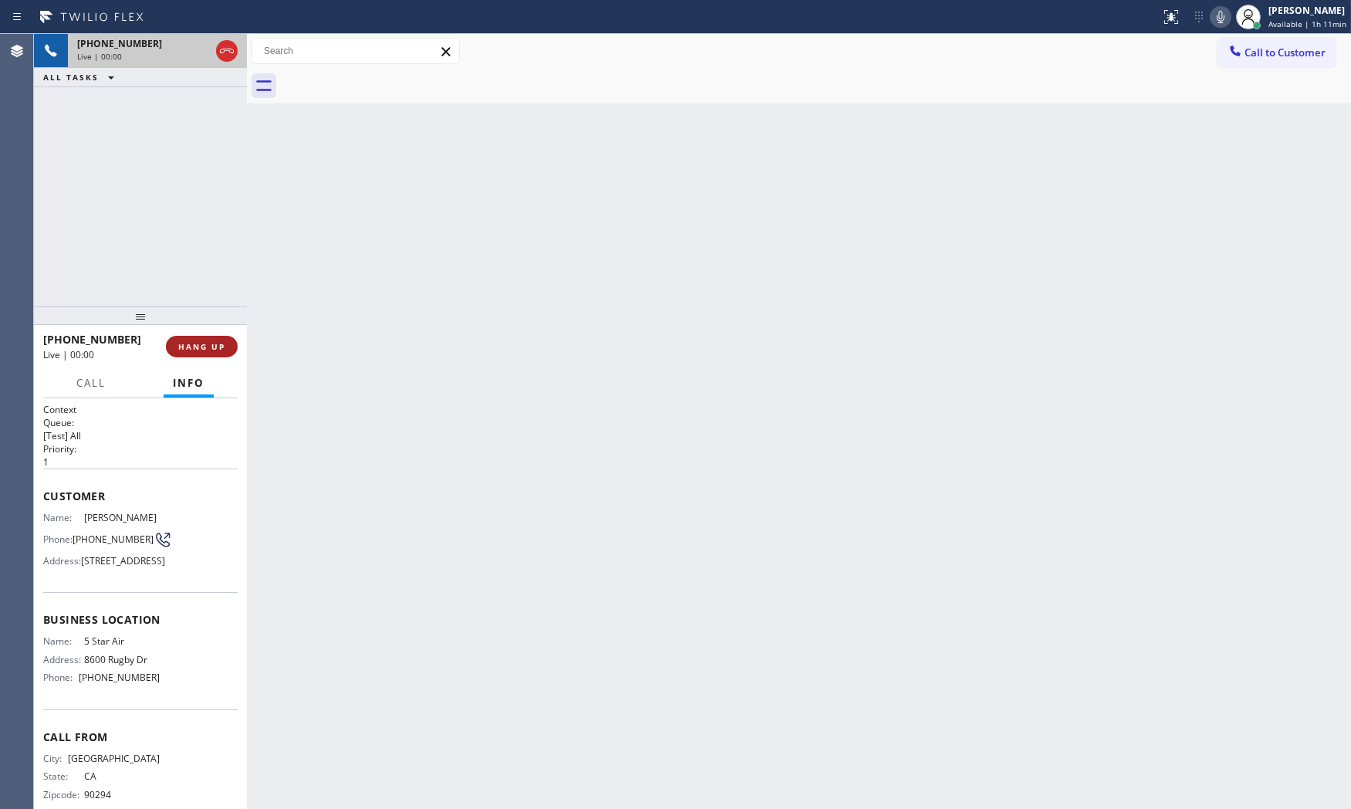
click at [185, 347] on span "HANG UP" at bounding box center [201, 346] width 47 height 11
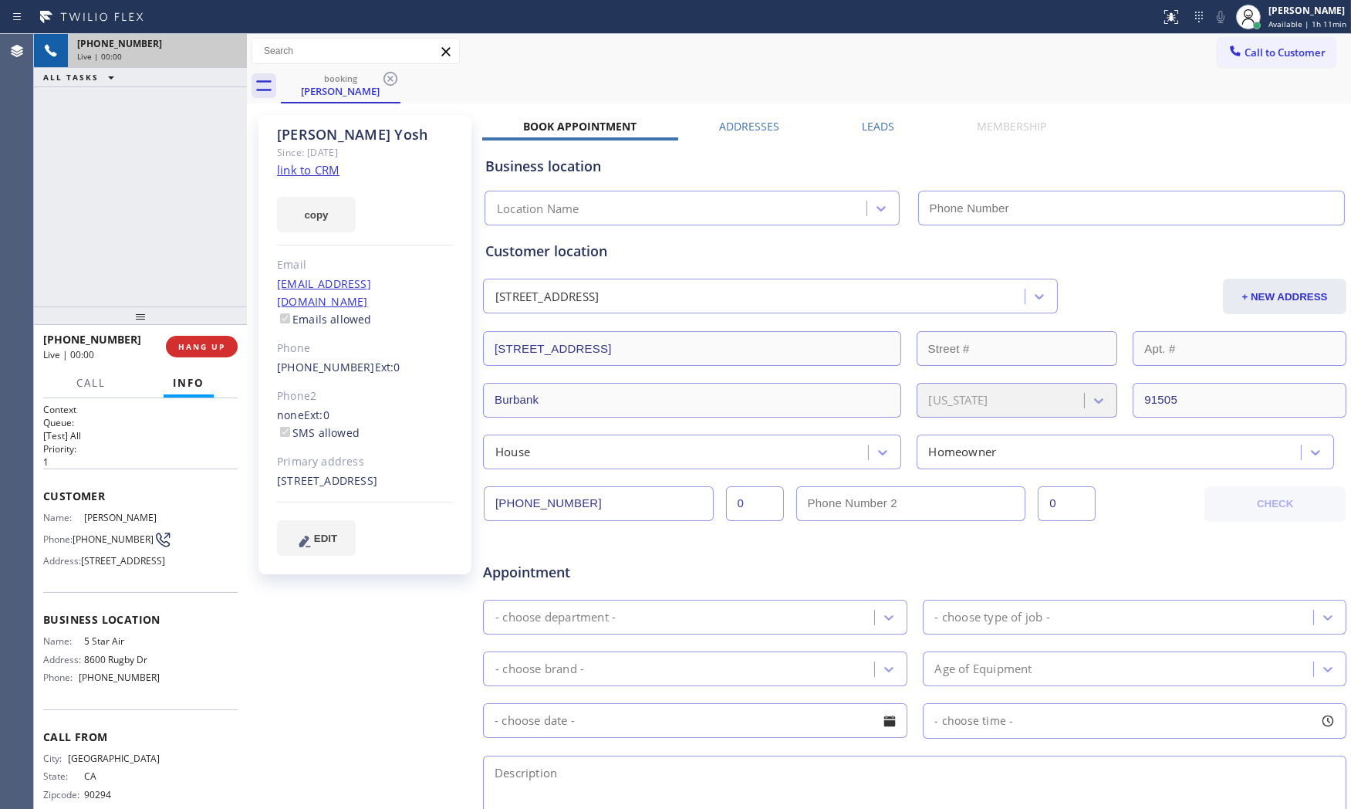
scroll to position [49, 0]
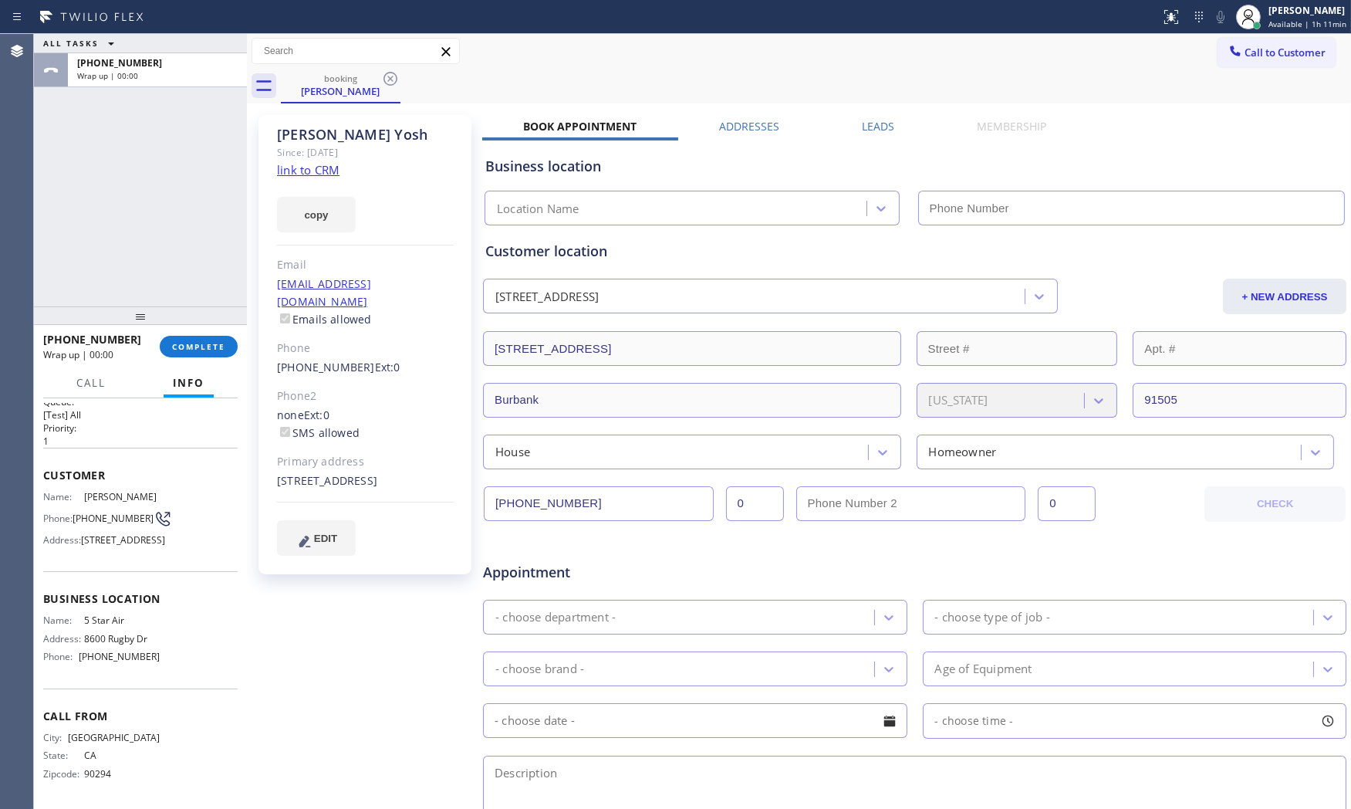
type input "[PHONE_NUMBER]"
click at [149, 363] on div "[PHONE_NUMBER] Wrap up | 00:27" at bounding box center [101, 346] width 116 height 40
click at [166, 345] on button "COMPLETE" at bounding box center [199, 347] width 78 height 22
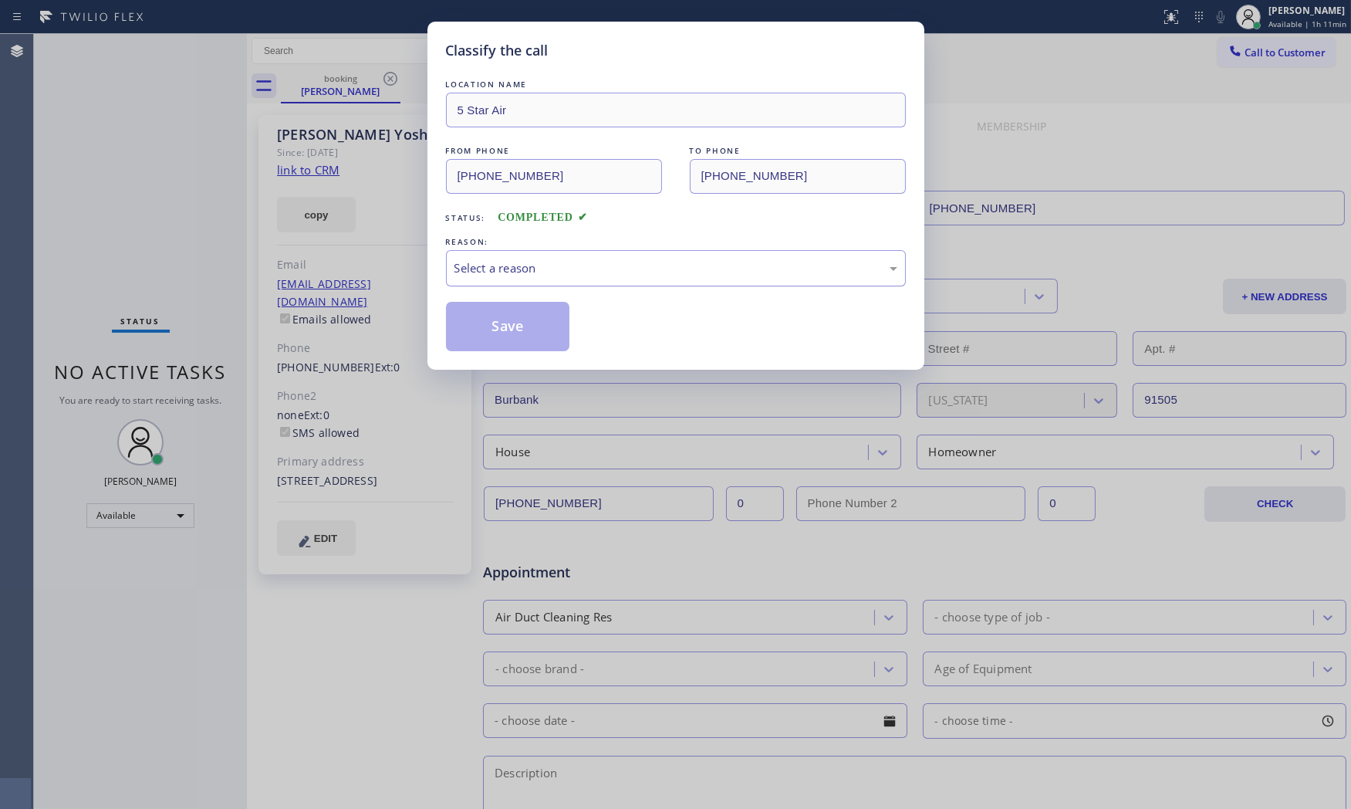
click at [511, 255] on div "Select a reason" at bounding box center [676, 268] width 460 height 36
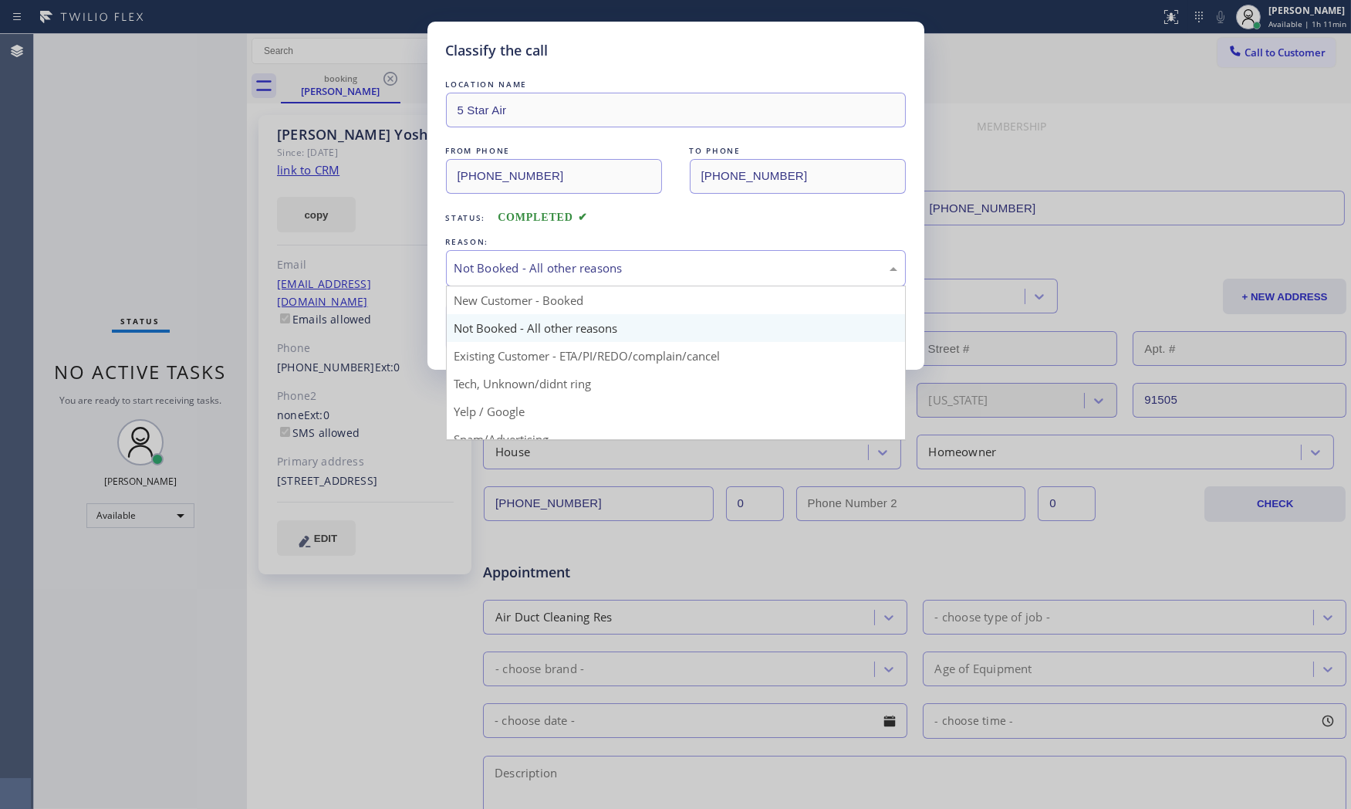
drag, startPoint x: 501, startPoint y: 271, endPoint x: 503, endPoint y: 332, distance: 61.0
click at [502, 272] on div "Not Booked - All other reasons" at bounding box center [675, 268] width 443 height 18
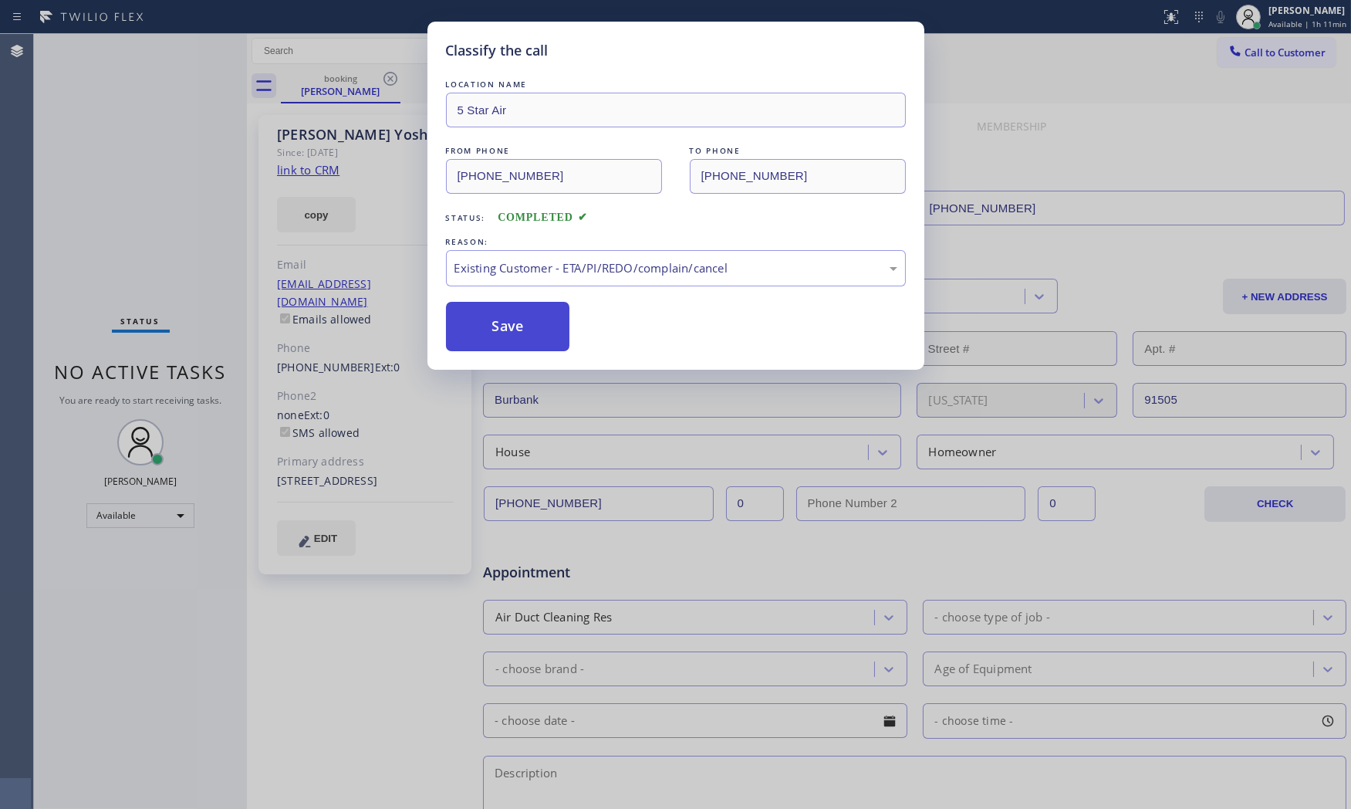
click at [505, 316] on button "Save" at bounding box center [508, 326] width 124 height 49
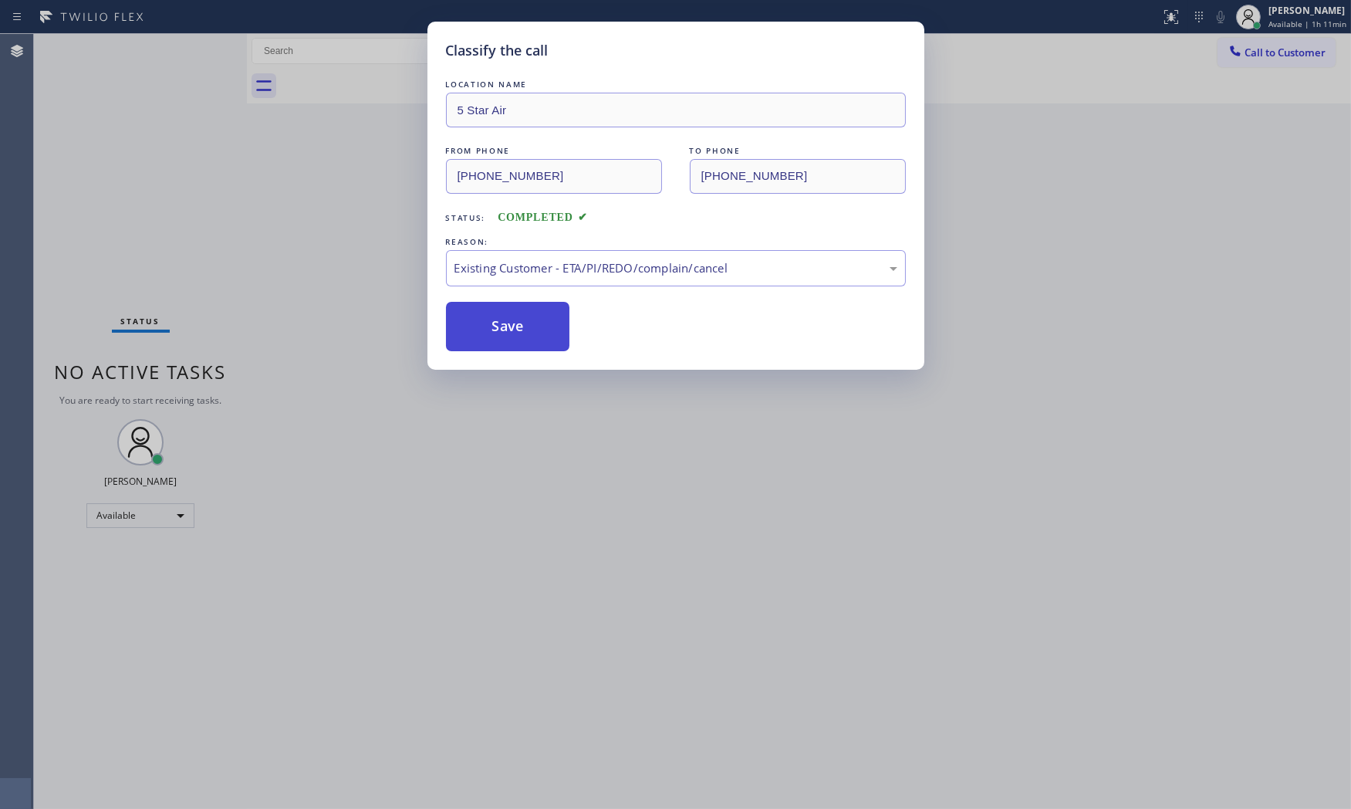
click at [505, 316] on button "Save" at bounding box center [508, 326] width 124 height 49
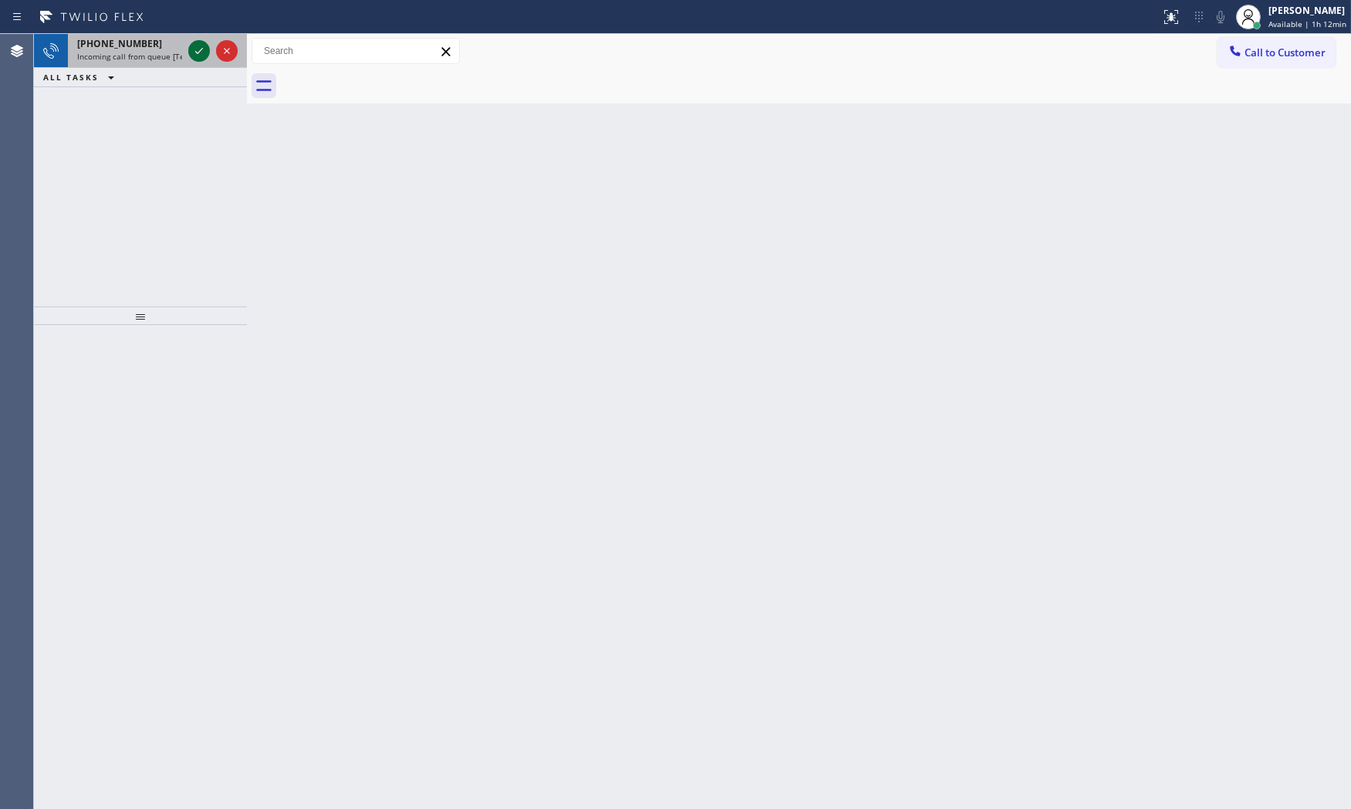
click at [206, 52] on icon at bounding box center [199, 51] width 19 height 19
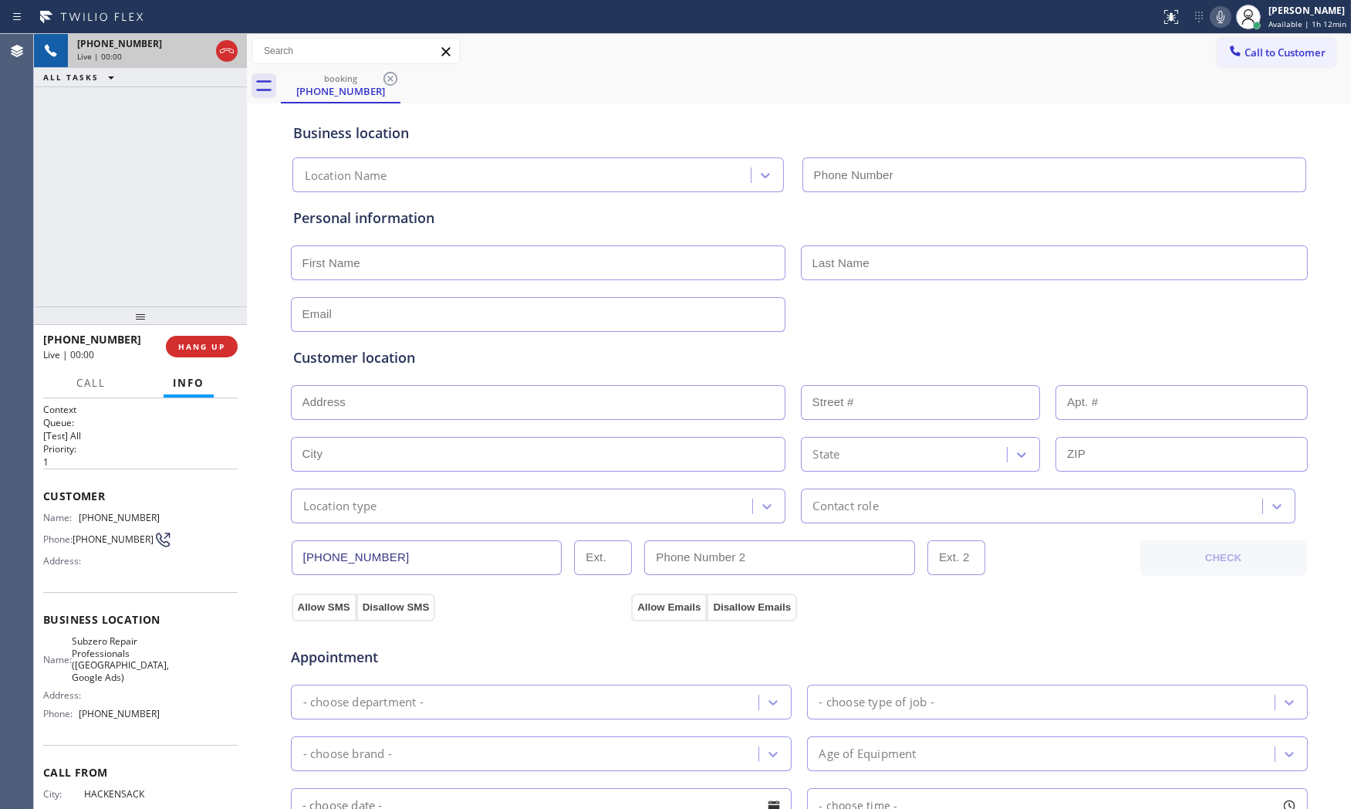
scroll to position [60, 0]
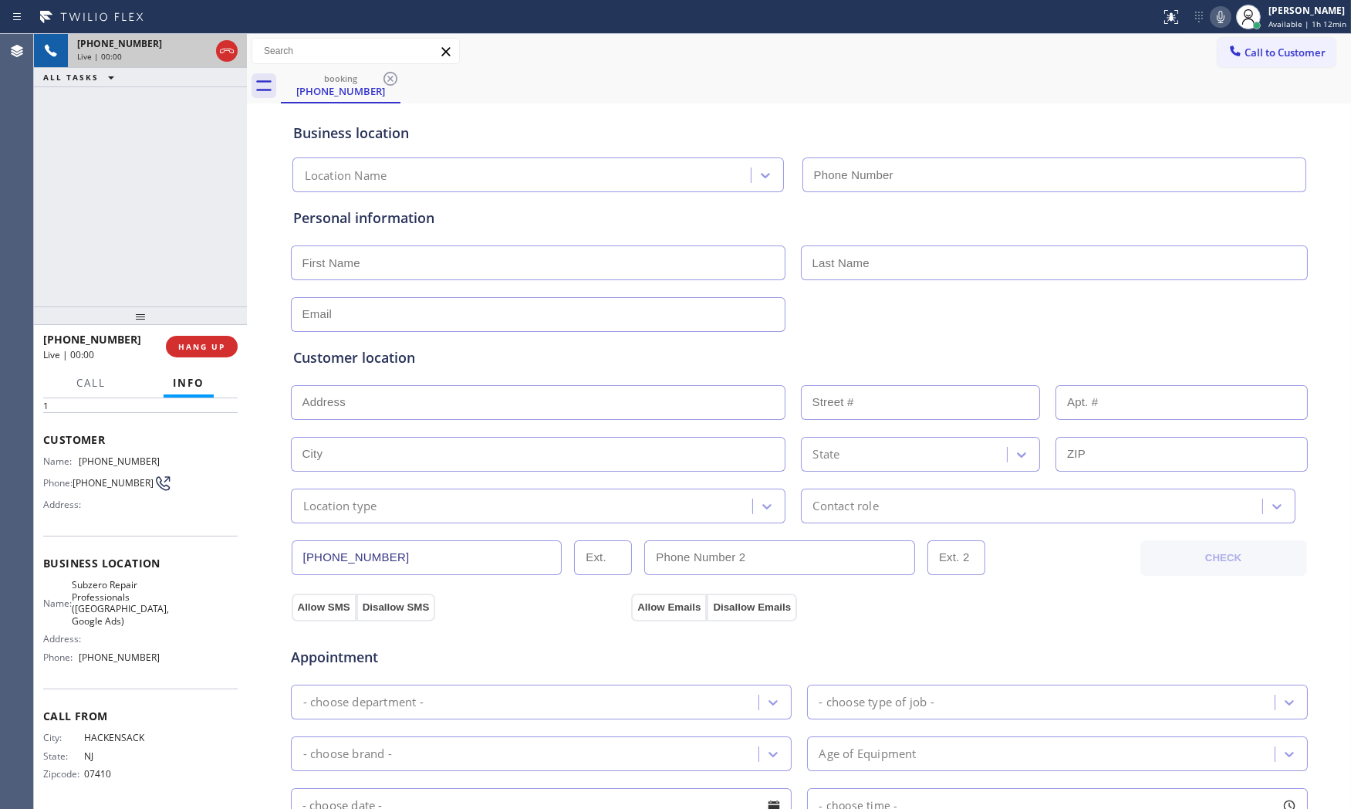
type input "[PHONE_NUMBER]"
click at [1213, 15] on icon at bounding box center [1220, 17] width 19 height 19
click at [1216, 17] on rect at bounding box center [1220, 15] width 11 height 11
click at [1211, 17] on icon at bounding box center [1220, 17] width 19 height 19
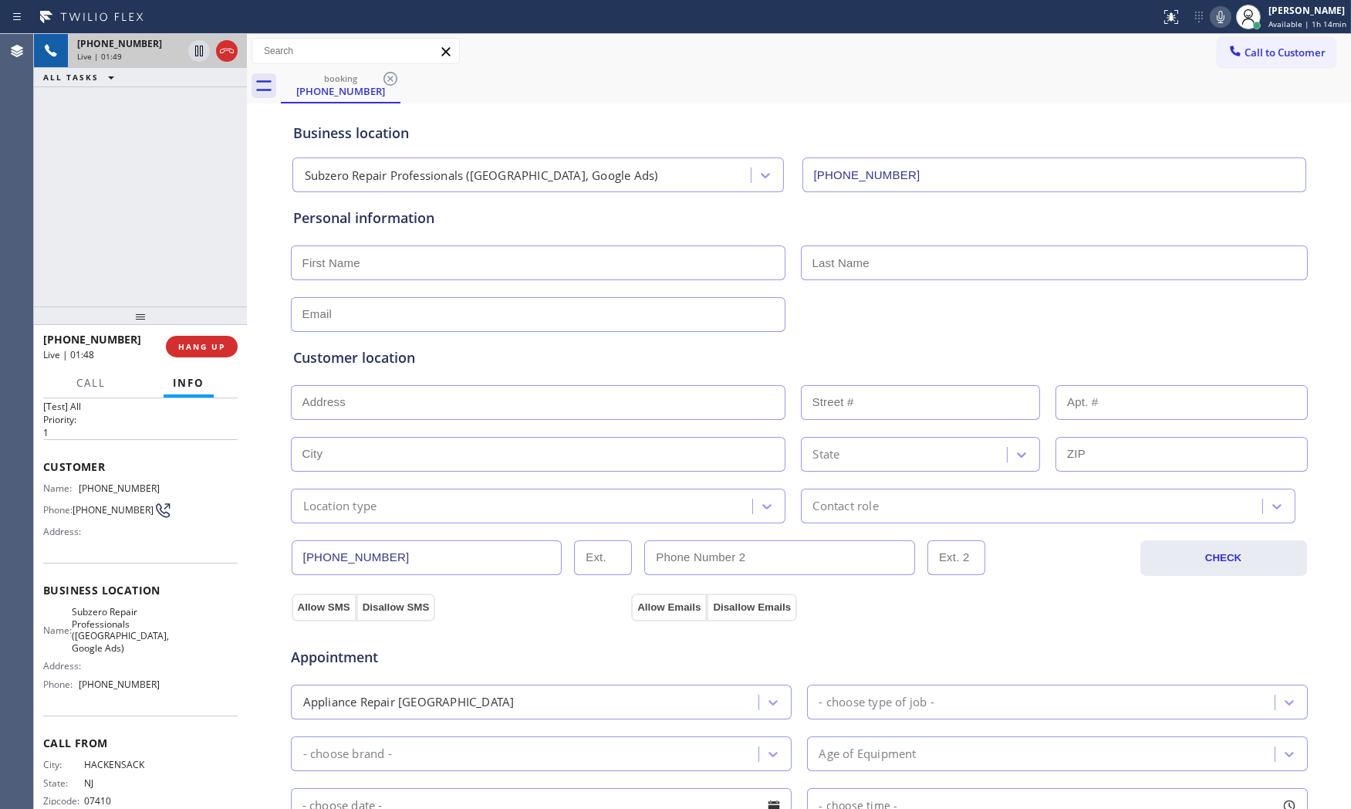
scroll to position [0, 0]
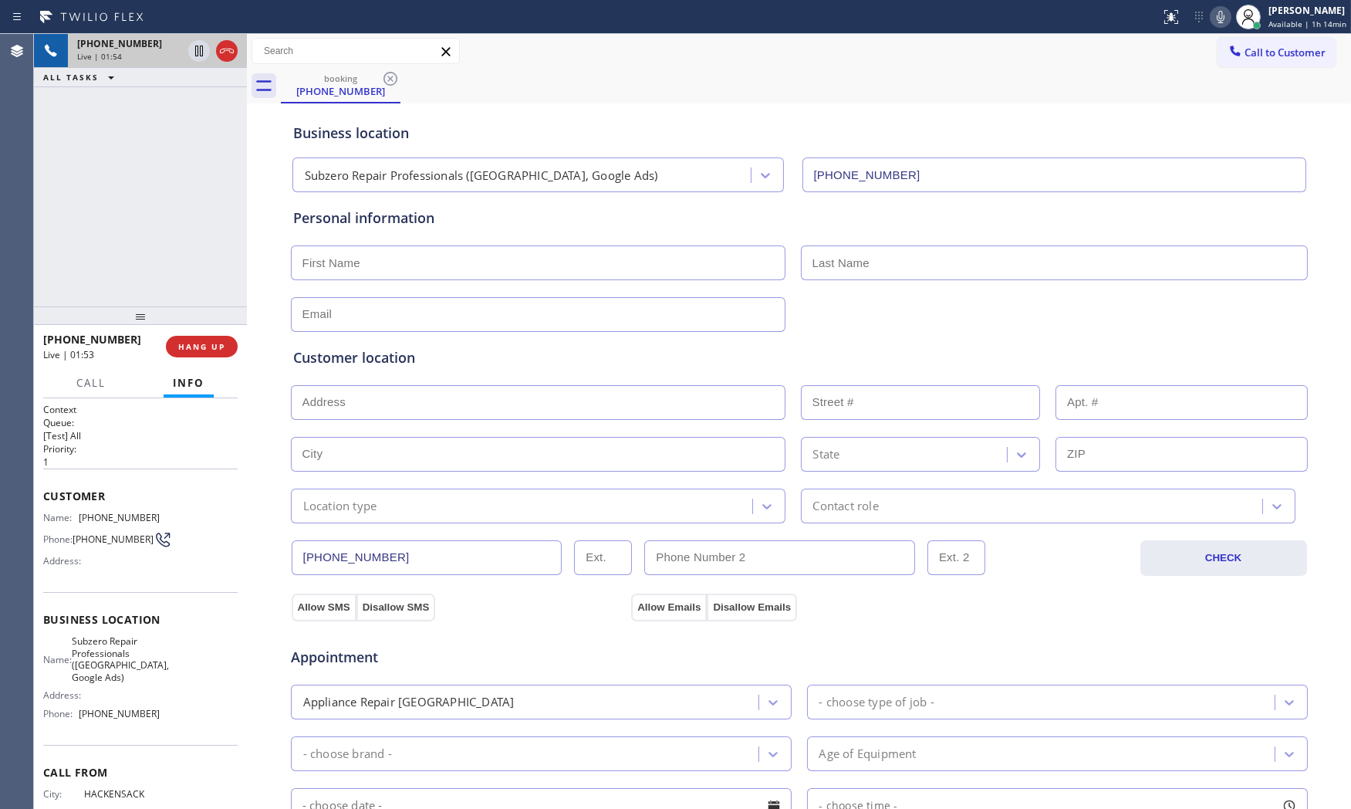
click at [129, 521] on span "[PHONE_NUMBER]" at bounding box center [119, 518] width 81 height 12
copy span "[PHONE_NUMBER]"
drag, startPoint x: 185, startPoint y: 343, endPoint x: 207, endPoint y: 338, distance: 22.1
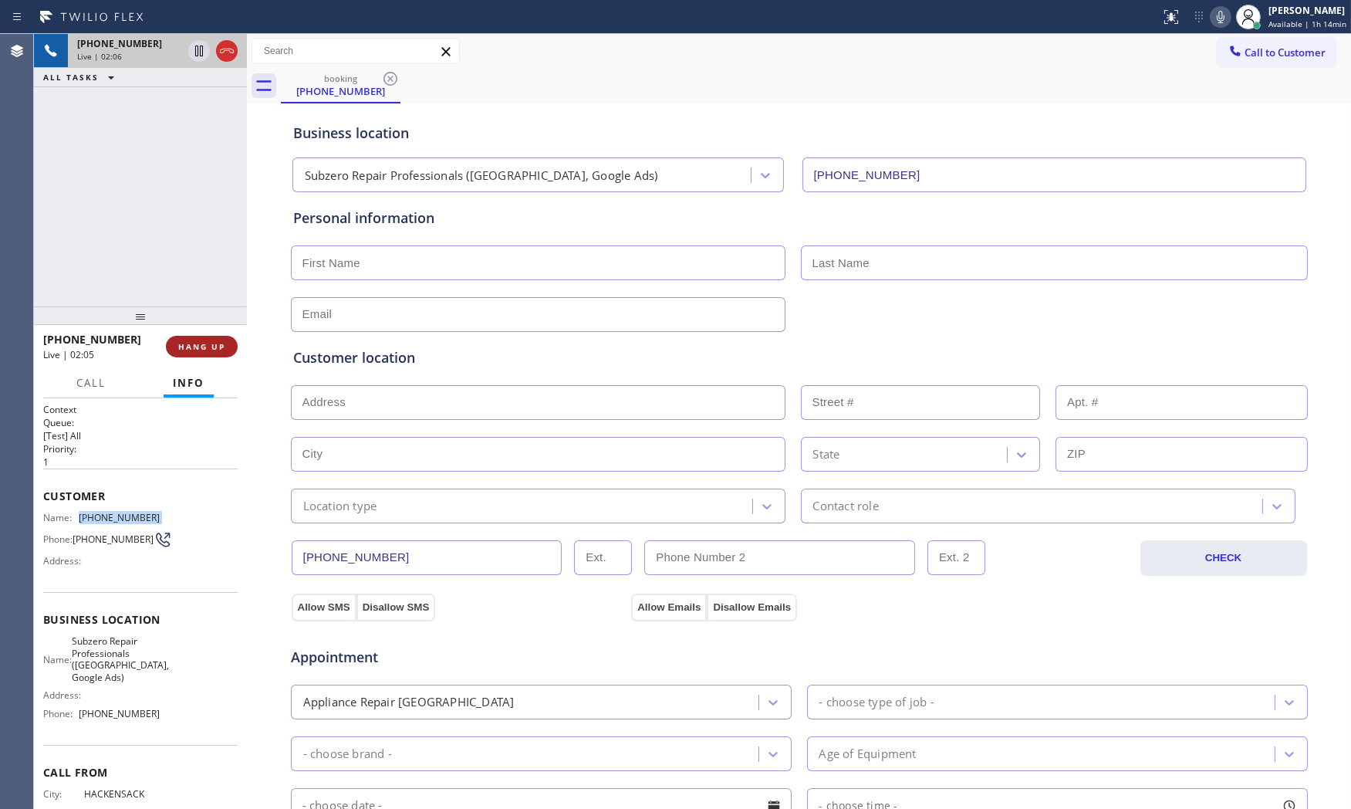
click at [186, 343] on span "HANG UP" at bounding box center [201, 346] width 47 height 11
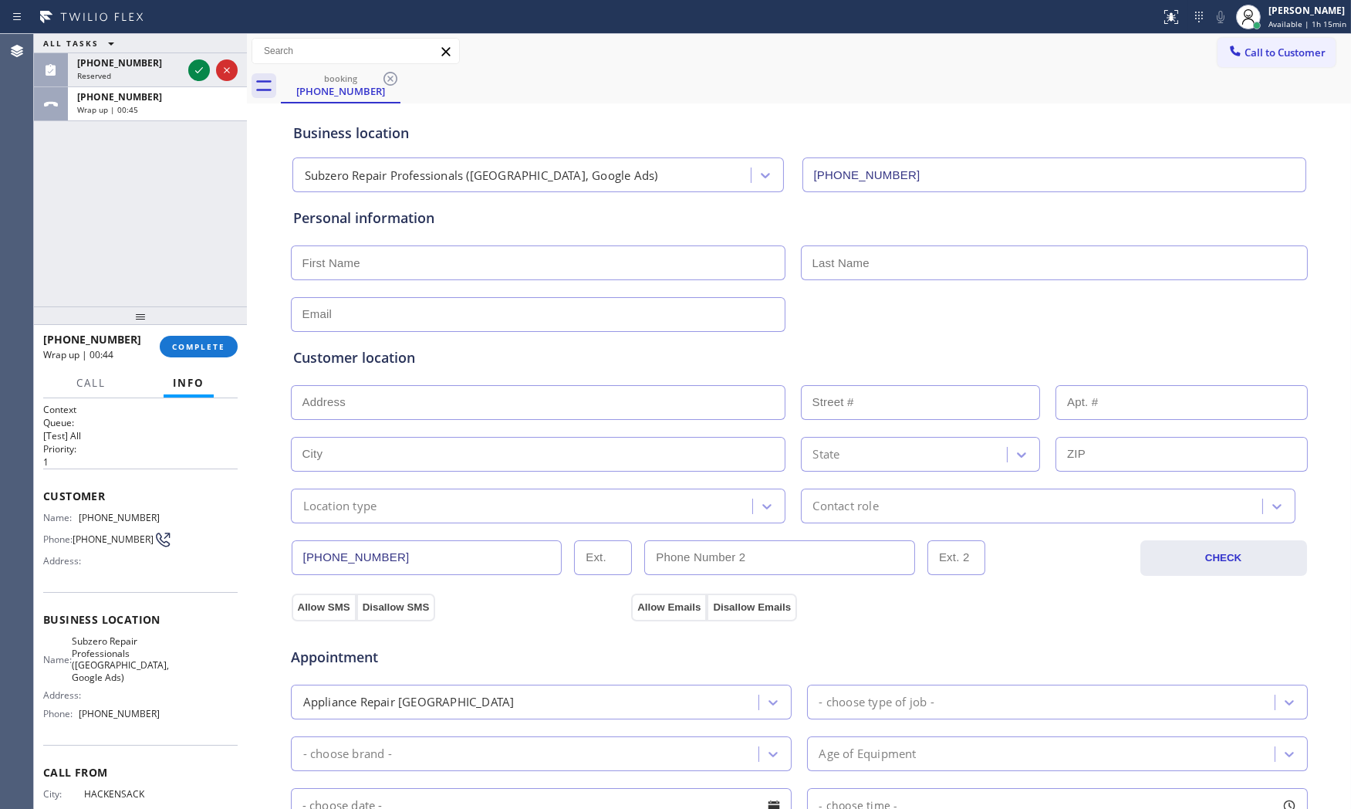
click at [120, 481] on div "Customer Name: [PHONE_NUMBER] Phone: [PHONE_NUMBER] Address:" at bounding box center [140, 529] width 194 height 123
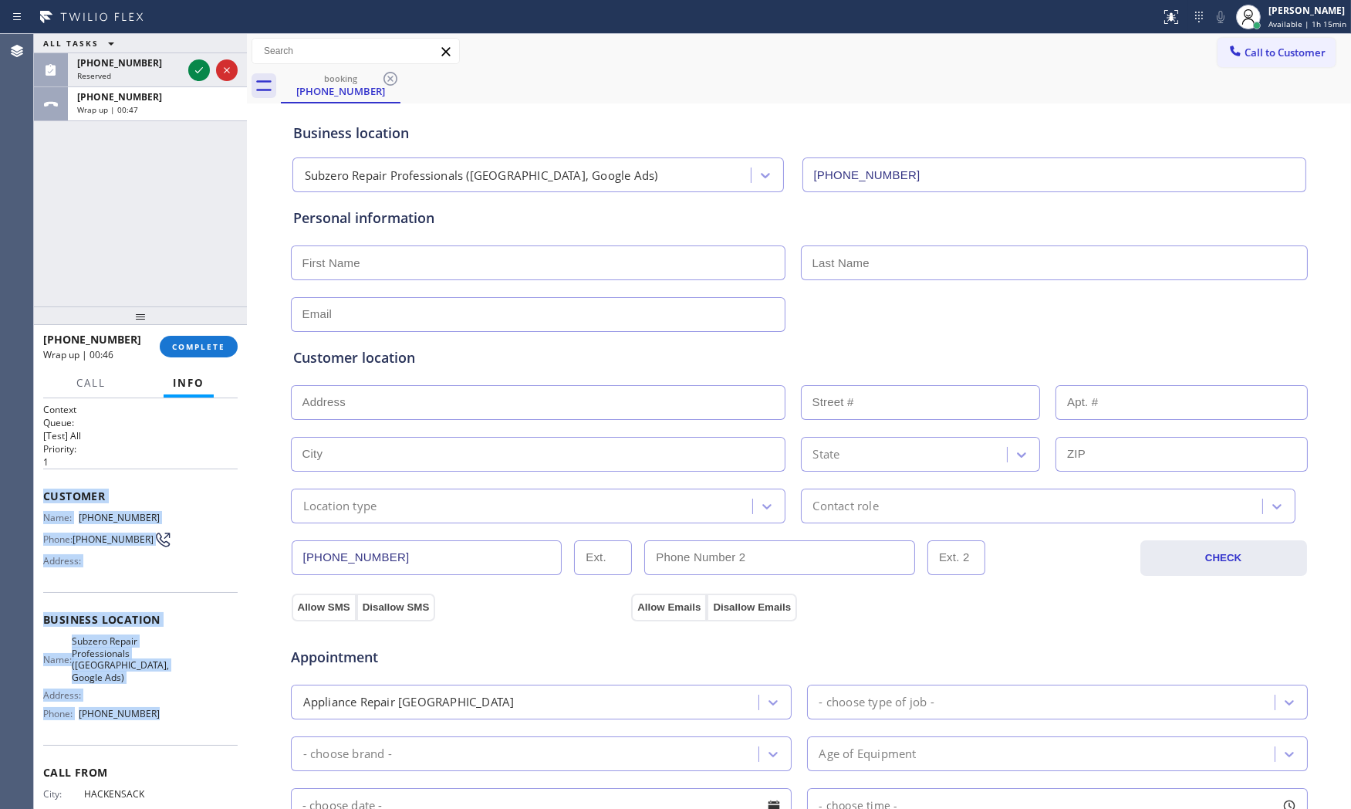
drag, startPoint x: 66, startPoint y: 512, endPoint x: 187, endPoint y: 707, distance: 230.1
click at [174, 717] on div "Context Queue: [Test] All Priority: 1 Customer Name: [PHONE_NUMBER] Phone: [PHO…" at bounding box center [140, 603] width 213 height 411
copy div "Customer Name: [PHONE_NUMBER] Phone: [PHONE_NUMBER] Address: Business location …"
click at [148, 113] on div "Wrap up | 00:50" at bounding box center [157, 109] width 160 height 11
click at [198, 344] on span "COMPLETE" at bounding box center [198, 346] width 53 height 11
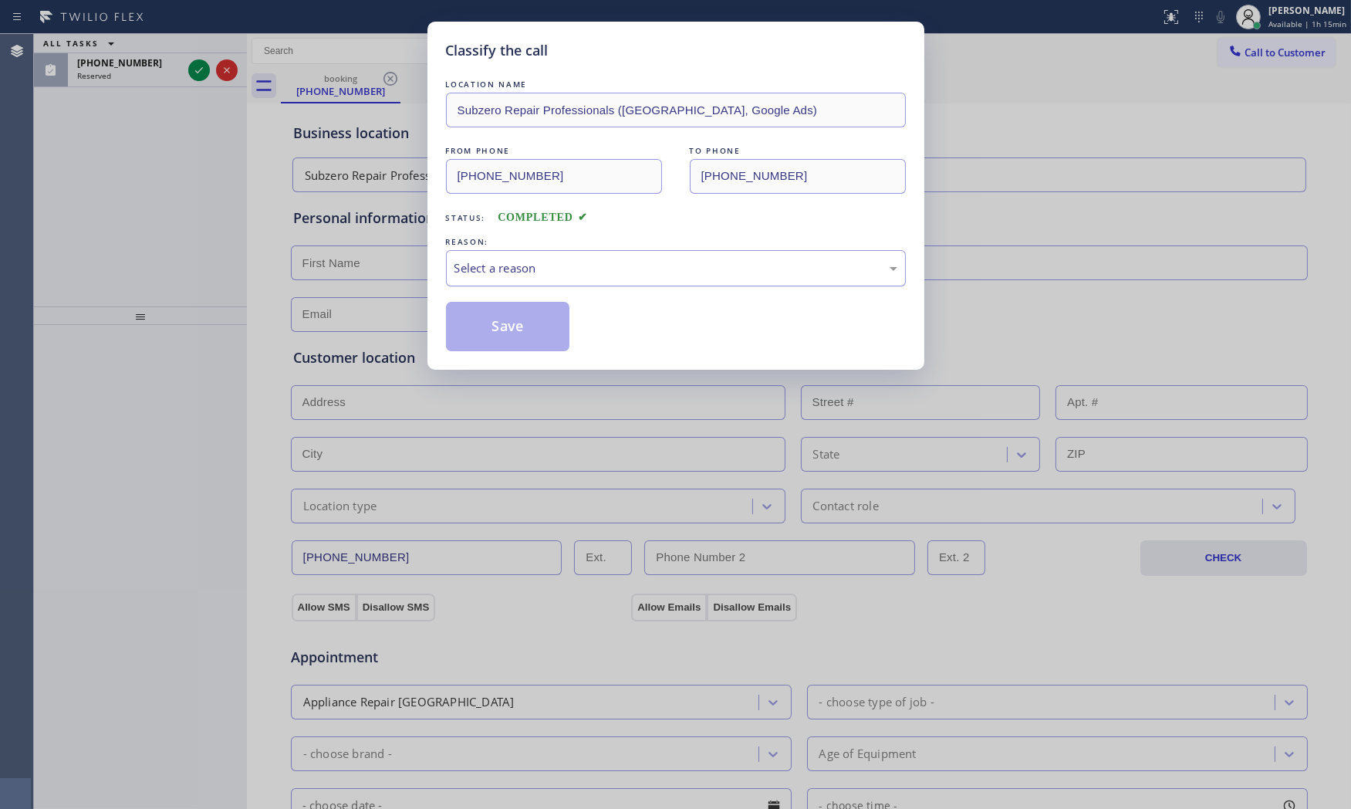
drag, startPoint x: 535, startPoint y: 262, endPoint x: 530, endPoint y: 279, distance: 17.6
click at [535, 263] on div "Select a reason" at bounding box center [675, 268] width 443 height 18
click at [514, 327] on button "Save" at bounding box center [508, 326] width 124 height 49
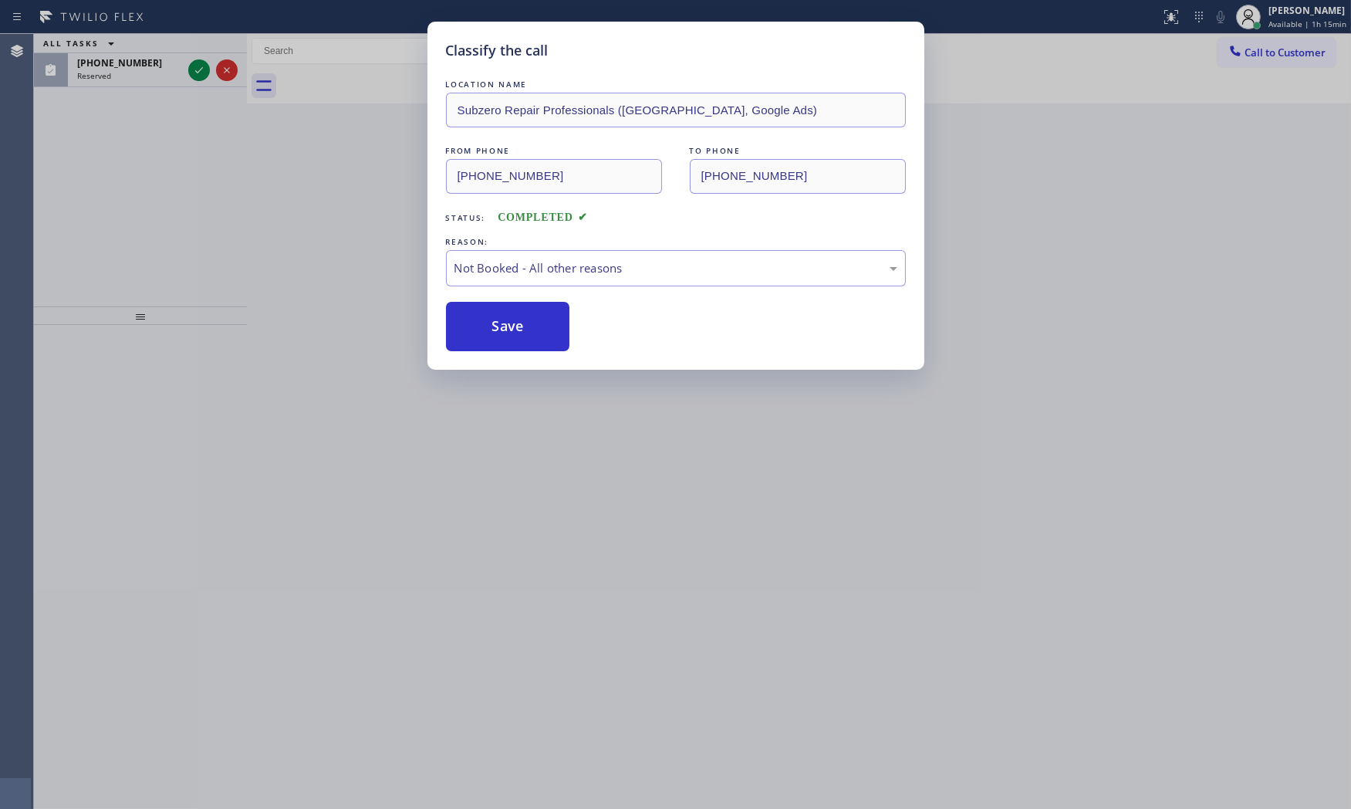
click at [514, 327] on button "Save" at bounding box center [508, 326] width 124 height 49
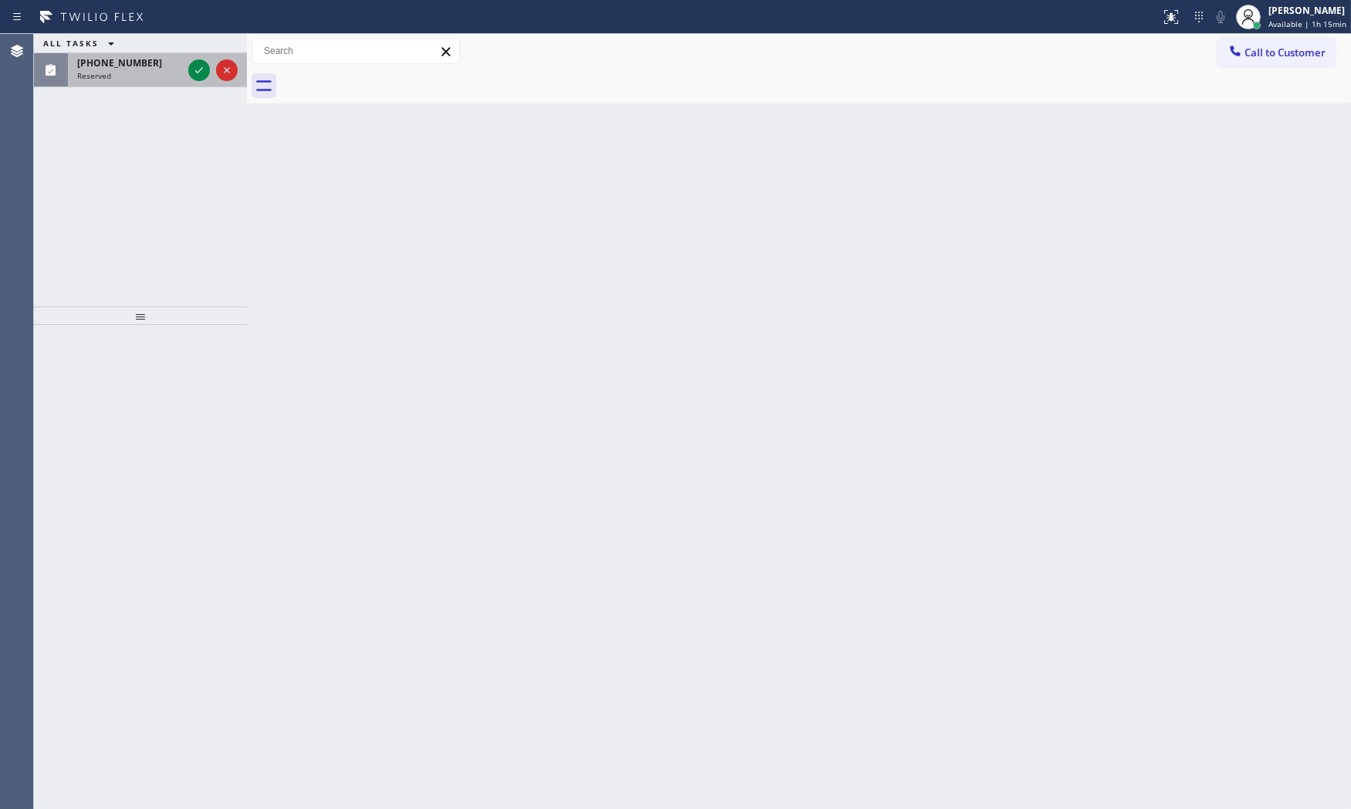
click at [177, 68] on div "[PHONE_NUMBER]" at bounding box center [129, 62] width 105 height 13
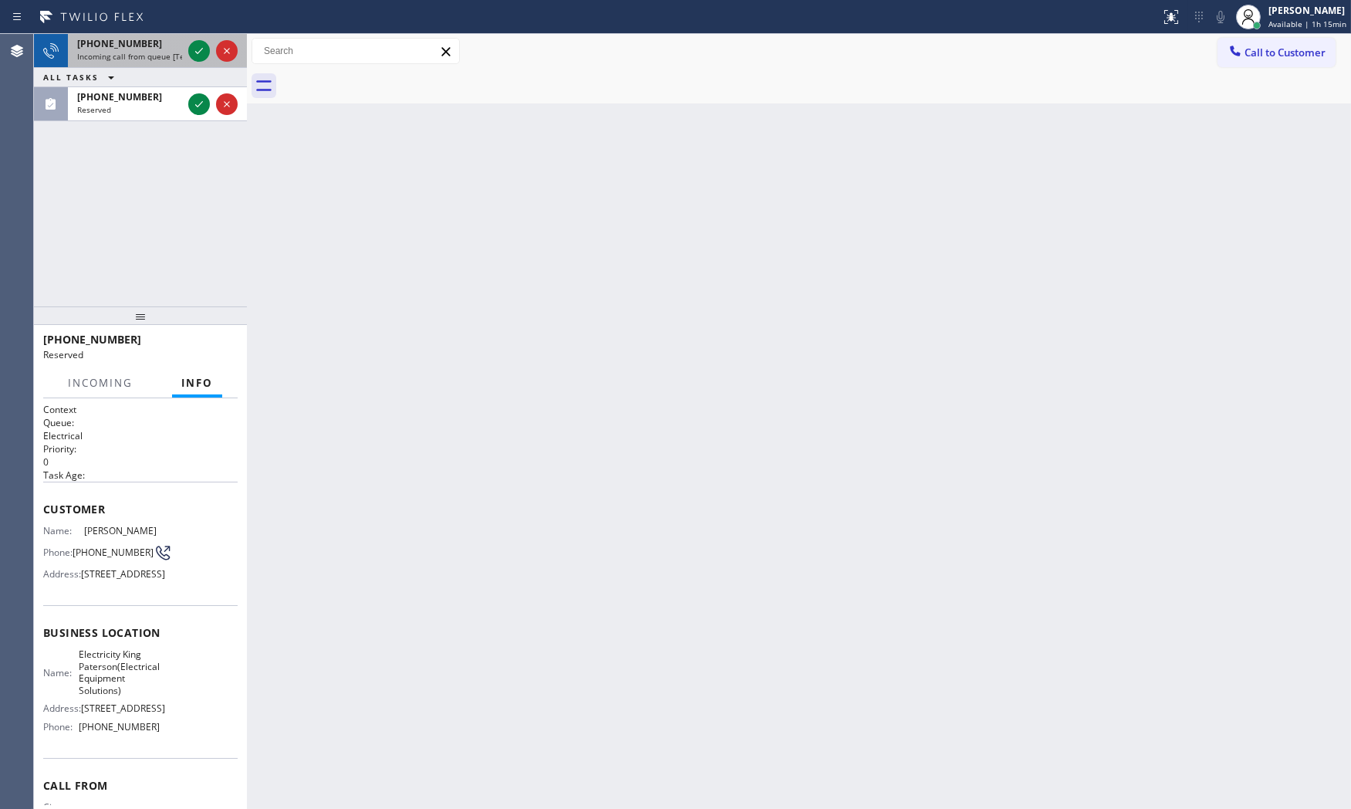
click at [173, 60] on span "Incoming call from queue [Test] All" at bounding box center [141, 56] width 128 height 11
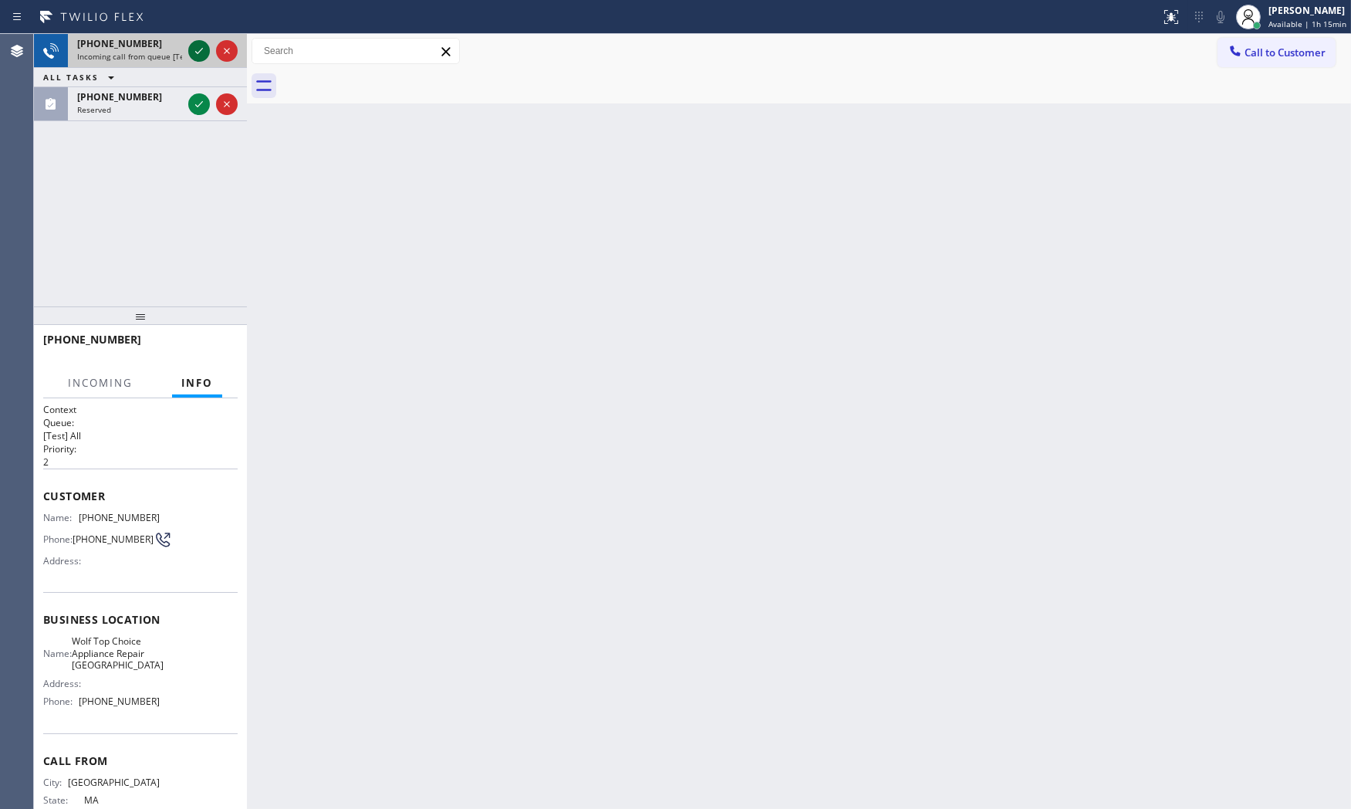
click at [194, 52] on icon at bounding box center [199, 51] width 19 height 19
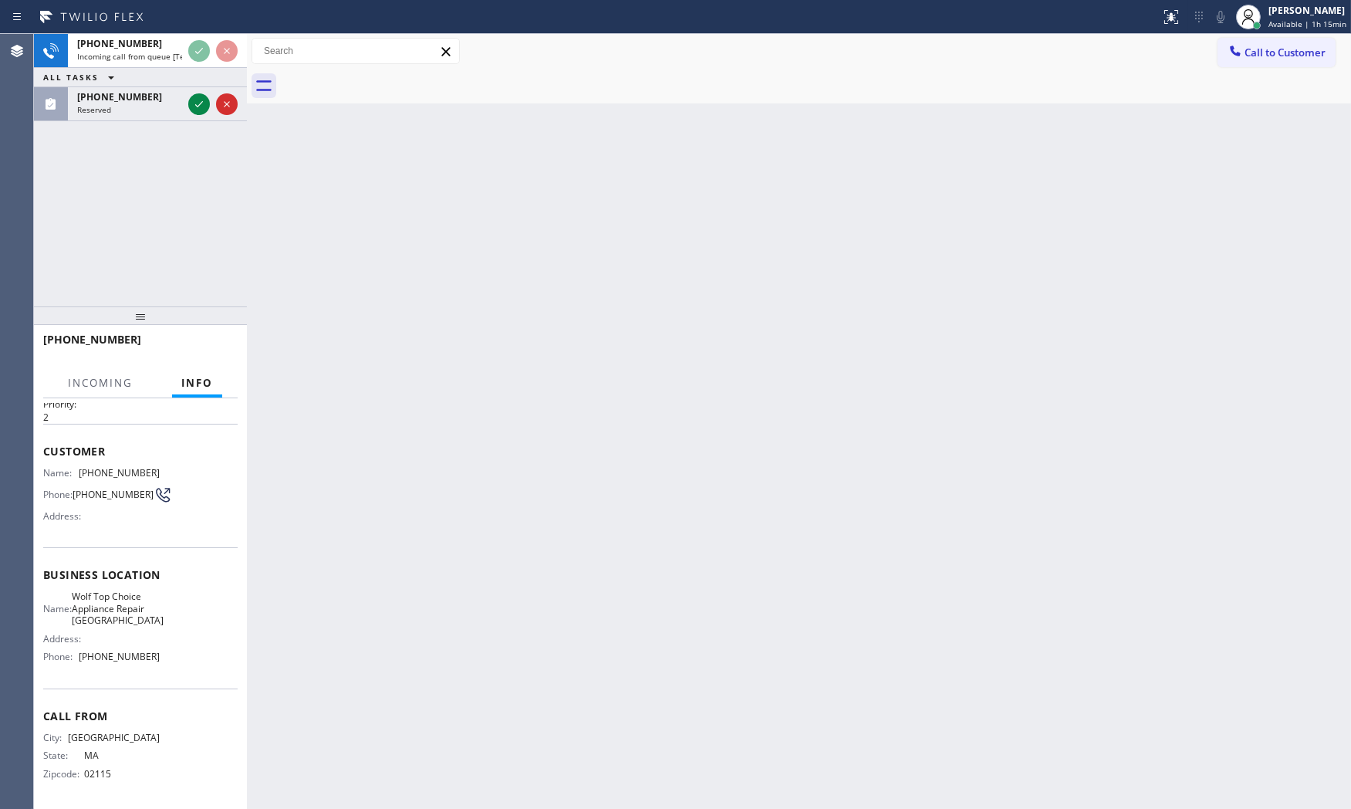
scroll to position [49, 0]
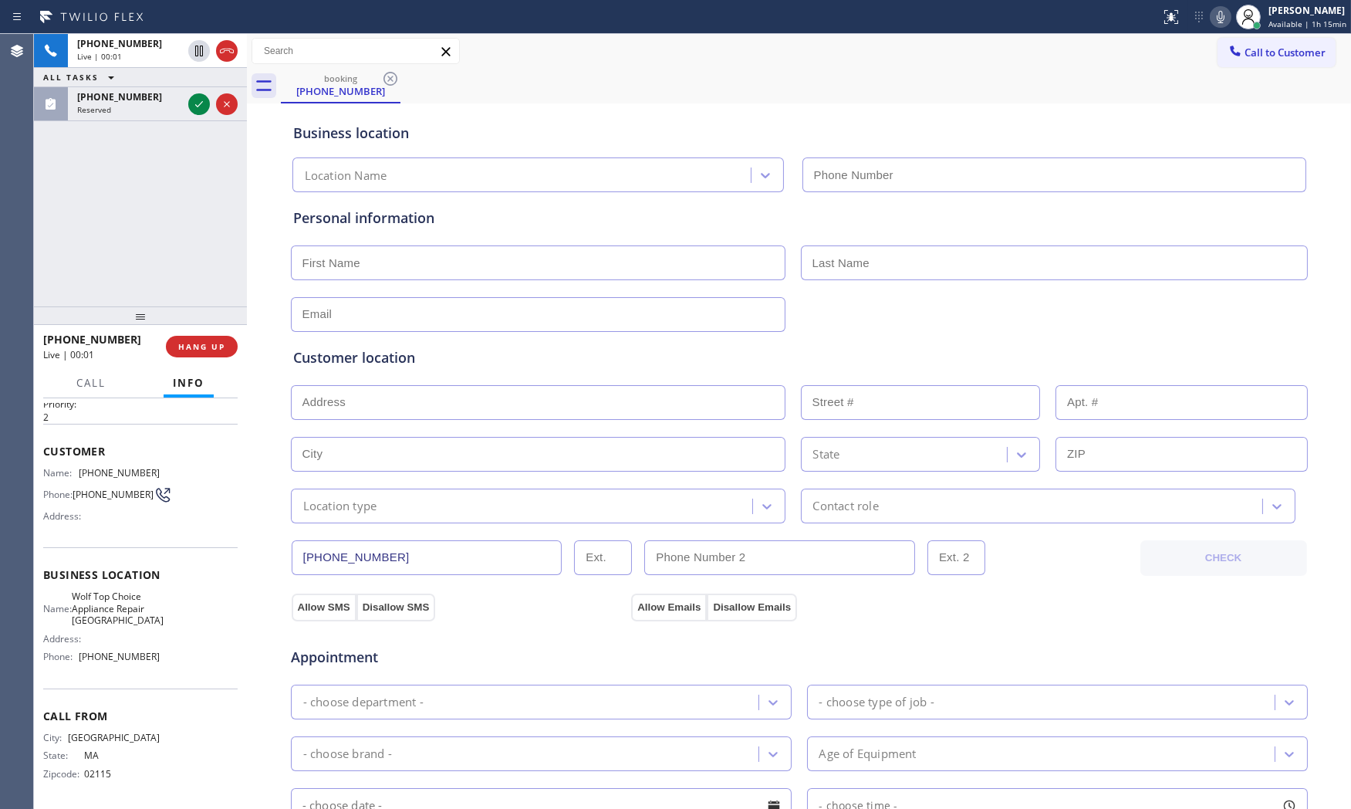
type input "[PHONE_NUMBER]"
click at [203, 347] on span "HANG UP" at bounding box center [201, 346] width 47 height 11
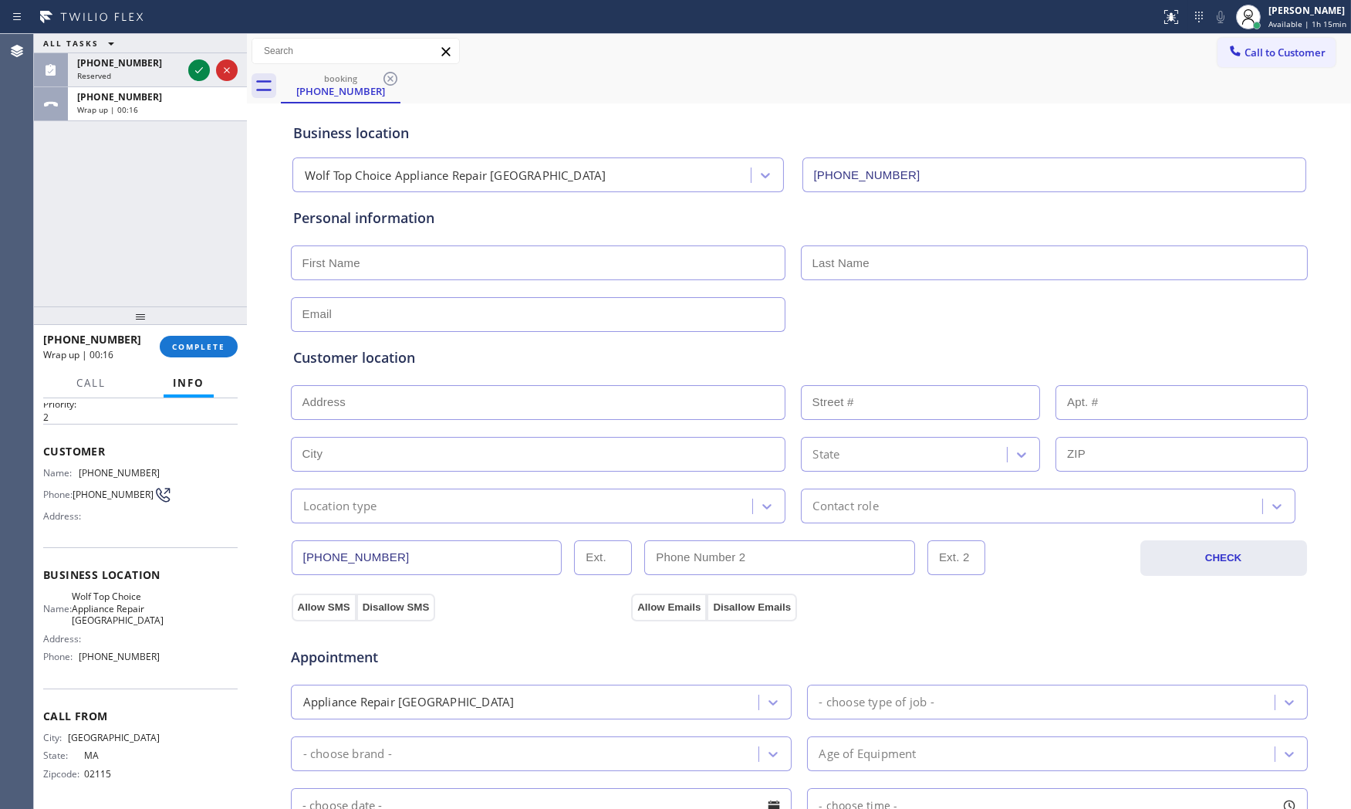
click at [71, 187] on div "ALL TASKS ALL TASKS ACTIVE TASKS TASKS IN WRAP UP [PHONE_NUMBER] Reserved [PHON…" at bounding box center [140, 170] width 213 height 272
click at [184, 336] on button "COMPLETE" at bounding box center [199, 347] width 78 height 22
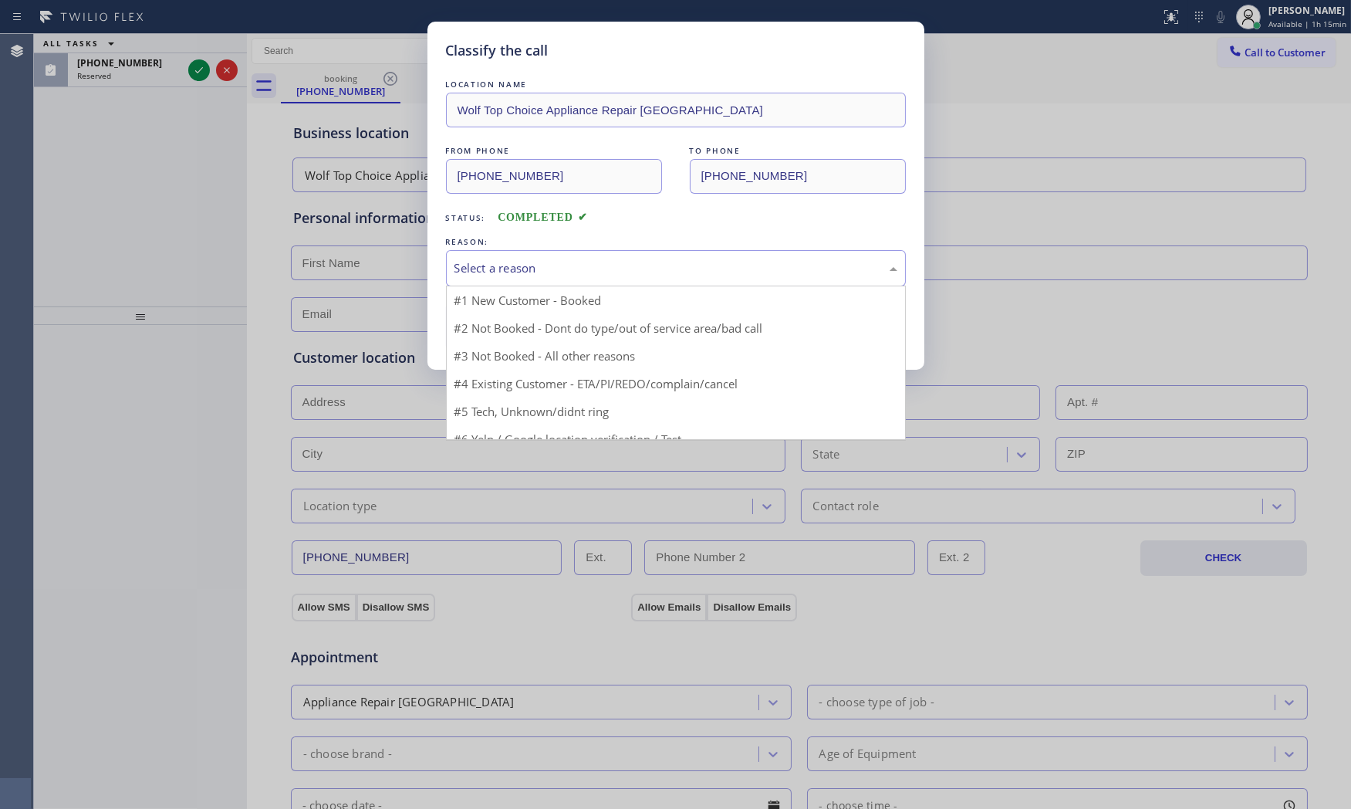
click at [497, 268] on div "Select a reason" at bounding box center [675, 268] width 443 height 18
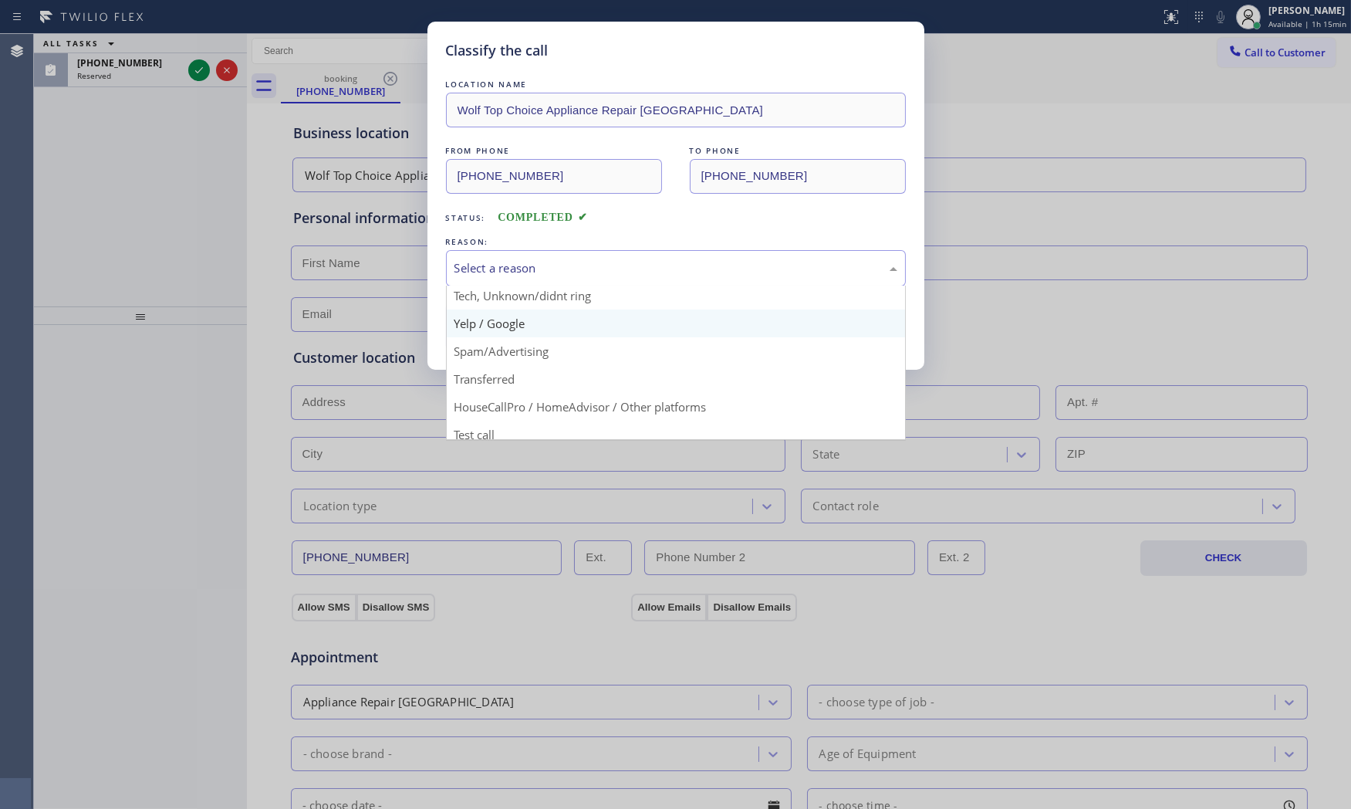
scroll to position [96, 0]
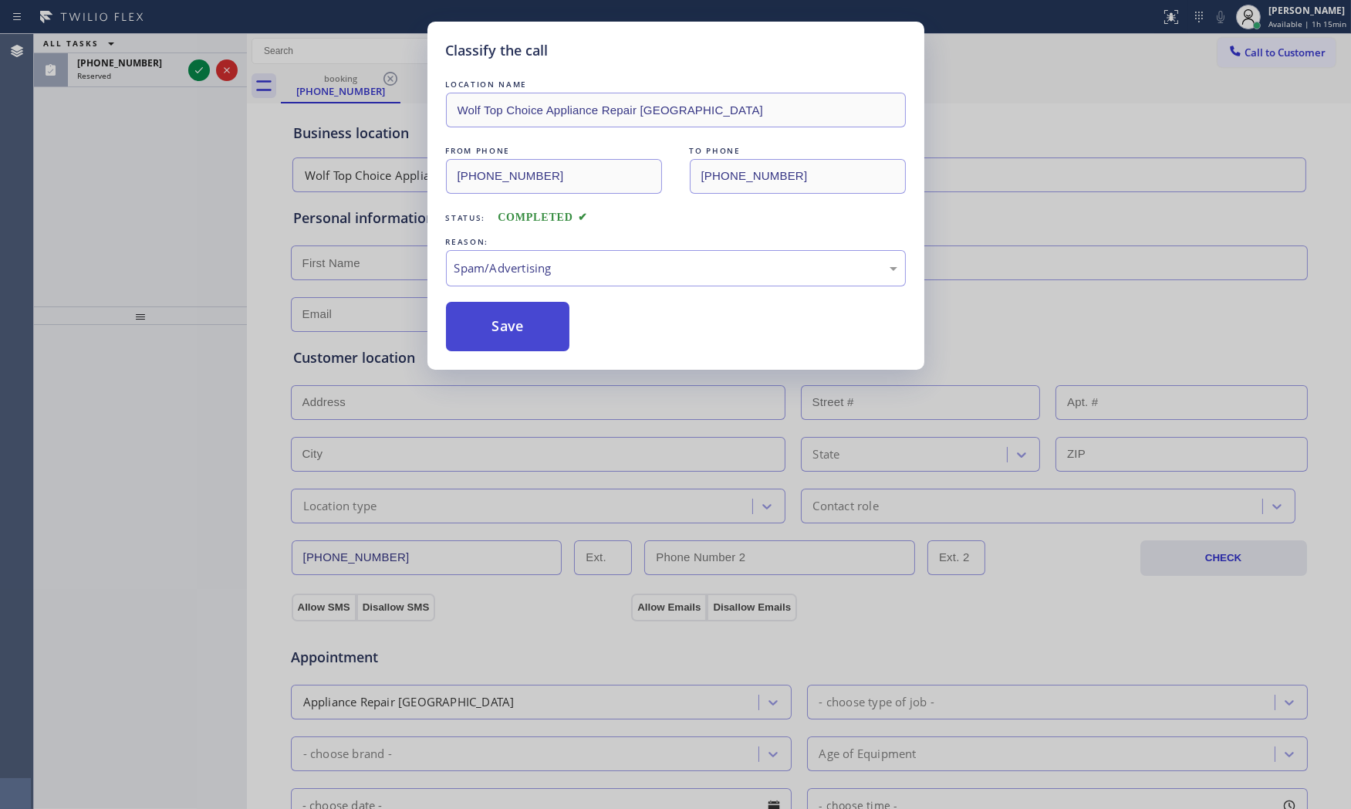
click at [515, 340] on button "Save" at bounding box center [508, 326] width 124 height 49
click at [509, 334] on button "Save" at bounding box center [508, 326] width 124 height 49
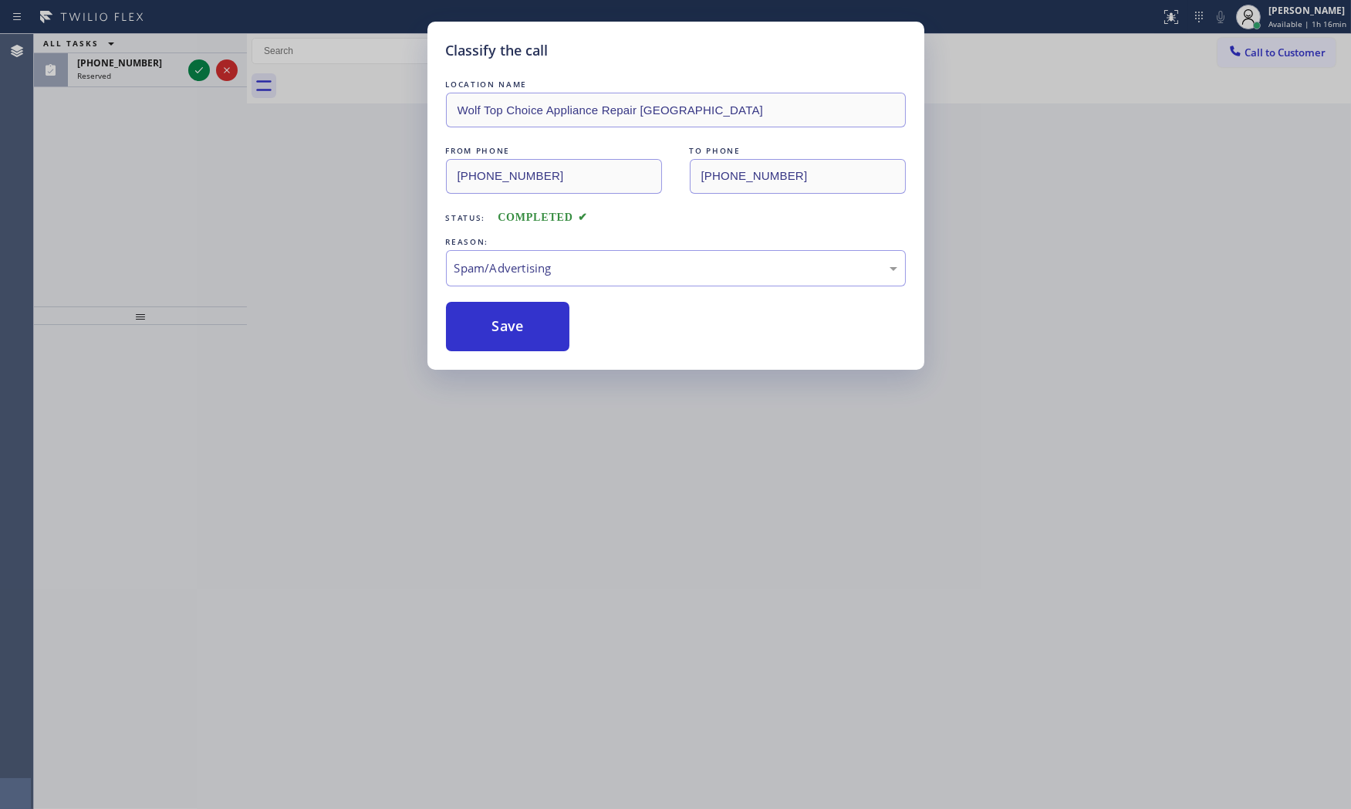
click at [198, 78] on div "Classify the call LOCATION NAME Wolf Top Choice Appliance Repair [GEOGRAPHIC_DA…" at bounding box center [675, 404] width 1351 height 809
click at [198, 78] on icon at bounding box center [199, 70] width 19 height 19
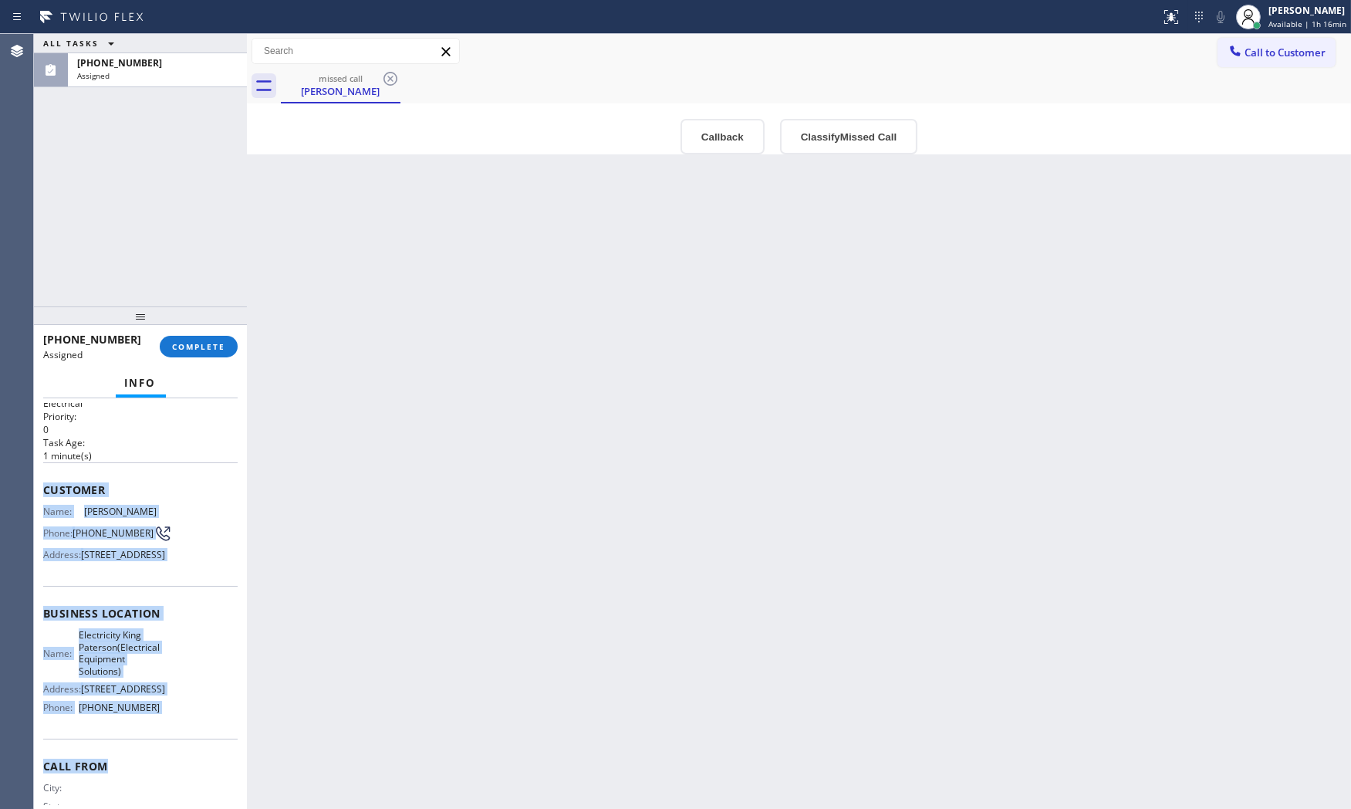
scroll to position [133, 0]
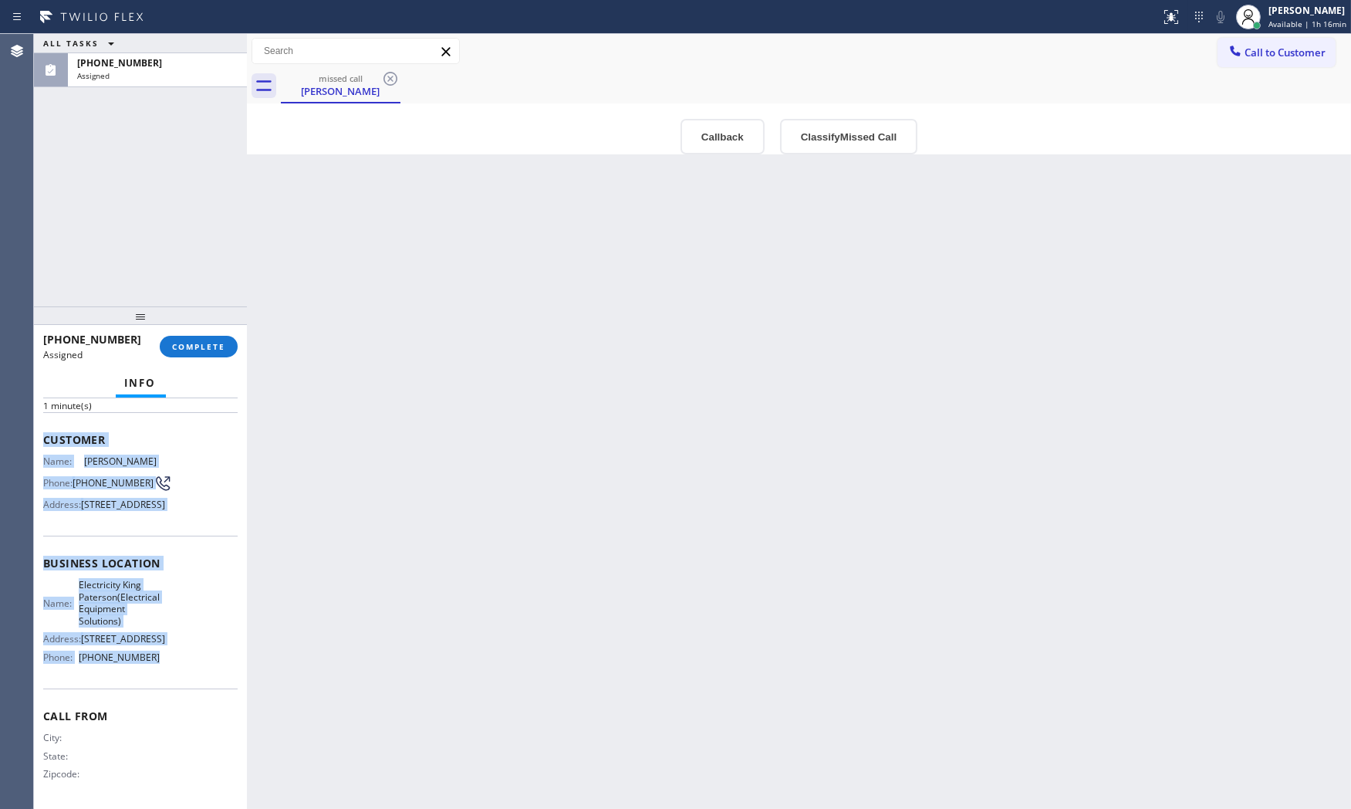
drag, startPoint x: 43, startPoint y: 518, endPoint x: 184, endPoint y: 669, distance: 205.8
click at [184, 669] on div "Context Queue: Electrical Priority: 0 Task Age: [DEMOGRAPHIC_DATA] minute(s) Cu…" at bounding box center [140, 562] width 194 height 485
copy div "Customer Name: [PERSON_NAME] Phone: [PHONE_NUMBER] Address: [STREET_ADDRESS] Bu…"
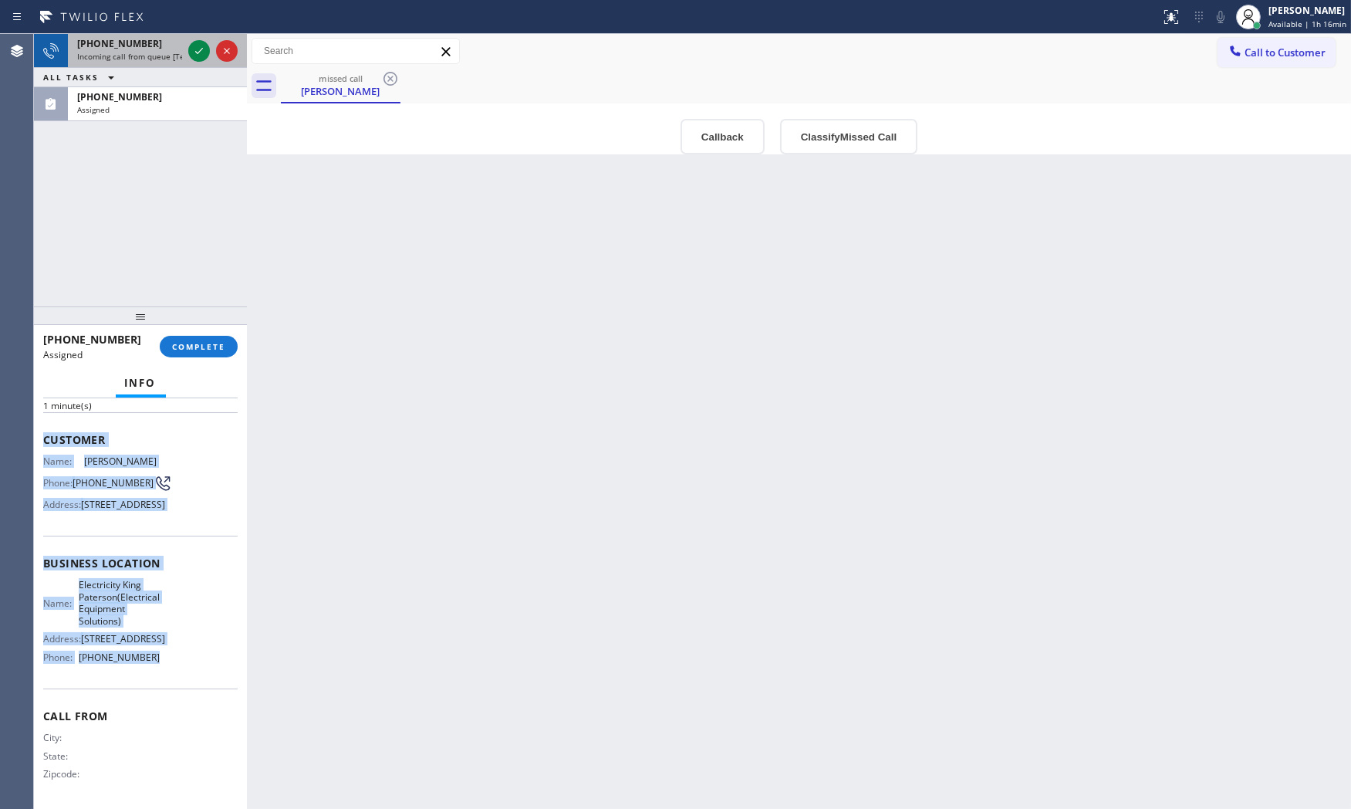
click at [178, 59] on span "Incoming call from queue [Test] All" at bounding box center [141, 56] width 128 height 11
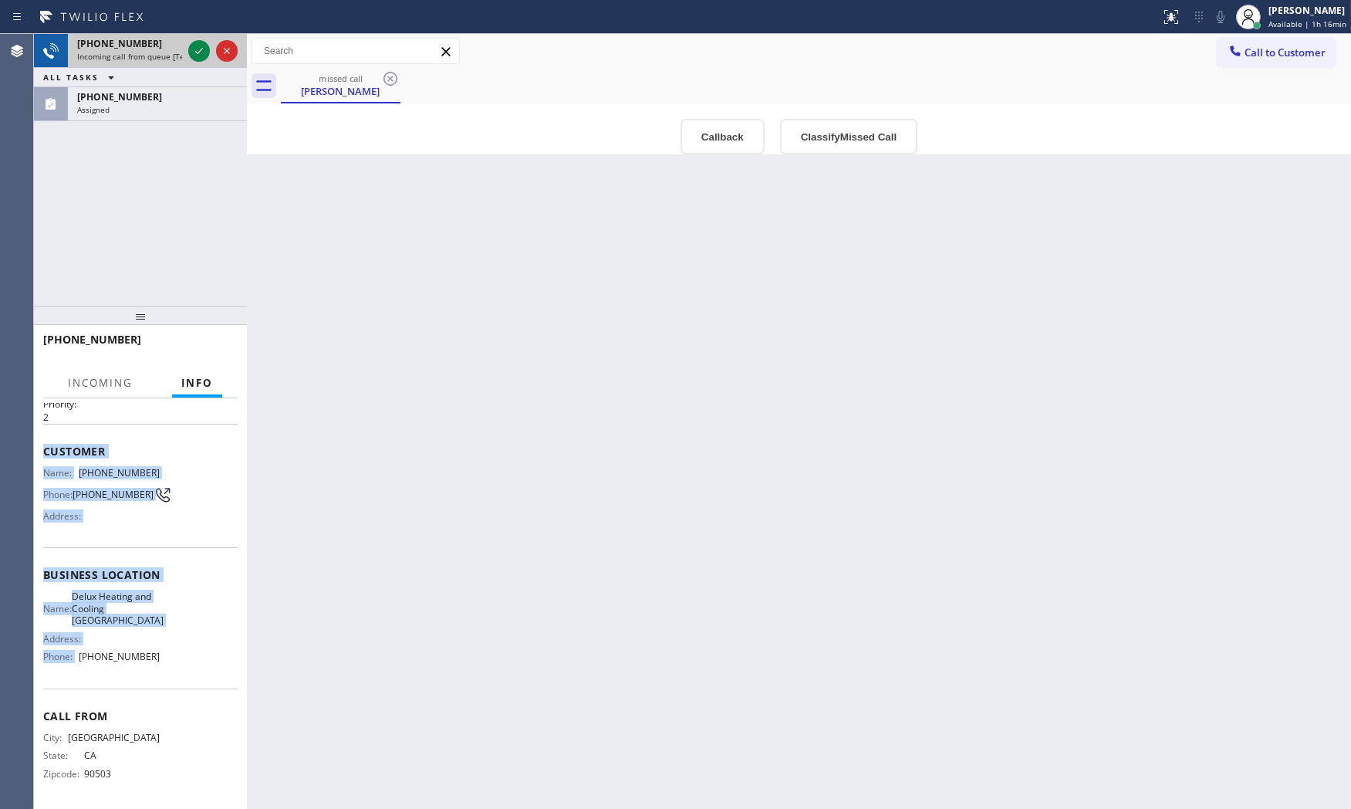
scroll to position [49, 0]
click at [204, 56] on icon at bounding box center [199, 51] width 19 height 19
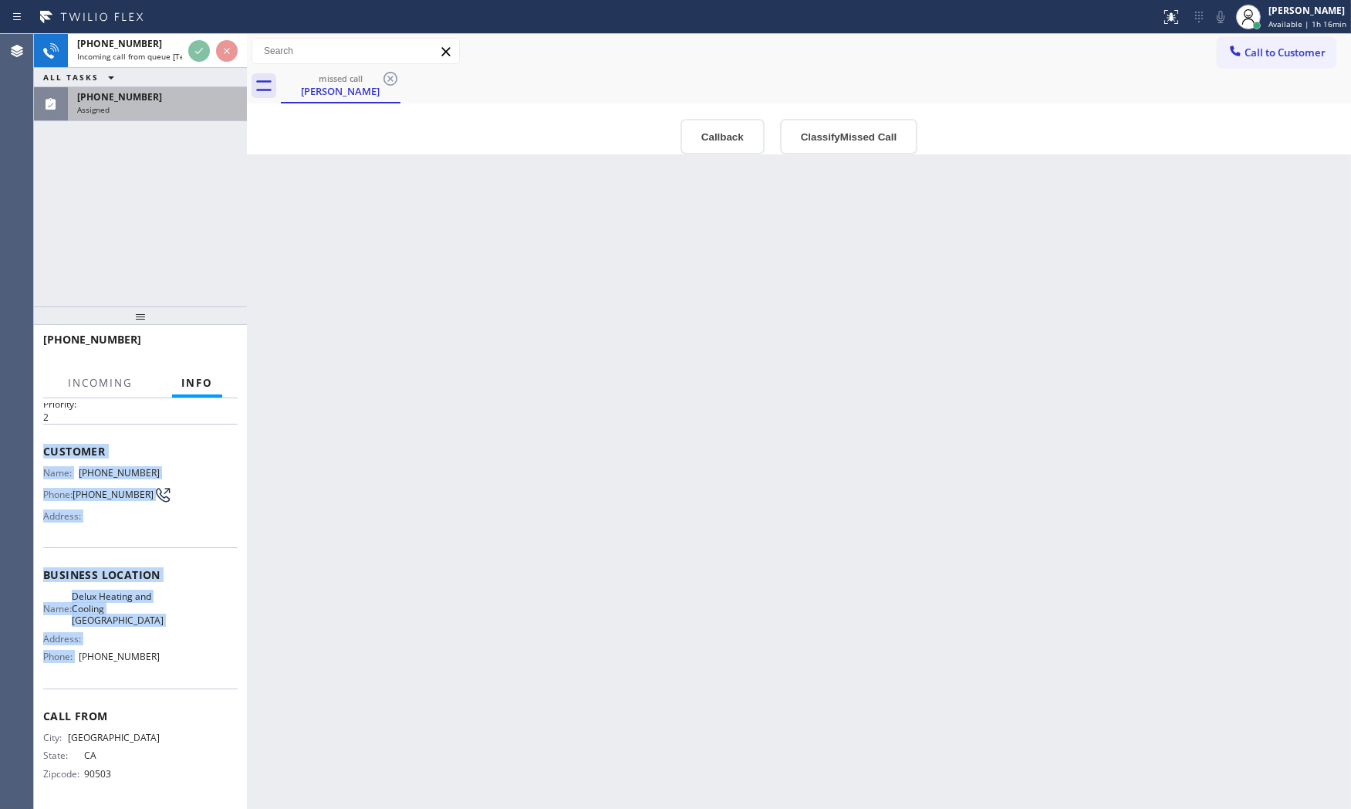
click at [160, 113] on div "Assigned" at bounding box center [157, 109] width 160 height 11
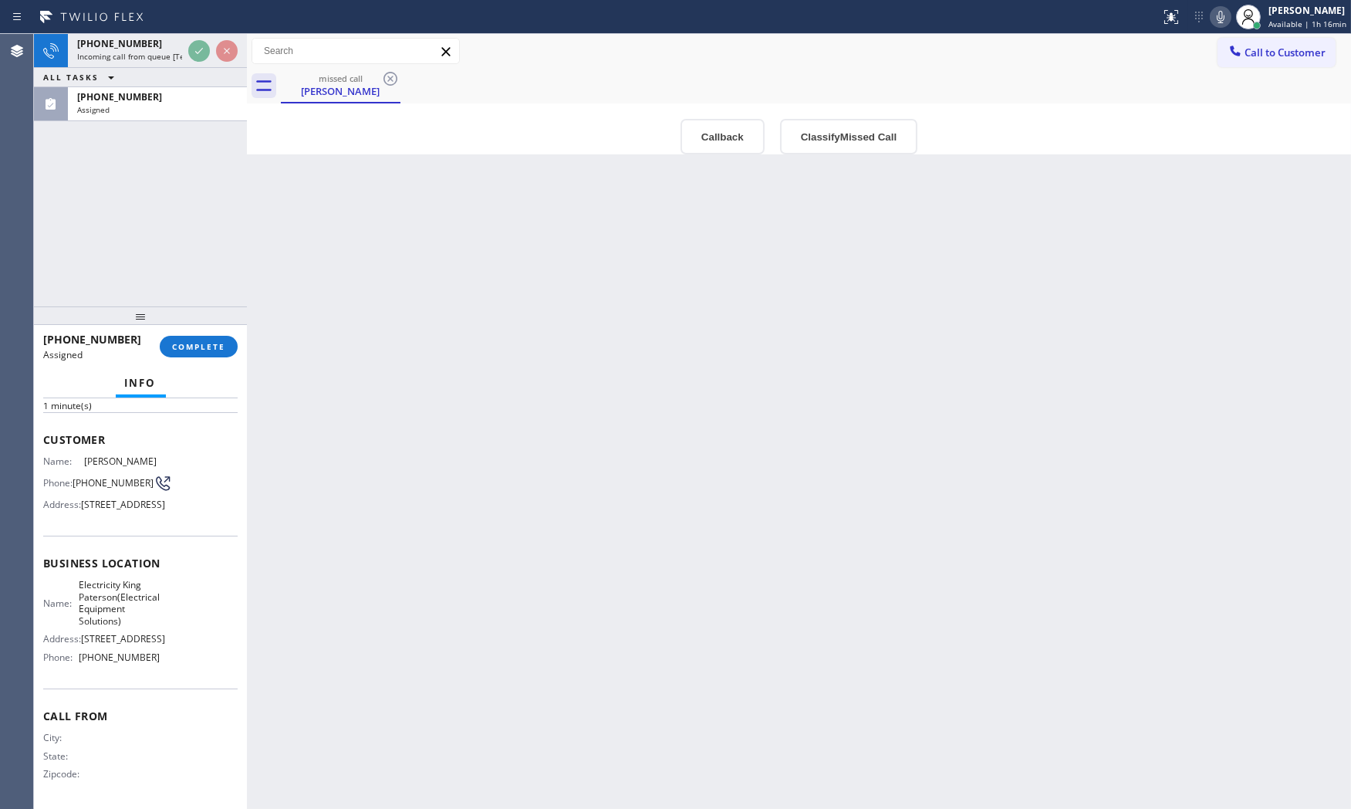
click at [225, 366] on div "[PHONE_NUMBER] Assigned COMPLETE" at bounding box center [140, 346] width 213 height 43
click at [221, 347] on span "COMPLETE" at bounding box center [198, 346] width 53 height 11
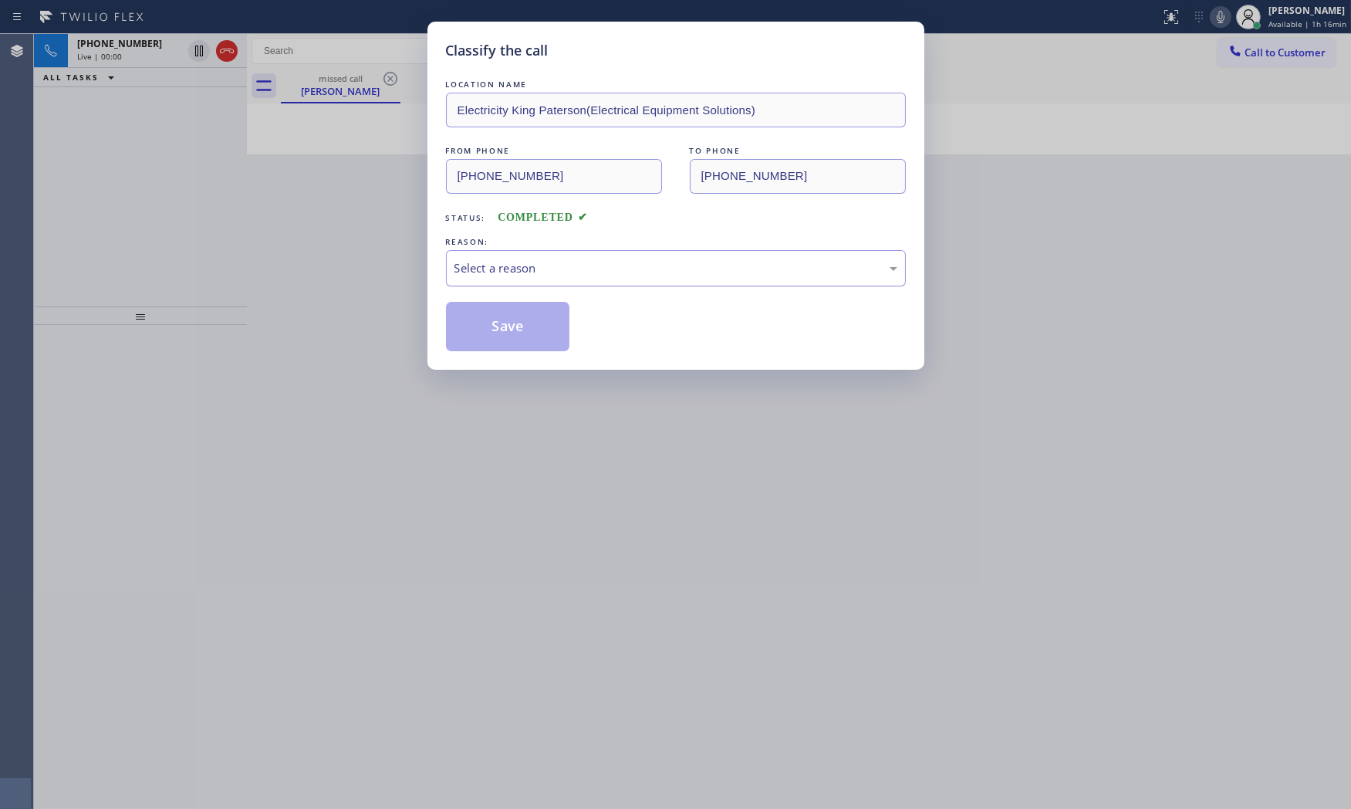
click at [494, 279] on div "Select a reason" at bounding box center [676, 268] width 460 height 36
click at [495, 338] on button "Save" at bounding box center [508, 326] width 124 height 49
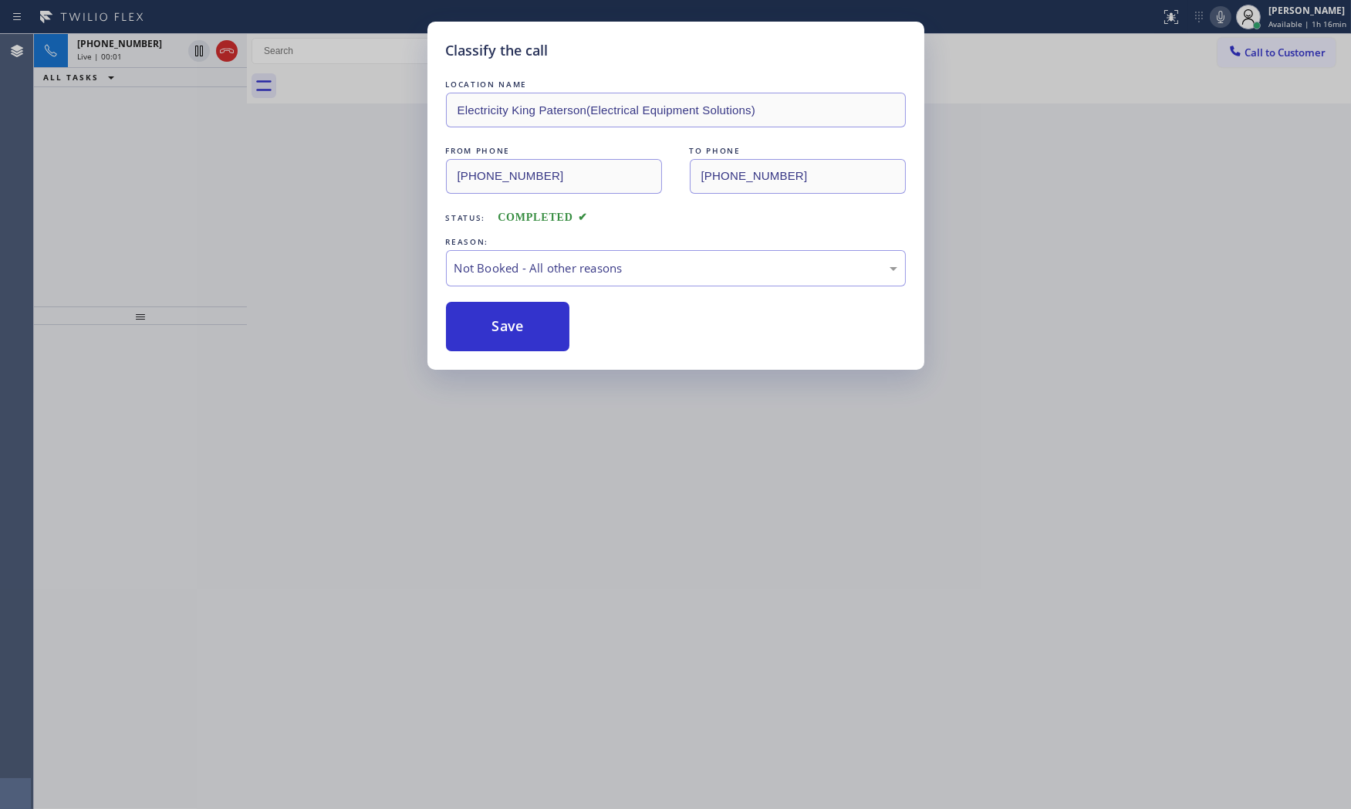
click at [495, 338] on button "Save" at bounding box center [508, 326] width 124 height 49
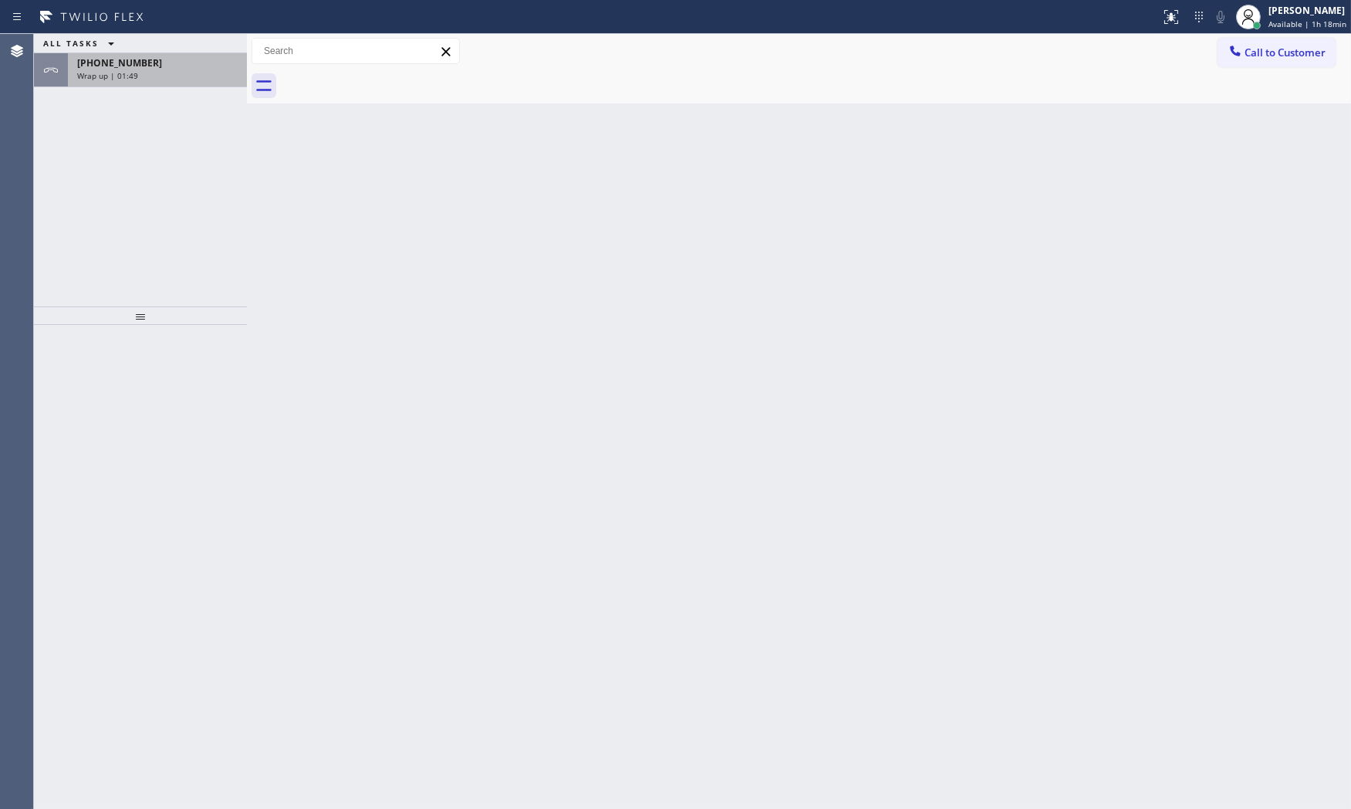
click at [143, 73] on div "Wrap up | 01:49" at bounding box center [157, 75] width 160 height 11
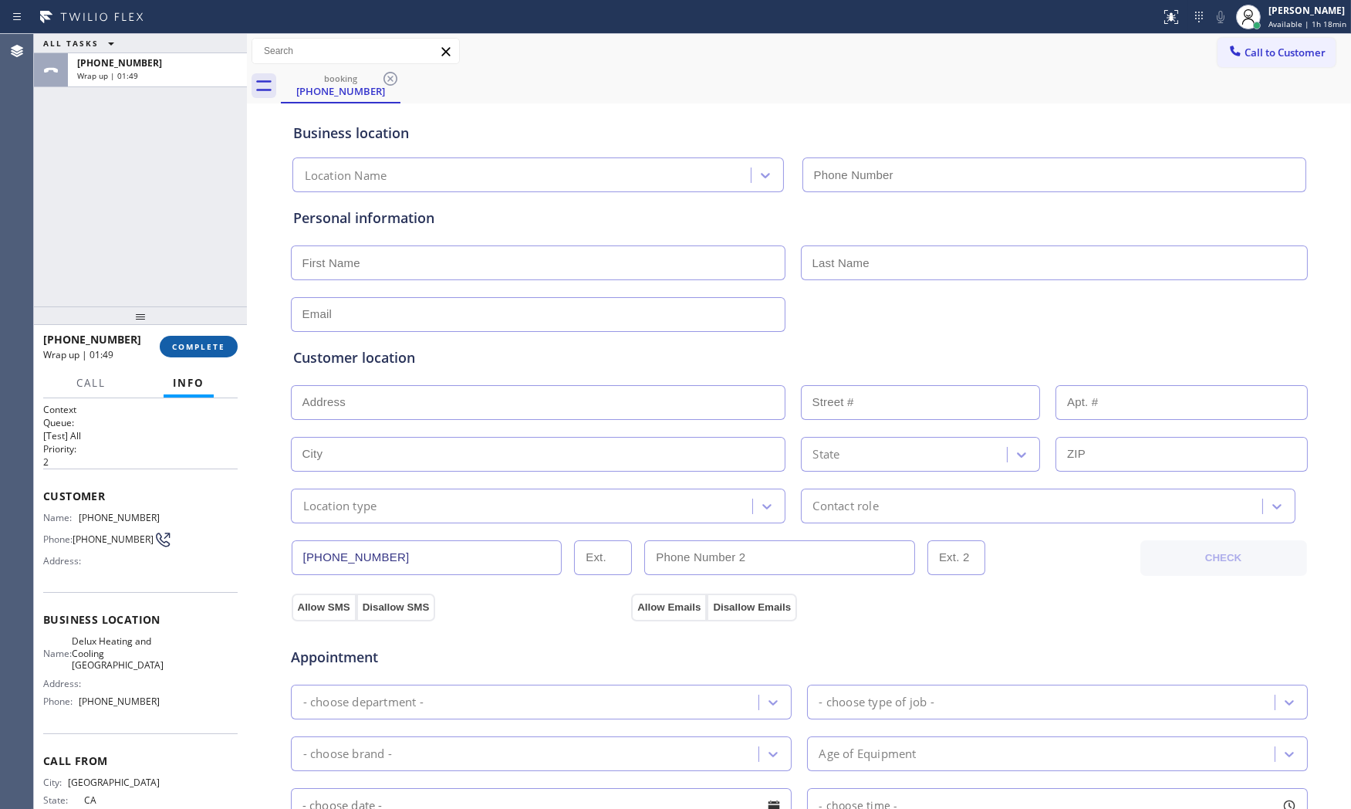
type input "[PHONE_NUMBER]"
click at [160, 128] on div "ALL TASKS ALL TASKS ACTIVE TASKS TASKS IN WRAP UP [PHONE_NUMBER] Wrap up | 01:53" at bounding box center [140, 170] width 213 height 272
click at [1244, 56] on span "Call to Customer" at bounding box center [1284, 53] width 81 height 14
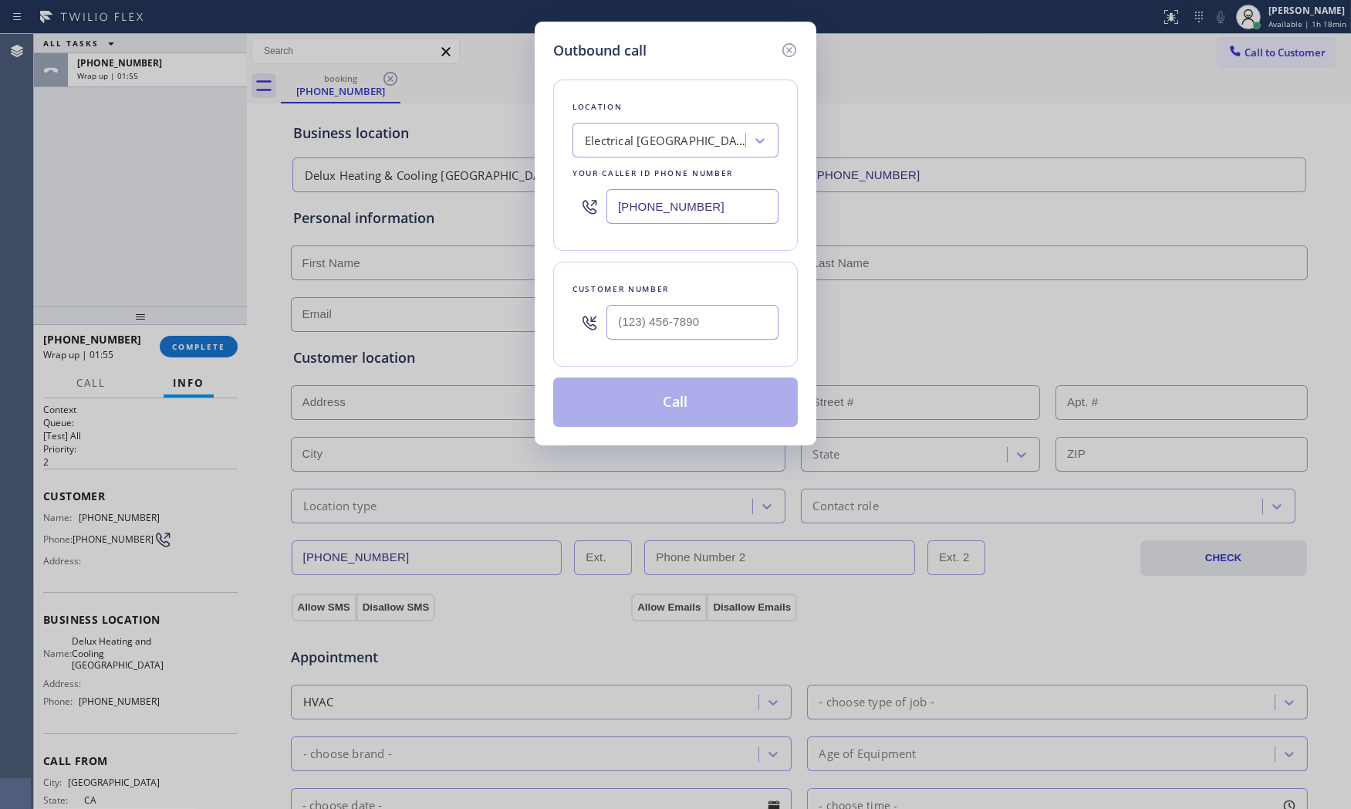
click at [680, 206] on input "[PHONE_NUMBER]" at bounding box center [692, 206] width 172 height 35
paste input "813) 694-9378"
type input "[PHONE_NUMBER]"
click at [667, 326] on input "(___) ___-____" at bounding box center [692, 322] width 172 height 35
paste input "201) 214-1260"
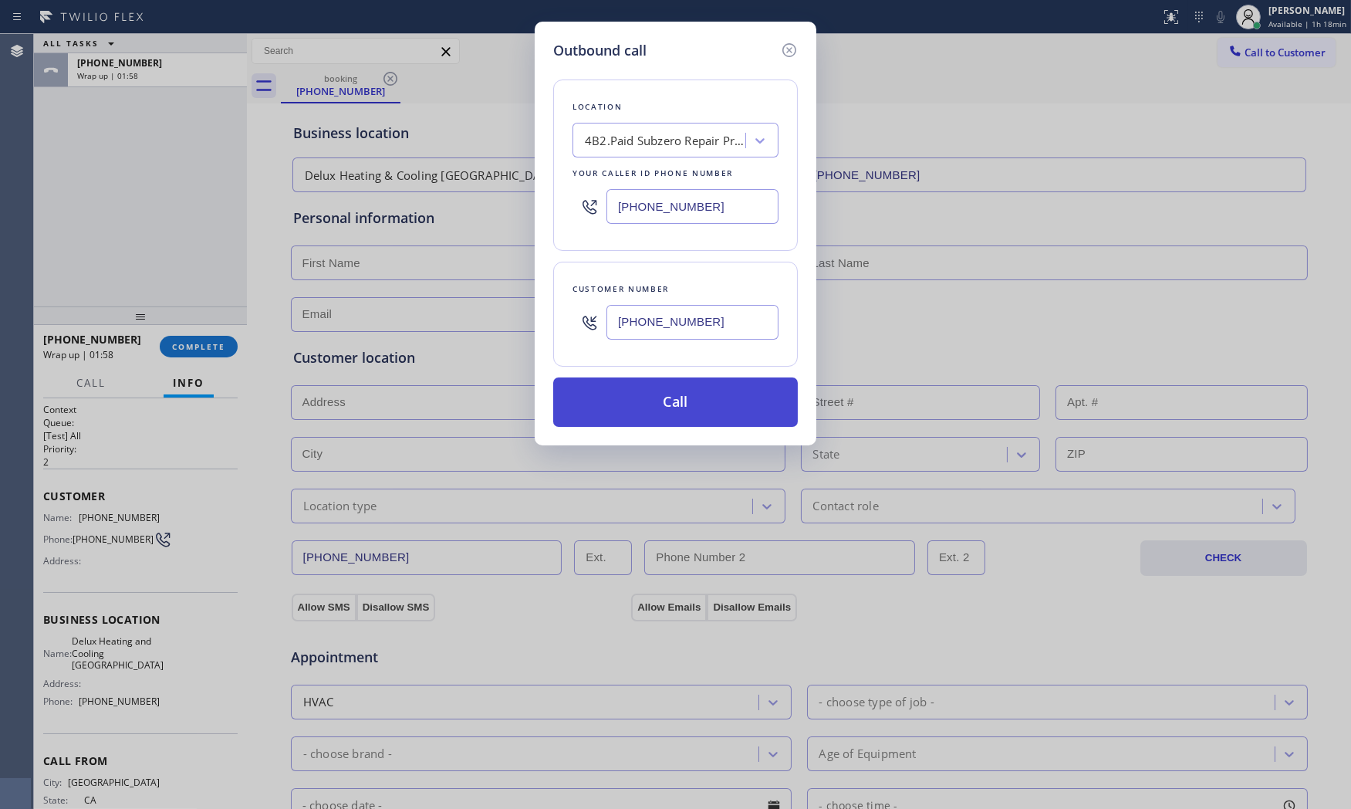
type input "[PHONE_NUMBER]"
click at [660, 410] on button "Call" at bounding box center [675, 401] width 245 height 49
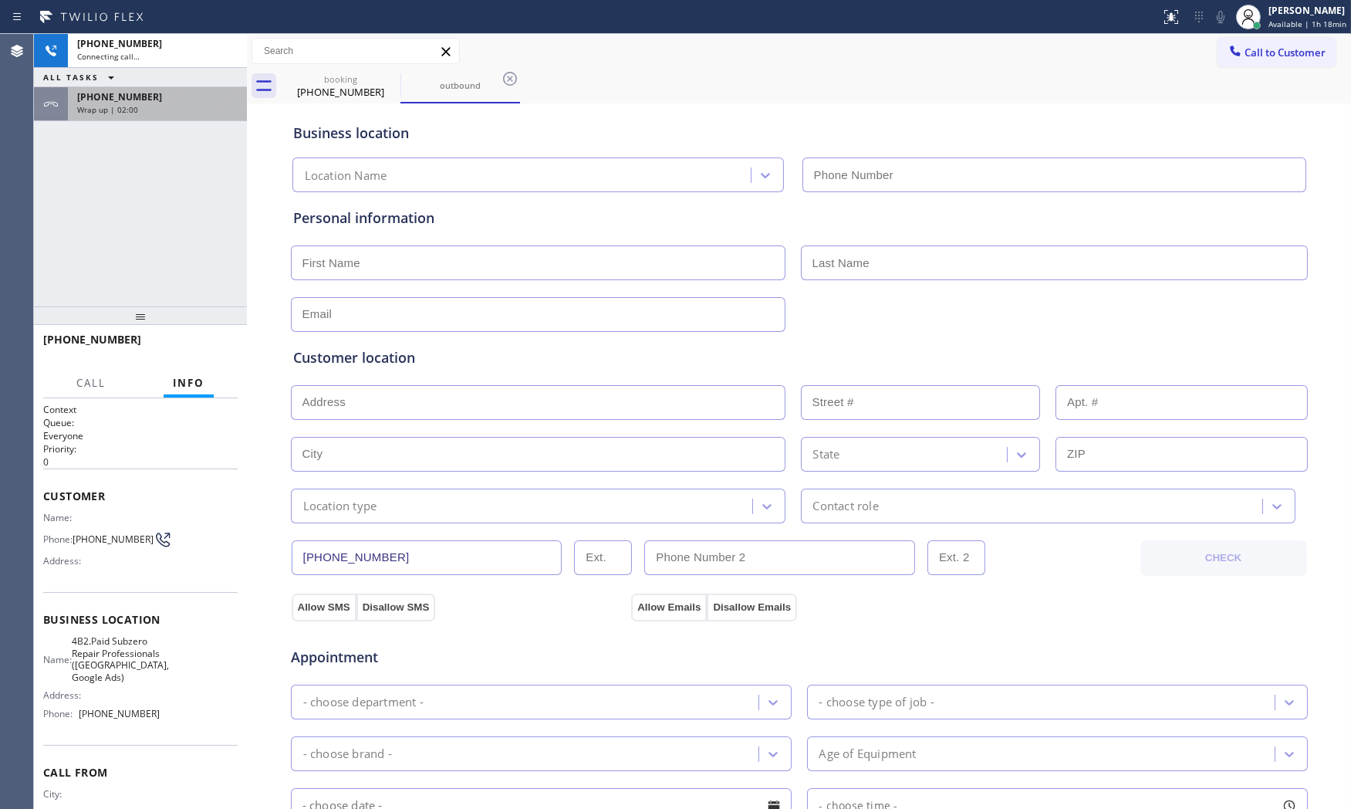
type input "[PHONE_NUMBER]"
click at [133, 101] on span "[PHONE_NUMBER]" at bounding box center [119, 96] width 85 height 13
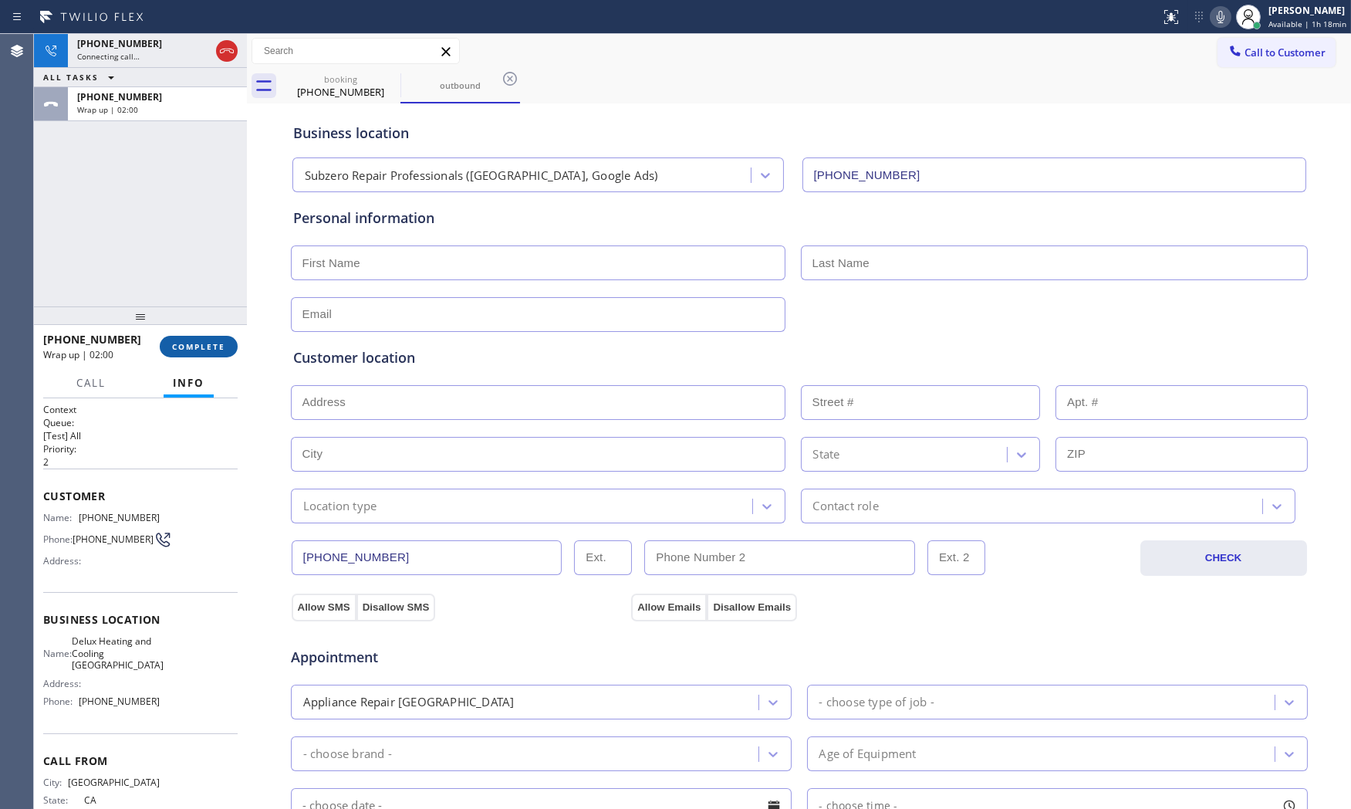
click at [185, 343] on span "COMPLETE" at bounding box center [198, 346] width 53 height 11
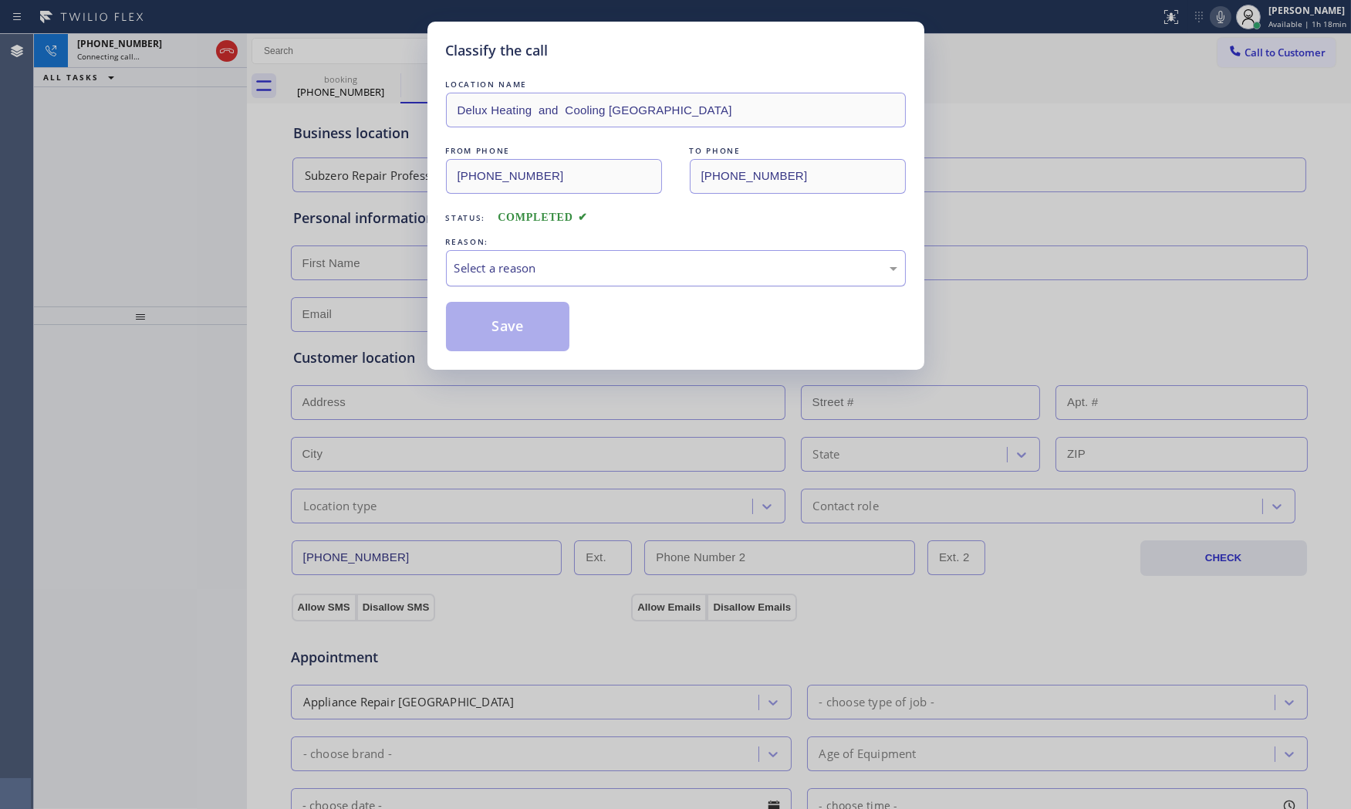
click at [510, 279] on div "Select a reason" at bounding box center [676, 268] width 460 height 36
click at [501, 322] on button "Save" at bounding box center [508, 326] width 124 height 49
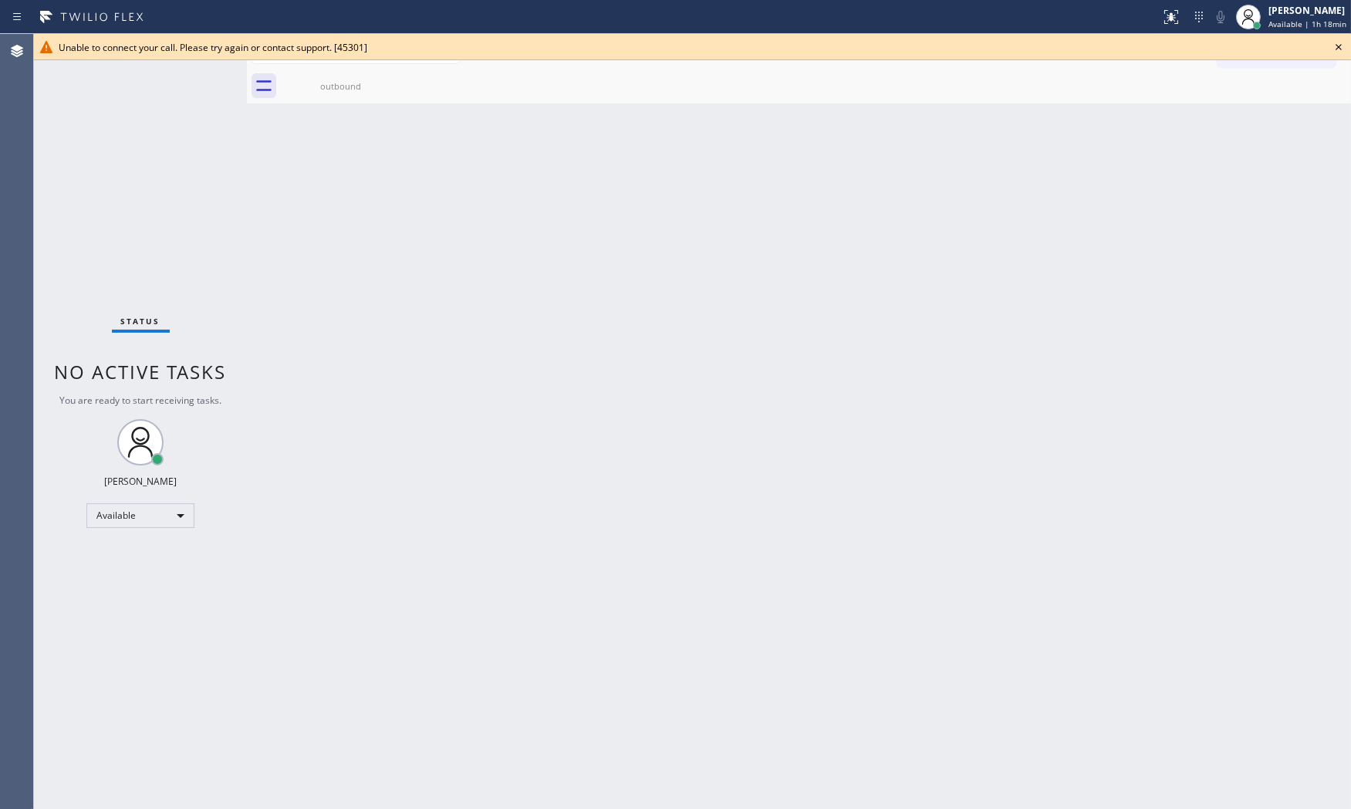
click at [1332, 48] on icon at bounding box center [1338, 47] width 19 height 19
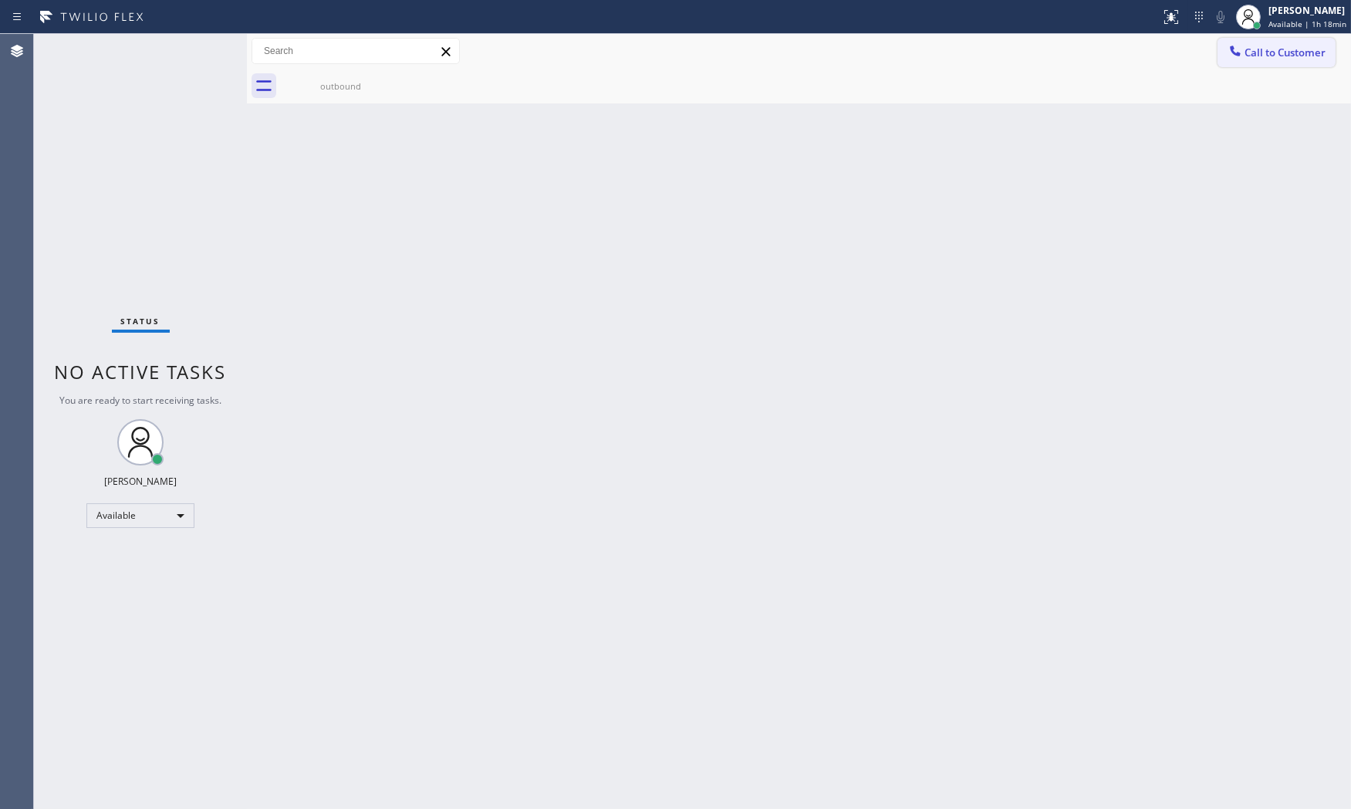
click at [1292, 58] on span "Call to Customer" at bounding box center [1284, 53] width 81 height 14
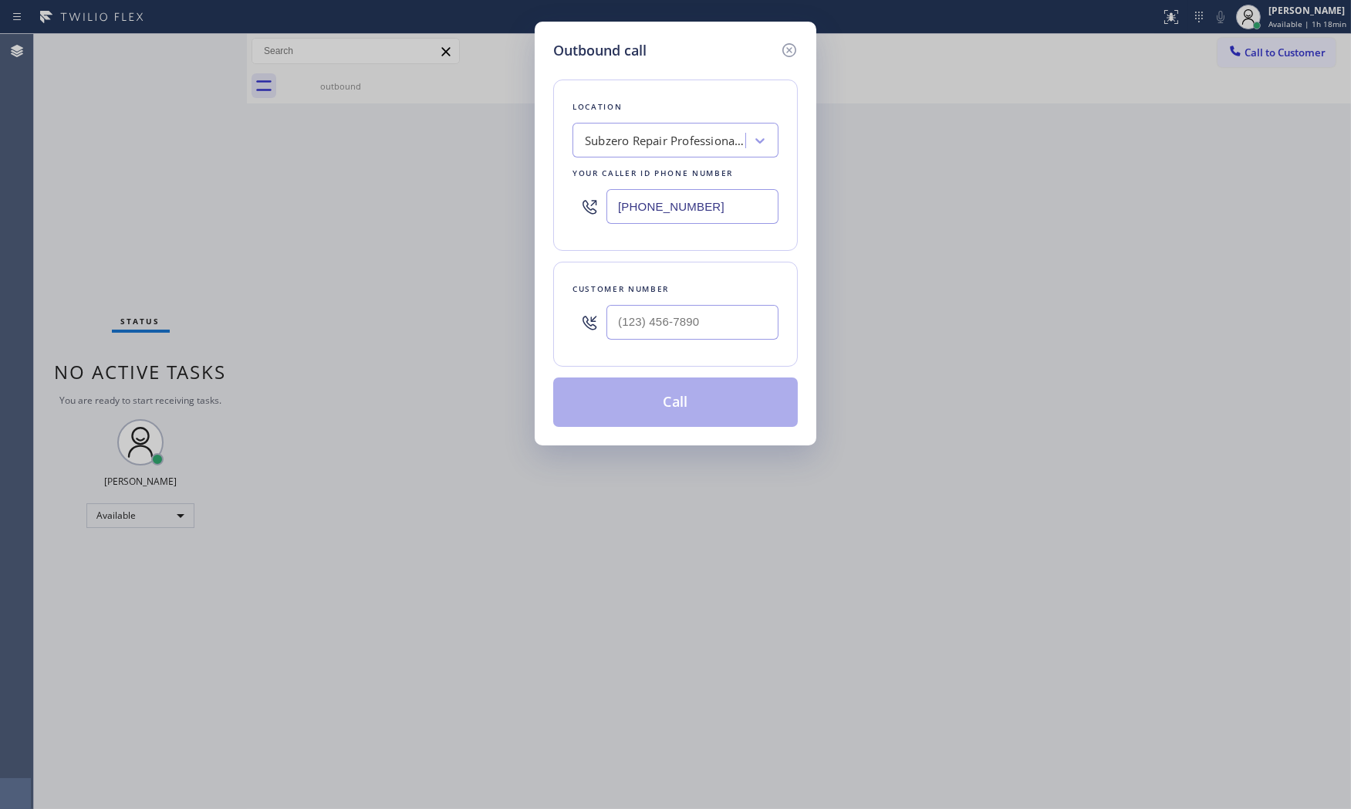
click at [729, 214] on input "[PHONE_NUMBER]" at bounding box center [692, 206] width 172 height 35
paste input "text"
type input "[PHONE_NUMBER]"
click at [685, 328] on input "(___) ___-____" at bounding box center [692, 322] width 172 height 35
paste input "201) 214-1260"
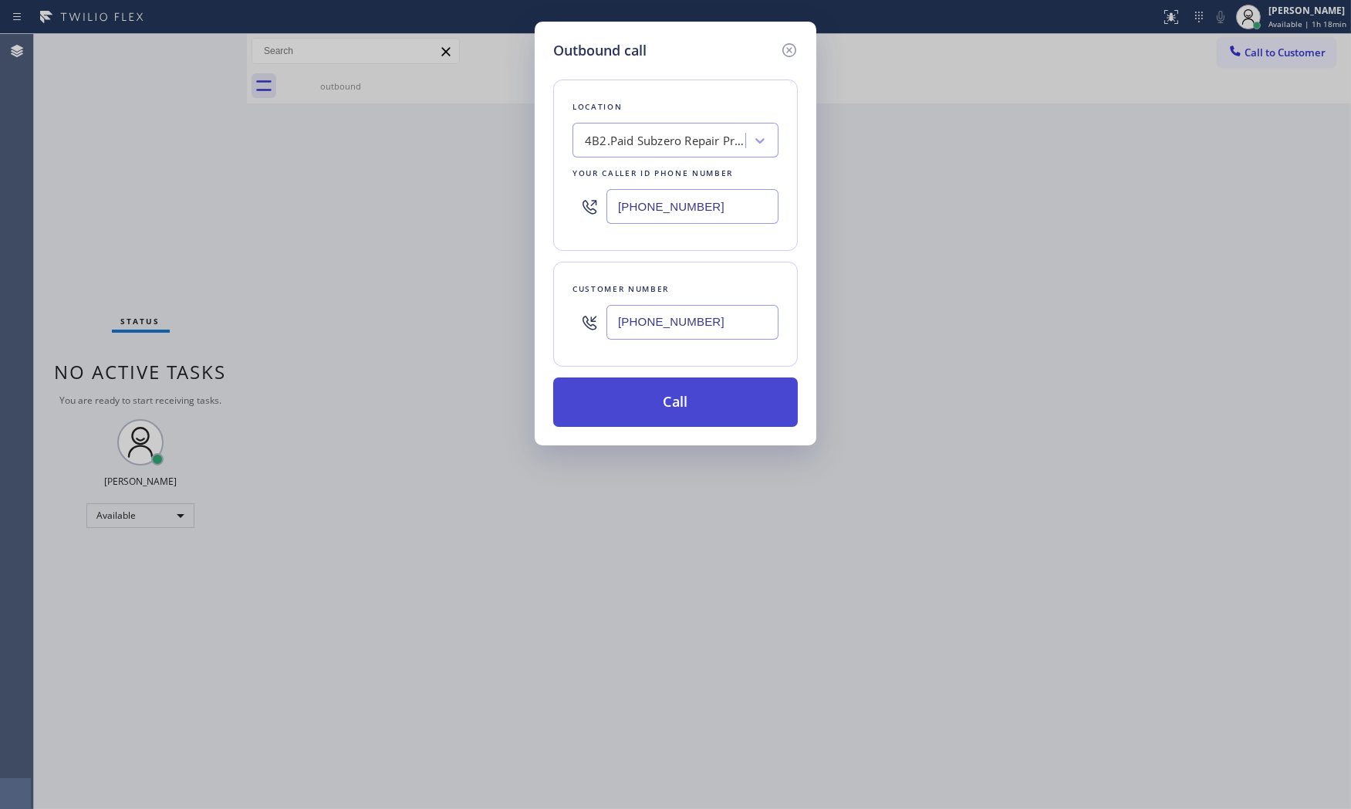
type input "[PHONE_NUMBER]"
click at [674, 409] on button "Call" at bounding box center [675, 401] width 245 height 49
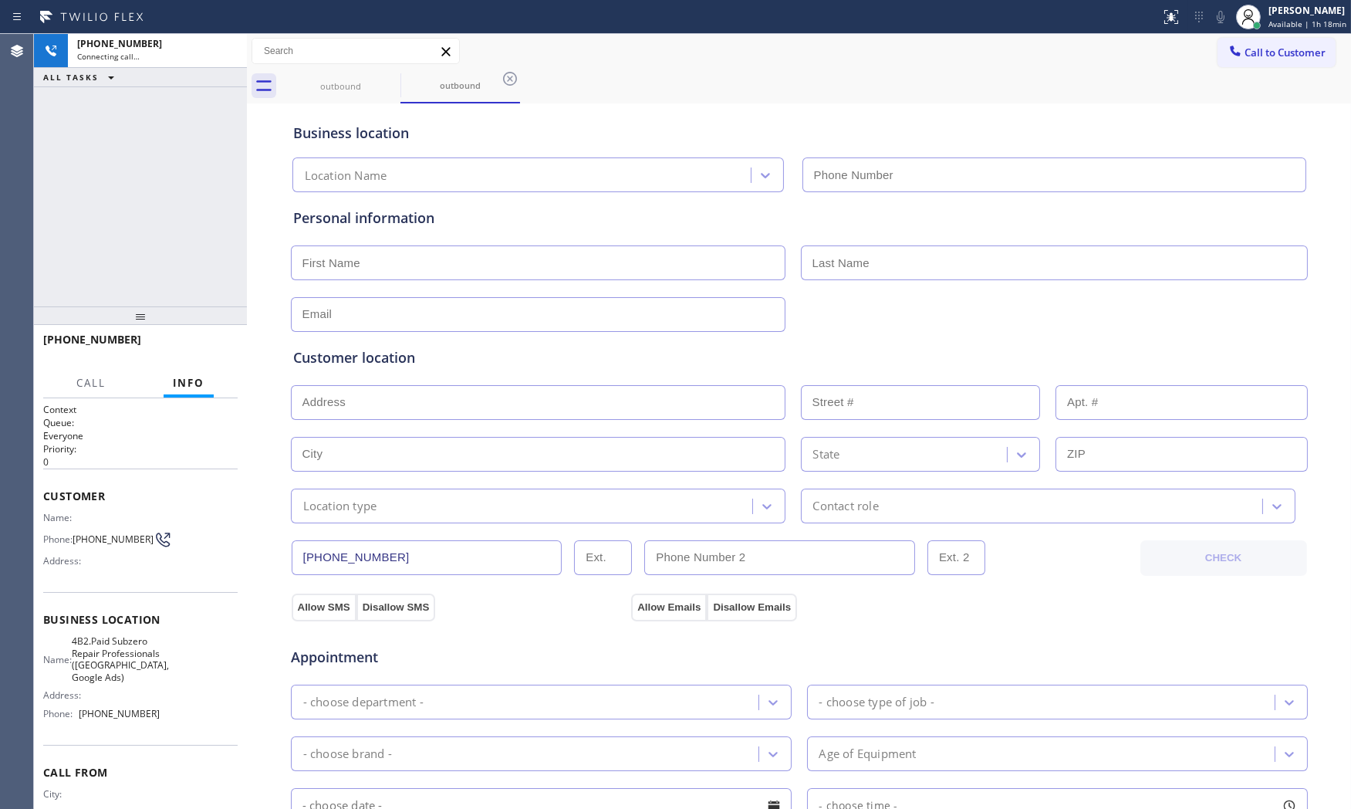
type input "[PHONE_NUMBER]"
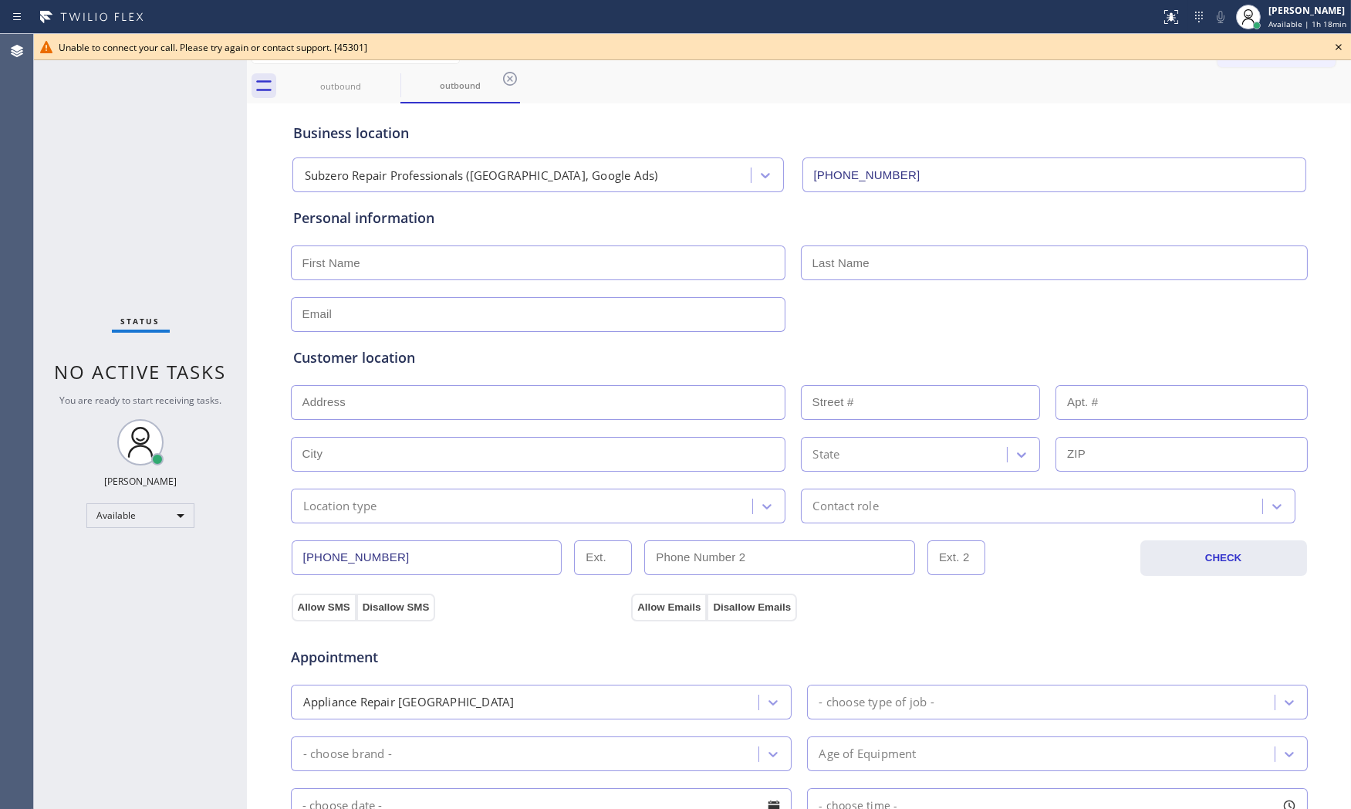
click at [1337, 46] on icon at bounding box center [1338, 47] width 6 height 6
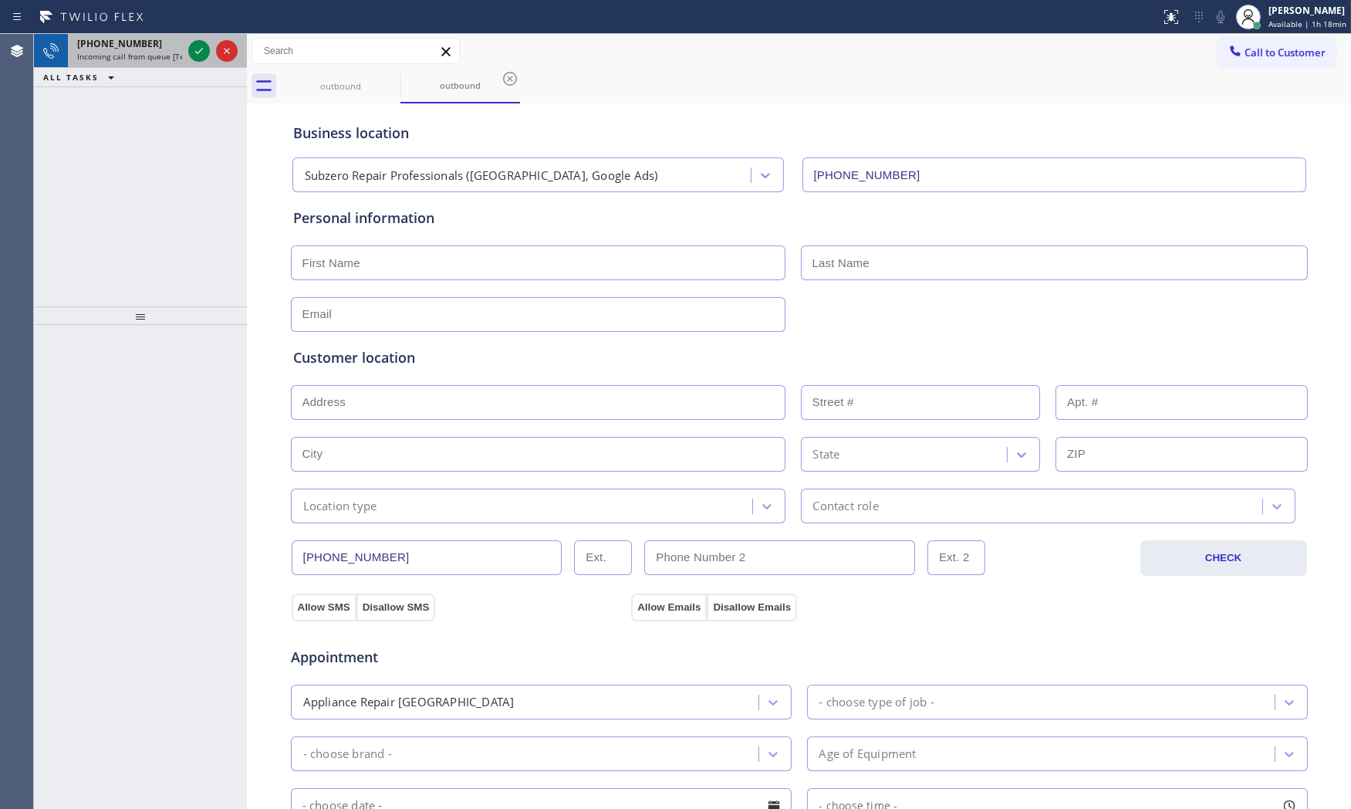
click at [140, 41] on span "[PHONE_NUMBER]" at bounding box center [119, 43] width 85 height 13
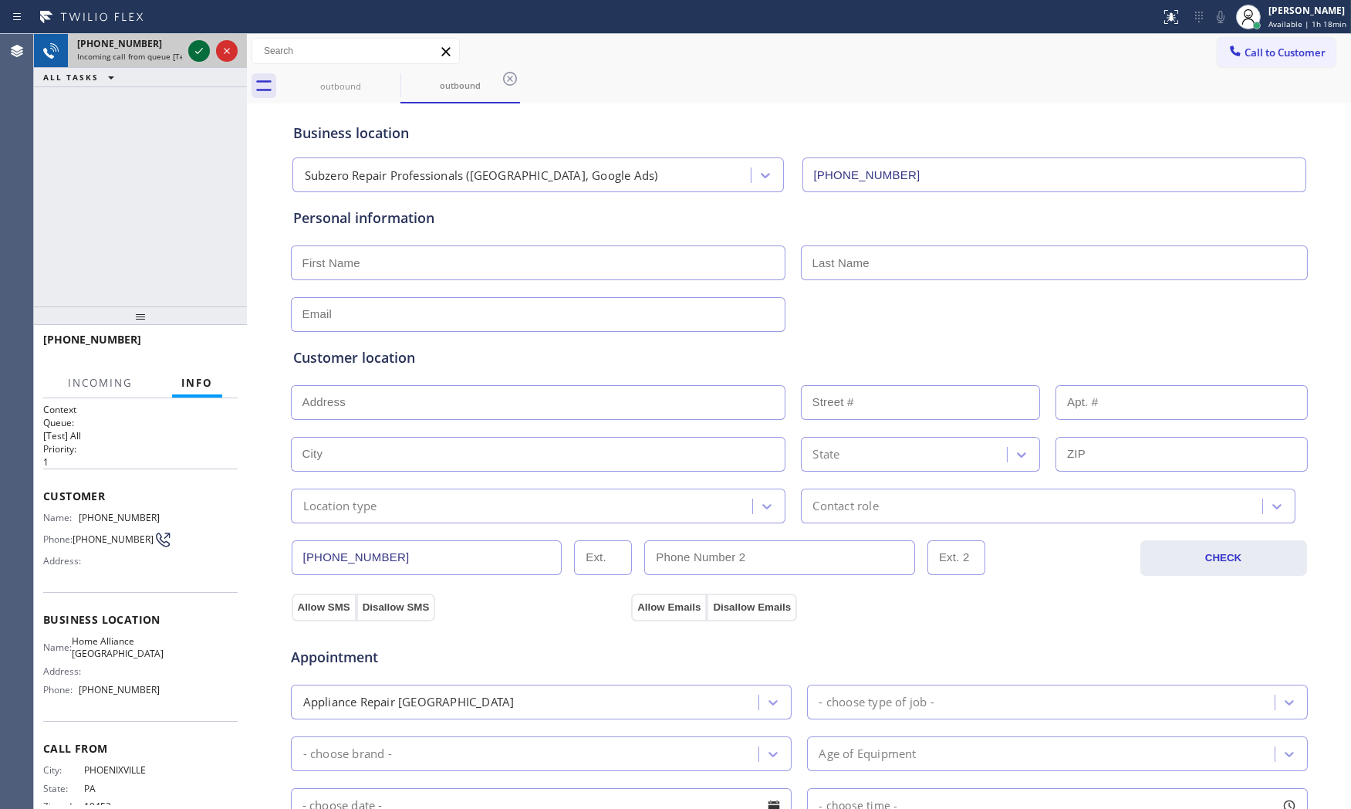
click at [196, 52] on icon at bounding box center [199, 51] width 19 height 19
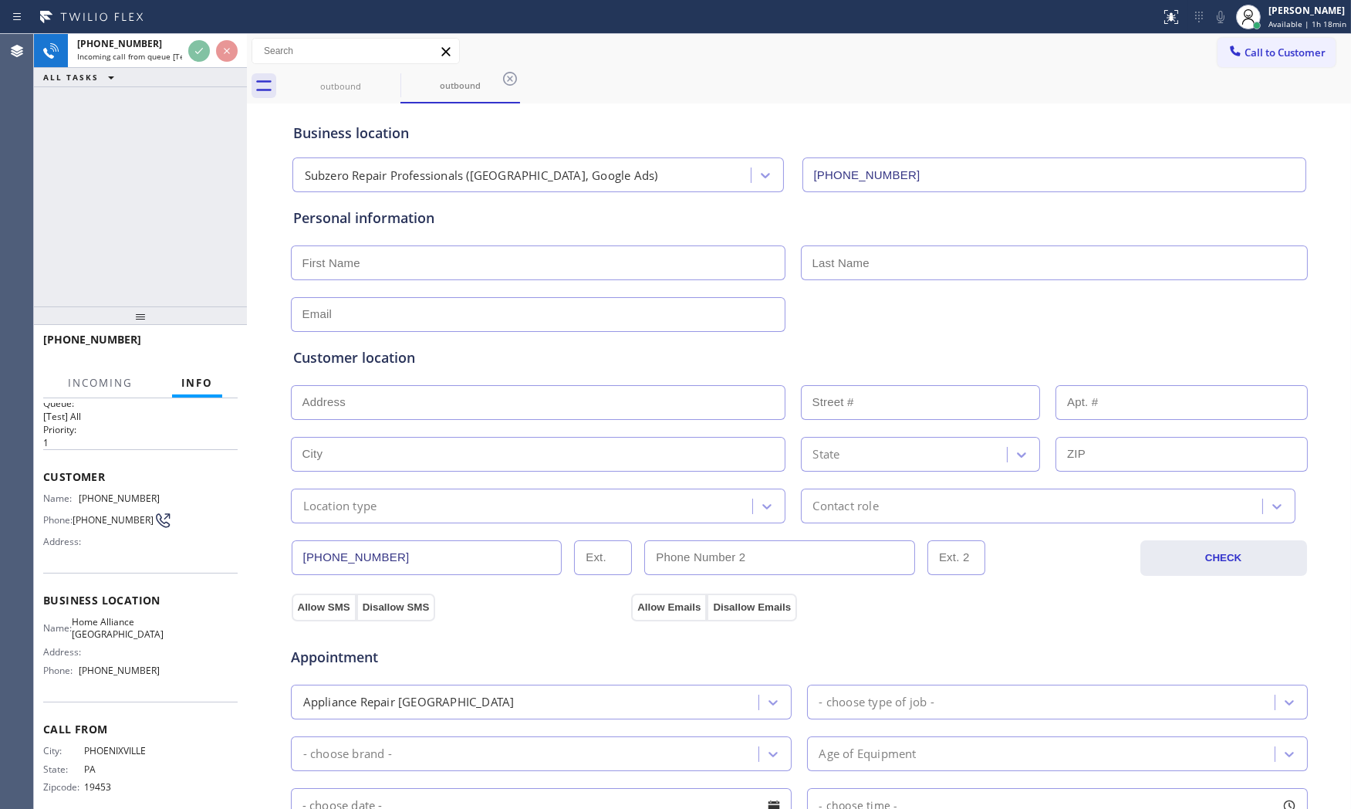
scroll to position [36, 0]
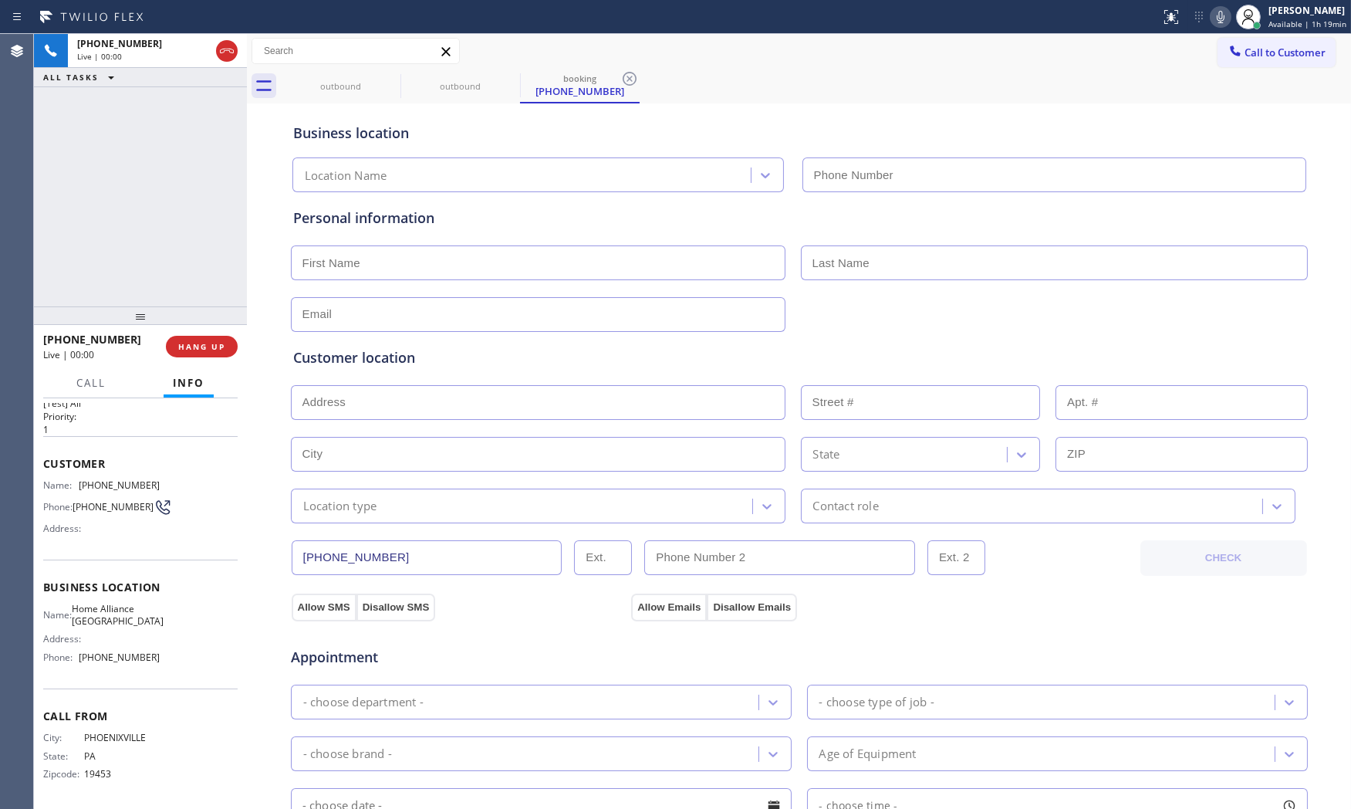
type input "[PHONE_NUMBER]"
click at [206, 349] on span "HANG UP" at bounding box center [201, 346] width 47 height 11
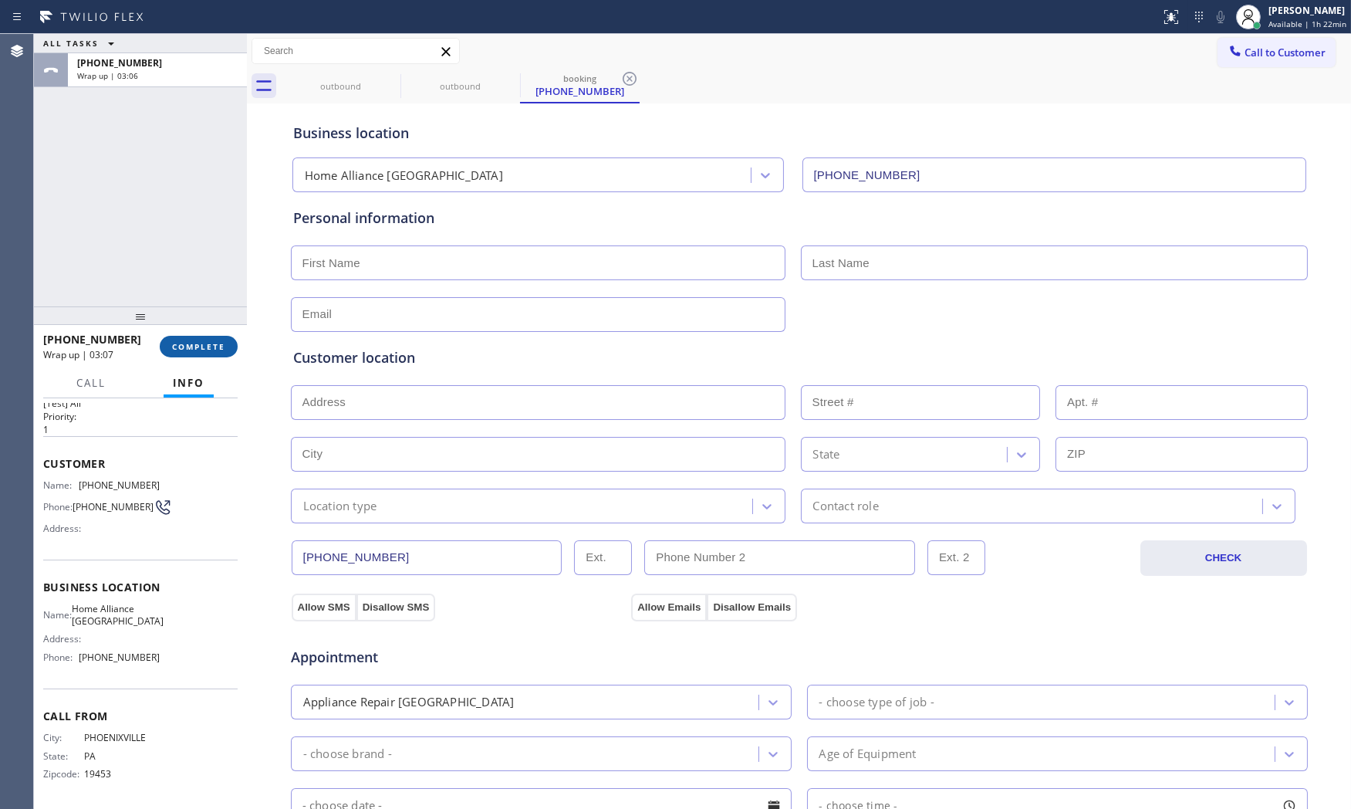
click at [174, 348] on span "COMPLETE" at bounding box center [198, 346] width 53 height 11
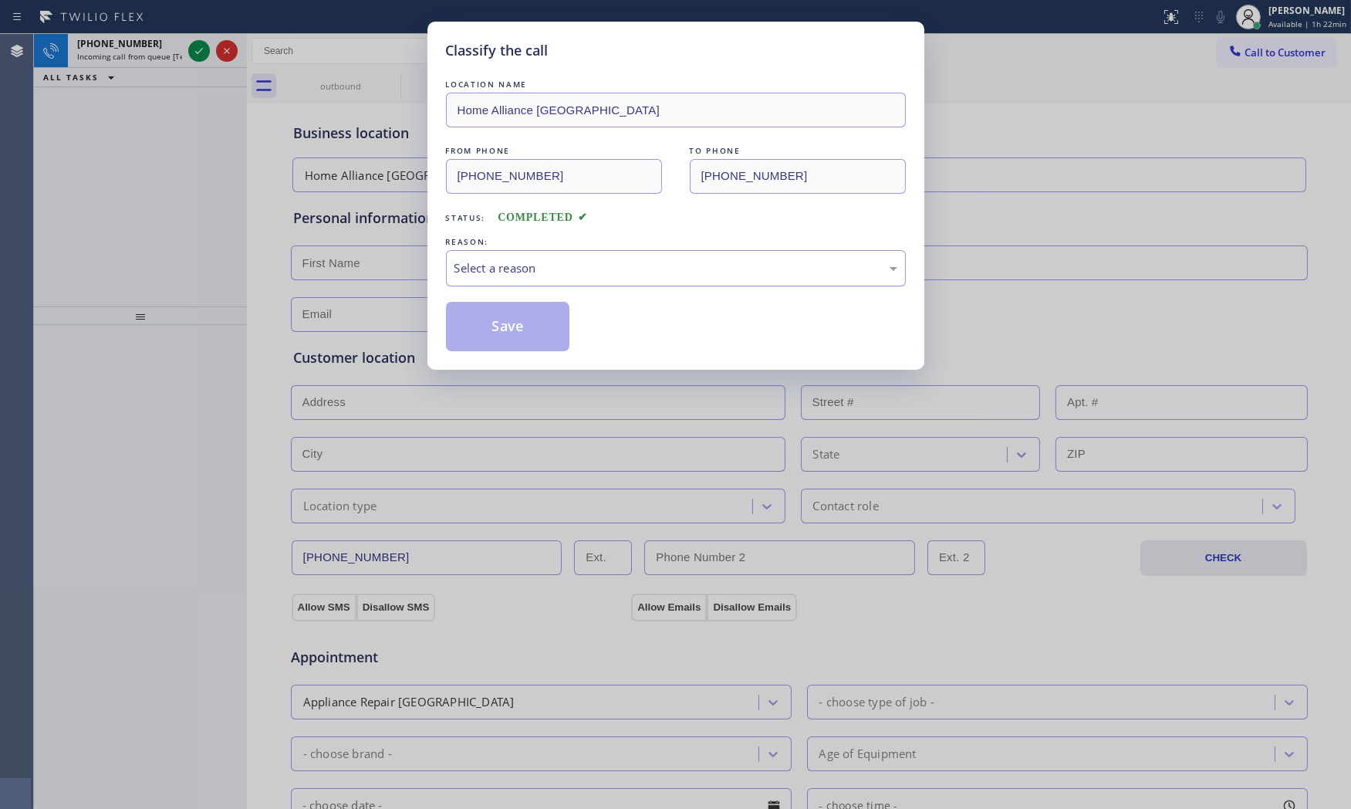
drag, startPoint x: 468, startPoint y: 274, endPoint x: 472, endPoint y: 283, distance: 10.0
click at [469, 274] on div "Select a reason" at bounding box center [675, 268] width 443 height 18
click at [482, 326] on button "Save" at bounding box center [508, 326] width 124 height 49
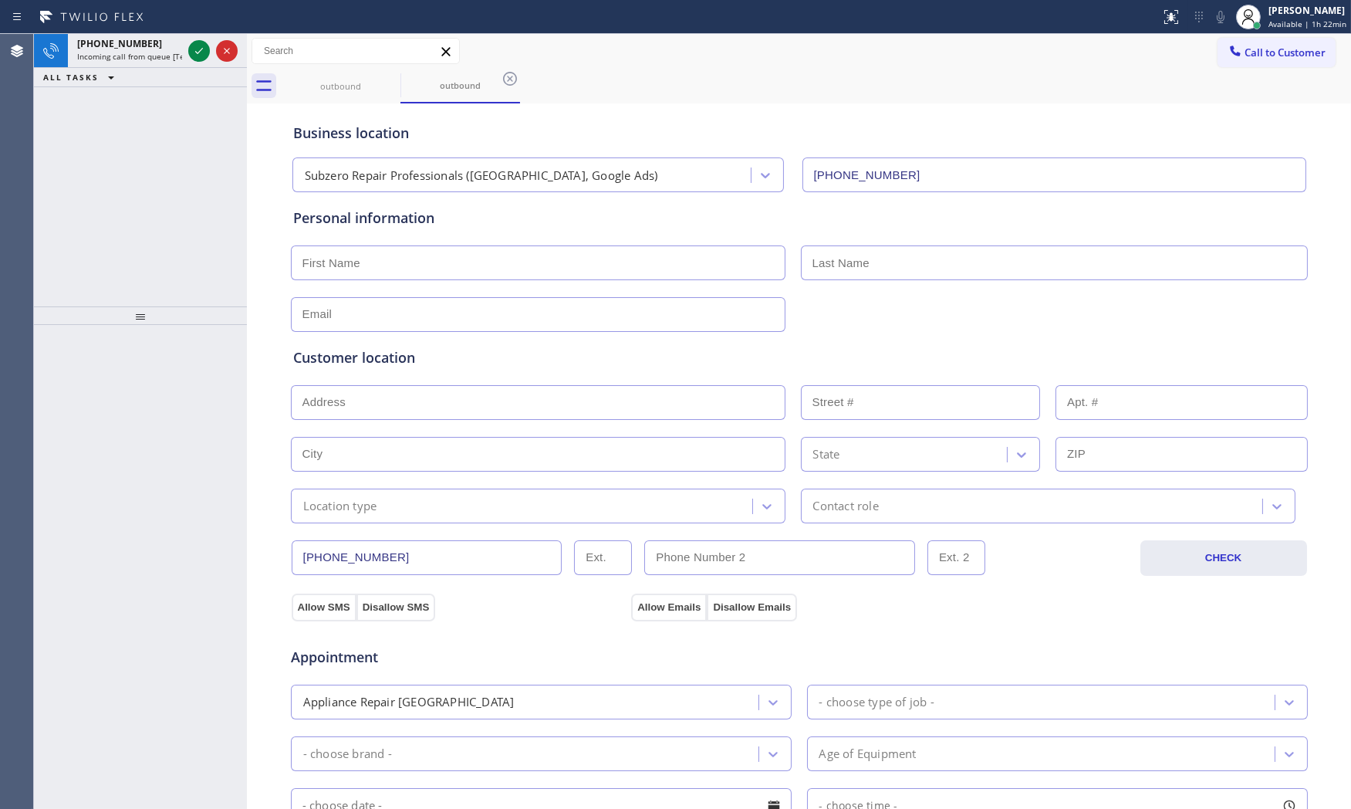
click at [142, 62] on div "Classify the call LOCATION NAME Bulldog Electrical Inc FROM PHONE [PHONE_NUMBER…" at bounding box center [692, 421] width 1317 height 775
click at [142, 62] on span "Incoming call from queue [Test] All" at bounding box center [141, 56] width 128 height 11
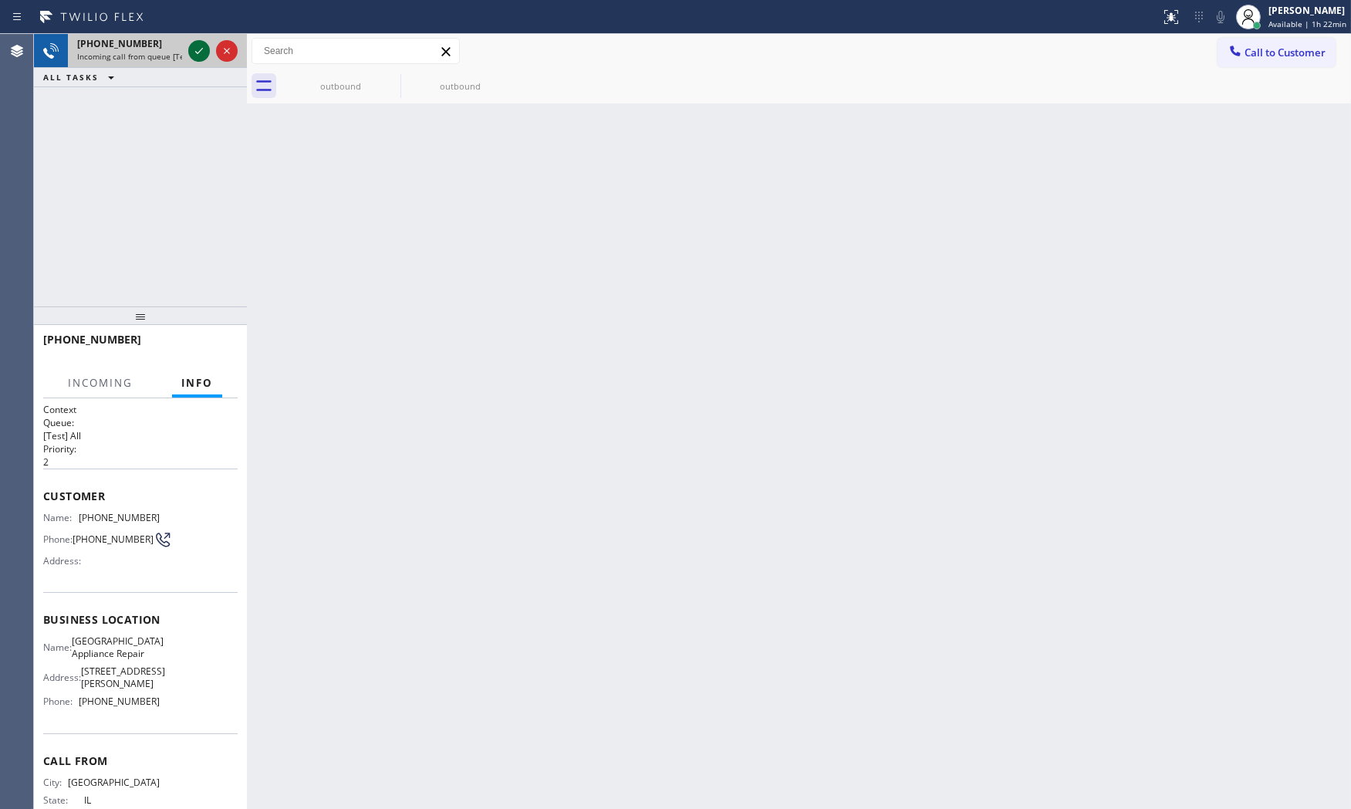
click at [198, 50] on icon at bounding box center [199, 51] width 19 height 19
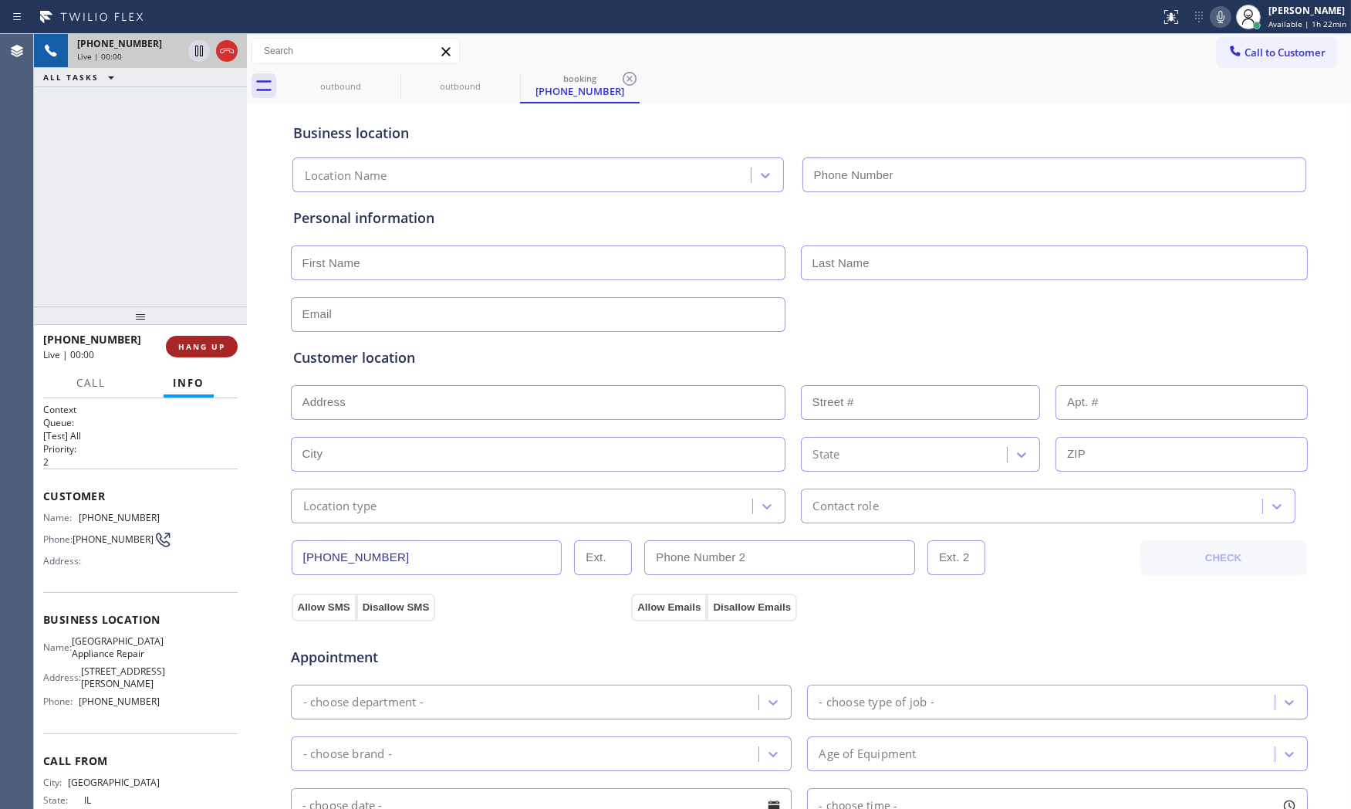
click at [205, 353] on button "HANG UP" at bounding box center [202, 347] width 72 height 22
type input "[PHONE_NUMBER]"
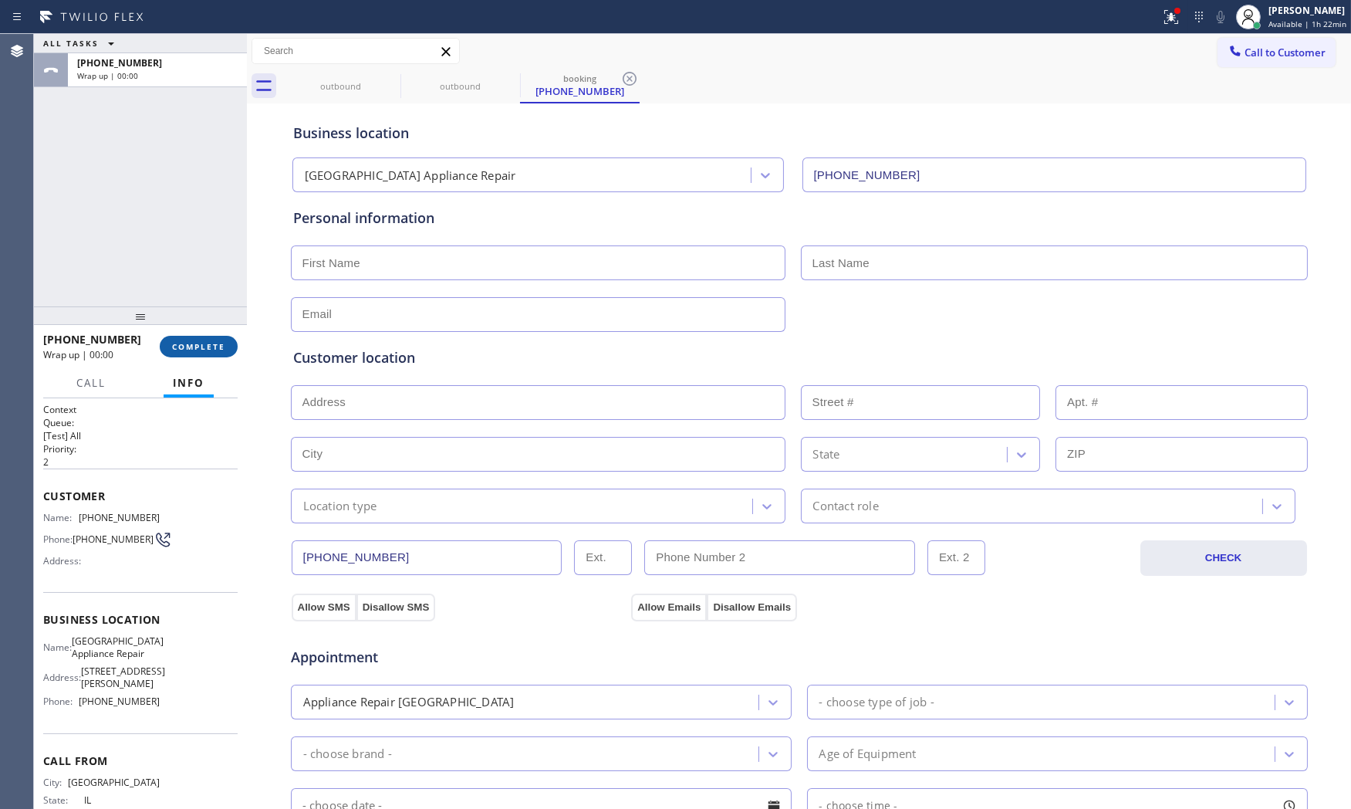
click at [207, 350] on span "COMPLETE" at bounding box center [198, 346] width 53 height 11
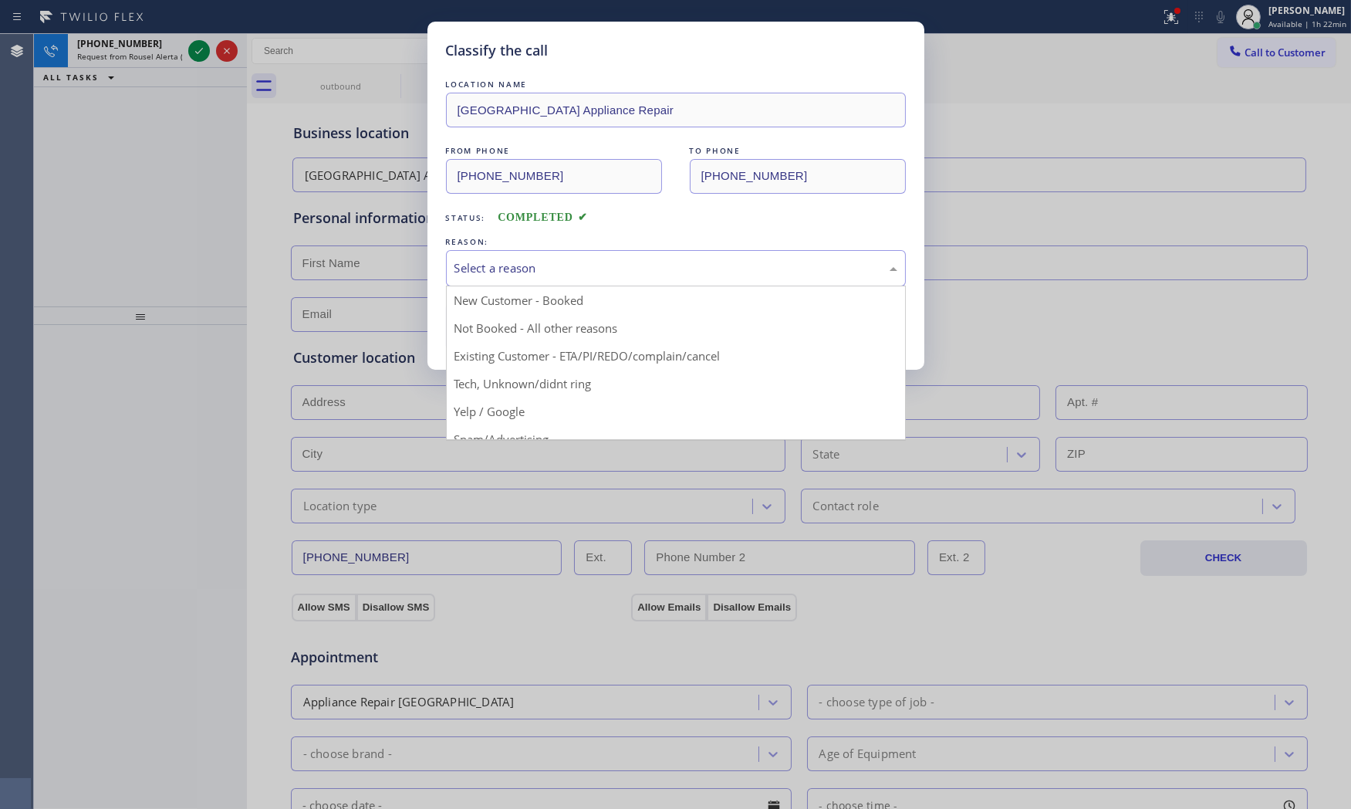
click at [616, 273] on div "Select a reason" at bounding box center [675, 268] width 443 height 18
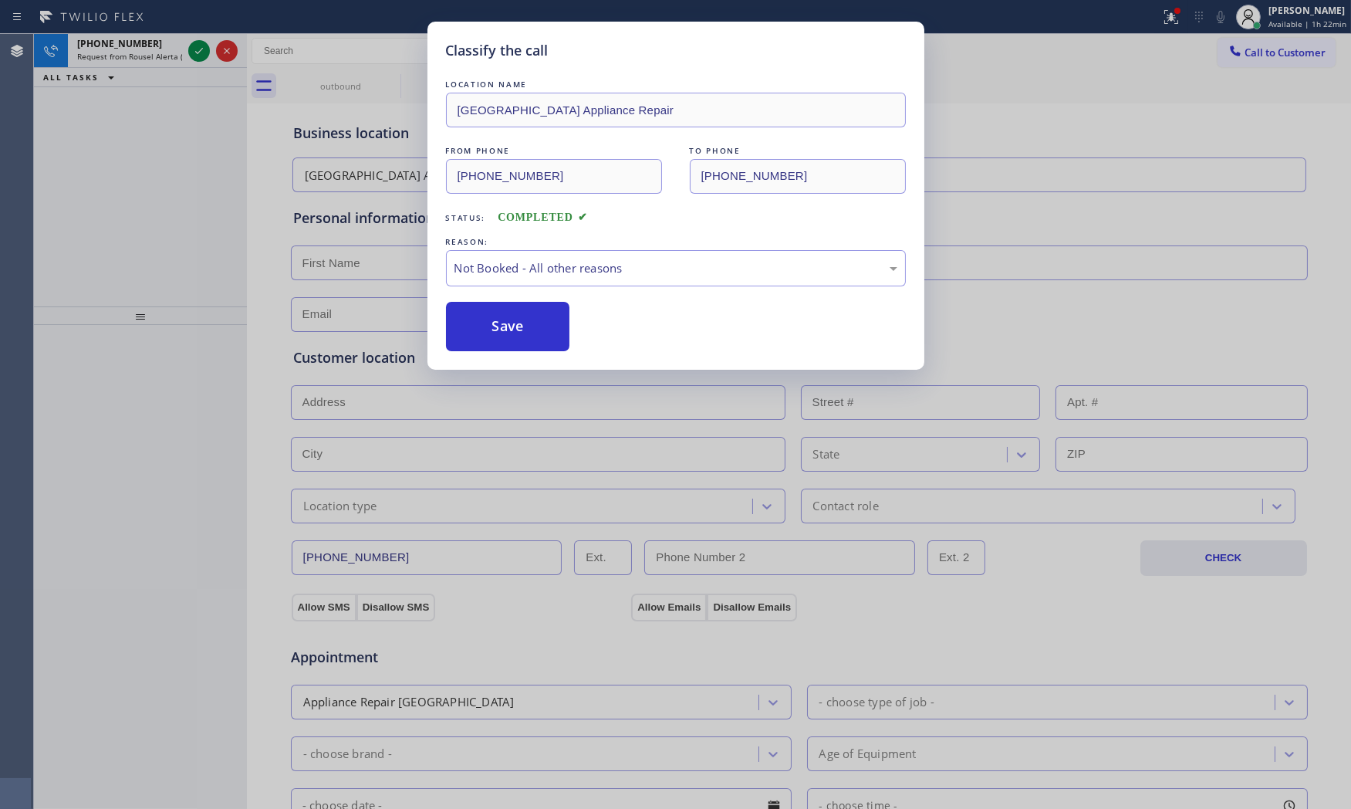
click at [552, 326] on button "Save" at bounding box center [508, 326] width 124 height 49
drag, startPoint x: 546, startPoint y: 326, endPoint x: 535, endPoint y: 321, distance: 12.1
click at [542, 325] on button "Save" at bounding box center [508, 326] width 124 height 49
click at [202, 52] on div "Classify the call LOCATION NAME Bulldog Electrical Inc FROM PHONE [PHONE_NUMBER…" at bounding box center [692, 421] width 1317 height 775
click at [202, 52] on icon at bounding box center [199, 51] width 19 height 19
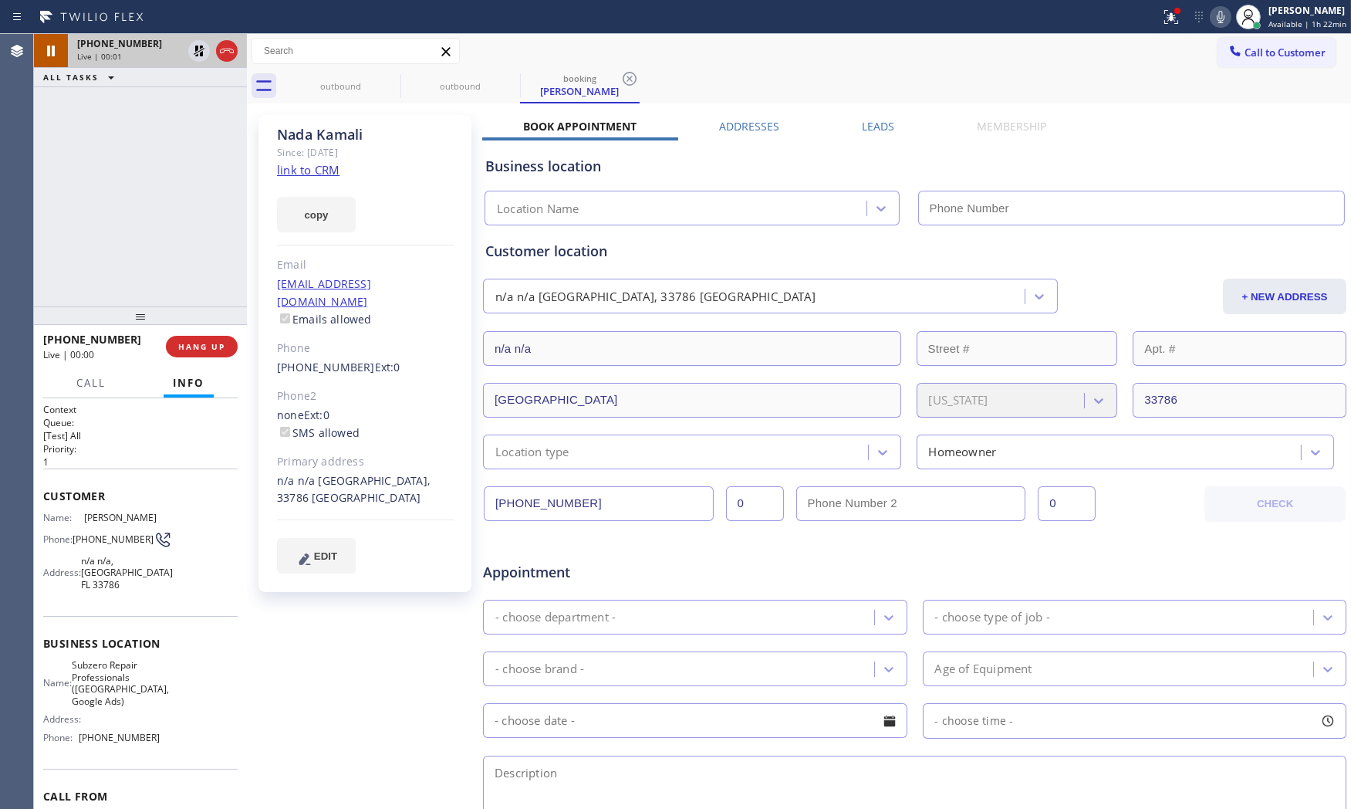
type input "[PHONE_NUMBER]"
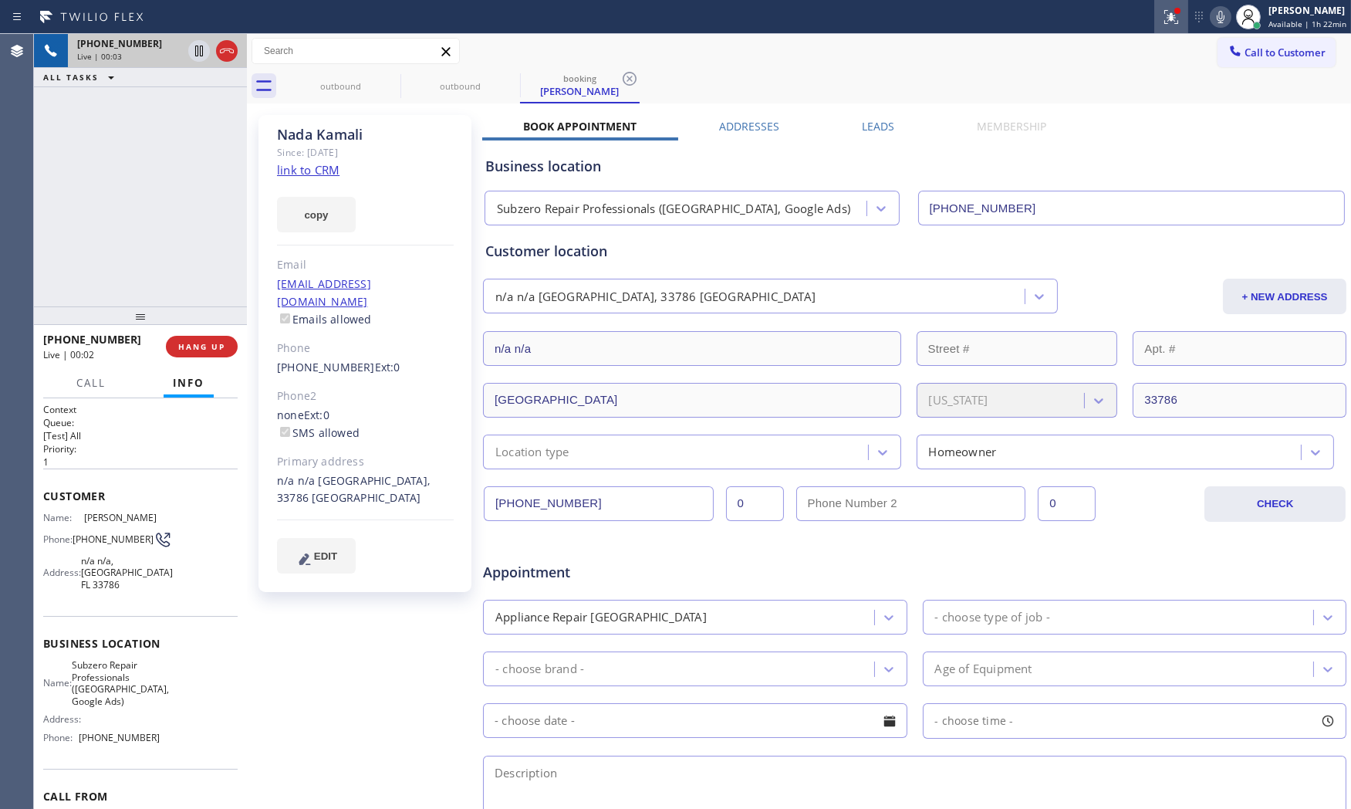
click at [1166, 9] on icon at bounding box center [1171, 17] width 19 height 19
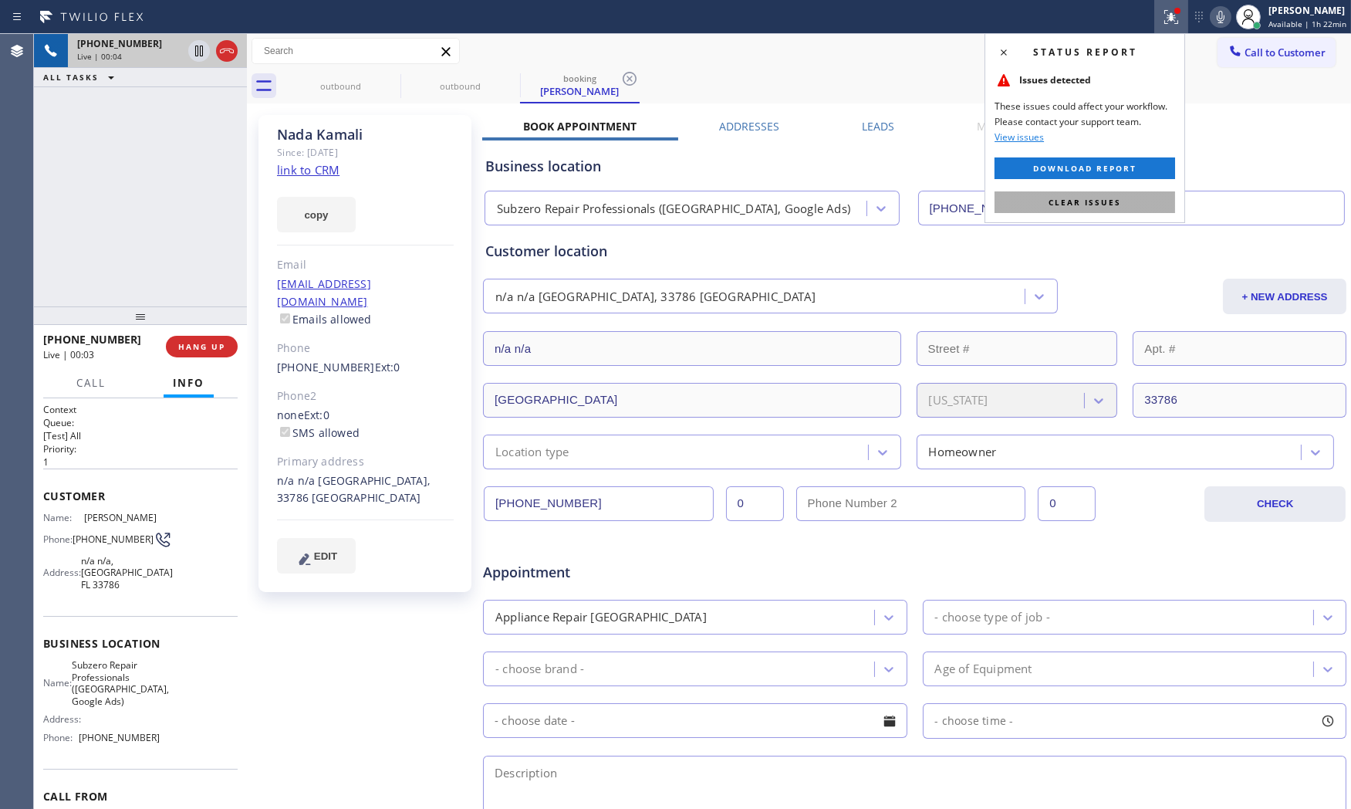
click at [1116, 197] on span "Clear issues" at bounding box center [1084, 202] width 73 height 11
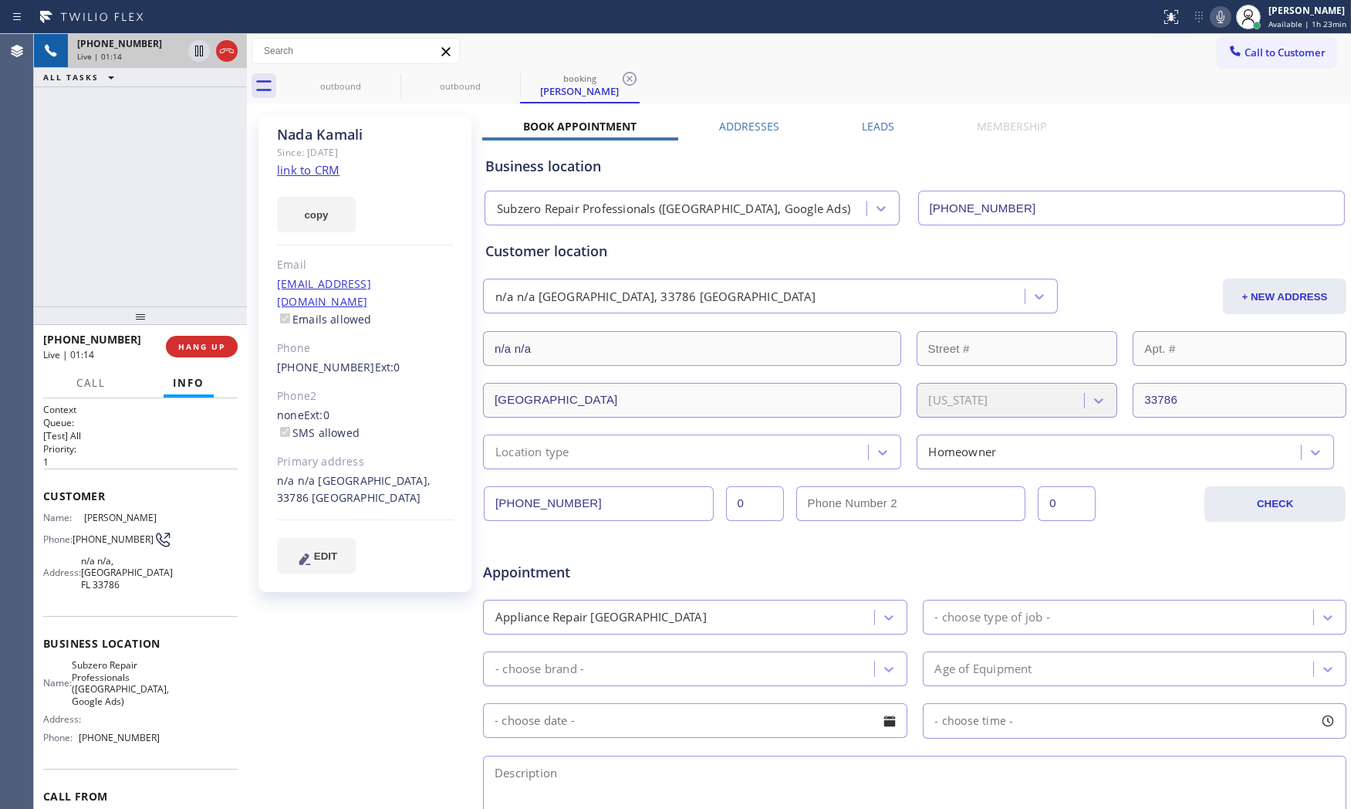
click at [1219, 17] on icon at bounding box center [1221, 17] width 8 height 12
click at [1212, 17] on icon at bounding box center [1220, 17] width 19 height 19
click at [1211, 13] on icon at bounding box center [1220, 17] width 19 height 19
click at [86, 541] on span "[PHONE_NUMBER]" at bounding box center [113, 539] width 81 height 12
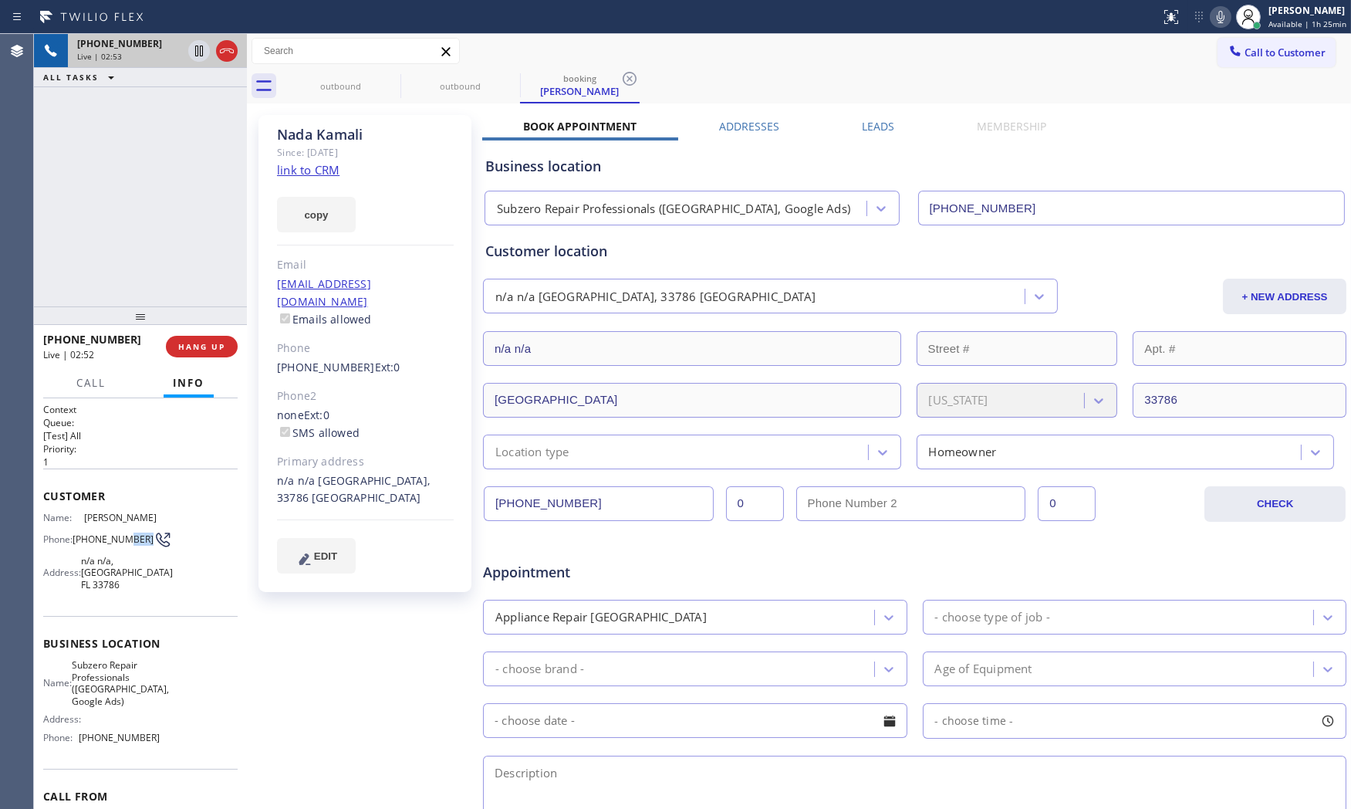
click at [86, 541] on span "[PHONE_NUMBER]" at bounding box center [113, 539] width 81 height 12
click at [682, 457] on div "Location type" at bounding box center [678, 451] width 380 height 27
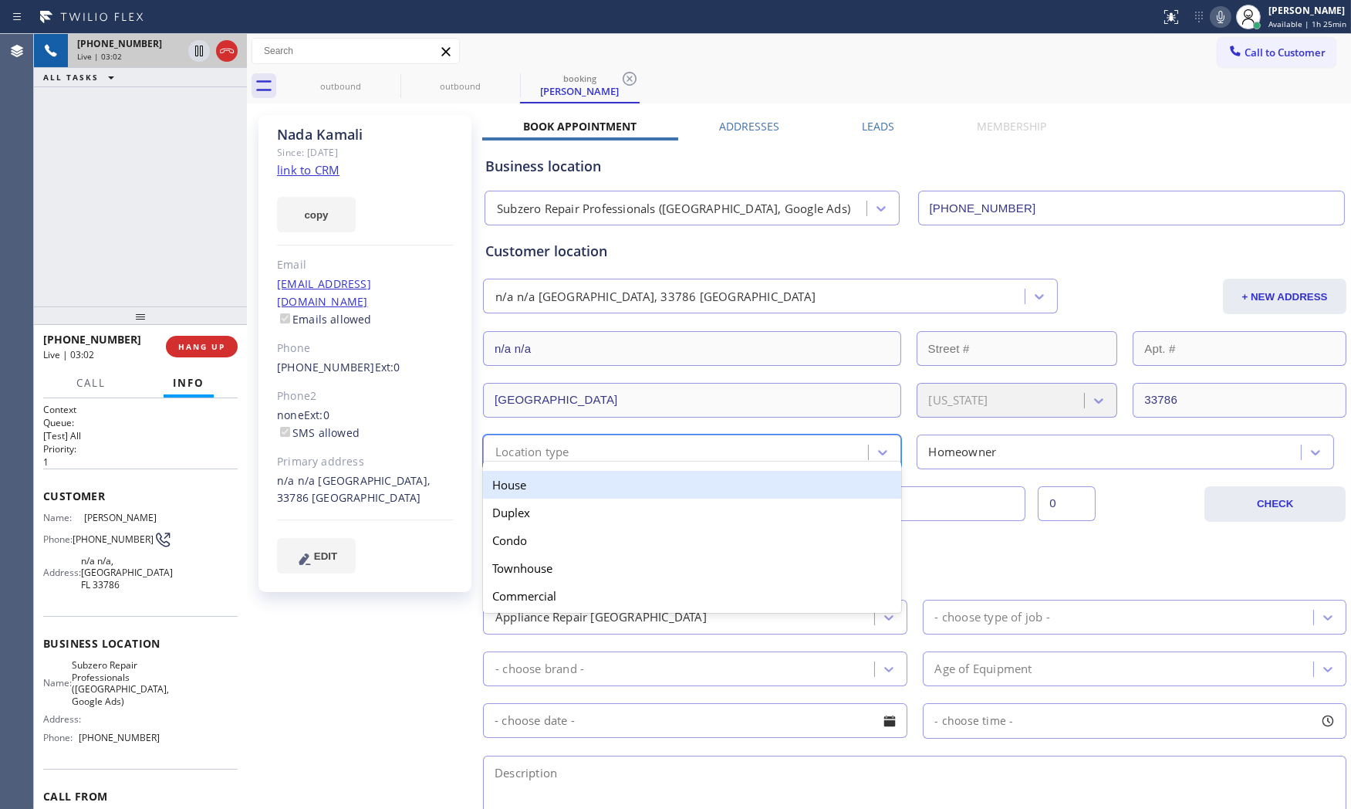
click at [596, 486] on div "House" at bounding box center [692, 485] width 418 height 28
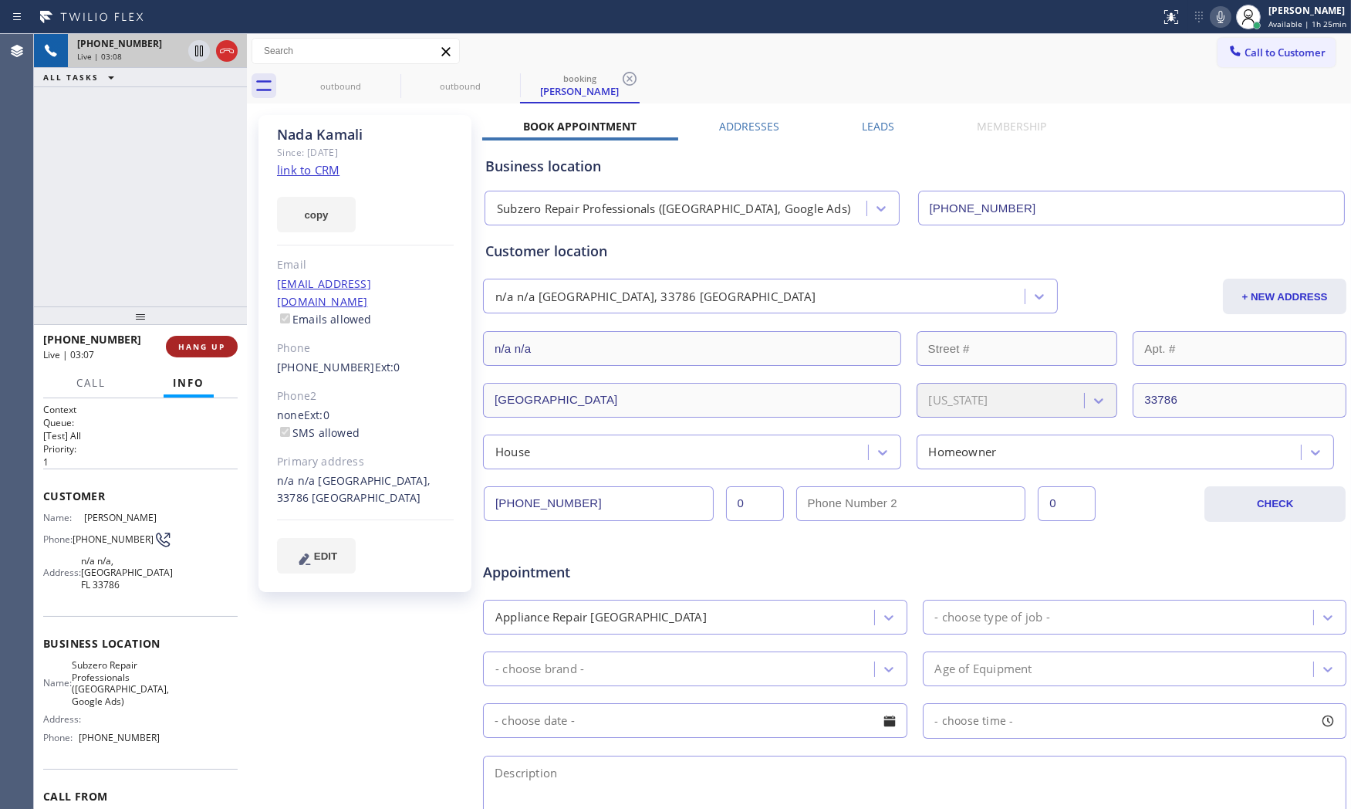
click at [218, 336] on button "HANG UP" at bounding box center [202, 347] width 72 height 22
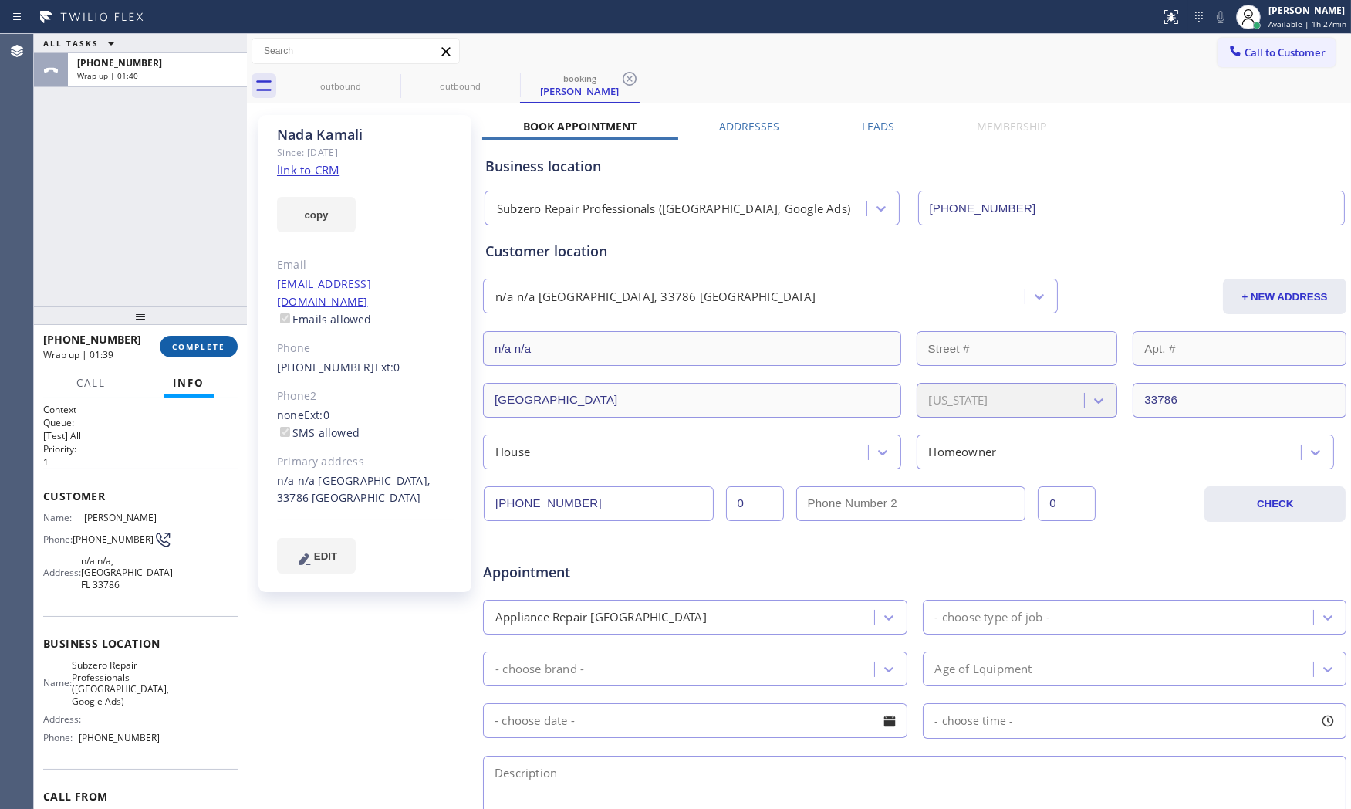
click at [189, 340] on button "COMPLETE" at bounding box center [199, 347] width 78 height 22
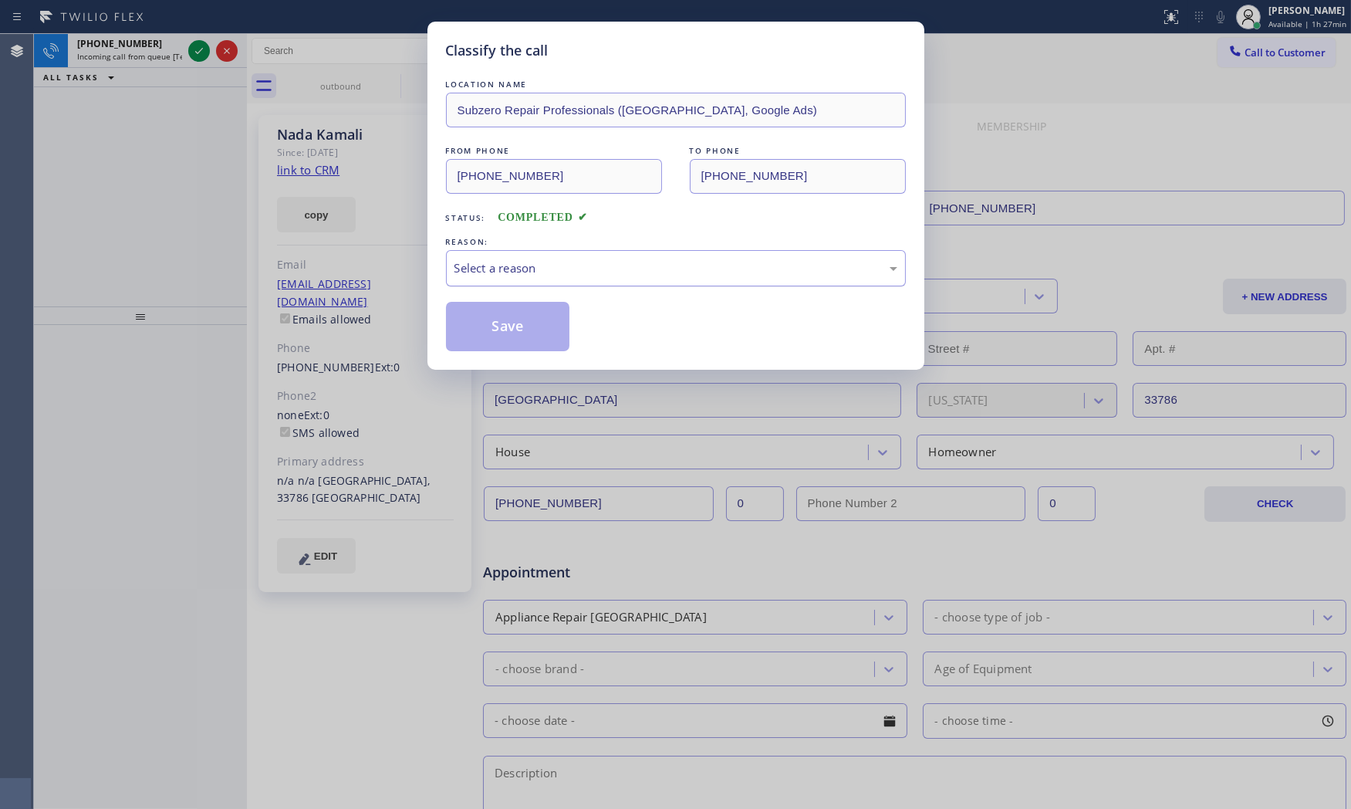
drag, startPoint x: 539, startPoint y: 268, endPoint x: 539, endPoint y: 281, distance: 13.1
click at [539, 268] on div "Select a reason" at bounding box center [675, 268] width 443 height 18
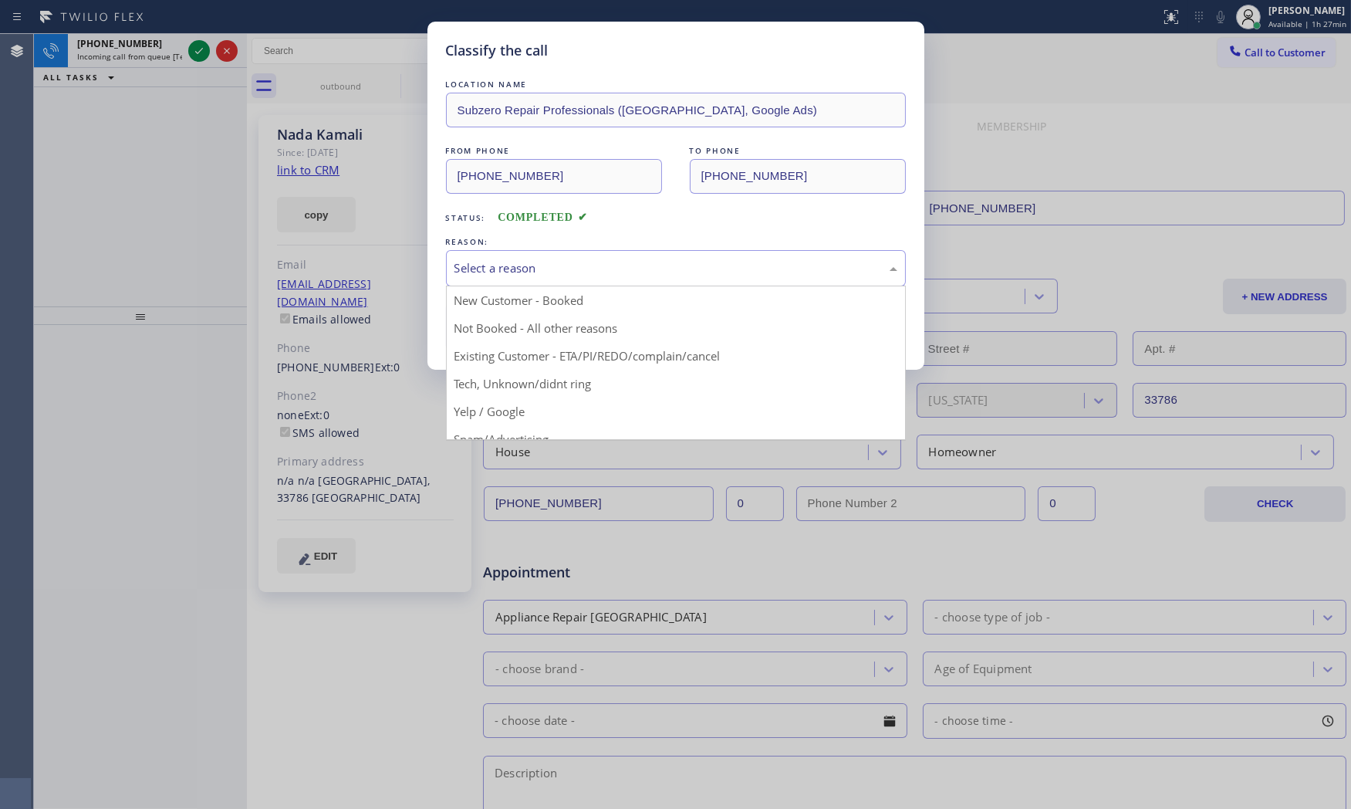
drag, startPoint x: 539, startPoint y: 281, endPoint x: 522, endPoint y: 319, distance: 41.4
drag, startPoint x: 519, startPoint y: 275, endPoint x: 518, endPoint y: 295, distance: 20.1
click at [519, 275] on div "Not Booked - All other reasons" at bounding box center [675, 268] width 443 height 18
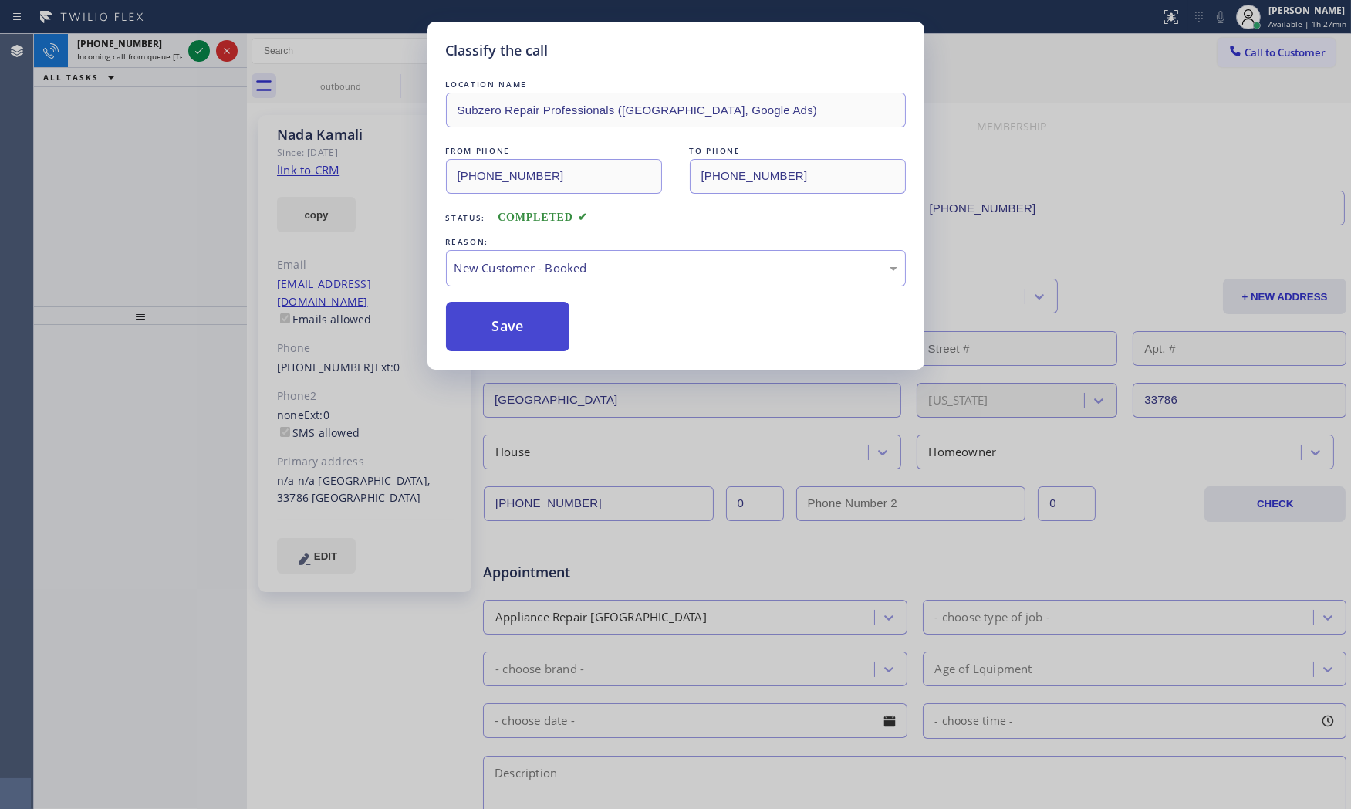
click at [505, 326] on button "Save" at bounding box center [508, 326] width 124 height 49
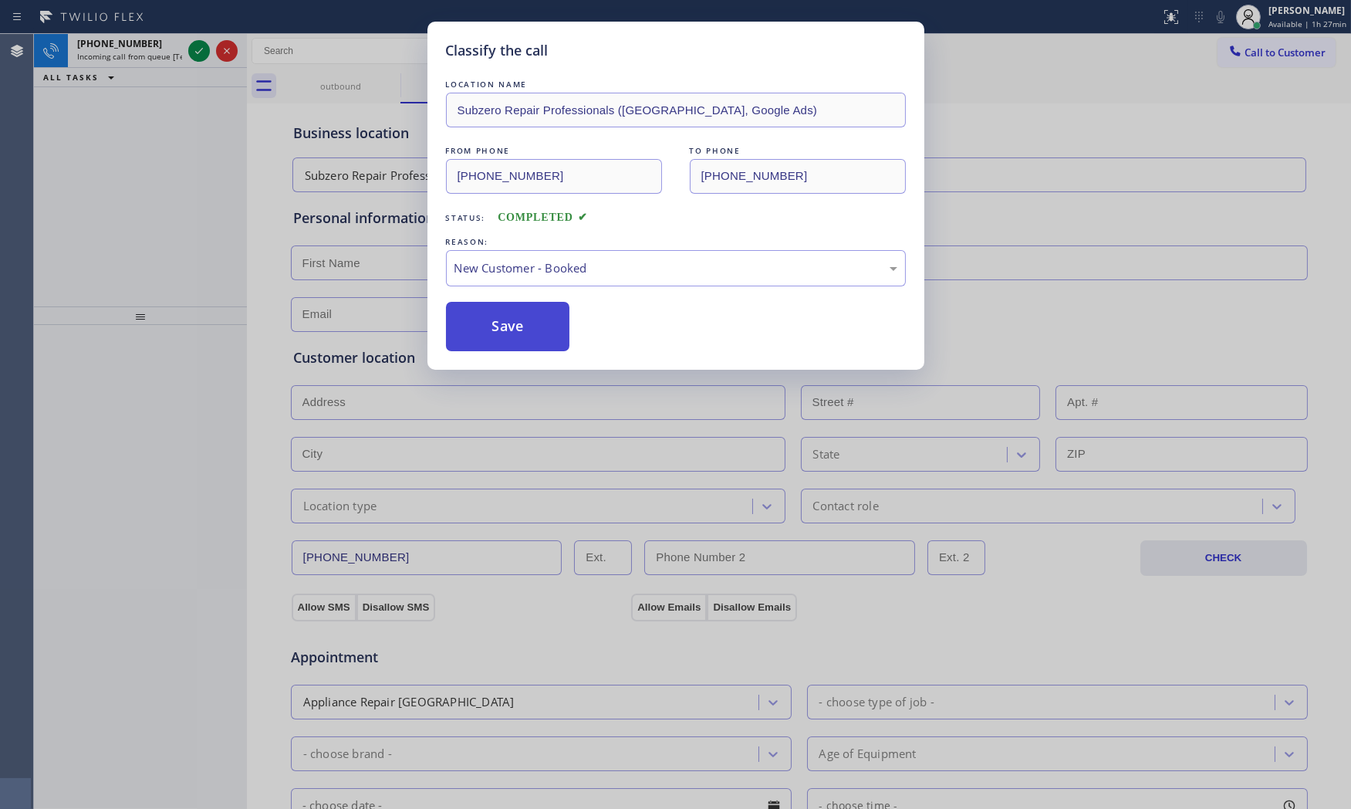
click at [505, 326] on button "Save" at bounding box center [508, 326] width 124 height 49
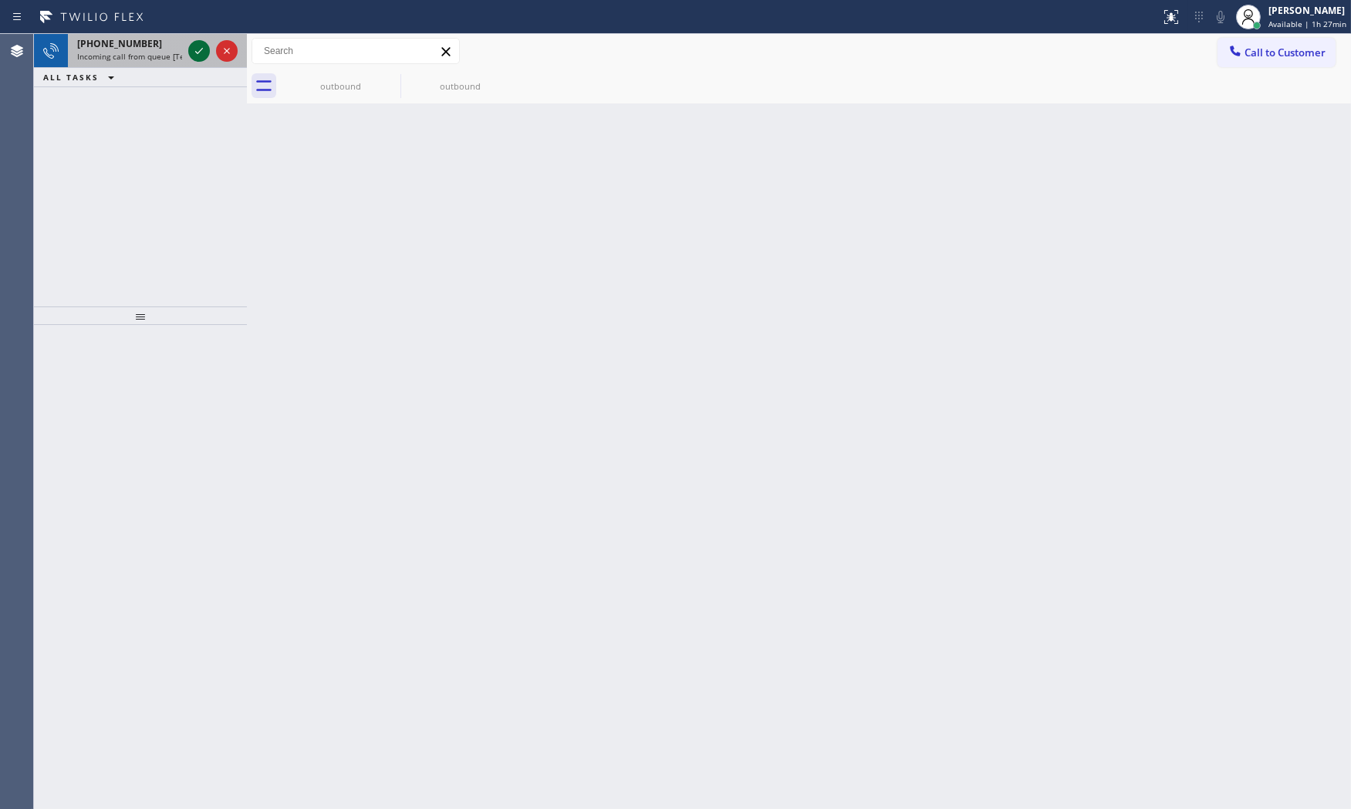
click at [194, 46] on icon at bounding box center [199, 51] width 19 height 19
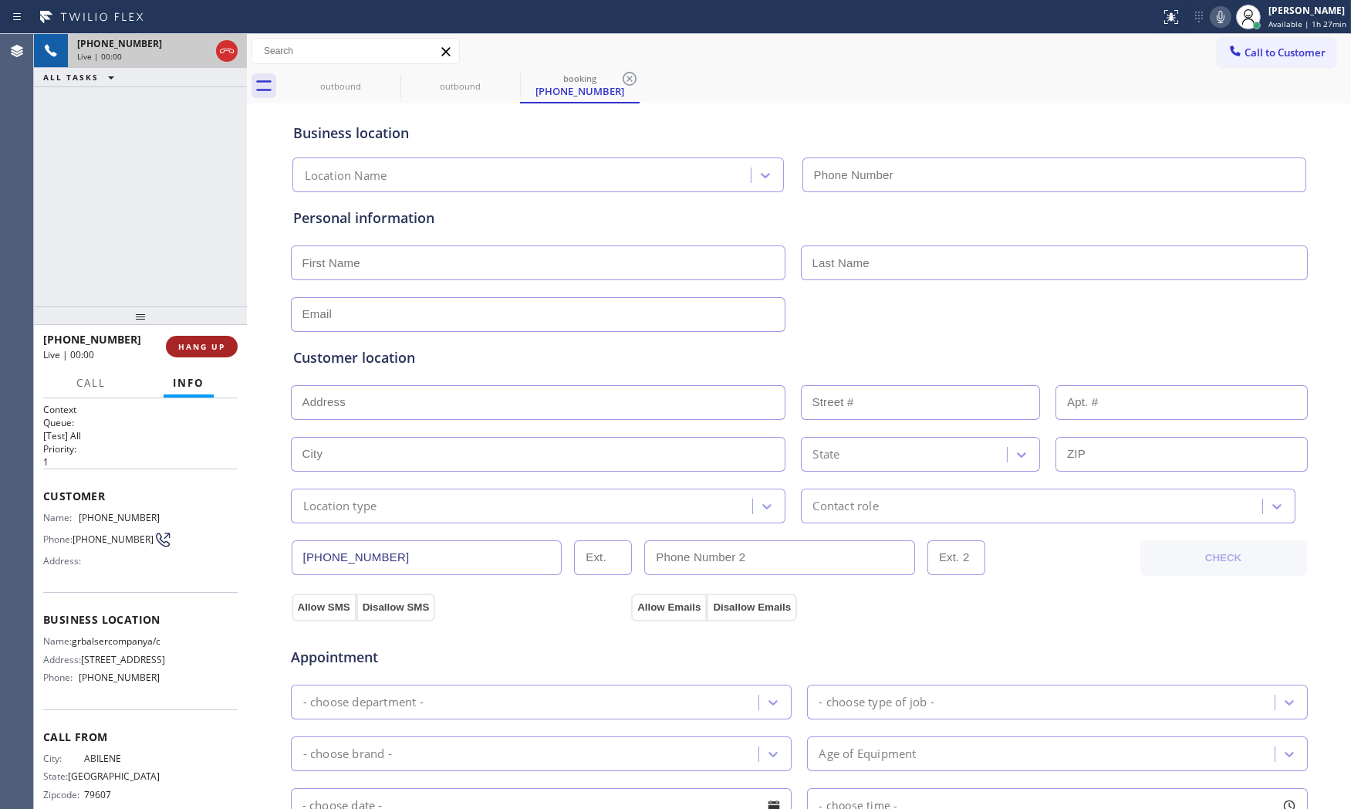
type input "[PHONE_NUMBER]"
click at [211, 336] on button "HANG UP" at bounding box center [202, 347] width 72 height 22
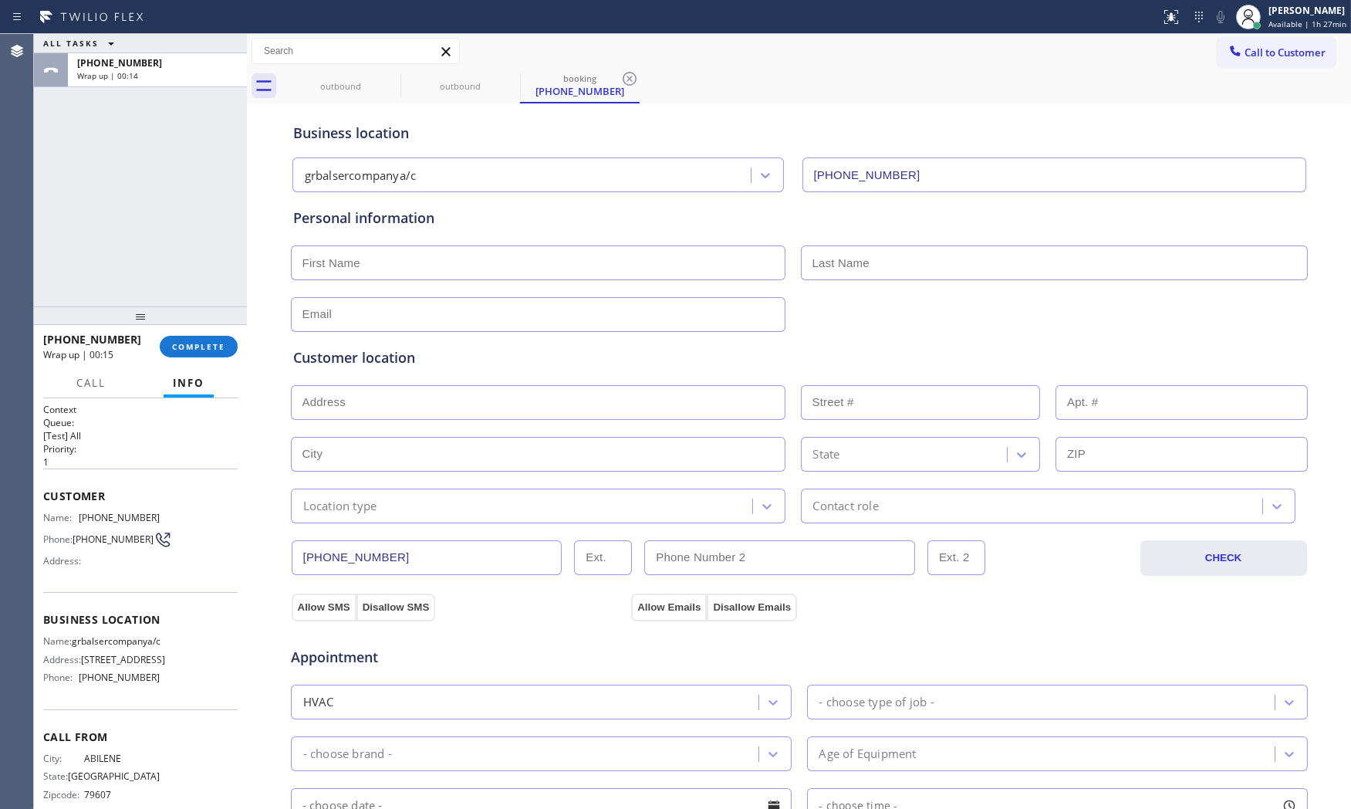
click at [219, 370] on div "Call Info" at bounding box center [140, 383] width 194 height 31
click at [207, 337] on button "COMPLETE" at bounding box center [199, 347] width 78 height 22
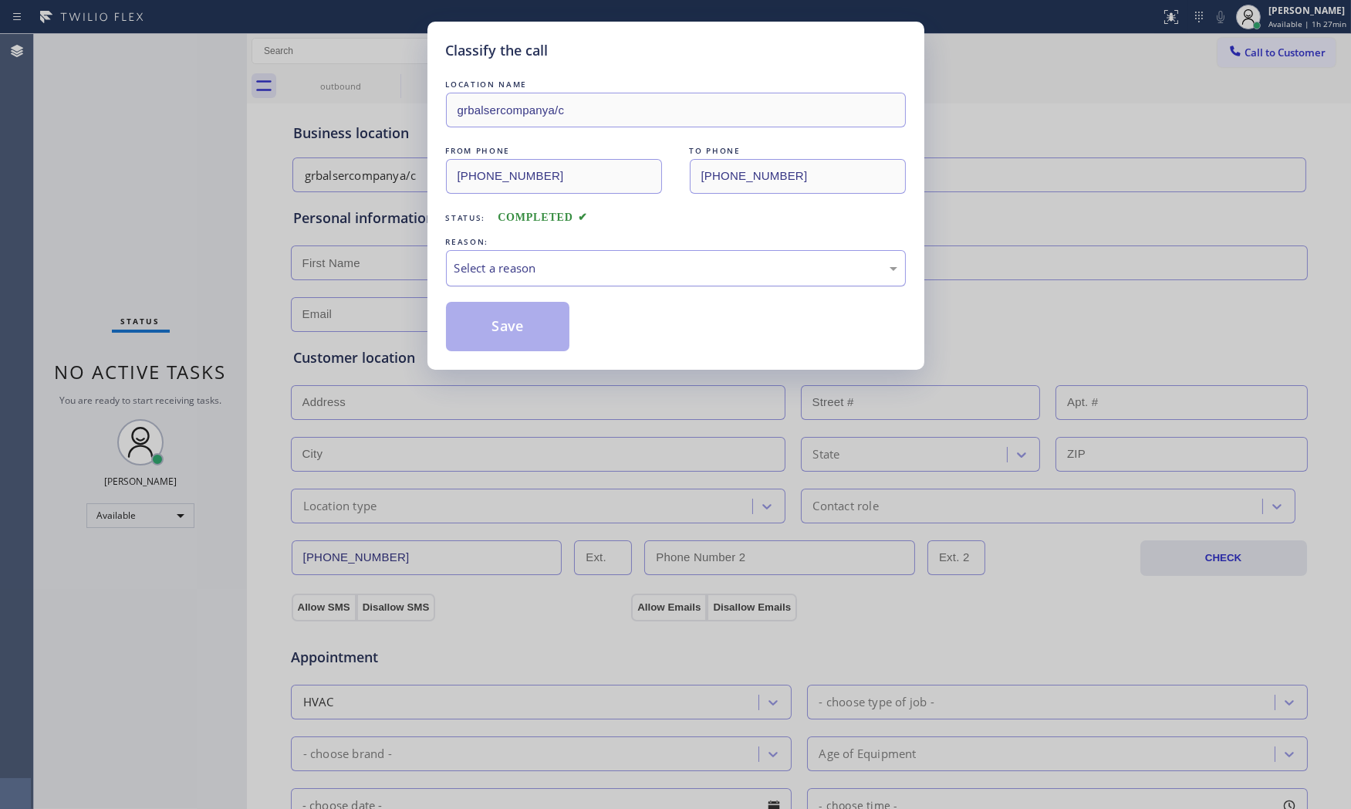
click at [549, 274] on div "Select a reason" at bounding box center [675, 268] width 443 height 18
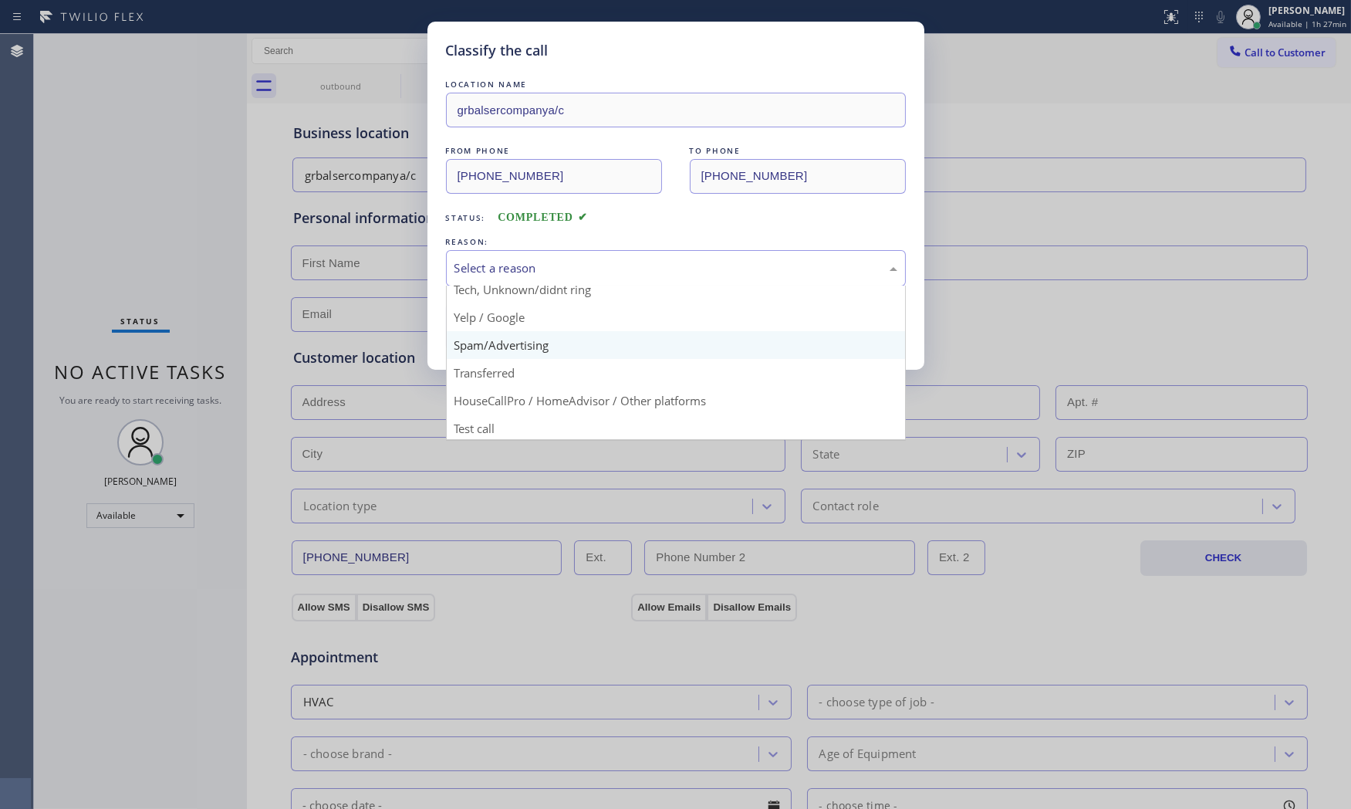
scroll to position [96, 0]
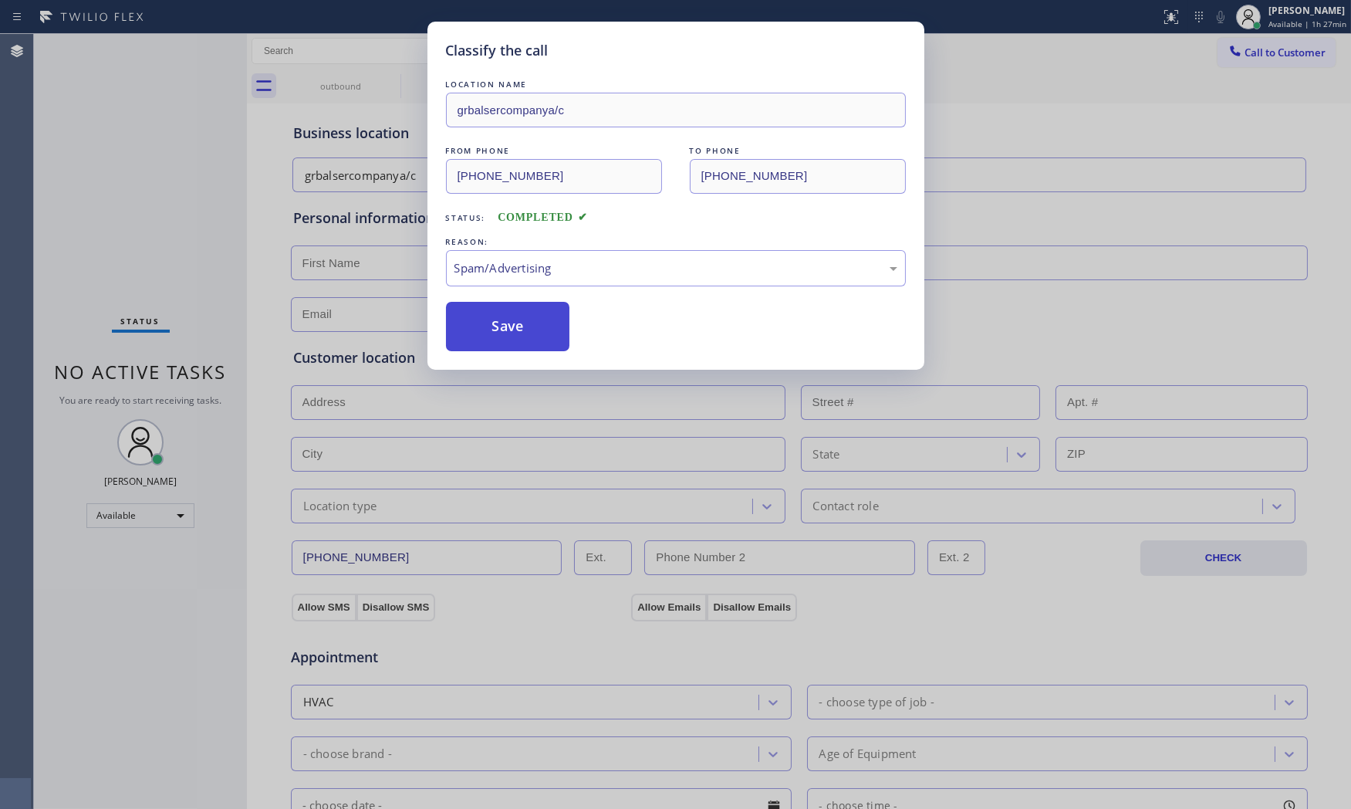
click at [514, 333] on button "Save" at bounding box center [508, 326] width 124 height 49
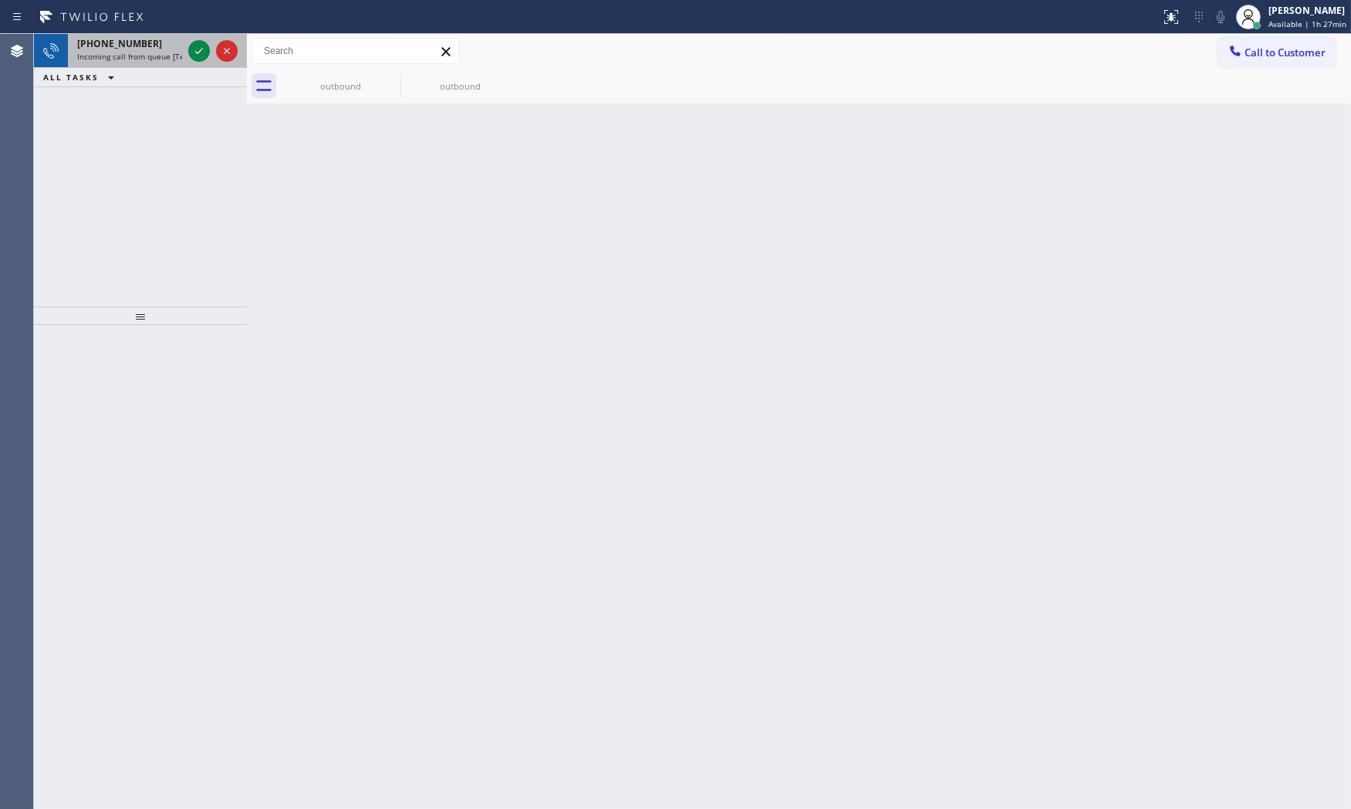
click at [154, 52] on span "Incoming call from queue [Test] All" at bounding box center [141, 56] width 128 height 11
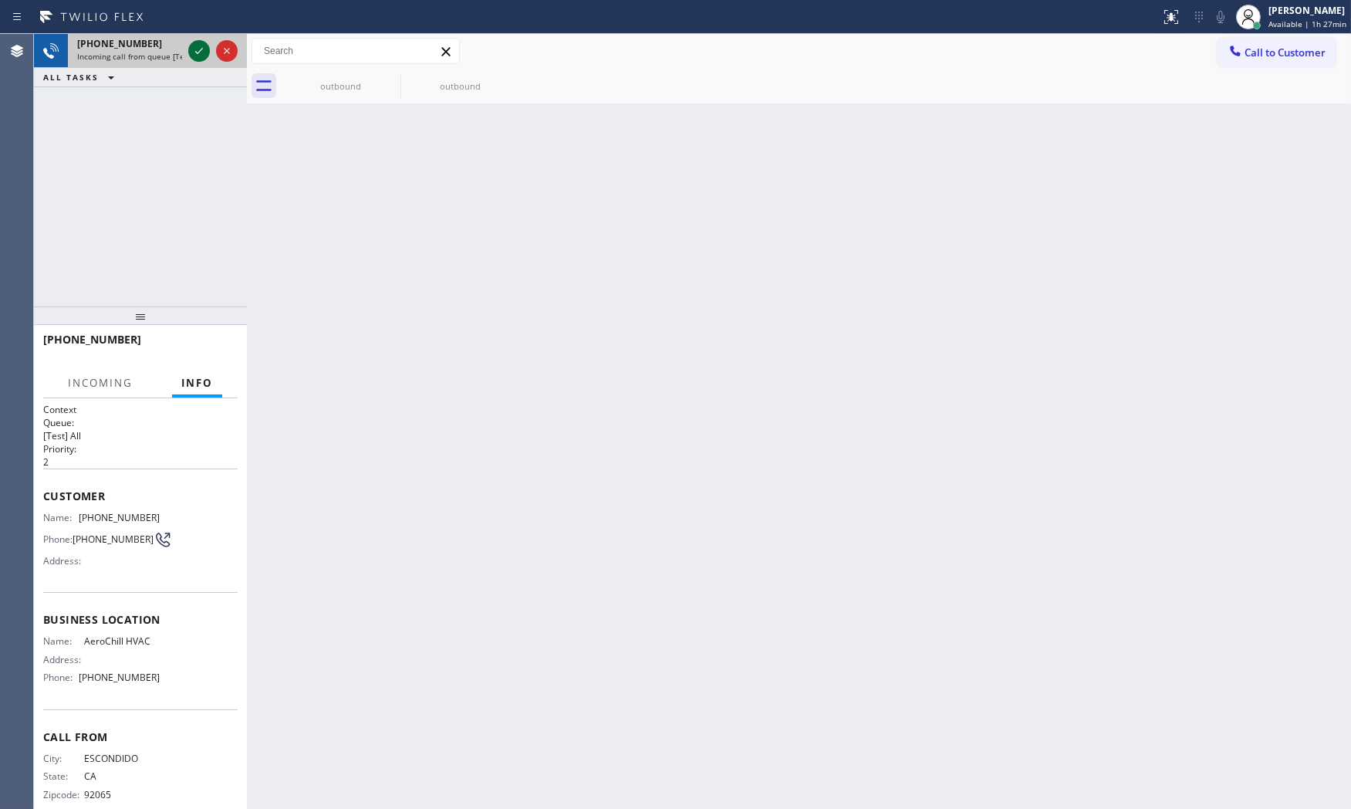
click at [201, 47] on icon at bounding box center [199, 51] width 19 height 19
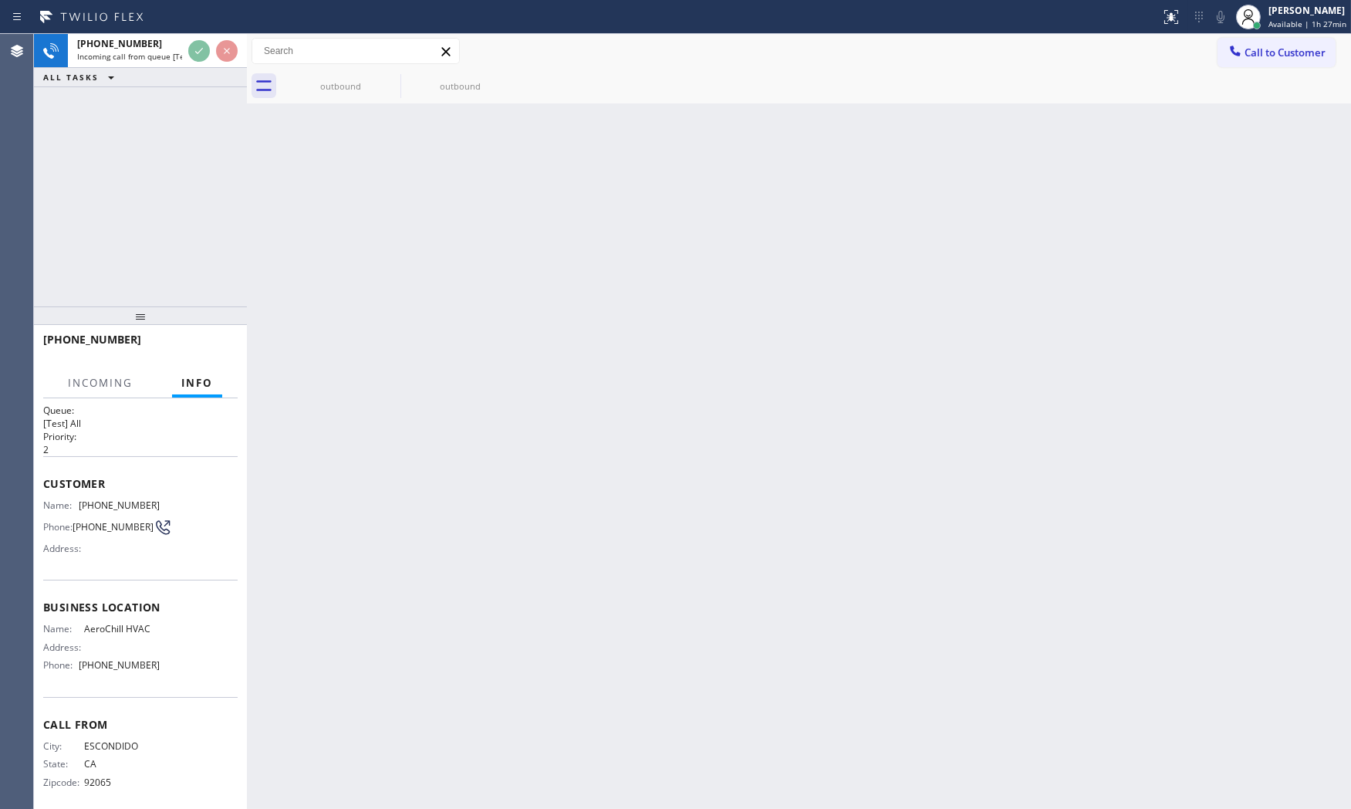
scroll to position [25, 0]
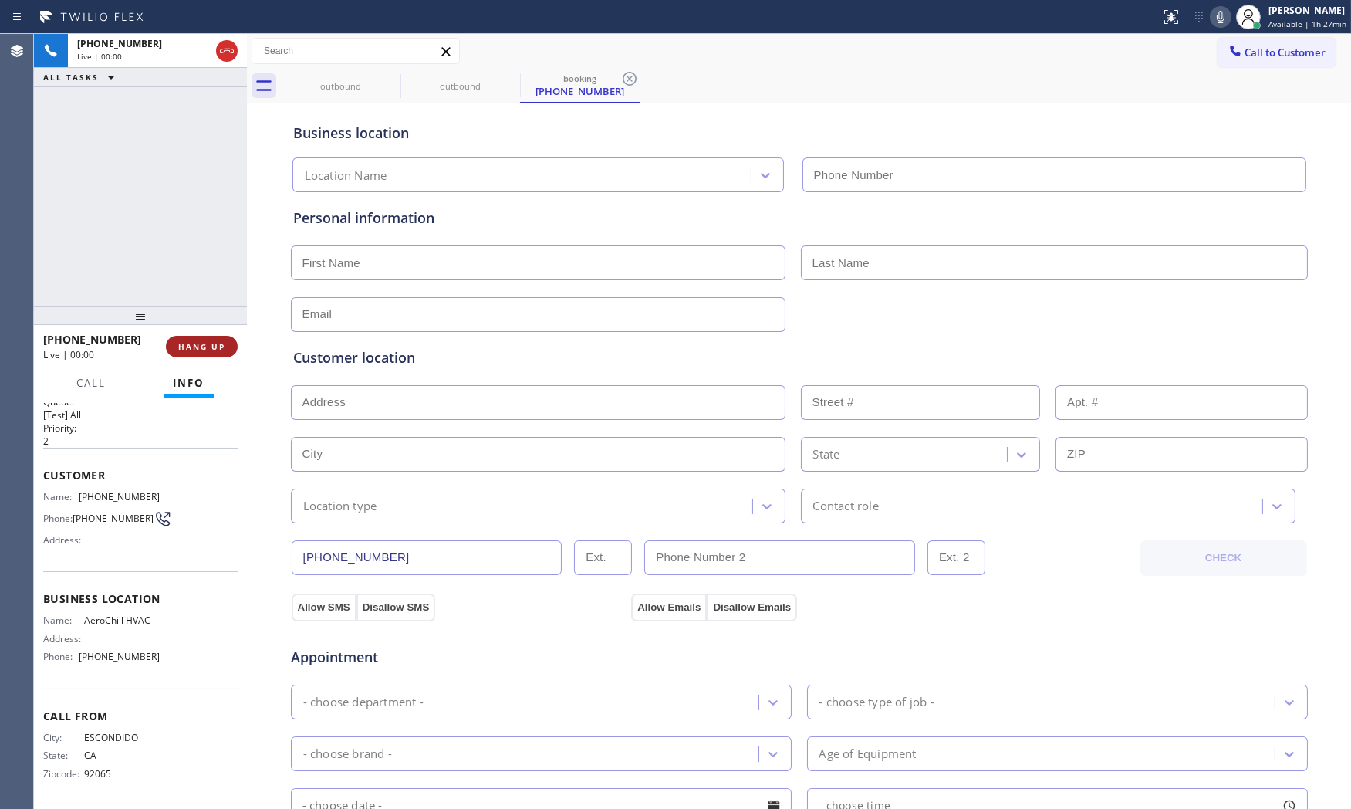
type input "[PHONE_NUMBER]"
click at [221, 352] on button "HANG UP" at bounding box center [202, 347] width 72 height 22
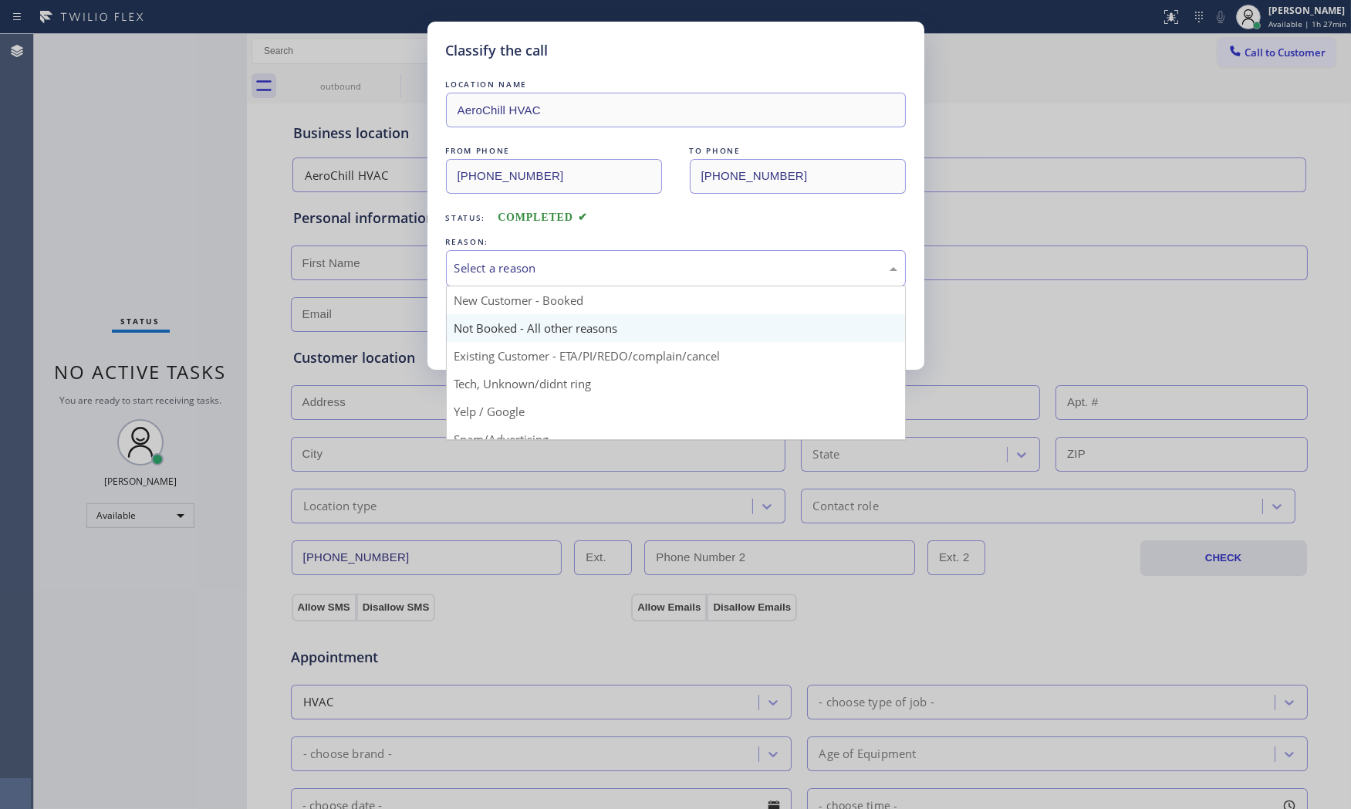
drag, startPoint x: 553, startPoint y: 267, endPoint x: 556, endPoint y: 314, distance: 47.2
click at [554, 270] on div "Select a reason" at bounding box center [675, 268] width 443 height 18
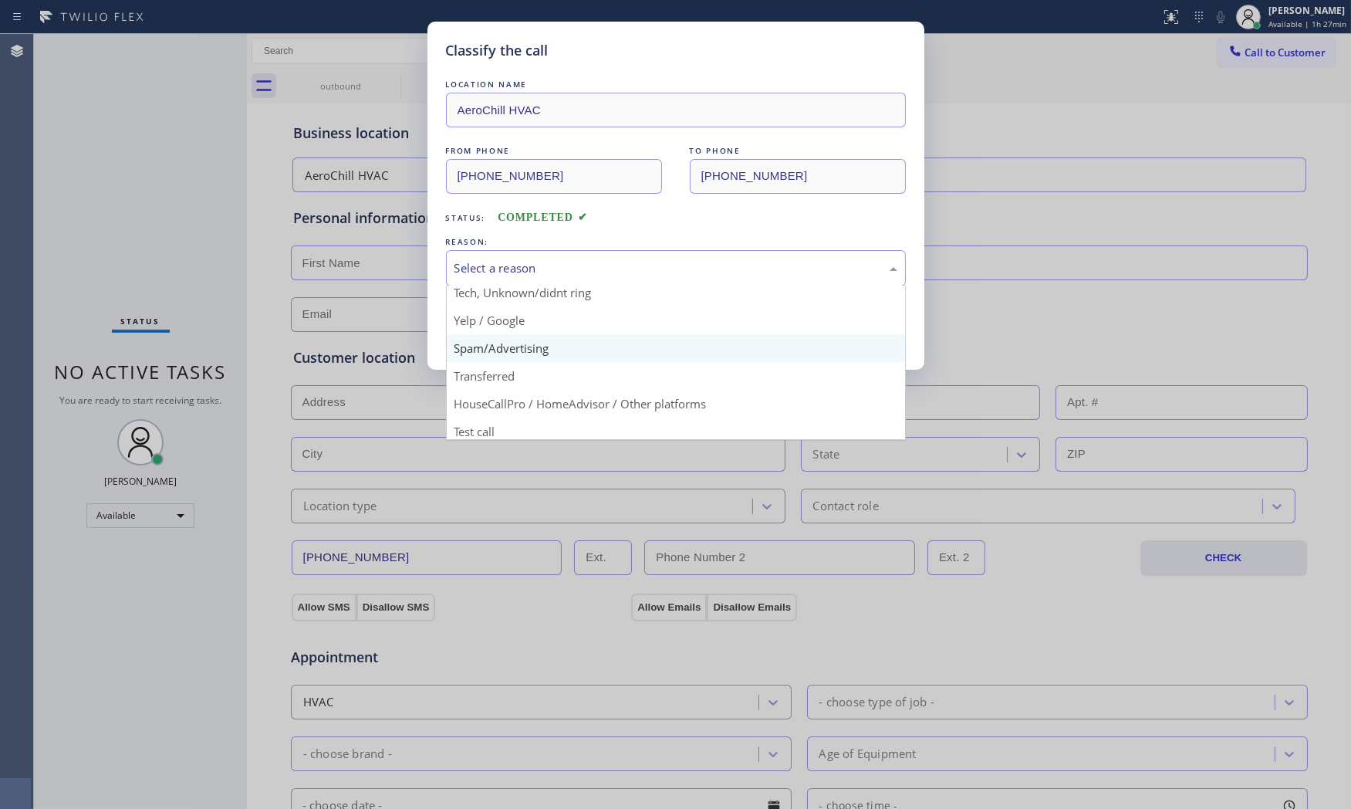
scroll to position [96, 0]
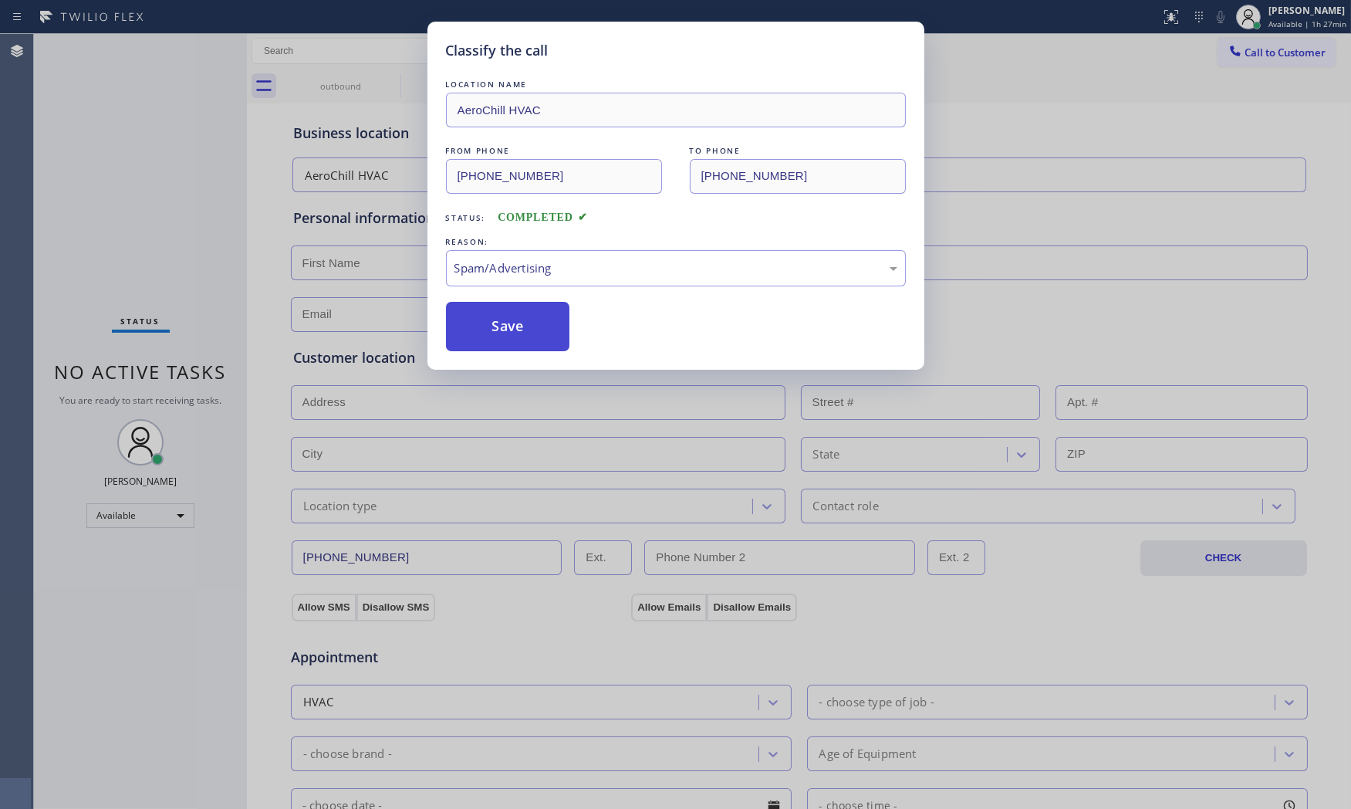
click at [505, 325] on button "Save" at bounding box center [508, 326] width 124 height 49
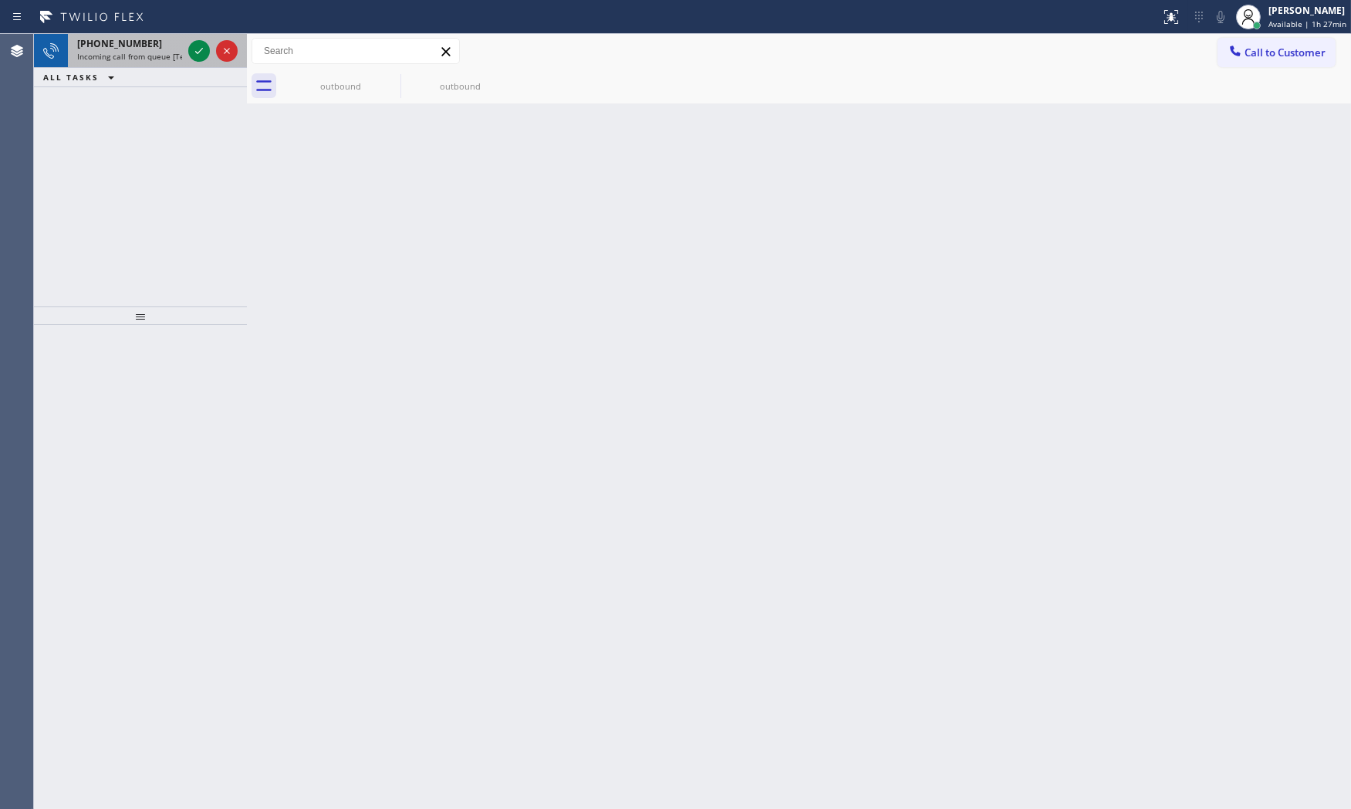
click at [149, 56] on span "Incoming call from queue [Test] All" at bounding box center [141, 56] width 128 height 11
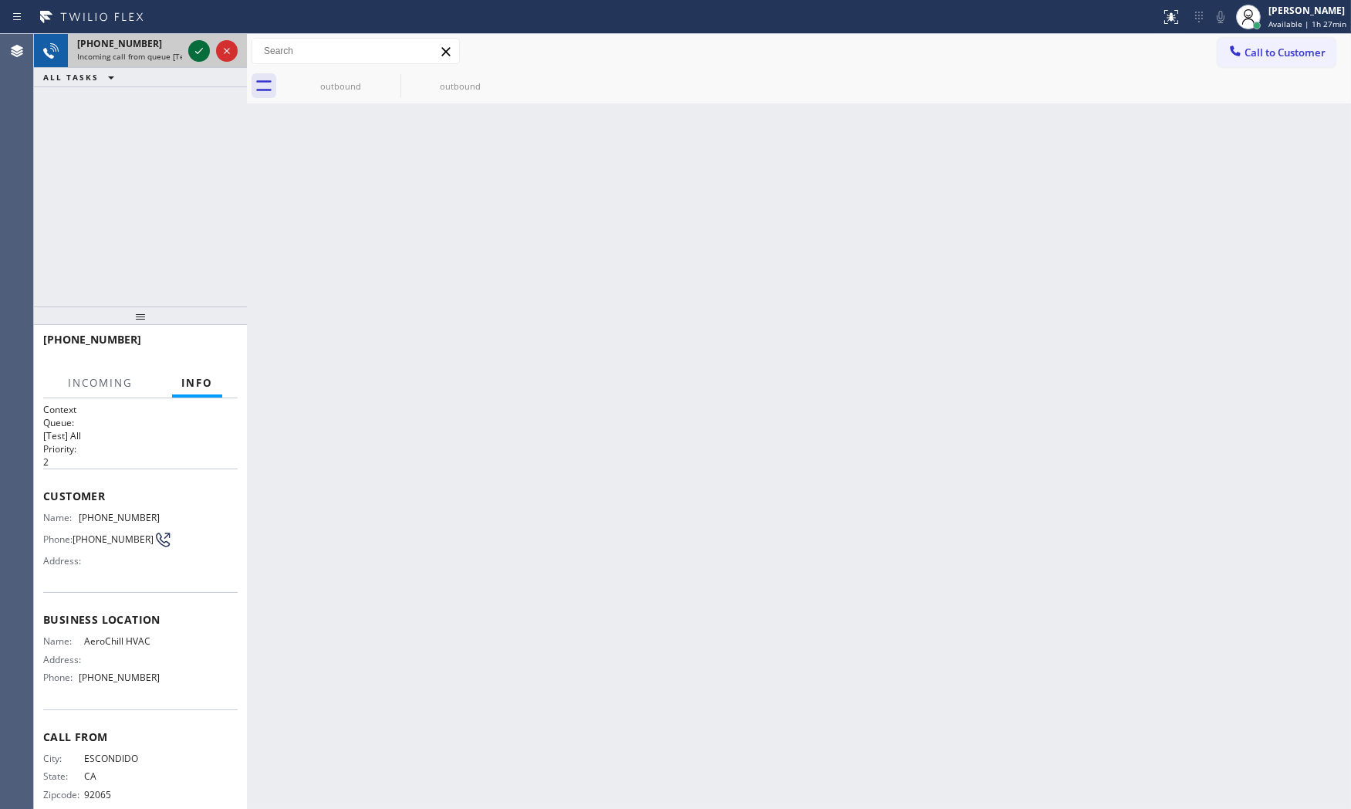
click at [198, 56] on icon at bounding box center [199, 51] width 19 height 19
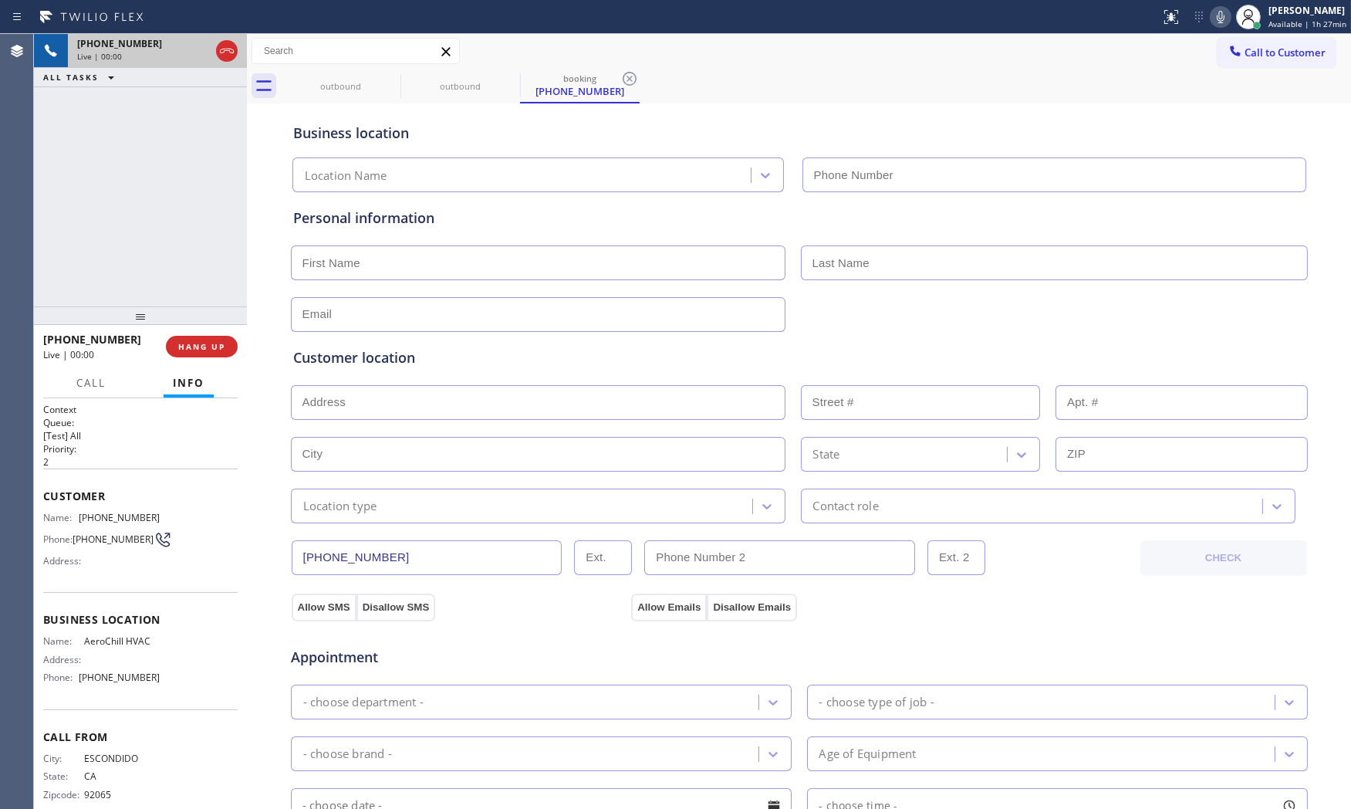
click at [207, 345] on span "HANG UP" at bounding box center [201, 346] width 47 height 11
type input "[PHONE_NUMBER]"
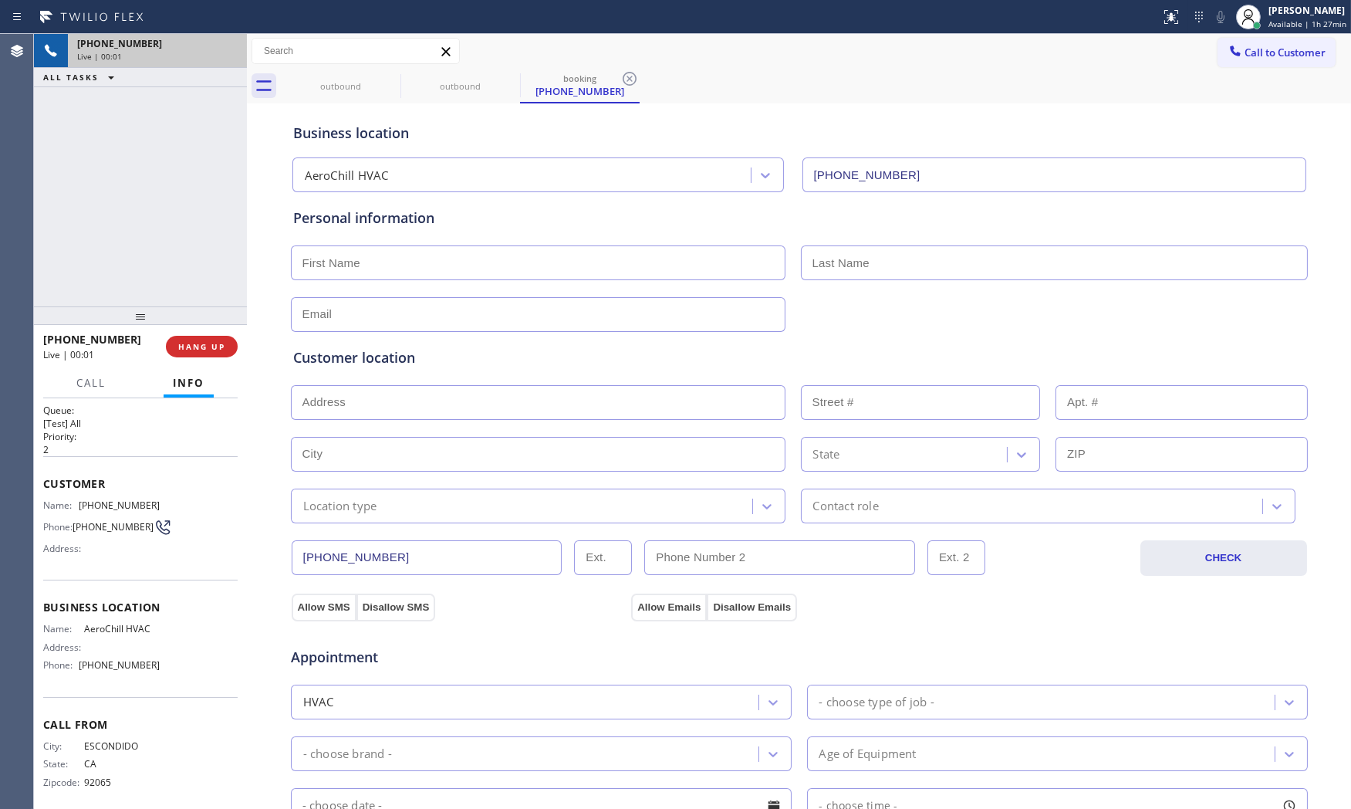
scroll to position [25, 0]
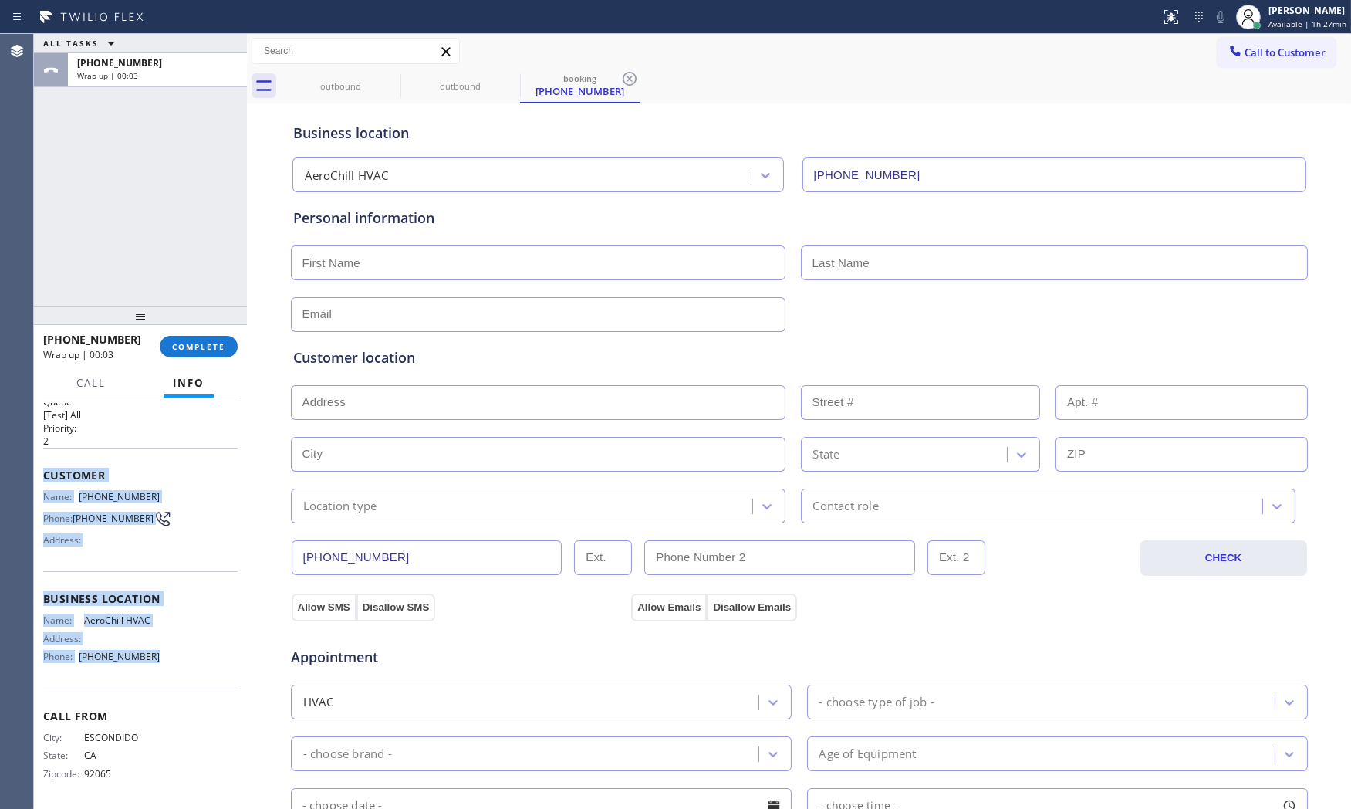
drag, startPoint x: 43, startPoint y: 468, endPoint x: 188, endPoint y: 669, distance: 247.5
click at [189, 674] on div "Context Queue: [Test] All Priority: 2 Customer Name: [PHONE_NUMBER] Phone: [PHO…" at bounding box center [140, 593] width 194 height 423
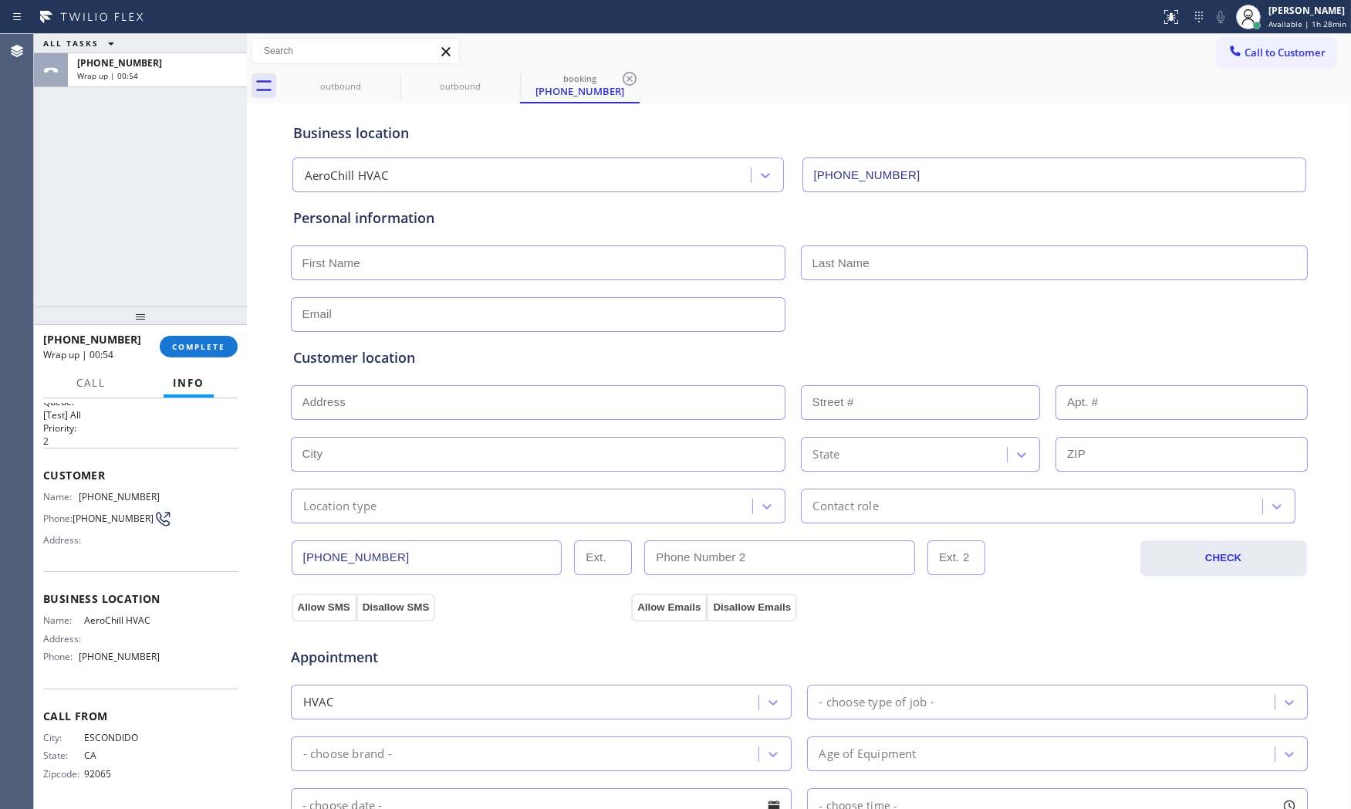
click at [204, 322] on div at bounding box center [140, 315] width 213 height 19
click at [211, 339] on button "COMPLETE" at bounding box center [199, 347] width 78 height 22
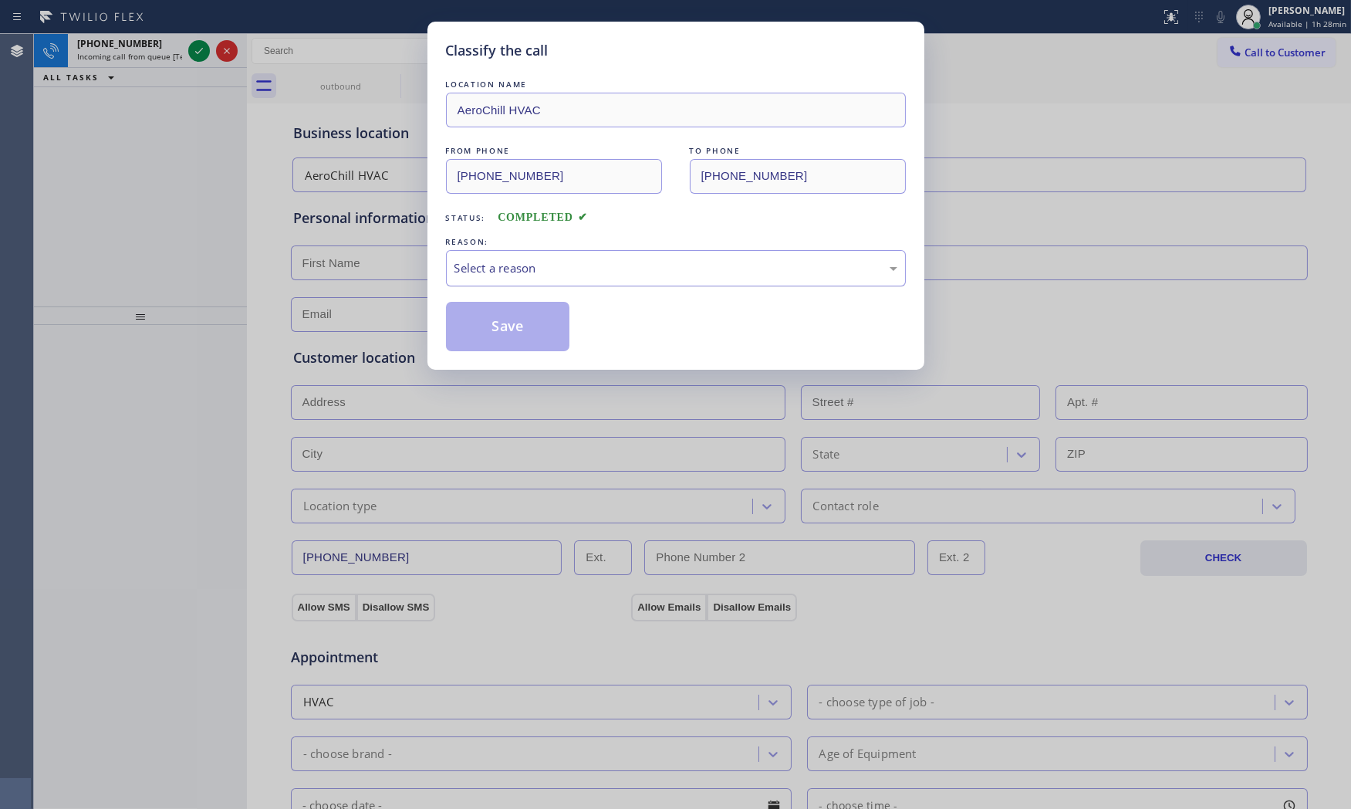
click at [577, 275] on div "Select a reason" at bounding box center [675, 268] width 443 height 18
click at [571, 327] on div "Save" at bounding box center [676, 326] width 460 height 49
click at [545, 322] on button "Save" at bounding box center [508, 326] width 124 height 49
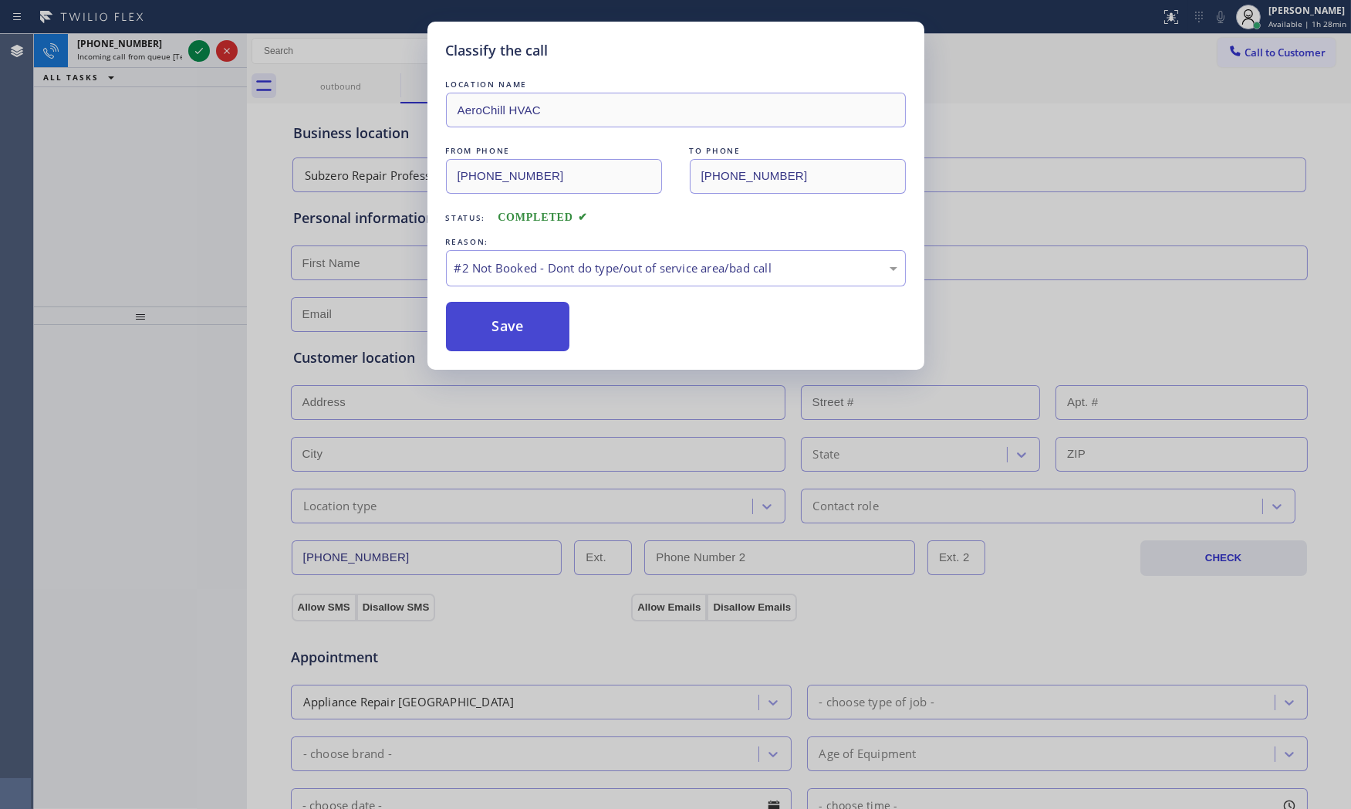
click at [545, 322] on button "Save" at bounding box center [508, 326] width 124 height 49
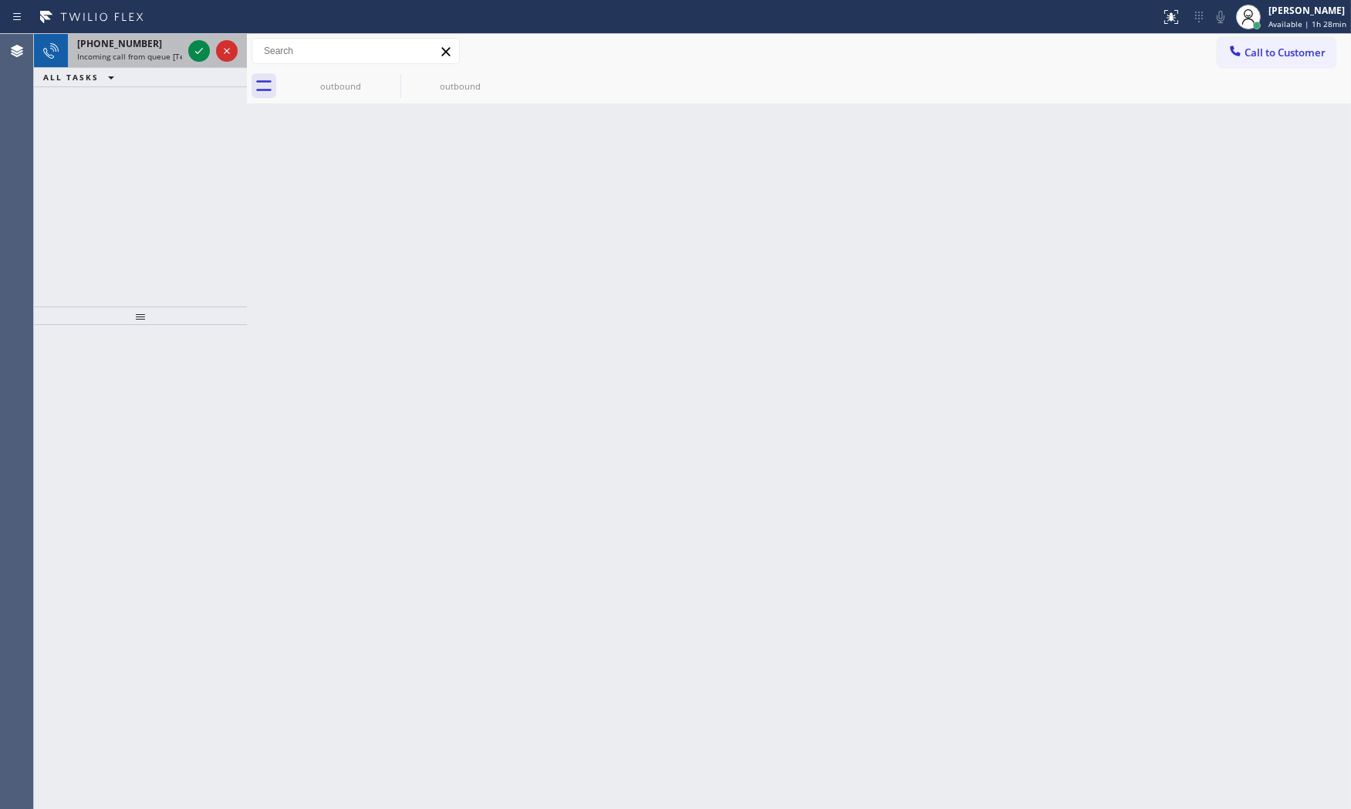
drag, startPoint x: 120, startPoint y: 36, endPoint x: 164, endPoint y: 41, distance: 45.0
click at [120, 36] on div "Classify the call LOCATION NAME Bulldog Electrical Inc FROM PHONE [PHONE_NUMBER…" at bounding box center [692, 421] width 1317 height 775
click at [176, 42] on div "[PHONE_NUMBER]" at bounding box center [129, 43] width 105 height 13
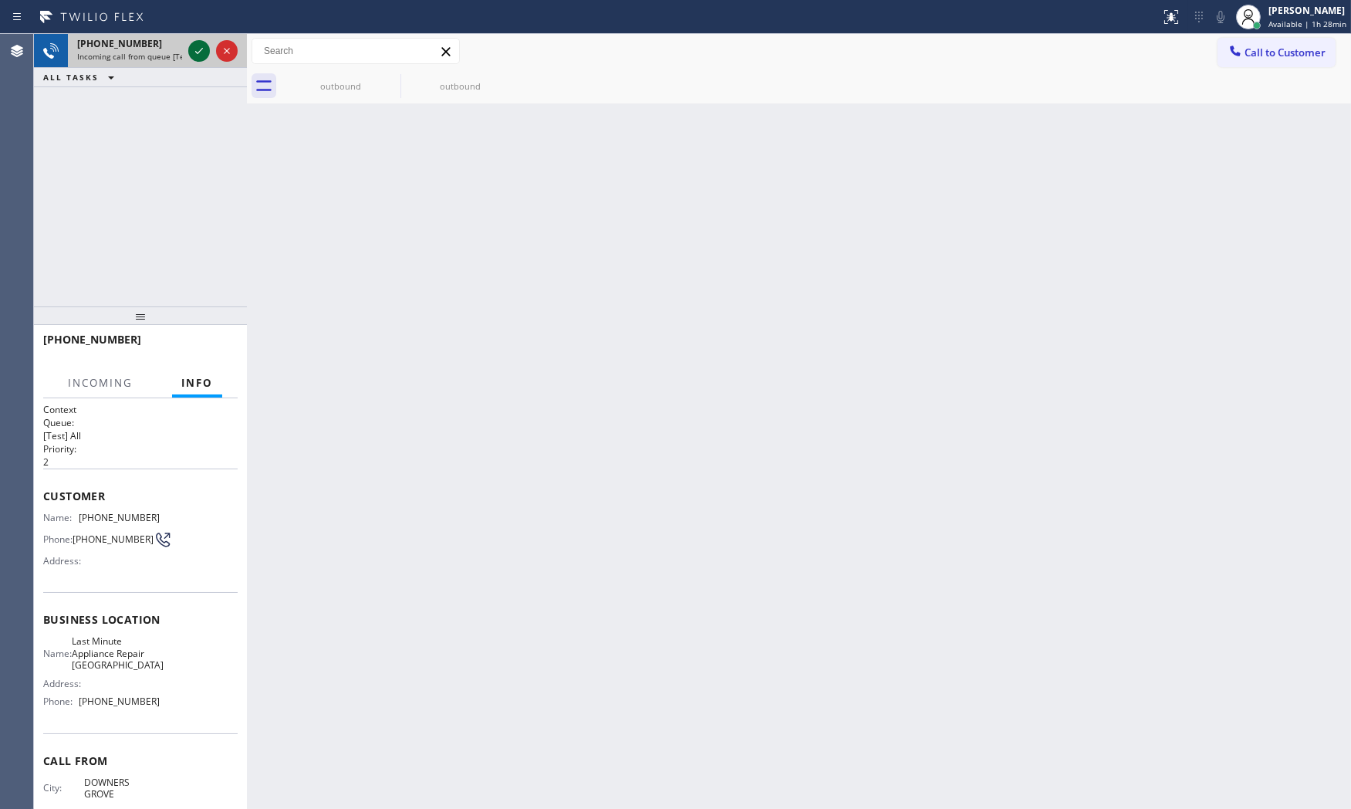
click at [199, 49] on icon at bounding box center [199, 51] width 19 height 19
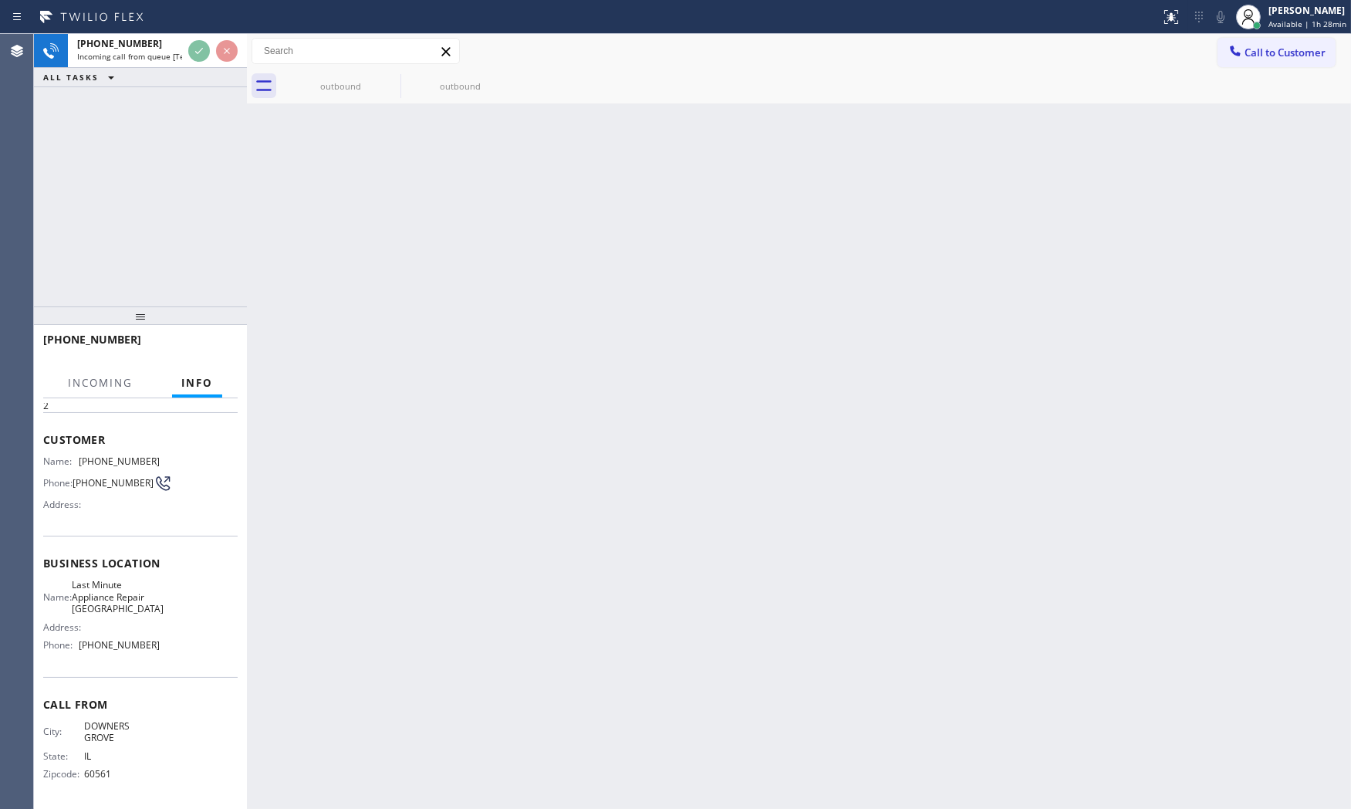
scroll to position [72, 0]
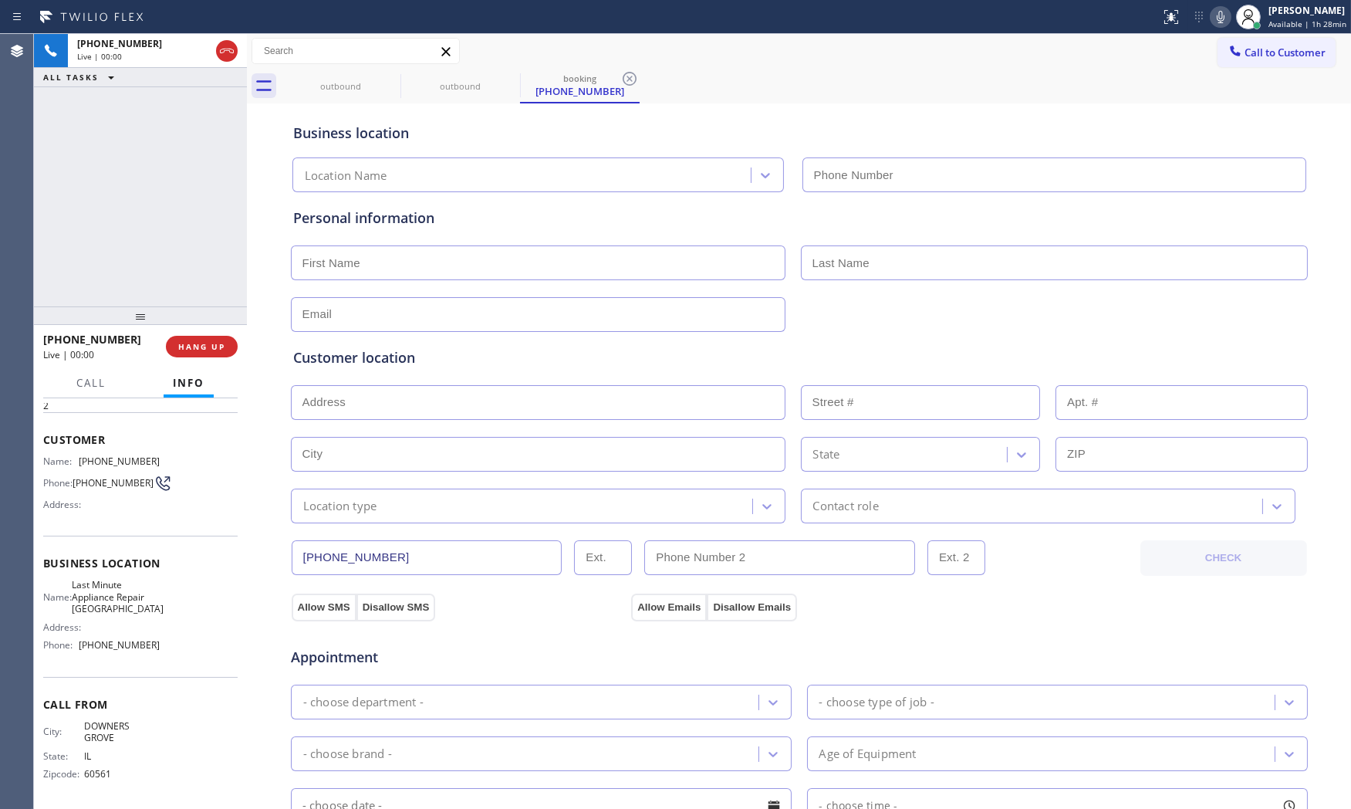
type input "[PHONE_NUMBER]"
click at [211, 339] on button "HANG UP" at bounding box center [202, 347] width 72 height 22
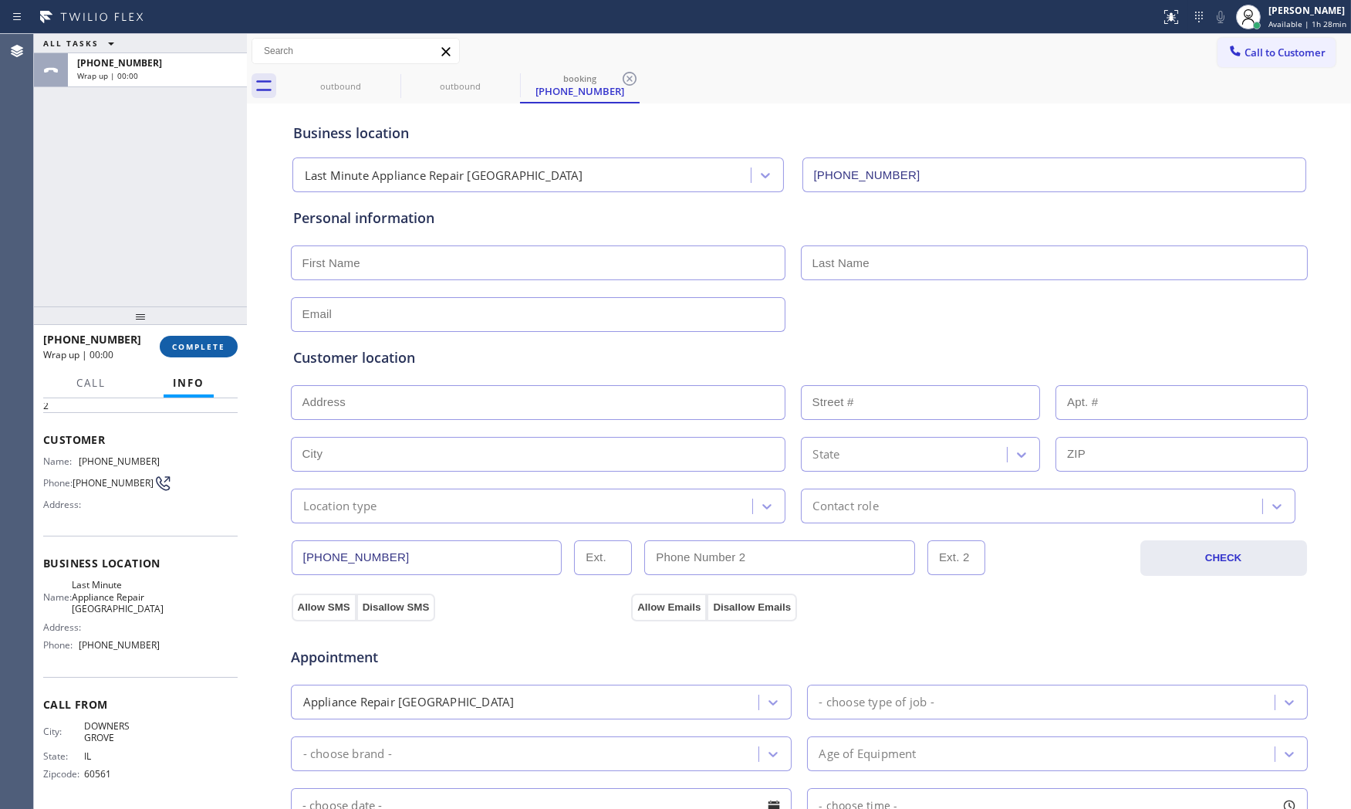
click at [211, 339] on button "COMPLETE" at bounding box center [199, 347] width 78 height 22
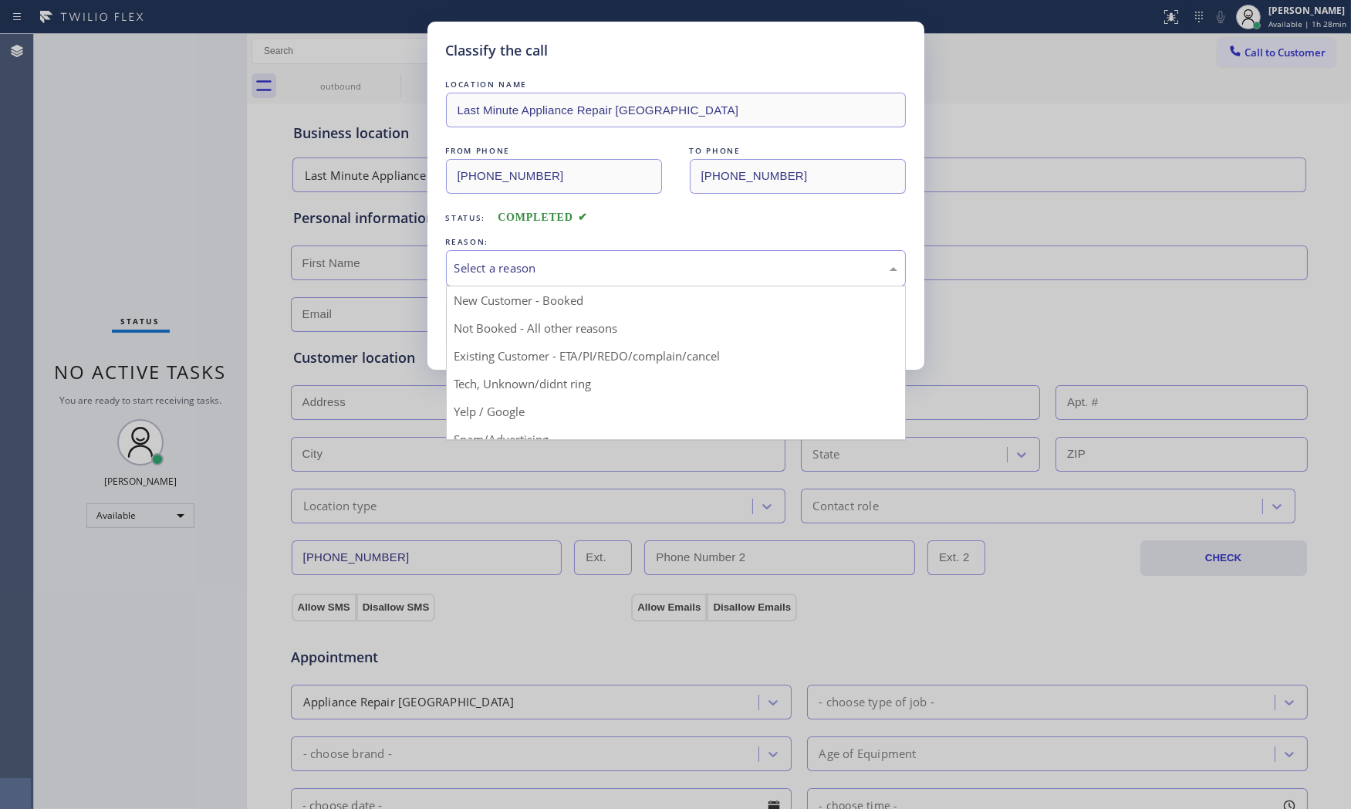
click at [559, 262] on div "Select a reason" at bounding box center [675, 268] width 443 height 18
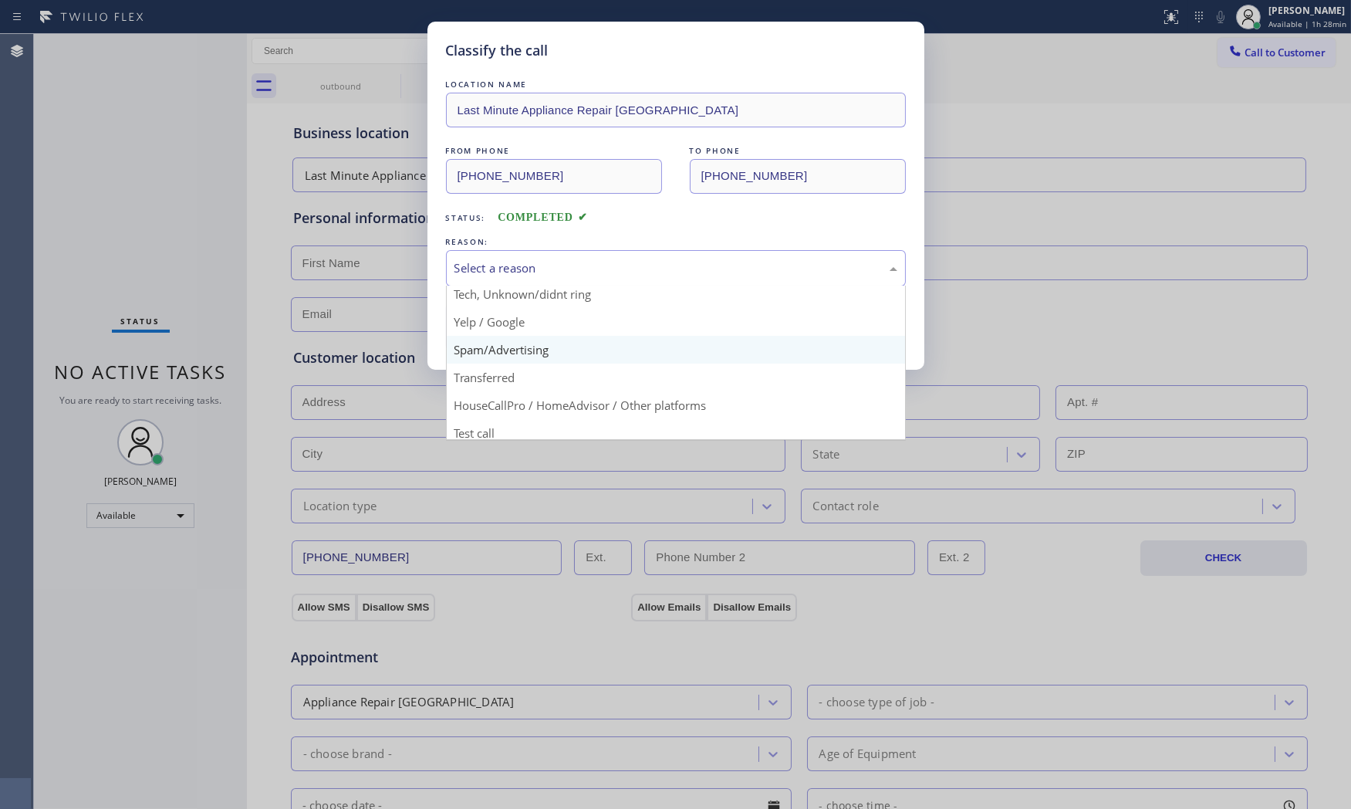
scroll to position [96, 0]
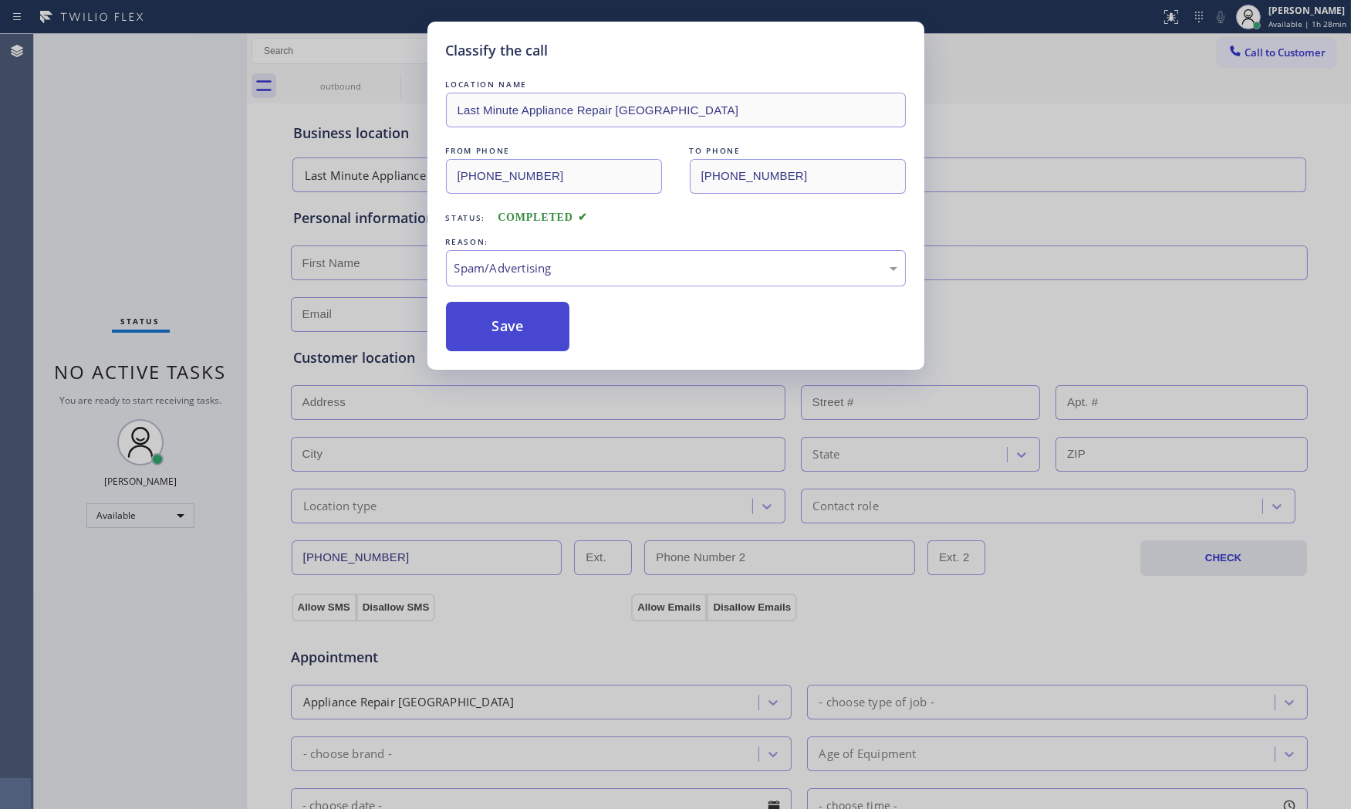
click at [508, 333] on button "Save" at bounding box center [508, 326] width 124 height 49
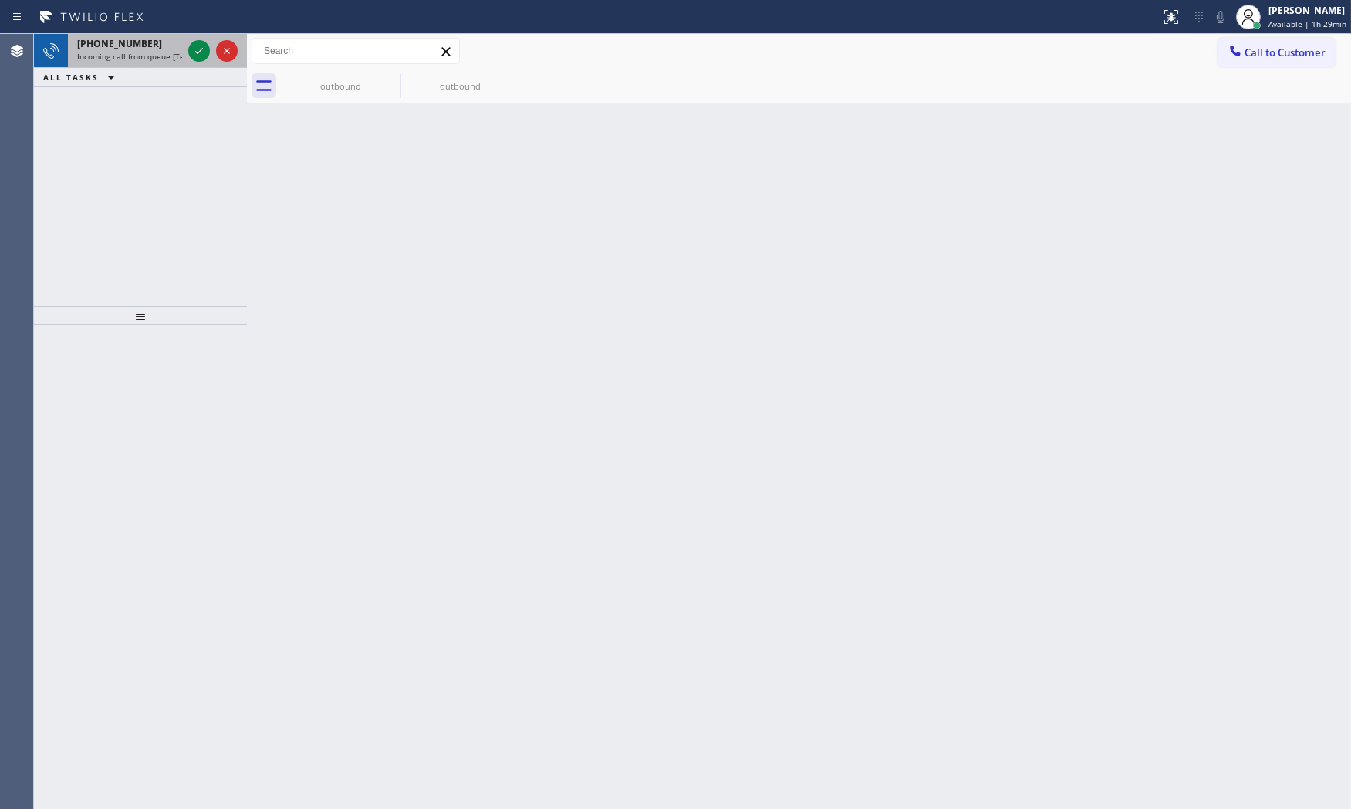
click at [152, 41] on div "[PHONE_NUMBER]" at bounding box center [129, 43] width 105 height 13
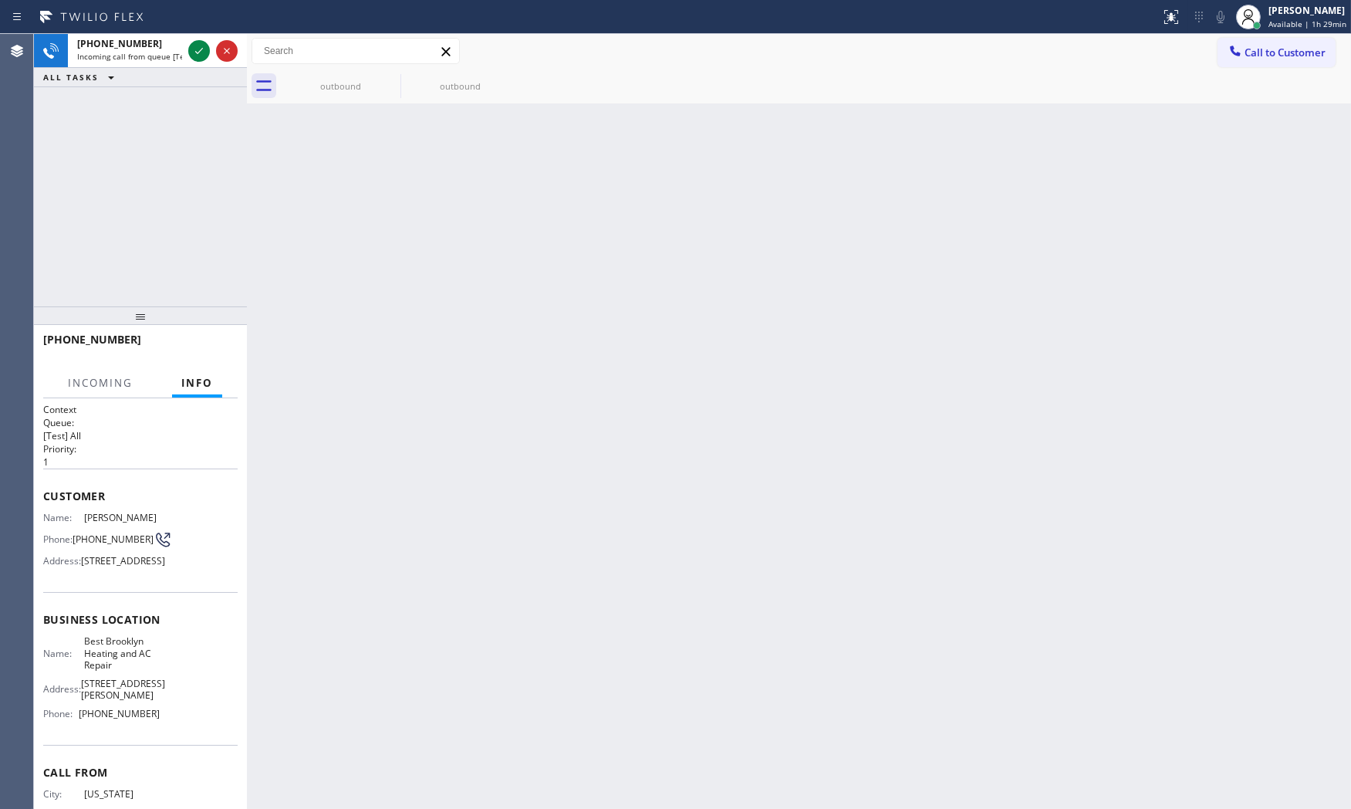
drag, startPoint x: 197, startPoint y: 51, endPoint x: 555, endPoint y: 468, distance: 549.8
click at [546, 465] on div "[PHONE_NUMBER] Incoming call from queue [Test] All ALL TASKS ALL TASKS ACTIVE T…" at bounding box center [692, 421] width 1317 height 775
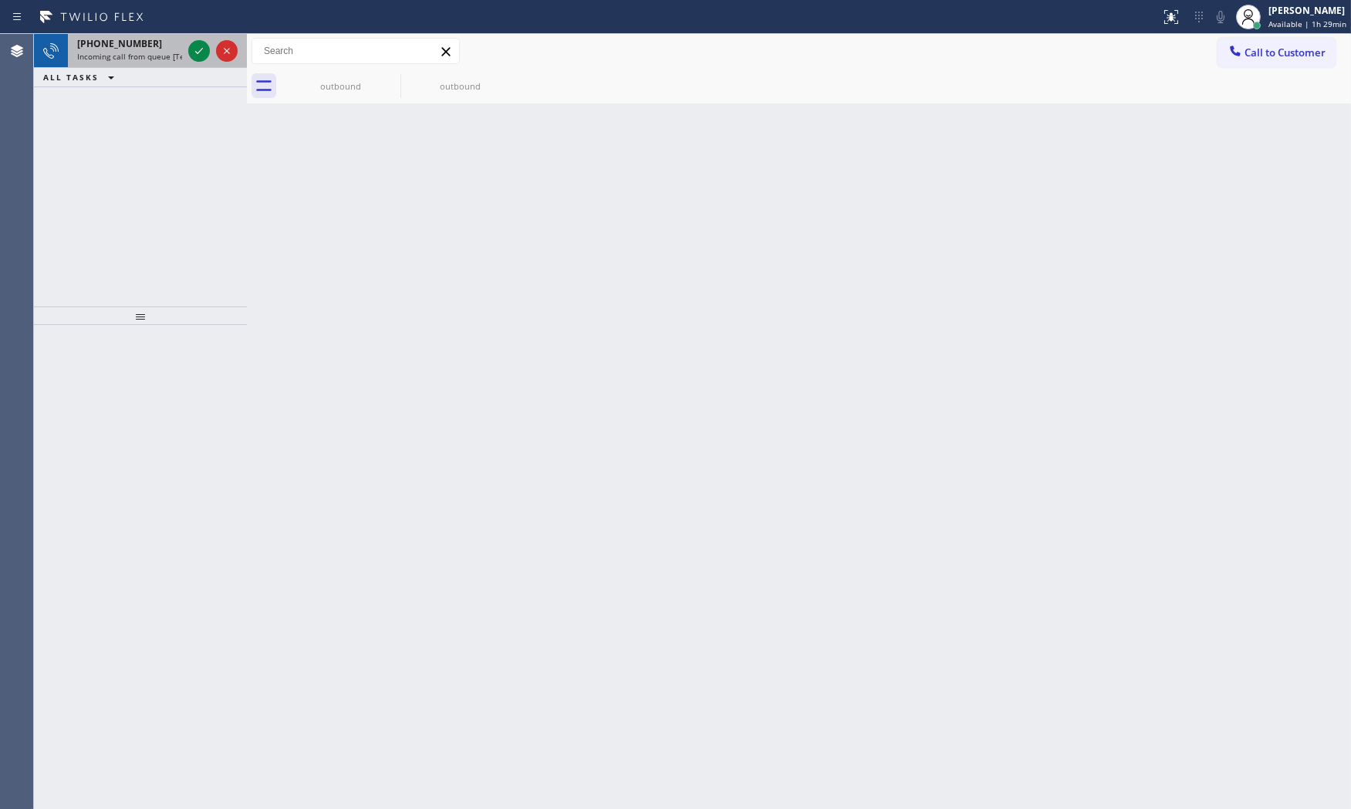
click at [164, 54] on span "Incoming call from queue [Test] All" at bounding box center [141, 56] width 128 height 11
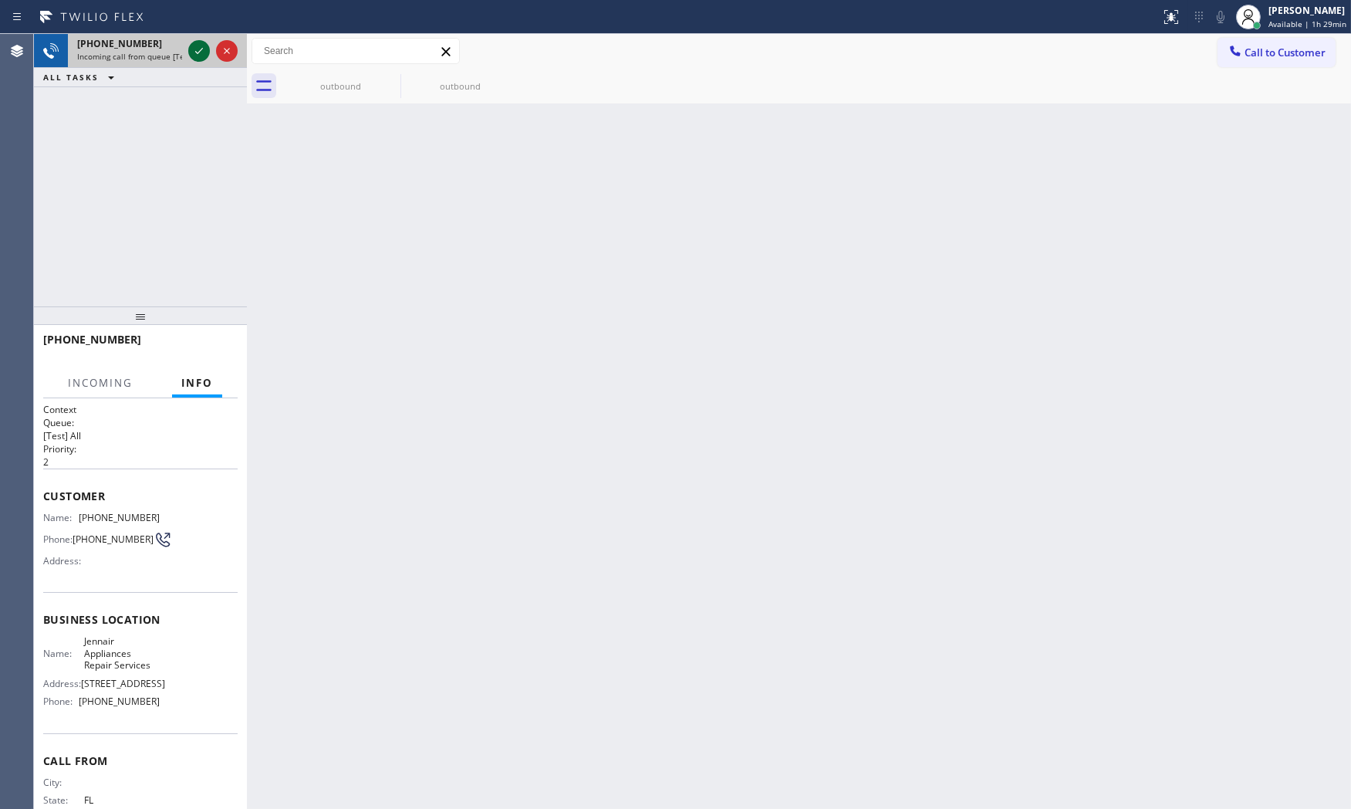
click at [198, 51] on icon at bounding box center [199, 51] width 19 height 19
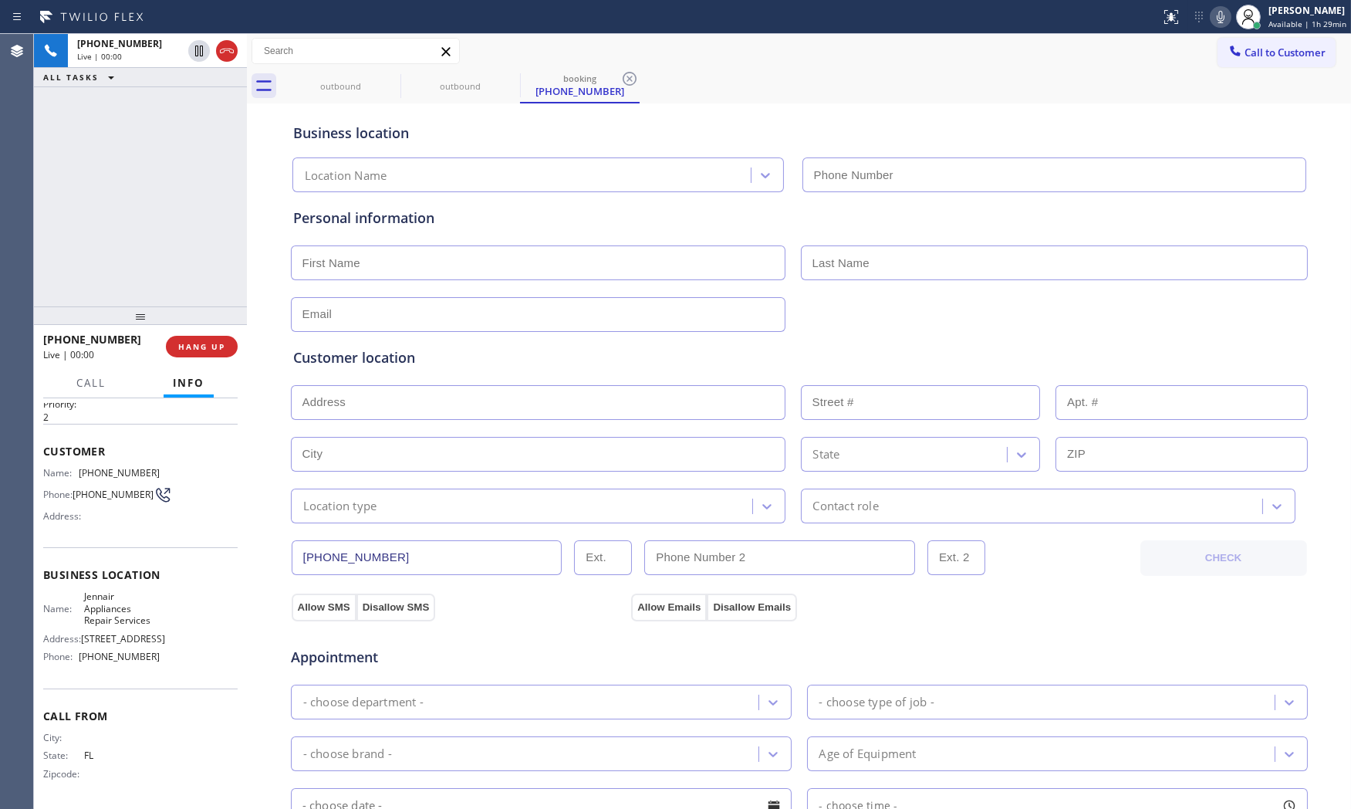
type input "[PHONE_NUMBER]"
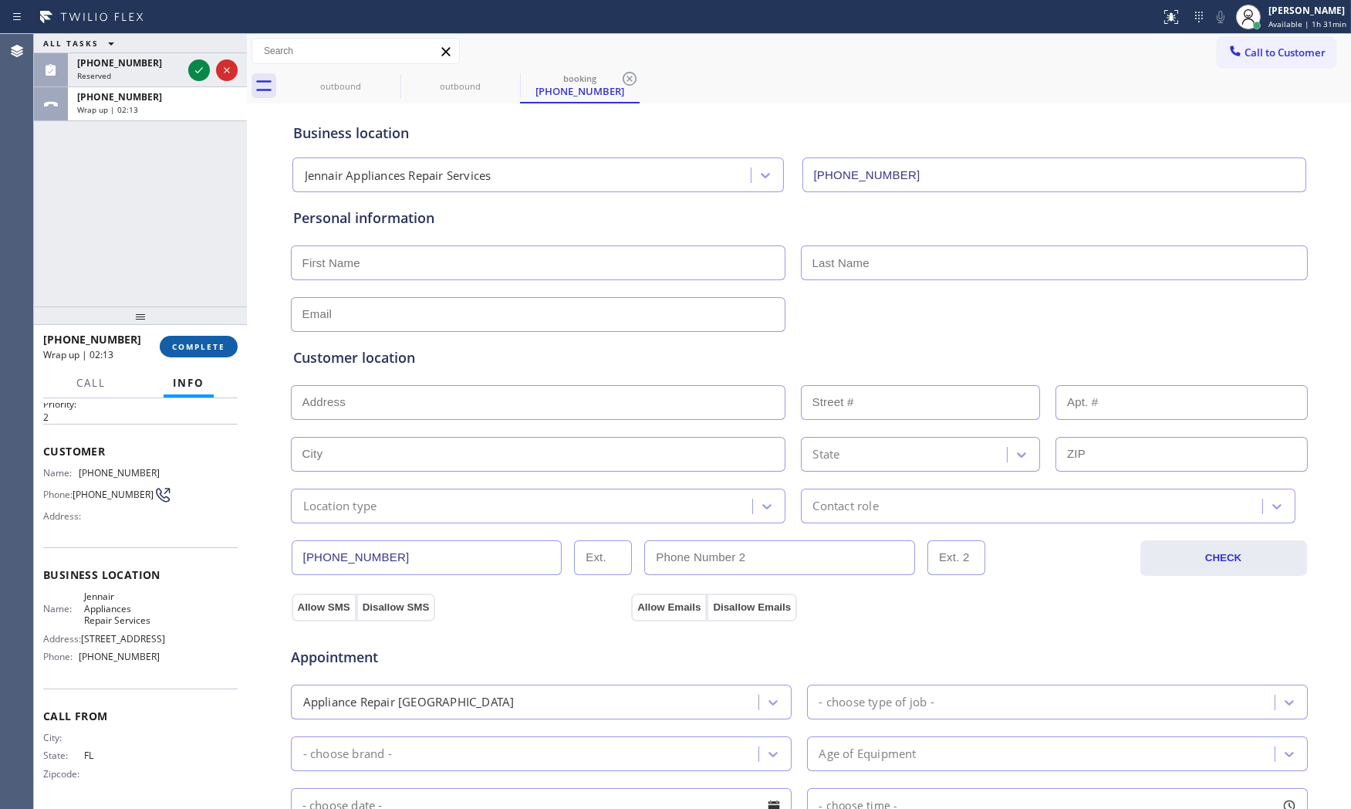
click at [204, 348] on span "COMPLETE" at bounding box center [198, 346] width 53 height 11
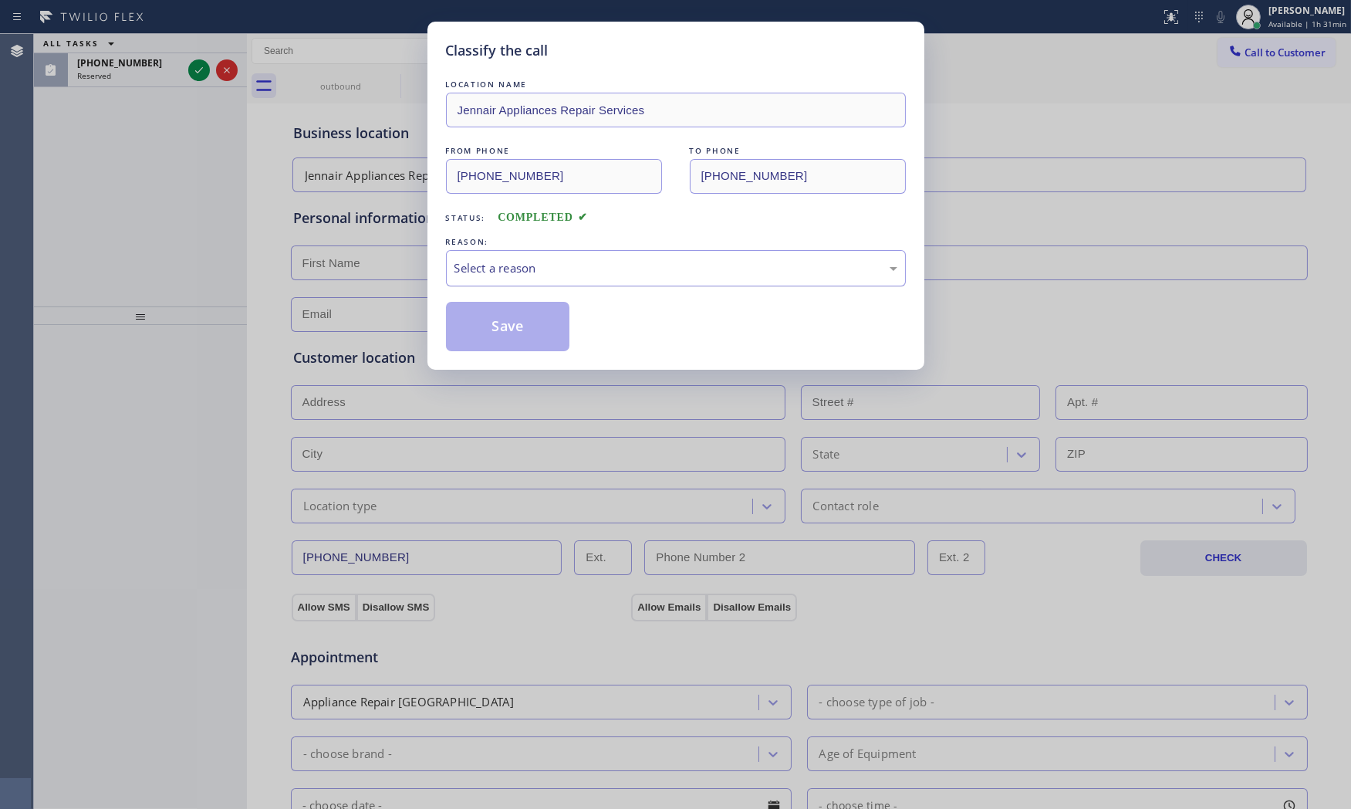
drag, startPoint x: 529, startPoint y: 255, endPoint x: 502, endPoint y: 280, distance: 37.1
click at [507, 271] on div "Select a reason" at bounding box center [675, 268] width 443 height 18
click at [491, 316] on button "Save" at bounding box center [508, 326] width 124 height 49
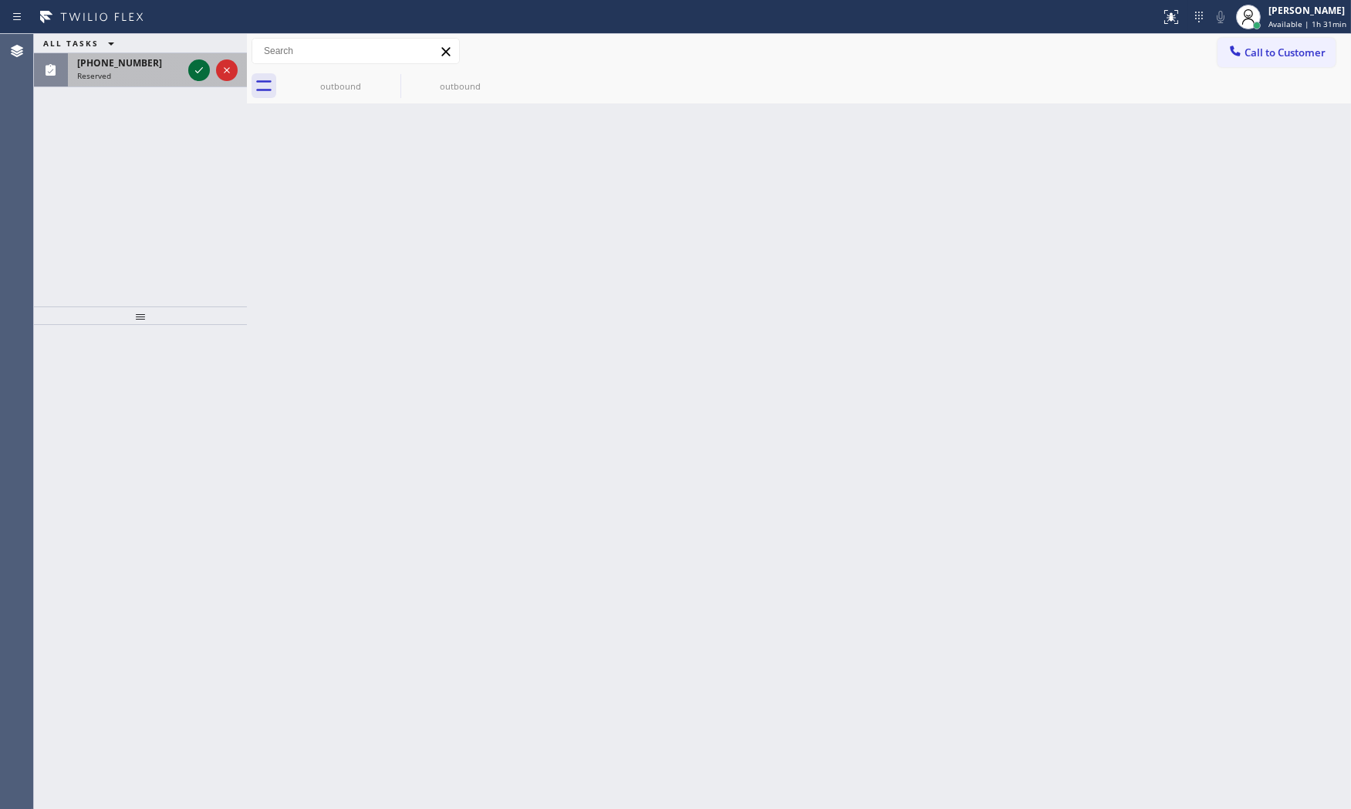
click at [190, 73] on div at bounding box center [199, 70] width 22 height 19
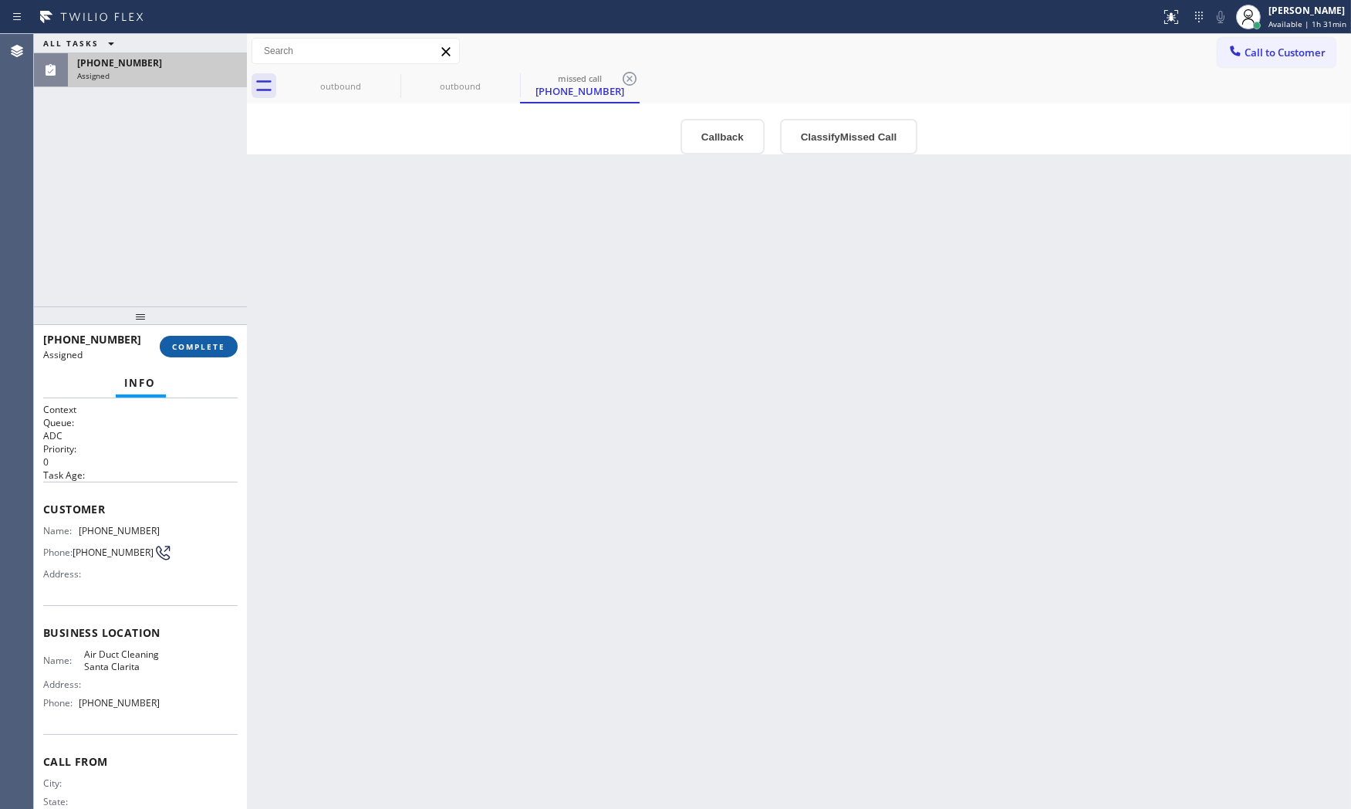
click at [201, 351] on span "COMPLETE" at bounding box center [198, 346] width 53 height 11
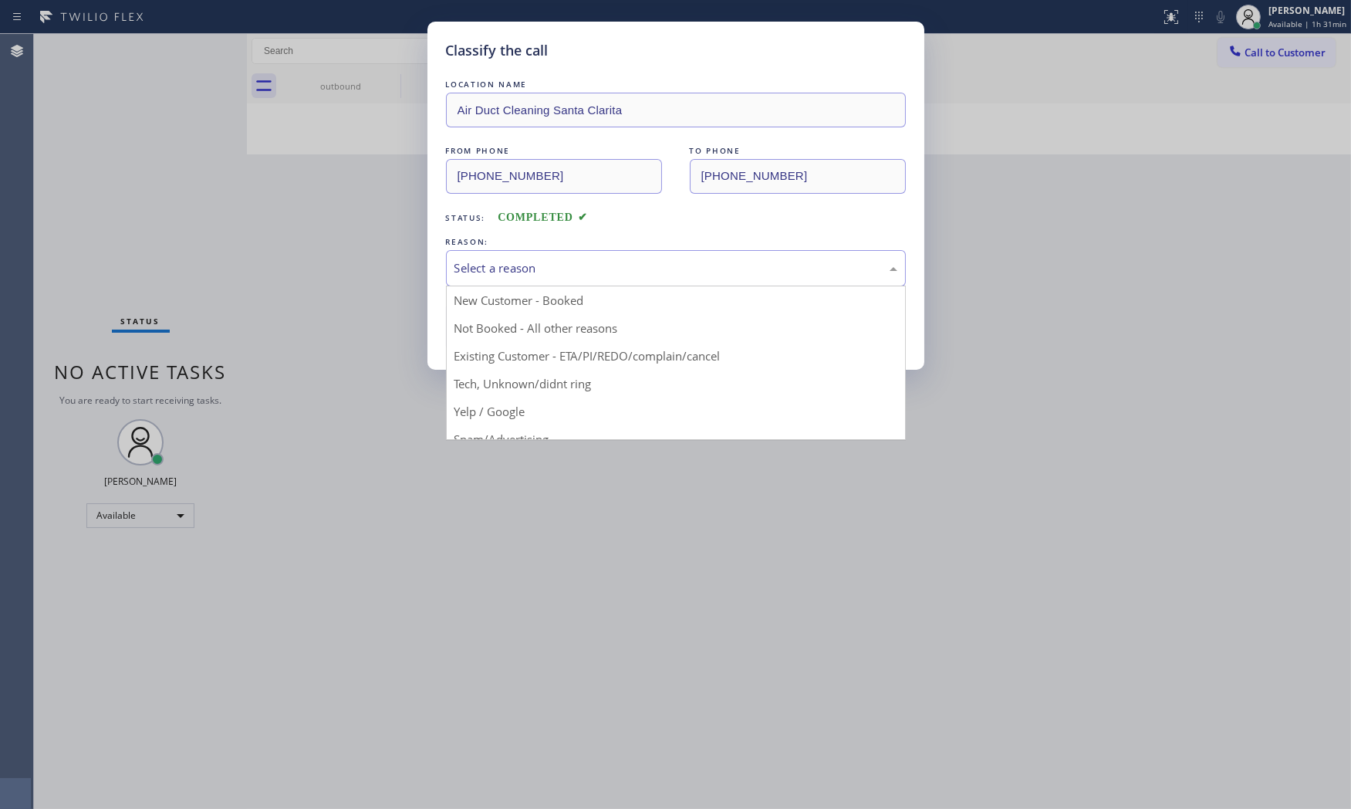
click at [511, 279] on div "Select a reason" at bounding box center [676, 268] width 460 height 36
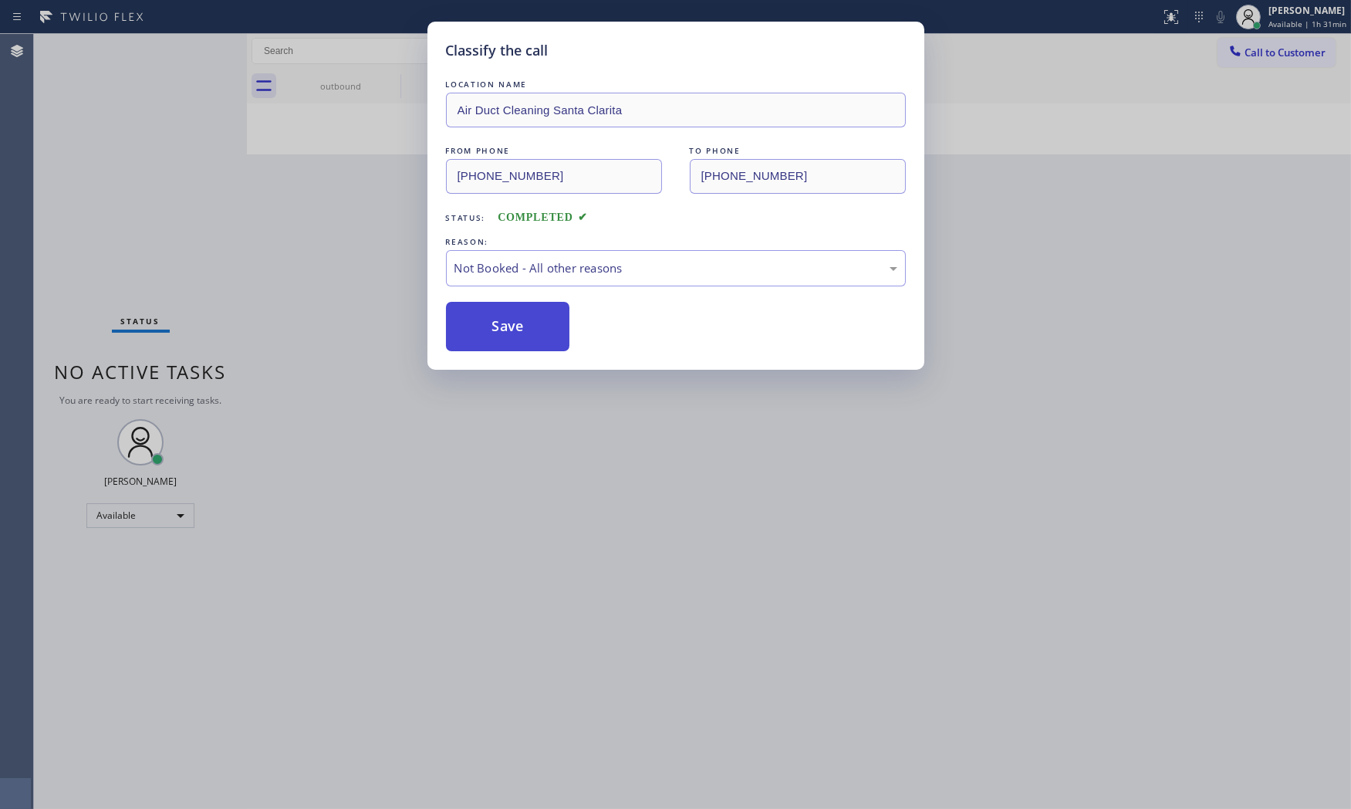
click at [526, 333] on button "Save" at bounding box center [508, 326] width 124 height 49
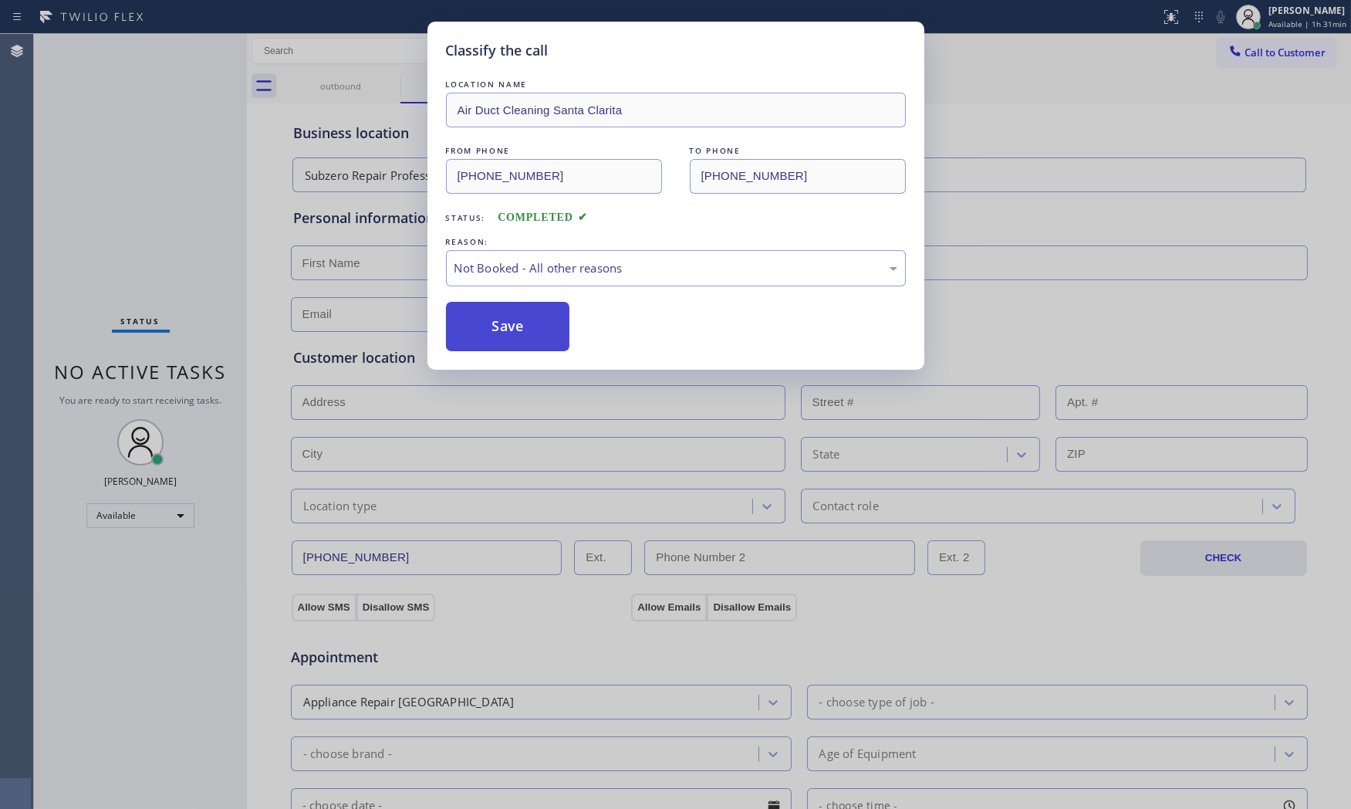
click at [526, 333] on button "Save" at bounding box center [508, 326] width 124 height 49
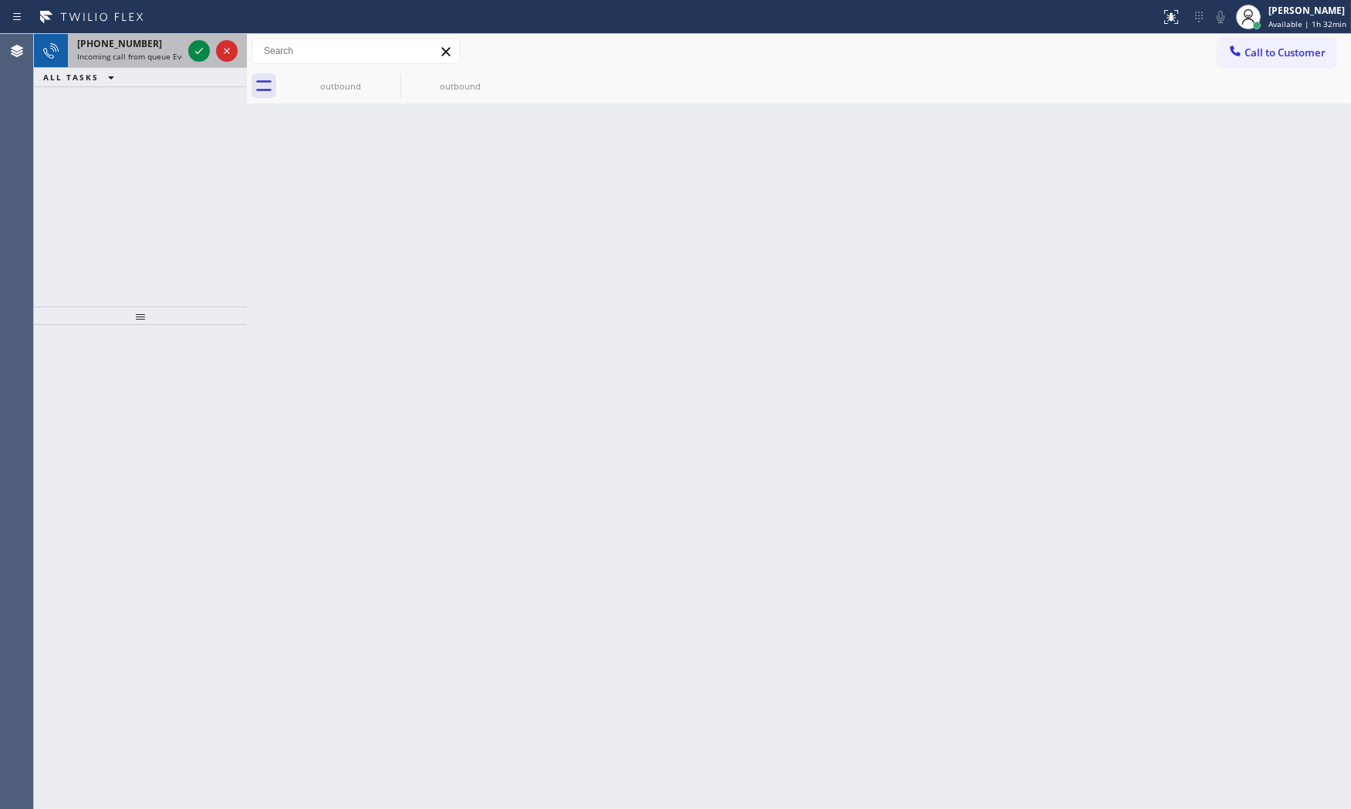
click at [172, 52] on span "Incoming call from queue Everybody" at bounding box center [143, 56] width 133 height 11
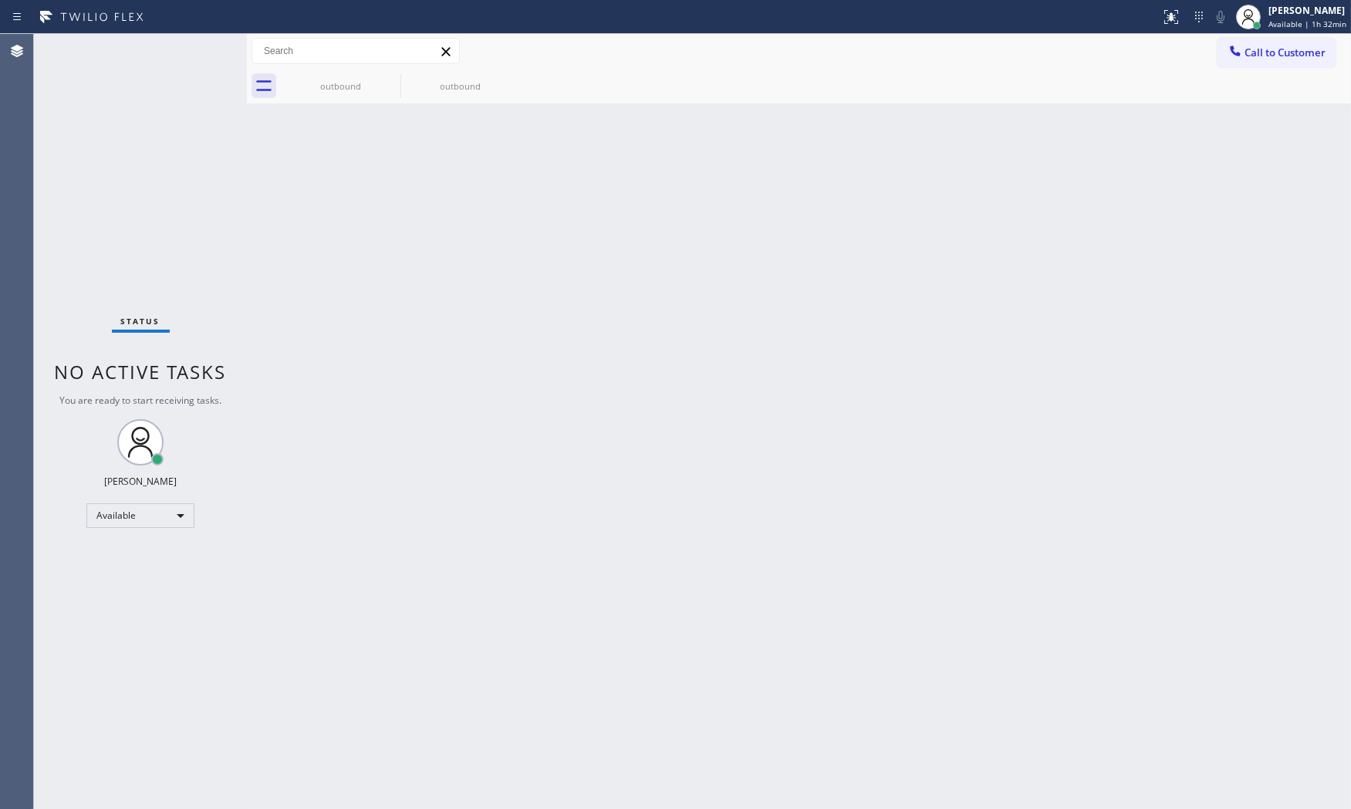
click at [203, 52] on div "Status No active tasks You are ready to start receiving tasks. [PERSON_NAME] Av…" at bounding box center [140, 421] width 213 height 775
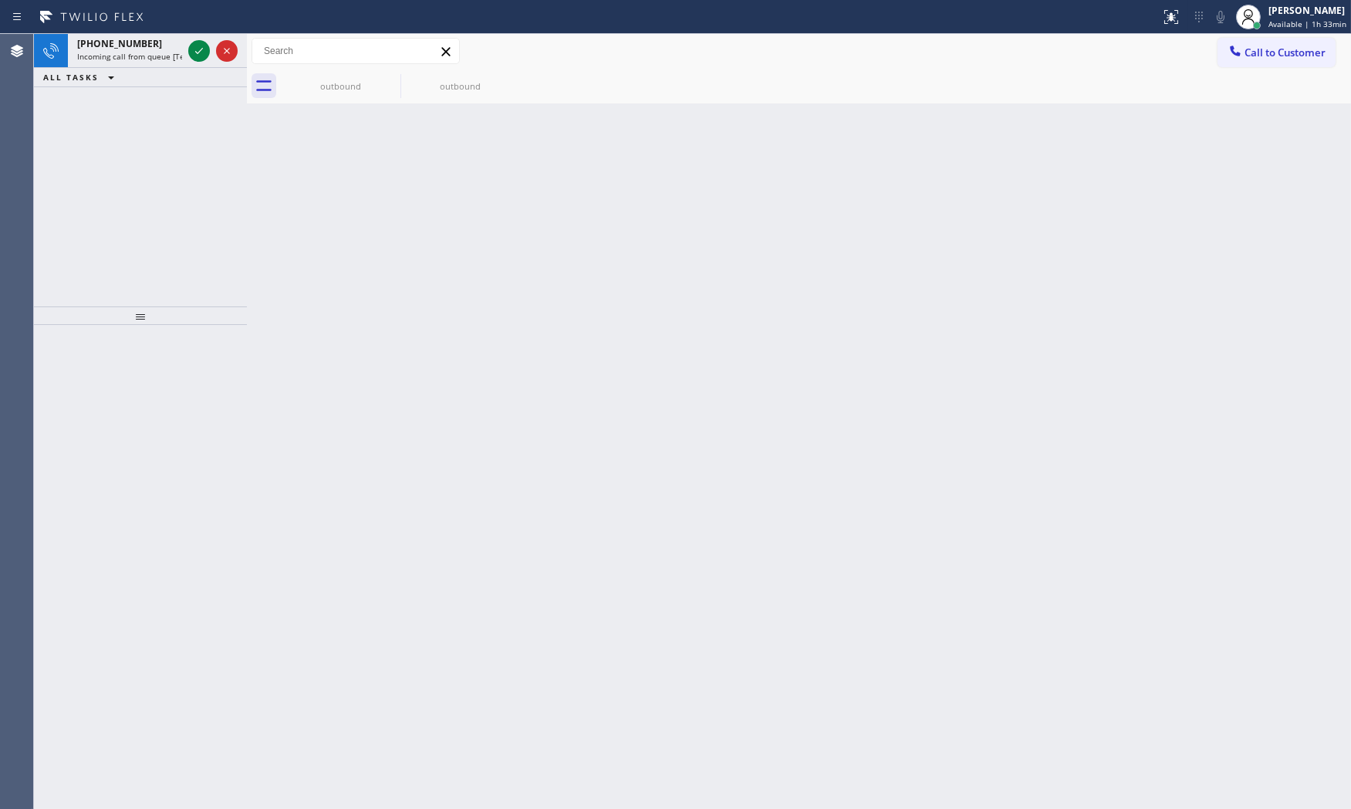
click at [196, 54] on icon at bounding box center [199, 51] width 19 height 19
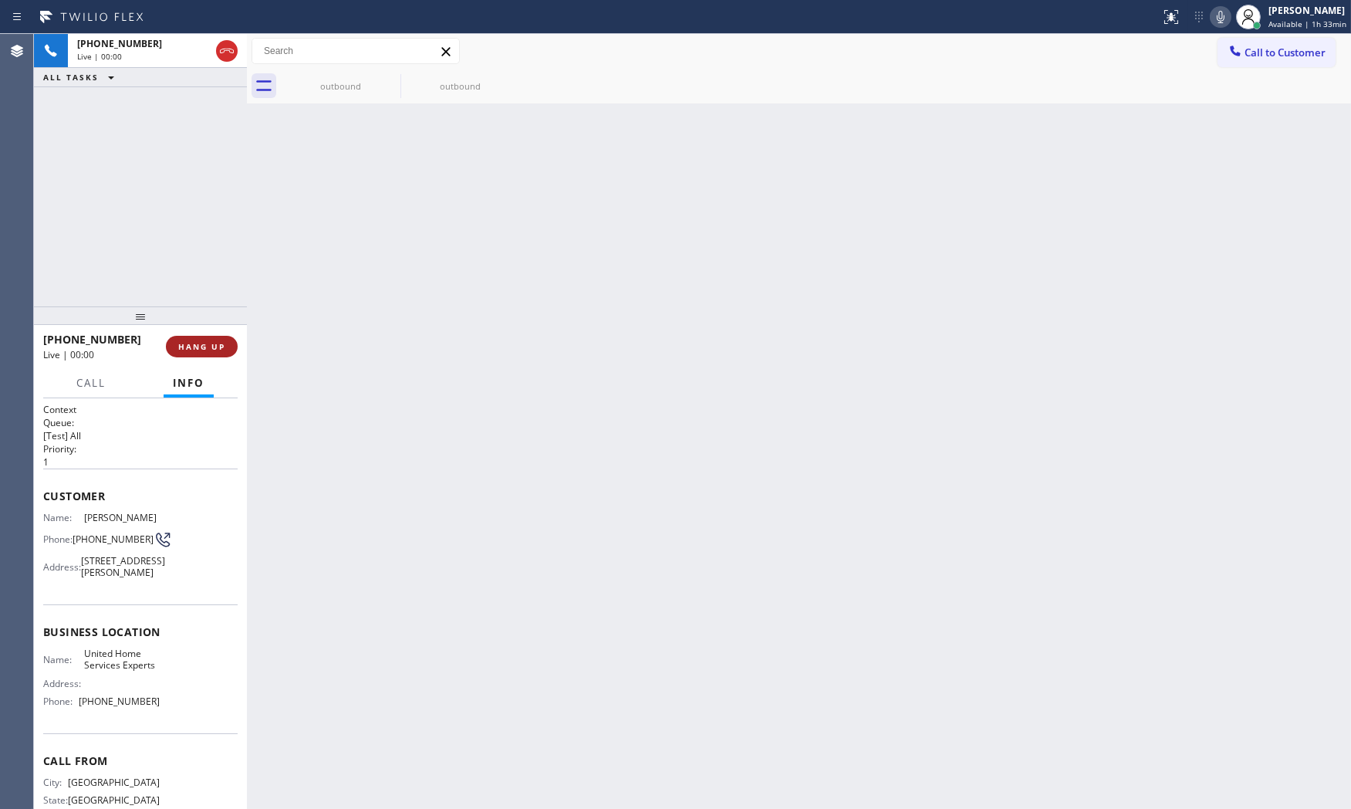
click at [217, 333] on div "[PHONE_NUMBER] Live | 00:00 HANG UP" at bounding box center [140, 346] width 194 height 40
click at [214, 339] on button "HANG UP" at bounding box center [202, 347] width 72 height 22
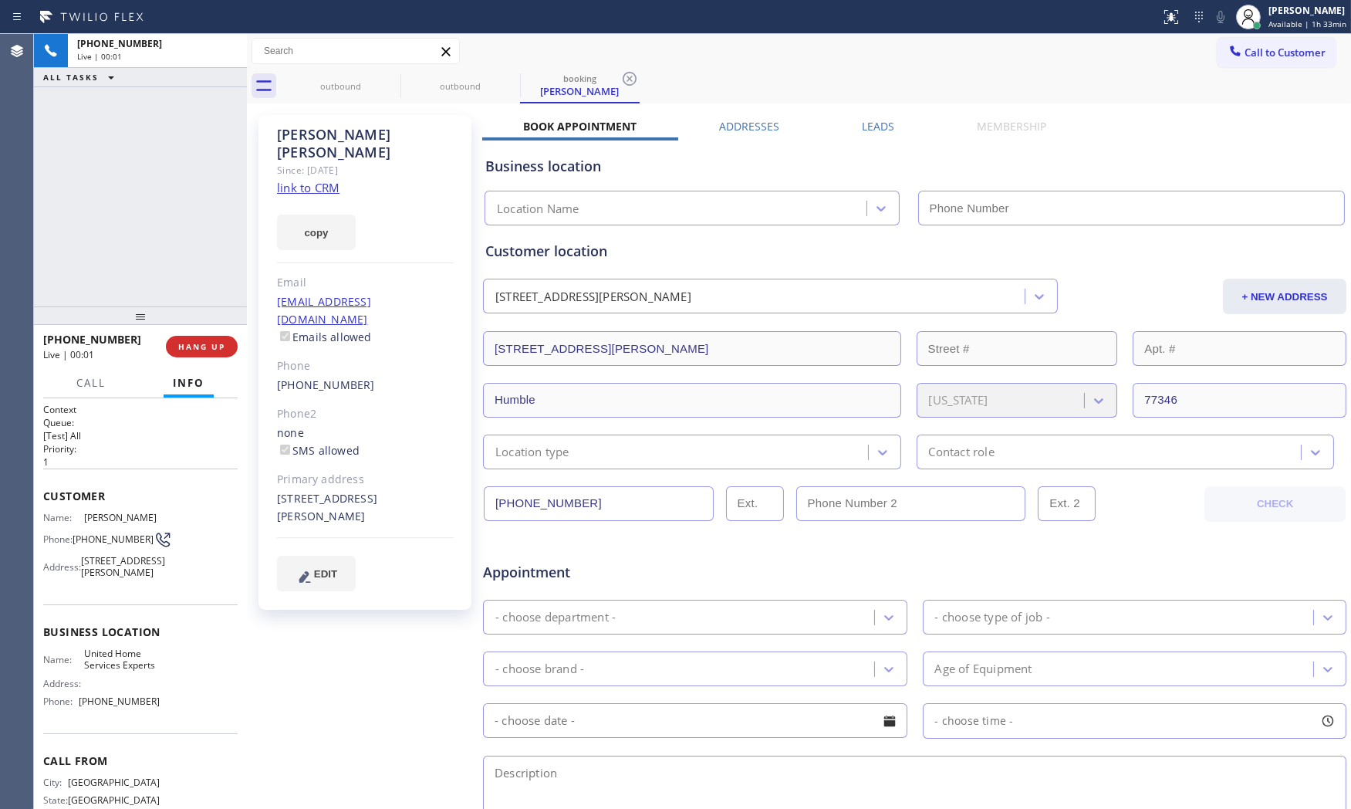
type input "[PHONE_NUMBER]"
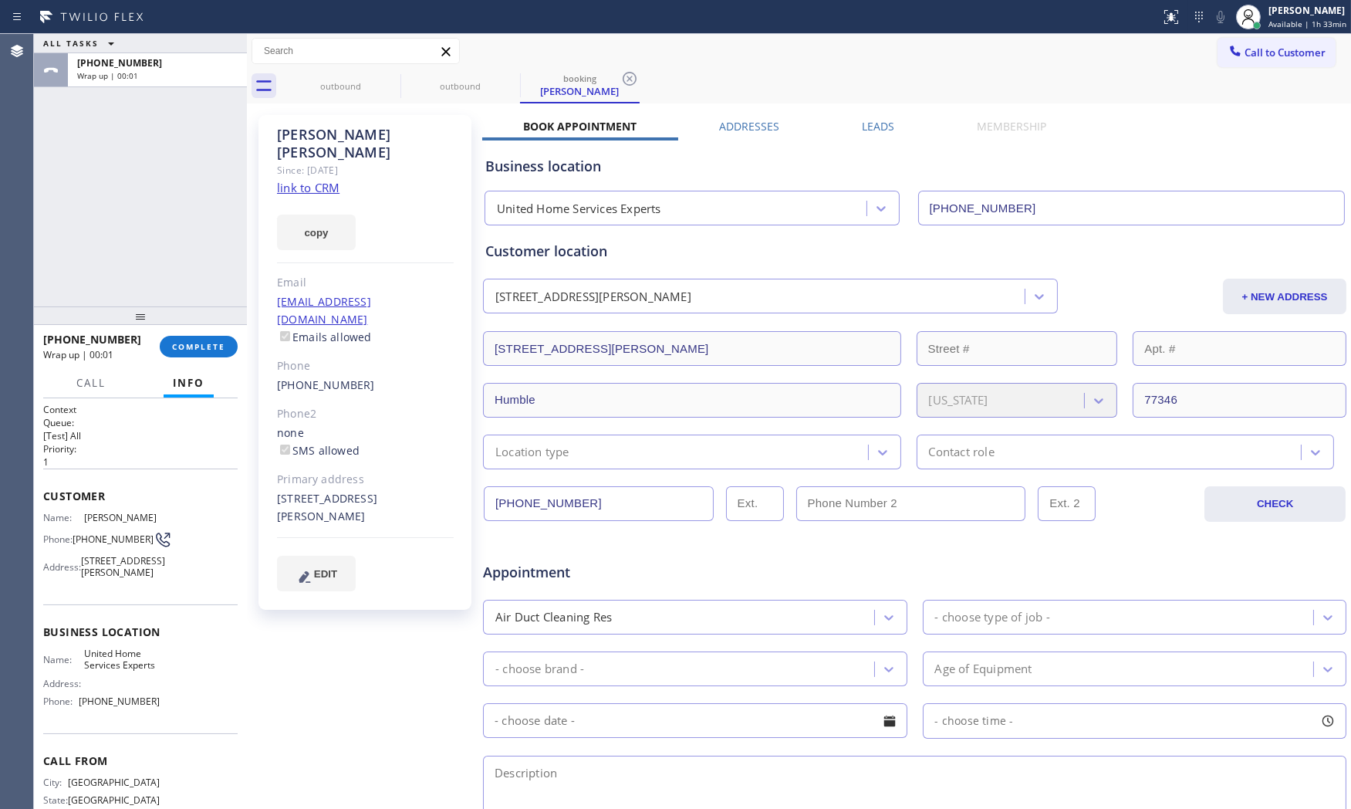
click at [302, 180] on link "link to CRM" at bounding box center [308, 187] width 62 height 15
click at [201, 349] on span "COMPLETE" at bounding box center [198, 346] width 53 height 11
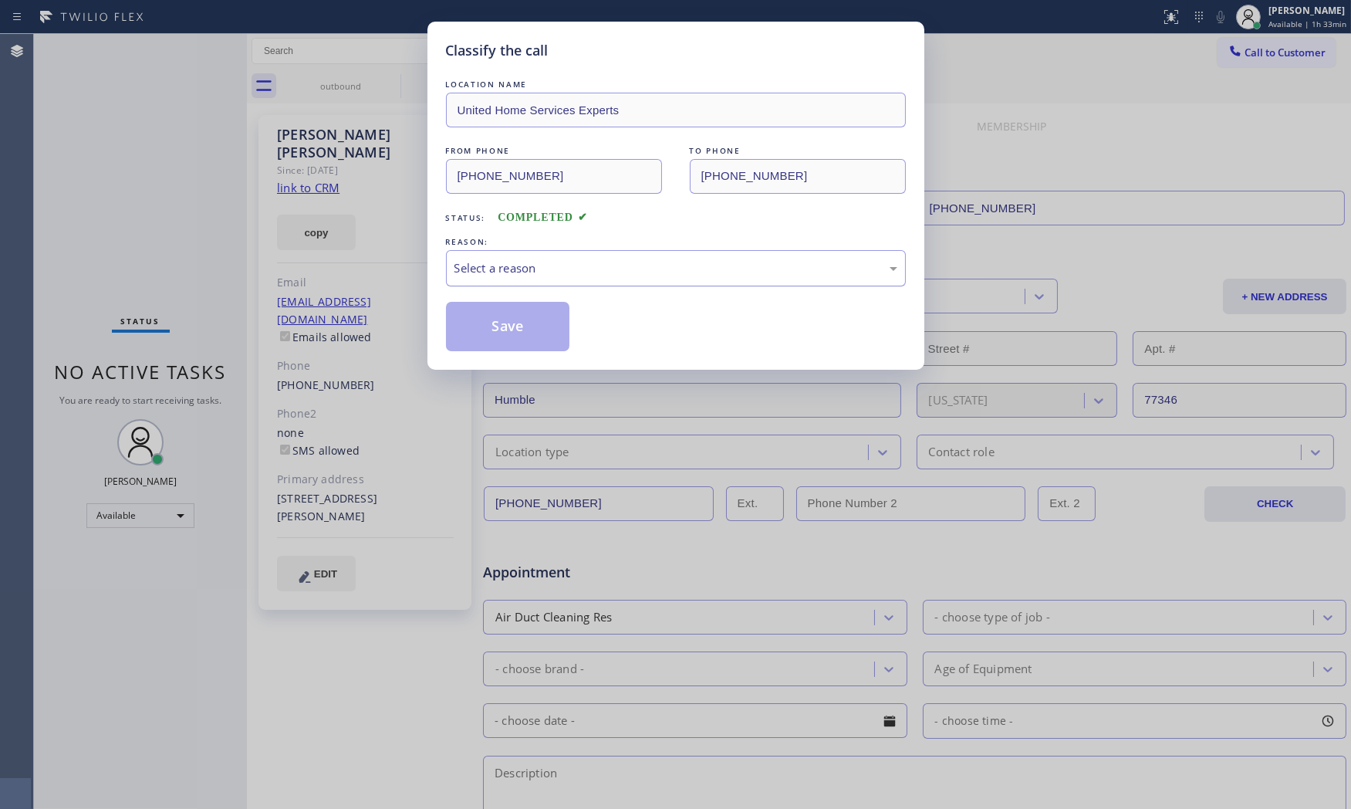
click at [480, 281] on div "Select a reason" at bounding box center [676, 268] width 460 height 36
click at [489, 321] on button "Save" at bounding box center [508, 326] width 124 height 49
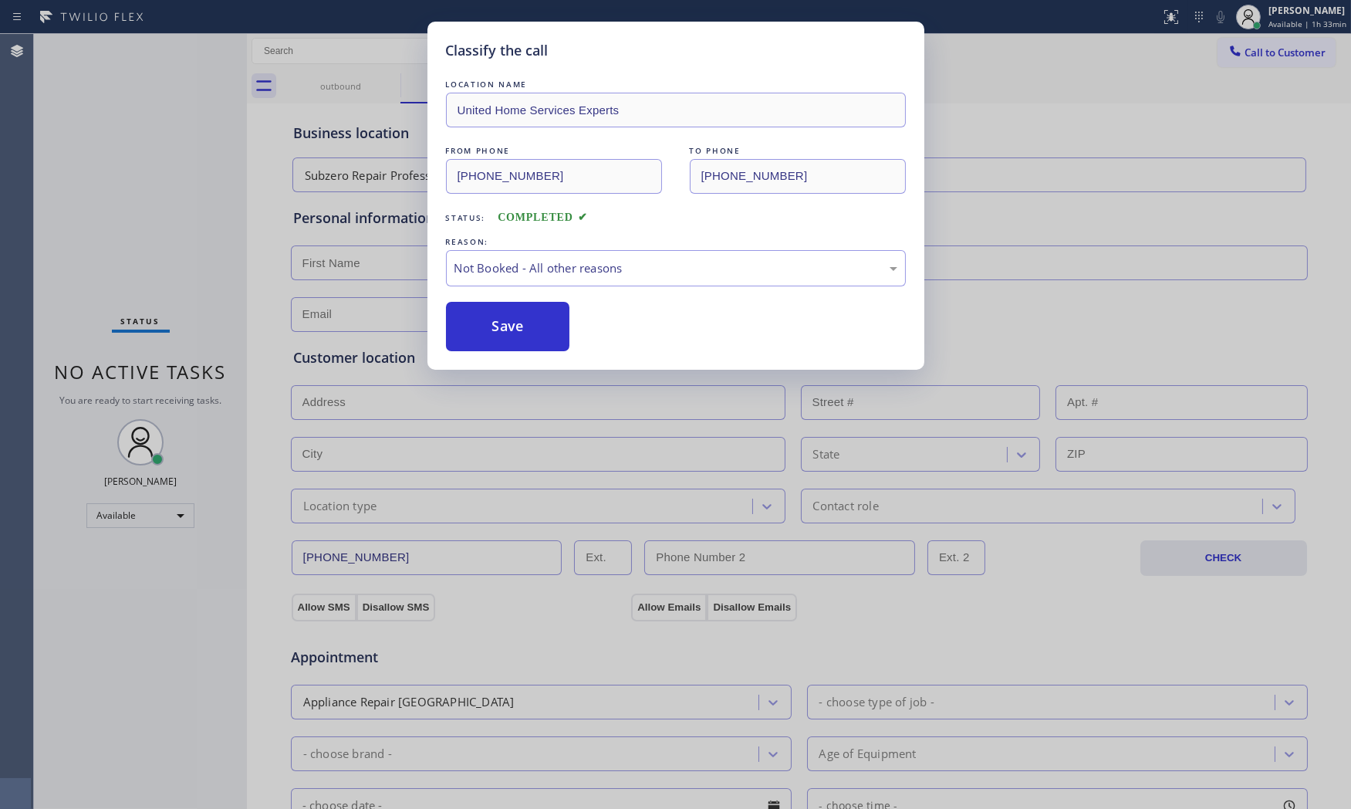
click at [489, 321] on button "Save" at bounding box center [508, 326] width 124 height 49
click at [490, 321] on button "Save" at bounding box center [508, 326] width 124 height 49
click at [490, 321] on div "Classify the call LOCATION NAME Bulldog Electrical Inc FROM PHONE [PHONE_NUMBER…" at bounding box center [692, 421] width 1317 height 775
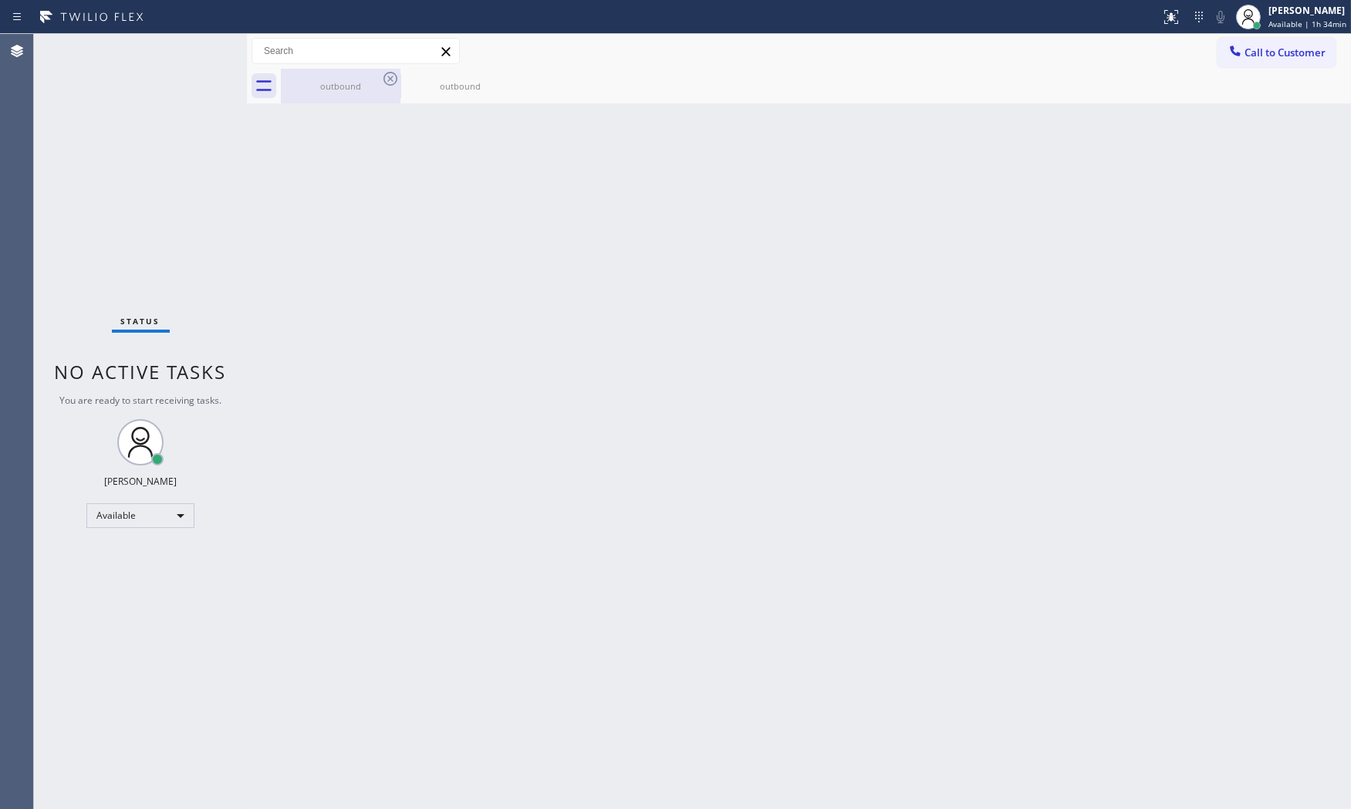
click at [341, 93] on div "outbound" at bounding box center [340, 86] width 116 height 35
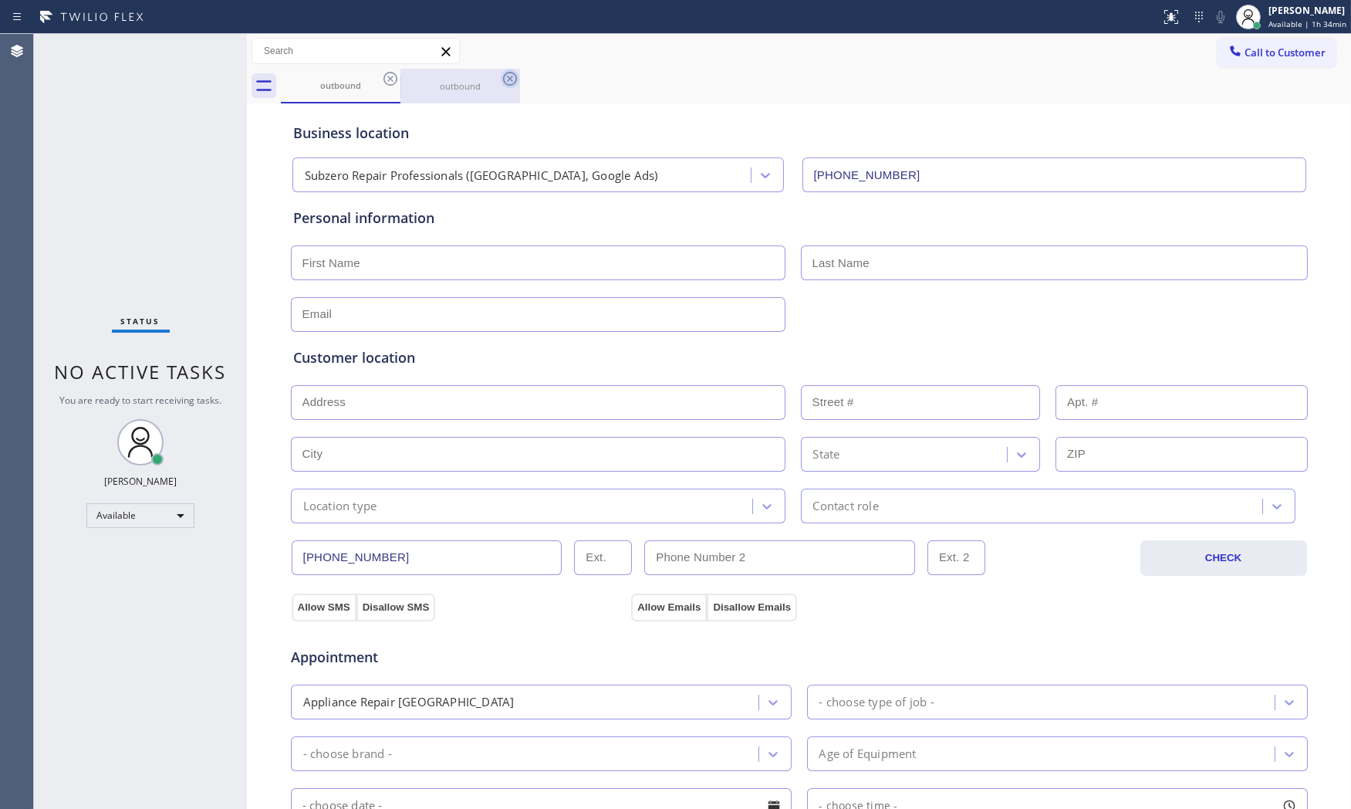
click at [384, 76] on icon at bounding box center [390, 79] width 14 height 14
click at [387, 76] on icon at bounding box center [390, 78] width 19 height 19
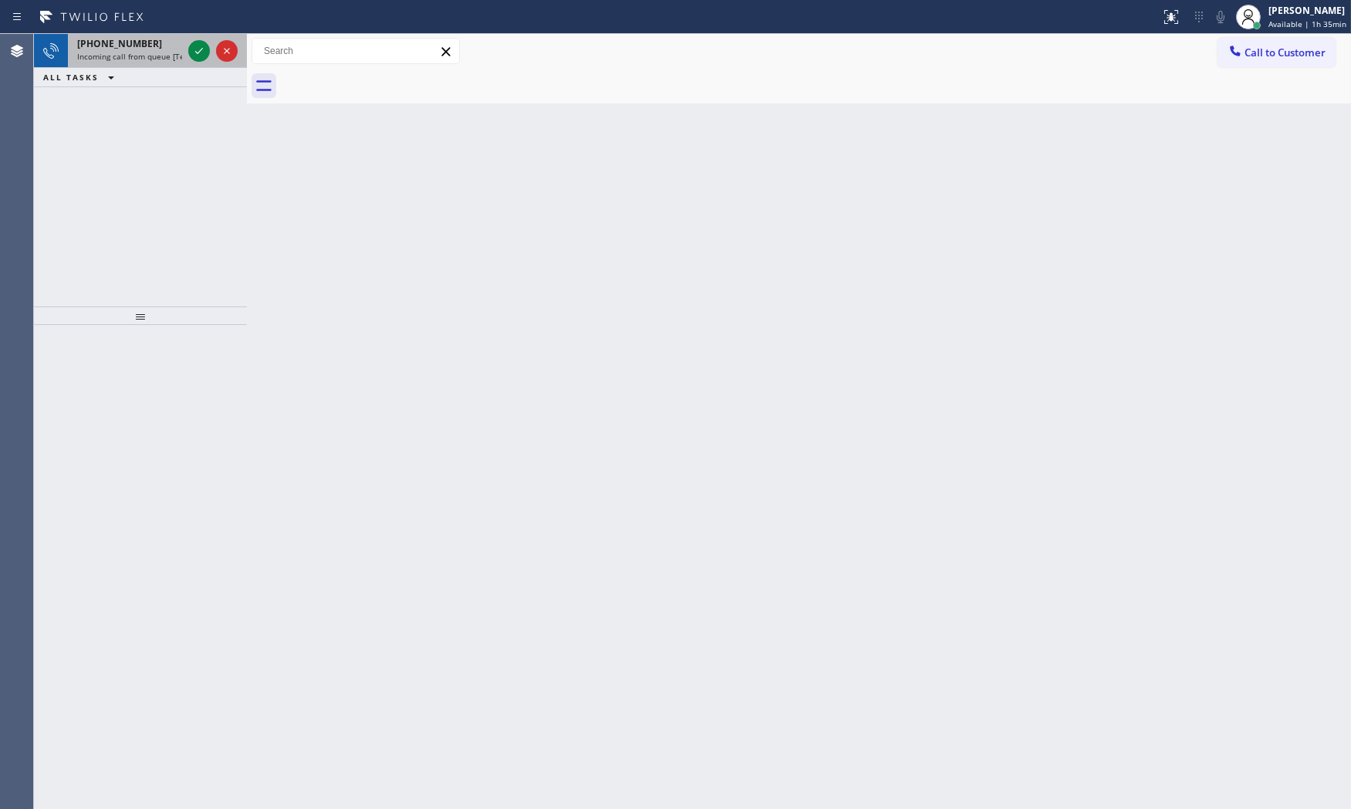
click at [157, 51] on span "Incoming call from queue [Test] All" at bounding box center [141, 56] width 128 height 11
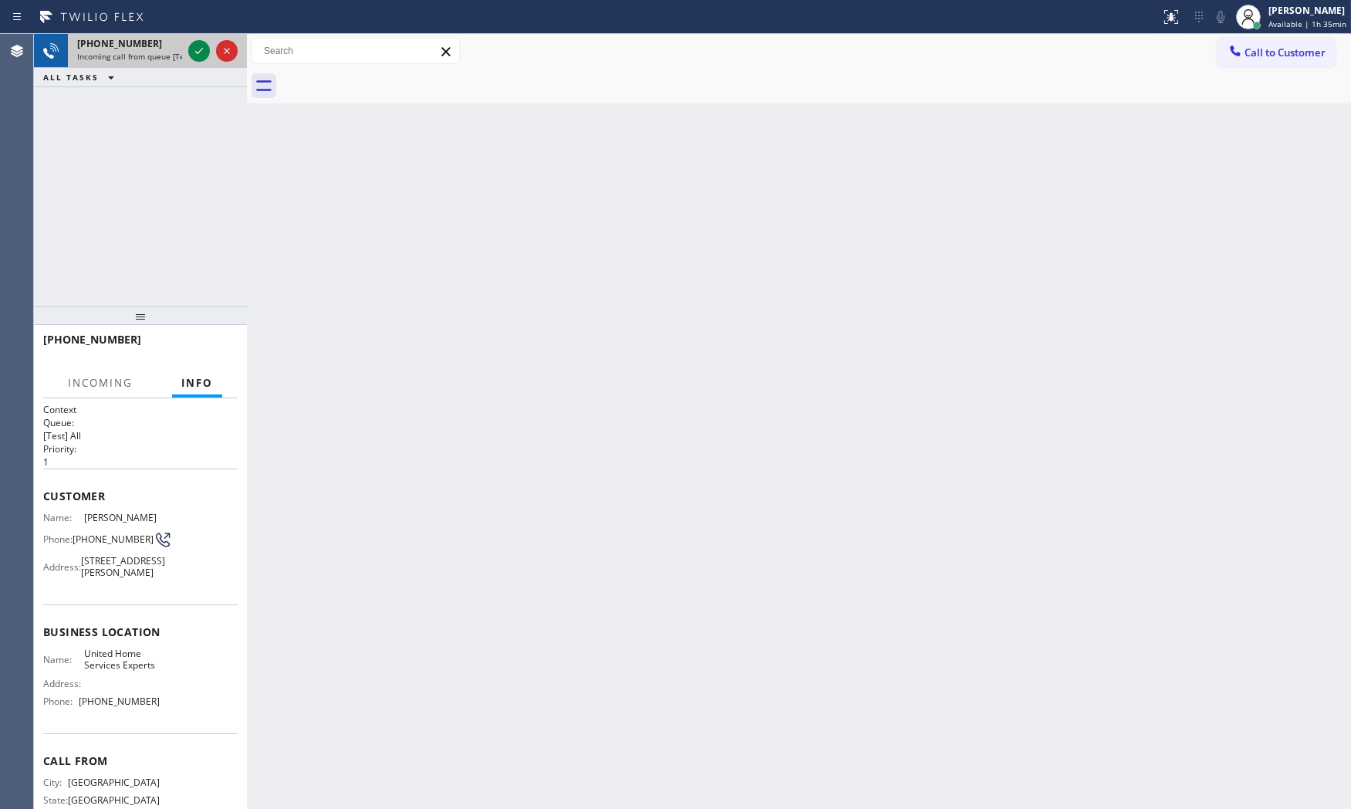
click at [179, 54] on span "Incoming call from queue [Test] All" at bounding box center [141, 56] width 128 height 11
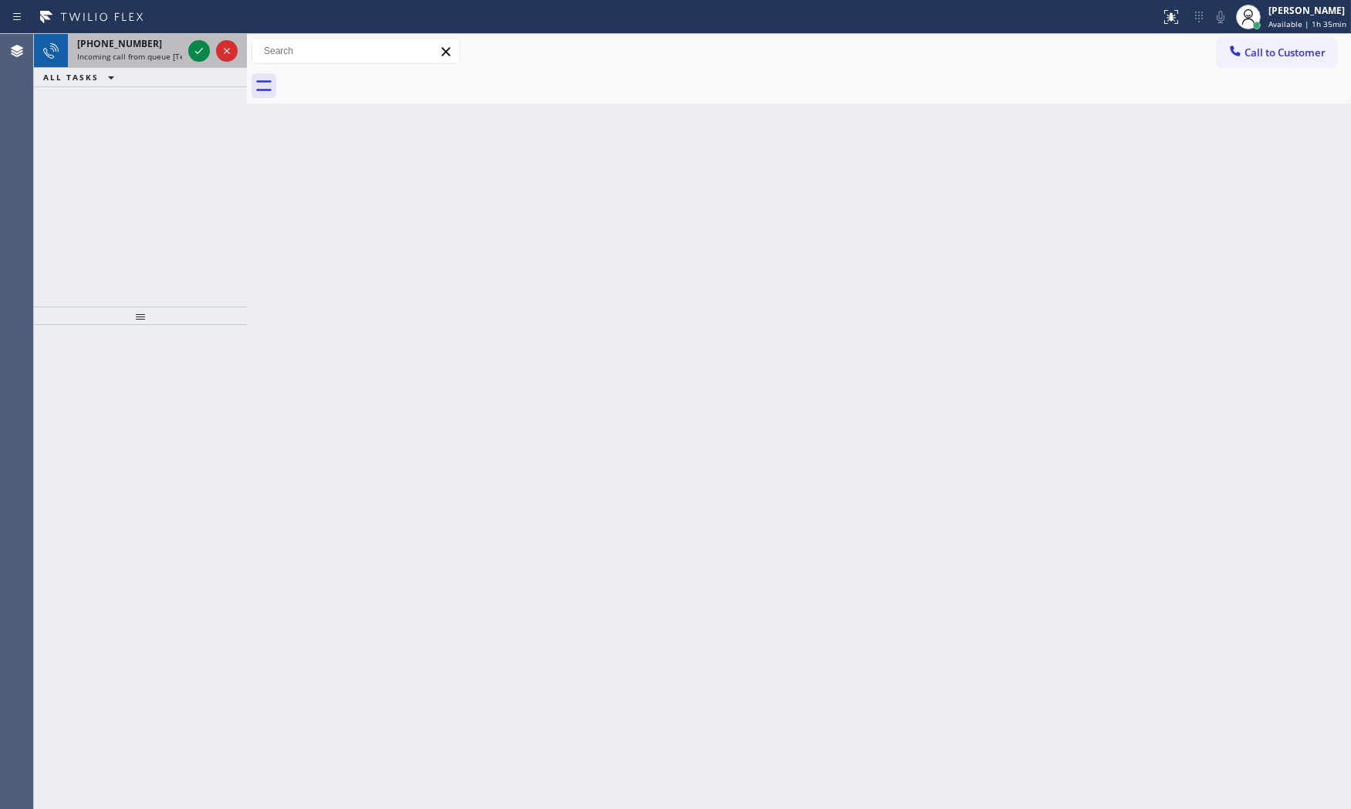
click at [147, 41] on div "[PHONE_NUMBER]" at bounding box center [129, 43] width 105 height 13
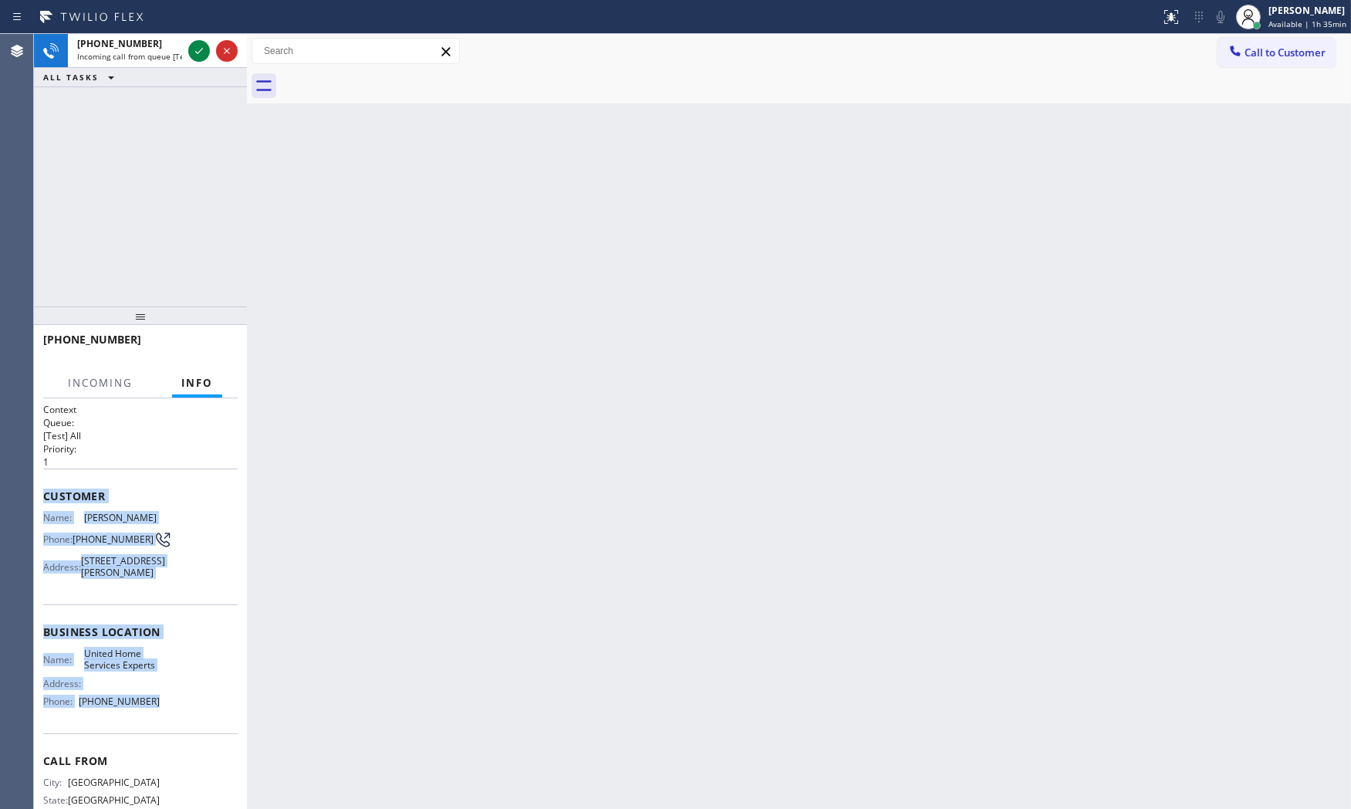
drag, startPoint x: 44, startPoint y: 494, endPoint x: 183, endPoint y: 730, distance: 273.9
click at [183, 730] on div "Context Queue: [Test] All Priority: 1 Customer Name: [PERSON_NAME] Phone: [PHON…" at bounding box center [140, 626] width 194 height 447
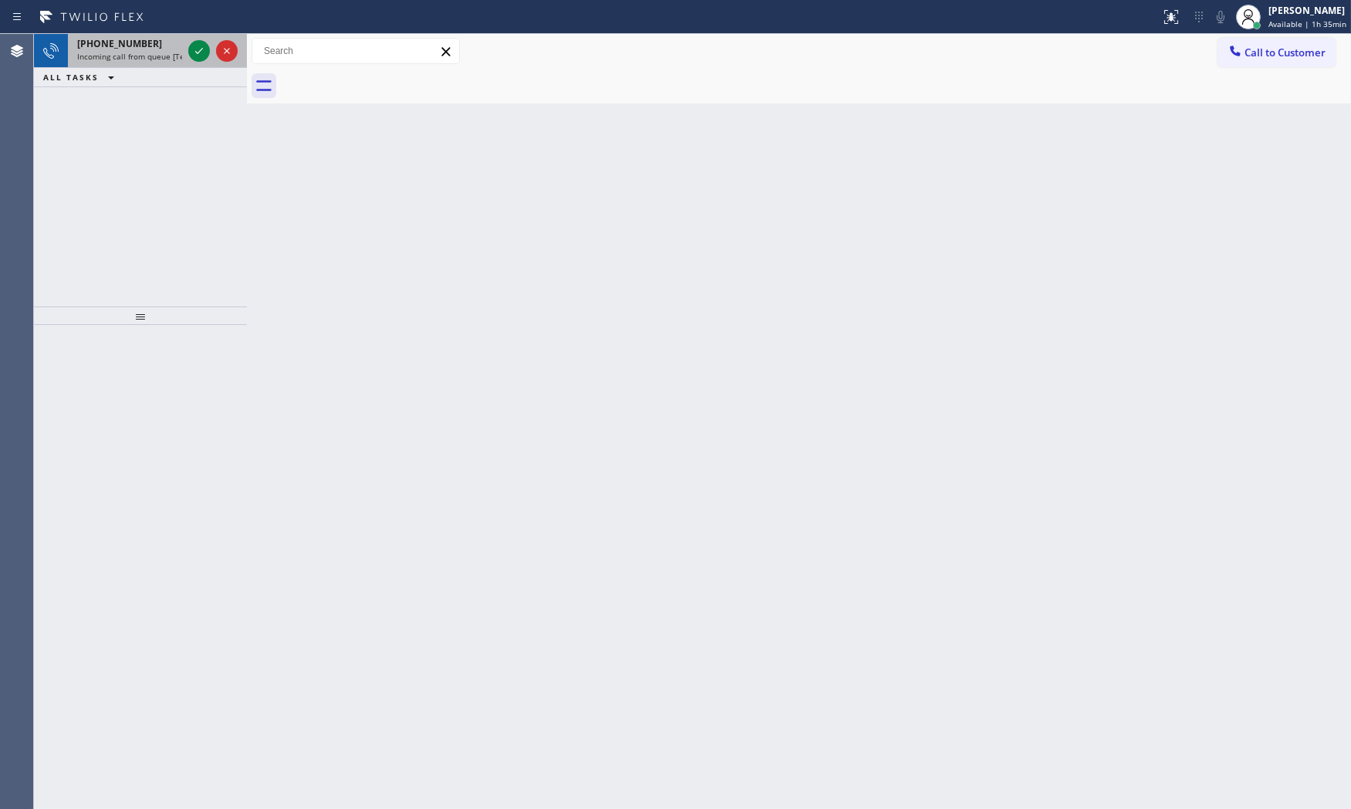
click at [130, 55] on span "Incoming call from queue [Test] All" at bounding box center [141, 56] width 128 height 11
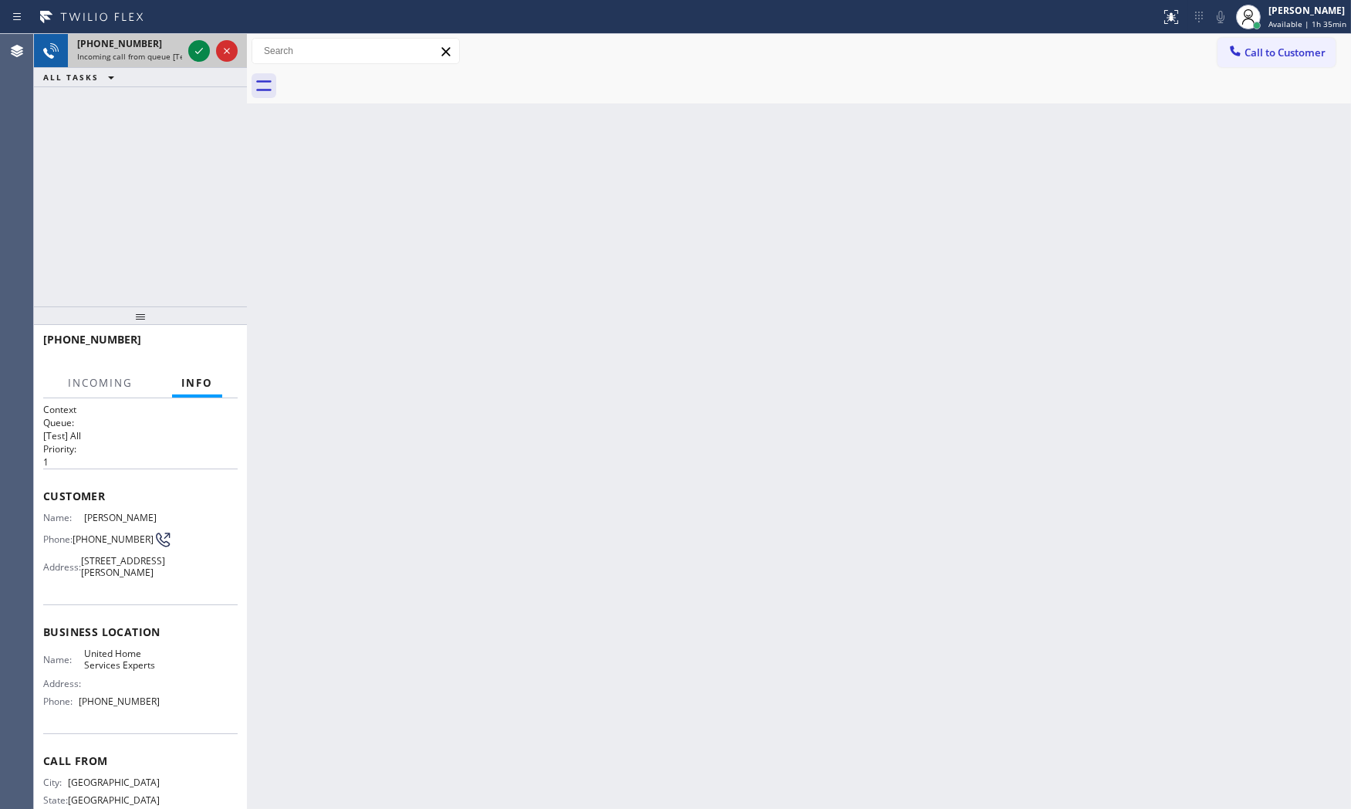
click at [157, 46] on div "[PHONE_NUMBER]" at bounding box center [129, 43] width 105 height 13
click at [190, 47] on icon at bounding box center [199, 51] width 19 height 19
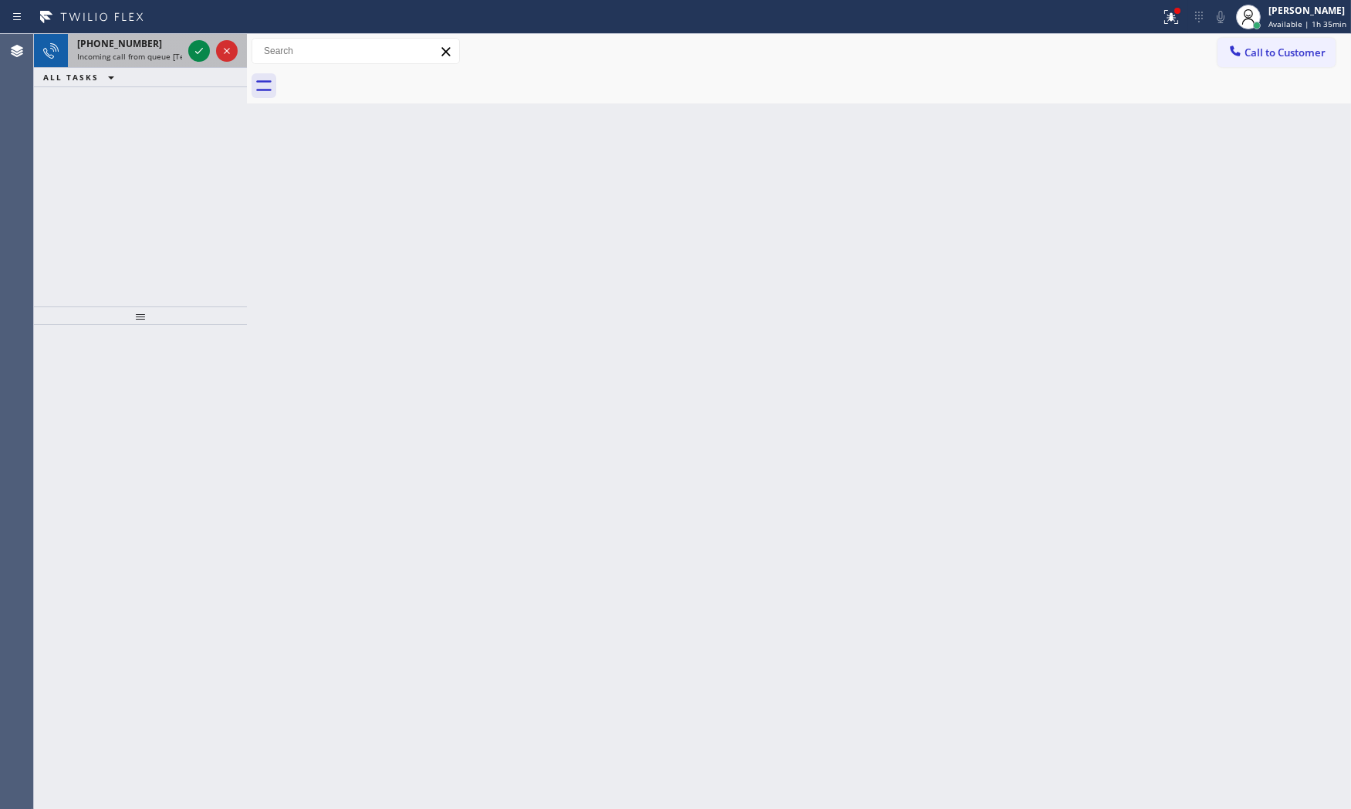
click at [152, 64] on div "[PHONE_NUMBER] Incoming call from queue [Test] All" at bounding box center [126, 51] width 117 height 34
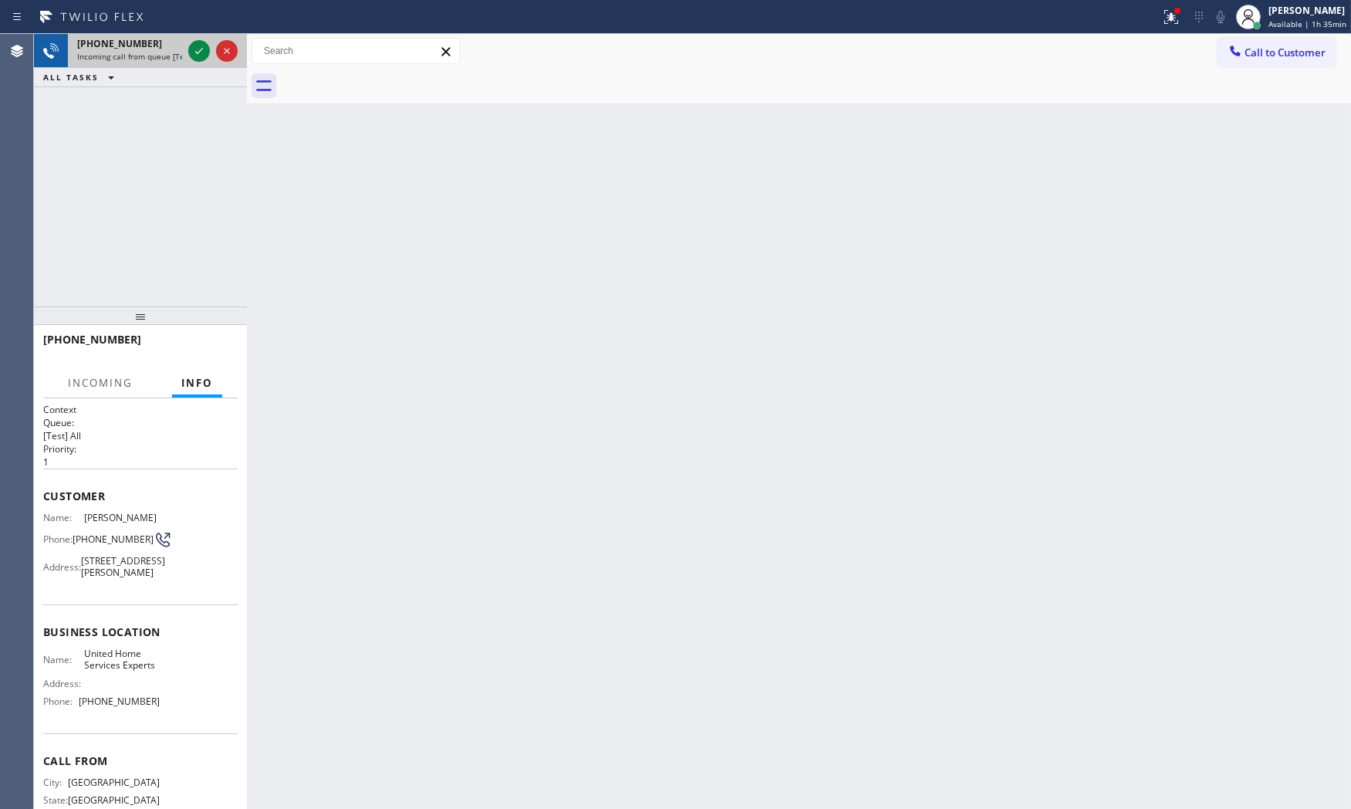
click at [154, 58] on span "Incoming call from queue [Test] All" at bounding box center [141, 56] width 128 height 11
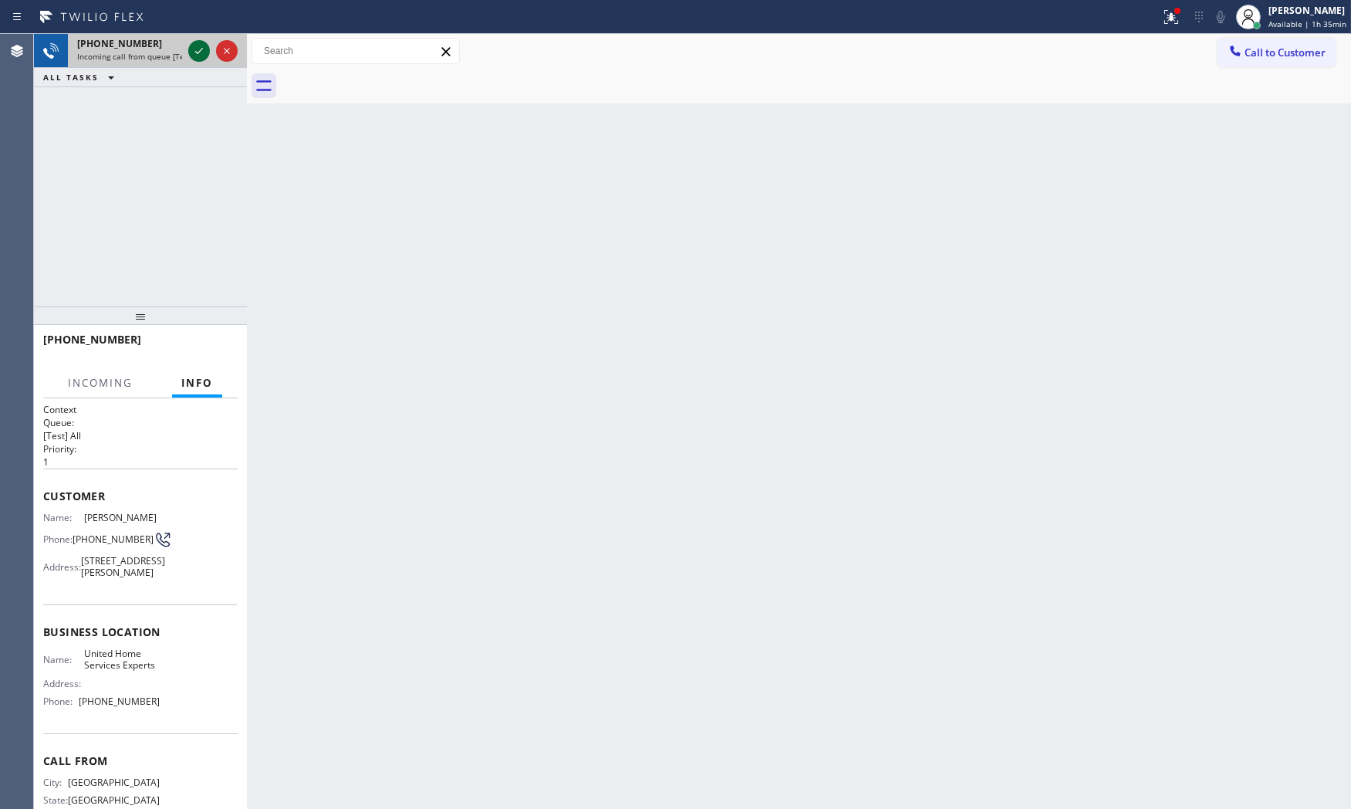
click at [199, 51] on icon at bounding box center [199, 51] width 8 height 6
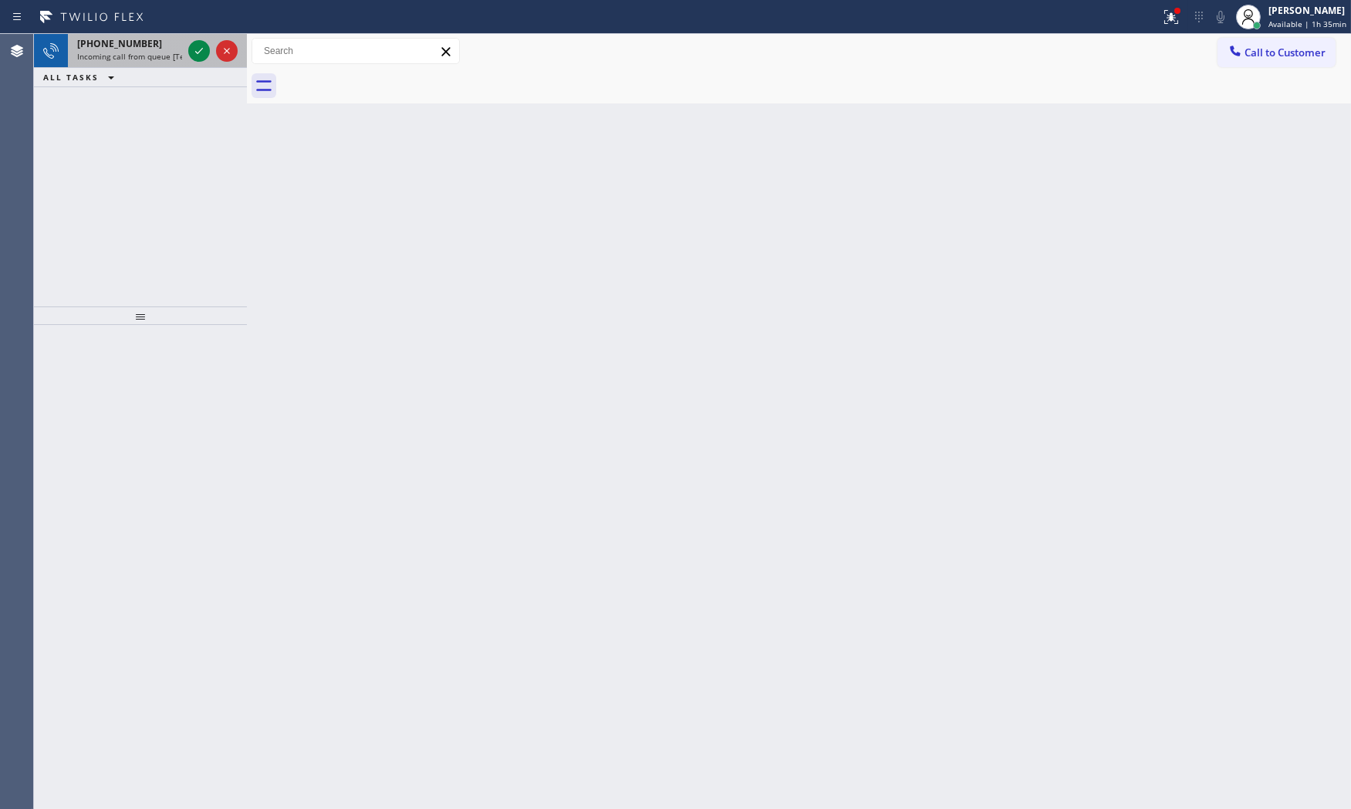
click at [191, 66] on div at bounding box center [213, 51] width 56 height 34
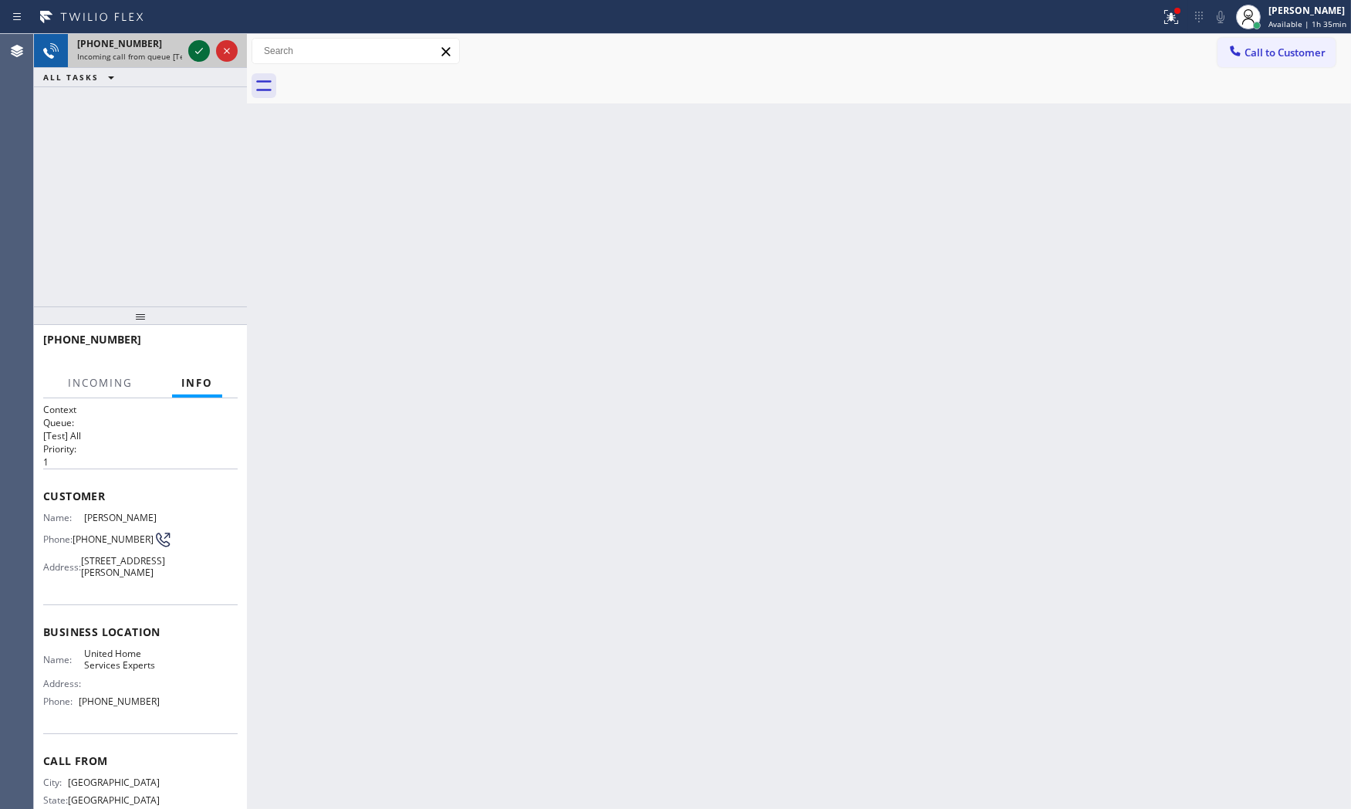
click at [194, 56] on icon at bounding box center [199, 51] width 19 height 19
click at [224, 335] on div "[PHONE_NUMBER]" at bounding box center [140, 346] width 194 height 40
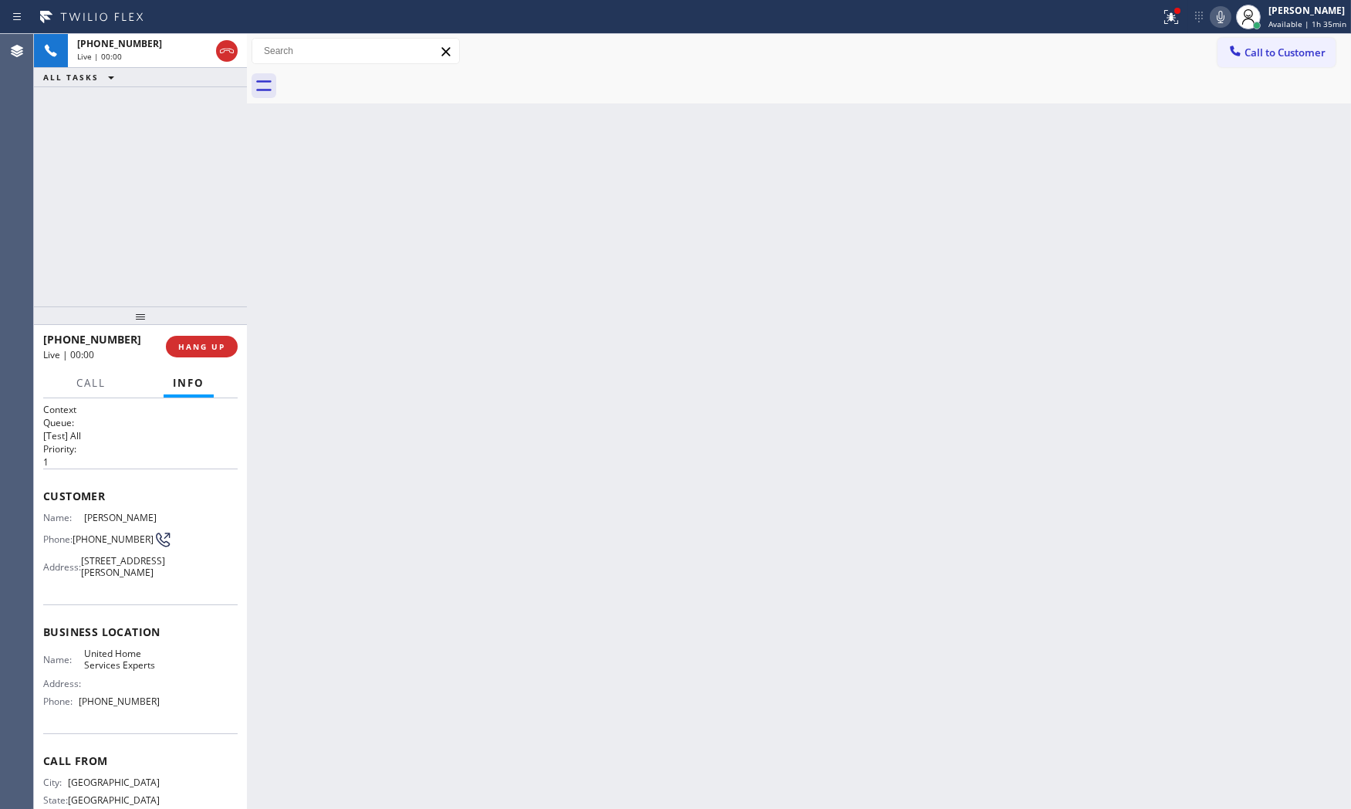
click at [221, 341] on span "HANG UP" at bounding box center [201, 346] width 47 height 11
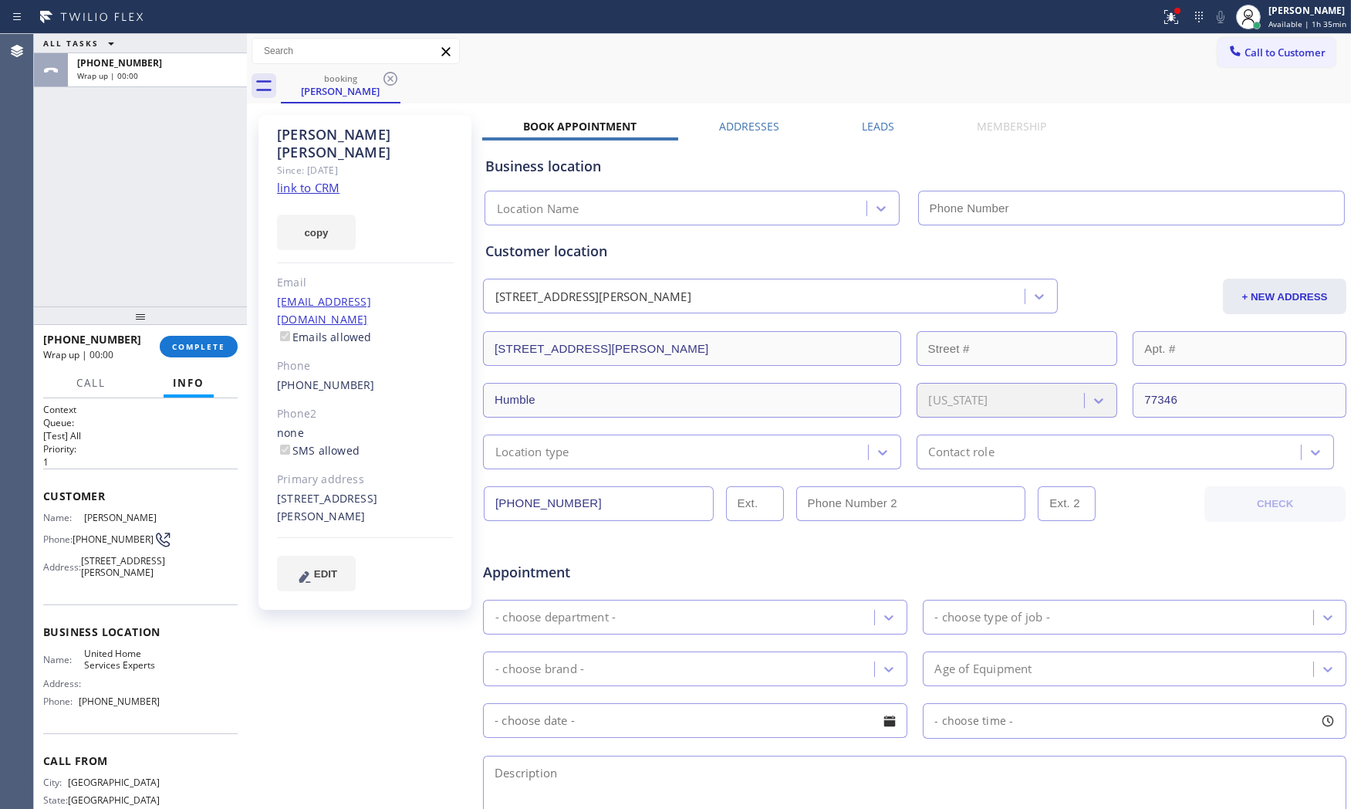
type input "[PHONE_NUMBER]"
click at [198, 336] on button "COMPLETE" at bounding box center [199, 347] width 78 height 22
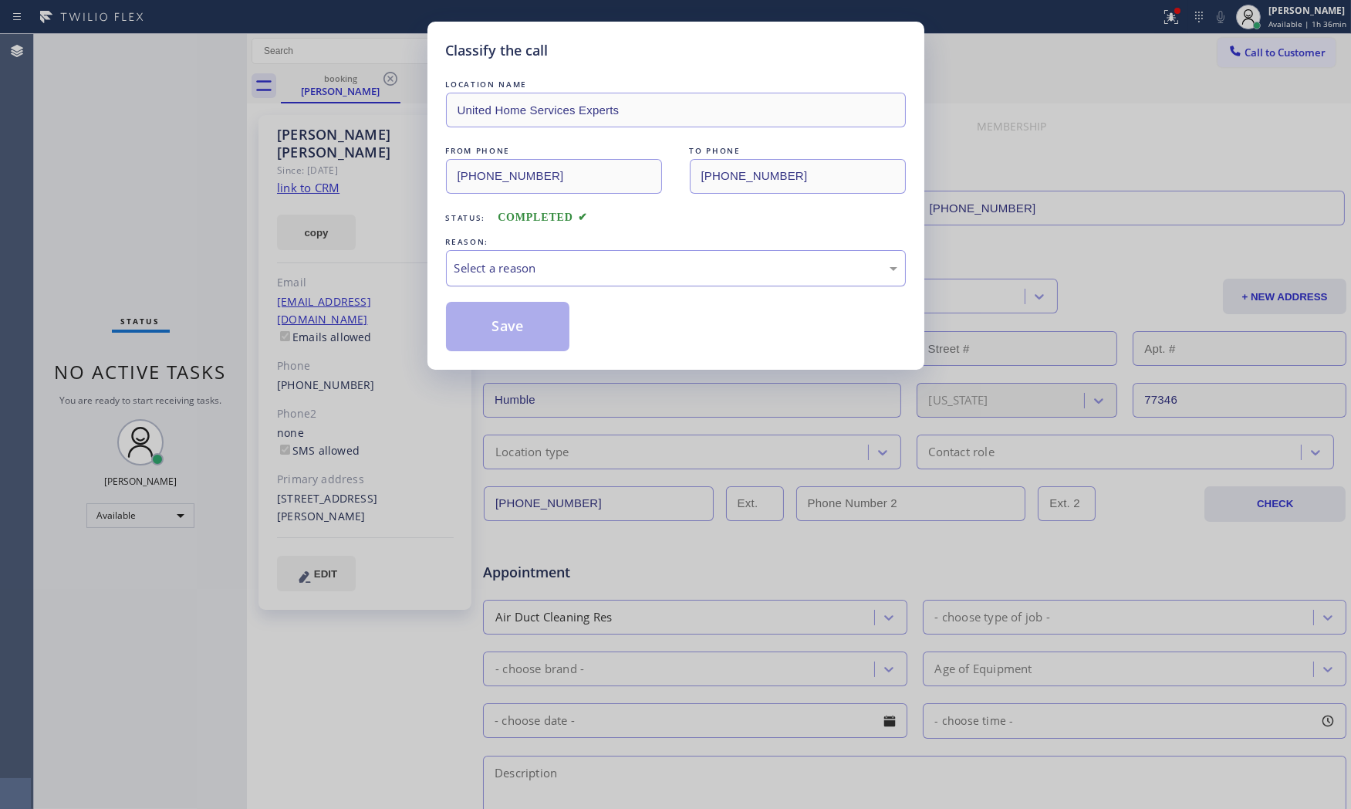
click at [535, 268] on div "Select a reason" at bounding box center [675, 268] width 443 height 18
click at [512, 320] on button "Save" at bounding box center [508, 326] width 124 height 49
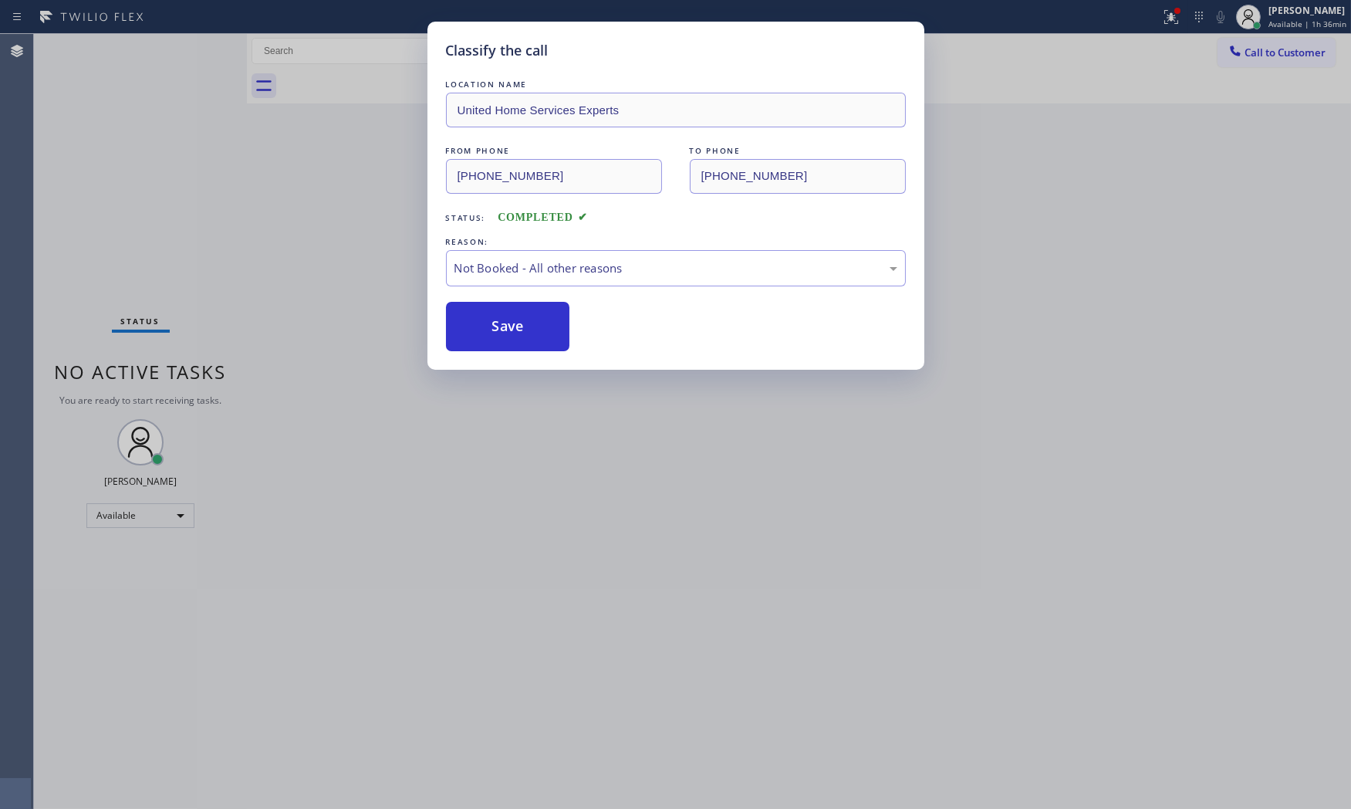
click at [512, 320] on button "Save" at bounding box center [508, 326] width 124 height 49
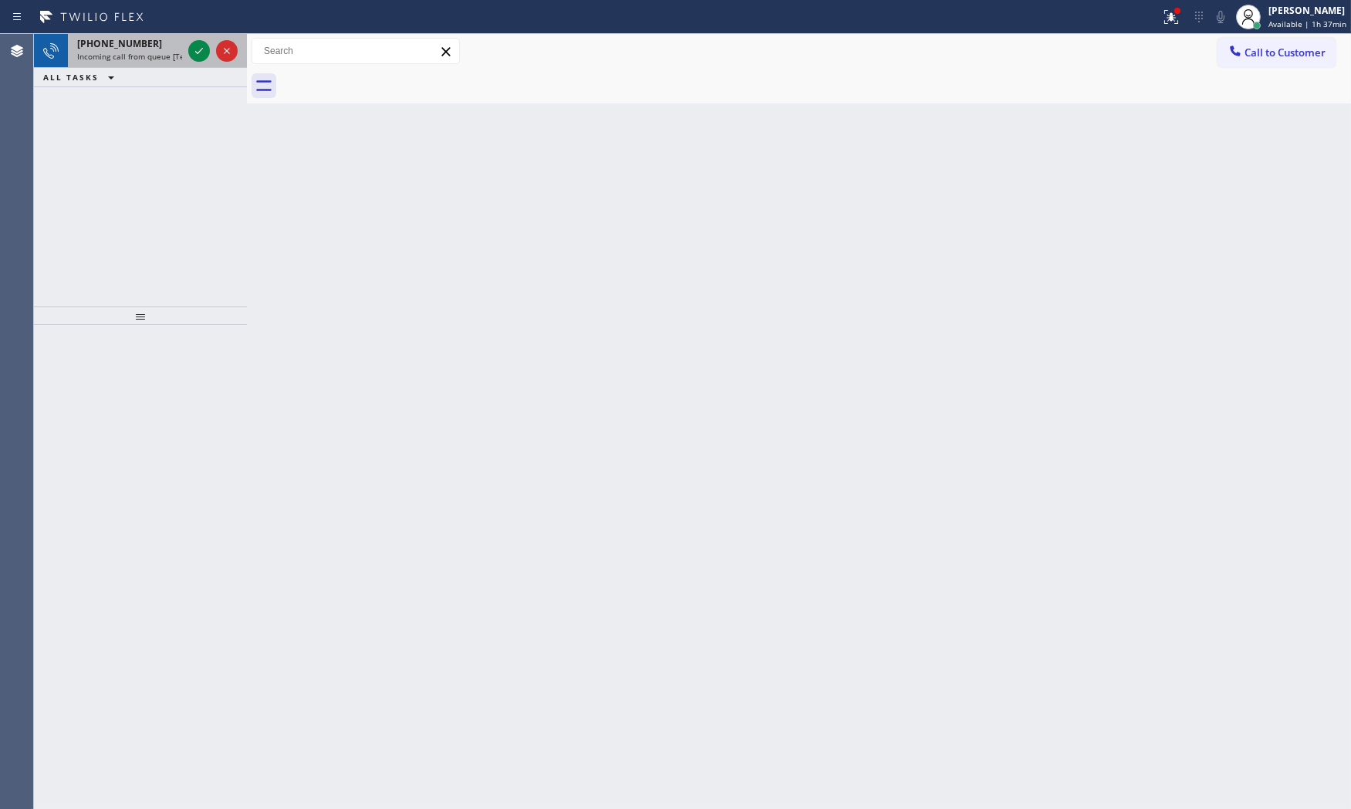
click at [176, 42] on div "[PHONE_NUMBER]" at bounding box center [129, 43] width 105 height 13
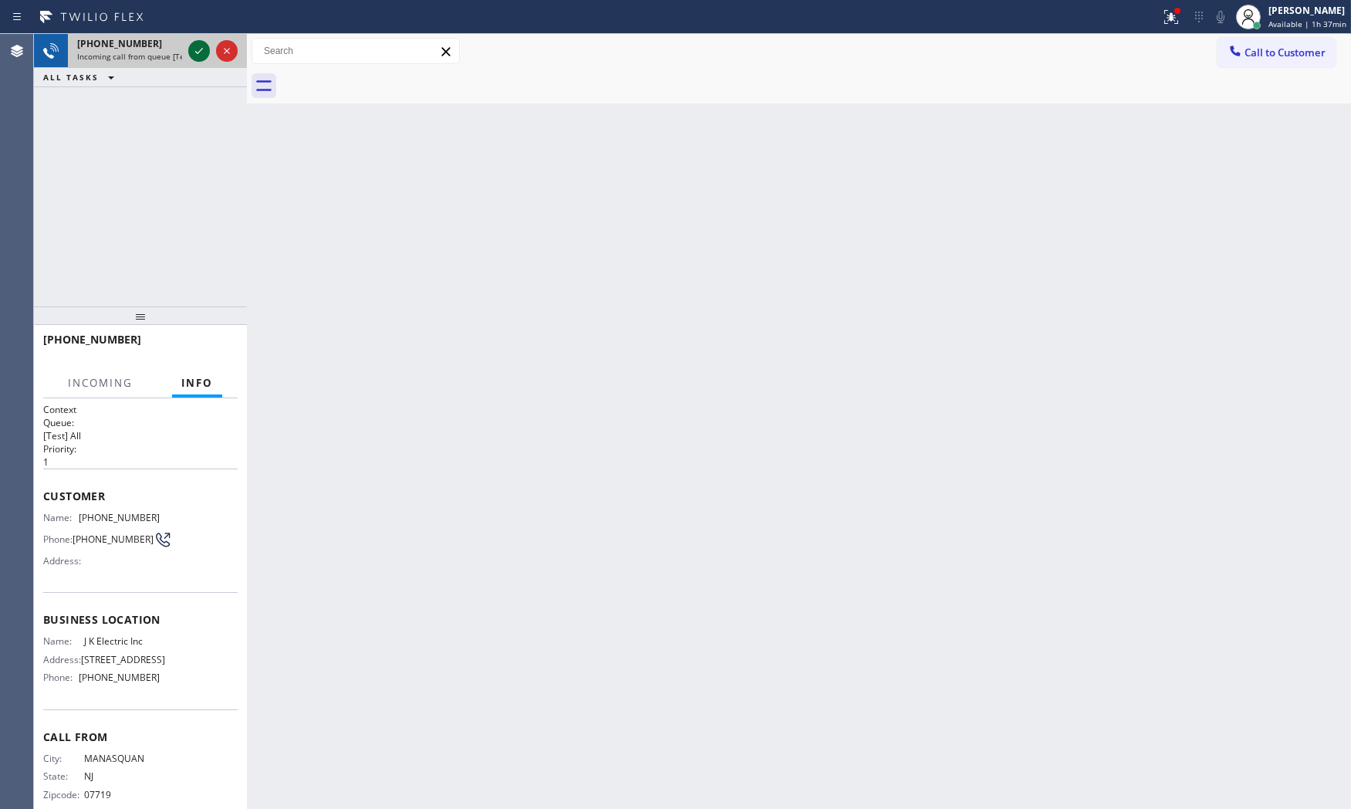
click at [194, 52] on icon at bounding box center [199, 51] width 19 height 19
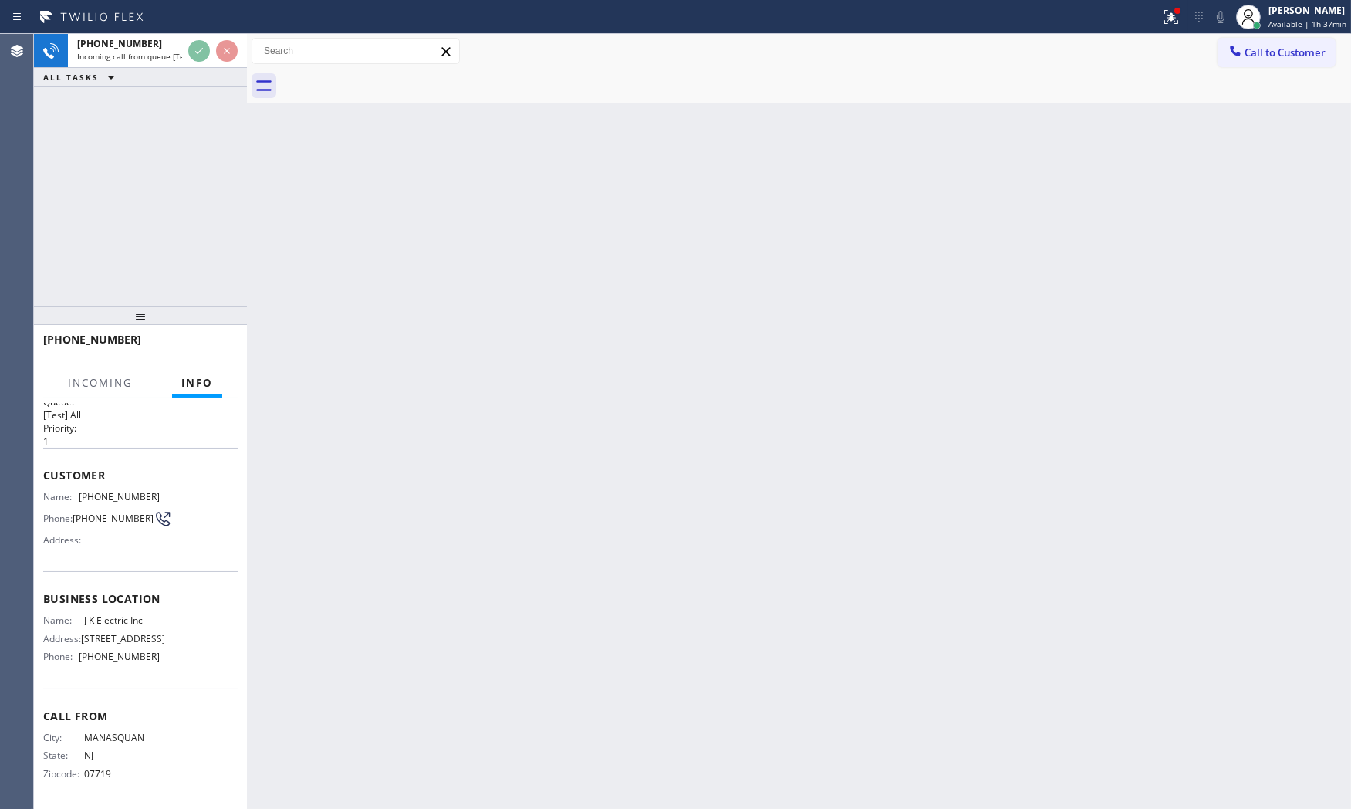
scroll to position [49, 0]
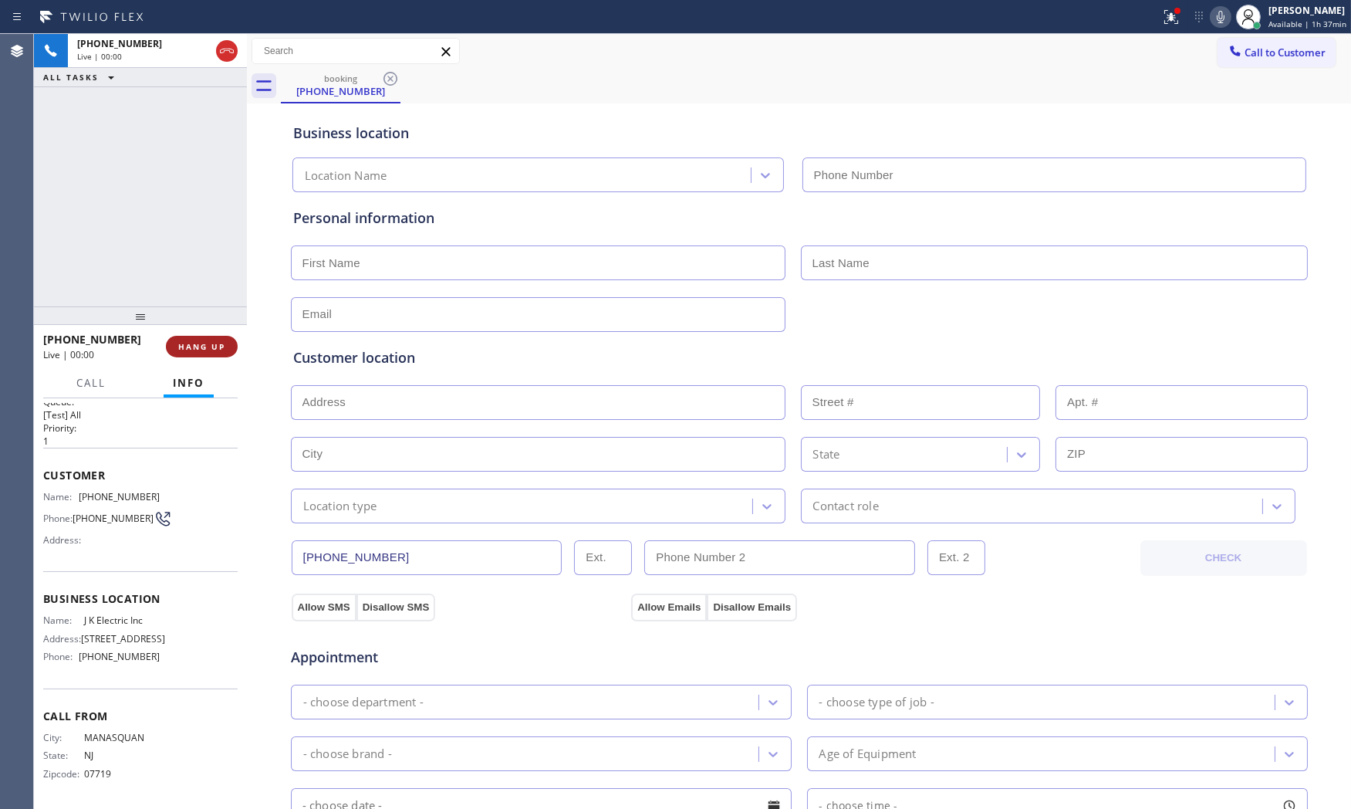
type input "[PHONE_NUMBER]"
click at [207, 344] on span "HANG UP" at bounding box center [201, 346] width 47 height 11
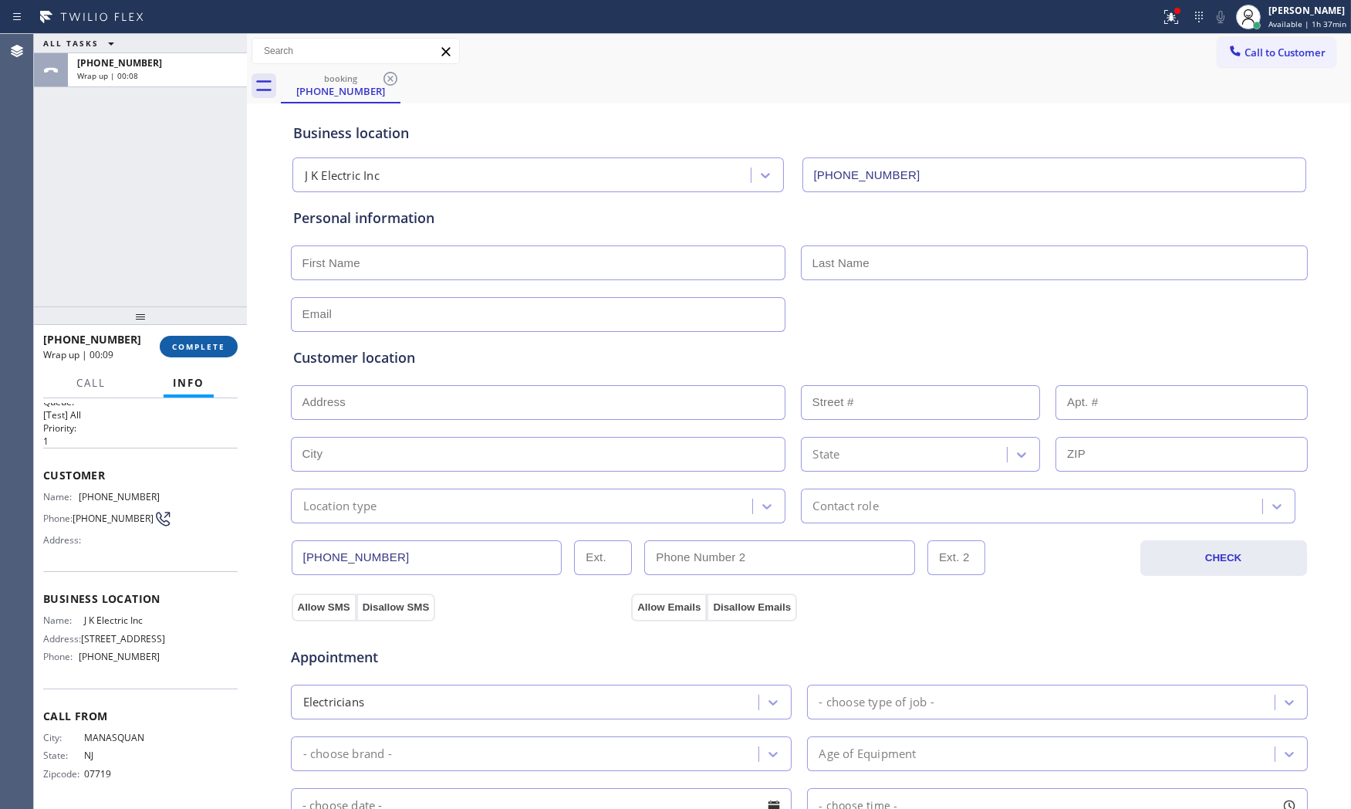
click at [207, 344] on span "COMPLETE" at bounding box center [198, 346] width 53 height 11
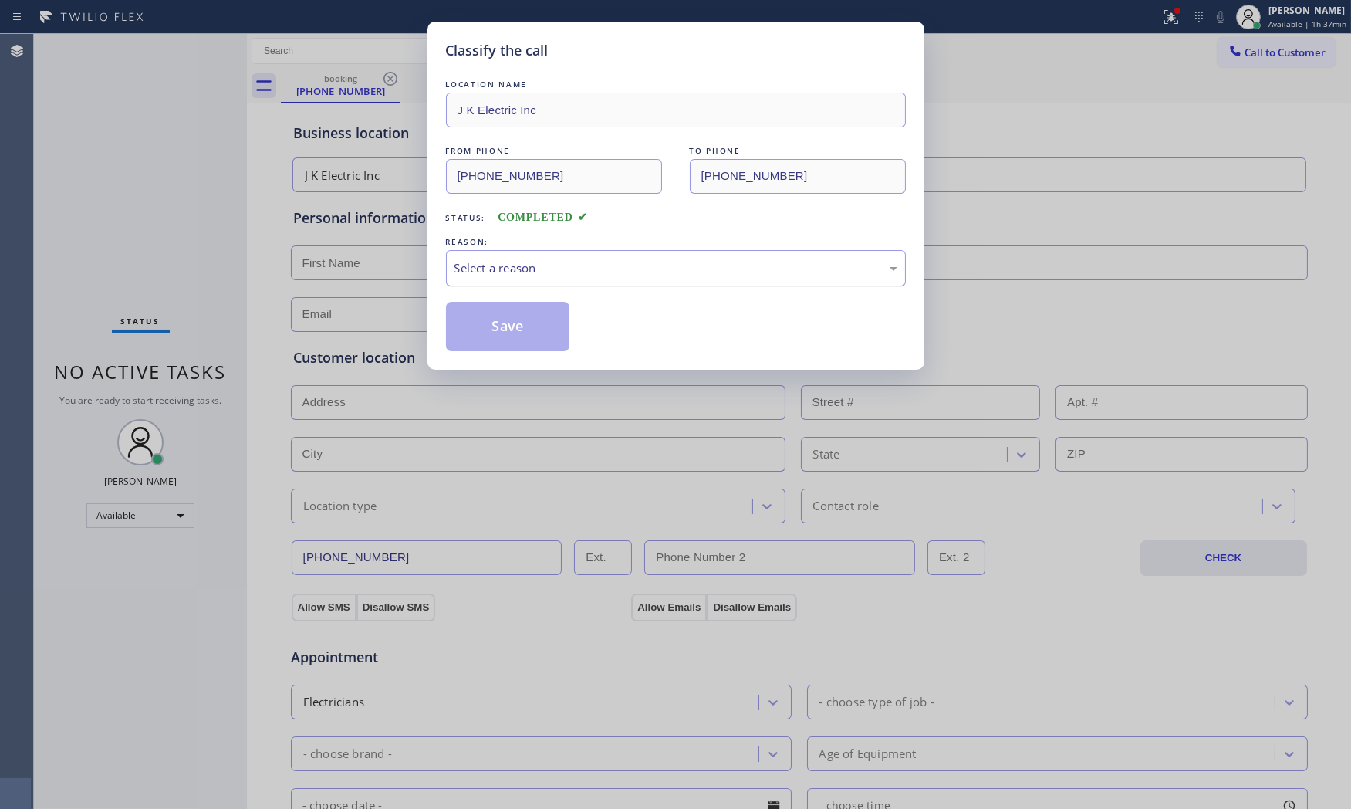
click at [513, 271] on div "Select a reason" at bounding box center [675, 268] width 443 height 18
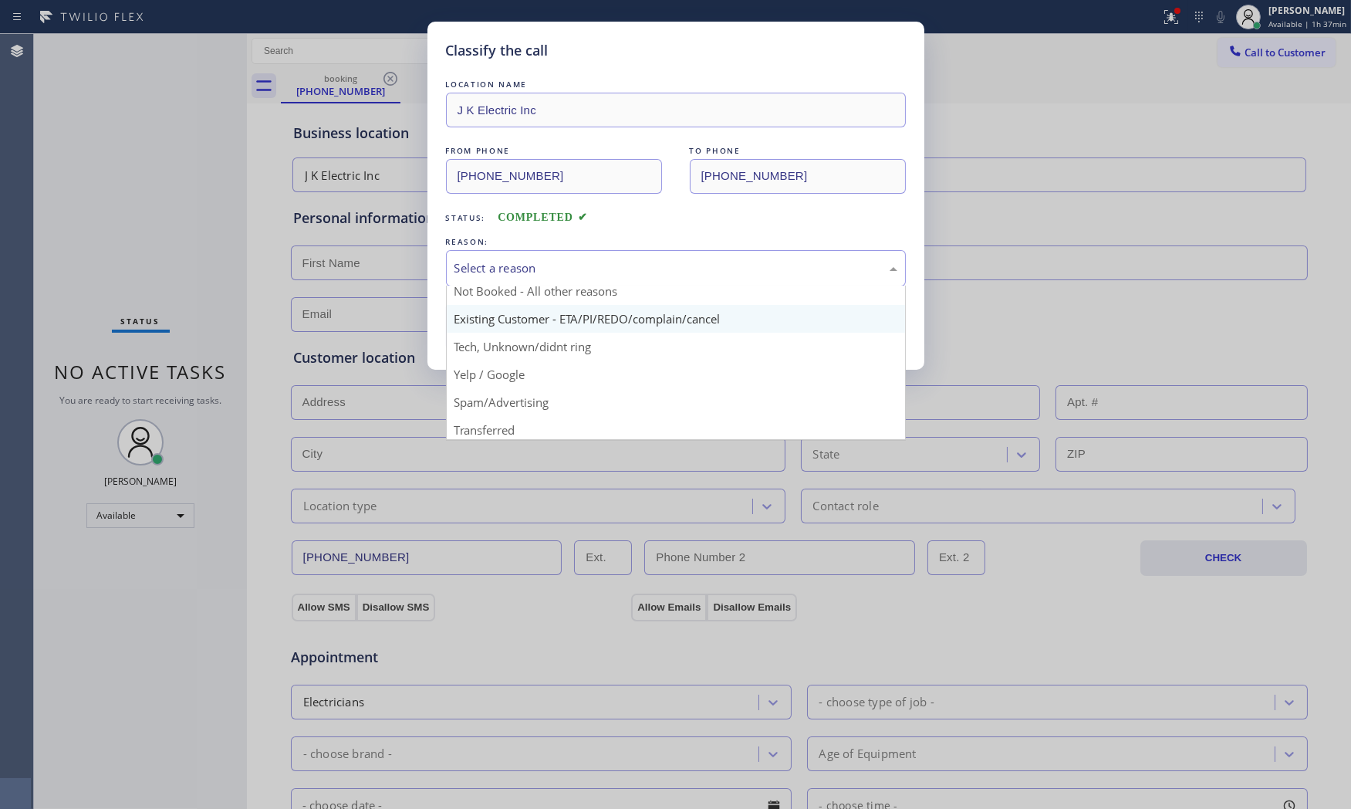
scroll to position [96, 0]
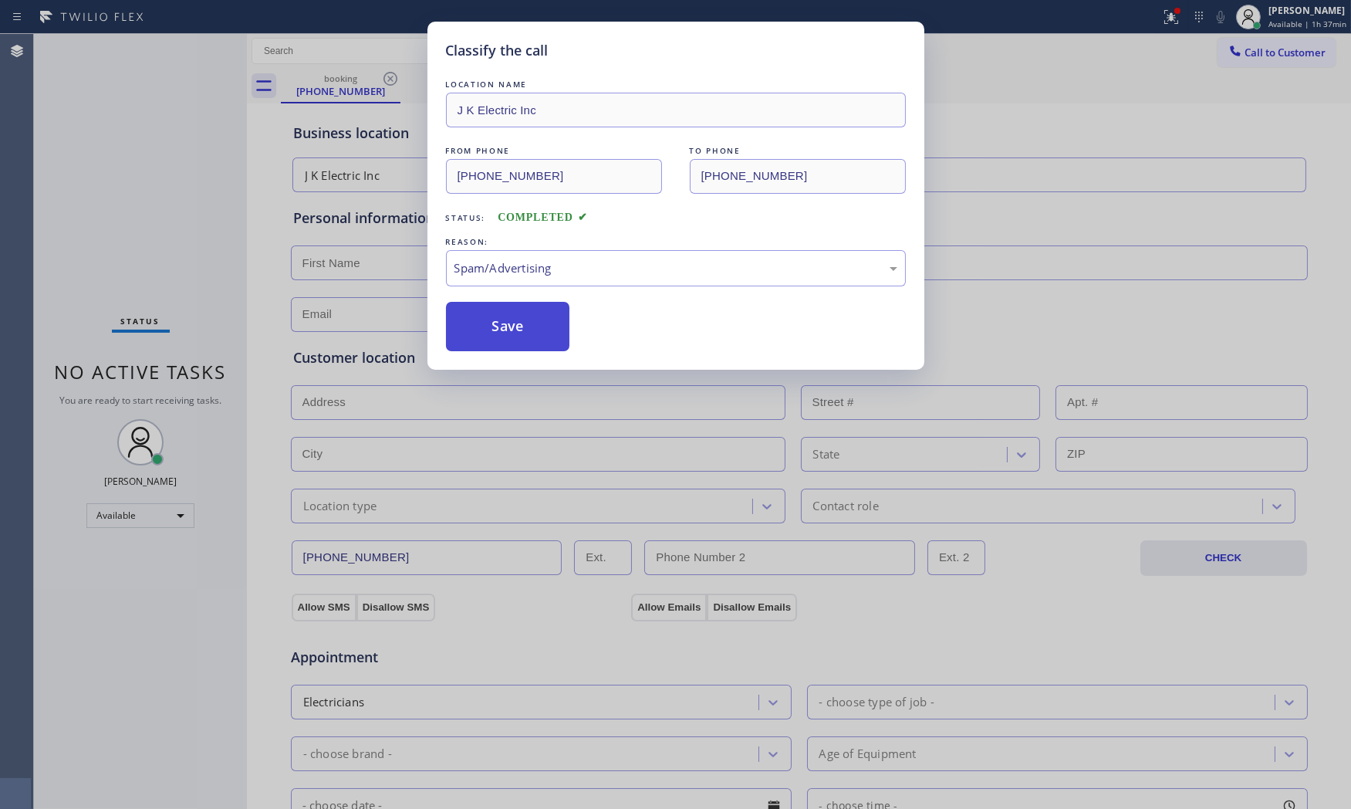
click at [515, 336] on button "Save" at bounding box center [508, 326] width 124 height 49
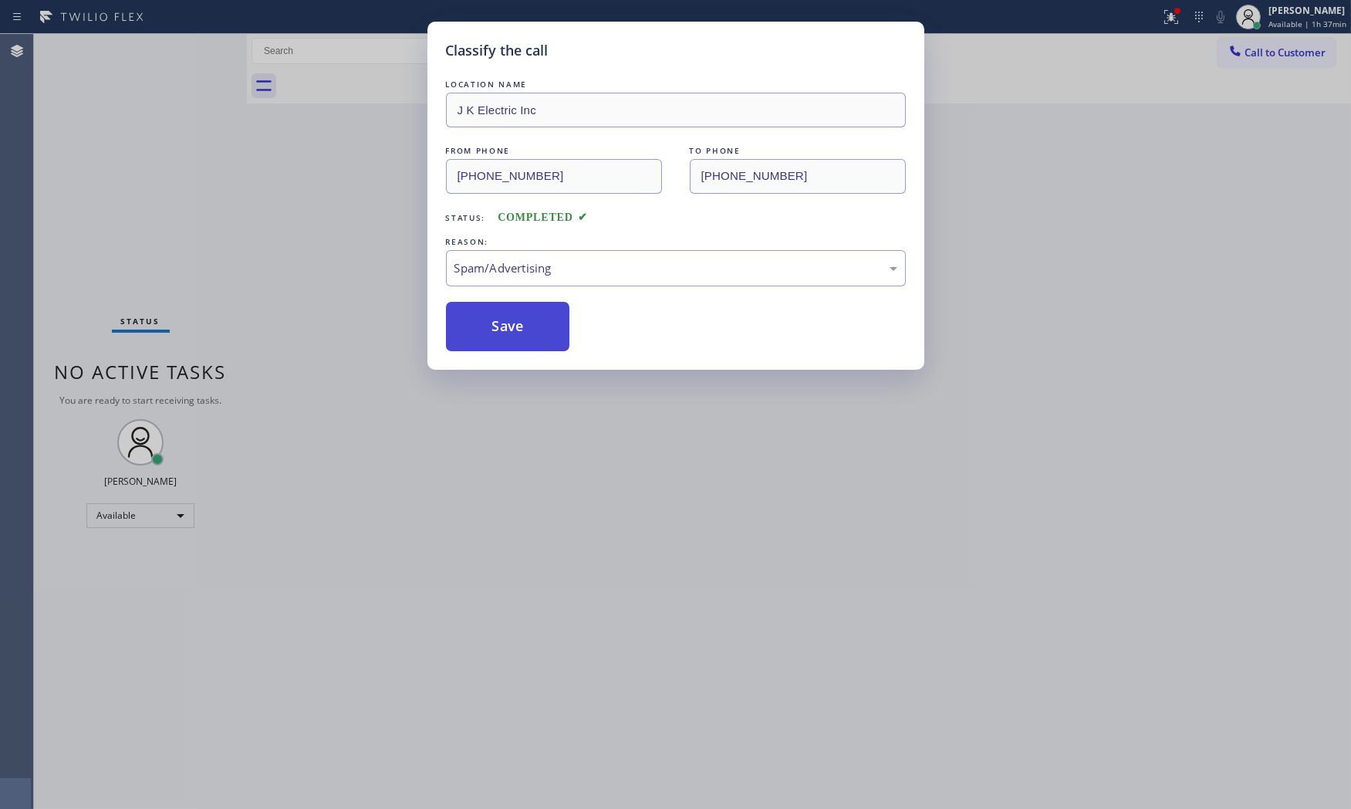
click at [515, 336] on button "Save" at bounding box center [508, 326] width 124 height 49
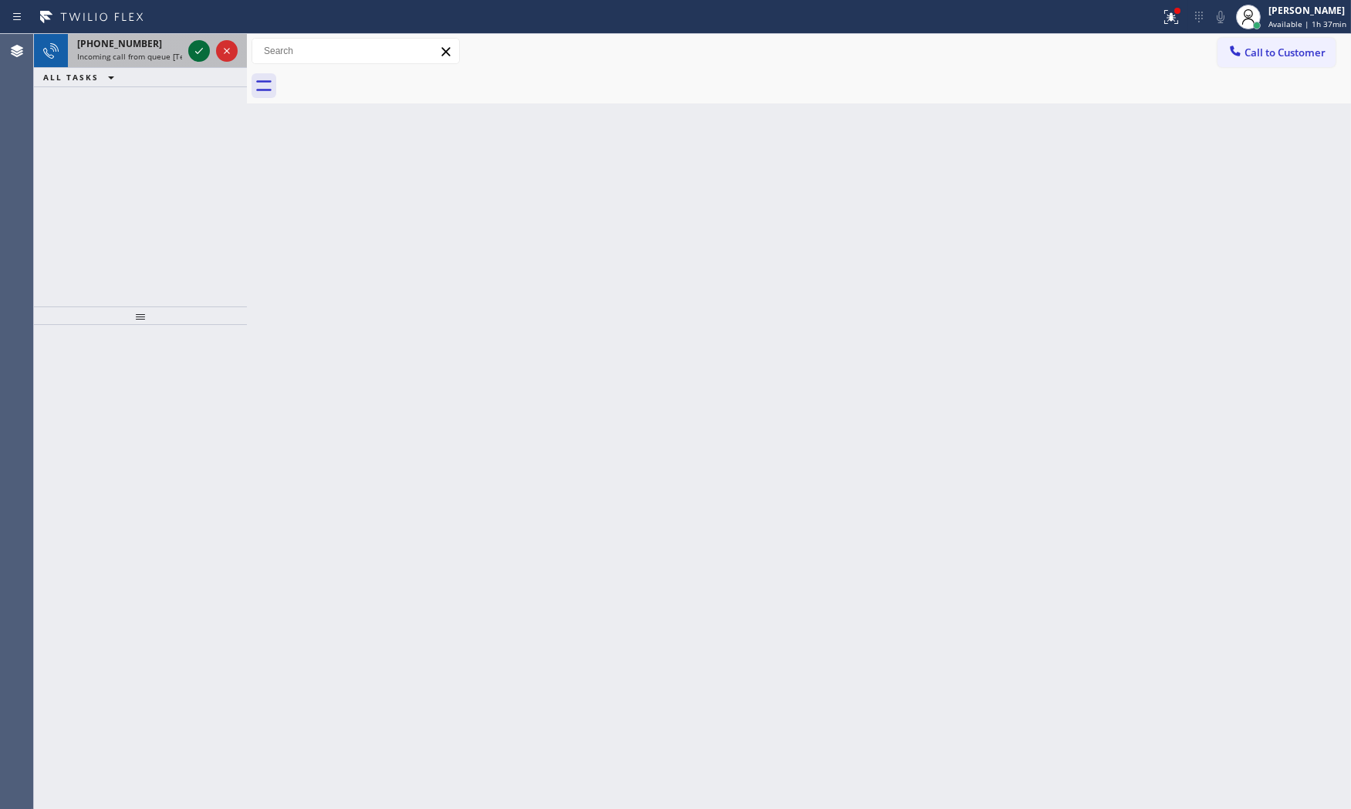
click at [191, 52] on icon at bounding box center [199, 51] width 19 height 19
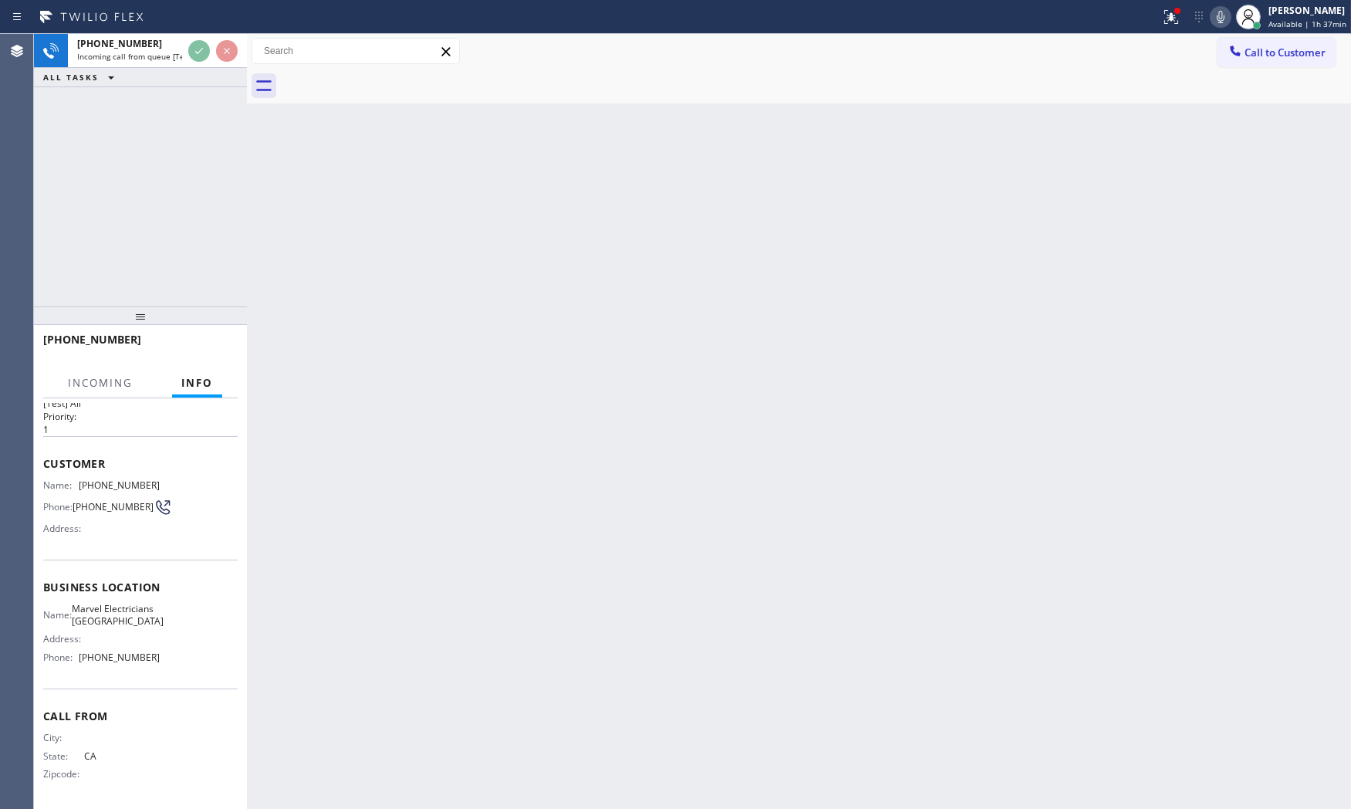
scroll to position [49, 0]
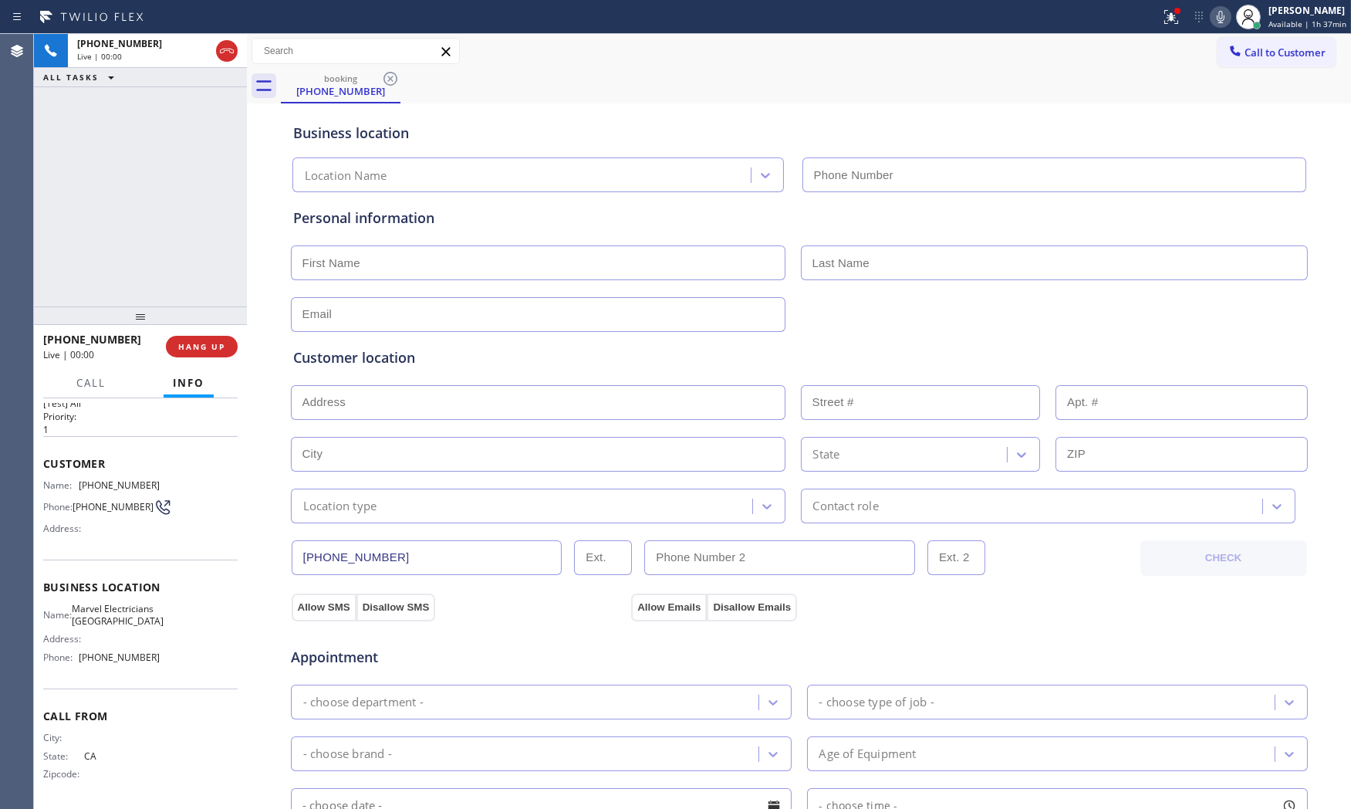
type input "[PHONE_NUMBER]"
click at [197, 350] on span "HANG UP" at bounding box center [201, 346] width 47 height 11
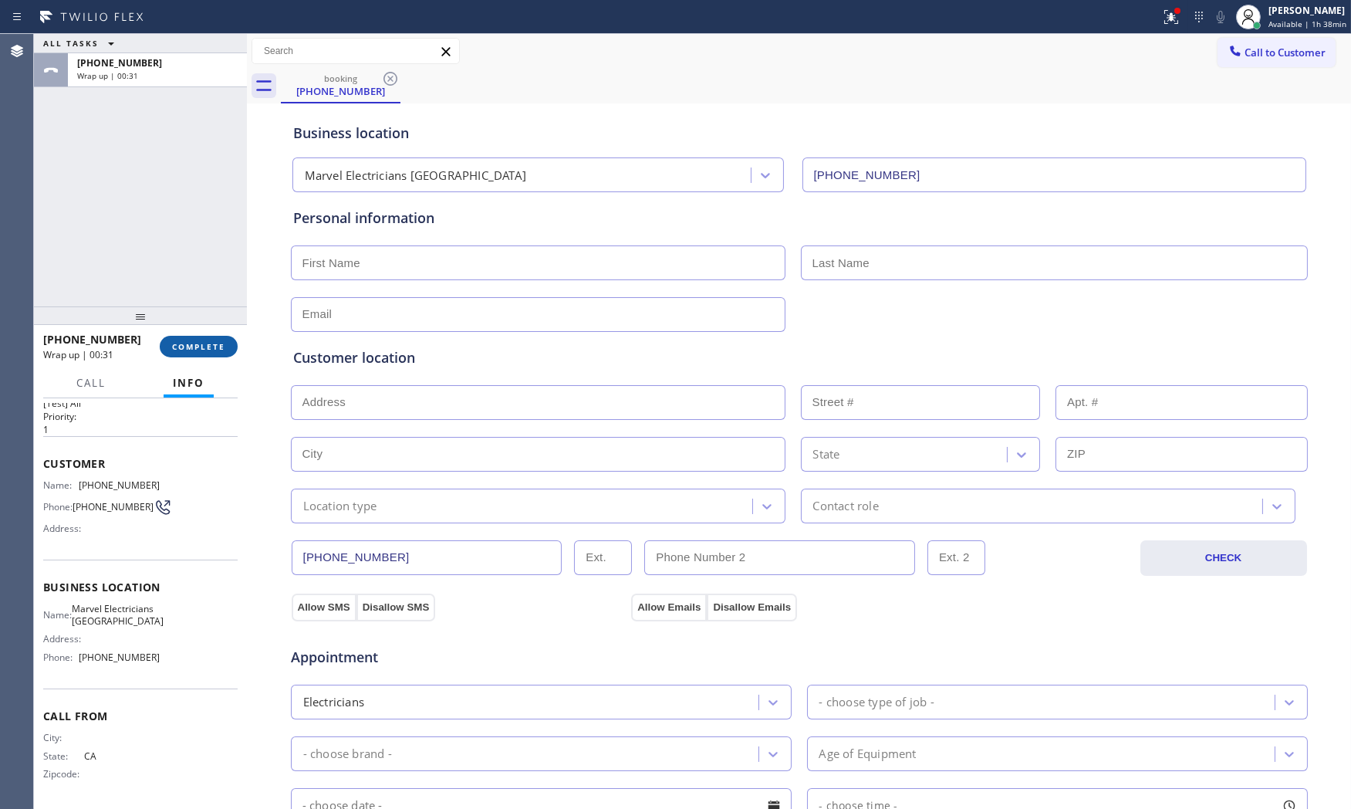
click at [208, 350] on span "COMPLETE" at bounding box center [198, 346] width 53 height 11
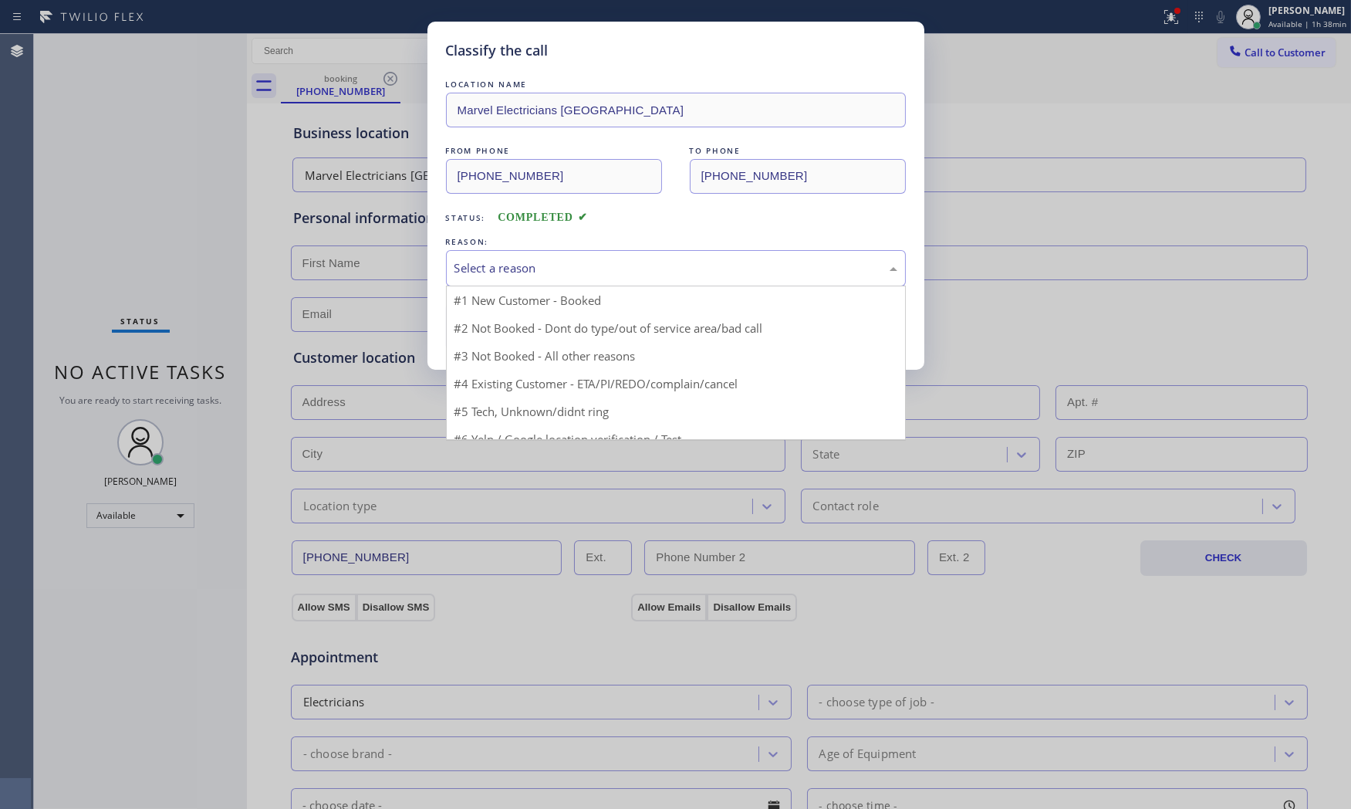
drag, startPoint x: 476, startPoint y: 280, endPoint x: 491, endPoint y: 324, distance: 46.6
click at [477, 280] on div "Select a reason" at bounding box center [676, 268] width 460 height 36
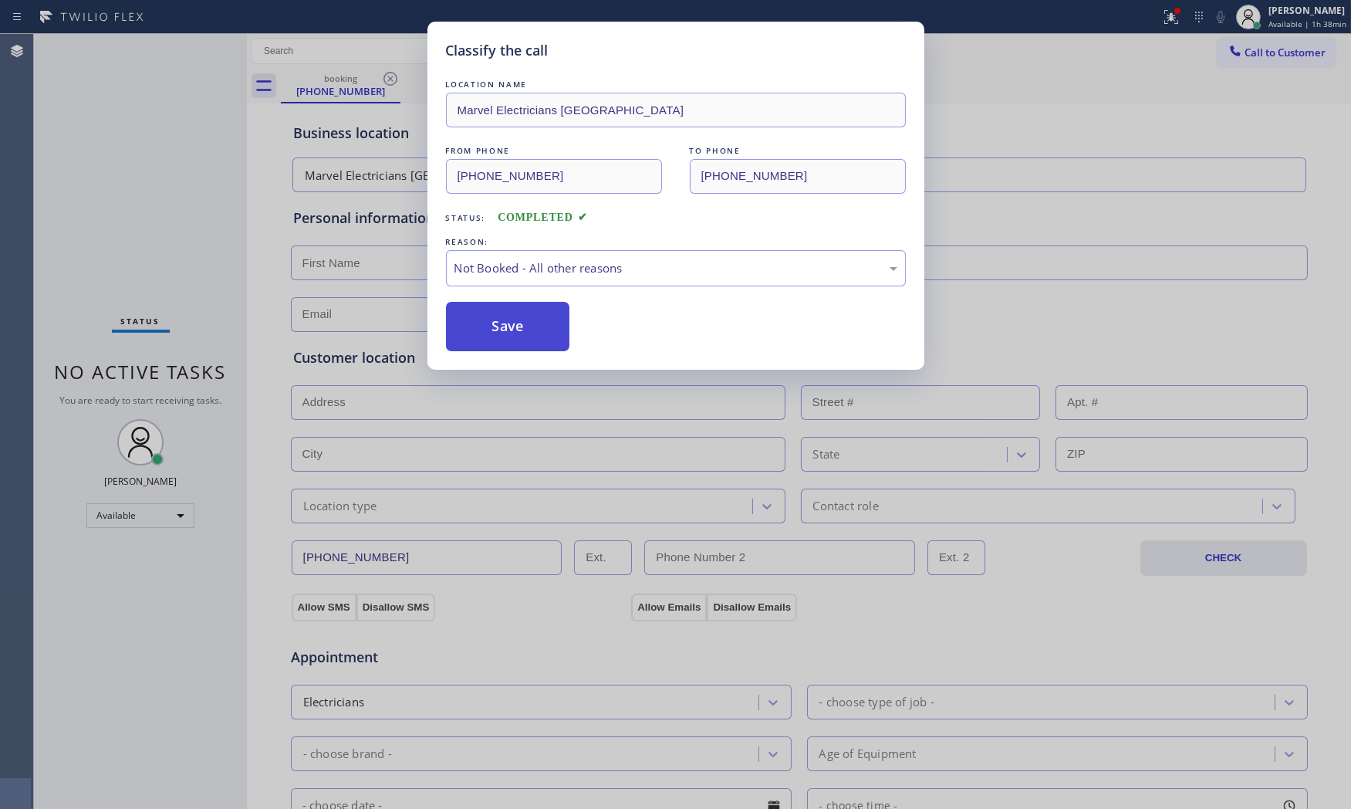
click at [492, 325] on button "Save" at bounding box center [508, 326] width 124 height 49
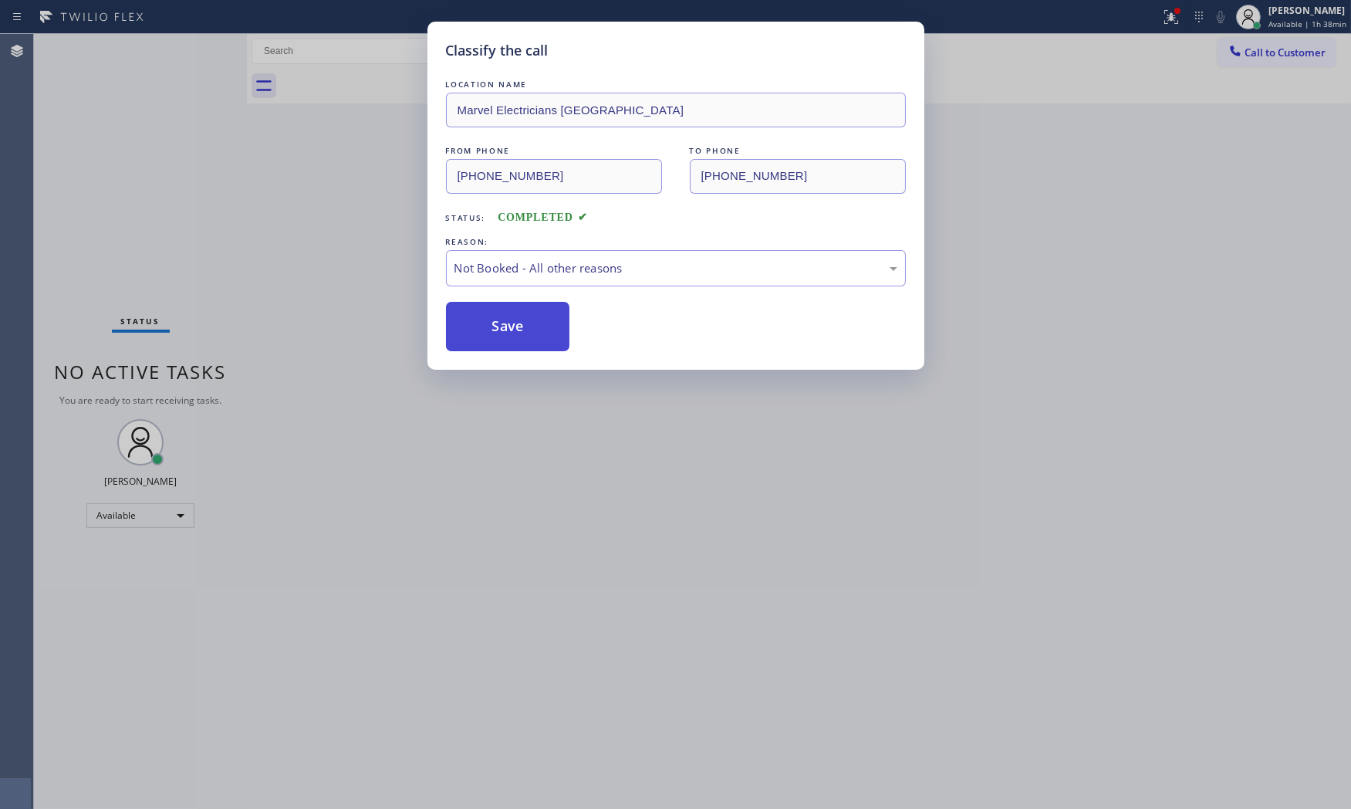
click at [492, 325] on button "Save" at bounding box center [508, 326] width 124 height 49
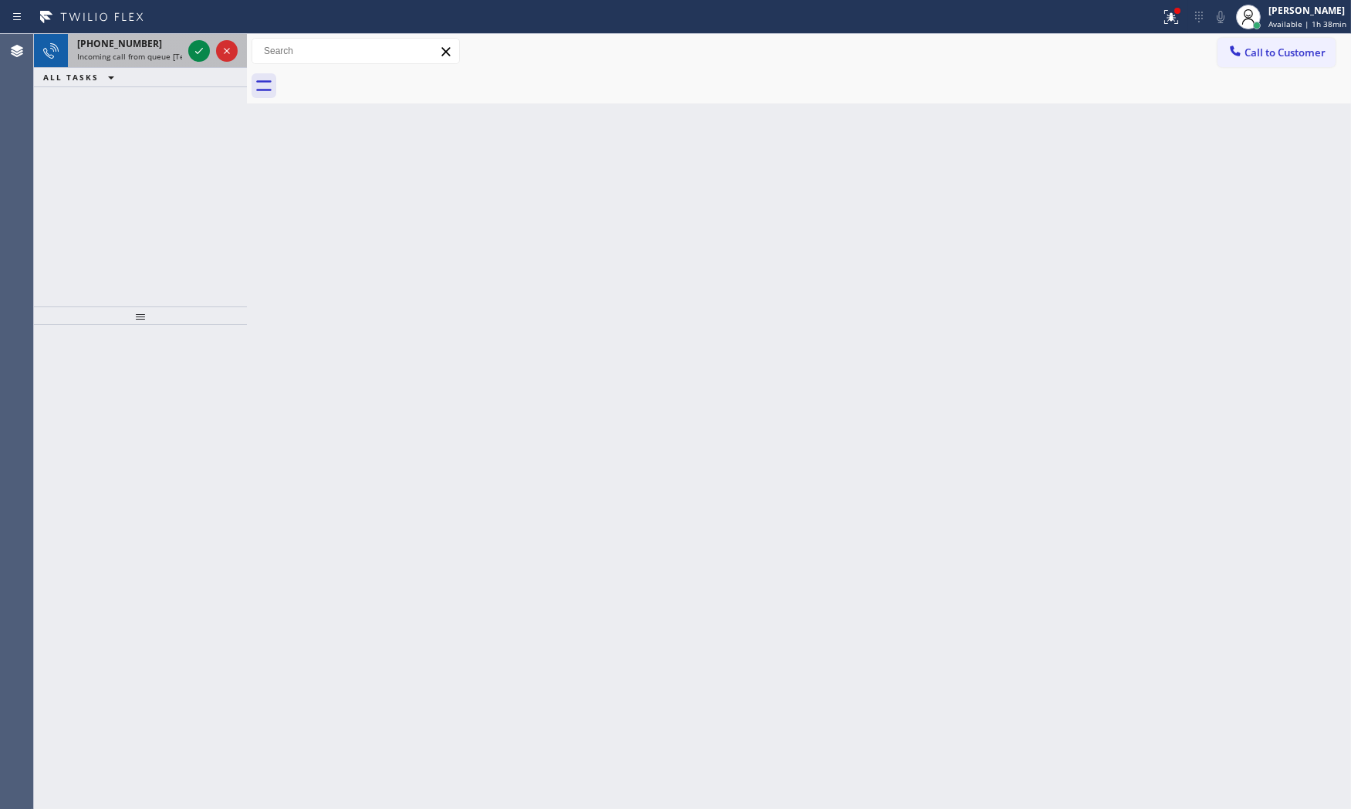
click at [171, 57] on span "Incoming call from queue [Test] All" at bounding box center [141, 56] width 128 height 11
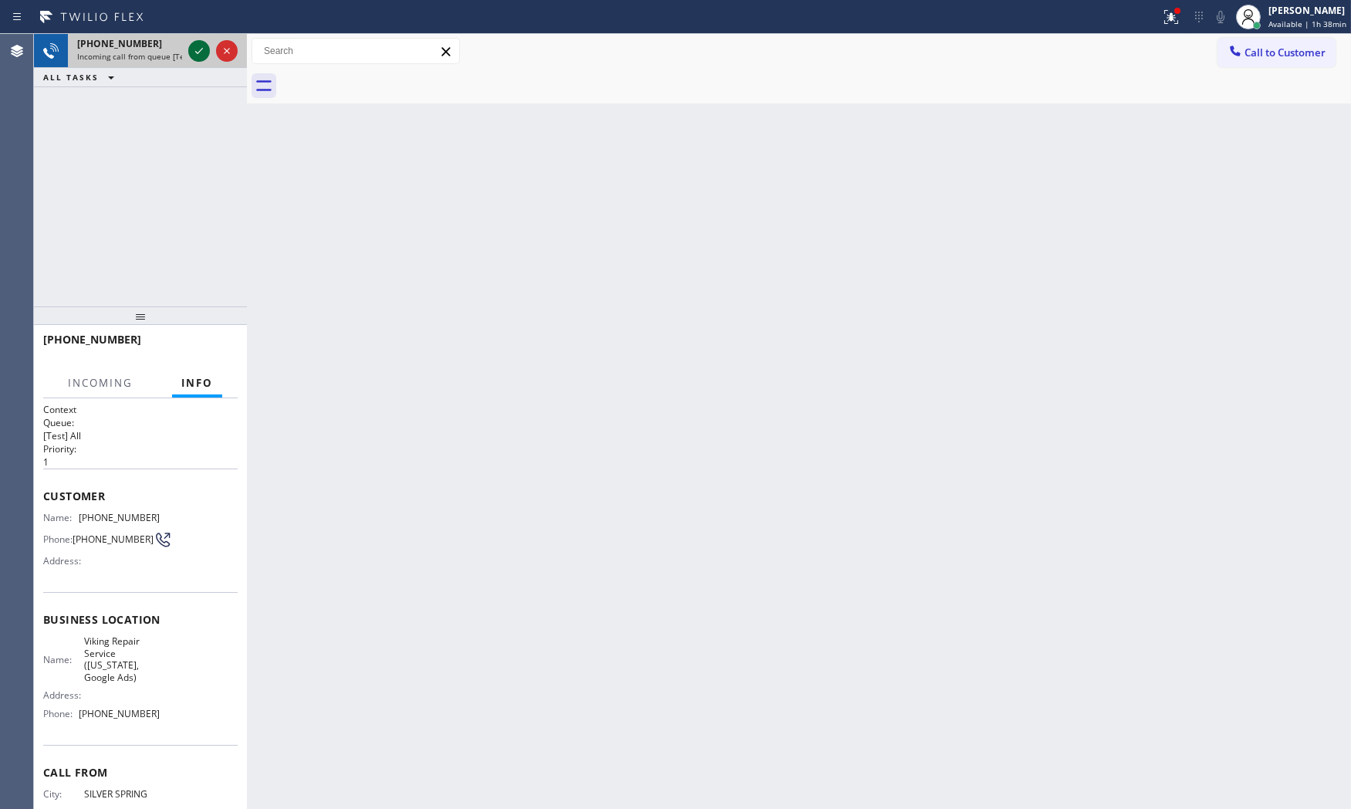
click at [204, 56] on icon at bounding box center [199, 51] width 19 height 19
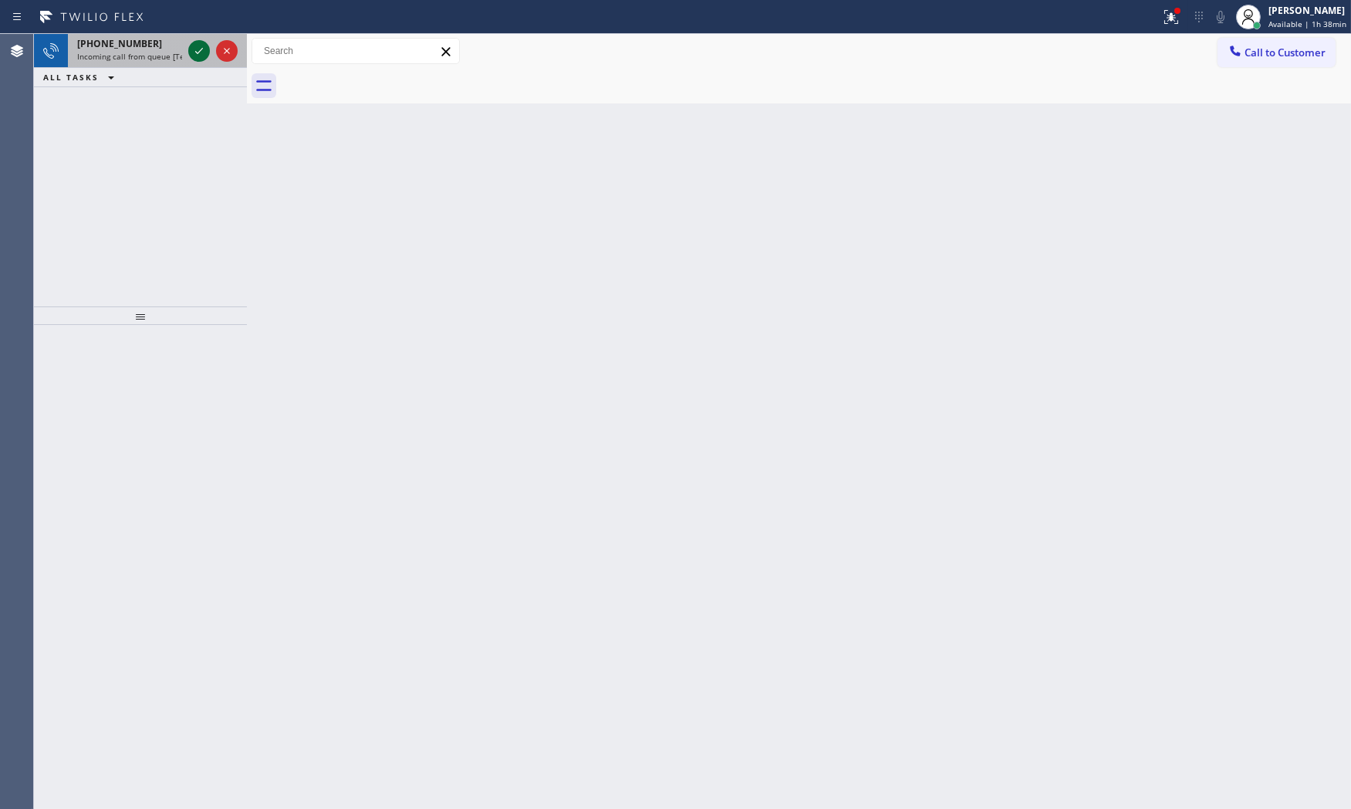
click at [206, 49] on icon at bounding box center [199, 51] width 19 height 19
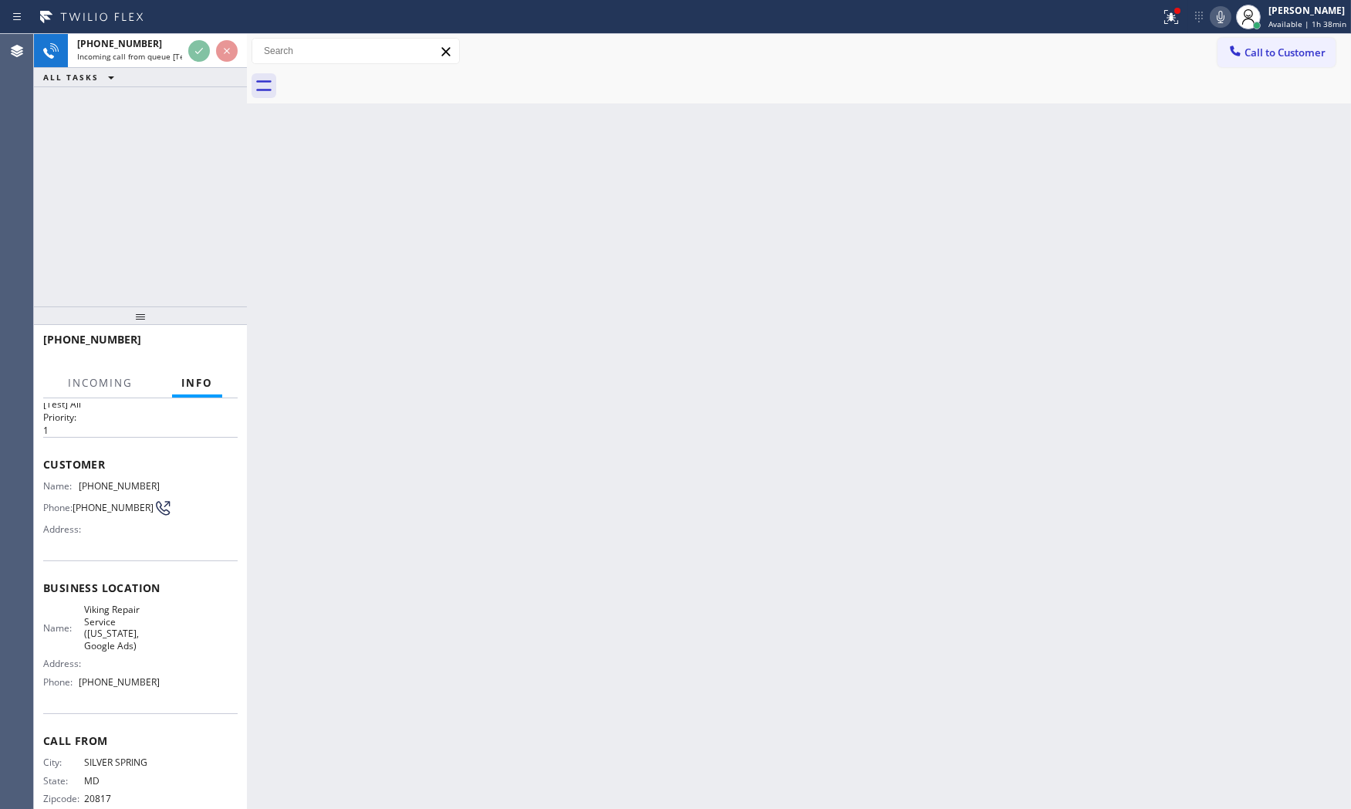
scroll to position [60, 0]
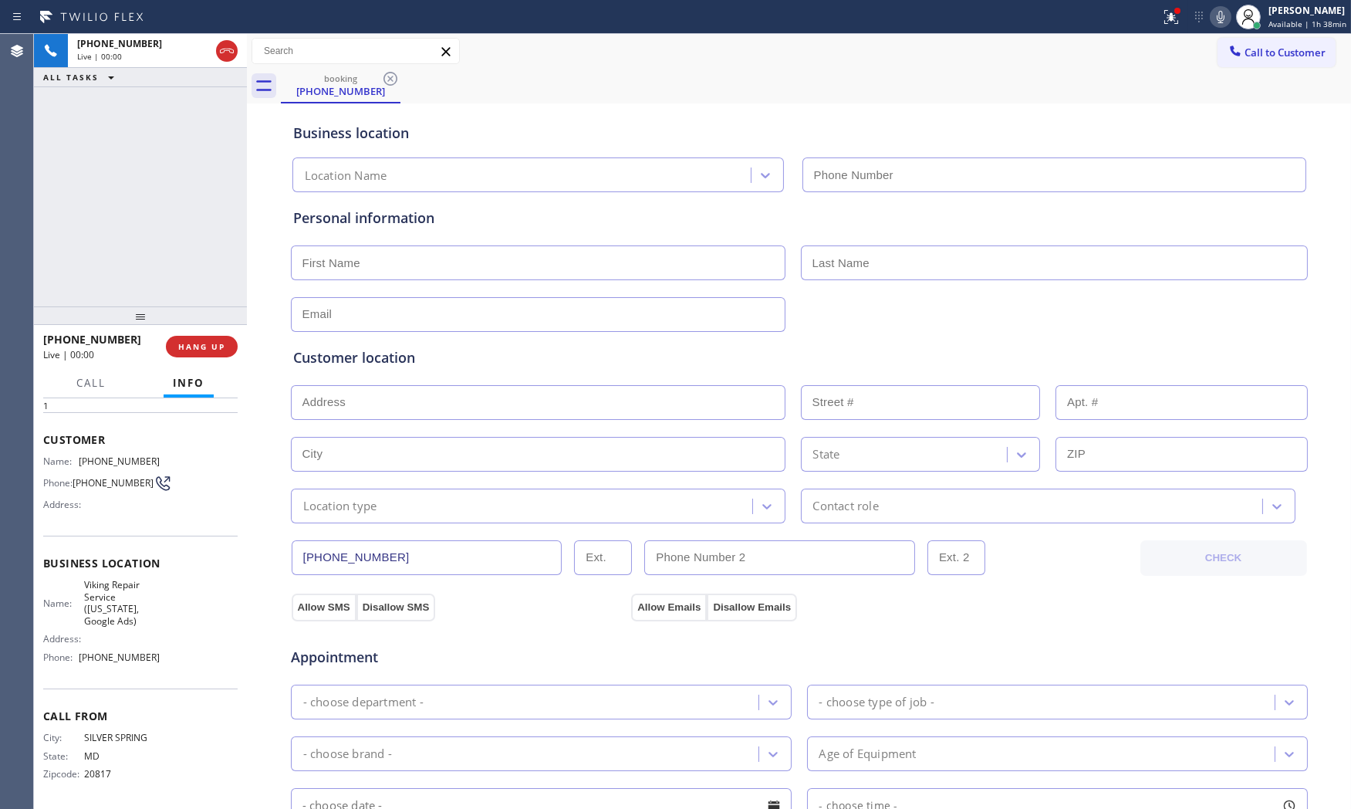
type input "[PHONE_NUMBER]"
click at [1212, 10] on icon at bounding box center [1220, 17] width 19 height 19
click at [1214, 15] on icon at bounding box center [1220, 17] width 19 height 19
click at [1221, 22] on icon at bounding box center [1220, 17] width 19 height 19
click at [1222, 19] on icon at bounding box center [1220, 17] width 19 height 19
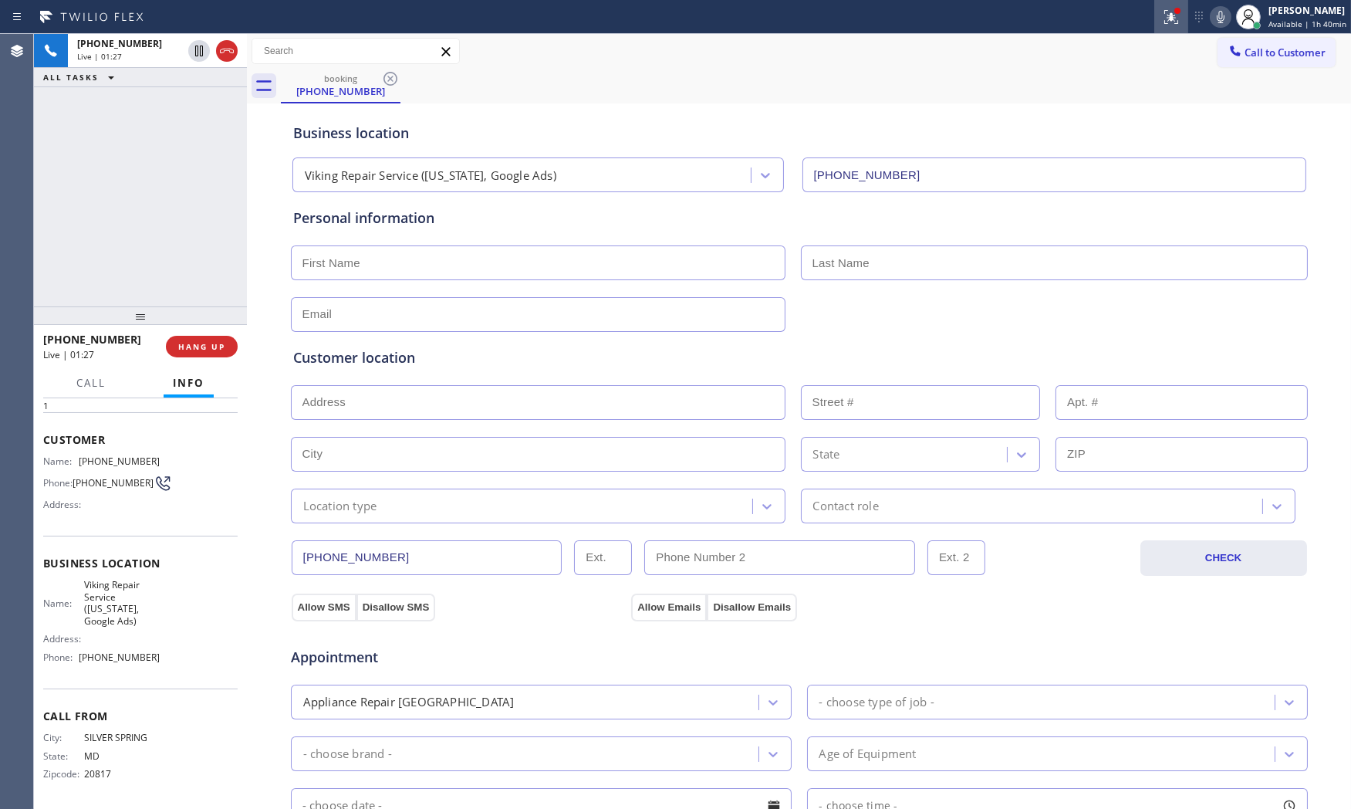
click at [1158, 23] on div at bounding box center [1171, 17] width 34 height 19
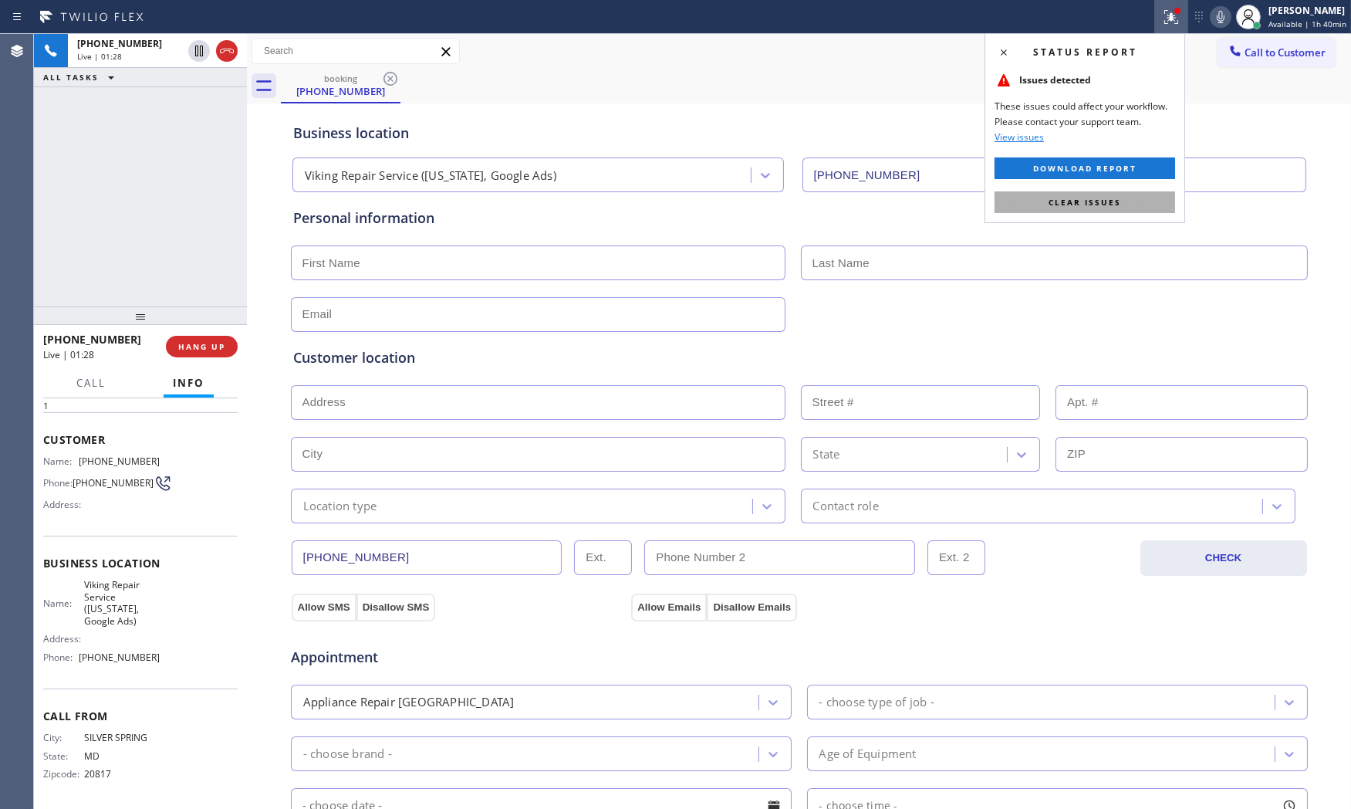
click at [1070, 205] on span "Clear issues" at bounding box center [1084, 202] width 73 height 11
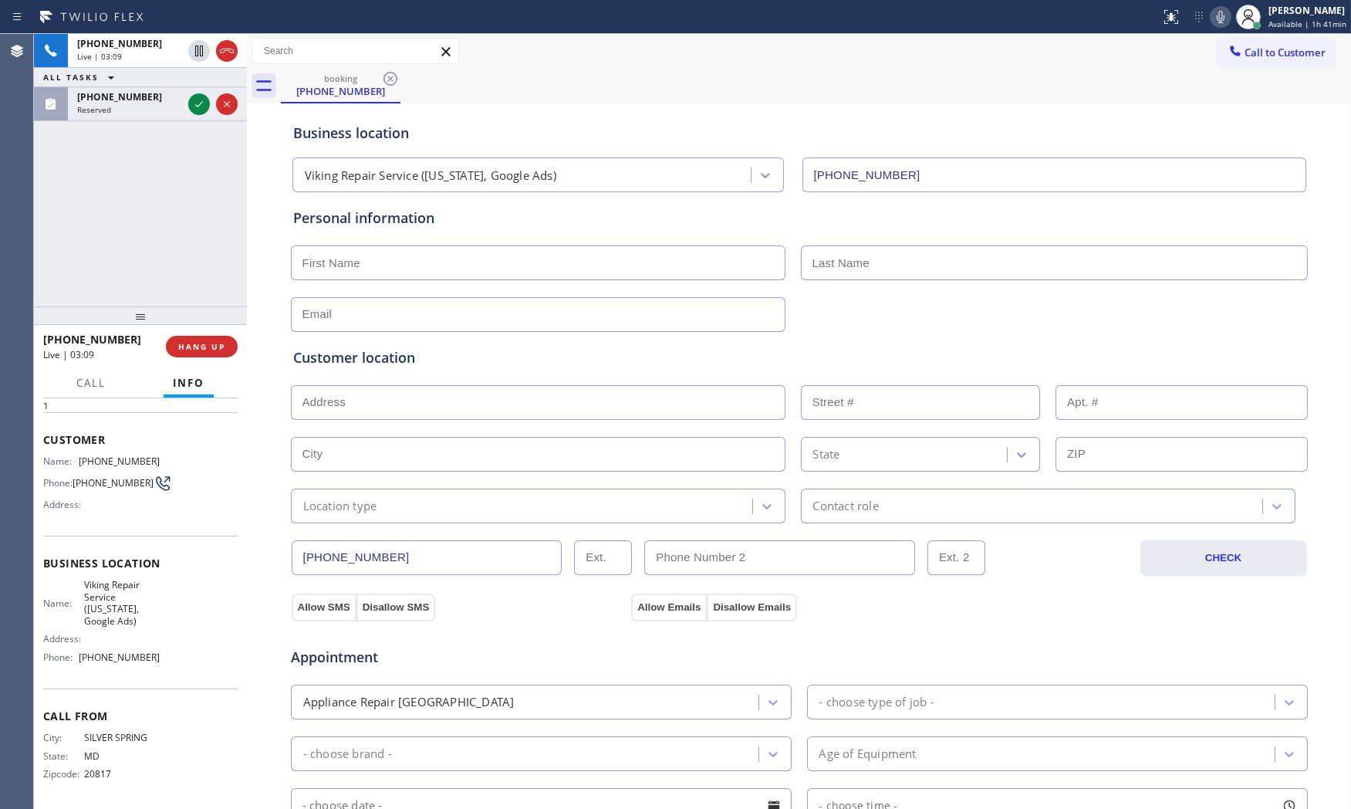
click at [1211, 21] on icon at bounding box center [1220, 17] width 19 height 19
click at [1223, 20] on icon at bounding box center [1220, 17] width 19 height 19
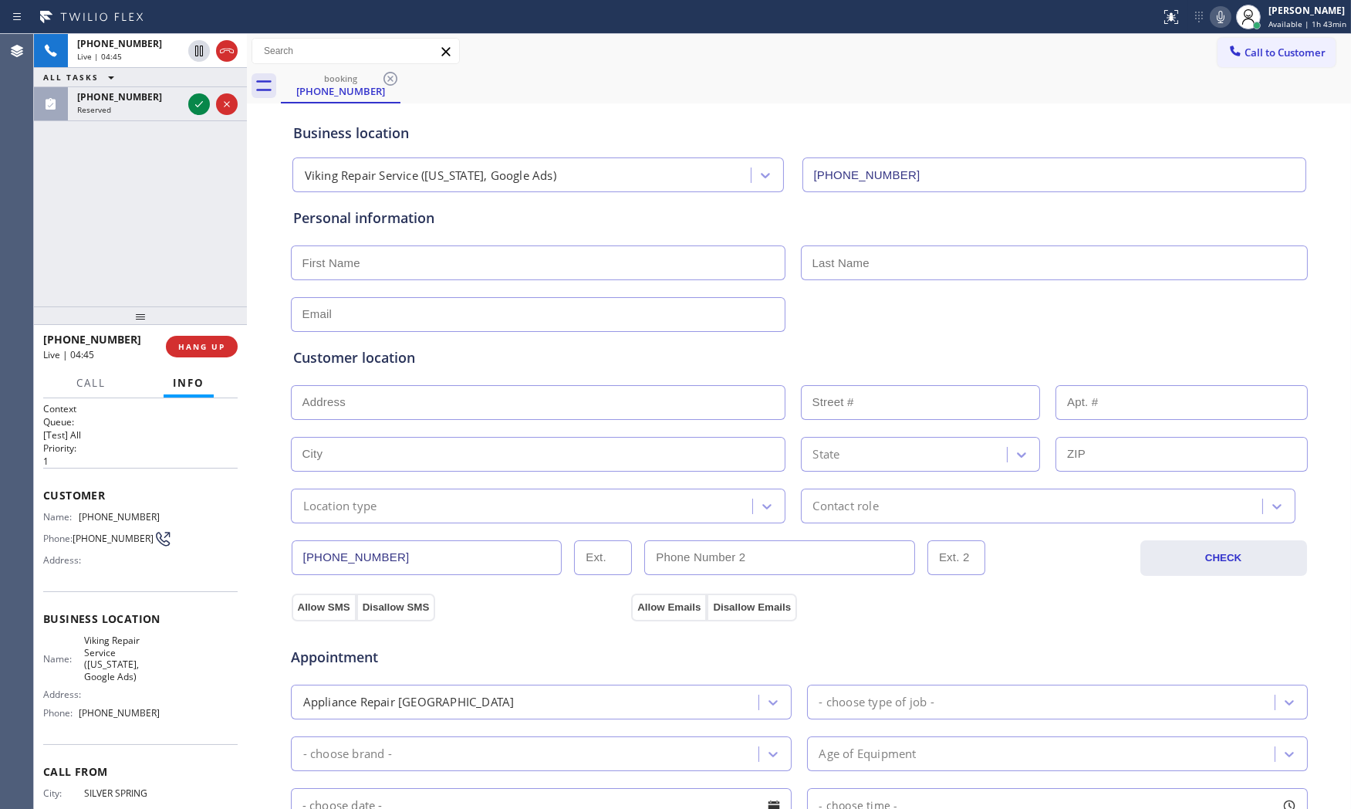
scroll to position [0, 0]
click at [119, 519] on span "[PHONE_NUMBER]" at bounding box center [119, 518] width 81 height 12
click at [404, 287] on div "Personal information" at bounding box center [799, 270] width 1012 height 124
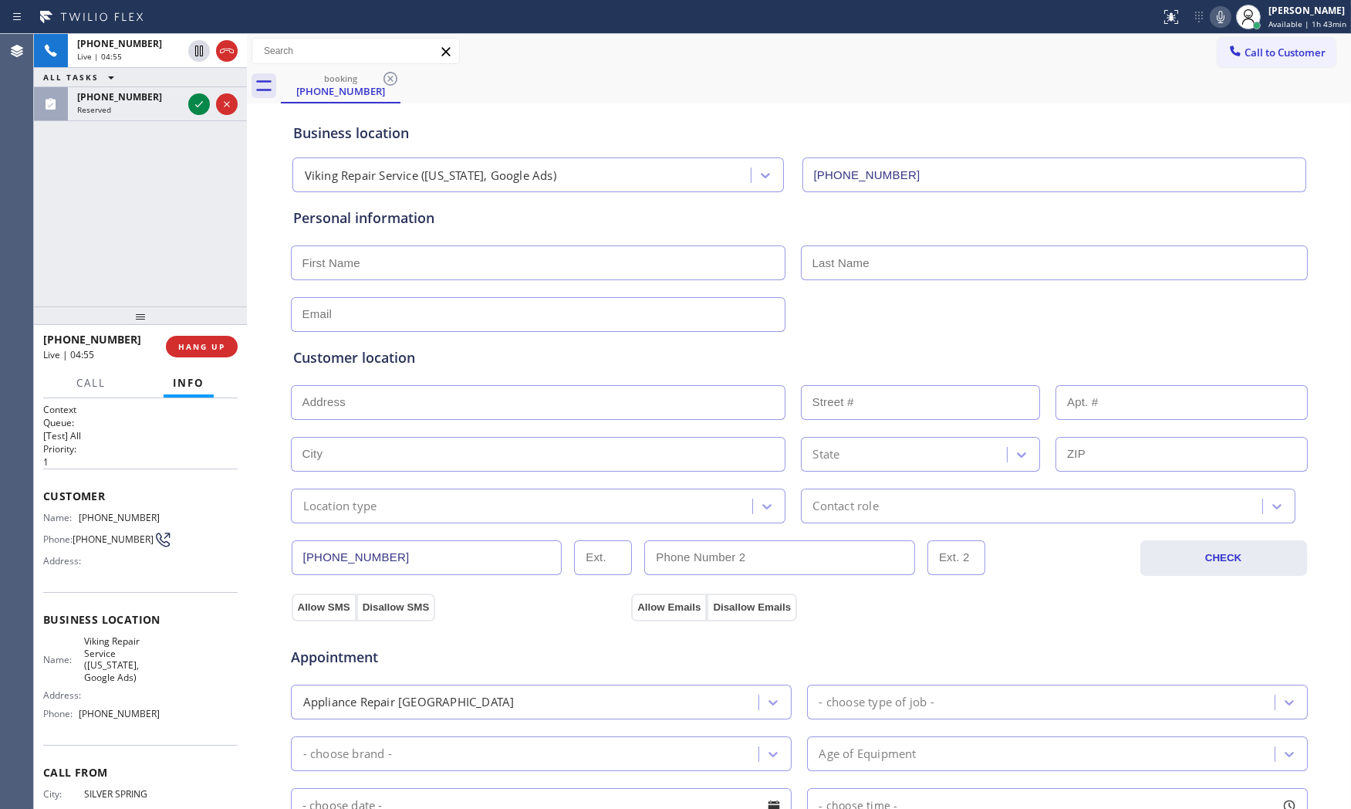
click at [397, 272] on input "text" at bounding box center [538, 262] width 495 height 35
paste input "[PERSON_NAME]"
type input "[PERSON_NAME]"
click at [830, 262] on input "text" at bounding box center [1054, 262] width 507 height 35
paste input "[PERSON_NAME]"
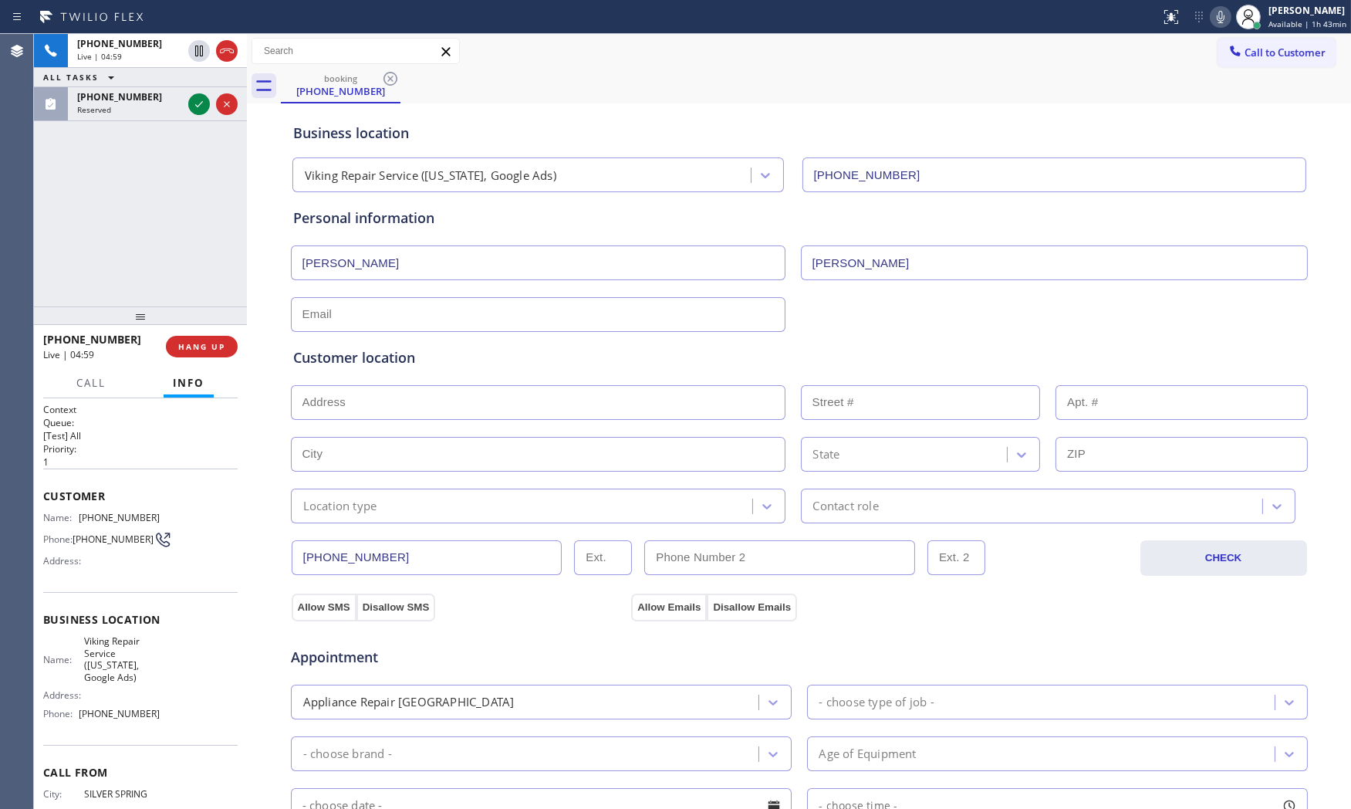
type input "[PERSON_NAME]"
click at [468, 325] on input "text" at bounding box center [538, 314] width 495 height 35
click at [373, 317] on input "text" at bounding box center [538, 314] width 495 height 35
paste input "[EMAIL_ADDRESS][DOMAIN_NAME]"
type input "[EMAIL_ADDRESS][DOMAIN_NAME]"
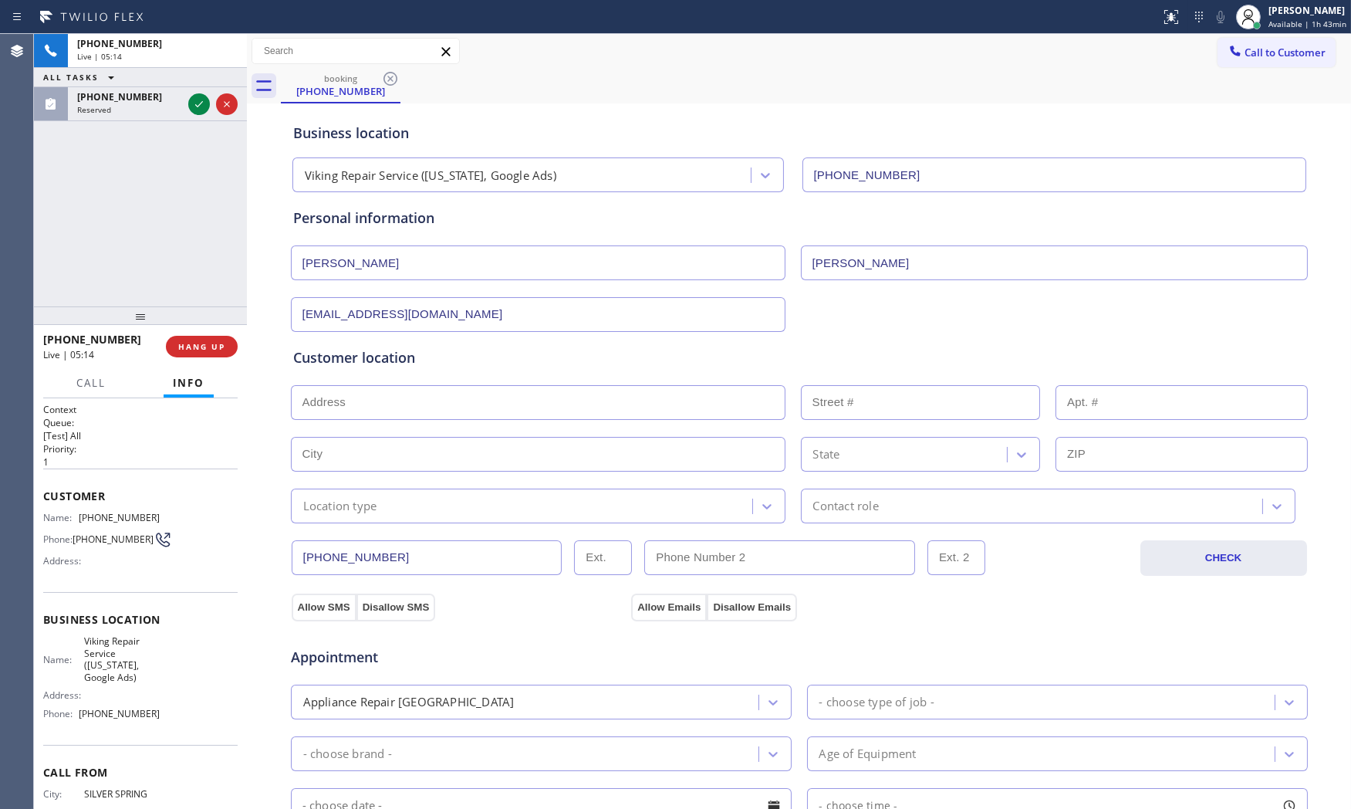
drag, startPoint x: 576, startPoint y: 353, endPoint x: 251, endPoint y: 344, distance: 325.7
click at [568, 353] on div "Customer location" at bounding box center [799, 357] width 1012 height 21
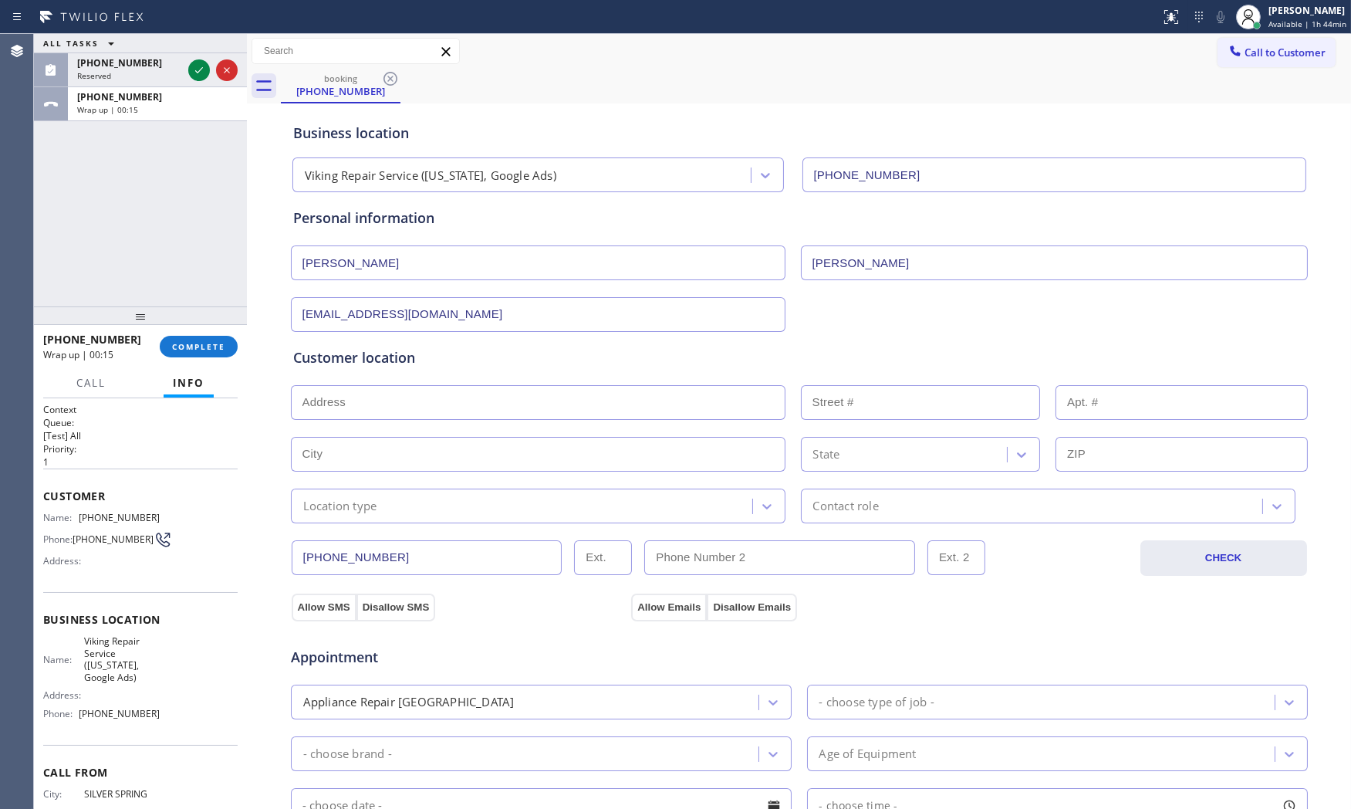
click at [338, 403] on input "text" at bounding box center [538, 402] width 495 height 35
paste input "[STREET_ADDRESS][PERSON_NAME]"
type input "[STREET_ADDRESS]"
type input "12414"
type input "Potomac"
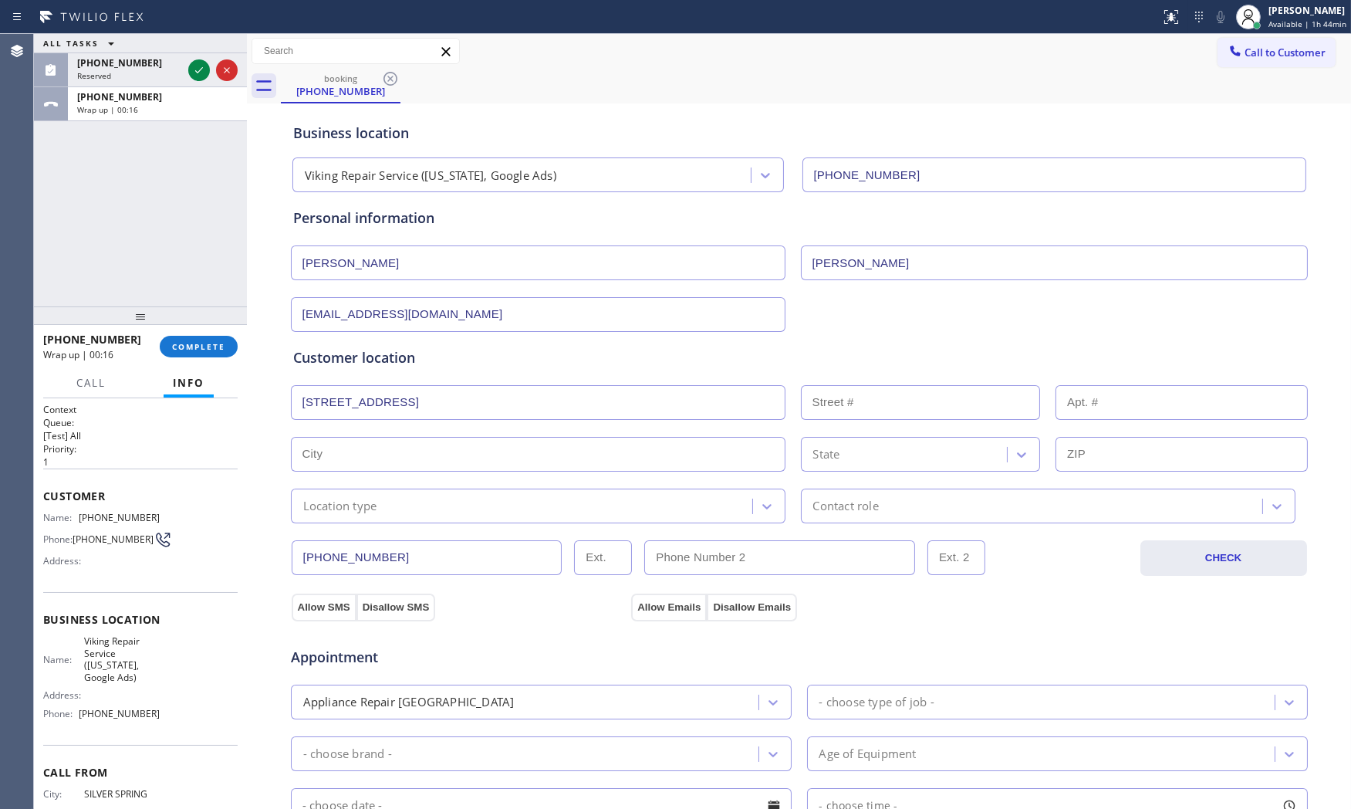
type input "20854"
click at [108, 660] on span "Viking Repair Service ([US_STATE], Google Ads)" at bounding box center [122, 659] width 76 height 48
click at [109, 660] on span "Viking Repair Service ([US_STATE], Google Ads)" at bounding box center [122, 659] width 76 height 48
click at [110, 660] on span "Viking Repair Service ([US_STATE], Google Ads)" at bounding box center [122, 659] width 76 height 48
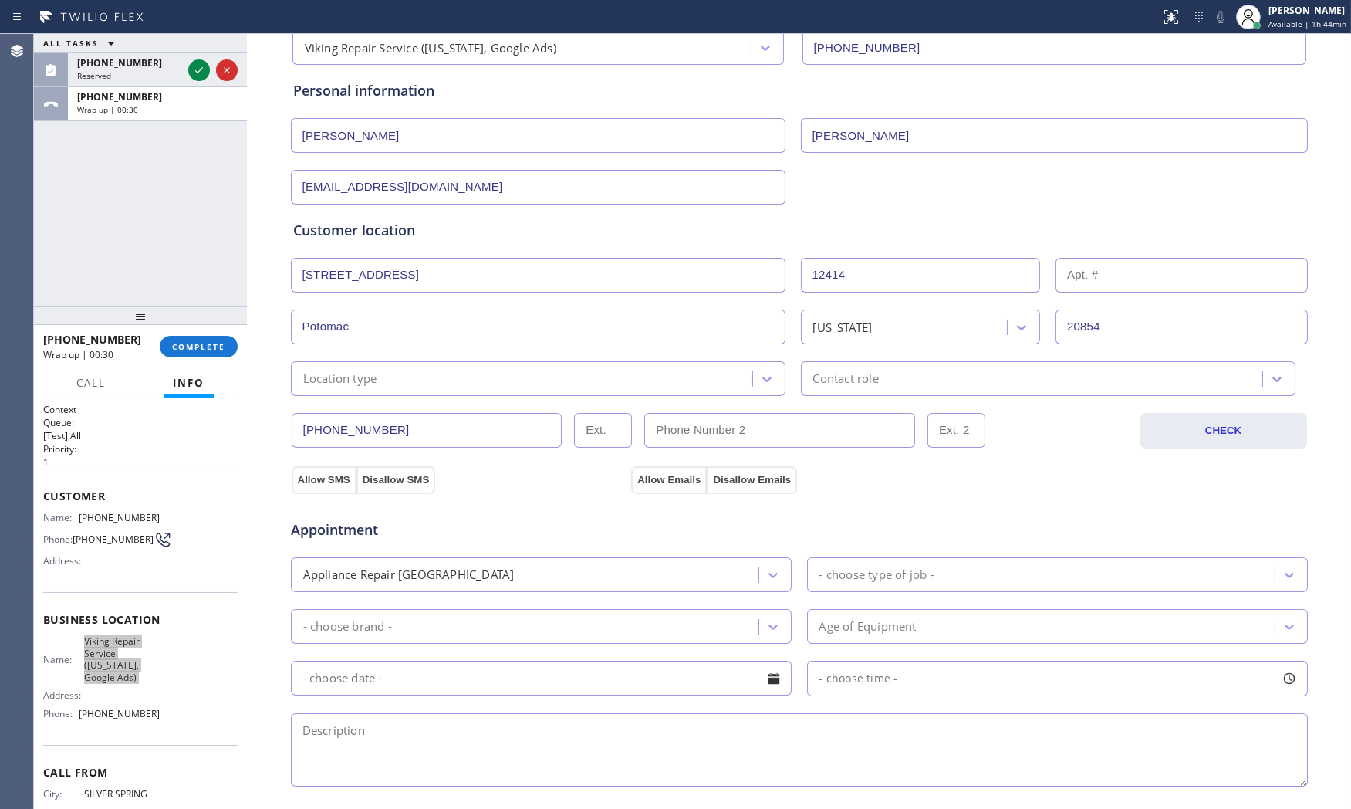
scroll to position [171, 0]
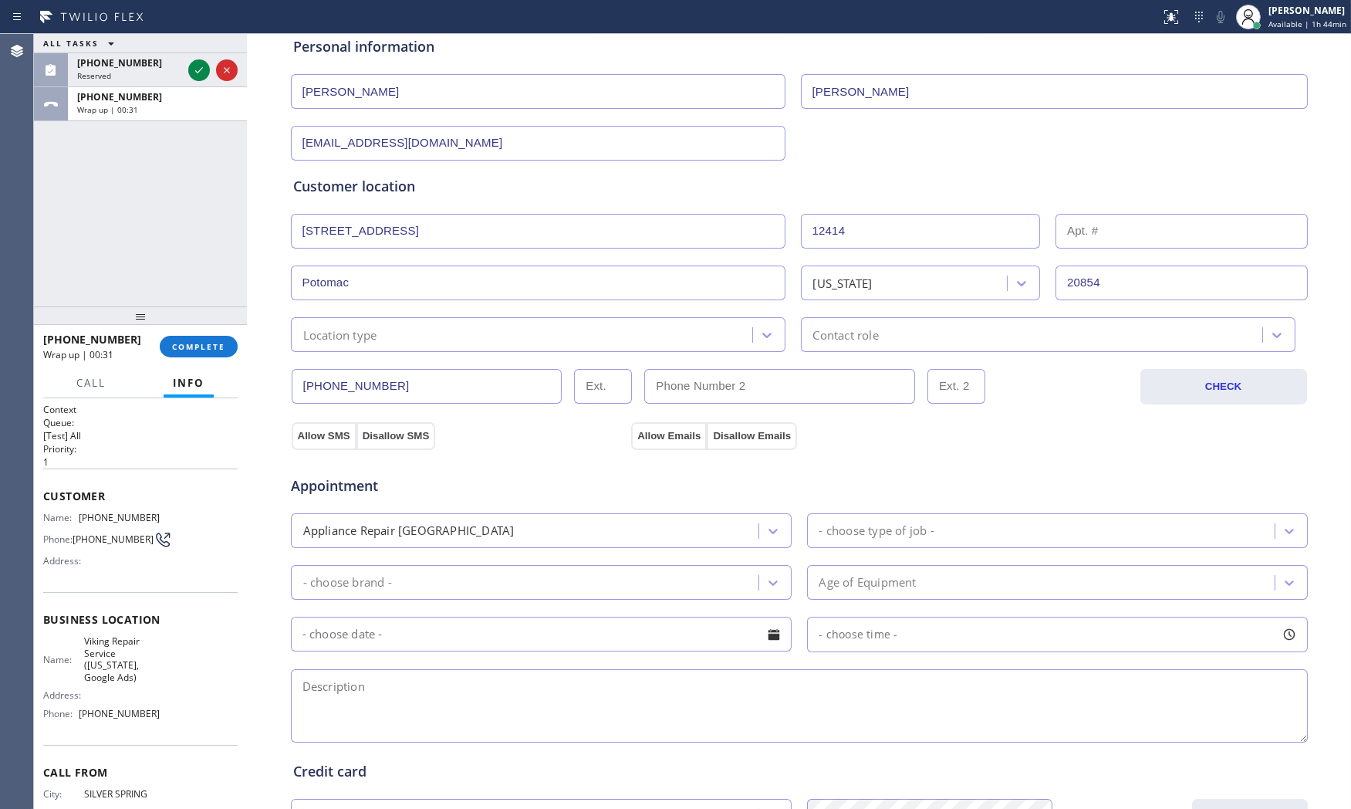
click at [403, 703] on textarea at bounding box center [799, 705] width 1017 height 73
paste textarea "9-12 $75 Viking | Range | one burner is not lighting maybe one of the connectio…"
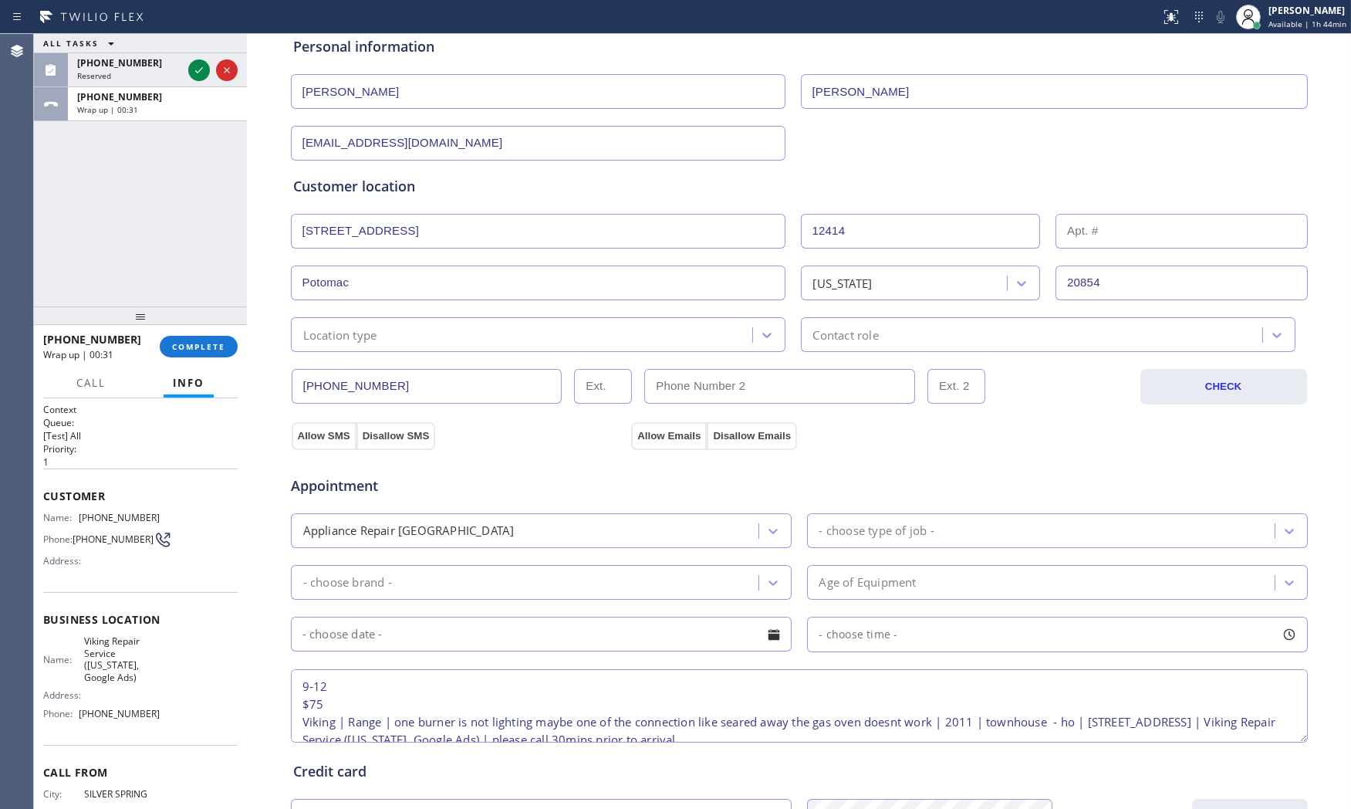
scroll to position [24, 0]
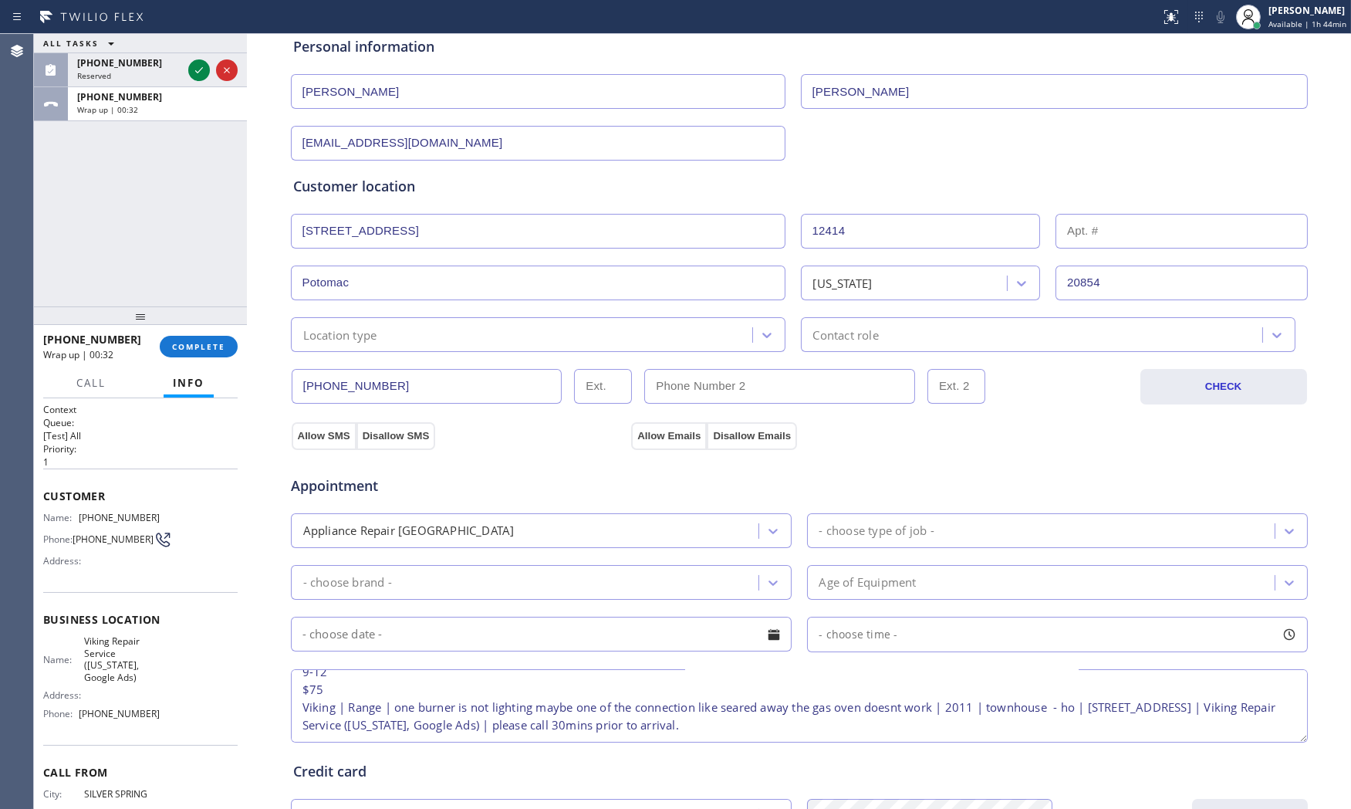
type textarea "9-12 $75 Viking | Range | one burner is not lighting maybe one of the connectio…"
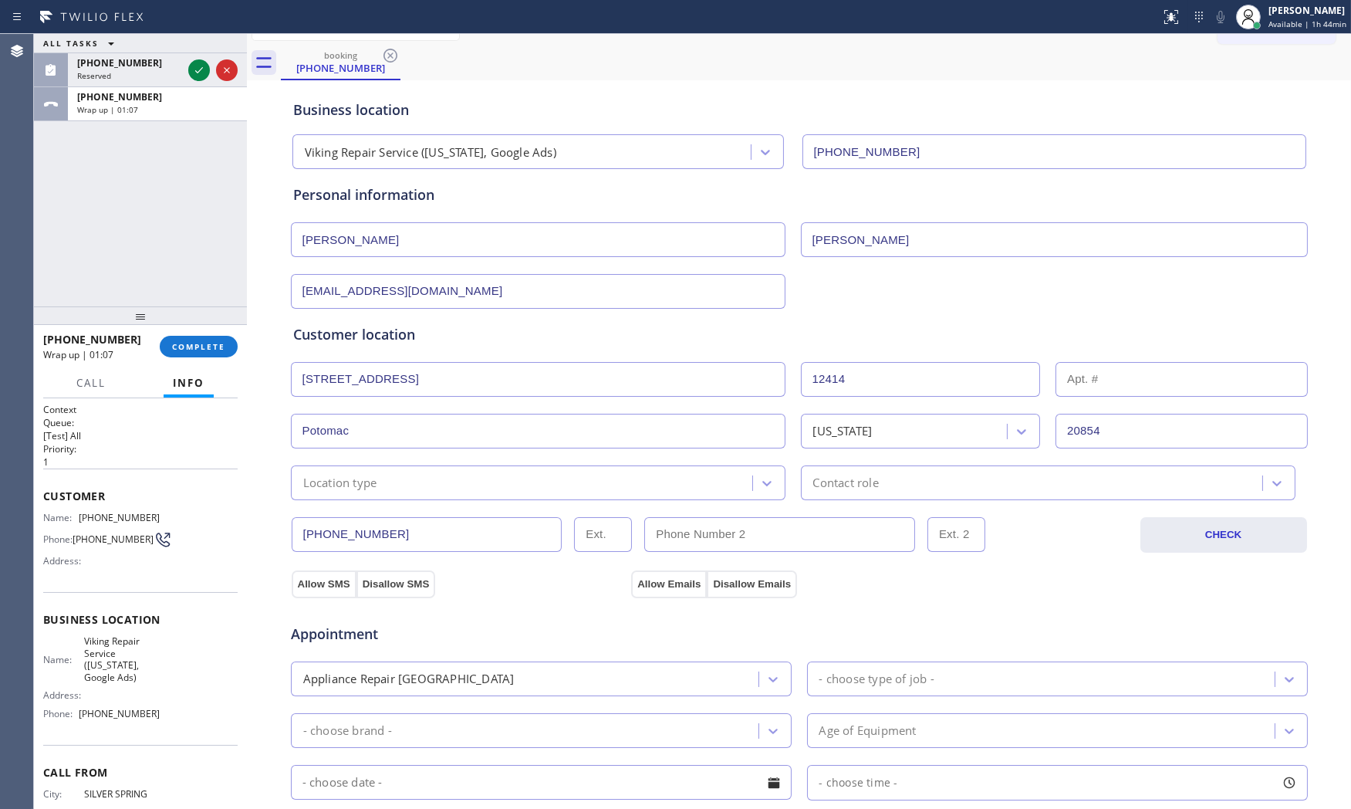
scroll to position [0, 0]
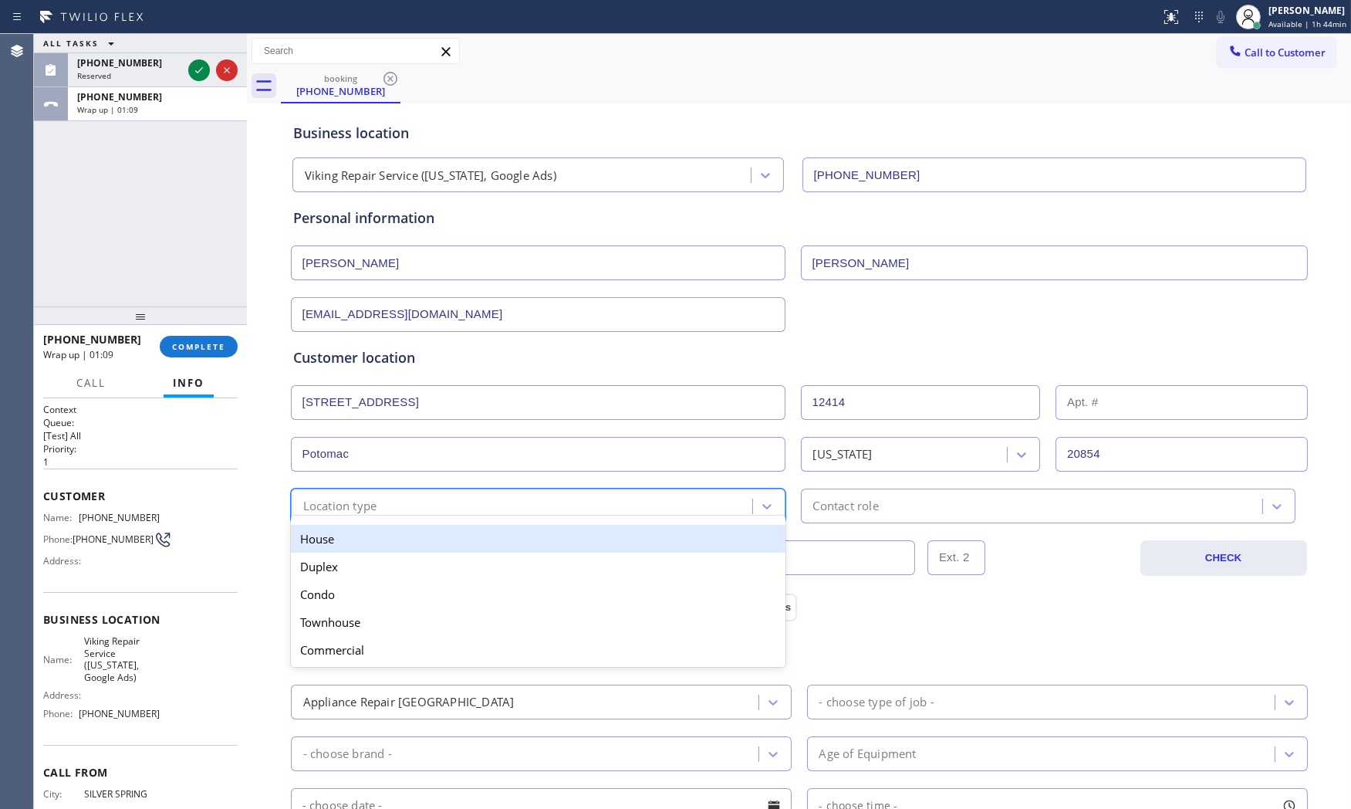
click at [421, 515] on div "option House focused, 1 of 5. 5 results available. Use Up and Down to choose op…" at bounding box center [538, 505] width 495 height 35
click at [403, 550] on div "House" at bounding box center [538, 539] width 495 height 28
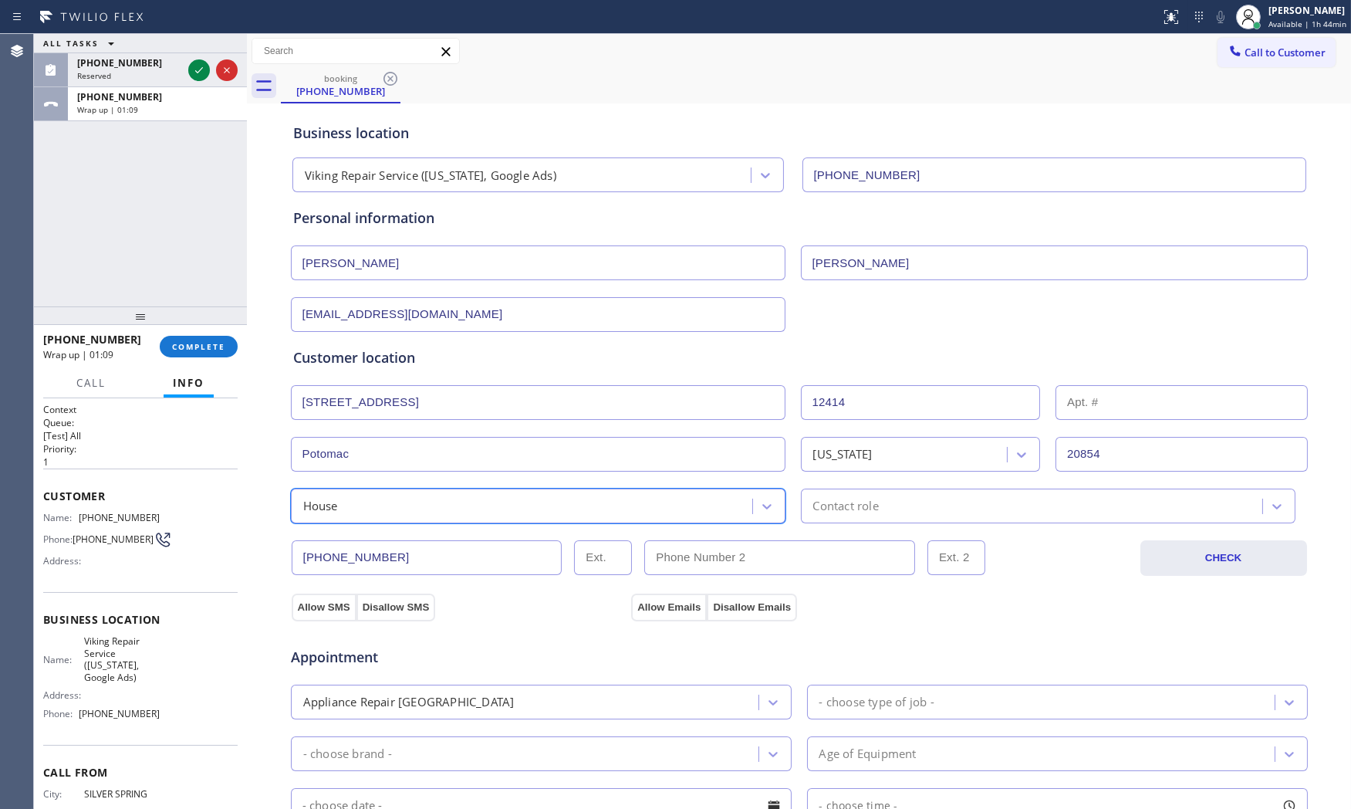
click at [473, 527] on div "[PHONE_NUMBER] CHECK" at bounding box center [799, 549] width 1018 height 52
click at [399, 527] on div "[PHONE_NUMBER] CHECK" at bounding box center [799, 549] width 1018 height 52
click at [398, 515] on div "House" at bounding box center [538, 505] width 495 height 35
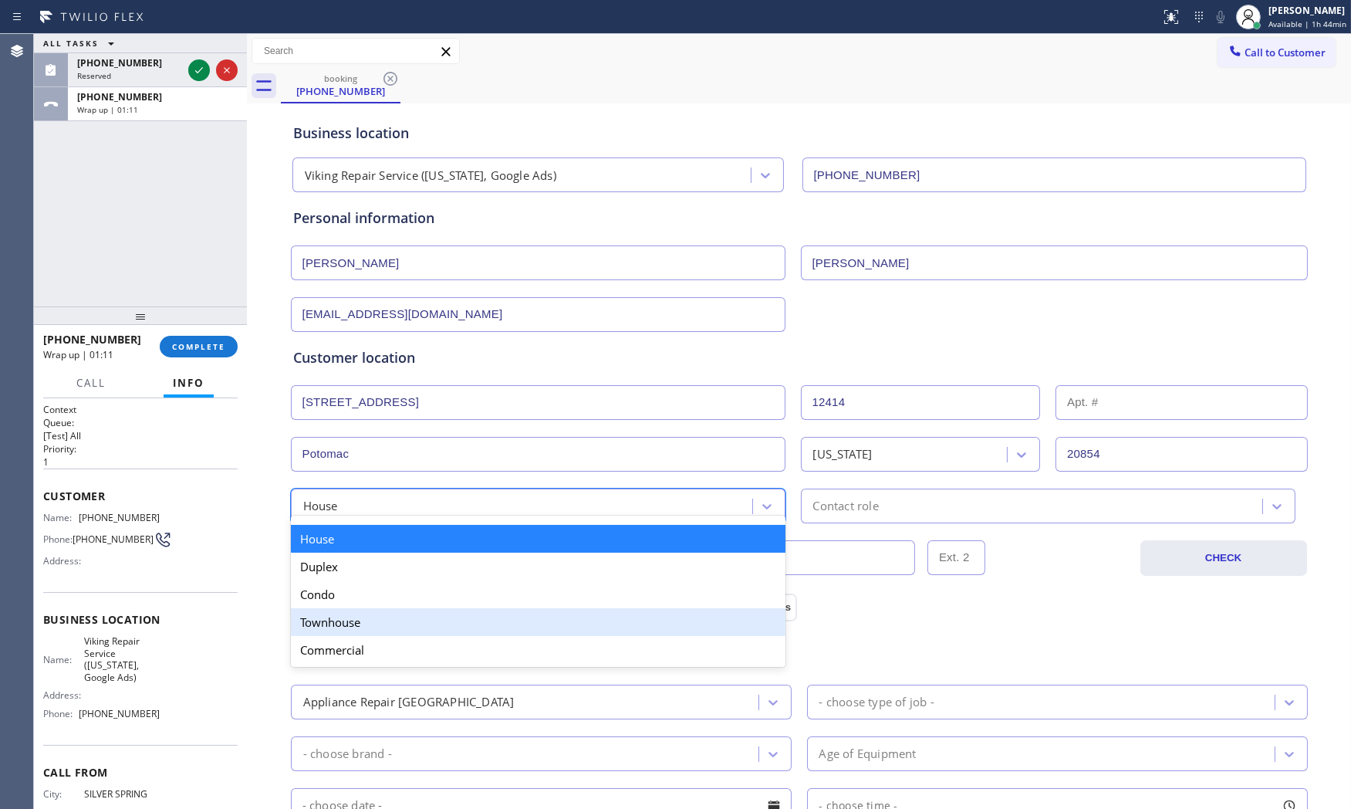
click at [363, 620] on div "Townhouse" at bounding box center [538, 622] width 495 height 28
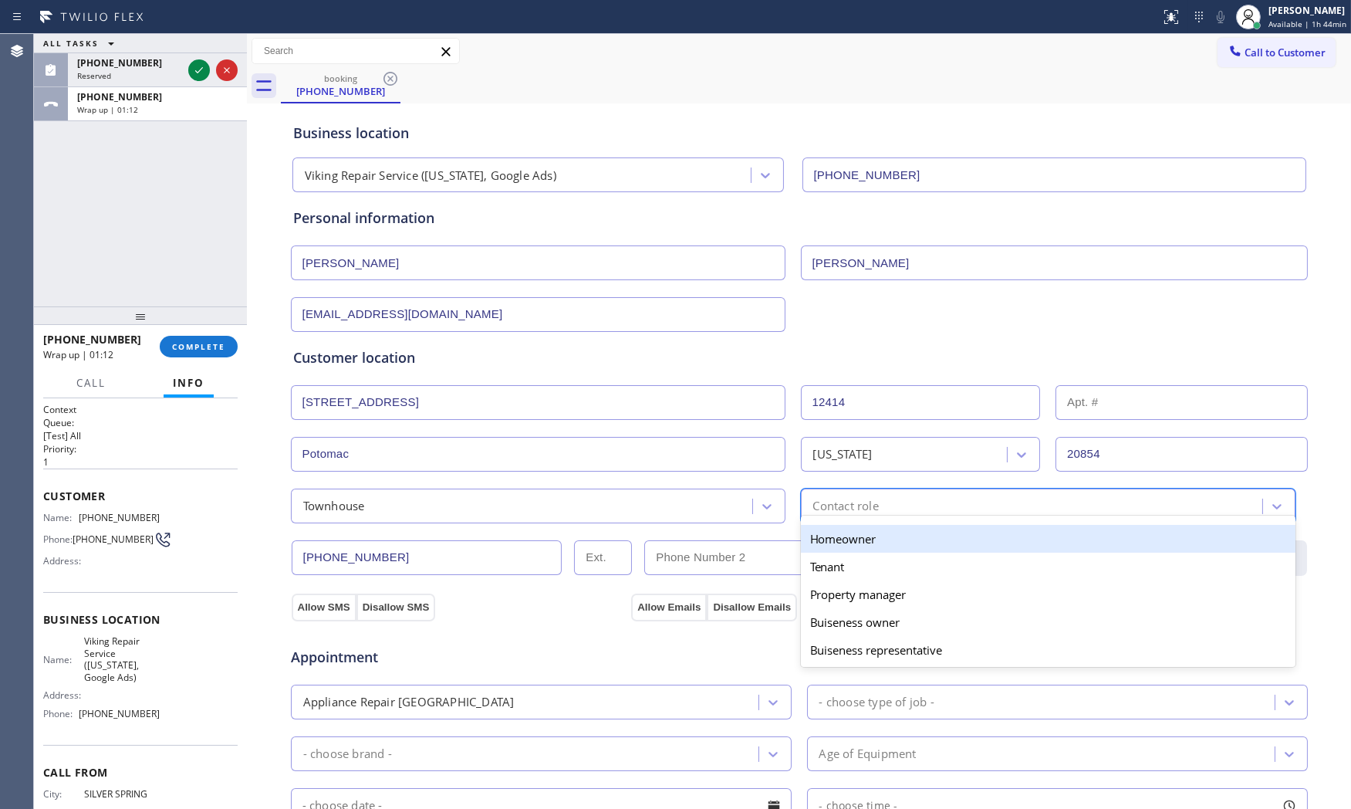
drag, startPoint x: 886, startPoint y: 514, endPoint x: 874, endPoint y: 521, distance: 13.5
click at [882, 518] on div "option Homeowner focused, 1 of 5. 5 results available. Use Up and Down to choos…" at bounding box center [1048, 505] width 495 height 35
click at [832, 545] on div "Homeowner" at bounding box center [1048, 539] width 495 height 28
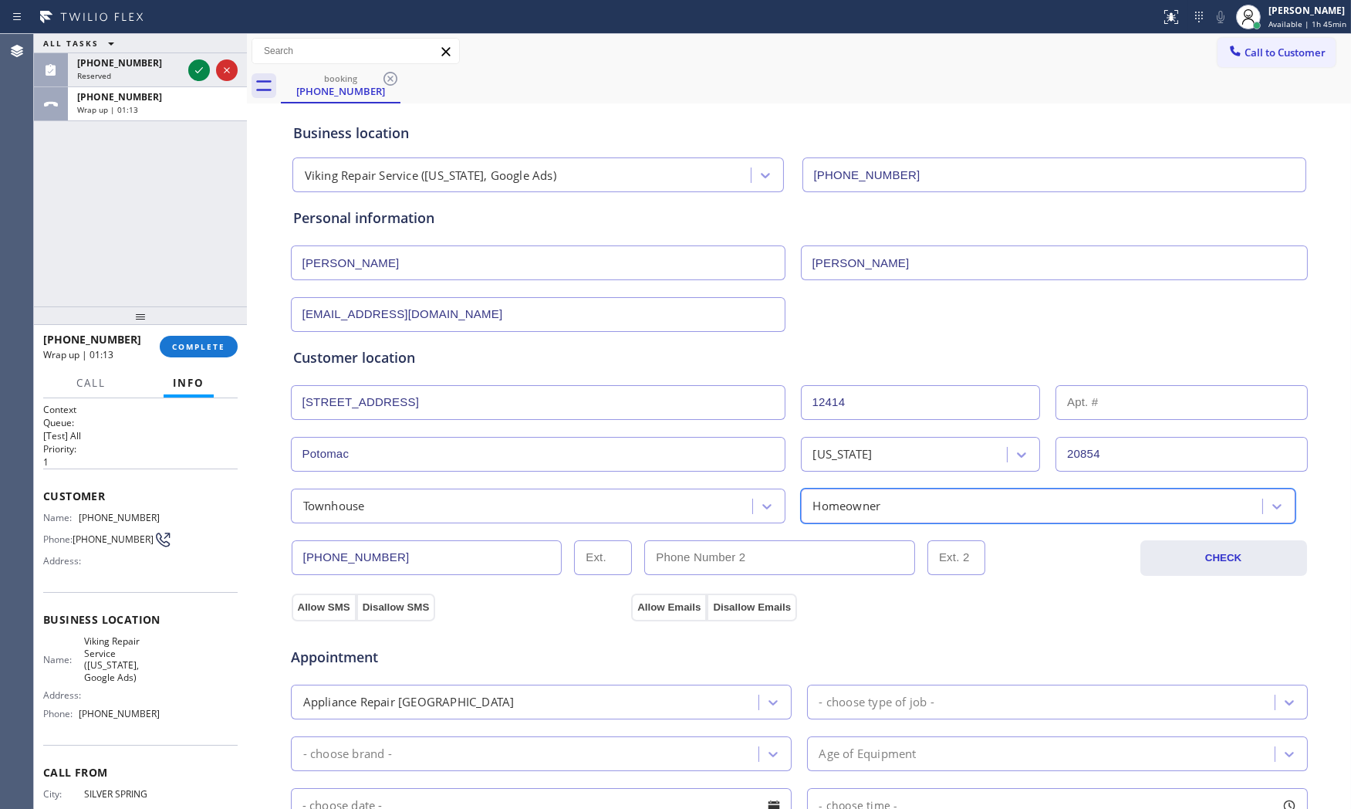
click at [299, 614] on div "Appointment Appliance Repair High End - choose type of job - - choose brand - A…" at bounding box center [799, 765] width 1018 height 302
click at [303, 612] on button "Allow SMS" at bounding box center [324, 607] width 65 height 28
click at [661, 611] on button "Allow Emails" at bounding box center [669, 607] width 76 height 28
click at [663, 607] on button "Allow Emails" at bounding box center [669, 607] width 76 height 28
click at [900, 684] on div "- choose type of job -" at bounding box center [1057, 701] width 501 height 35
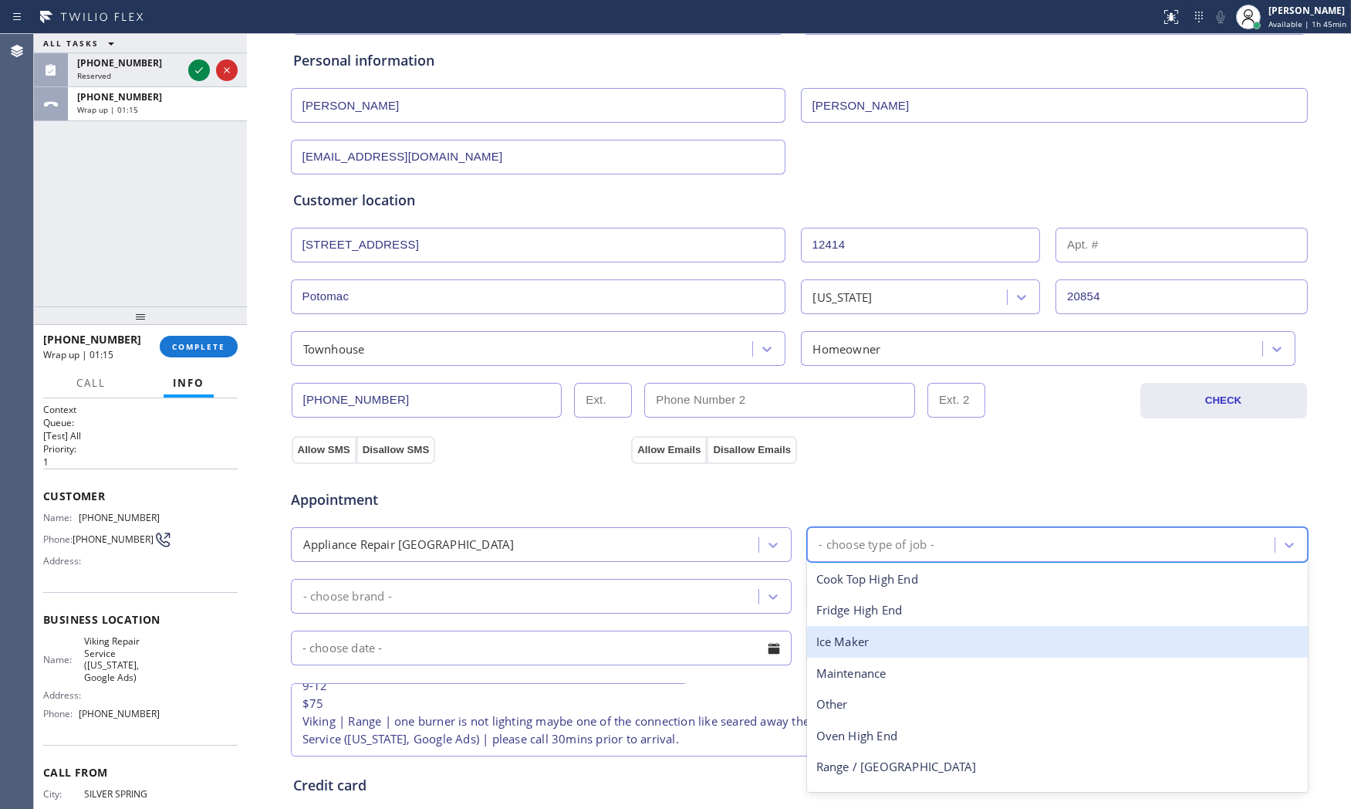
scroll to position [171, 0]
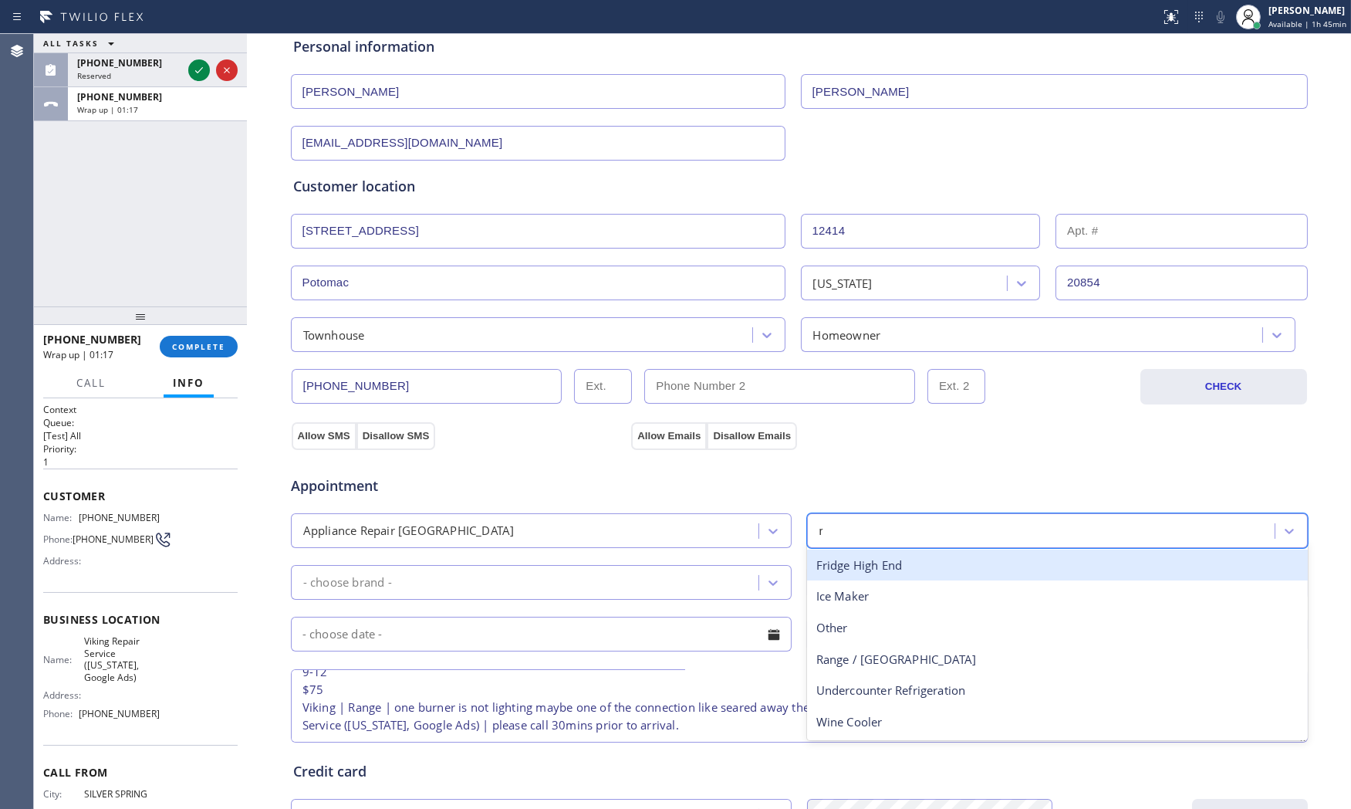
type input "ra"
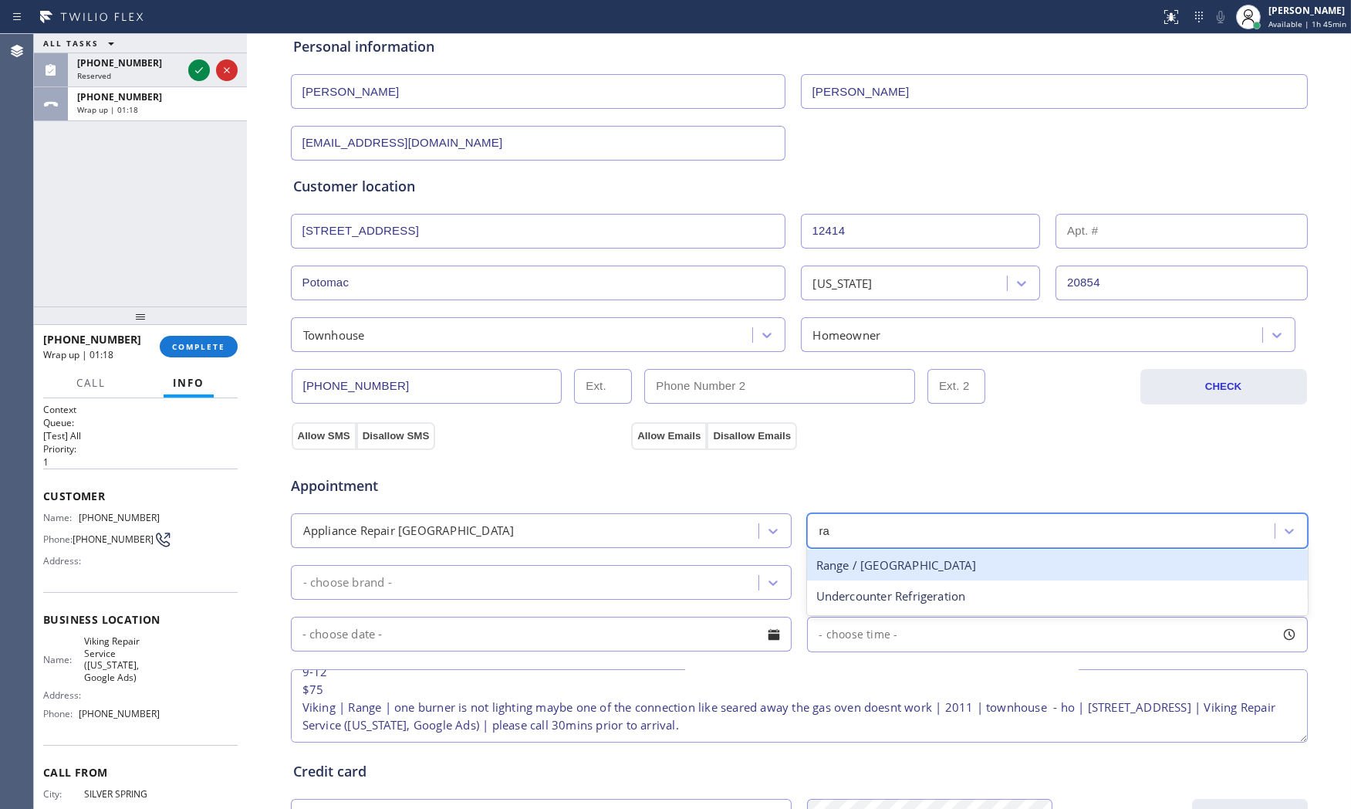
drag, startPoint x: 876, startPoint y: 574, endPoint x: 815, endPoint y: 572, distance: 61.0
click at [875, 574] on div "Range / [GEOGRAPHIC_DATA]" at bounding box center [1057, 565] width 501 height 32
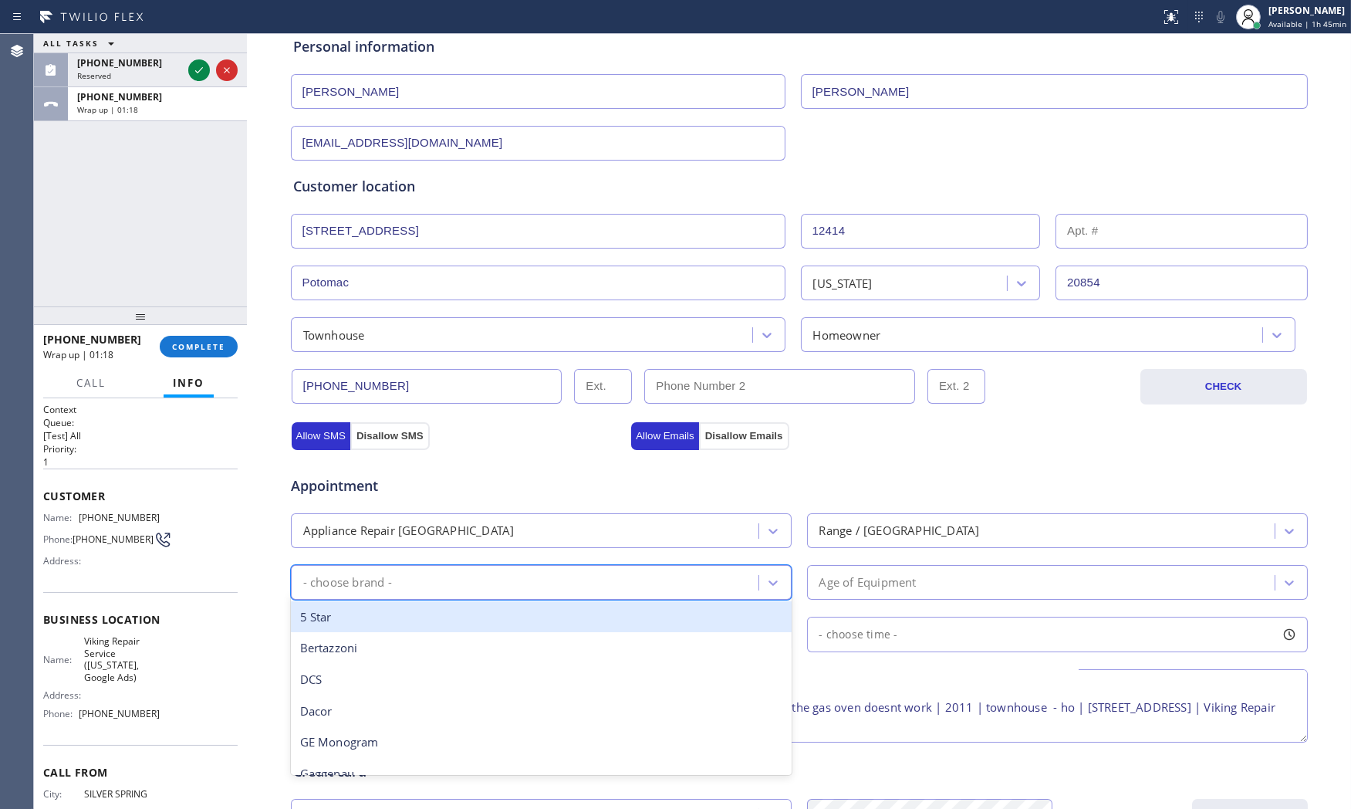
click at [498, 575] on div "- choose brand -" at bounding box center [526, 582] width 463 height 27
type input "v"
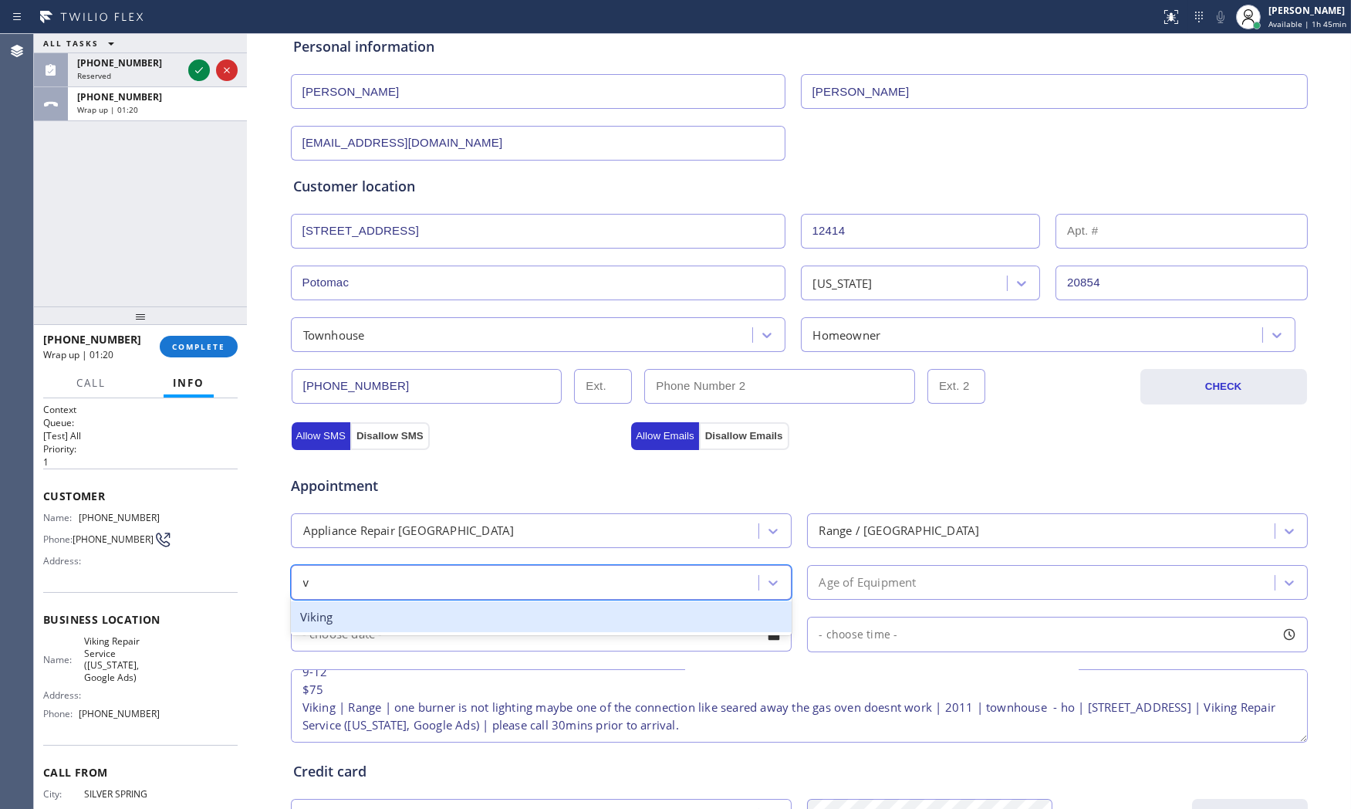
click at [441, 619] on div "Viking" at bounding box center [541, 617] width 501 height 32
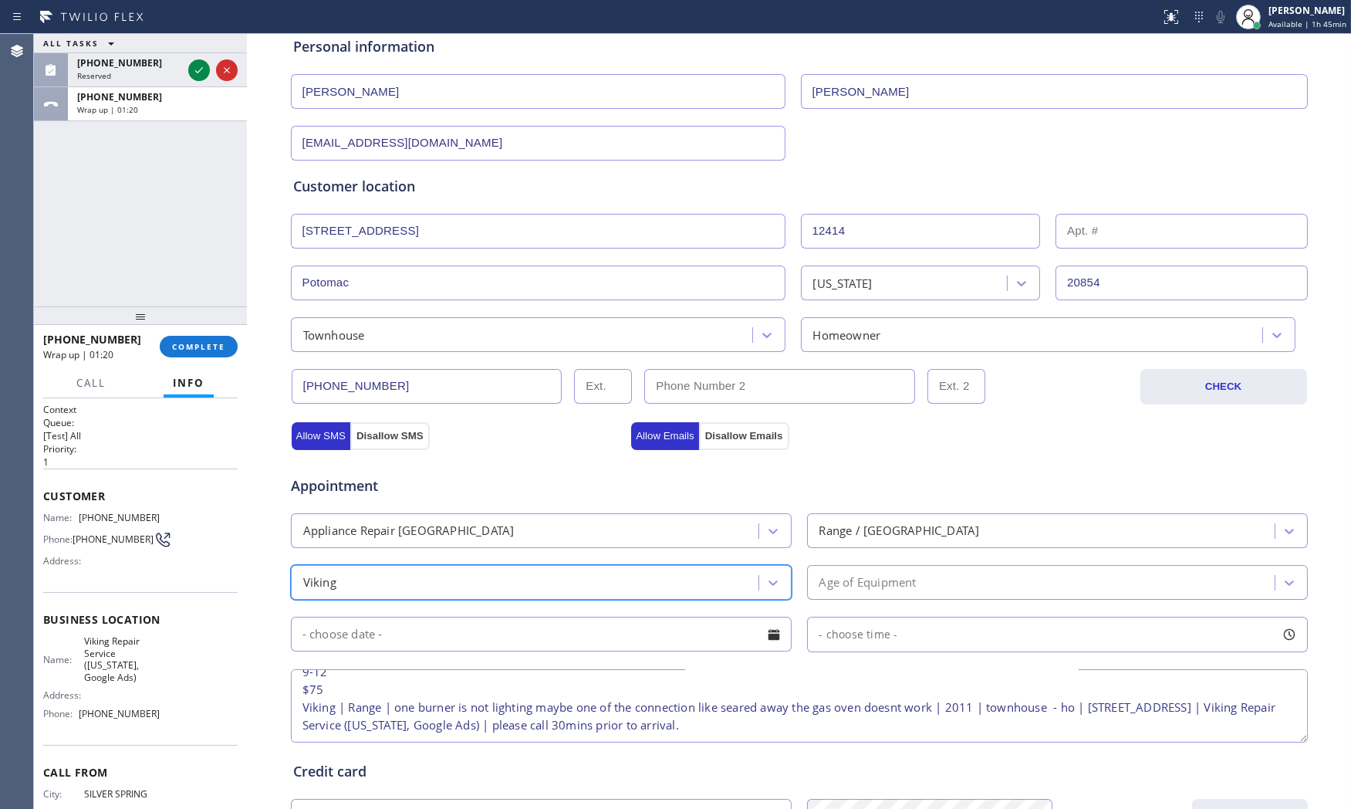
click at [866, 583] on div "Age of Equipment" at bounding box center [867, 582] width 97 height 18
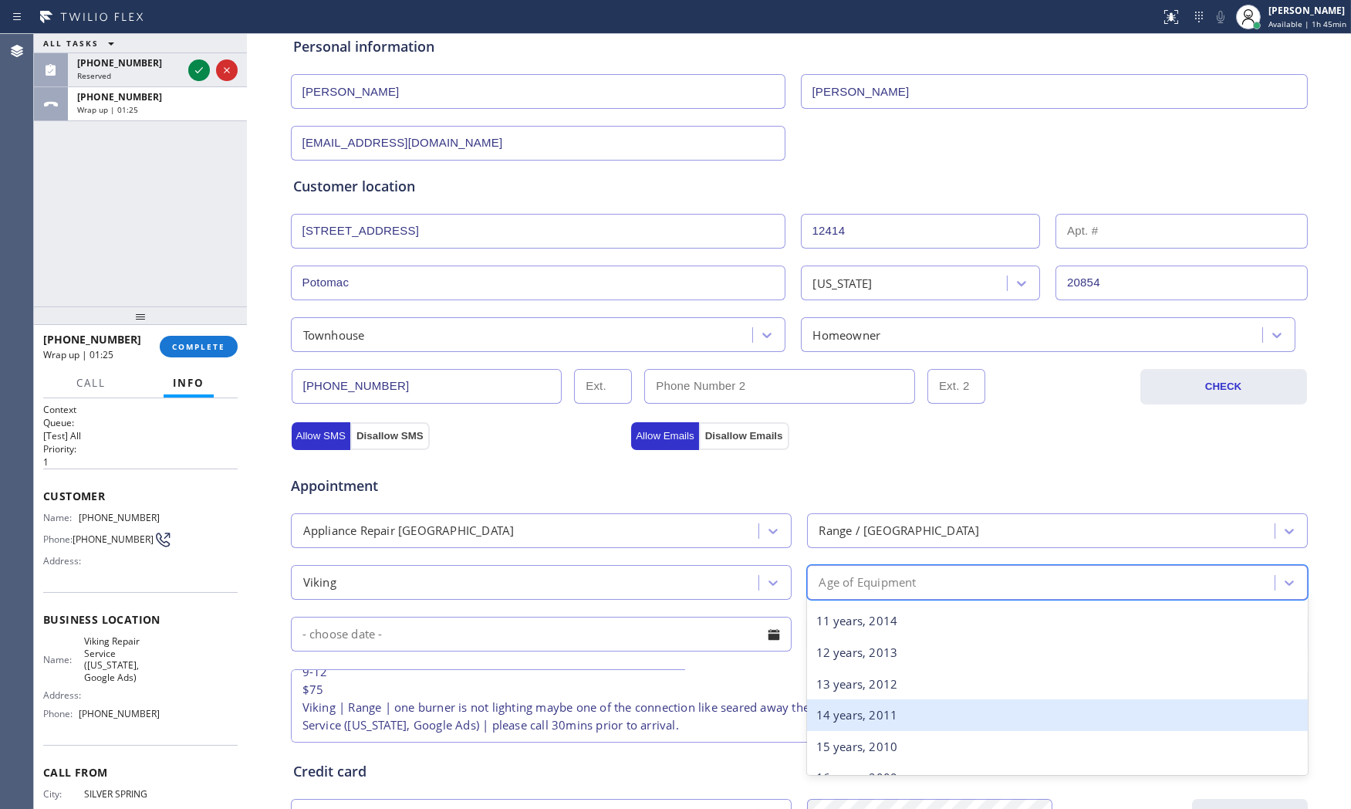
scroll to position [343, 0]
click at [895, 714] on div "14 years, 2011" at bounding box center [1057, 713] width 501 height 32
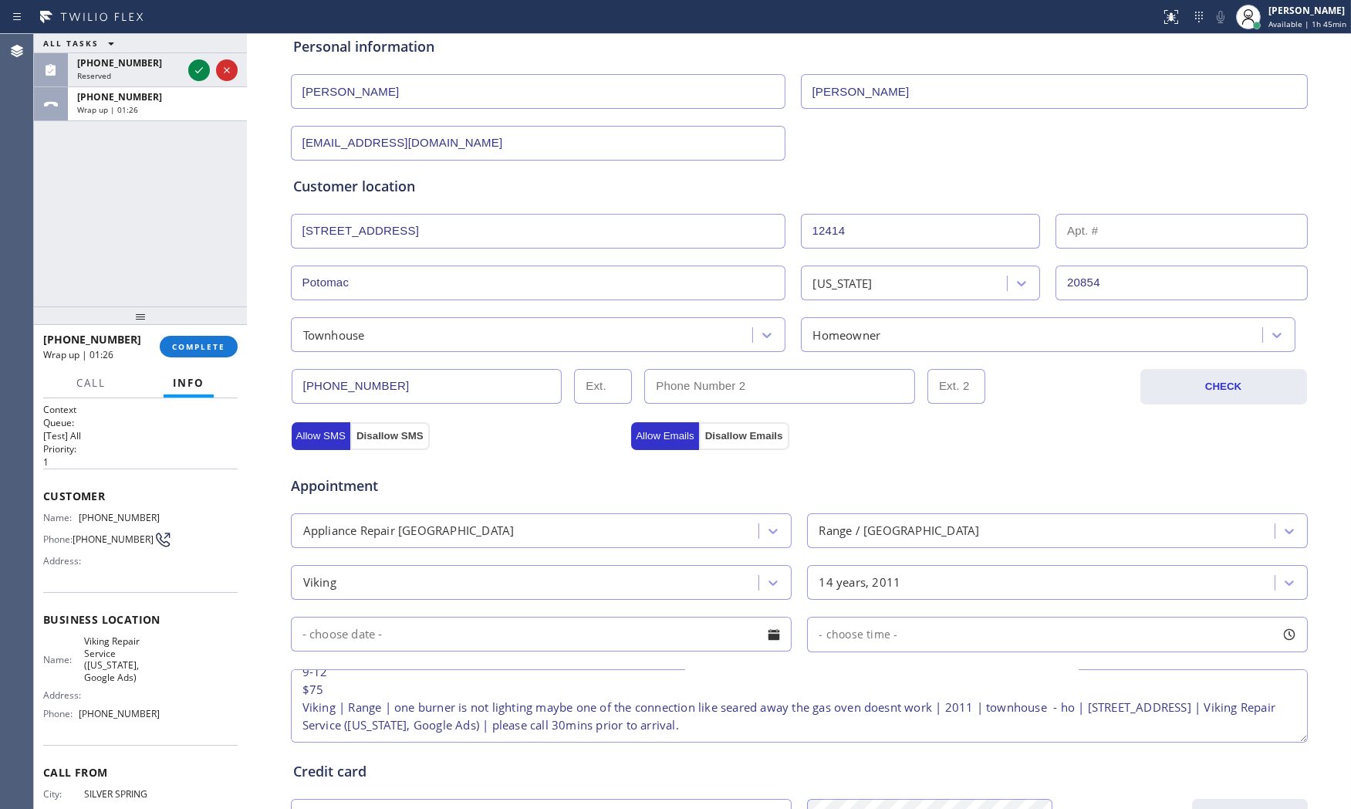
click at [523, 647] on input "text" at bounding box center [541, 633] width 501 height 35
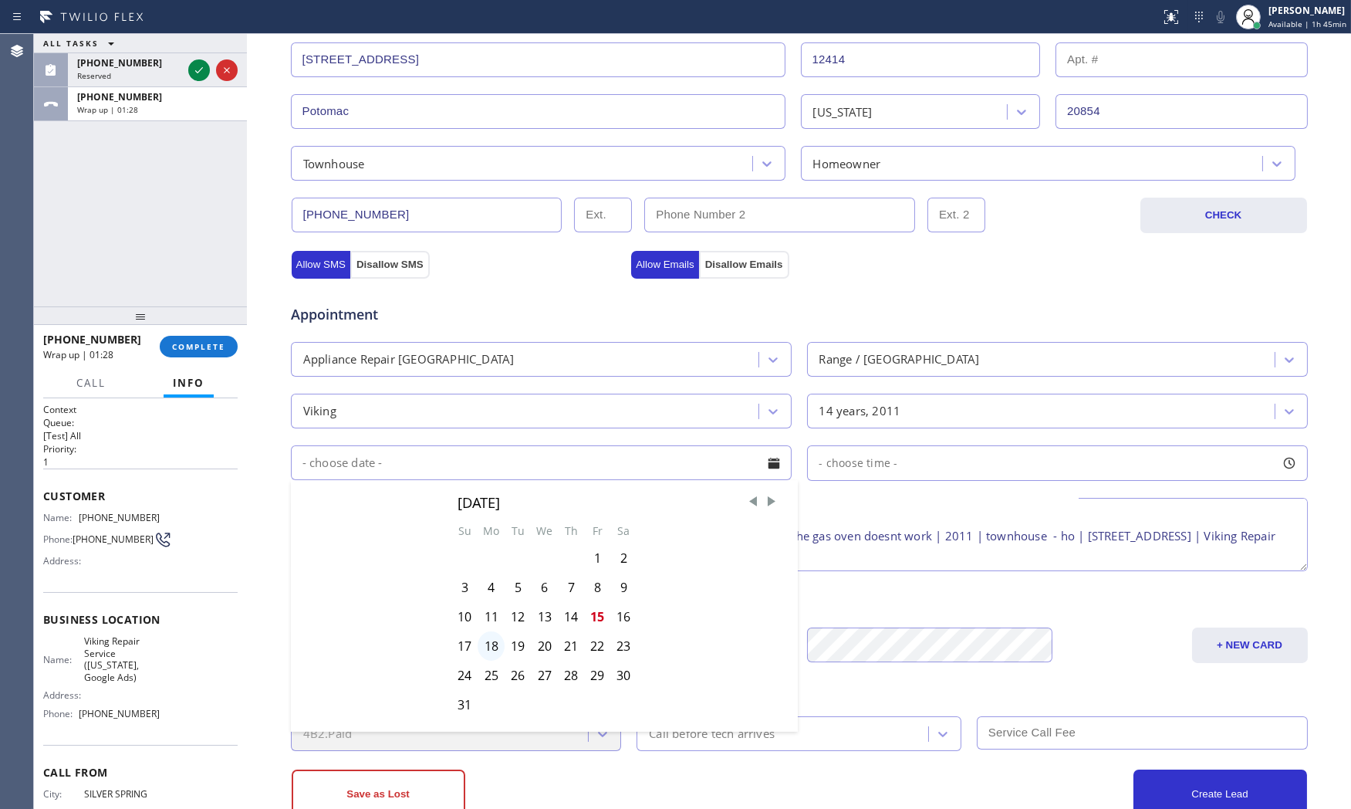
click at [491, 644] on div "18" at bounding box center [491, 645] width 27 height 29
type input "[DATE]"
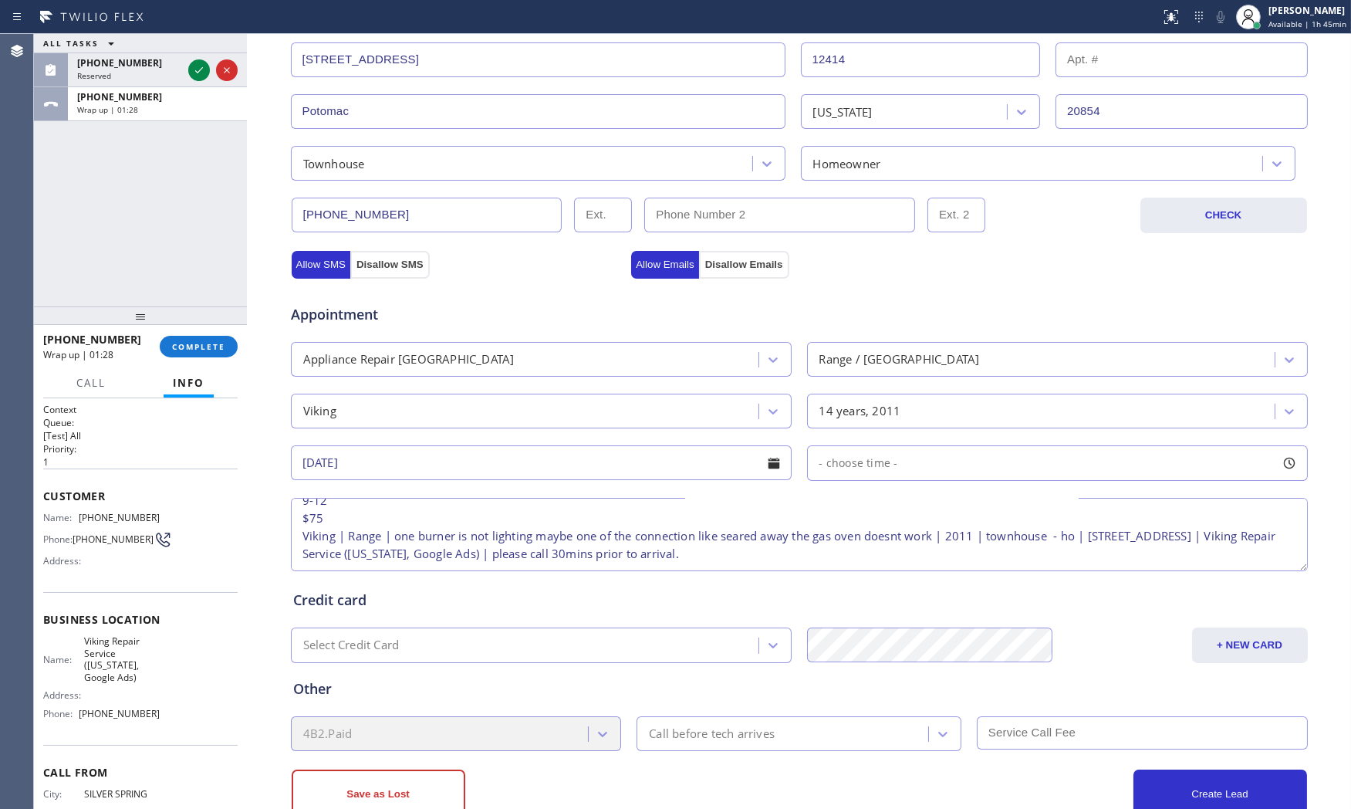
click at [882, 474] on div "- choose time -" at bounding box center [1057, 462] width 501 height 35
drag, startPoint x: 819, startPoint y: 557, endPoint x: 967, endPoint y: 551, distance: 147.5
click at [967, 551] on div at bounding box center [970, 557] width 19 height 32
drag, startPoint x: 824, startPoint y: 559, endPoint x: 866, endPoint y: 559, distance: 42.4
click at [868, 559] on div at bounding box center [877, 557] width 19 height 32
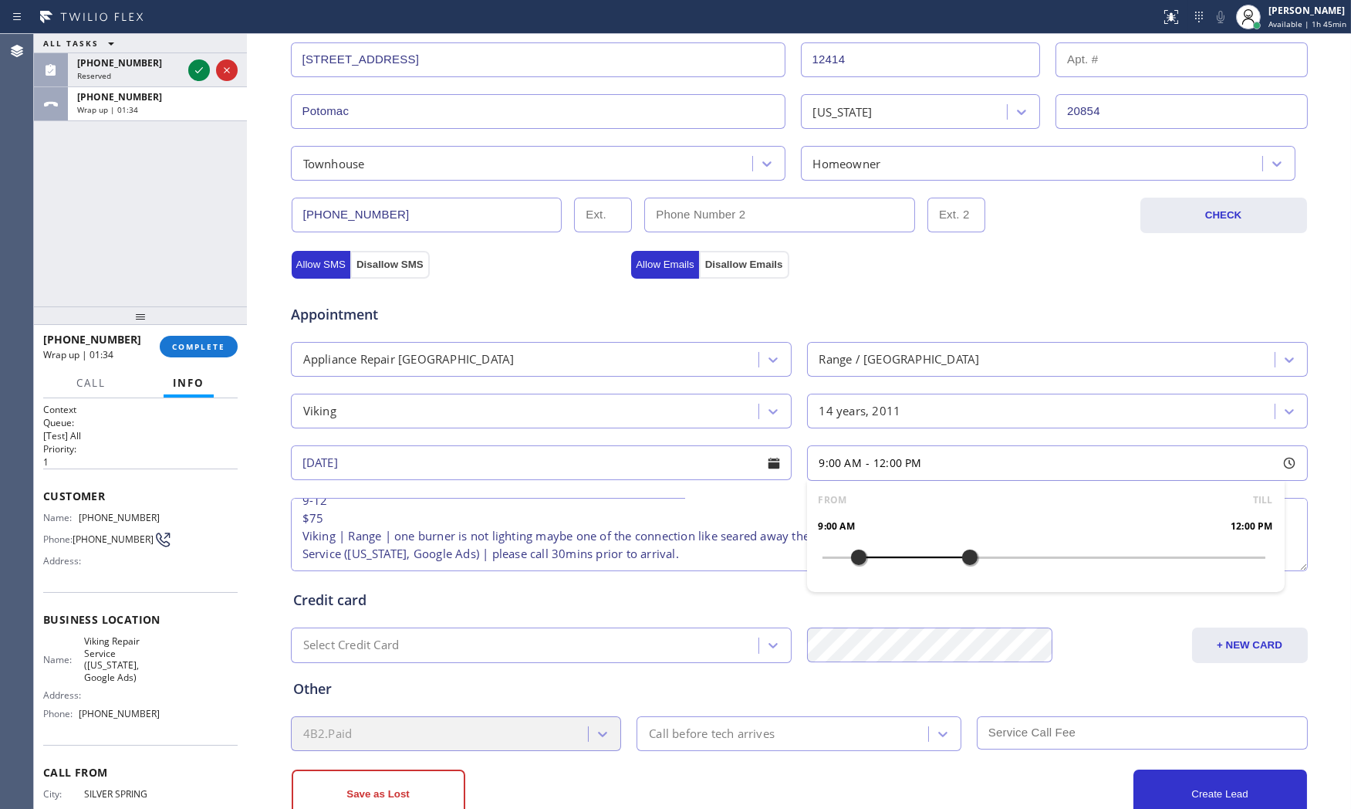
drag, startPoint x: 866, startPoint y: 559, endPoint x: 858, endPoint y: 559, distance: 8.5
click at [858, 559] on div at bounding box center [858, 557] width 19 height 32
click at [677, 743] on div "Call before tech arrives" at bounding box center [784, 733] width 287 height 27
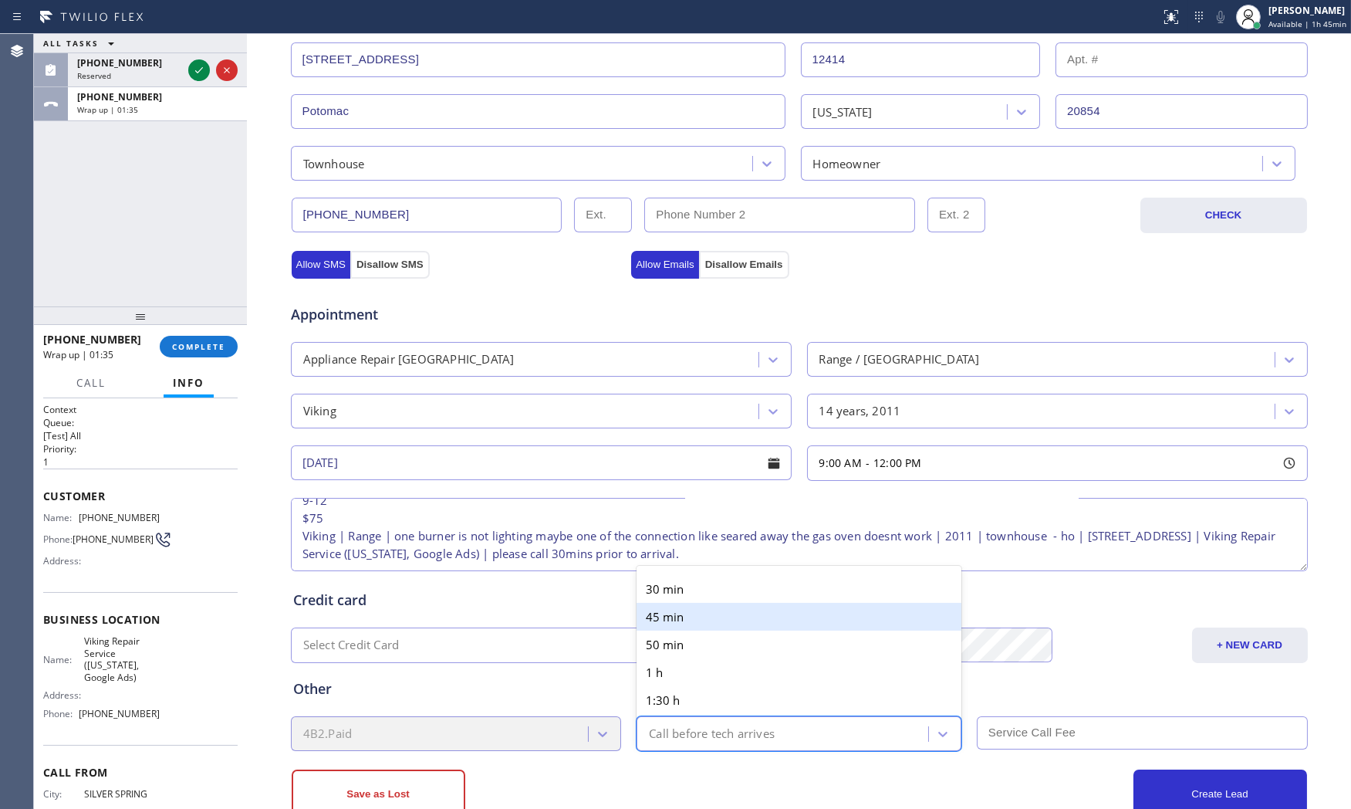
click at [675, 595] on div "30 min" at bounding box center [798, 589] width 325 height 28
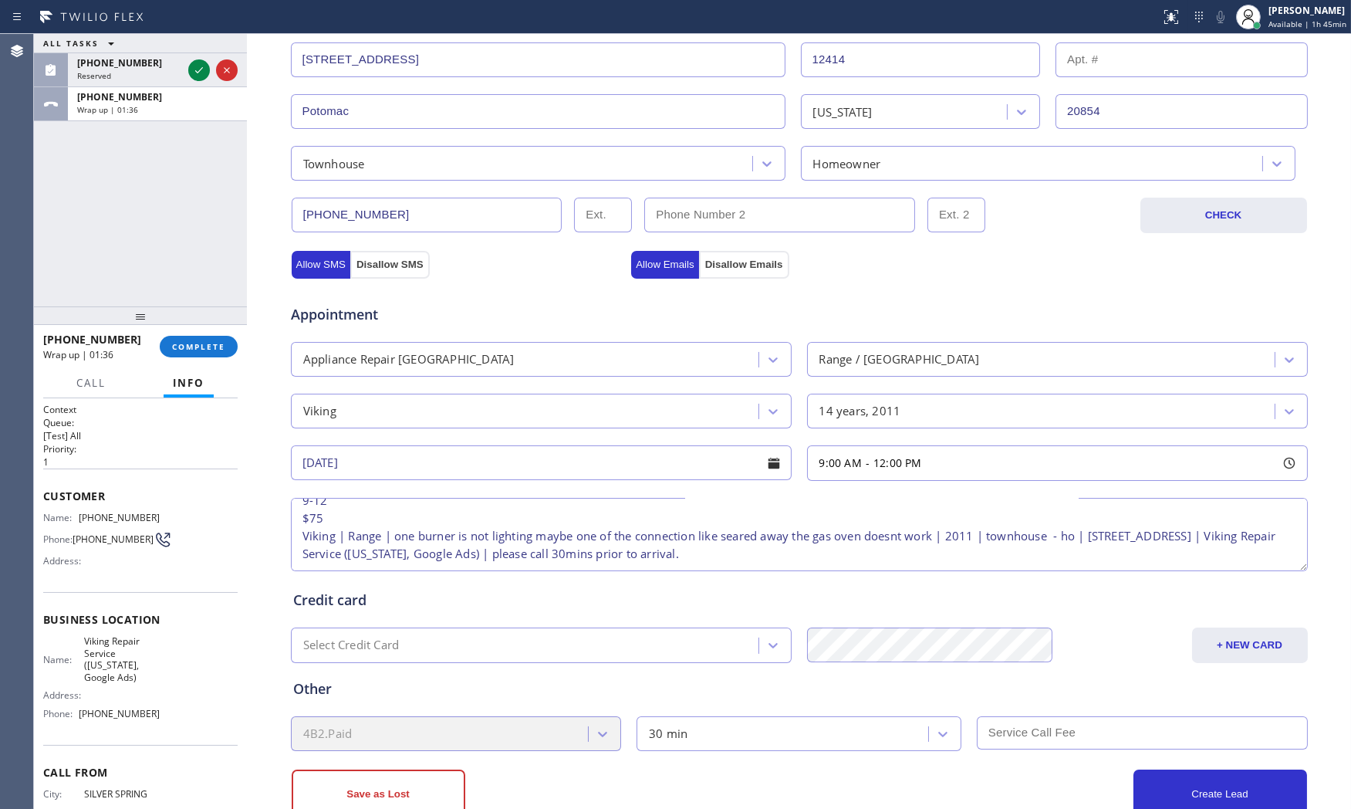
click at [996, 721] on input "text" at bounding box center [1142, 732] width 331 height 33
type input "75"
click at [950, 674] on div "Other 4B2.Paid 30 min 75" at bounding box center [799, 707] width 1018 height 88
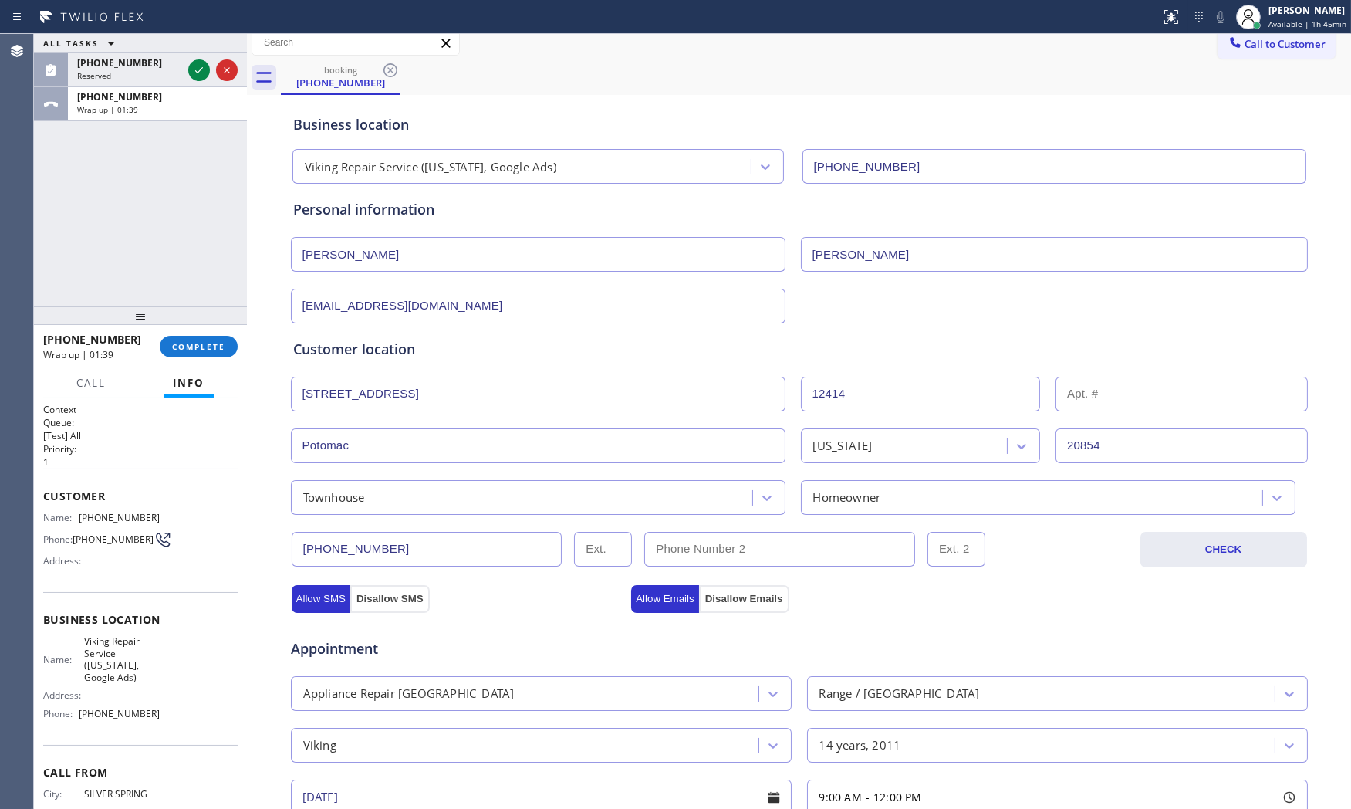
scroll to position [0, 0]
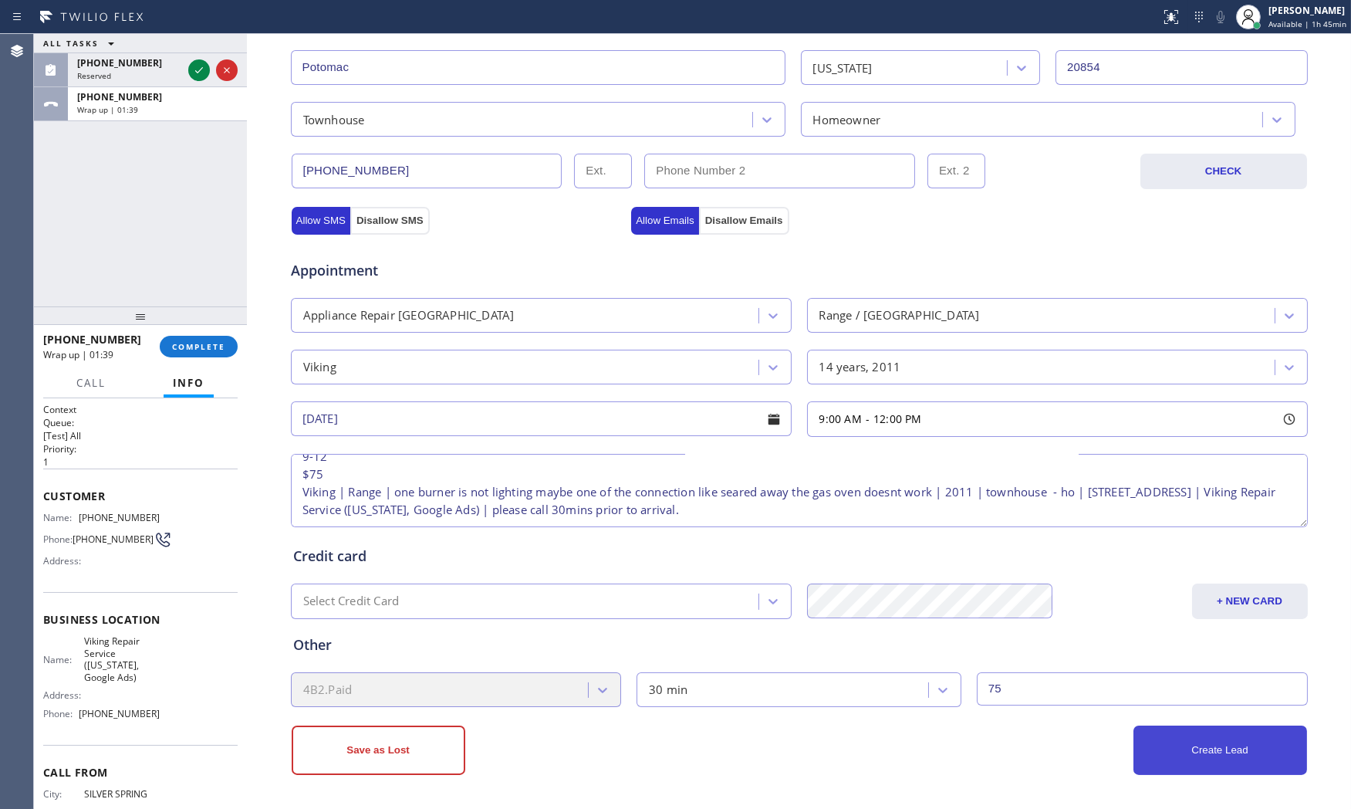
click at [1167, 738] on button "Create Lead" at bounding box center [1220, 749] width 174 height 49
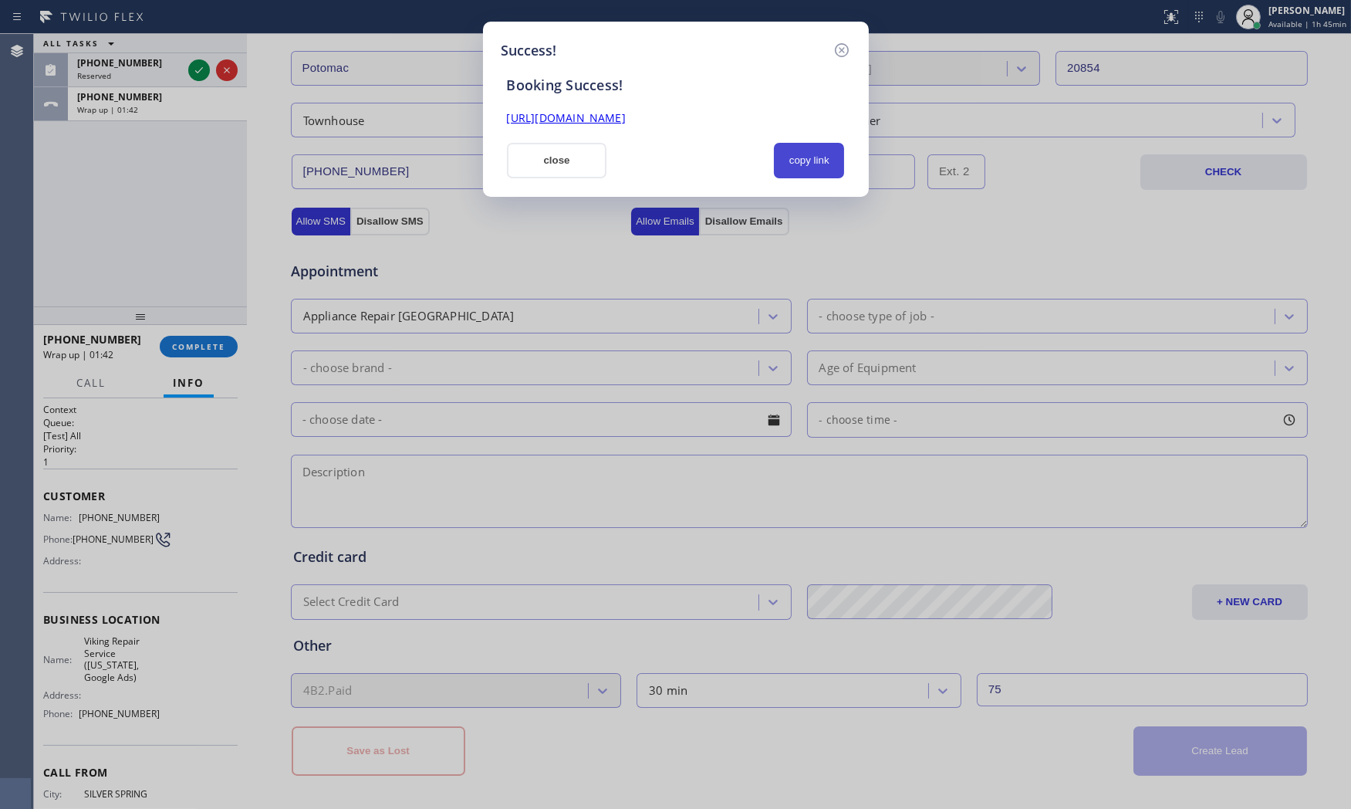
click at [795, 167] on button "copy link" at bounding box center [809, 160] width 71 height 35
drag, startPoint x: 540, startPoint y: 182, endPoint x: 545, endPoint y: 157, distance: 26.0
click at [540, 181] on div "Success! Booking Success! [URL][DOMAIN_NAME] close copied!" at bounding box center [676, 109] width 386 height 175
drag, startPoint x: 545, startPoint y: 157, endPoint x: 311, endPoint y: 275, distance: 262.9
click at [544, 157] on button "close" at bounding box center [557, 160] width 100 height 35
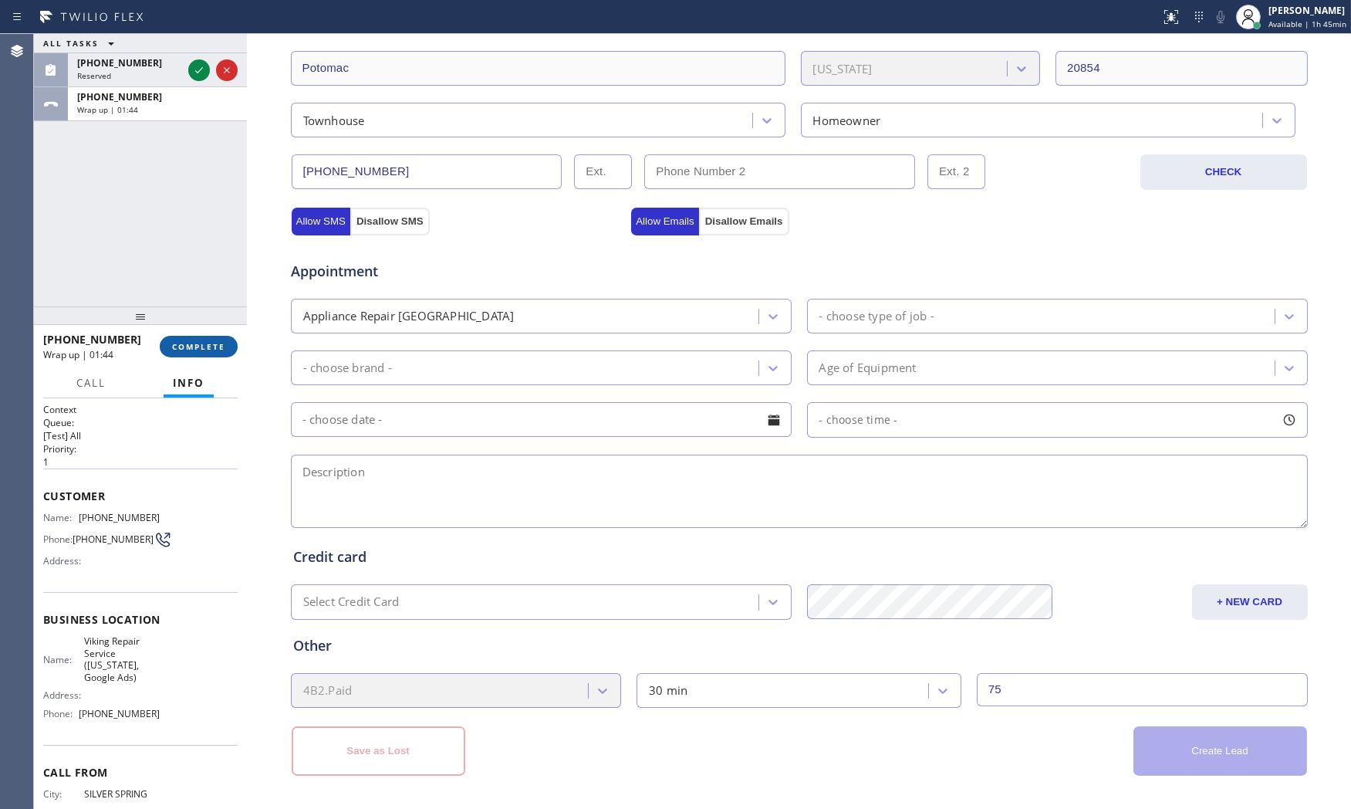
click at [197, 345] on span "COMPLETE" at bounding box center [198, 346] width 53 height 11
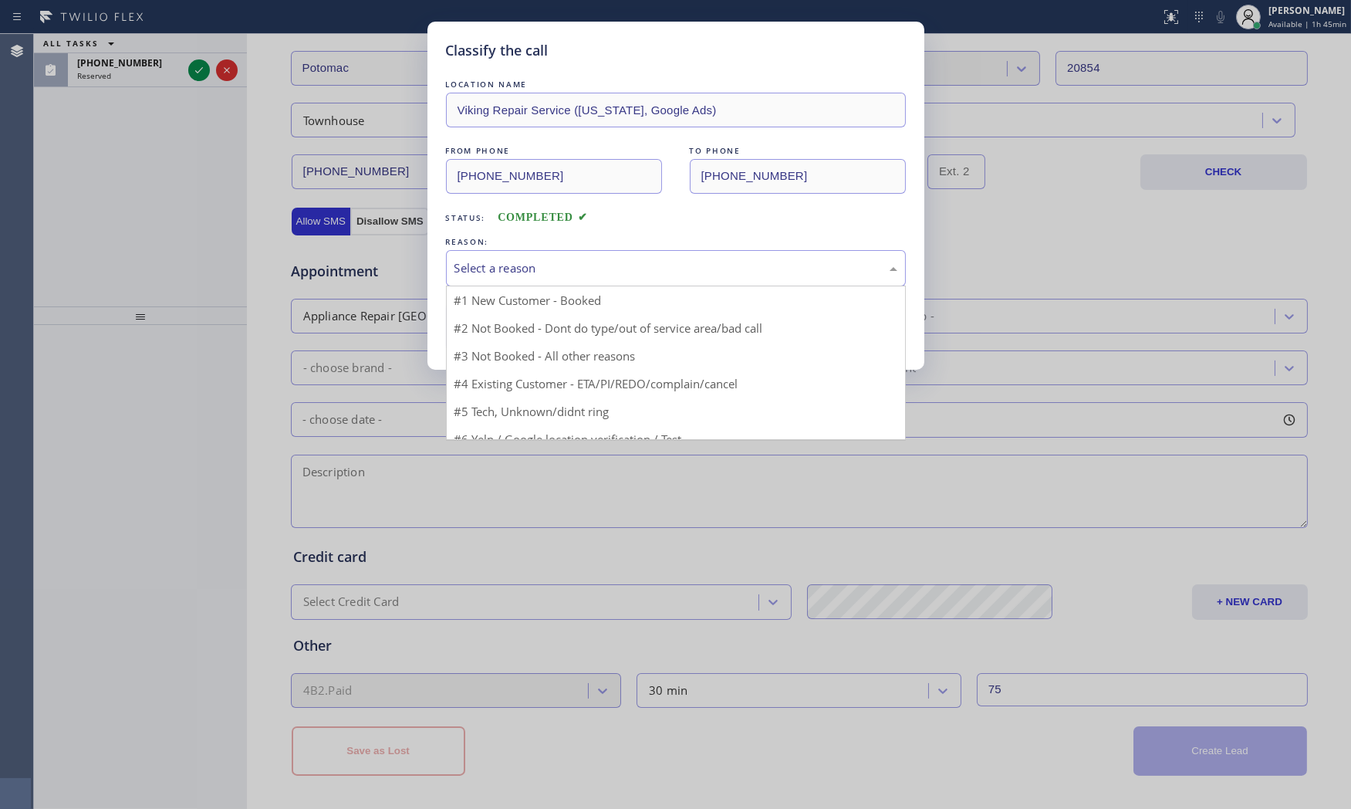
click at [588, 280] on div "Select a reason" at bounding box center [676, 268] width 460 height 36
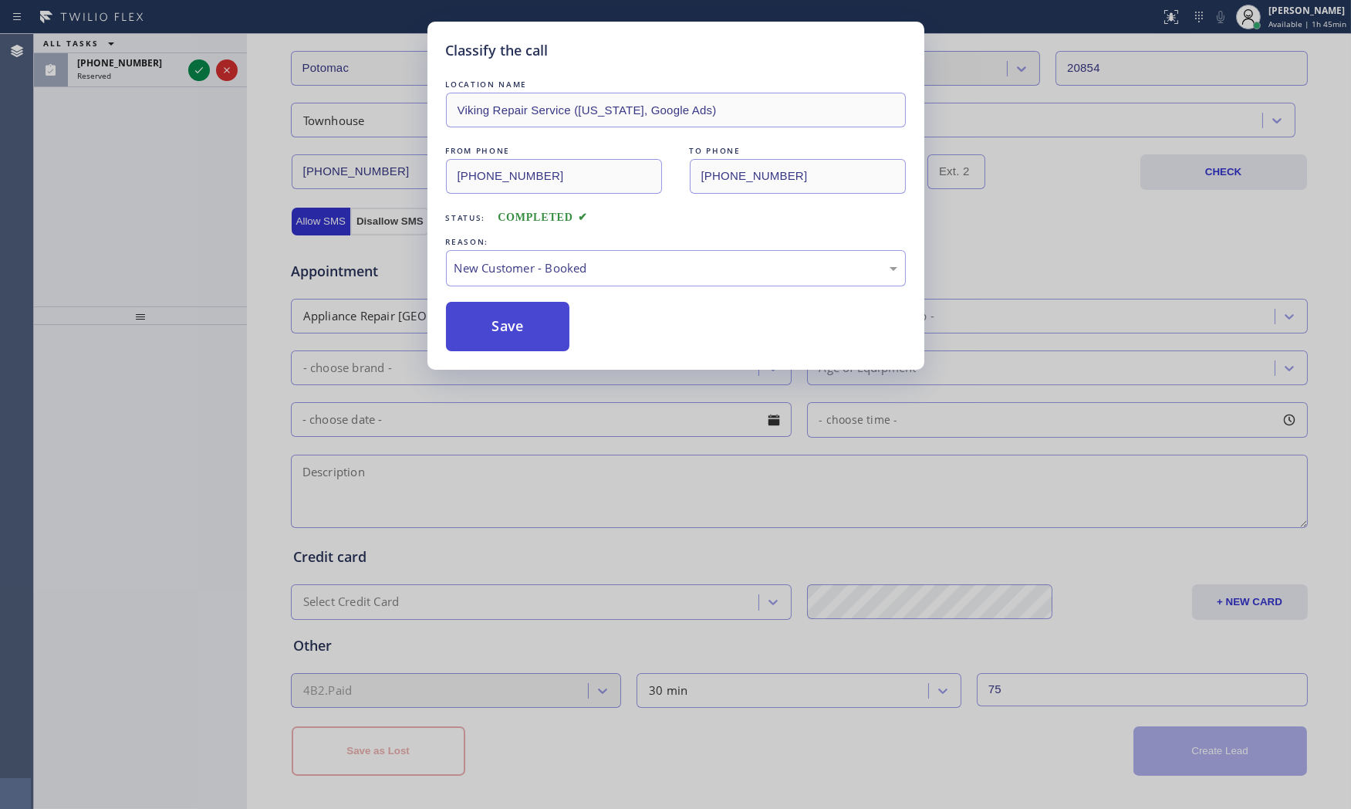
drag, startPoint x: 553, startPoint y: 305, endPoint x: 510, endPoint y: 322, distance: 46.7
click at [510, 322] on button "Save" at bounding box center [508, 326] width 124 height 49
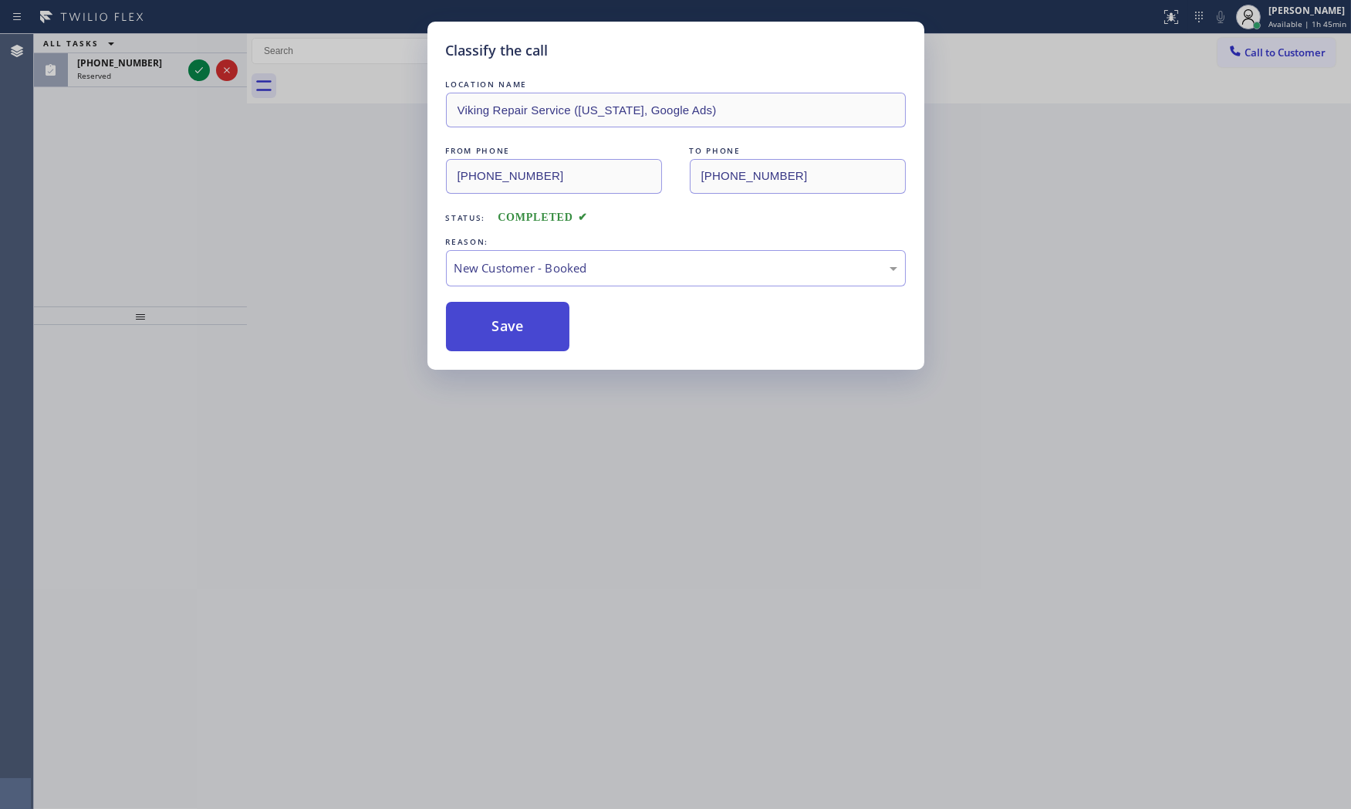
click at [510, 322] on button "Save" at bounding box center [508, 326] width 124 height 49
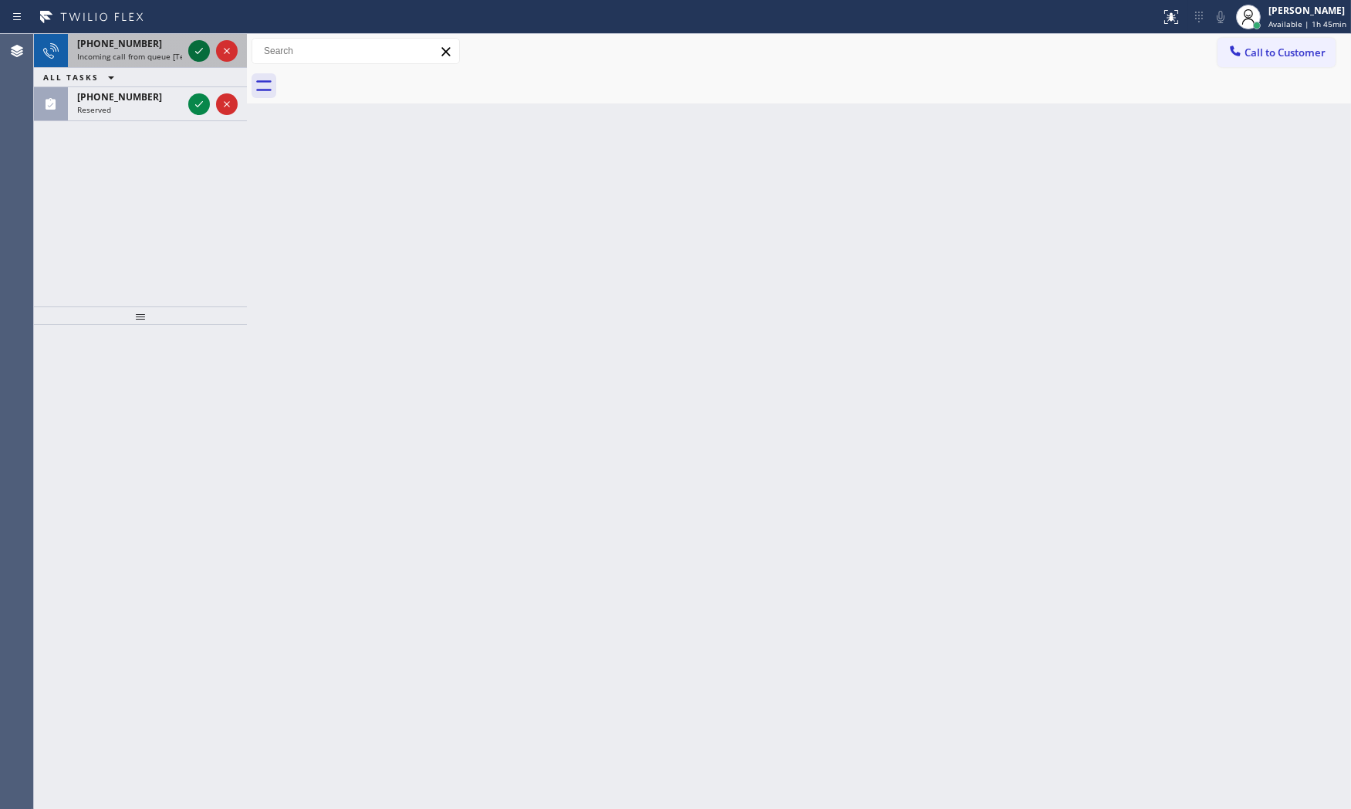
click at [201, 46] on icon at bounding box center [199, 51] width 19 height 19
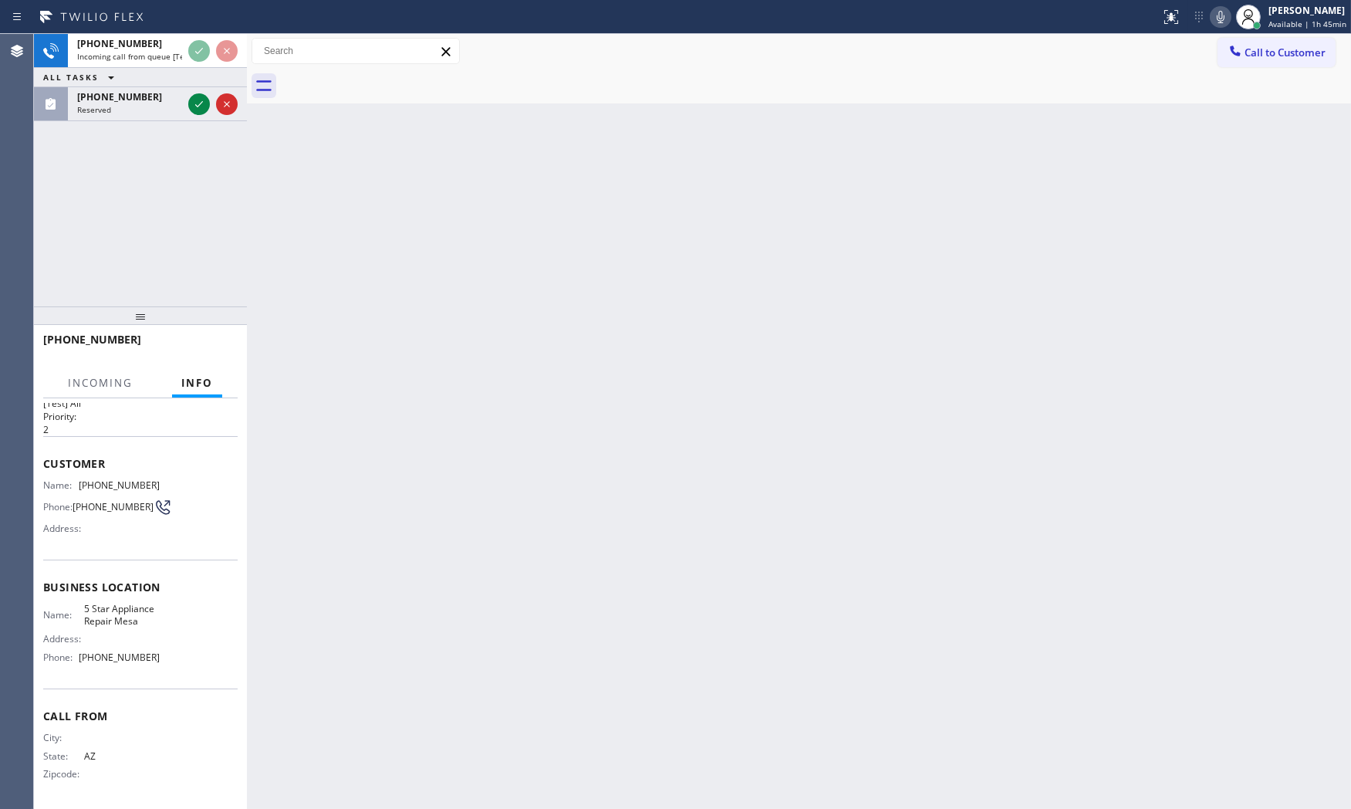
scroll to position [36, 0]
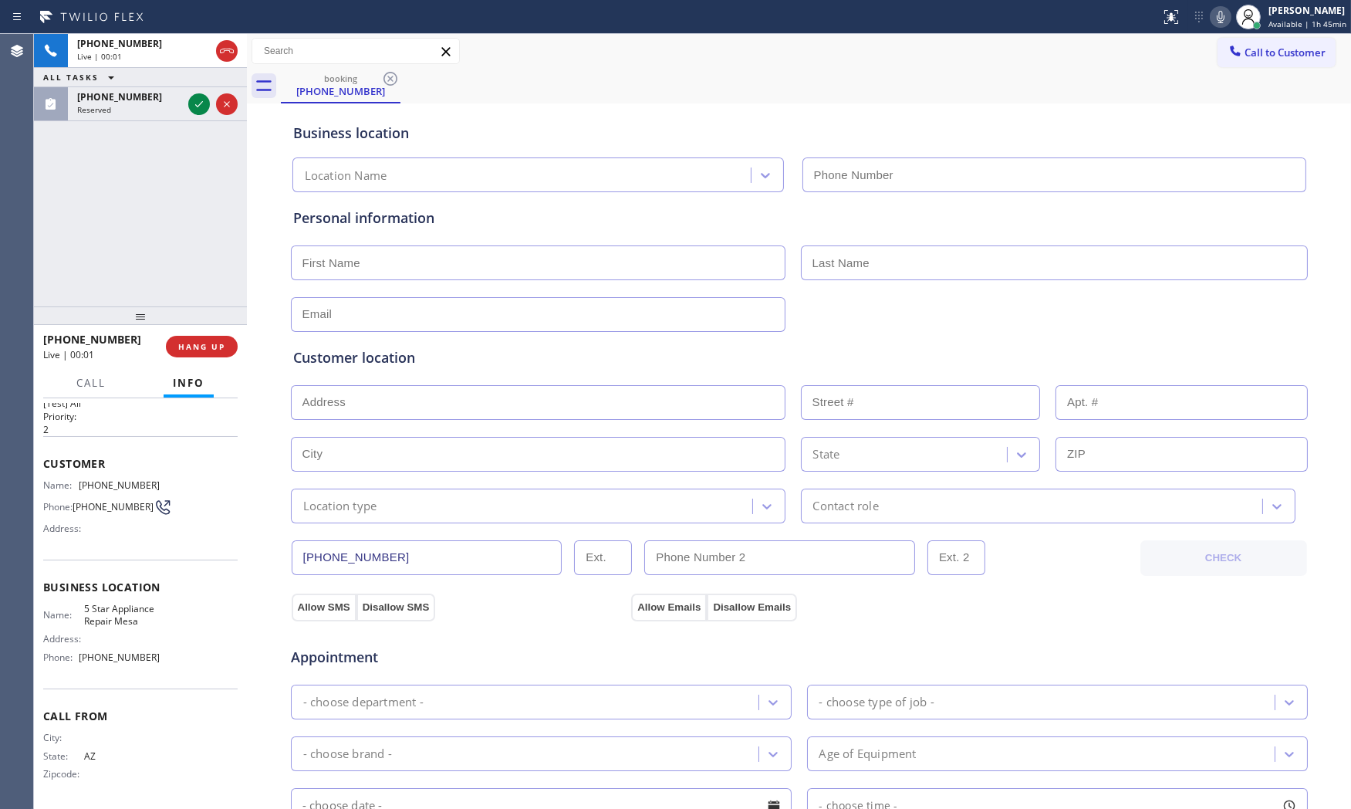
type input "[PHONE_NUMBER]"
click at [221, 349] on span "HANG UP" at bounding box center [201, 346] width 47 height 11
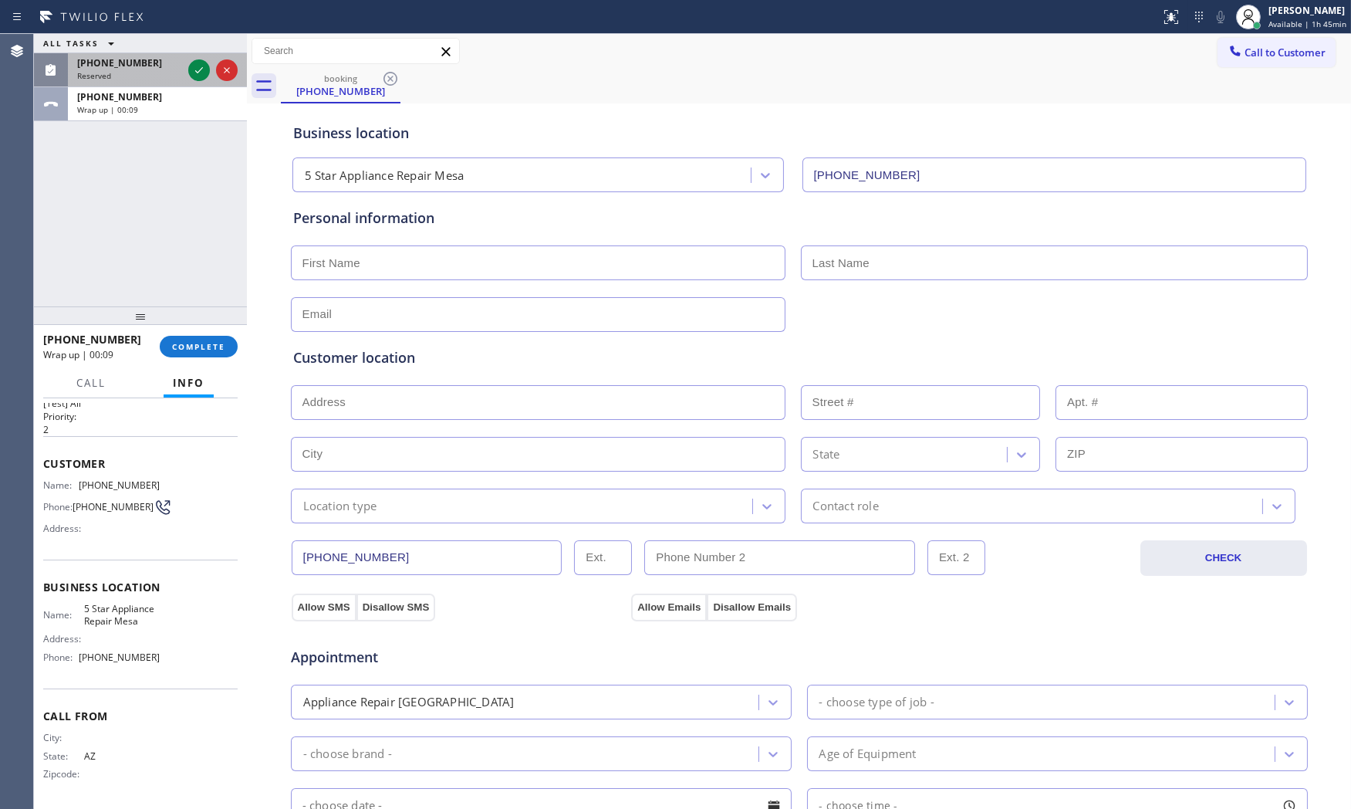
click at [185, 69] on div "[PHONE_NUMBER] Reserved" at bounding box center [140, 70] width 213 height 34
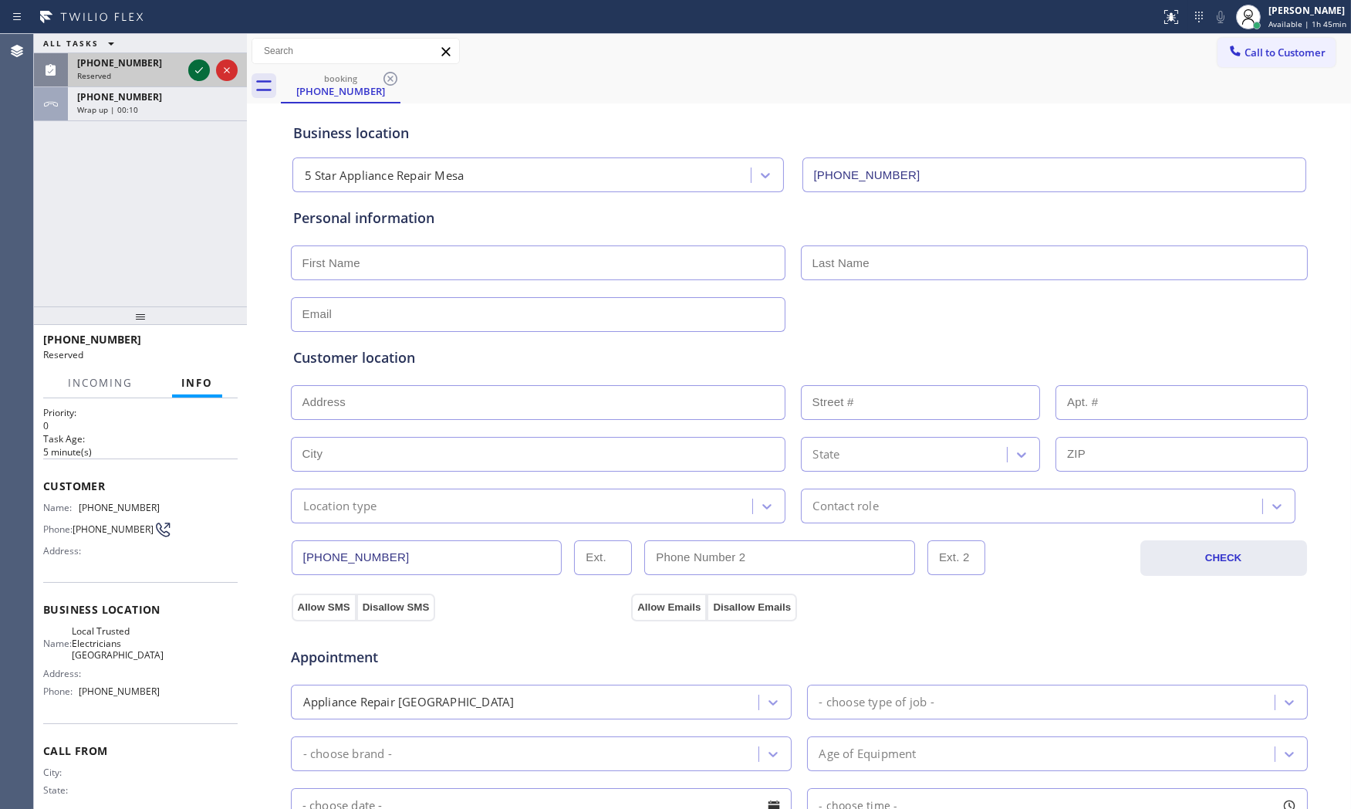
click at [193, 62] on icon at bounding box center [199, 70] width 19 height 19
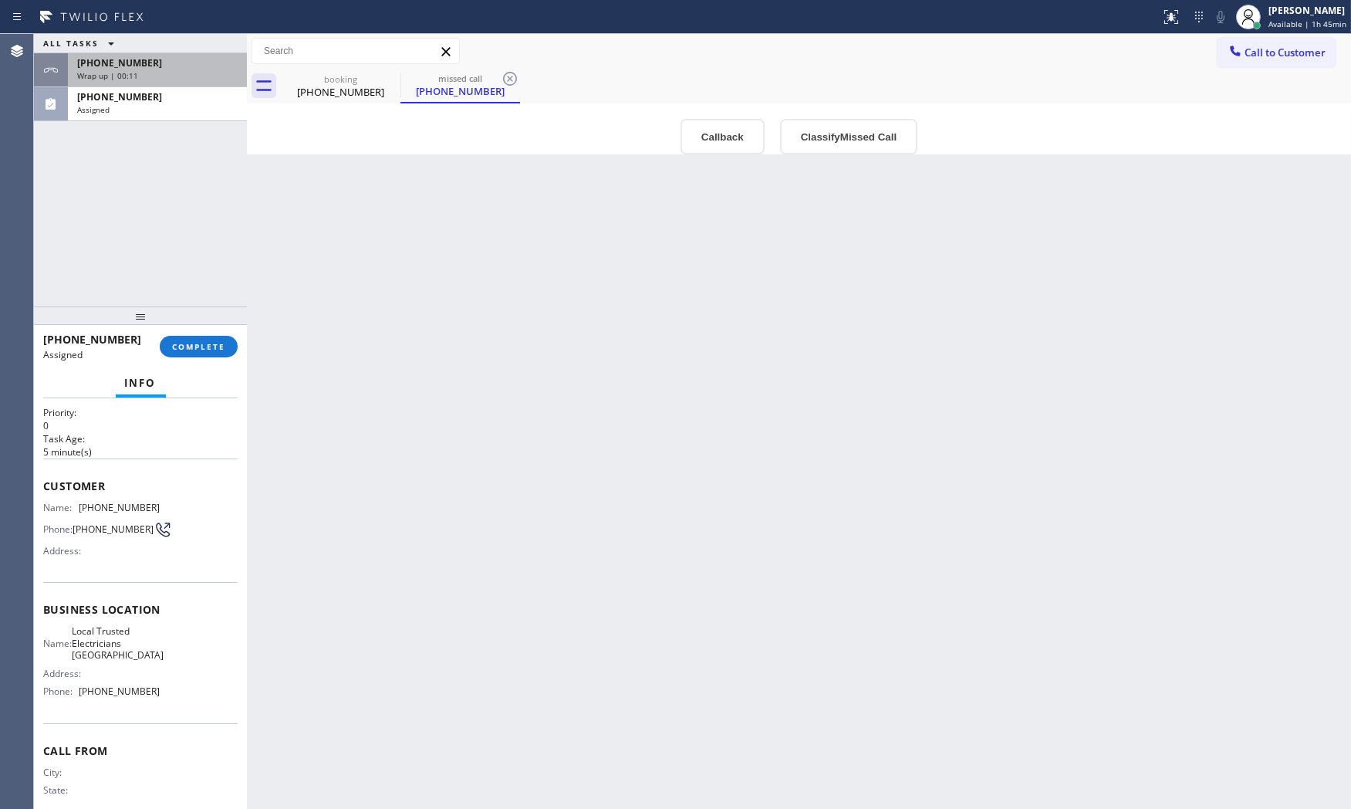
click at [157, 87] on div "[PHONE_NUMBER] Wrap up | 00:11" at bounding box center [154, 70] width 173 height 34
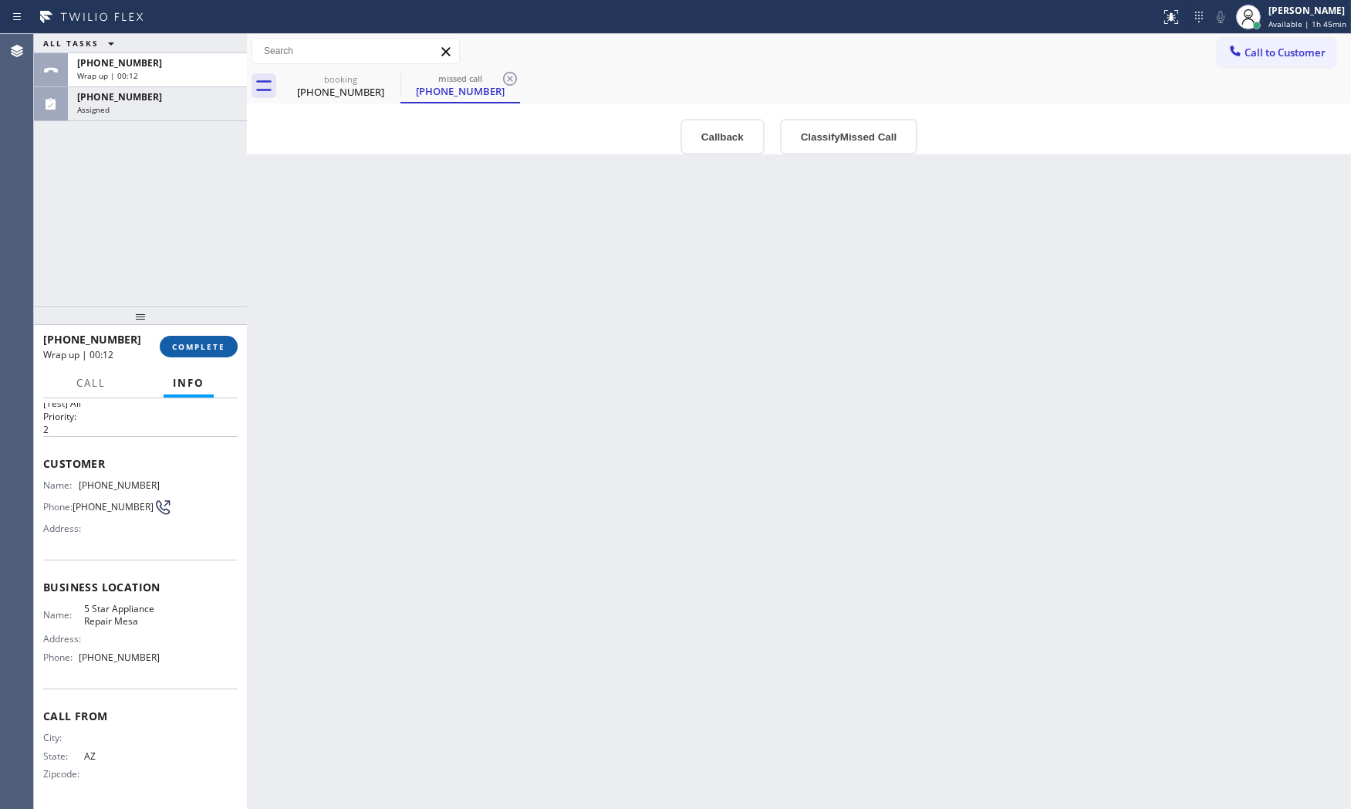
click at [188, 349] on span "COMPLETE" at bounding box center [198, 346] width 53 height 11
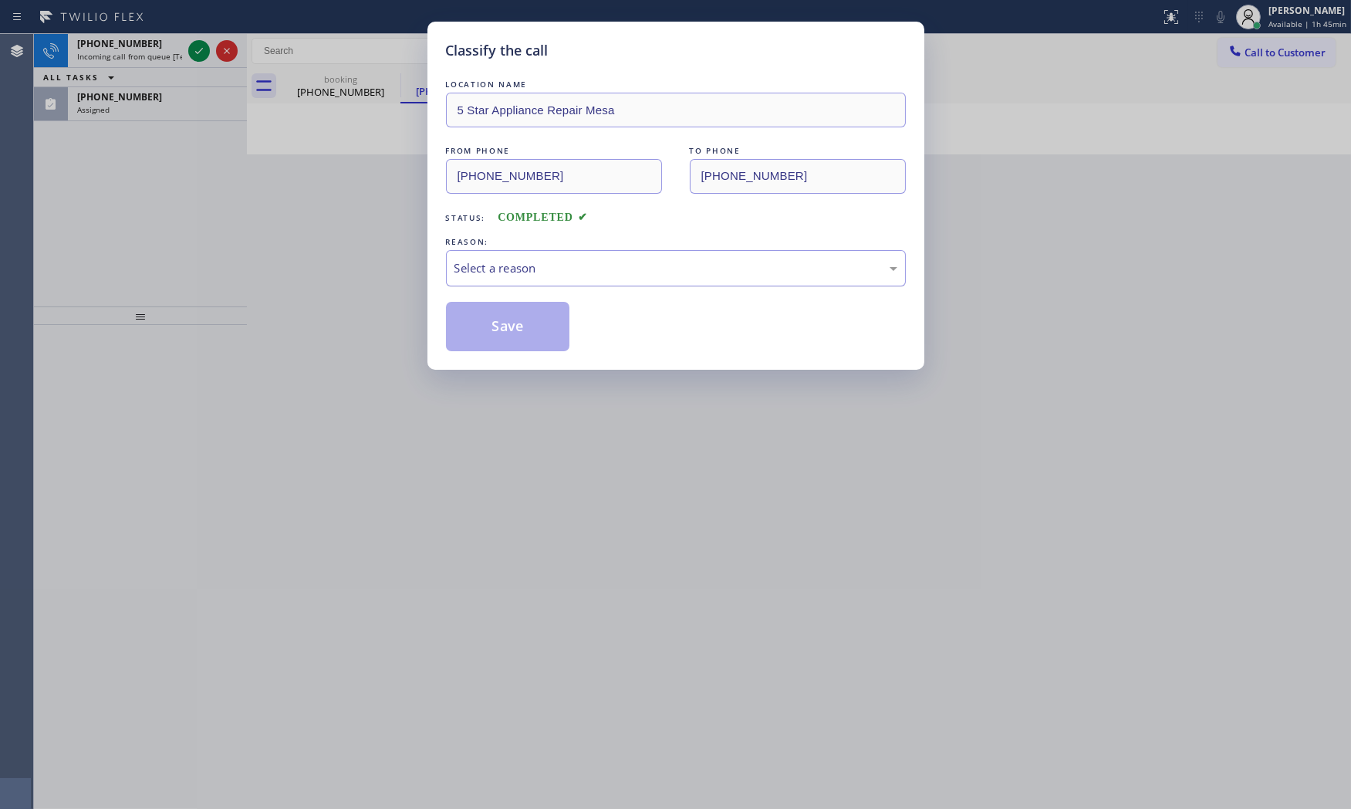
drag, startPoint x: 579, startPoint y: 264, endPoint x: 575, endPoint y: 272, distance: 9.0
click at [577, 268] on div "Select a reason" at bounding box center [675, 268] width 443 height 18
click at [525, 321] on button "Save" at bounding box center [508, 326] width 124 height 49
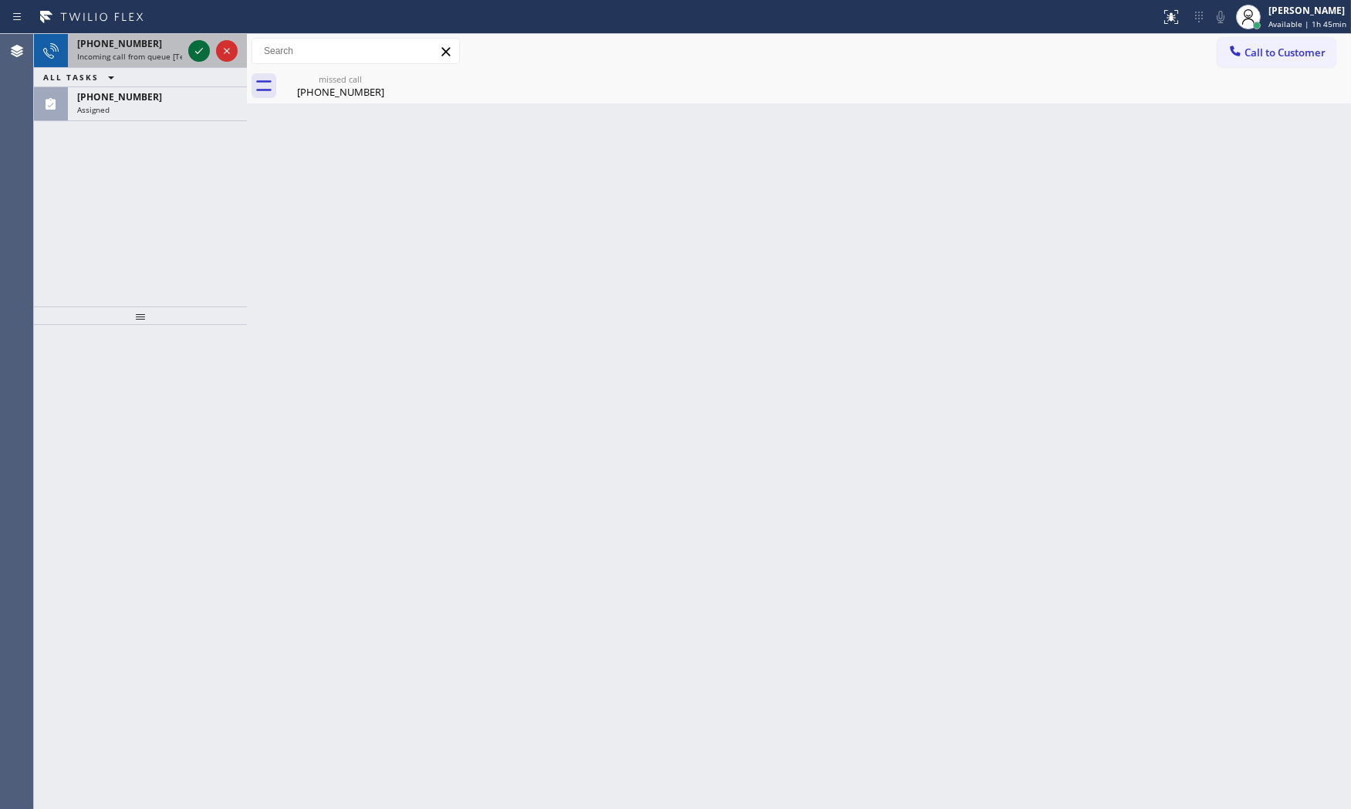
click at [198, 49] on icon at bounding box center [199, 51] width 19 height 19
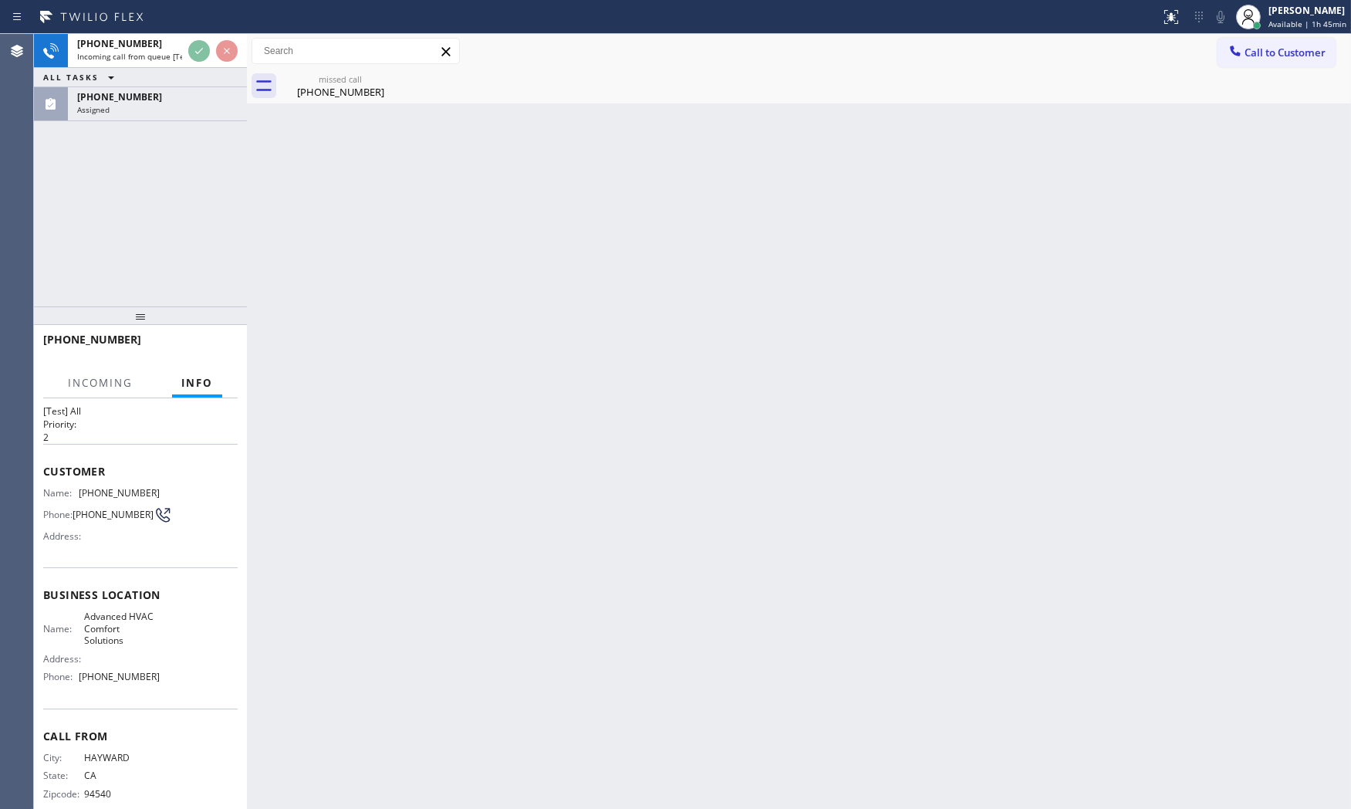
scroll to position [49, 0]
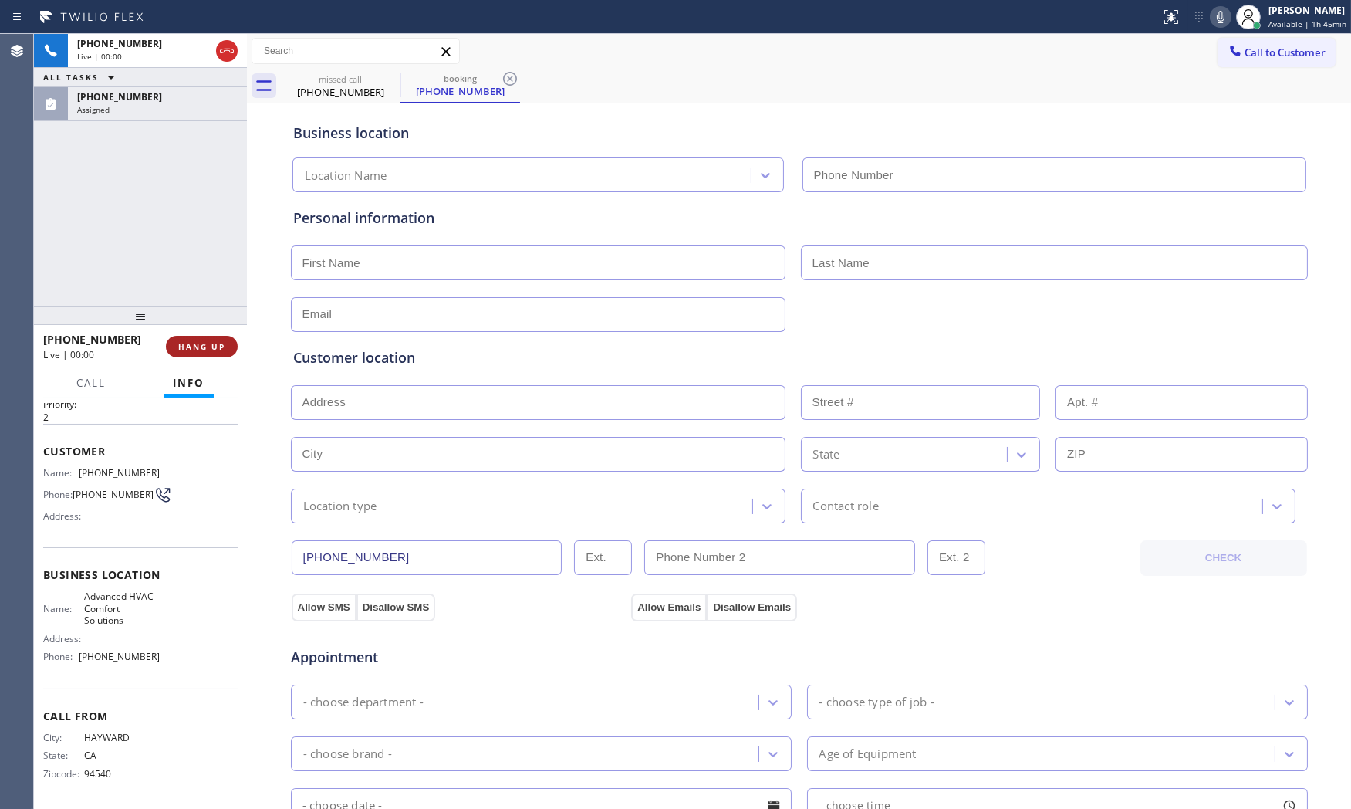
type input "[PHONE_NUMBER]"
click at [212, 344] on span "HANG UP" at bounding box center [201, 346] width 47 height 11
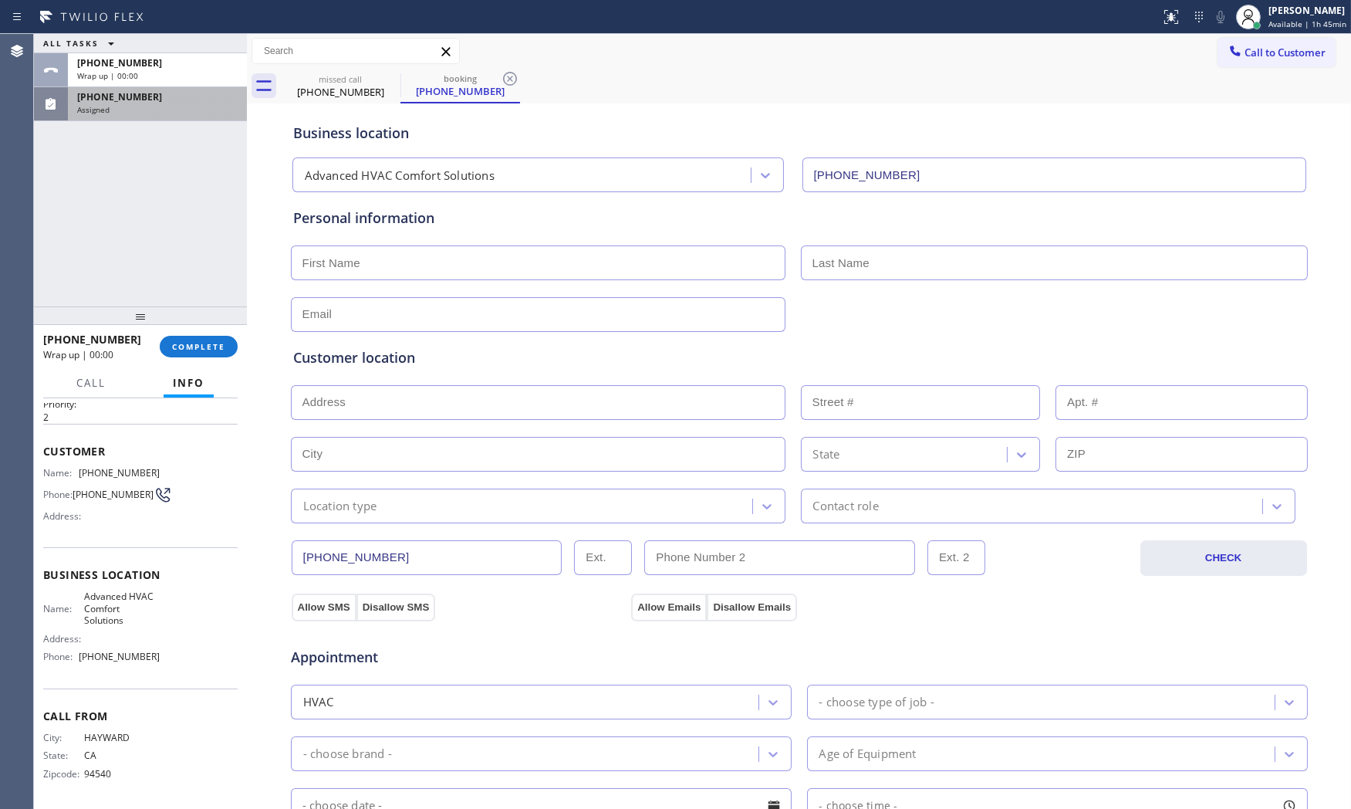
click at [164, 113] on div "Assigned" at bounding box center [157, 109] width 160 height 11
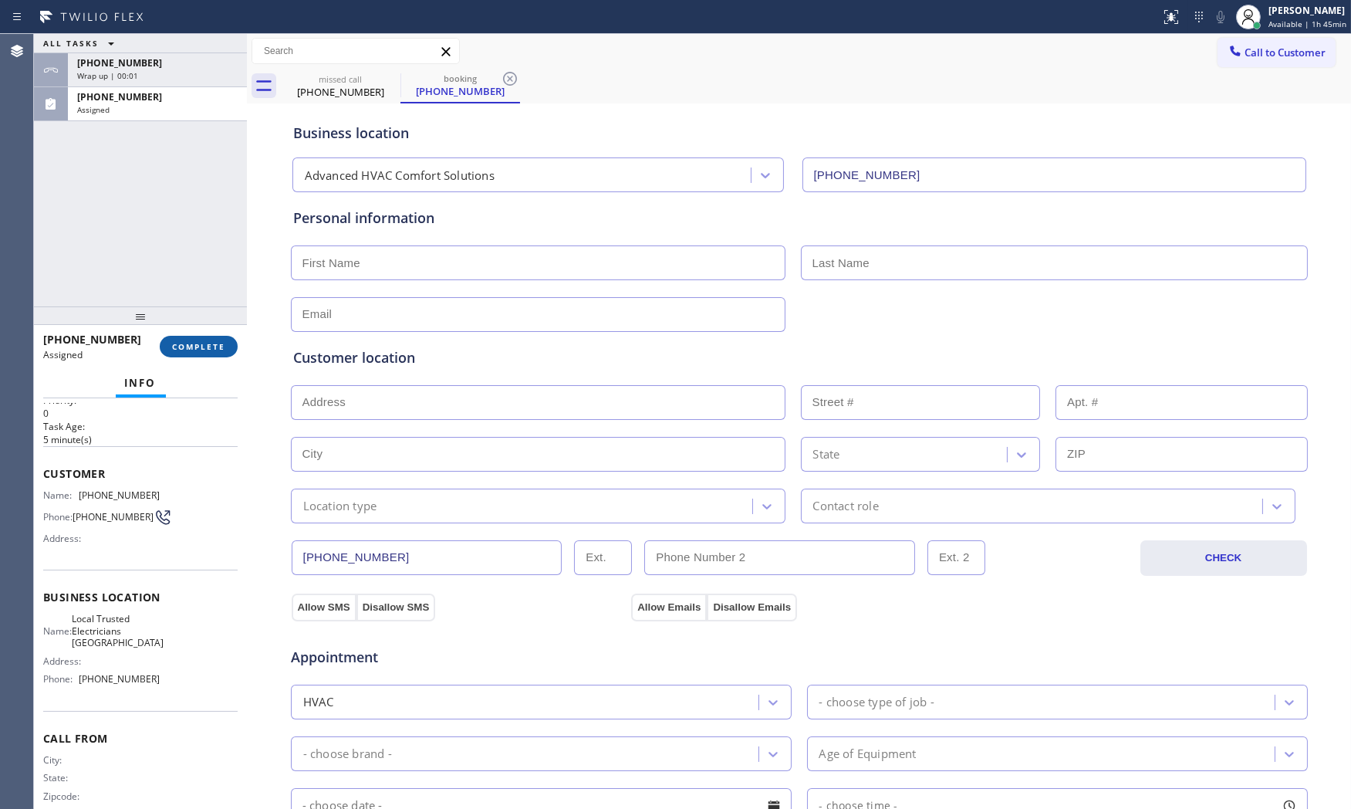
click at [228, 340] on button "COMPLETE" at bounding box center [199, 347] width 78 height 22
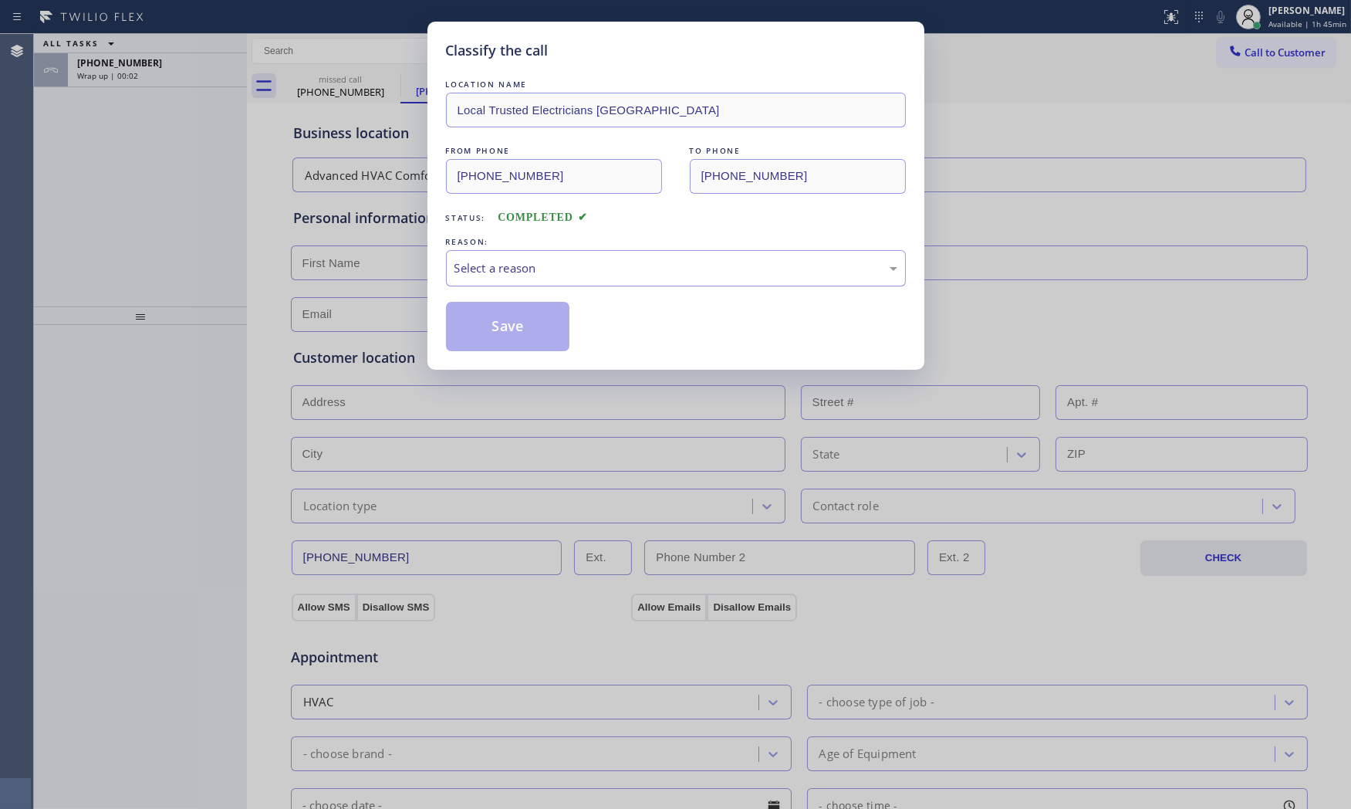
click at [531, 281] on div "Select a reason" at bounding box center [676, 268] width 460 height 36
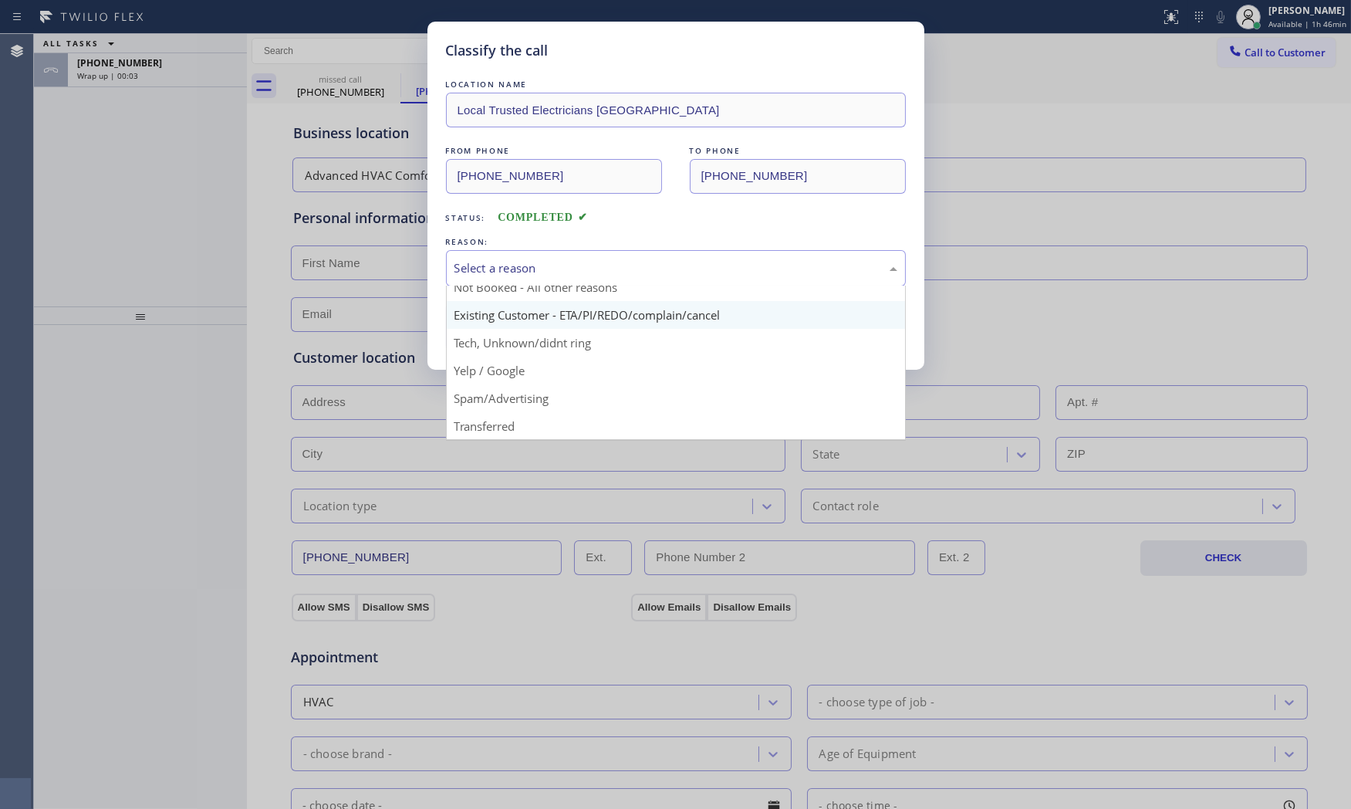
scroll to position [96, 0]
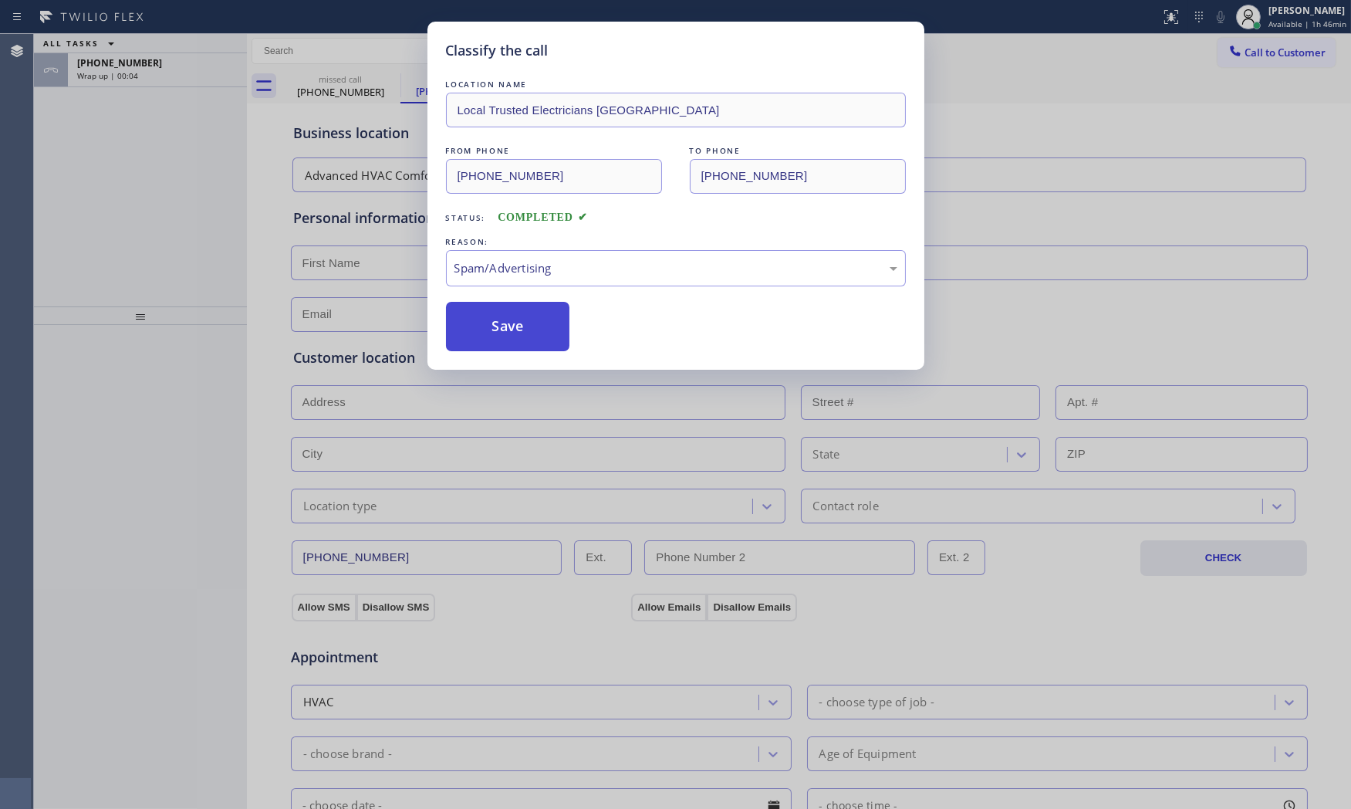
click at [526, 333] on button "Save" at bounding box center [508, 326] width 124 height 49
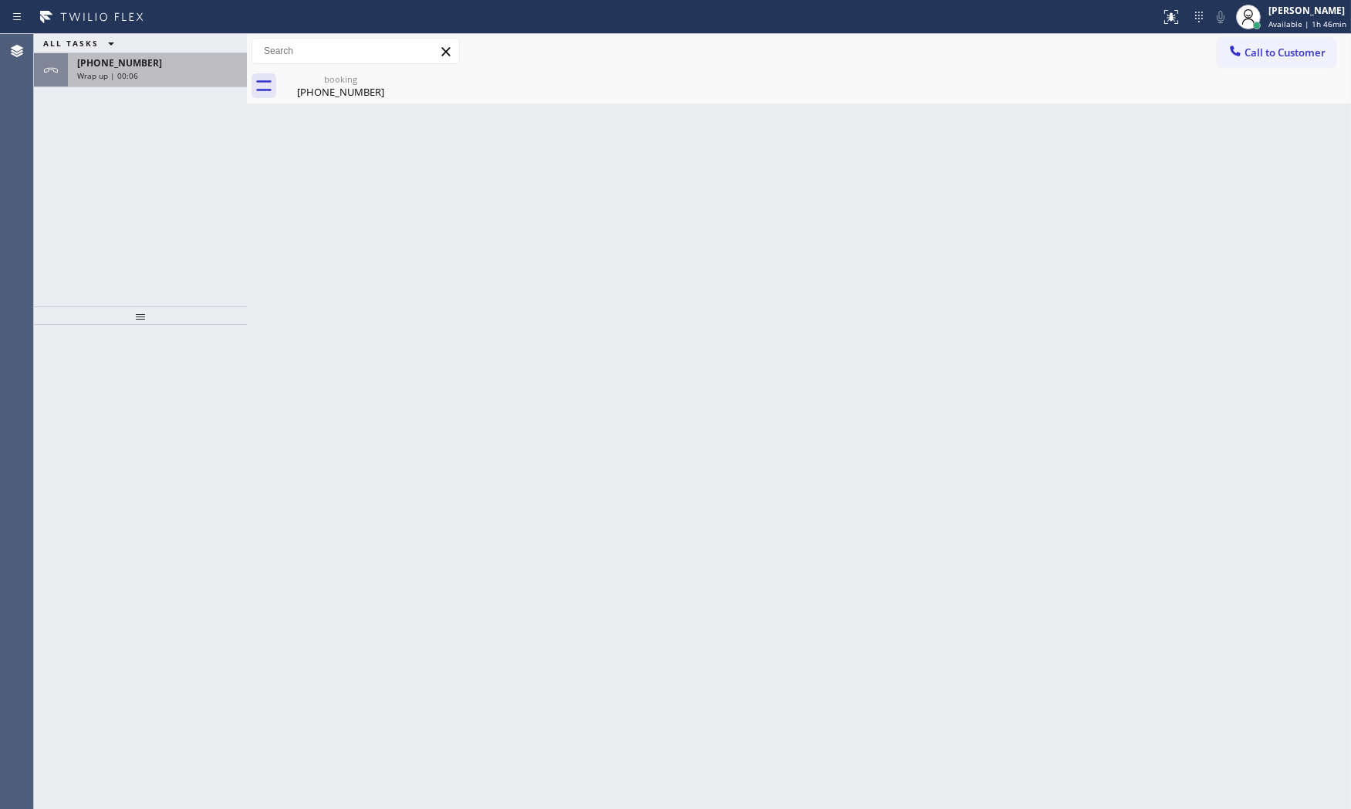
click at [174, 82] on div "[PHONE_NUMBER] Wrap up | 00:06" at bounding box center [154, 70] width 173 height 34
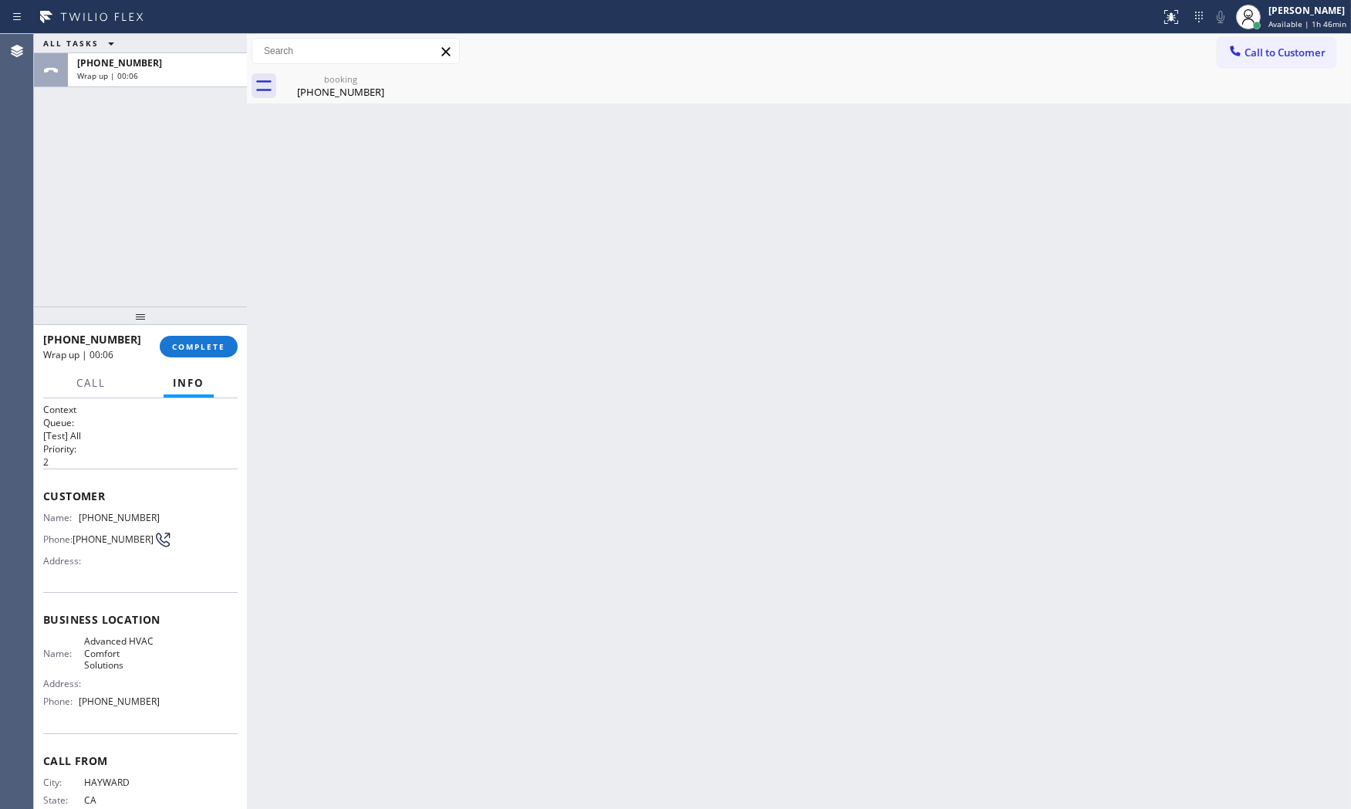
click at [196, 325] on div at bounding box center [140, 315] width 213 height 19
click at [201, 326] on div at bounding box center [140, 316] width 213 height 19
click at [209, 340] on button "COMPLETE" at bounding box center [199, 348] width 78 height 22
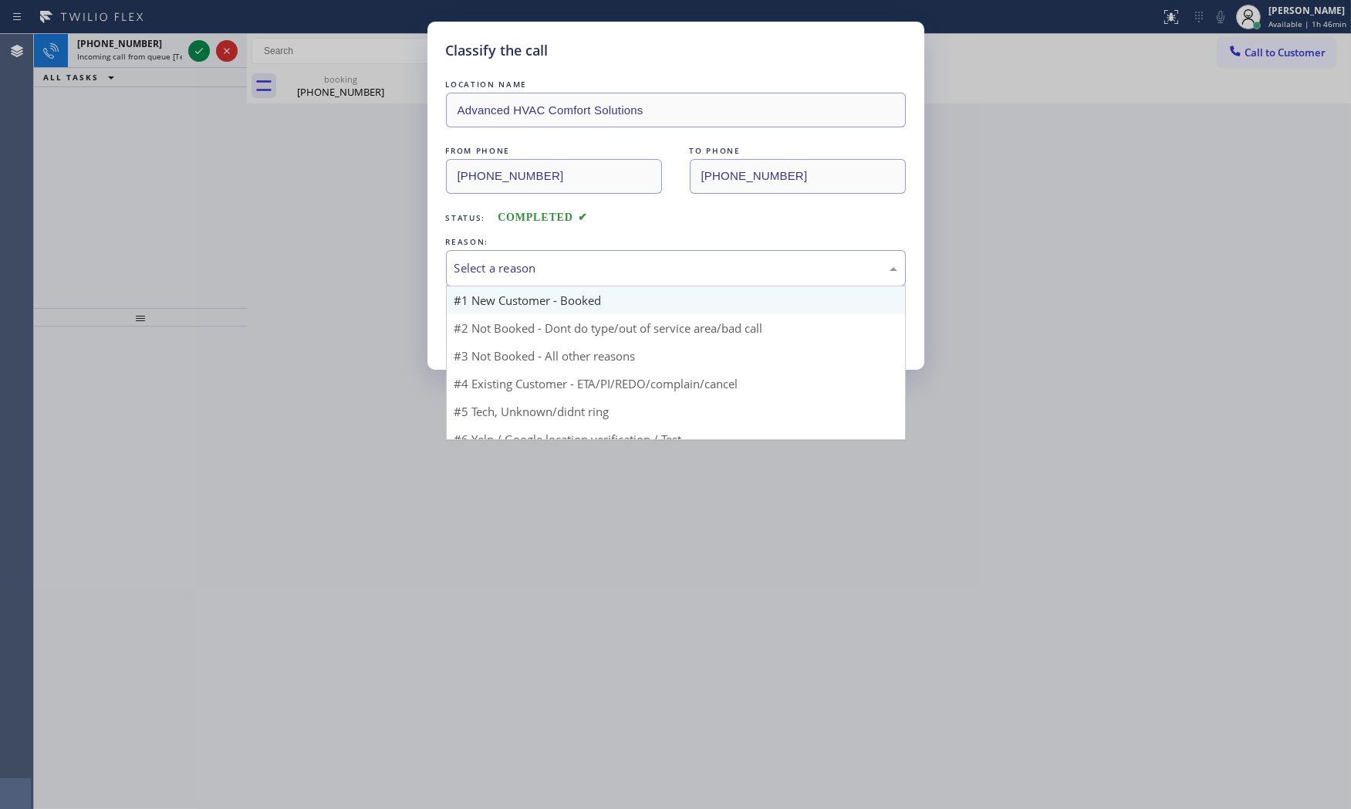
drag, startPoint x: 465, startPoint y: 265, endPoint x: 485, endPoint y: 311, distance: 50.1
click at [467, 267] on div "Select a reason" at bounding box center [675, 268] width 443 height 18
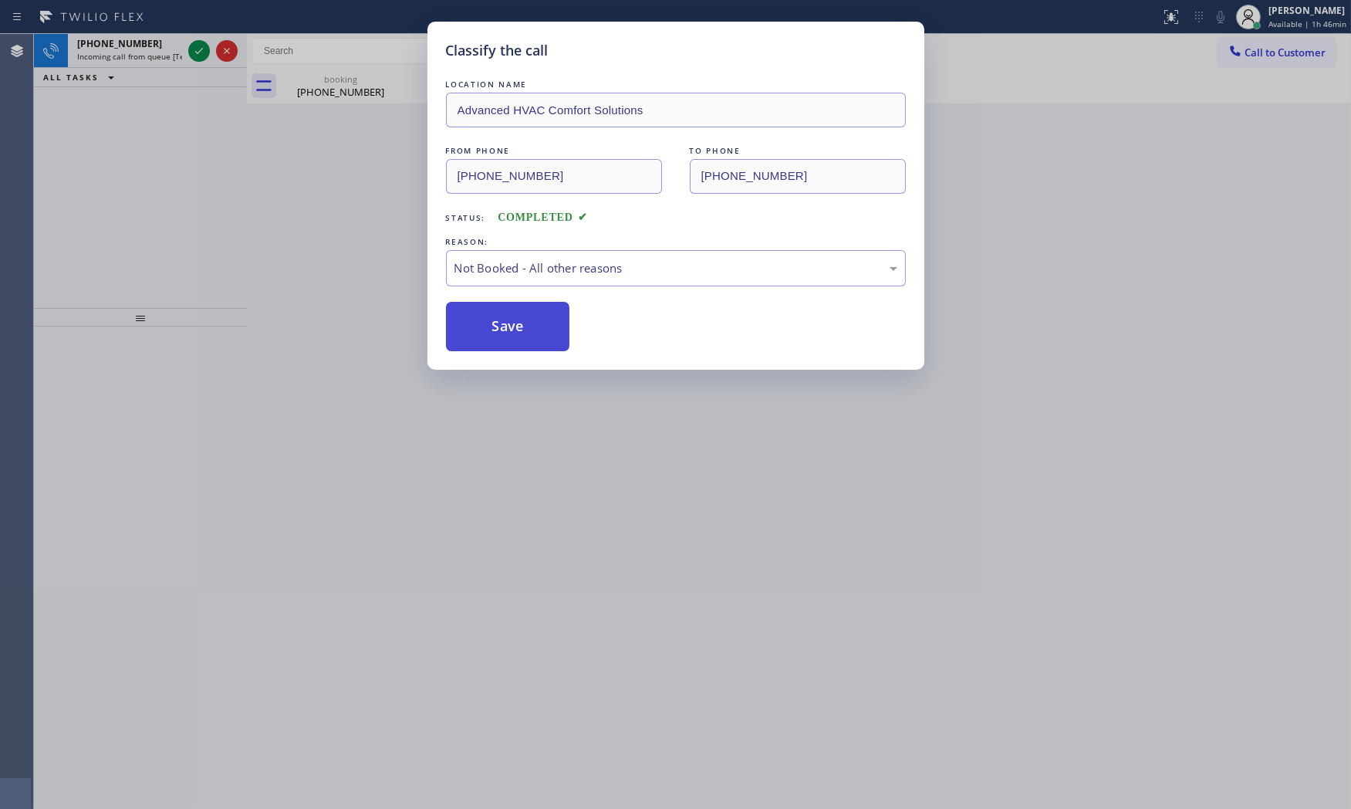
click at [490, 320] on button "Save" at bounding box center [508, 326] width 124 height 49
click at [167, 42] on div "Classify the call LOCATION NAME Advanced HVAC Comfort Solutions FROM PHONE [PHO…" at bounding box center [675, 404] width 1351 height 809
click at [167, 45] on div "Classify the call LOCATION NAME Advanced HVAC Comfort Solutions FROM PHONE [PHO…" at bounding box center [675, 404] width 1351 height 809
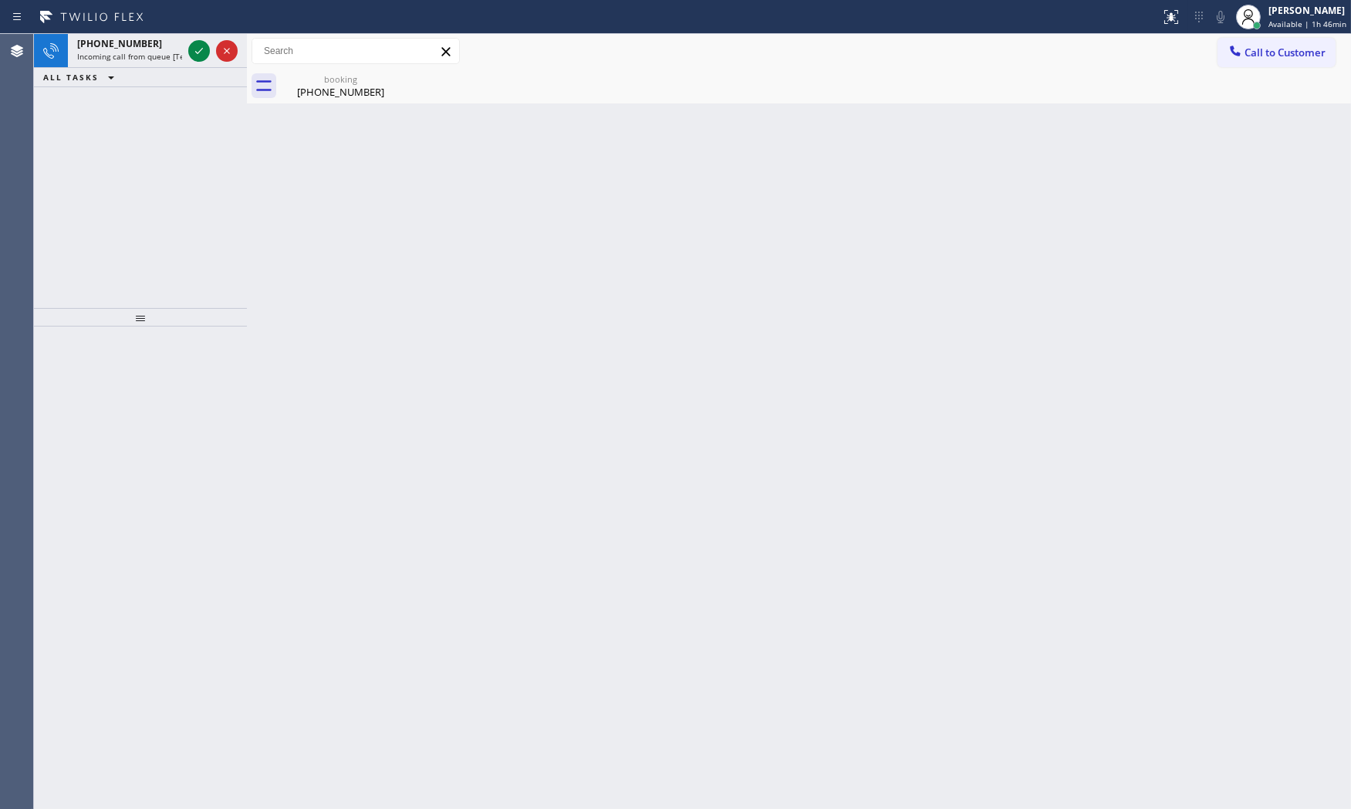
click at [167, 47] on div "[PHONE_NUMBER]" at bounding box center [129, 43] width 105 height 13
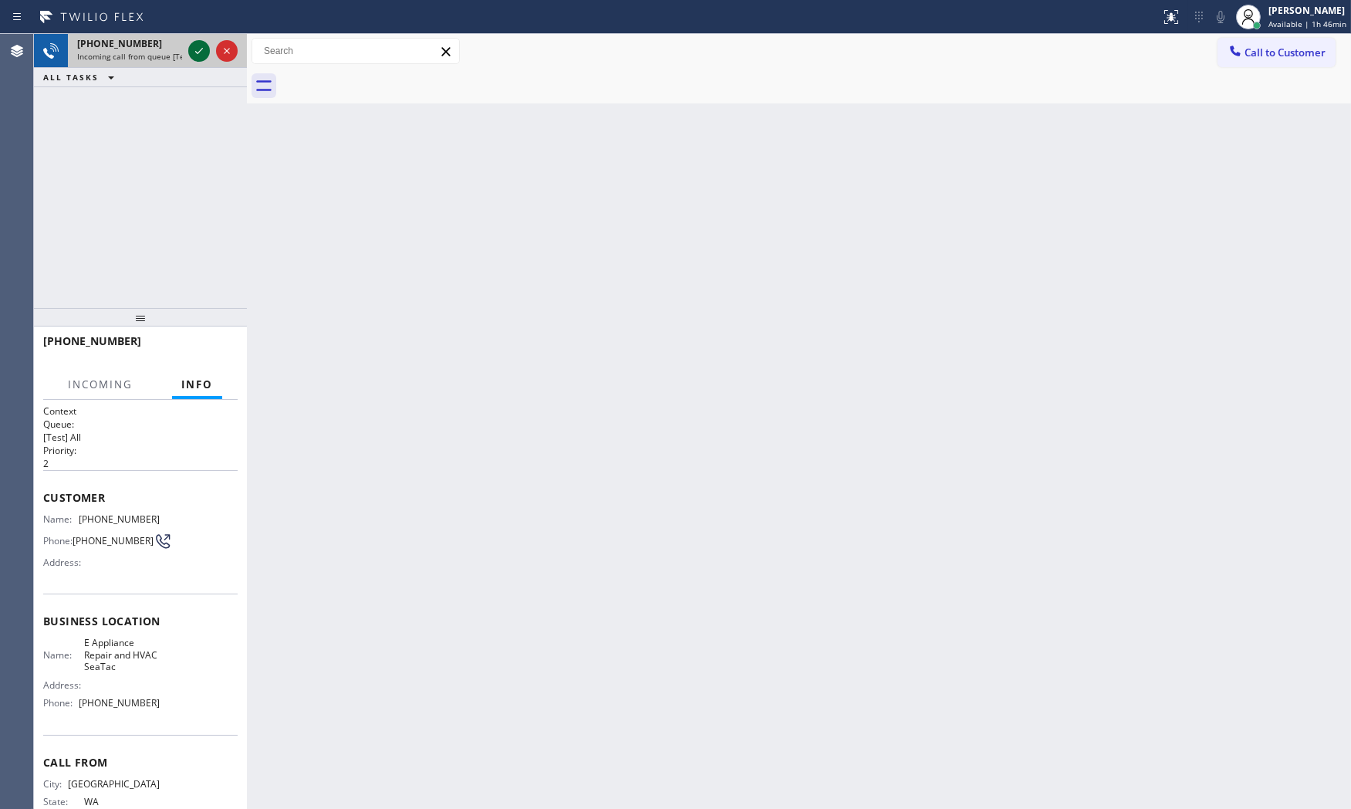
click at [201, 51] on icon at bounding box center [199, 51] width 19 height 19
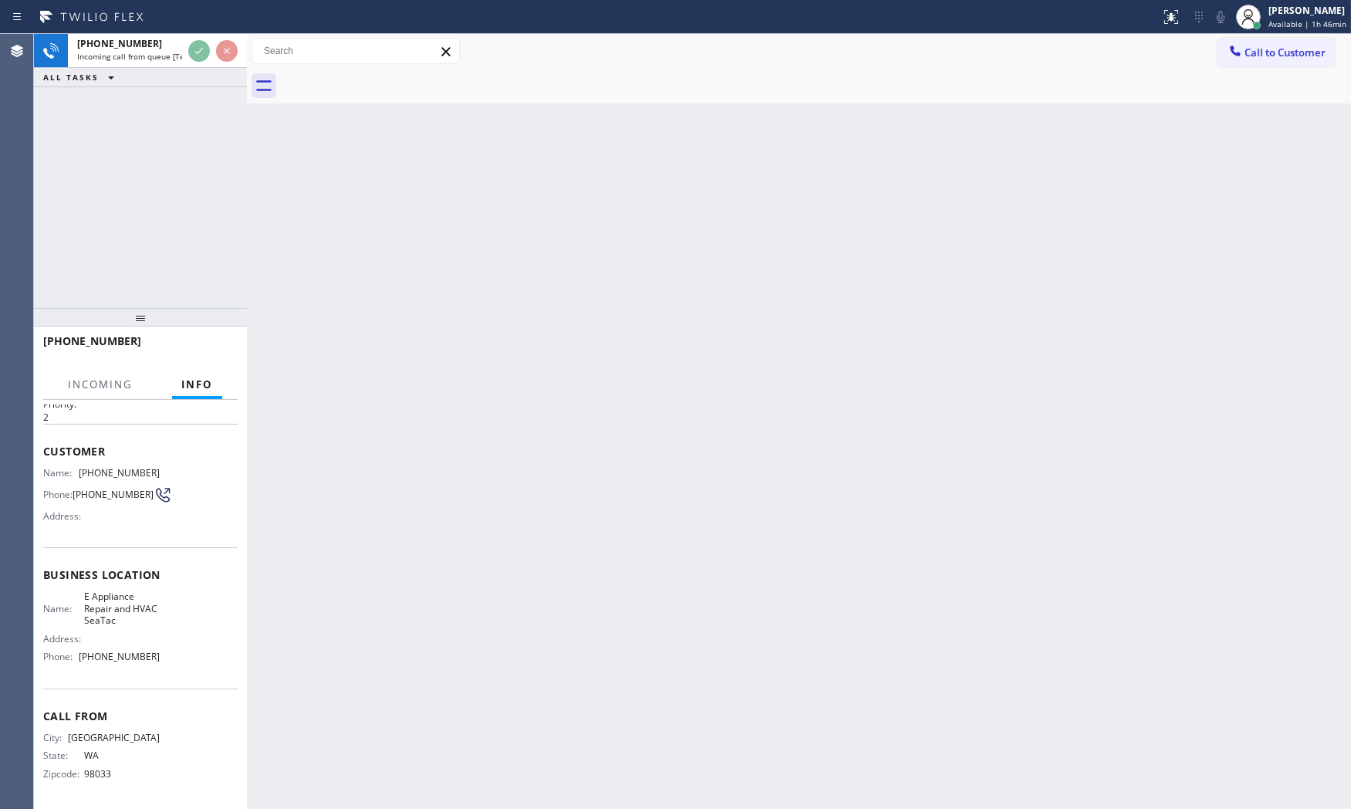
scroll to position [49, 0]
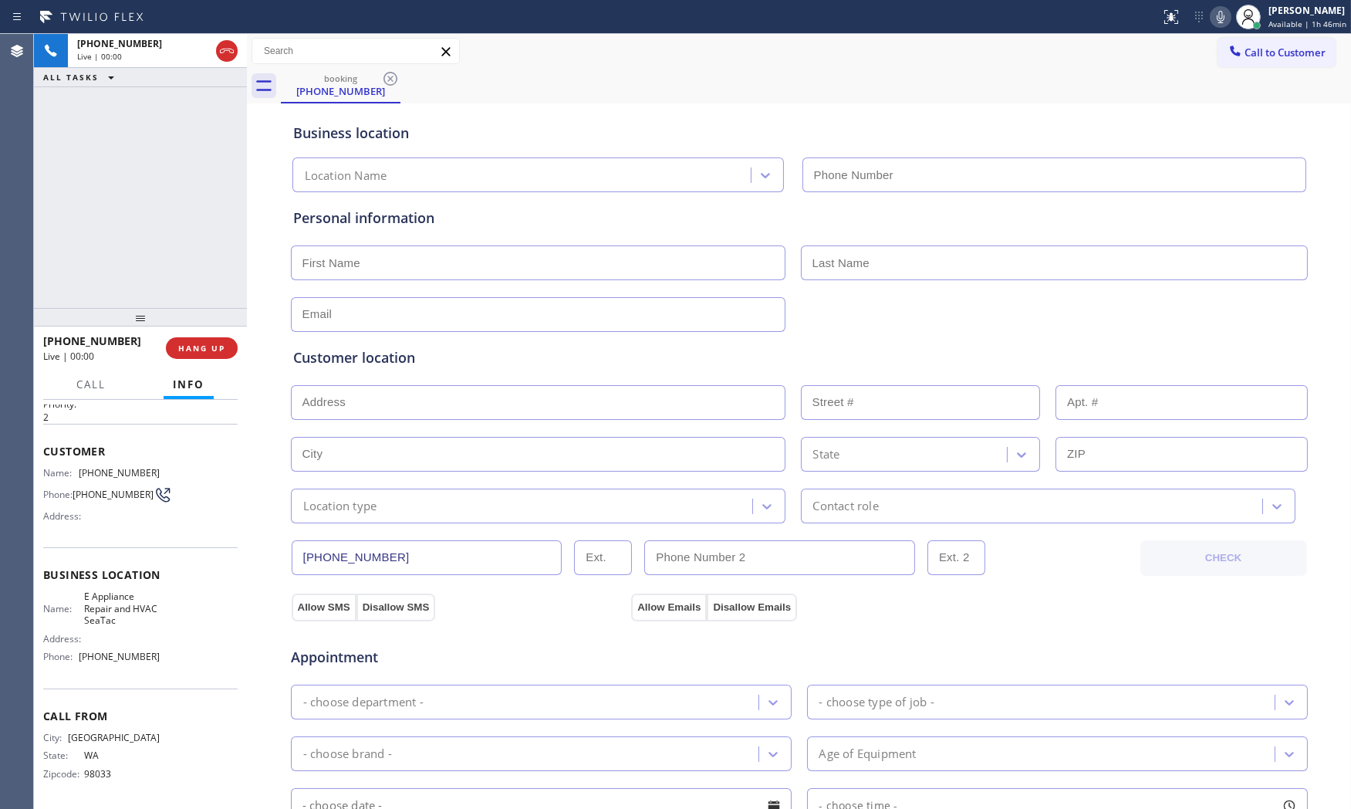
type input "[PHONE_NUMBER]"
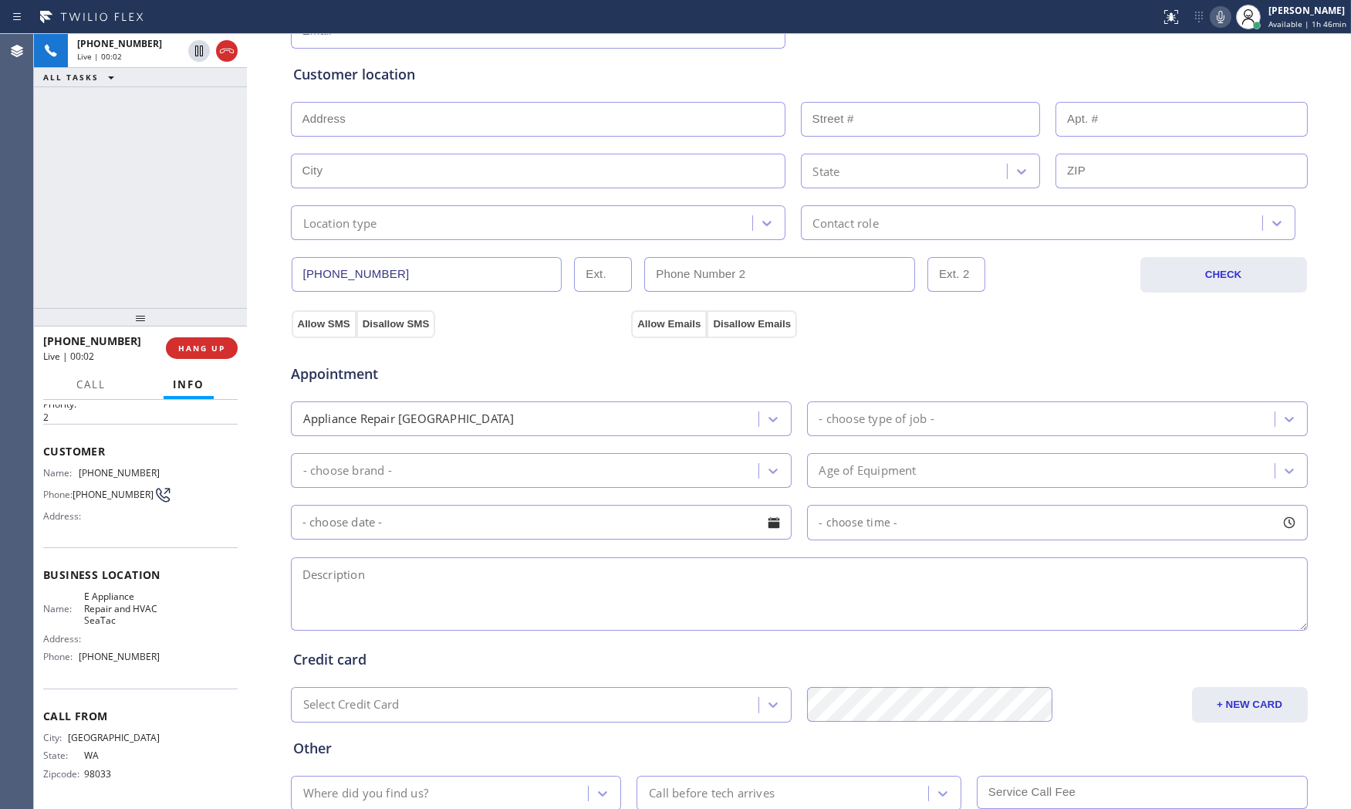
scroll to position [0, 0]
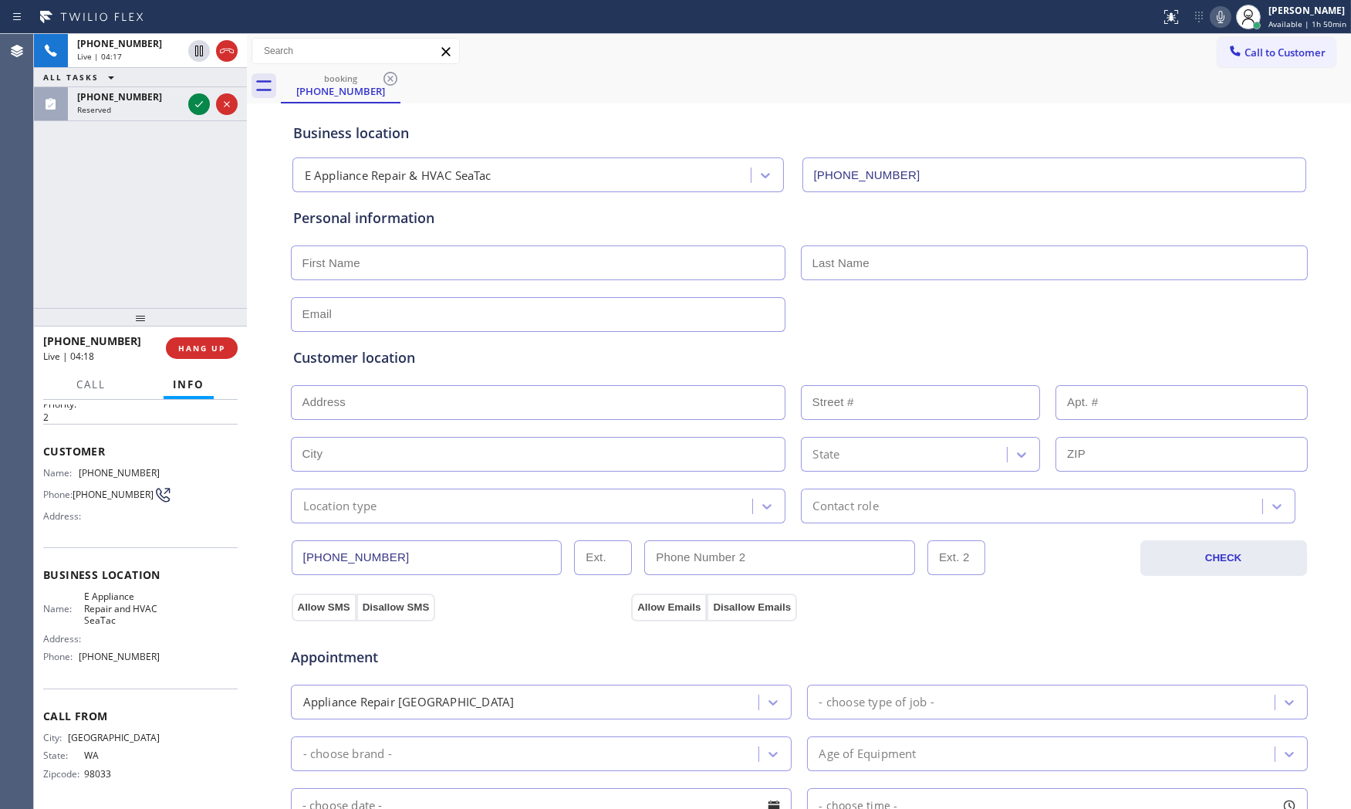
click at [1219, 12] on icon at bounding box center [1221, 17] width 8 height 12
click at [1217, 14] on icon at bounding box center [1220, 17] width 19 height 19
click at [1211, 10] on icon at bounding box center [1220, 17] width 19 height 19
click at [1211, 16] on icon at bounding box center [1220, 17] width 19 height 19
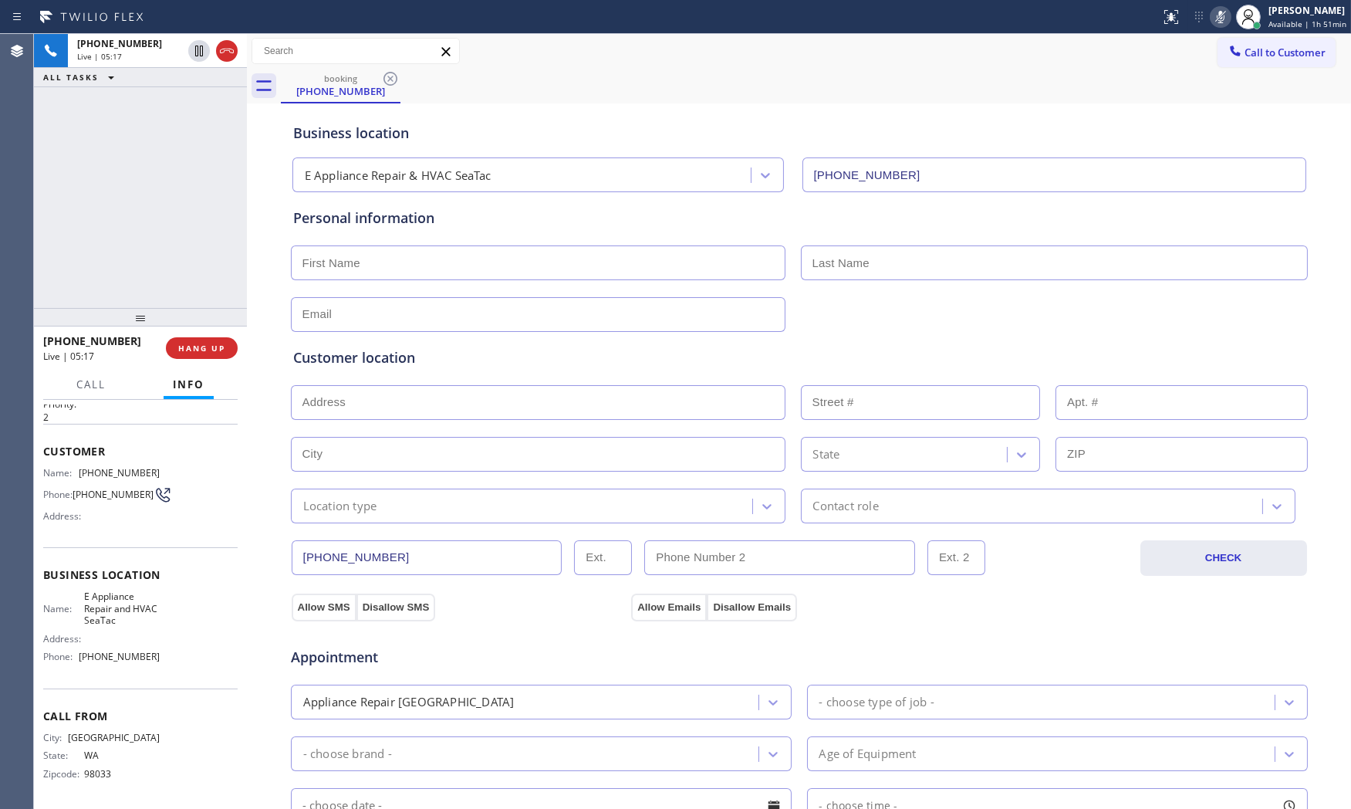
click at [1217, 15] on icon at bounding box center [1221, 17] width 8 height 12
click at [1215, 26] on button at bounding box center [1221, 17] width 22 height 22
click at [144, 101] on div "[PHONE_NUMBER]" at bounding box center [129, 96] width 105 height 13
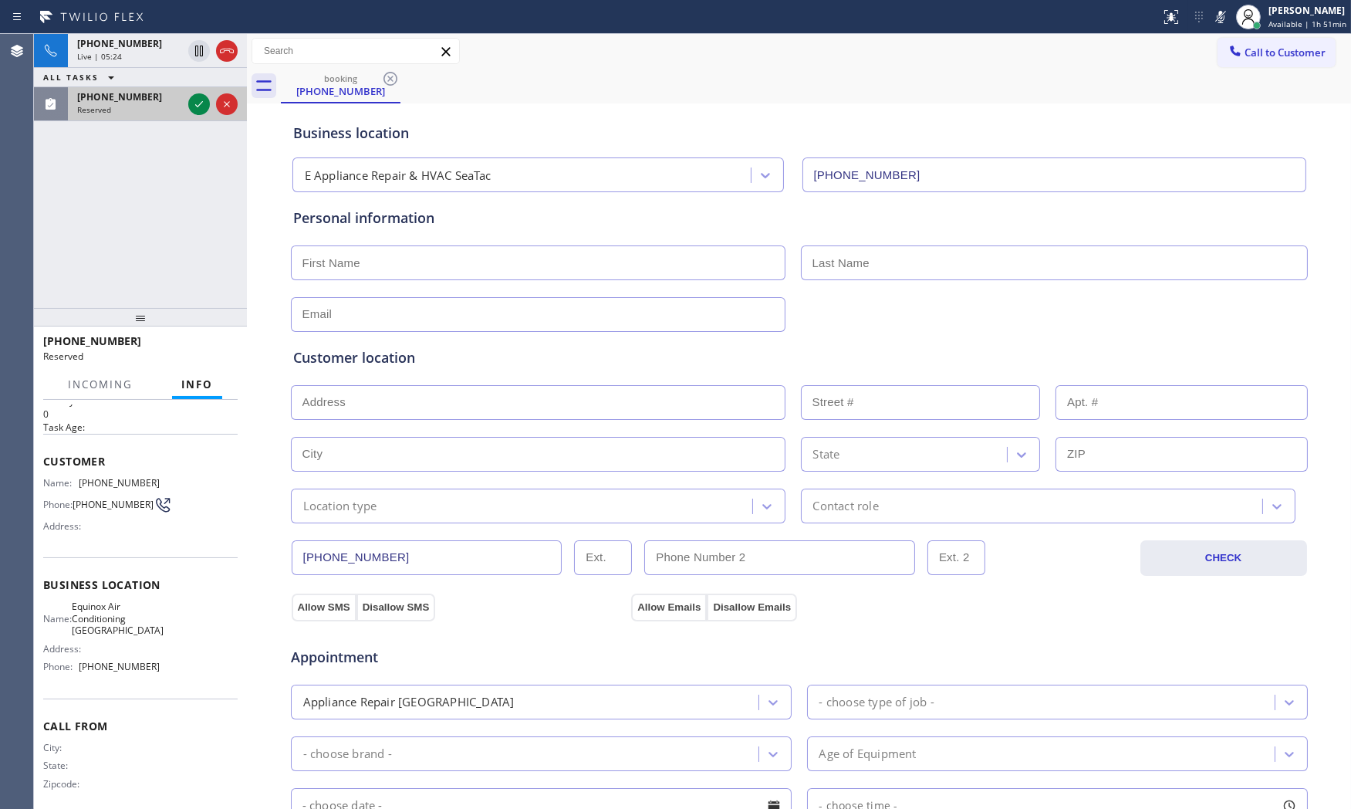
click at [163, 105] on div "Reserved" at bounding box center [129, 109] width 105 height 11
click at [195, 101] on icon at bounding box center [199, 104] width 19 height 19
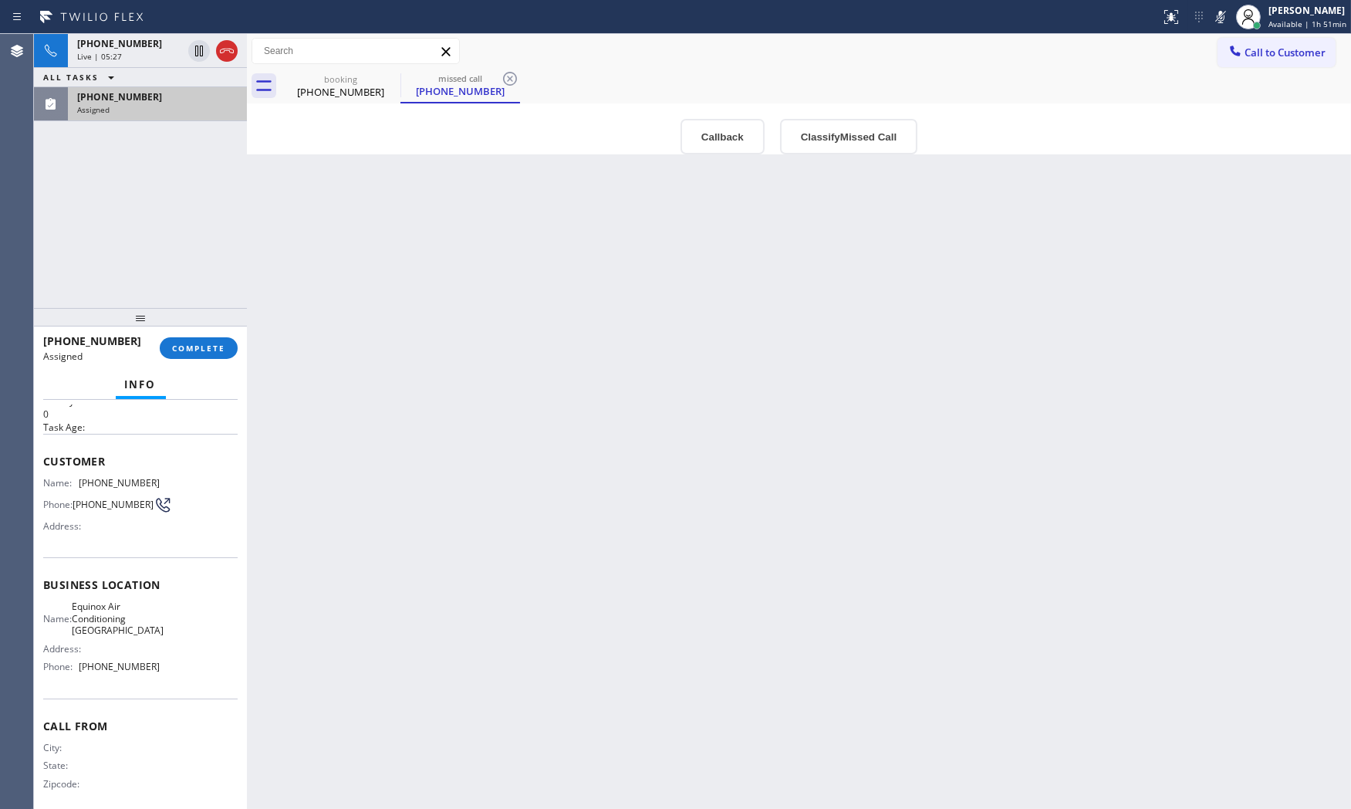
click at [187, 109] on div "Assigned" at bounding box center [157, 109] width 160 height 11
click at [213, 341] on button "COMPLETE" at bounding box center [199, 348] width 78 height 22
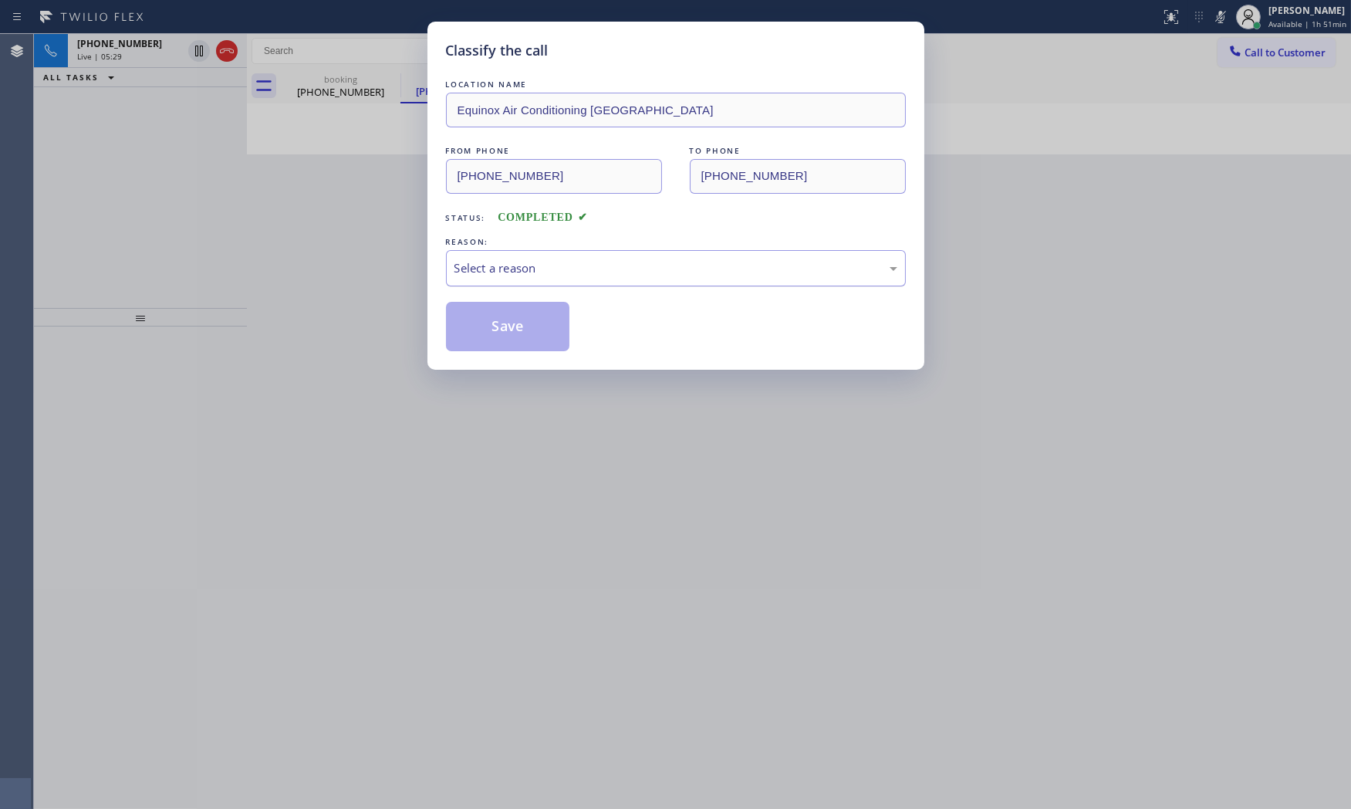
drag, startPoint x: 572, startPoint y: 205, endPoint x: 556, endPoint y: 257, distance: 53.9
click at [573, 207] on div "Status: COMPLETED" at bounding box center [676, 213] width 460 height 25
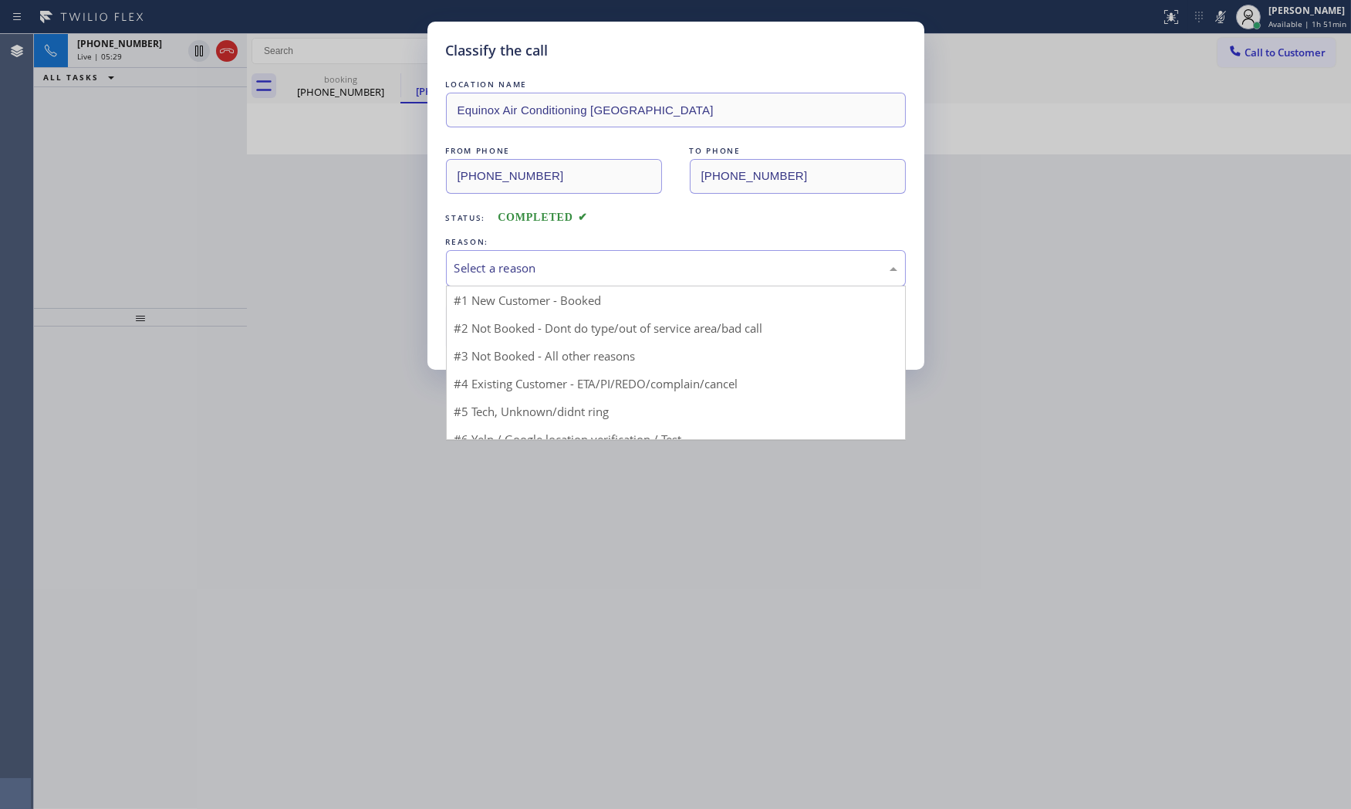
click at [549, 279] on div "Select a reason" at bounding box center [676, 268] width 460 height 36
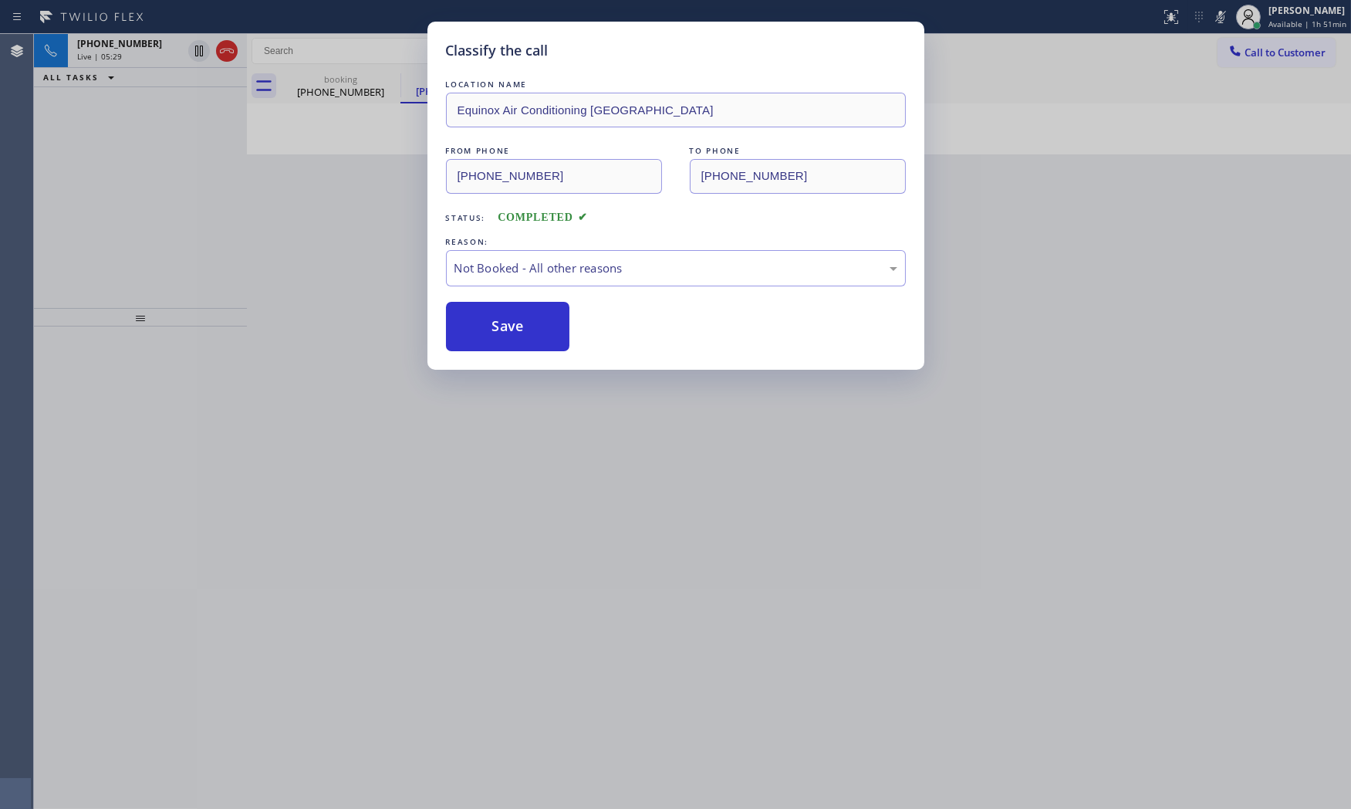
click at [525, 333] on button "Save" at bounding box center [508, 326] width 124 height 49
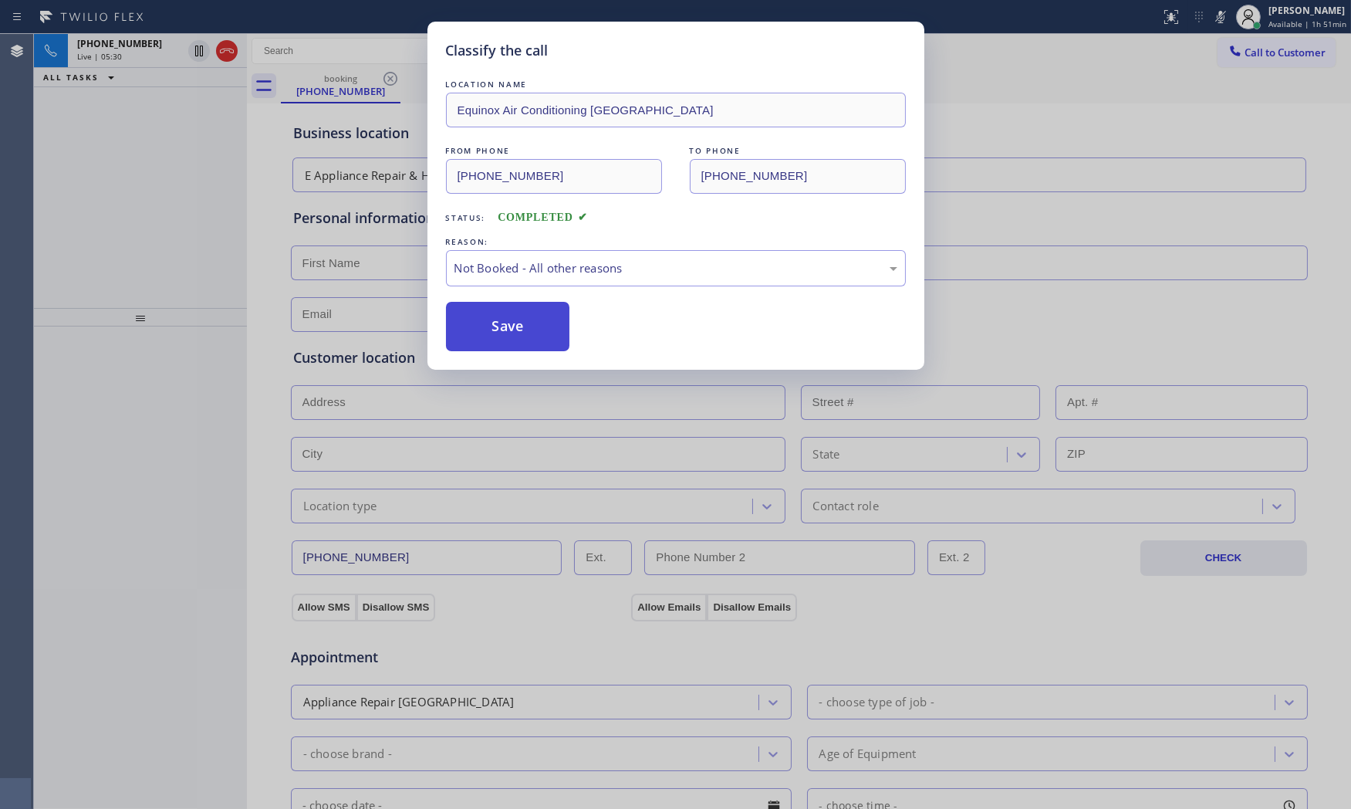
click at [525, 333] on button "Save" at bounding box center [508, 326] width 124 height 49
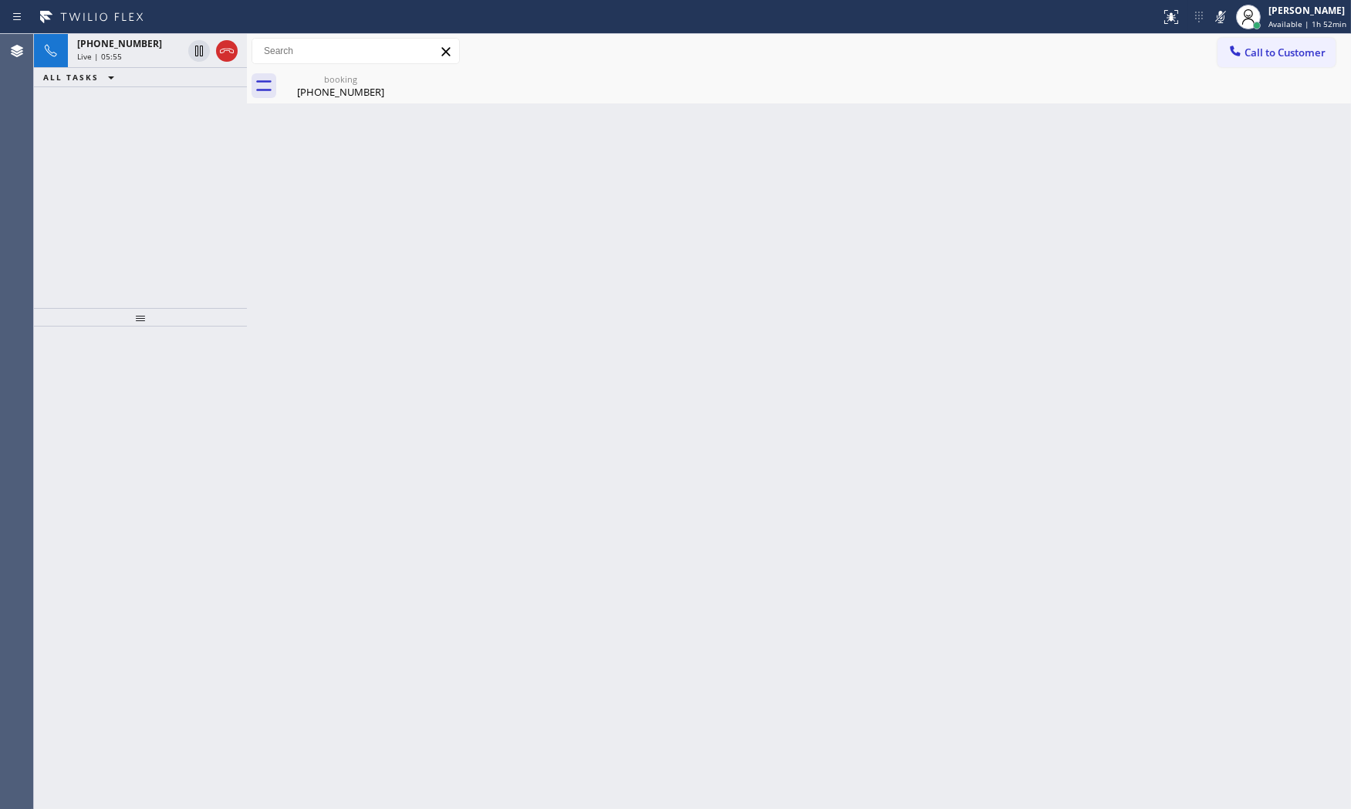
click at [1210, 21] on div at bounding box center [1221, 17] width 22 height 19
click at [1212, 22] on icon at bounding box center [1220, 17] width 19 height 19
click at [103, 52] on span "Live | 08:00" at bounding box center [99, 56] width 45 height 11
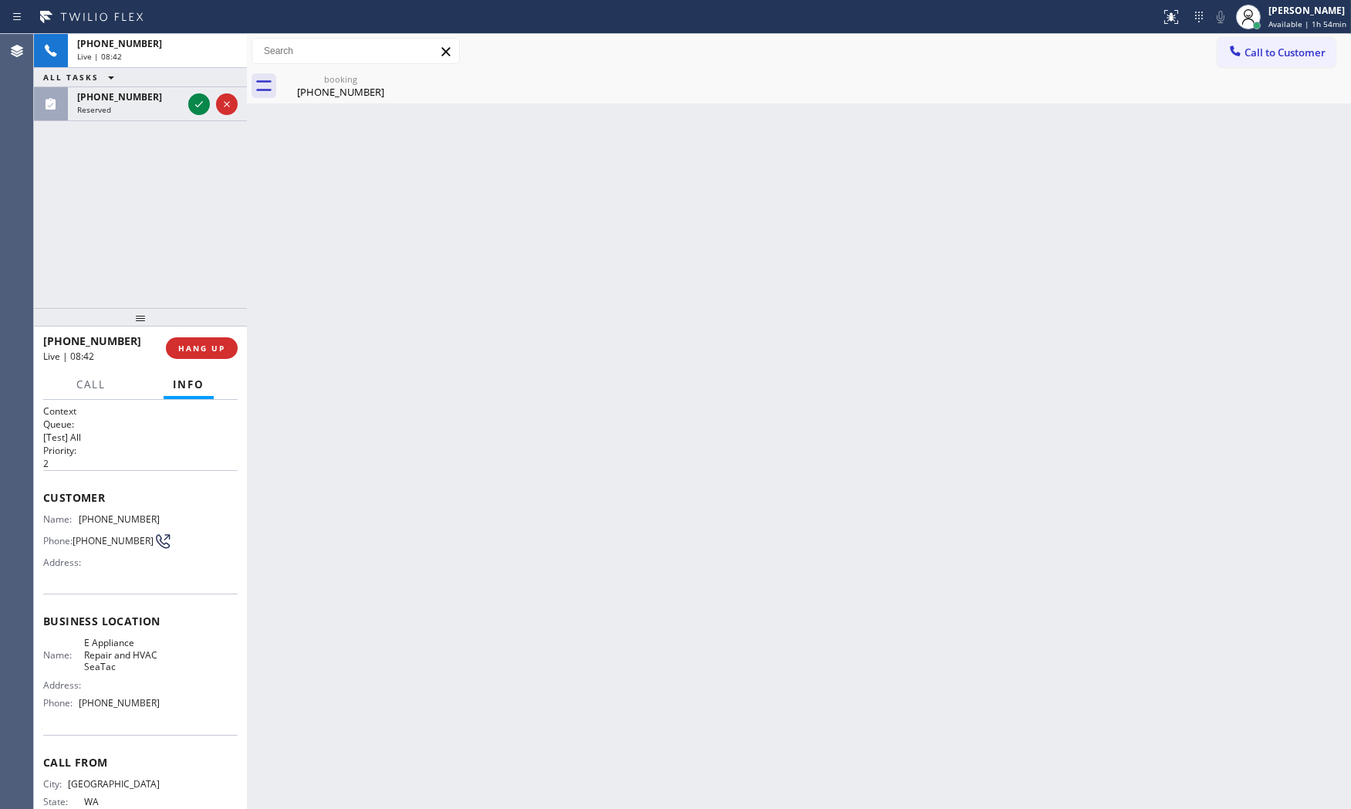
drag, startPoint x: 224, startPoint y: 341, endPoint x: 234, endPoint y: 326, distance: 17.8
click at [224, 341] on button "HANG UP" at bounding box center [202, 348] width 72 height 22
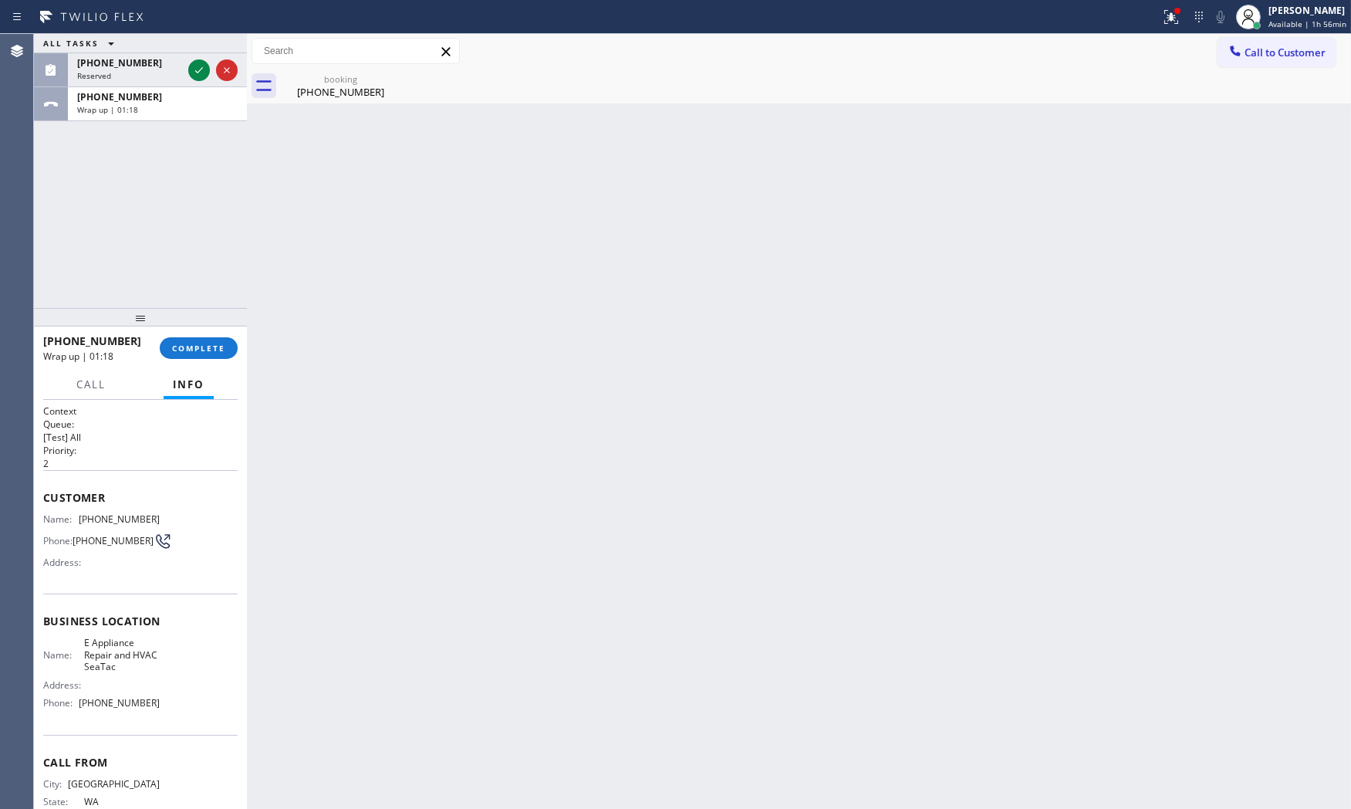
click at [214, 127] on div "ALL TASKS ALL TASKS ACTIVE TASKS TASKS IN WRAP UP [PHONE_NUMBER] Reserved [PHON…" at bounding box center [140, 171] width 213 height 274
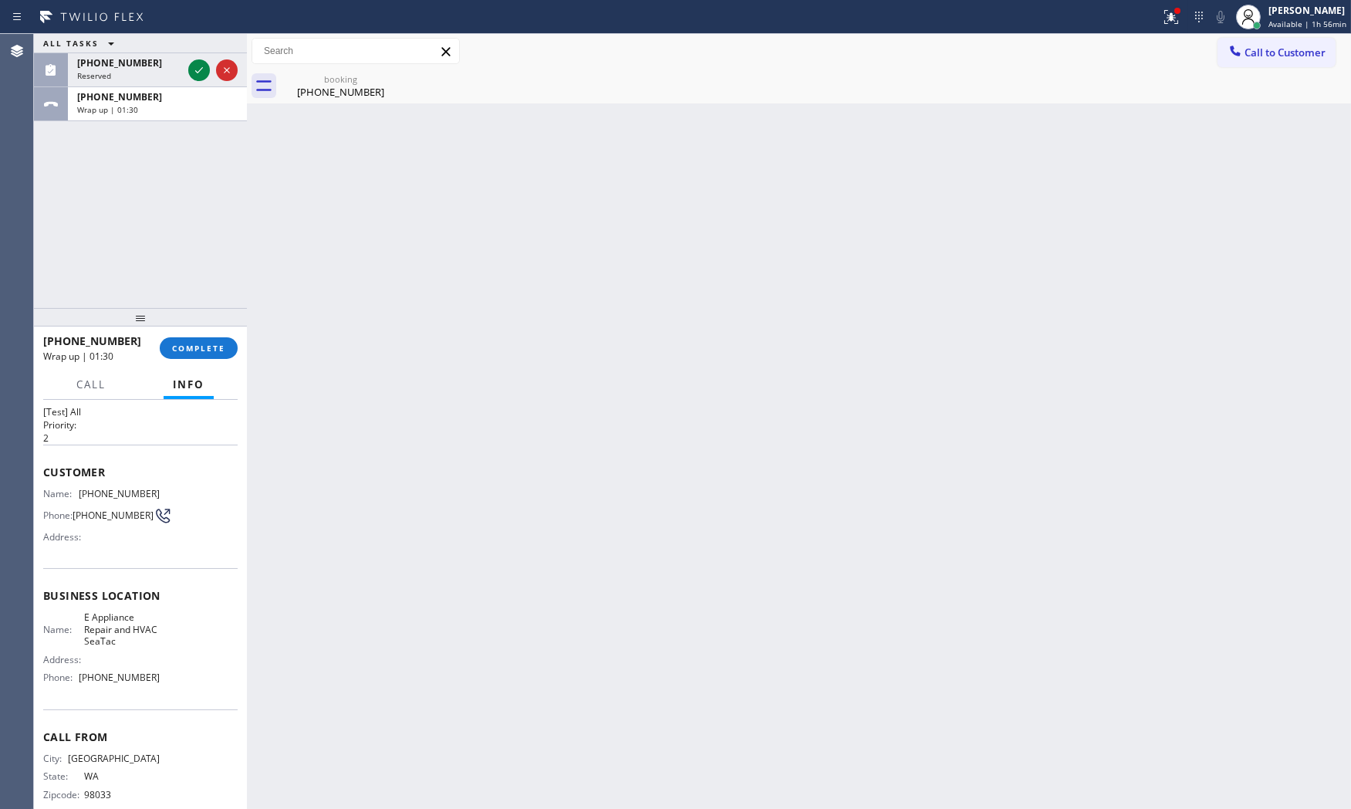
scroll to position [49, 0]
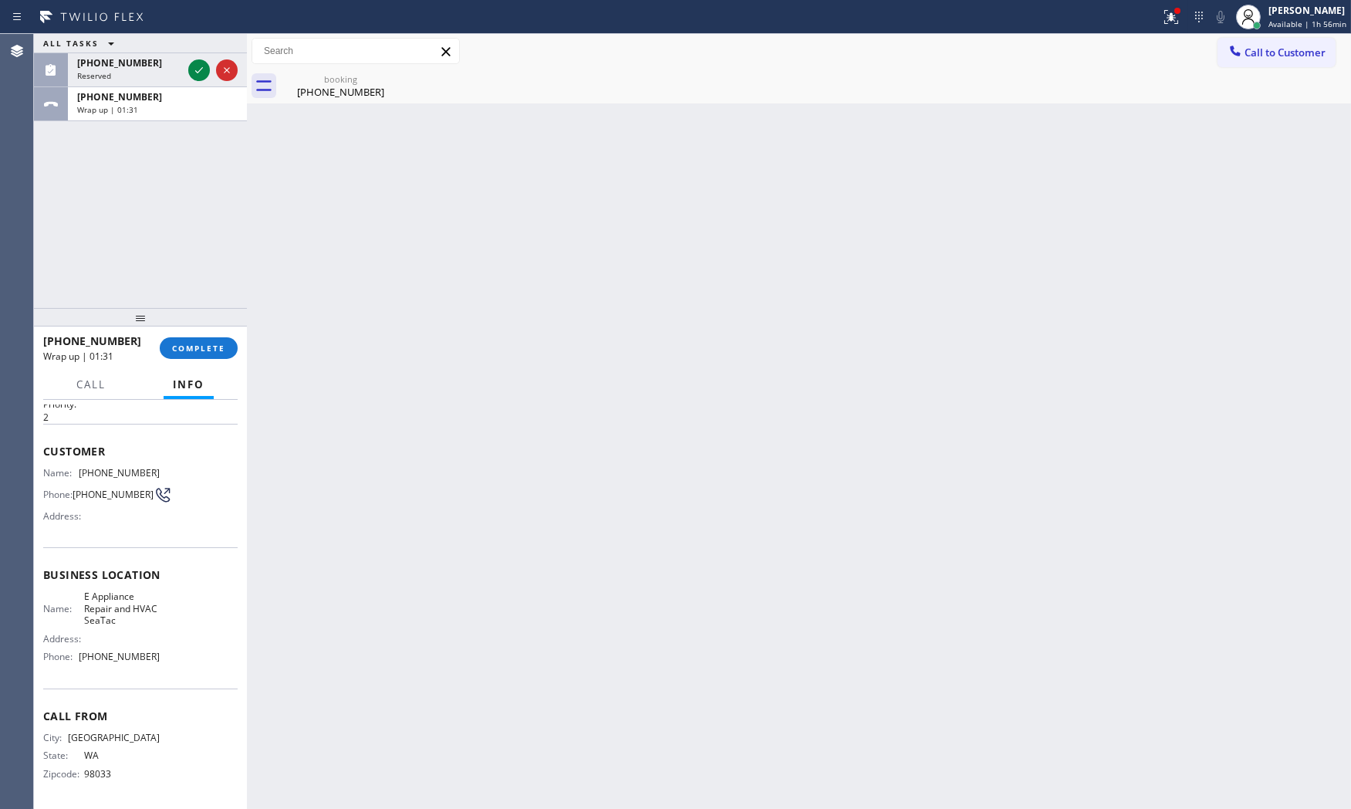
click at [119, 657] on span "[PHONE_NUMBER]" at bounding box center [119, 656] width 81 height 12
click at [119, 656] on span "[PHONE_NUMBER]" at bounding box center [119, 656] width 81 height 12
click at [127, 605] on span "E Appliance Repair and HVAC SeaTac" at bounding box center [122, 607] width 76 height 35
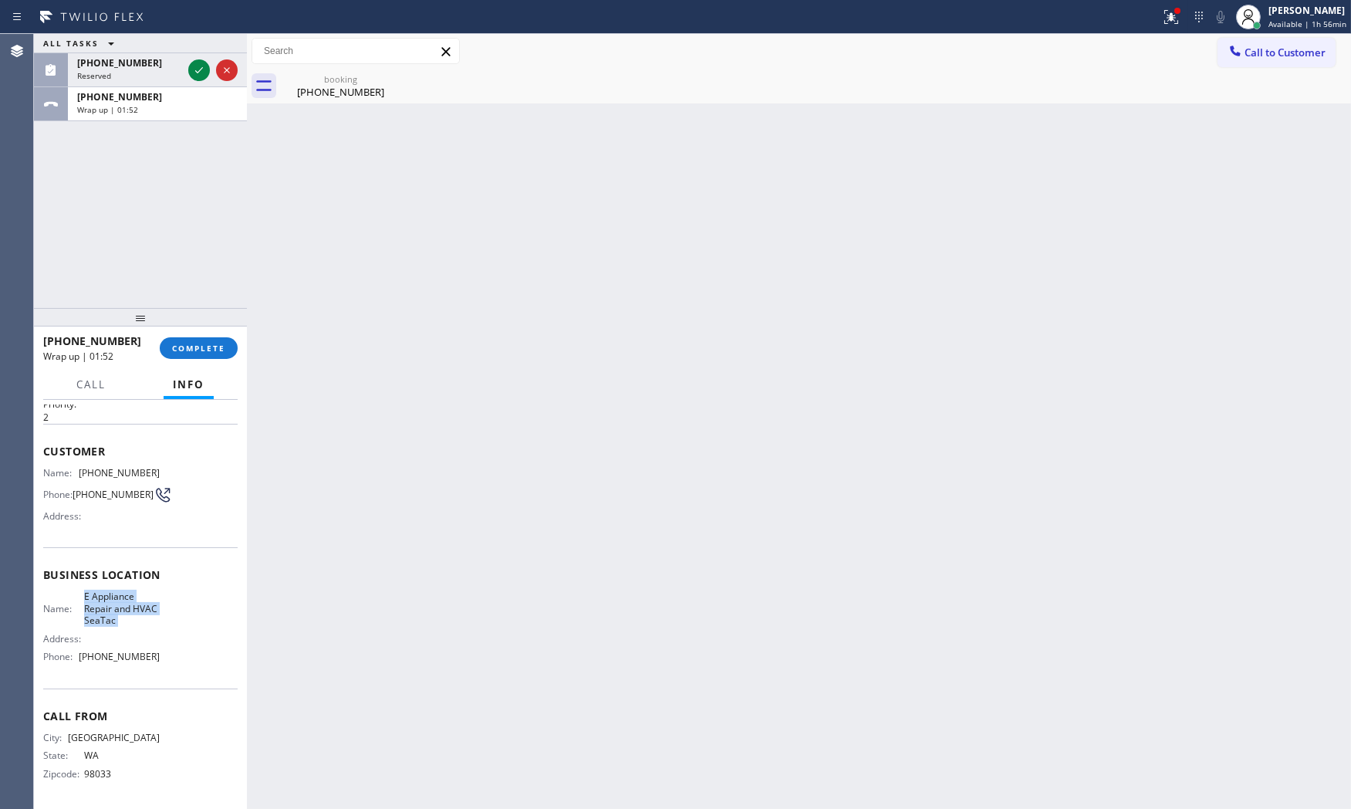
click at [127, 605] on span "E Appliance Repair and HVAC SeaTac" at bounding box center [122, 607] width 76 height 35
click at [211, 343] on span "COMPLETE" at bounding box center [198, 348] width 53 height 11
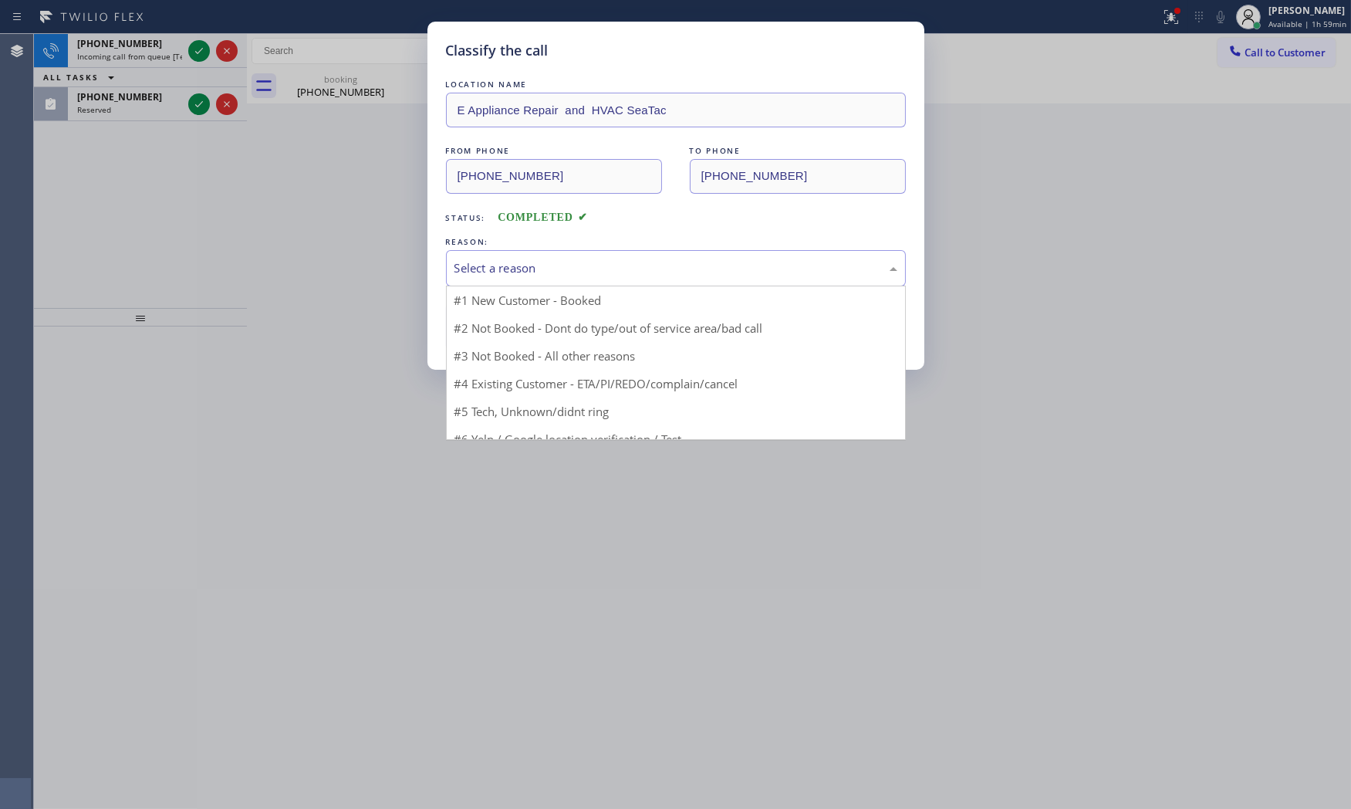
click at [505, 262] on div "Select a reason" at bounding box center [675, 268] width 443 height 18
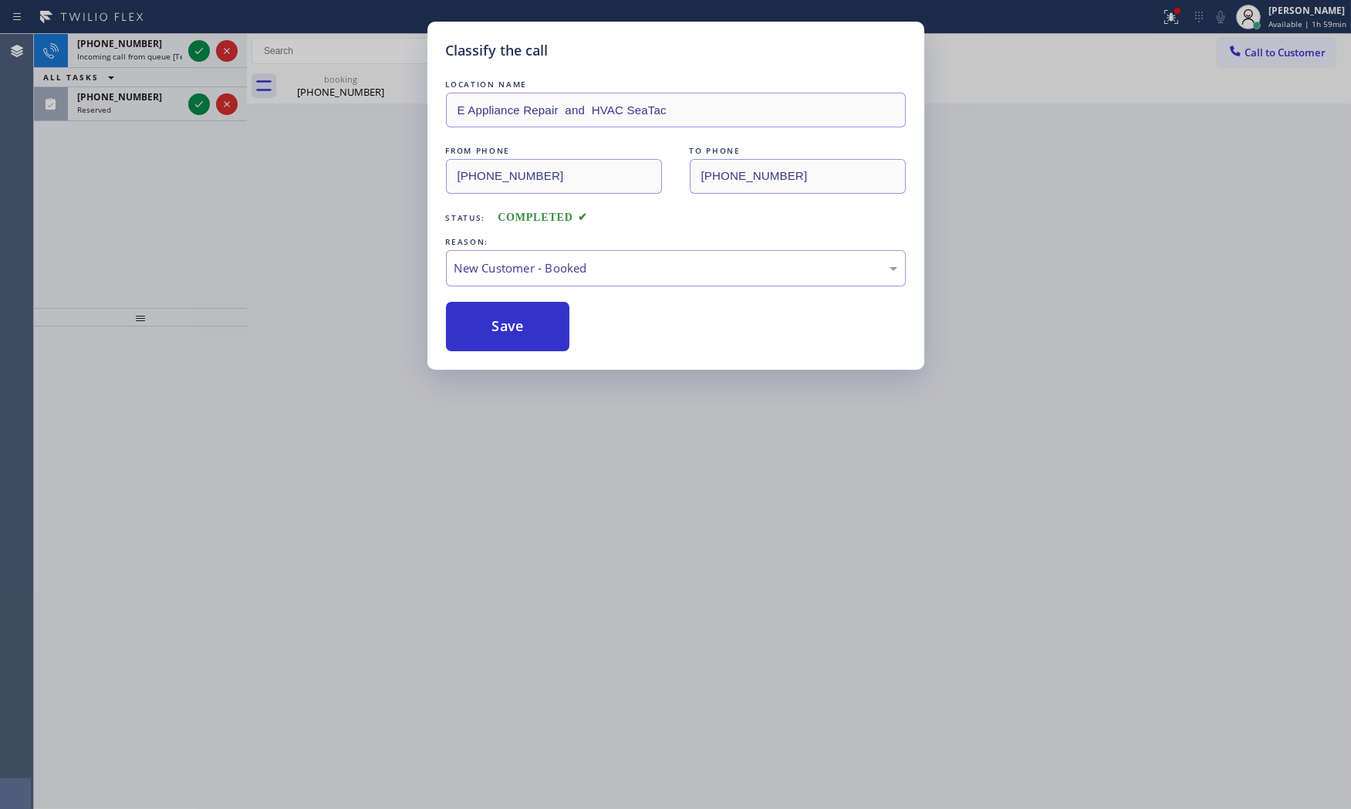
click at [521, 306] on button "Save" at bounding box center [508, 326] width 124 height 49
click at [522, 316] on button "Save" at bounding box center [508, 326] width 124 height 49
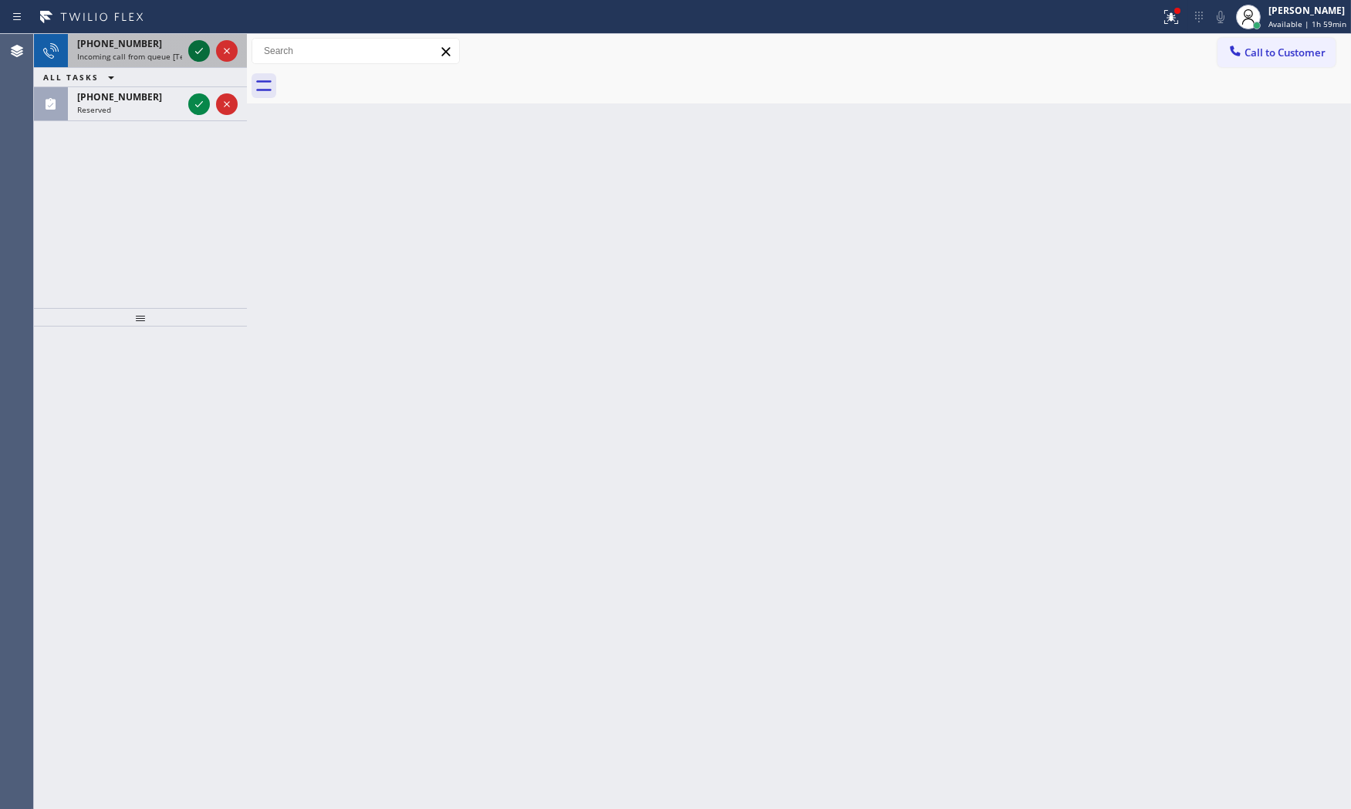
click at [194, 56] on icon at bounding box center [199, 51] width 19 height 19
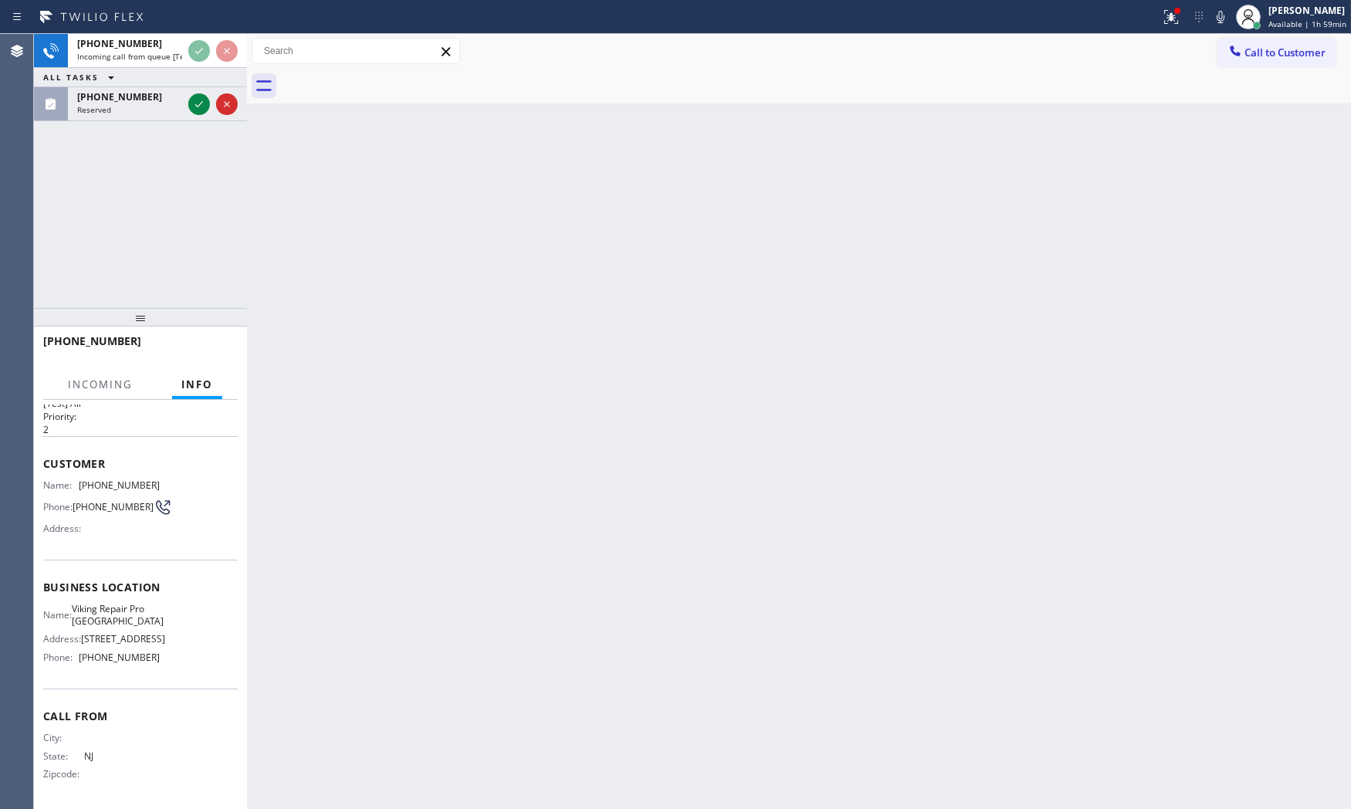
scroll to position [37, 0]
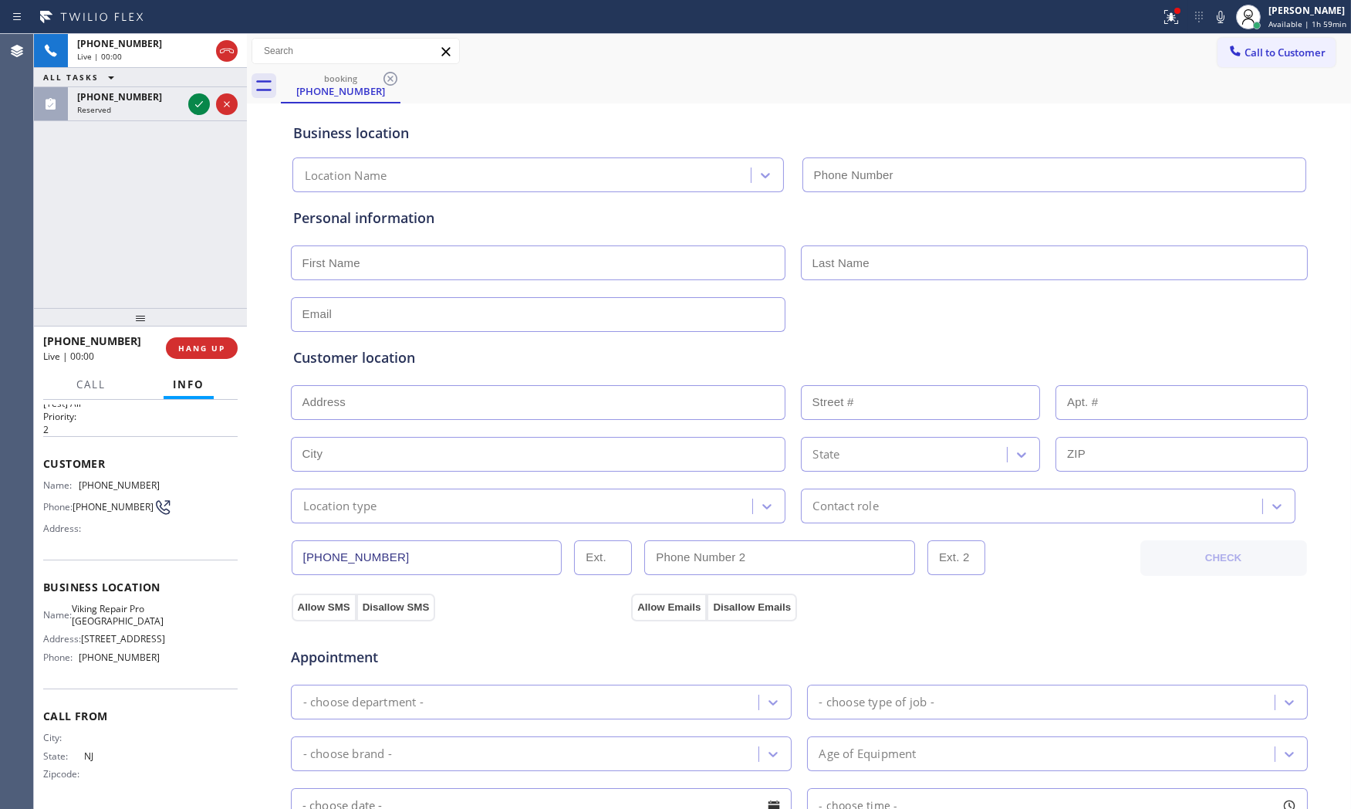
type input "[PHONE_NUMBER]"
click at [196, 351] on span "HANG UP" at bounding box center [201, 348] width 47 height 11
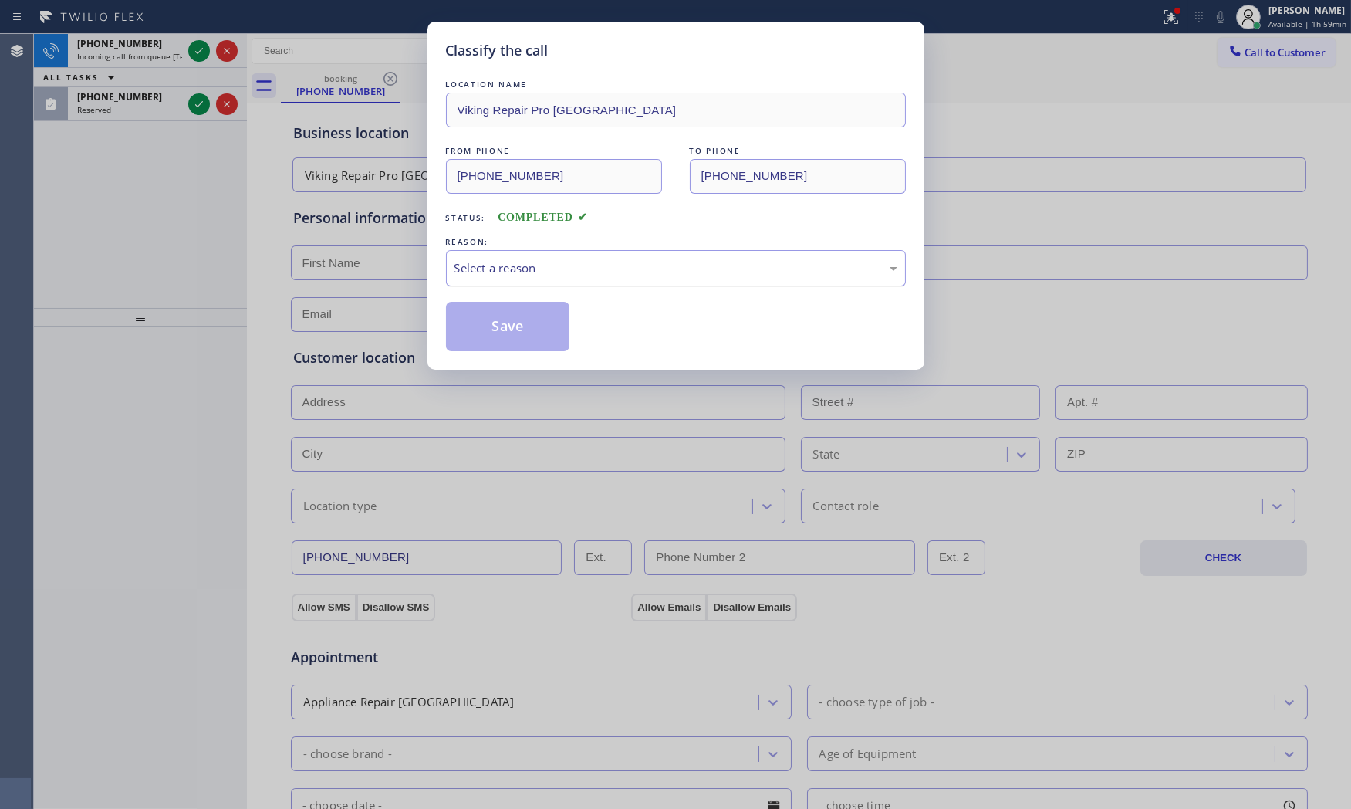
drag, startPoint x: 546, startPoint y: 265, endPoint x: 538, endPoint y: 284, distance: 21.1
click at [546, 268] on div "Select a reason" at bounding box center [675, 268] width 443 height 18
click at [501, 333] on button "Save" at bounding box center [508, 326] width 124 height 49
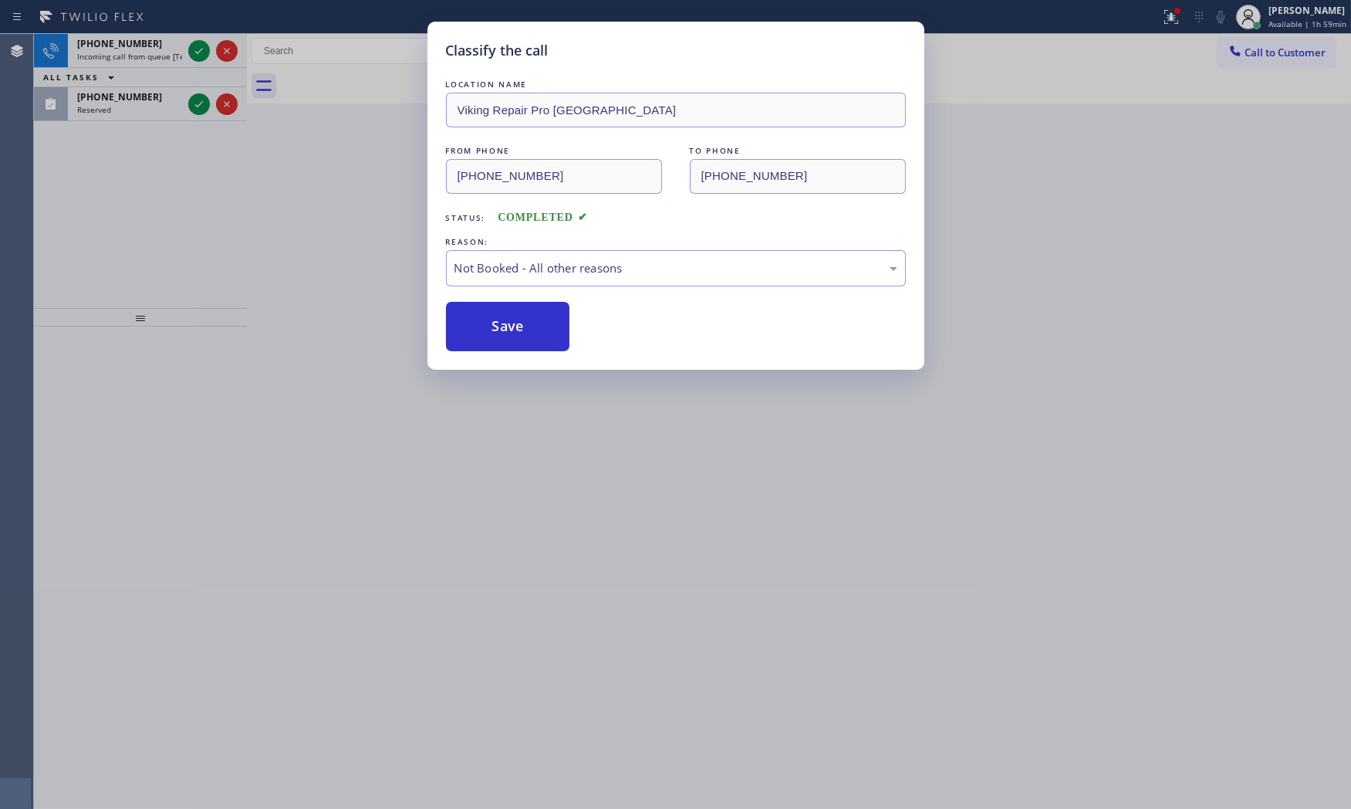
drag, startPoint x: 501, startPoint y: 333, endPoint x: 445, endPoint y: 297, distance: 66.6
click at [500, 333] on button "Save" at bounding box center [508, 326] width 124 height 49
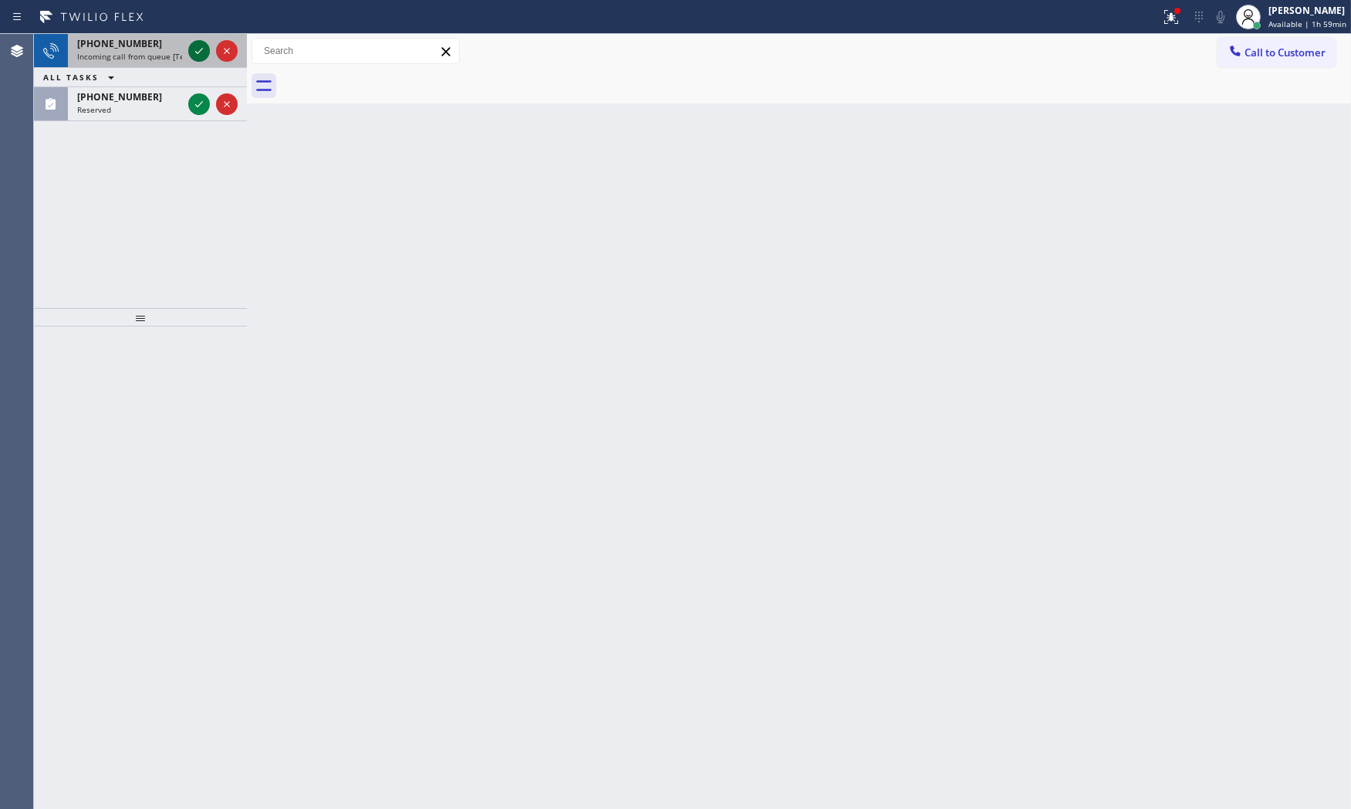
click at [201, 56] on icon at bounding box center [199, 51] width 19 height 19
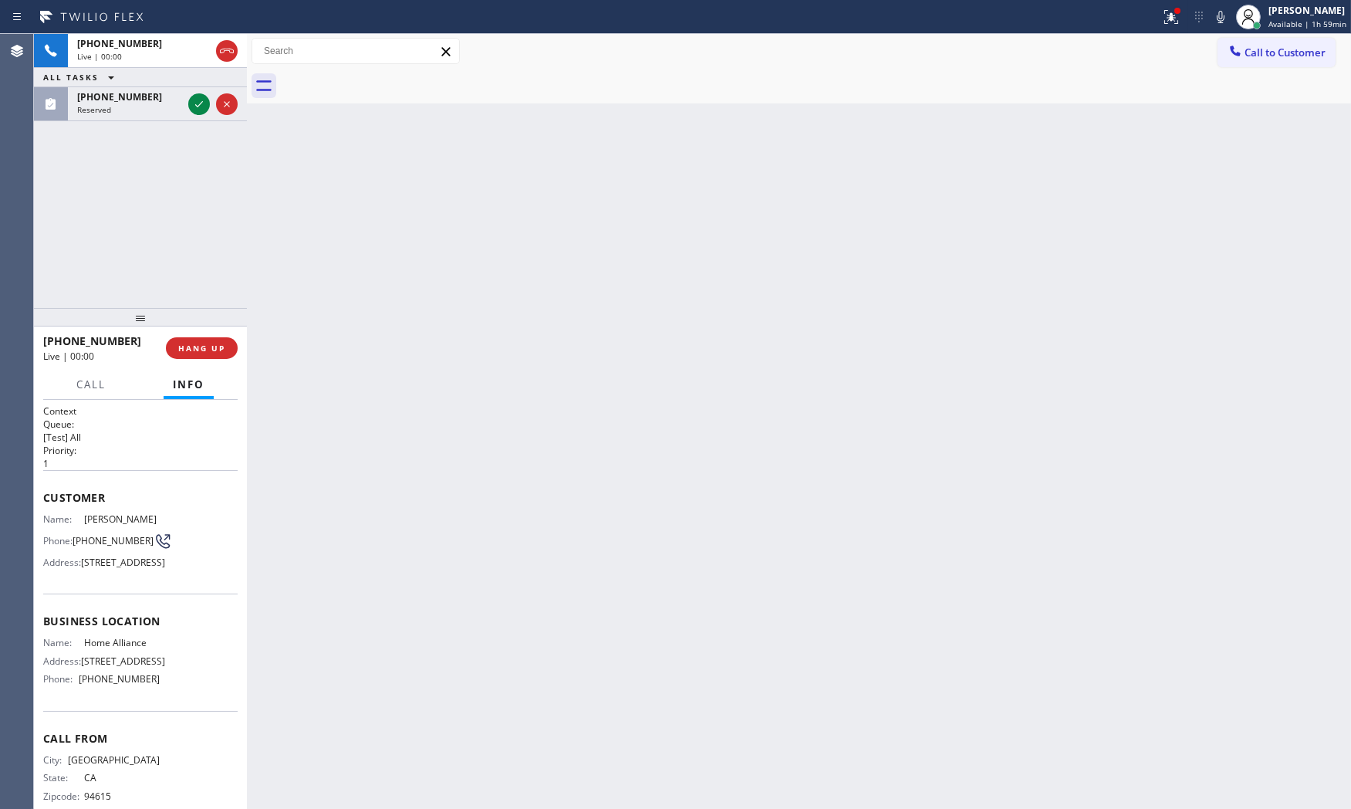
click at [208, 376] on button "Info" at bounding box center [189, 385] width 50 height 30
click at [208, 353] on span "HANG UP" at bounding box center [201, 348] width 47 height 11
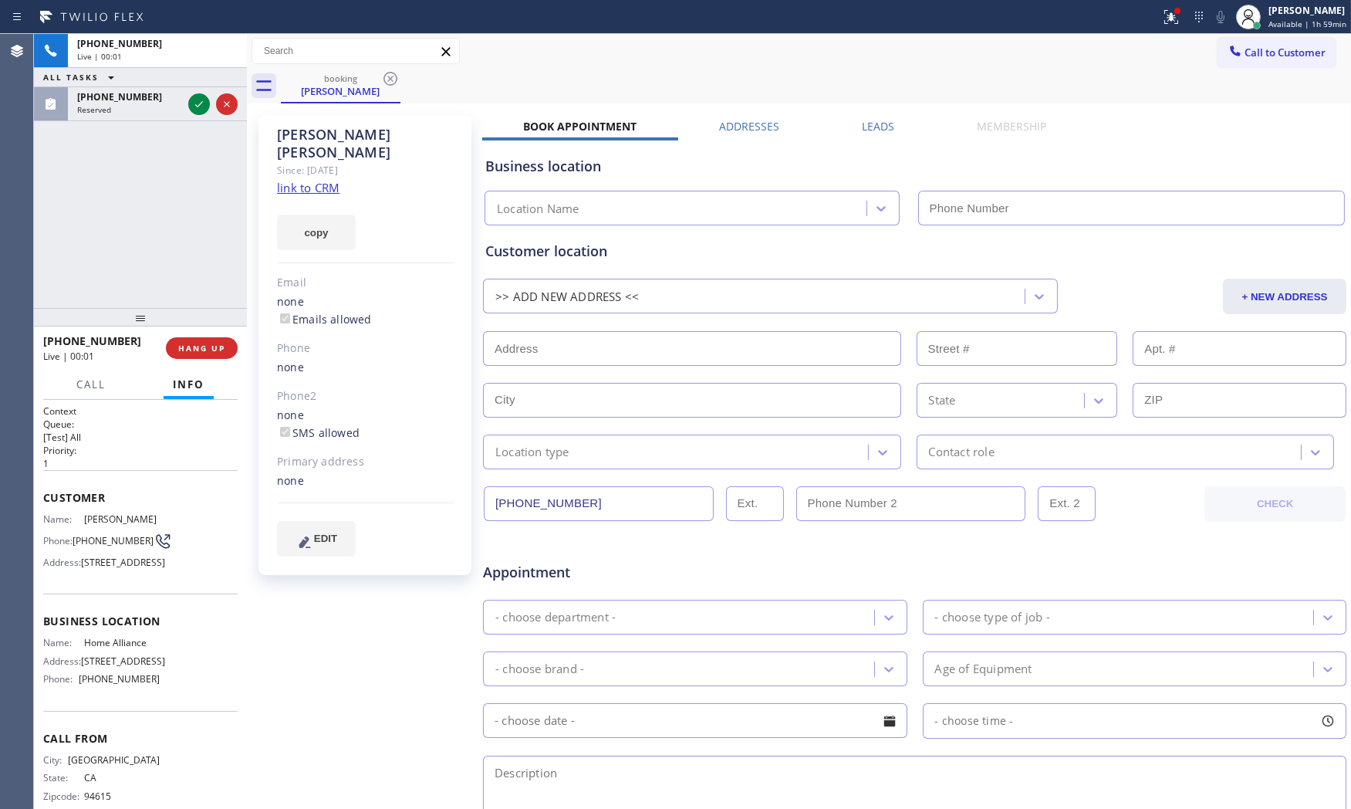
type input "[PHONE_NUMBER]"
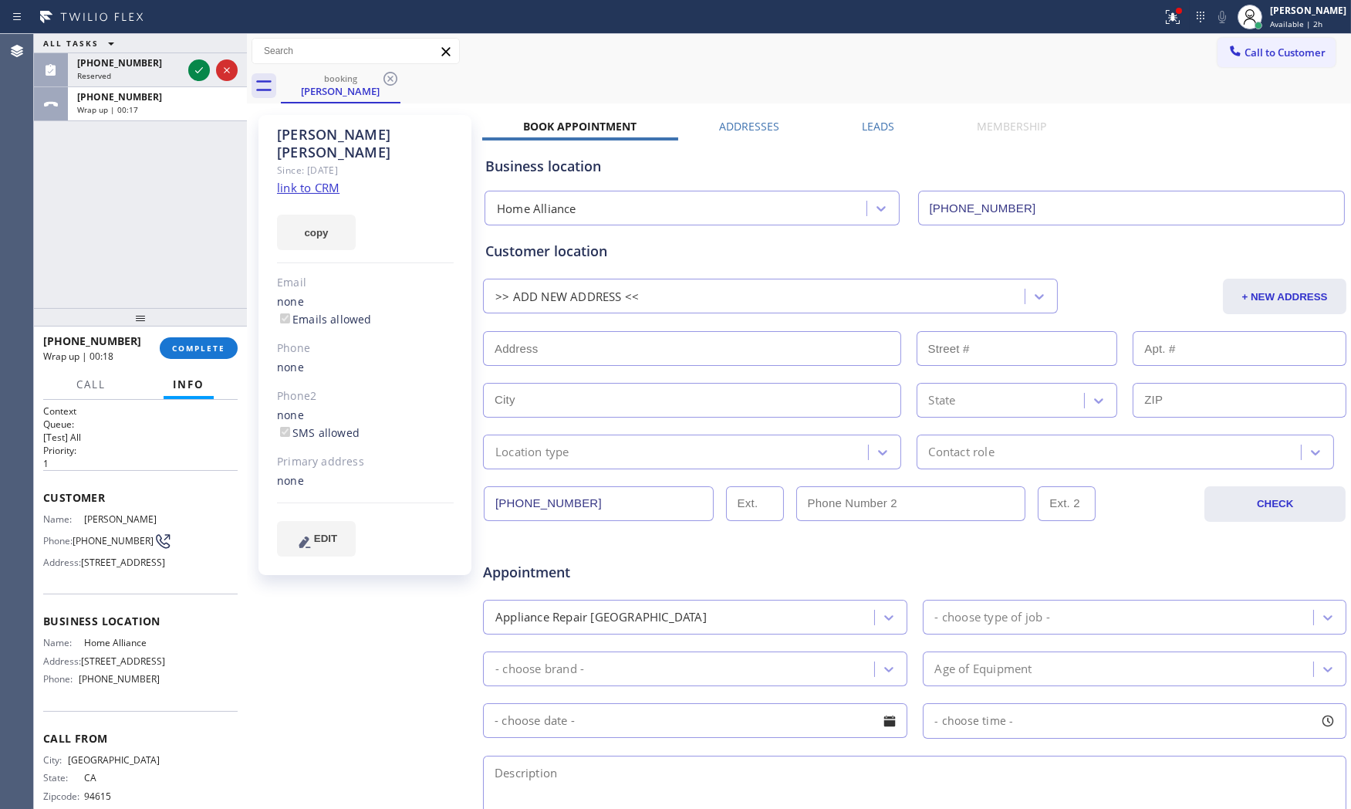
click at [179, 160] on div "ALL TASKS ALL TASKS ACTIVE TASKS TASKS IN WRAP UP [PHONE_NUMBER] Reserved [PHON…" at bounding box center [140, 171] width 213 height 274
click at [1285, 24] on span "Available | 2h" at bounding box center [1296, 24] width 52 height 11
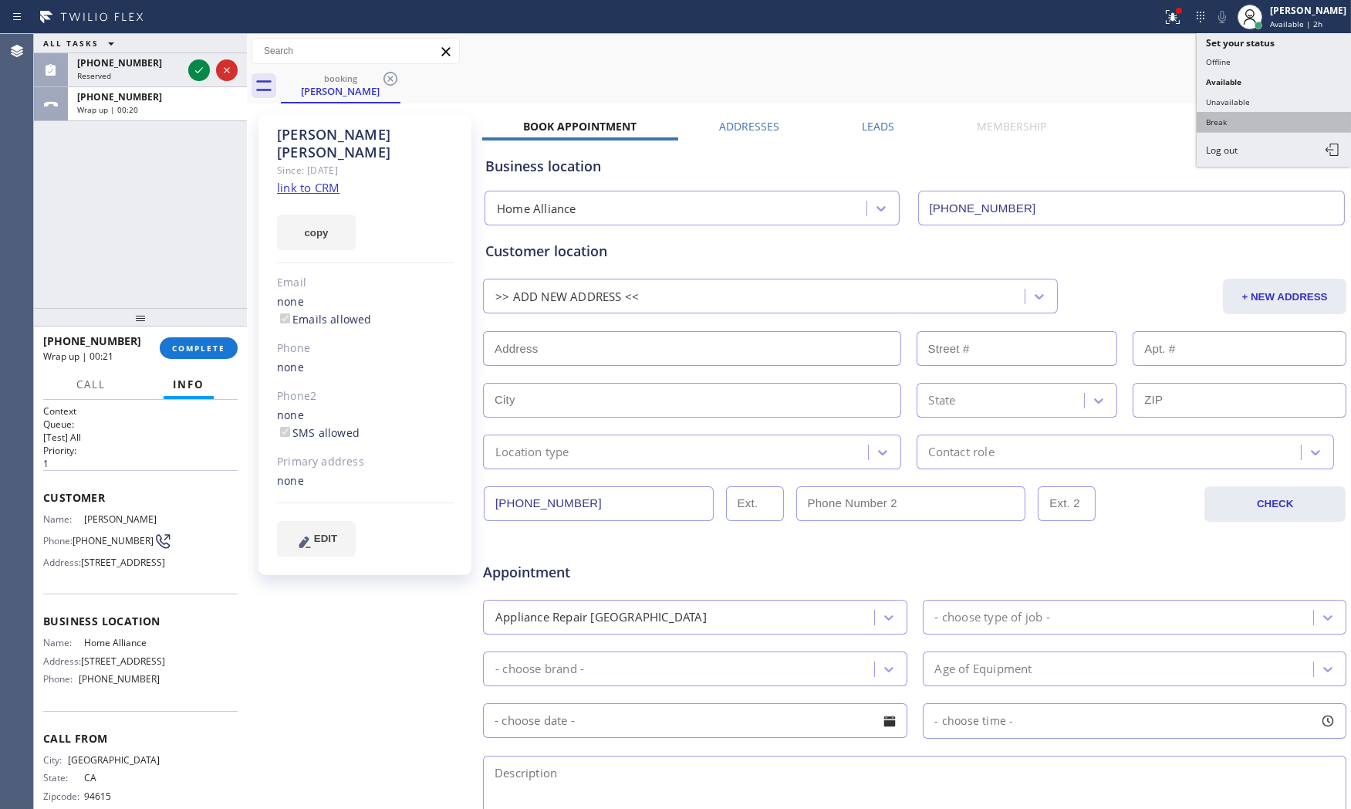
drag, startPoint x: 1259, startPoint y: 118, endPoint x: 821, endPoint y: 164, distance: 440.7
click at [1258, 119] on button "Break" at bounding box center [1274, 122] width 154 height 20
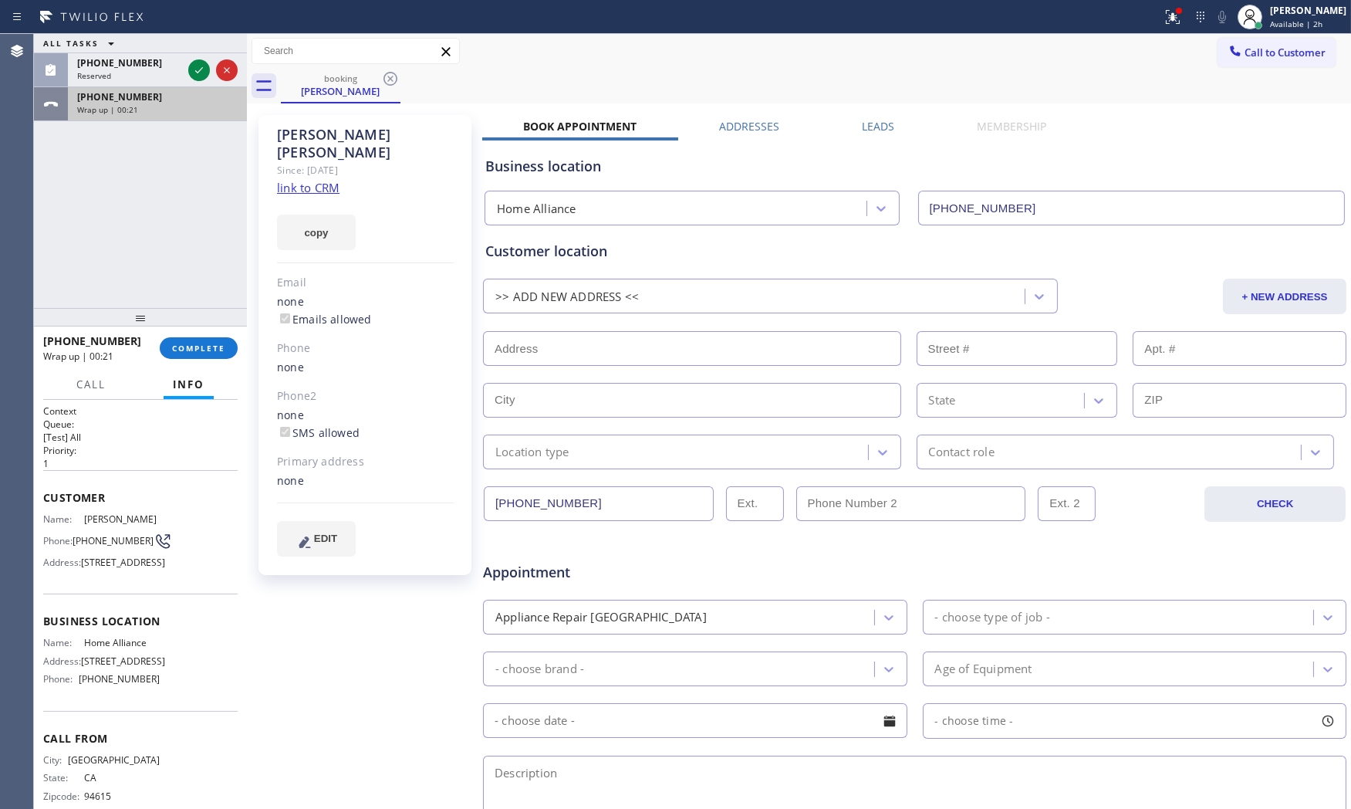
click at [147, 106] on div "Wrap up | 00:21" at bounding box center [157, 109] width 160 height 11
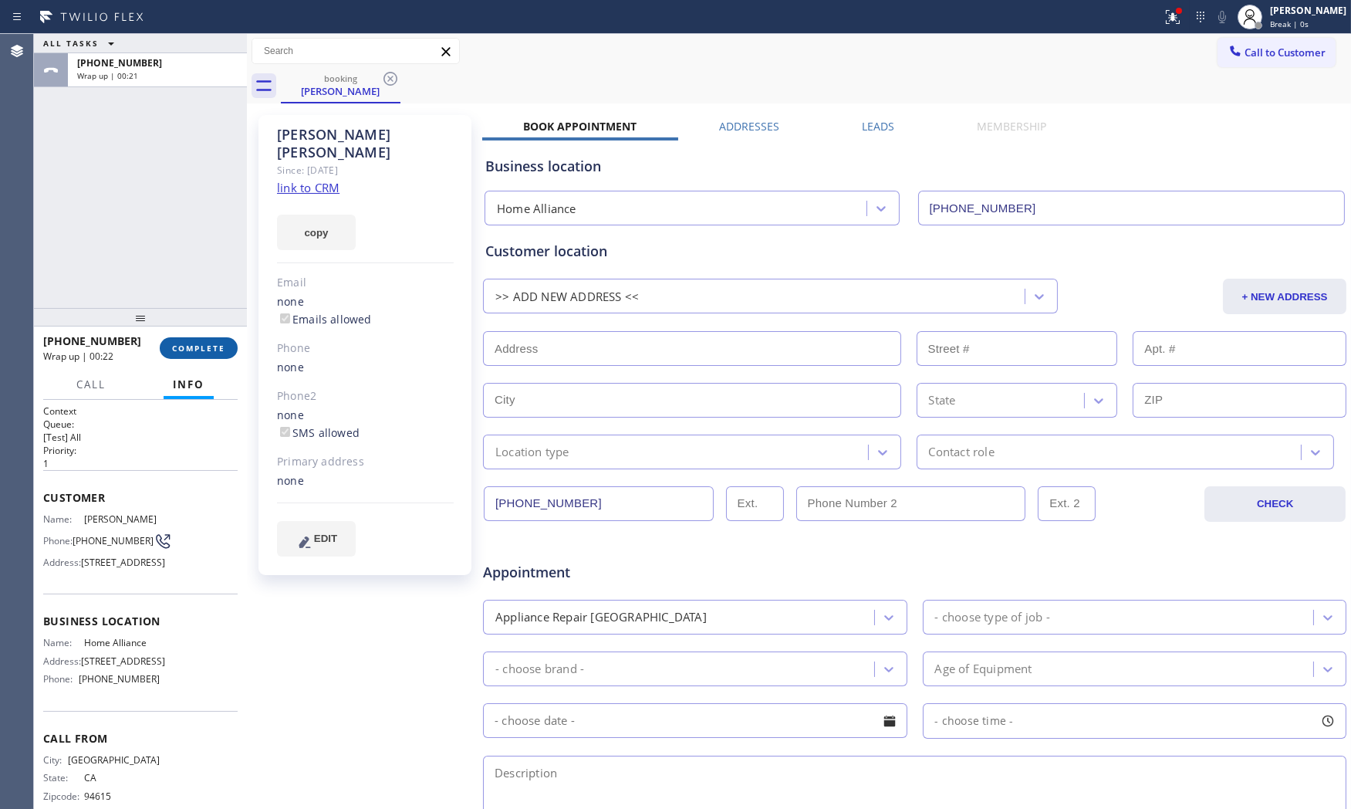
click at [206, 358] on button "COMPLETE" at bounding box center [199, 348] width 78 height 22
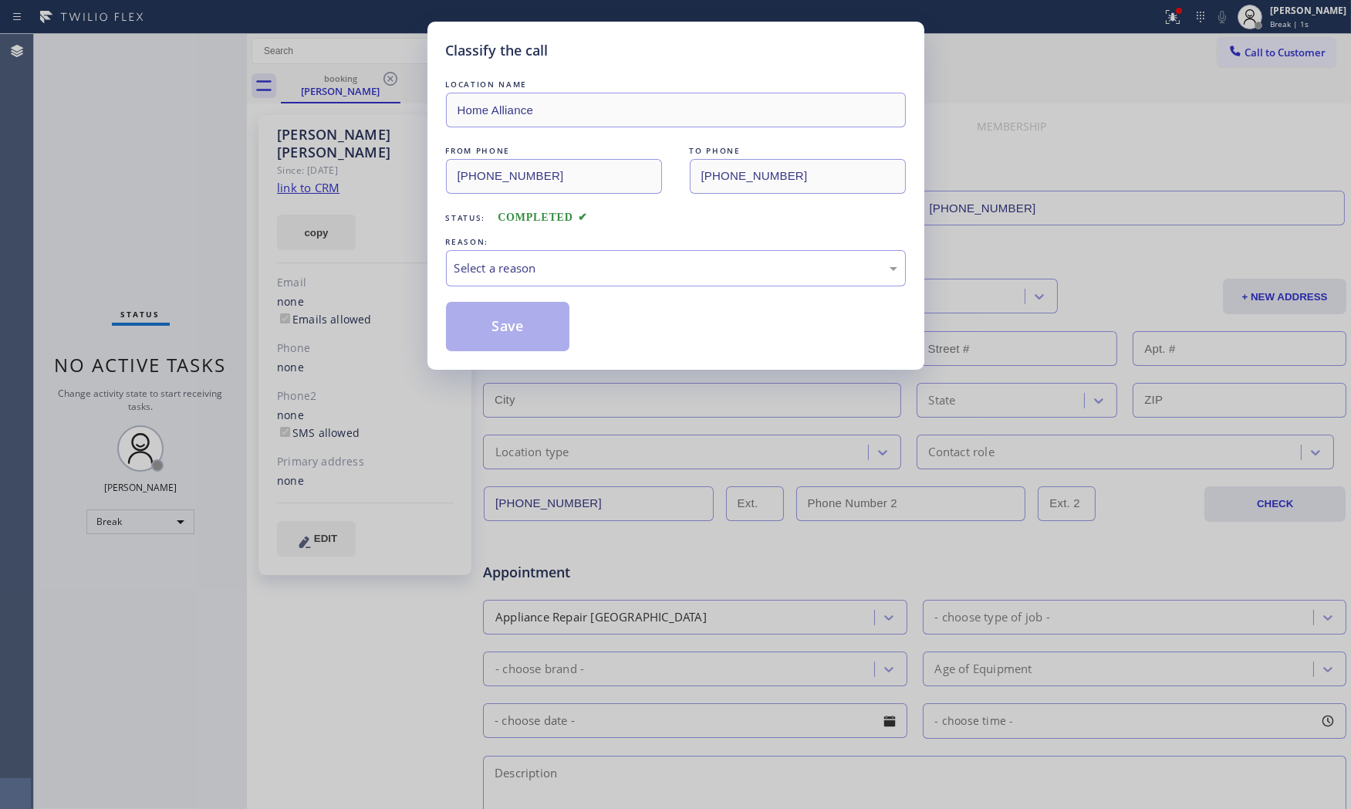
click at [525, 291] on div "LOCATION NAME Home Alliance FROM PHONE [PHONE_NUMBER] TO PHONE [PHONE_NUMBER] S…" at bounding box center [676, 213] width 460 height 275
click at [513, 286] on div "Select a reason" at bounding box center [676, 268] width 460 height 36
click at [494, 322] on button "Save" at bounding box center [508, 326] width 124 height 49
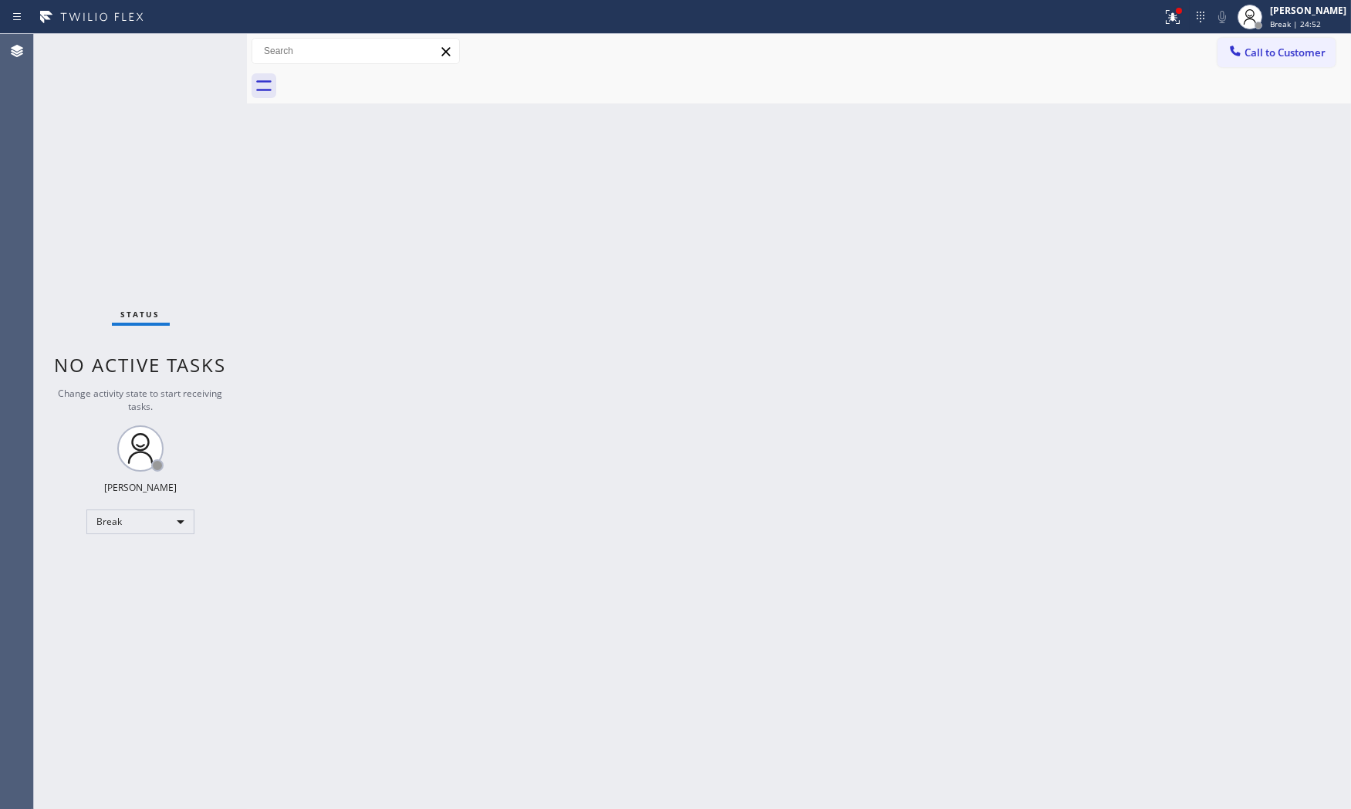
click at [1145, 19] on div at bounding box center [581, 17] width 1150 height 25
click at [1163, 16] on icon at bounding box center [1172, 17] width 19 height 19
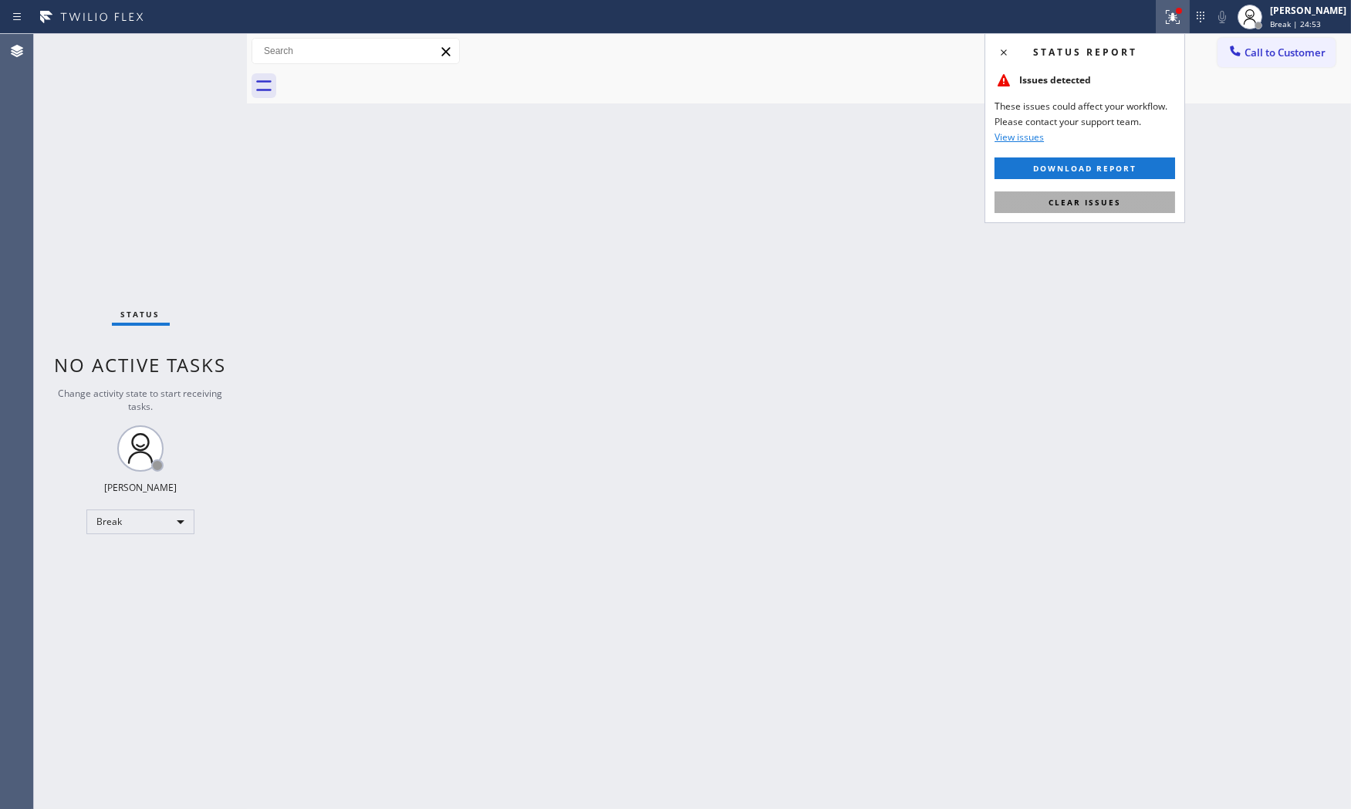
click at [1113, 198] on span "Clear issues" at bounding box center [1084, 202] width 73 height 11
